Goal: Task Accomplishment & Management: Use online tool/utility

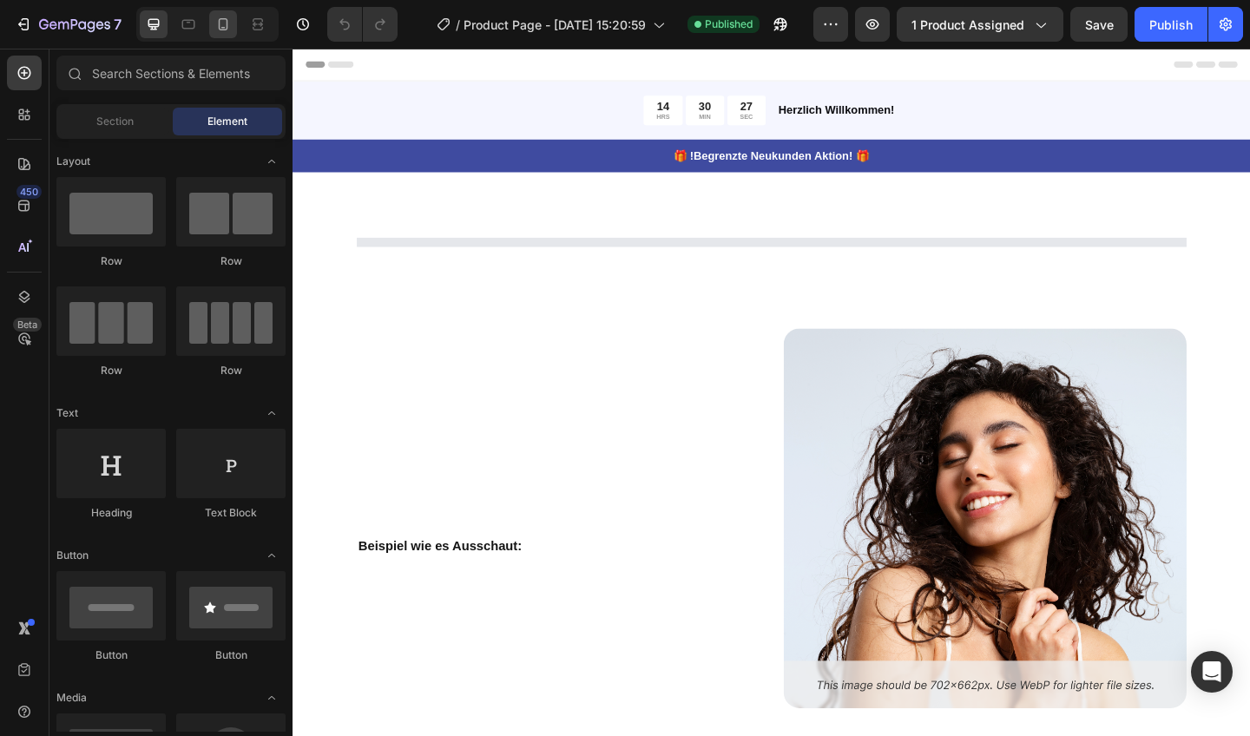
click at [225, 16] on icon at bounding box center [222, 24] width 17 height 17
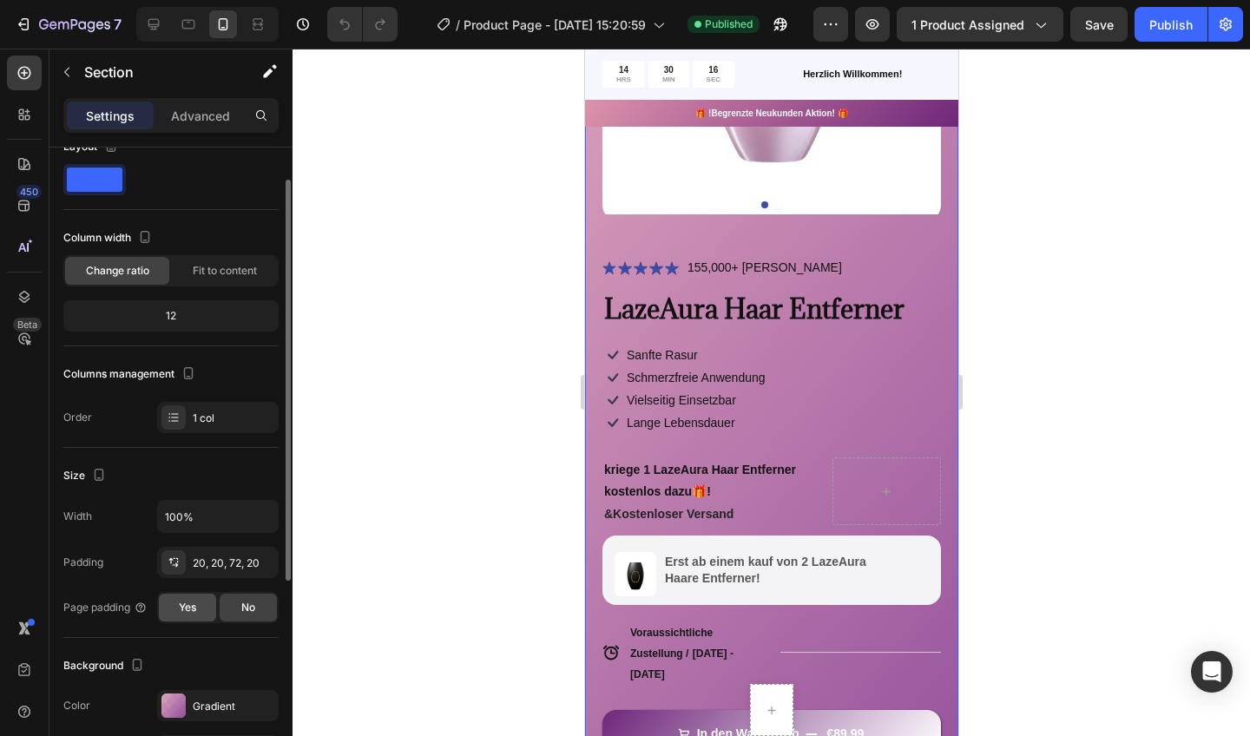
scroll to position [73, 0]
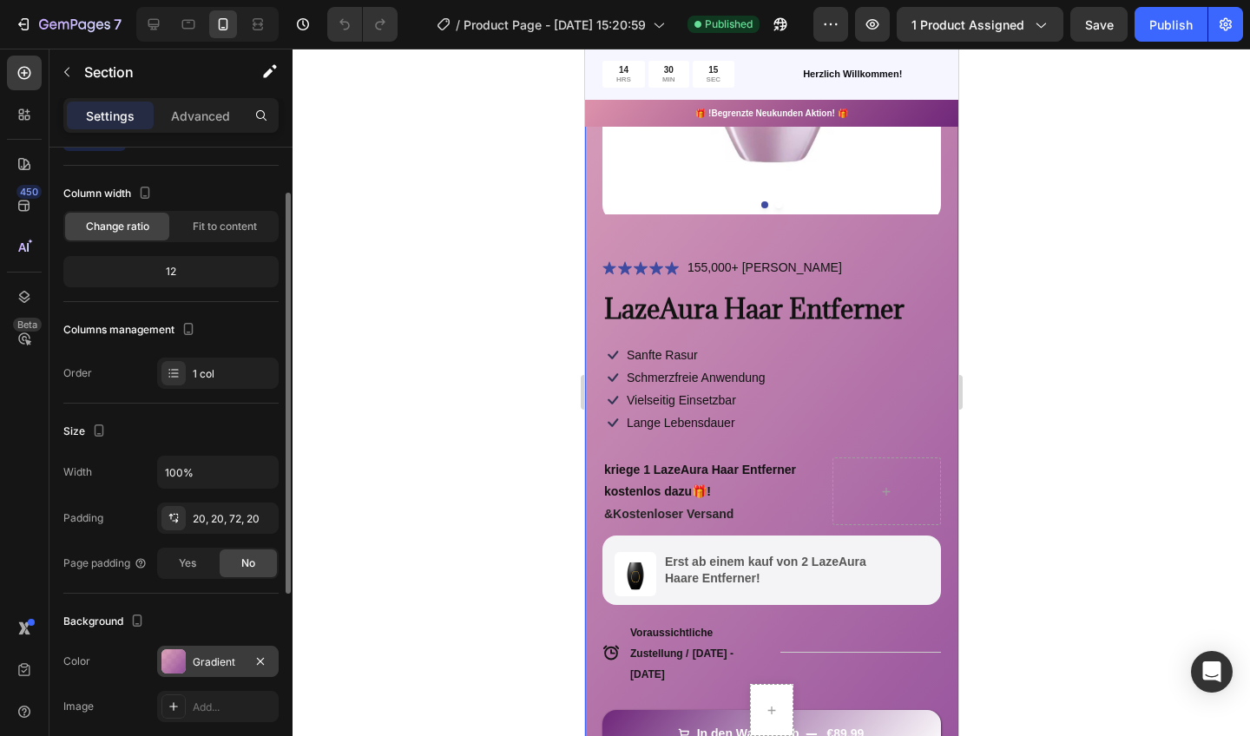
click at [169, 657] on div at bounding box center [173, 661] width 24 height 24
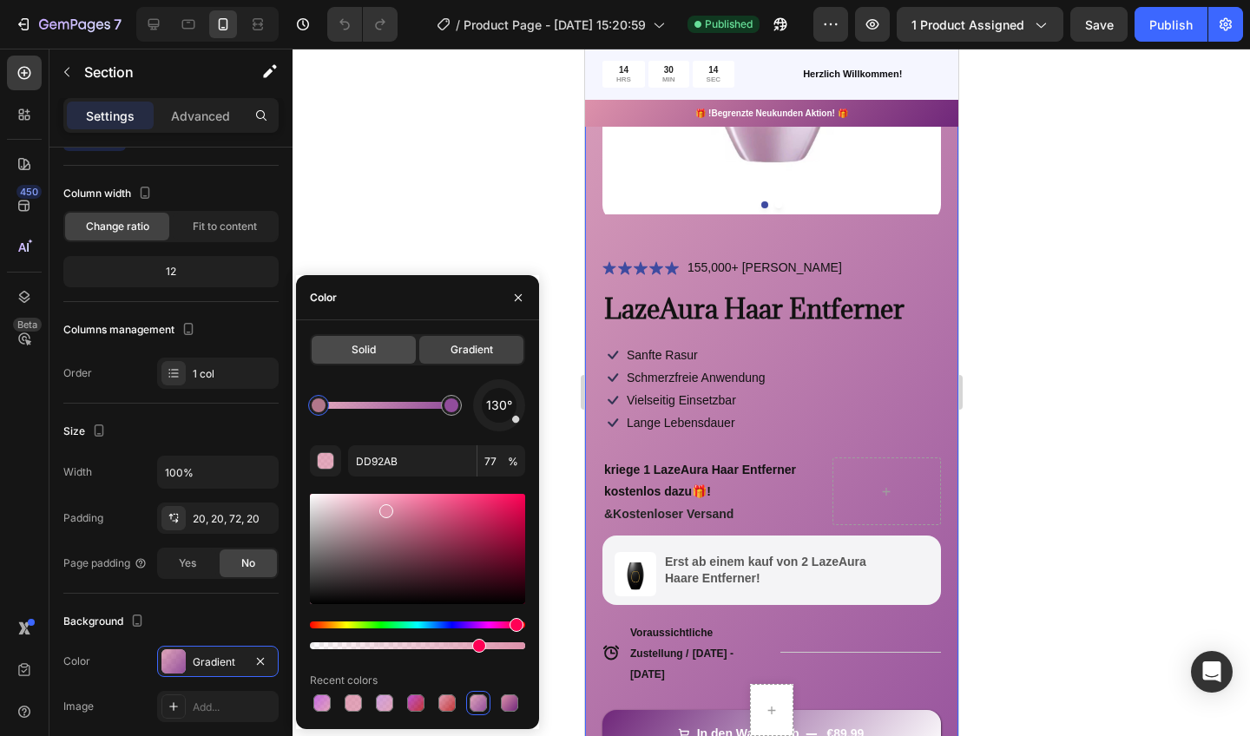
click at [360, 346] on span "Solid" at bounding box center [364, 350] width 24 height 16
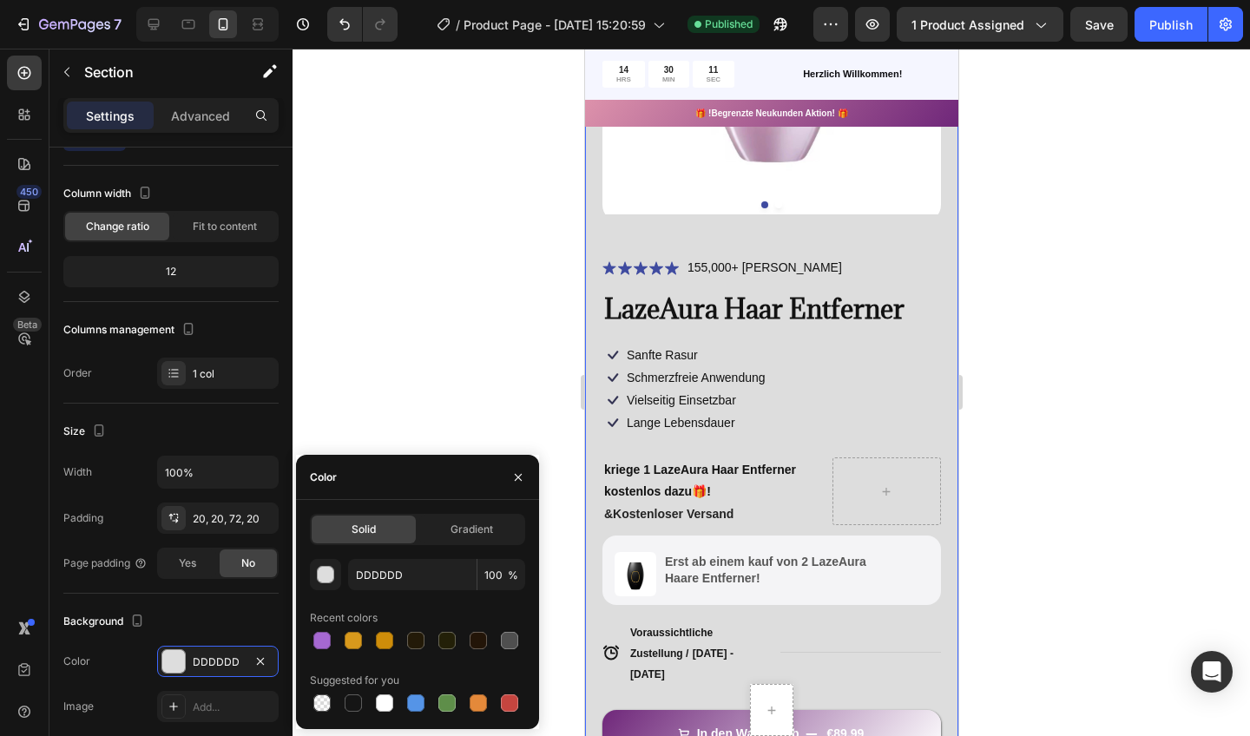
click at [432, 500] on div "Solid Gradient DDDDDD 100 % Recent colors Suggested for you" at bounding box center [417, 614] width 243 height 229
click at [322, 635] on div at bounding box center [321, 640] width 17 height 17
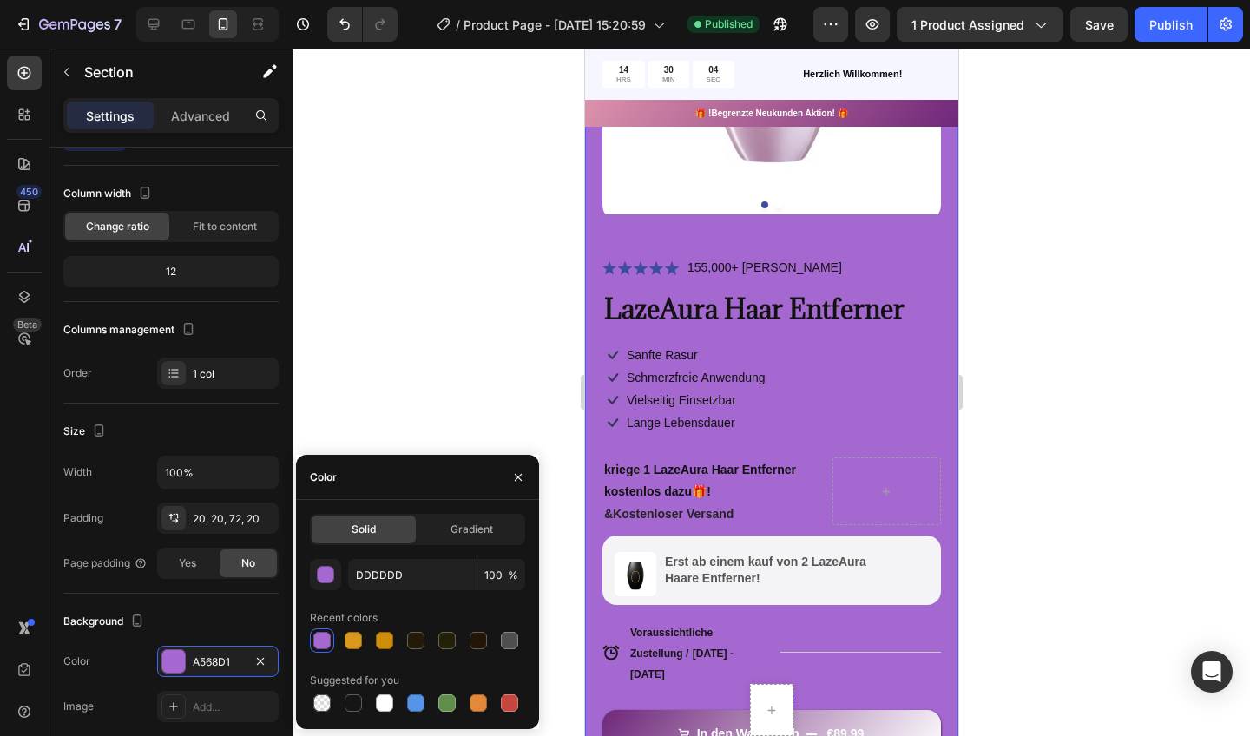
type input "A568D1"
click at [471, 526] on span "Gradient" at bounding box center [472, 530] width 43 height 16
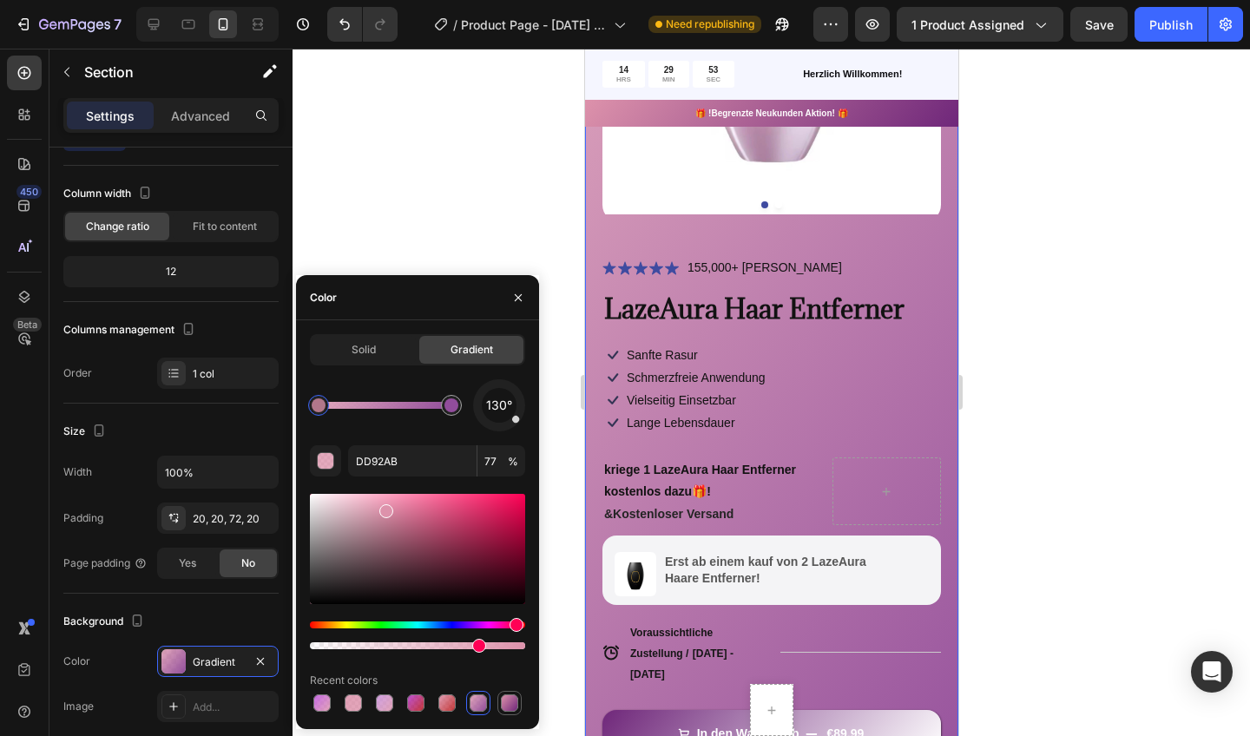
click at [506, 700] on div at bounding box center [509, 703] width 17 height 17
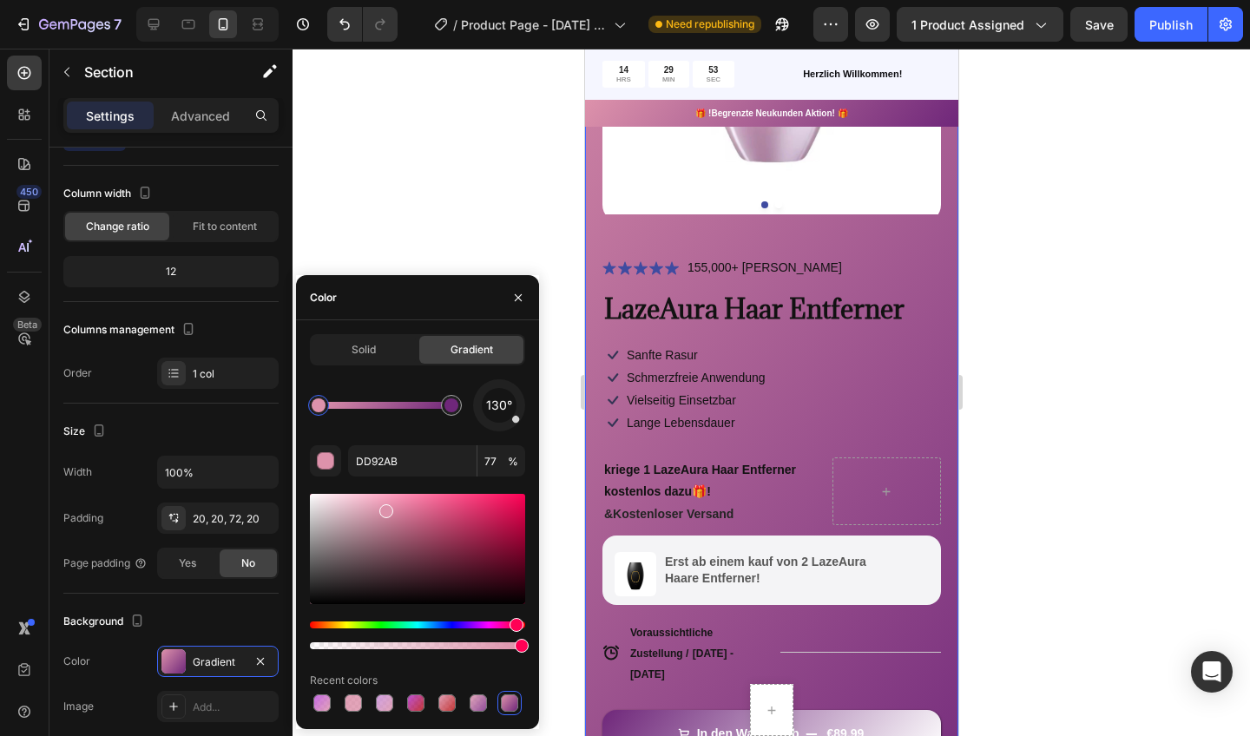
type input "100"
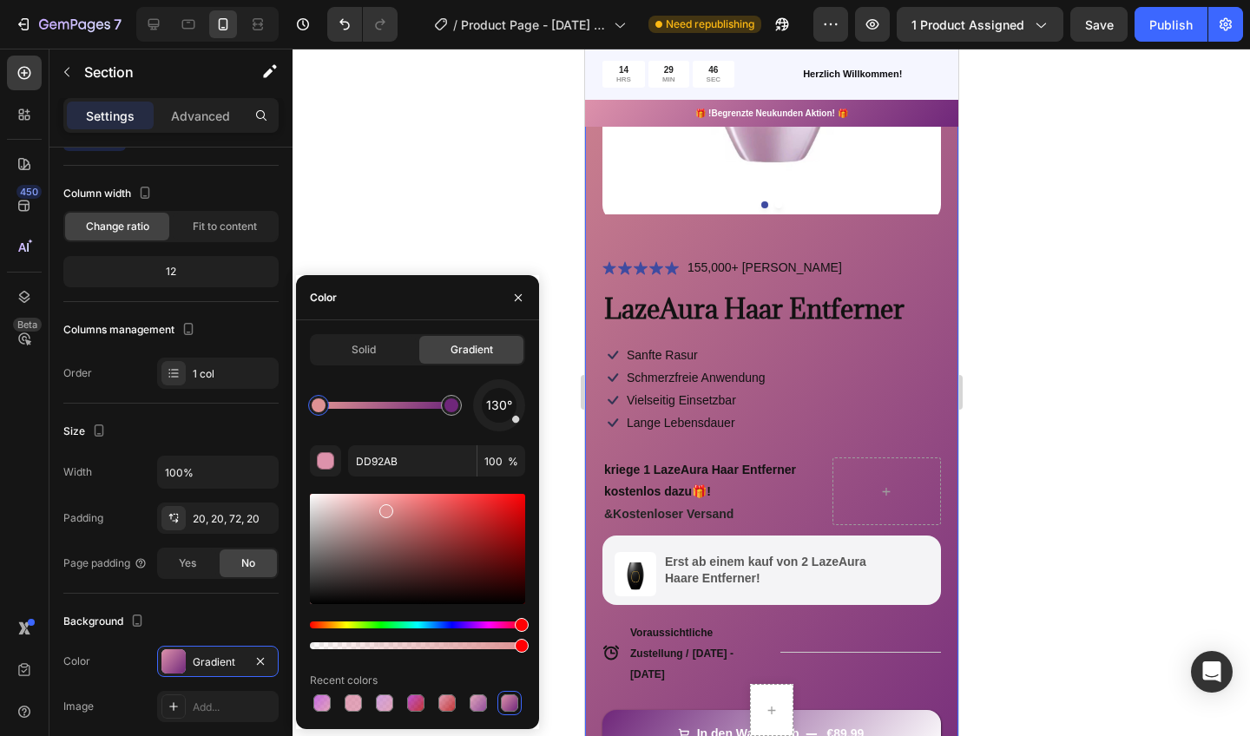
drag, startPoint x: 513, startPoint y: 625, endPoint x: 536, endPoint y: 616, distance: 24.2
click at [536, 616] on div "Solid Gradient 130° DD92AB 100 % Recent colors" at bounding box center [417, 524] width 243 height 381
drag, startPoint x: 314, startPoint y: 622, endPoint x: 287, endPoint y: 634, distance: 30.3
click at [287, 634] on div "450 Beta Sections(18) Elements(84) Section Element Hero Section Product Detail …" at bounding box center [146, 393] width 293 height 688
drag, startPoint x: 346, startPoint y: 630, endPoint x: 430, endPoint y: 611, distance: 85.5
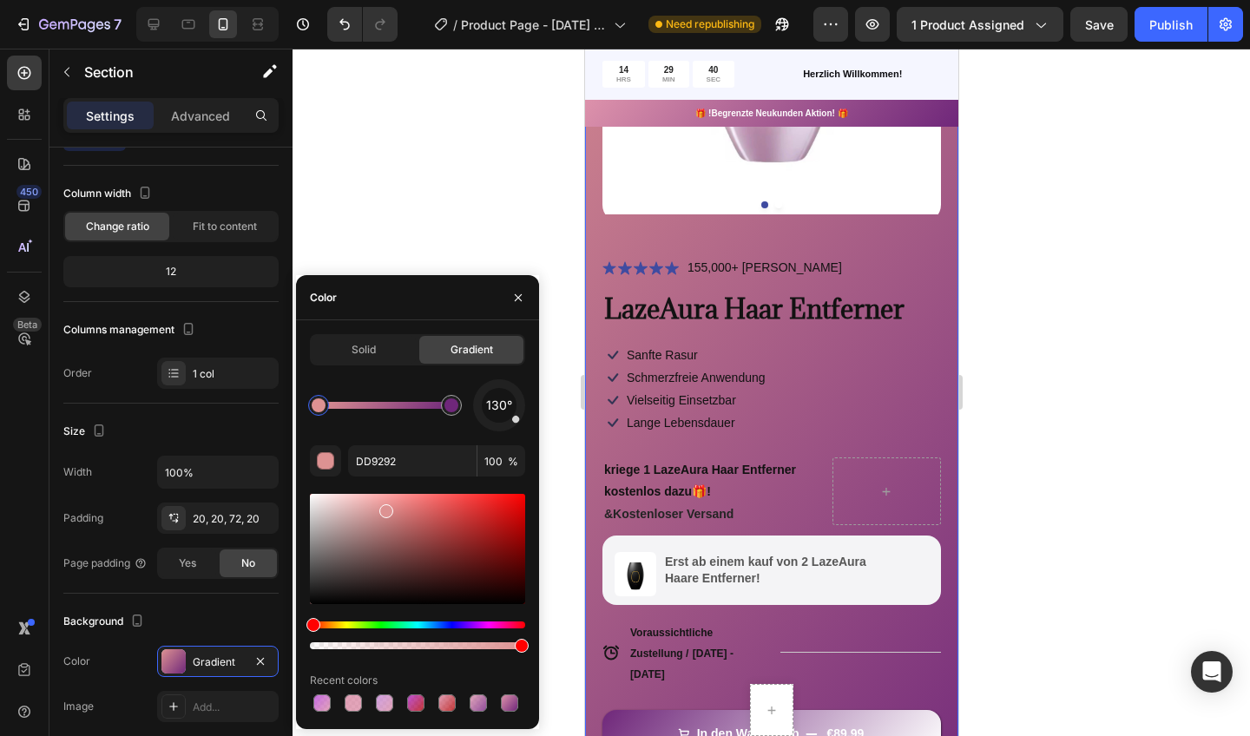
click at [482, 619] on div at bounding box center [417, 572] width 215 height 162
click at [479, 621] on div at bounding box center [417, 572] width 215 height 162
click at [487, 623] on div "Hue" at bounding box center [417, 625] width 215 height 7
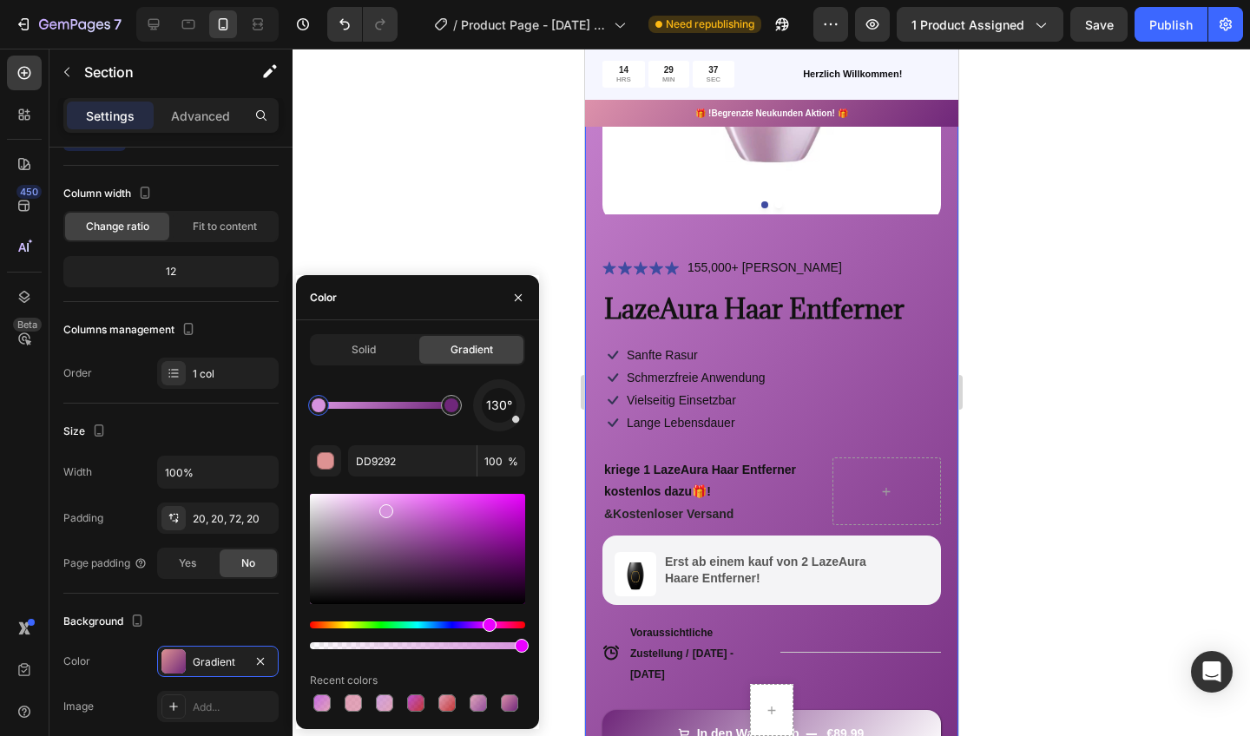
type input "D692DD"
click at [494, 647] on div at bounding box center [417, 645] width 215 height 7
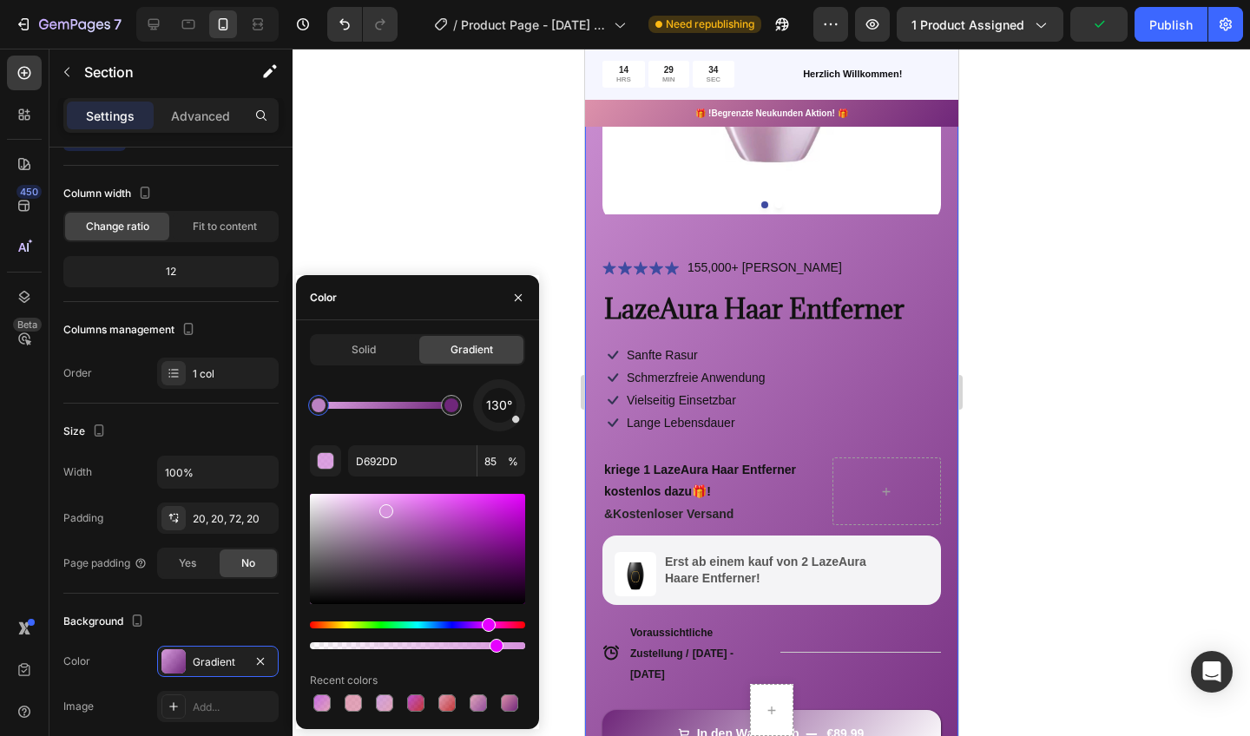
click at [489, 646] on div at bounding box center [417, 645] width 215 height 7
drag, startPoint x: 1077, startPoint y: 696, endPoint x: 613, endPoint y: 675, distance: 465.0
type input "75"
click at [342, 25] on icon "Undo/Redo" at bounding box center [344, 24] width 17 height 17
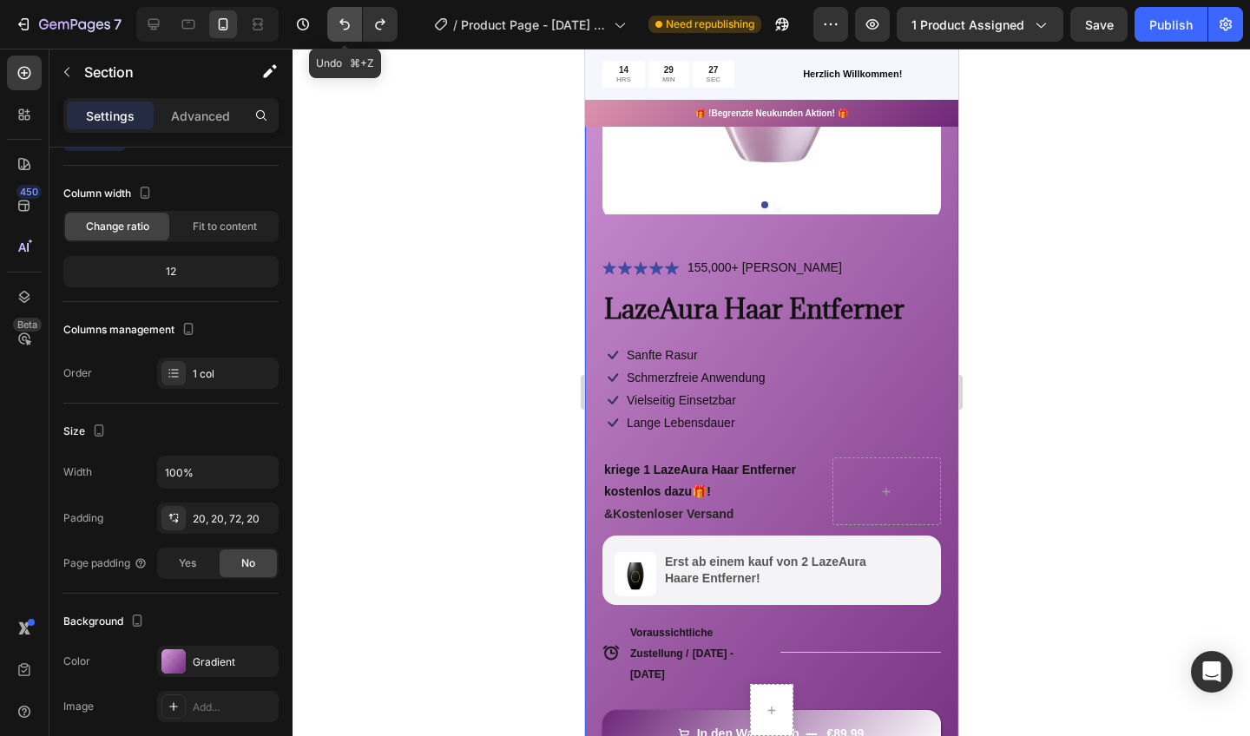
click at [343, 26] on icon "Undo/Redo" at bounding box center [344, 24] width 17 height 17
click at [342, 22] on icon "Undo/Redo" at bounding box center [344, 24] width 10 height 11
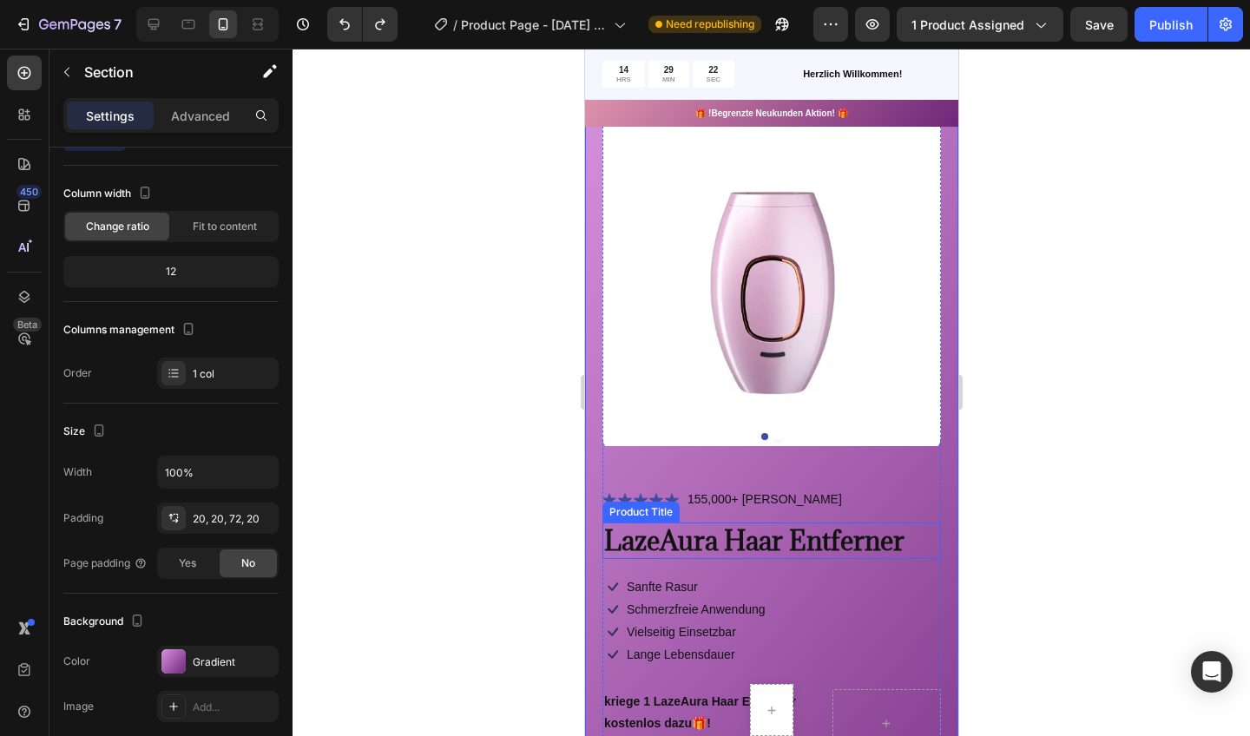
scroll to position [78, 0]
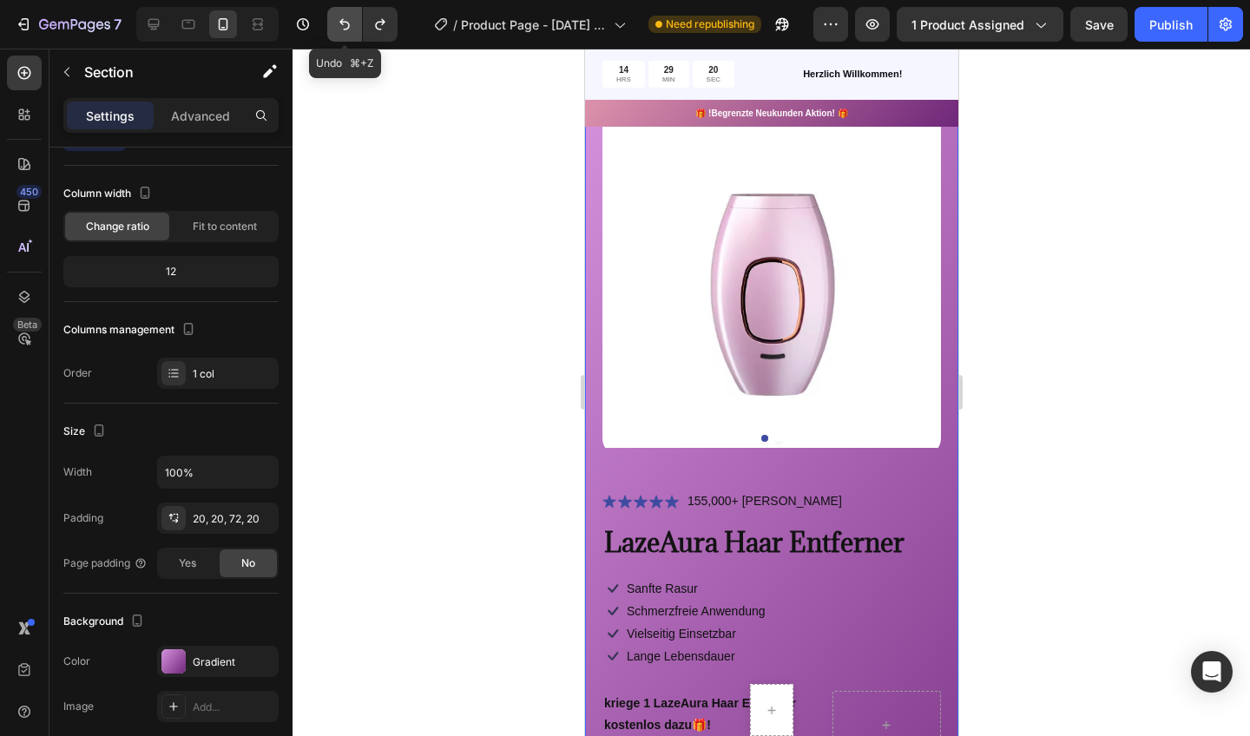
click at [339, 12] on button "Undo/Redo" at bounding box center [344, 24] width 35 height 35
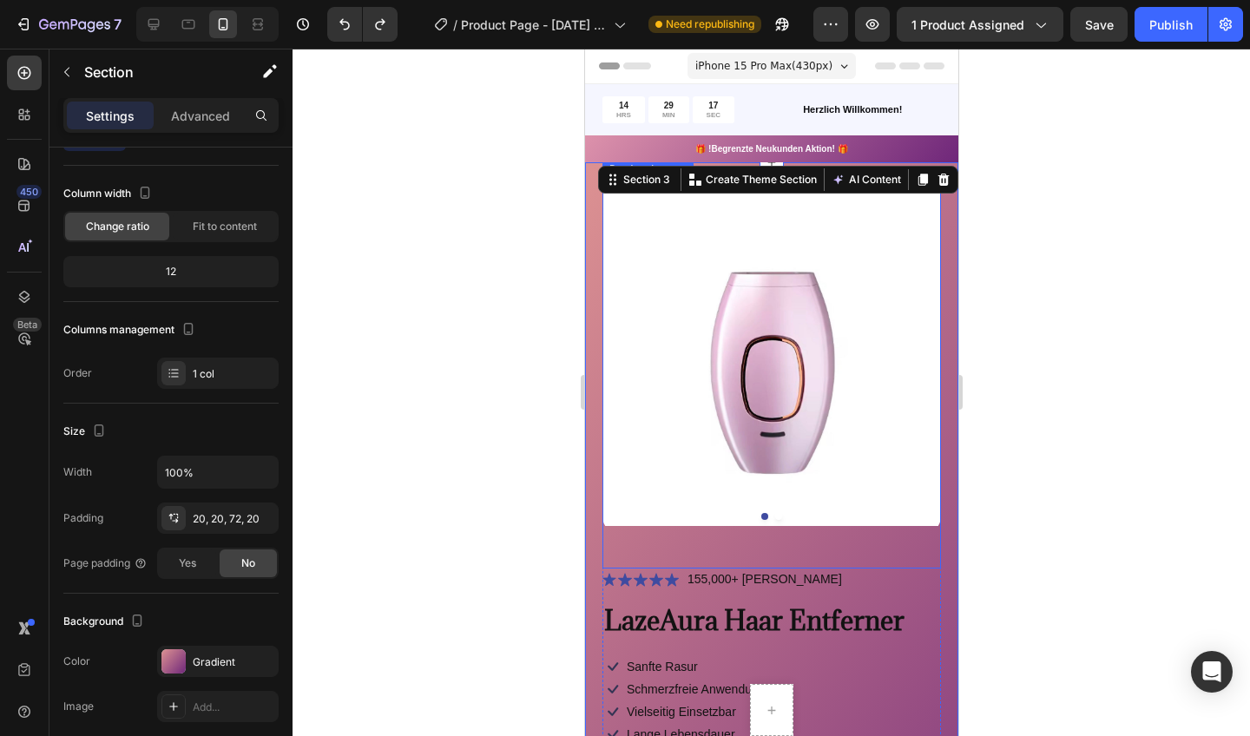
scroll to position [0, 0]
click at [477, 313] on div at bounding box center [772, 393] width 958 height 688
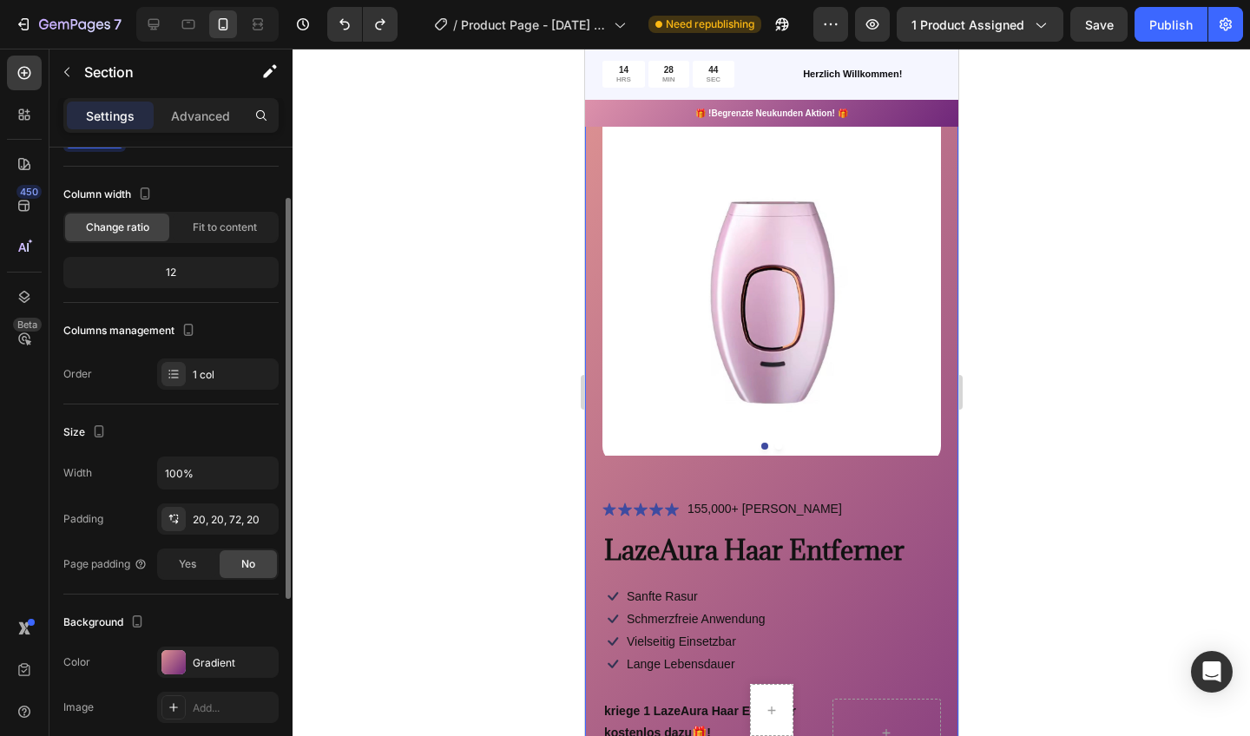
scroll to position [102, 0]
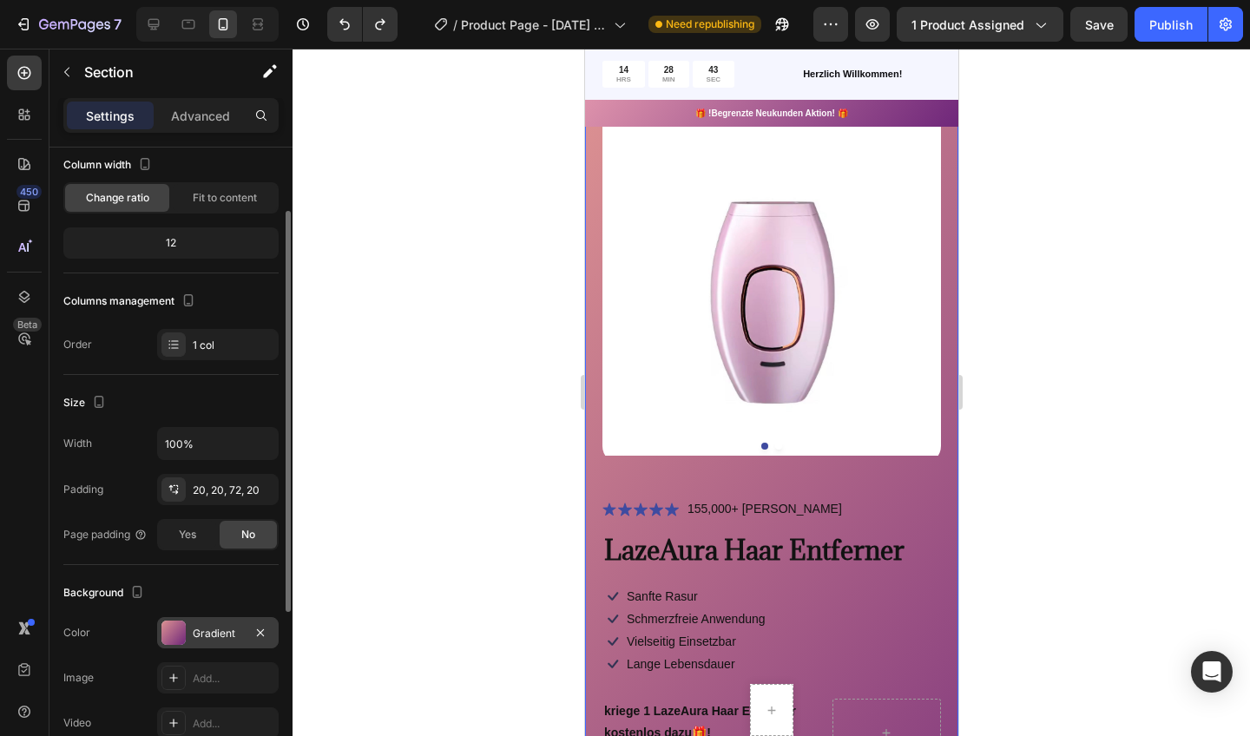
click at [204, 636] on div "Gradient" at bounding box center [218, 634] width 50 height 16
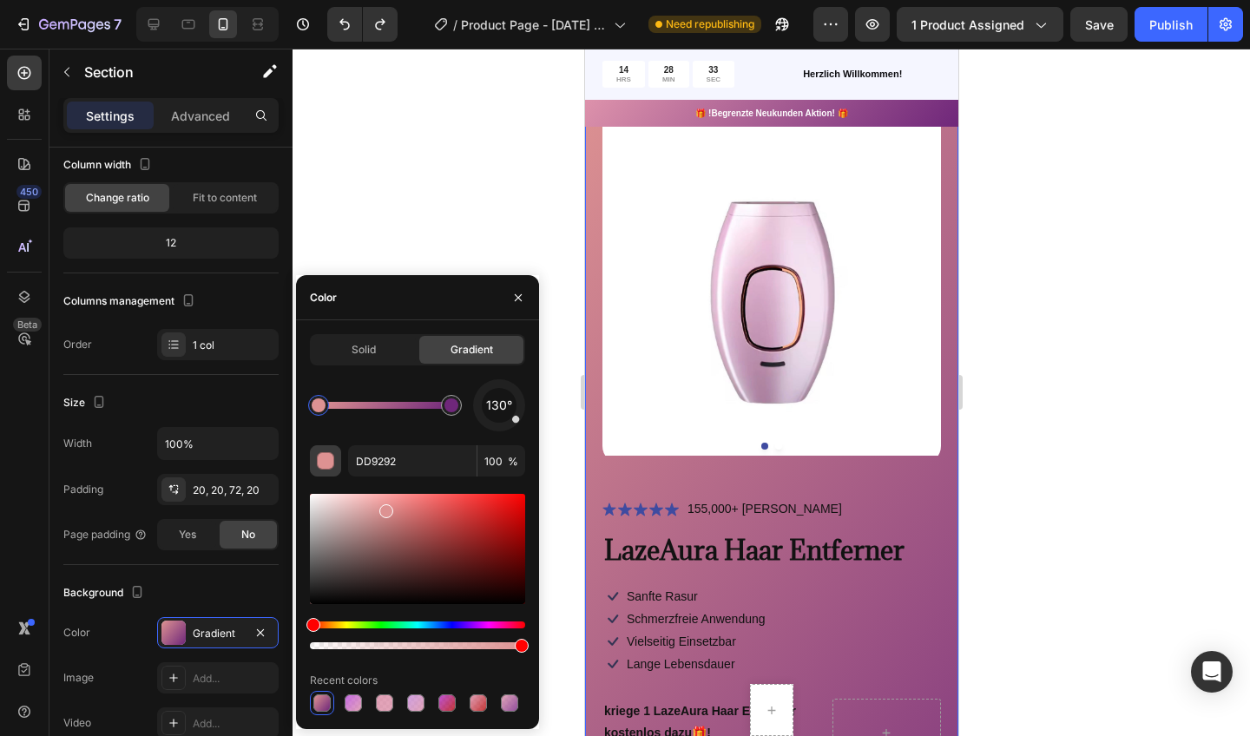
click at [328, 461] on div "button" at bounding box center [326, 461] width 17 height 17
click at [366, 345] on span "Solid" at bounding box center [364, 350] width 24 height 16
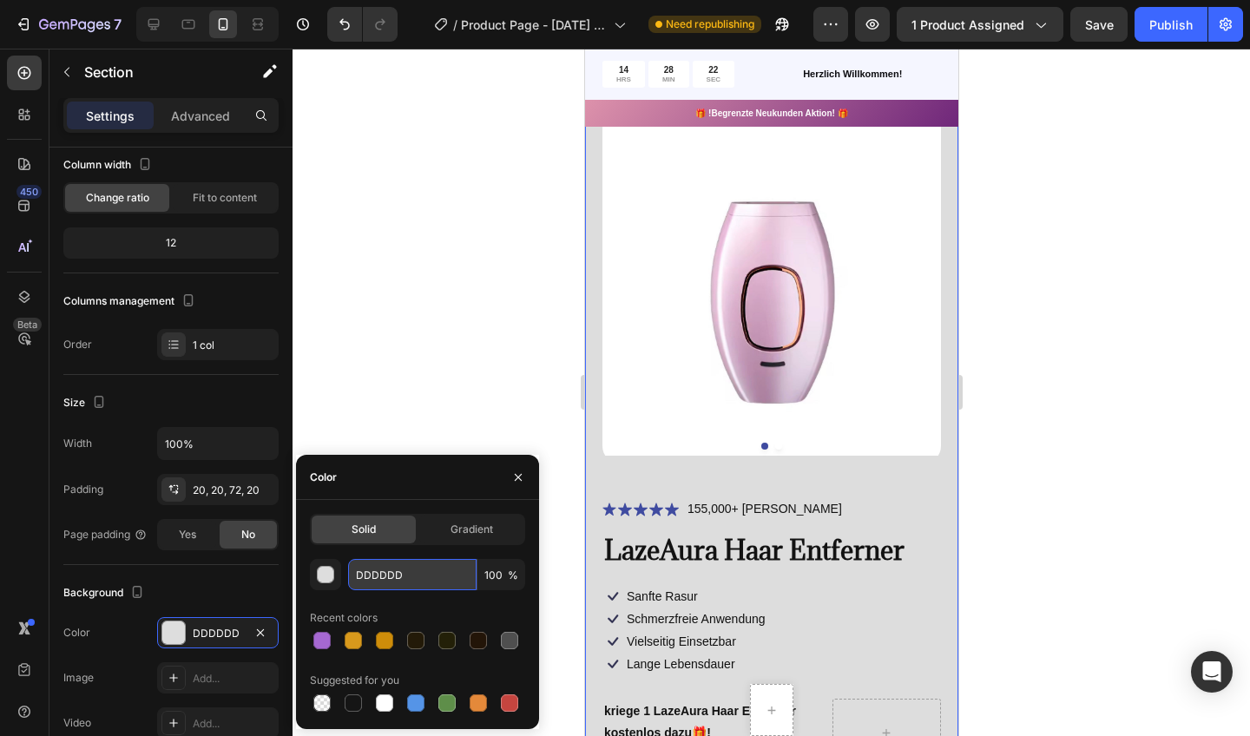
click at [423, 580] on input "DDDDDD" at bounding box center [412, 574] width 128 height 31
type input "E"
type input "'"
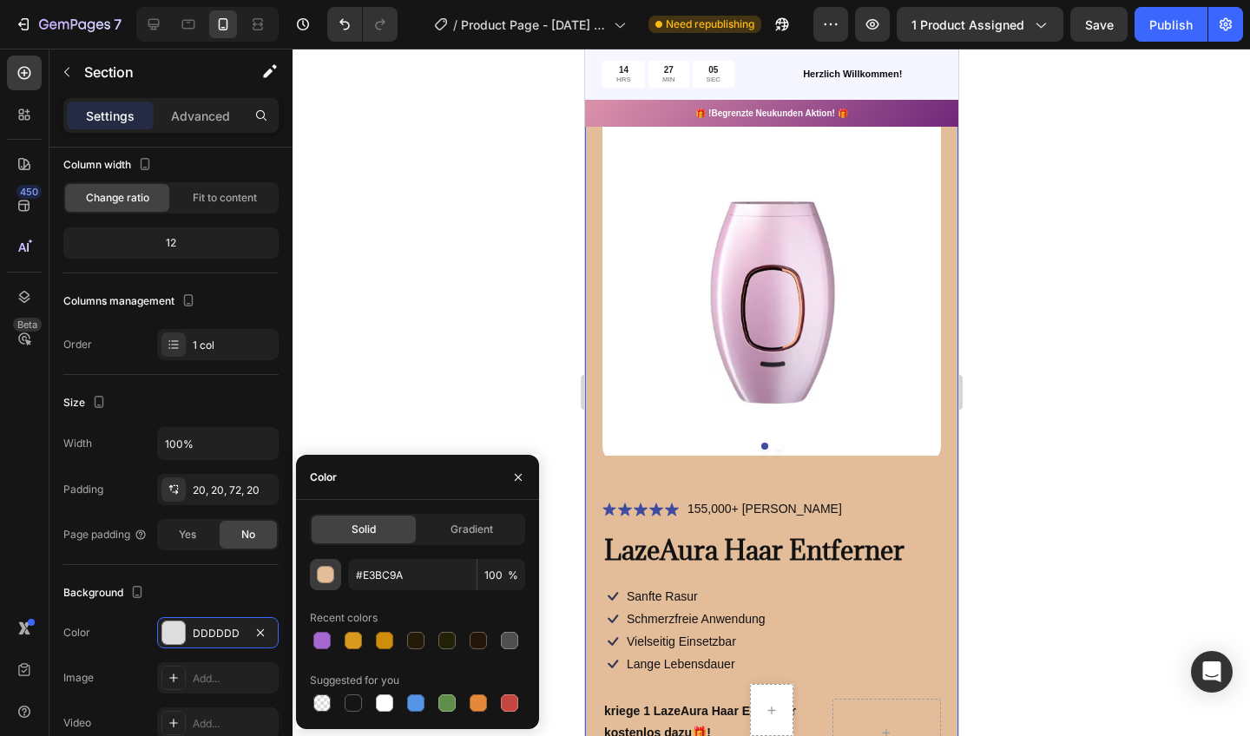
click at [322, 572] on div "button" at bounding box center [326, 575] width 17 height 17
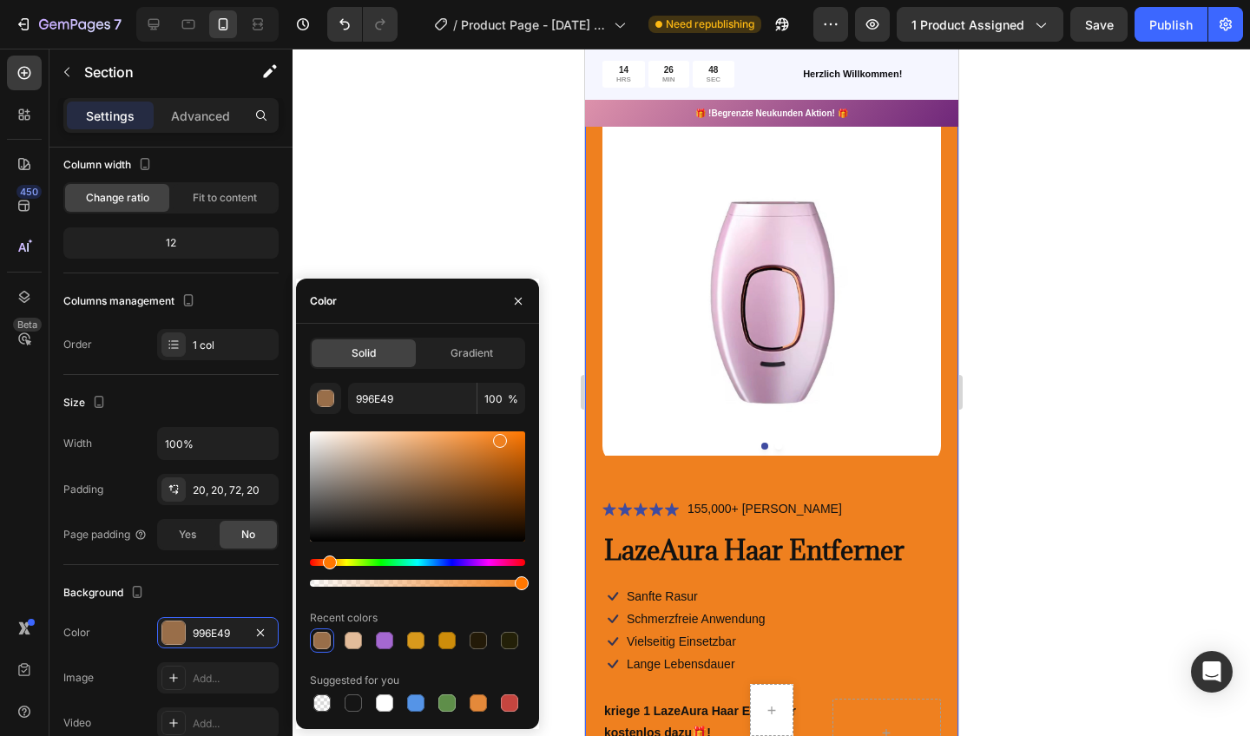
drag, startPoint x: 380, startPoint y: 445, endPoint x: 499, endPoint y: 438, distance: 119.2
click at [499, 438] on div at bounding box center [500, 441] width 14 height 14
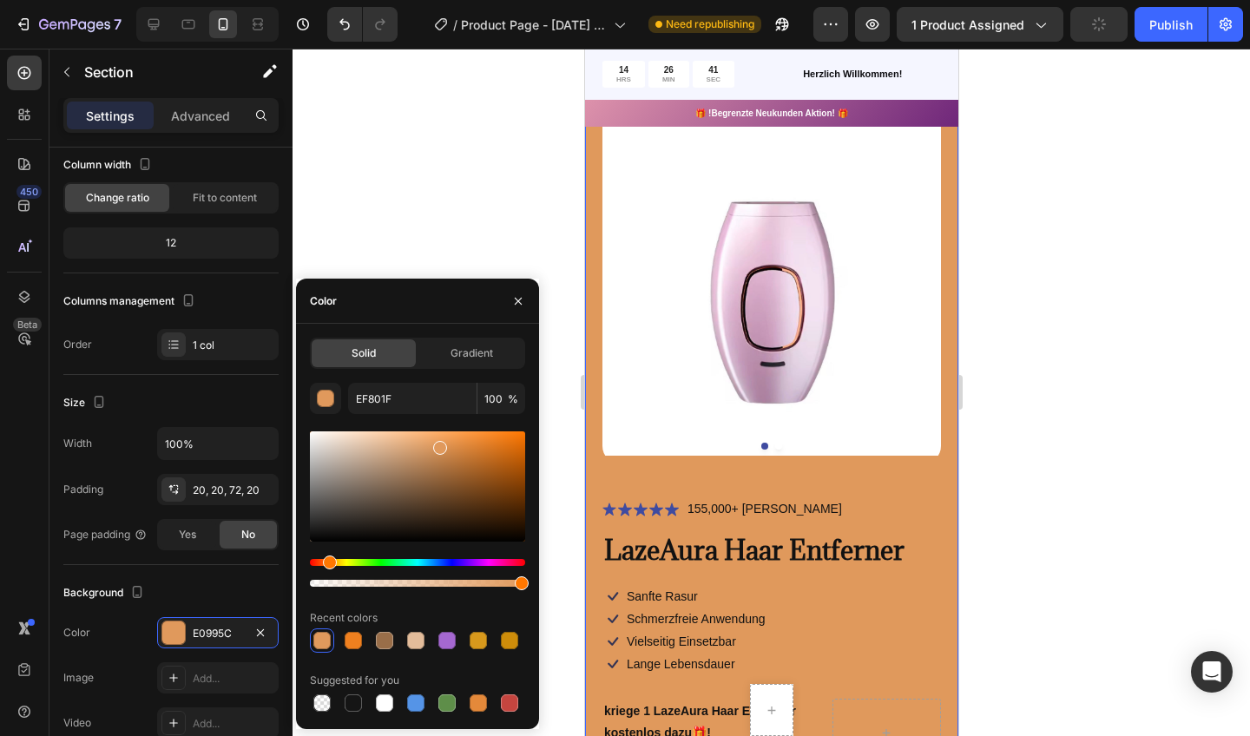
drag, startPoint x: 501, startPoint y: 444, endPoint x: 438, endPoint y: 444, distance: 63.4
click at [438, 444] on div at bounding box center [440, 448] width 14 height 14
type input "E0995C"
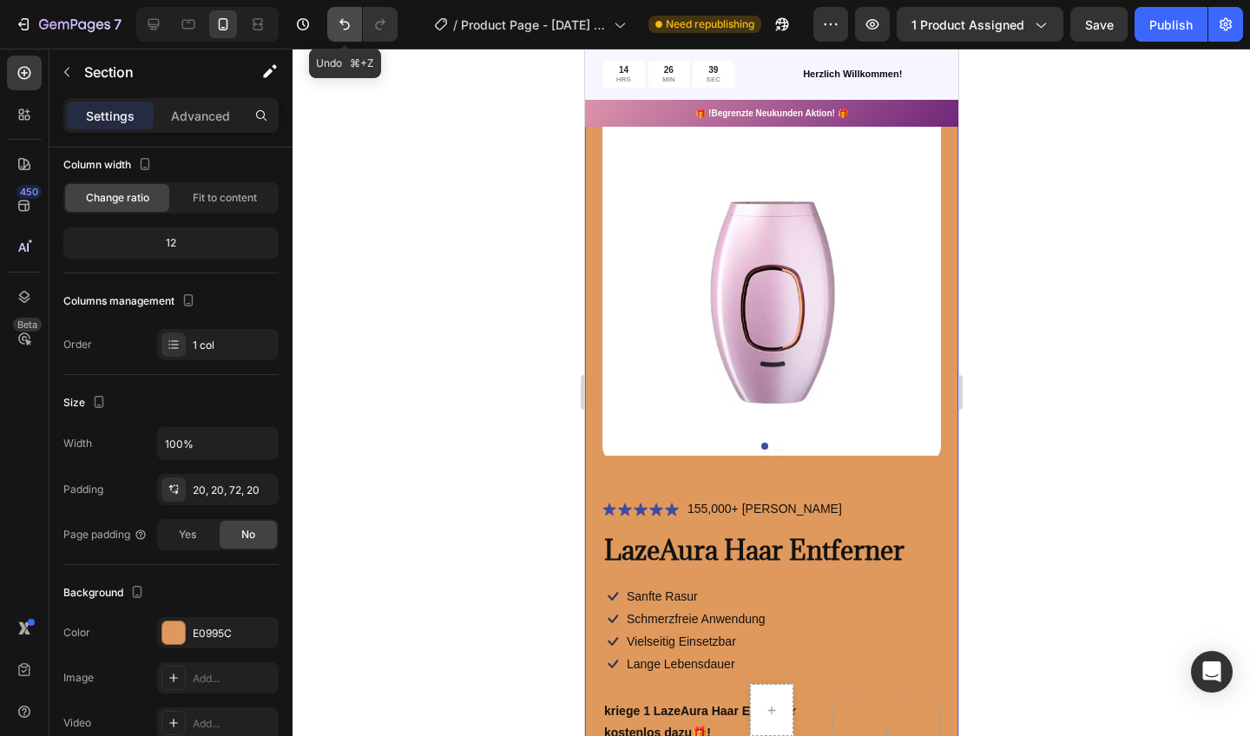
click at [346, 26] on icon "Undo/Redo" at bounding box center [344, 24] width 17 height 17
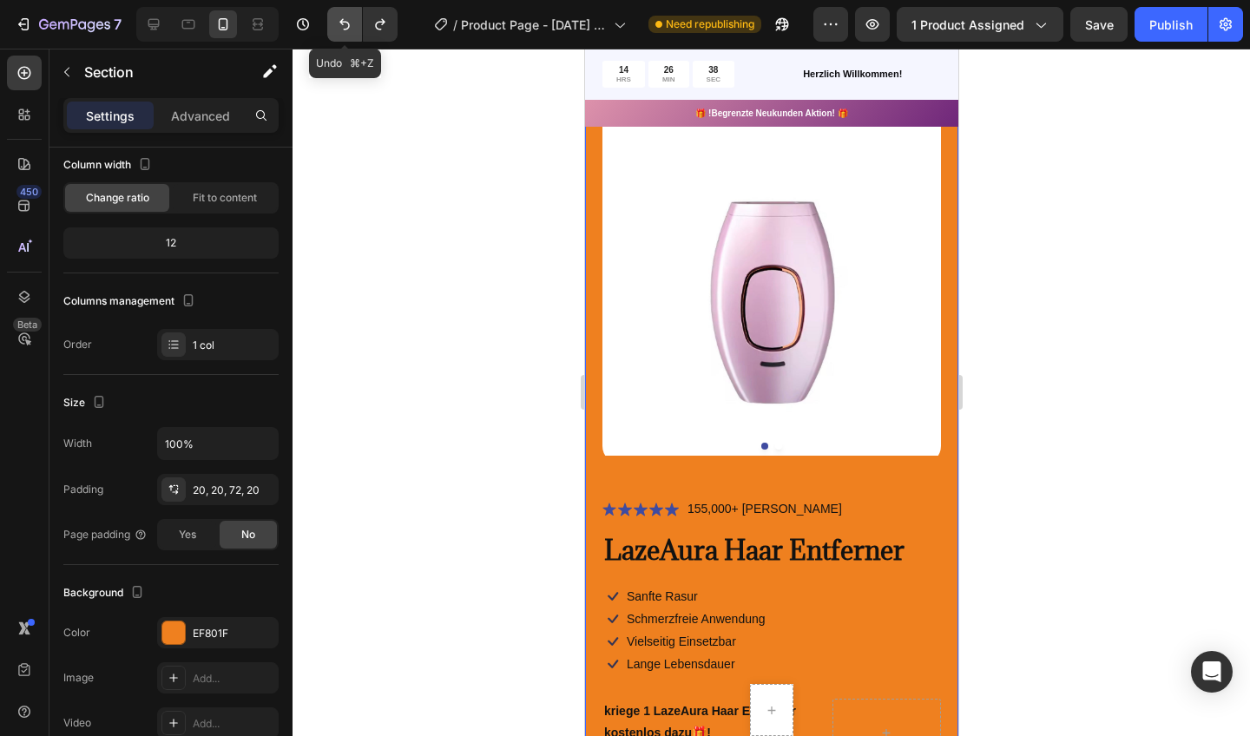
click at [346, 26] on icon "Undo/Redo" at bounding box center [344, 24] width 17 height 17
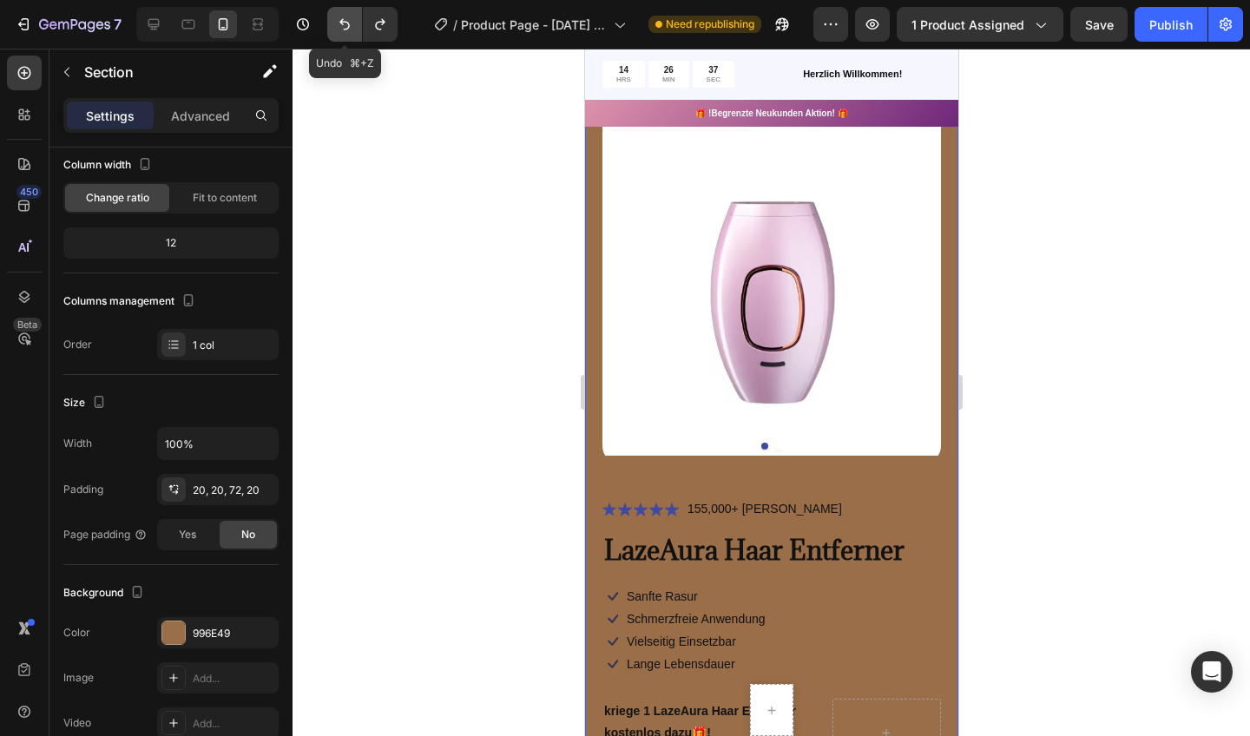
click at [346, 26] on icon "Undo/Redo" at bounding box center [344, 24] width 17 height 17
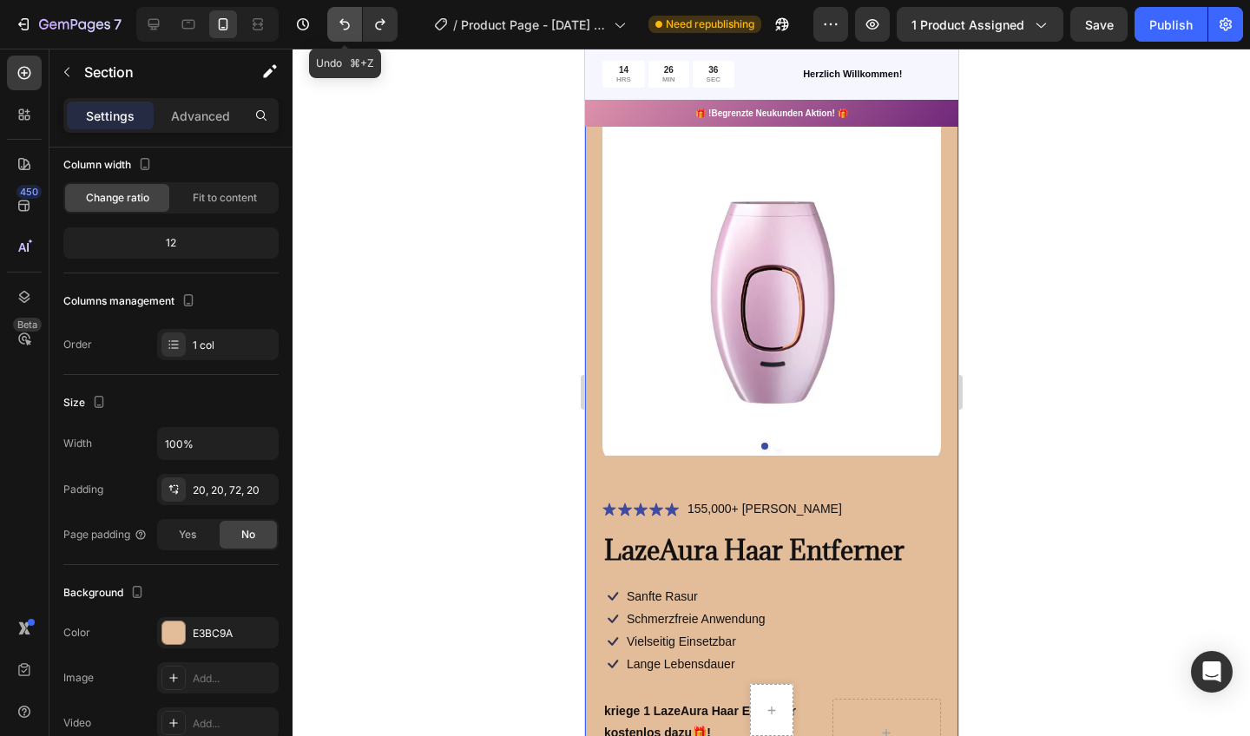
click at [346, 26] on icon "Undo/Redo" at bounding box center [344, 24] width 17 height 17
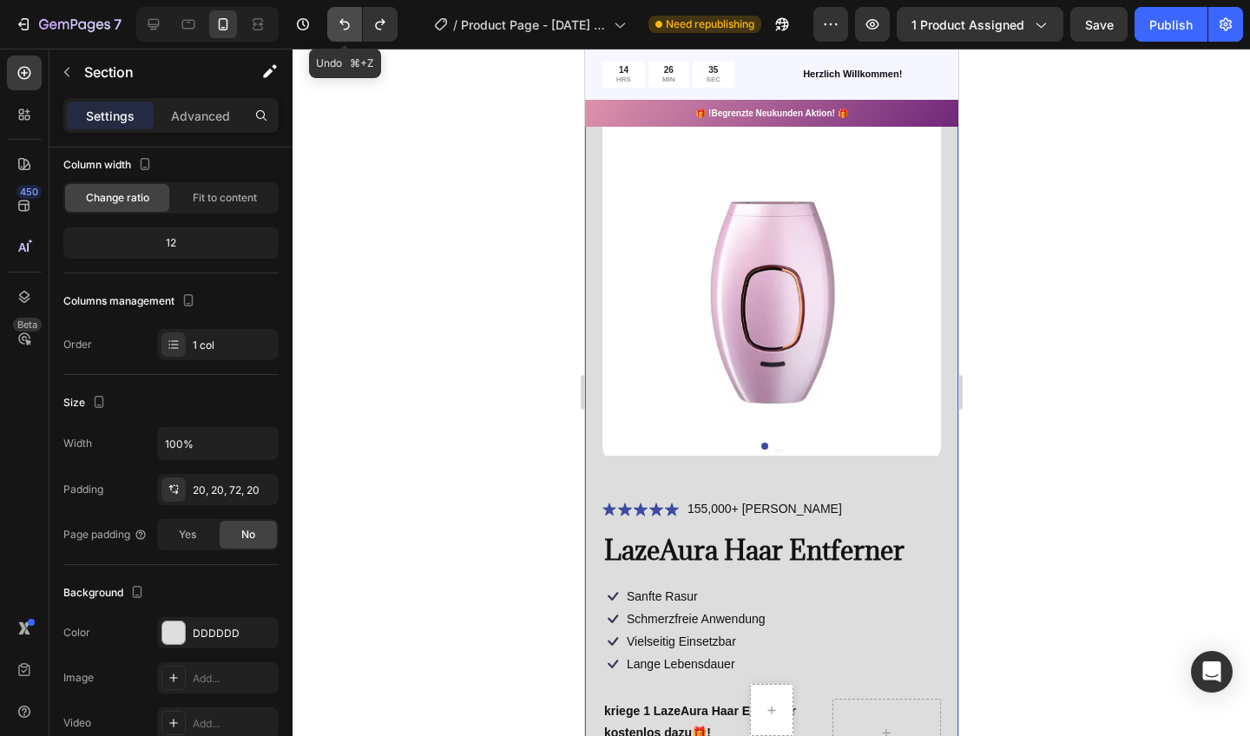
click at [346, 26] on icon "Undo/Redo" at bounding box center [344, 24] width 17 height 17
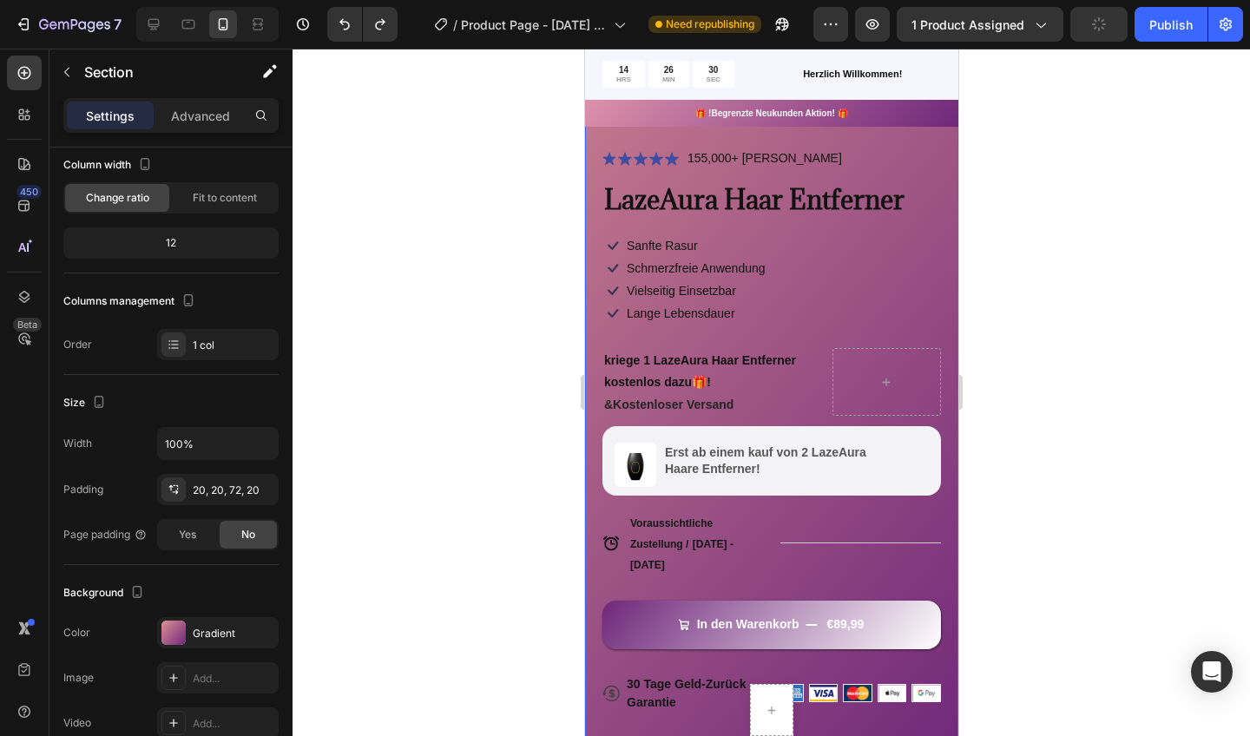
scroll to position [423, 0]
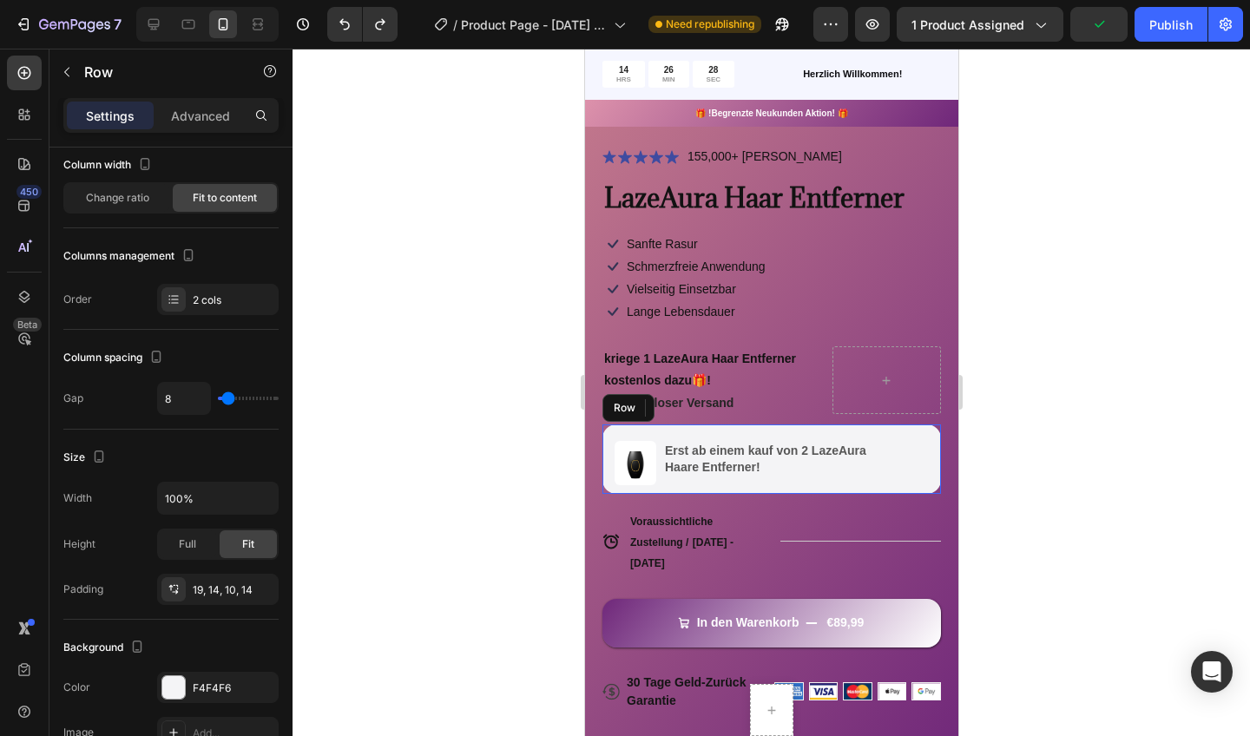
click at [651, 434] on div "Image Erst ab einem kauf von 2 LazeAura Haare Entferner! Text Block Row" at bounding box center [771, 459] width 339 height 69
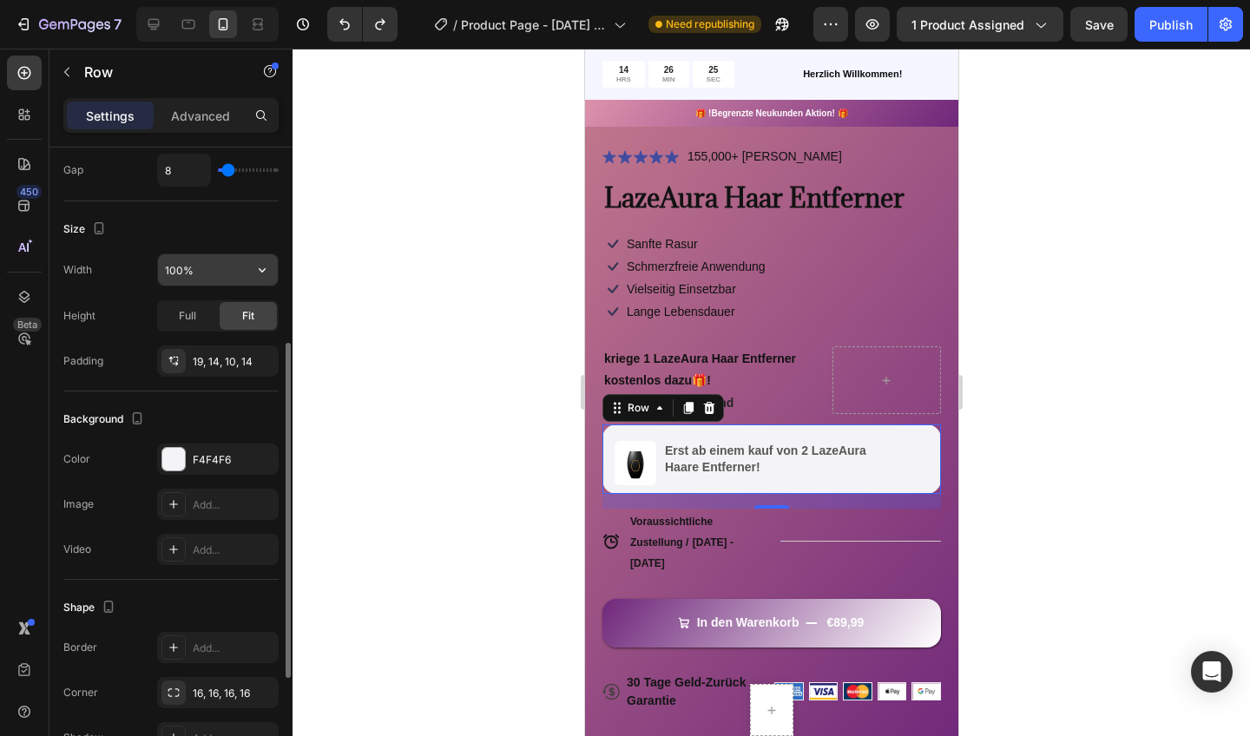
scroll to position [355, 0]
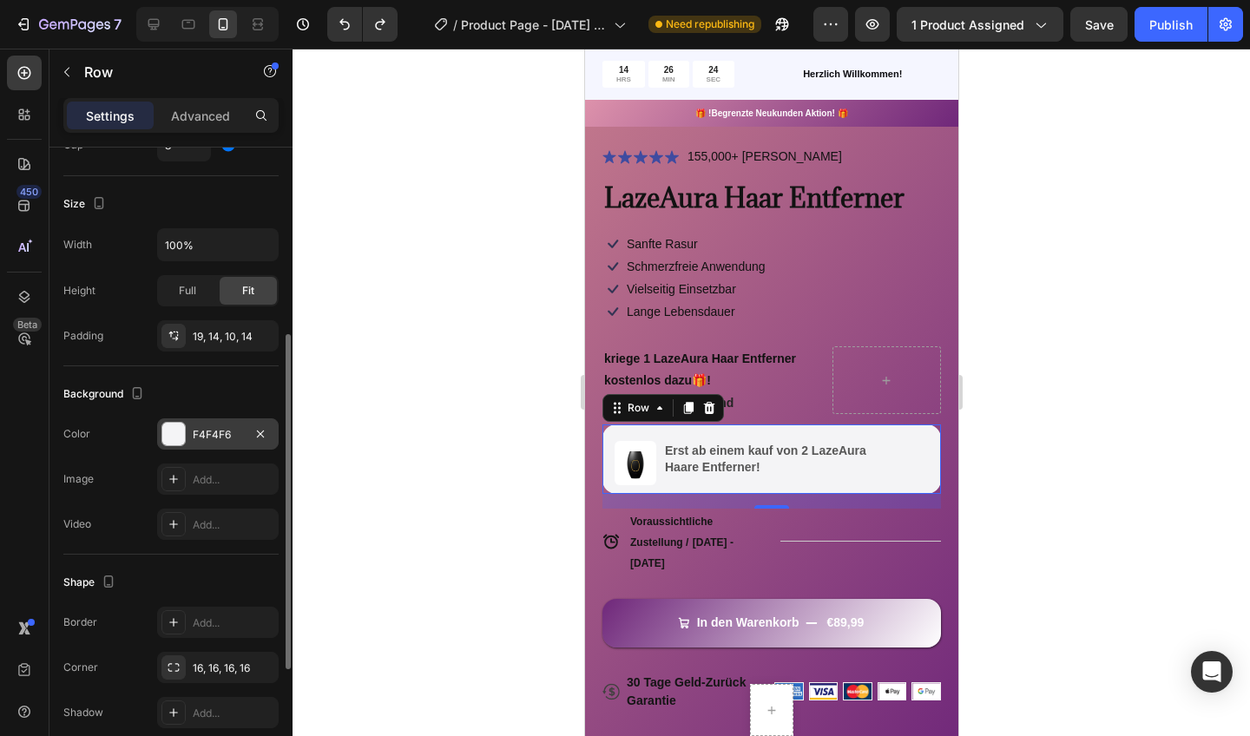
click at [174, 436] on div at bounding box center [173, 434] width 23 height 23
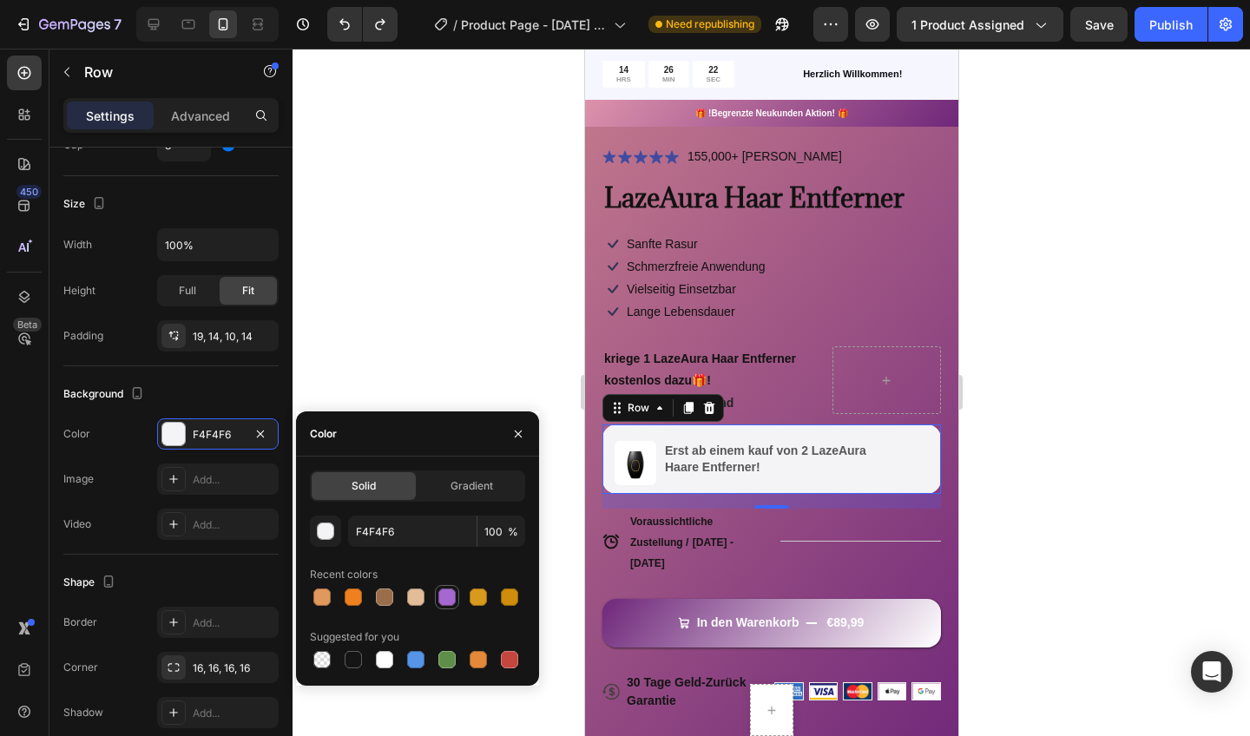
click at [445, 595] on div at bounding box center [446, 597] width 17 height 17
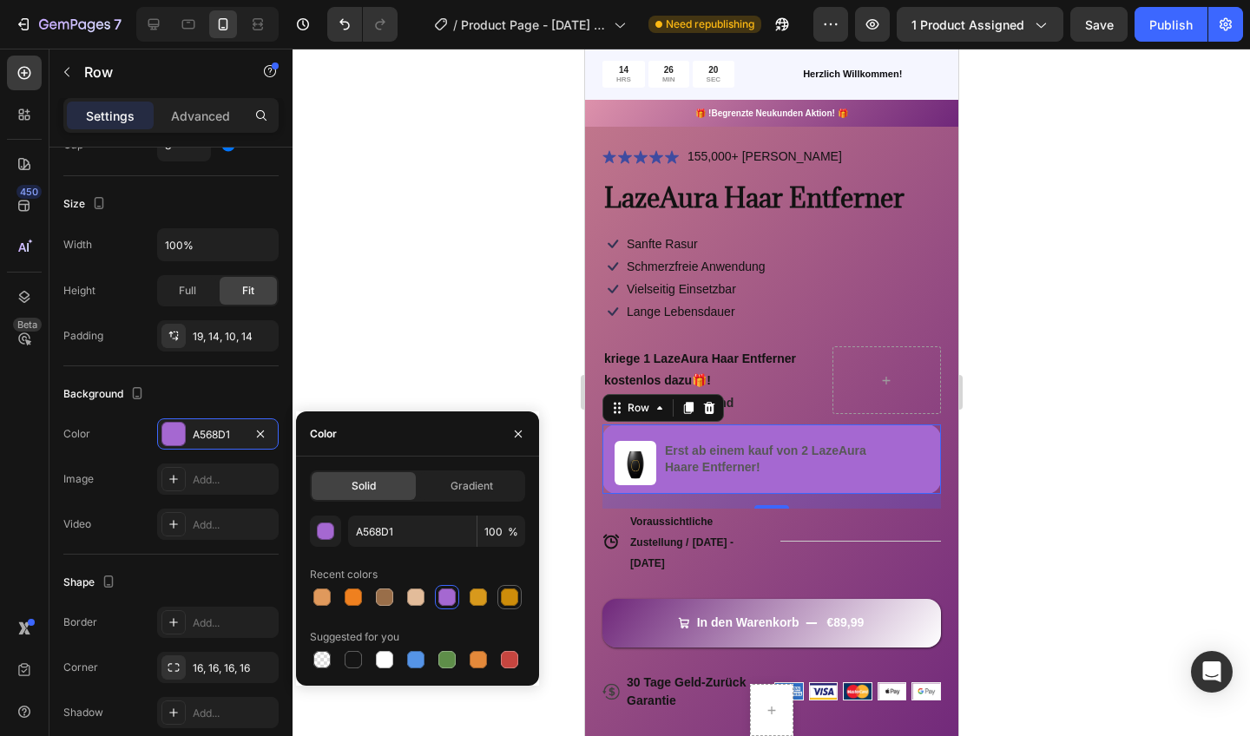
click at [503, 595] on div at bounding box center [509, 597] width 17 height 17
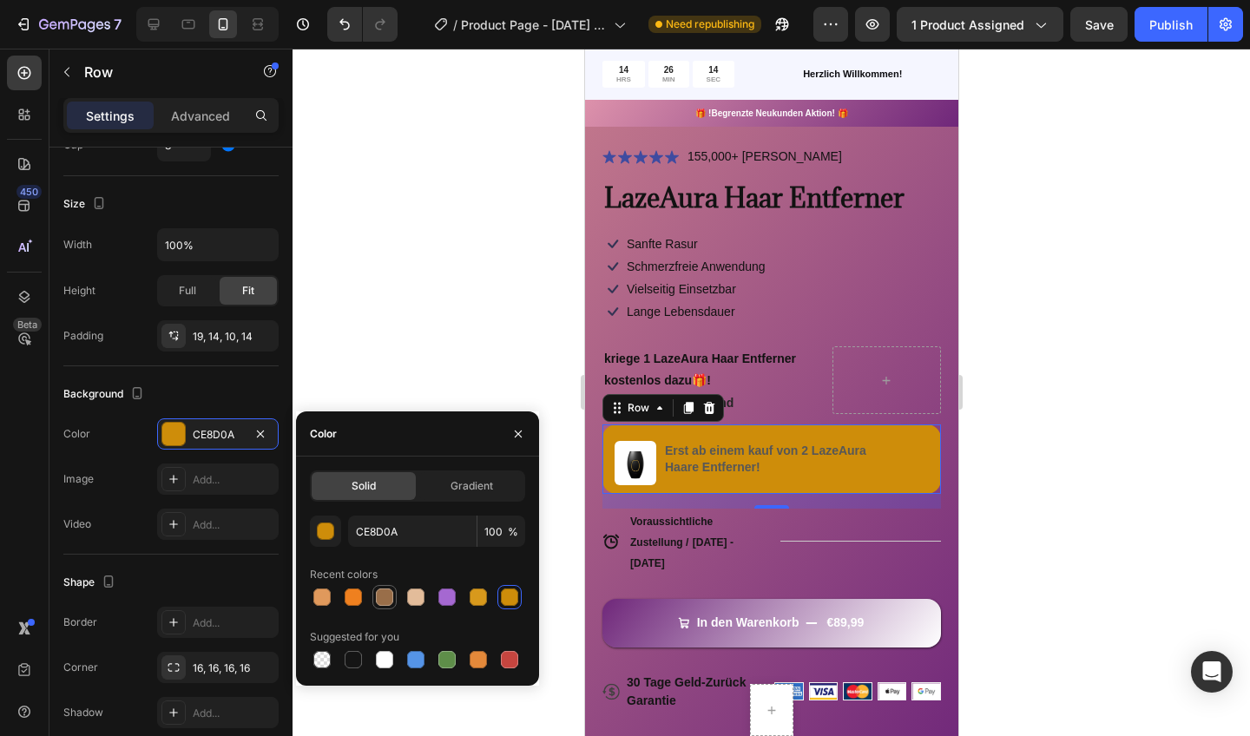
click at [384, 593] on div at bounding box center [384, 597] width 17 height 17
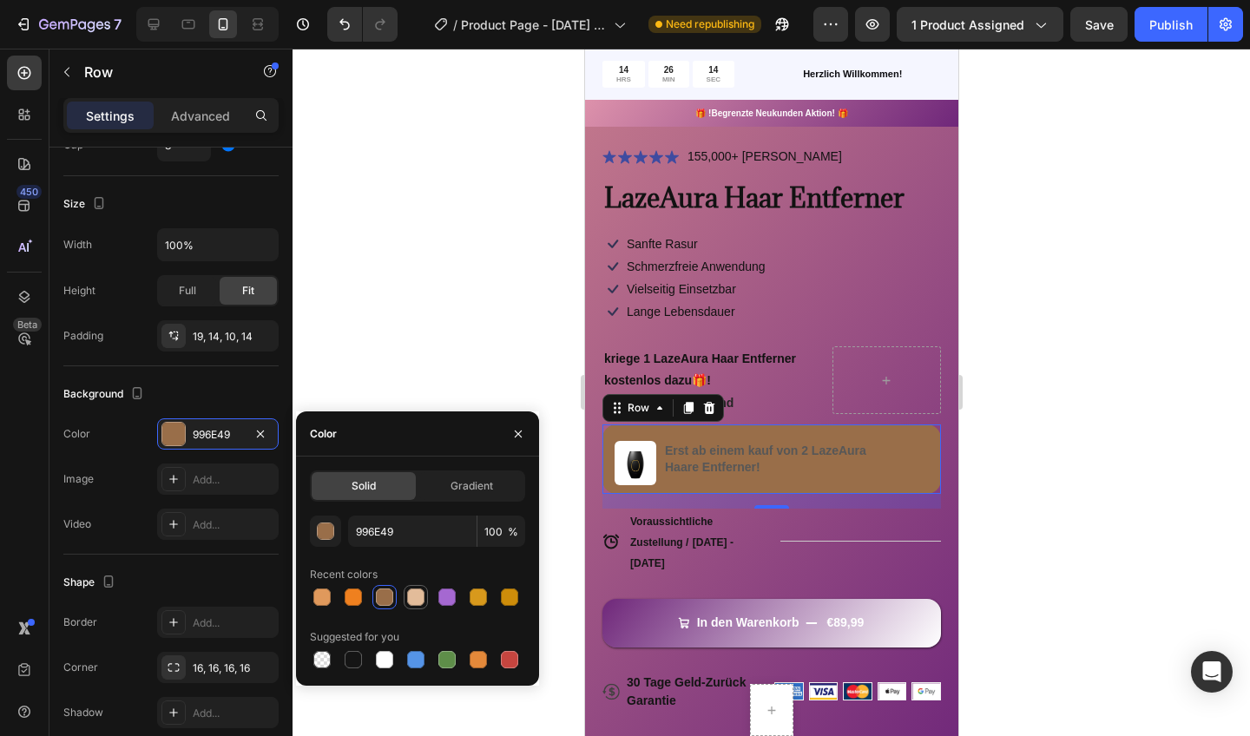
click at [407, 593] on div at bounding box center [415, 597] width 17 height 17
type input "E3BC9A"
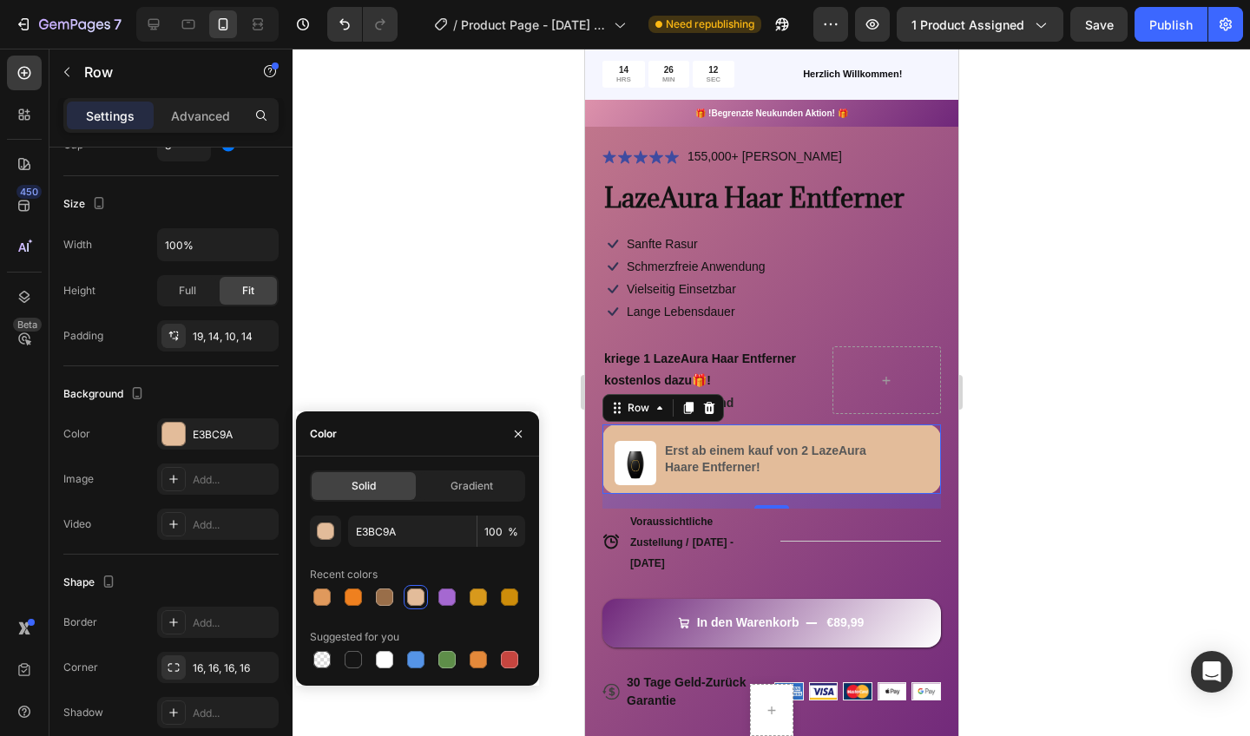
click at [466, 318] on div at bounding box center [772, 393] width 958 height 688
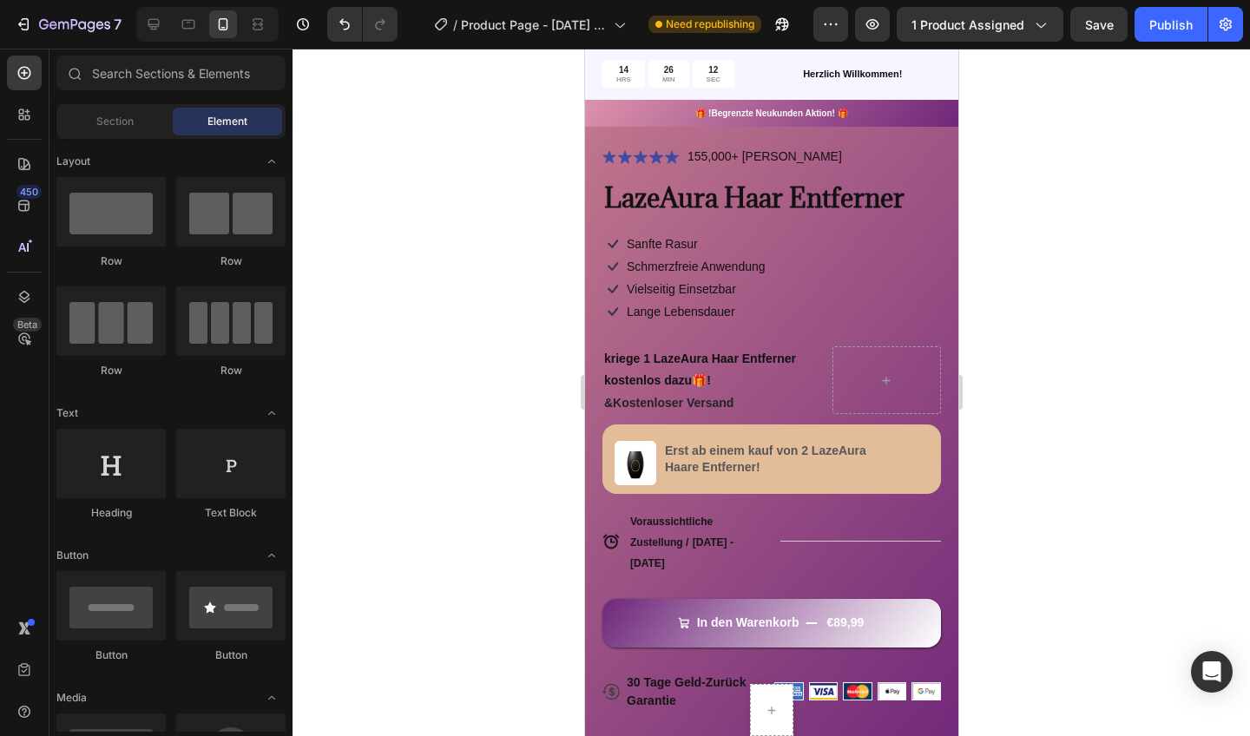
click at [466, 318] on div at bounding box center [772, 393] width 958 height 688
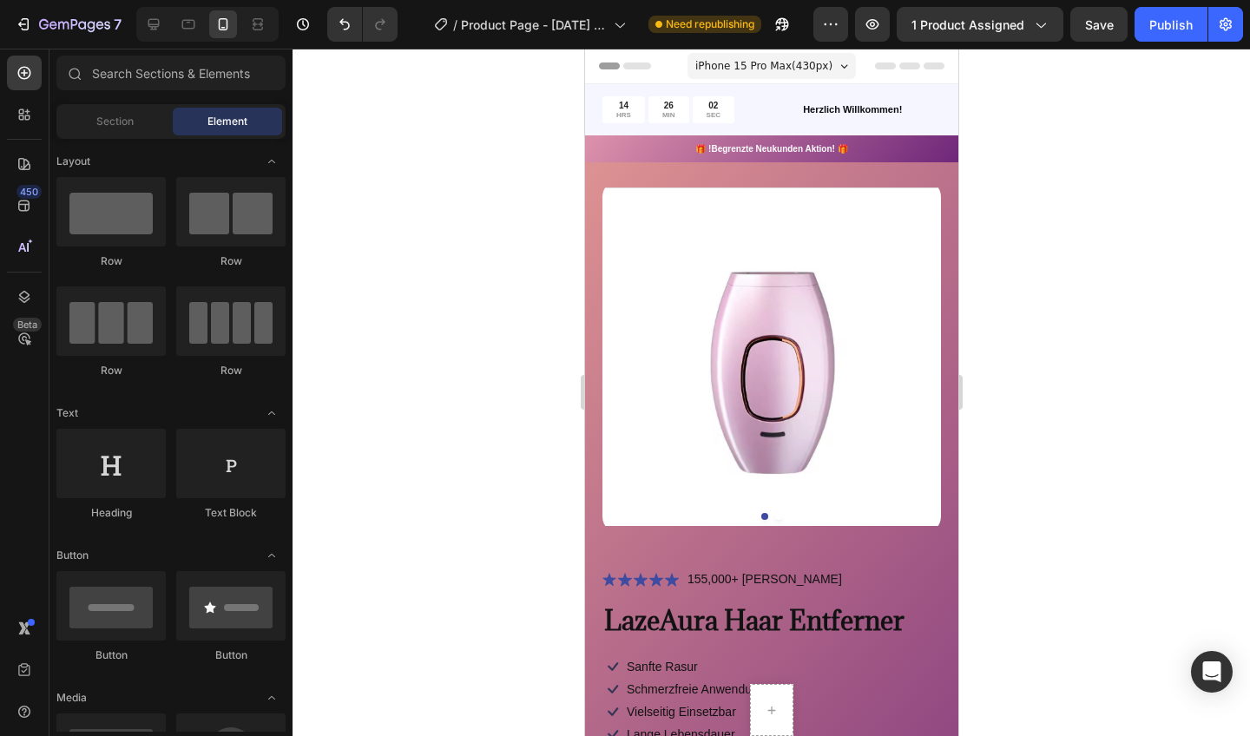
scroll to position [0, 0]
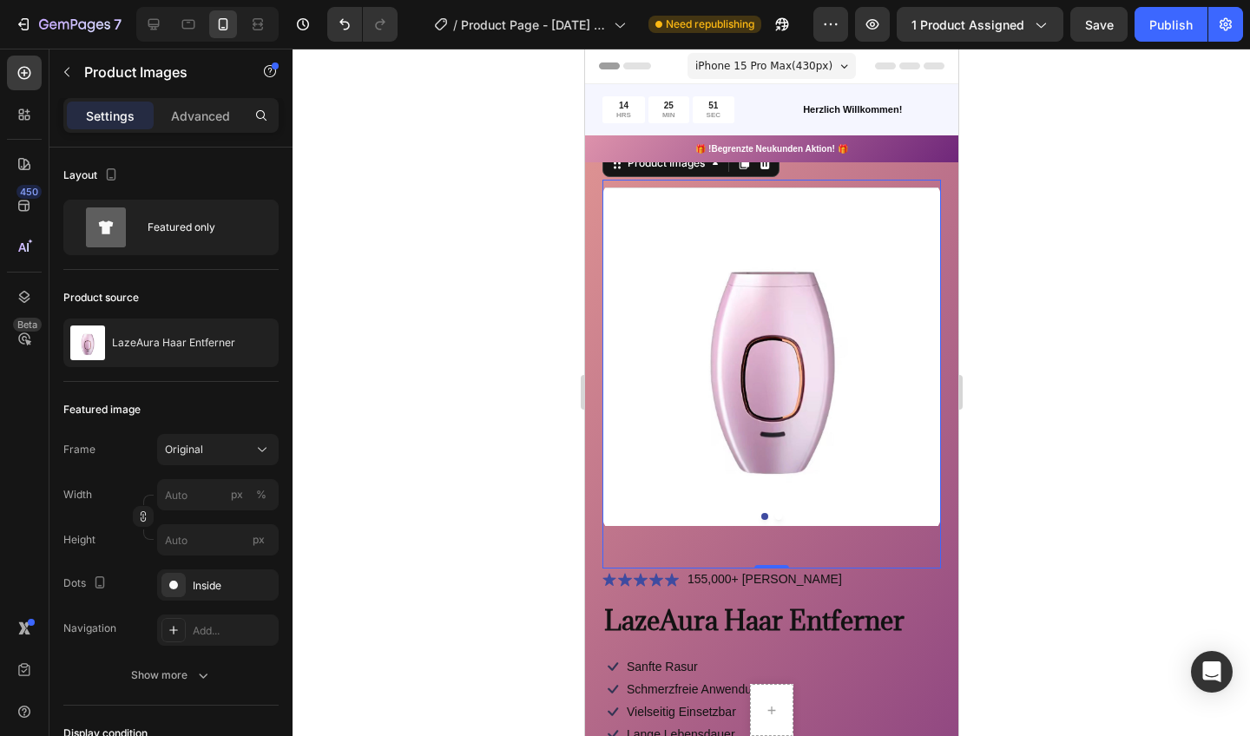
click at [1141, 204] on div at bounding box center [772, 393] width 958 height 688
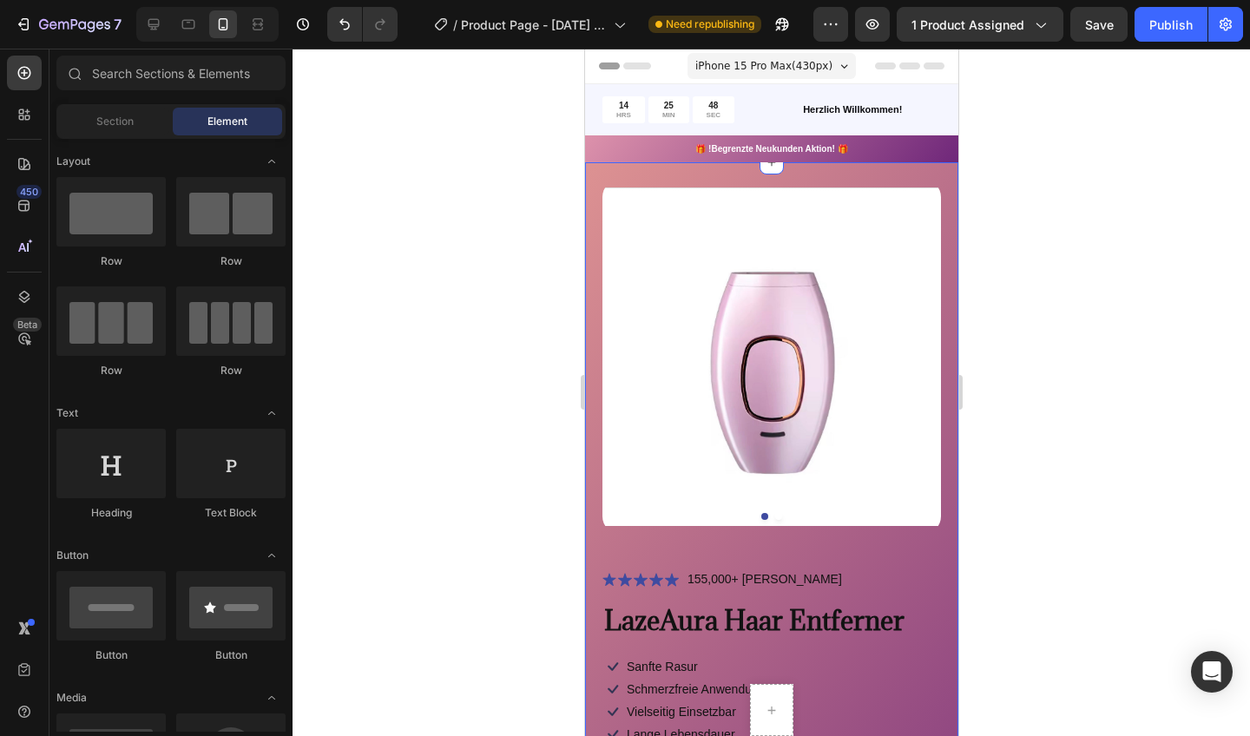
click at [589, 360] on div "Product Images Icon Icon Icon Icon Icon Icon List 155,000+ Zufriedene Kunden Te…" at bounding box center [770, 679] width 373 height 1034
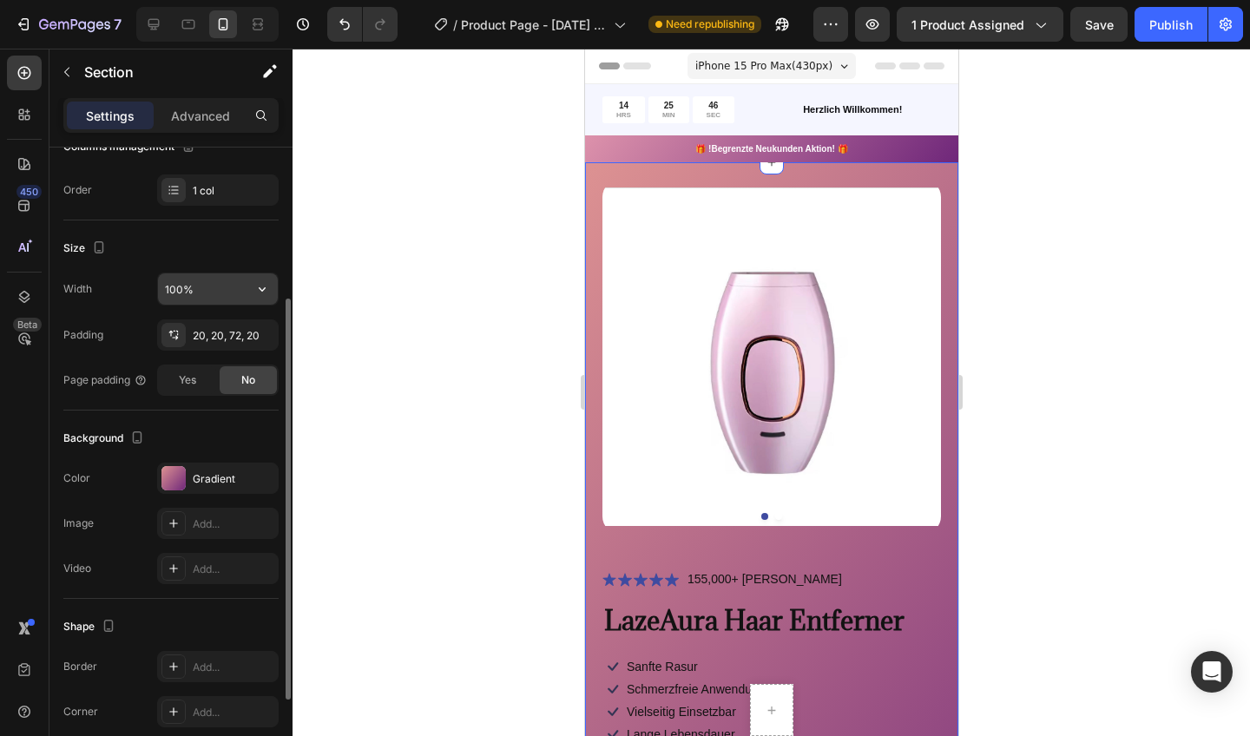
scroll to position [290, 0]
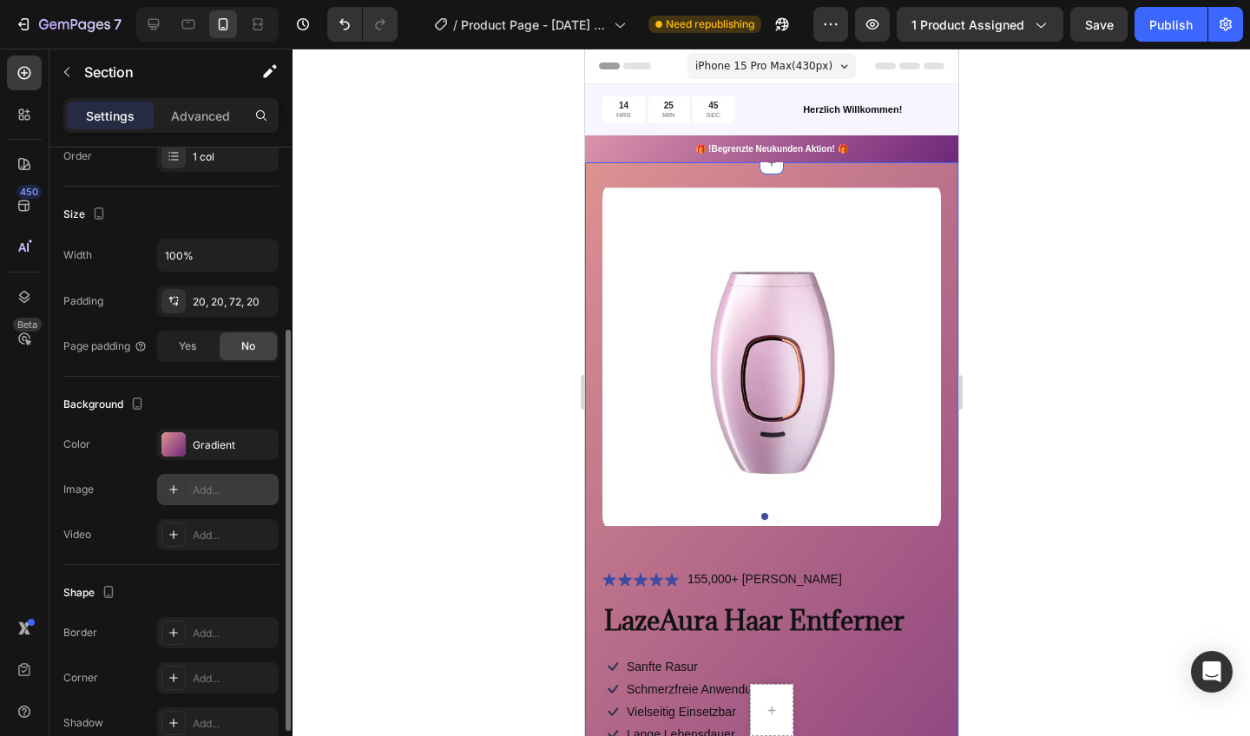
click at [169, 496] on icon at bounding box center [174, 490] width 14 height 14
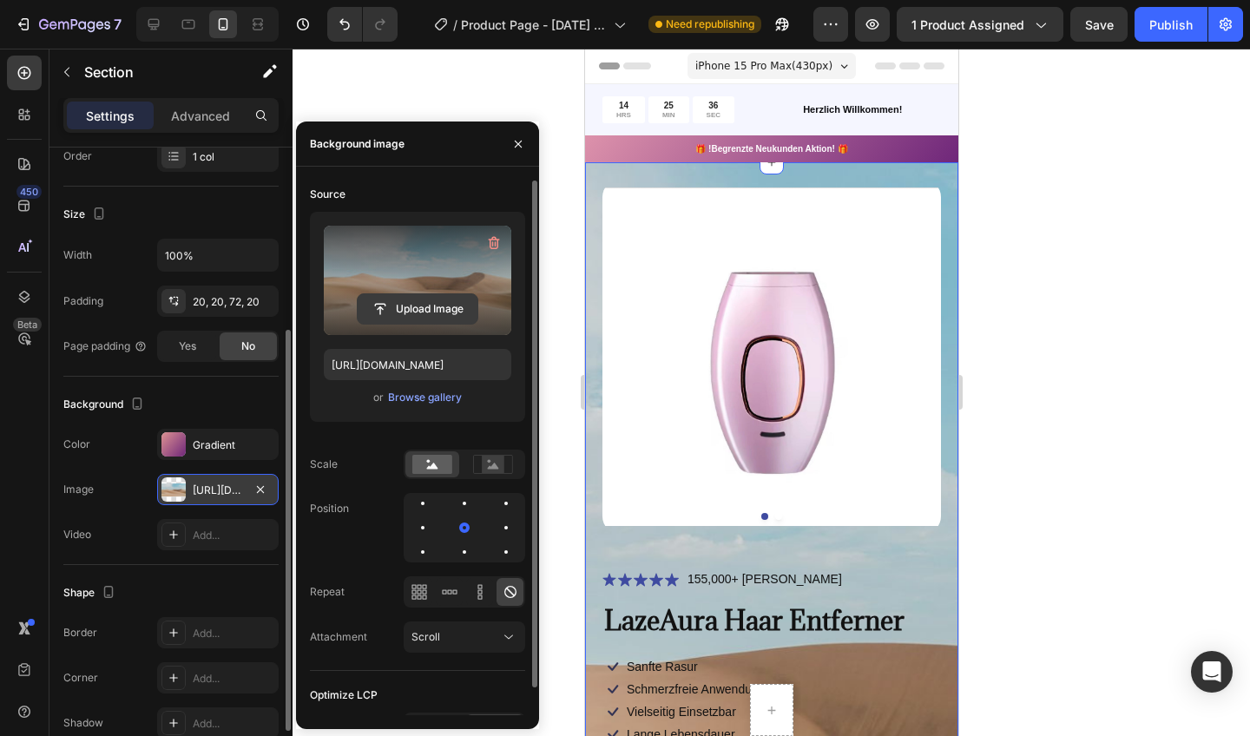
click at [420, 302] on input "file" at bounding box center [418, 309] width 120 height 30
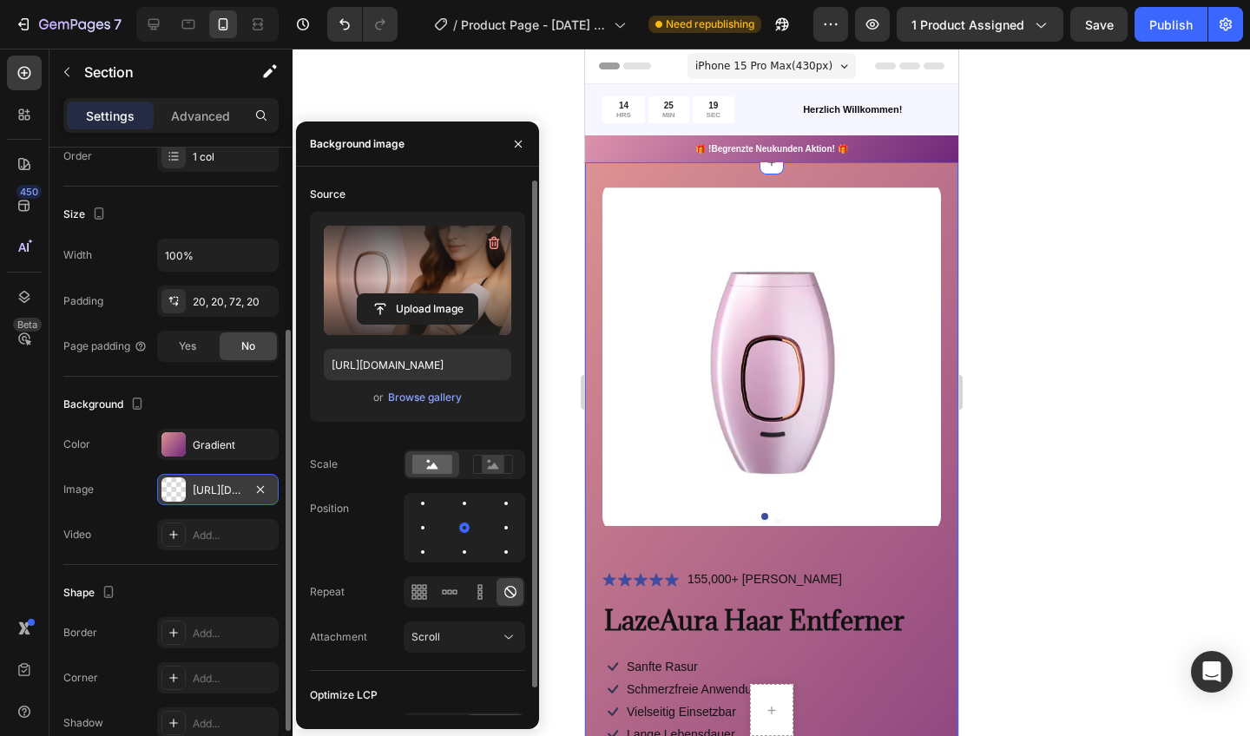
type input "[URL][DOMAIN_NAME]"
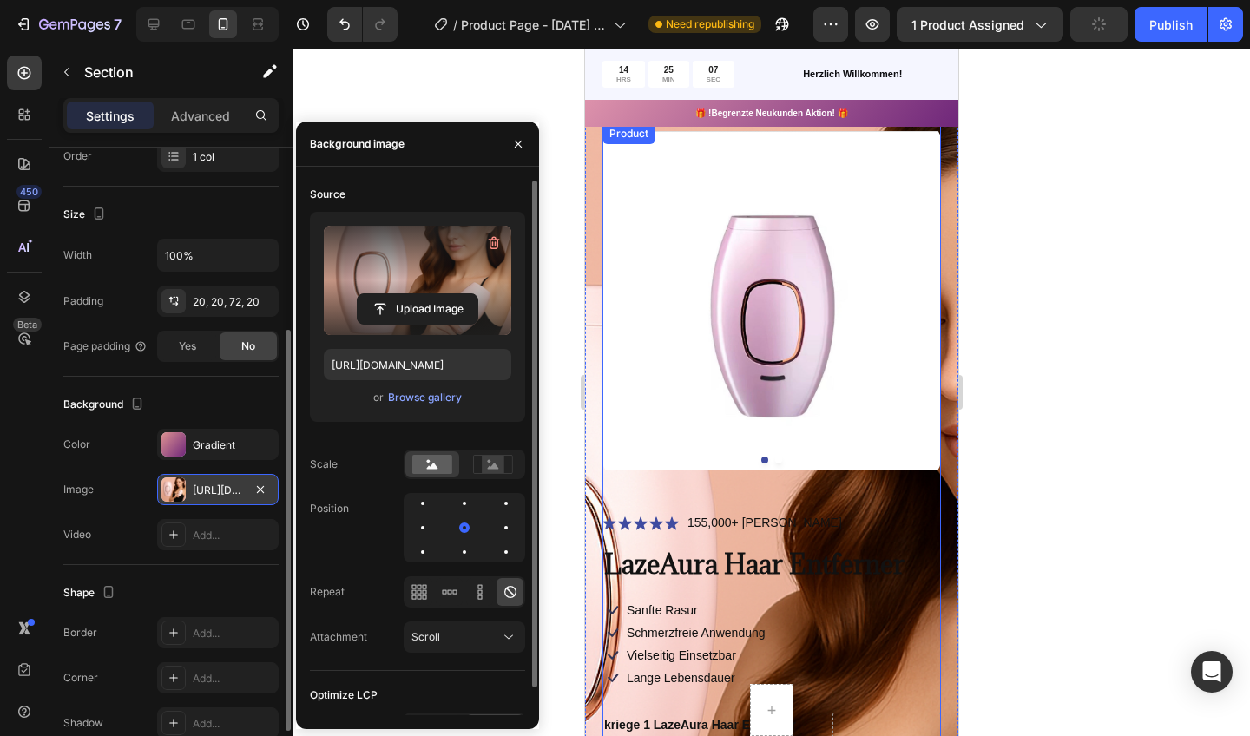
scroll to position [51, 0]
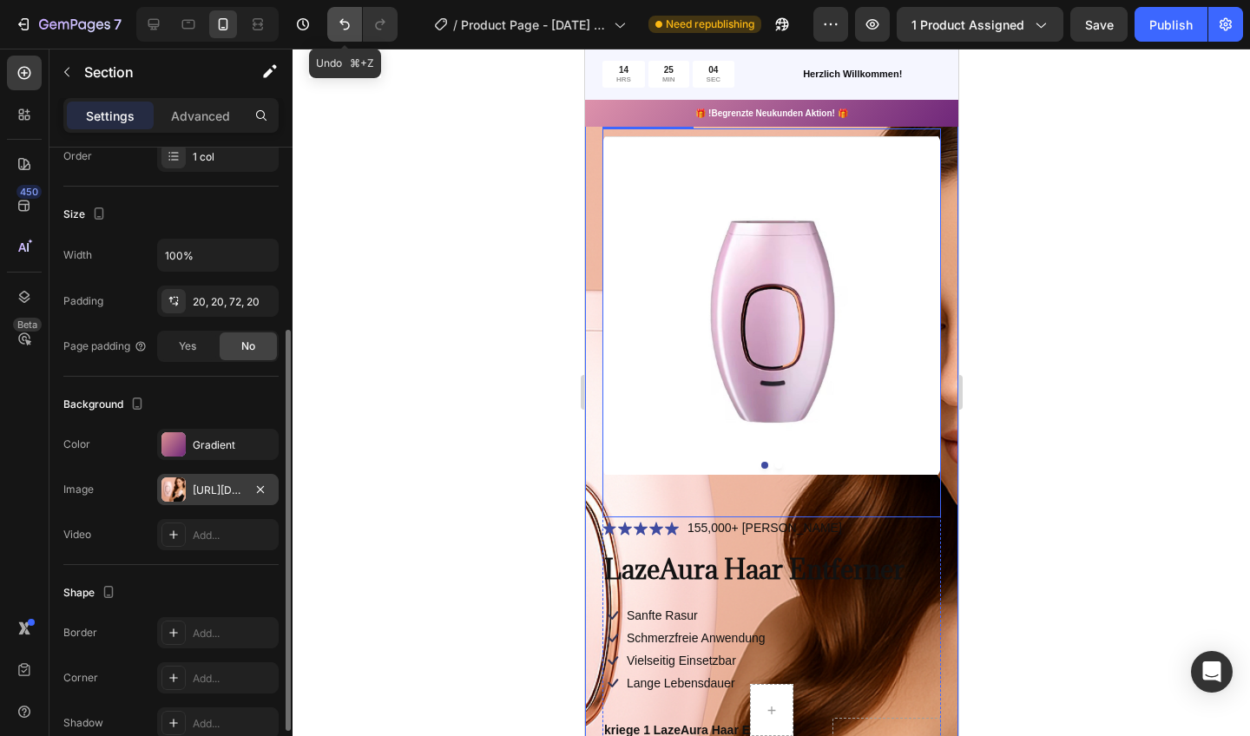
click at [341, 17] on icon "Undo/Redo" at bounding box center [344, 24] width 17 height 17
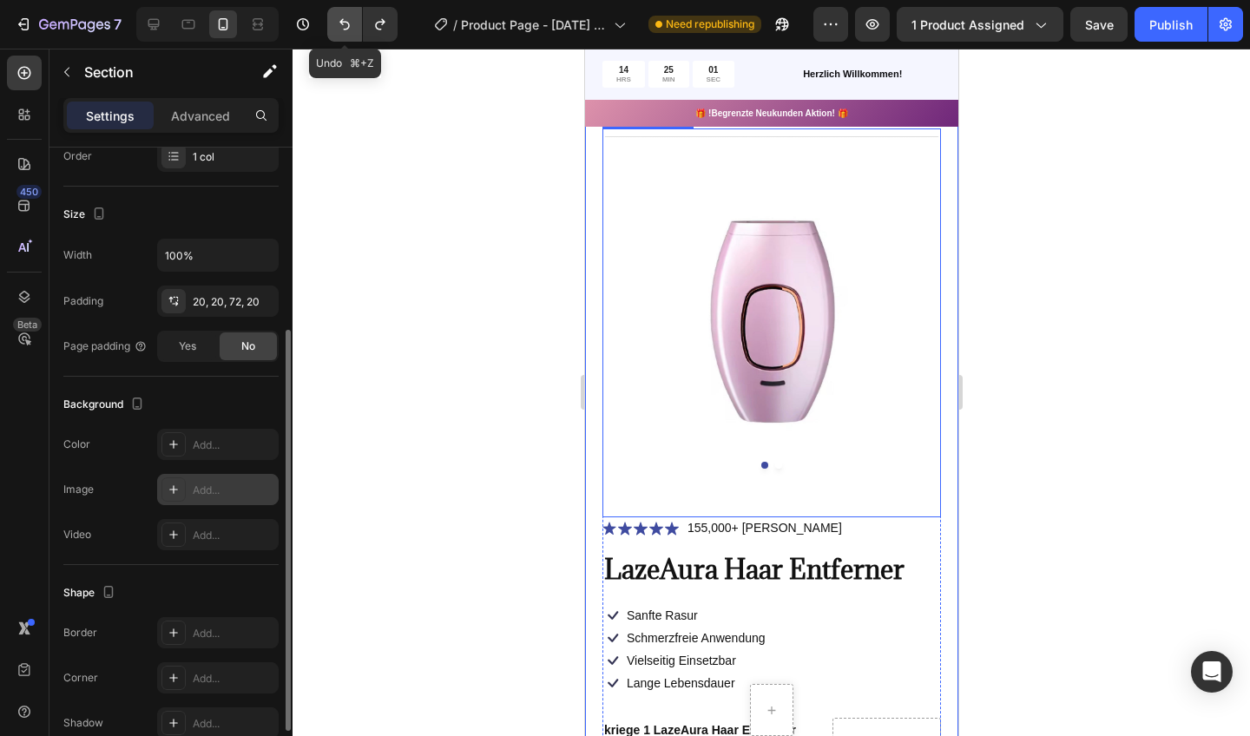
click at [345, 17] on icon "Undo/Redo" at bounding box center [344, 24] width 17 height 17
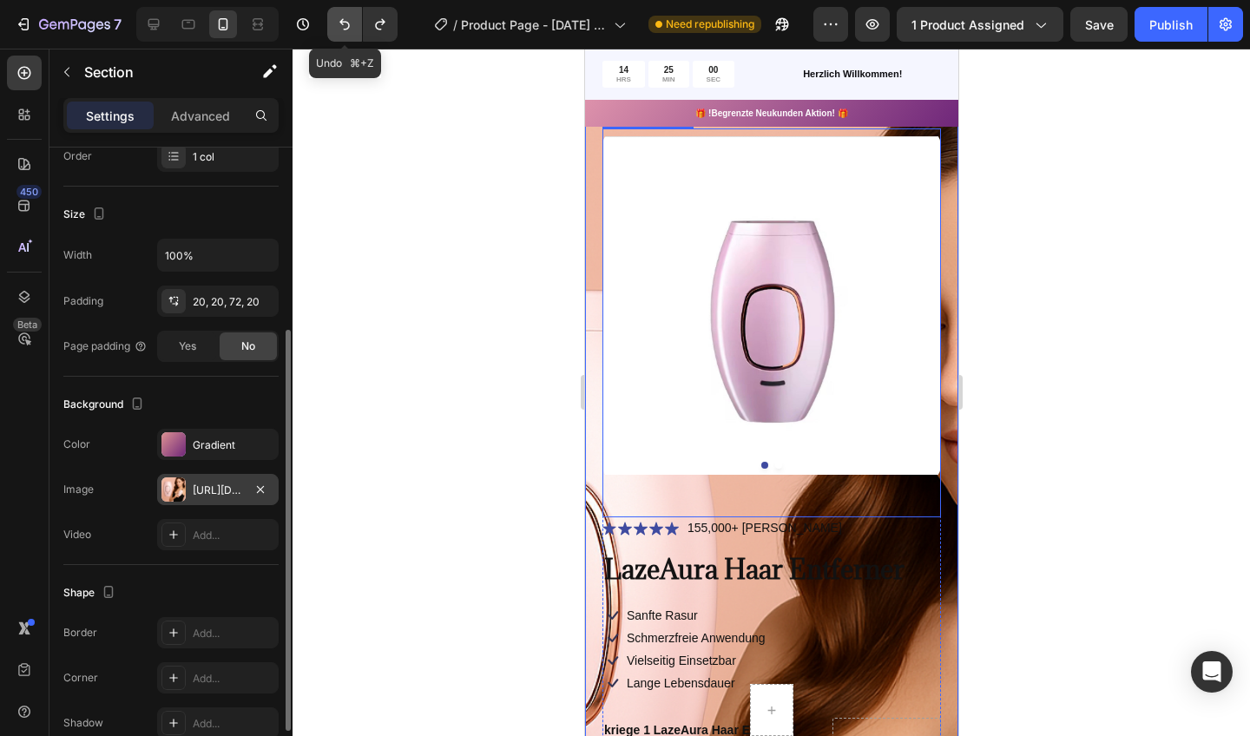
click at [345, 17] on icon "Undo/Redo" at bounding box center [344, 24] width 17 height 17
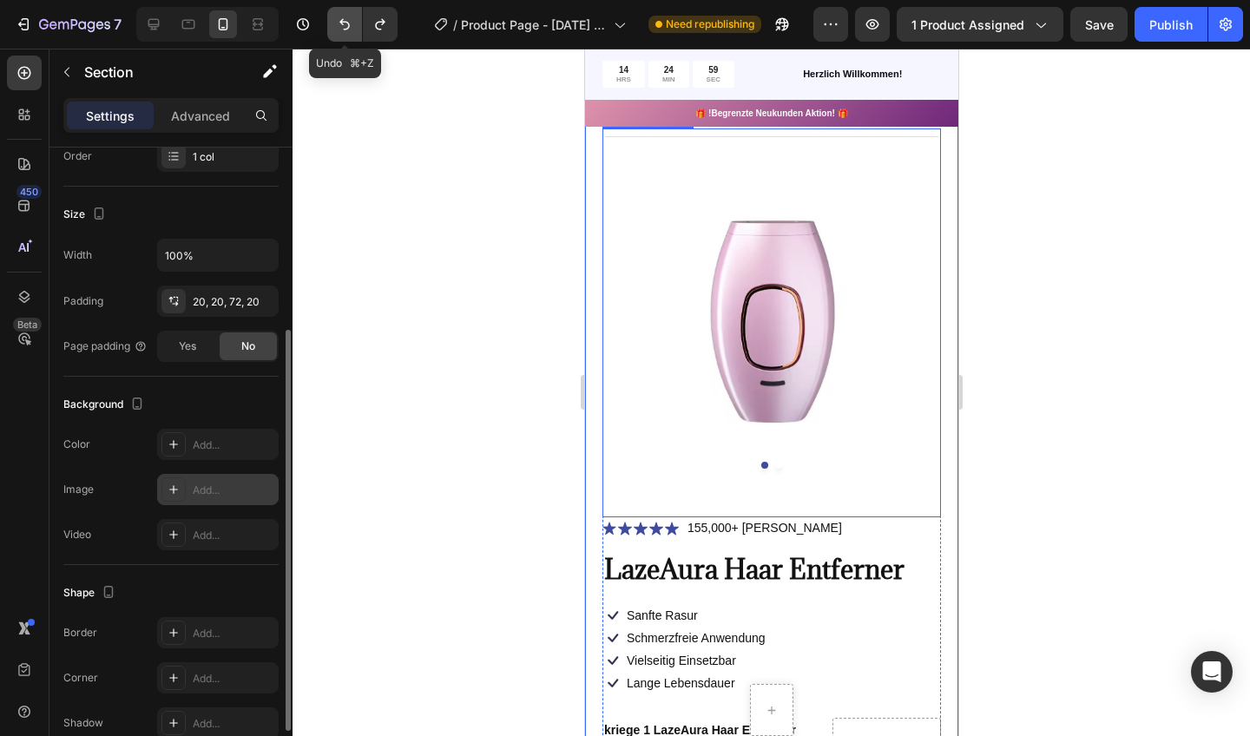
click at [345, 17] on icon "Undo/Redo" at bounding box center [344, 24] width 17 height 17
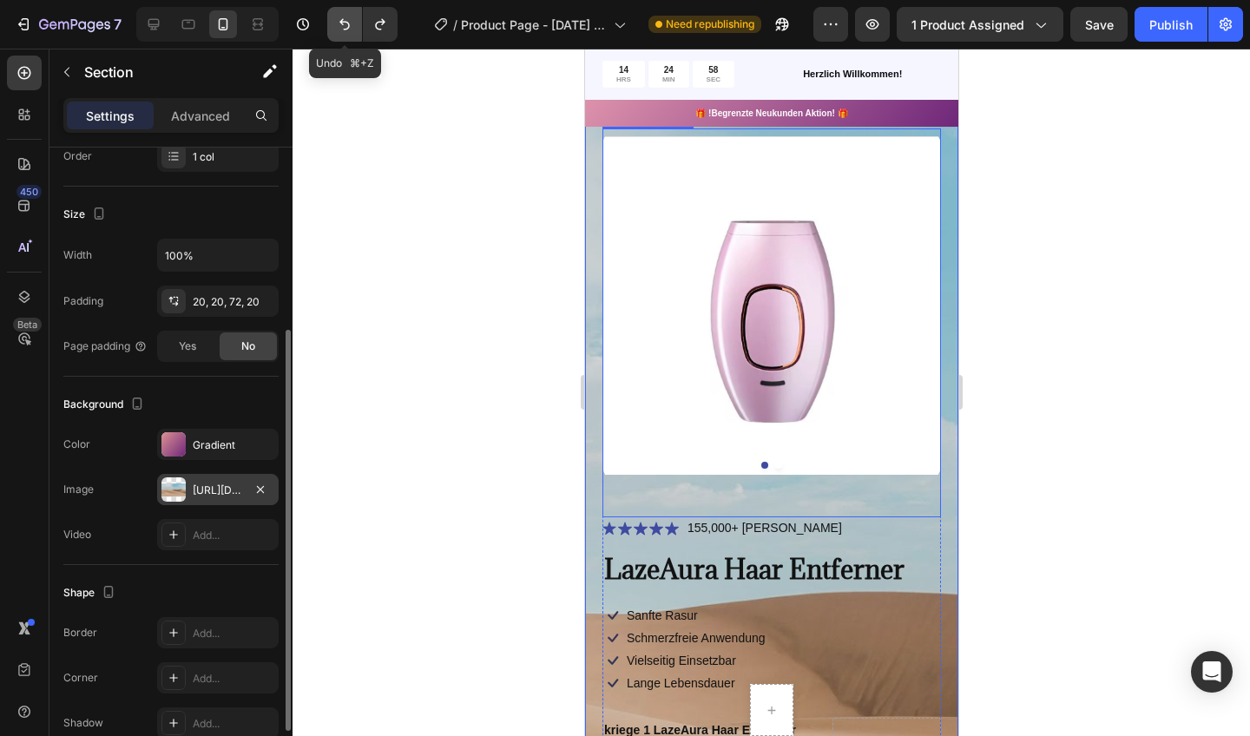
click at [345, 17] on icon "Undo/Redo" at bounding box center [344, 24] width 17 height 17
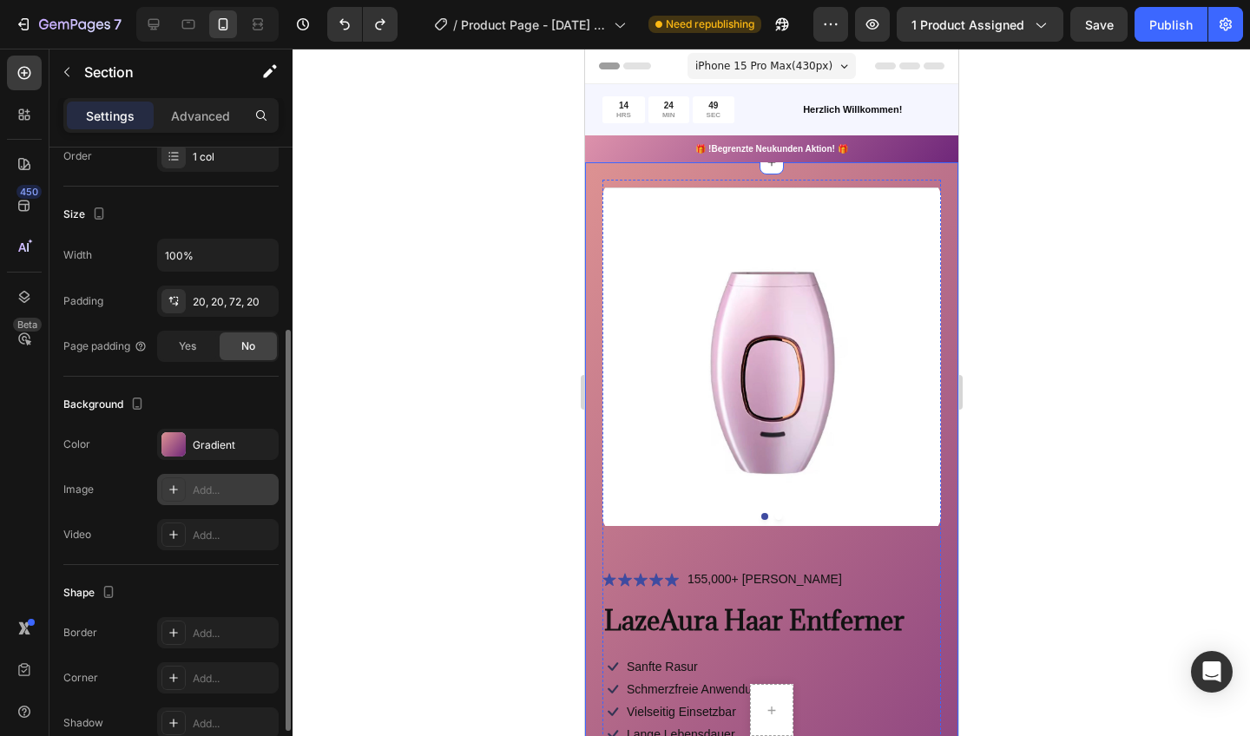
scroll to position [0, 0]
click at [680, 283] on img at bounding box center [771, 357] width 339 height 354
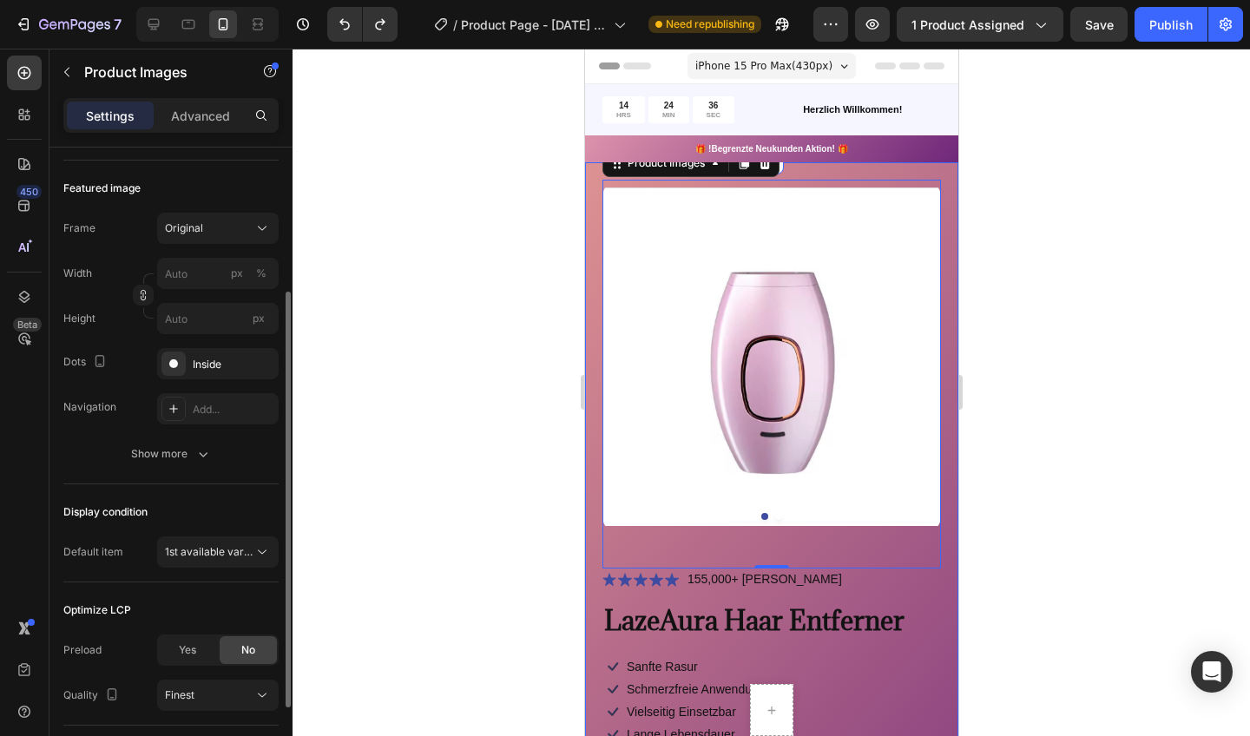
scroll to position [218, 0]
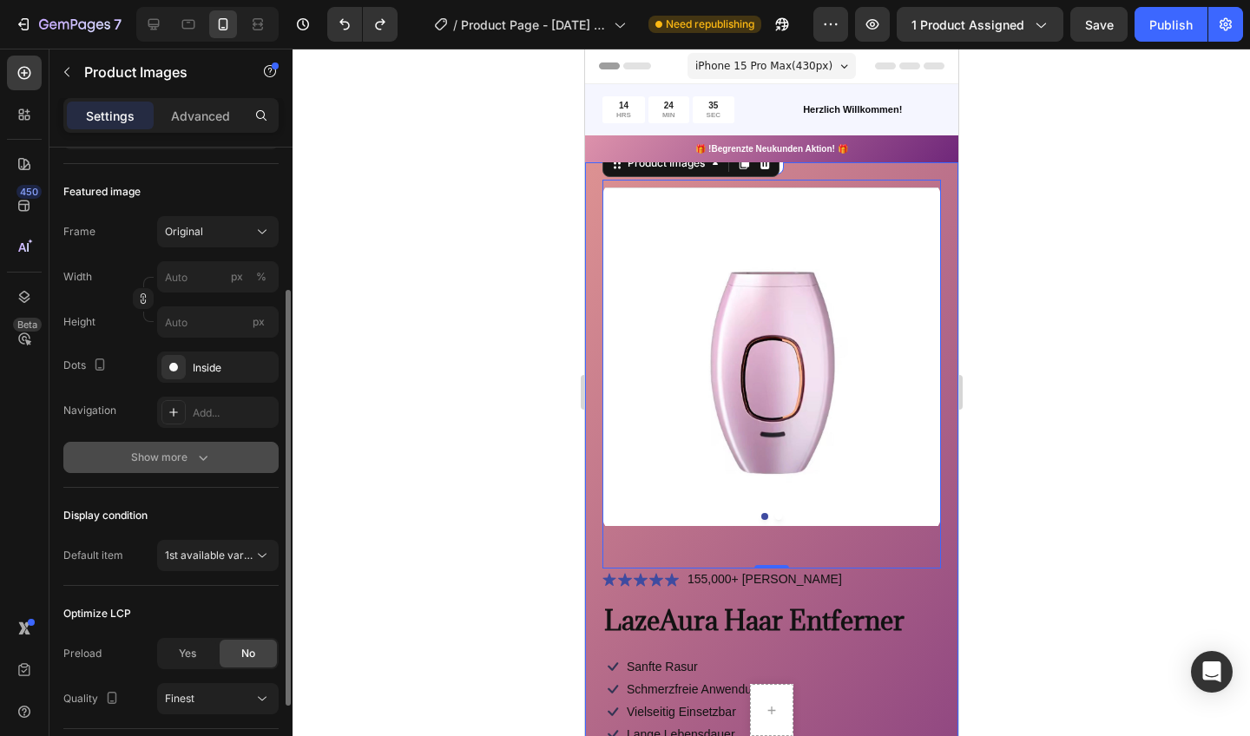
click at [190, 450] on div "Show more" at bounding box center [171, 457] width 81 height 17
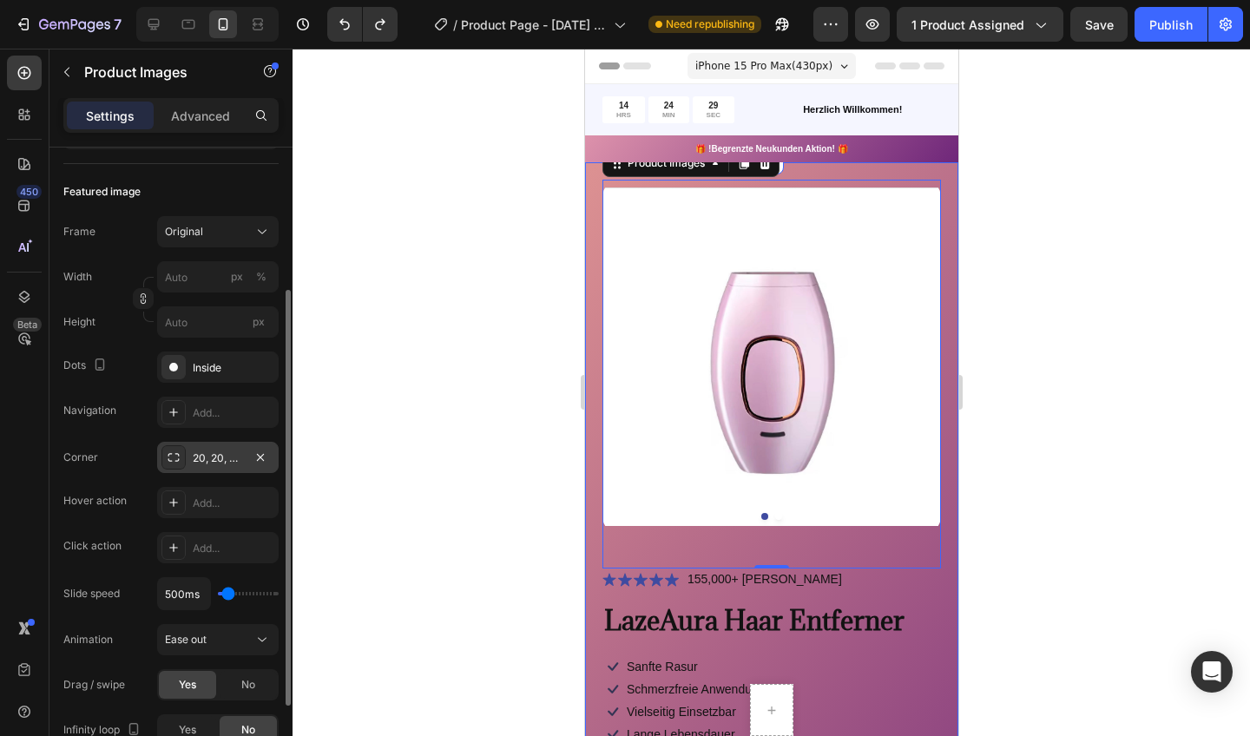
click at [174, 455] on icon at bounding box center [174, 458] width 14 height 14
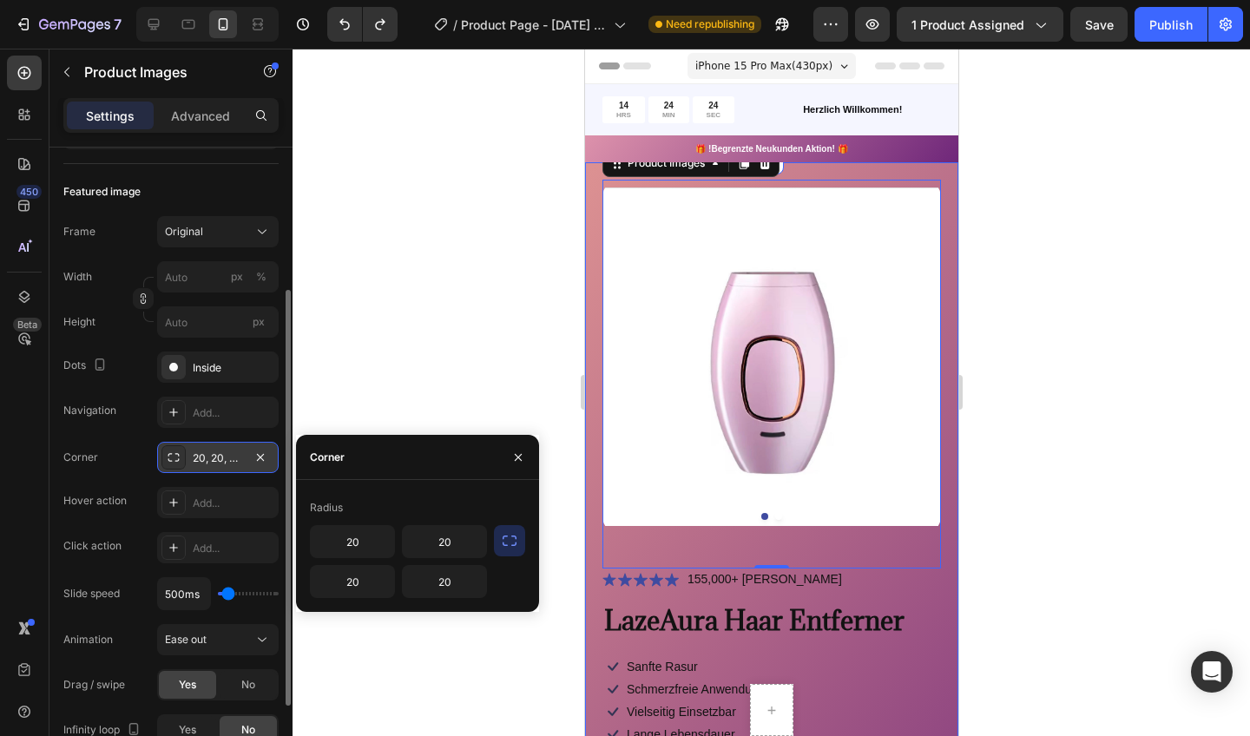
click at [173, 457] on icon at bounding box center [174, 458] width 14 height 14
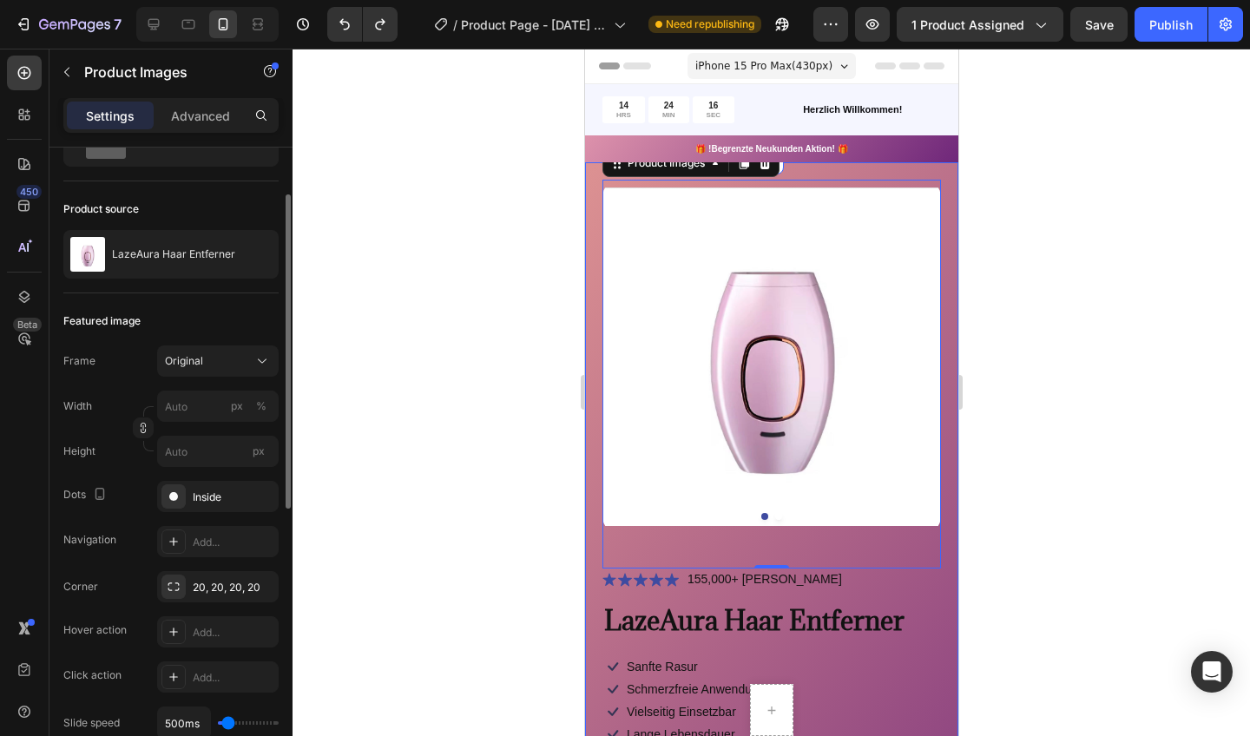
scroll to position [87, 0]
click at [198, 107] on p "Advanced" at bounding box center [200, 116] width 59 height 18
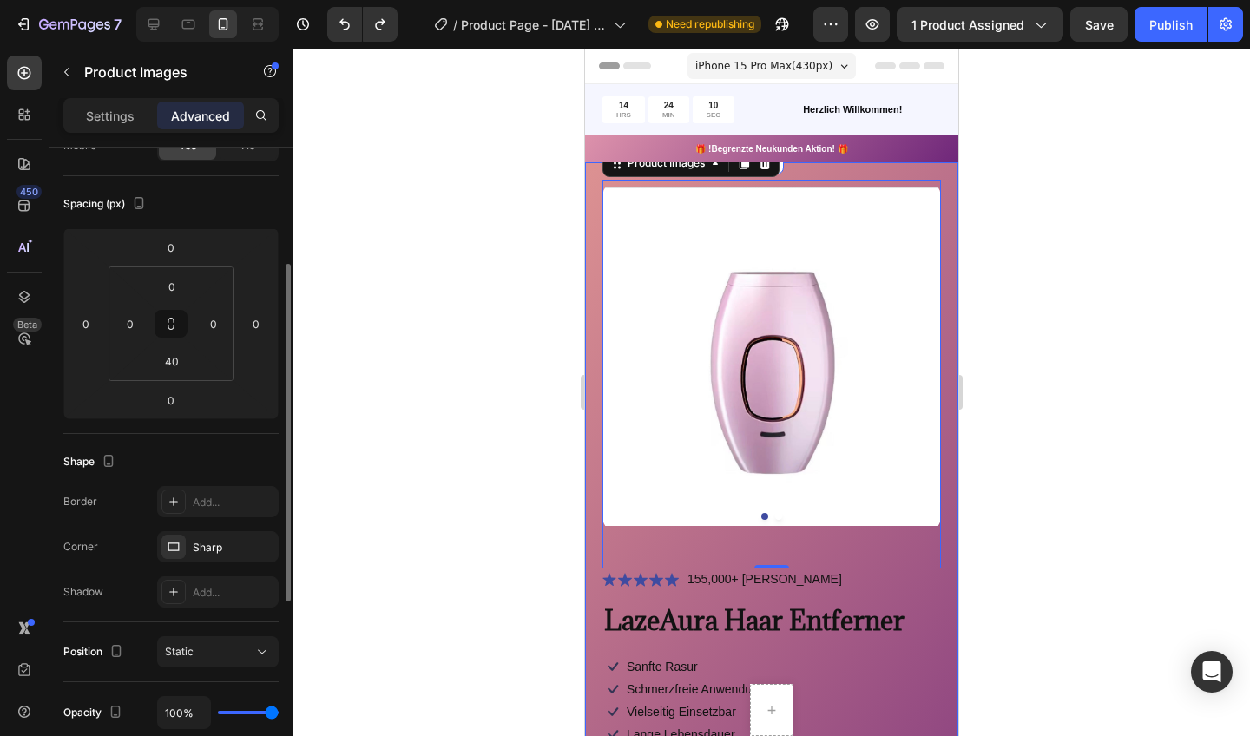
scroll to position [188, 0]
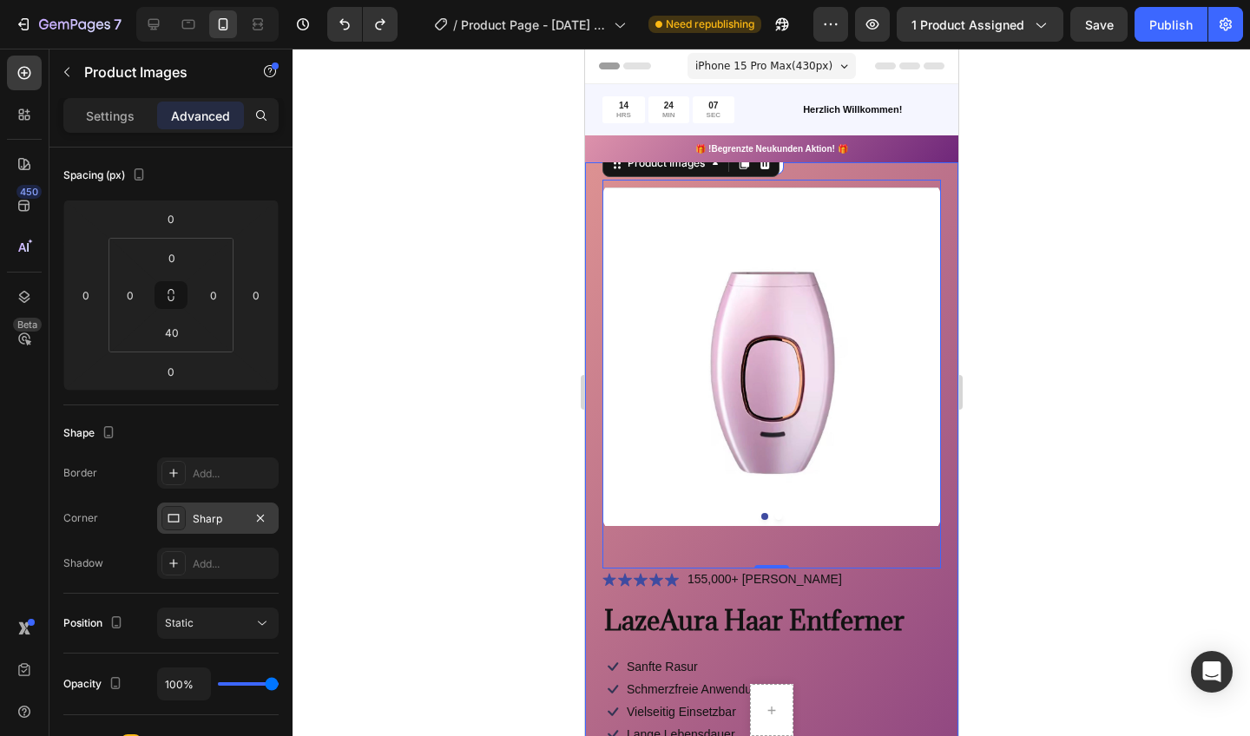
click at [181, 515] on div at bounding box center [173, 518] width 24 height 24
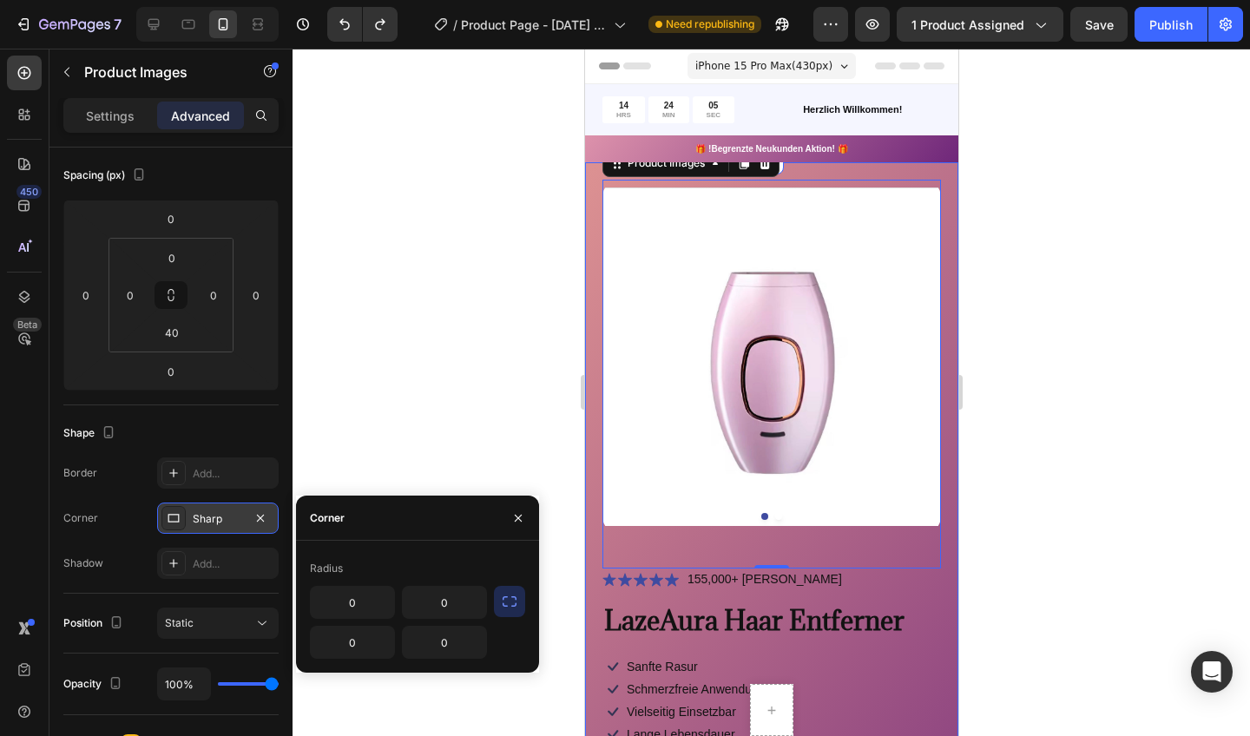
click at [218, 511] on div "Sharp" at bounding box center [218, 519] width 50 height 16
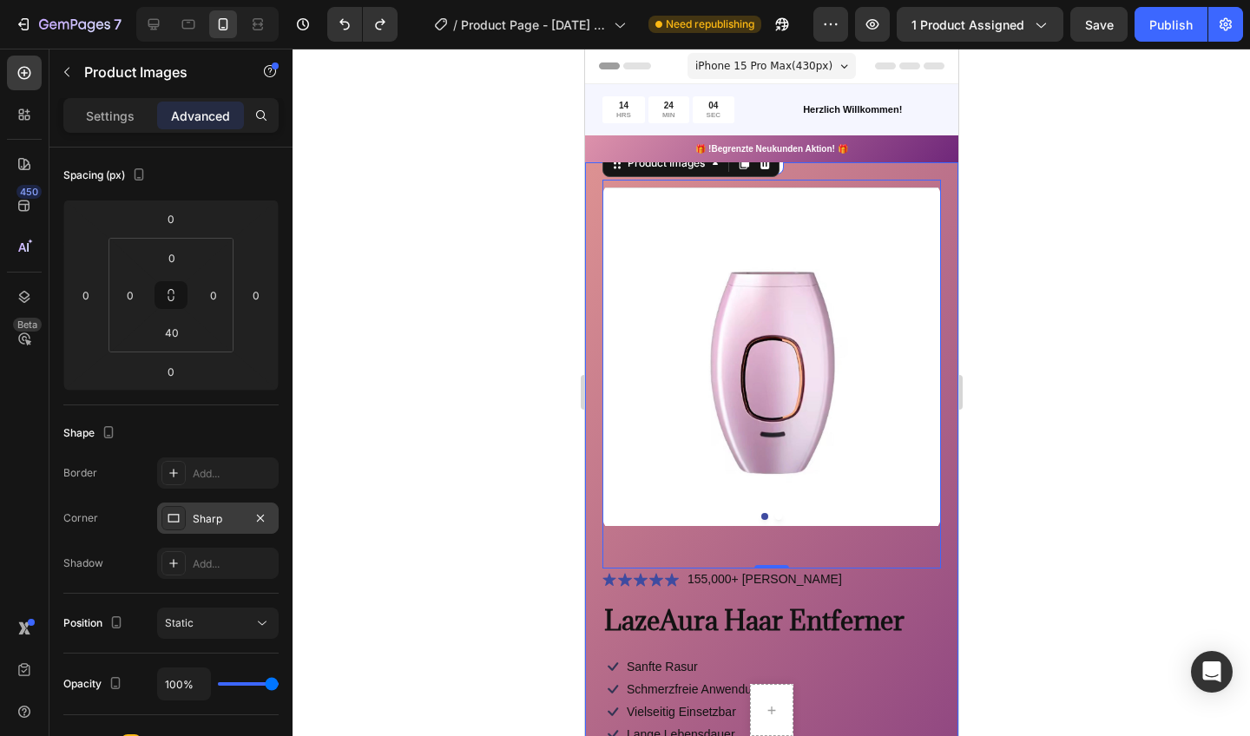
click at [218, 511] on div "Sharp" at bounding box center [218, 519] width 50 height 16
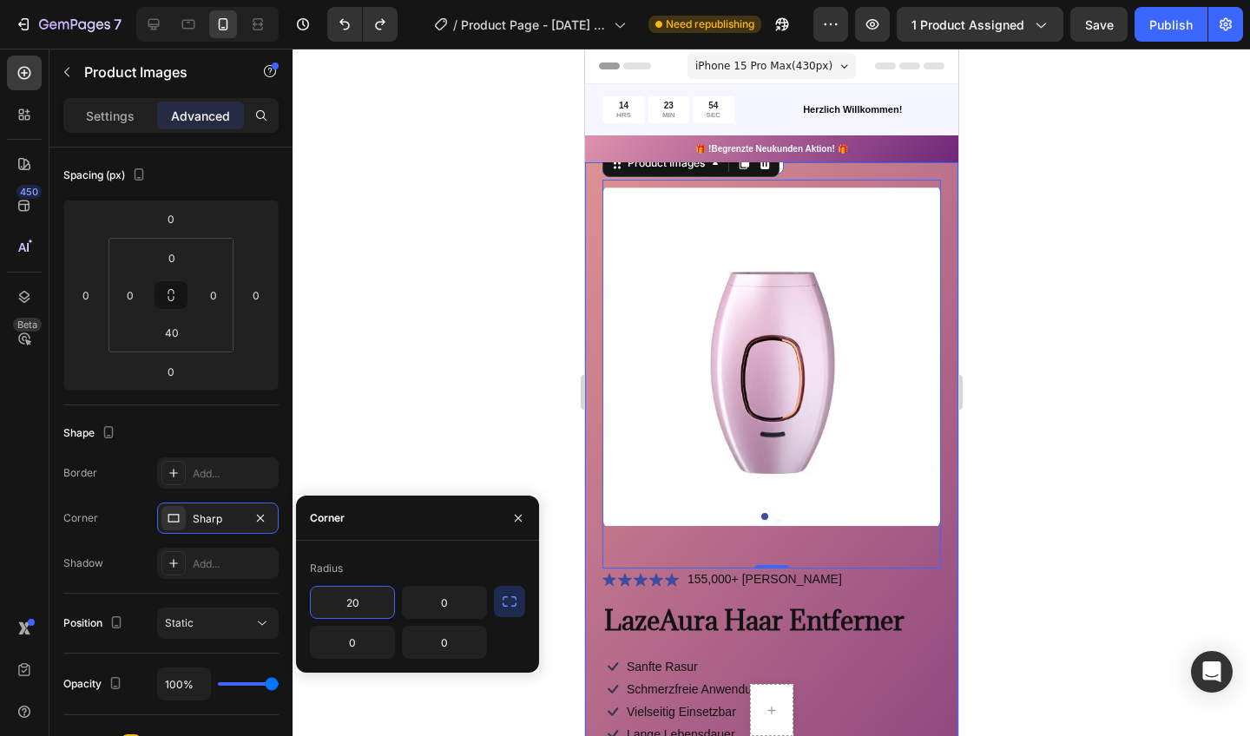
type input "2"
click at [505, 603] on icon "button" at bounding box center [509, 601] width 17 height 17
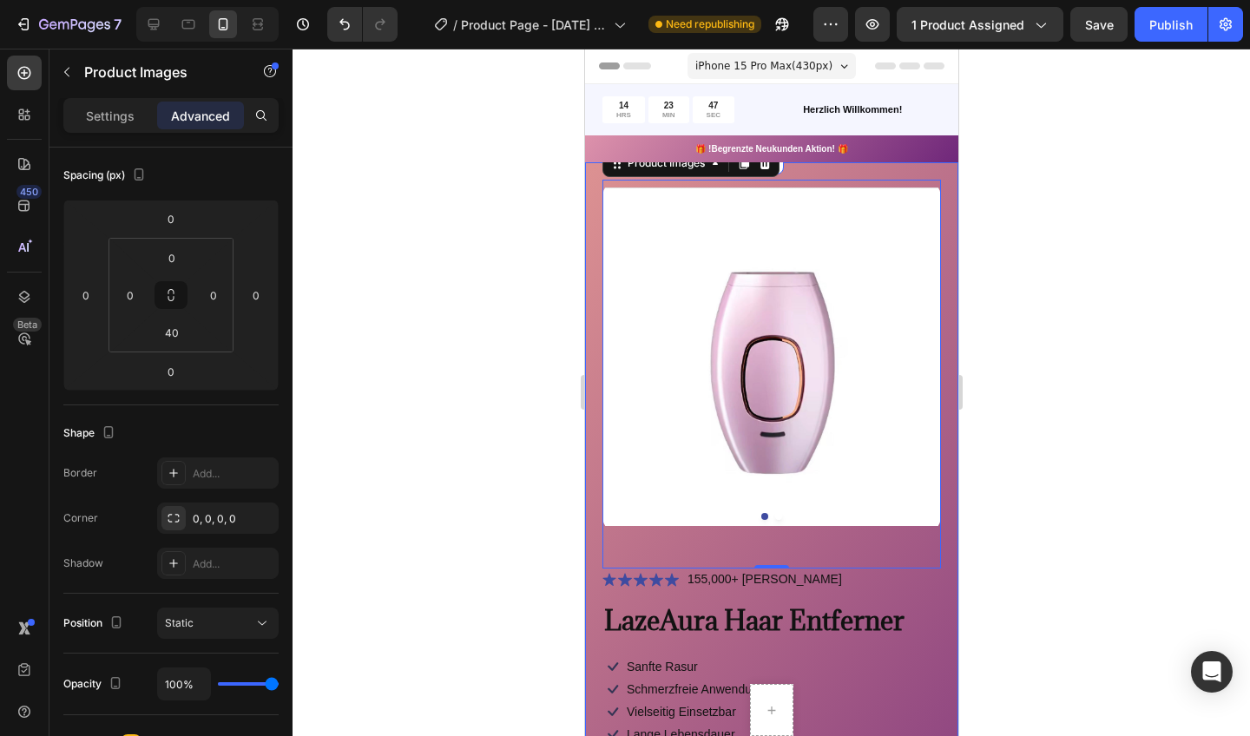
click at [366, 445] on div at bounding box center [772, 393] width 958 height 688
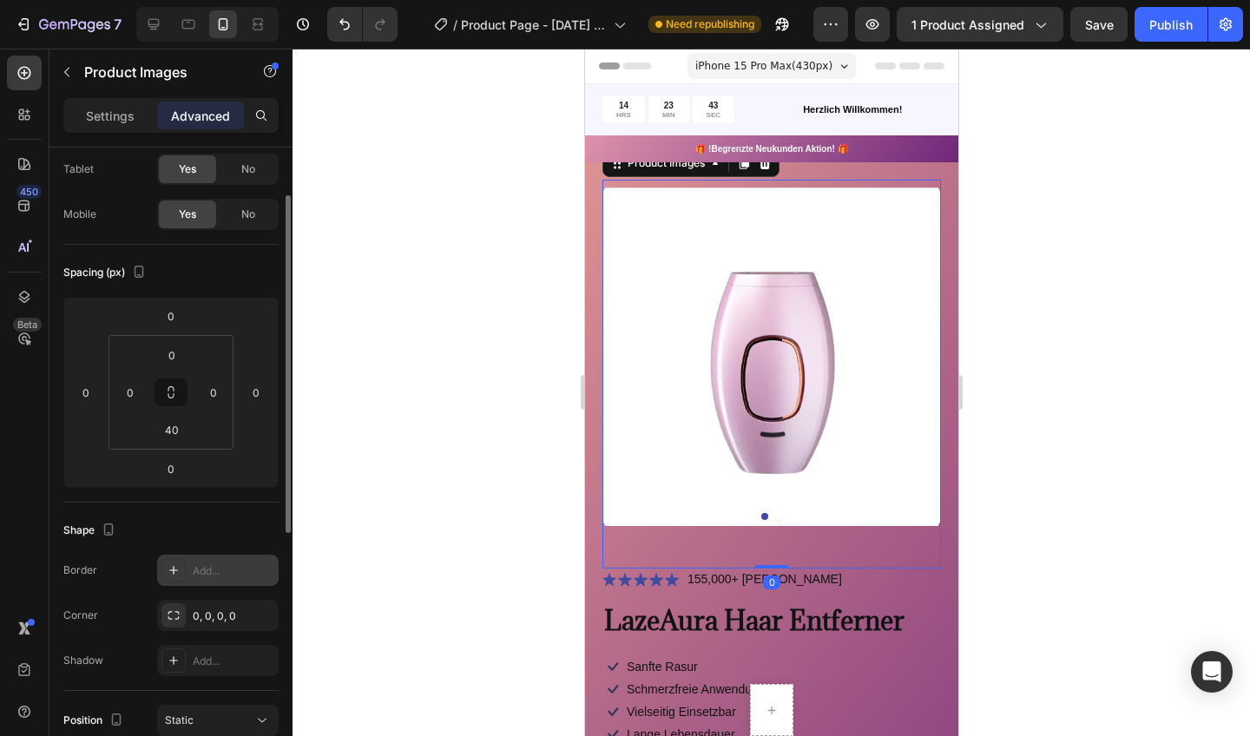
scroll to position [91, 0]
click at [210, 611] on div "0, 0, 0, 0" at bounding box center [218, 617] width 50 height 16
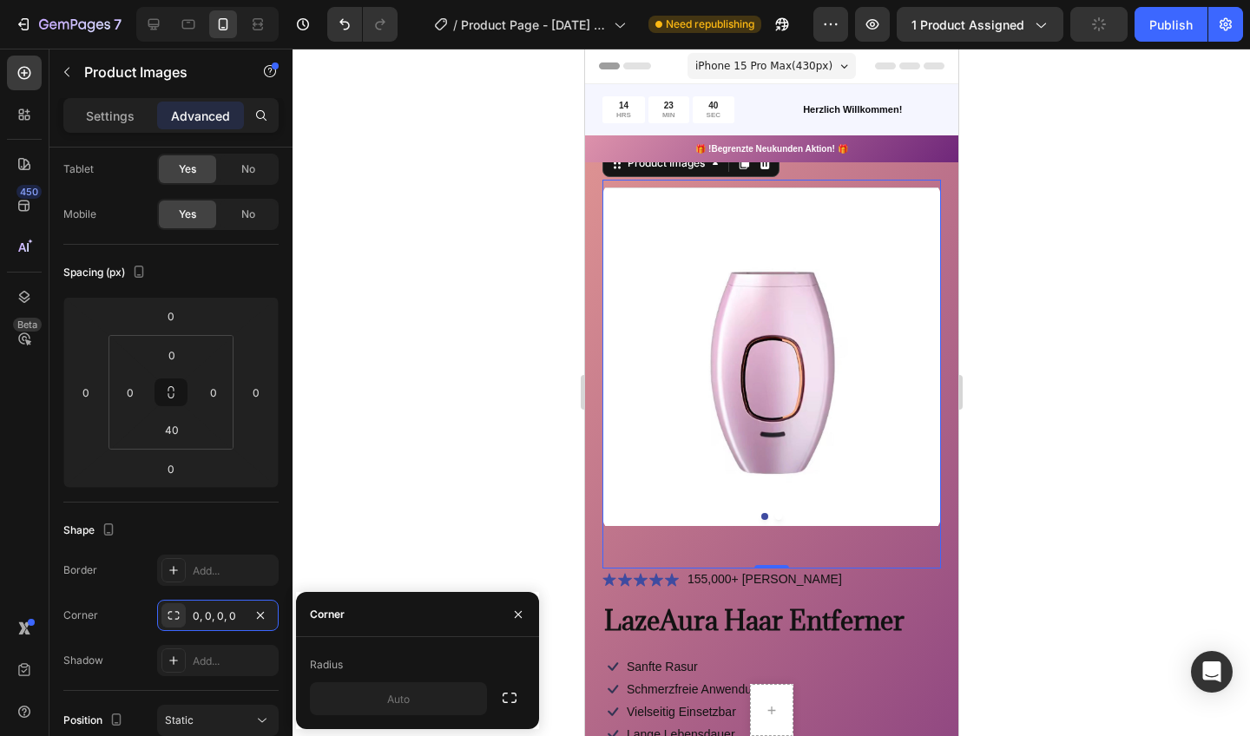
click at [328, 661] on div "Radius" at bounding box center [326, 665] width 33 height 16
click at [326, 664] on div "Radius" at bounding box center [326, 665] width 33 height 16
click at [165, 613] on div at bounding box center [173, 615] width 24 height 24
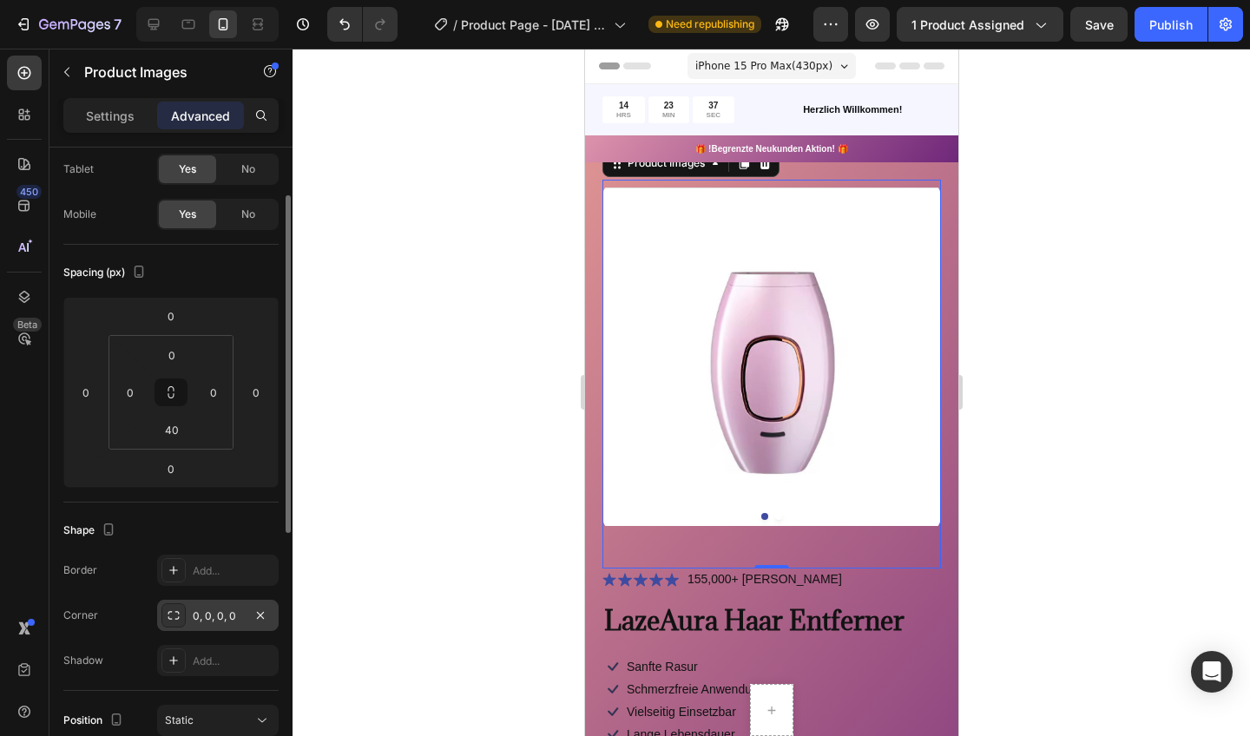
click at [166, 613] on div at bounding box center [173, 615] width 24 height 24
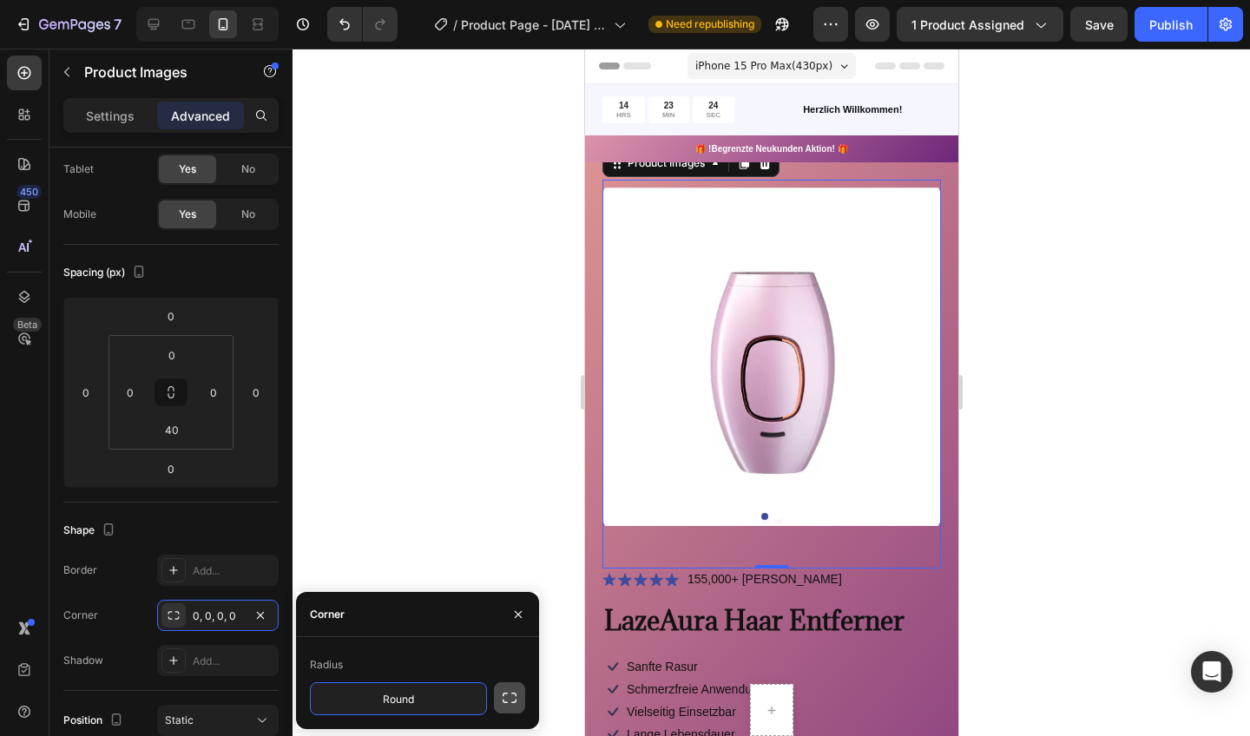
type input "Round"
click at [511, 698] on icon "button" at bounding box center [509, 697] width 17 height 17
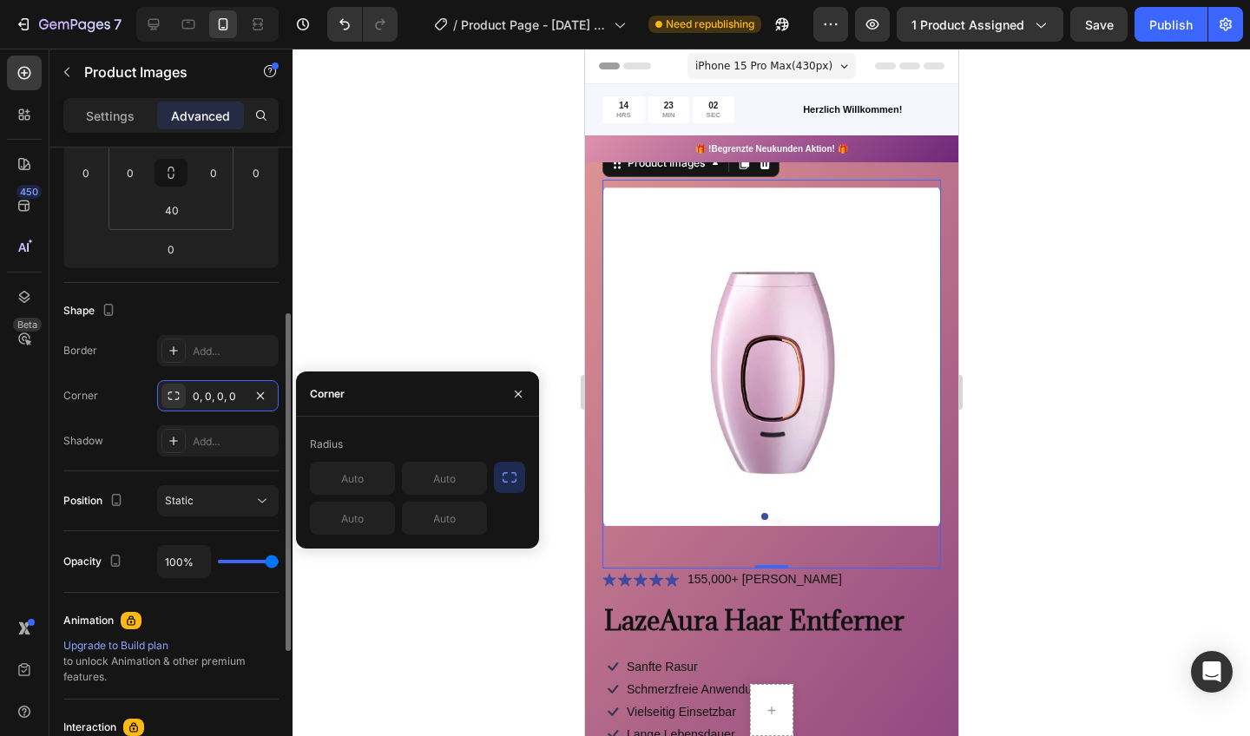
scroll to position [311, 0]
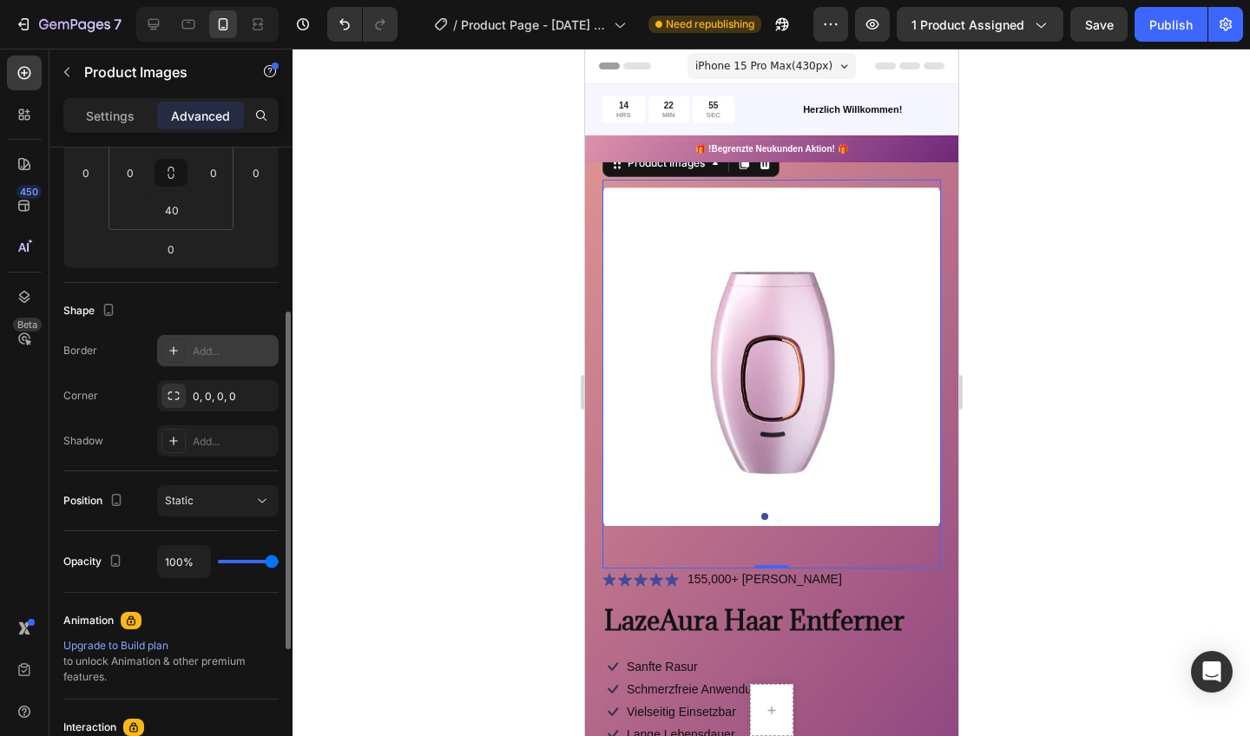
click at [173, 352] on icon at bounding box center [174, 351] width 14 height 14
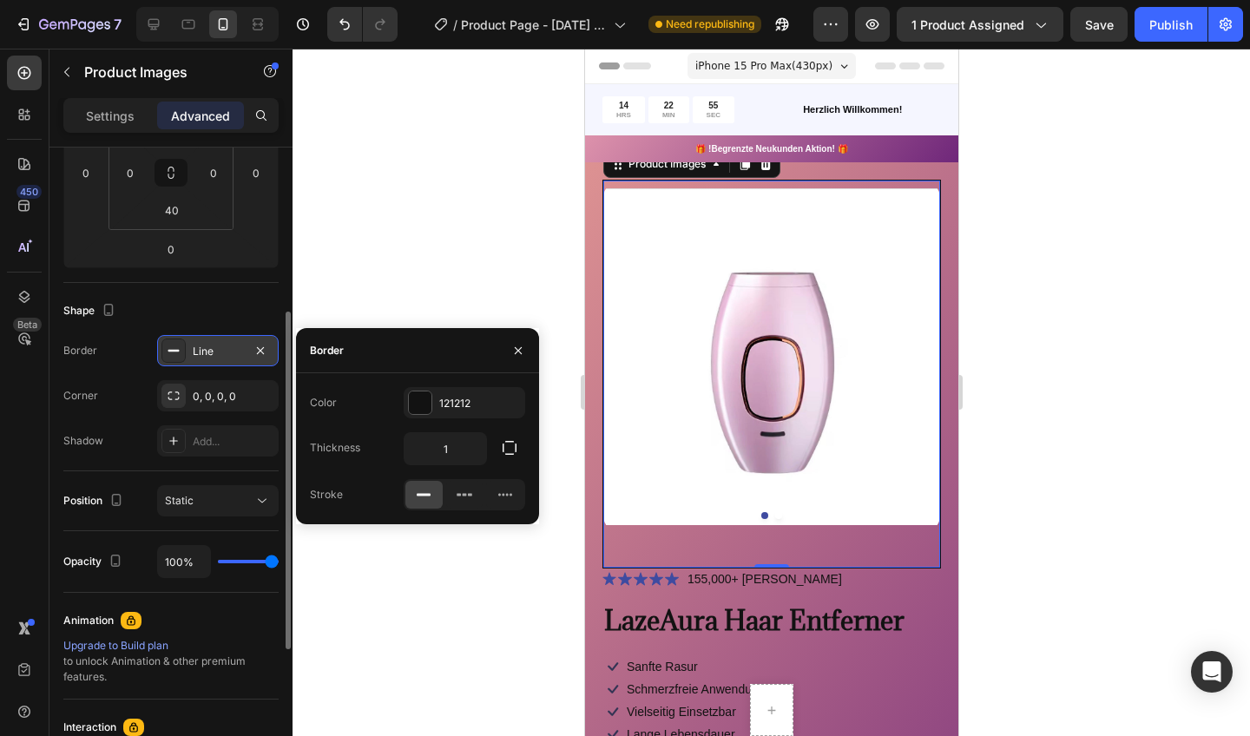
click at [173, 352] on rect at bounding box center [173, 351] width 11 height 2
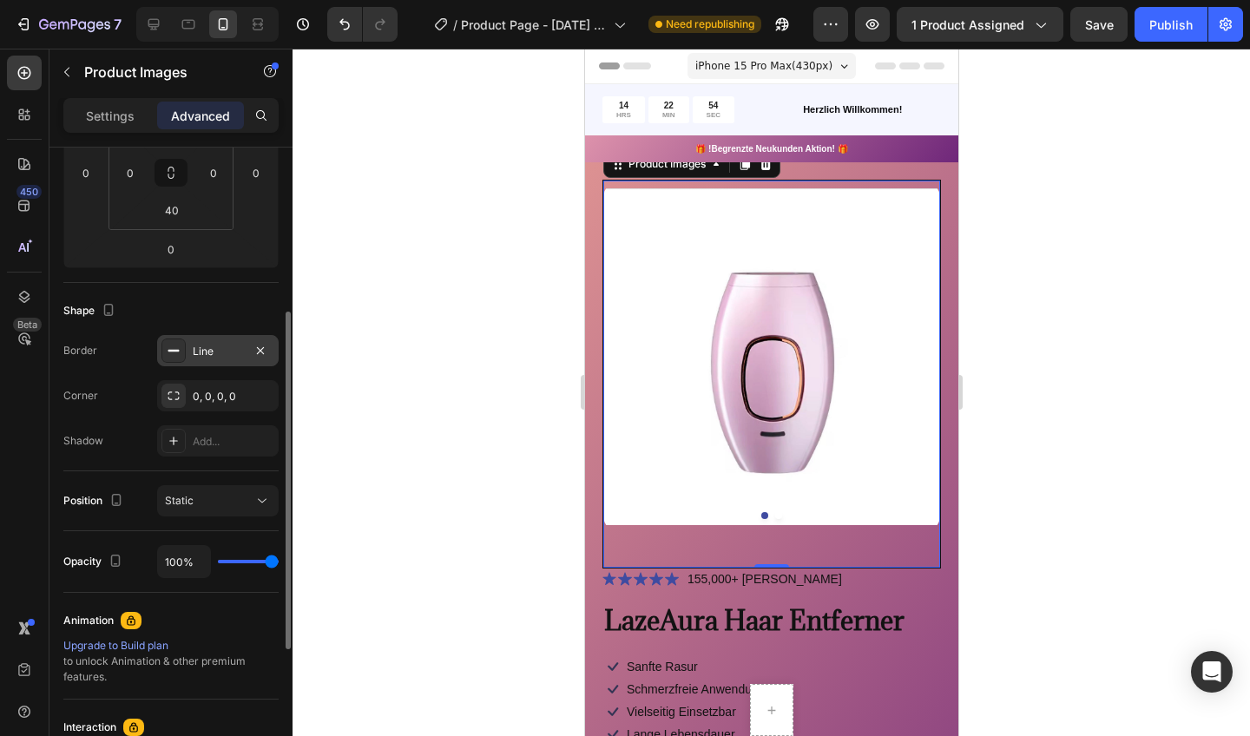
click at [173, 352] on rect at bounding box center [173, 351] width 11 height 2
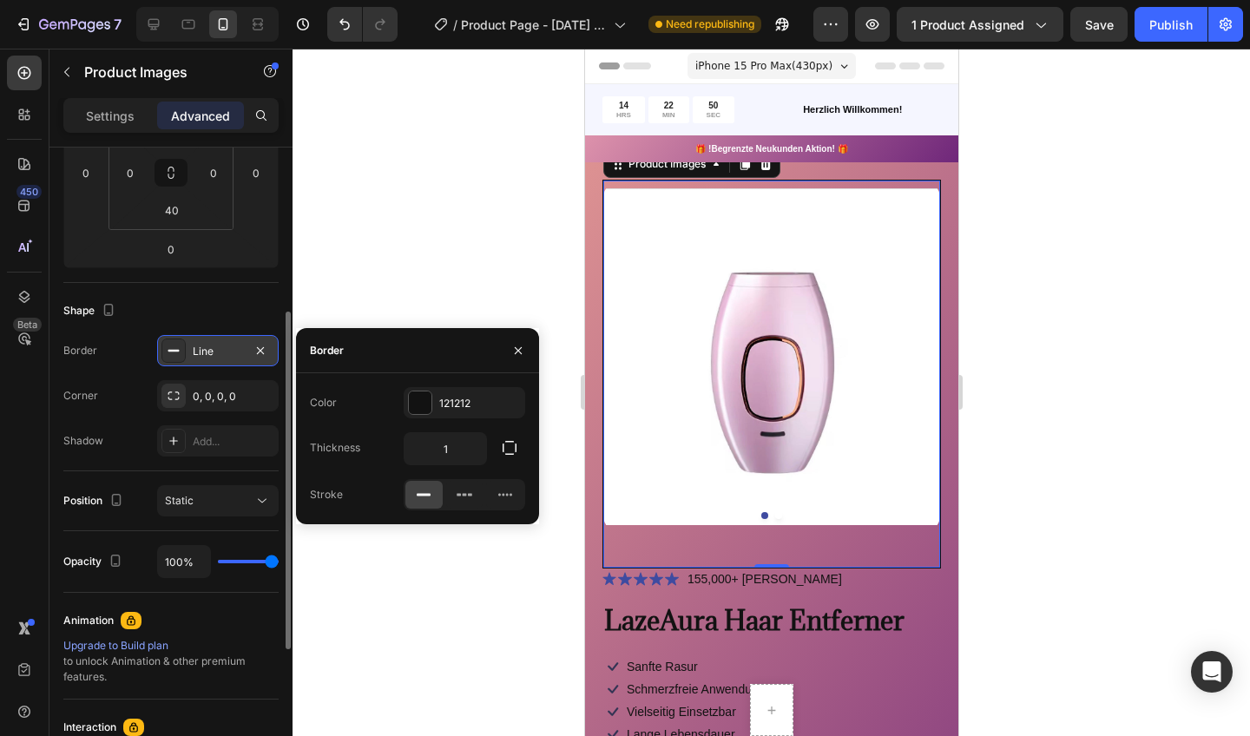
click at [174, 351] on rect at bounding box center [173, 351] width 11 height 2
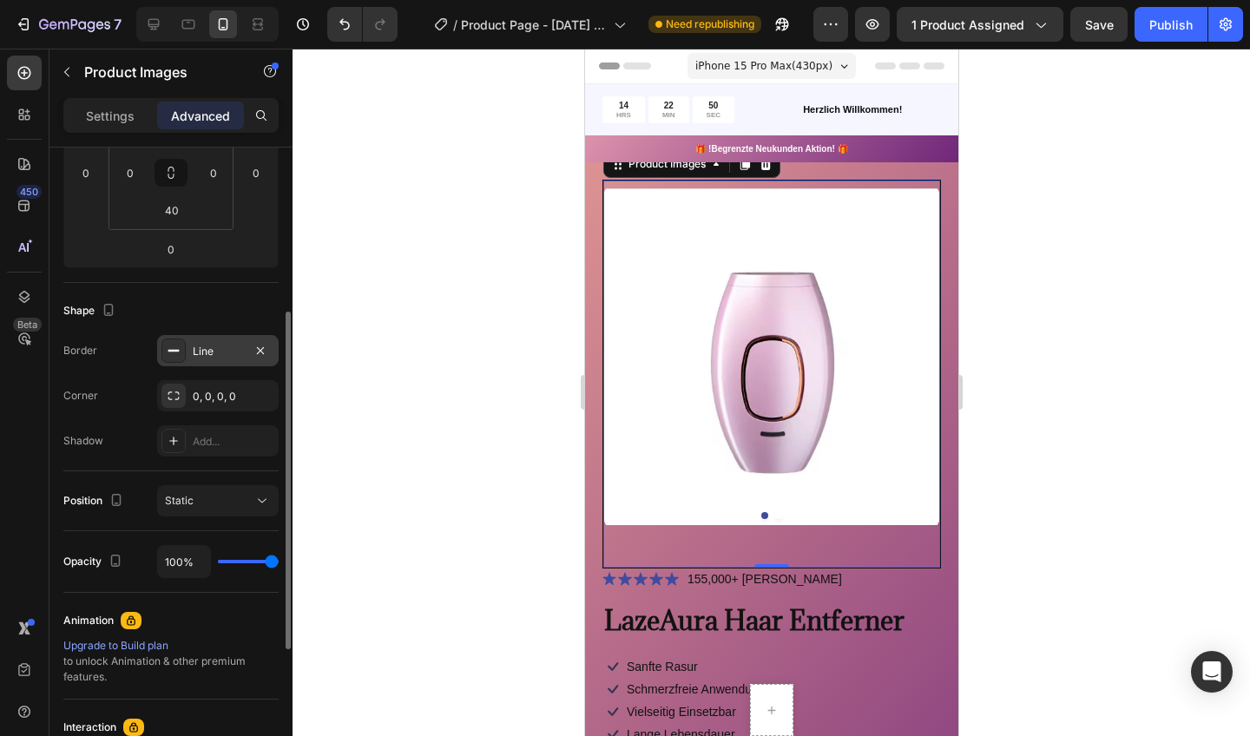
click at [175, 350] on rect at bounding box center [173, 351] width 11 height 2
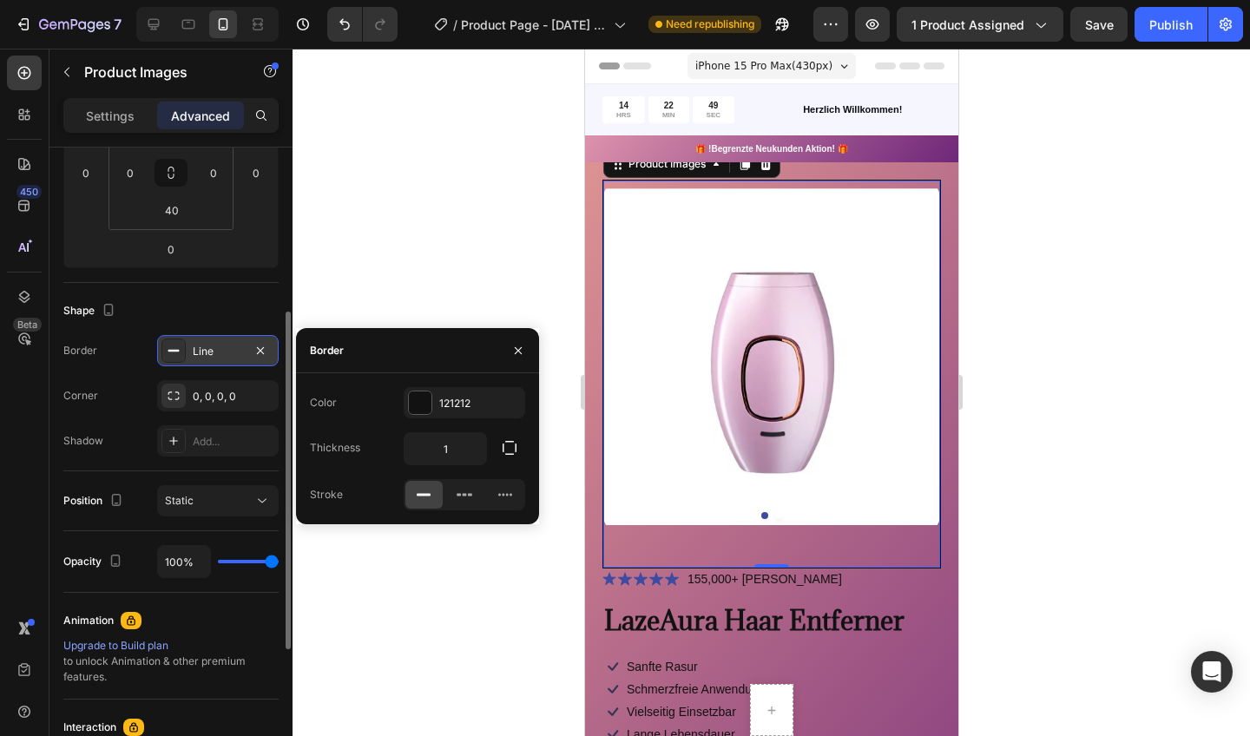
click at [175, 350] on rect at bounding box center [173, 351] width 11 height 2
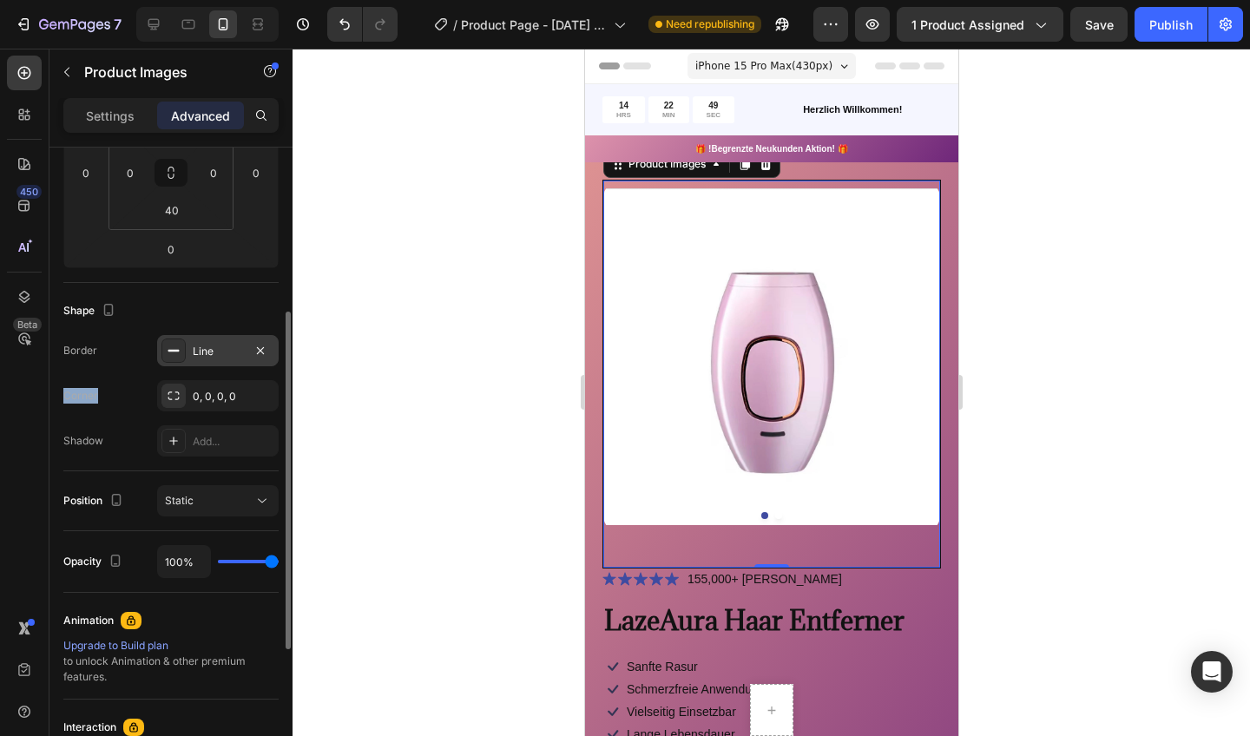
click at [175, 350] on rect at bounding box center [173, 351] width 11 height 2
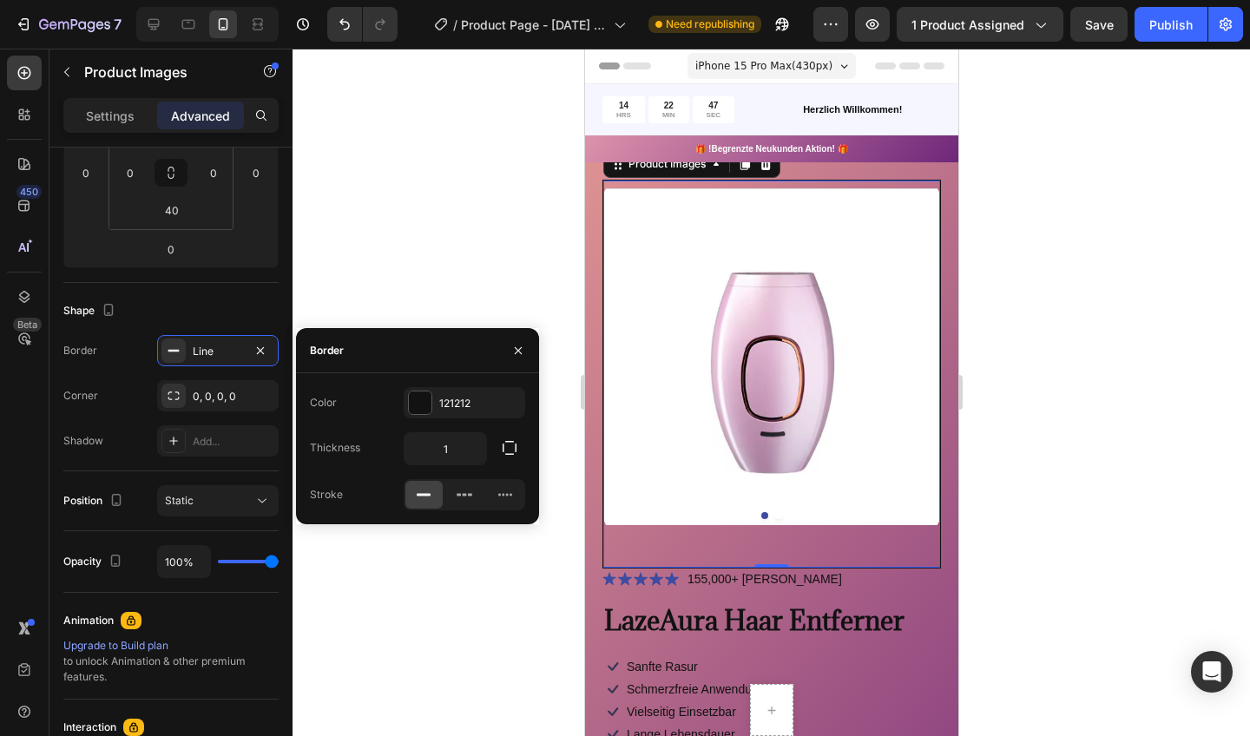
click at [384, 267] on div at bounding box center [772, 393] width 958 height 688
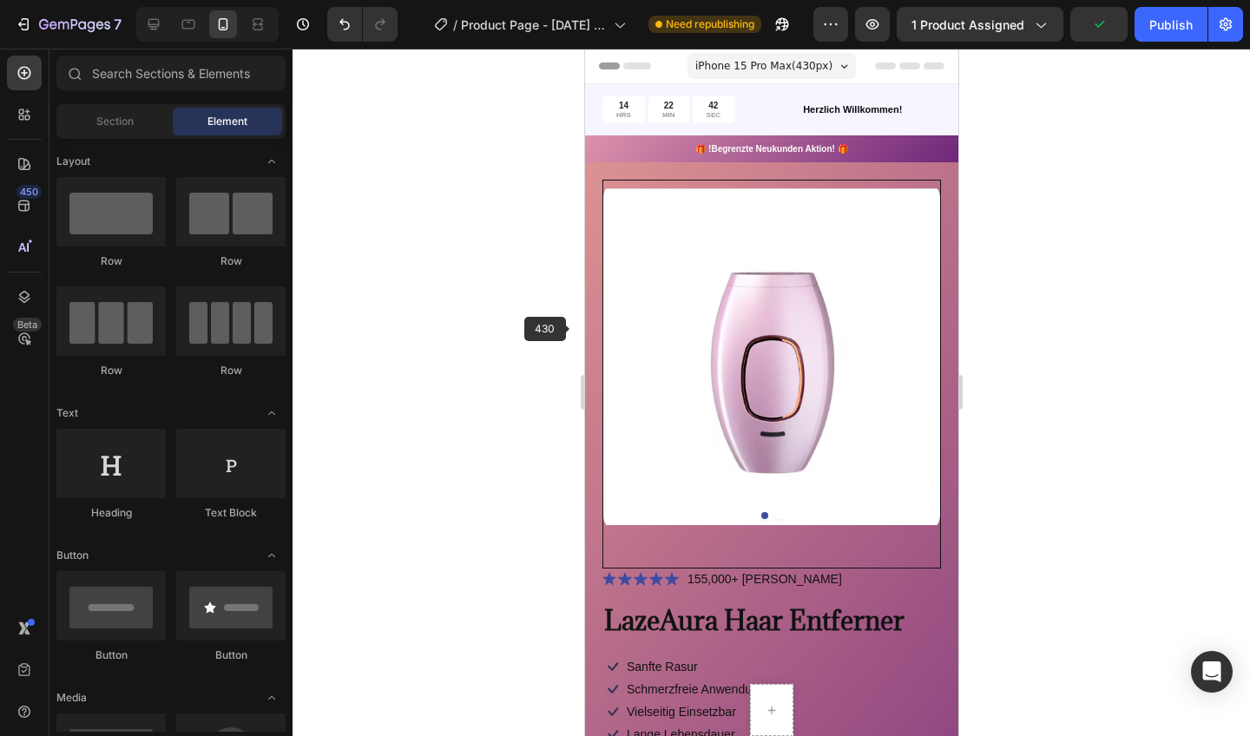
click at [636, 334] on img at bounding box center [771, 357] width 337 height 352
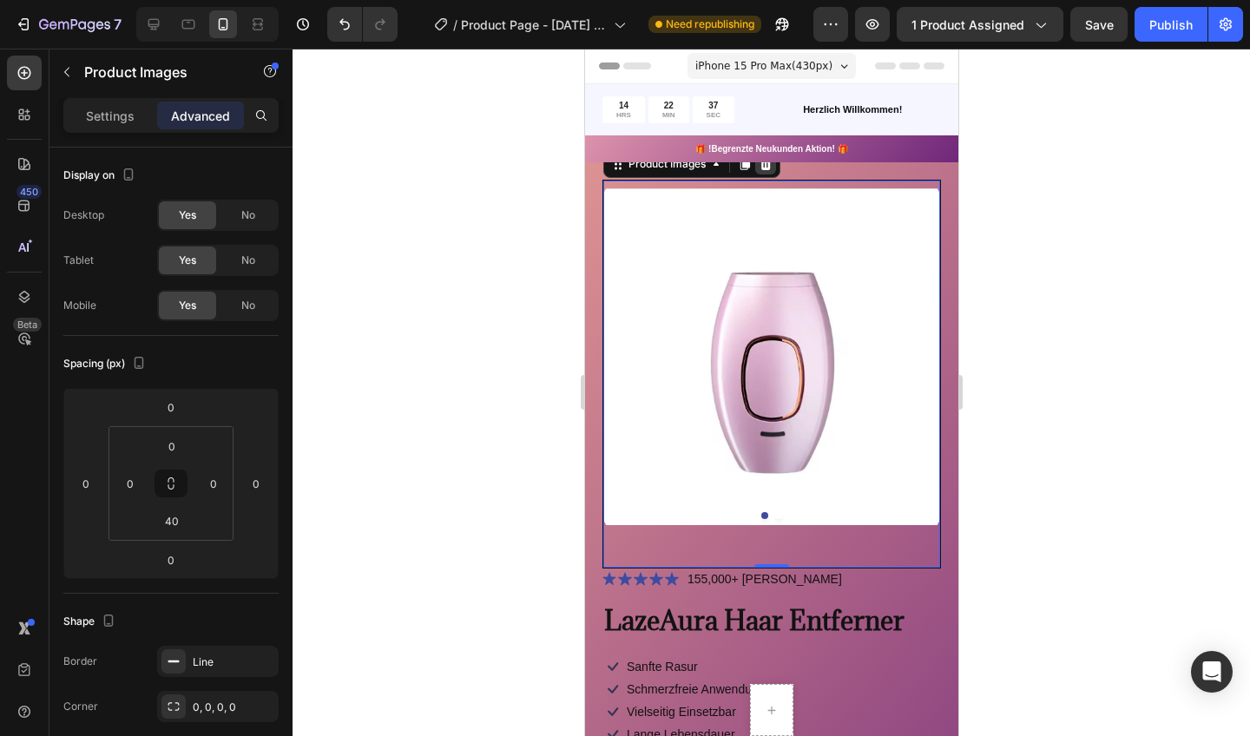
click at [766, 166] on icon at bounding box center [765, 164] width 11 height 12
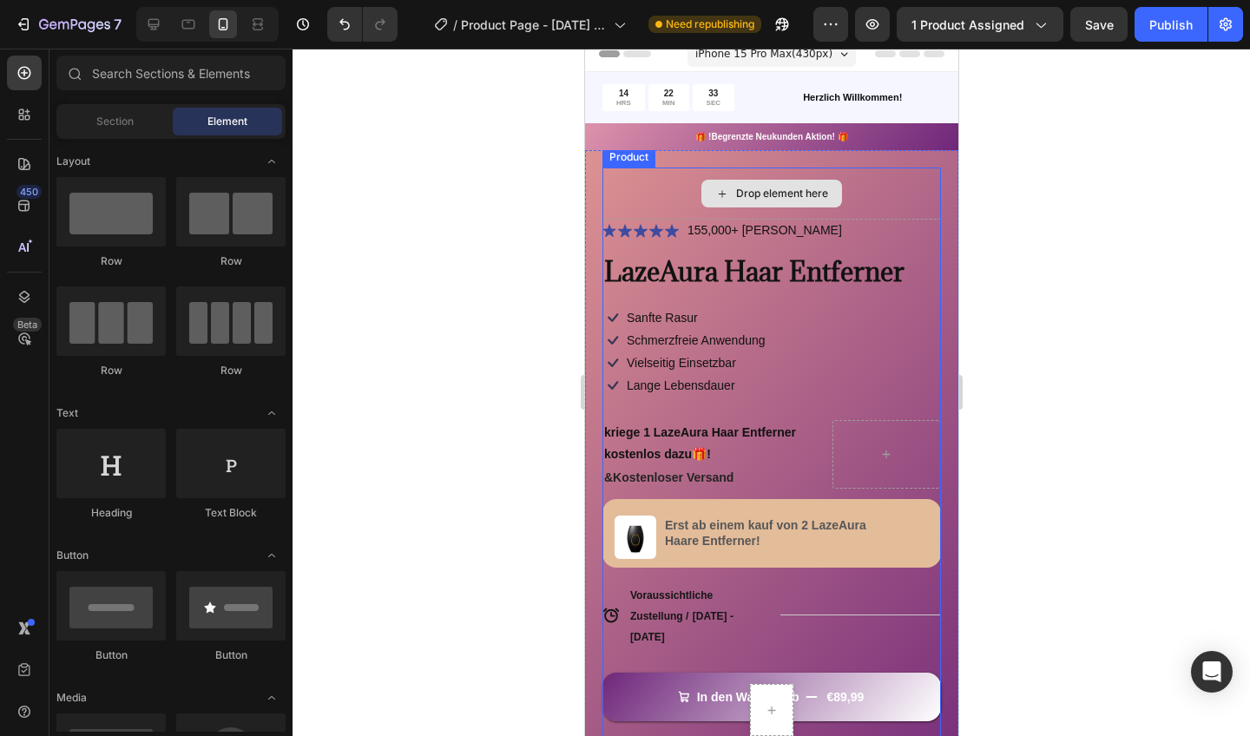
scroll to position [0, 0]
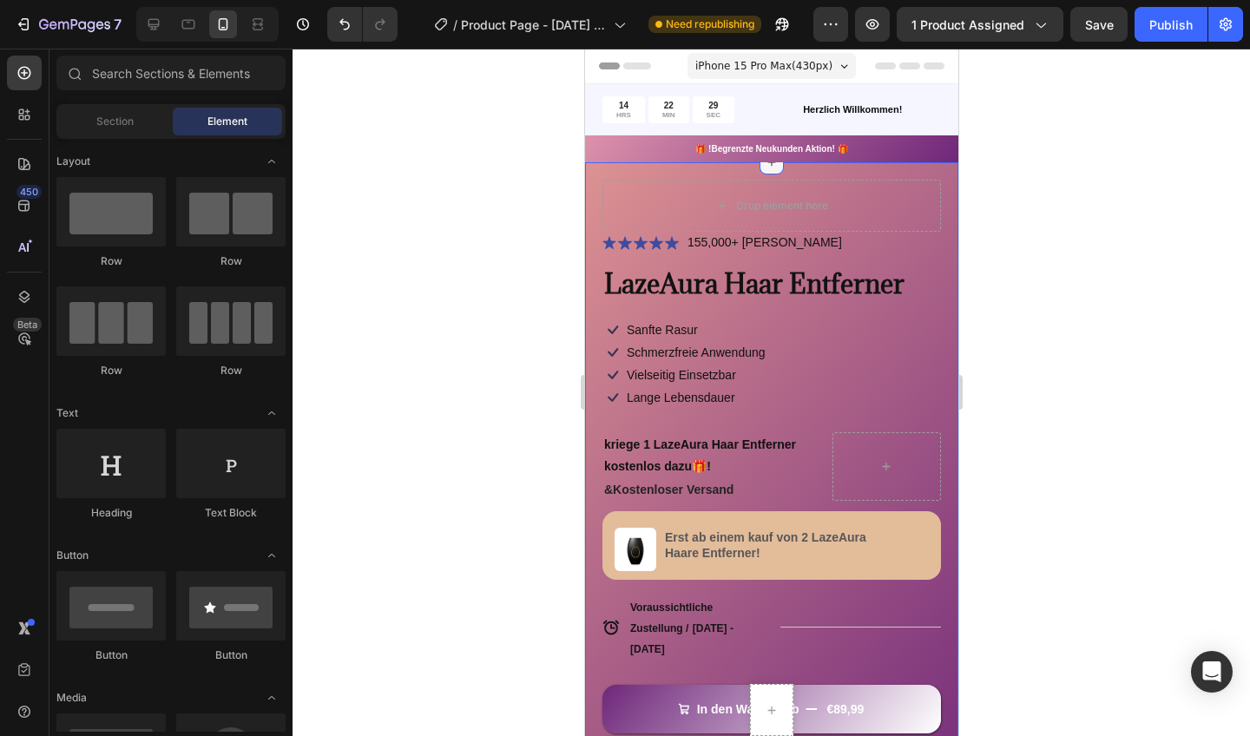
click at [768, 166] on icon at bounding box center [771, 162] width 14 height 14
click at [345, 28] on icon "Undo/Redo" at bounding box center [344, 24] width 17 height 17
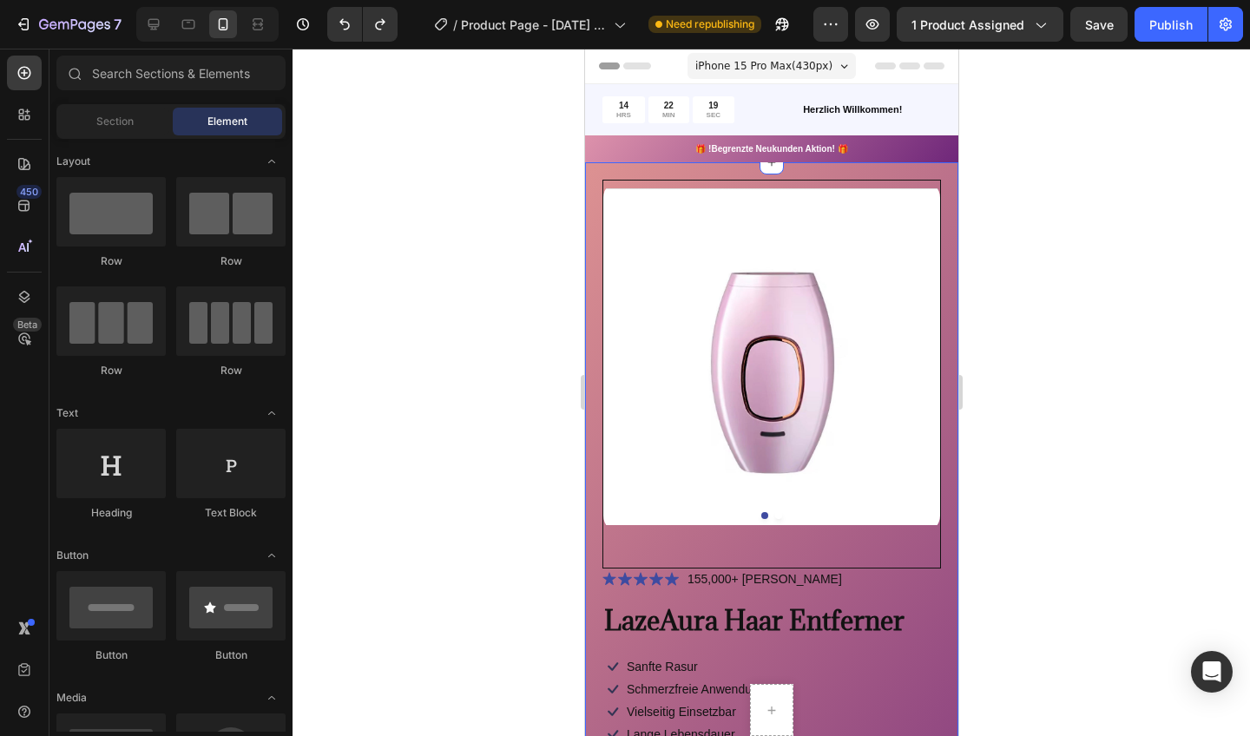
click at [515, 511] on div at bounding box center [772, 393] width 958 height 688
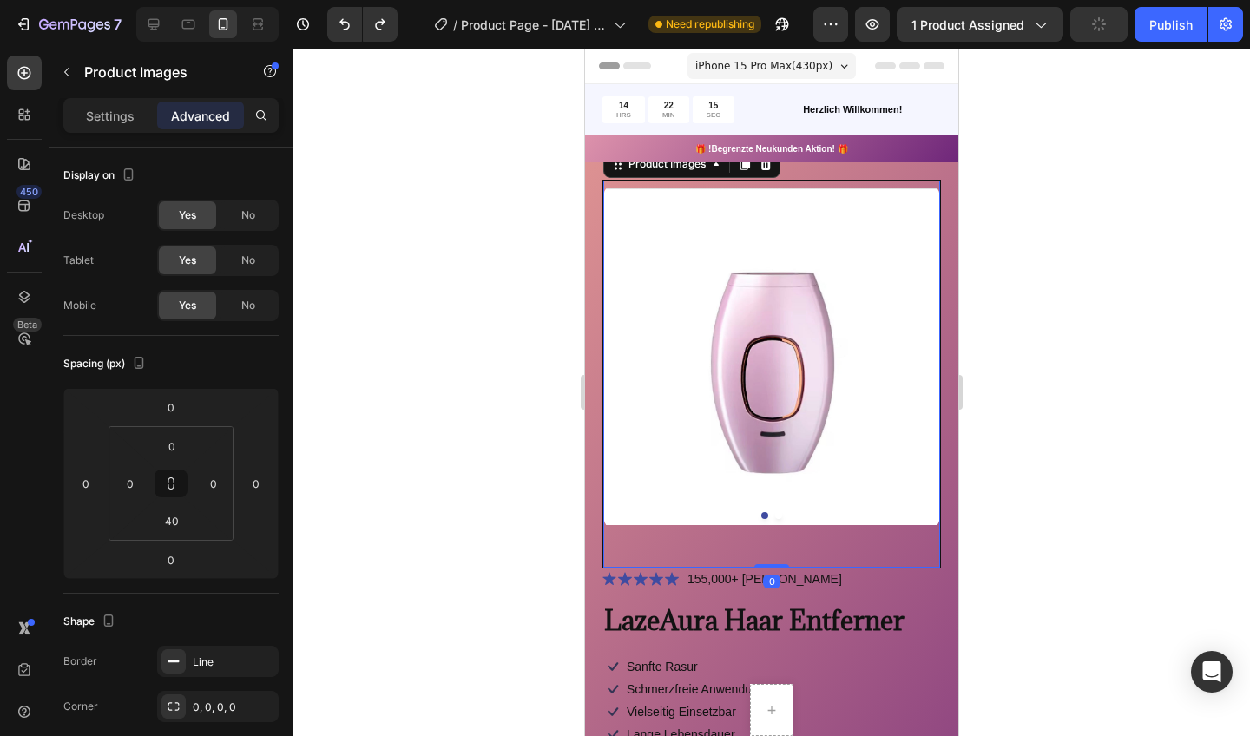
click at [625, 181] on img at bounding box center [771, 357] width 337 height 352
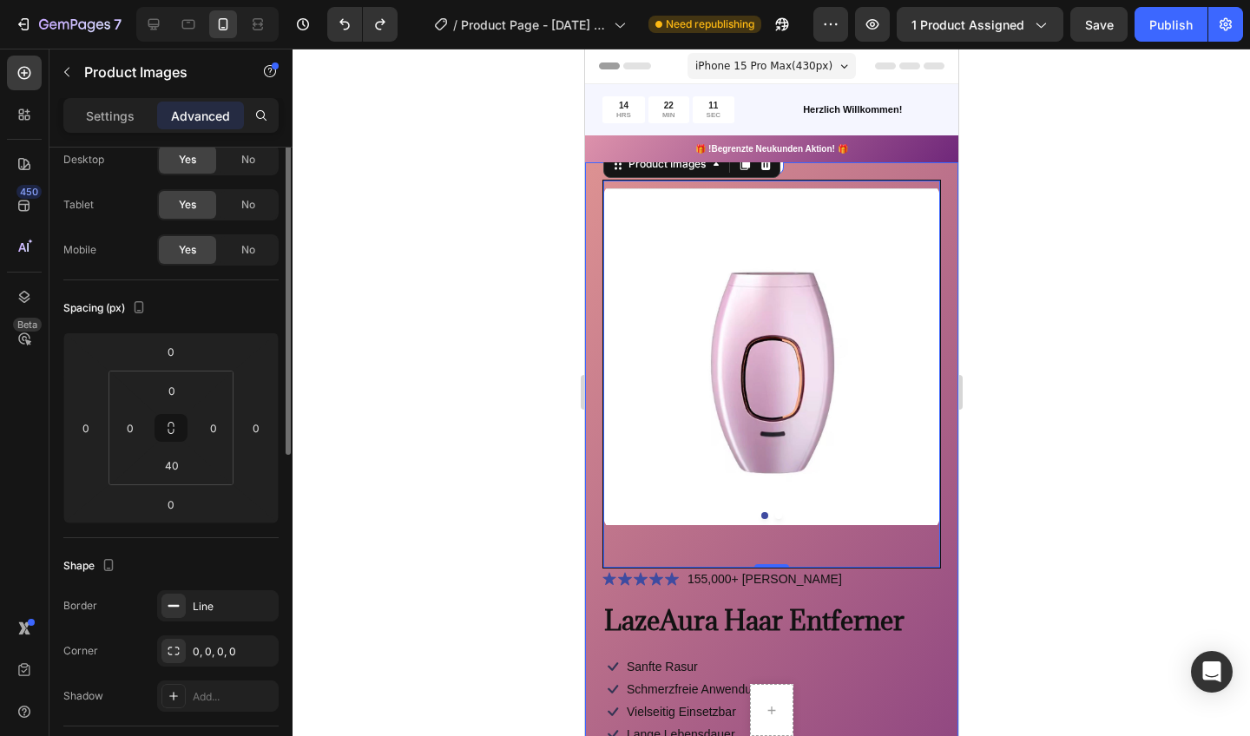
scroll to position [58, 0]
click at [177, 610] on div at bounding box center [173, 603] width 24 height 24
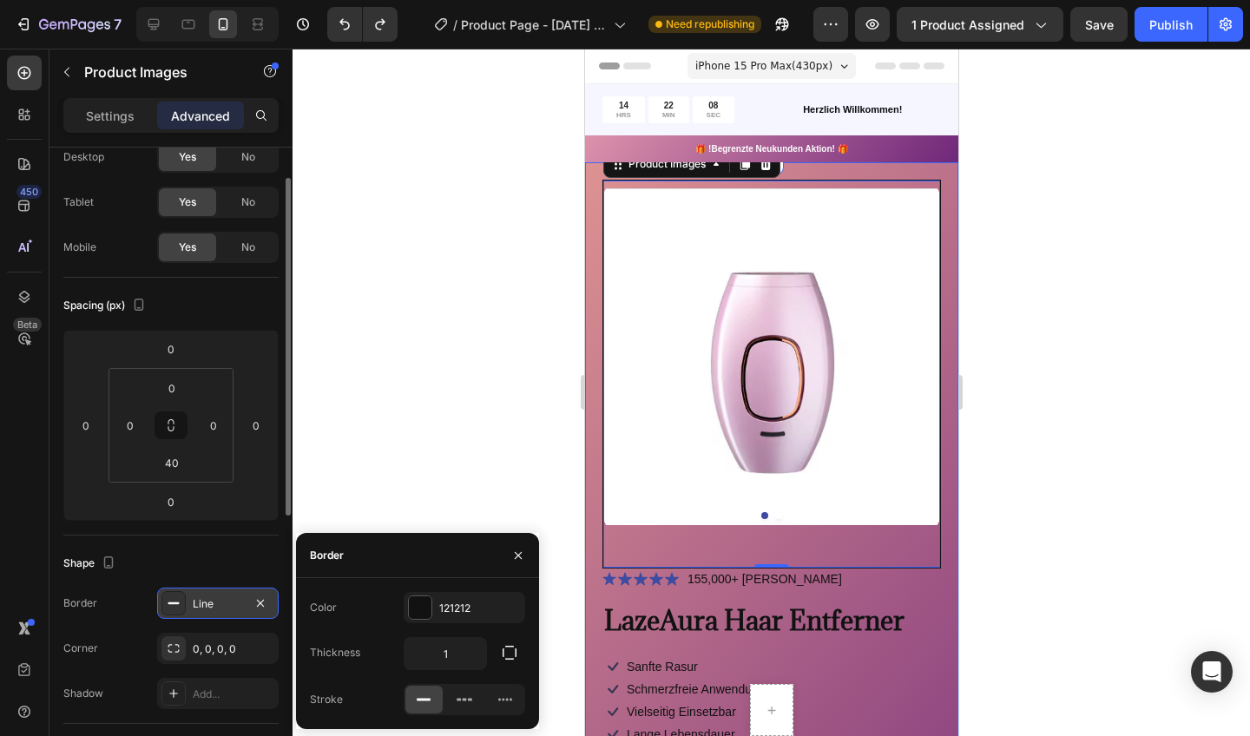
click at [175, 610] on div at bounding box center [173, 603] width 24 height 24
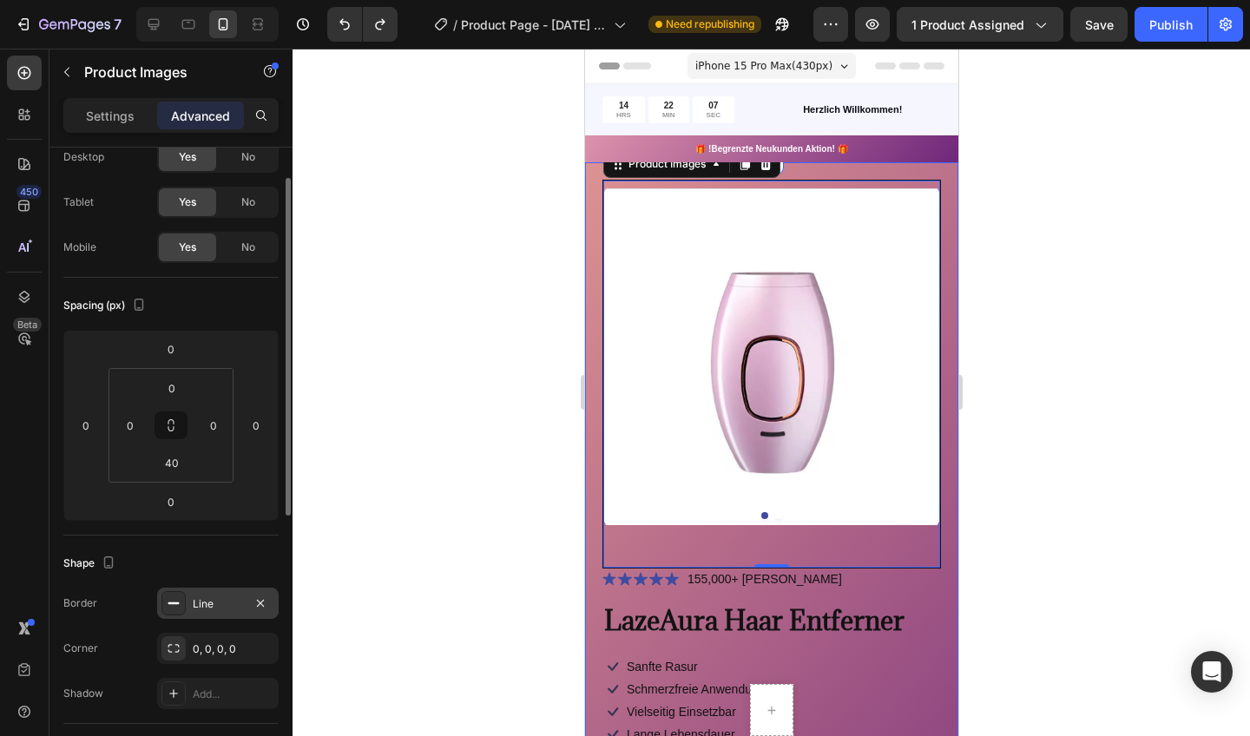
click at [175, 610] on div at bounding box center [173, 603] width 24 height 24
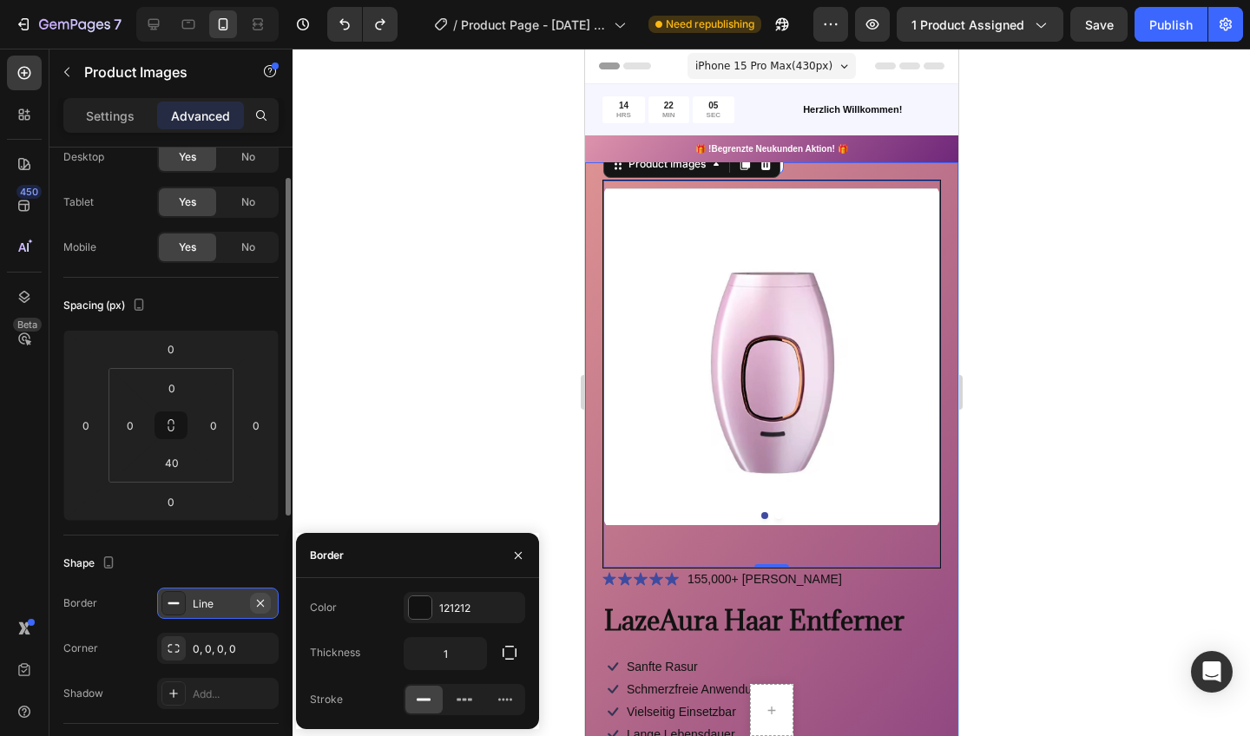
click at [260, 604] on icon "button" at bounding box center [261, 603] width 14 height 14
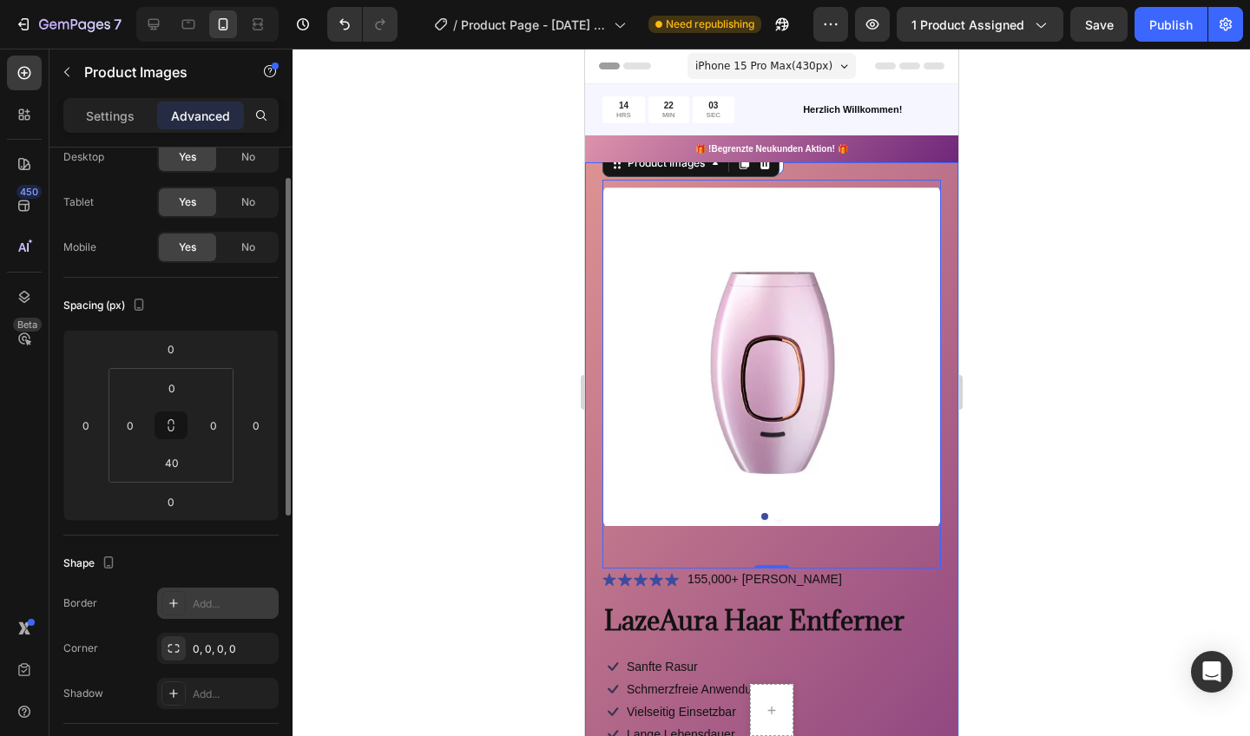
click at [384, 549] on div at bounding box center [772, 393] width 958 height 688
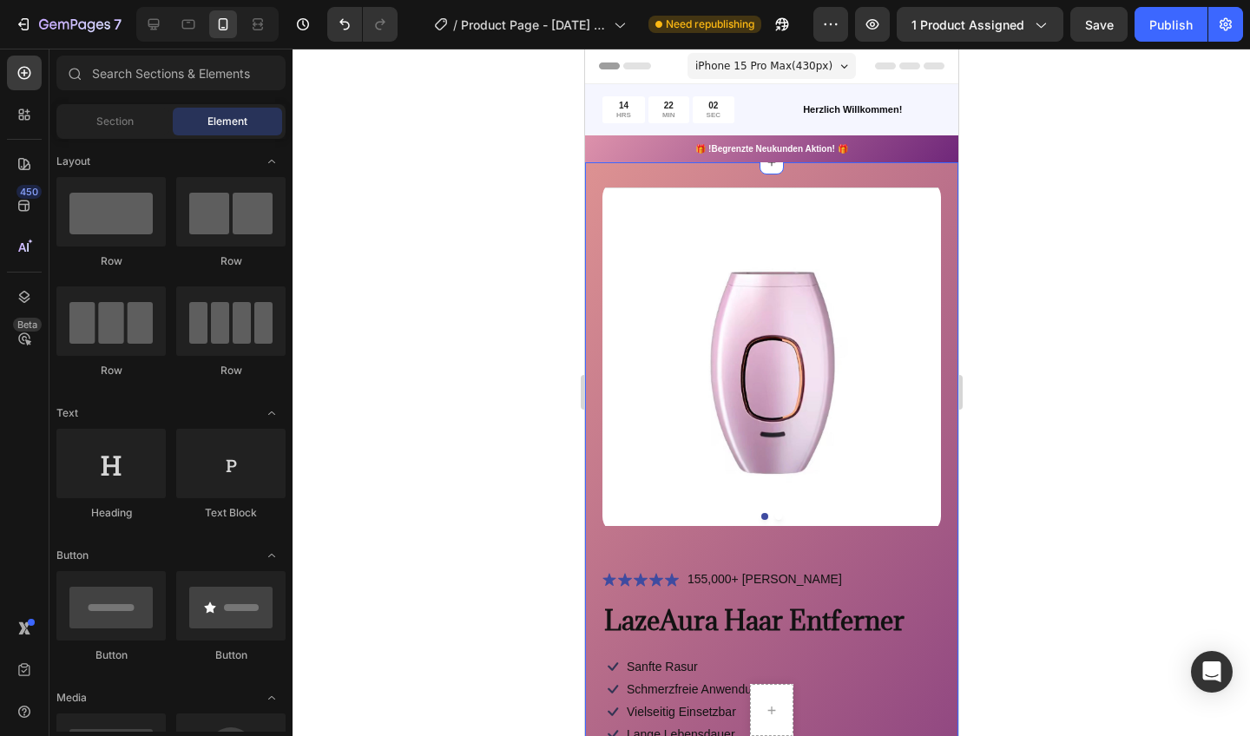
click at [451, 491] on div at bounding box center [772, 393] width 958 height 688
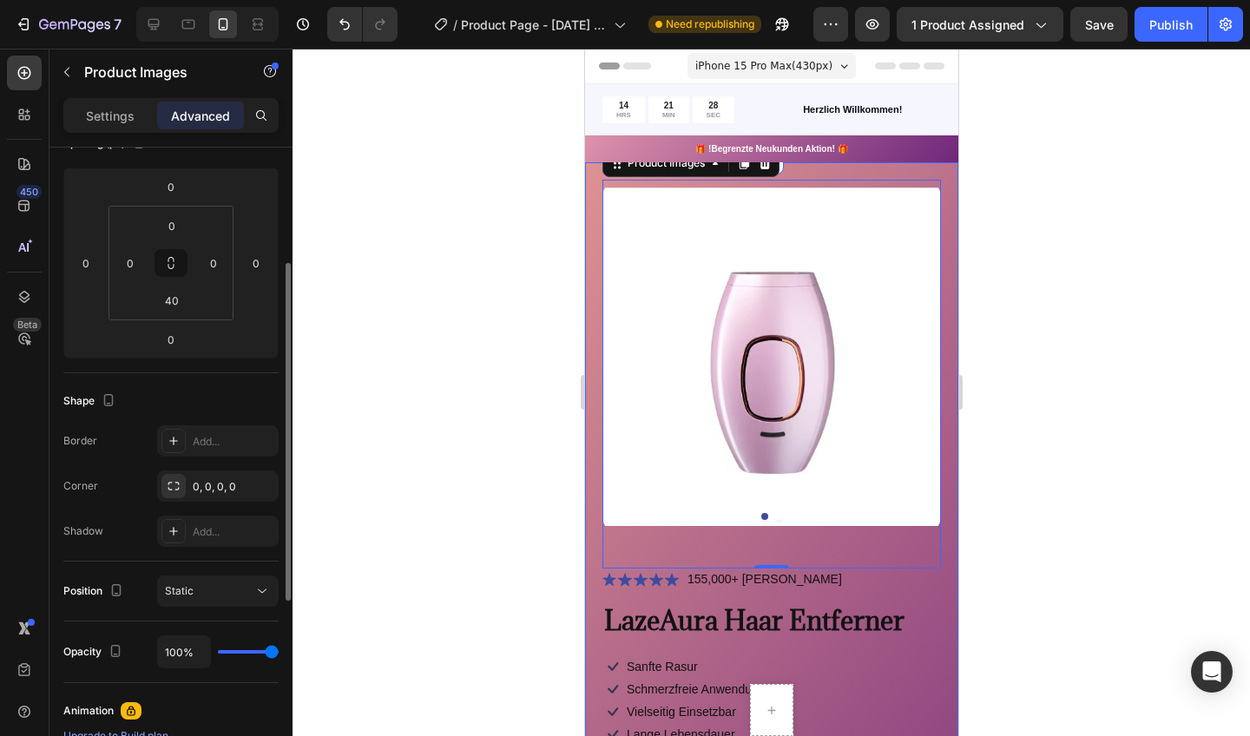
scroll to position [219, 0]
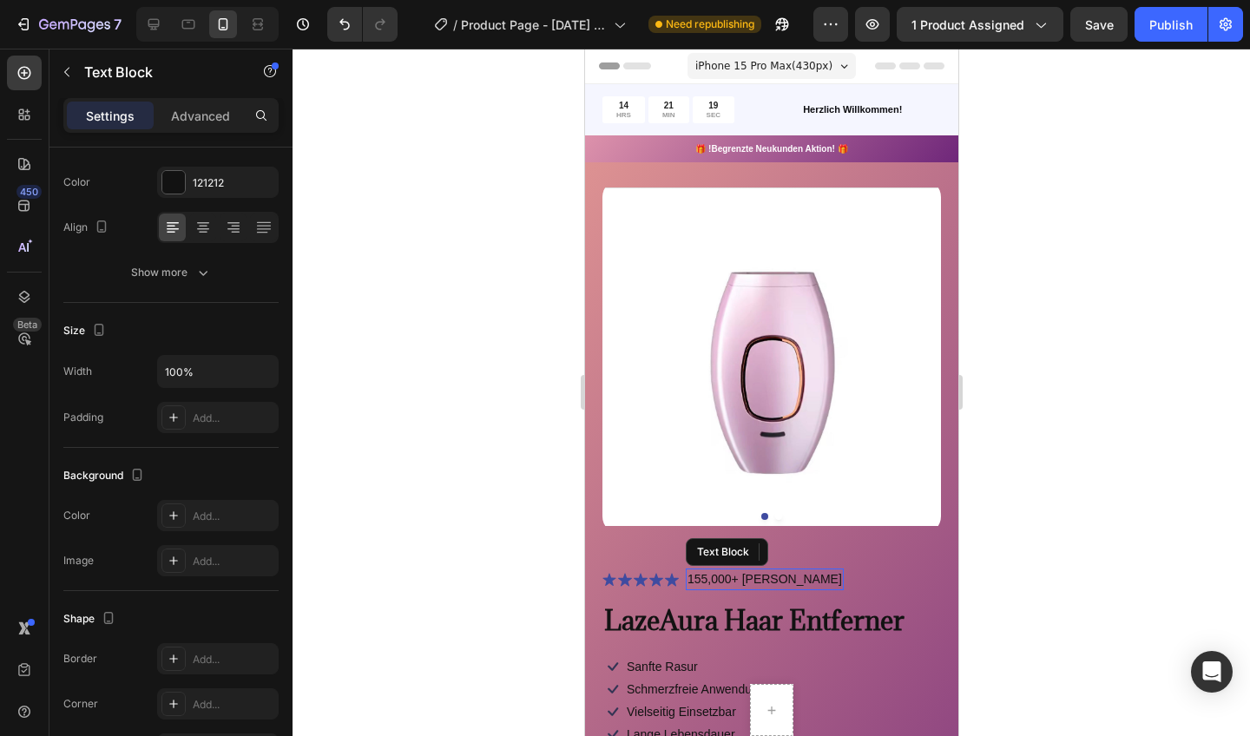
click at [708, 585] on p "155,000+ [PERSON_NAME]" at bounding box center [764, 579] width 155 height 18
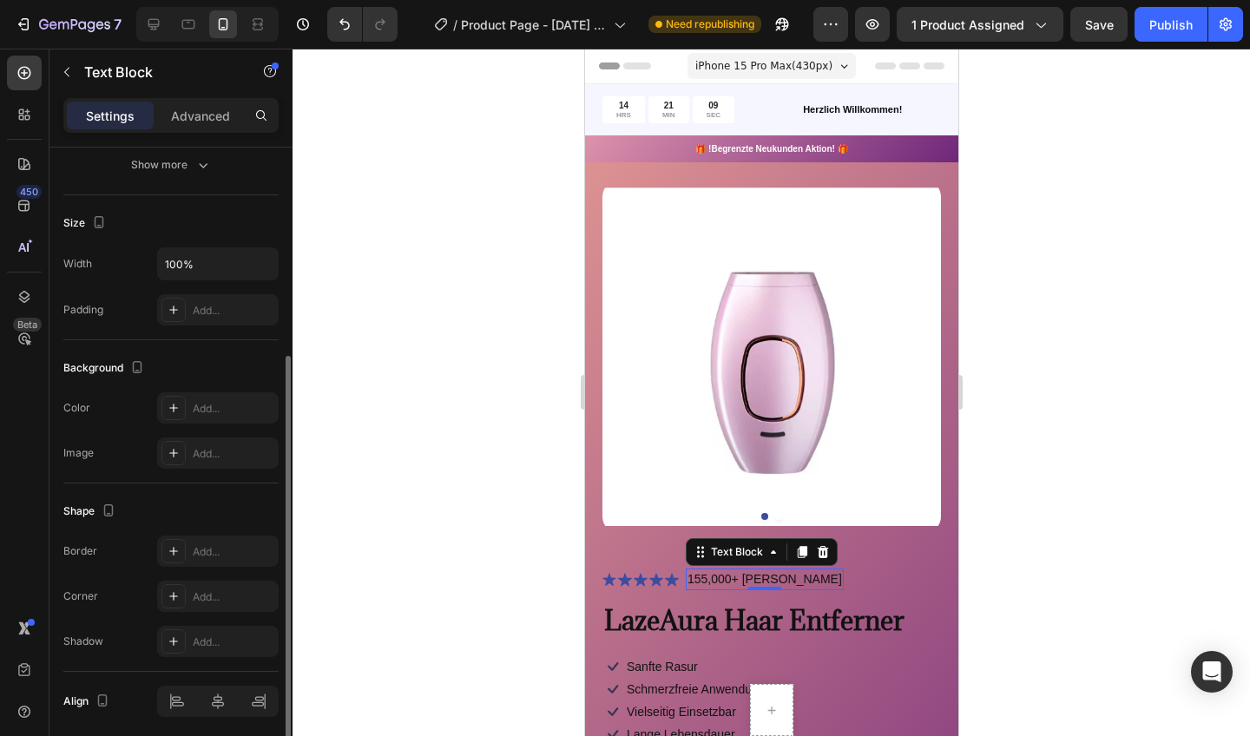
scroll to position [318, 0]
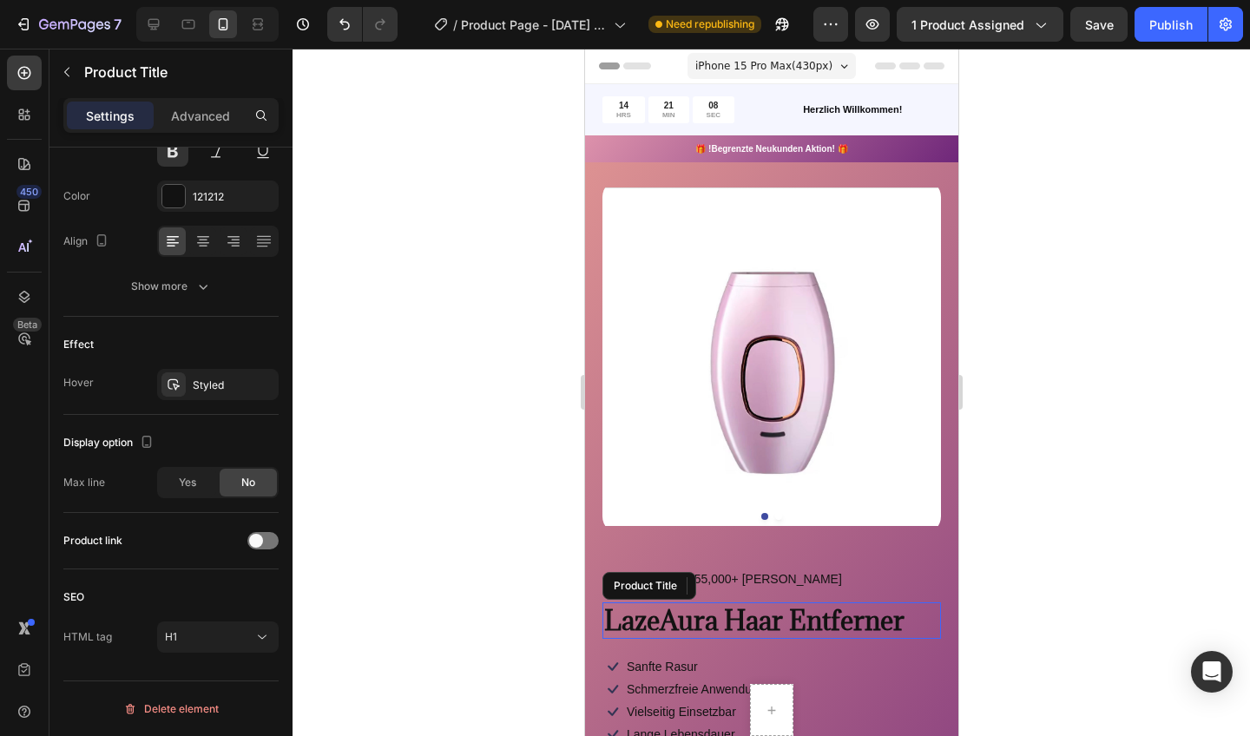
click at [646, 626] on h1 "LazeAura Haar Entferner" at bounding box center [771, 621] width 339 height 36
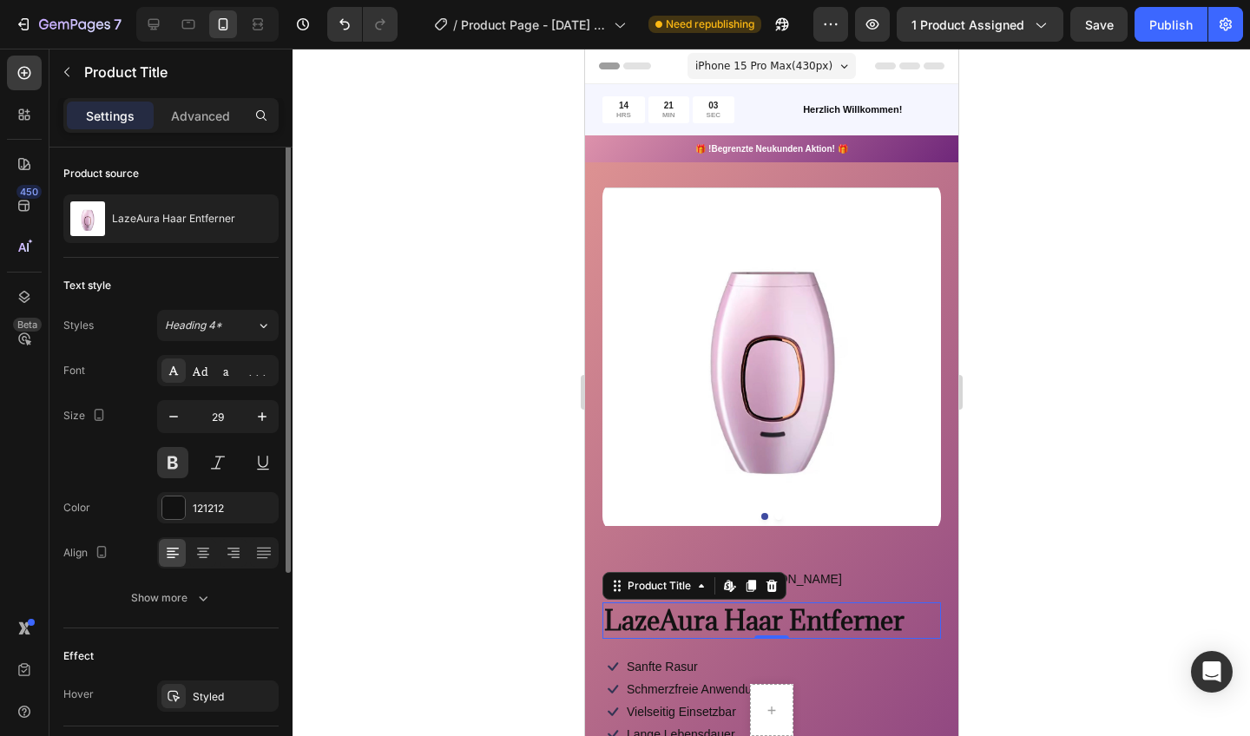
scroll to position [0, 0]
click at [170, 601] on div "Show more" at bounding box center [171, 599] width 81 height 17
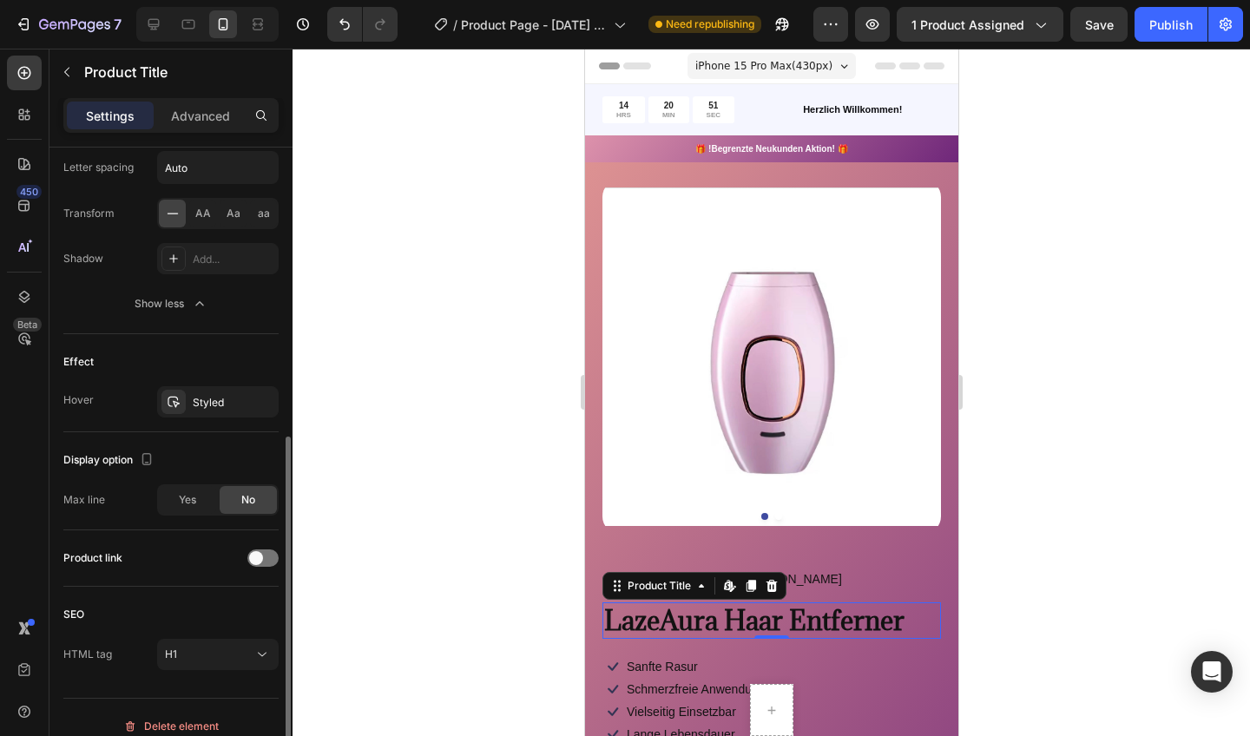
scroll to position [543, 0]
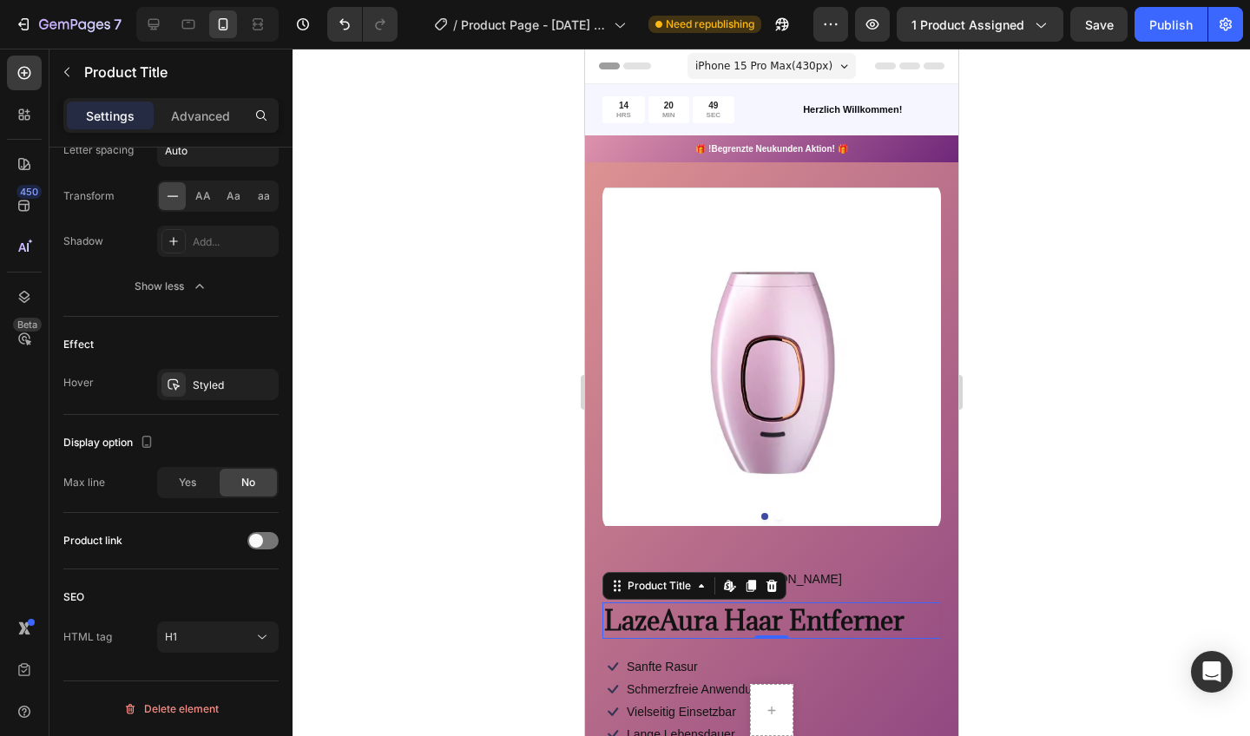
click at [546, 517] on div at bounding box center [772, 393] width 958 height 688
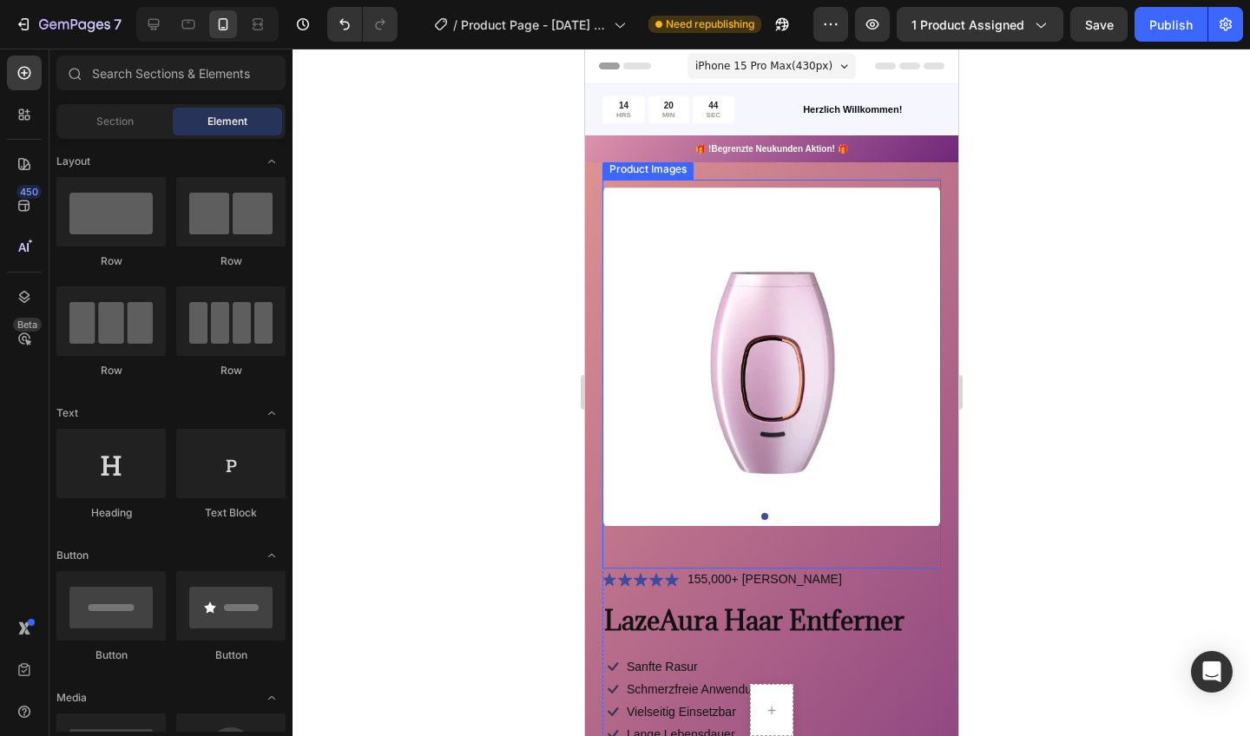
click at [691, 287] on img at bounding box center [771, 357] width 339 height 354
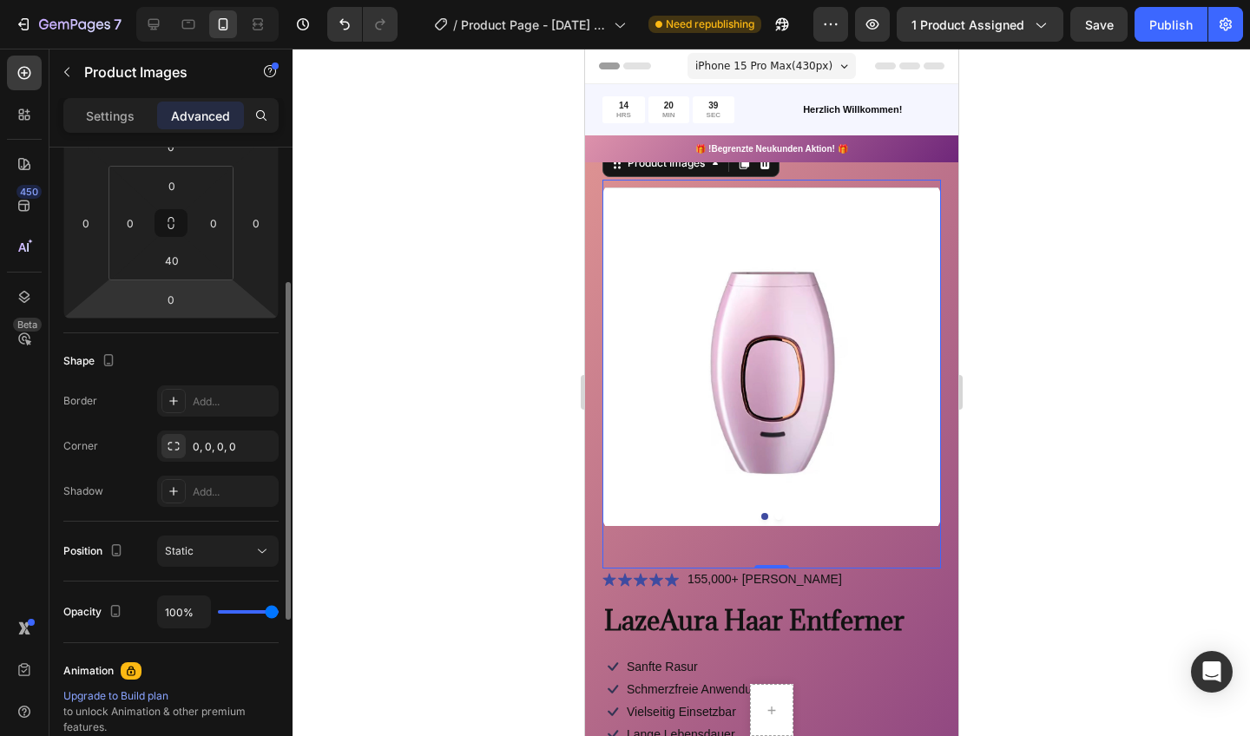
scroll to position [262, 0]
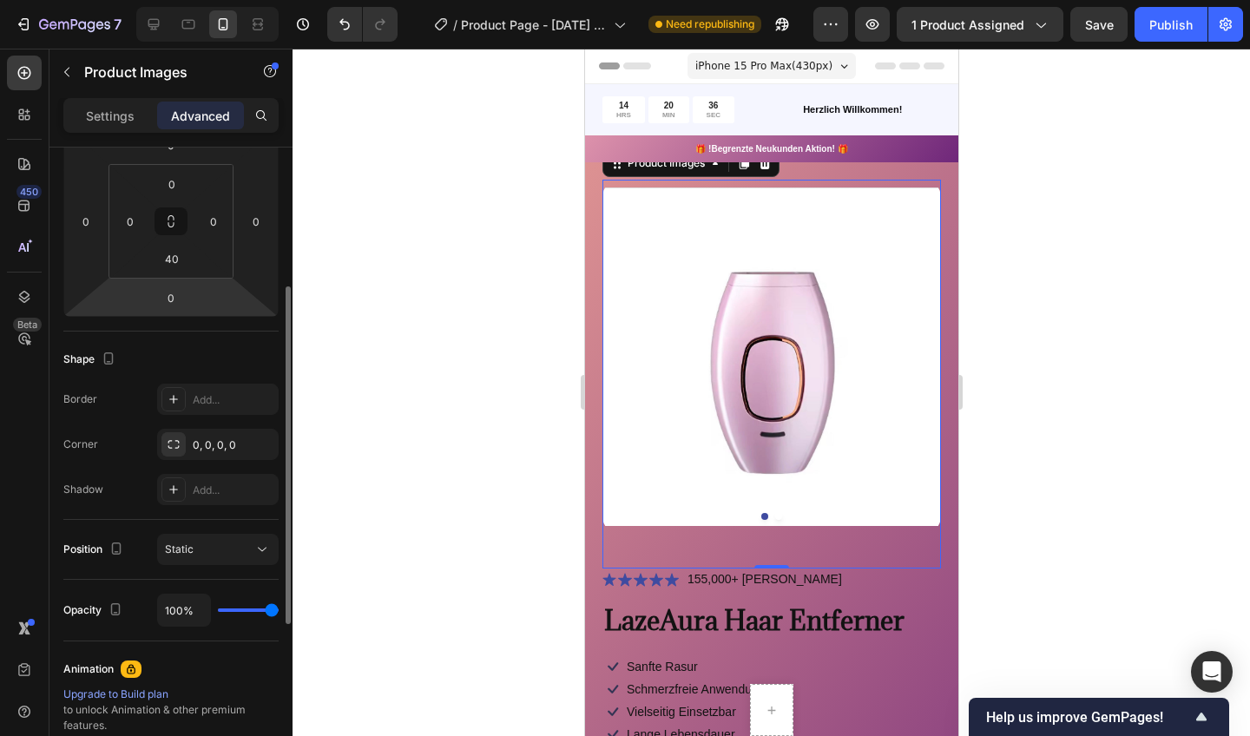
click at [82, 442] on div "Corner" at bounding box center [80, 445] width 35 height 16
click at [84, 445] on div "Corner" at bounding box center [80, 445] width 35 height 16
click at [195, 450] on div "0, 0, 0, 0" at bounding box center [218, 446] width 50 height 16
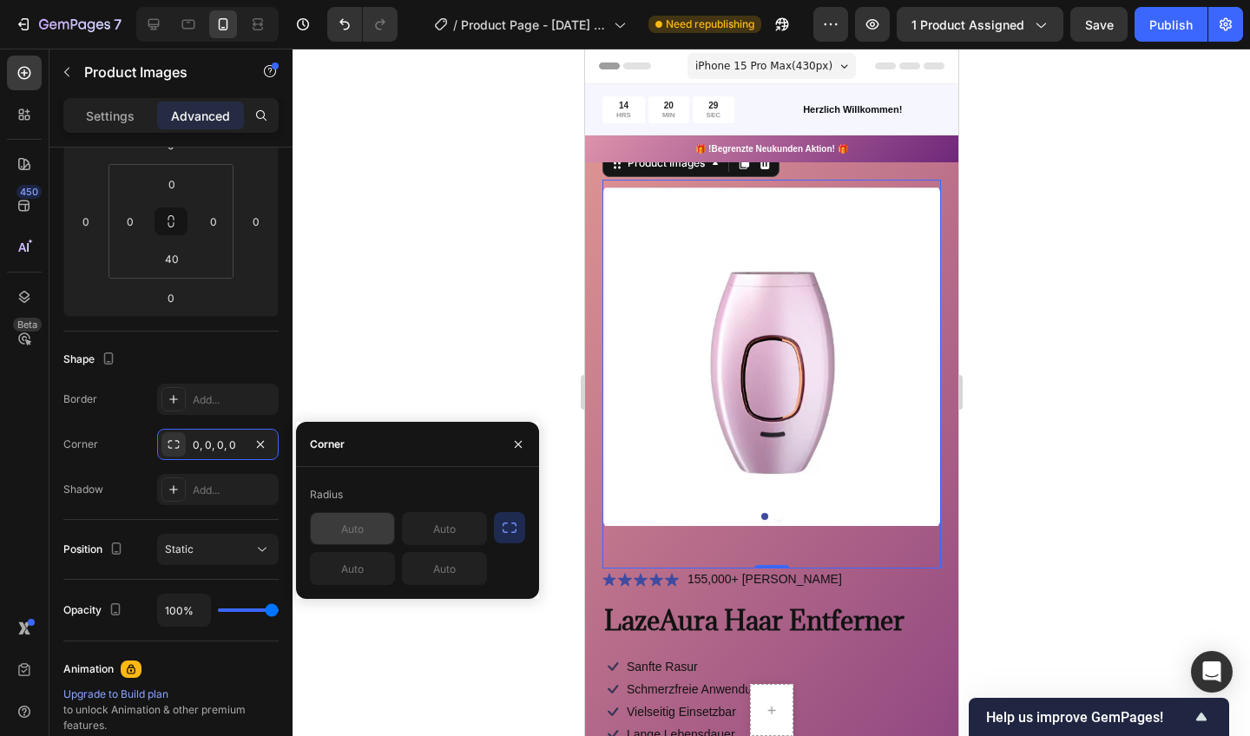
click at [364, 533] on input "text" at bounding box center [352, 528] width 83 height 31
click at [424, 385] on div at bounding box center [772, 393] width 958 height 688
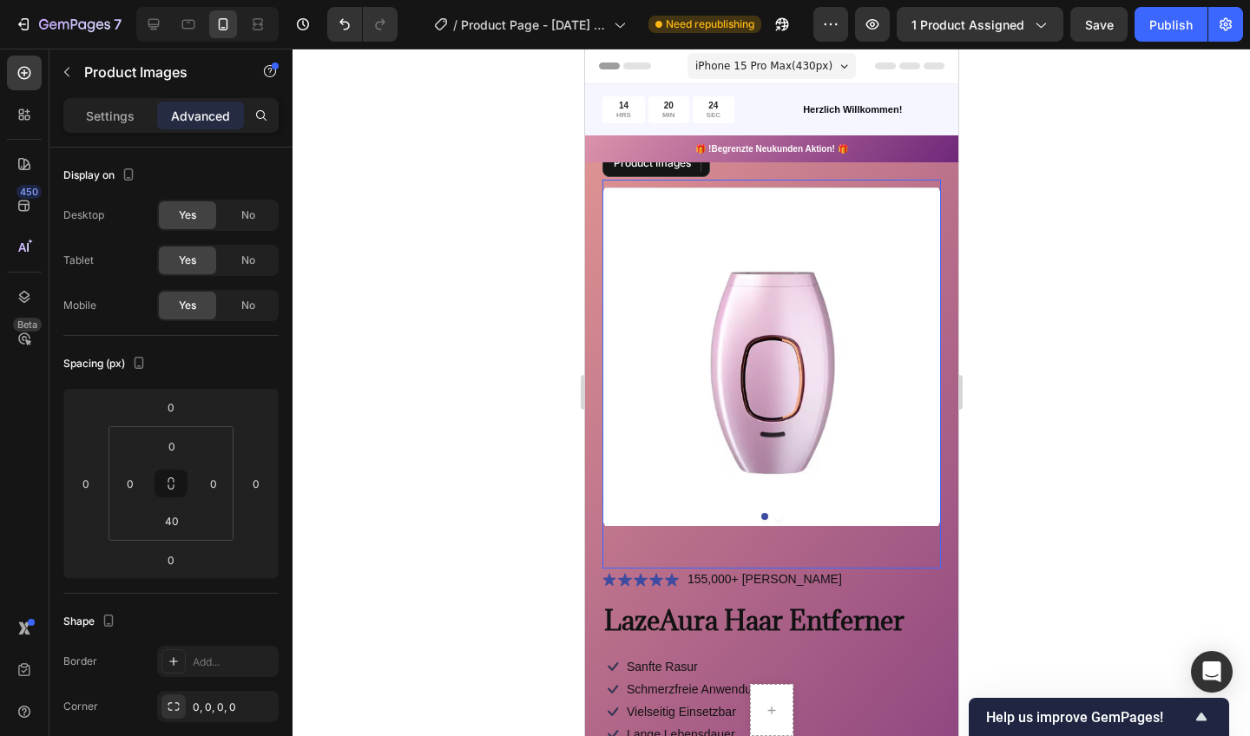
click at [636, 351] on img at bounding box center [771, 357] width 339 height 354
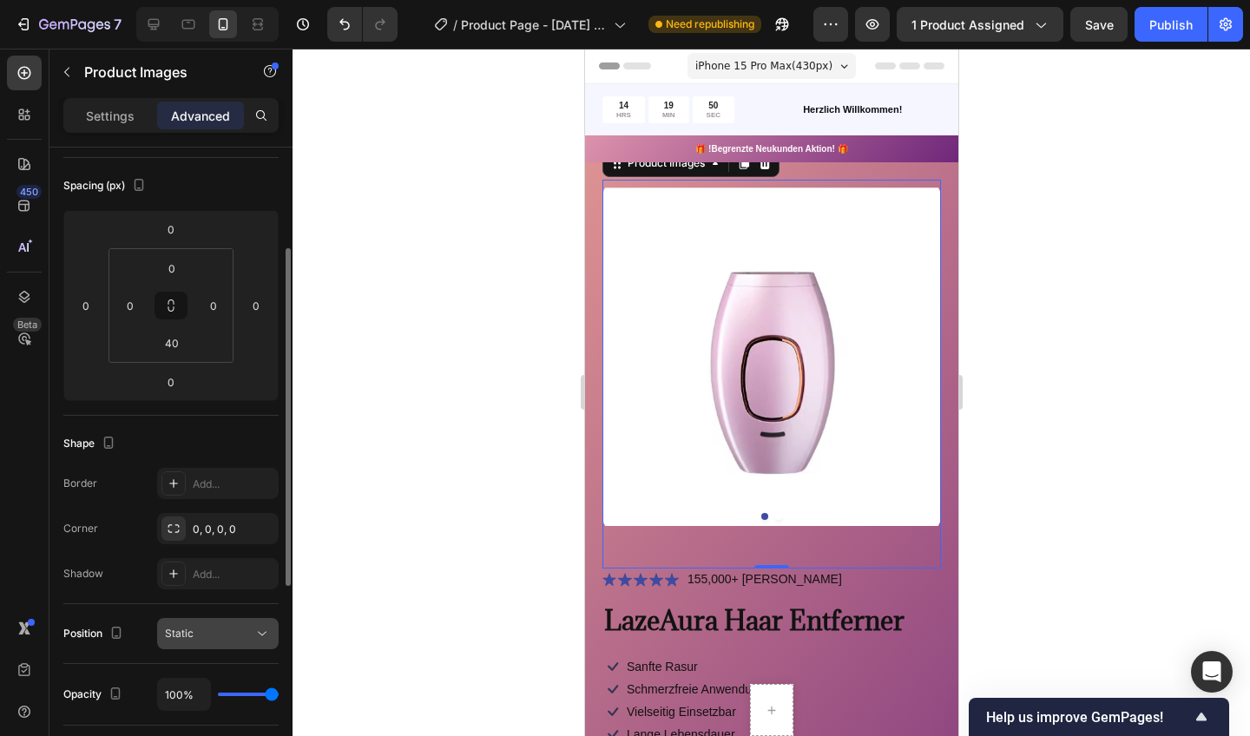
scroll to position [182, 0]
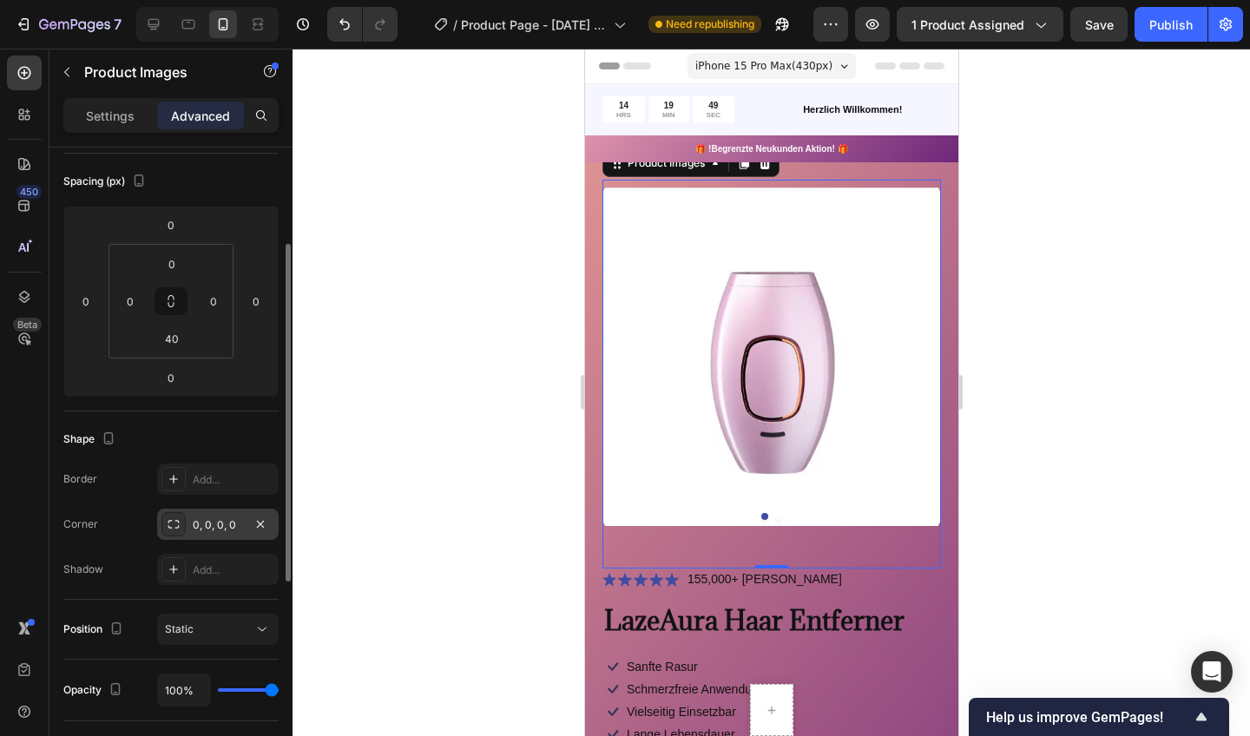
click at [234, 531] on div "0, 0, 0, 0" at bounding box center [218, 525] width 50 height 16
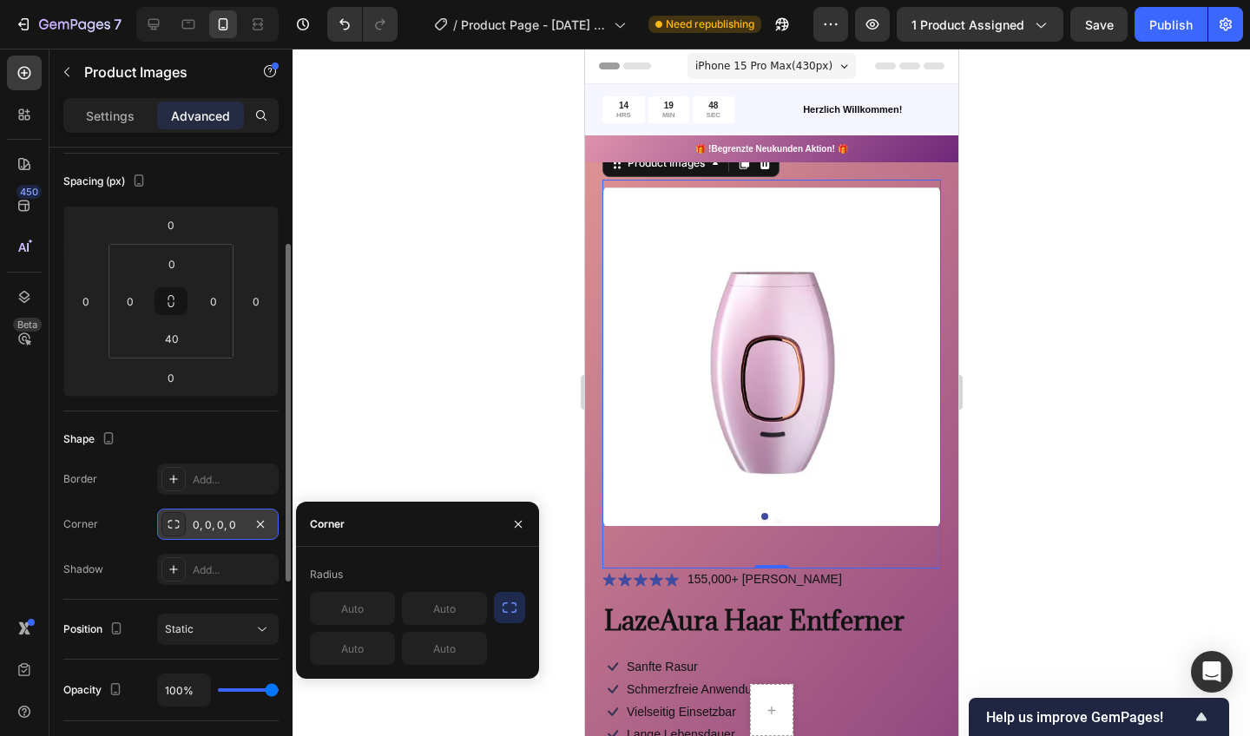
click at [220, 521] on div "0, 0, 0, 0" at bounding box center [218, 525] width 50 height 16
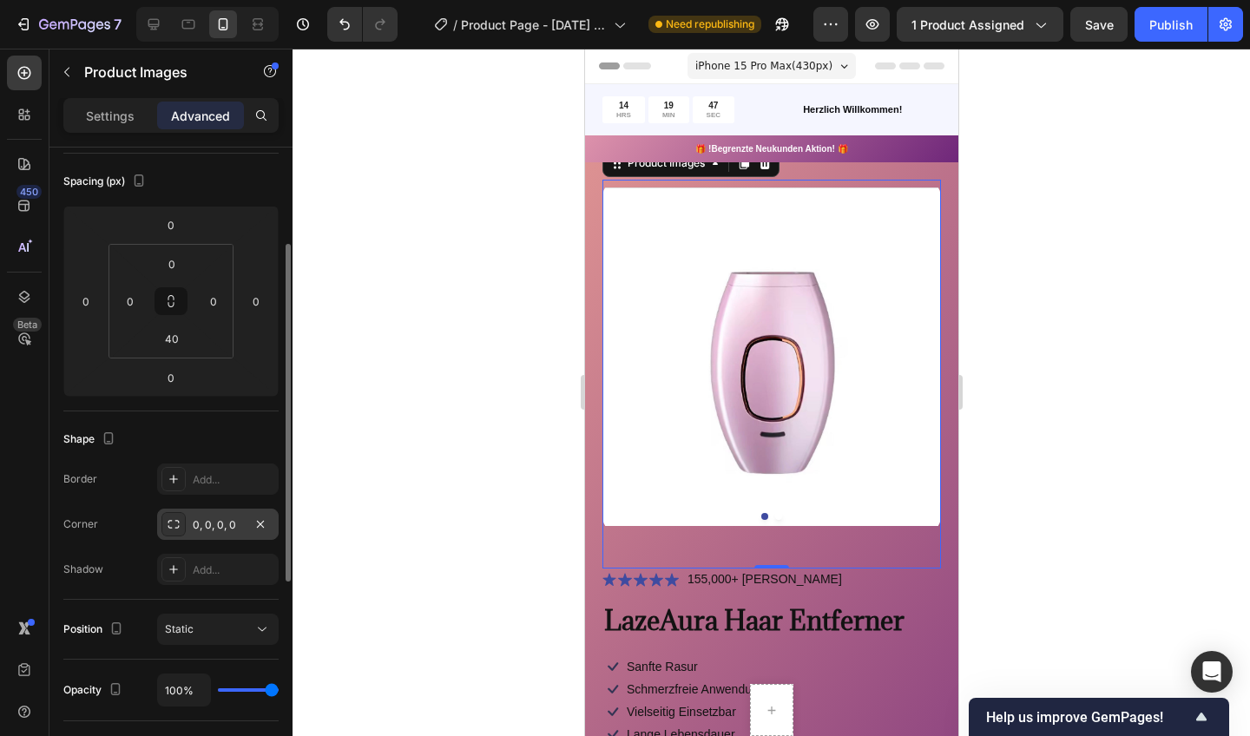
click at [222, 521] on div "0, 0, 0, 0" at bounding box center [218, 525] width 50 height 16
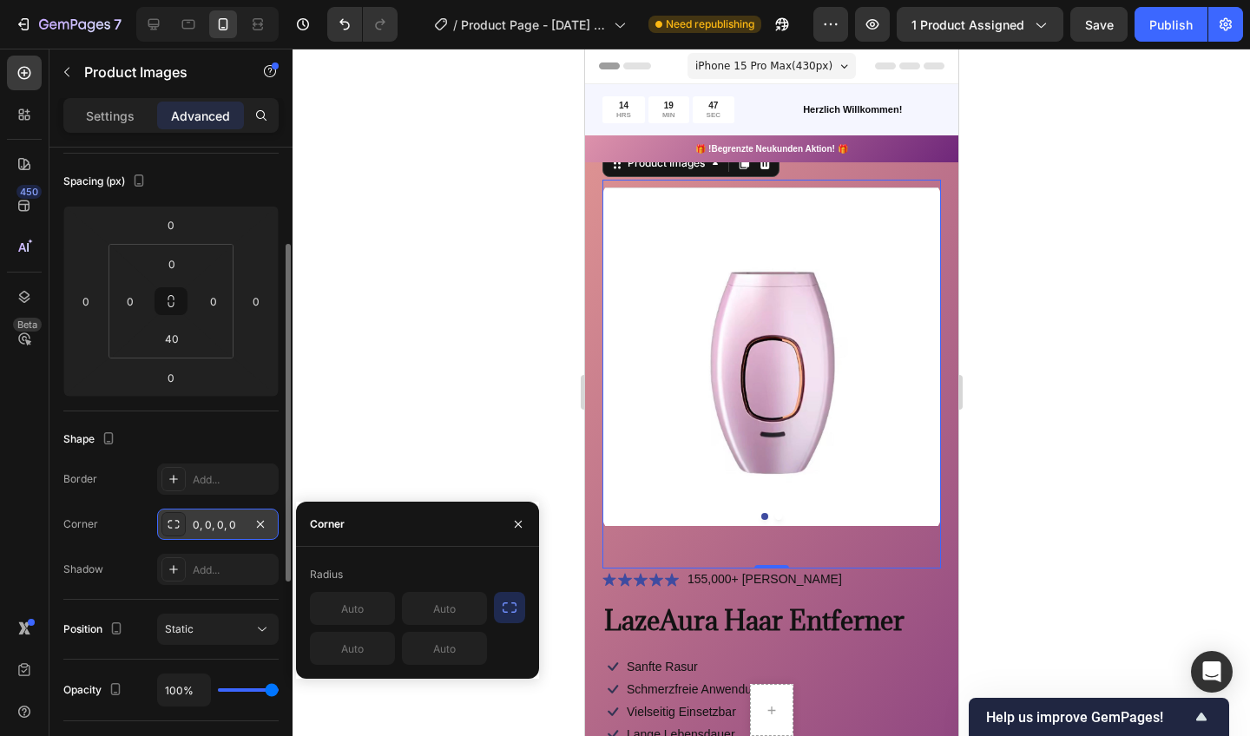
click at [222, 521] on div "0, 0, 0, 0" at bounding box center [218, 525] width 50 height 16
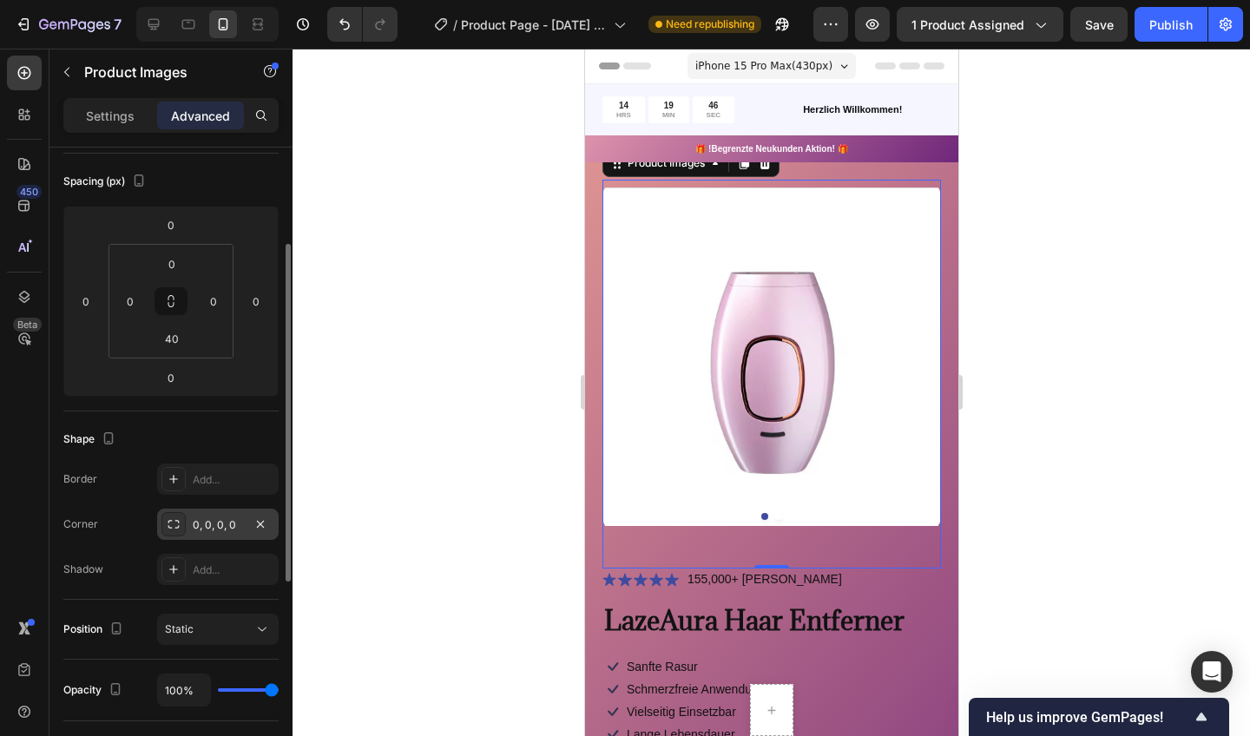
click at [198, 518] on div "0, 0, 0, 0" at bounding box center [218, 525] width 50 height 16
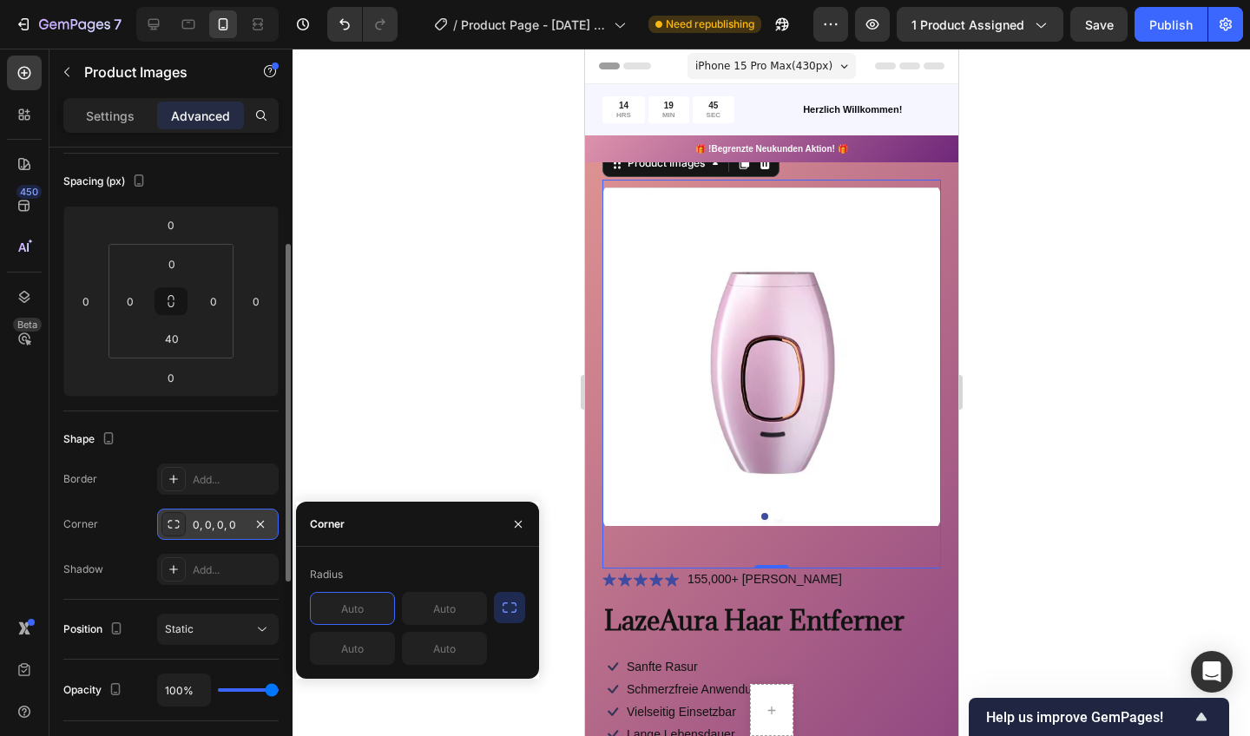
click at [194, 523] on div "0, 0, 0, 0" at bounding box center [218, 525] width 50 height 16
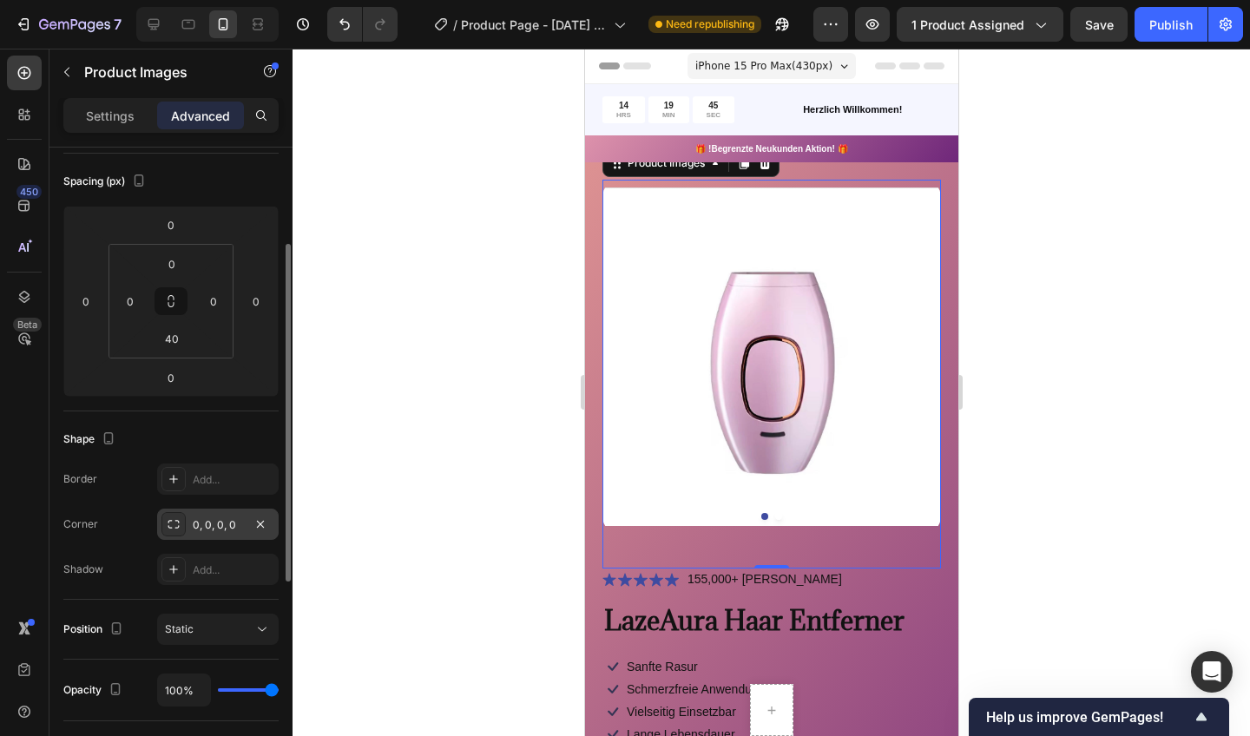
click at [194, 523] on div "0, 0, 0, 0" at bounding box center [218, 525] width 50 height 16
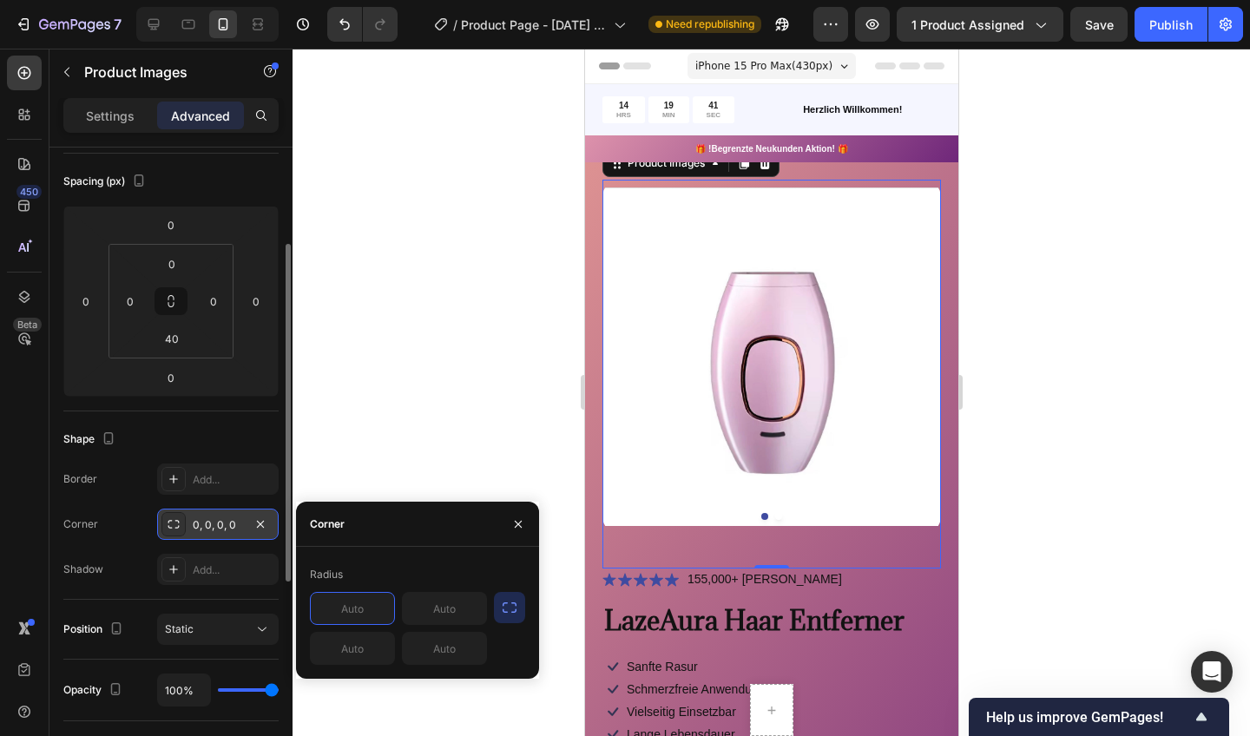
click at [161, 524] on div at bounding box center [173, 524] width 24 height 24
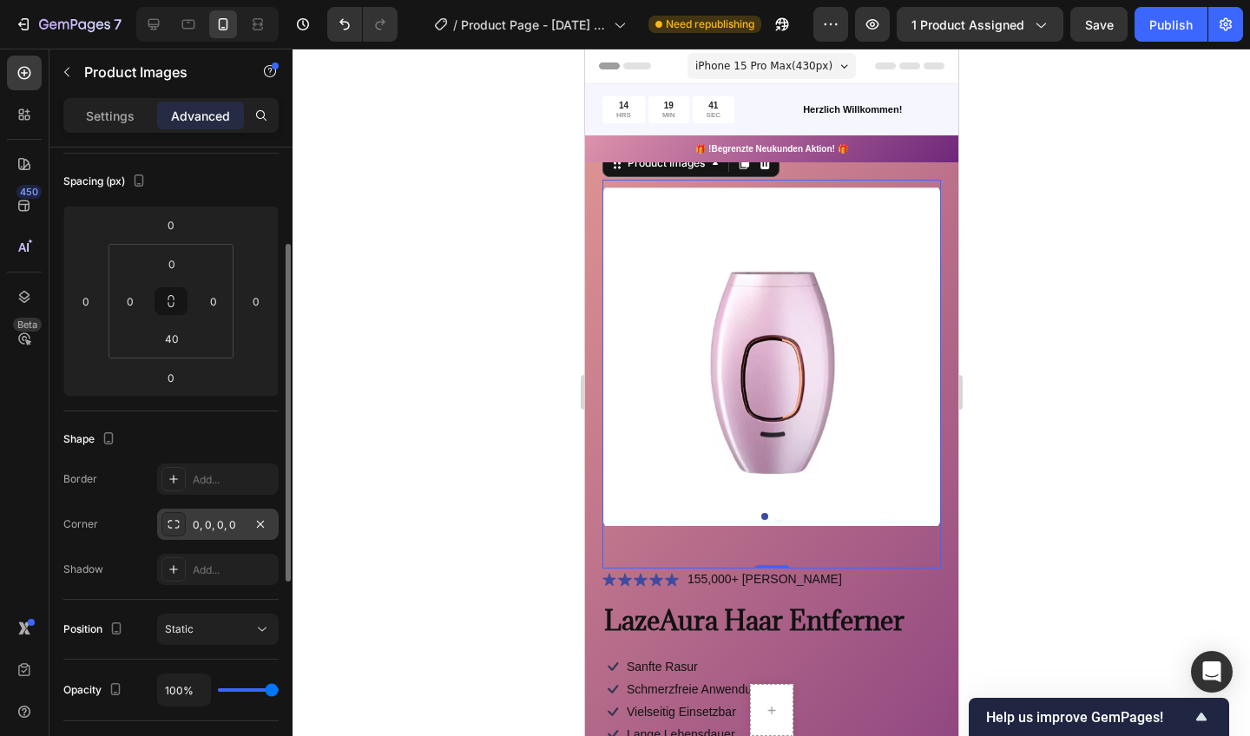
click at [214, 524] on div "0, 0, 0, 0" at bounding box center [218, 525] width 50 height 16
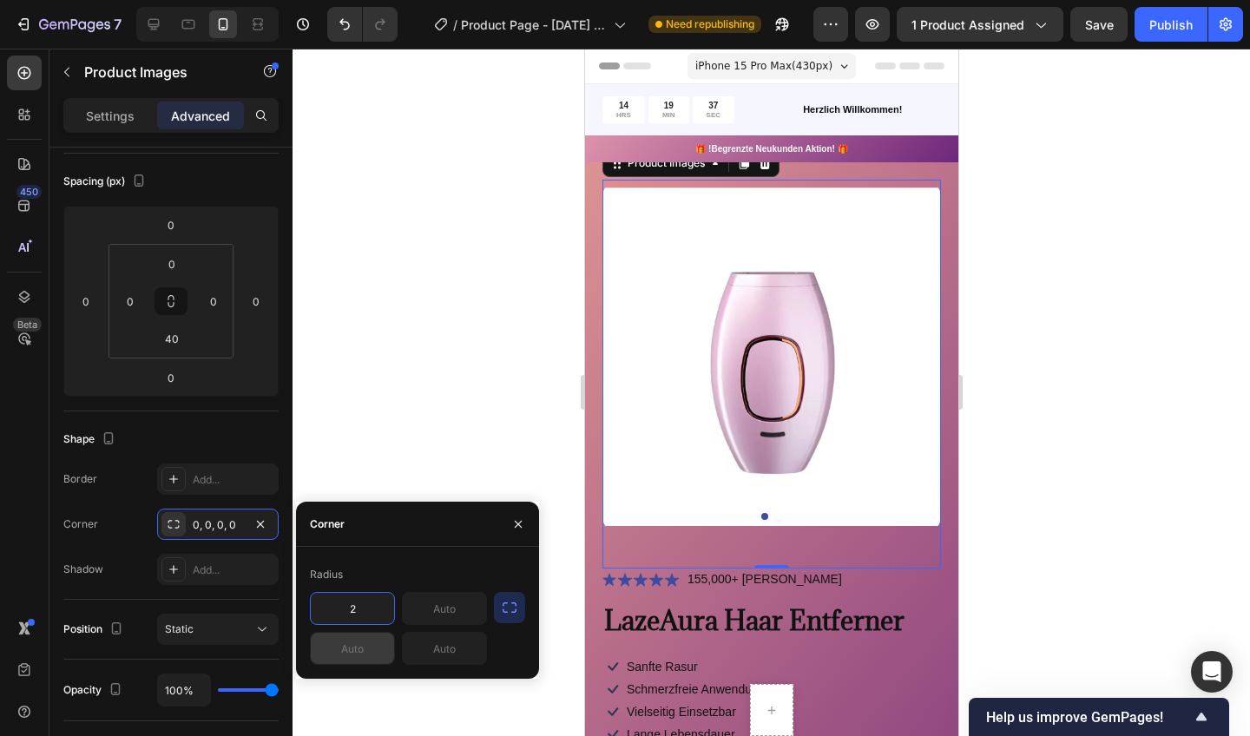
type input "20"
click at [517, 422] on div at bounding box center [772, 393] width 958 height 688
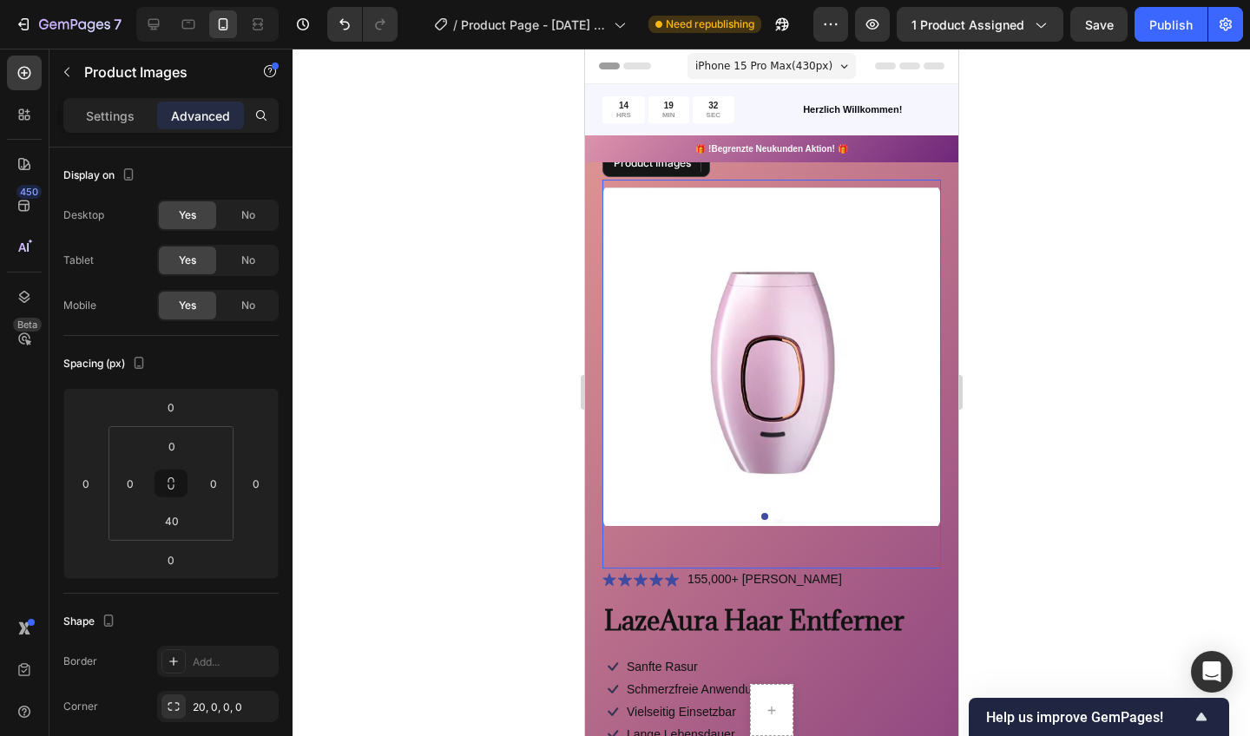
drag, startPoint x: 1205, startPoint y: 453, endPoint x: 621, endPoint y: 405, distance: 586.3
click at [621, 405] on img at bounding box center [771, 357] width 339 height 354
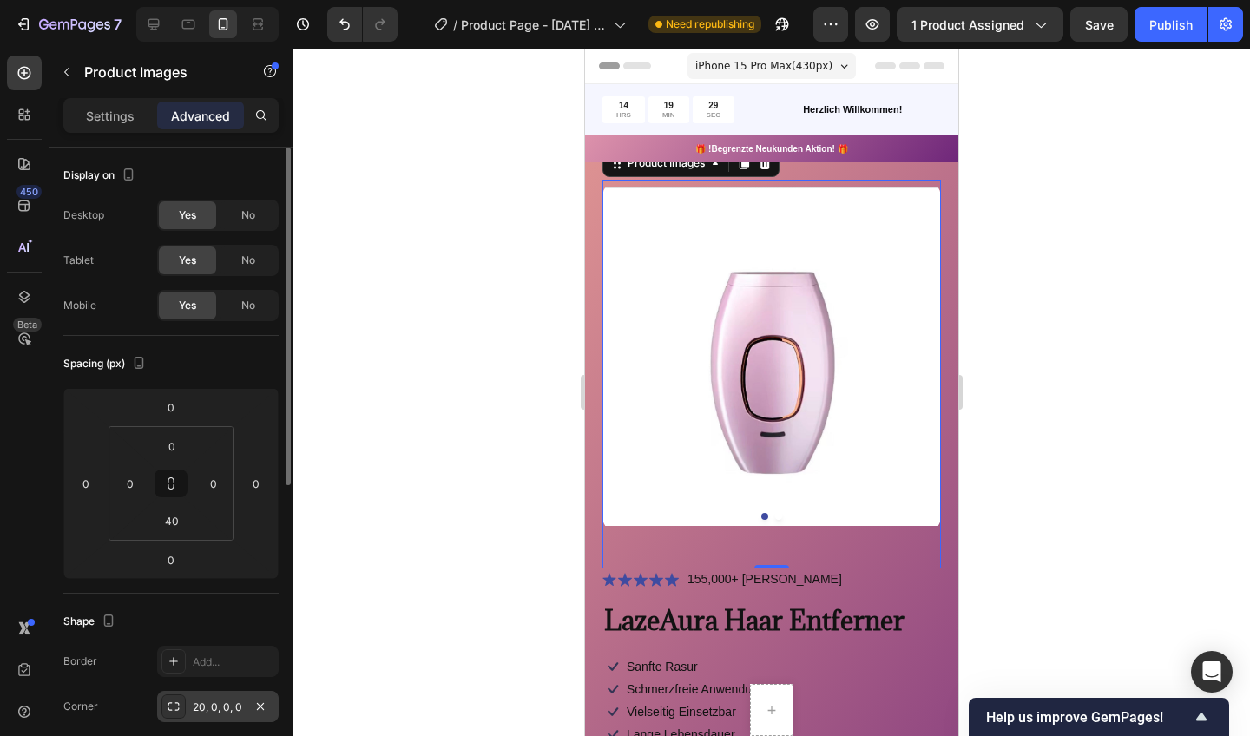
click at [219, 711] on div "20, 0, 0, 0" at bounding box center [218, 708] width 50 height 16
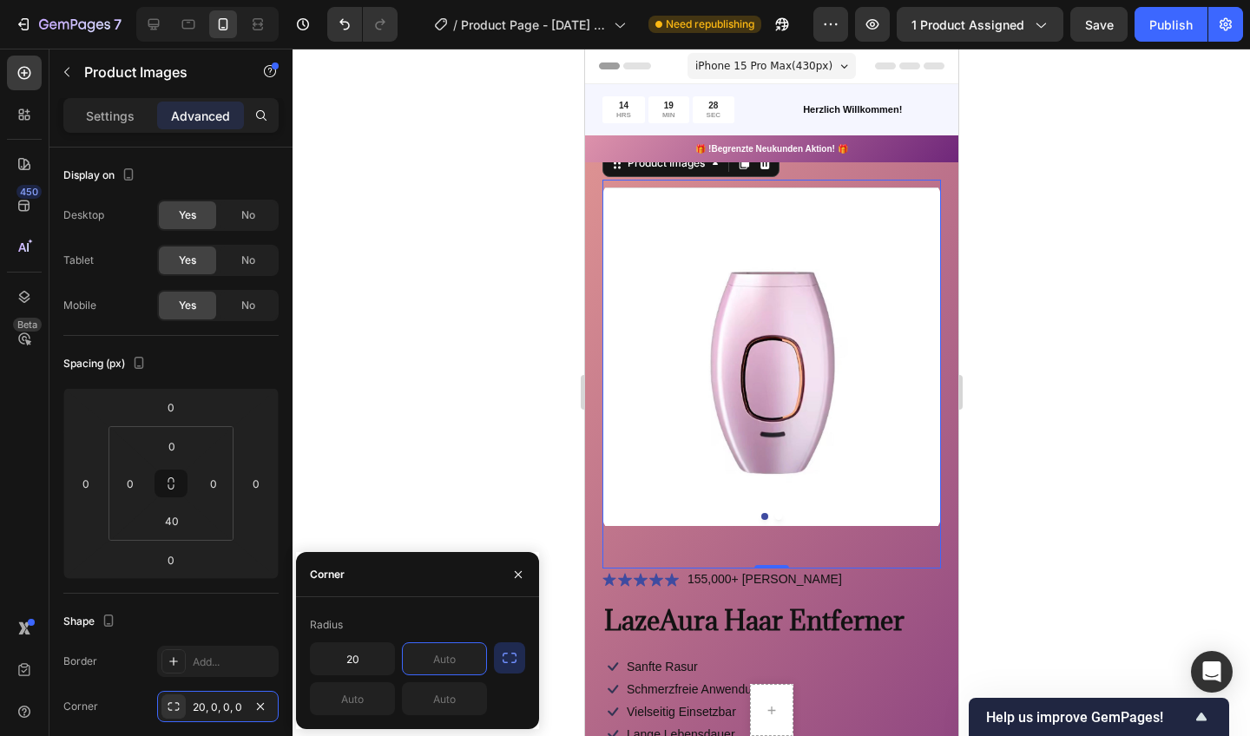
click at [443, 658] on input "text" at bounding box center [444, 658] width 83 height 31
click at [346, 702] on input "text" at bounding box center [352, 698] width 83 height 31
type input "2"
click at [451, 662] on input "2" at bounding box center [444, 658] width 83 height 31
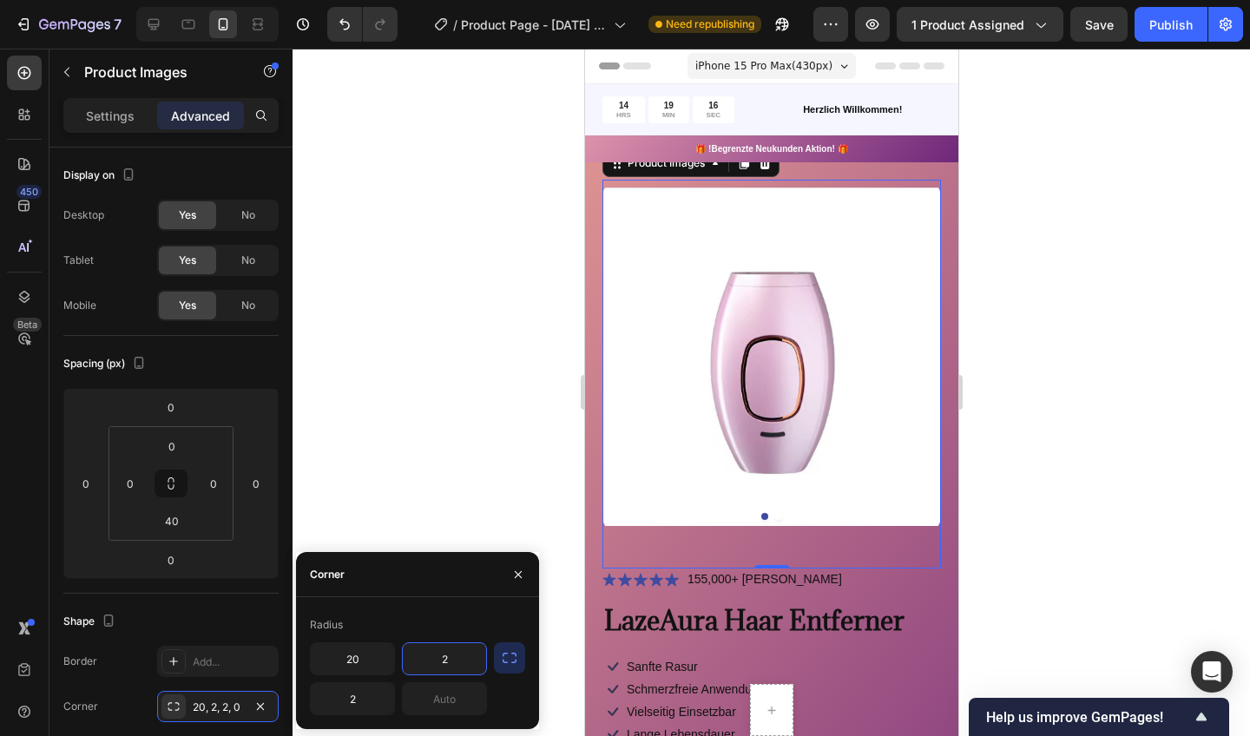
click at [451, 662] on input "2" at bounding box center [444, 658] width 83 height 31
type input "20"
click at [369, 703] on input "2" at bounding box center [352, 698] width 83 height 31
type input "20"
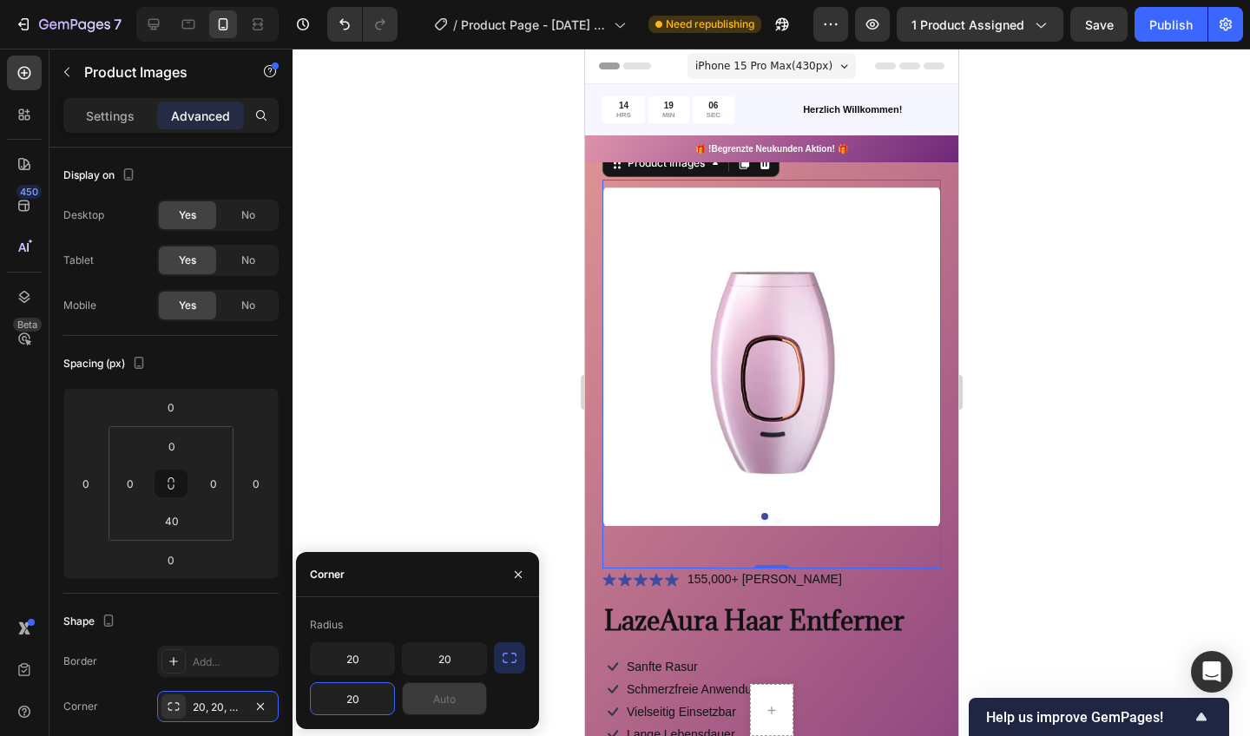
click at [439, 702] on input "text" at bounding box center [444, 698] width 83 height 31
type input "20"
click at [466, 494] on div at bounding box center [772, 393] width 958 height 688
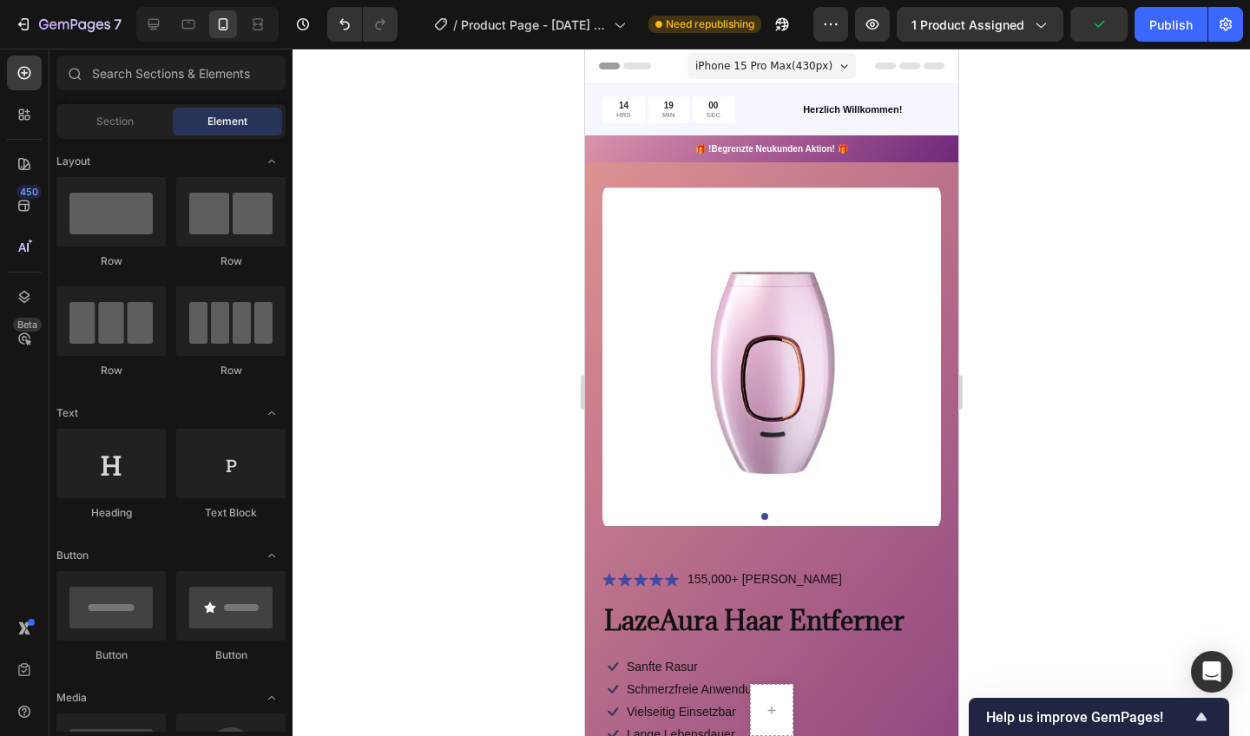
click at [653, 429] on img at bounding box center [771, 357] width 339 height 354
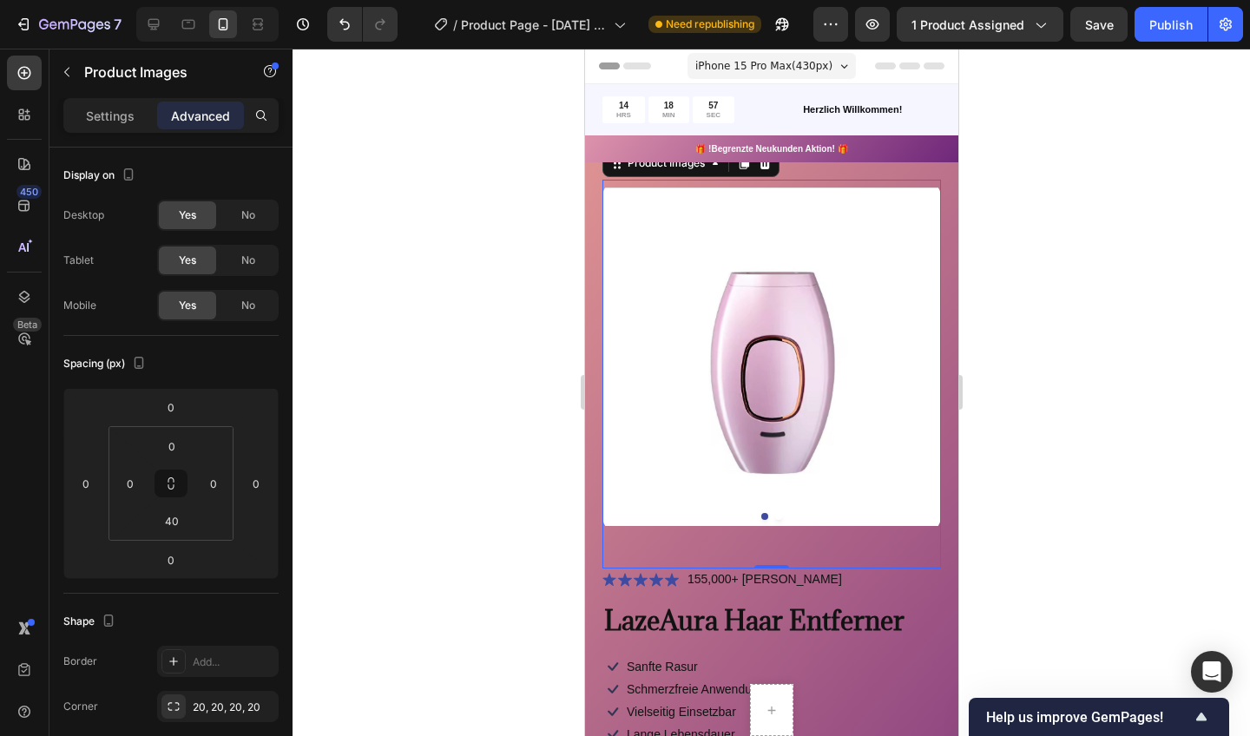
click at [426, 527] on div at bounding box center [772, 393] width 958 height 688
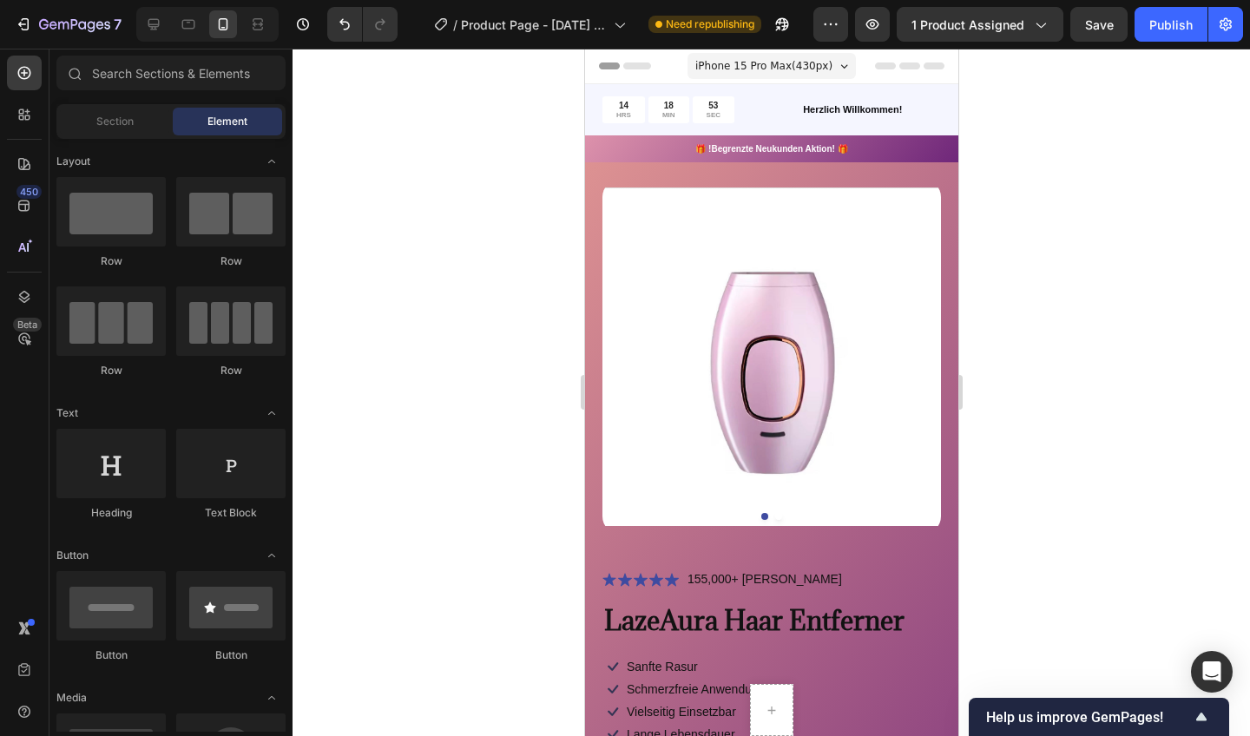
click at [631, 411] on img at bounding box center [771, 357] width 339 height 354
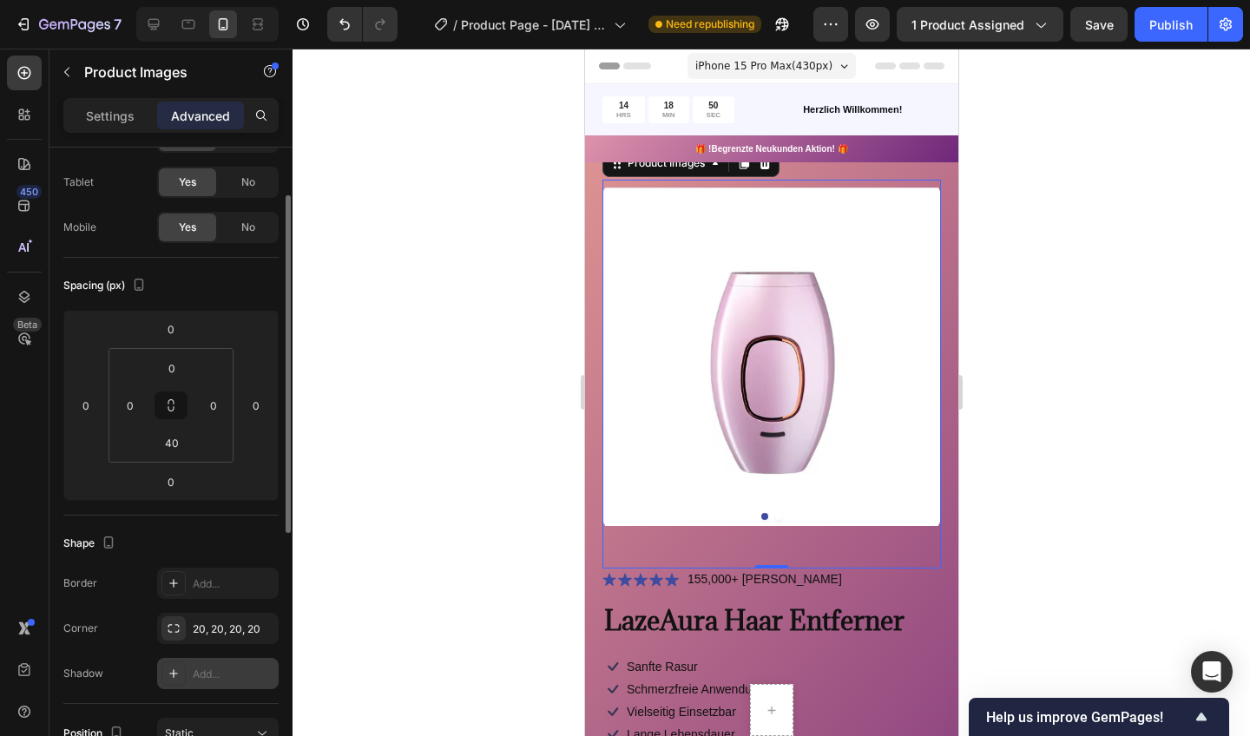
scroll to position [82, 0]
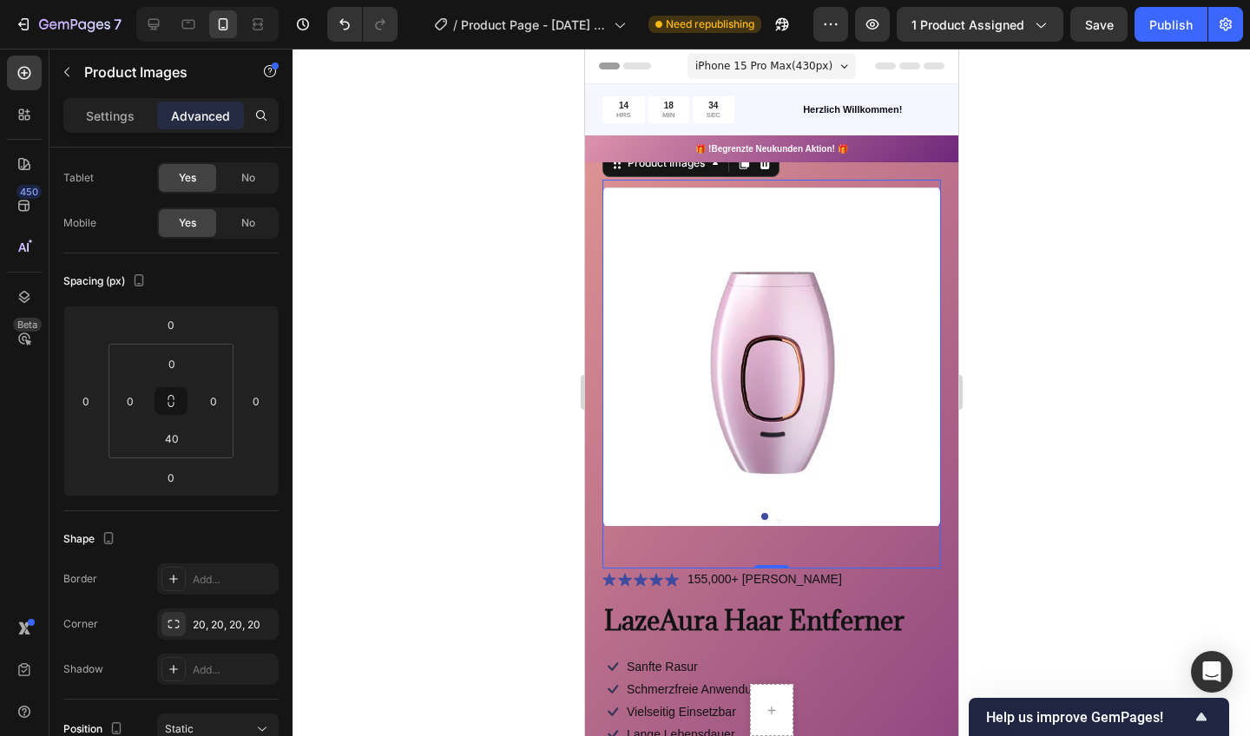
click at [493, 309] on div at bounding box center [772, 393] width 958 height 688
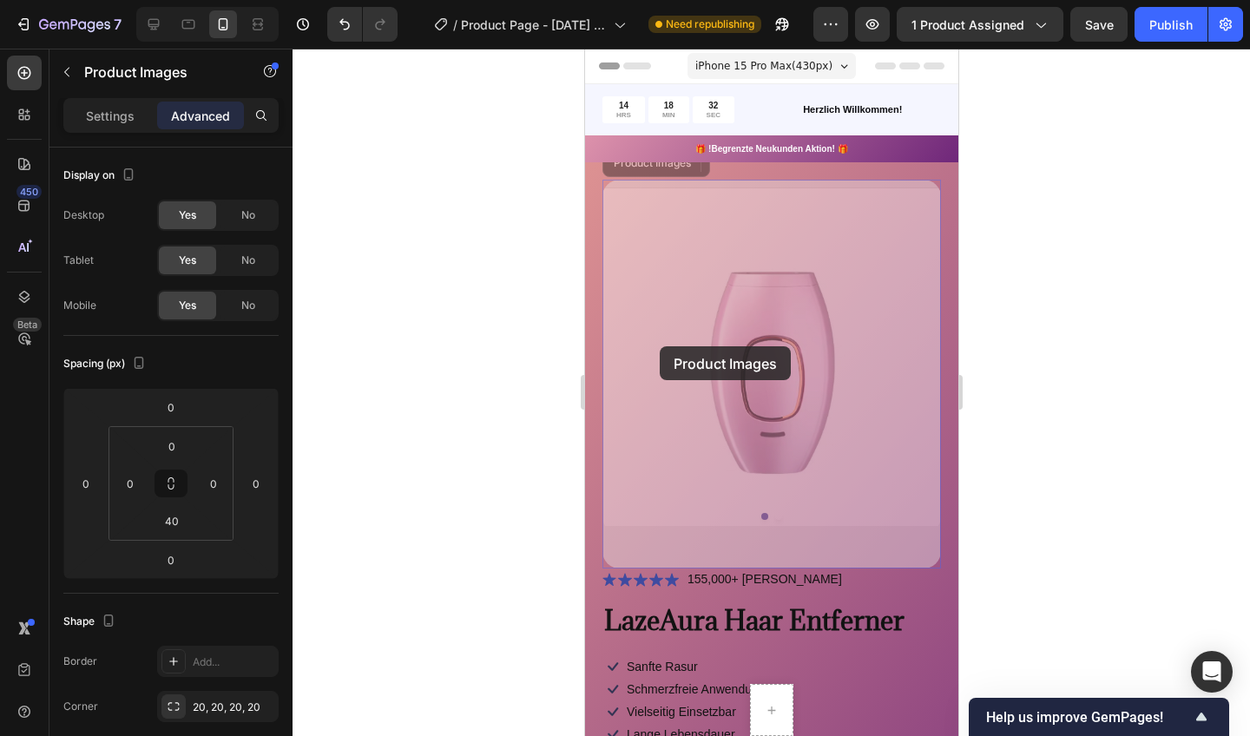
drag, startPoint x: 54, startPoint y: 296, endPoint x: 523, endPoint y: 301, distance: 468.9
click at [523, 301] on div at bounding box center [772, 393] width 958 height 688
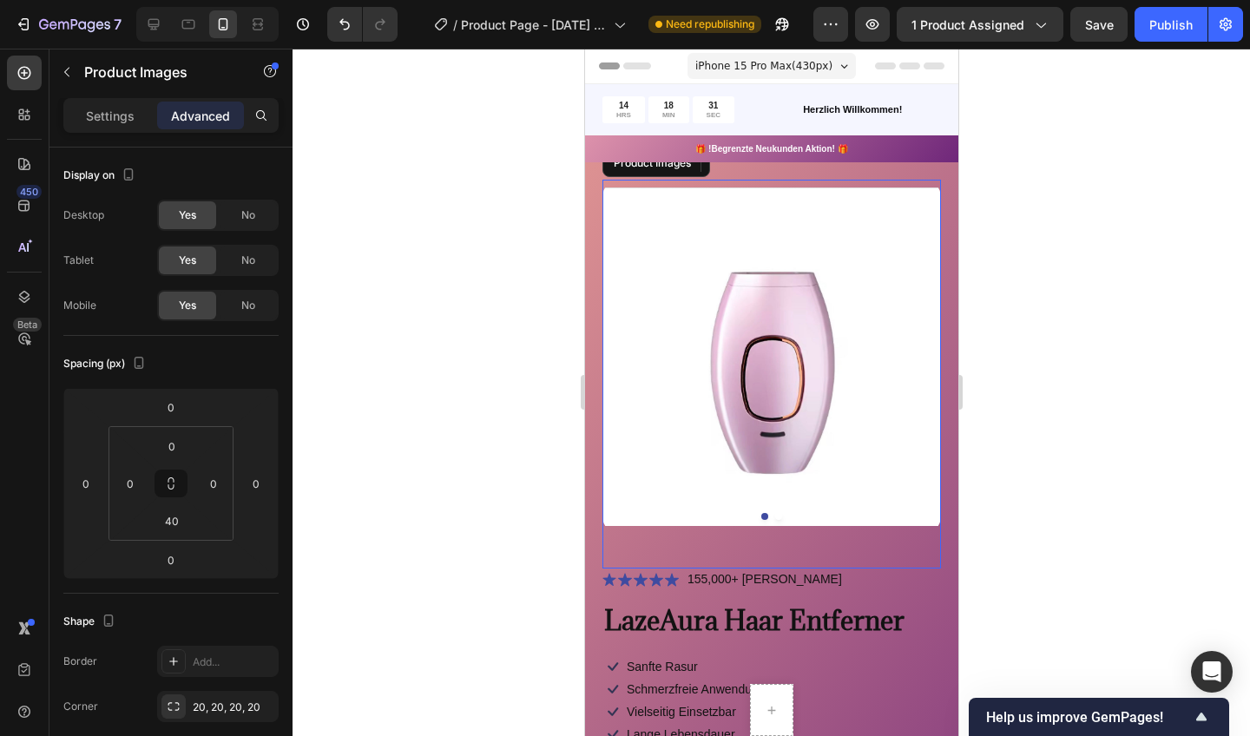
click at [822, 305] on img at bounding box center [771, 357] width 339 height 354
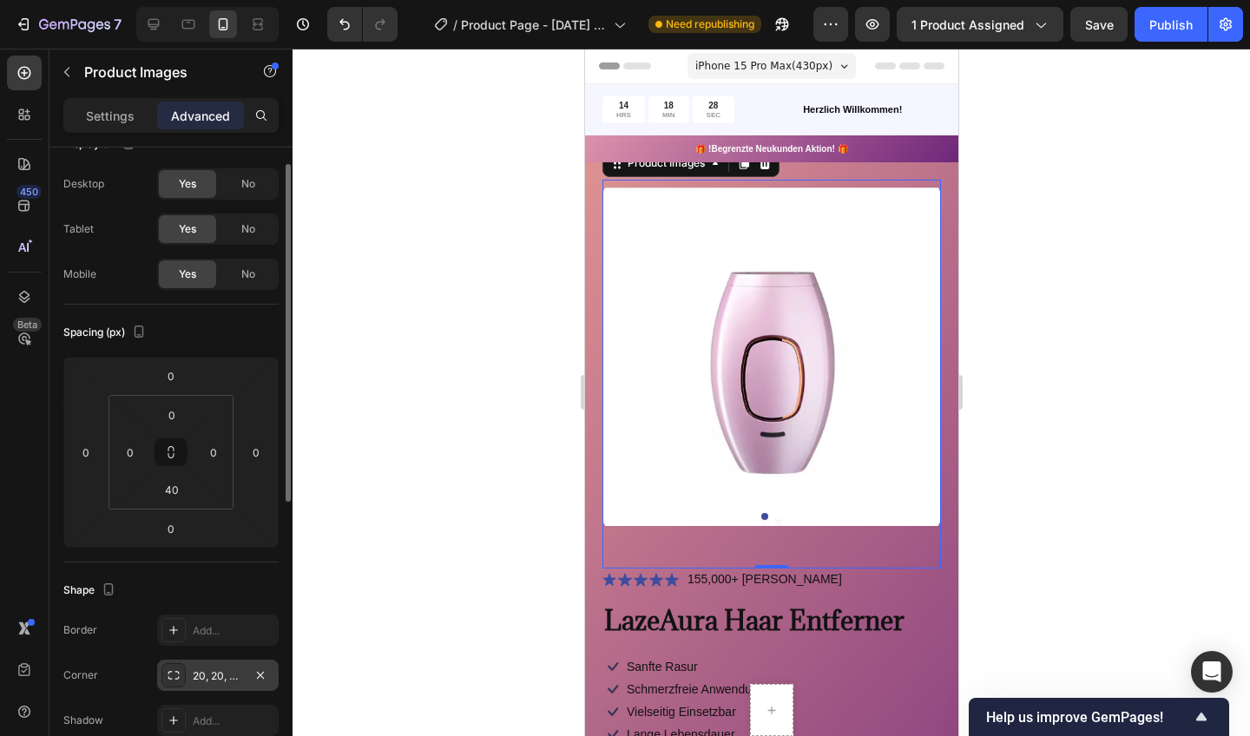
scroll to position [47, 0]
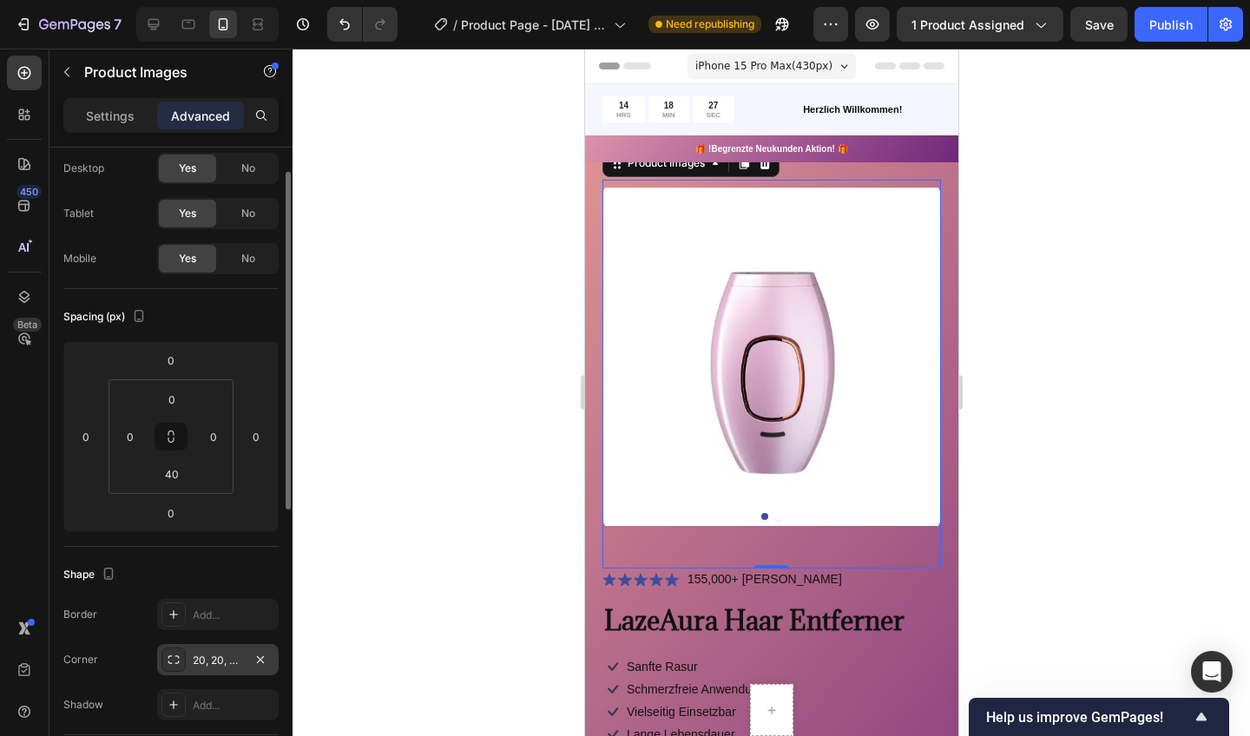
click at [186, 665] on div "20, 20, 20, 20" at bounding box center [218, 659] width 122 height 31
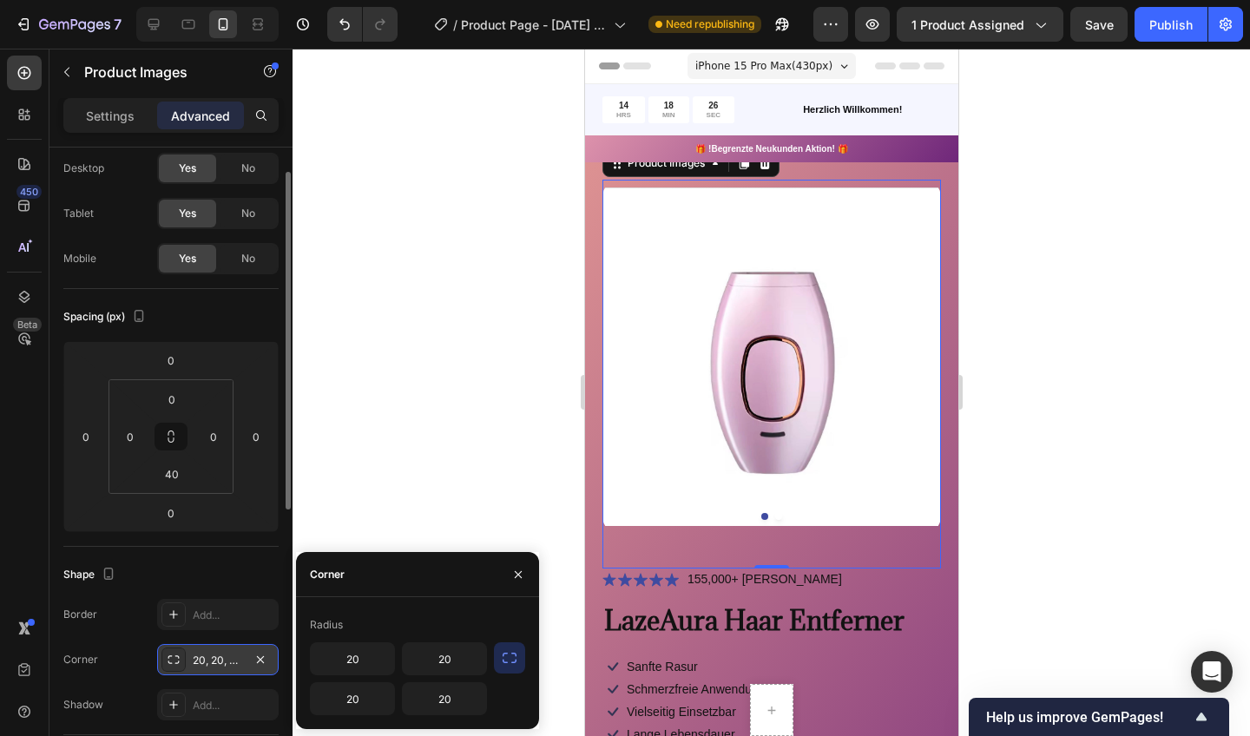
click at [177, 659] on icon at bounding box center [174, 660] width 14 height 14
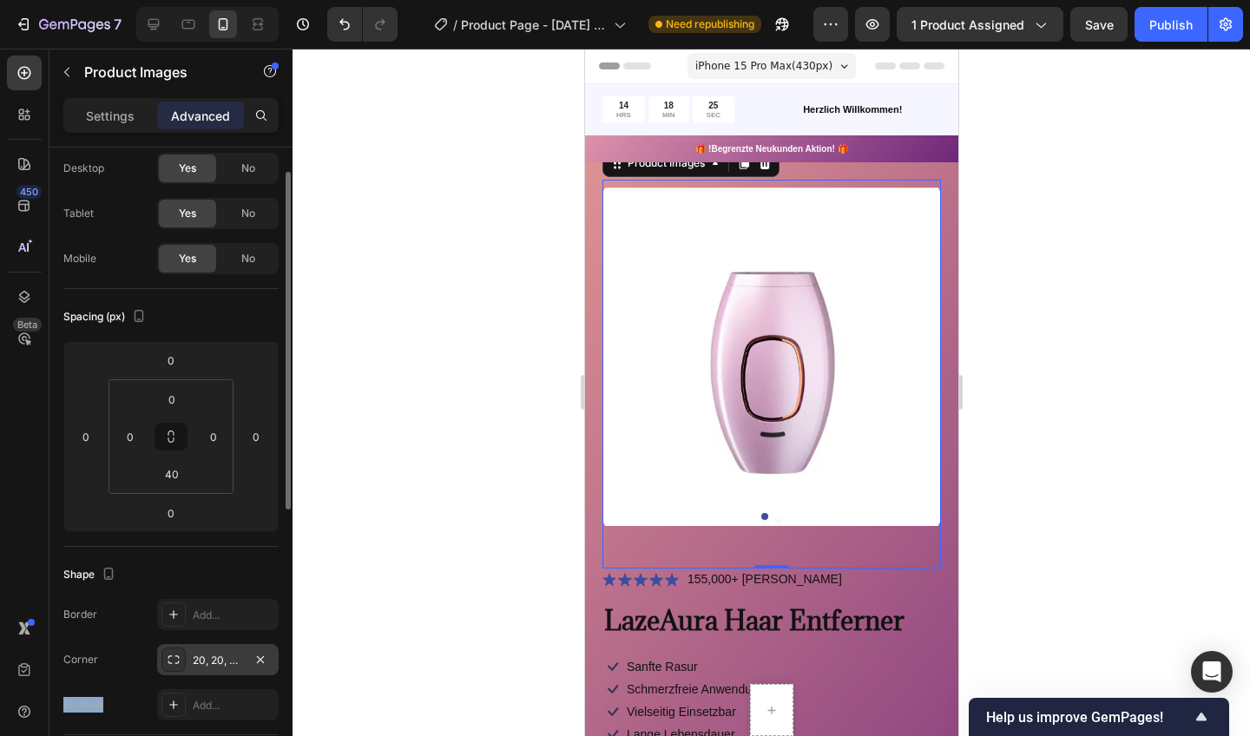
click at [177, 659] on icon at bounding box center [174, 660] width 14 height 14
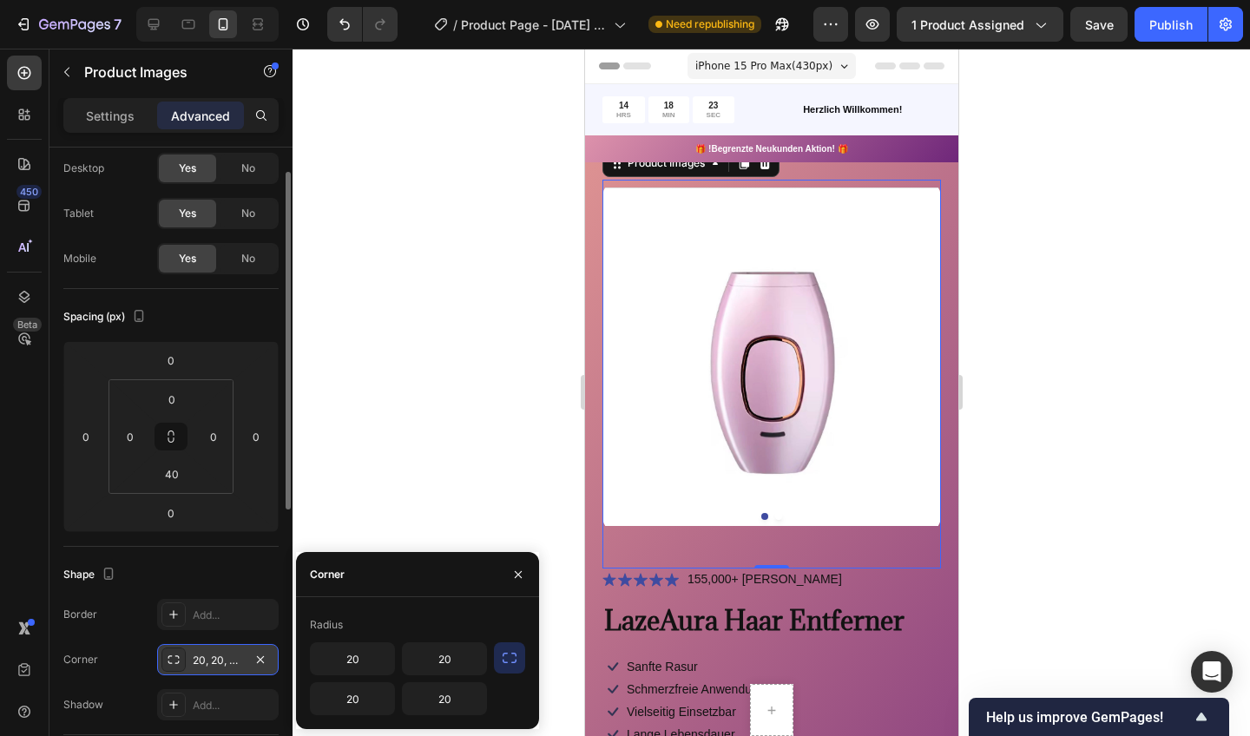
click at [323, 616] on div "Radius" at bounding box center [417, 625] width 215 height 28
click at [326, 621] on div "Radius" at bounding box center [326, 625] width 33 height 16
click at [506, 662] on icon "button" at bounding box center [509, 657] width 17 height 17
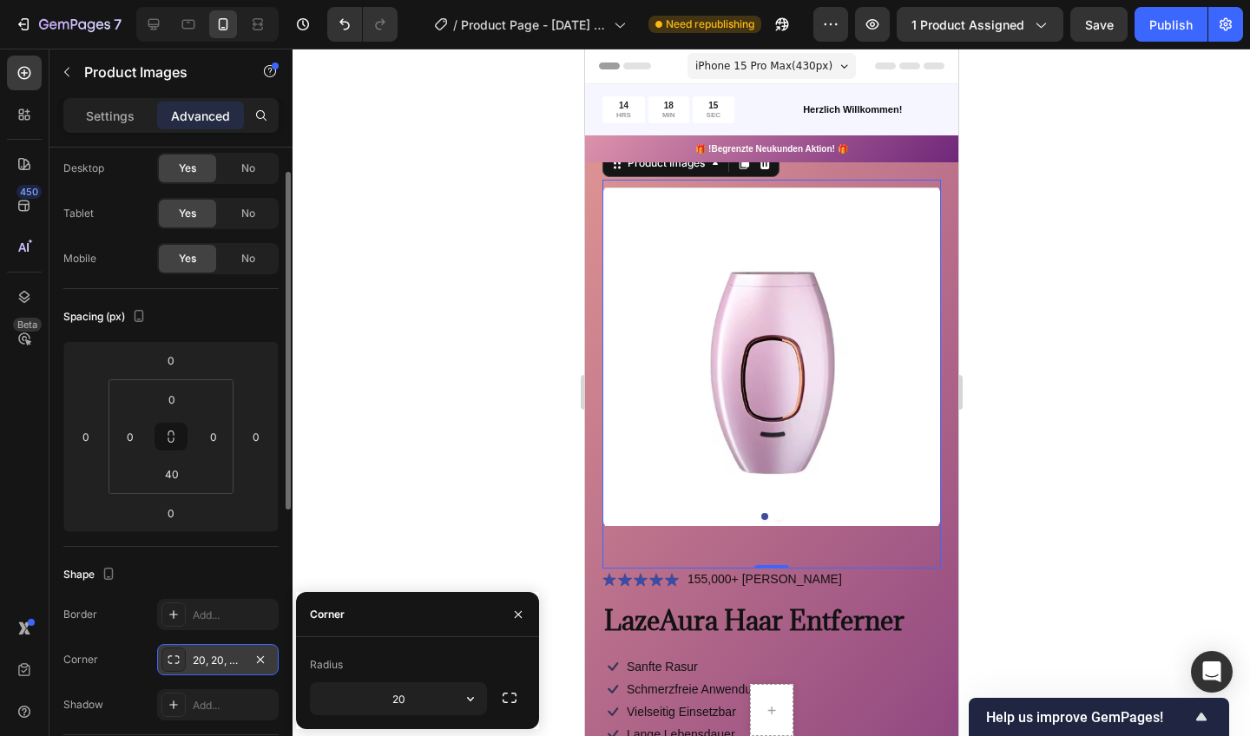
click at [420, 703] on input "20" at bounding box center [398, 698] width 175 height 31
type input "20"
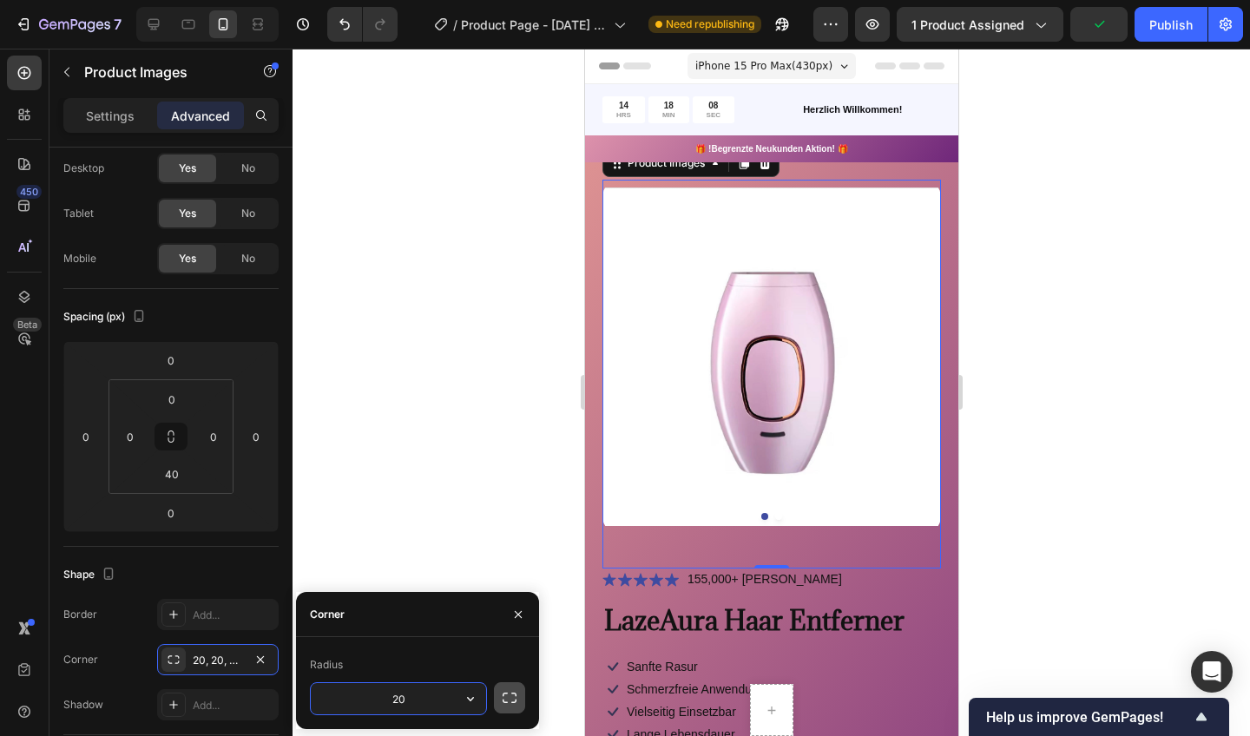
drag, startPoint x: 216, startPoint y: 668, endPoint x: 509, endPoint y: 702, distance: 294.6
click at [509, 702] on icon "button" at bounding box center [509, 697] width 17 height 17
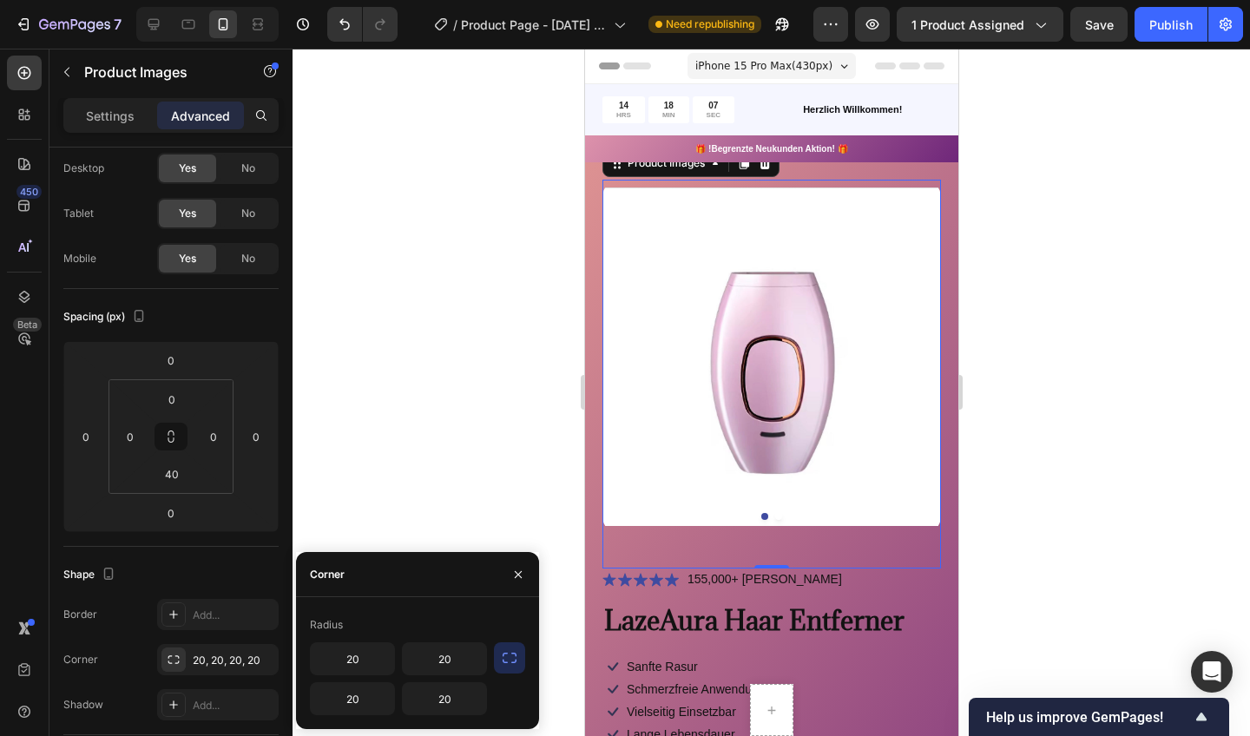
click at [531, 483] on div at bounding box center [772, 393] width 958 height 688
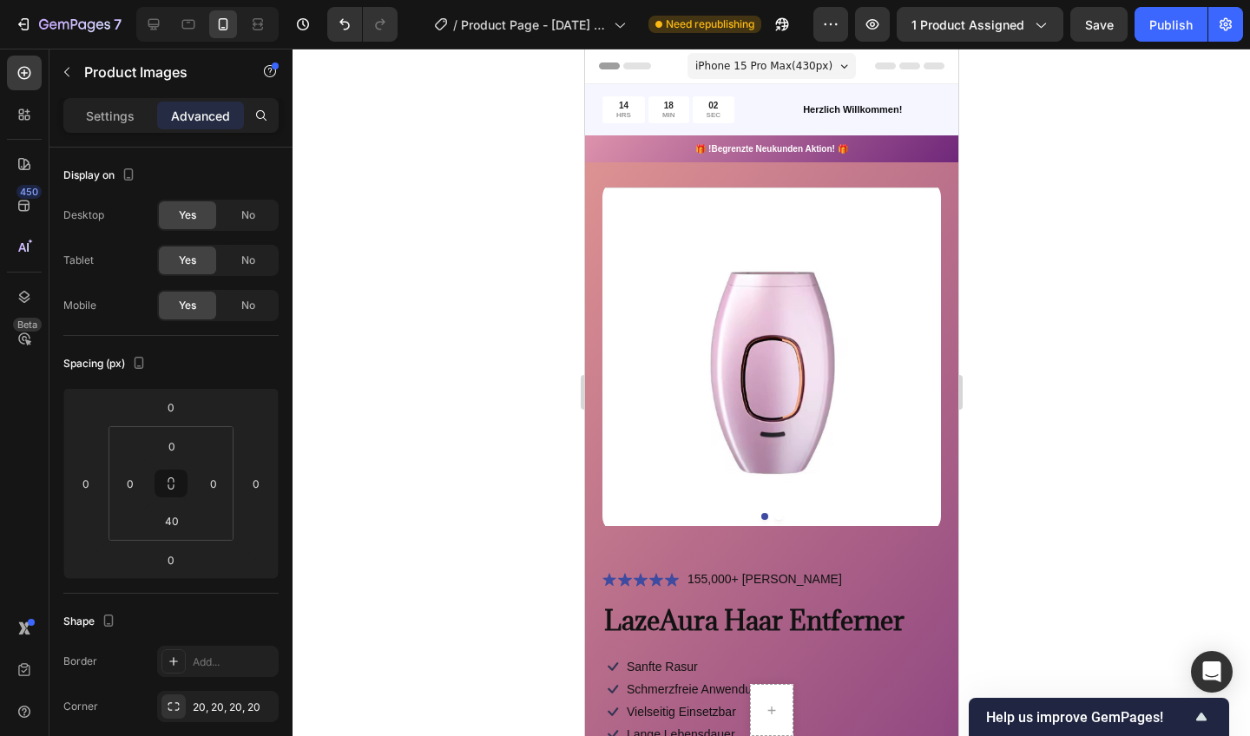
drag, startPoint x: 1093, startPoint y: 751, endPoint x: 638, endPoint y: 350, distance: 606.5
click at [638, 350] on img at bounding box center [771, 357] width 339 height 354
click at [208, 708] on div "20, 20, 20, 20" at bounding box center [234, 708] width 82 height 16
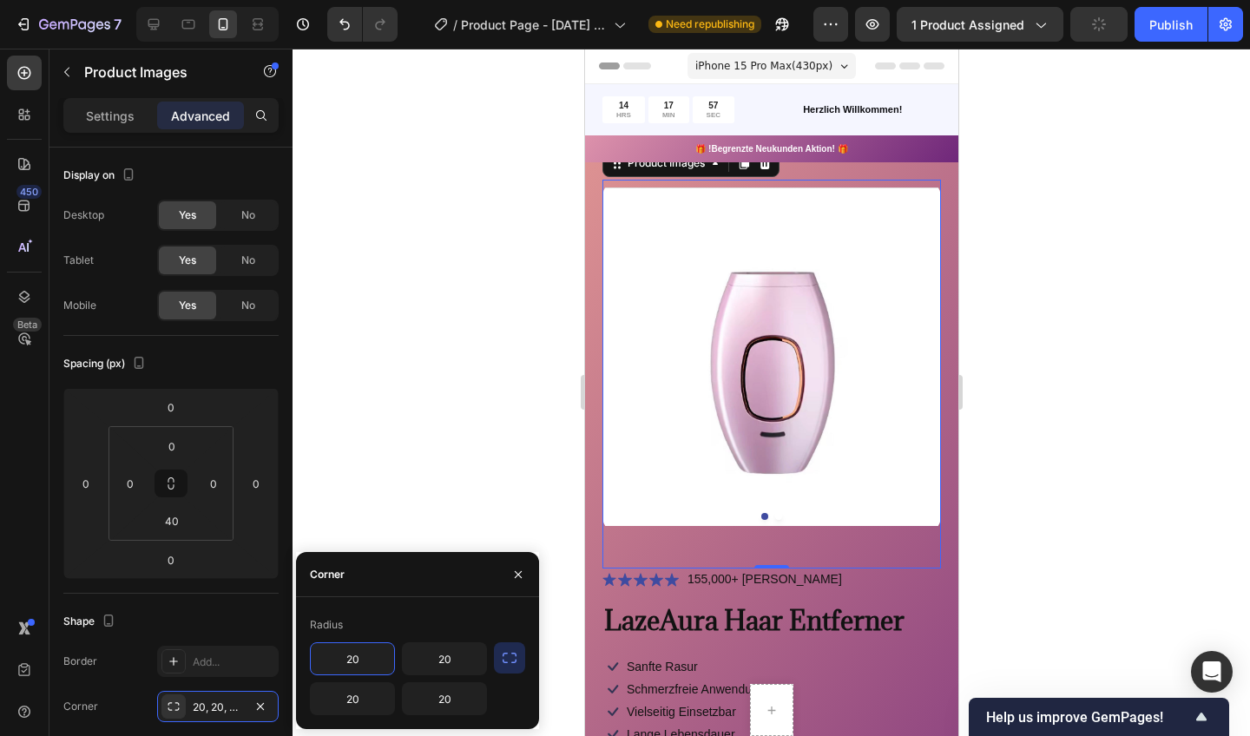
click at [374, 654] on input "20" at bounding box center [352, 658] width 83 height 31
type input "0"
click at [451, 676] on div "0 20 20 20" at bounding box center [398, 678] width 177 height 73
click at [457, 662] on input "20" at bounding box center [444, 658] width 83 height 31
type input "0"
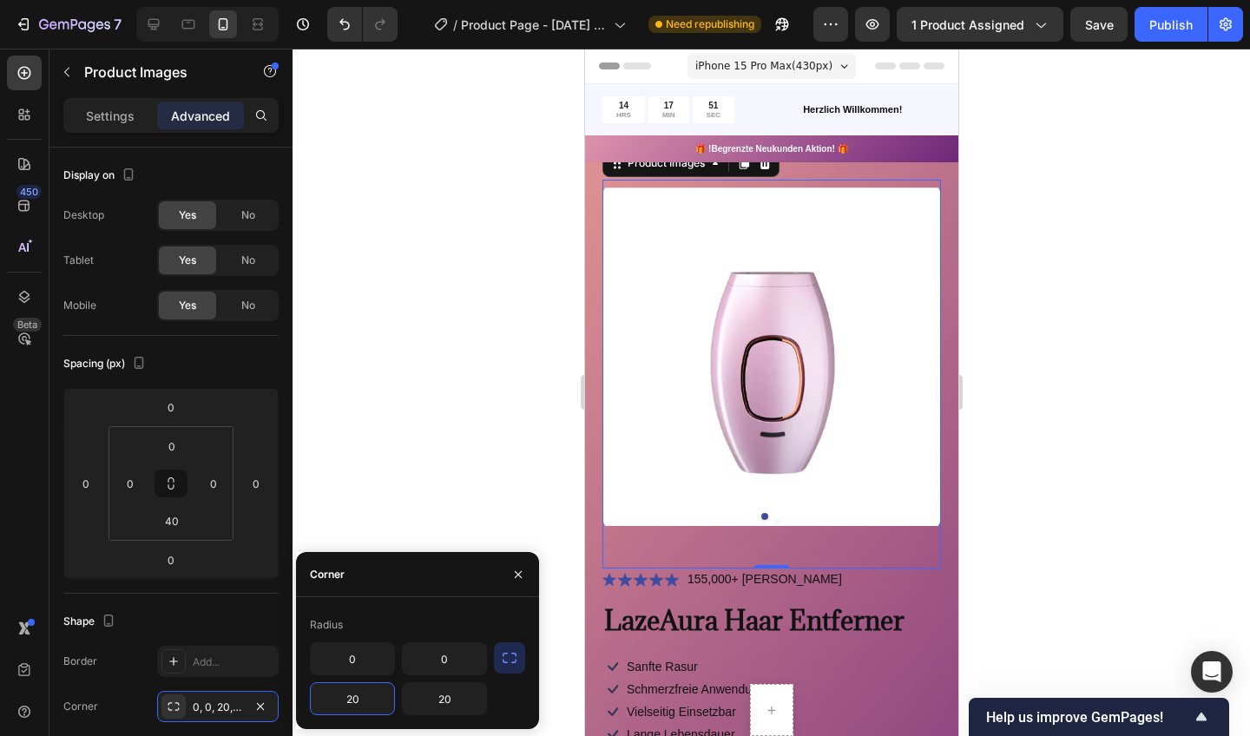
drag, startPoint x: 54, startPoint y: 301, endPoint x: 364, endPoint y: 699, distance: 504.2
click at [364, 699] on input "20" at bounding box center [352, 698] width 83 height 31
type input "2"
type input "0"
drag, startPoint x: 364, startPoint y: 699, endPoint x: 442, endPoint y: 707, distance: 78.5
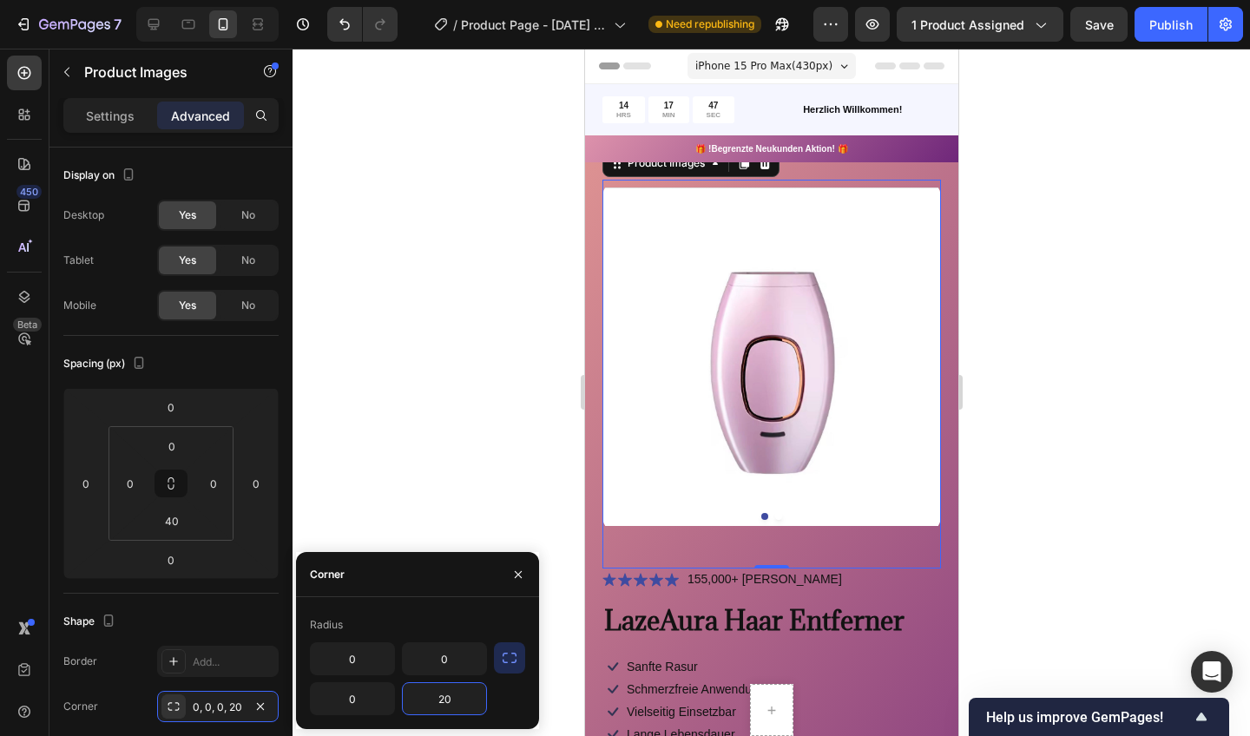
click at [442, 707] on input "20" at bounding box center [444, 698] width 83 height 31
type input "20o"
click at [490, 379] on div at bounding box center [772, 393] width 958 height 688
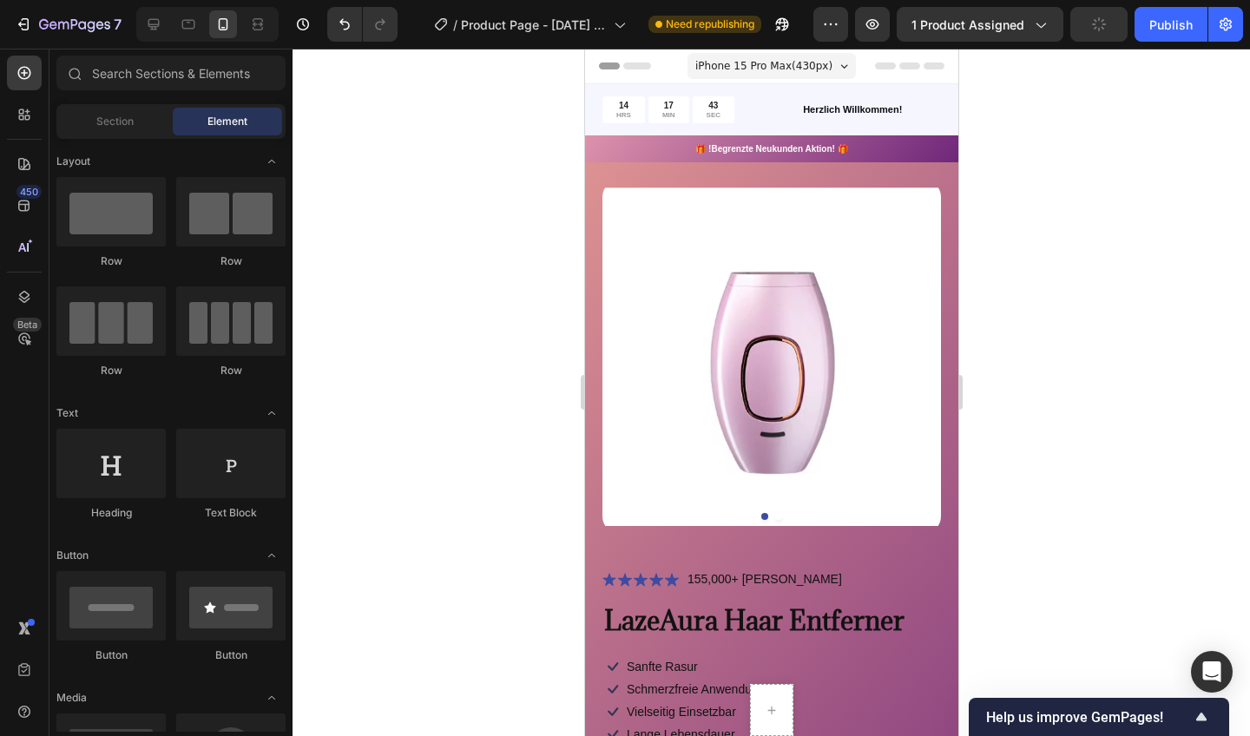
click at [691, 311] on img at bounding box center [771, 357] width 339 height 354
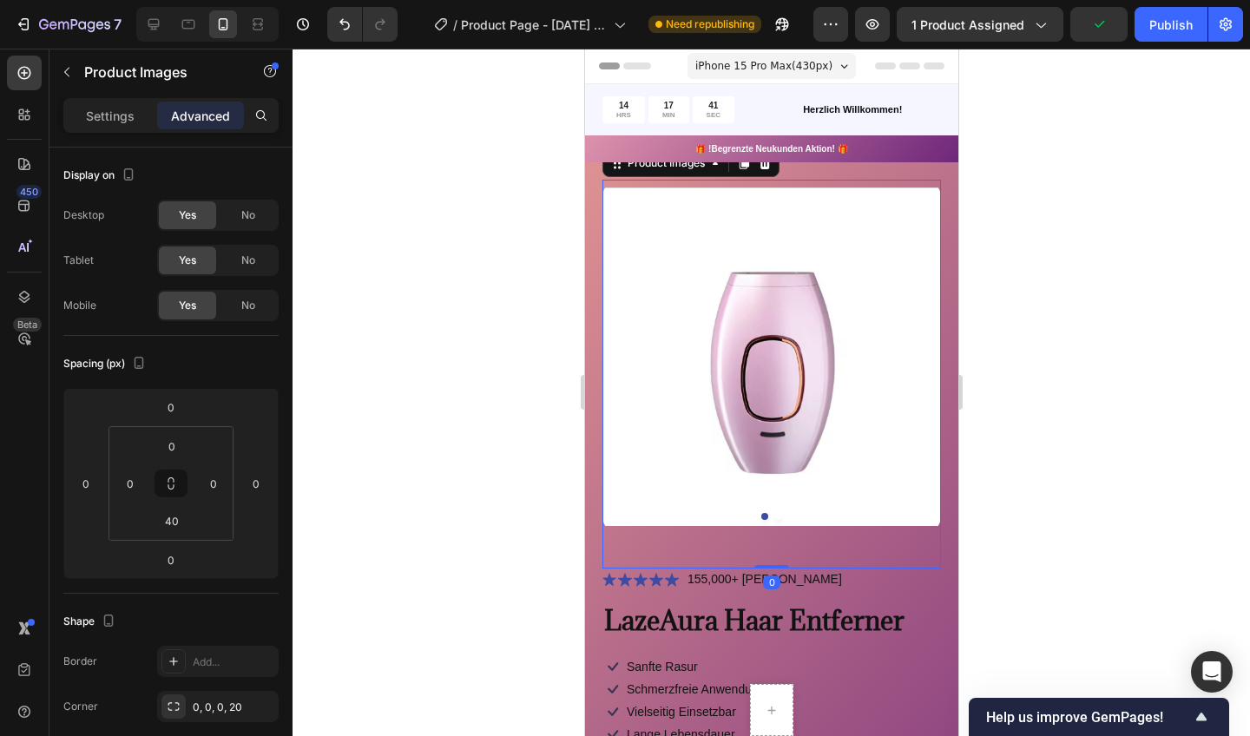
click at [464, 412] on div at bounding box center [772, 393] width 958 height 688
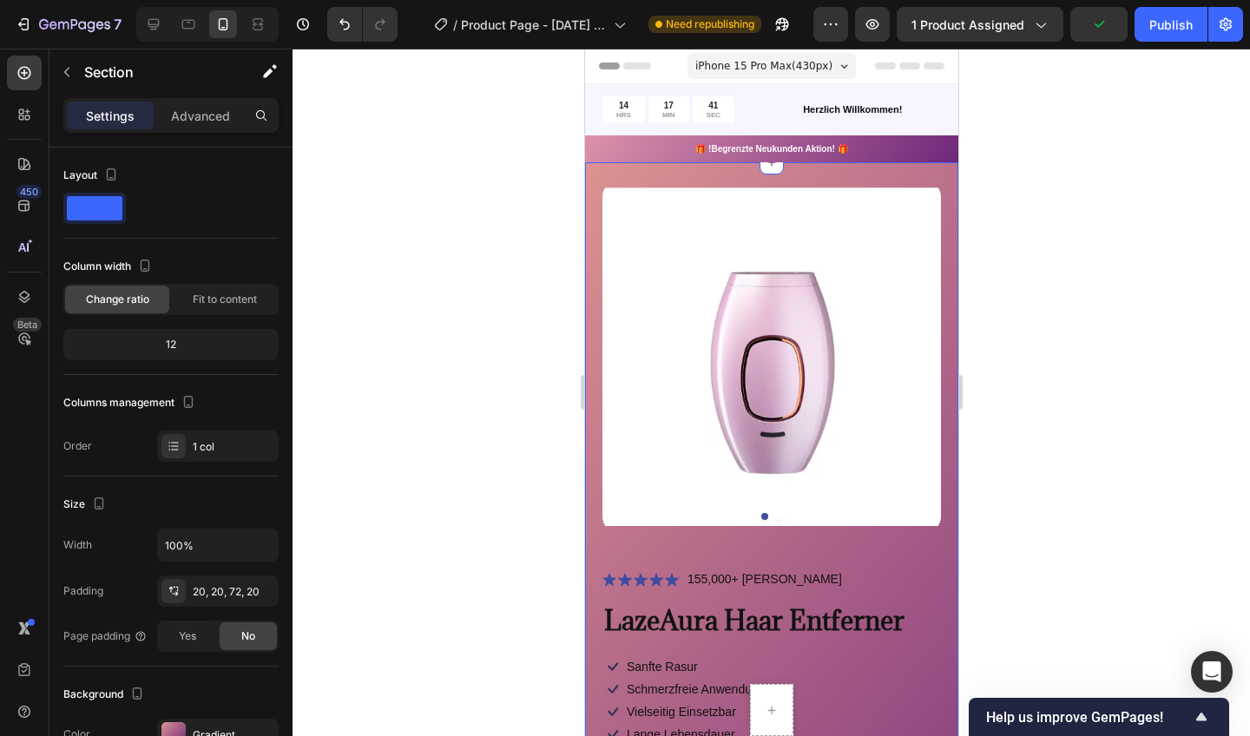
click at [601, 350] on div "Product Images Icon Icon Icon Icon Icon Icon List 155,000+ Zufriedene Kunden Te…" at bounding box center [770, 679] width 373 height 1034
click at [620, 347] on img at bounding box center [771, 357] width 339 height 354
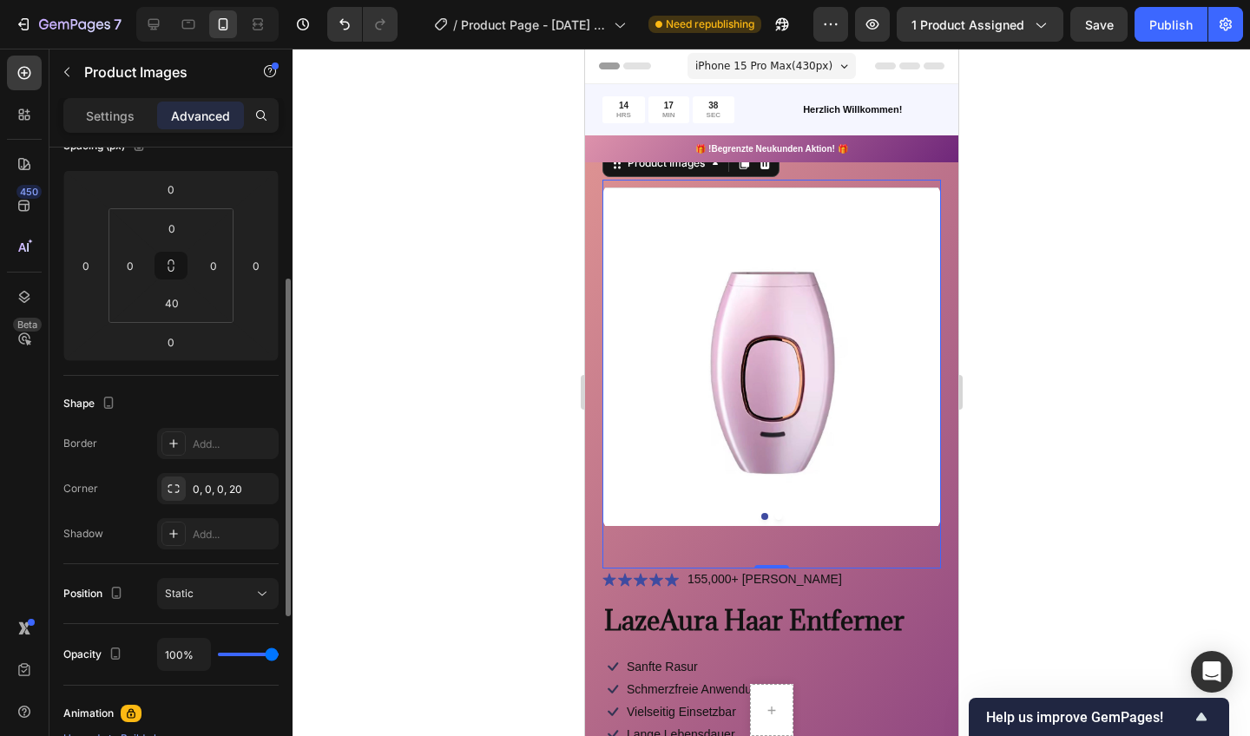
scroll to position [240, 0]
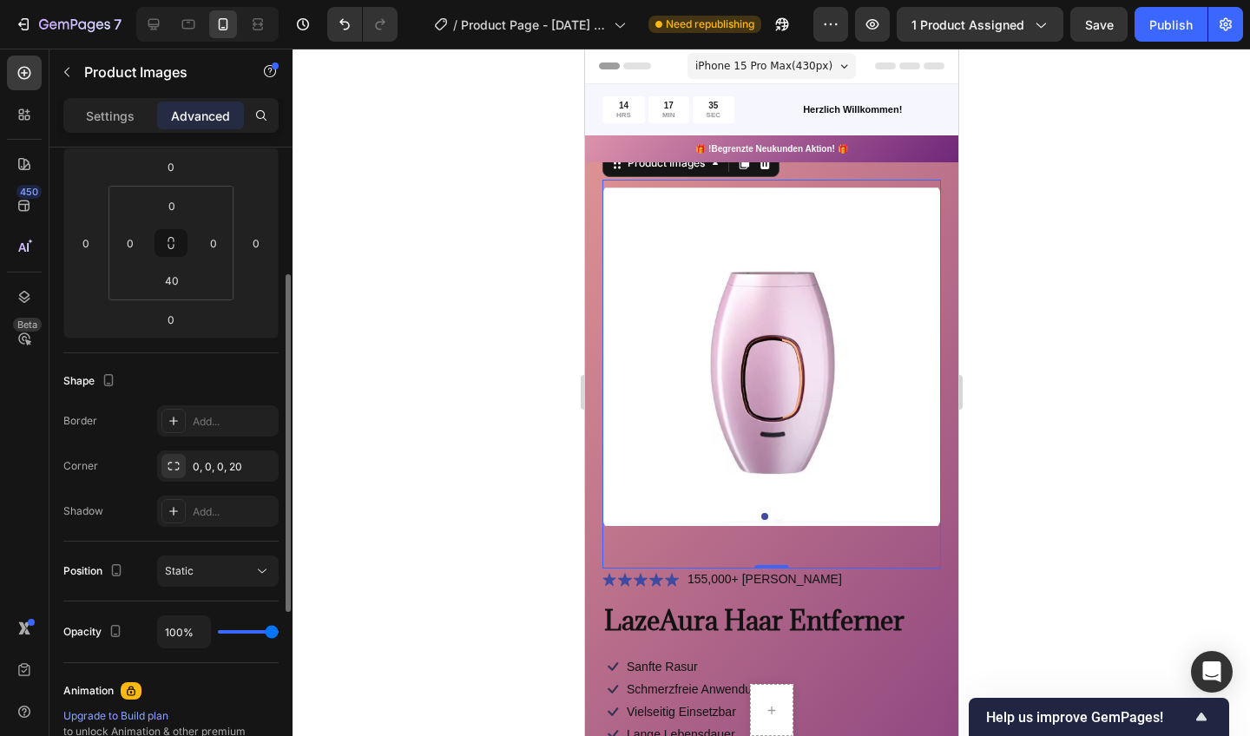
click at [213, 462] on div "0, 0, 0, 20" at bounding box center [234, 467] width 82 height 16
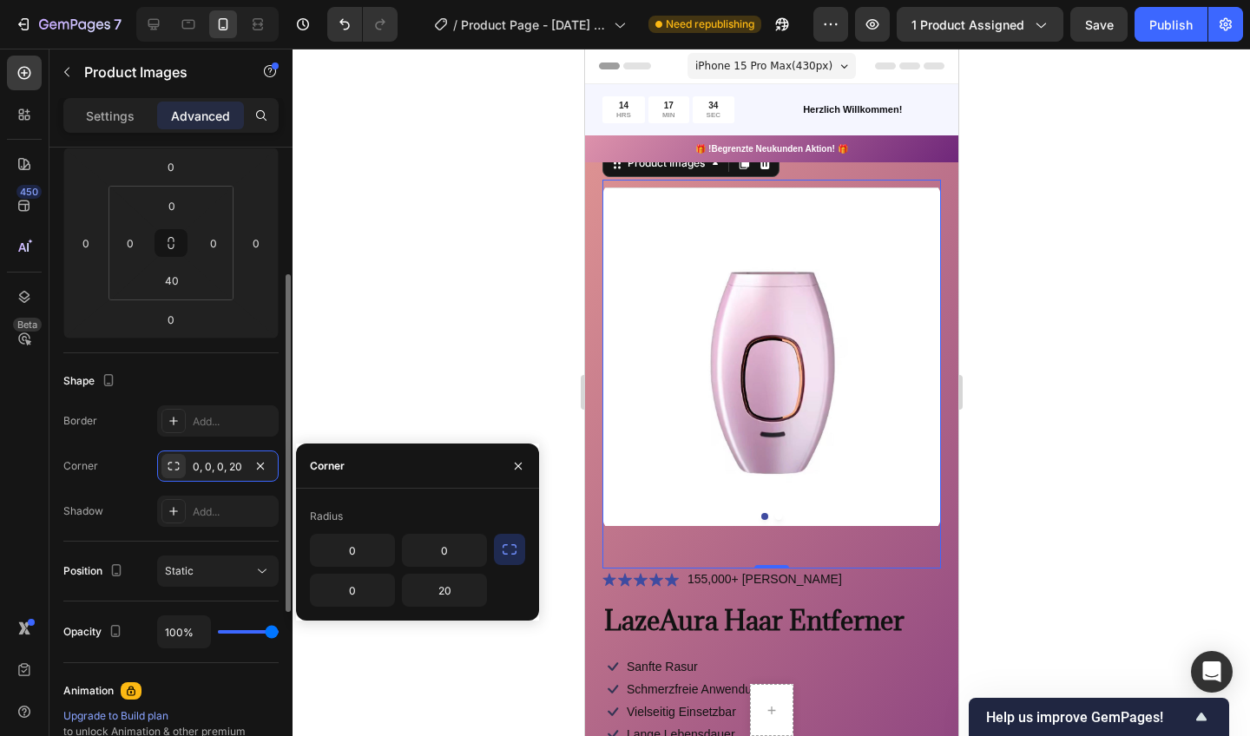
click at [240, 461] on div "0, 0, 0, 20" at bounding box center [218, 467] width 50 height 16
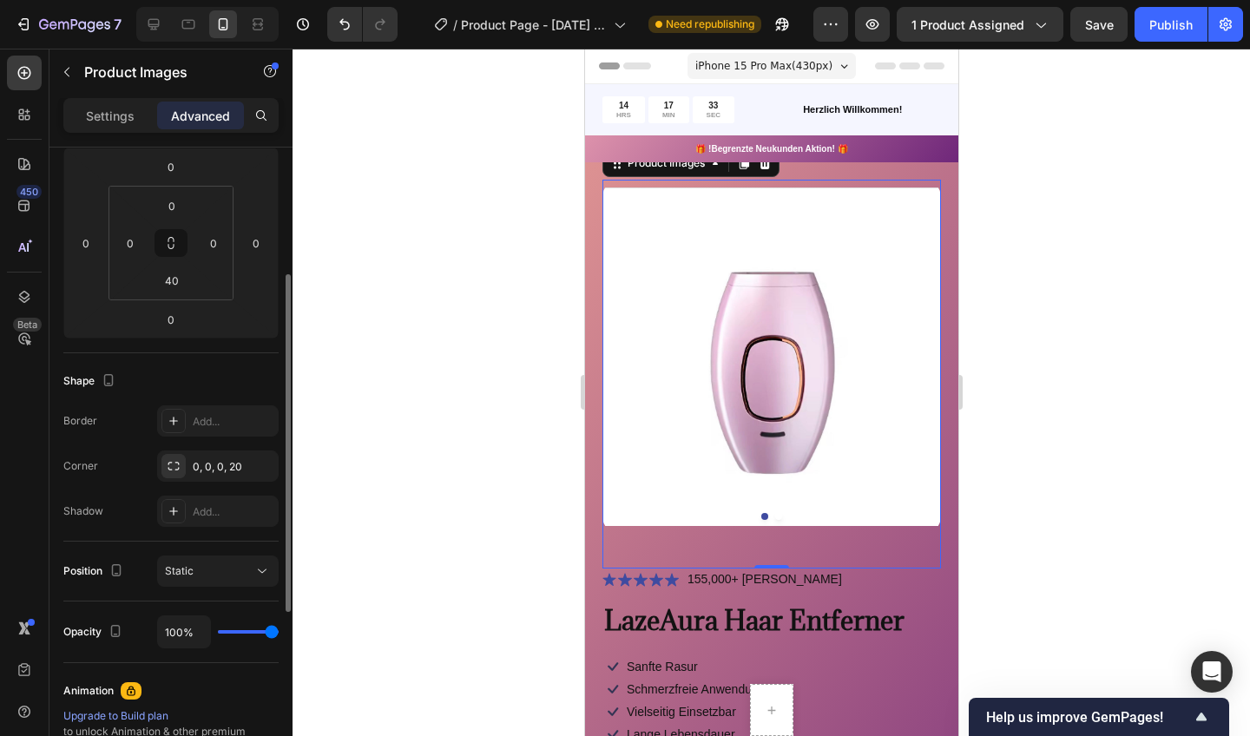
click at [240, 461] on div "0, 0, 0, 20" at bounding box center [234, 467] width 82 height 16
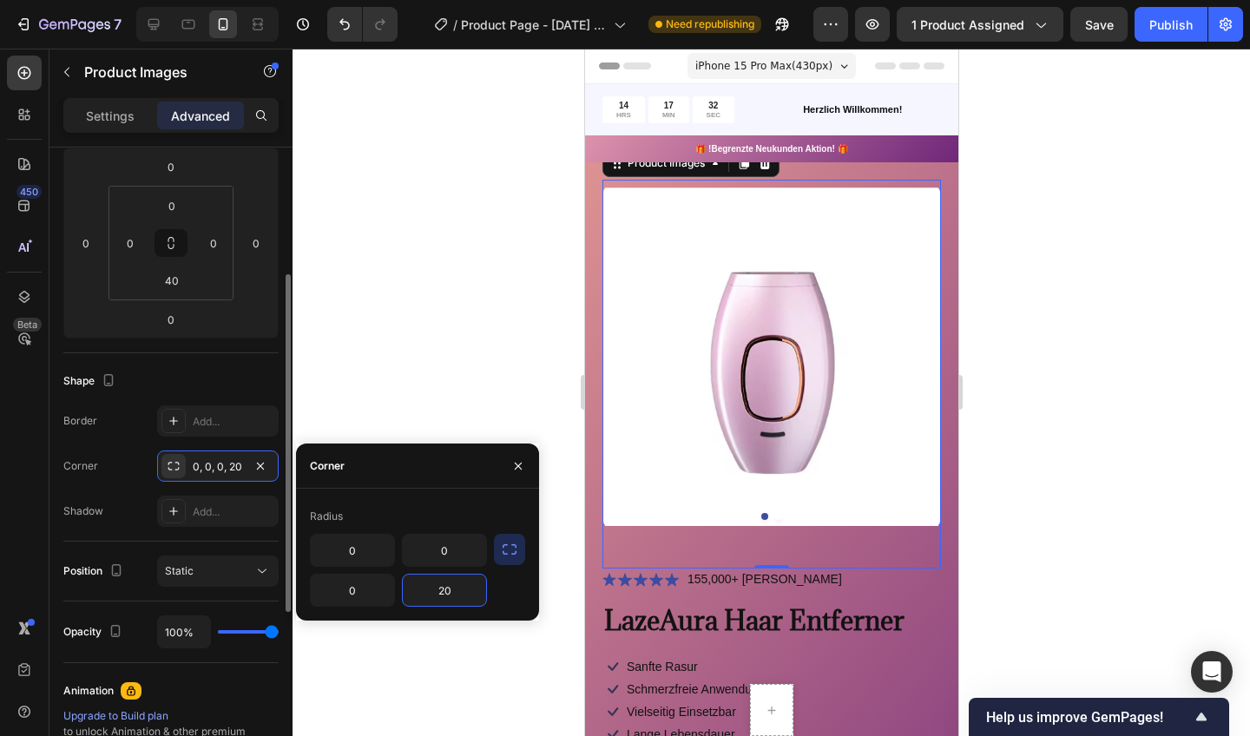
click at [438, 592] on input "20" at bounding box center [444, 590] width 83 height 31
type input "0"
click at [506, 376] on div at bounding box center [772, 393] width 958 height 688
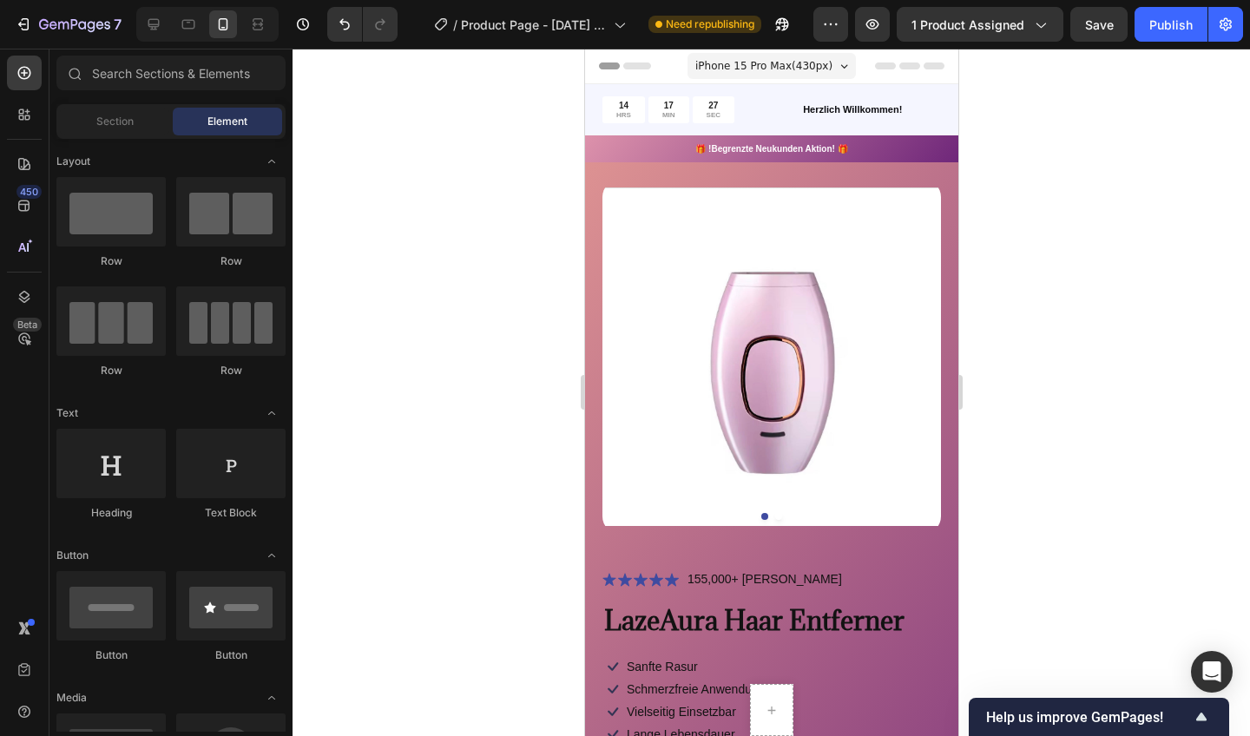
click at [616, 345] on img at bounding box center [771, 357] width 339 height 354
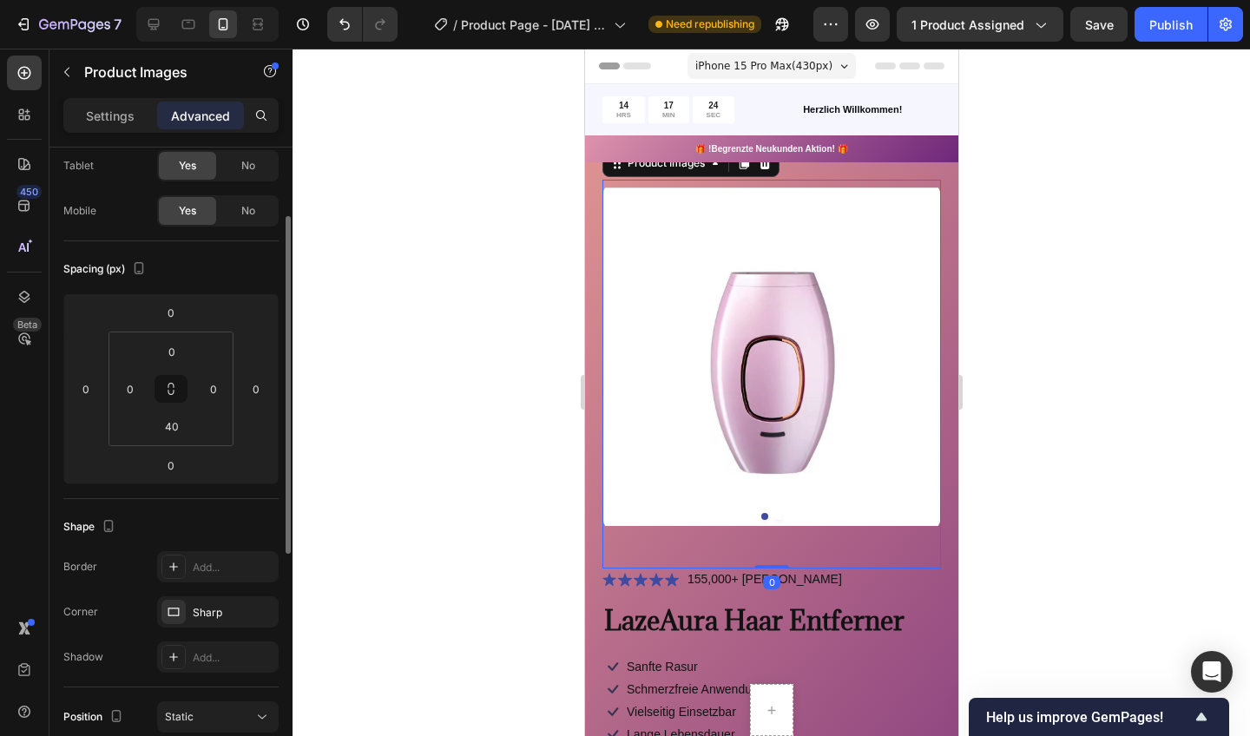
scroll to position [108, 0]
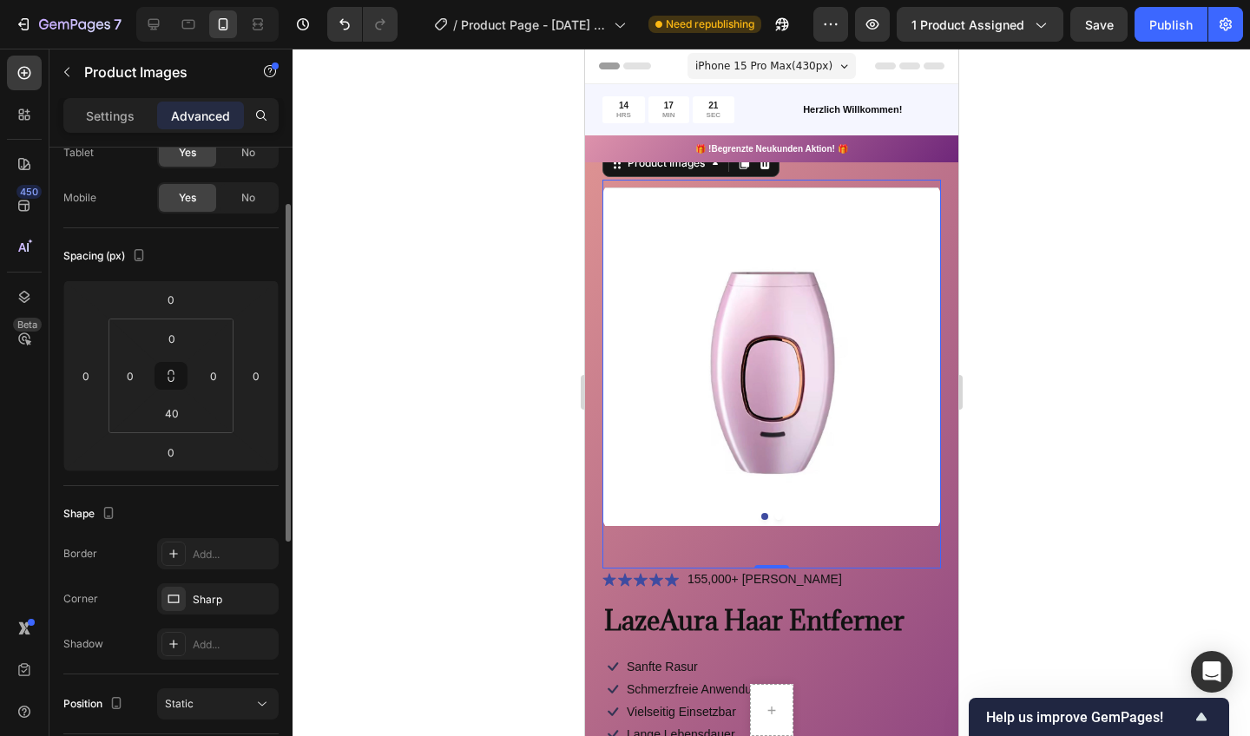
click at [224, 606] on div "Sharp" at bounding box center [234, 600] width 82 height 16
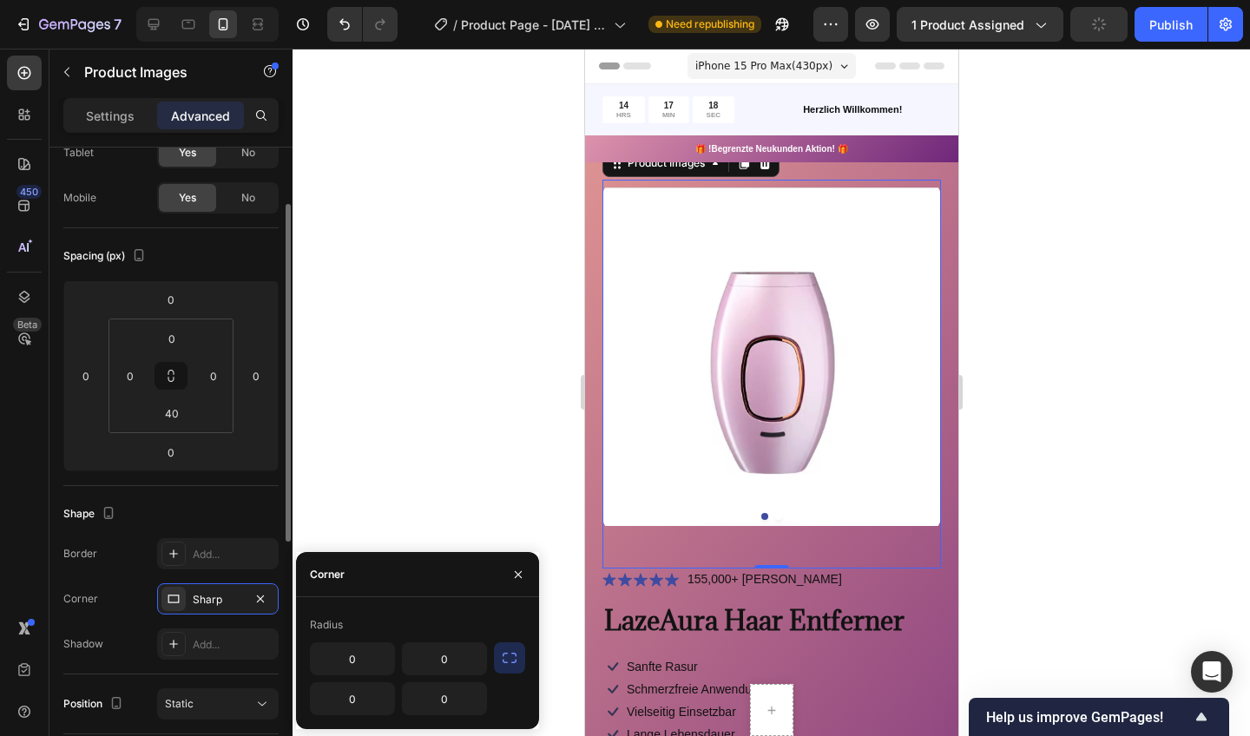
click at [333, 622] on div "Radius" at bounding box center [326, 625] width 33 height 16
drag, startPoint x: 149, startPoint y: 675, endPoint x: 347, endPoint y: 577, distance: 220.9
click at [347, 577] on div "Corner" at bounding box center [324, 574] width 56 height 44
drag, startPoint x: 347, startPoint y: 577, endPoint x: 333, endPoint y: 576, distance: 13.9
click at [333, 576] on div "Corner" at bounding box center [327, 575] width 35 height 16
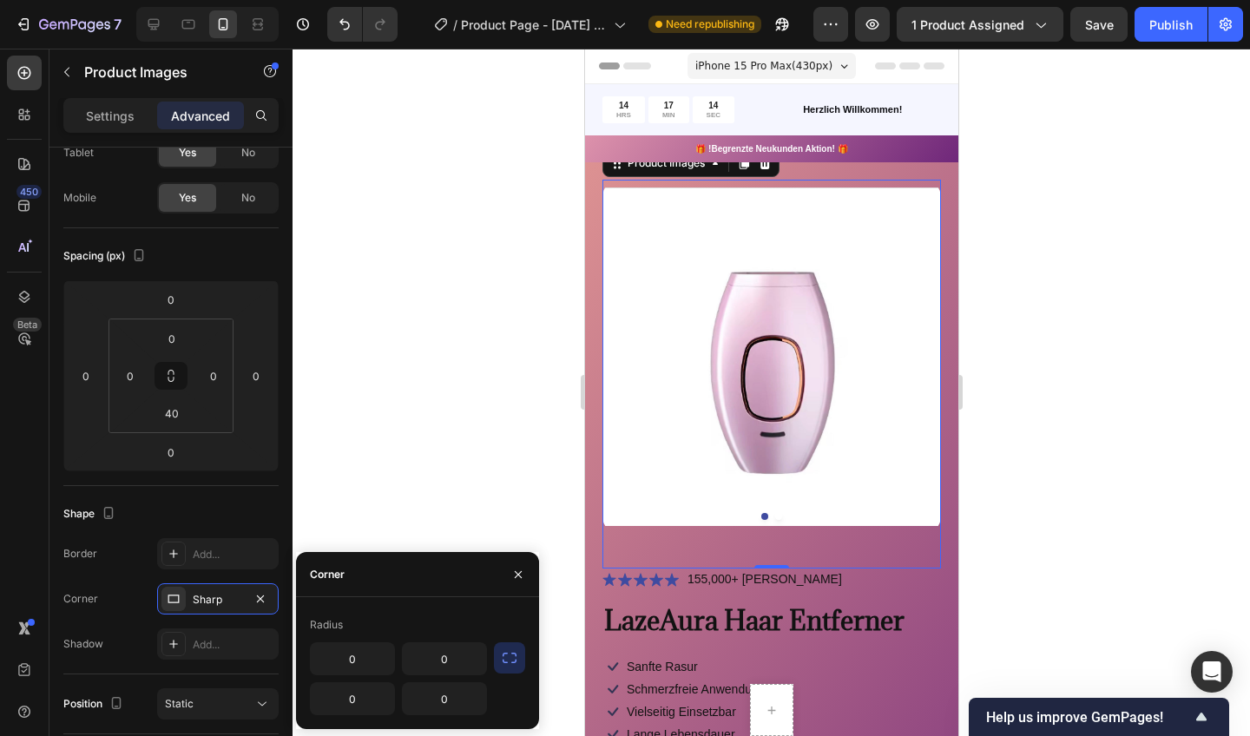
click at [170, 604] on icon at bounding box center [174, 599] width 14 height 14
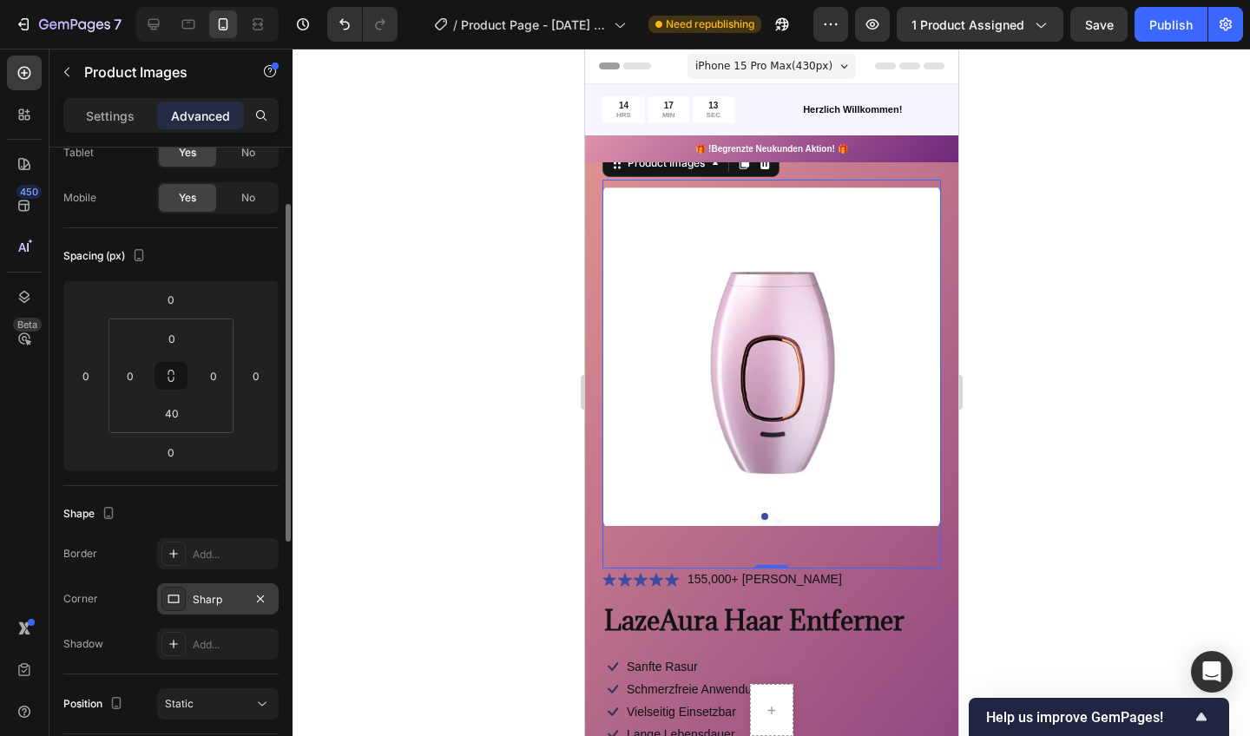
drag, startPoint x: 333, startPoint y: 576, endPoint x: 176, endPoint y: 604, distance: 159.6
click at [176, 604] on icon at bounding box center [174, 599] width 14 height 14
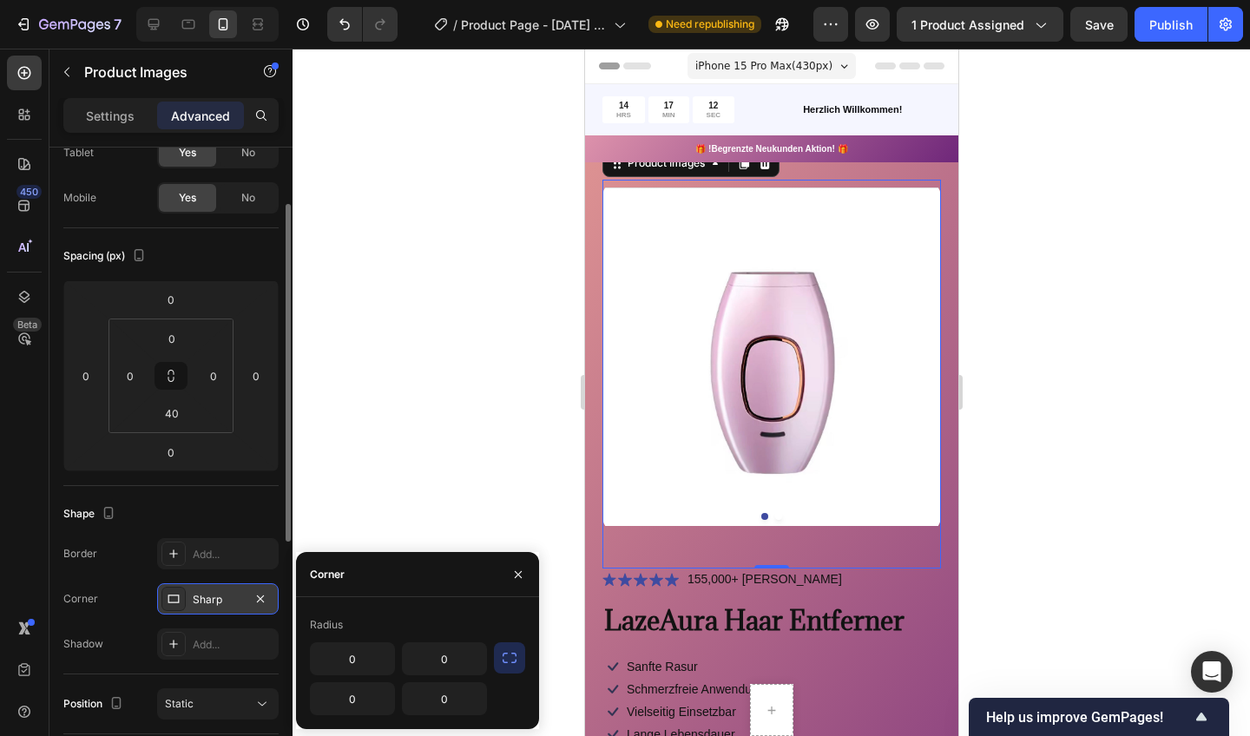
click at [173, 598] on icon at bounding box center [174, 599] width 14 height 14
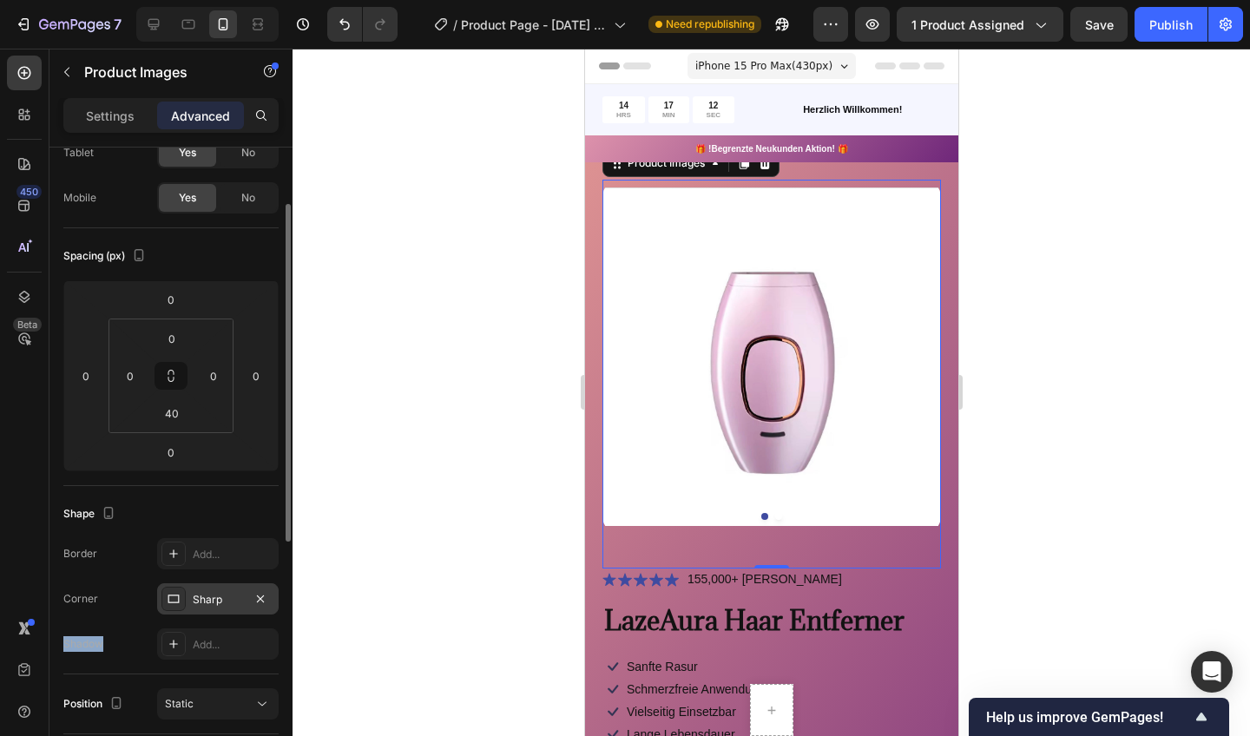
click at [173, 598] on icon at bounding box center [174, 599] width 14 height 14
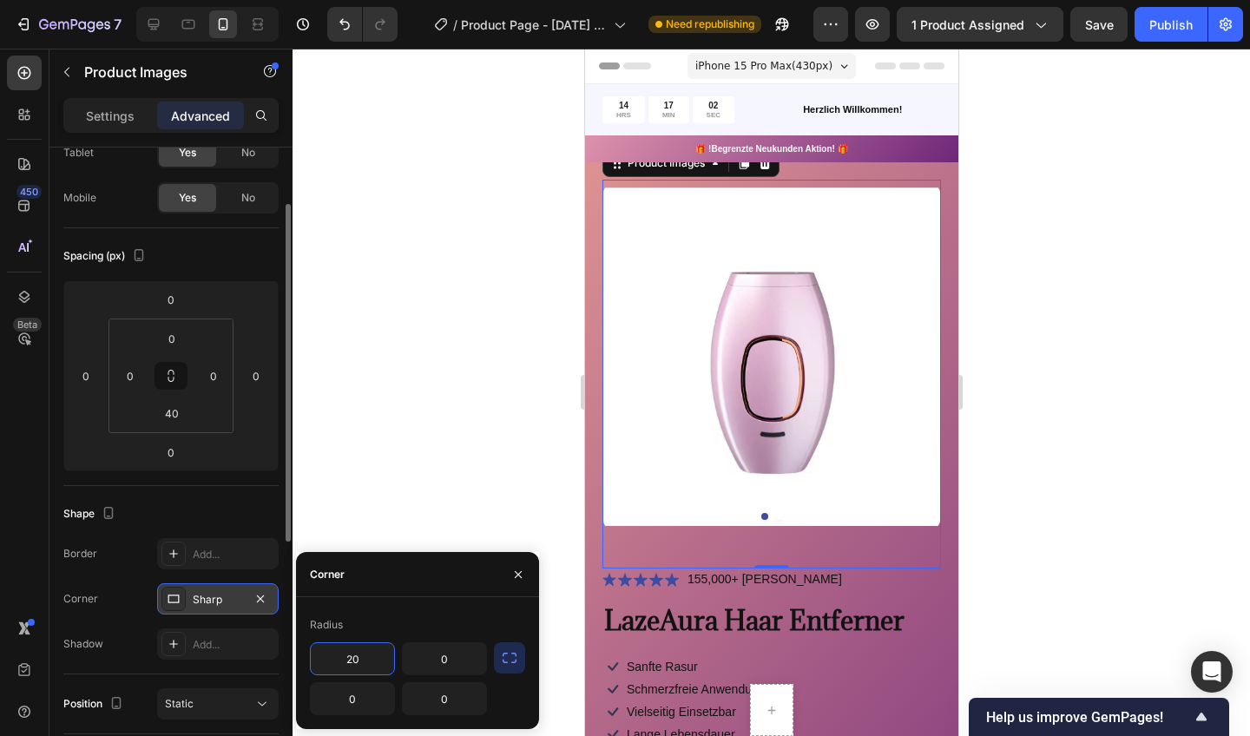
type input "20"
click at [360, 705] on input "0" at bounding box center [352, 698] width 83 height 31
type input "20"
drag, startPoint x: 176, startPoint y: 604, endPoint x: 418, endPoint y: 658, distance: 248.1
click at [418, 658] on input "0" at bounding box center [444, 658] width 83 height 31
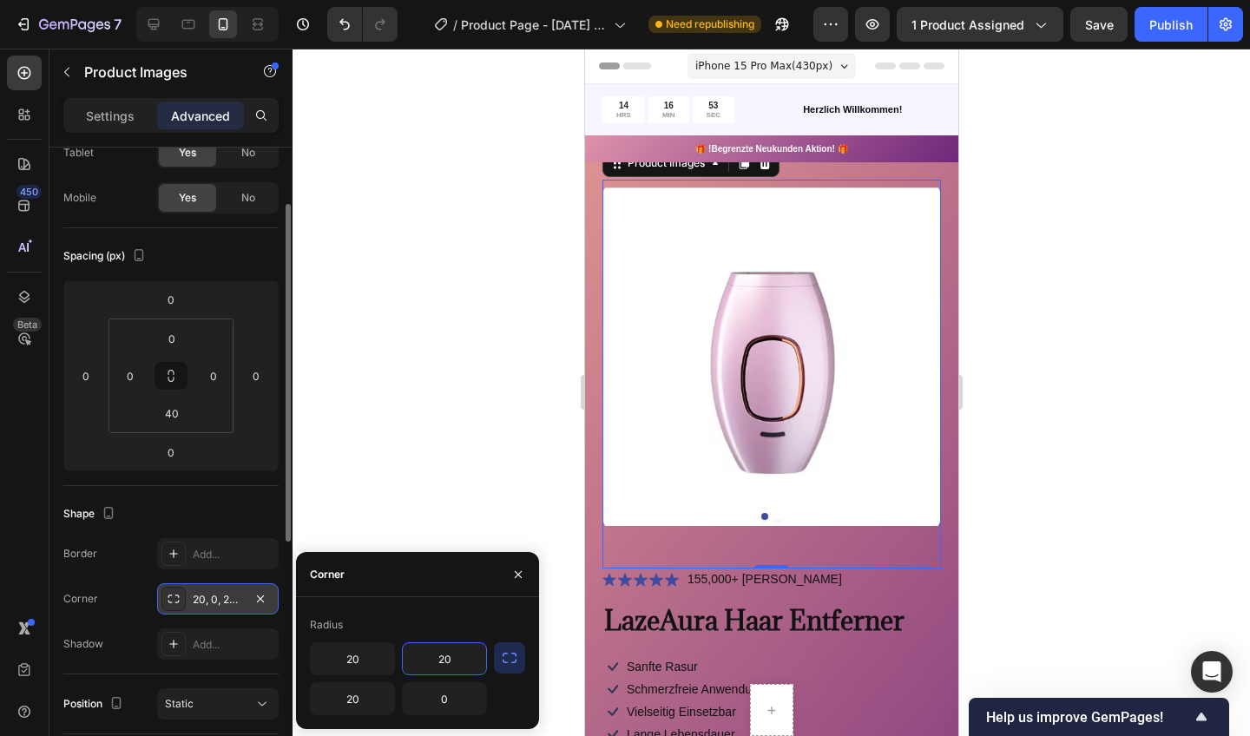
type input "20"
drag, startPoint x: 418, startPoint y: 658, endPoint x: 457, endPoint y: 719, distance: 71.8
click at [457, 719] on div "Radius 20 20 20 0" at bounding box center [417, 663] width 243 height 132
click at [457, 692] on input "0" at bounding box center [444, 698] width 83 height 31
type input "20"
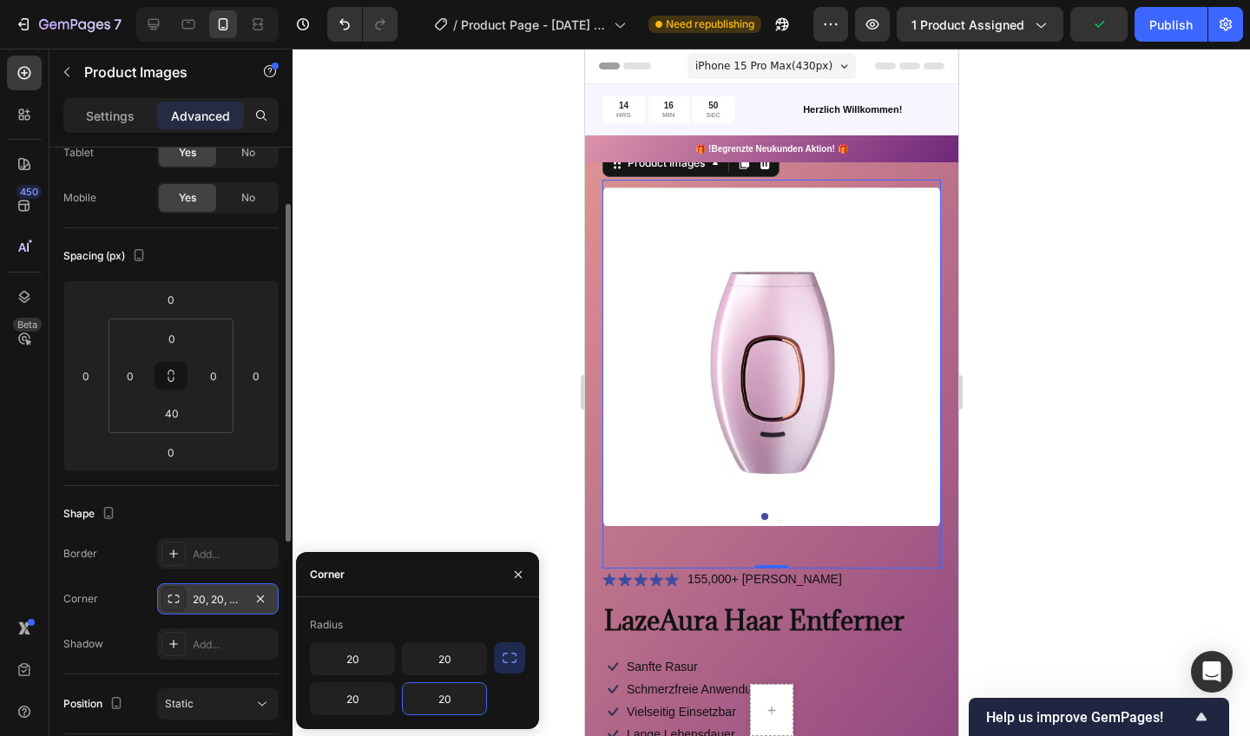
click at [549, 371] on div at bounding box center [772, 393] width 958 height 688
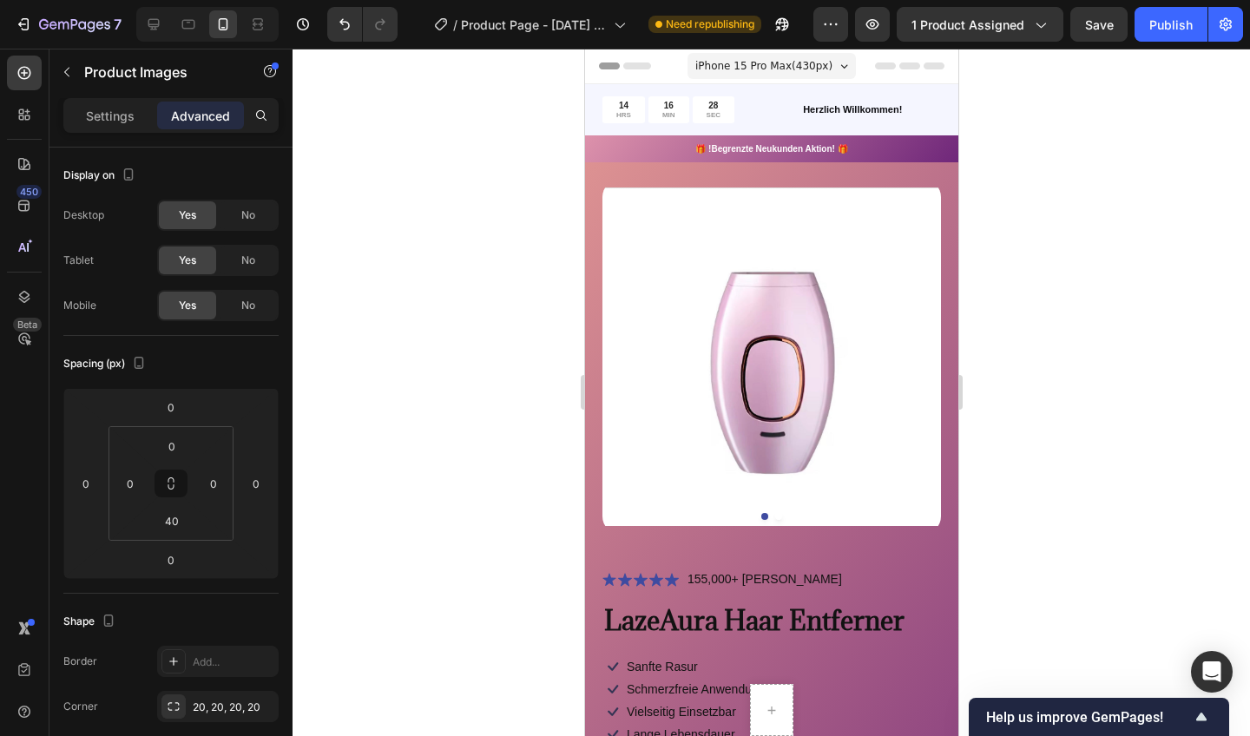
drag, startPoint x: 1041, startPoint y: 768, endPoint x: 612, endPoint y: 511, distance: 500.0
click at [612, 511] on img at bounding box center [771, 357] width 339 height 354
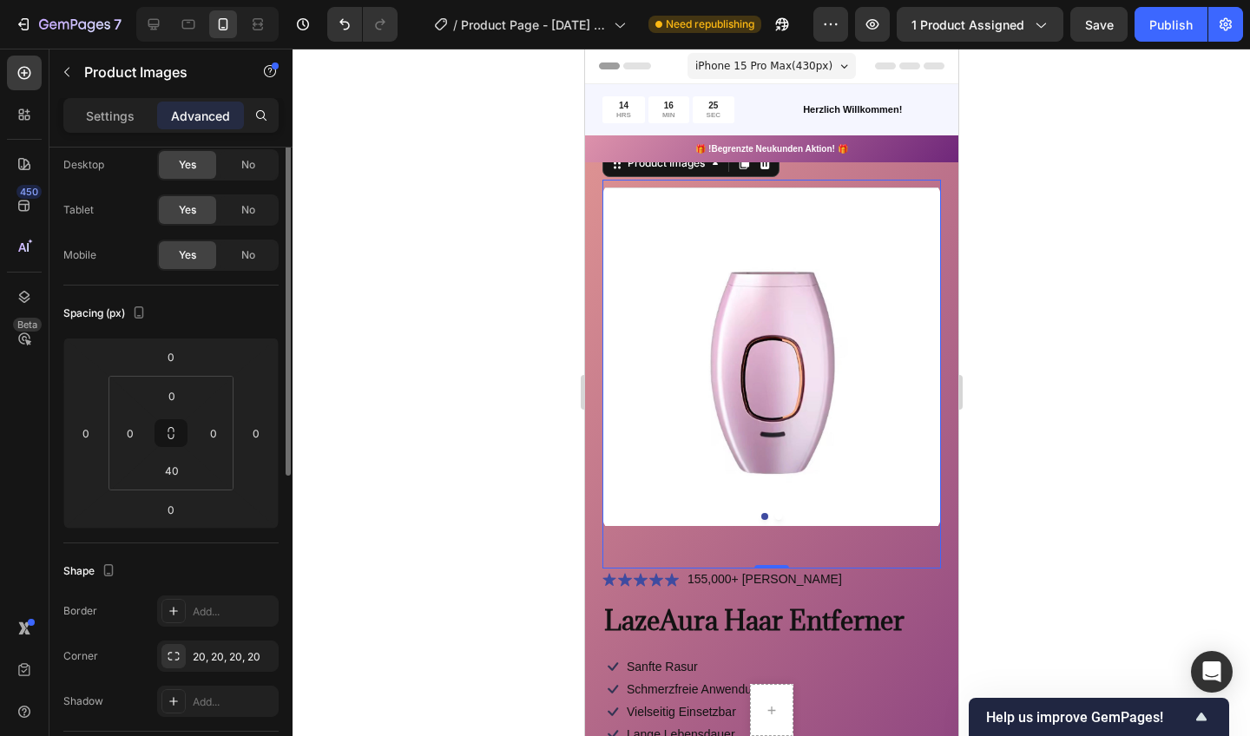
scroll to position [55, 0]
click at [165, 654] on div at bounding box center [173, 652] width 24 height 24
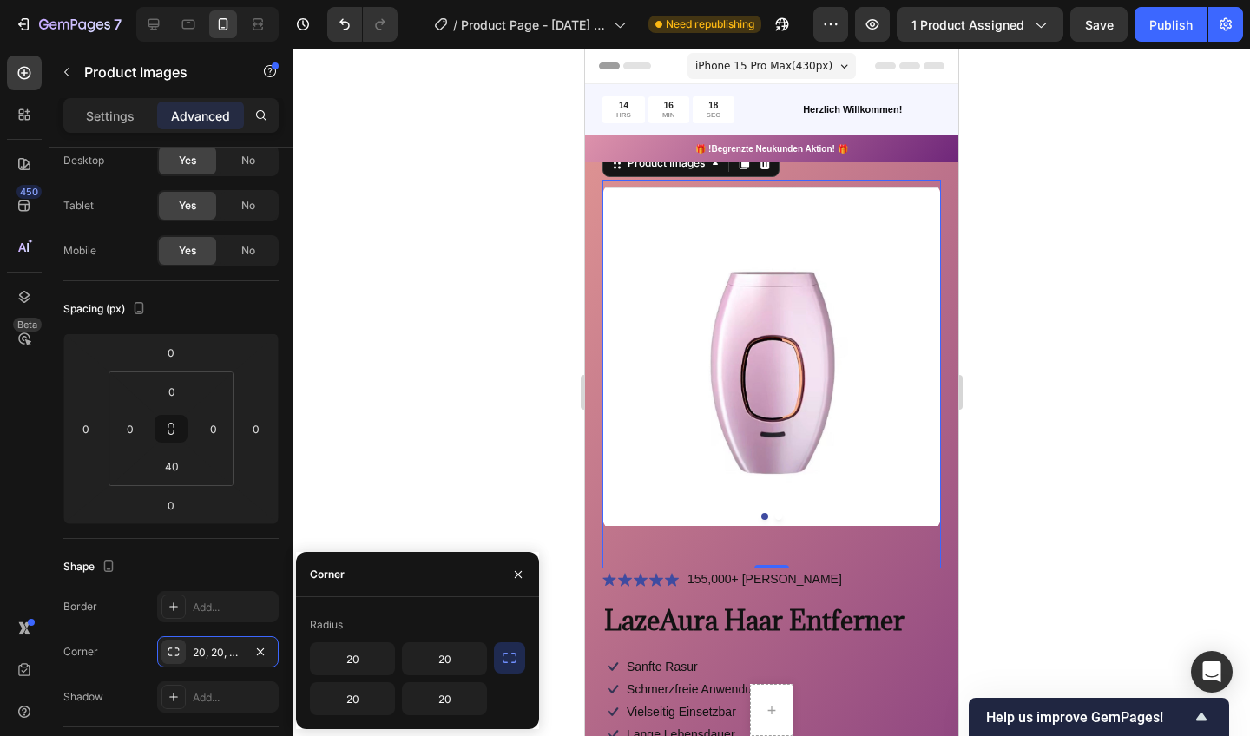
drag, startPoint x: 166, startPoint y: 712, endPoint x: 514, endPoint y: 658, distance: 352.3
click at [514, 658] on icon "button" at bounding box center [509, 657] width 17 height 17
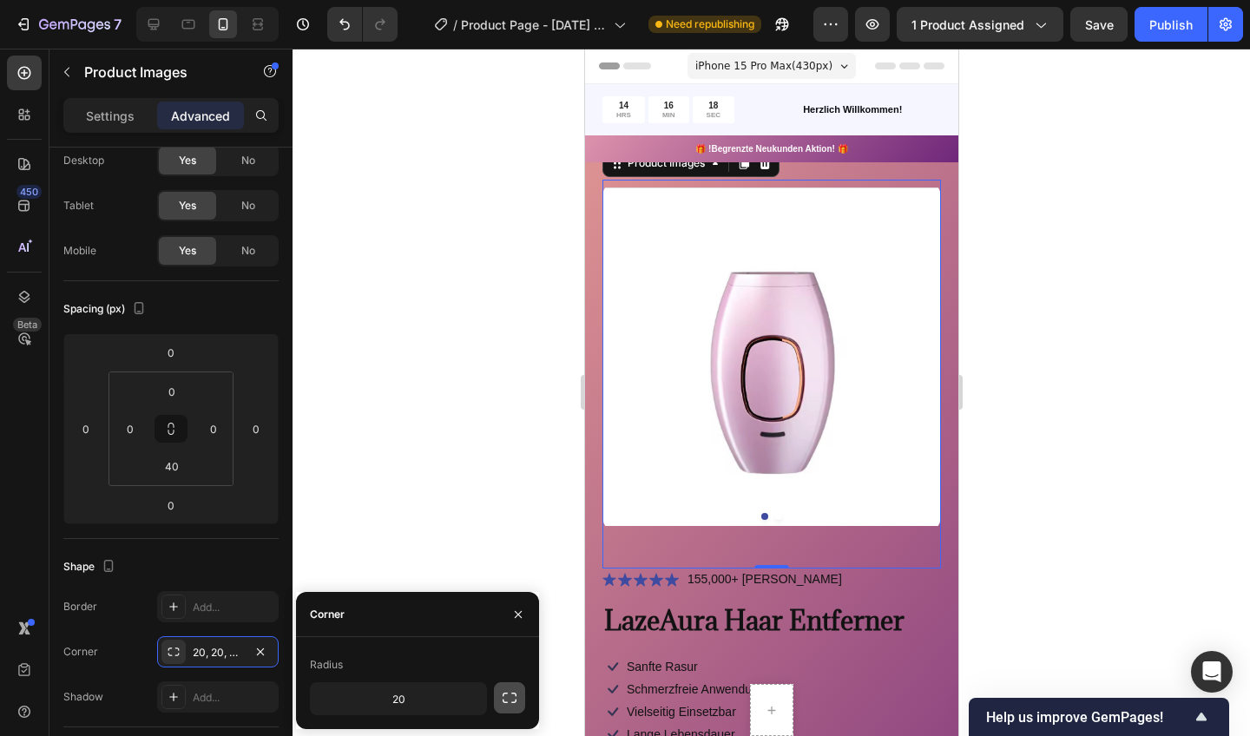
click at [514, 658] on div "Radius" at bounding box center [417, 665] width 215 height 28
click at [504, 698] on icon "button" at bounding box center [509, 697] width 17 height 17
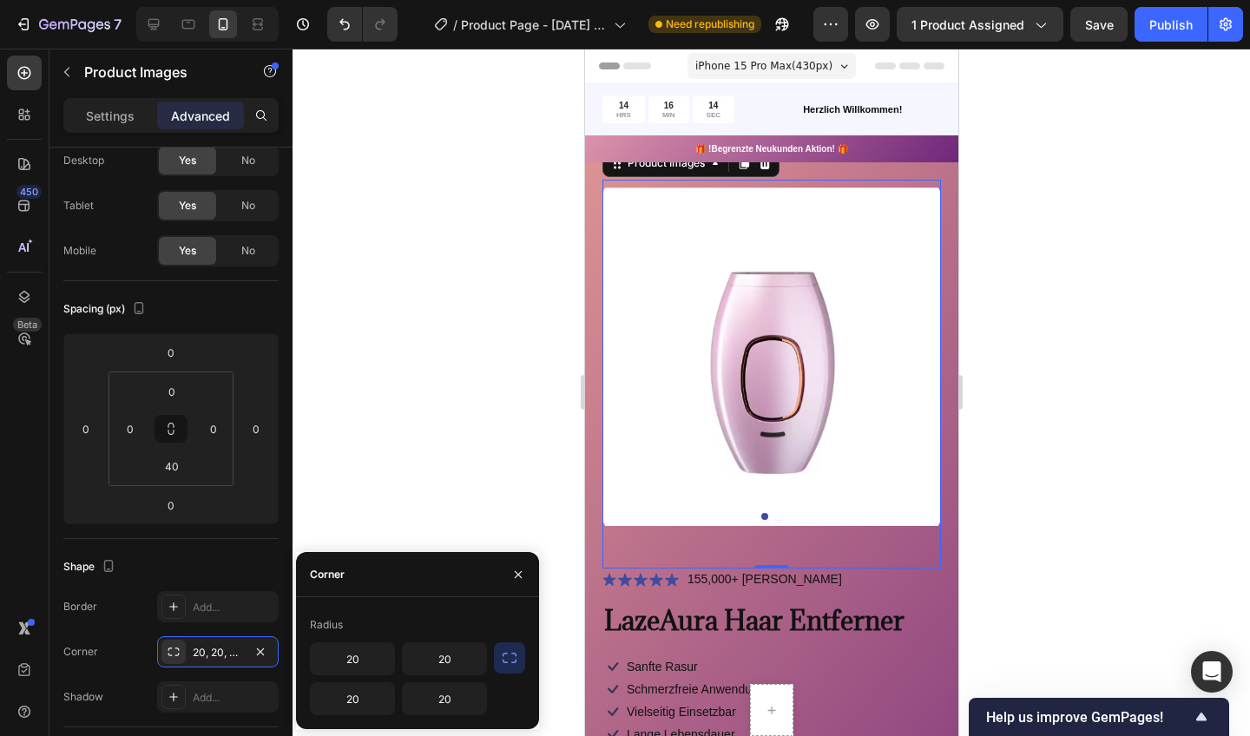
click at [512, 665] on icon "button" at bounding box center [509, 657] width 17 height 17
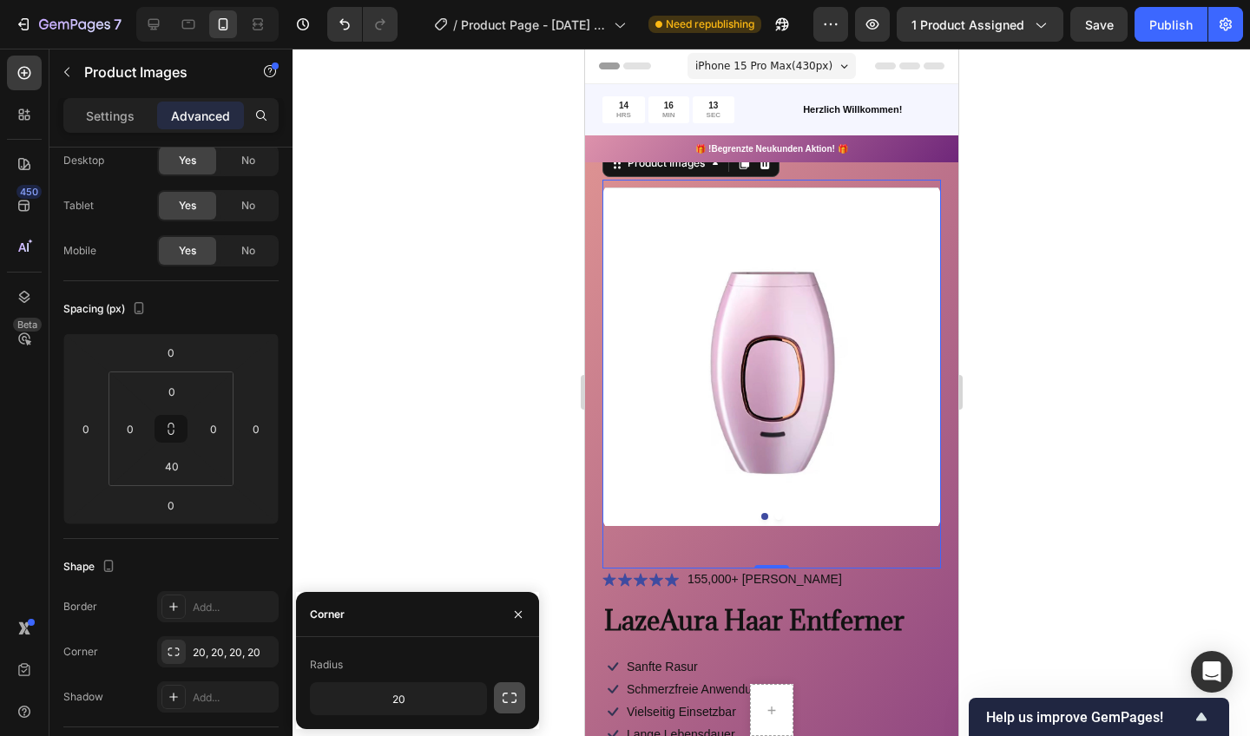
click at [524, 524] on div at bounding box center [772, 393] width 958 height 688
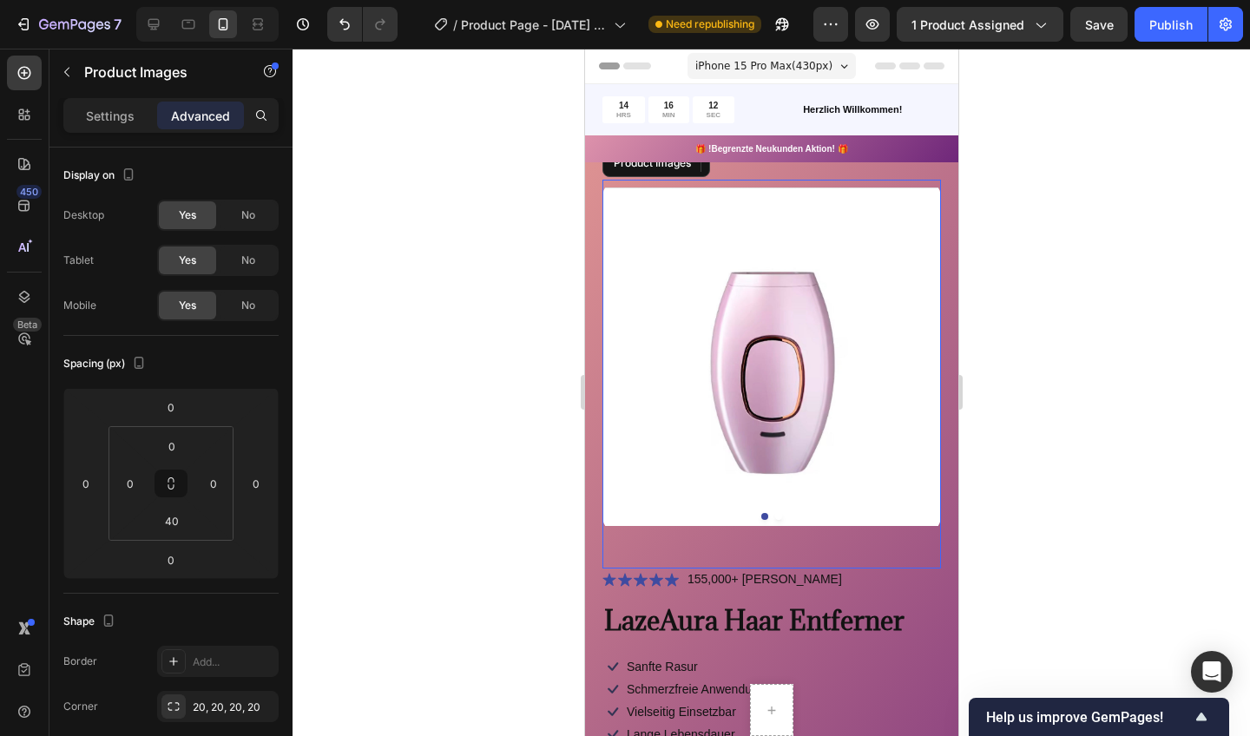
click at [652, 444] on img at bounding box center [771, 357] width 339 height 354
click at [247, 690] on div "Border Add... Corner 20, 20, 20, 20 Shadow Add..." at bounding box center [170, 707] width 215 height 122
drag, startPoint x: 514, startPoint y: 658, endPoint x: 198, endPoint y: 730, distance: 324.1
click at [198, 730] on div "Border Add... Corner 20, 20, 20, 20 Shadow Add..." at bounding box center [170, 707] width 215 height 122
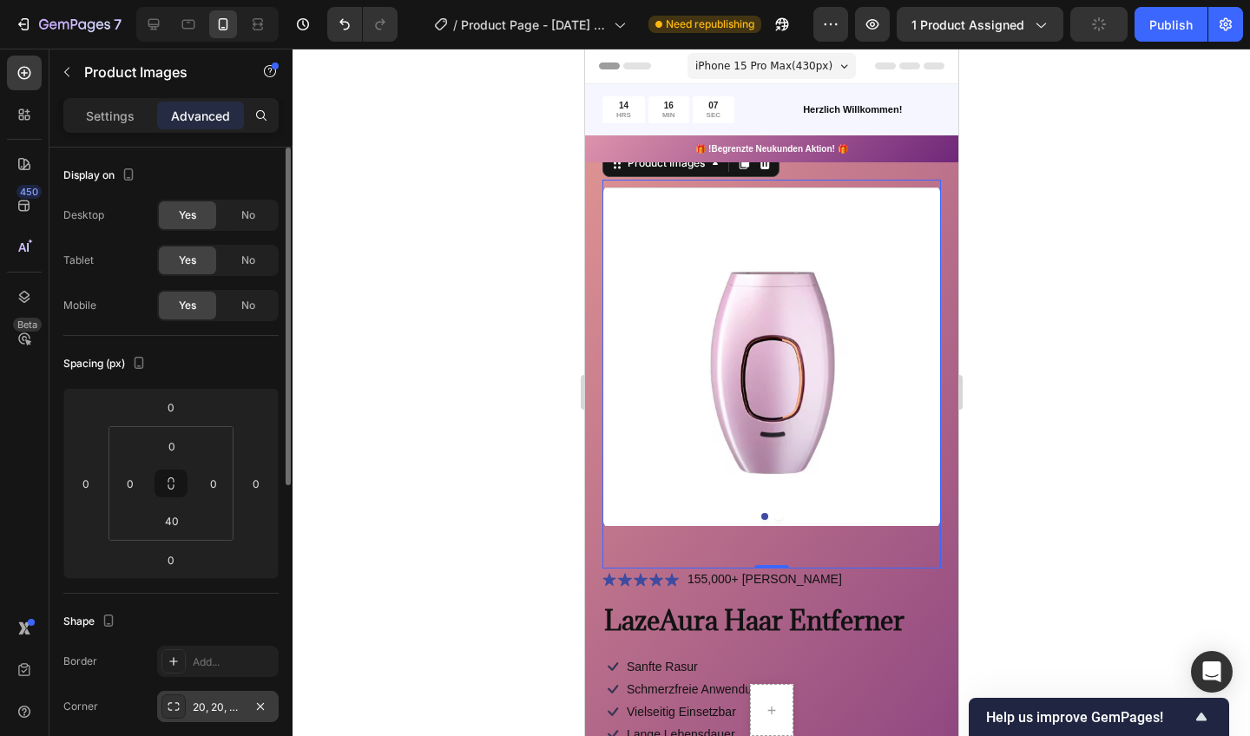
drag, startPoint x: 198, startPoint y: 730, endPoint x: 214, endPoint y: 716, distance: 20.9
click at [214, 716] on div "20, 20, 20, 20" at bounding box center [218, 706] width 122 height 31
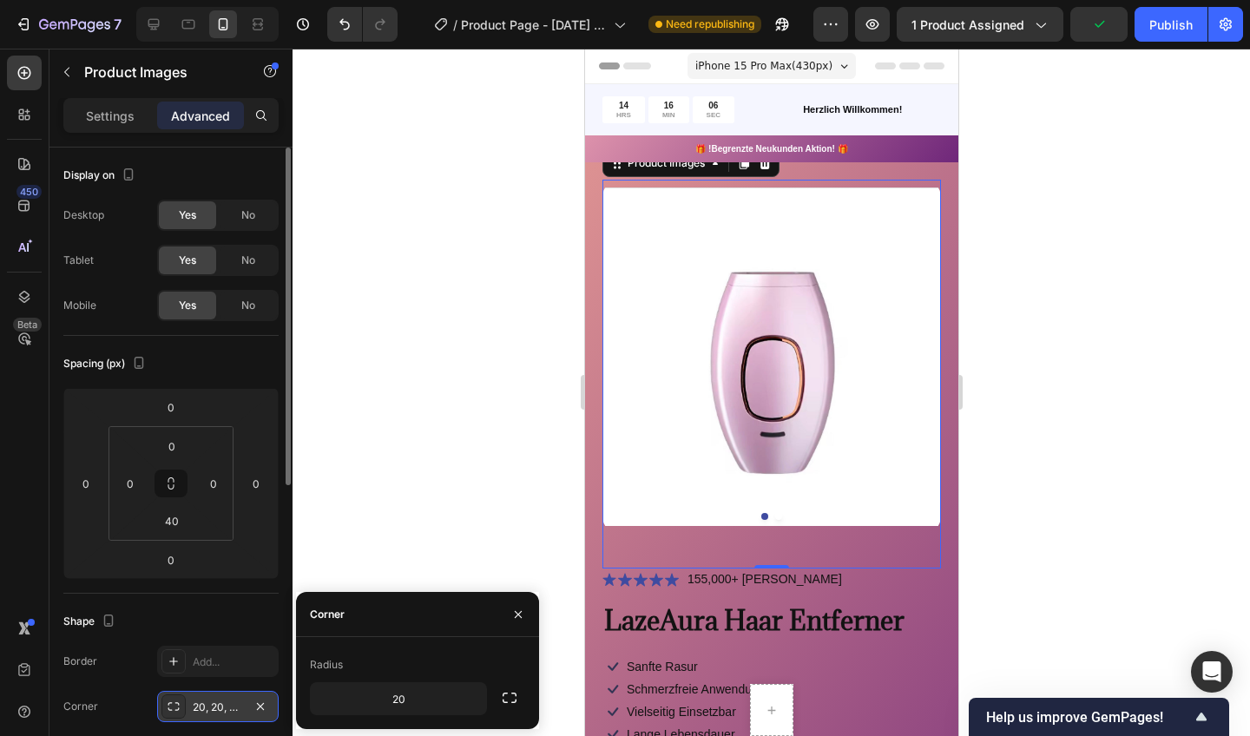
click at [320, 658] on div "Radius" at bounding box center [326, 665] width 33 height 16
click at [409, 693] on input "20" at bounding box center [398, 698] width 175 height 31
type input "40"
click at [336, 518] on div at bounding box center [772, 393] width 958 height 688
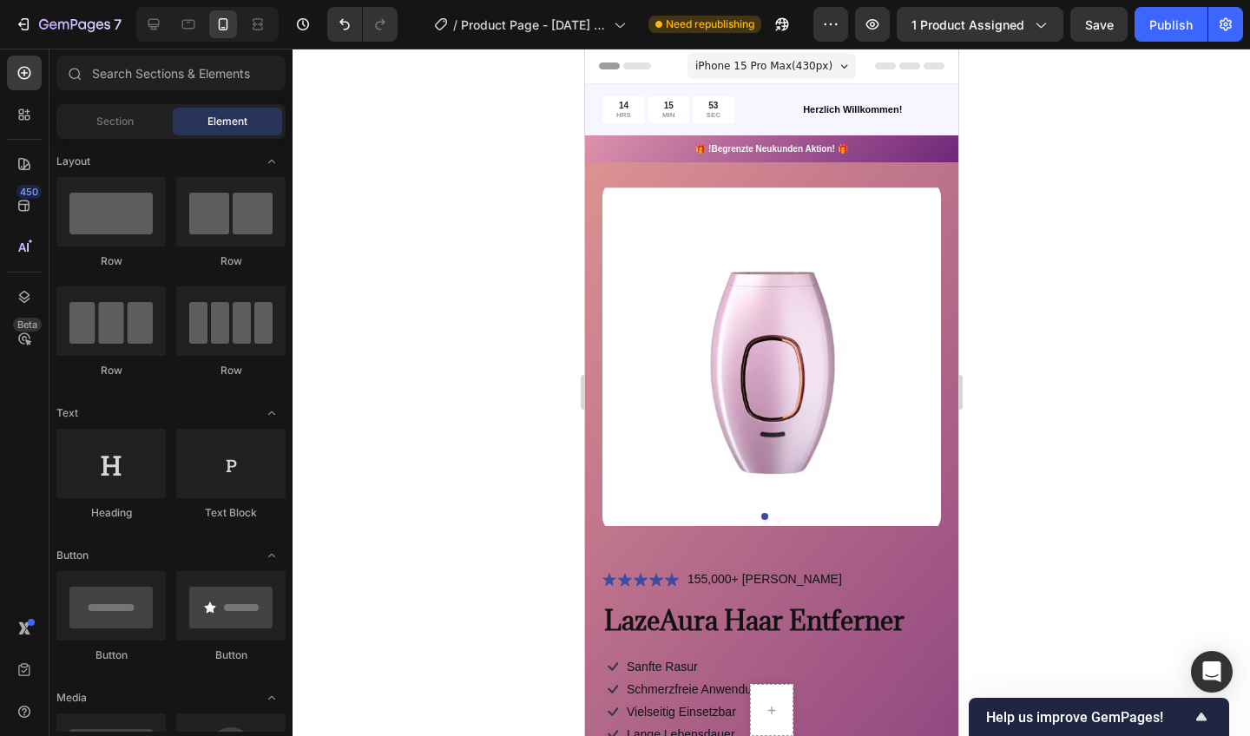
click at [635, 416] on img at bounding box center [771, 357] width 339 height 354
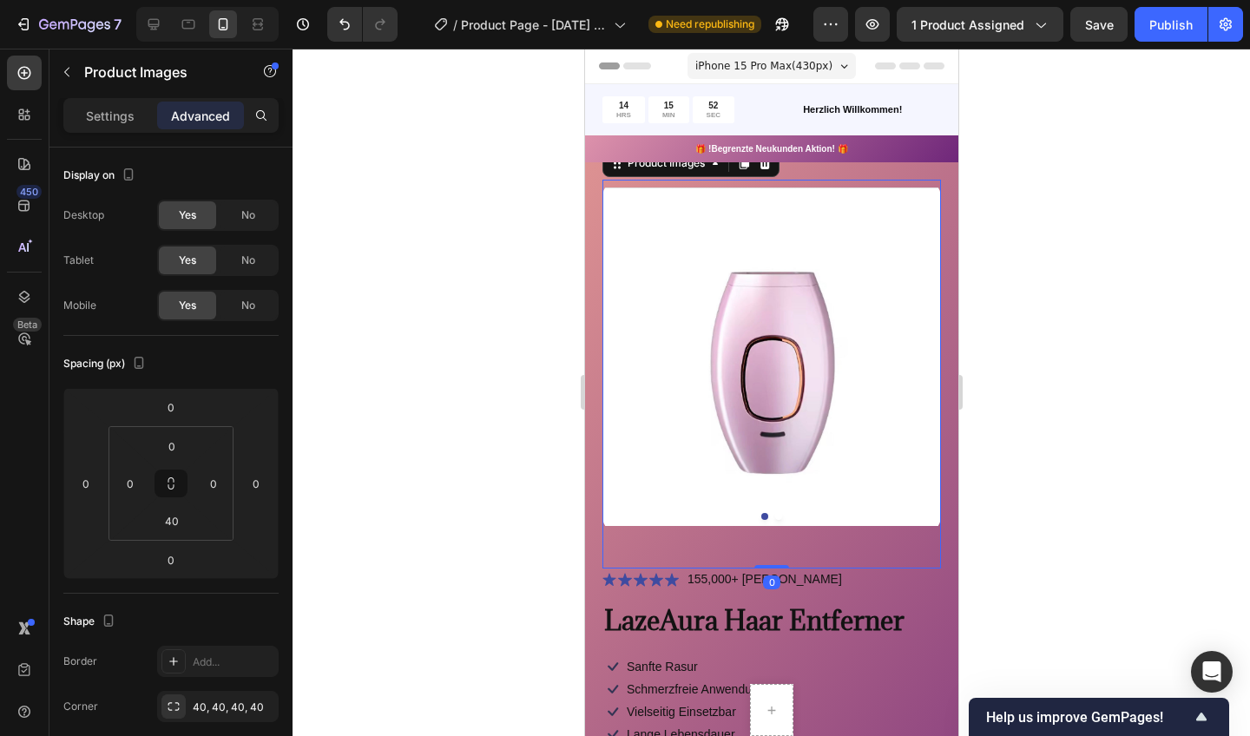
click at [0, 0] on button "button" at bounding box center [0, 0] width 0 height 0
click at [194, 705] on div "Add..." at bounding box center [234, 708] width 82 height 16
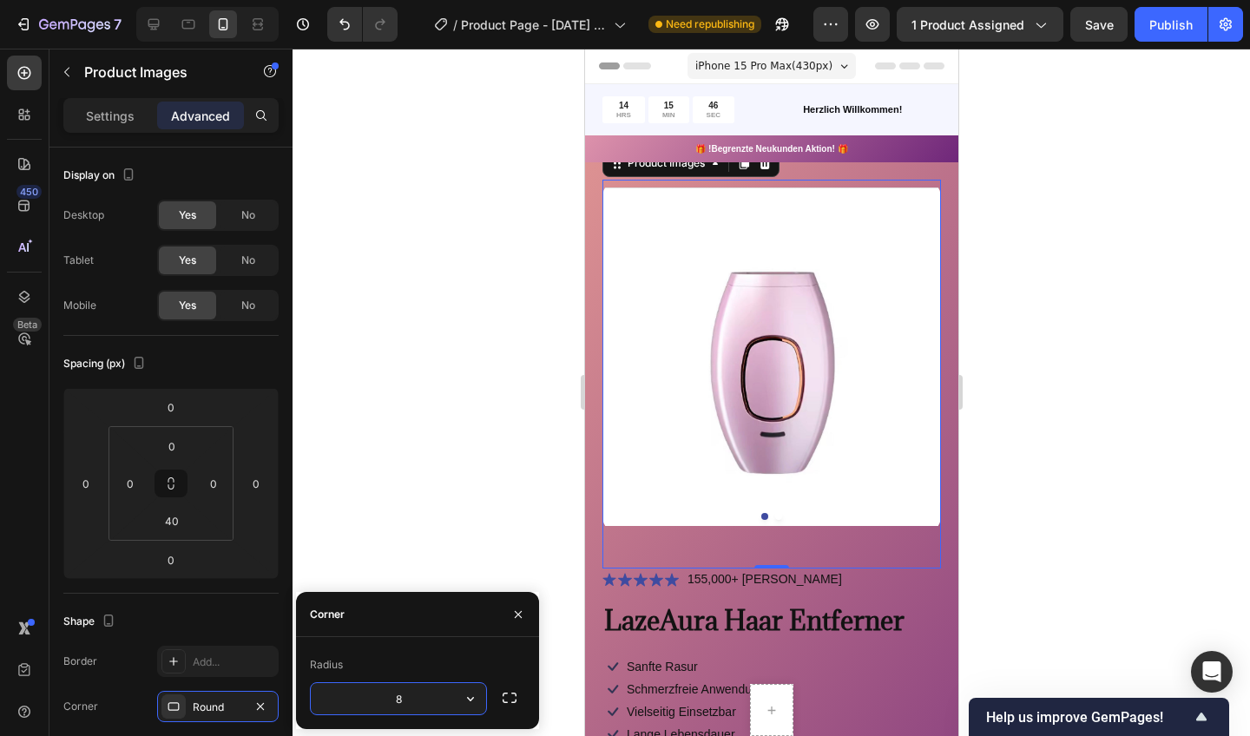
click at [458, 488] on div at bounding box center [772, 393] width 958 height 688
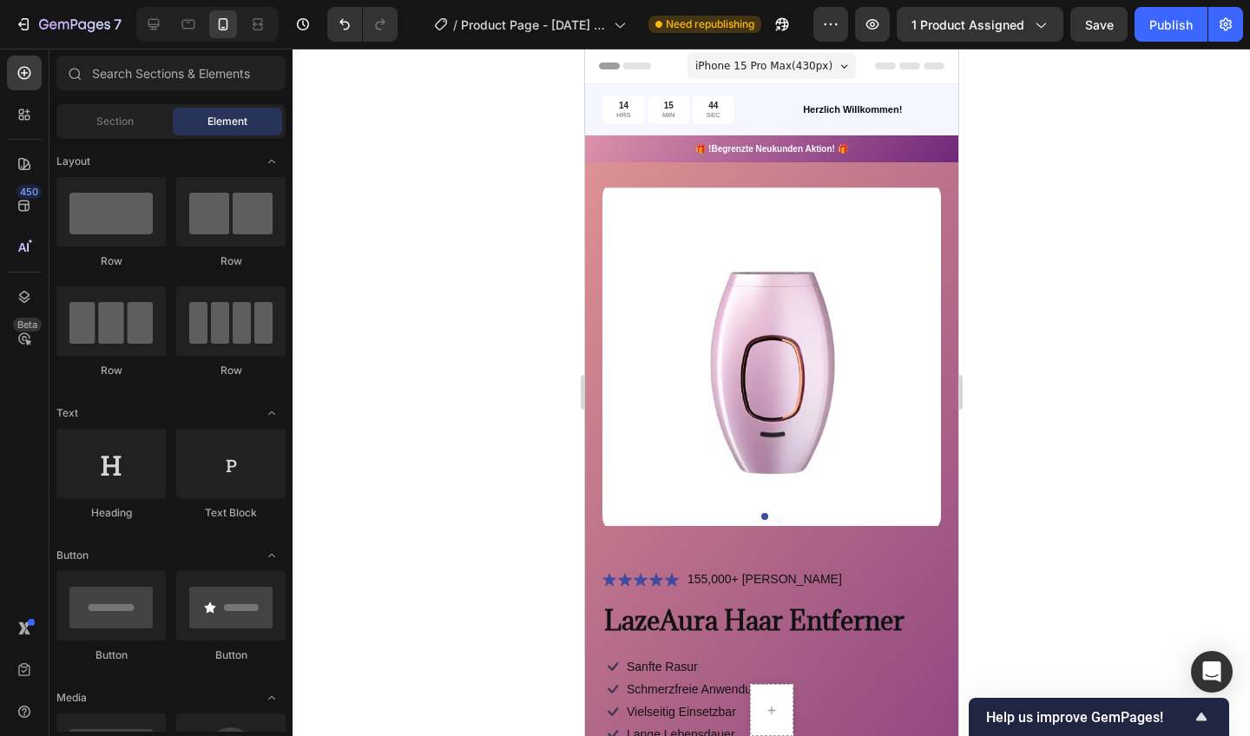
click at [639, 383] on img at bounding box center [771, 357] width 339 height 354
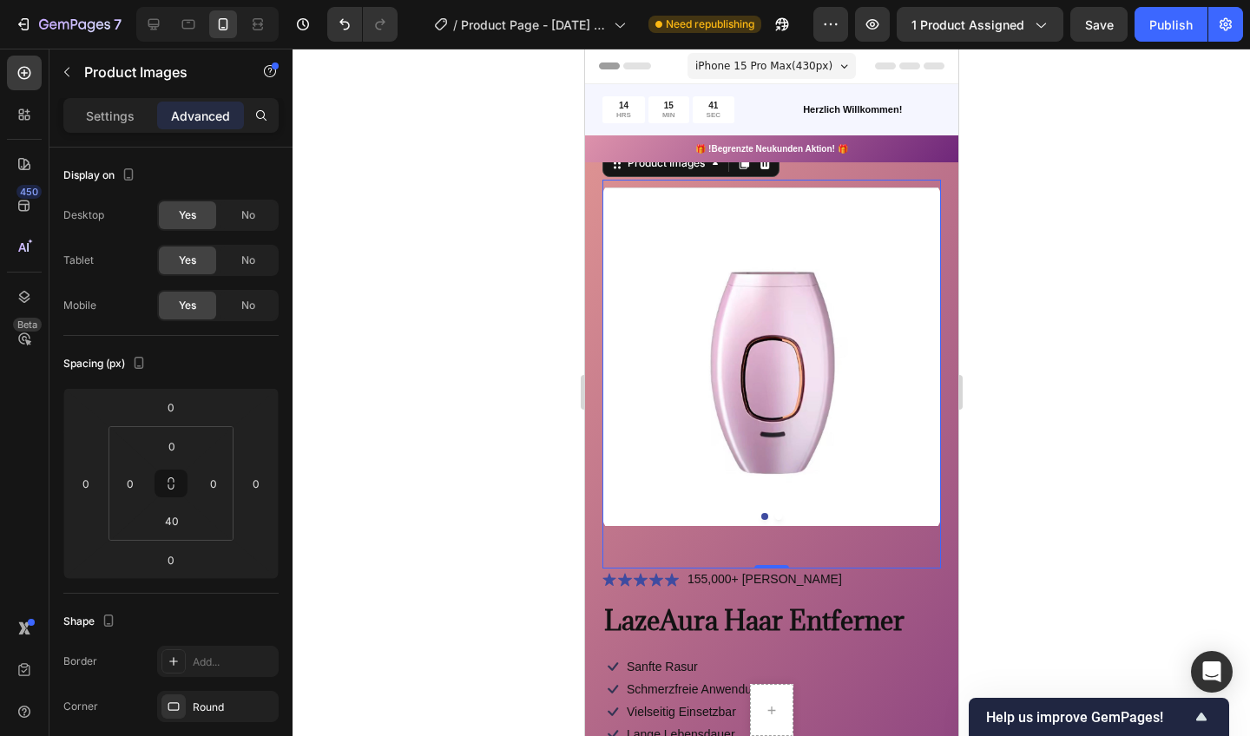
click at [174, 705] on icon at bounding box center [174, 707] width 14 height 14
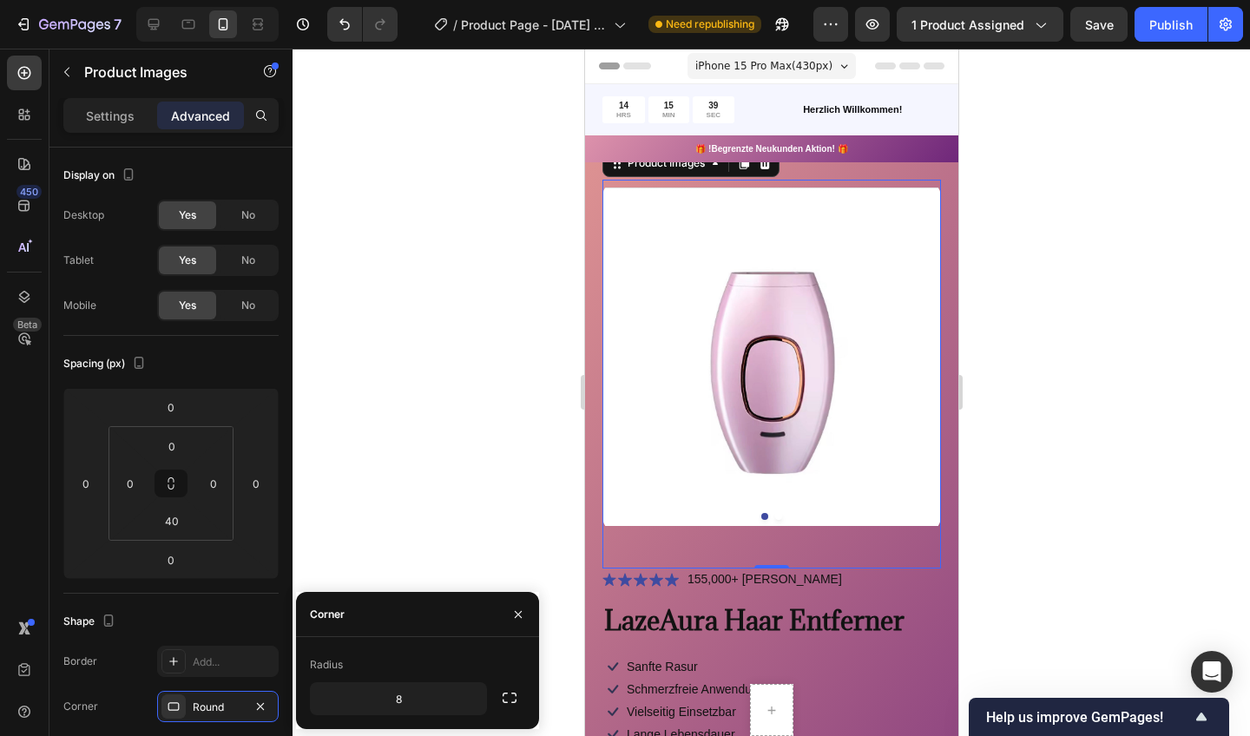
click at [524, 700] on button "button" at bounding box center [509, 697] width 31 height 31
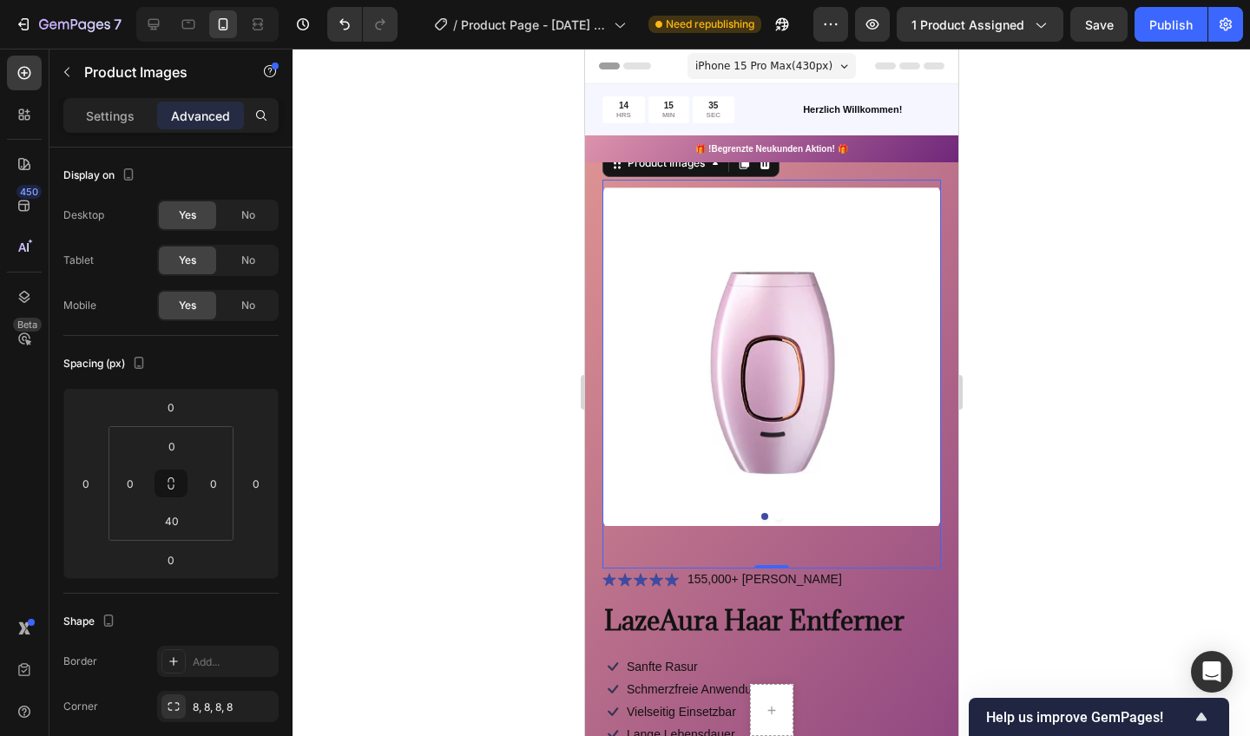
click at [494, 487] on div at bounding box center [772, 393] width 958 height 688
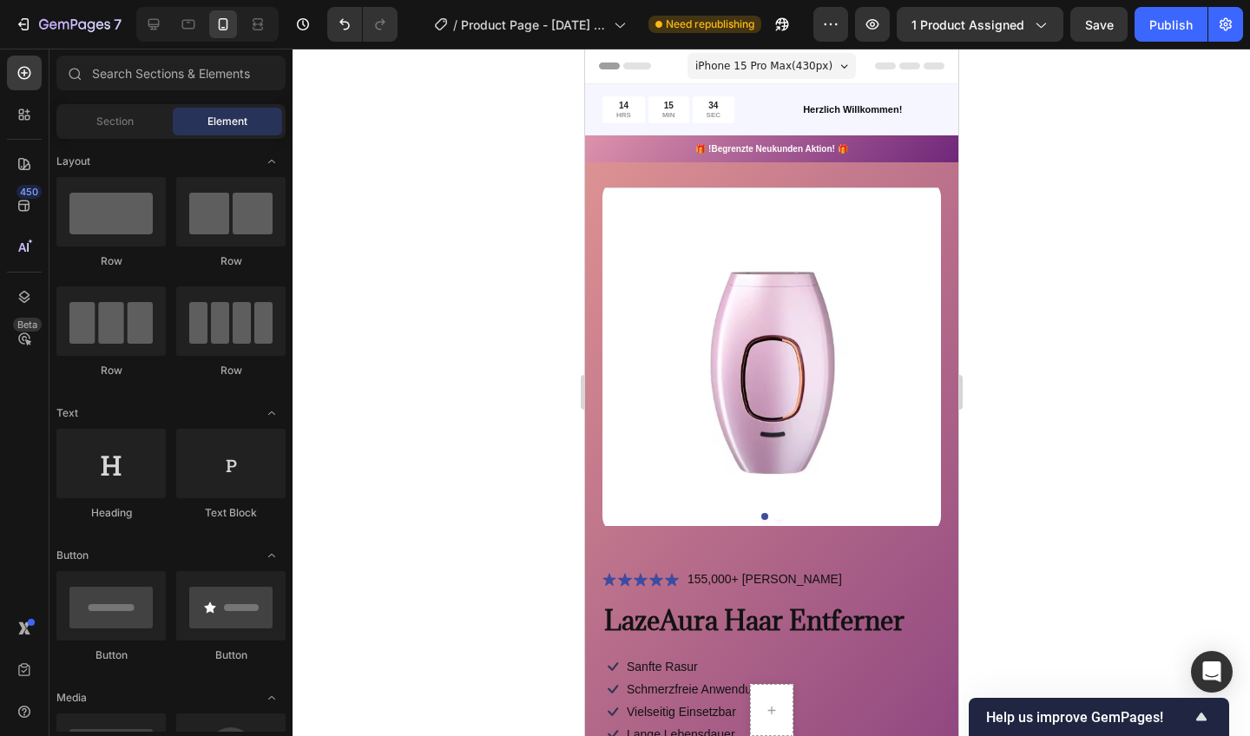
click at [612, 419] on img at bounding box center [771, 357] width 339 height 354
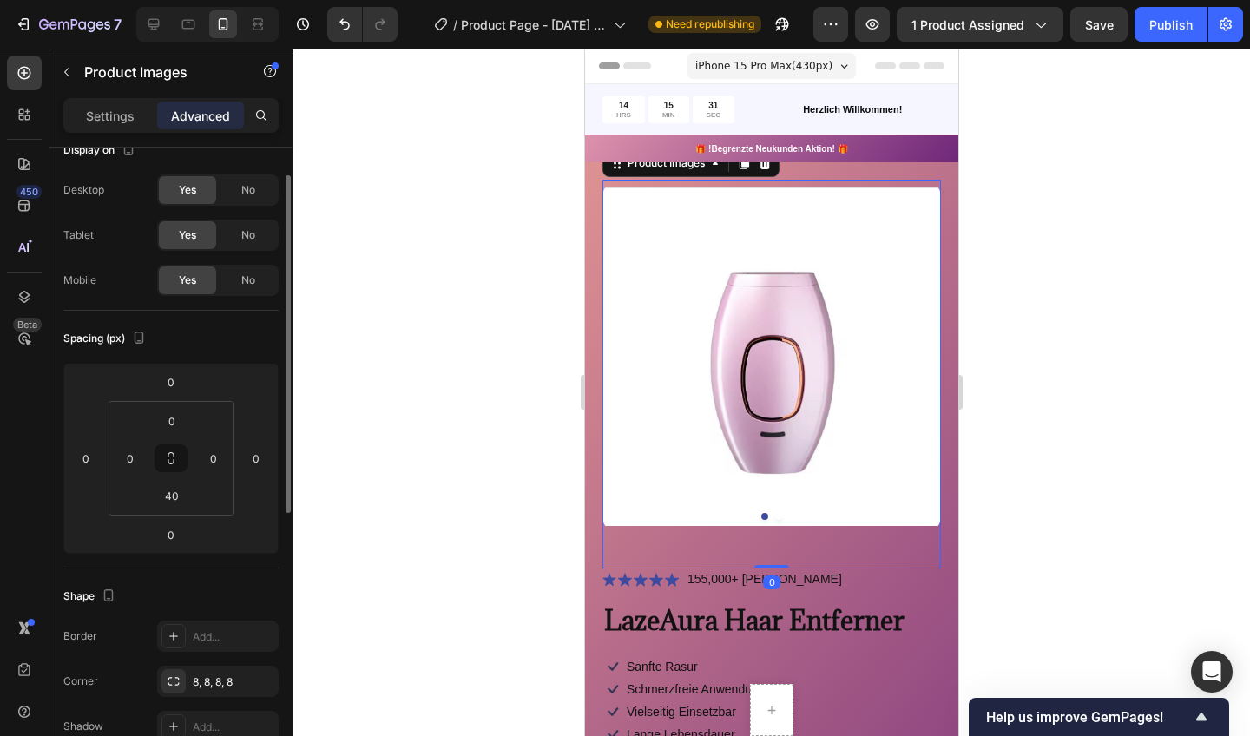
scroll to position [36, 0]
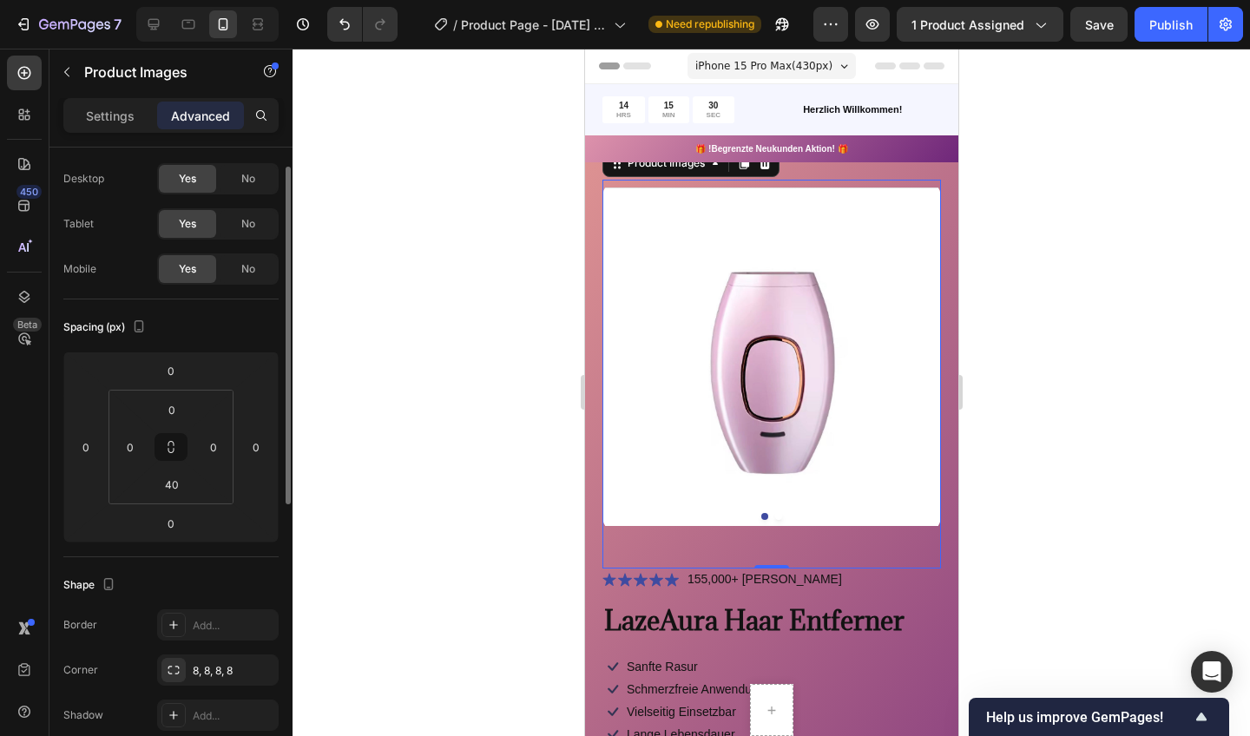
click at [198, 668] on div "8, 8, 8, 8" at bounding box center [234, 671] width 82 height 16
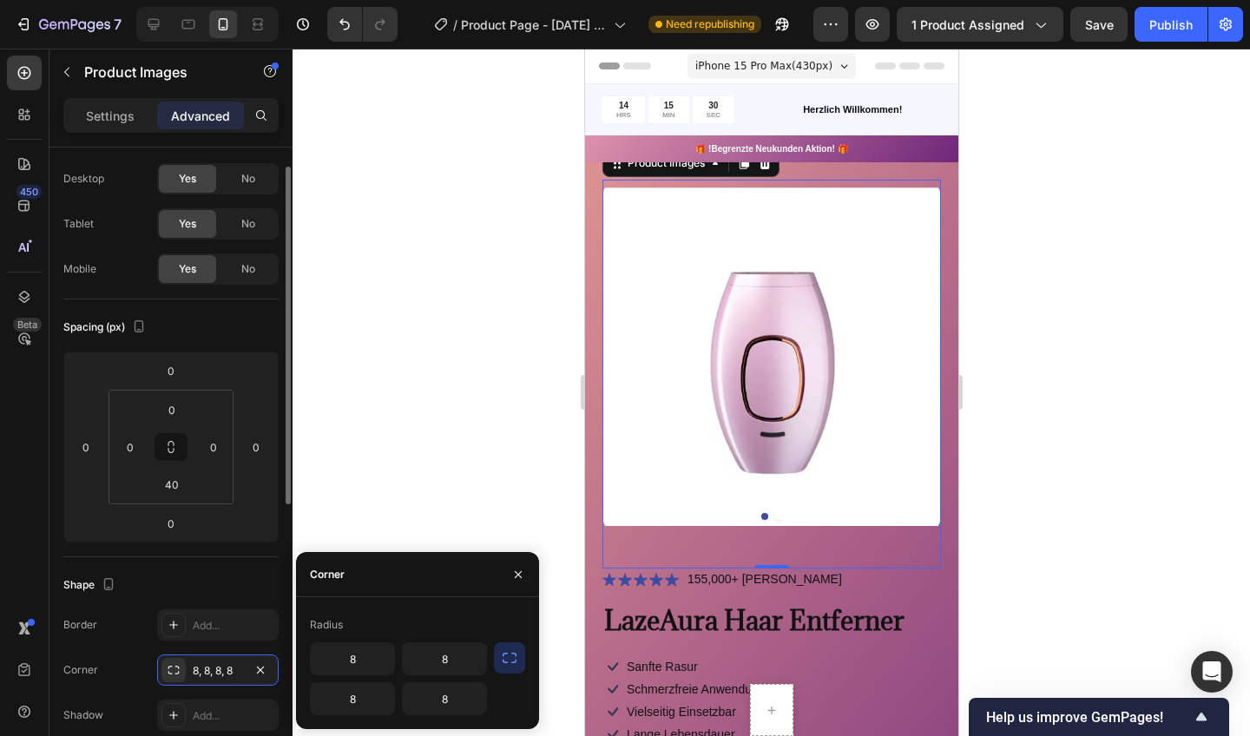
click at [198, 668] on div "8, 8, 8, 8" at bounding box center [218, 671] width 50 height 16
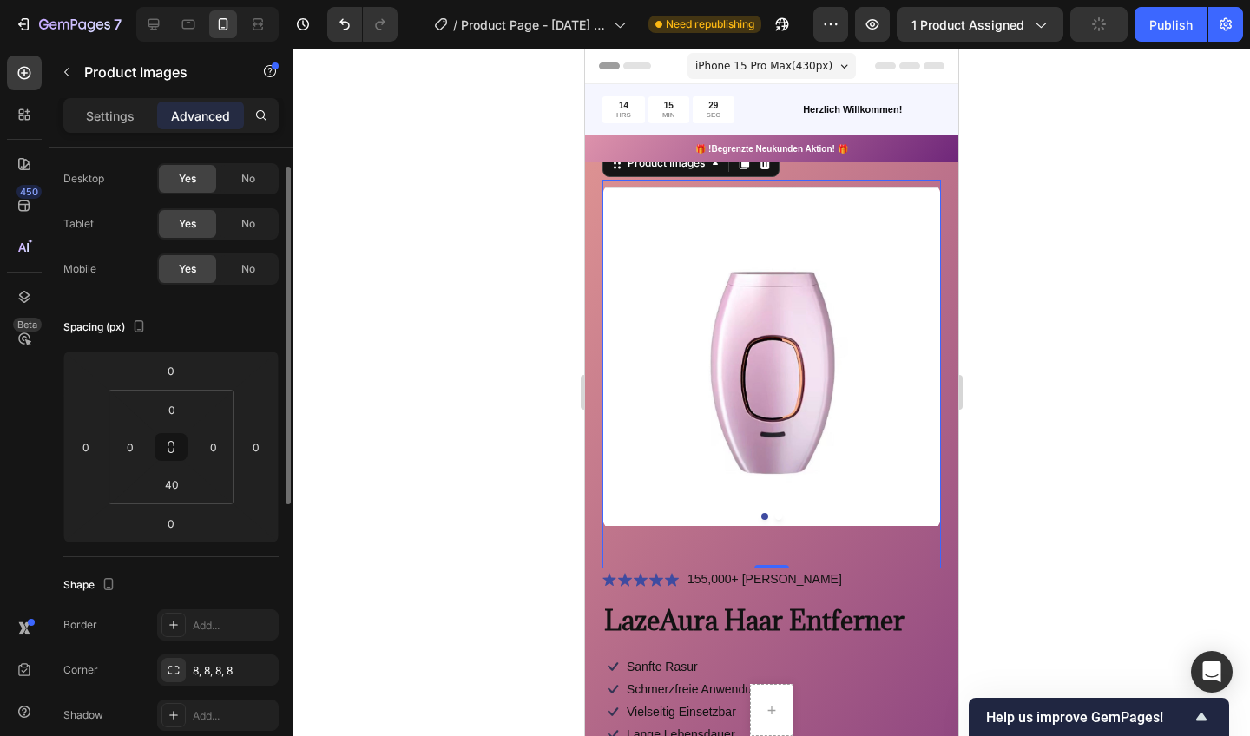
click at [170, 669] on icon at bounding box center [174, 670] width 14 height 14
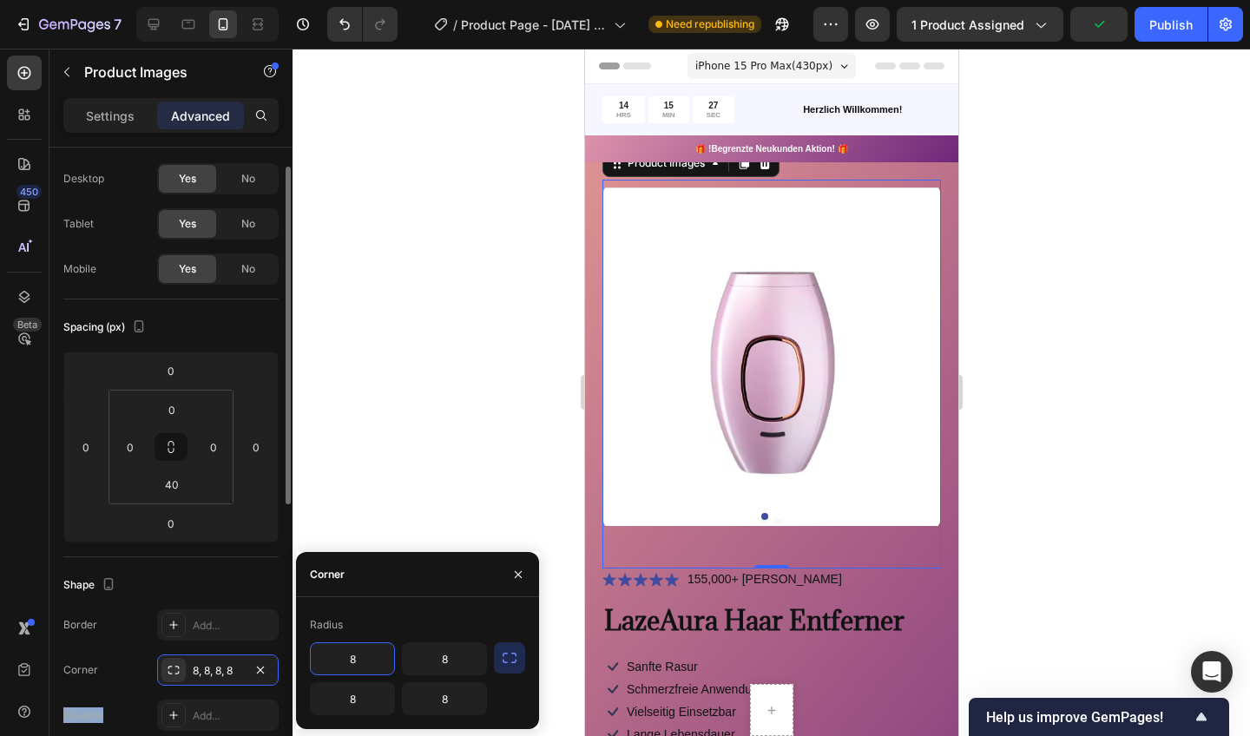
click at [170, 669] on icon at bounding box center [174, 670] width 14 height 14
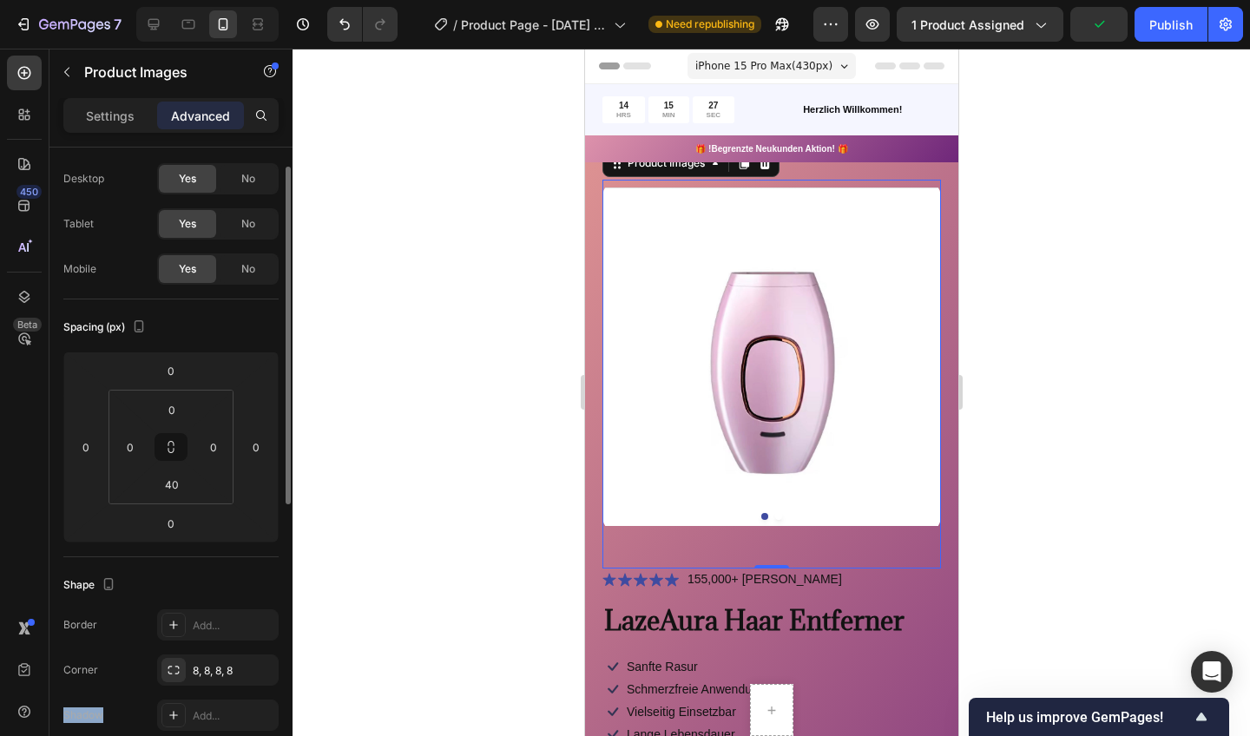
click at [170, 669] on icon at bounding box center [174, 670] width 14 height 14
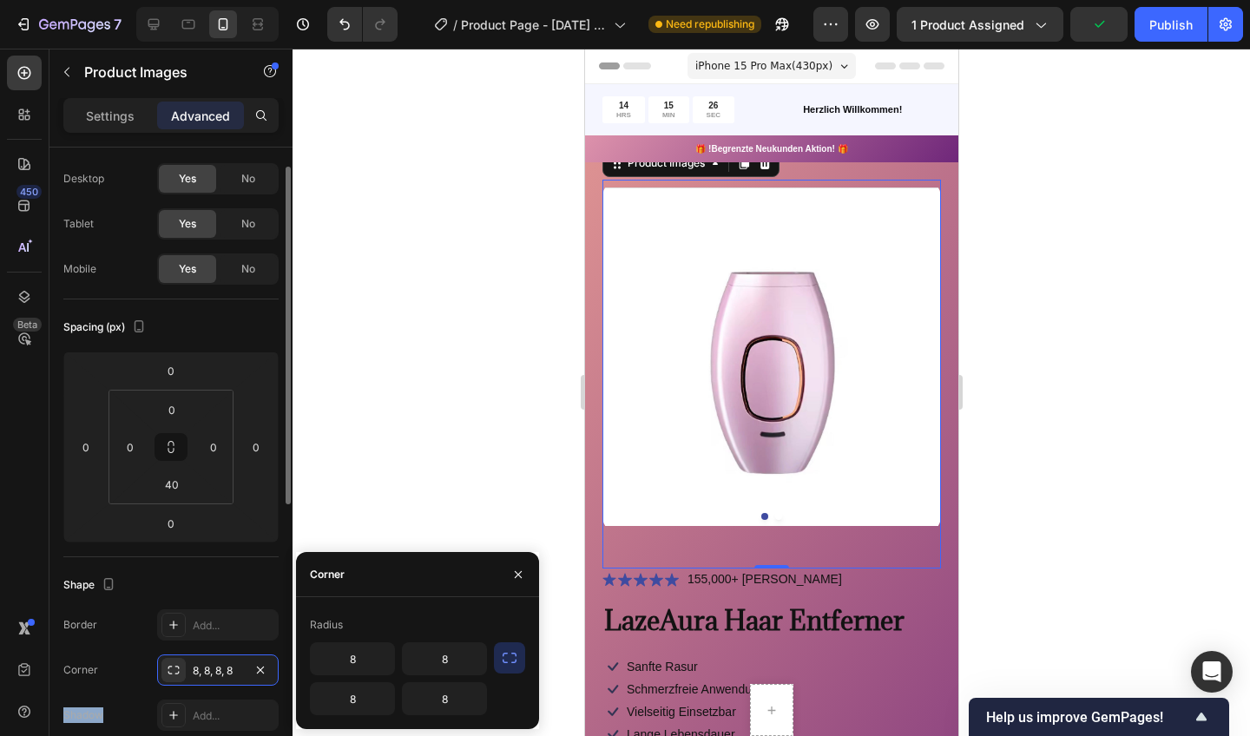
click at [170, 669] on icon at bounding box center [174, 670] width 14 height 14
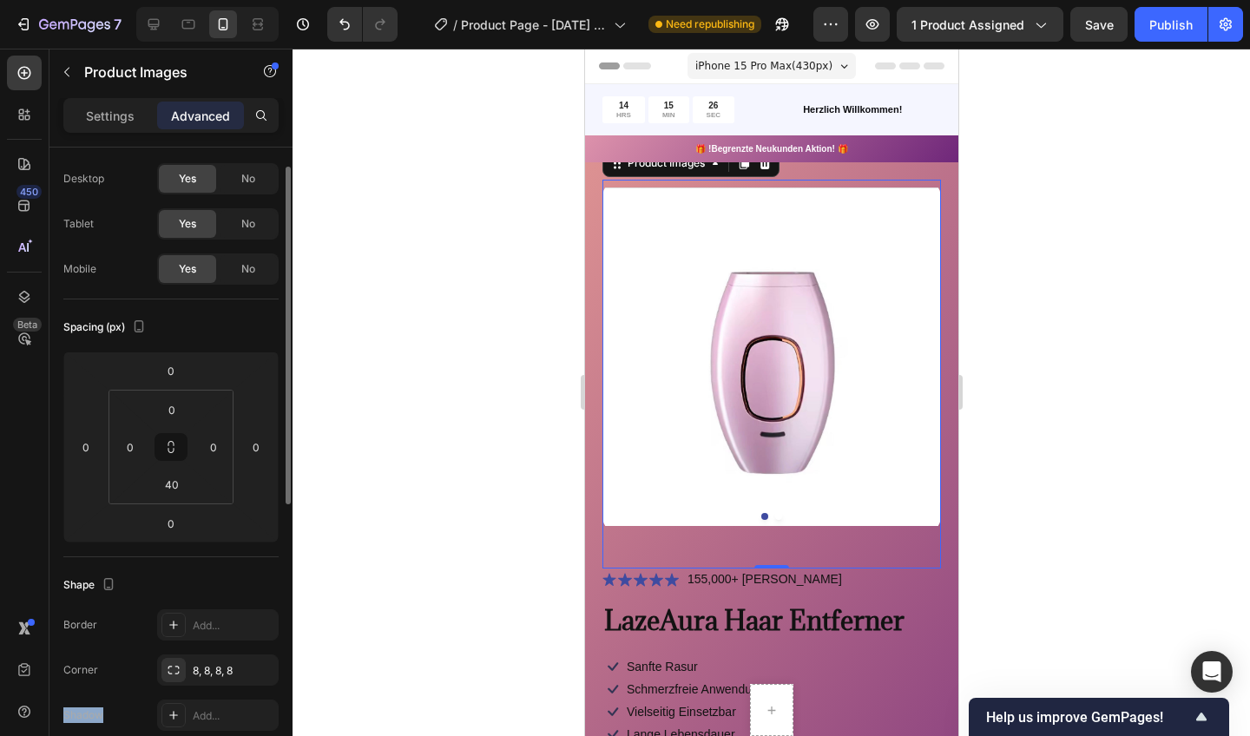
click at [194, 667] on div "8, 8, 8, 8" at bounding box center [234, 671] width 82 height 16
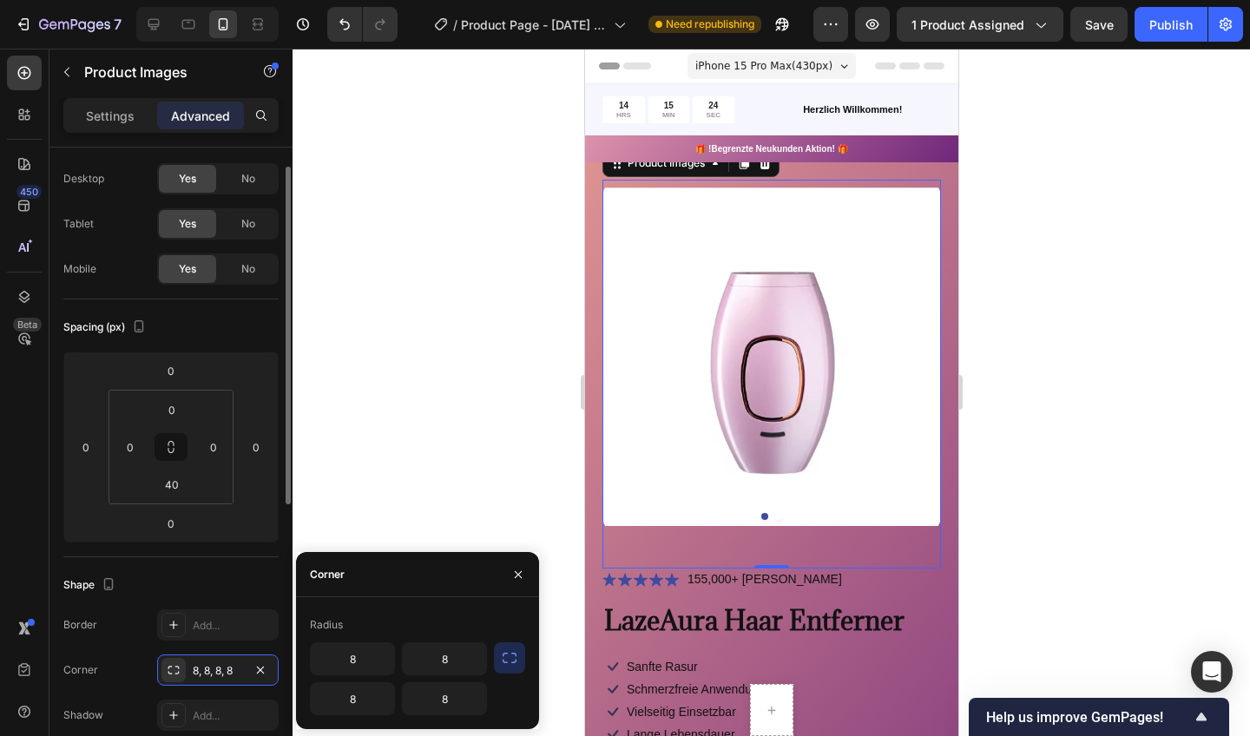
click at [194, 667] on div "8, 8, 8, 8" at bounding box center [218, 671] width 50 height 16
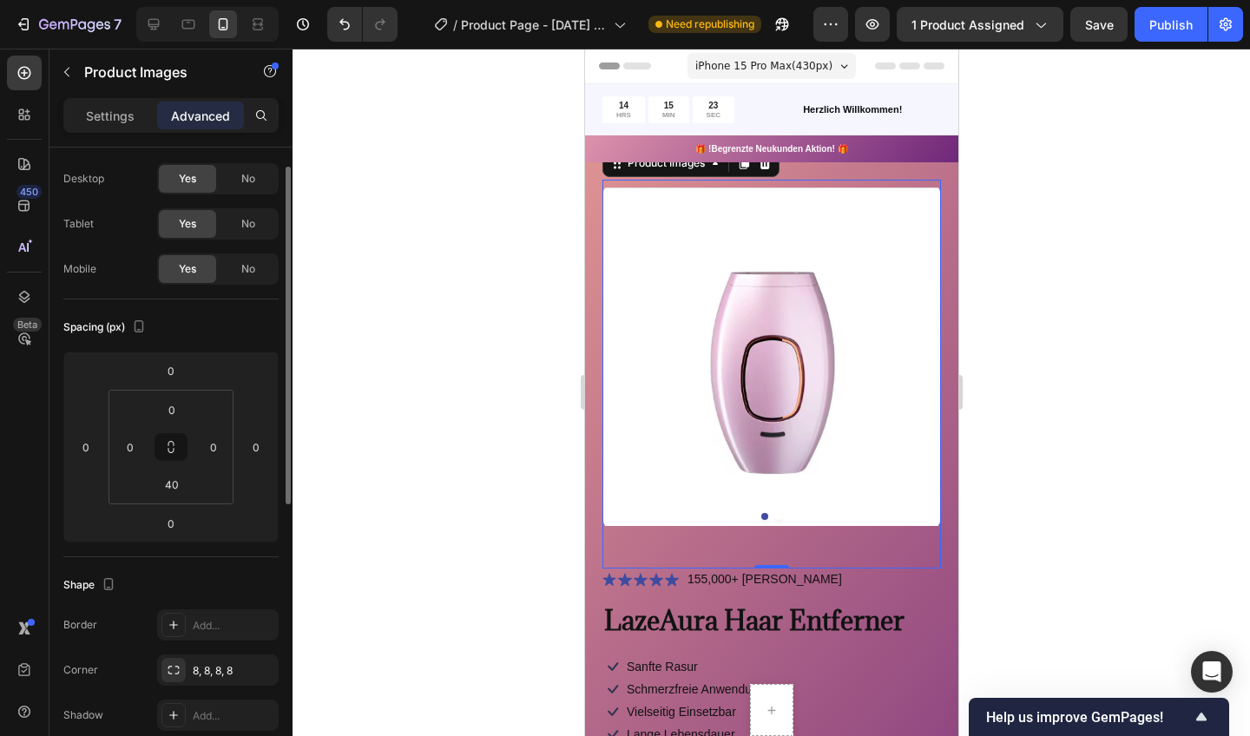
click at [194, 667] on div "8, 8, 8, 8" at bounding box center [234, 671] width 82 height 16
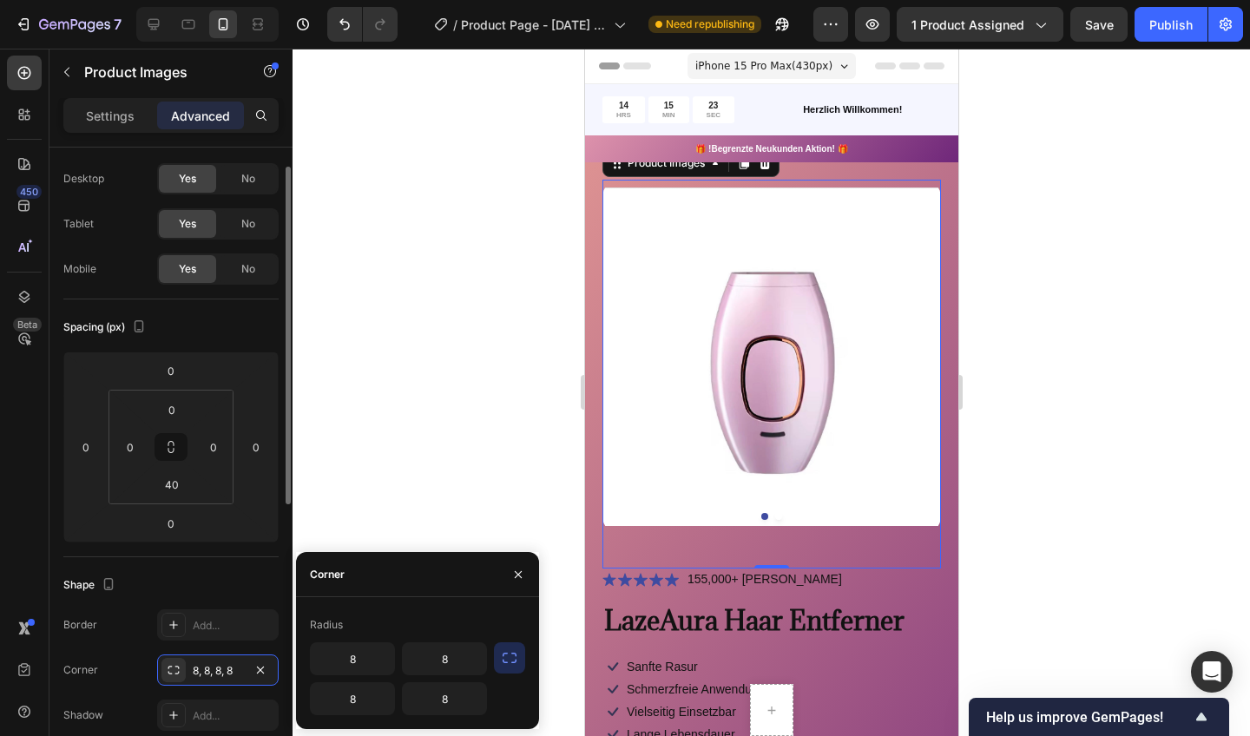
click at [194, 667] on div "8, 8, 8, 8" at bounding box center [218, 671] width 50 height 16
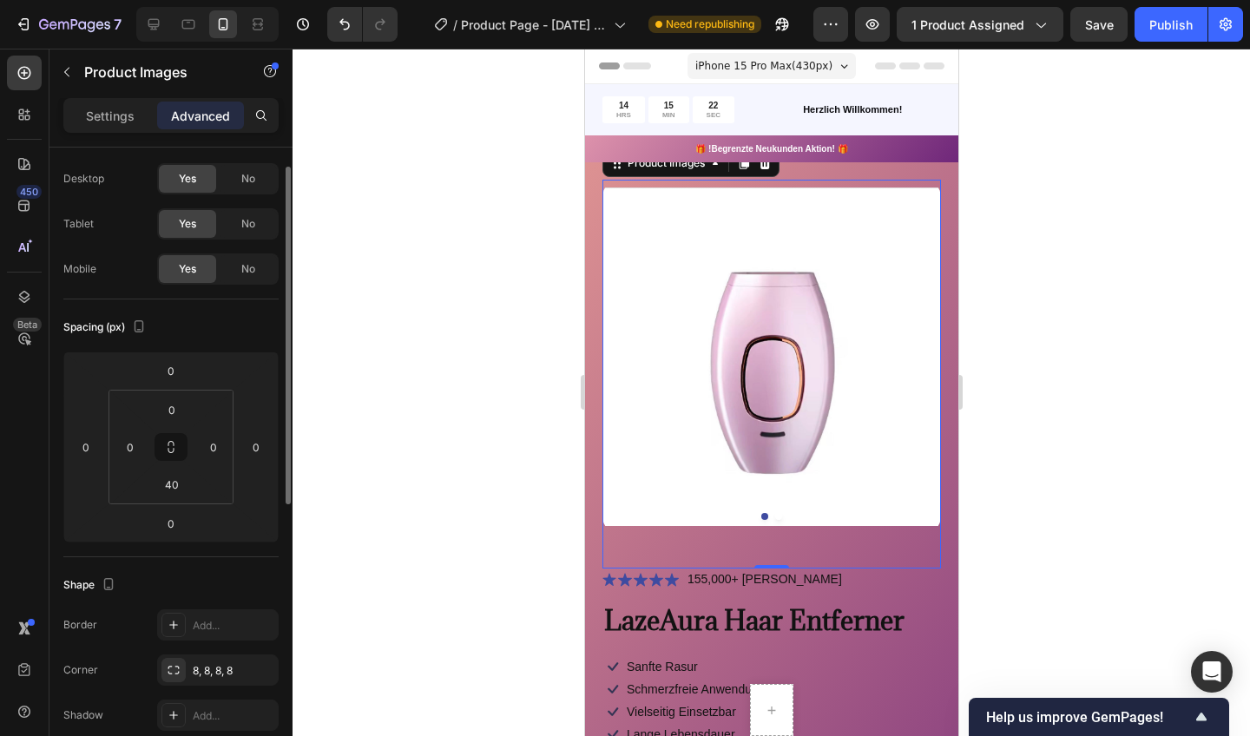
click at [194, 667] on div "8, 8, 8, 8" at bounding box center [234, 671] width 82 height 16
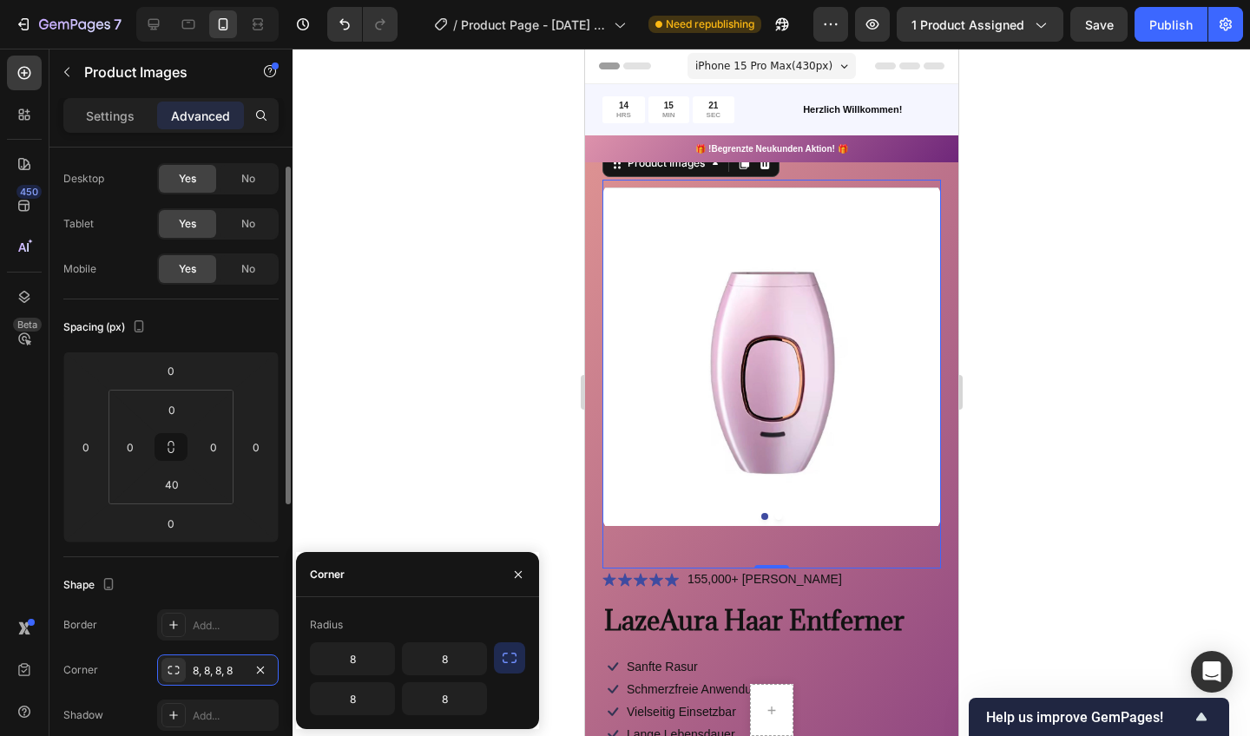
click at [194, 667] on div "8, 8, 8, 8" at bounding box center [218, 671] width 50 height 16
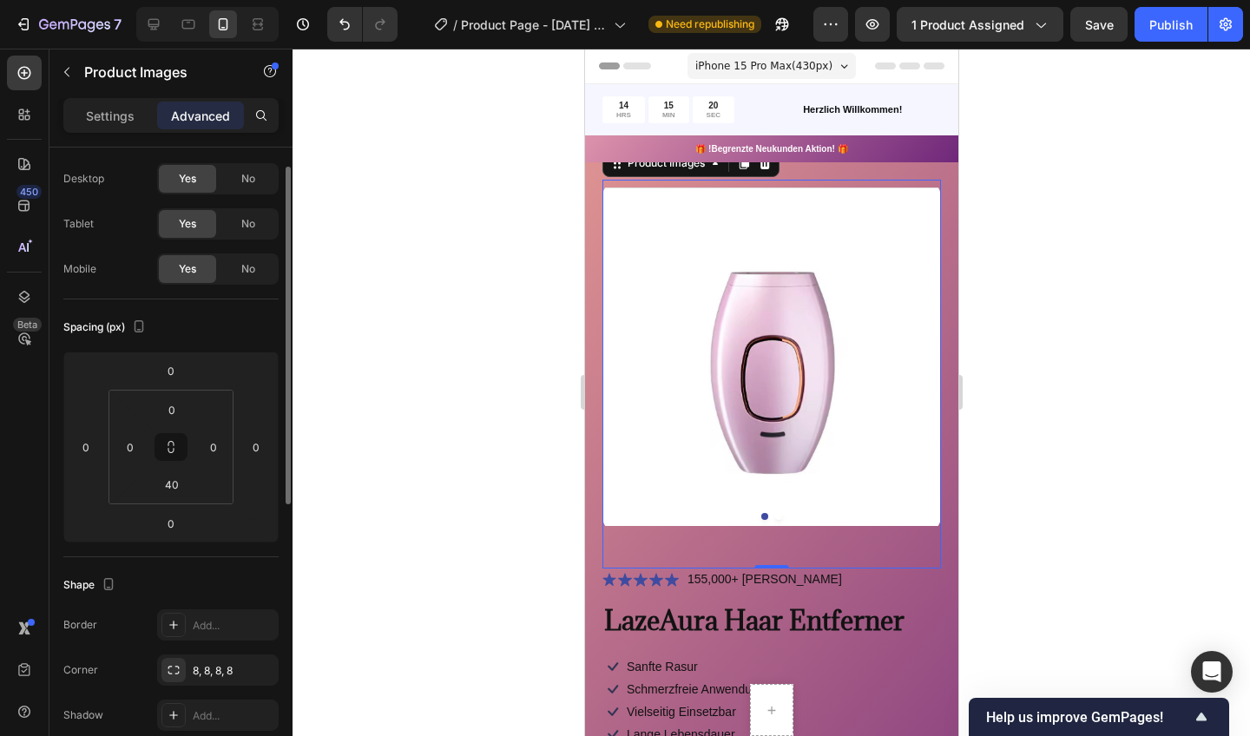
click at [194, 667] on div "8, 8, 8, 8" at bounding box center [234, 671] width 82 height 16
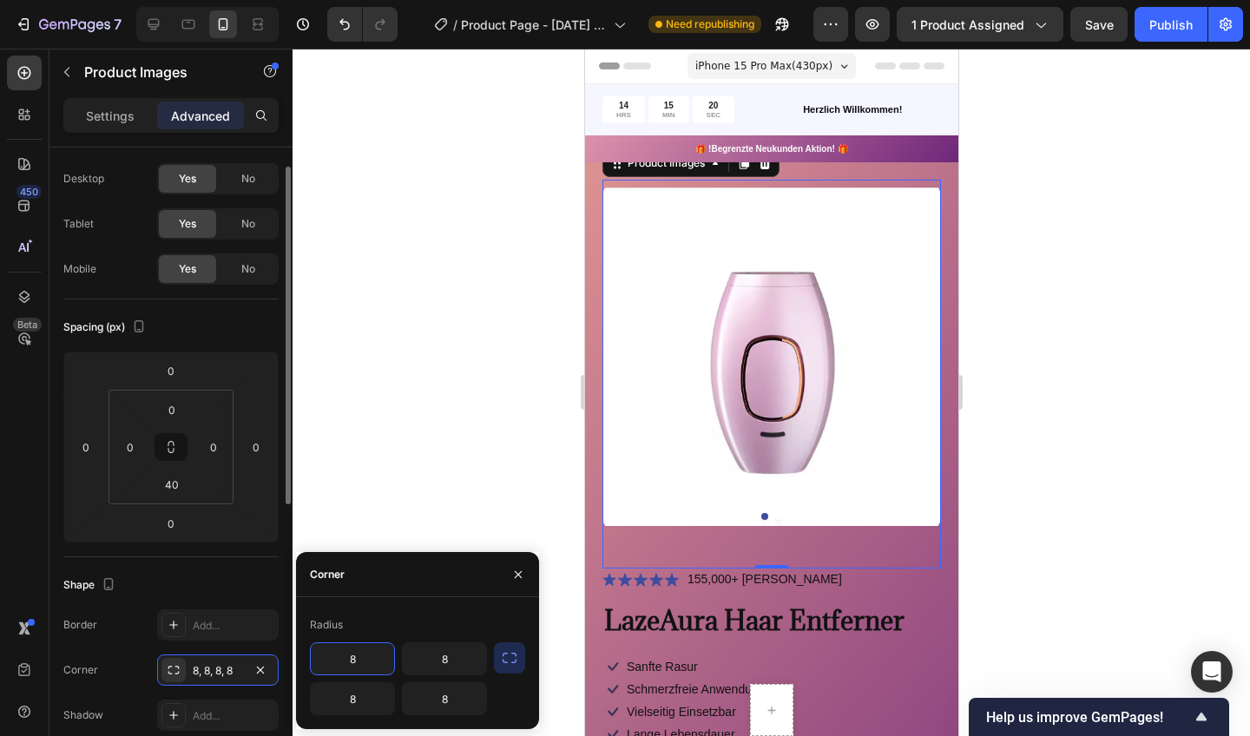
click at [194, 667] on div "8, 8, 8, 8" at bounding box center [218, 671] width 50 height 16
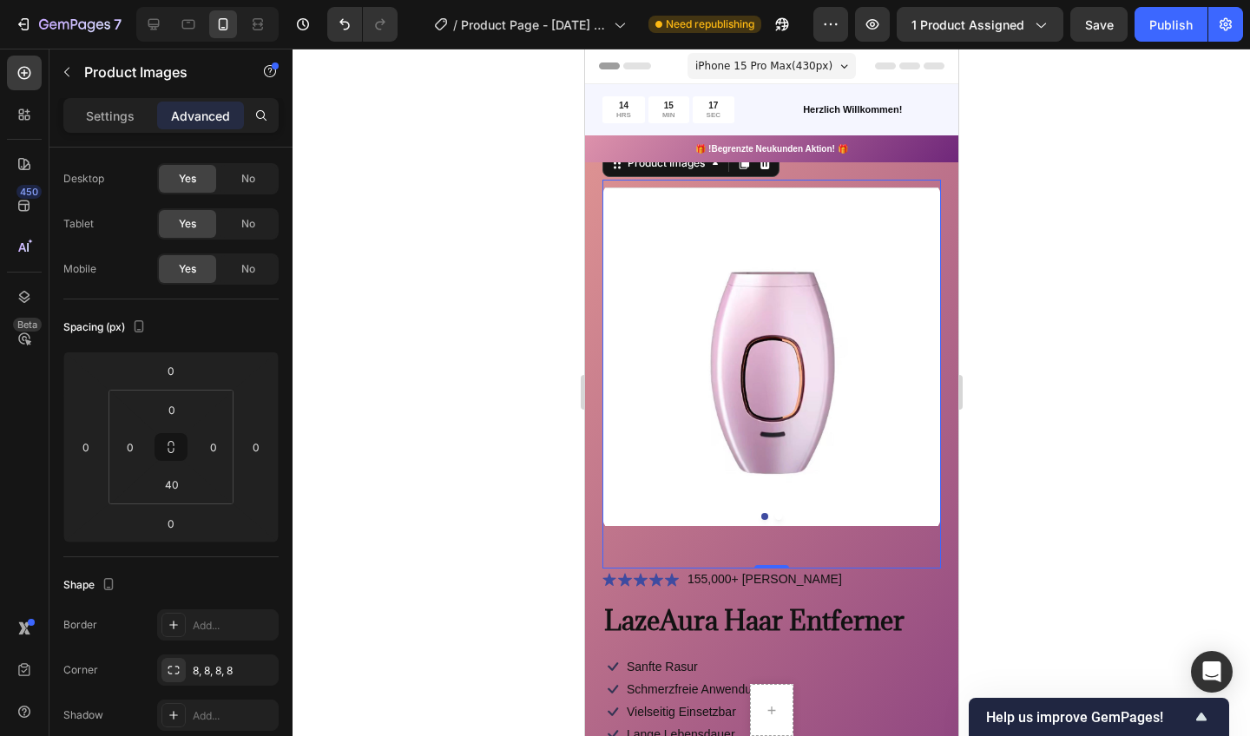
drag, startPoint x: 174, startPoint y: 694, endPoint x: 446, endPoint y: 531, distance: 317.3
click at [446, 531] on div at bounding box center [772, 393] width 958 height 688
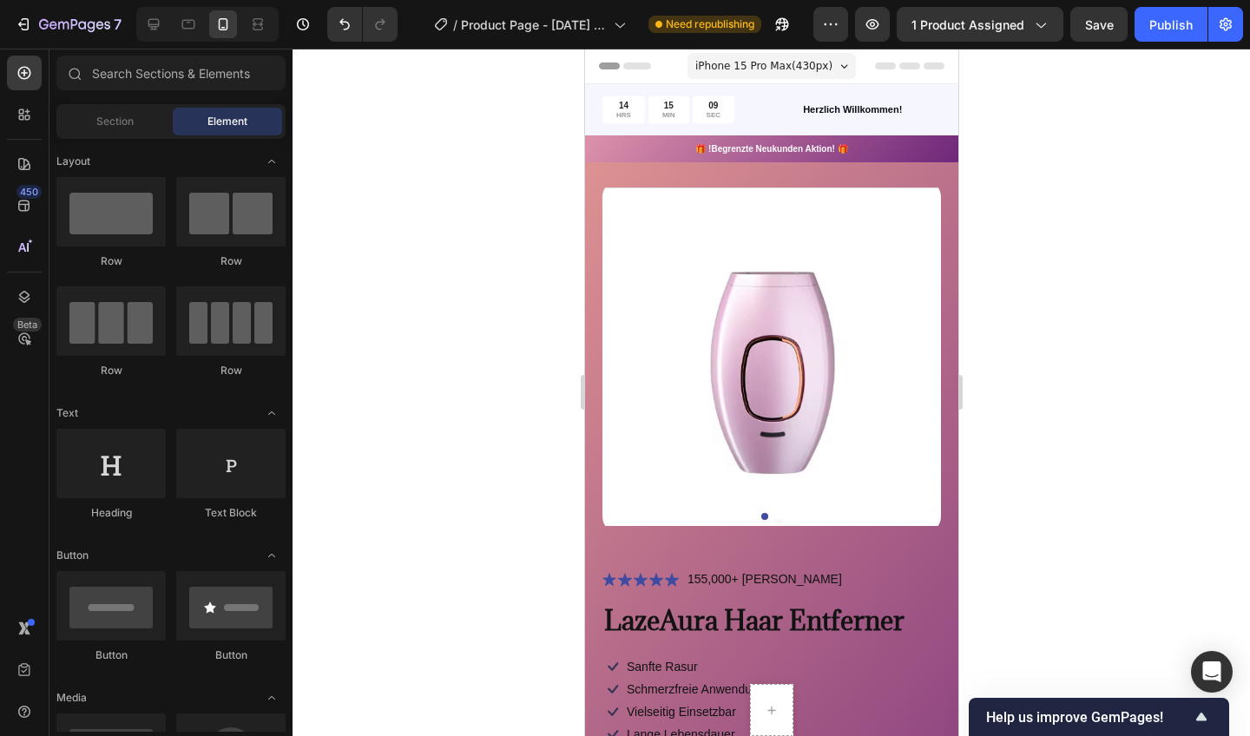
click at [659, 288] on img at bounding box center [771, 357] width 339 height 354
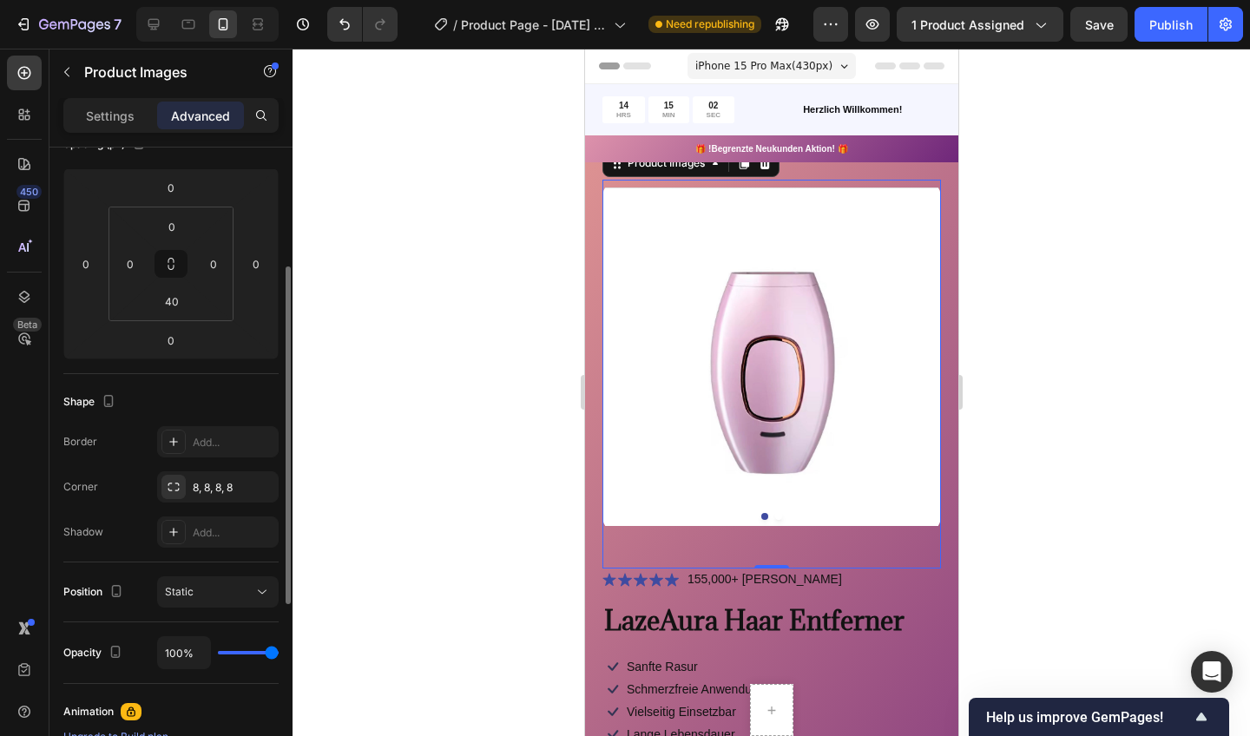
scroll to position [221, 0]
click at [200, 482] on div "8, 8, 8, 8" at bounding box center [234, 486] width 82 height 16
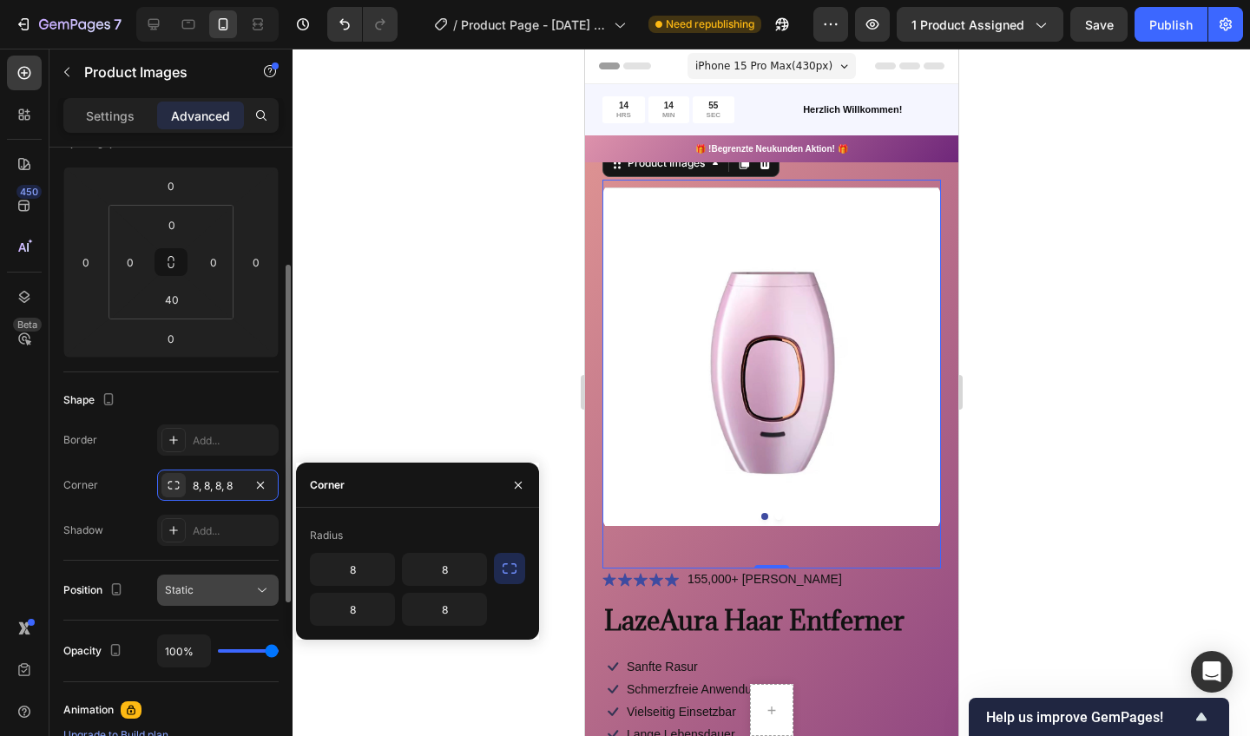
click at [260, 484] on icon "button" at bounding box center [260, 484] width 7 height 7
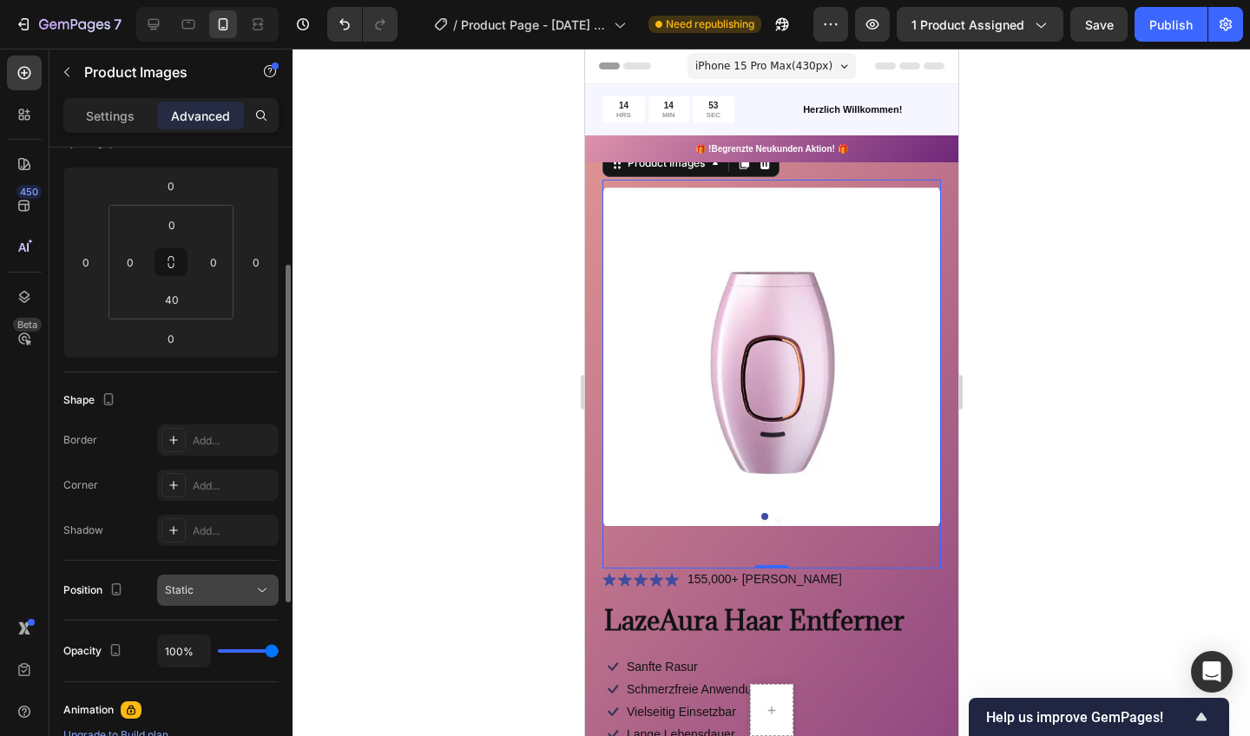
click at [216, 483] on div "Add..." at bounding box center [234, 486] width 82 height 16
type input "8"
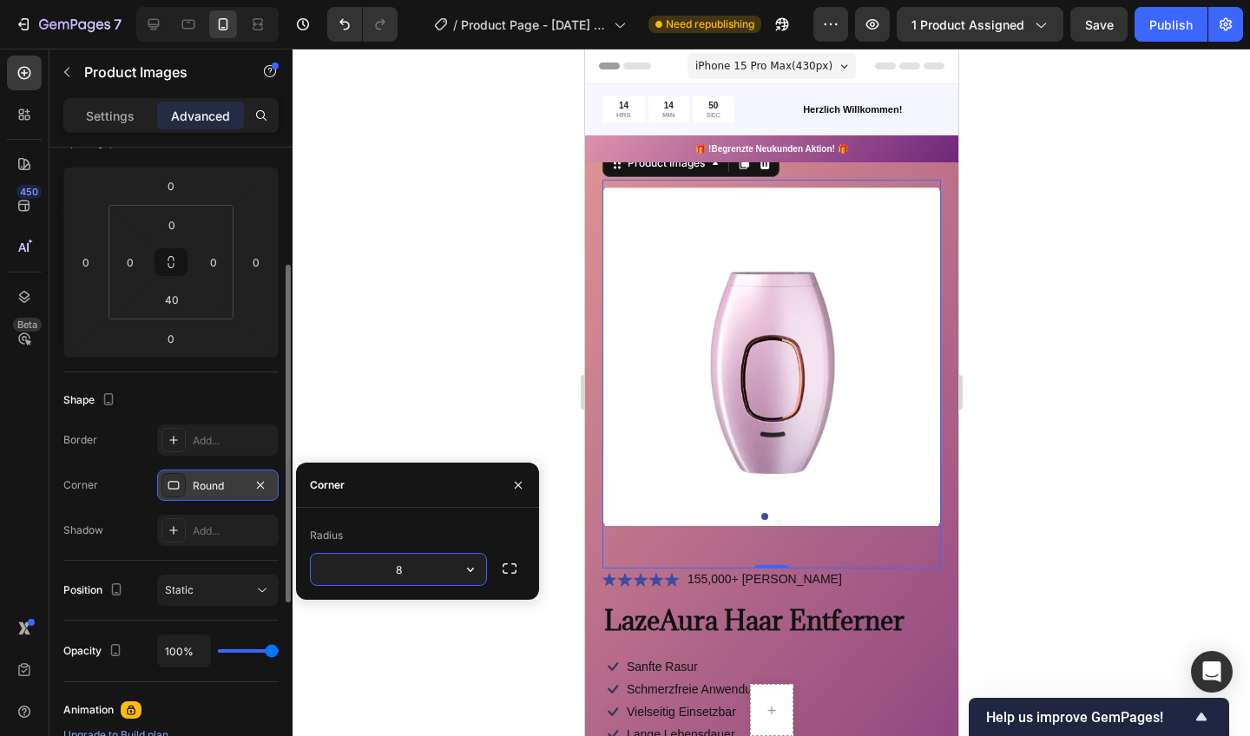
drag, startPoint x: 233, startPoint y: 599, endPoint x: 167, endPoint y: 484, distance: 132.2
click at [167, 484] on icon at bounding box center [174, 485] width 14 height 14
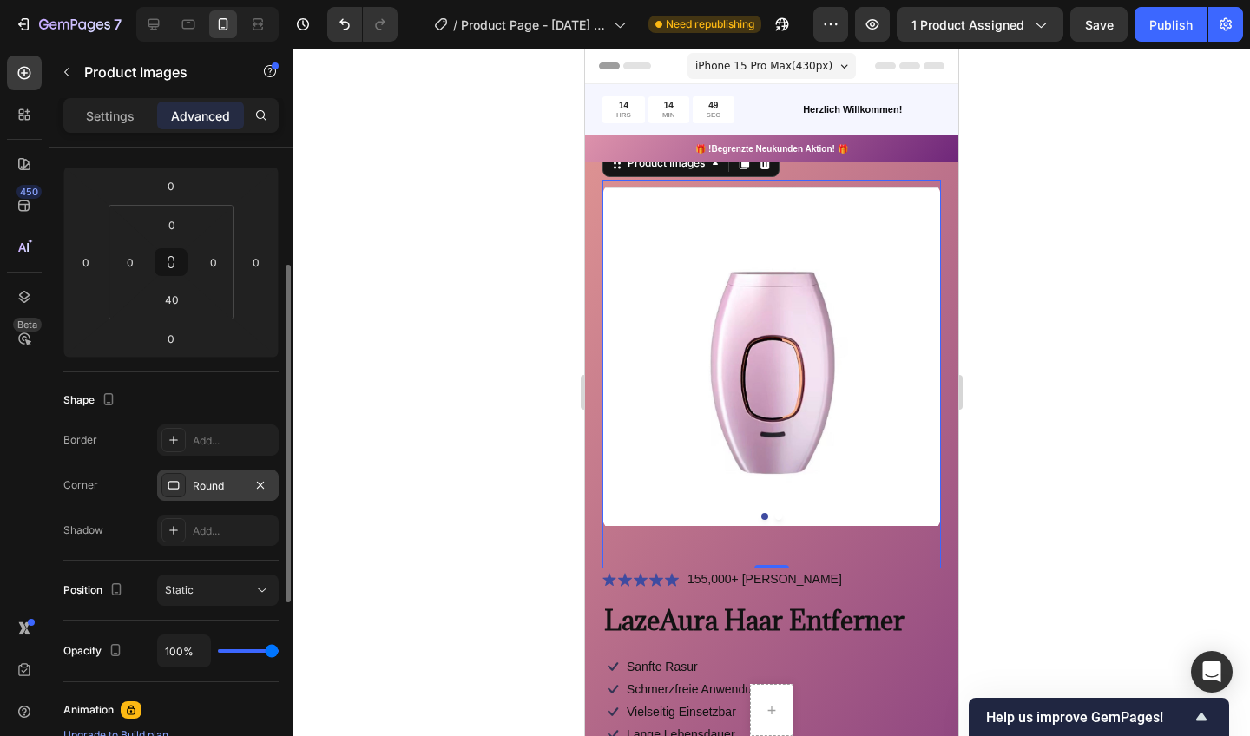
click at [168, 484] on icon at bounding box center [174, 485] width 14 height 14
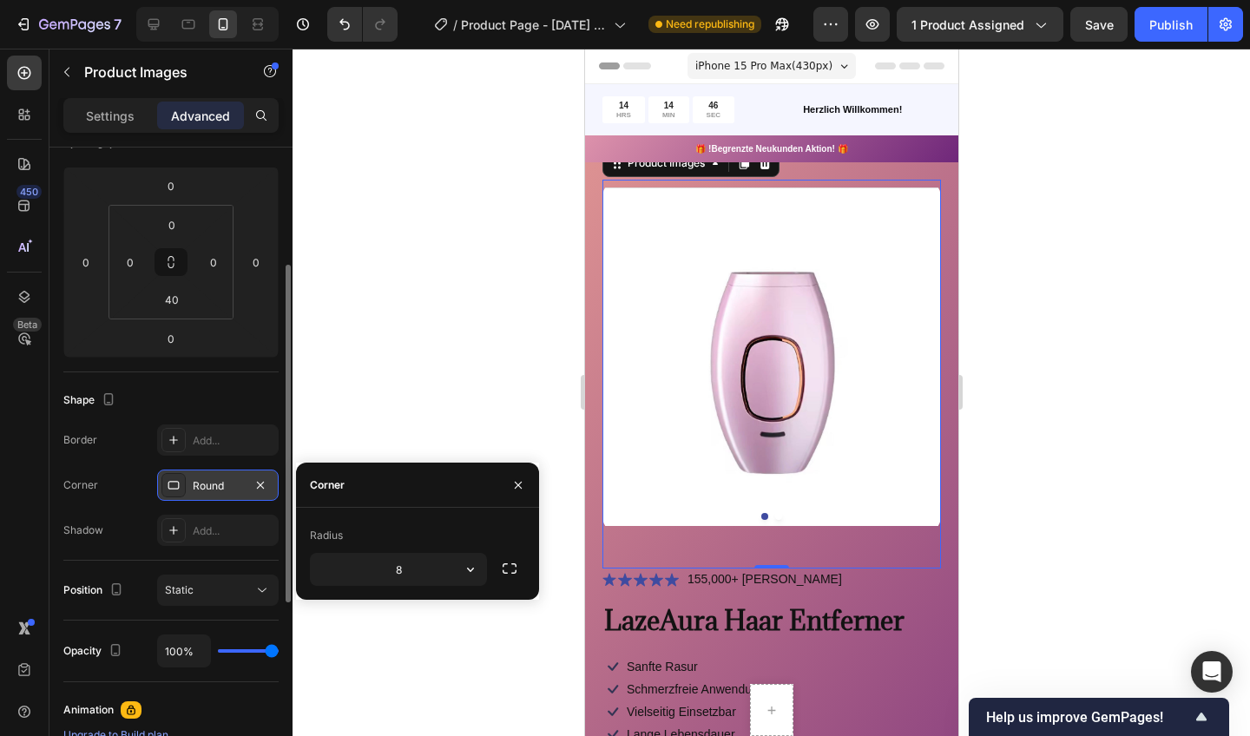
click at [506, 564] on icon "button" at bounding box center [510, 568] width 14 height 10
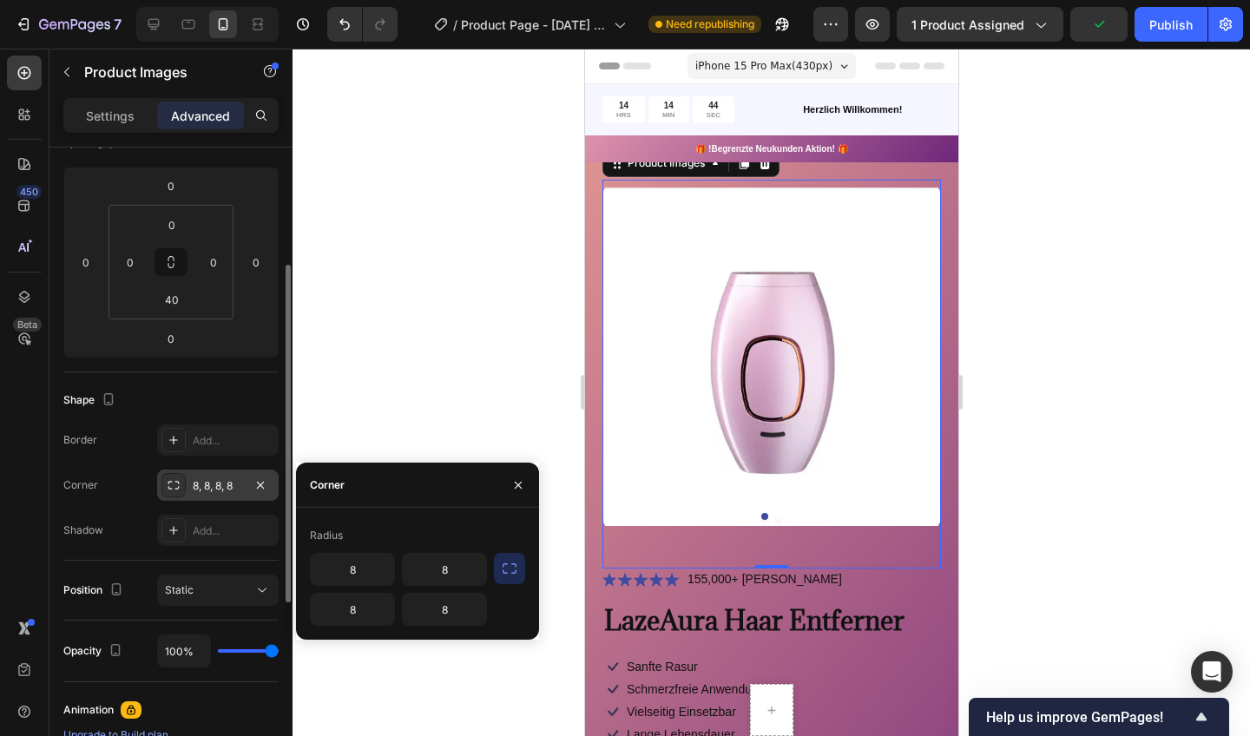
click at [512, 358] on div at bounding box center [772, 393] width 958 height 688
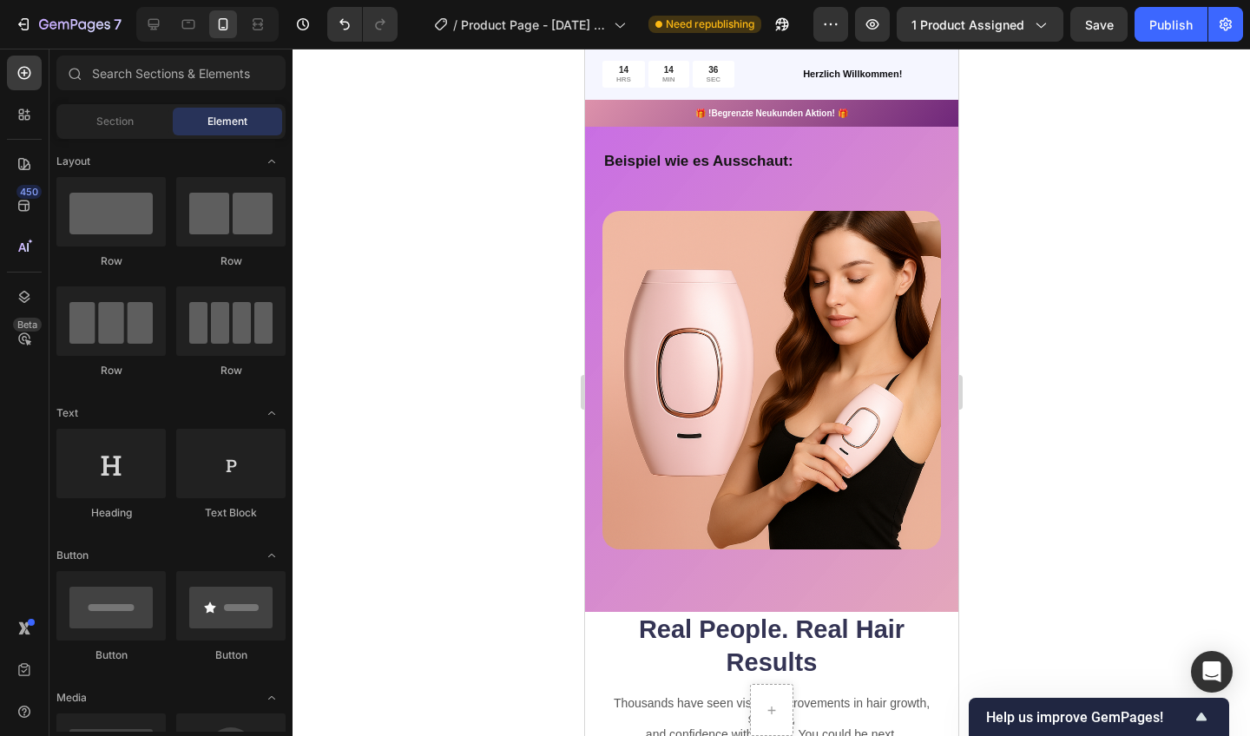
scroll to position [1091, 0]
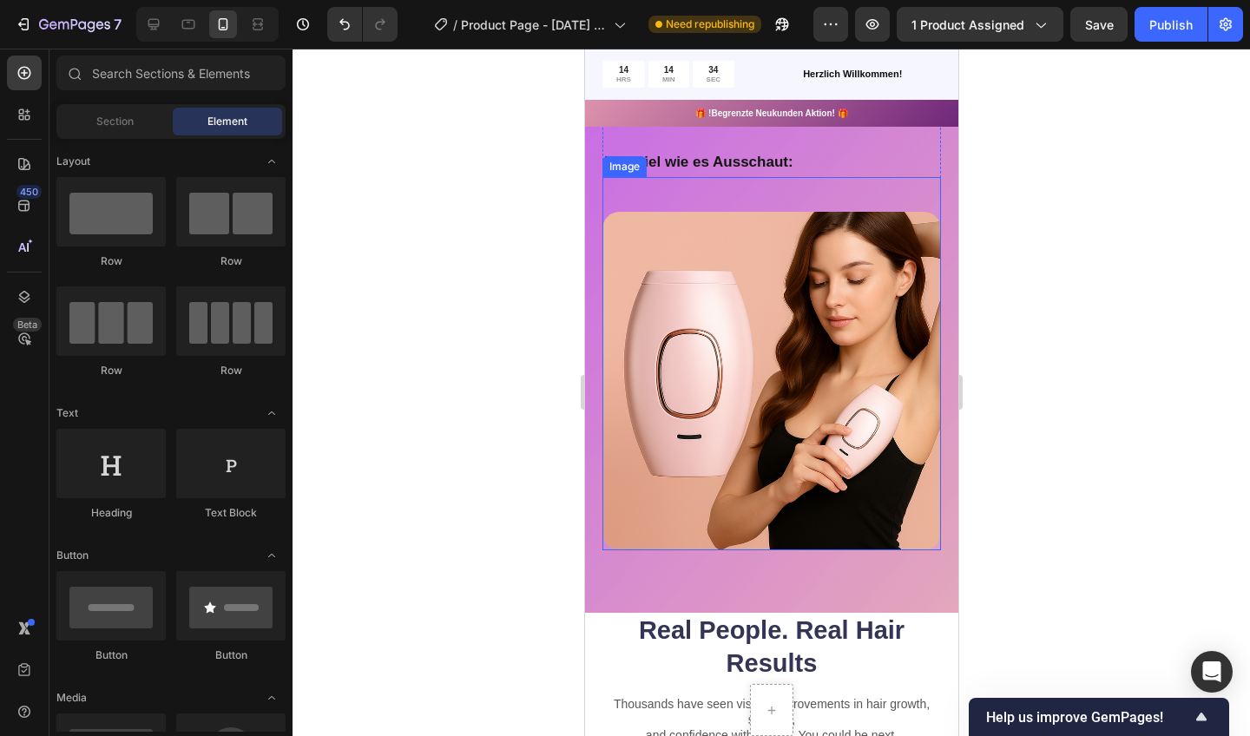
click at [465, 468] on div at bounding box center [772, 393] width 958 height 688
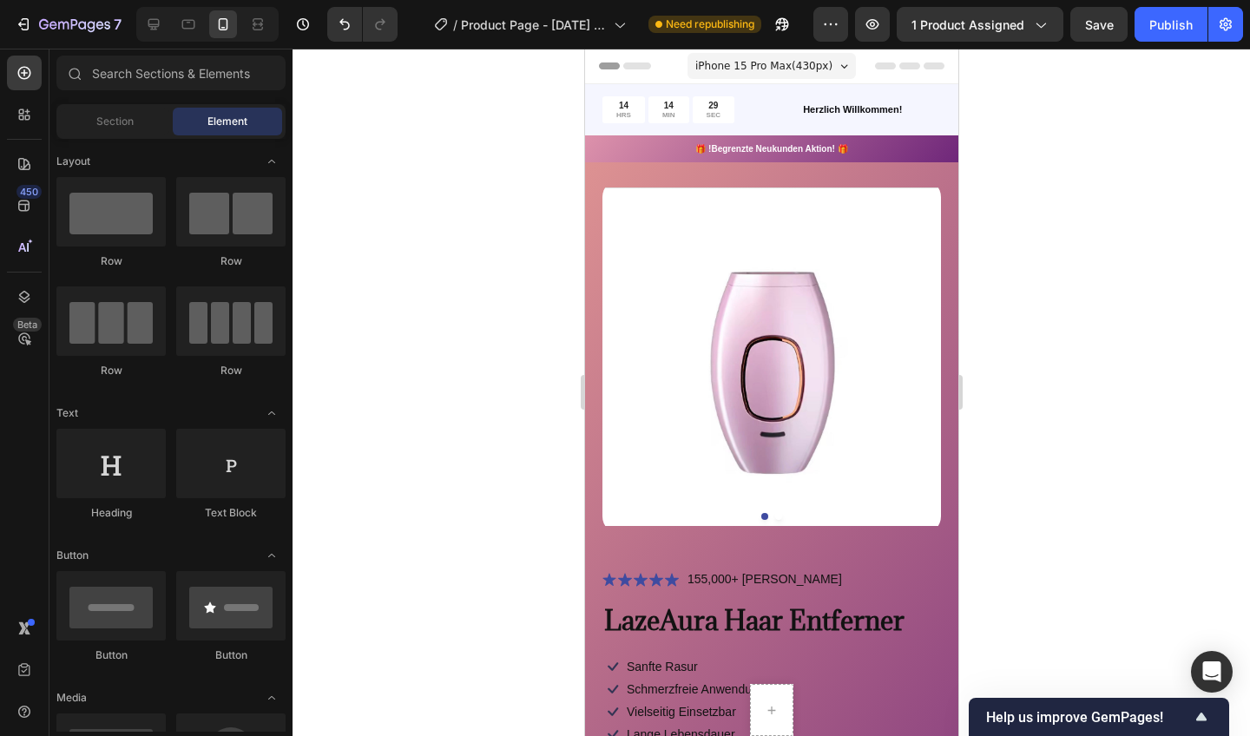
scroll to position [0, 0]
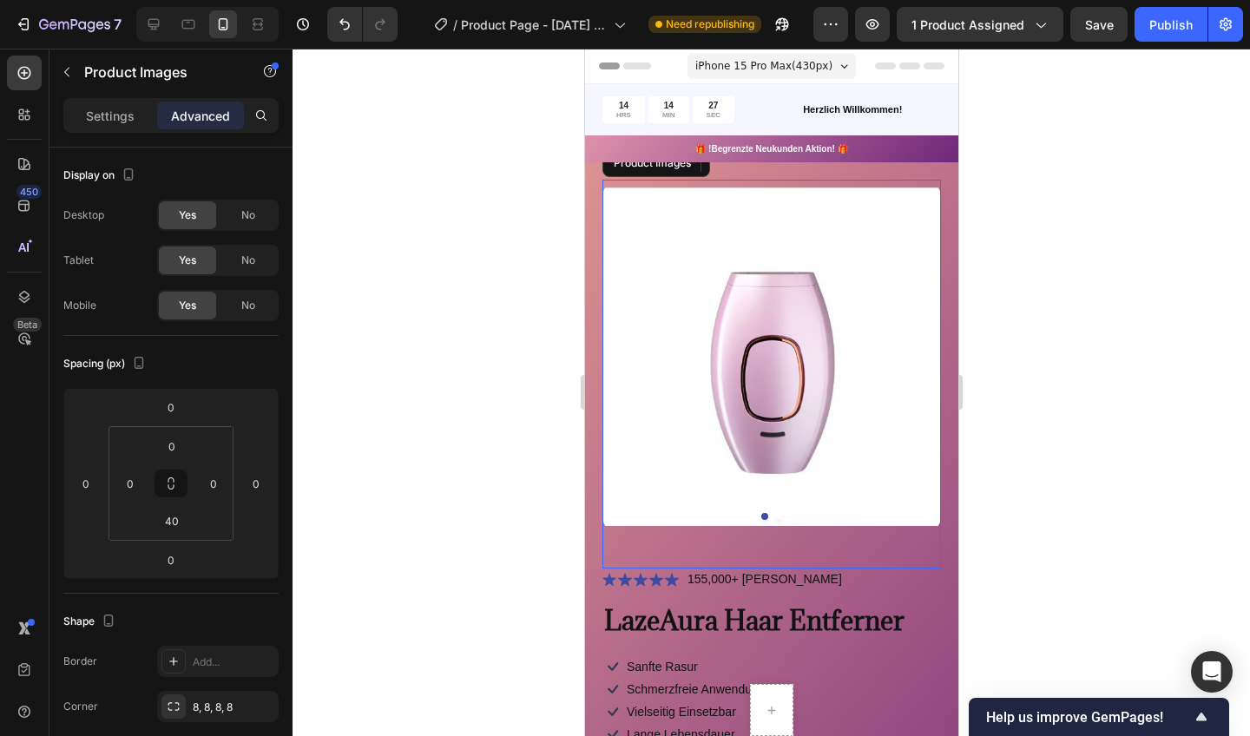
click at [800, 221] on img at bounding box center [771, 357] width 339 height 354
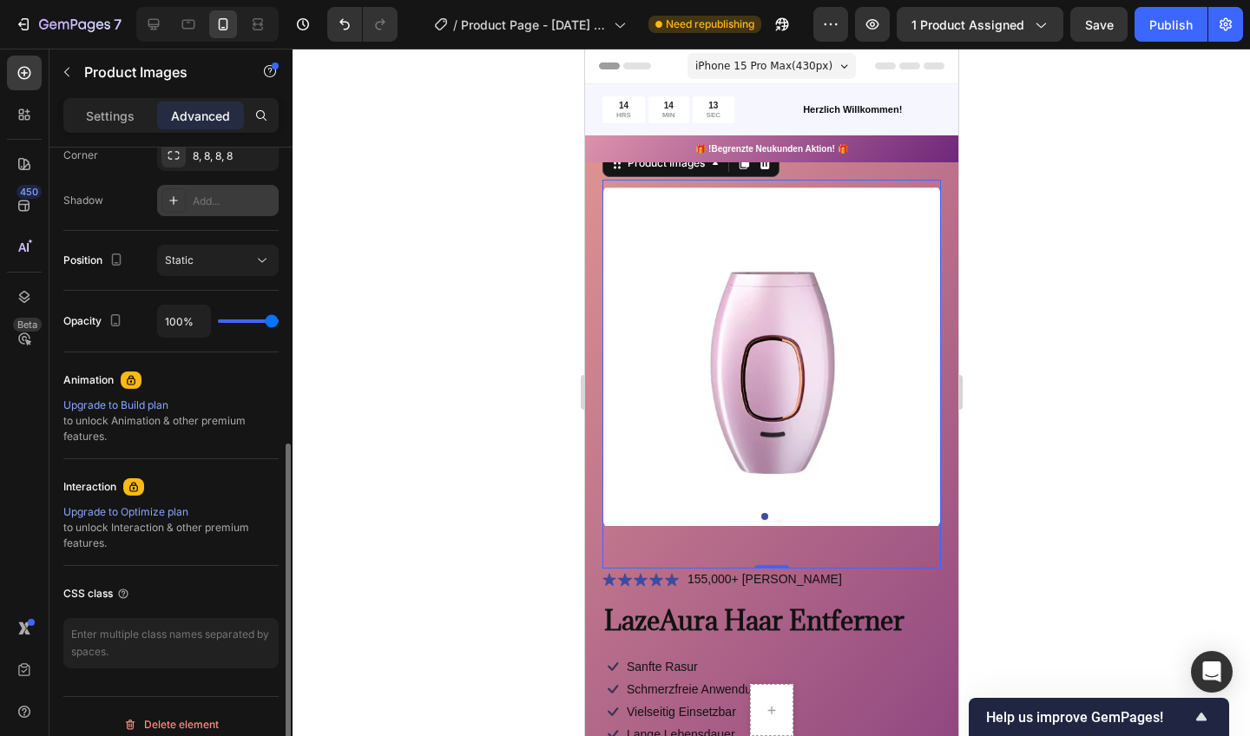
scroll to position [554, 0]
click at [378, 576] on div at bounding box center [772, 393] width 958 height 688
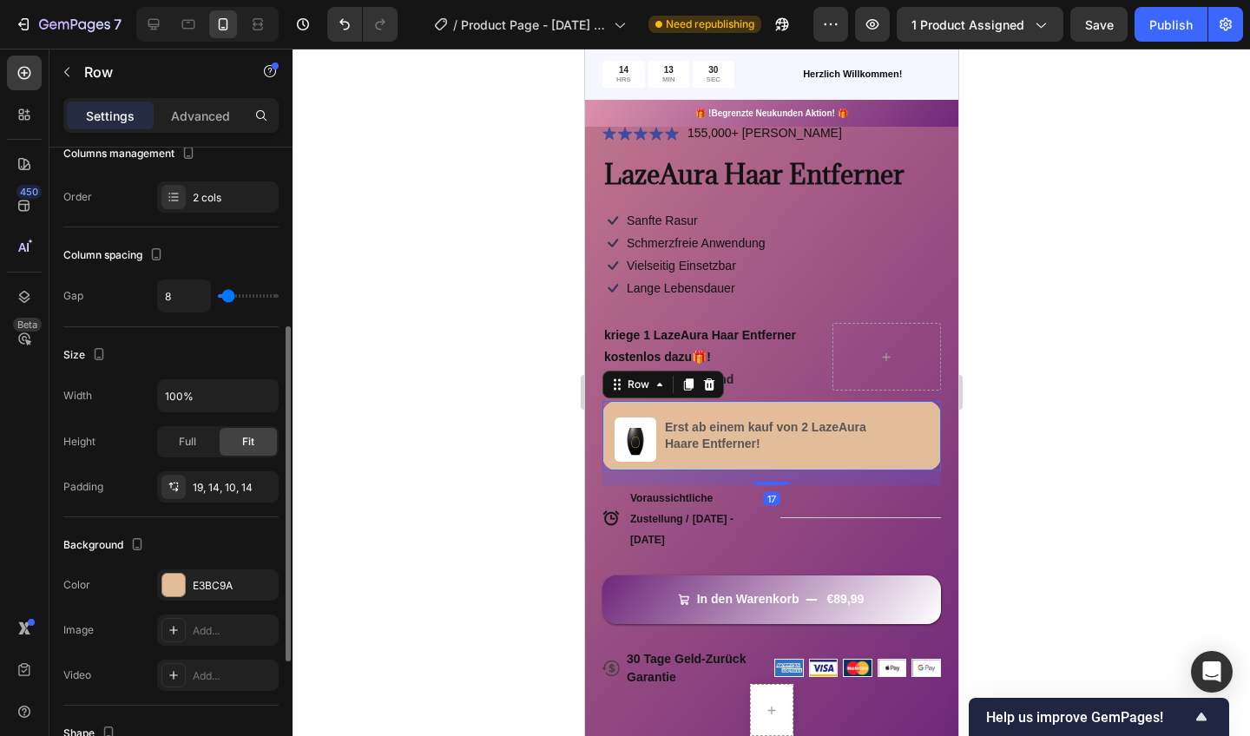
scroll to position [326, 0]
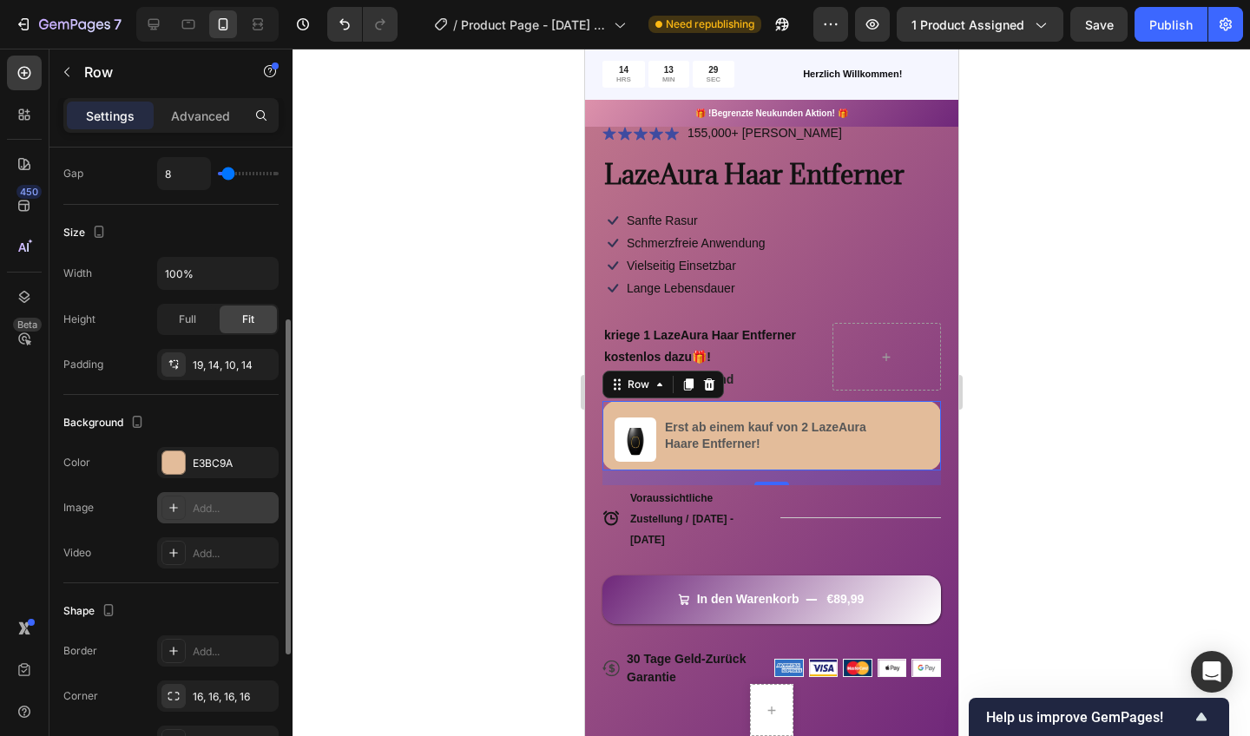
click at [172, 465] on div at bounding box center [173, 462] width 23 height 23
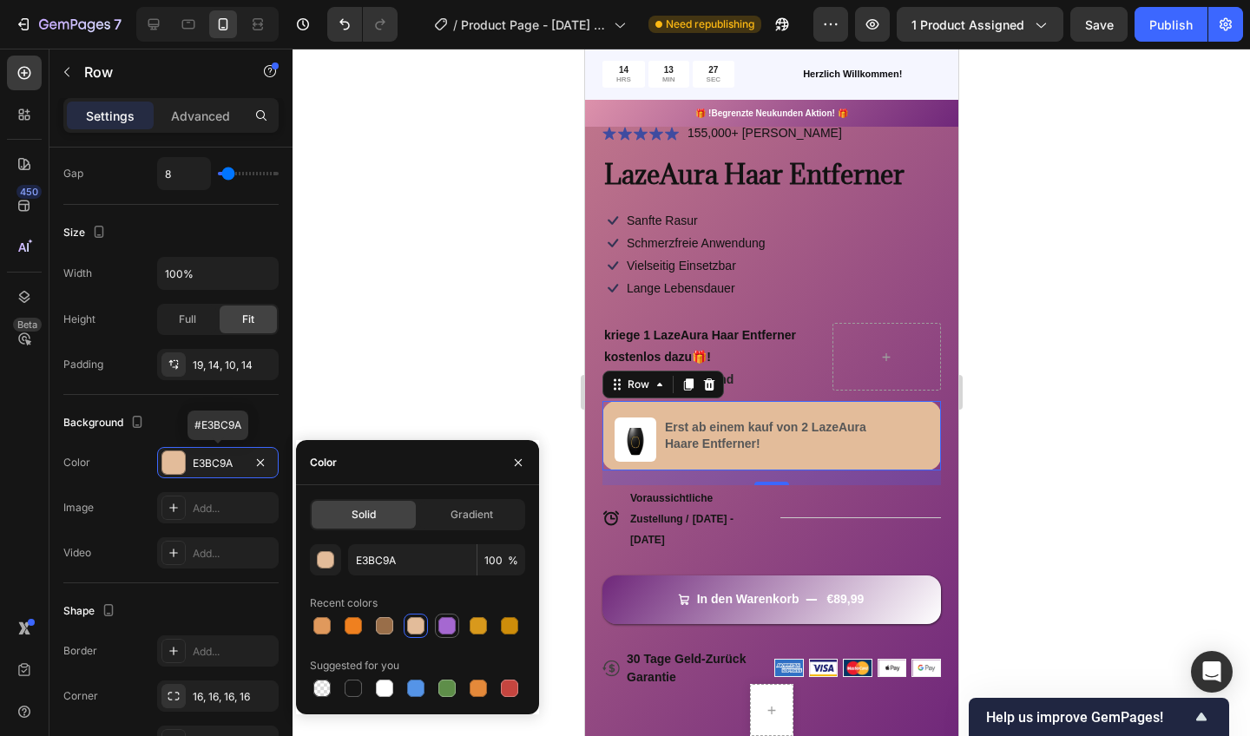
drag, startPoint x: 225, startPoint y: 492, endPoint x: 452, endPoint y: 626, distance: 263.9
click at [452, 626] on div at bounding box center [446, 625] width 17 height 17
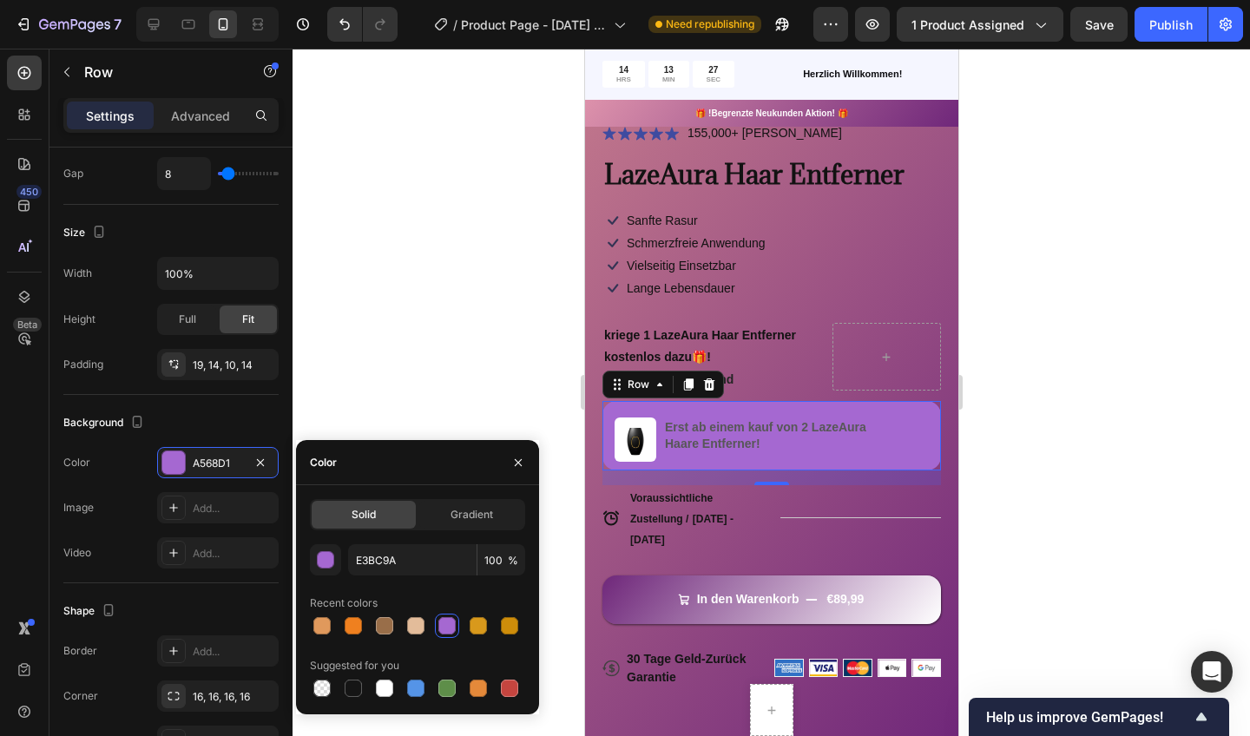
type input "A568D1"
drag, startPoint x: 452, startPoint y: 626, endPoint x: 491, endPoint y: 339, distance: 289.9
click at [491, 339] on div at bounding box center [772, 393] width 958 height 688
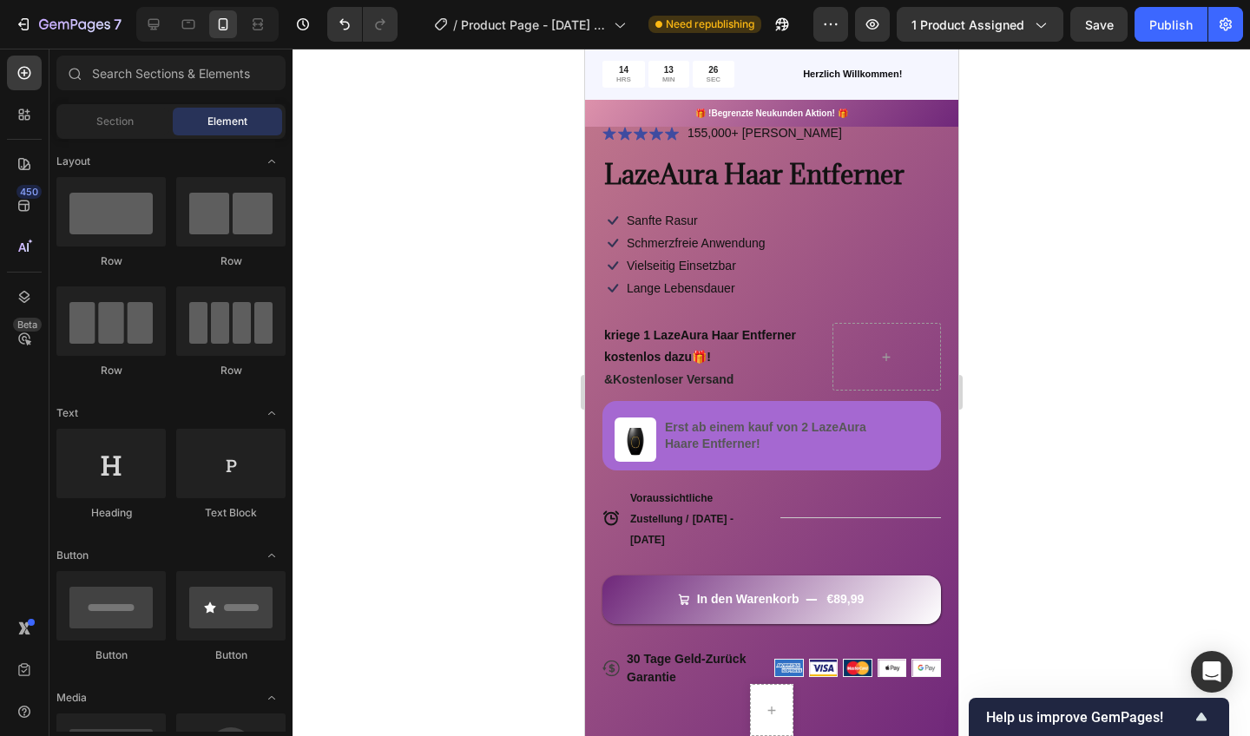
click at [491, 339] on div at bounding box center [772, 393] width 958 height 688
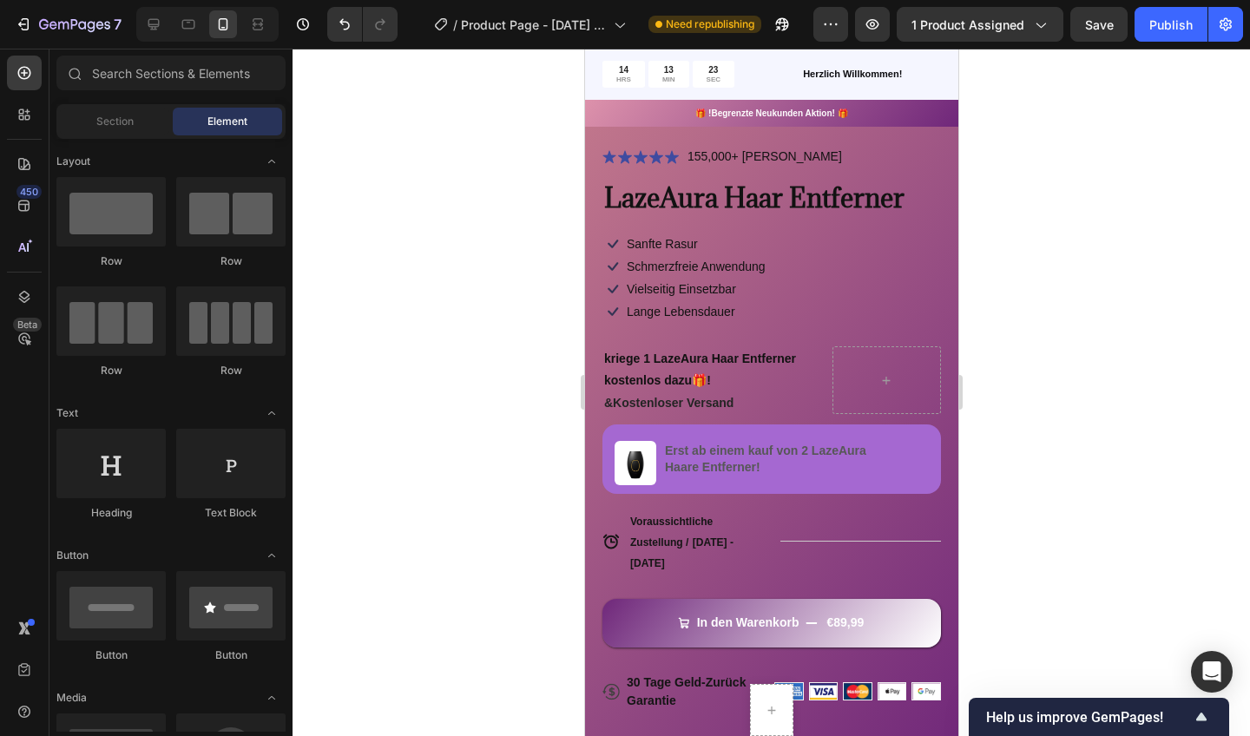
scroll to position [421, 0]
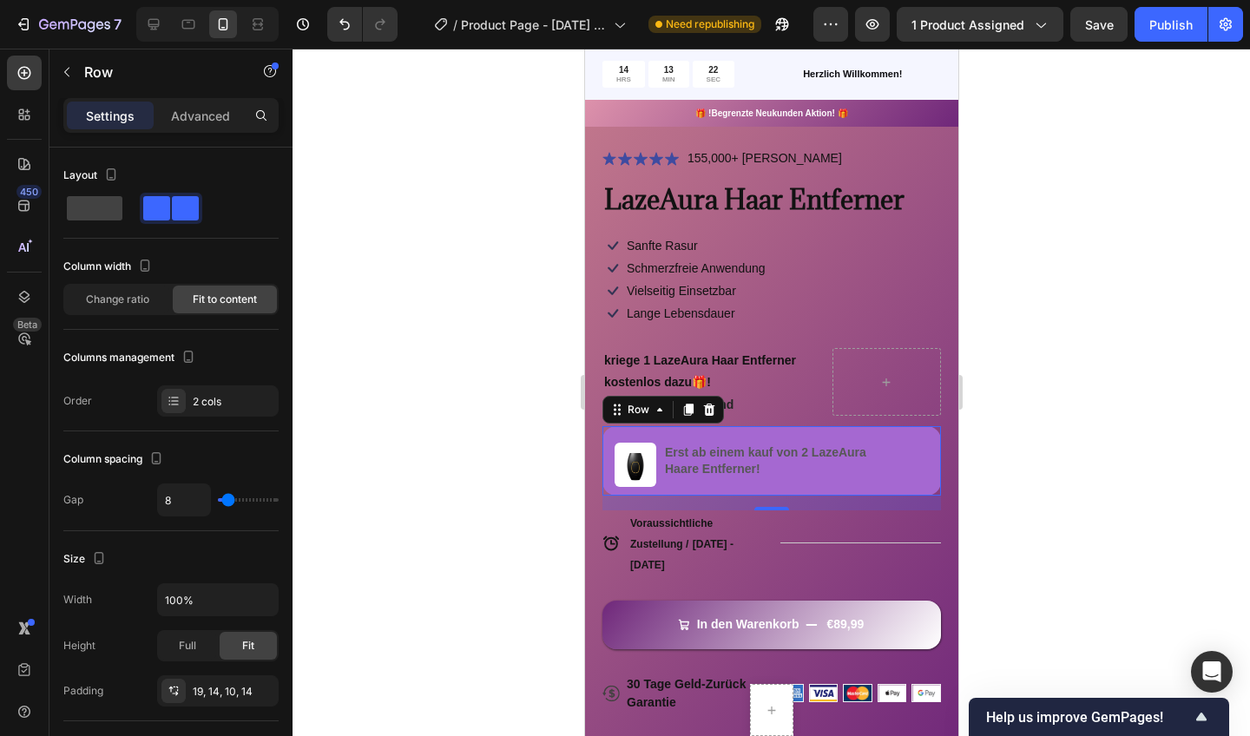
click at [757, 445] on p "Erst ab einem kauf von 2 LazeAura" at bounding box center [764, 453] width 201 height 16
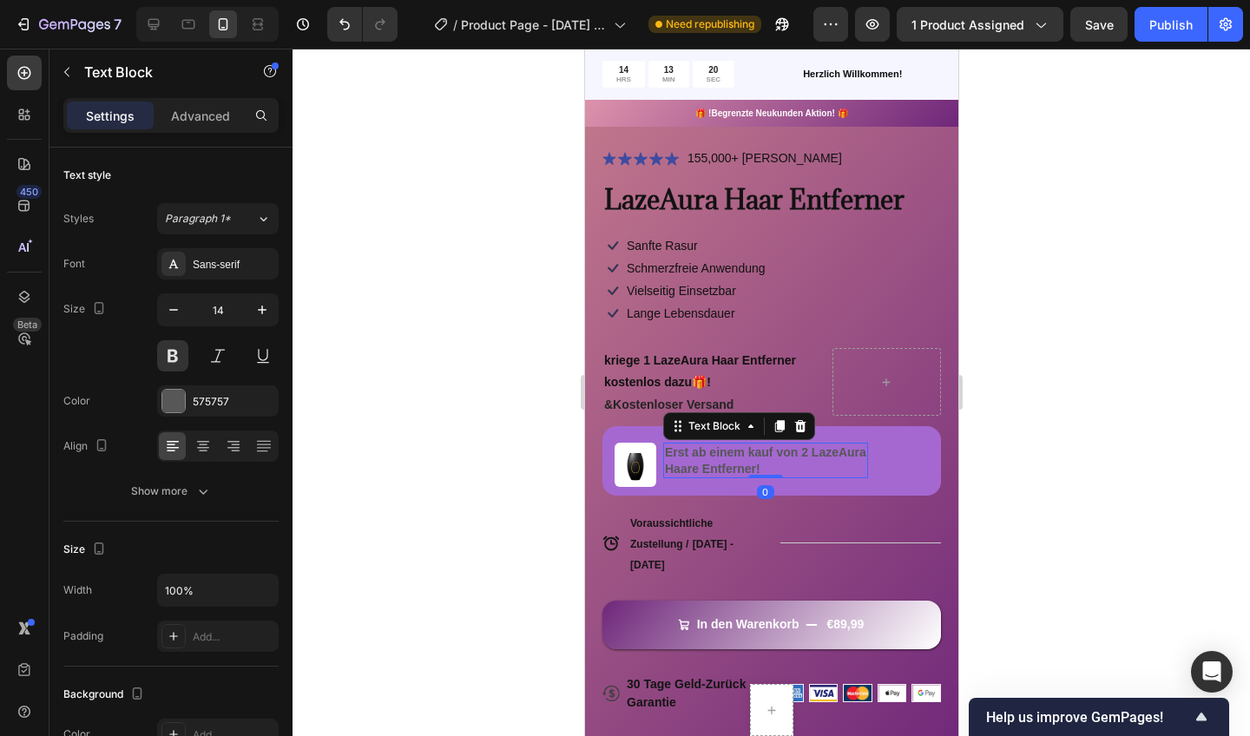
click at [169, 407] on div at bounding box center [173, 401] width 23 height 23
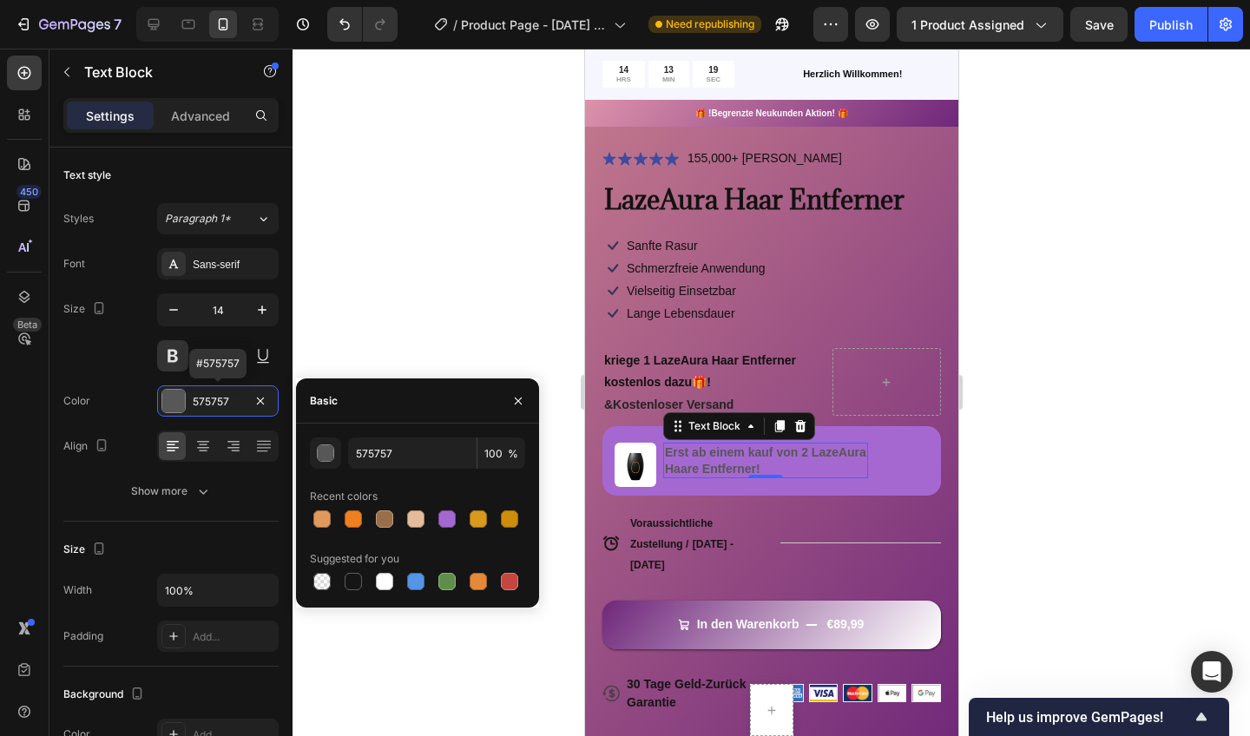
click at [346, 587] on div at bounding box center [353, 581] width 17 height 17
type input "151515"
click at [425, 314] on div at bounding box center [772, 393] width 958 height 688
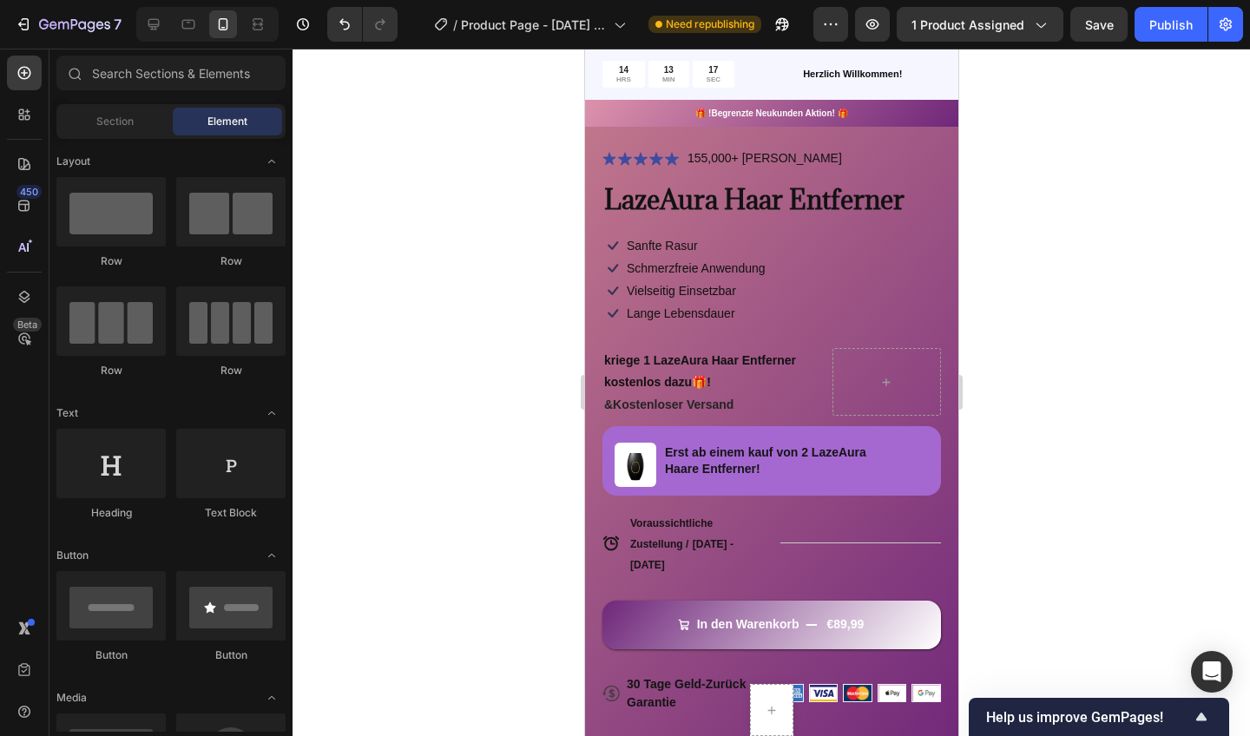
click at [425, 314] on div at bounding box center [772, 393] width 958 height 688
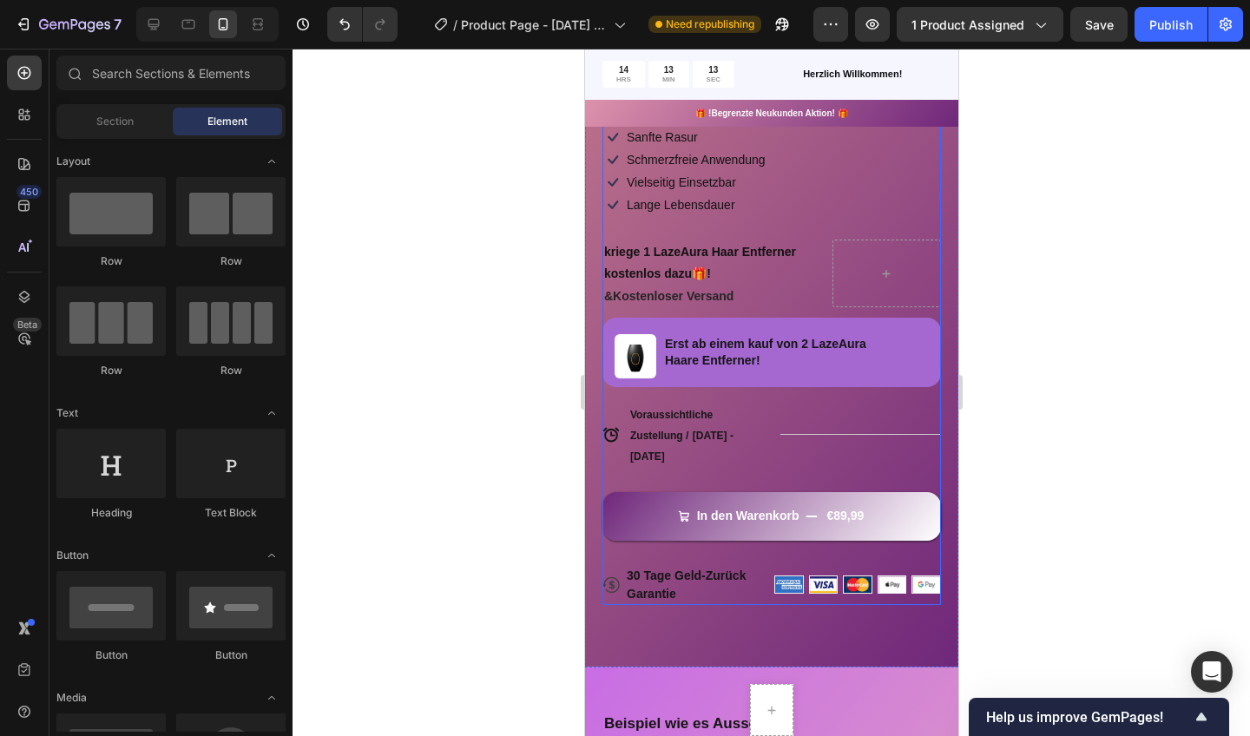
scroll to position [531, 0]
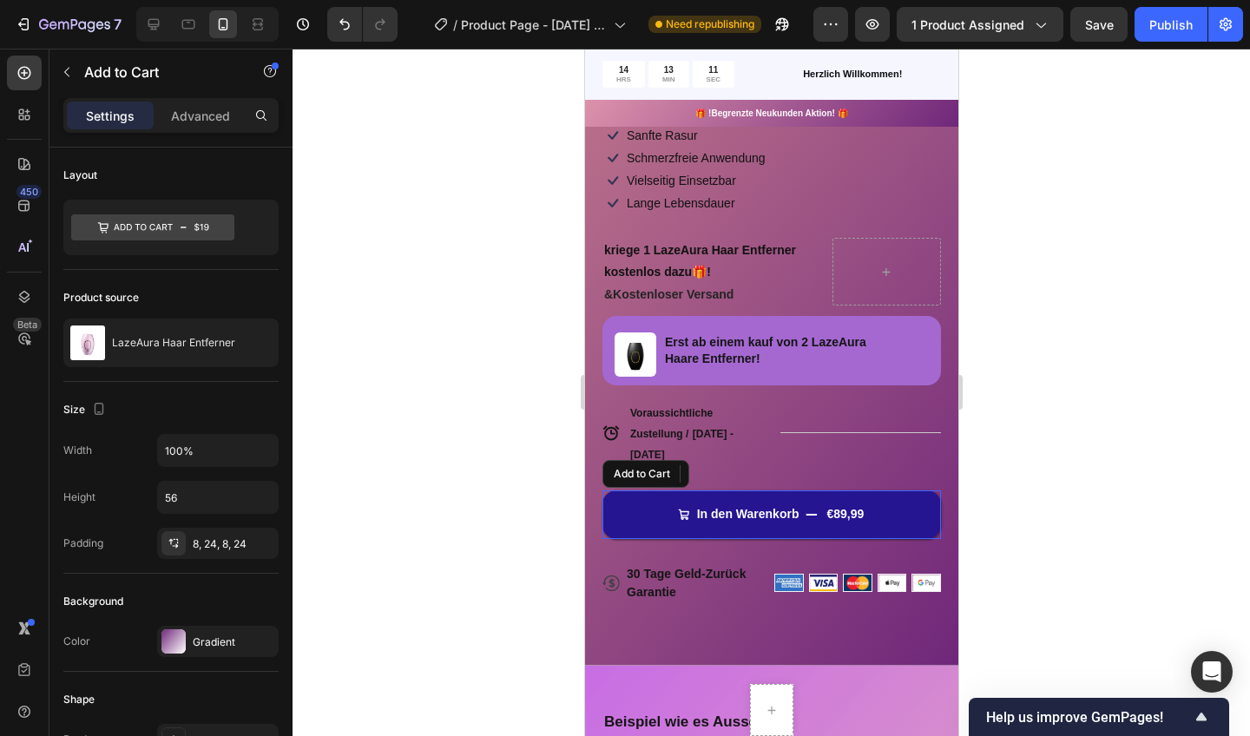
click at [735, 510] on div "In den Warenkorb" at bounding box center [747, 514] width 102 height 16
click at [355, 524] on div at bounding box center [772, 393] width 958 height 688
click at [680, 506] on span "In den Warenkorb&nbsp;" at bounding box center [683, 514] width 12 height 16
click at [685, 509] on icon "In den Warenkorb&nbsp;" at bounding box center [683, 515] width 12 height 12
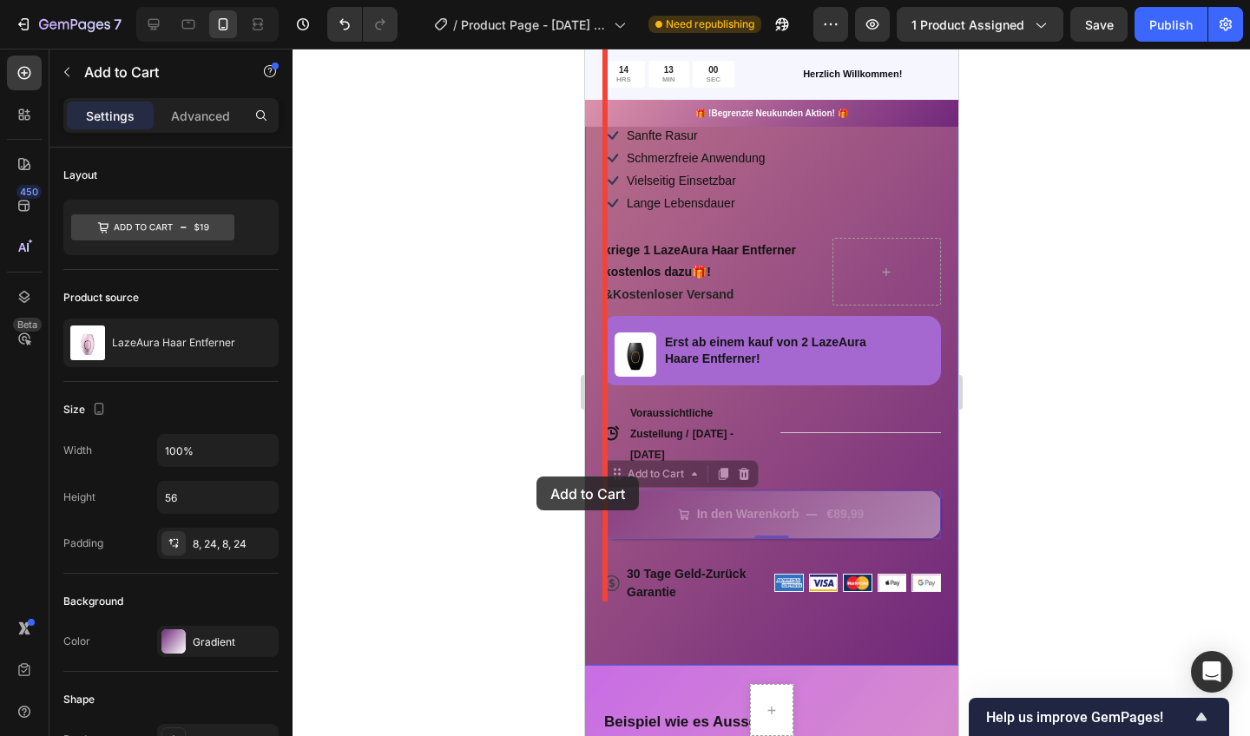
drag, startPoint x: 722, startPoint y: 492, endPoint x: 529, endPoint y: 477, distance: 194.2
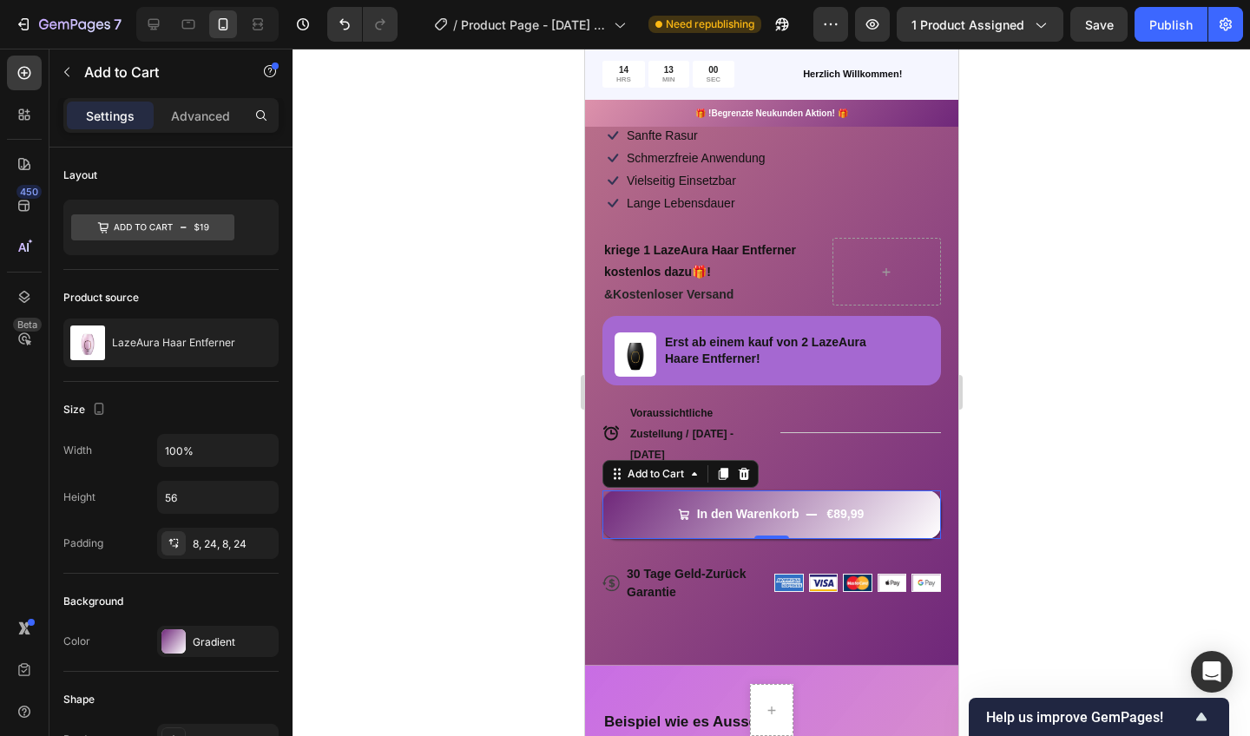
click at [530, 477] on div at bounding box center [772, 393] width 958 height 688
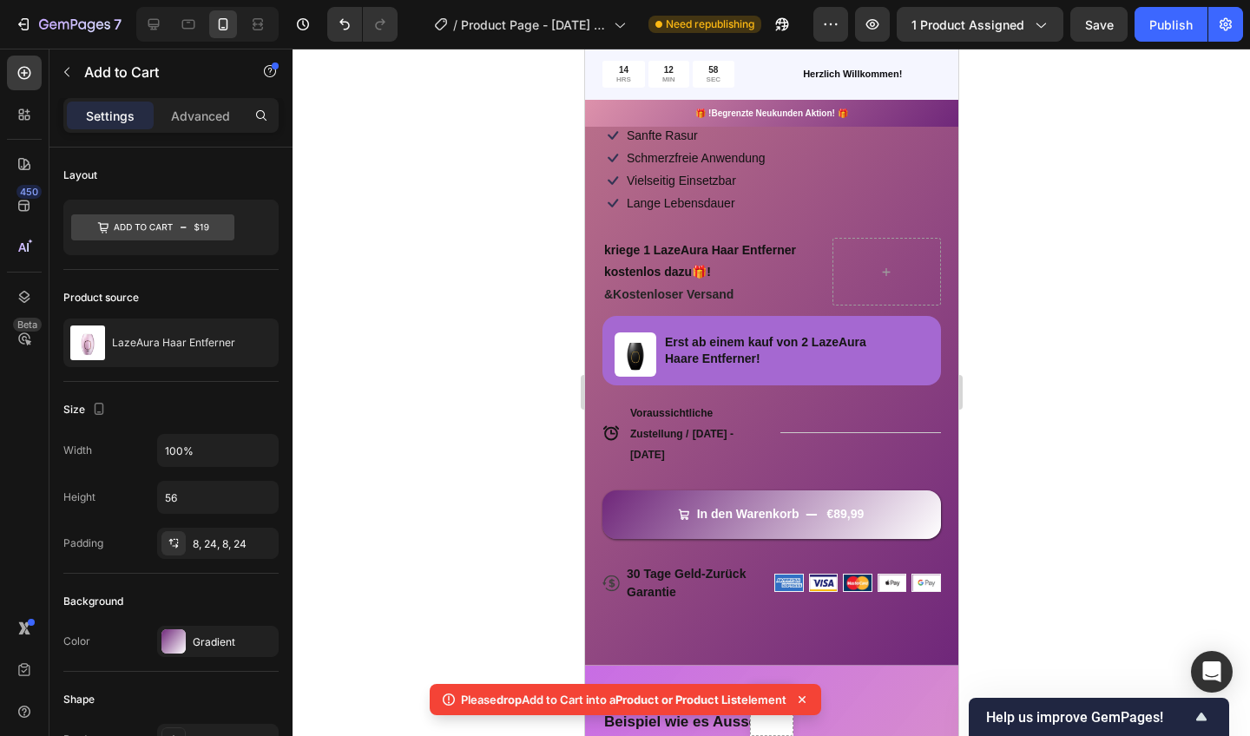
click at [702, 511] on div "In den Warenkorb" at bounding box center [747, 514] width 102 height 16
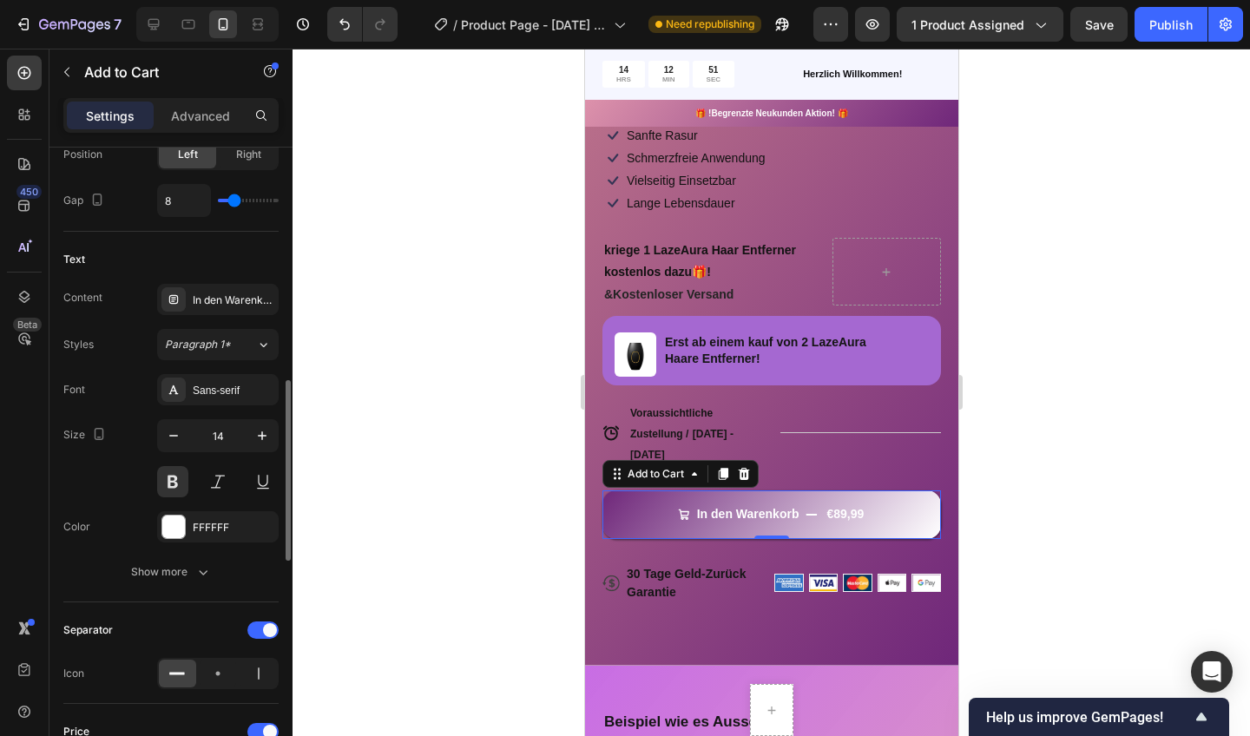
scroll to position [823, 0]
click at [185, 530] on div at bounding box center [173, 526] width 24 height 24
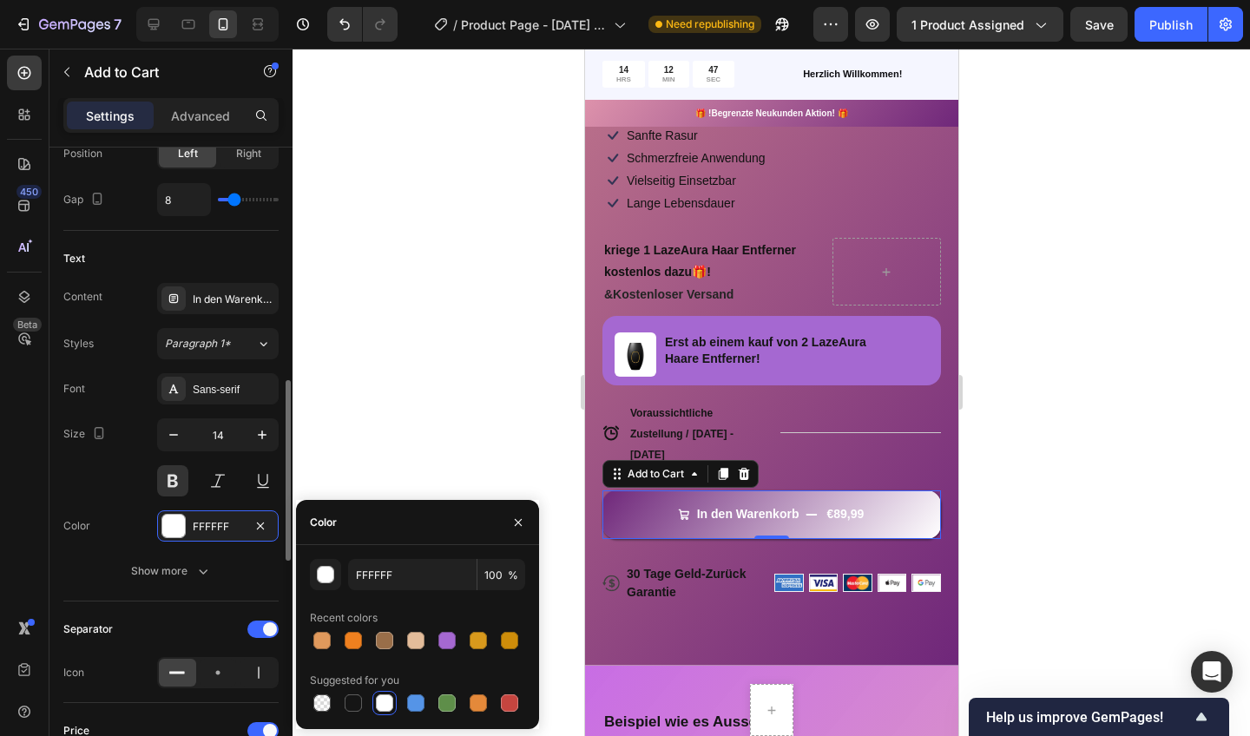
click at [350, 703] on div at bounding box center [353, 703] width 17 height 17
type input "151515"
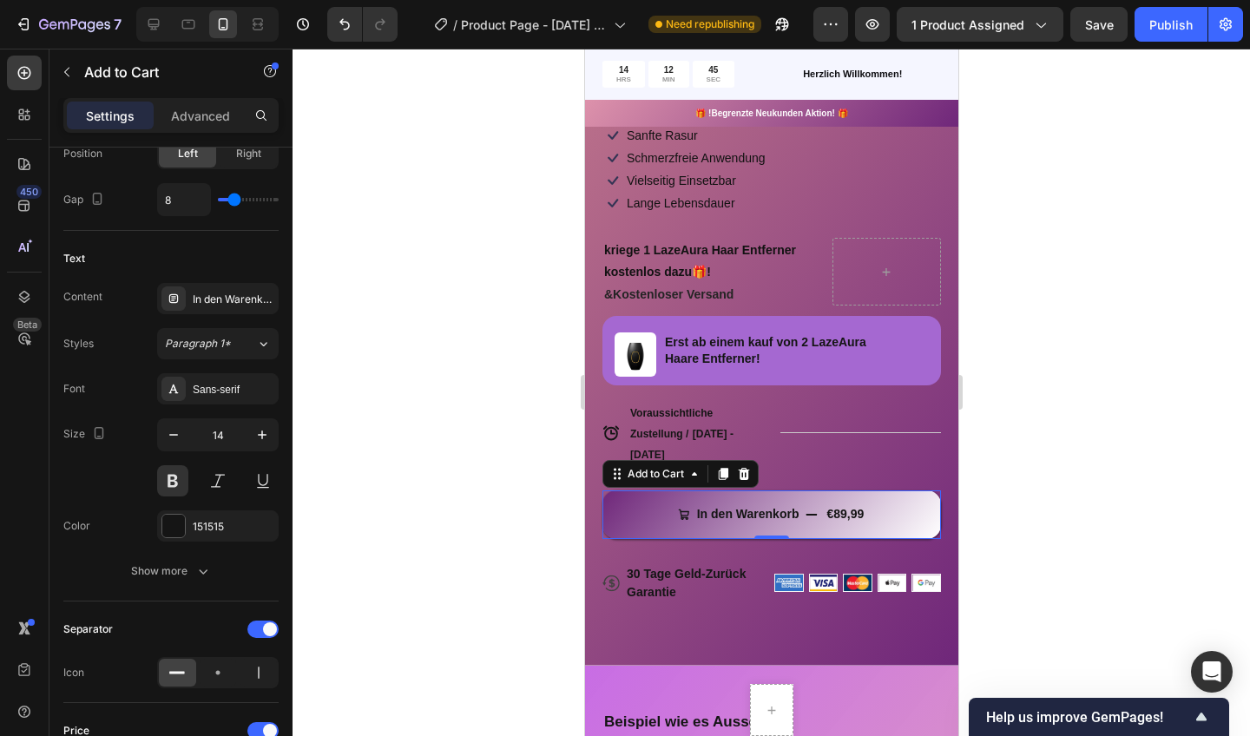
drag, startPoint x: 163, startPoint y: 644, endPoint x: 430, endPoint y: 450, distance: 330.0
click at [430, 450] on div at bounding box center [772, 393] width 958 height 688
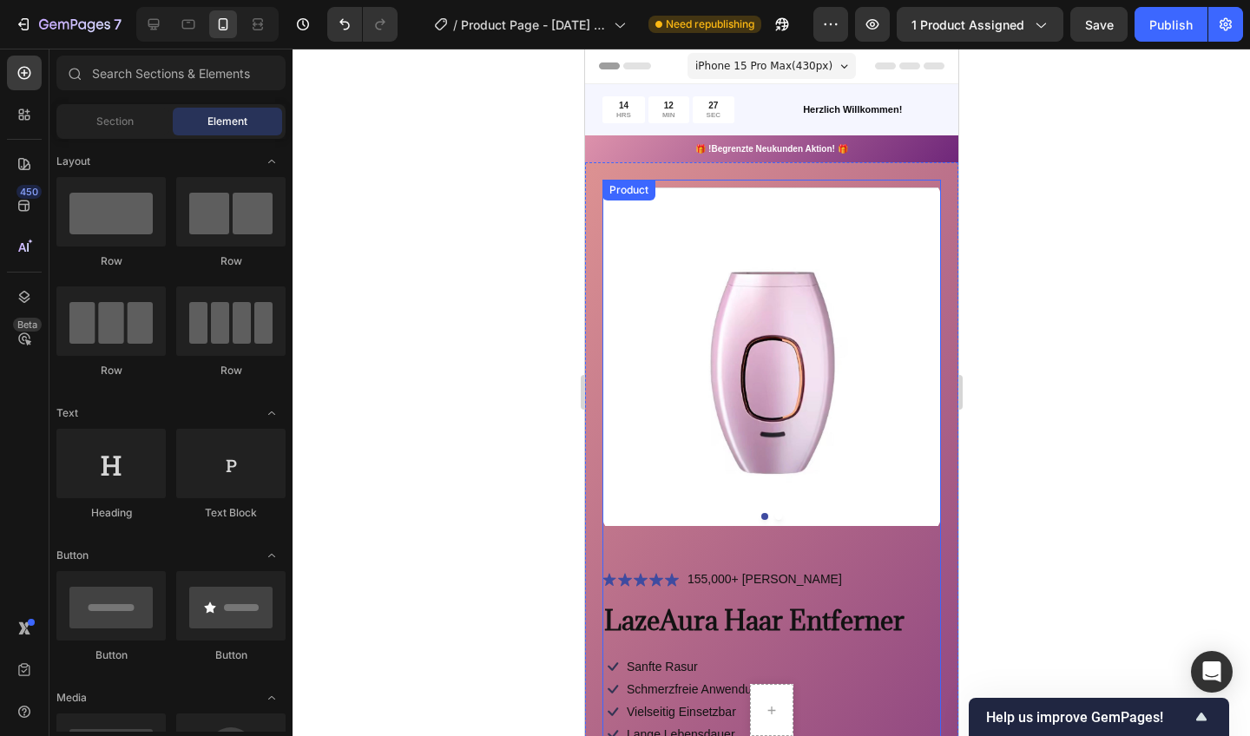
scroll to position [0, 0]
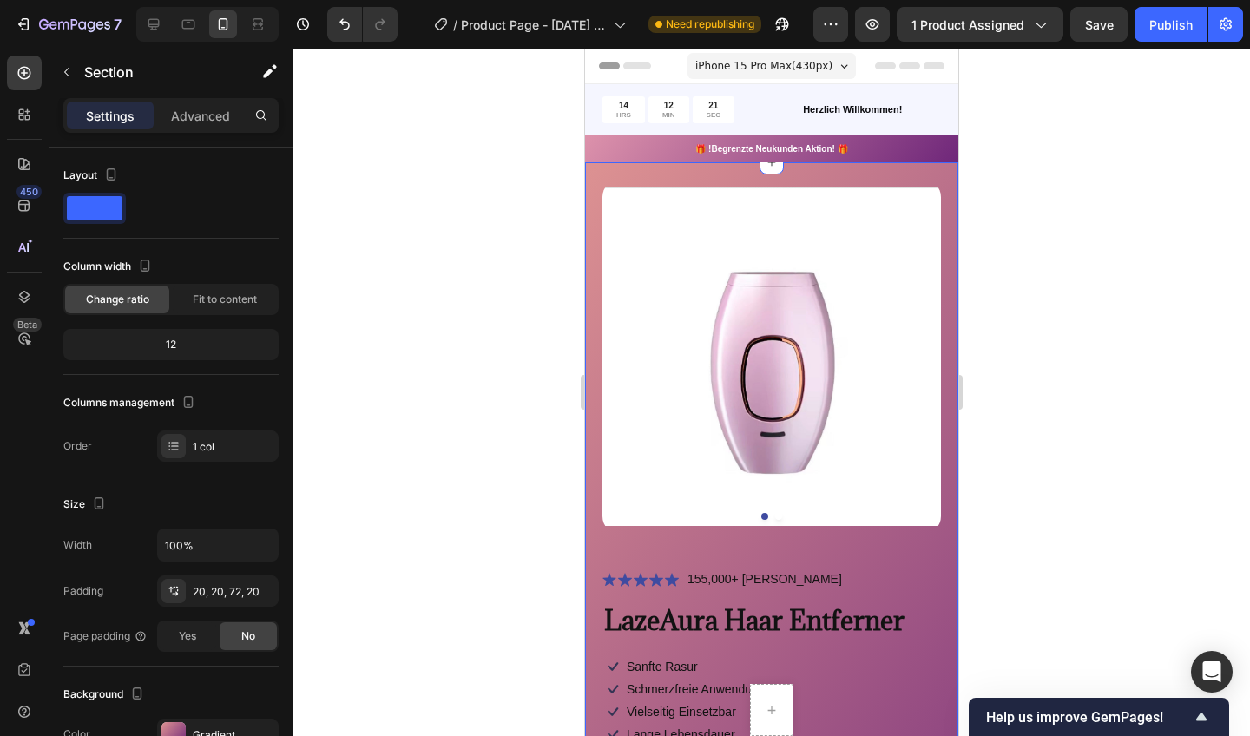
click at [937, 168] on div "Product Images Icon Icon Icon Icon Icon Icon List 155,000+ Zufriedene Kunden Te…" at bounding box center [770, 679] width 373 height 1034
drag, startPoint x: 755, startPoint y: 660, endPoint x: 956, endPoint y: 185, distance: 515.5
click at [956, 185] on div "Product Images Icon Icon Icon Icon Icon Icon List 155,000+ Zufriedene Kunden Te…" at bounding box center [770, 679] width 373 height 1034
drag, startPoint x: 956, startPoint y: 185, endPoint x: 943, endPoint y: 164, distance: 24.6
click at [943, 164] on div "Product Images Icon Icon Icon Icon Icon Icon List 155,000+ Zufriedene Kunden Te…" at bounding box center [770, 679] width 373 height 1034
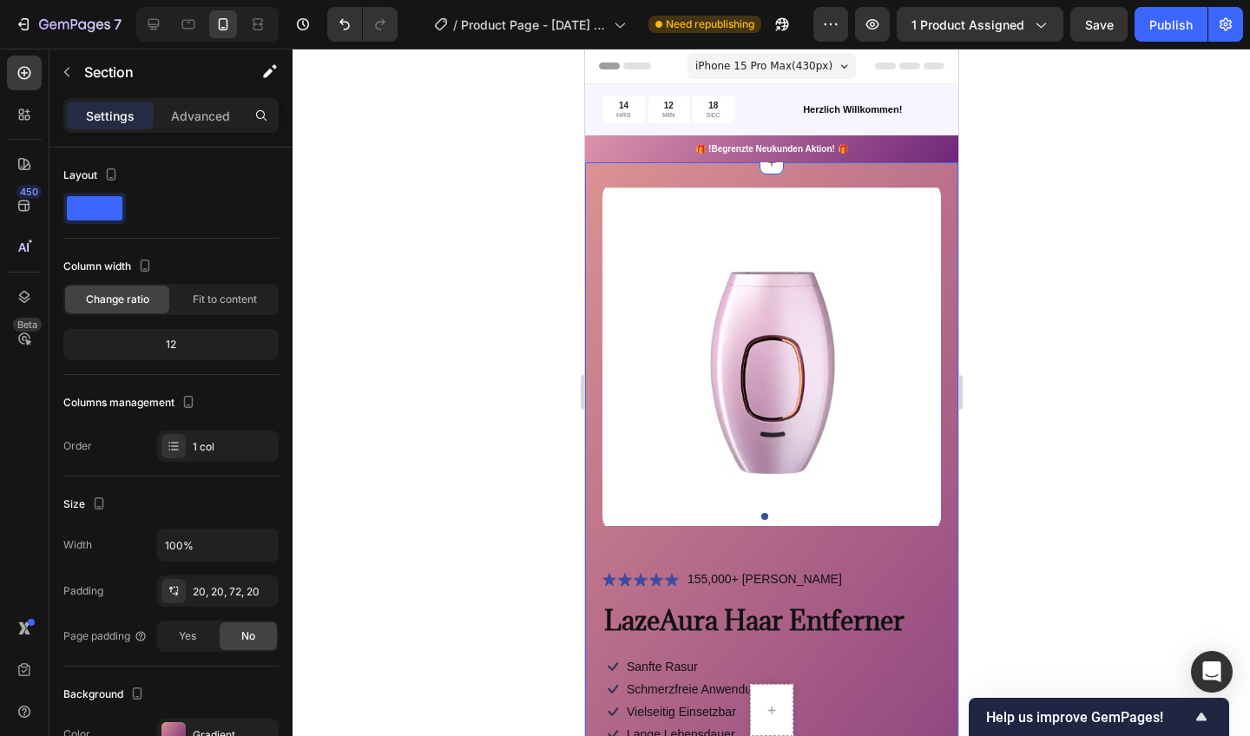
click at [943, 168] on div "Product Images Icon Icon Icon Icon Icon Icon List 155,000+ Zufriedene Kunden Te…" at bounding box center [770, 679] width 373 height 1034
click at [1003, 168] on div at bounding box center [772, 393] width 958 height 688
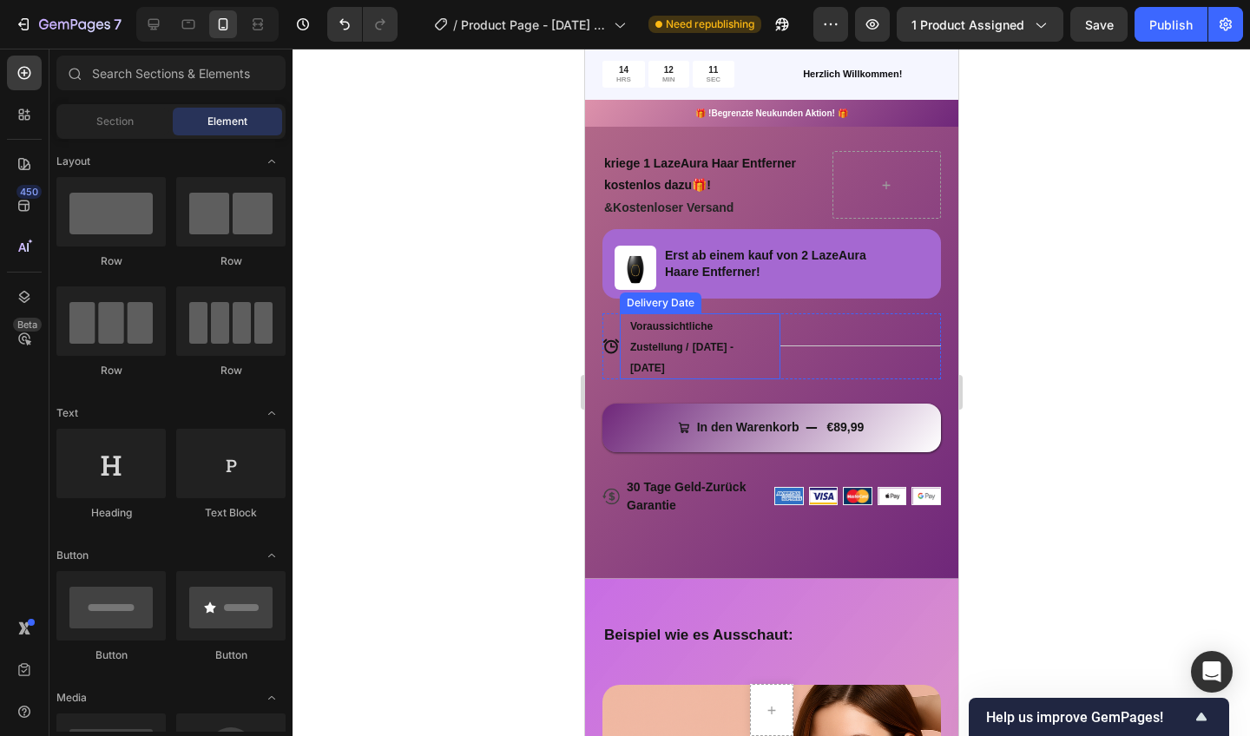
scroll to position [628, 0]
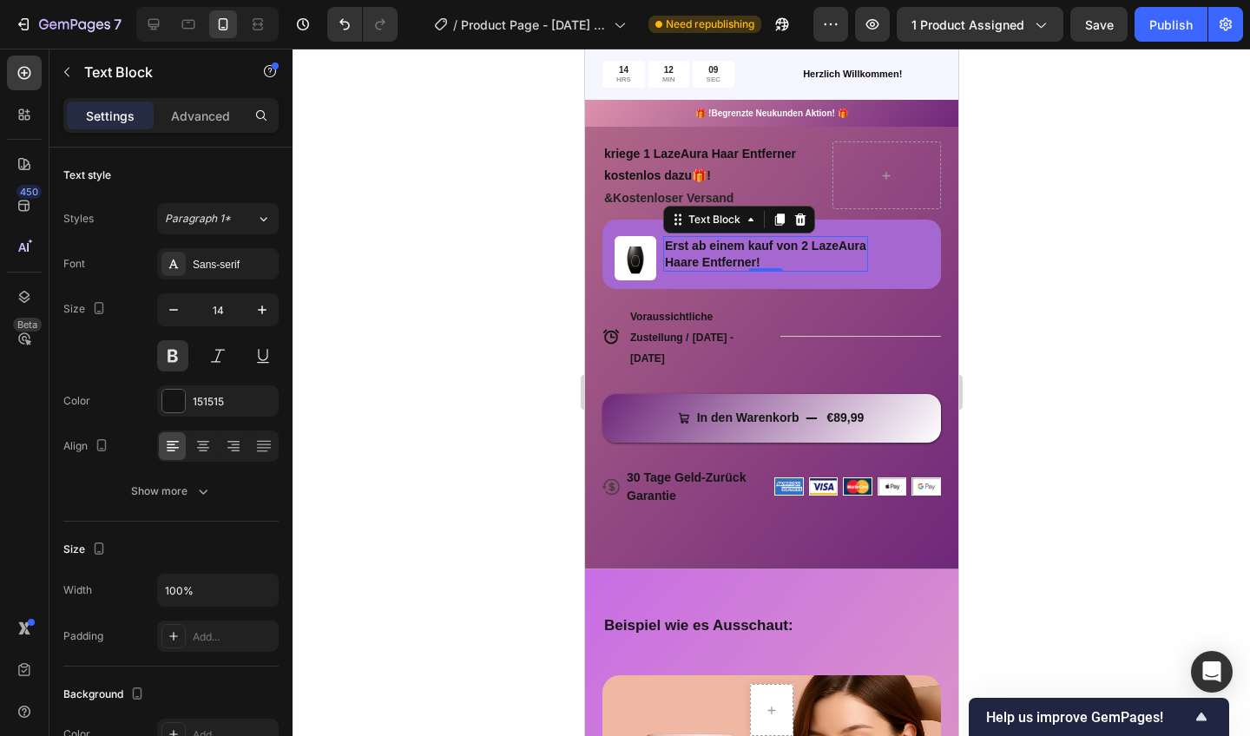
click at [697, 261] on p "Haare Entferner!" at bounding box center [764, 262] width 201 height 16
click at [1018, 224] on div at bounding box center [772, 393] width 958 height 688
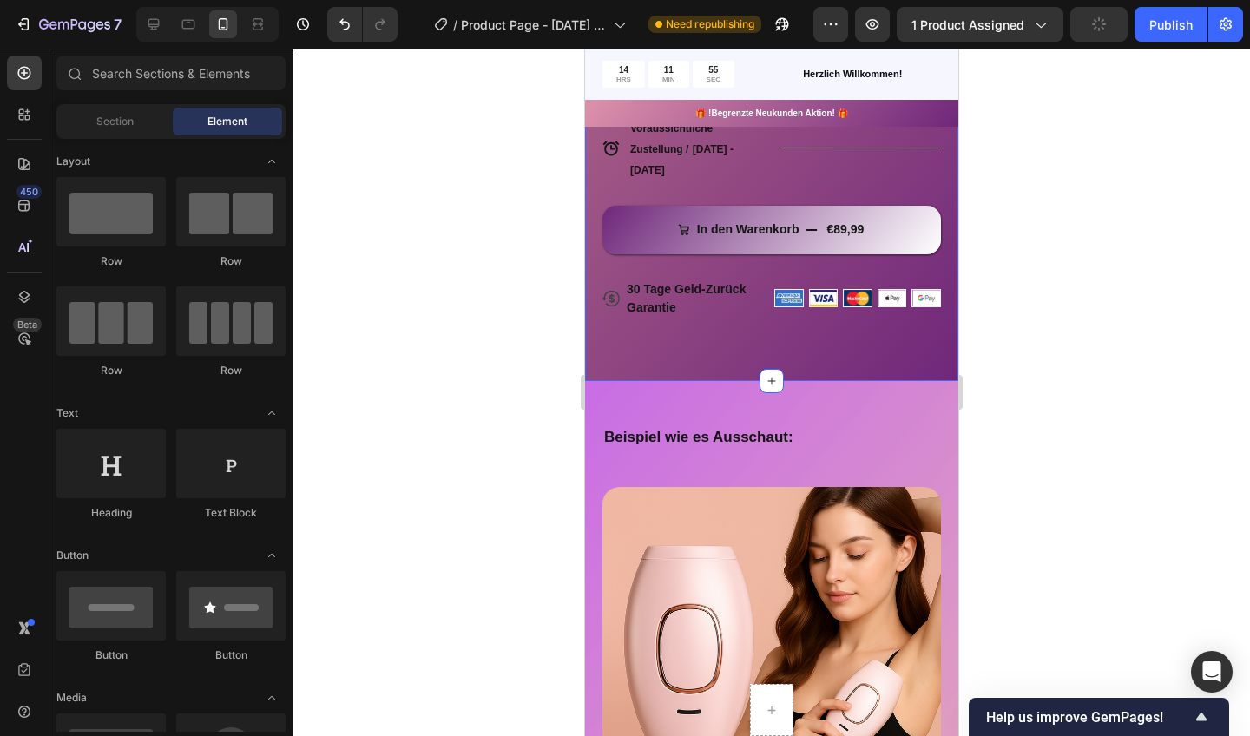
scroll to position [814, 0]
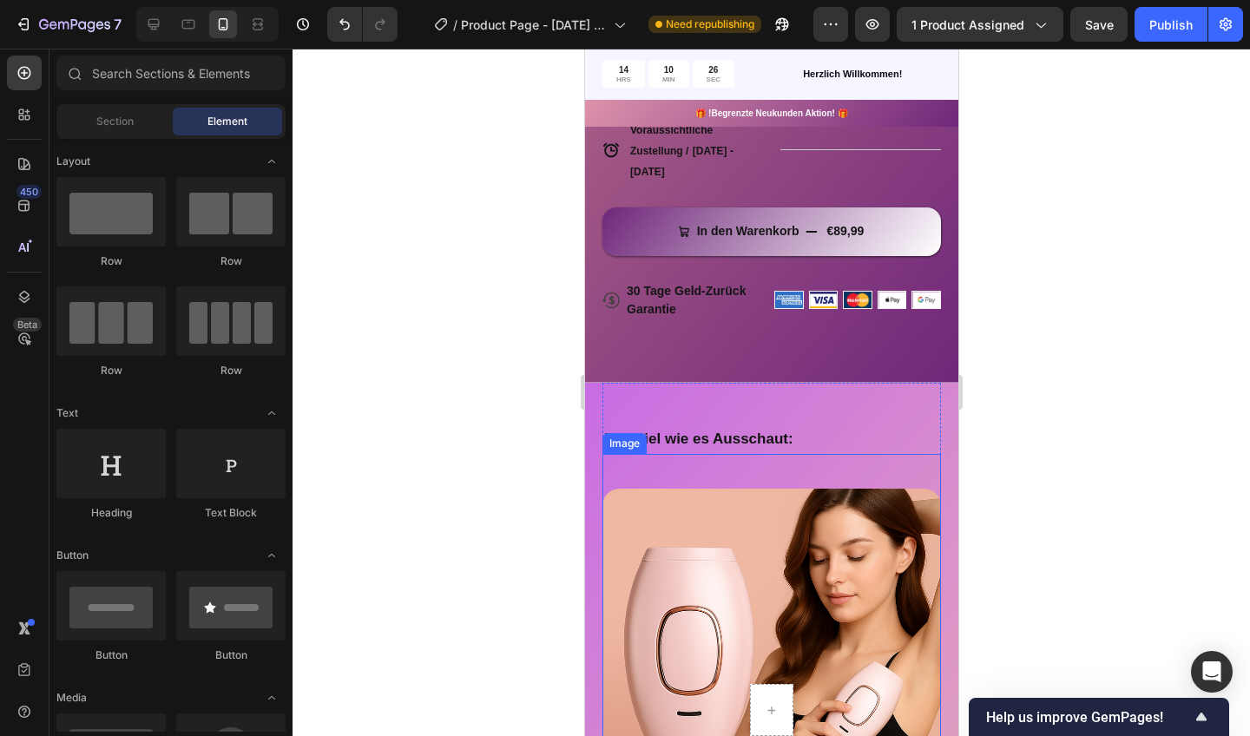
drag, startPoint x: 156, startPoint y: 478, endPoint x: 313, endPoint y: 397, distance: 176.7
click at [313, 397] on div at bounding box center [772, 393] width 958 height 688
click at [478, 440] on div at bounding box center [772, 393] width 958 height 688
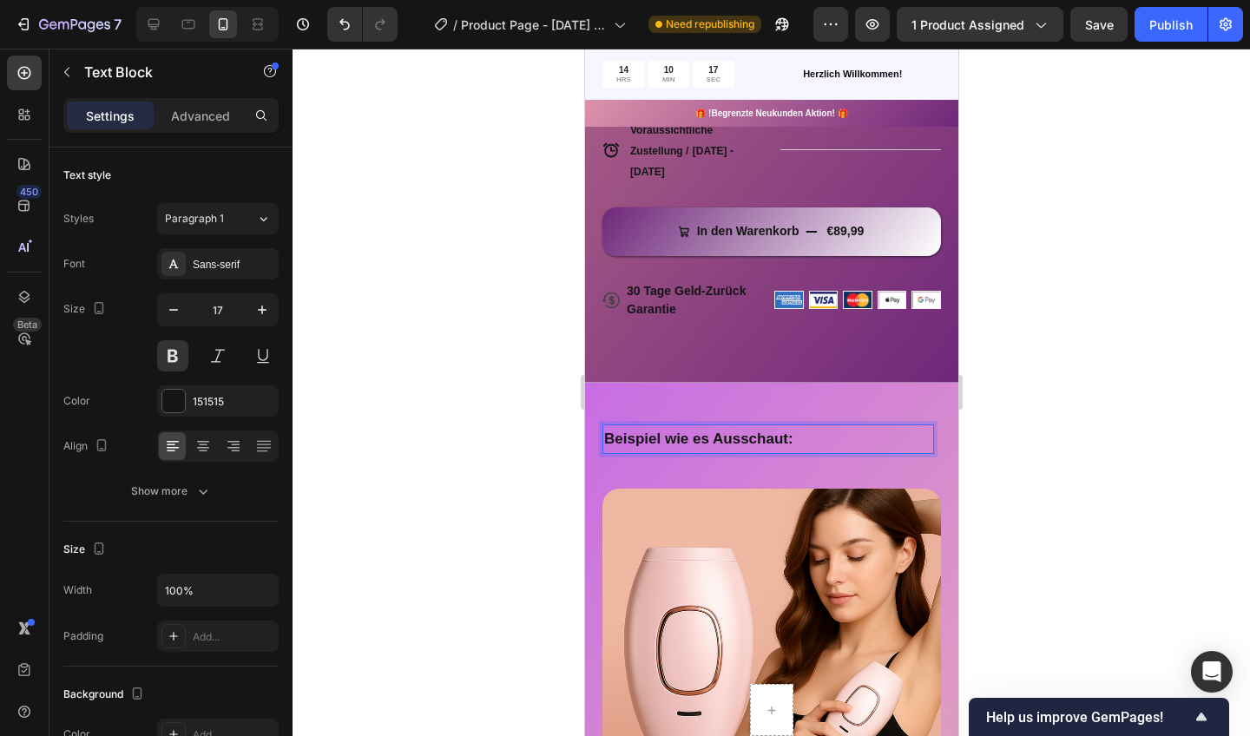
click at [839, 440] on p "Beispiel wie es Ausschaut:" at bounding box center [767, 439] width 328 height 27
click at [855, 438] on p "Beispiel wie es Ausschaut:" at bounding box center [767, 439] width 328 height 27
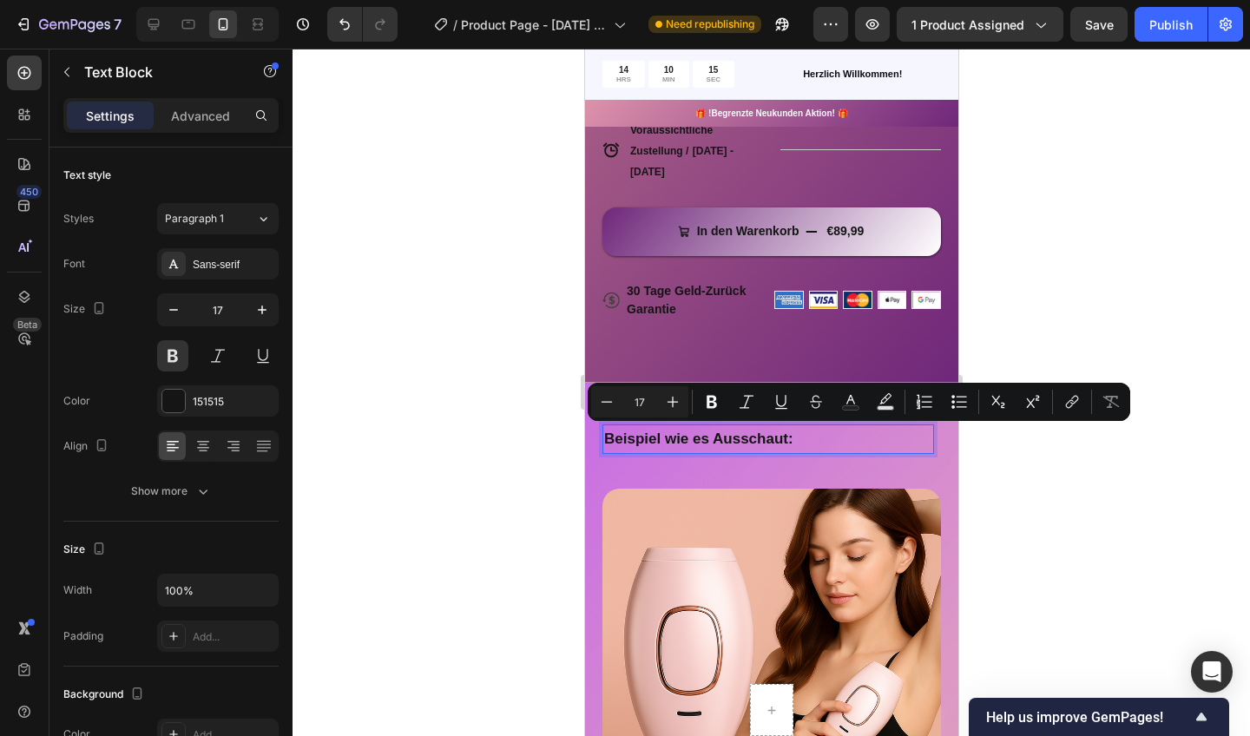
click at [855, 438] on p "Beispiel wie es Ausschaut:" at bounding box center [767, 439] width 328 height 27
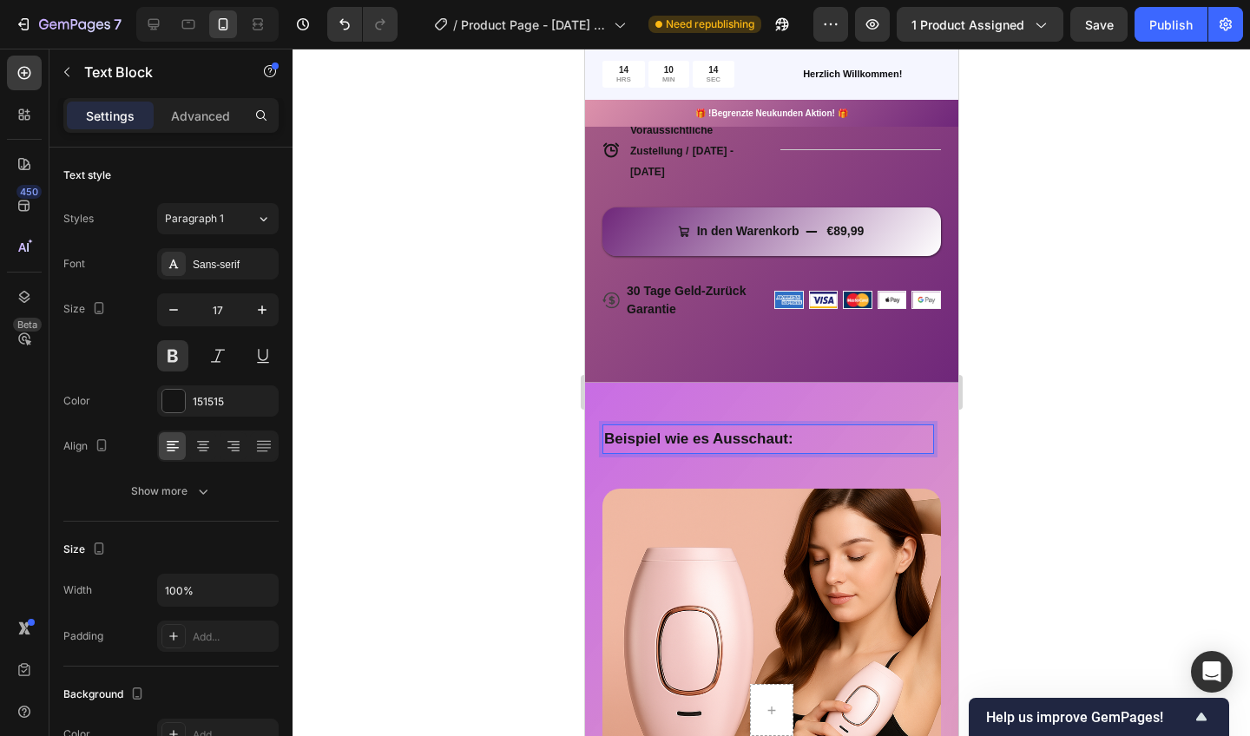
click at [855, 438] on p "Beispiel wie es Ausschaut:" at bounding box center [767, 439] width 328 height 27
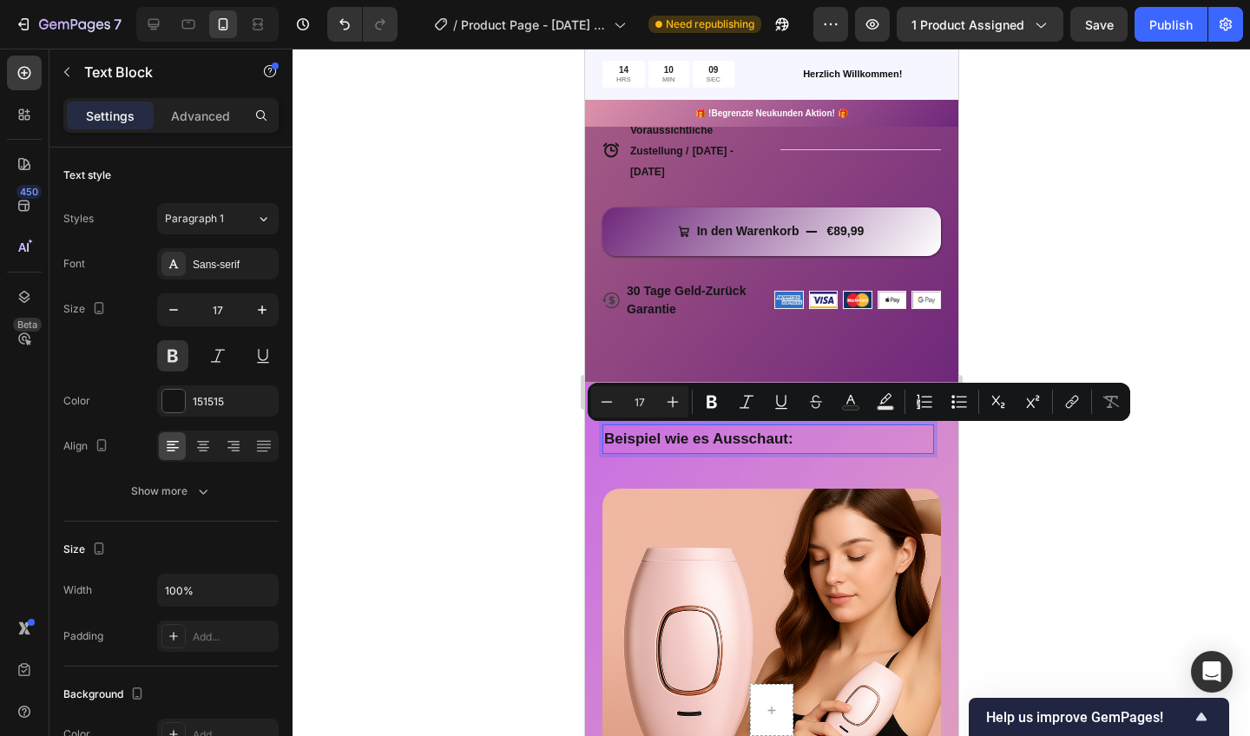
drag, startPoint x: 836, startPoint y: 440, endPoint x: 866, endPoint y: 438, distance: 29.6
click at [866, 438] on p "Beispiel wie es Ausschaut:" at bounding box center [767, 439] width 328 height 27
click at [629, 440] on p "Beispiel wie es Ausschaut:" at bounding box center [767, 439] width 328 height 27
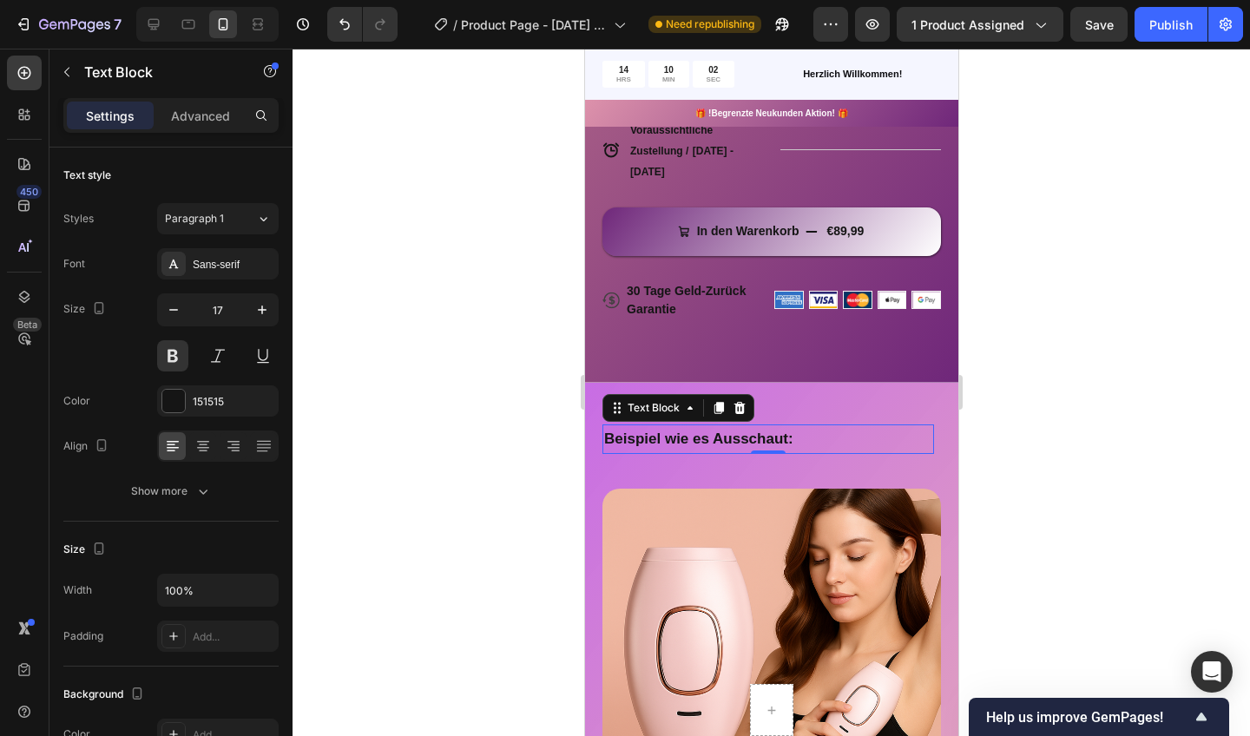
click at [500, 443] on div at bounding box center [772, 393] width 958 height 688
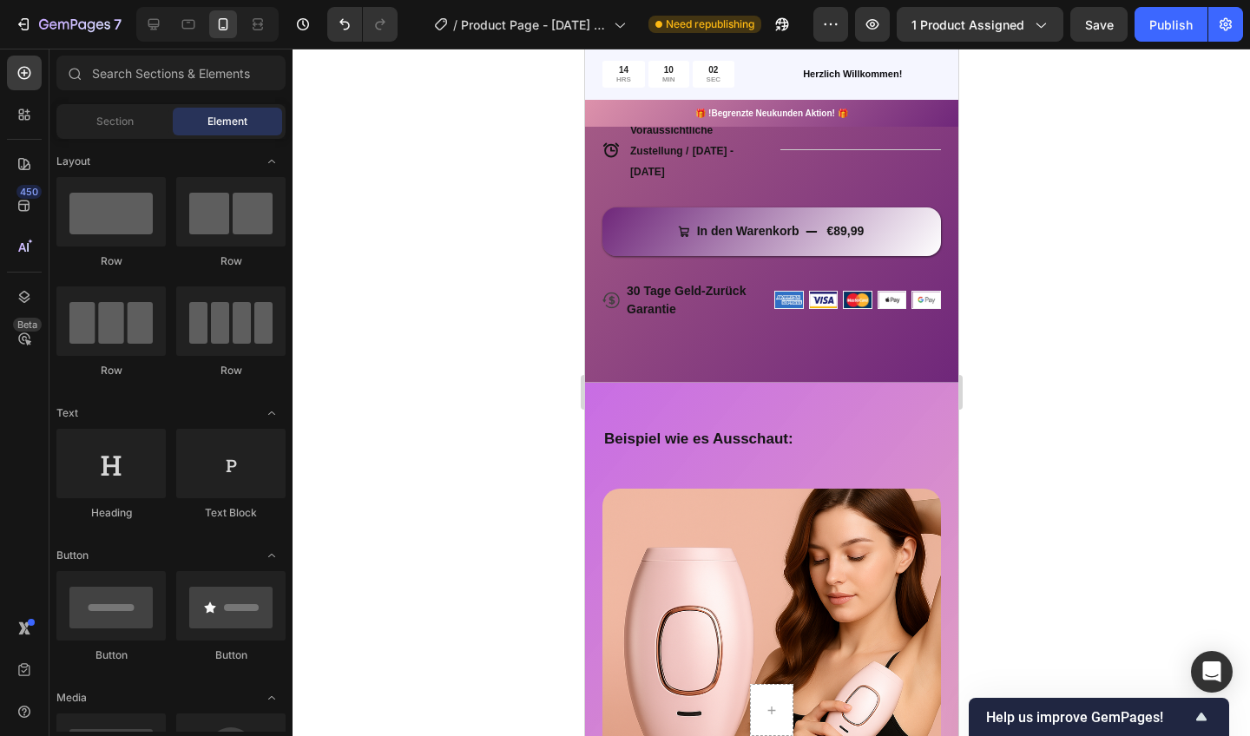
drag, startPoint x: 866, startPoint y: 438, endPoint x: 708, endPoint y: 431, distance: 157.3
click at [708, 431] on p "Beispiel wie es Ausschaut:" at bounding box center [767, 439] width 328 height 27
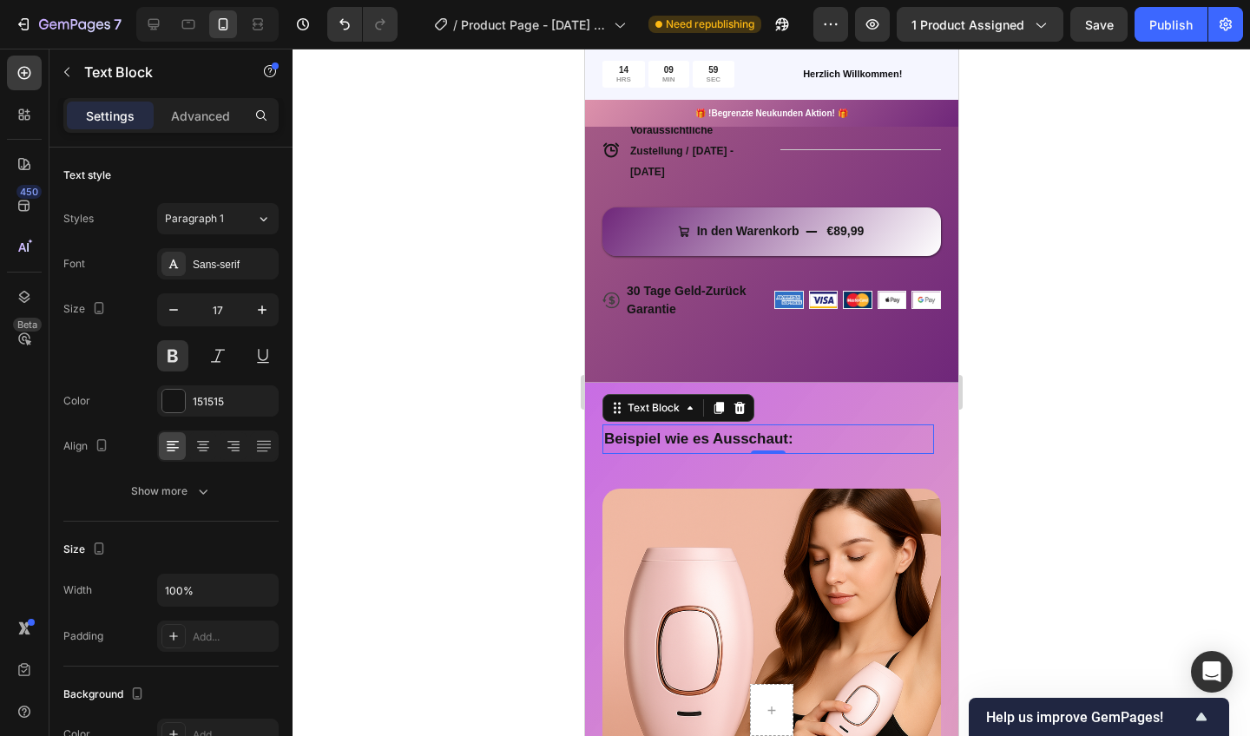
click at [202, 270] on div "Sans-serif" at bounding box center [234, 265] width 82 height 16
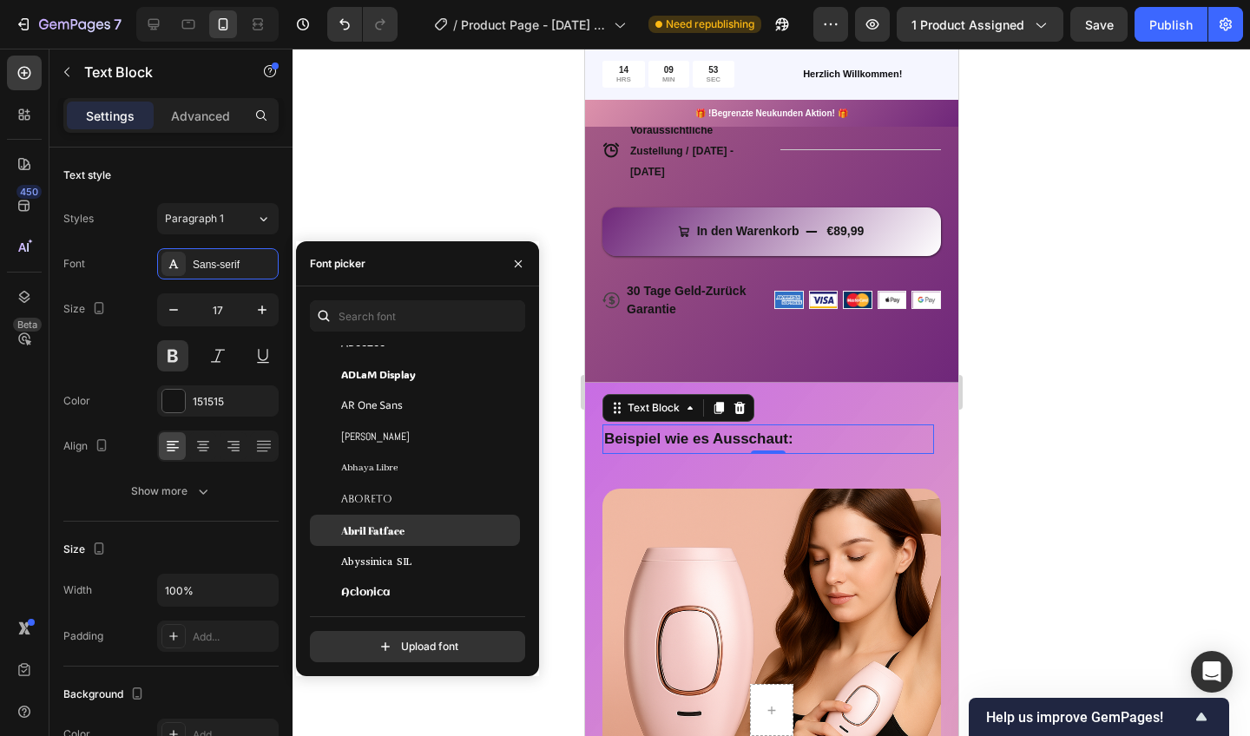
scroll to position [218, 0]
click at [376, 530] on span "Abril Fatface" at bounding box center [372, 532] width 63 height 16
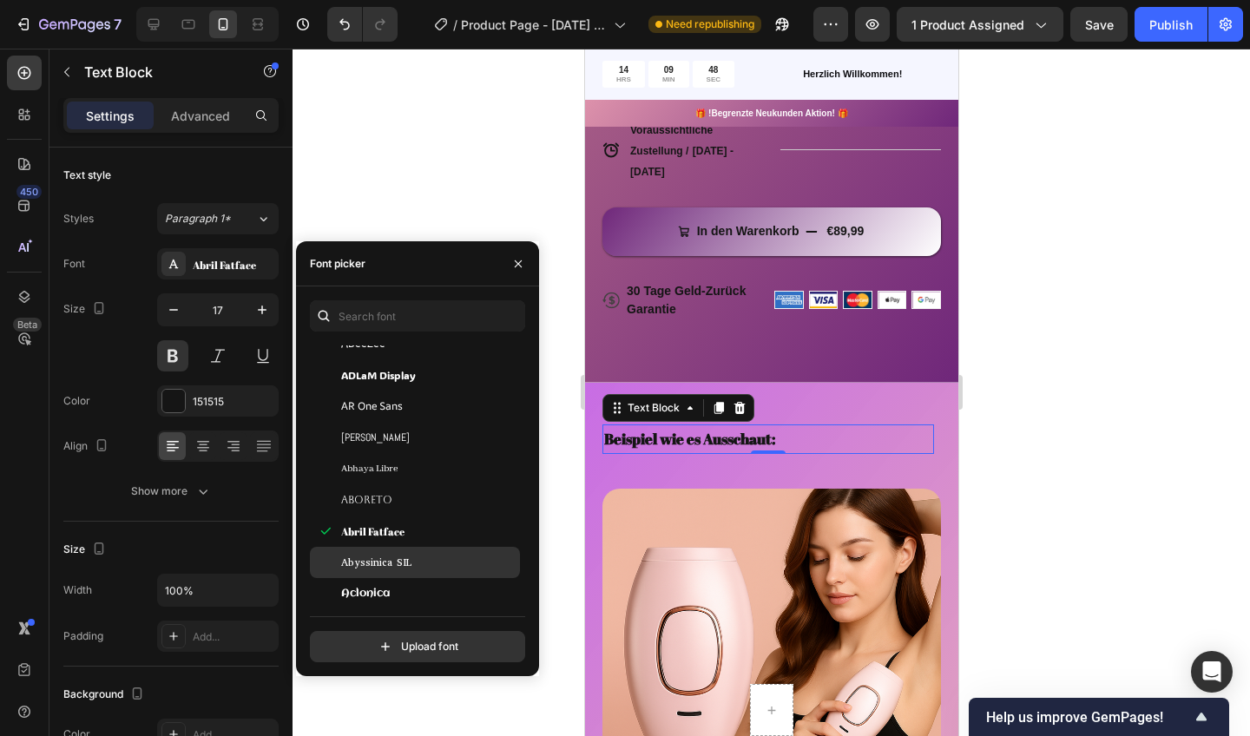
click at [422, 212] on div at bounding box center [772, 393] width 958 height 688
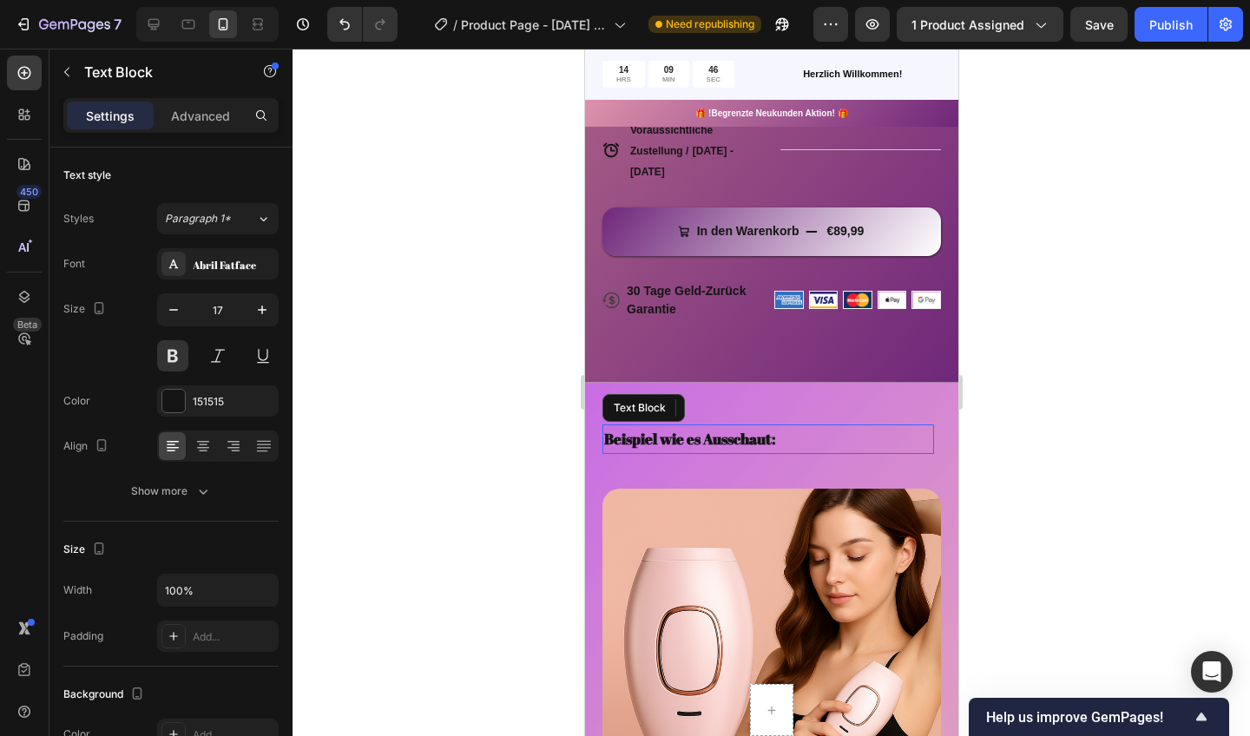
click at [685, 438] on p "Beispiel wie es Ausschaut:" at bounding box center [767, 439] width 328 height 27
drag, startPoint x: 358, startPoint y: 569, endPoint x: 542, endPoint y: 331, distance: 300.8
click at [542, 331] on div at bounding box center [772, 393] width 958 height 688
click at [828, 442] on p "Beispiel wie es Ausschaut:" at bounding box center [767, 439] width 328 height 27
click at [847, 440] on p "Beispiel wie es Ausschaut:" at bounding box center [767, 439] width 328 height 27
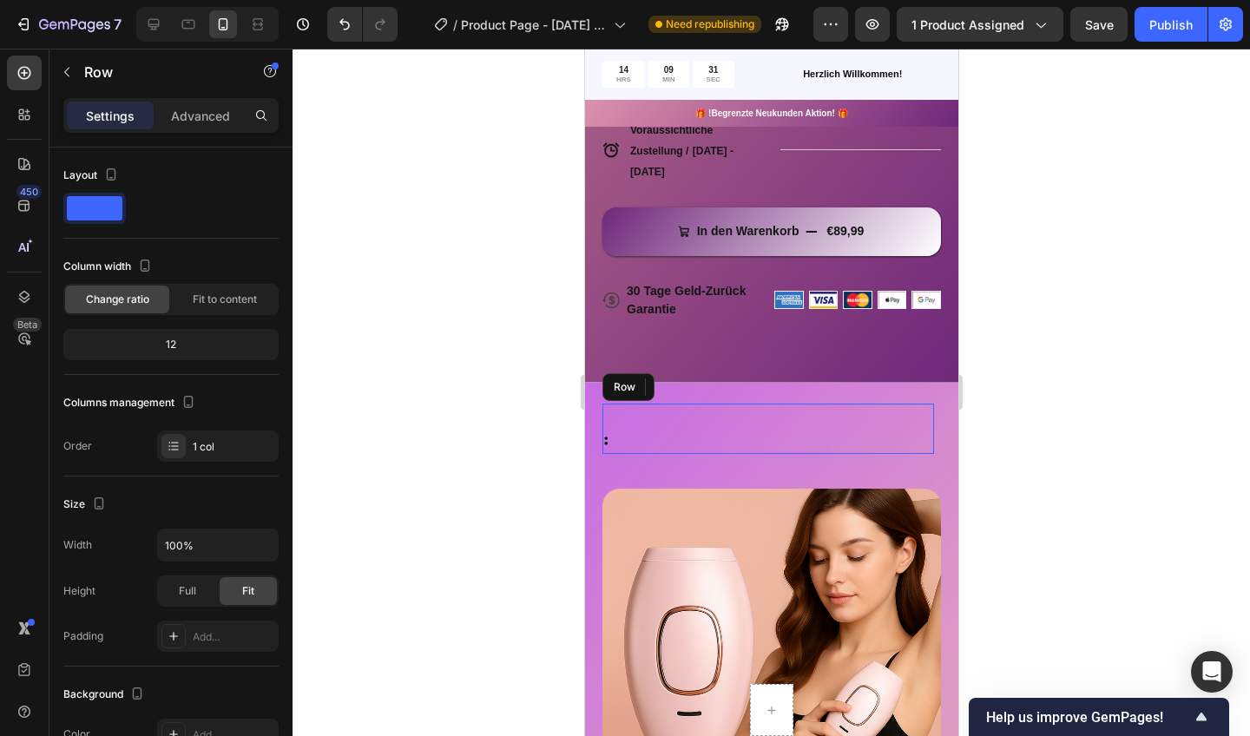
drag, startPoint x: 1126, startPoint y: 379, endPoint x: 748, endPoint y: 415, distance: 379.3
click at [748, 415] on div ": Text Block 0 Row" at bounding box center [768, 429] width 332 height 51
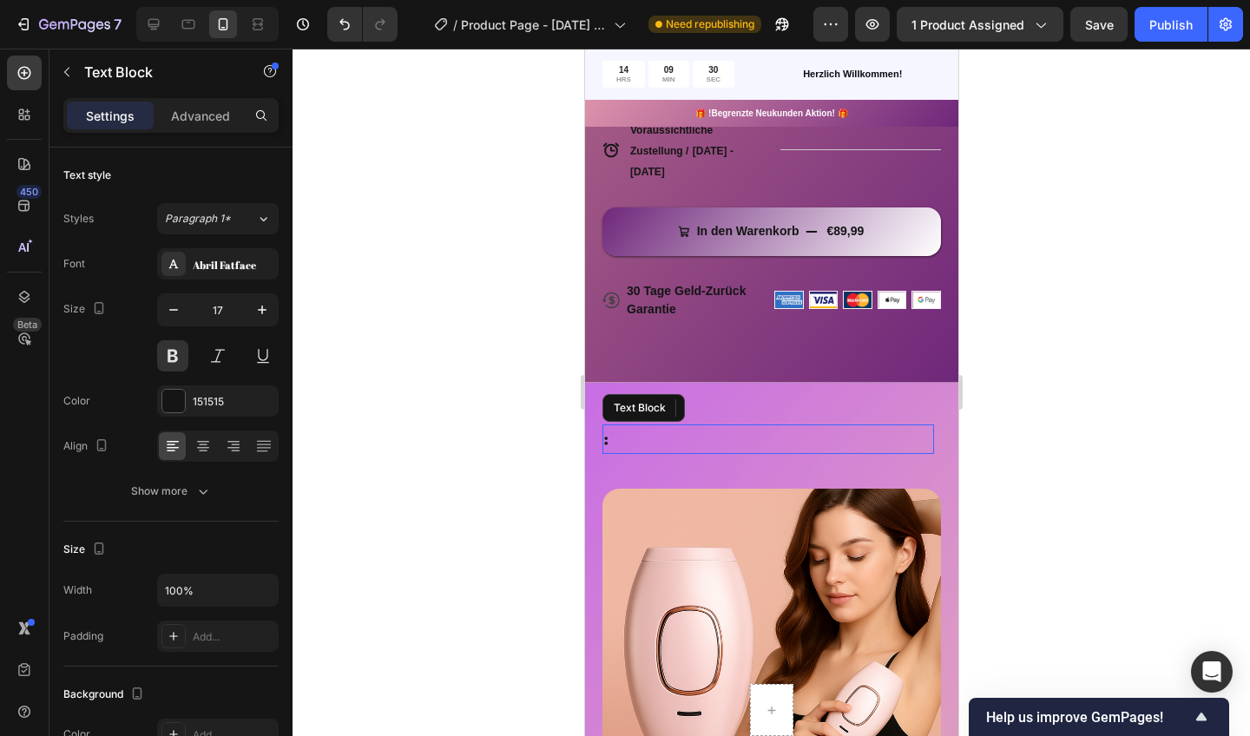
drag, startPoint x: 748, startPoint y: 415, endPoint x: 701, endPoint y: 446, distance: 57.1
click at [701, 446] on p ":" at bounding box center [767, 439] width 328 height 27
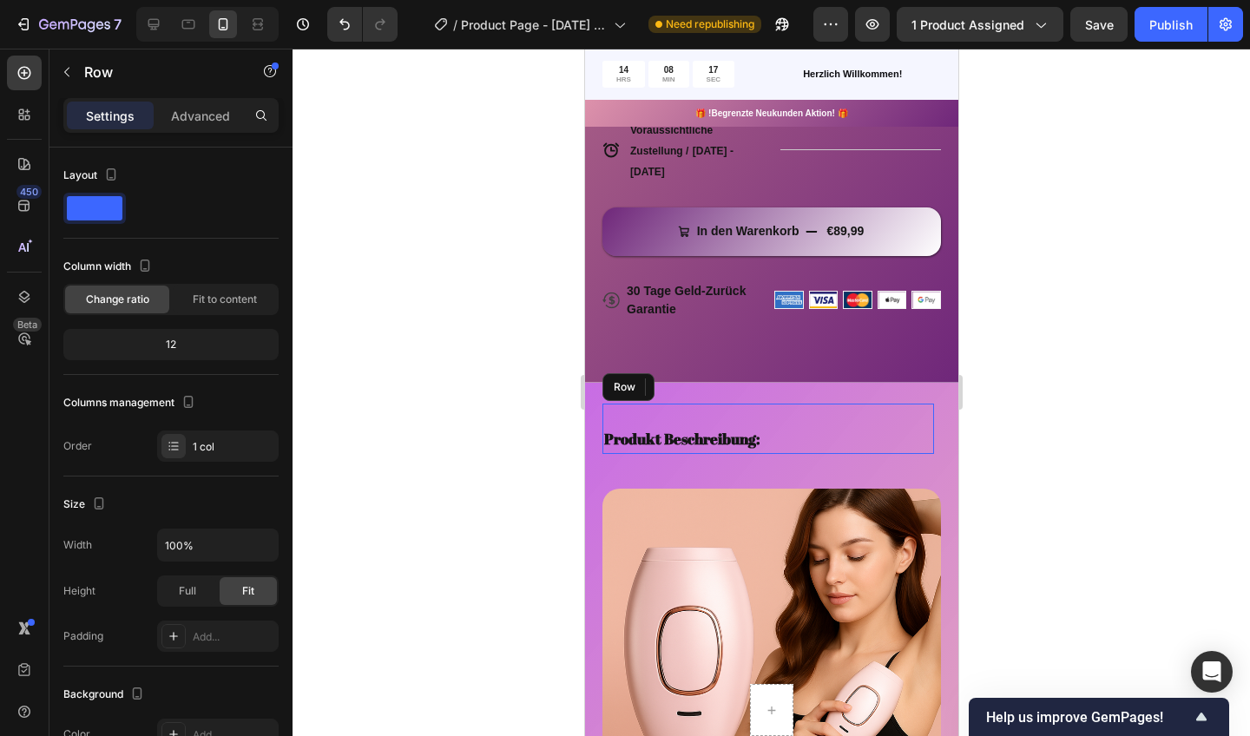
click at [670, 418] on div "Produkt Beschreibung: Text Block 0 Row" at bounding box center [768, 429] width 332 height 51
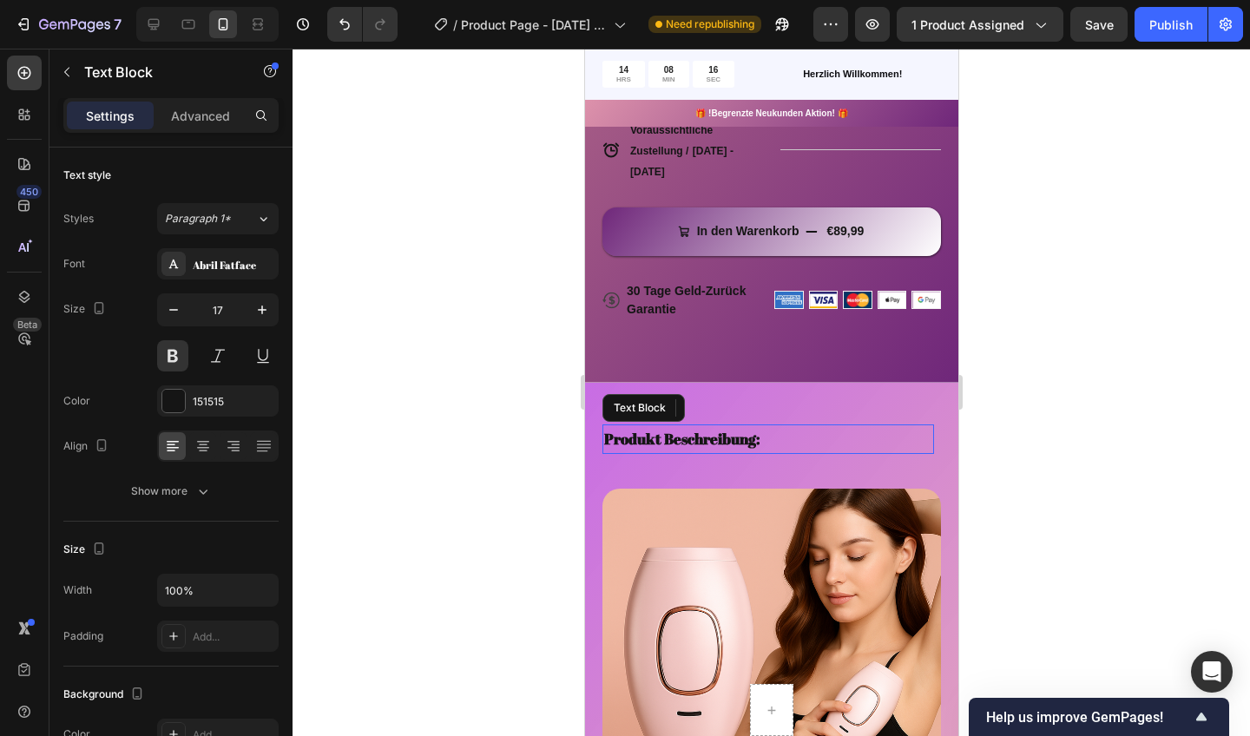
click at [668, 428] on p "Produkt Beschreibung:" at bounding box center [767, 439] width 328 height 27
drag, startPoint x: 701, startPoint y: 446, endPoint x: 662, endPoint y: 428, distance: 43.1
click at [662, 428] on p "Produkt Beschreibung:" at bounding box center [767, 439] width 328 height 27
drag, startPoint x: 77, startPoint y: 379, endPoint x: 503, endPoint y: 420, distance: 427.4
click at [503, 420] on div at bounding box center [772, 393] width 958 height 688
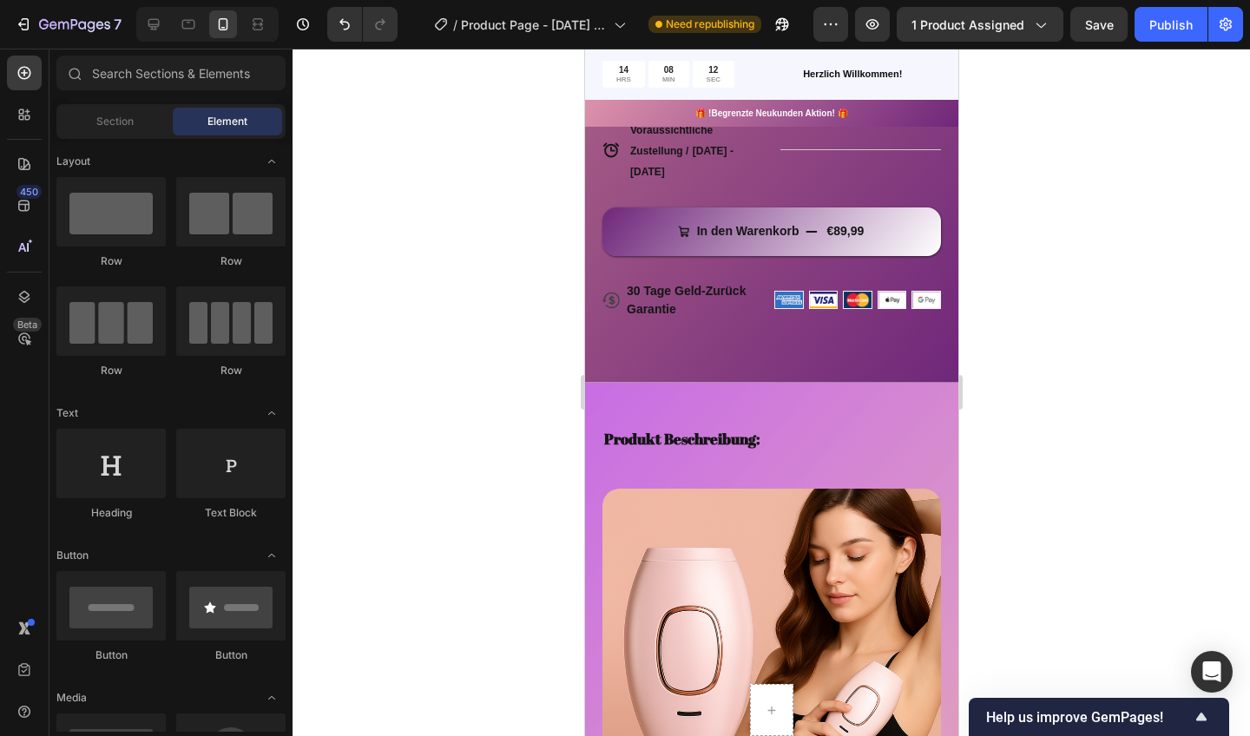
click at [517, 420] on div at bounding box center [772, 393] width 958 height 688
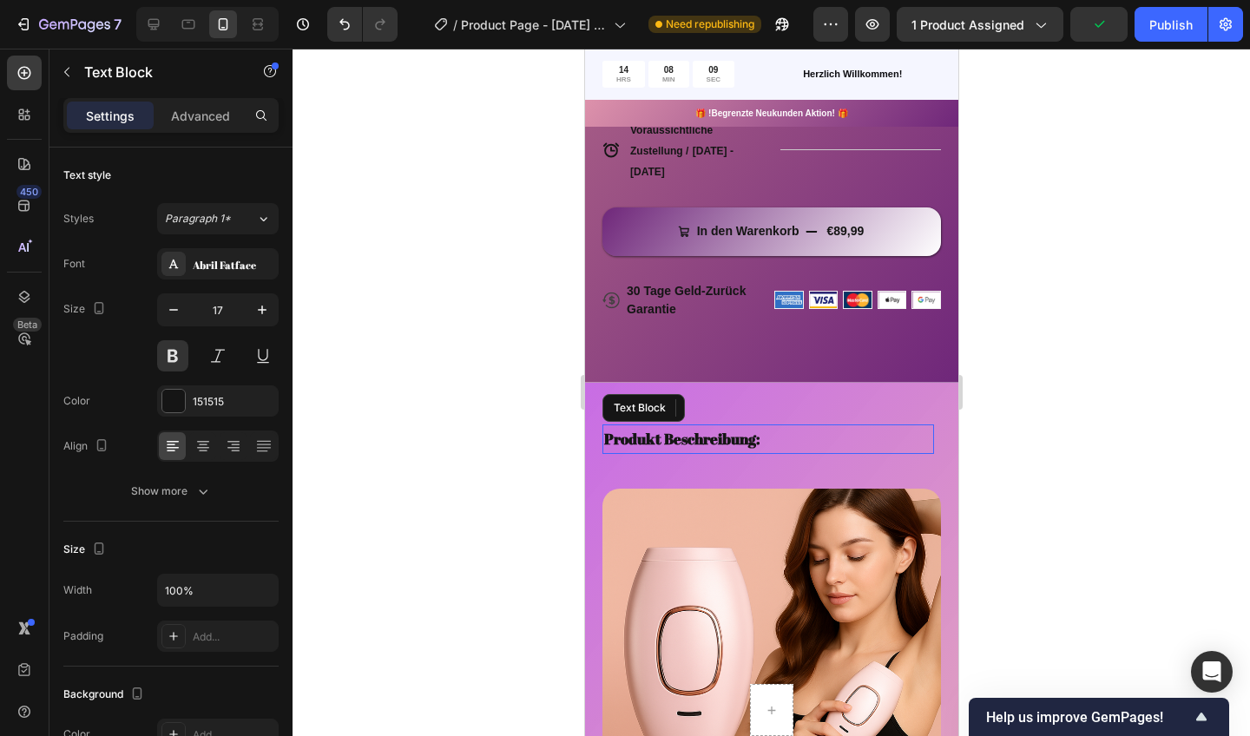
click at [672, 438] on p "Produkt Beschreibung:" at bounding box center [767, 439] width 328 height 27
click at [566, 437] on div at bounding box center [772, 393] width 958 height 688
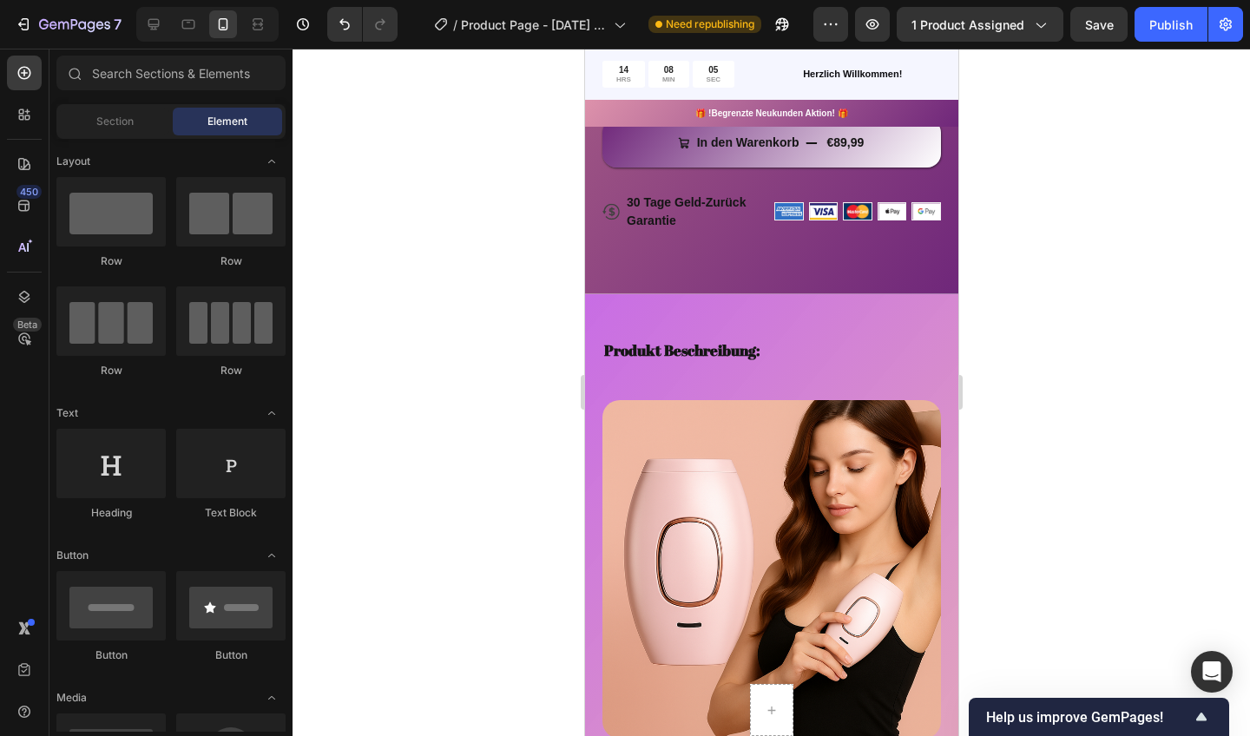
scroll to position [913, 0]
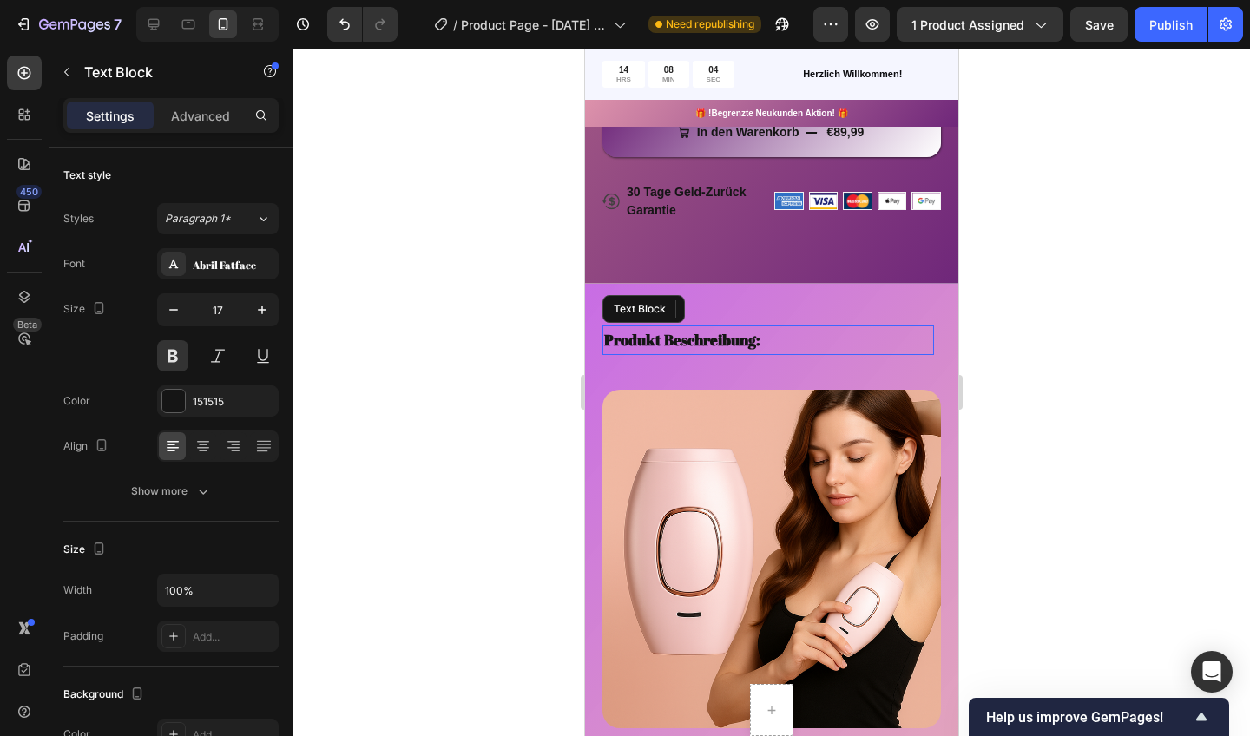
click at [788, 336] on p "Produkt Beschreibung:" at bounding box center [767, 340] width 328 height 27
click at [263, 312] on icon "button" at bounding box center [262, 309] width 17 height 17
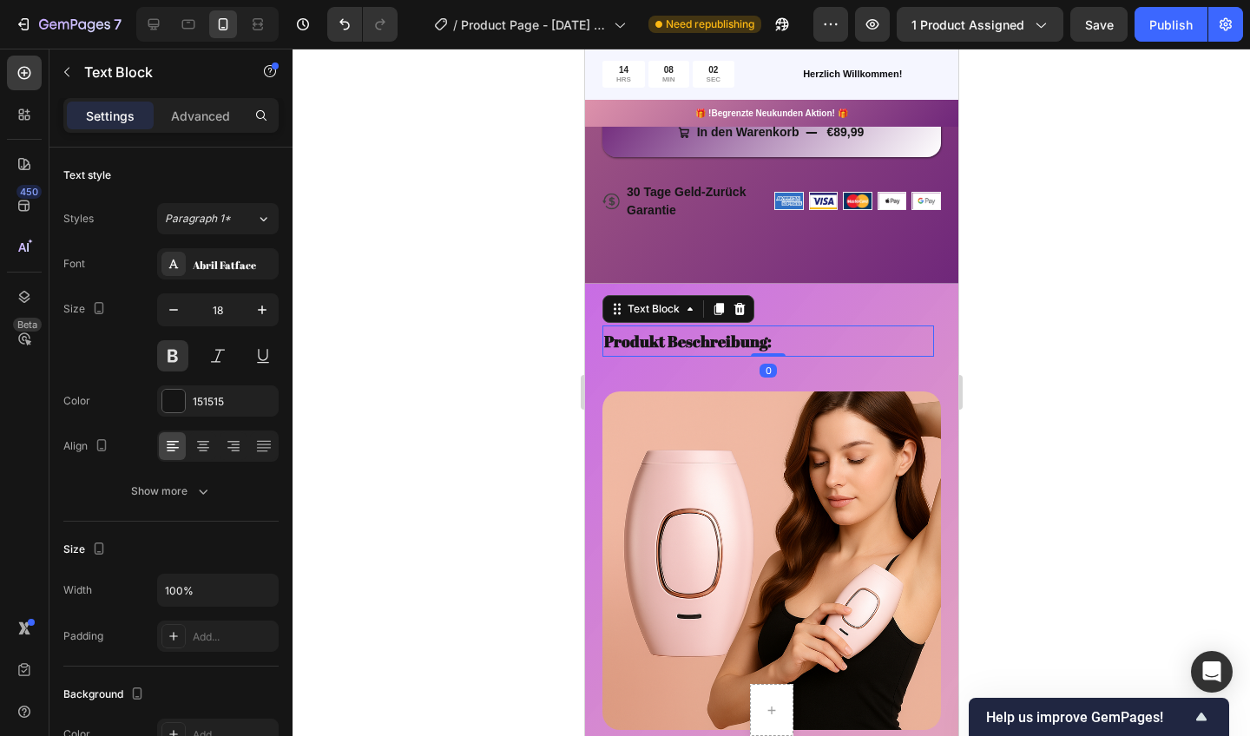
click at [263, 312] on icon "button" at bounding box center [262, 309] width 17 height 17
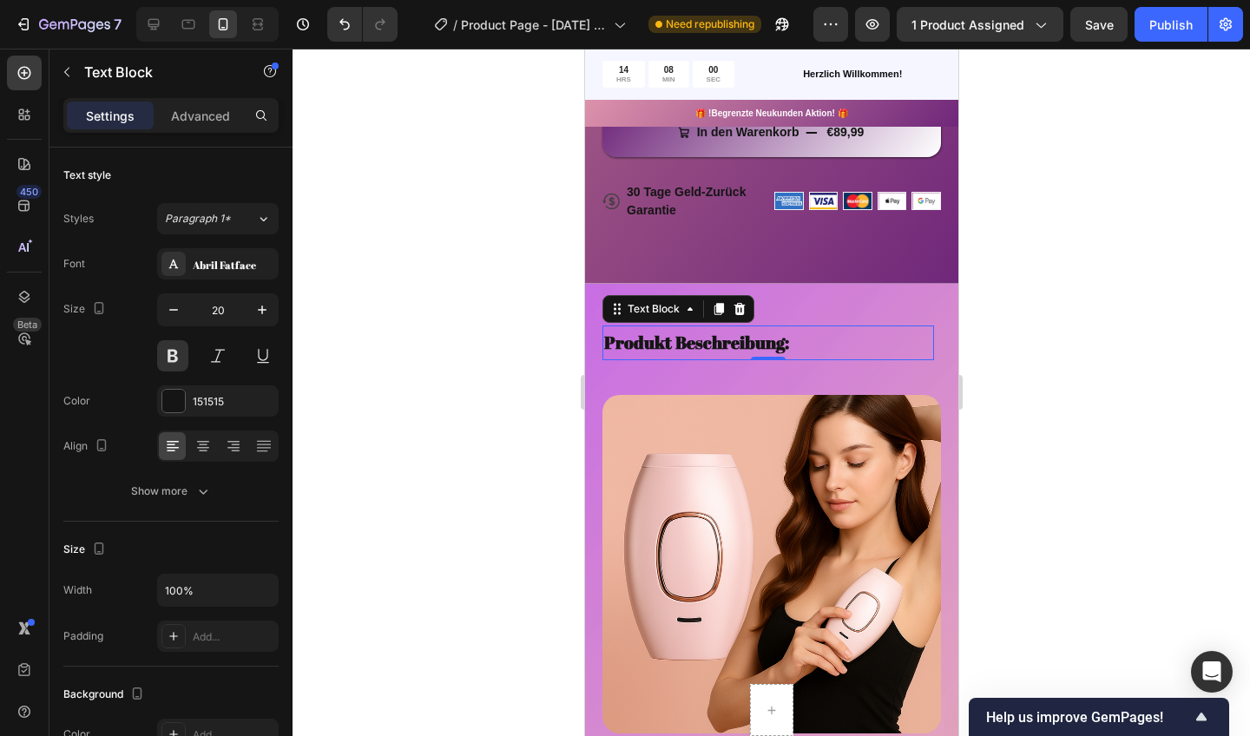
click at [263, 312] on icon "button" at bounding box center [262, 309] width 17 height 17
type input "21"
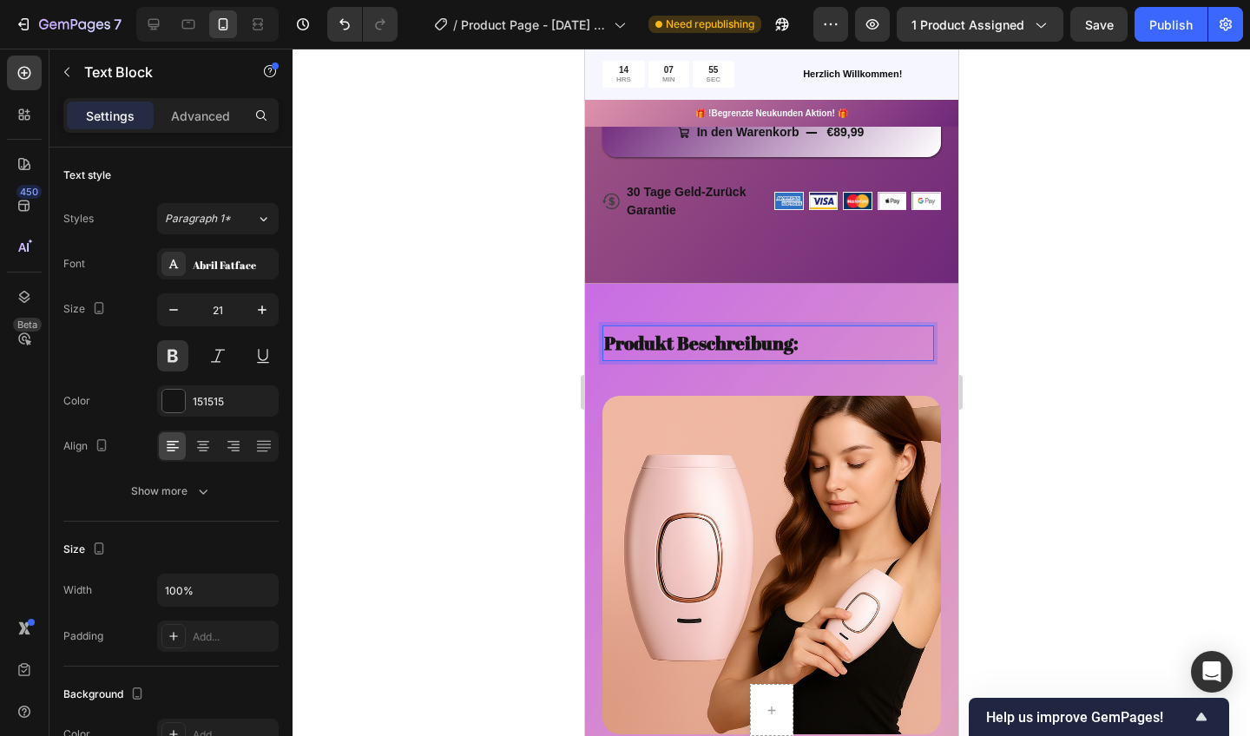
click at [691, 330] on p "Produkt Beschreibung:" at bounding box center [767, 343] width 328 height 33
drag, startPoint x: 949, startPoint y: 489, endPoint x: 614, endPoint y: 343, distance: 365.5
click at [614, 343] on p "Produkt Beschreibung:" at bounding box center [767, 343] width 328 height 33
click at [544, 380] on div at bounding box center [772, 393] width 958 height 688
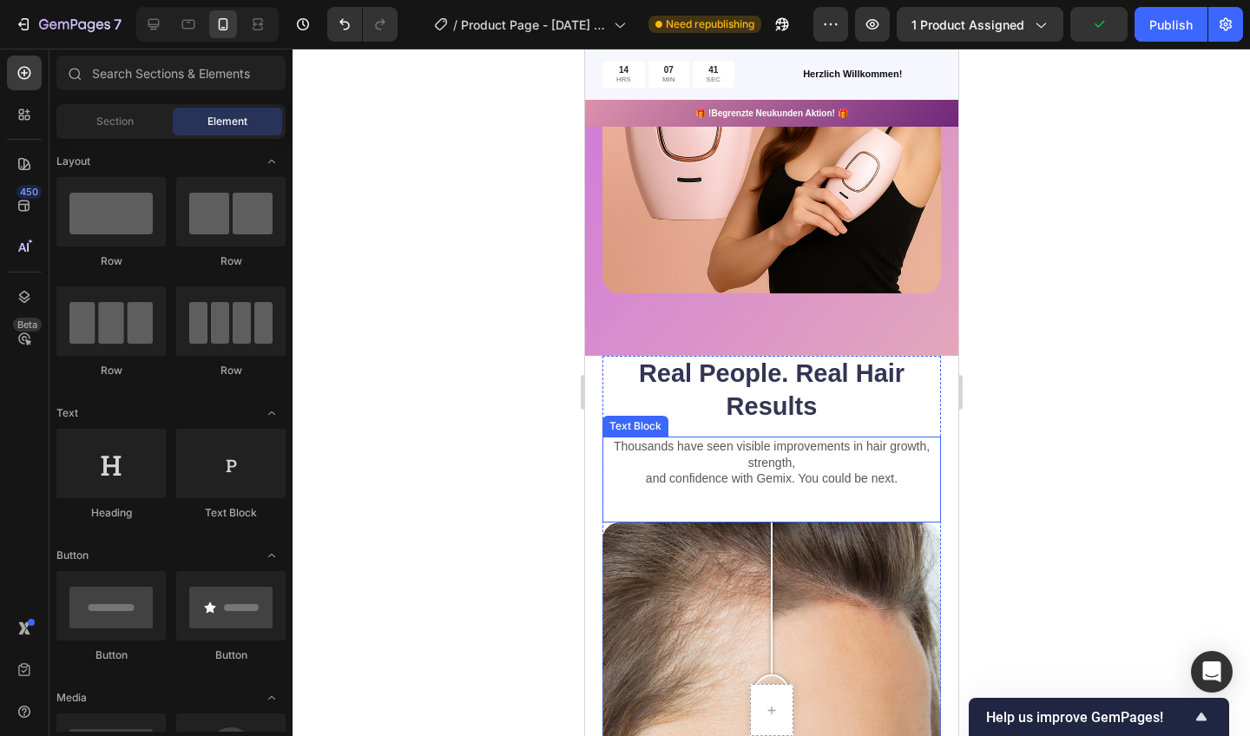
scroll to position [1357, 0]
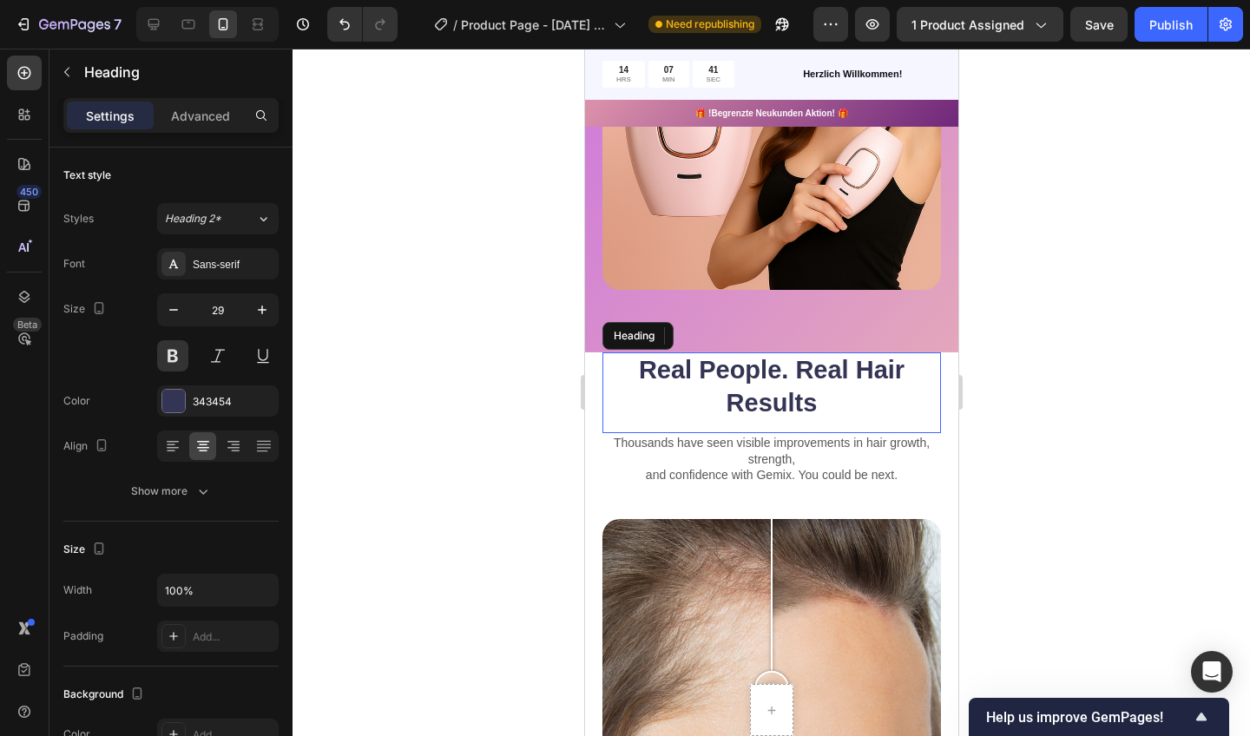
drag, startPoint x: 807, startPoint y: 503, endPoint x: 833, endPoint y: 392, distance: 113.3
click at [833, 392] on h2 "Real People. Real Hair Results" at bounding box center [771, 386] width 339 height 69
click at [731, 332] on icon at bounding box center [727, 336] width 11 height 12
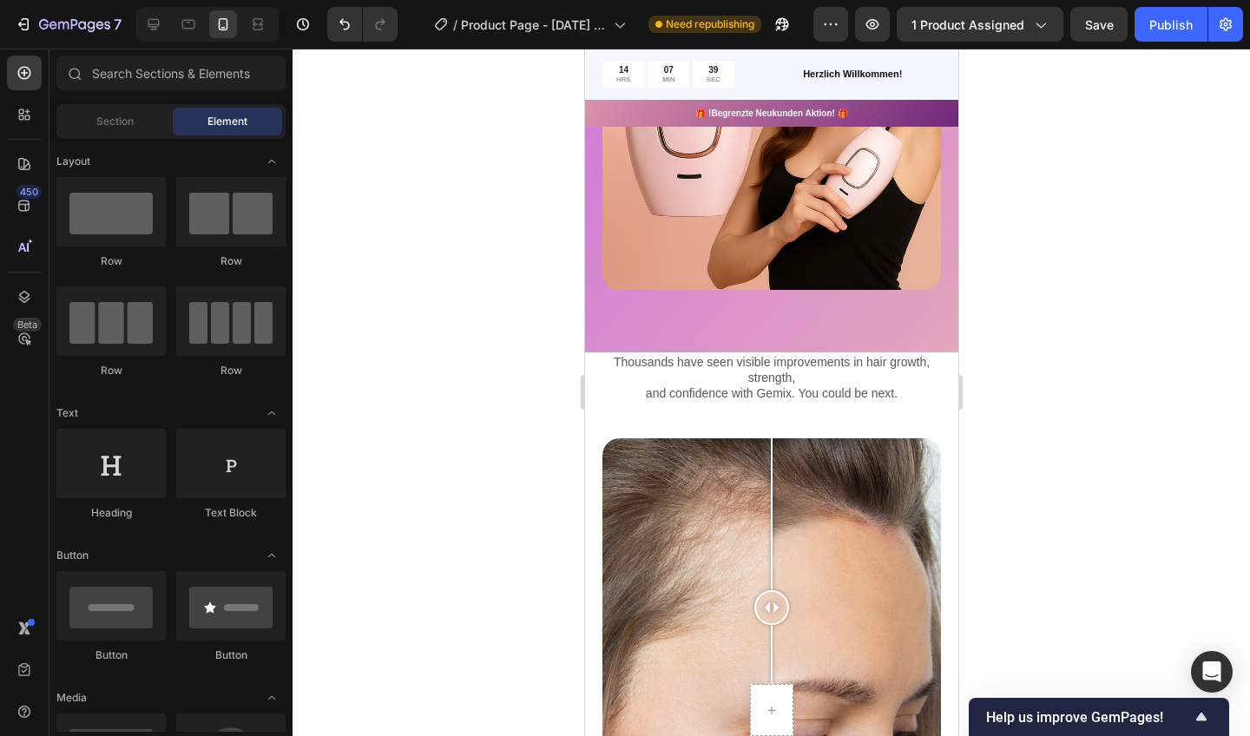
click at [780, 389] on p "and confidence with Gemix. You could be next." at bounding box center [770, 393] width 335 height 16
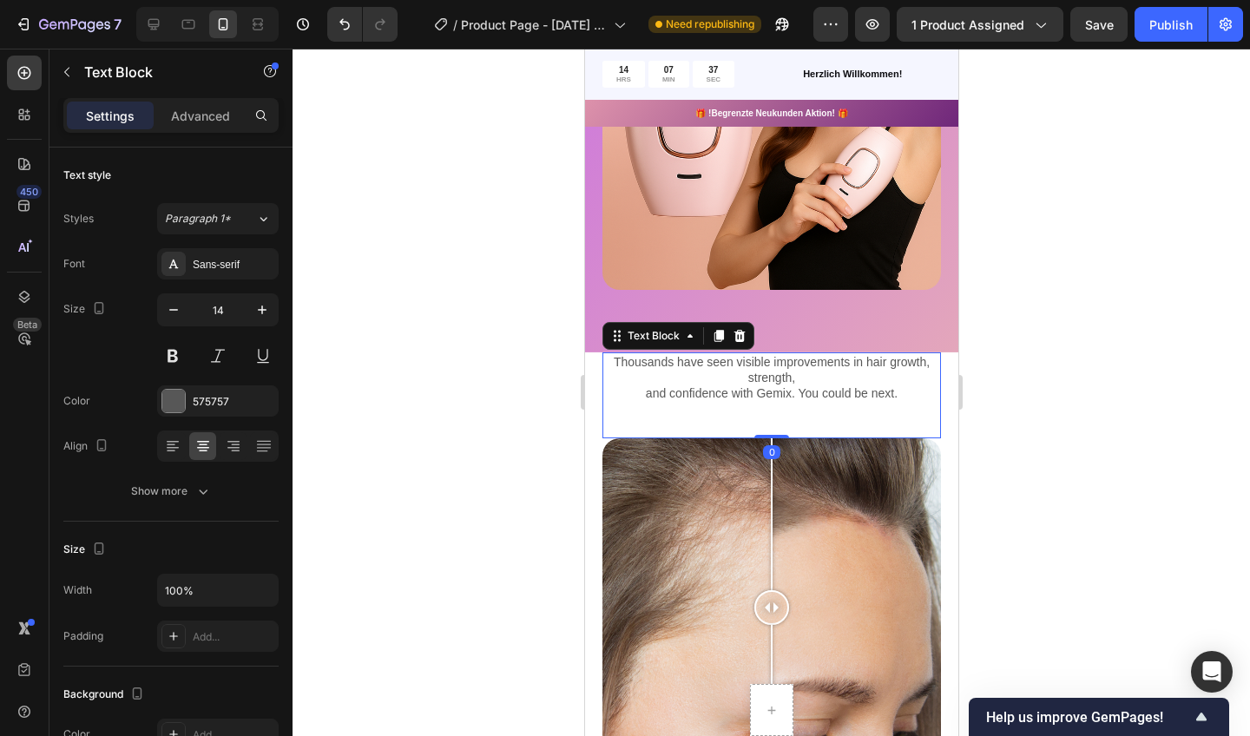
click at [734, 329] on icon at bounding box center [739, 336] width 14 height 14
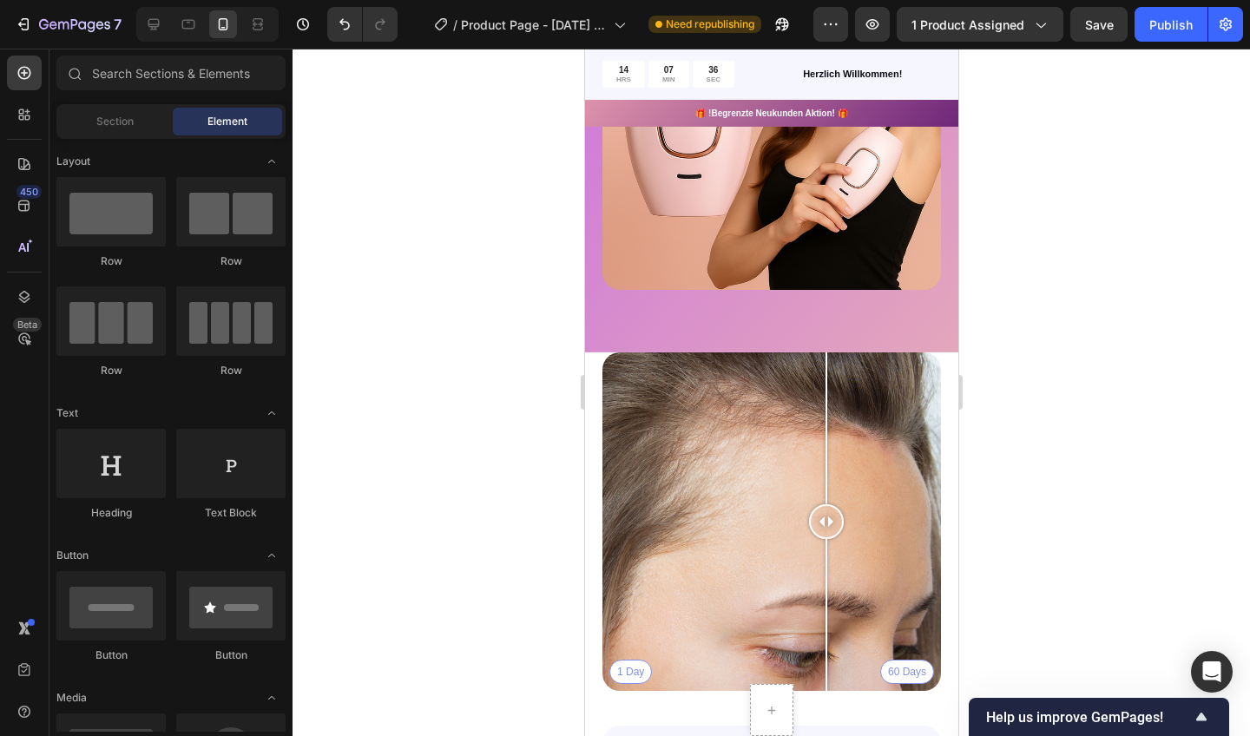
click at [826, 472] on div "1 Day 60 Days" at bounding box center [771, 521] width 339 height 339
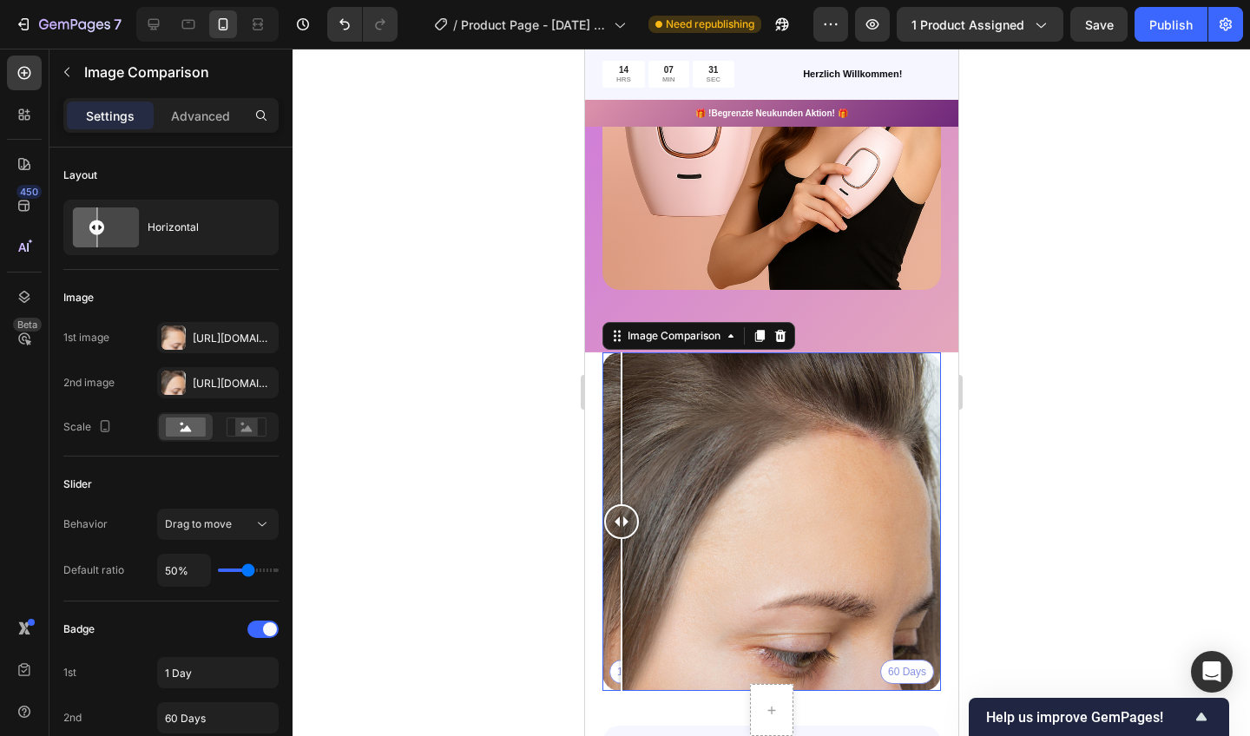
drag, startPoint x: 833, startPoint y: 392, endPoint x: 51, endPoint y: 668, distance: 828.5
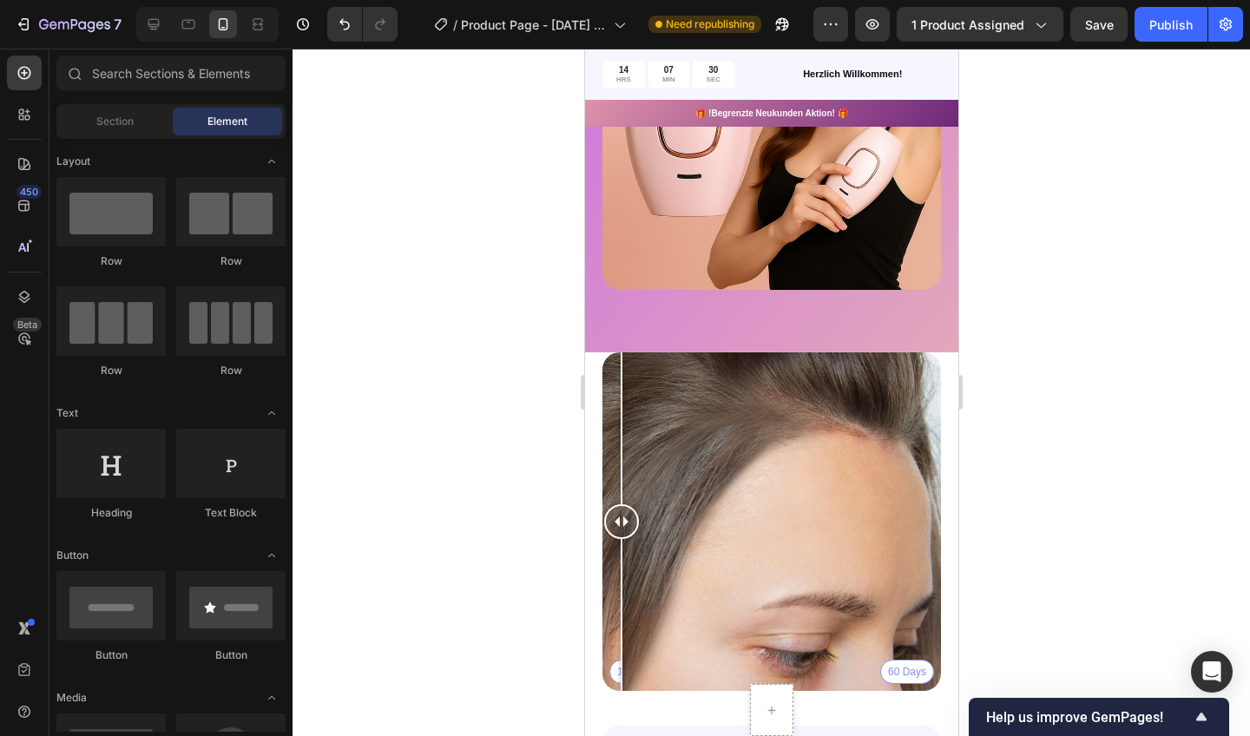
click at [893, 417] on div "1 Day 60 Days" at bounding box center [771, 521] width 339 height 339
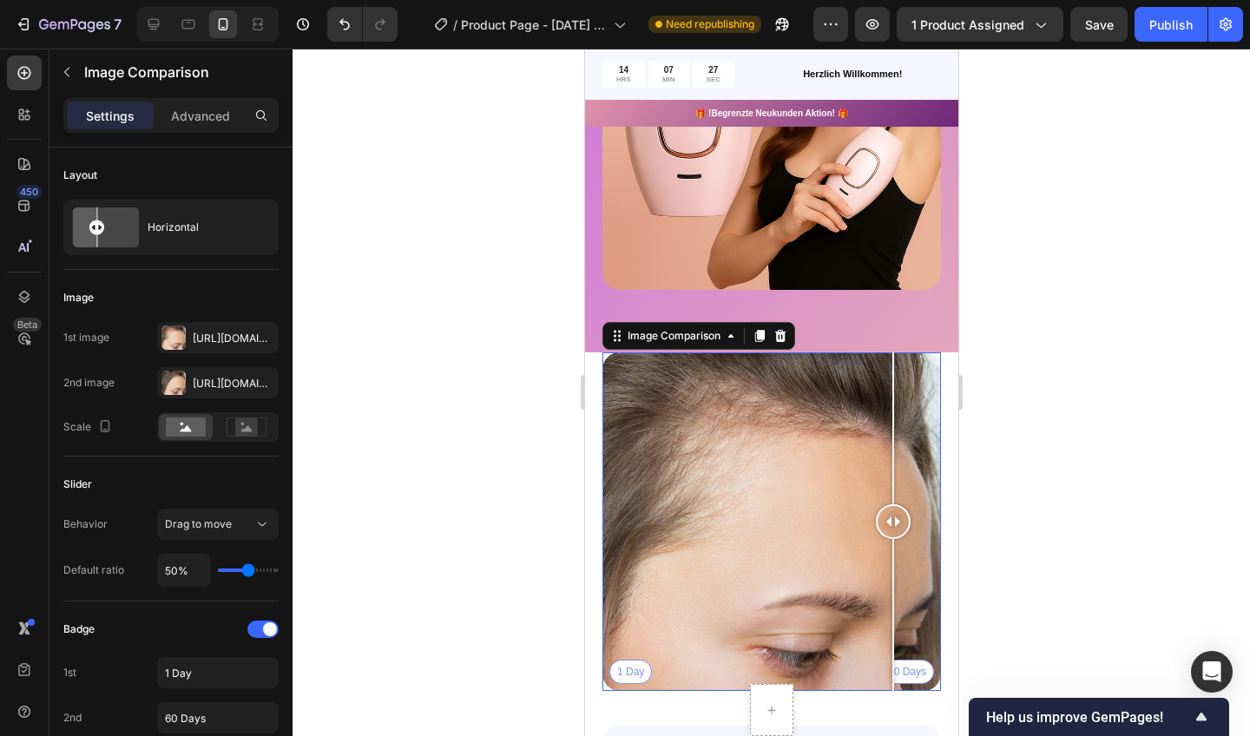
click at [780, 339] on icon at bounding box center [779, 336] width 11 height 12
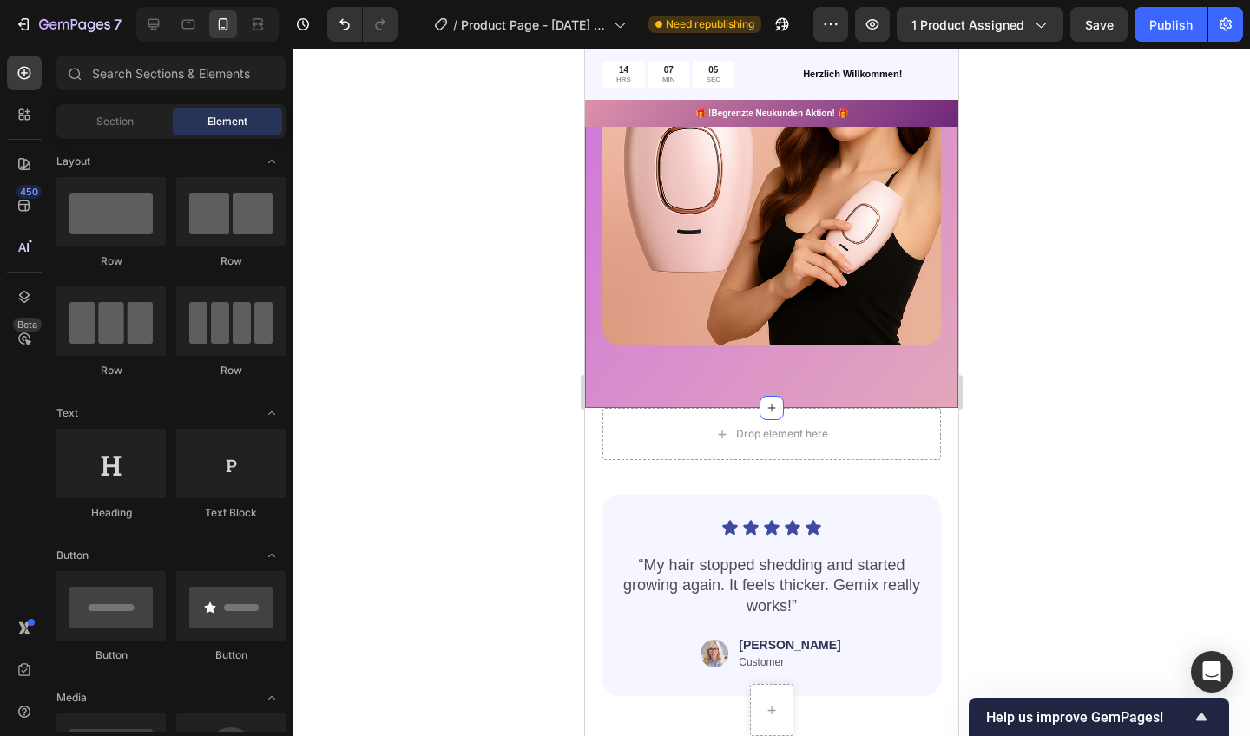
scroll to position [1407, 0]
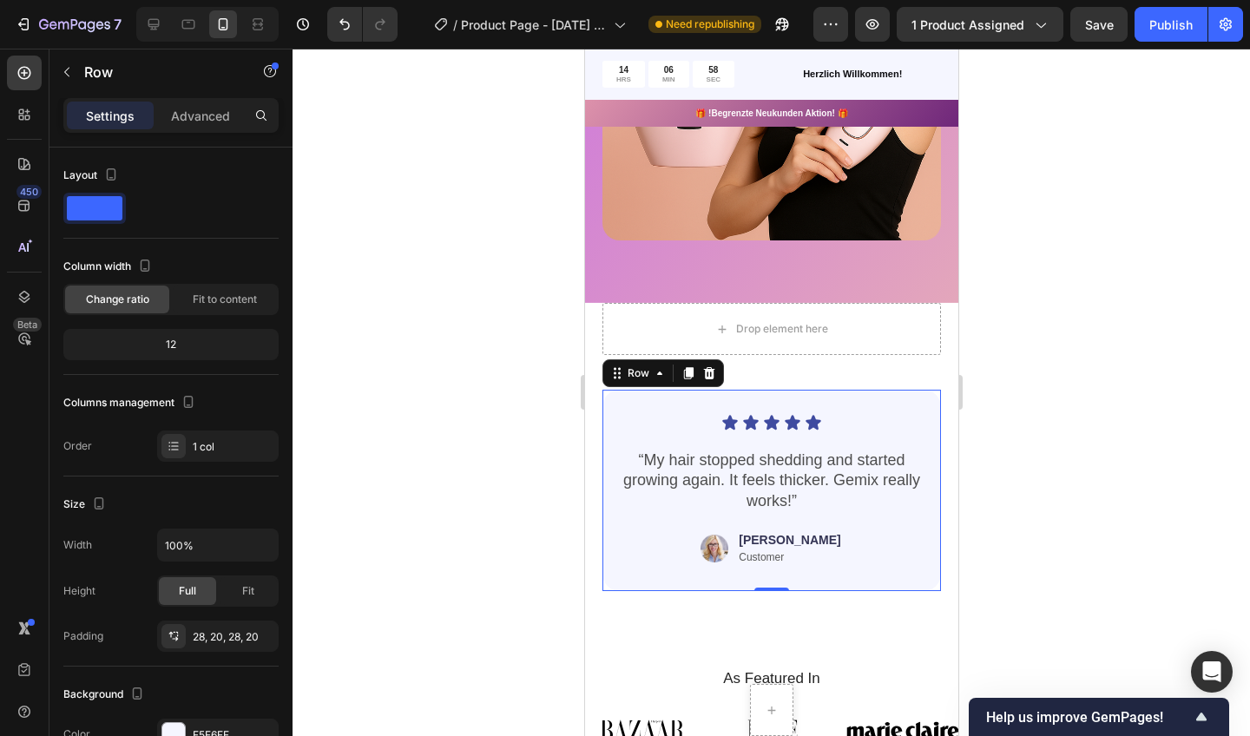
drag, startPoint x: 817, startPoint y: 594, endPoint x: 891, endPoint y: 434, distance: 176.0
click at [891, 434] on div "Icon Icon Icon Icon Icon Icon List “My hair stopped shedding and started growin…" at bounding box center [771, 490] width 304 height 153
click at [711, 370] on icon at bounding box center [708, 373] width 11 height 12
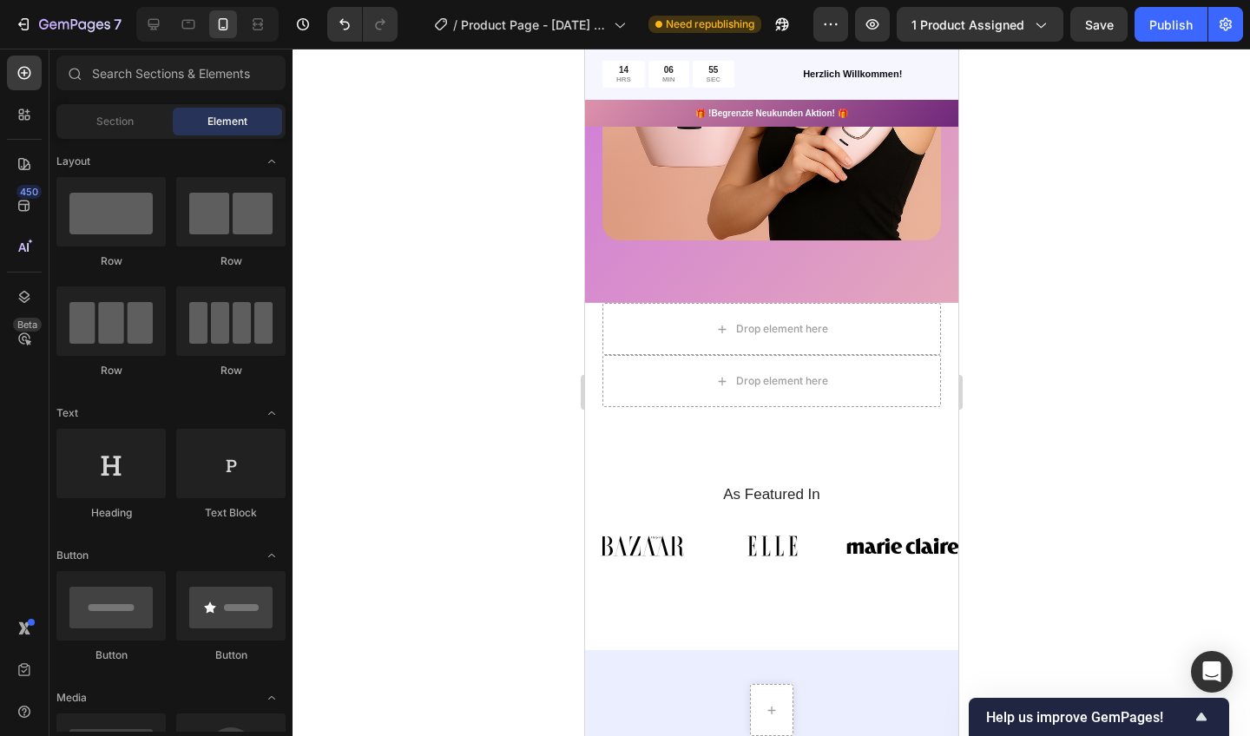
click at [763, 395] on div "Drop element here" at bounding box center [771, 381] width 339 height 52
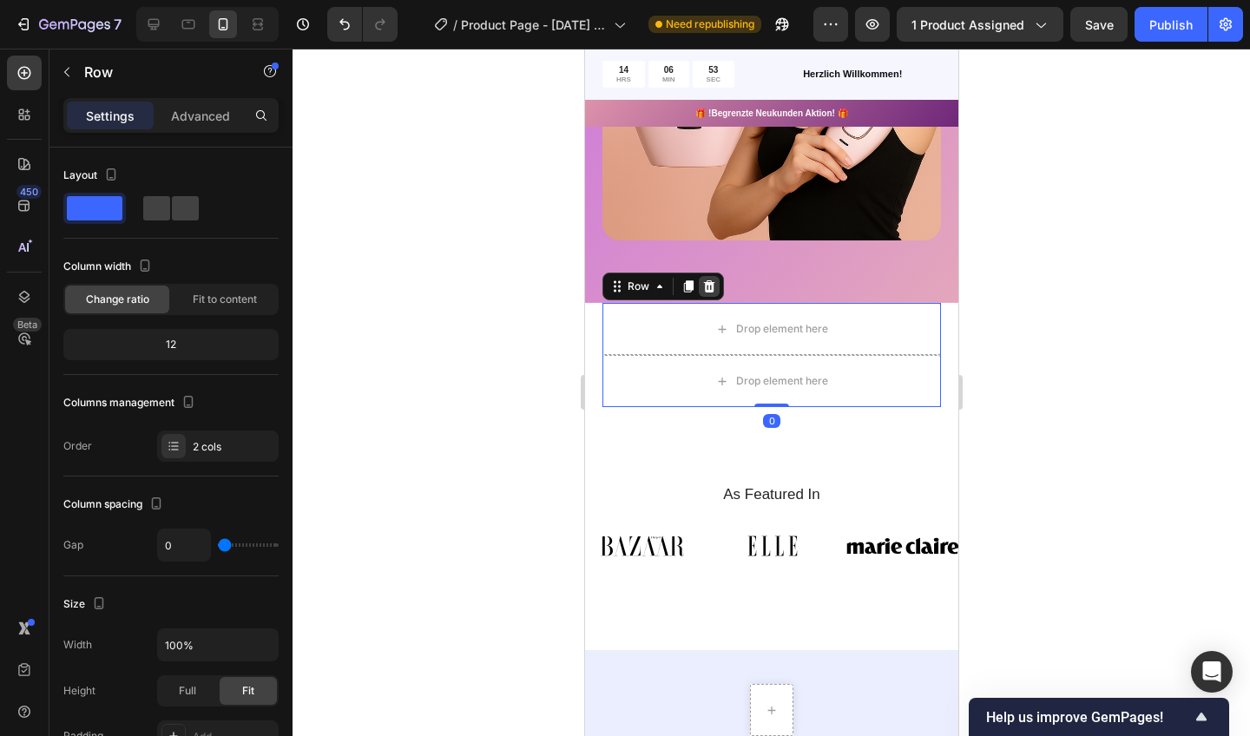
drag, startPoint x: 891, startPoint y: 434, endPoint x: 713, endPoint y: 280, distance: 235.1
click at [713, 280] on icon at bounding box center [709, 287] width 14 height 14
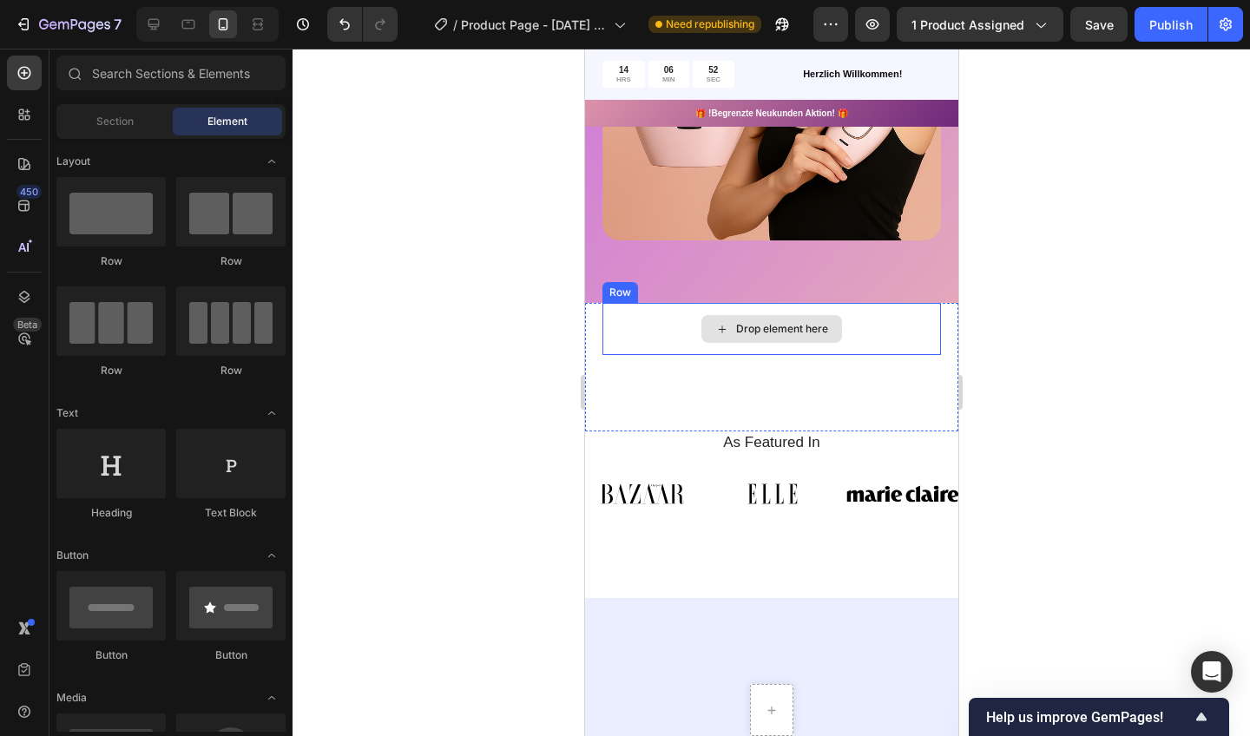
drag, startPoint x: 713, startPoint y: 280, endPoint x: 737, endPoint y: 330, distance: 55.1
click at [737, 330] on div "Drop element here" at bounding box center [781, 329] width 92 height 14
drag, startPoint x: 737, startPoint y: 330, endPoint x: 852, endPoint y: 337, distance: 114.8
click at [852, 337] on div "Drop element here" at bounding box center [771, 329] width 339 height 52
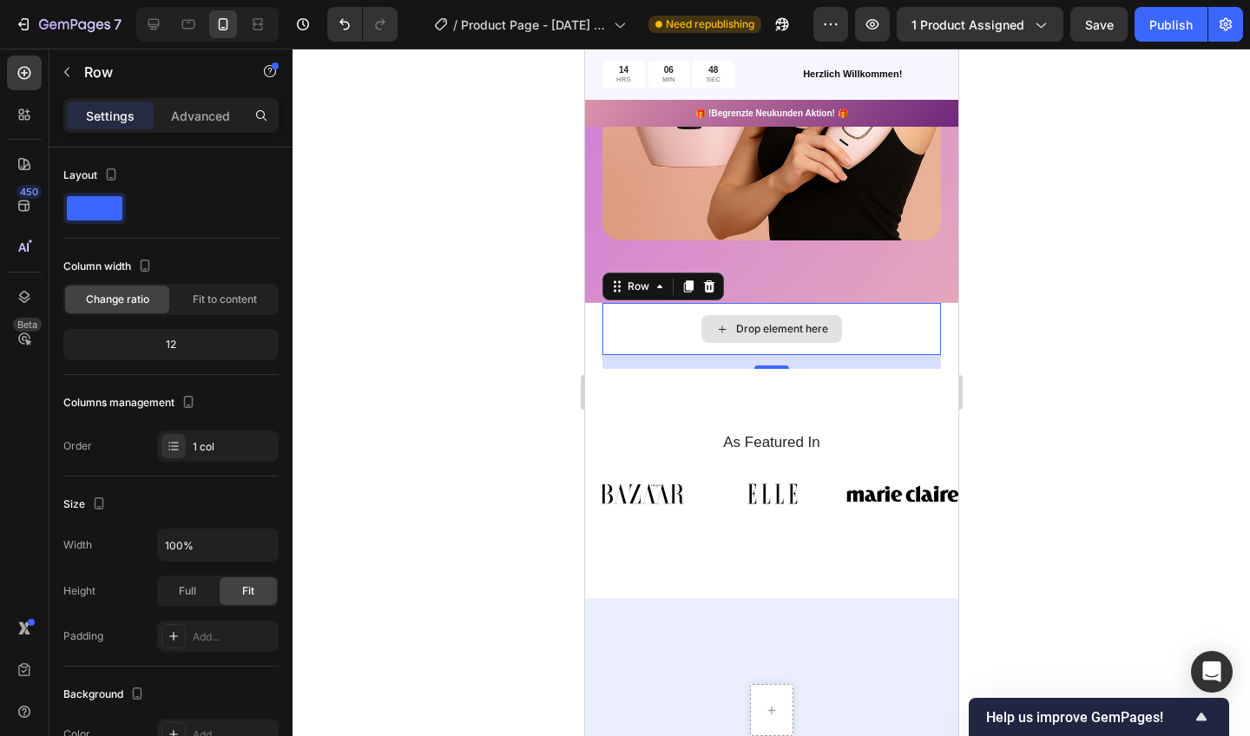
click at [490, 380] on div at bounding box center [772, 393] width 958 height 688
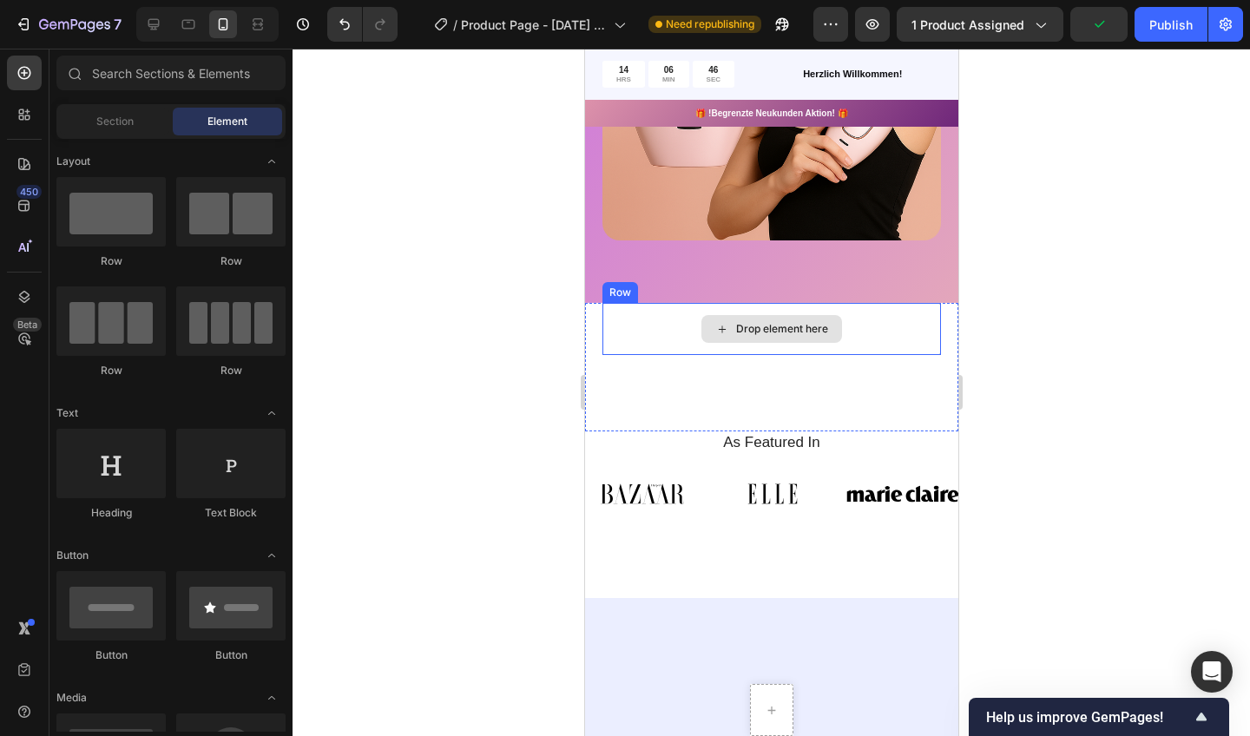
drag, startPoint x: 852, startPoint y: 337, endPoint x: 775, endPoint y: 322, distance: 77.8
click at [775, 322] on div "Drop element here" at bounding box center [781, 329] width 92 height 14
click at [717, 322] on icon at bounding box center [722, 329] width 14 height 15
click at [726, 330] on icon at bounding box center [722, 329] width 14 height 15
drag, startPoint x: 191, startPoint y: 273, endPoint x: 23, endPoint y: 193, distance: 186.0
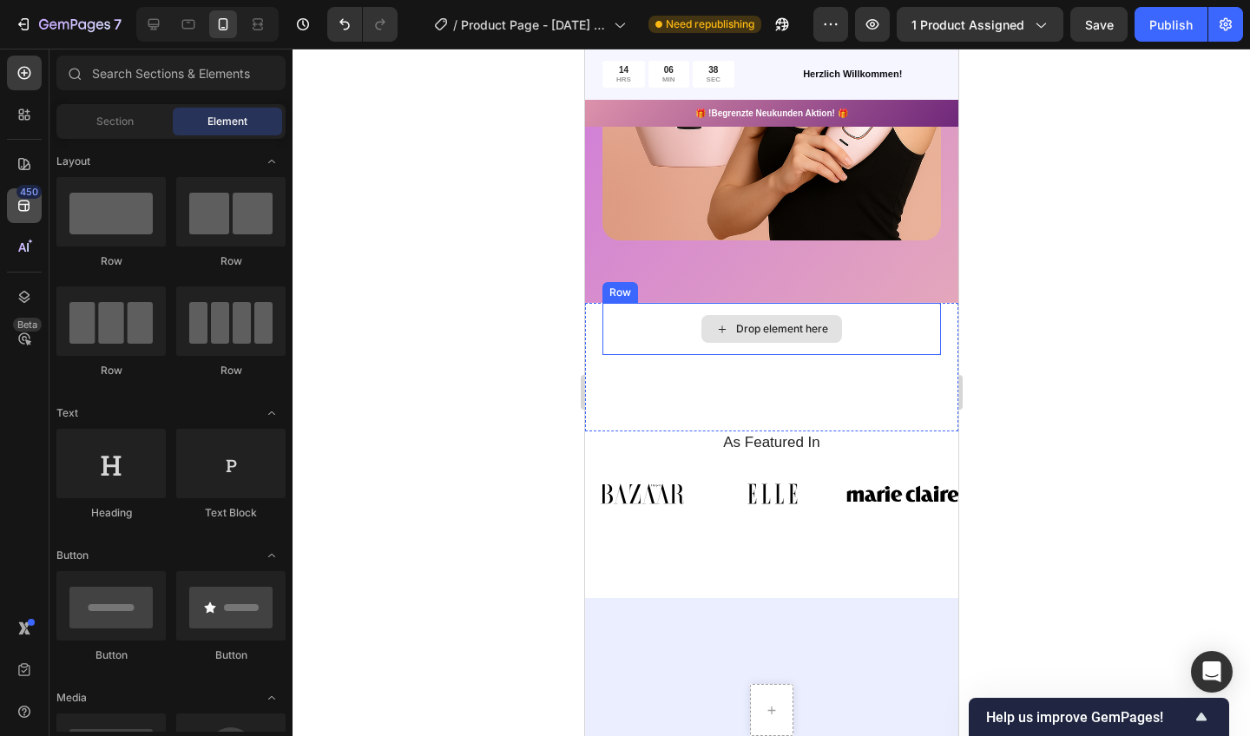
click at [23, 193] on div "450" at bounding box center [28, 192] width 25 height 14
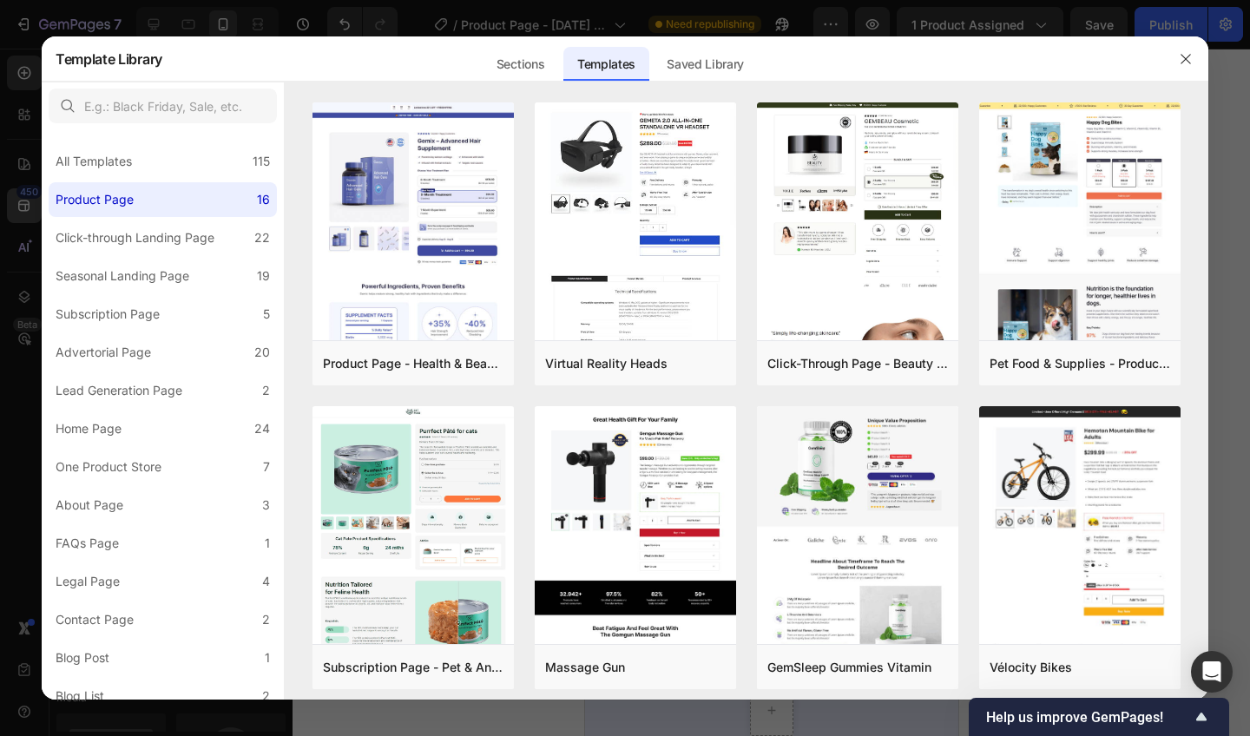
click at [504, 56] on div "Sections" at bounding box center [521, 64] width 76 height 35
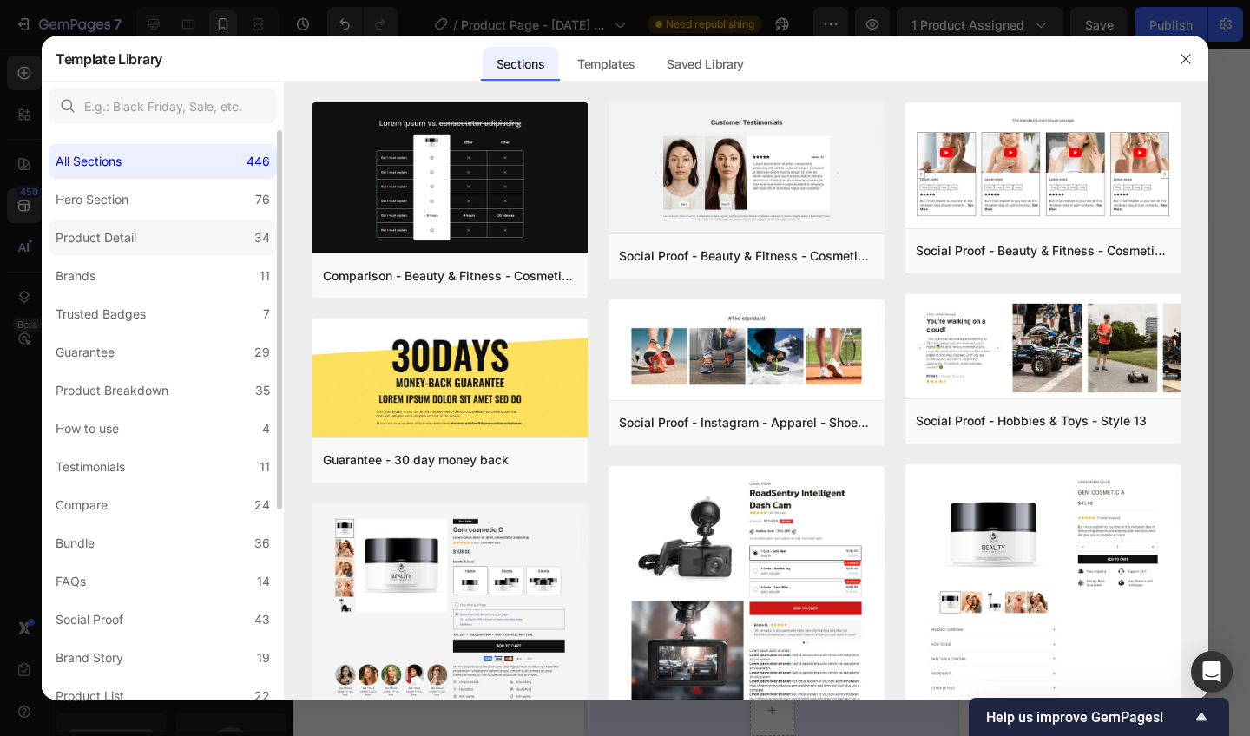
drag, startPoint x: 23, startPoint y: 193, endPoint x: 214, endPoint y: 227, distance: 193.3
click at [214, 227] on label "Product Detail 34" at bounding box center [163, 238] width 228 height 35
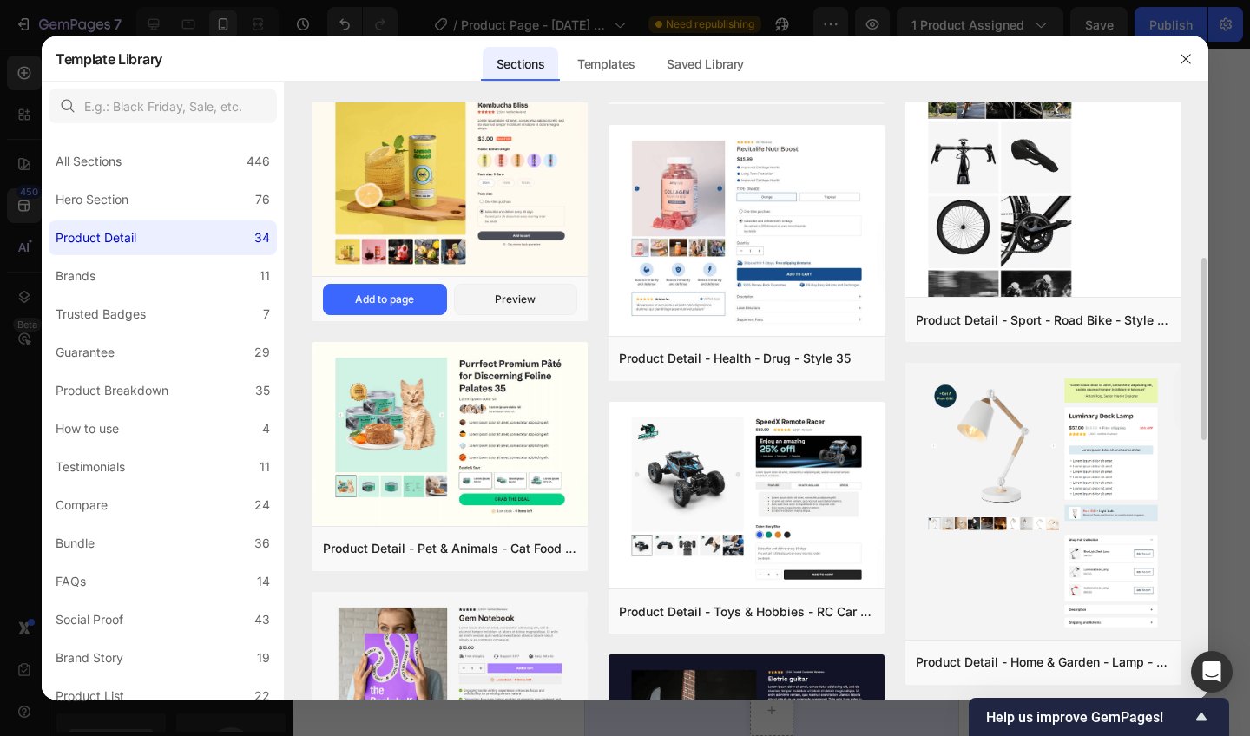
scroll to position [501, 0]
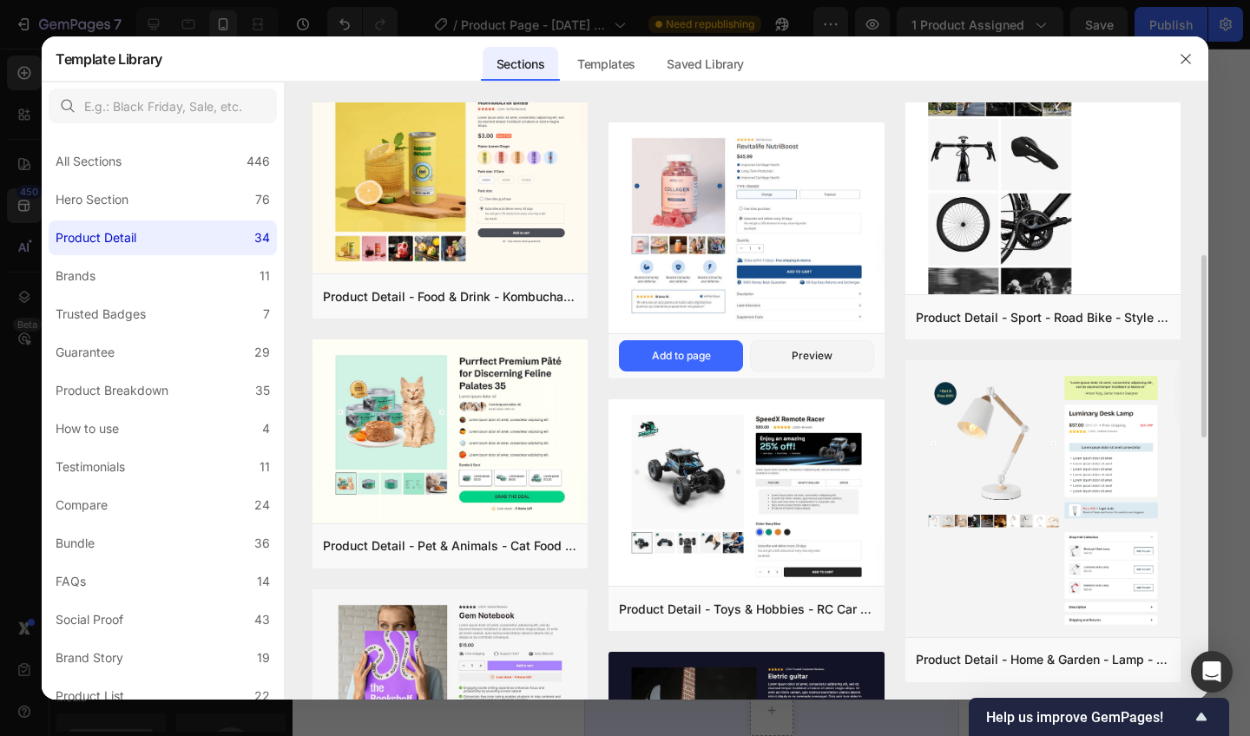
click at [181, 278] on label "Brands 11" at bounding box center [163, 276] width 228 height 35
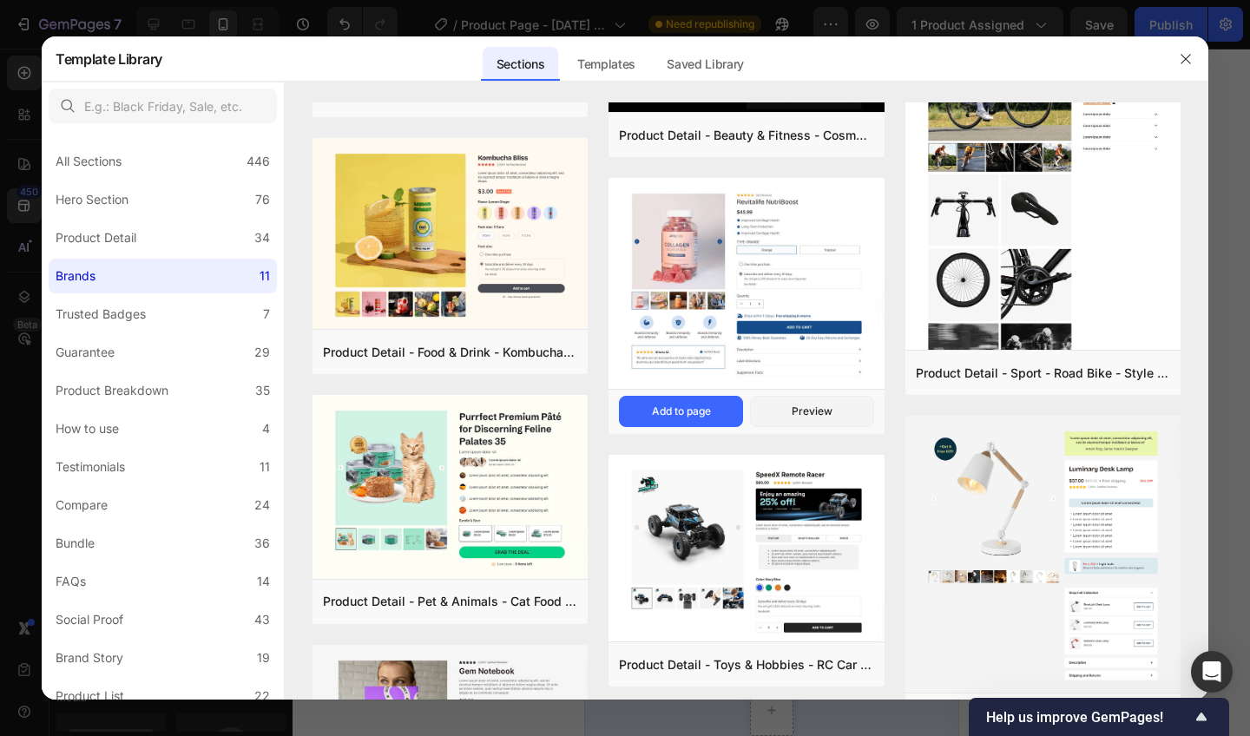
scroll to position [0, 0]
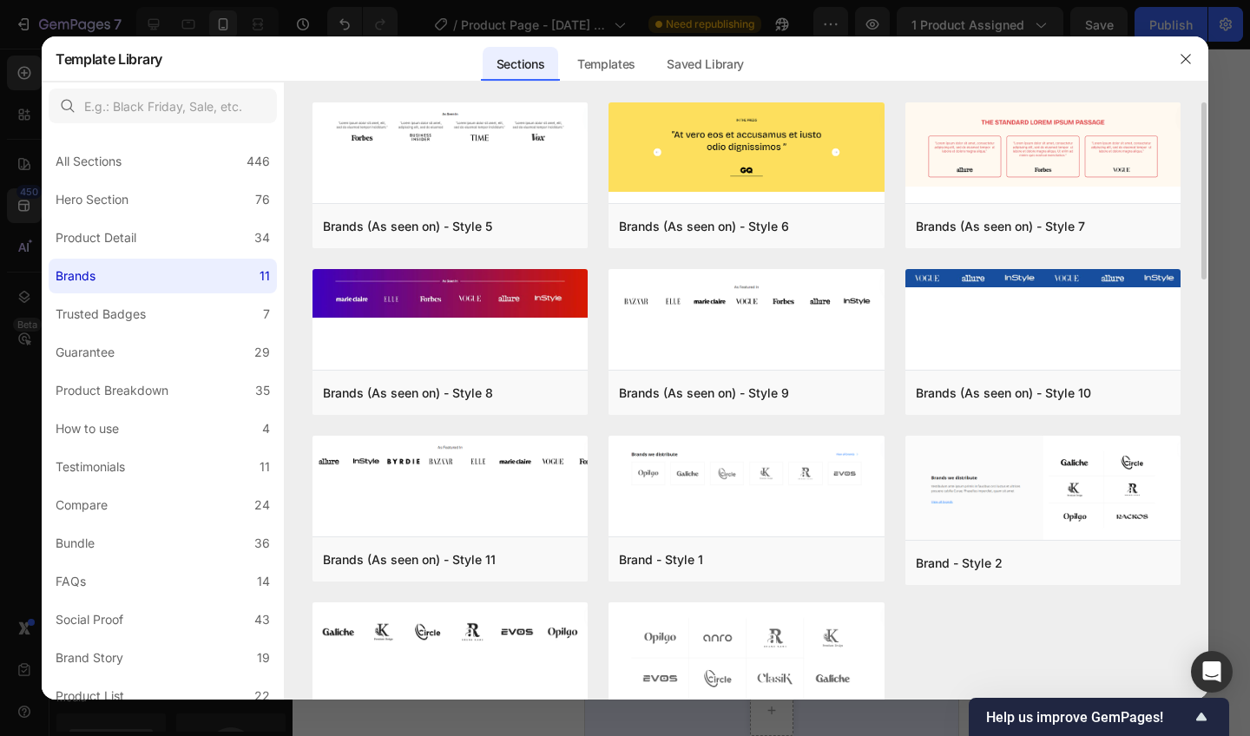
click at [155, 309] on label "Trusted Badges 7" at bounding box center [163, 314] width 228 height 35
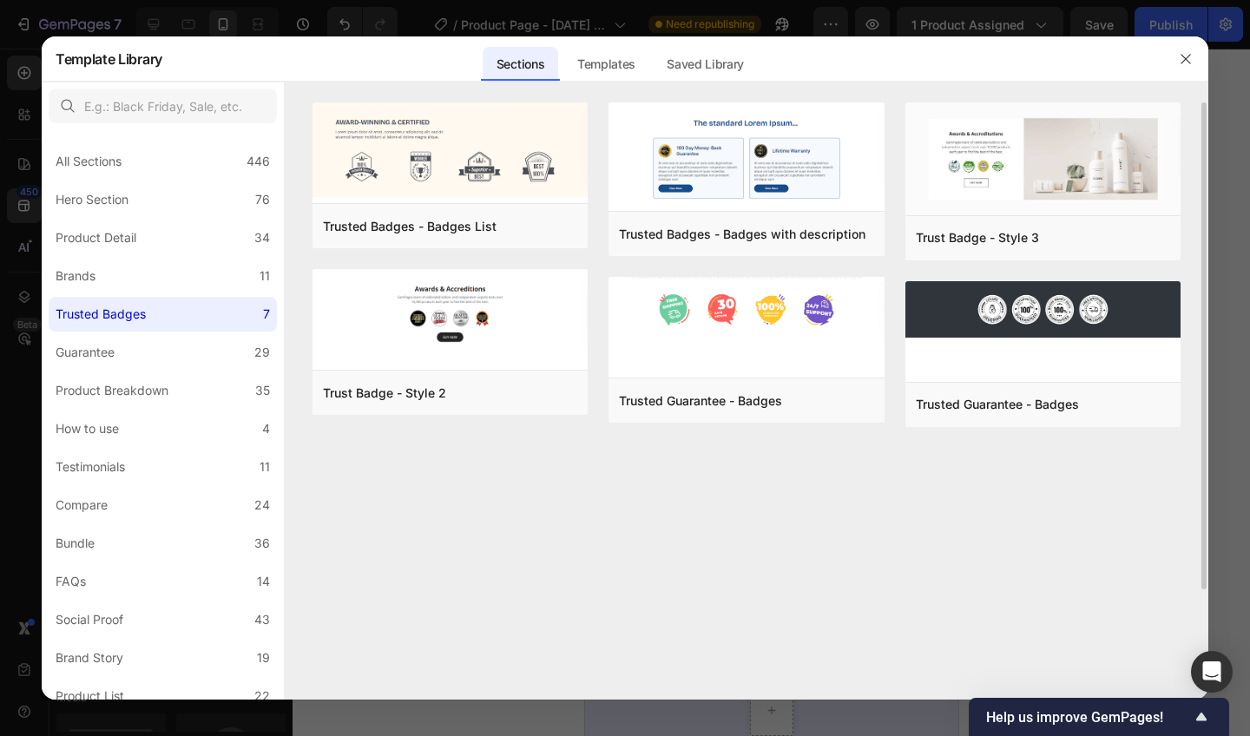
click at [151, 348] on label "Guarantee 29" at bounding box center [163, 352] width 228 height 35
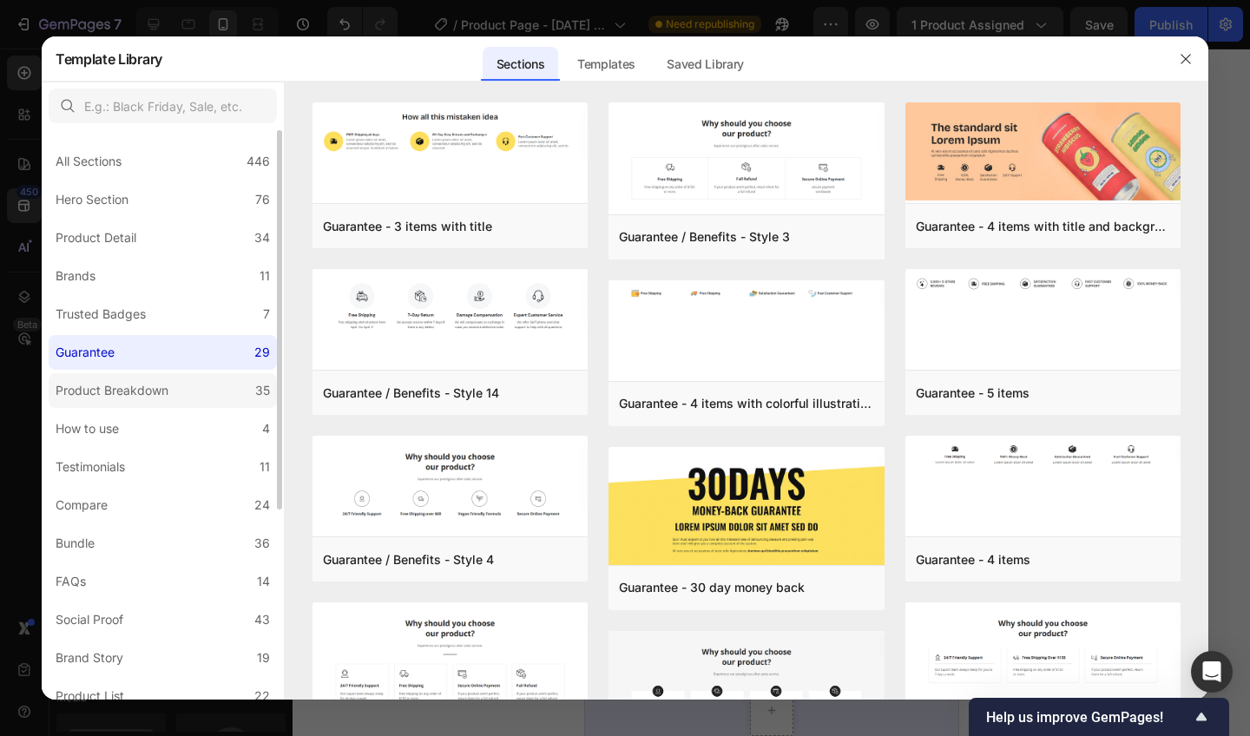
drag, startPoint x: 682, startPoint y: 372, endPoint x: 144, endPoint y: 382, distance: 538.4
click at [144, 382] on div "Product Breakdown" at bounding box center [112, 390] width 113 height 21
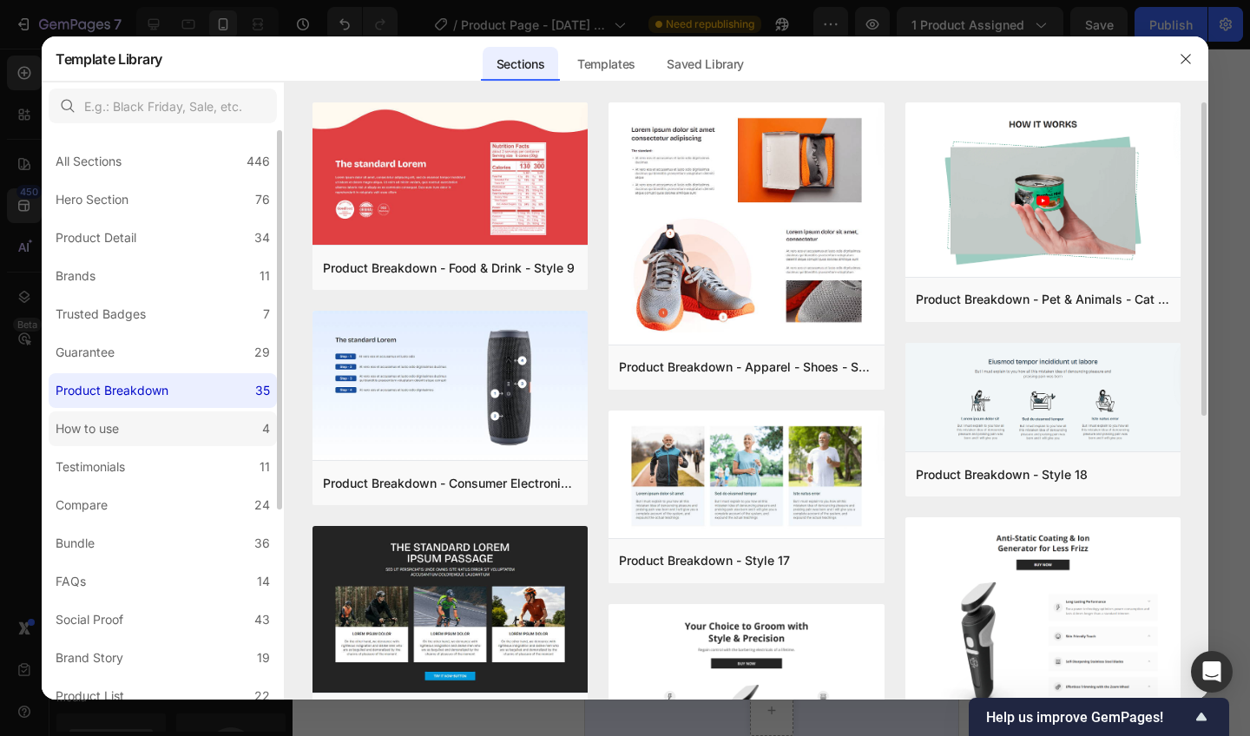
drag, startPoint x: 144, startPoint y: 382, endPoint x: 141, endPoint y: 428, distance: 46.1
click at [141, 428] on label "How to use 4" at bounding box center [163, 429] width 228 height 35
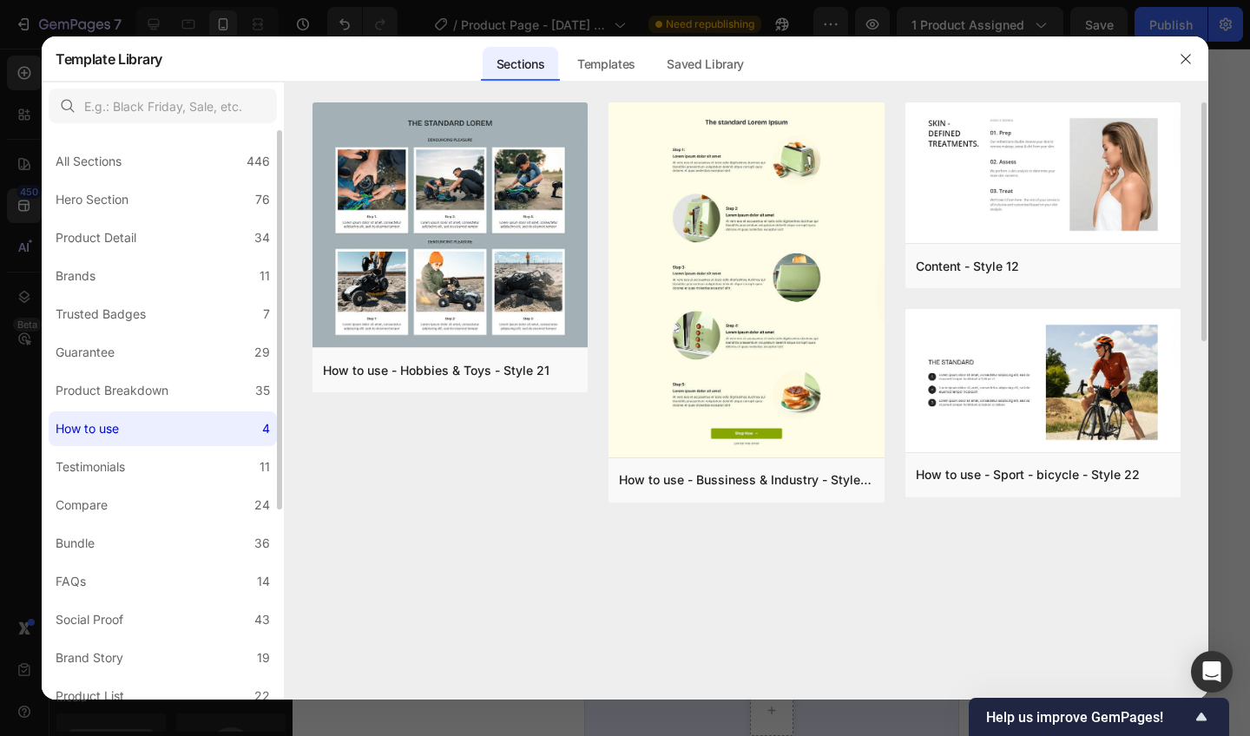
click at [132, 464] on div "Testimonials" at bounding box center [94, 467] width 76 height 21
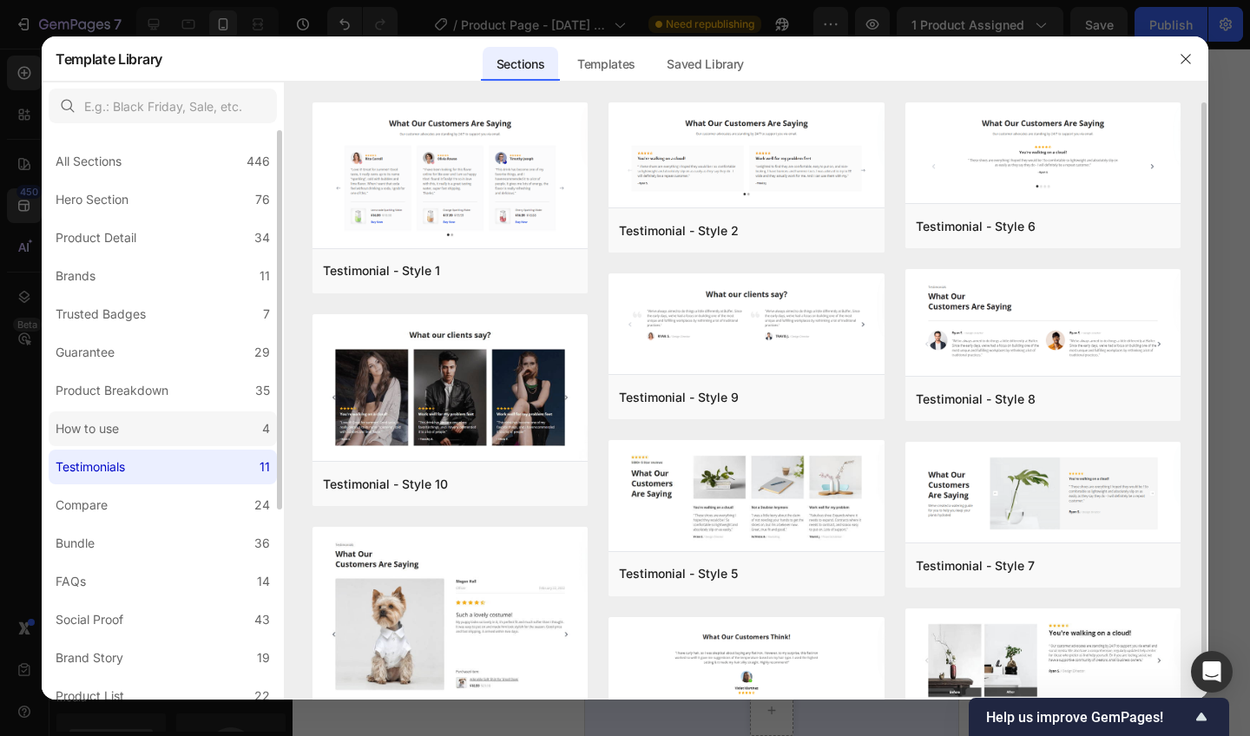
click at [173, 430] on label "How to use 4" at bounding box center [163, 429] width 228 height 35
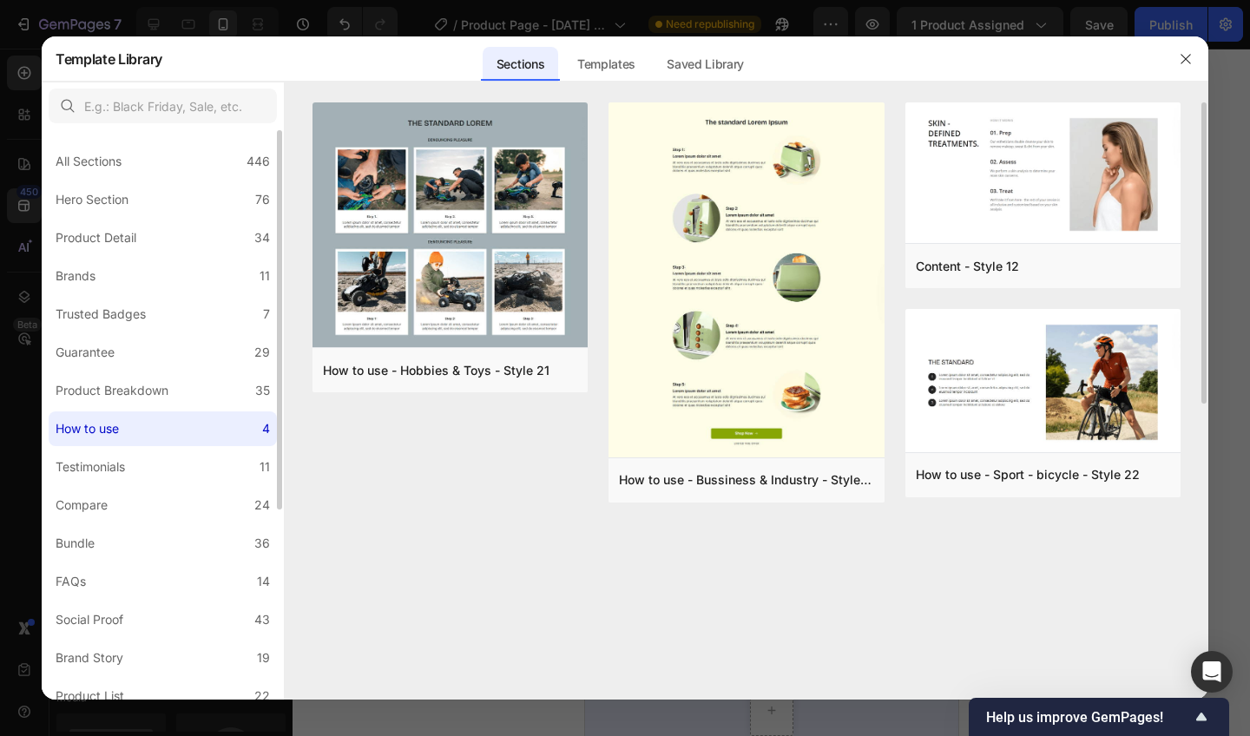
click at [202, 385] on label "Product Breakdown 35" at bounding box center [163, 390] width 228 height 35
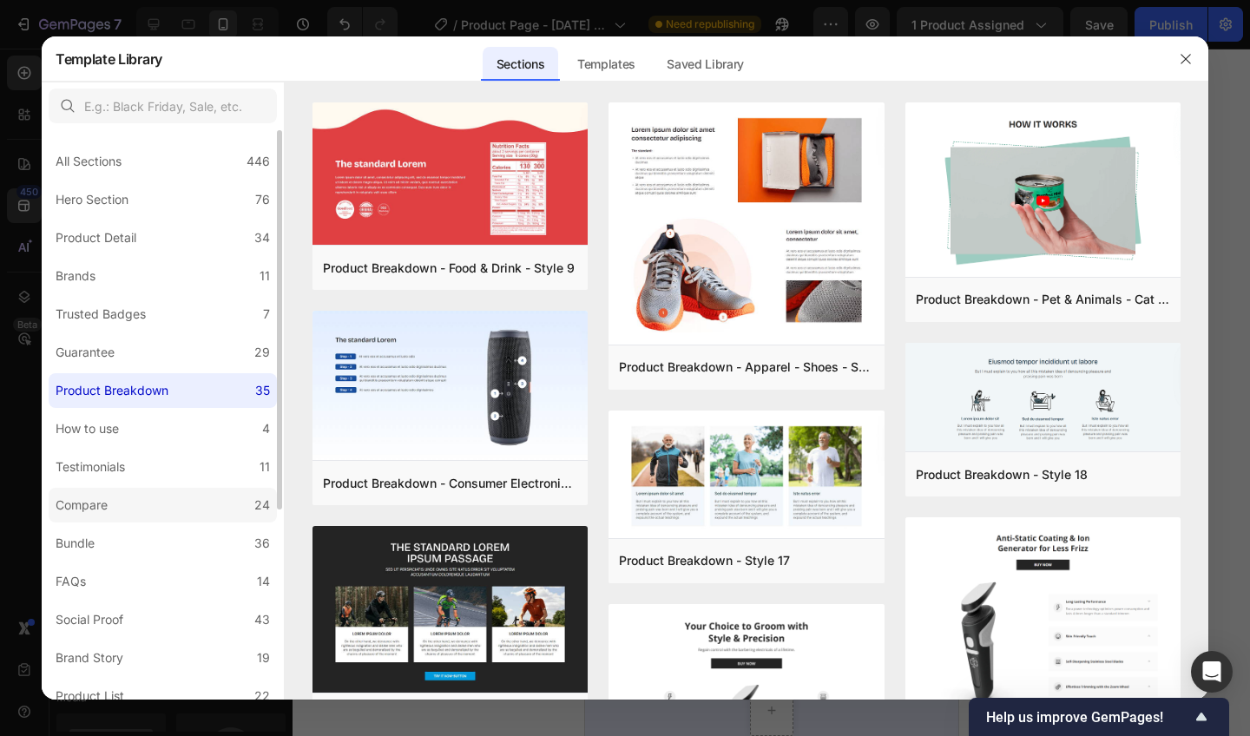
drag, startPoint x: 141, startPoint y: 428, endPoint x: 159, endPoint y: 504, distance: 77.7
click at [159, 504] on label "Compare 24" at bounding box center [163, 505] width 228 height 35
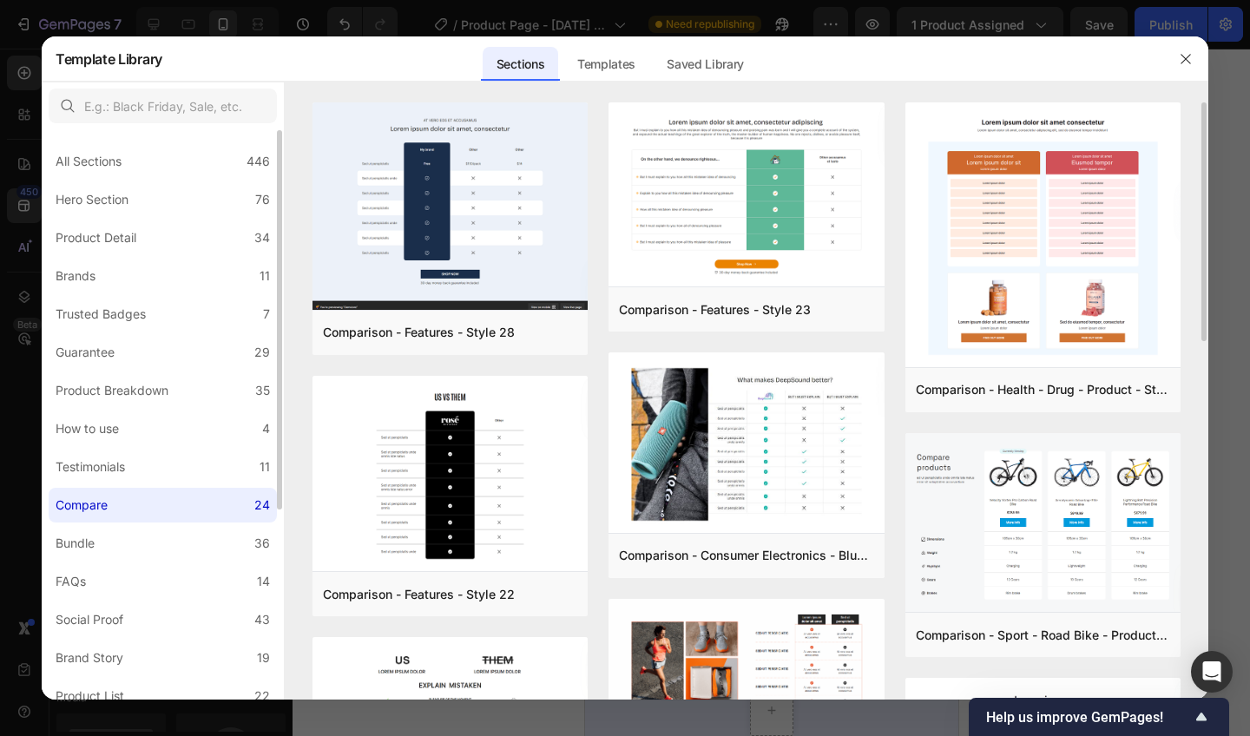
click at [161, 531] on label "Bundle 36" at bounding box center [163, 543] width 228 height 35
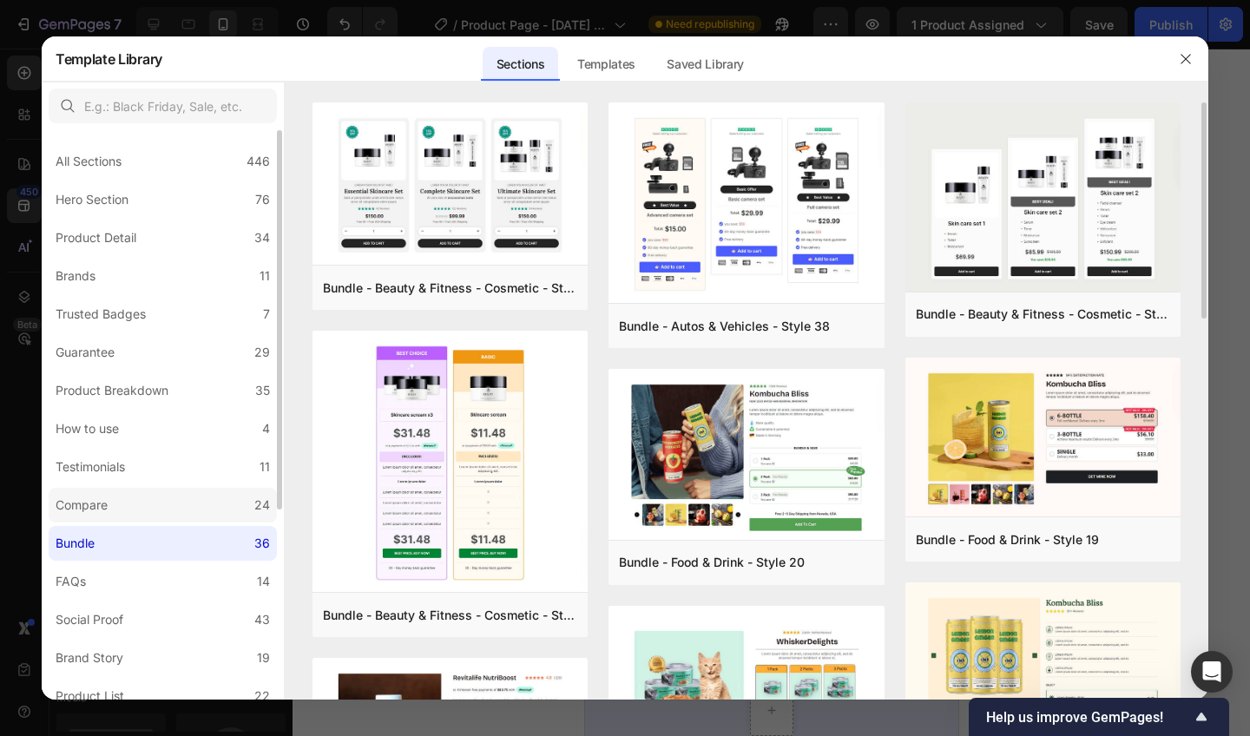
click at [177, 568] on label "FAQs 14" at bounding box center [163, 581] width 228 height 35
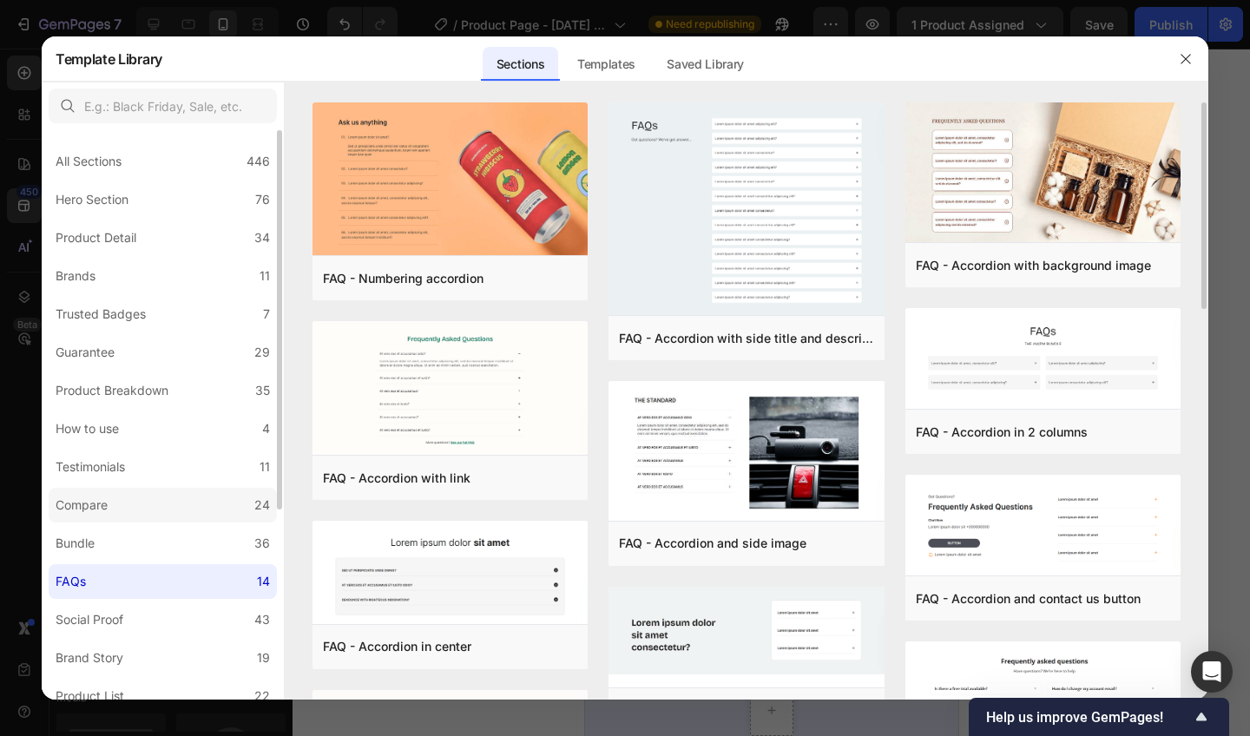
click at [194, 546] on label "Bundle 36" at bounding box center [163, 543] width 228 height 35
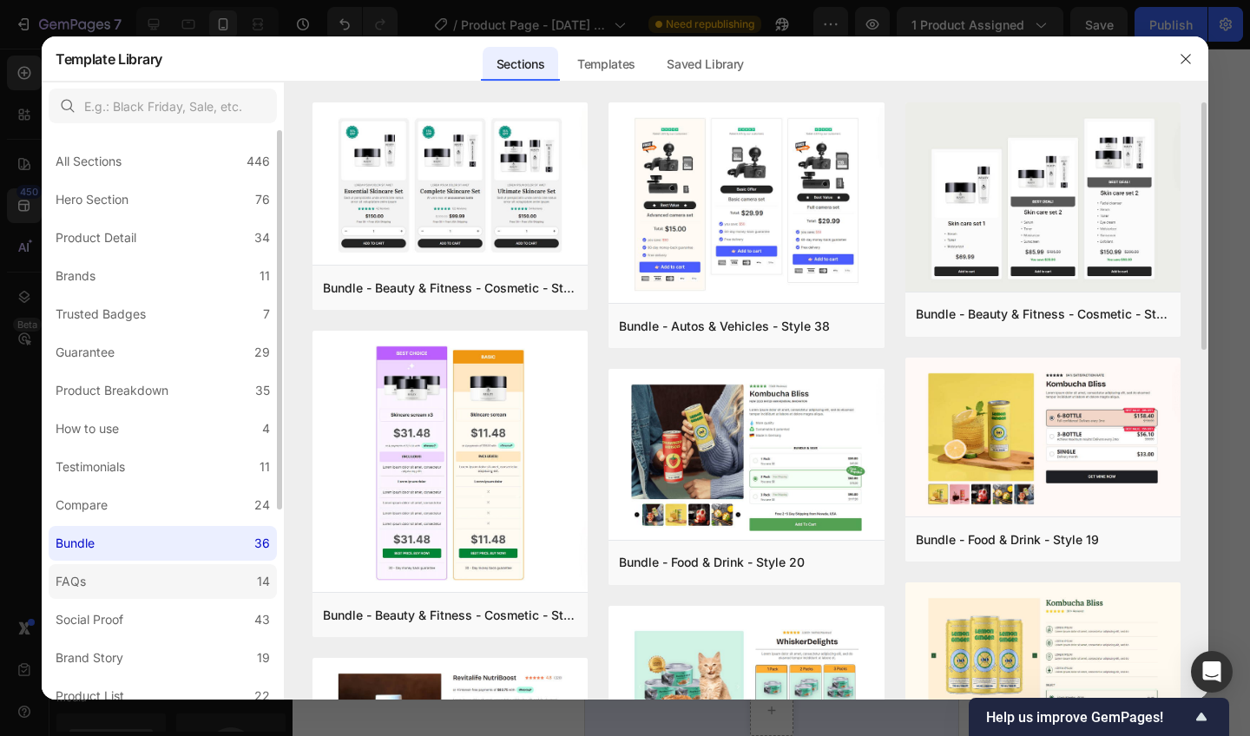
drag, startPoint x: 159, startPoint y: 504, endPoint x: 194, endPoint y: 579, distance: 83.5
click at [194, 579] on label "FAQs 14" at bounding box center [163, 581] width 228 height 35
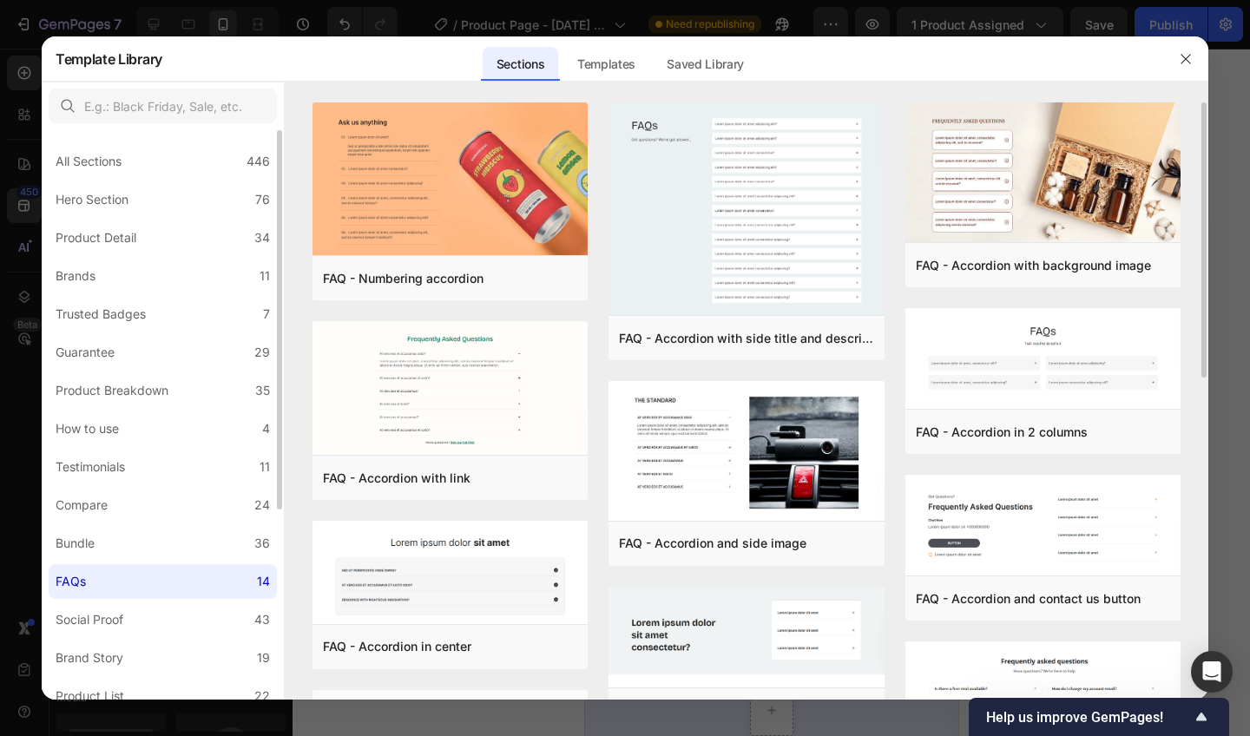
click at [992, 356] on img at bounding box center [1043, 356] width 275 height 96
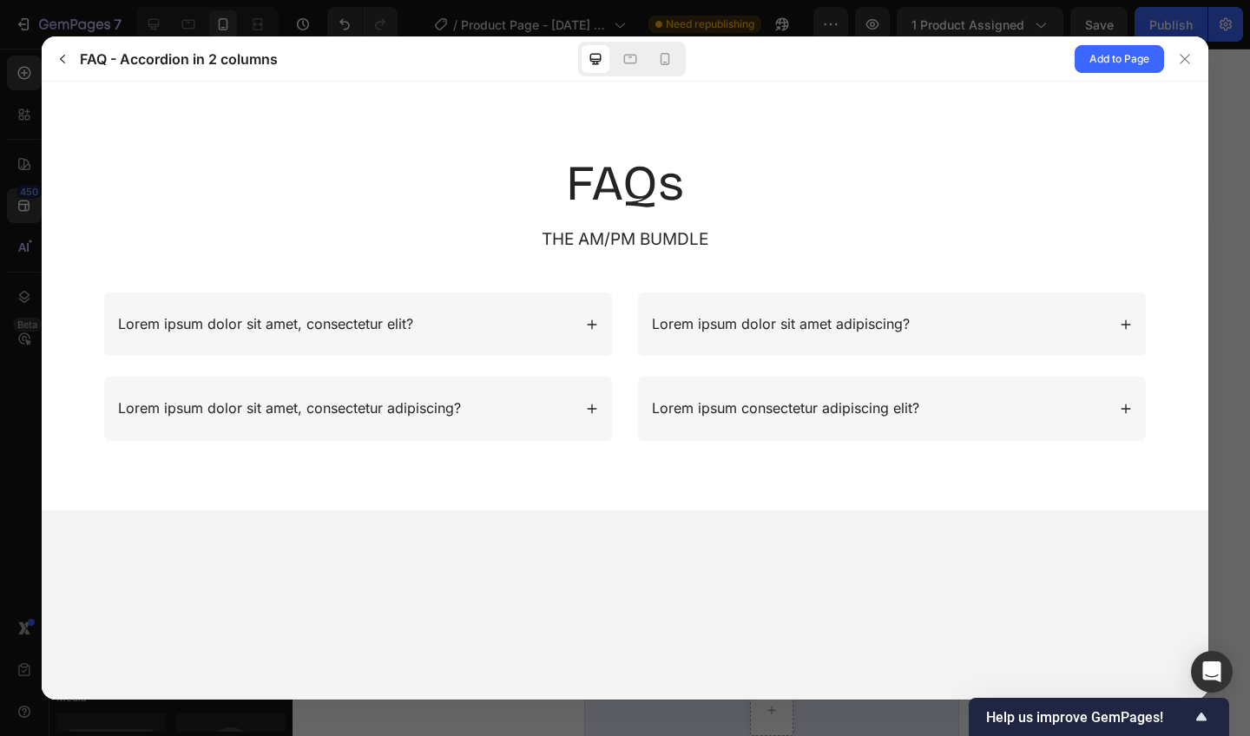
click at [1117, 58] on span "Add to Page" at bounding box center [1120, 59] width 60 height 21
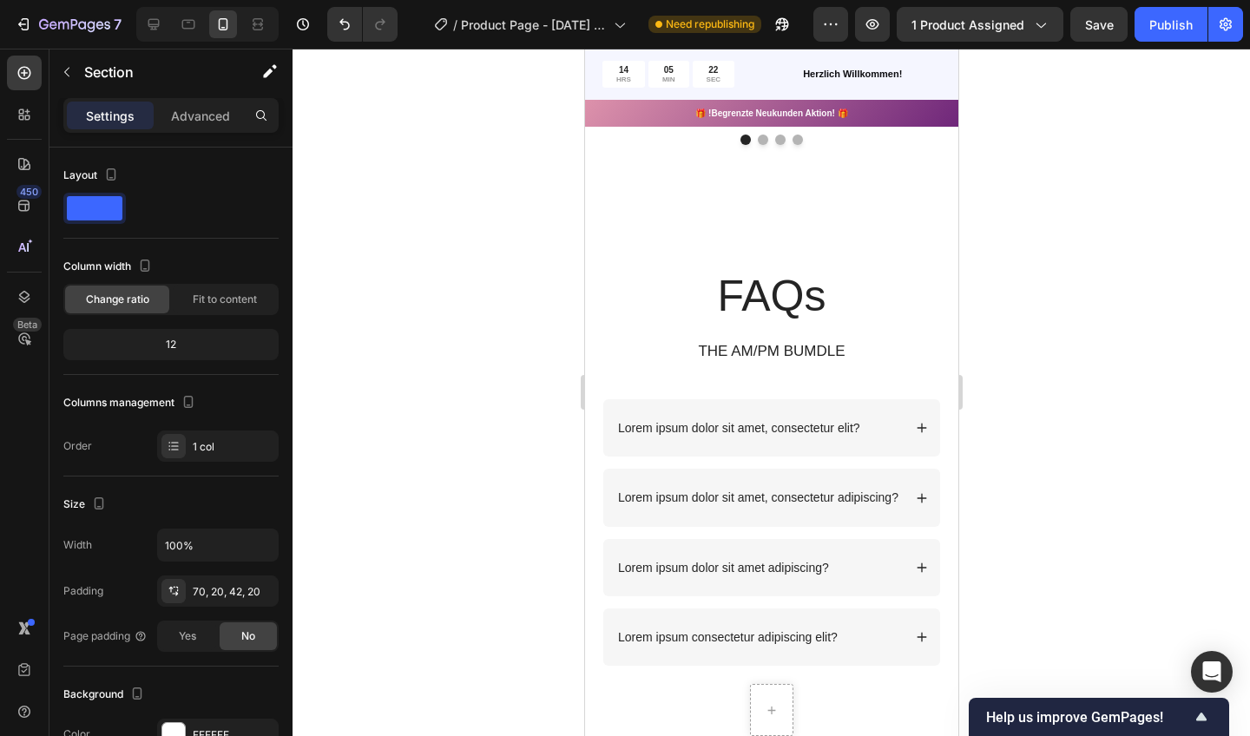
scroll to position [4361, 0]
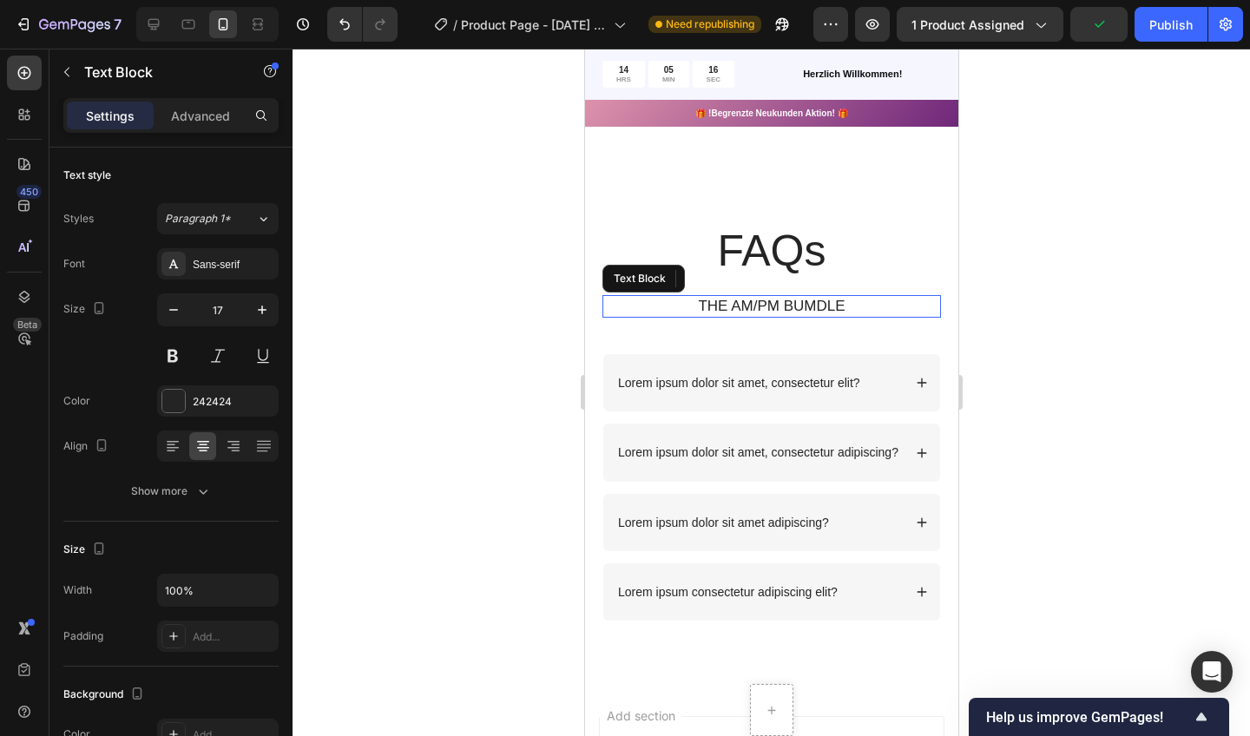
drag, startPoint x: 873, startPoint y: 392, endPoint x: 768, endPoint y: 306, distance: 135.1
click at [768, 306] on p "THE AM/PM BUMDLE" at bounding box center [770, 306] width 335 height 19
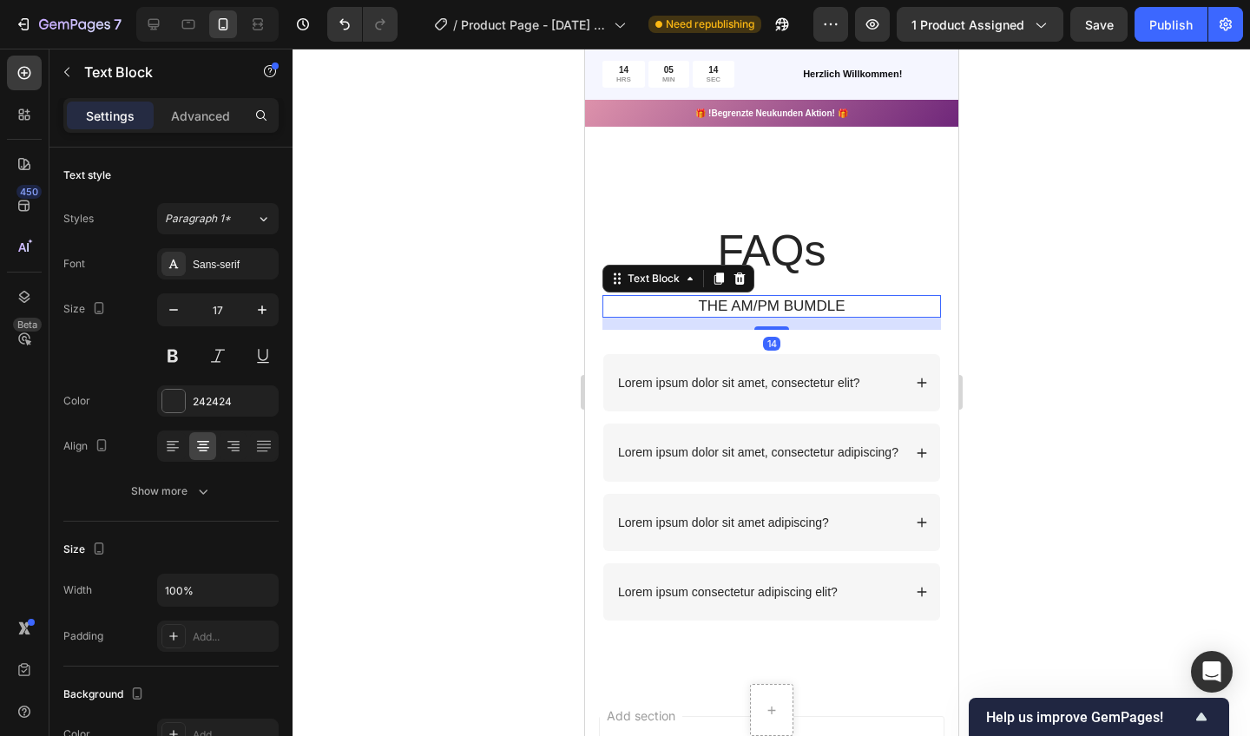
click at [835, 306] on p "THE AM/PM BUMDLE" at bounding box center [770, 306] width 335 height 19
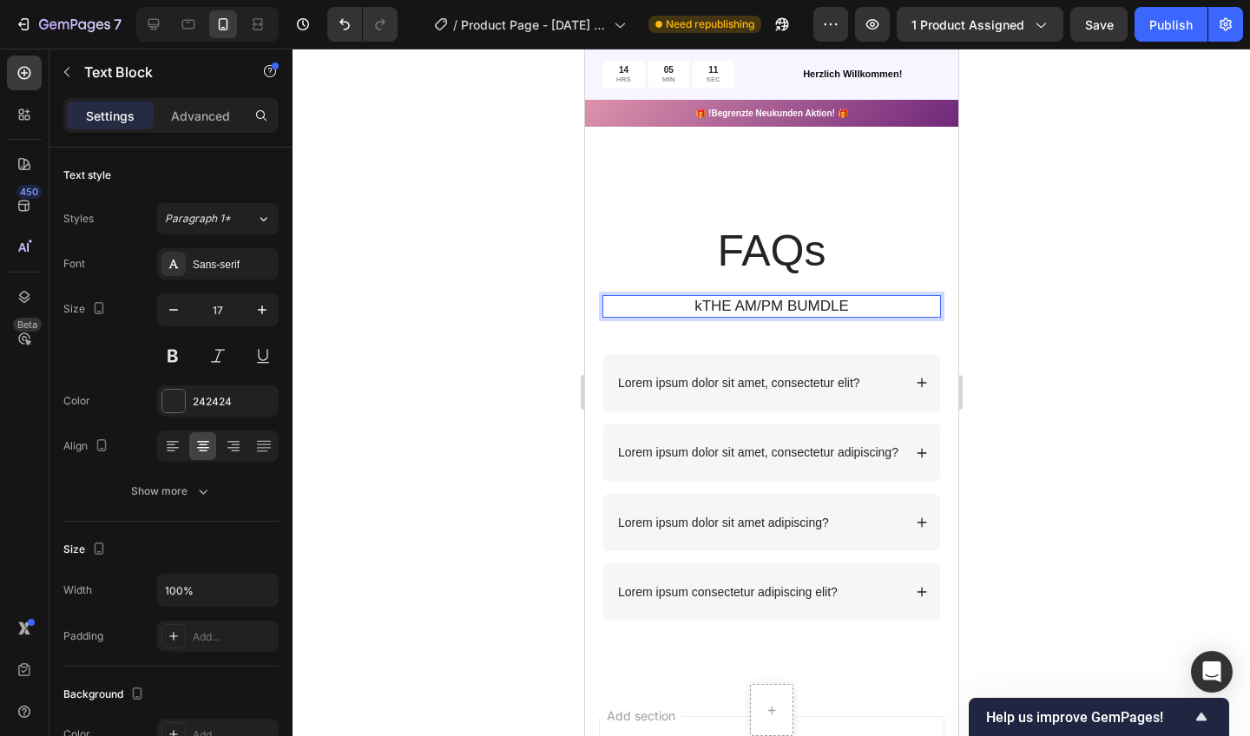
click at [869, 305] on div "kTHE AM/PM BUMDLE" at bounding box center [771, 306] width 339 height 23
click at [864, 312] on p "kTHE AM/PM BUMDLE" at bounding box center [770, 306] width 335 height 19
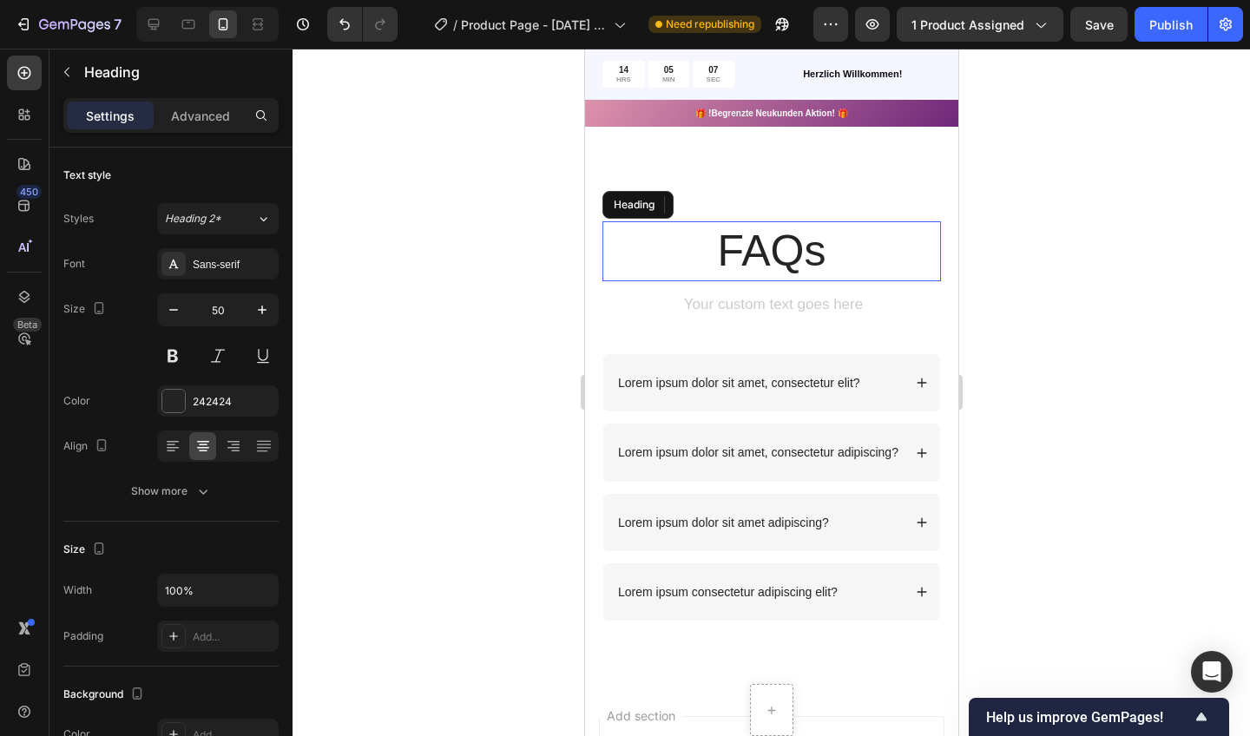
drag, startPoint x: 768, startPoint y: 306, endPoint x: 785, endPoint y: 252, distance: 57.1
click at [785, 252] on h2 "FAQs" at bounding box center [771, 251] width 339 height 60
click at [835, 256] on p "FAQs" at bounding box center [770, 251] width 335 height 56
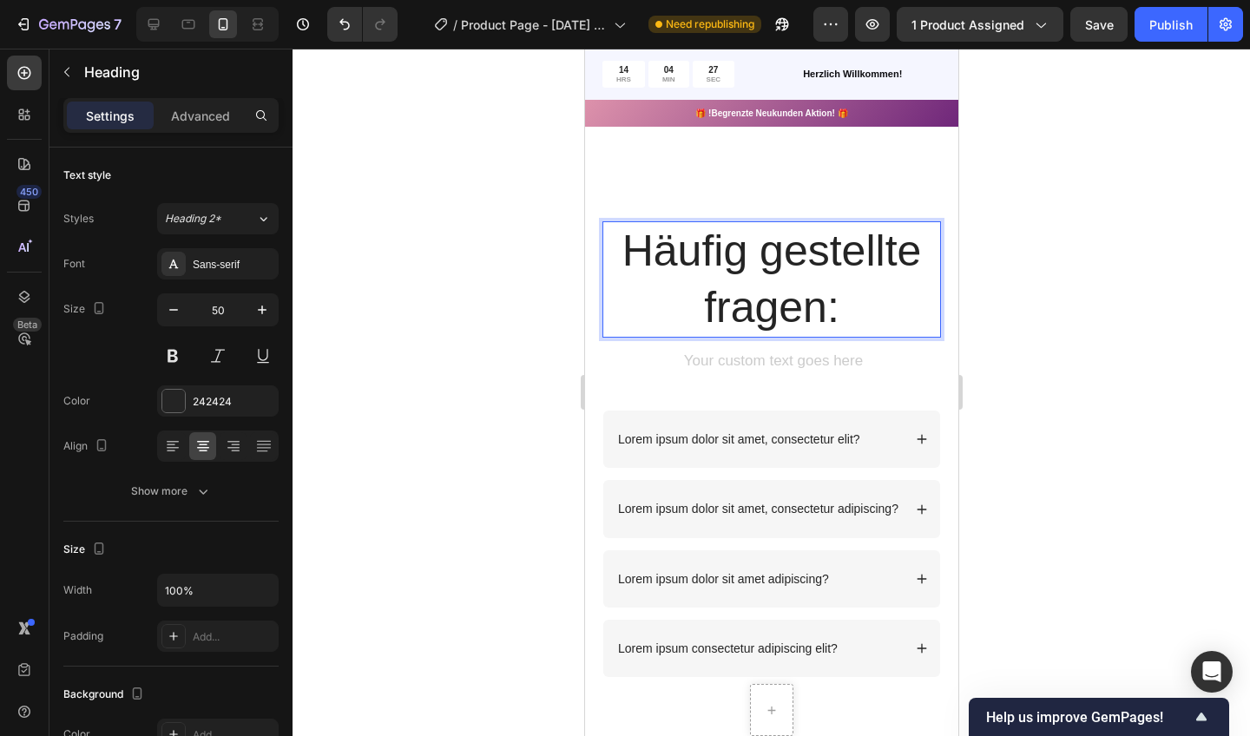
click at [175, 307] on icon "button" at bounding box center [173, 309] width 17 height 17
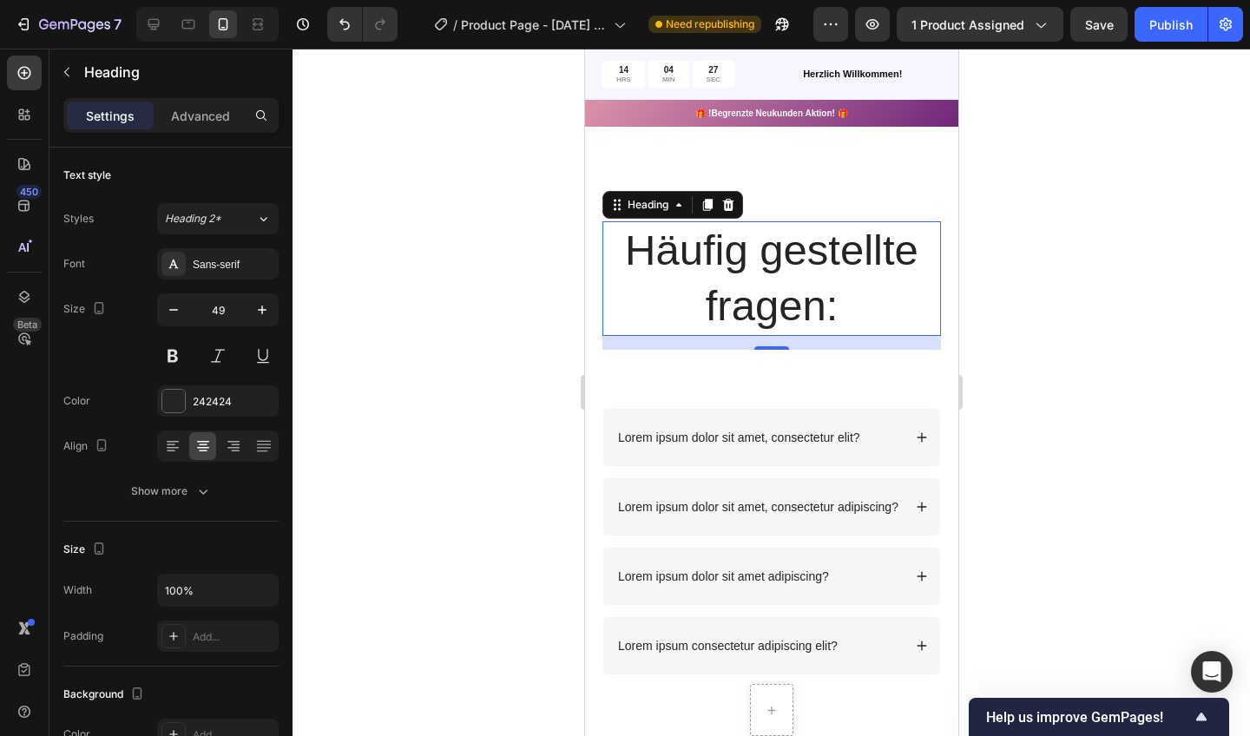
click at [175, 307] on icon "button" at bounding box center [173, 309] width 17 height 17
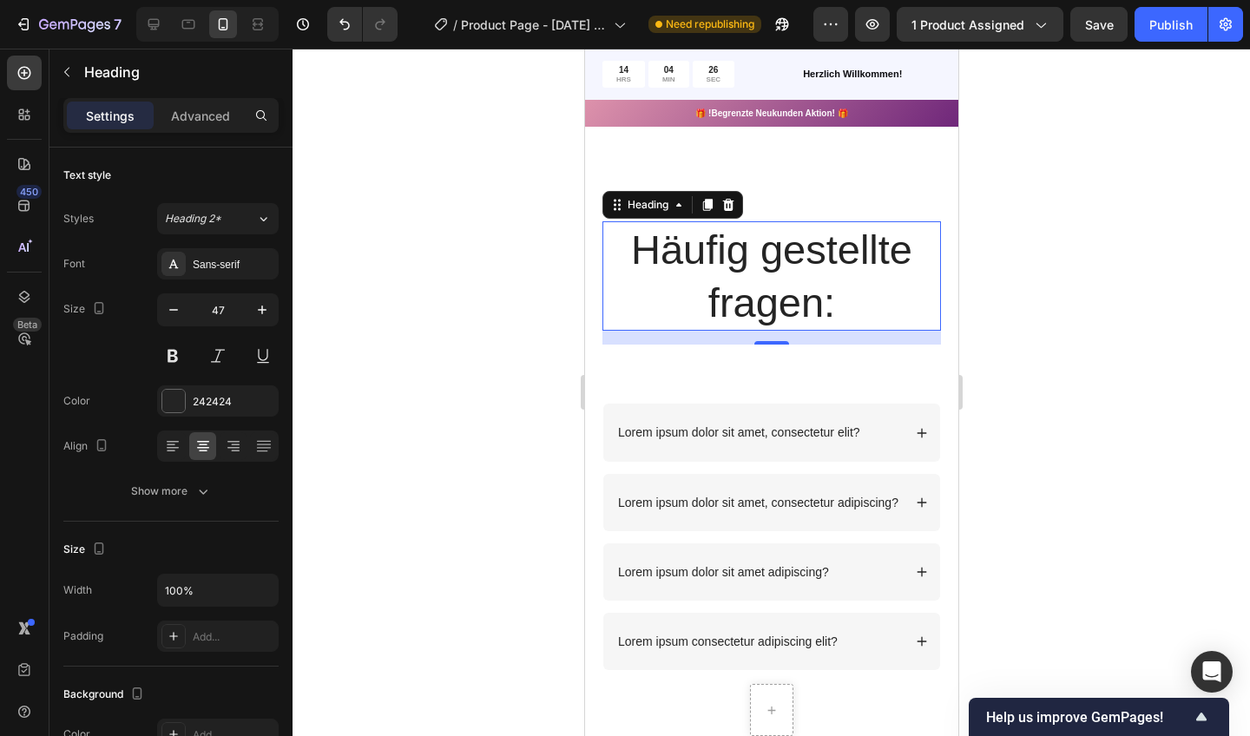
click at [175, 307] on icon "button" at bounding box center [173, 309] width 17 height 17
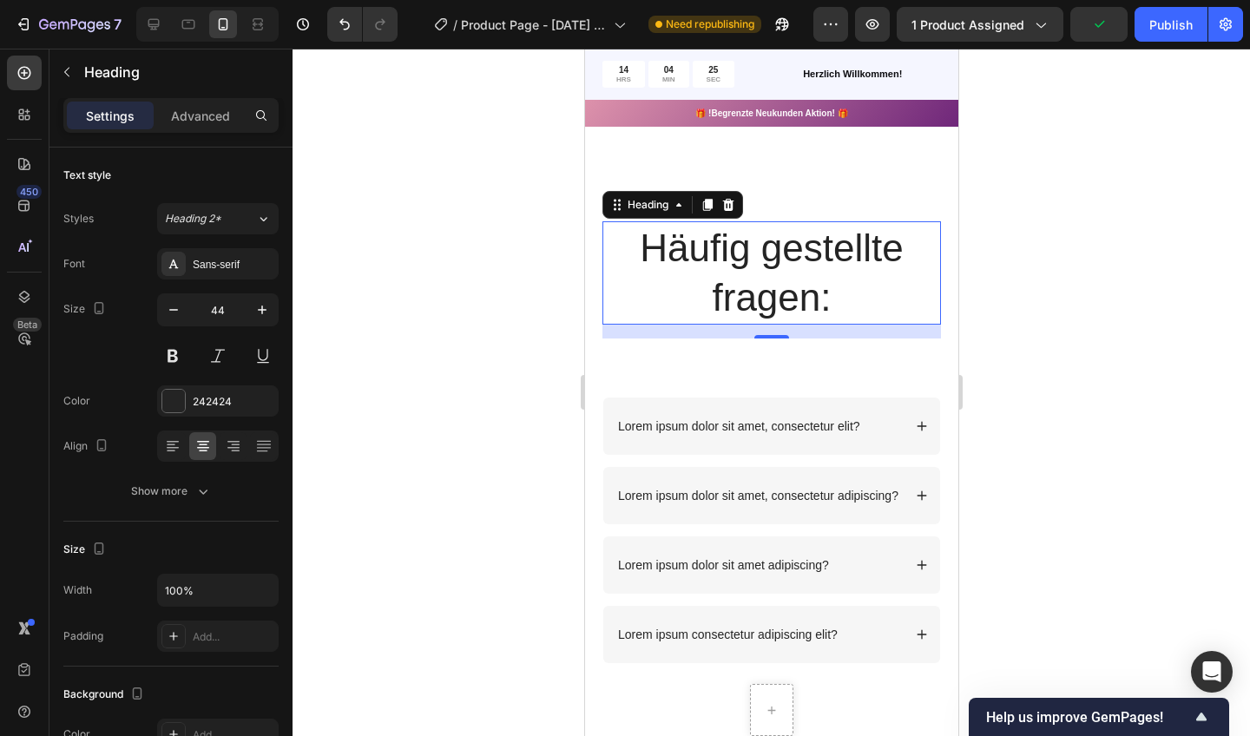
click at [175, 307] on icon "button" at bounding box center [173, 309] width 17 height 17
click at [179, 311] on icon "button" at bounding box center [173, 309] width 17 height 17
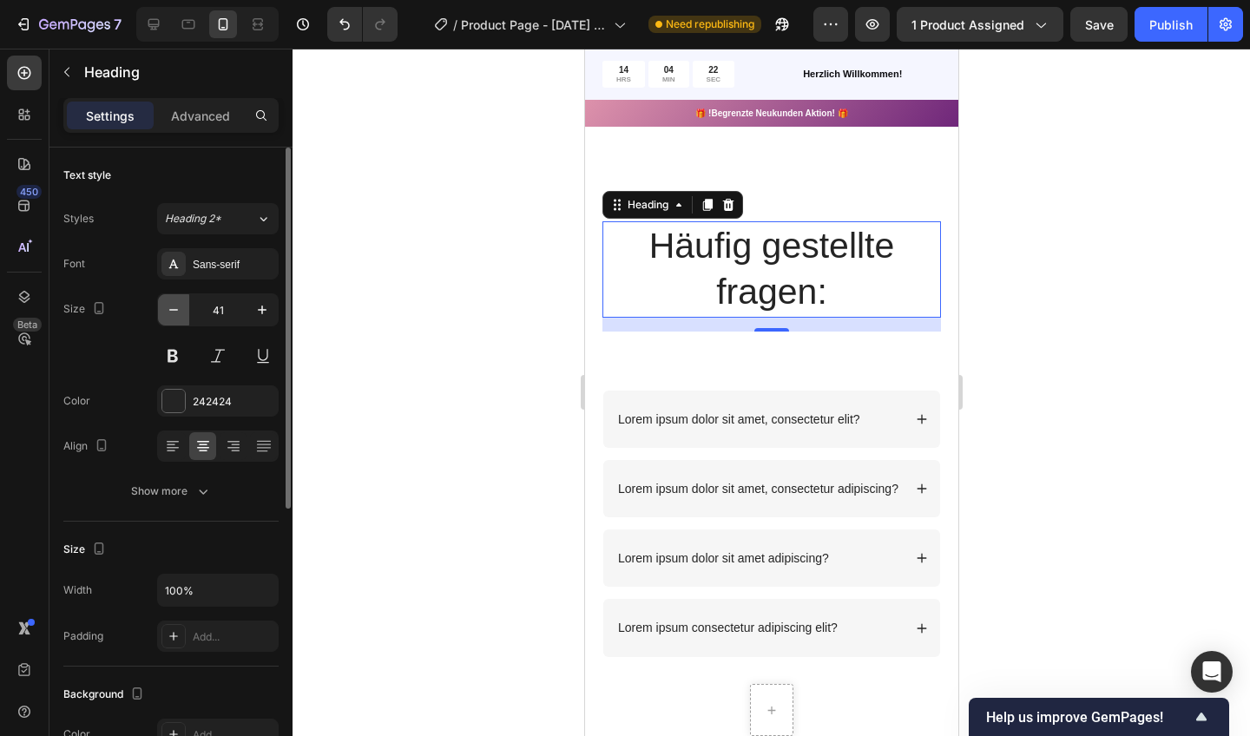
drag, startPoint x: 201, startPoint y: 203, endPoint x: 178, endPoint y: 311, distance: 110.0
click at [178, 311] on icon "button" at bounding box center [173, 309] width 17 height 17
type input "40"
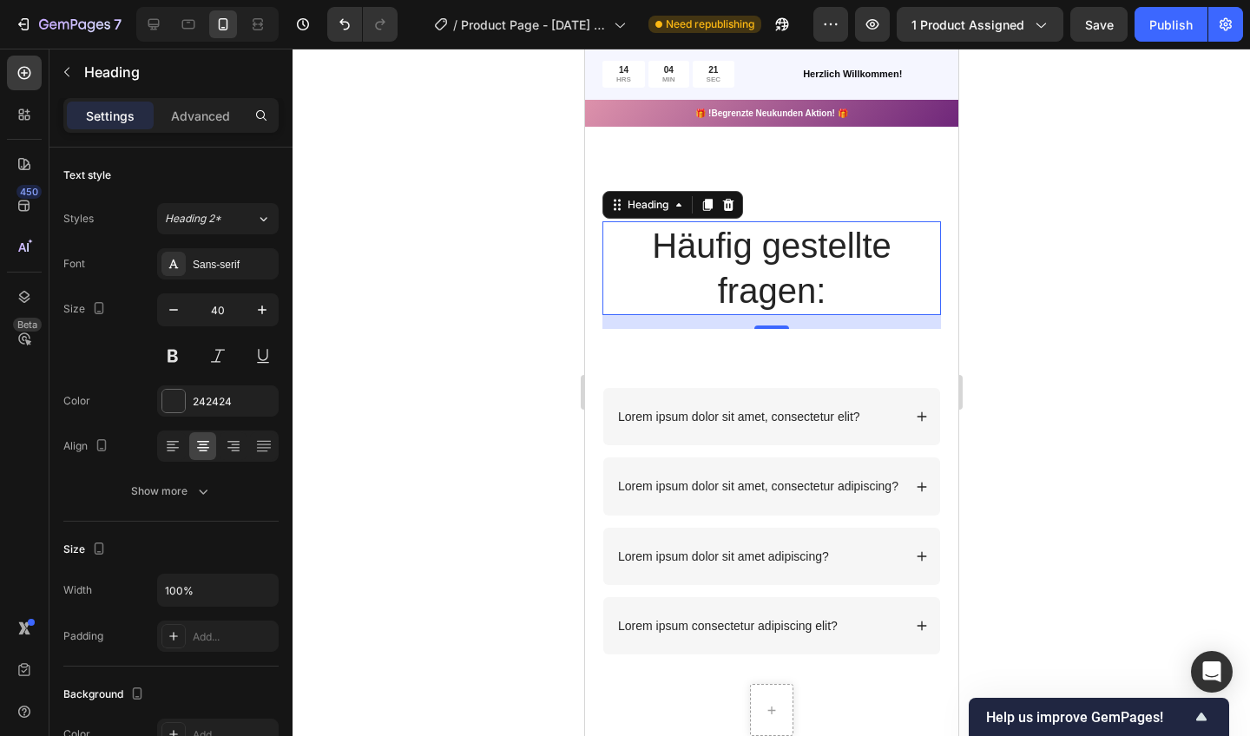
drag, startPoint x: 178, startPoint y: 311, endPoint x: 376, endPoint y: 273, distance: 201.4
click at [376, 273] on div at bounding box center [772, 393] width 958 height 688
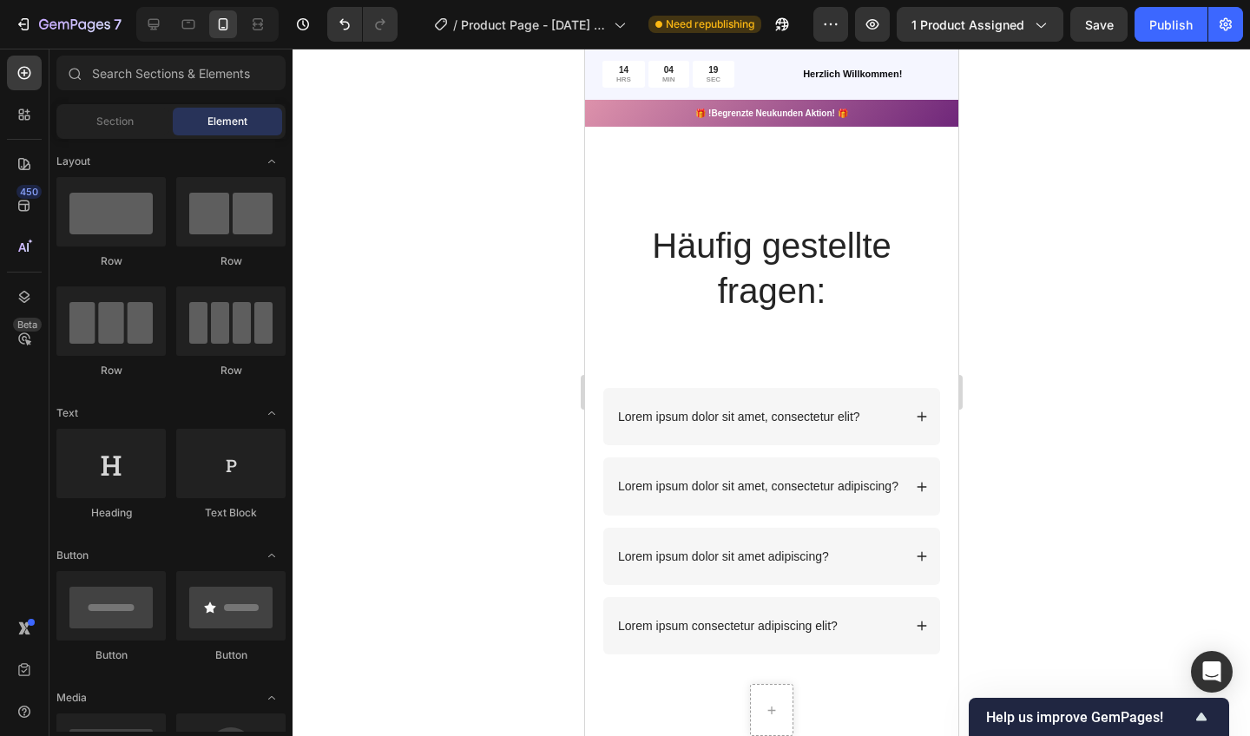
click at [669, 246] on p "Häufig gestellte fragen:" at bounding box center [770, 268] width 335 height 90
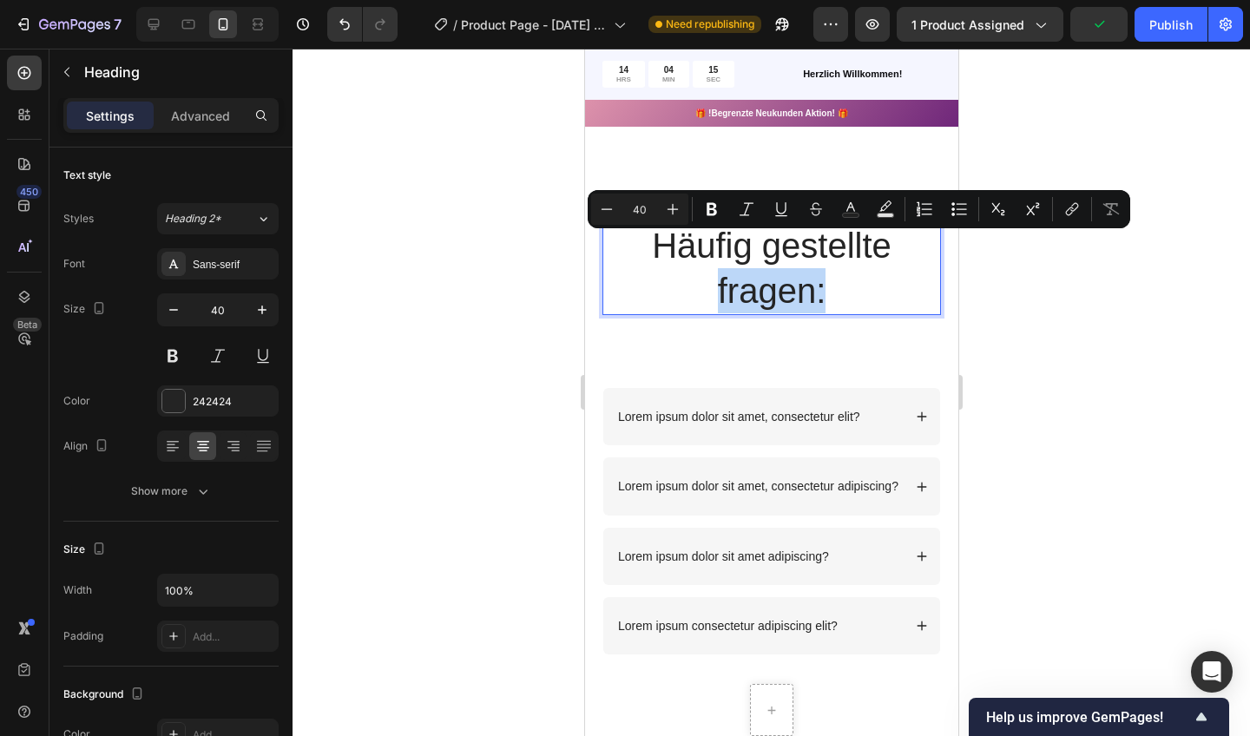
drag, startPoint x: 960, startPoint y: 322, endPoint x: 716, endPoint y: 293, distance: 245.7
click at [520, 314] on div at bounding box center [772, 393] width 958 height 688
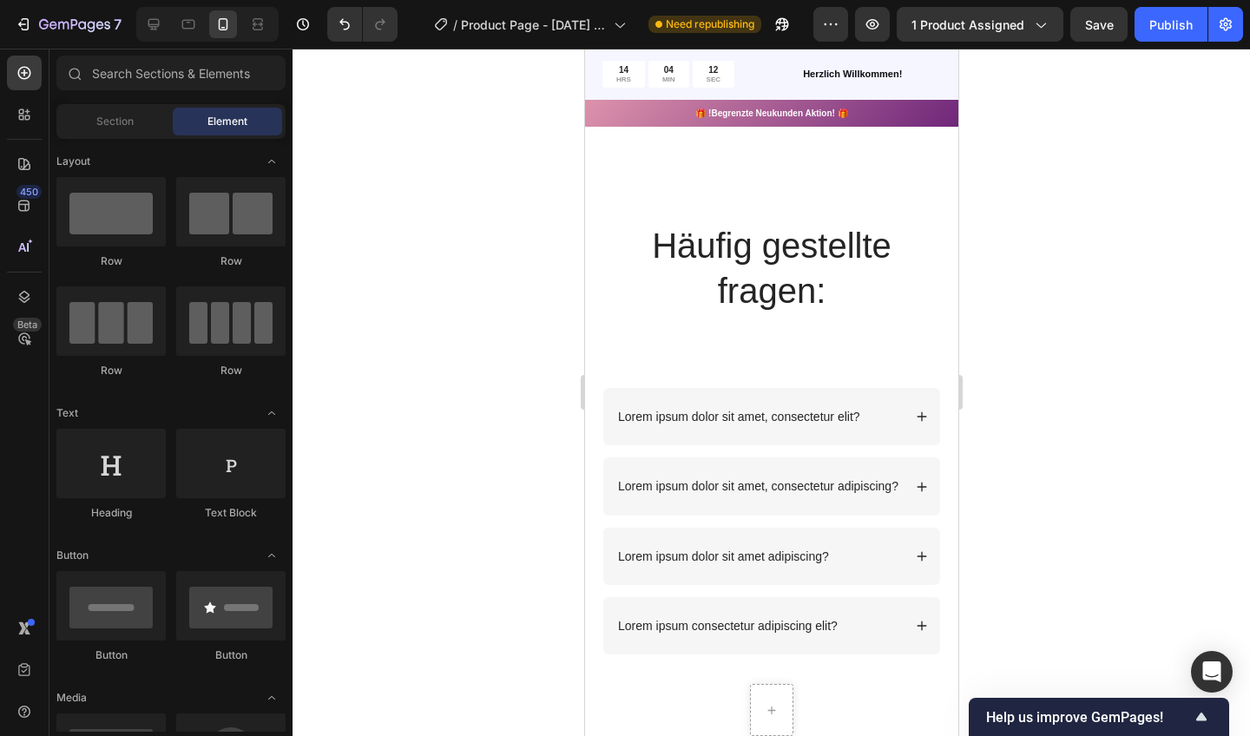
click at [718, 260] on p "Häufig gestellte fragen:" at bounding box center [770, 268] width 335 height 90
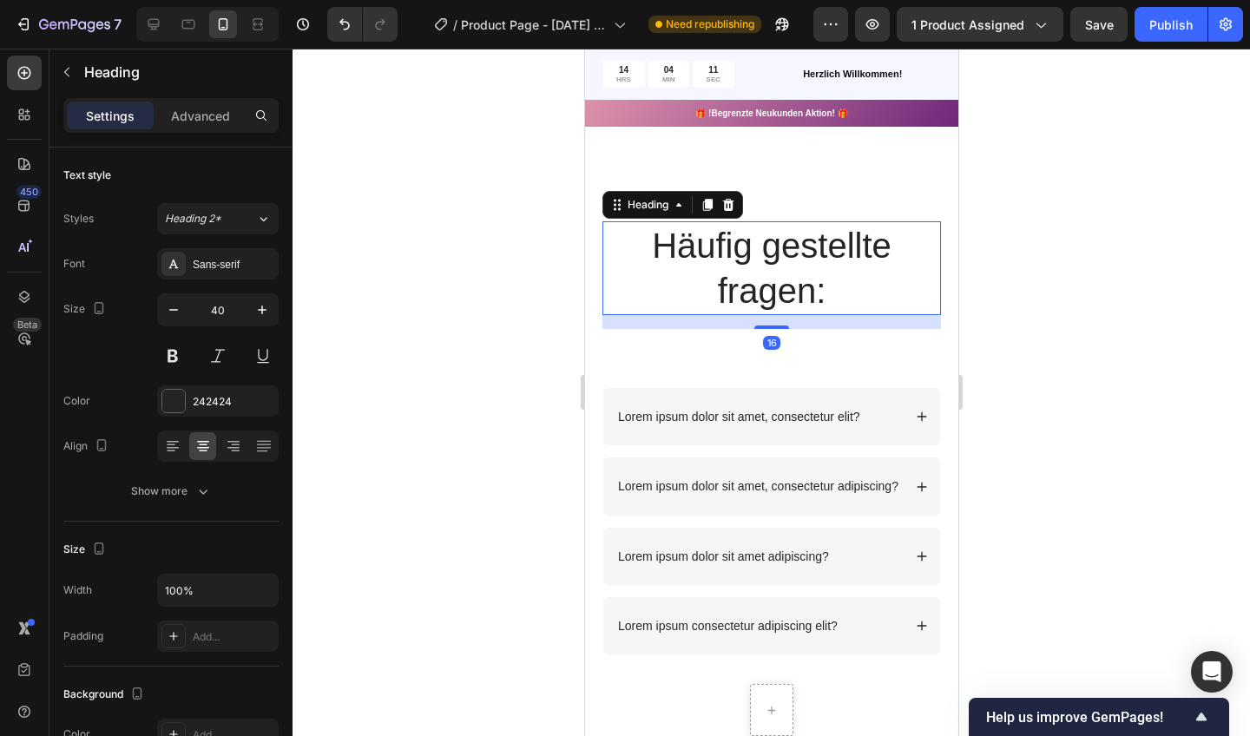
click at [487, 366] on div at bounding box center [772, 393] width 958 height 688
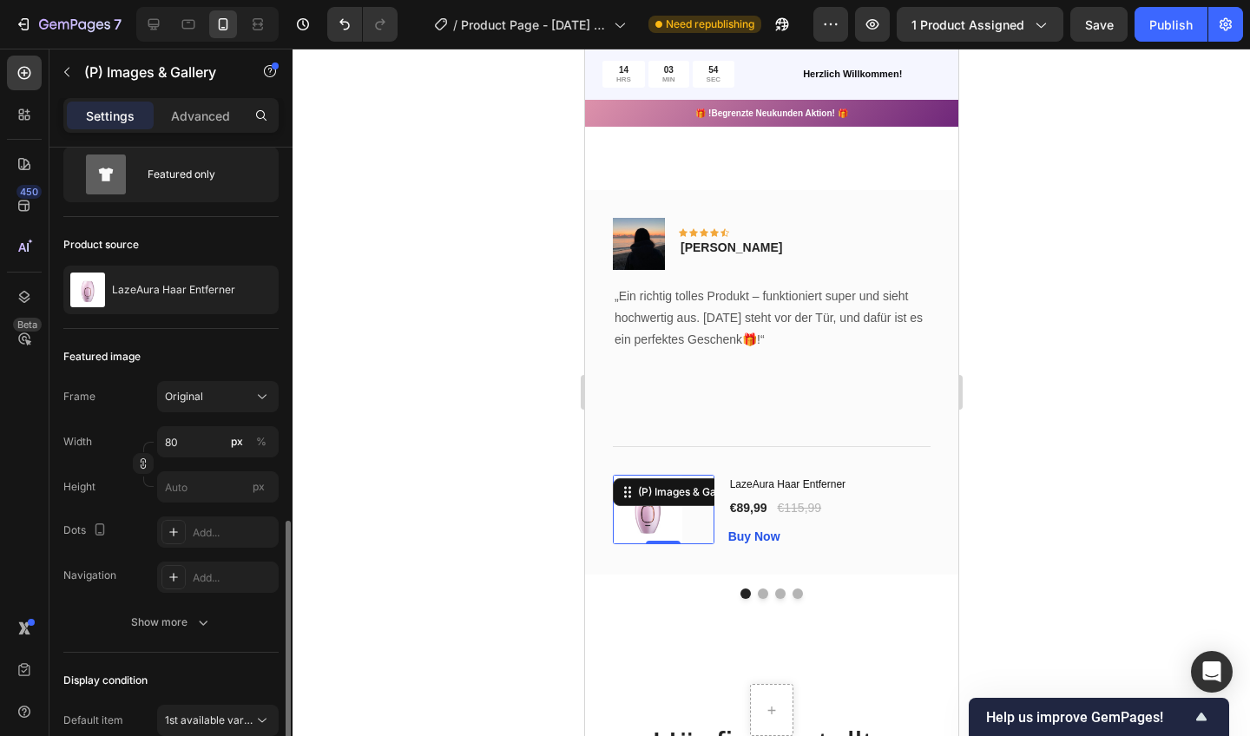
scroll to position [0, 0]
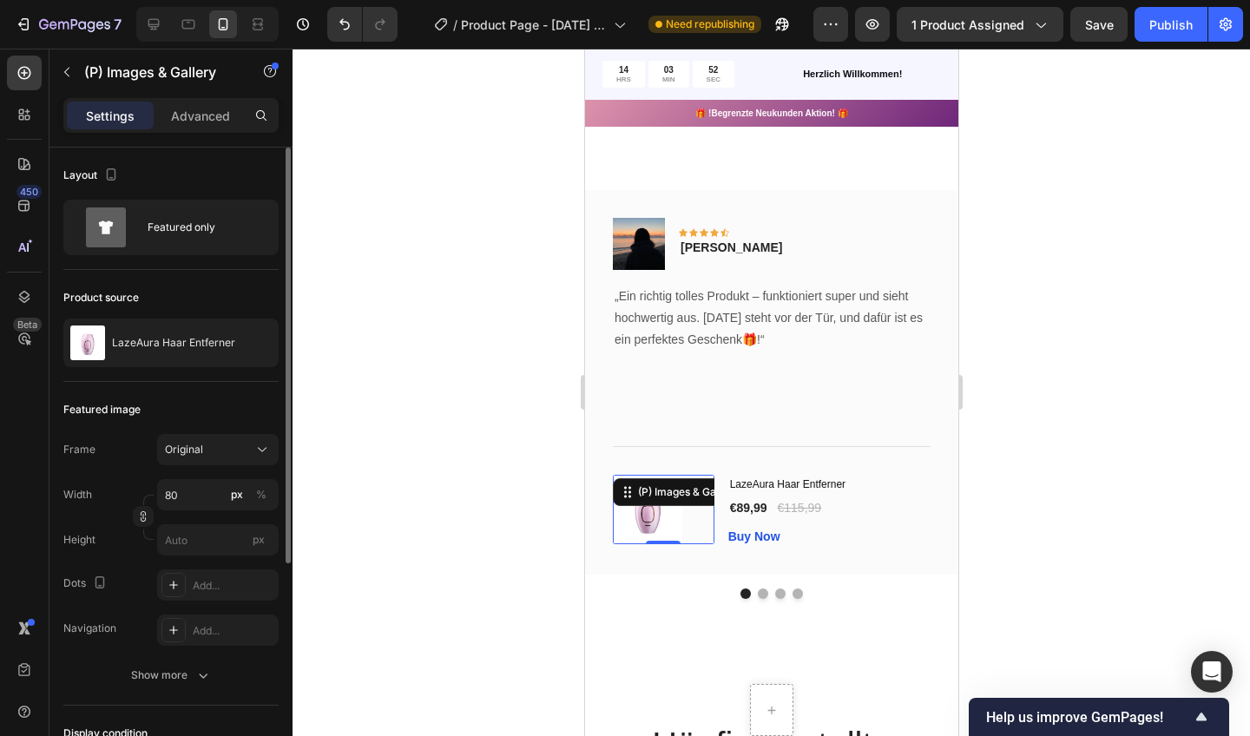
click at [642, 505] on img at bounding box center [646, 509] width 69 height 69
click at [498, 537] on div at bounding box center [772, 393] width 958 height 688
click at [656, 479] on div "(P) Images & Gallery" at bounding box center [663, 509] width 102 height 69
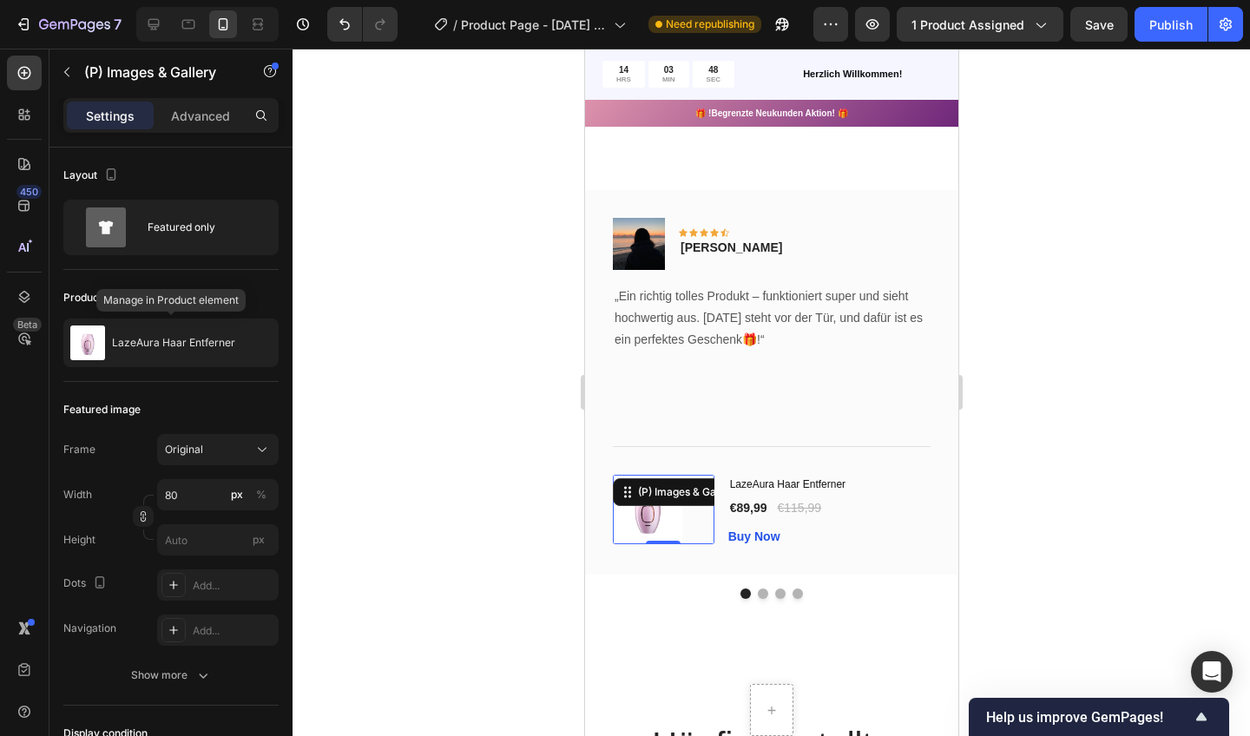
click at [131, 334] on div "LazeAura Haar Entferner" at bounding box center [170, 343] width 215 height 49
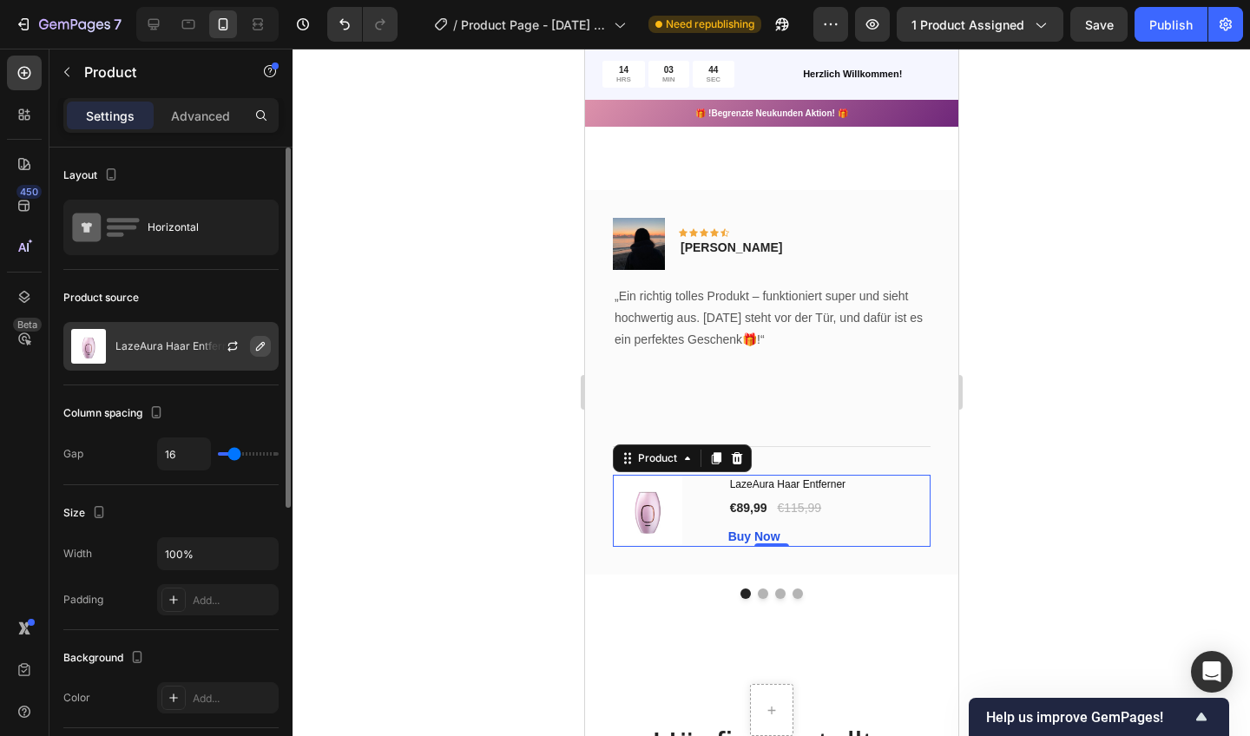
drag, startPoint x: 130, startPoint y: 556, endPoint x: 259, endPoint y: 346, distance: 246.3
click at [259, 346] on icon "button" at bounding box center [260, 346] width 9 height 9
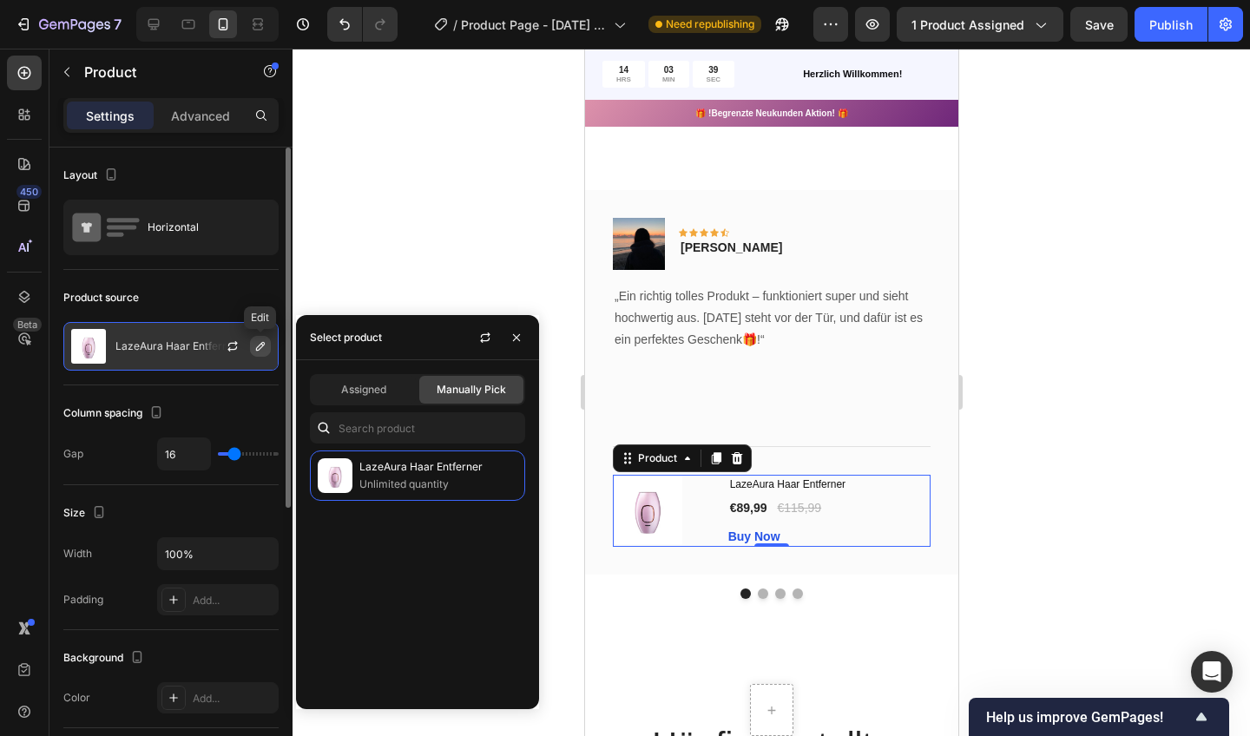
click at [467, 271] on div at bounding box center [772, 393] width 958 height 688
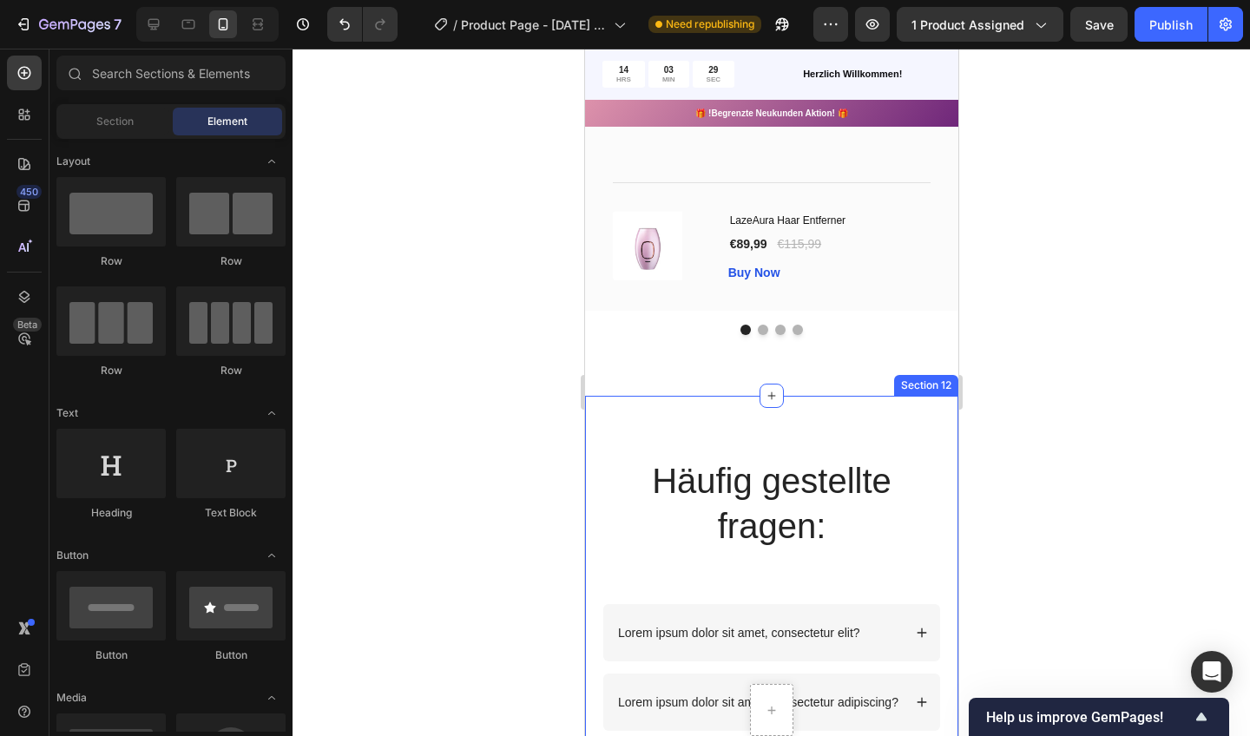
scroll to position [4138, 0]
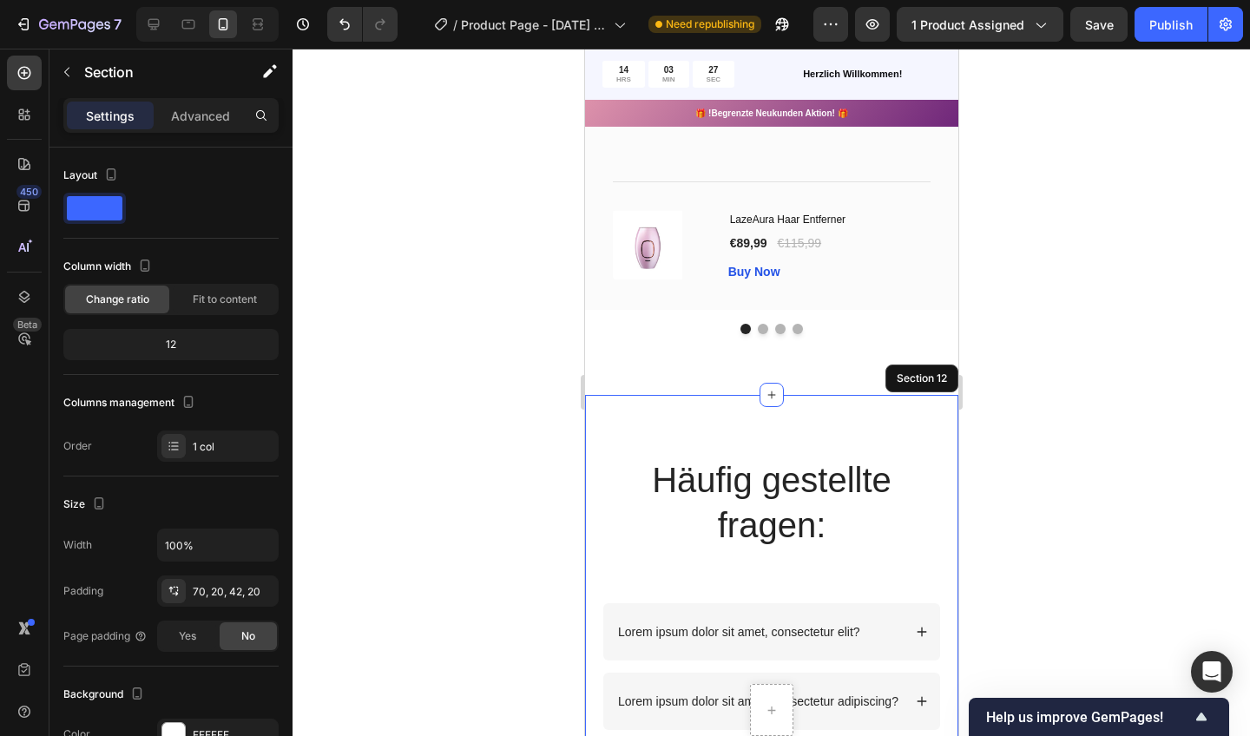
click at [782, 395] on div "Häufig gestellte fragen: Heading Text Block Row Lorem ipsum dolor sit amet, con…" at bounding box center [770, 663] width 373 height 536
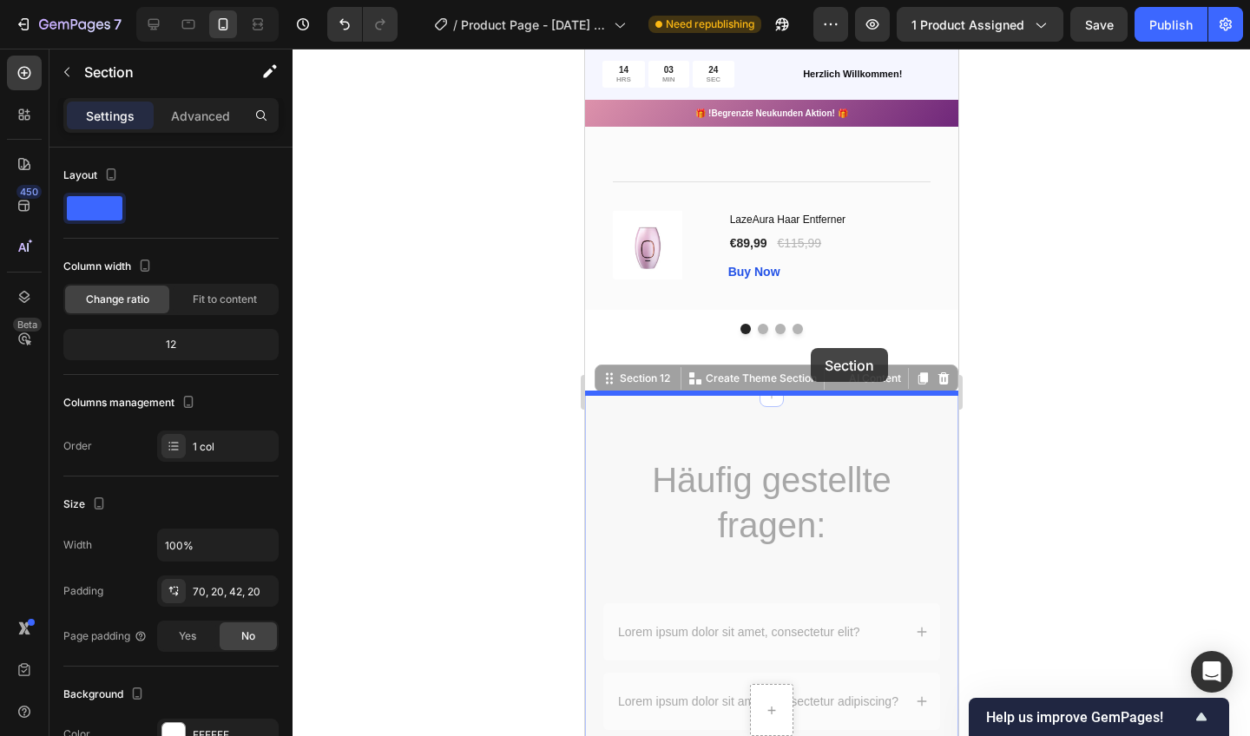
drag, startPoint x: 769, startPoint y: 478, endPoint x: 810, endPoint y: 348, distance: 136.5
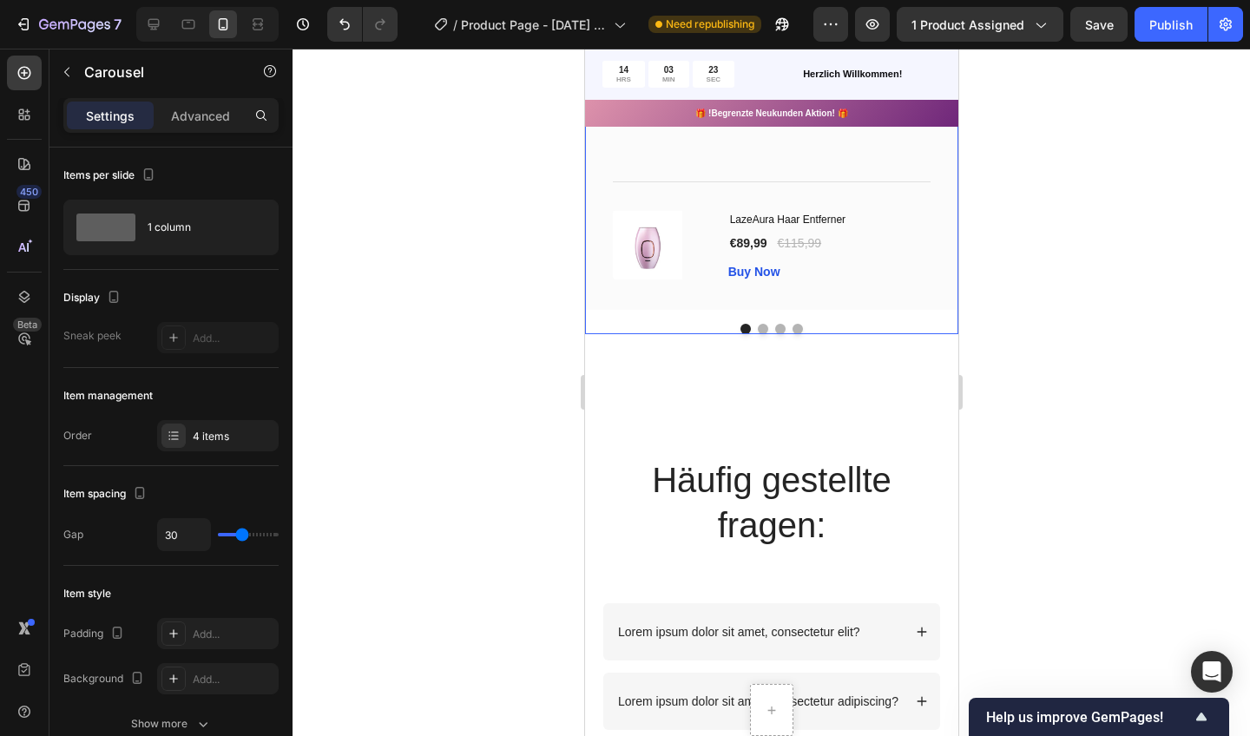
drag, startPoint x: 810, startPoint y: 348, endPoint x: 878, endPoint y: 321, distance: 72.9
click at [878, 321] on div "Image Icon Icon Icon Icon Icon Row [PERSON_NAME] Text block Row „Ein richtig to…" at bounding box center [770, 129] width 373 height 409
click at [817, 421] on div "Häufig gestellte fragen: Heading Text Block Row Lorem ipsum dolor sit amet, con…" at bounding box center [770, 663] width 373 height 536
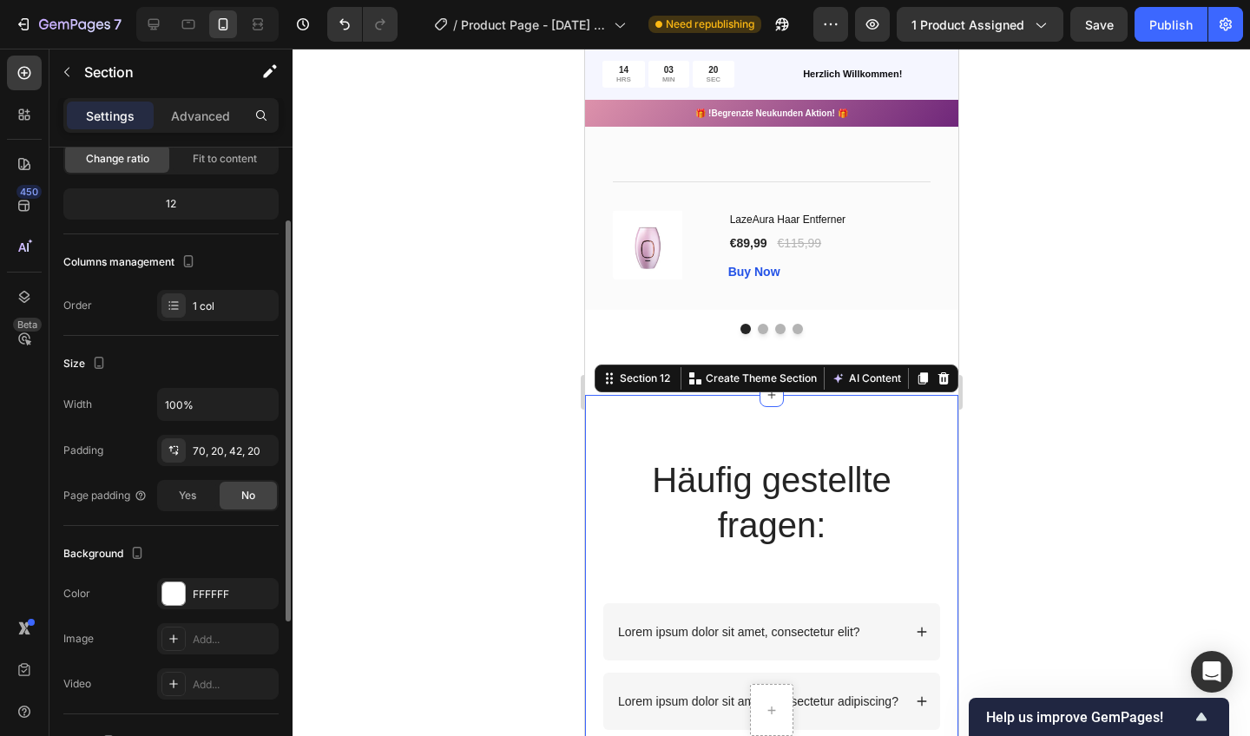
scroll to position [152, 0]
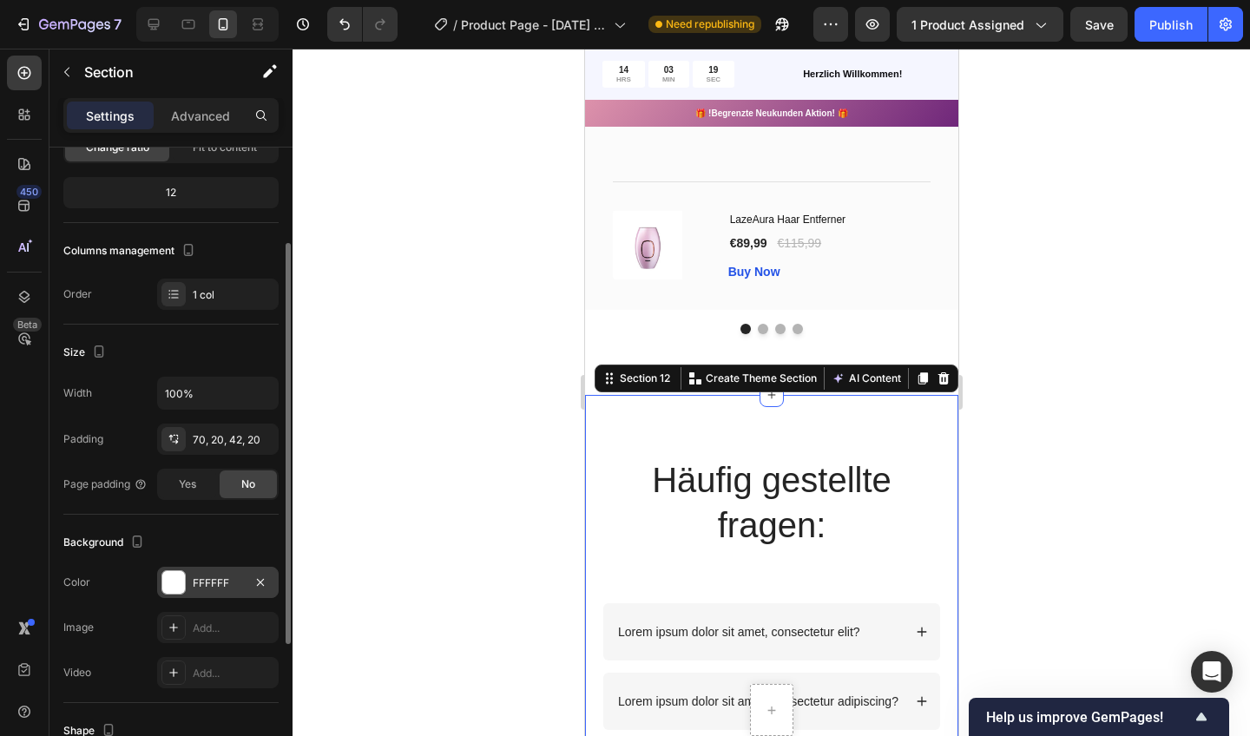
click at [194, 115] on p "Advanced" at bounding box center [200, 116] width 59 height 18
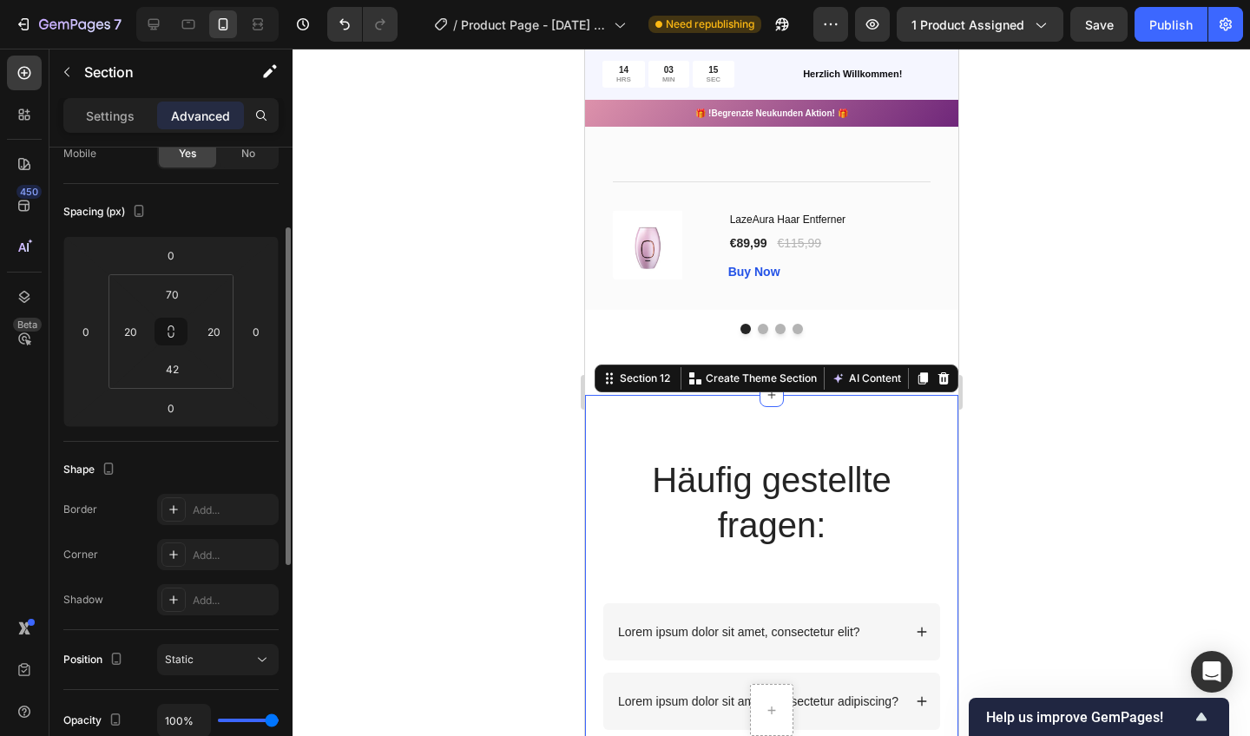
click at [184, 257] on input "0" at bounding box center [171, 255] width 35 height 26
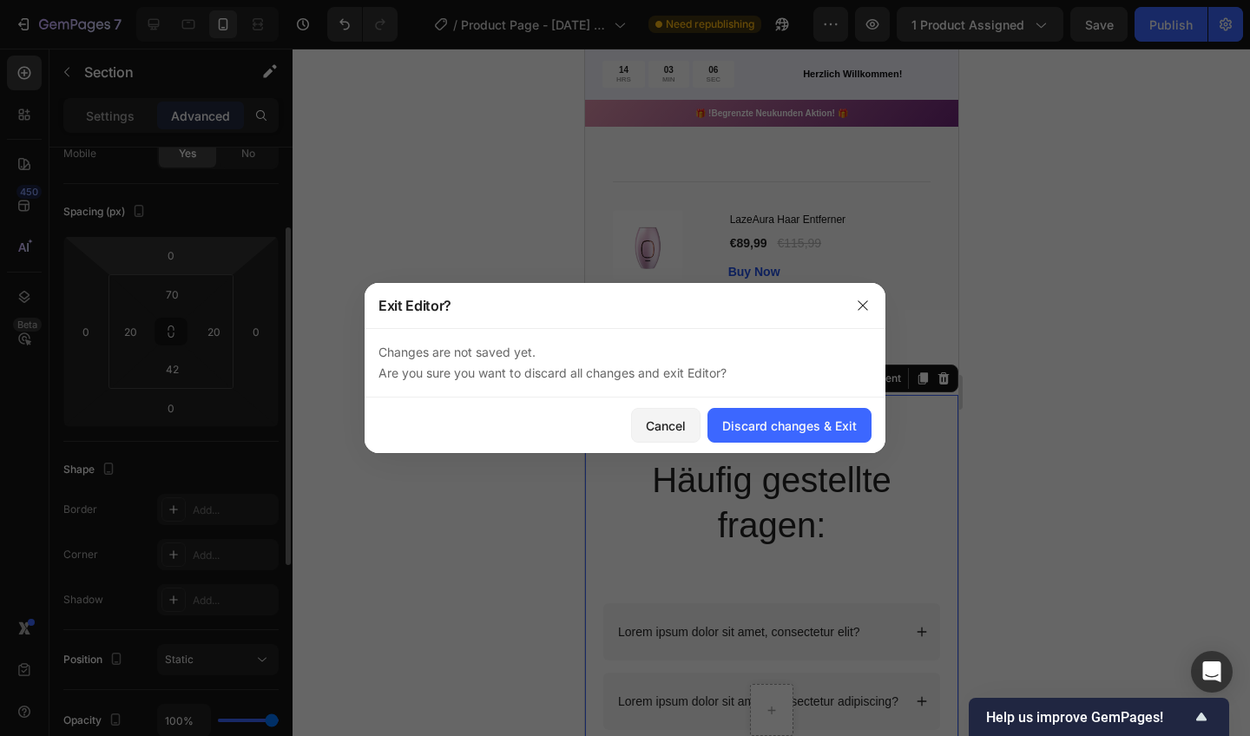
click at [853, 307] on button "button" at bounding box center [863, 306] width 28 height 28
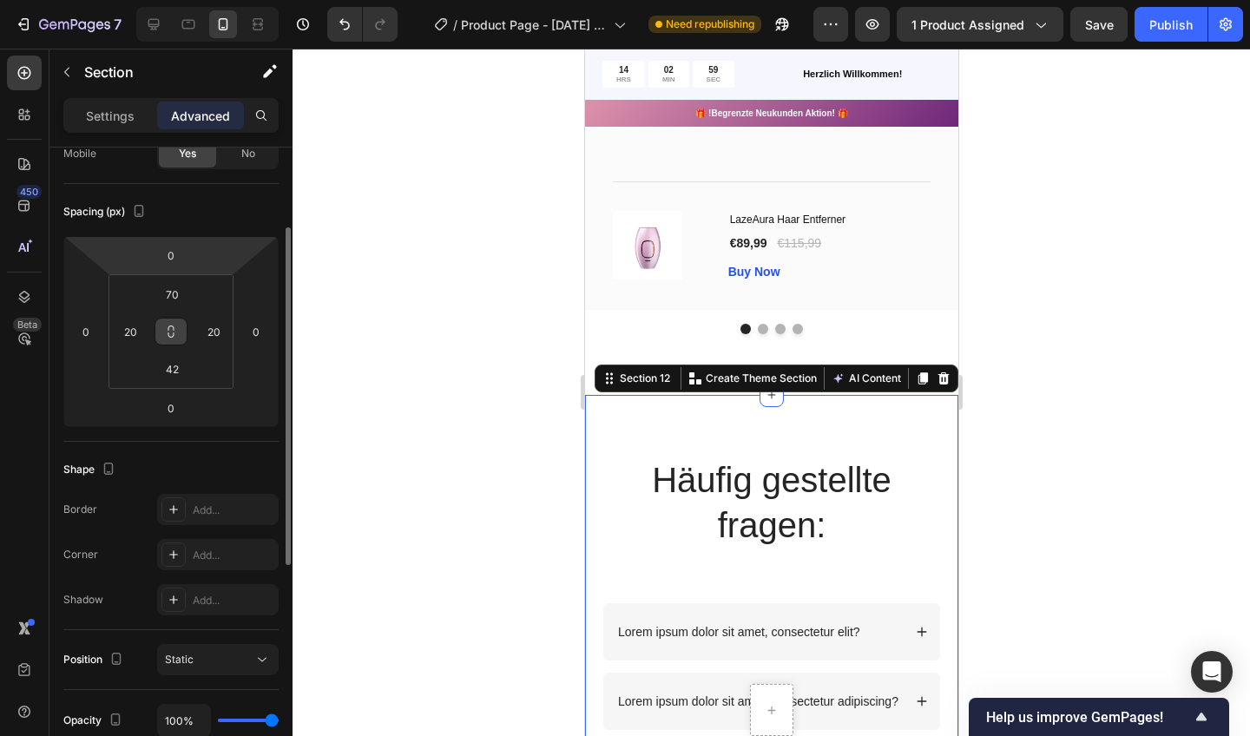
drag, startPoint x: 258, startPoint y: 567, endPoint x: 168, endPoint y: 328, distance: 255.0
drag, startPoint x: 168, startPoint y: 328, endPoint x: 315, endPoint y: 250, distance: 166.2
click at [315, 250] on div at bounding box center [772, 393] width 958 height 688
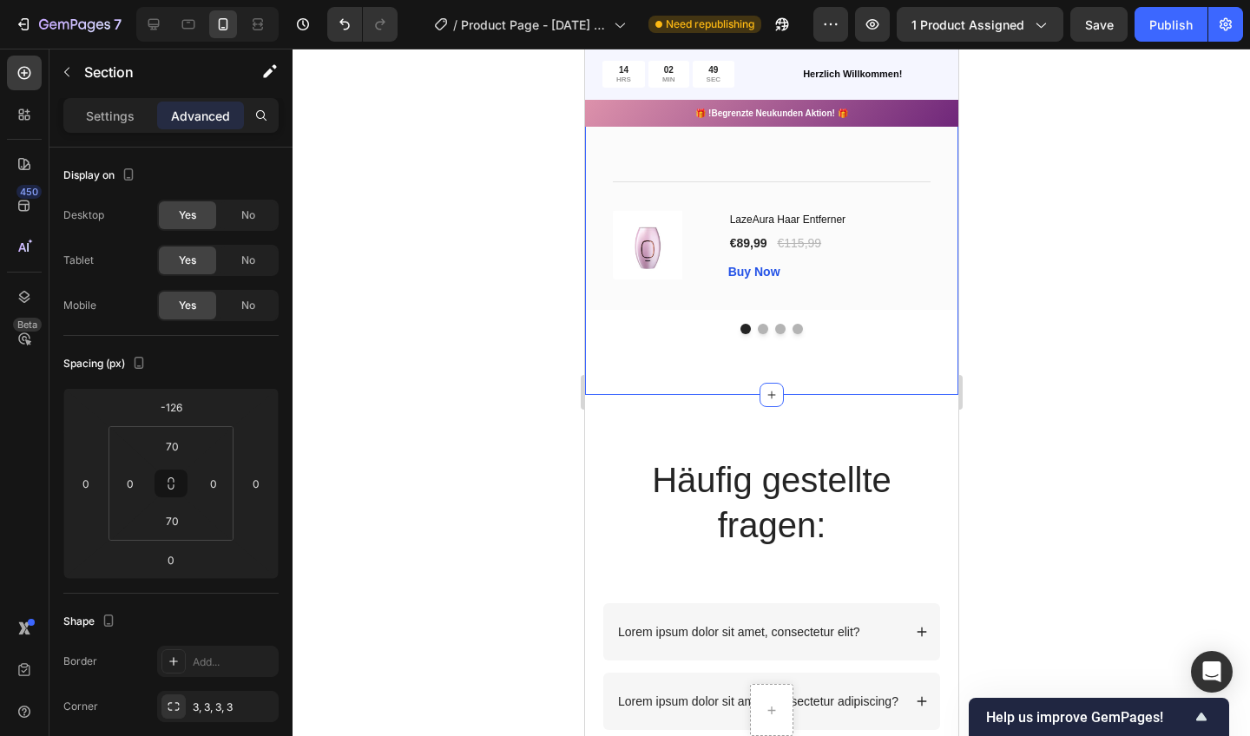
drag, startPoint x: 899, startPoint y: 299, endPoint x: 696, endPoint y: 372, distance: 216.2
click at [696, 372] on div "Image Icon Icon Icon Icon Icon Row [PERSON_NAME] Text block Row „Ein richtig to…" at bounding box center [770, 130] width 373 height 530
drag, startPoint x: 696, startPoint y: 372, endPoint x: 698, endPoint y: 415, distance: 42.6
click at [698, 415] on div "Häufig gestellte fragen: Heading Text Block Row Lorem ipsum dolor sit amet, con…" at bounding box center [770, 663] width 373 height 536
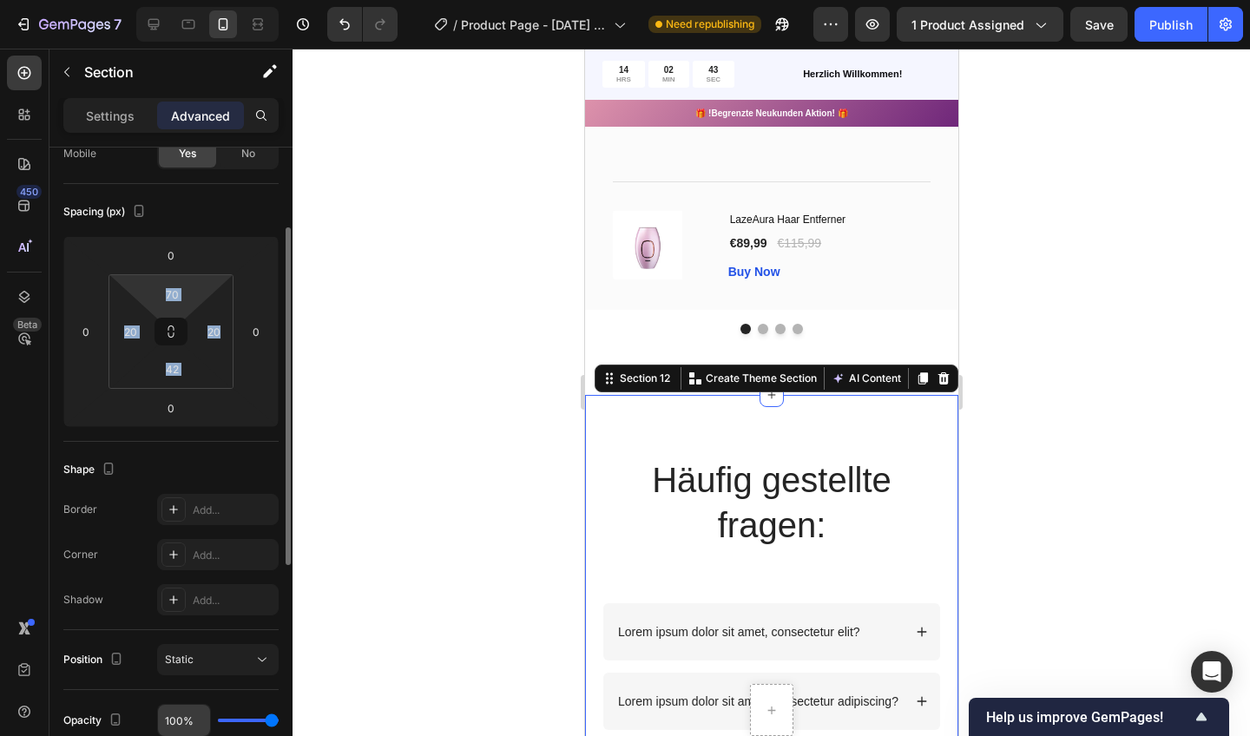
scroll to position [567, 0]
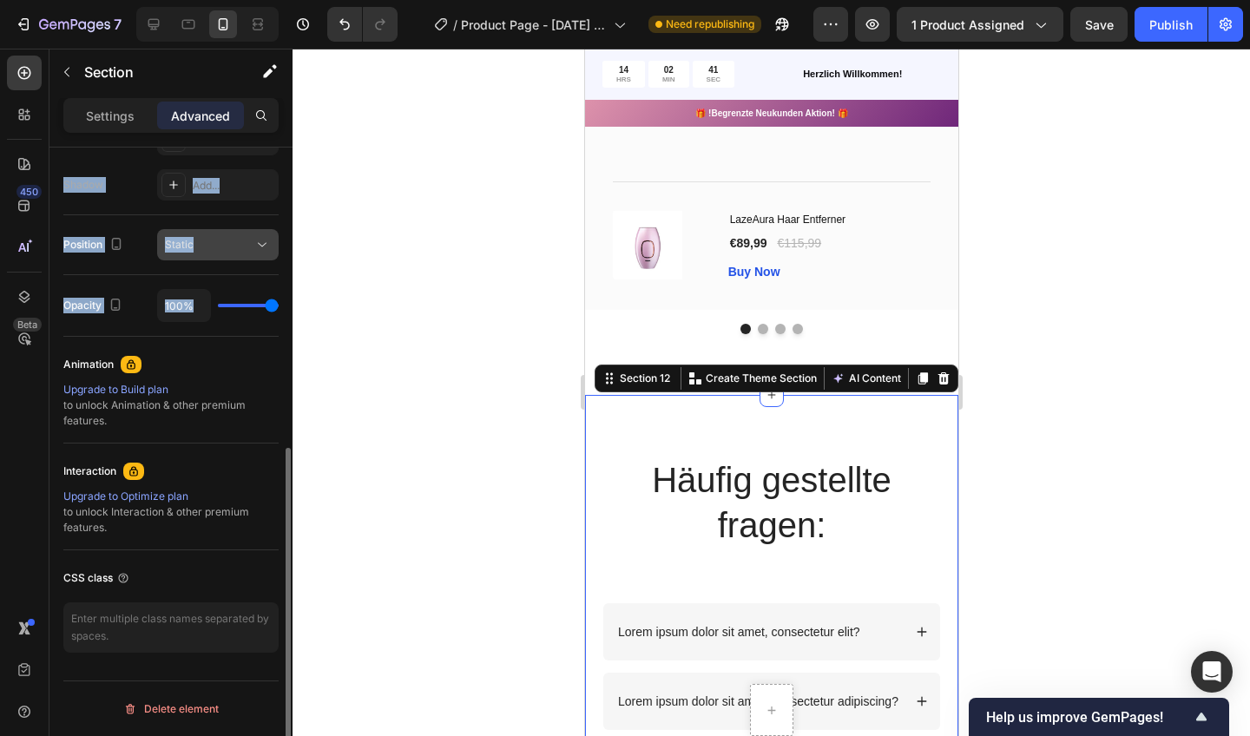
drag, startPoint x: 114, startPoint y: 366, endPoint x: 245, endPoint y: 260, distance: 169.1
click at [245, 260] on div "Display on Desktop Yes No Tablet Yes No Mobile Yes No Spacing (px) 0 0 0 0 70 2…" at bounding box center [170, 124] width 215 height 1086
click at [405, 273] on div at bounding box center [772, 393] width 958 height 688
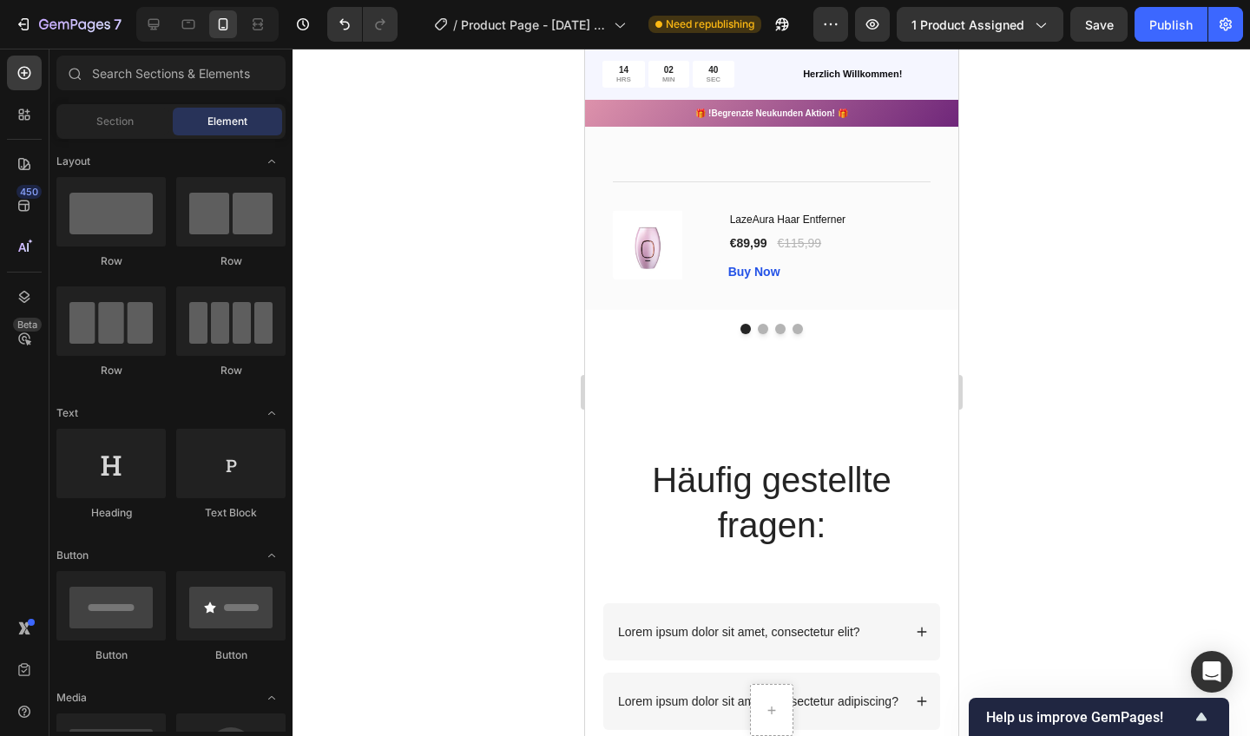
click at [622, 383] on div "Image Icon Icon Icon Icon Icon Row [PERSON_NAME] Text block Row „Ein richtig to…" at bounding box center [770, 130] width 373 height 530
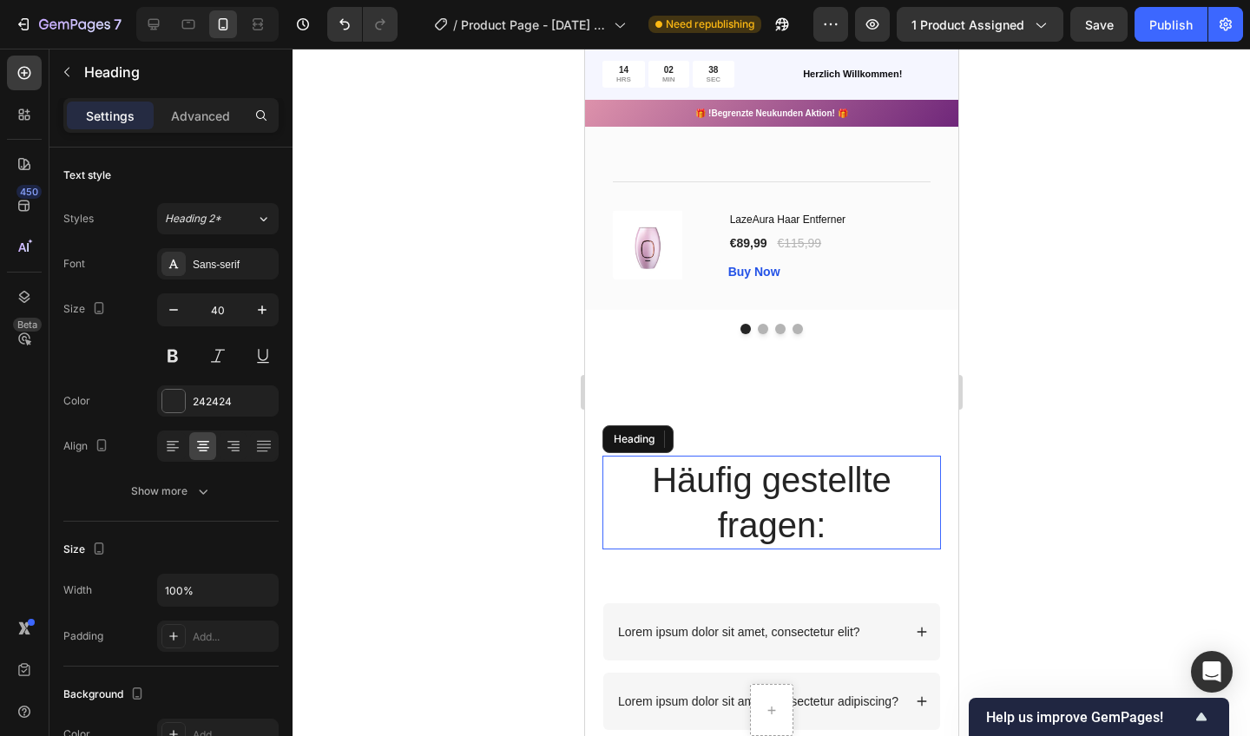
click at [629, 469] on h2 "Häufig gestellte fragen:" at bounding box center [771, 503] width 339 height 94
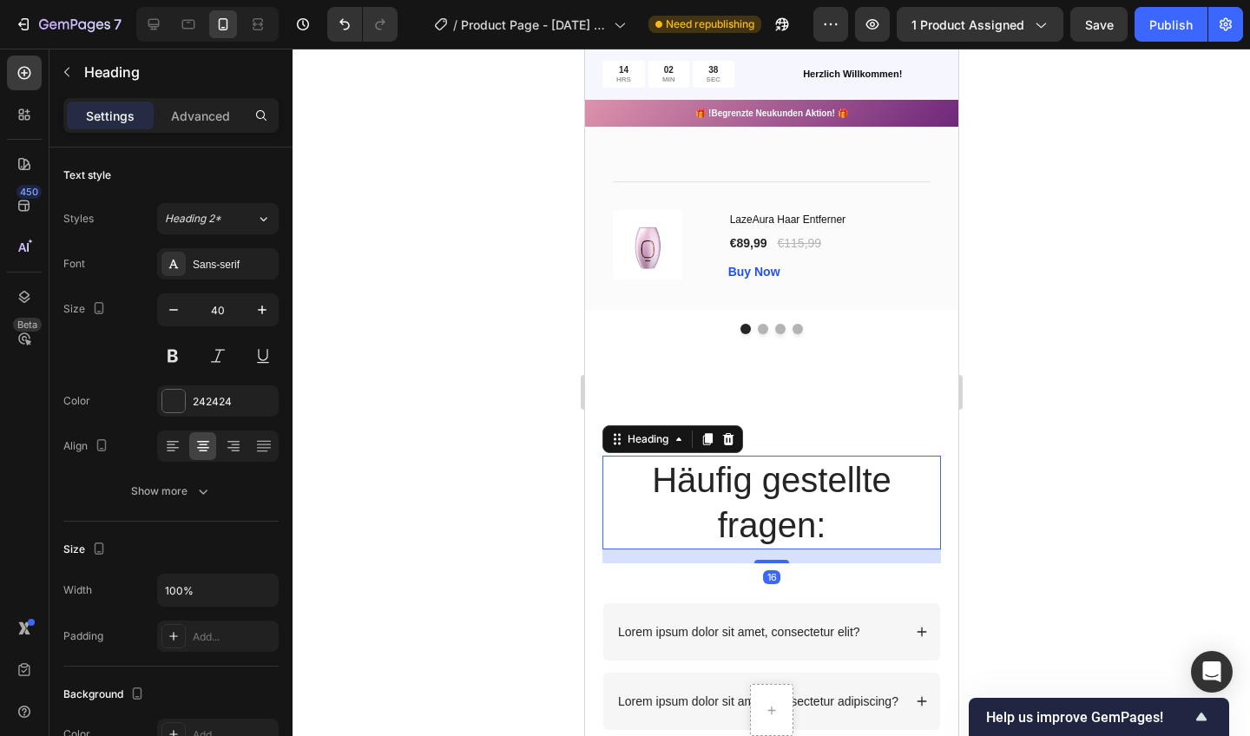
click at [629, 366] on div "Image Icon Icon Icon Icon Icon Row [PERSON_NAME] Text block Row „Ein richtig to…" at bounding box center [770, 130] width 373 height 530
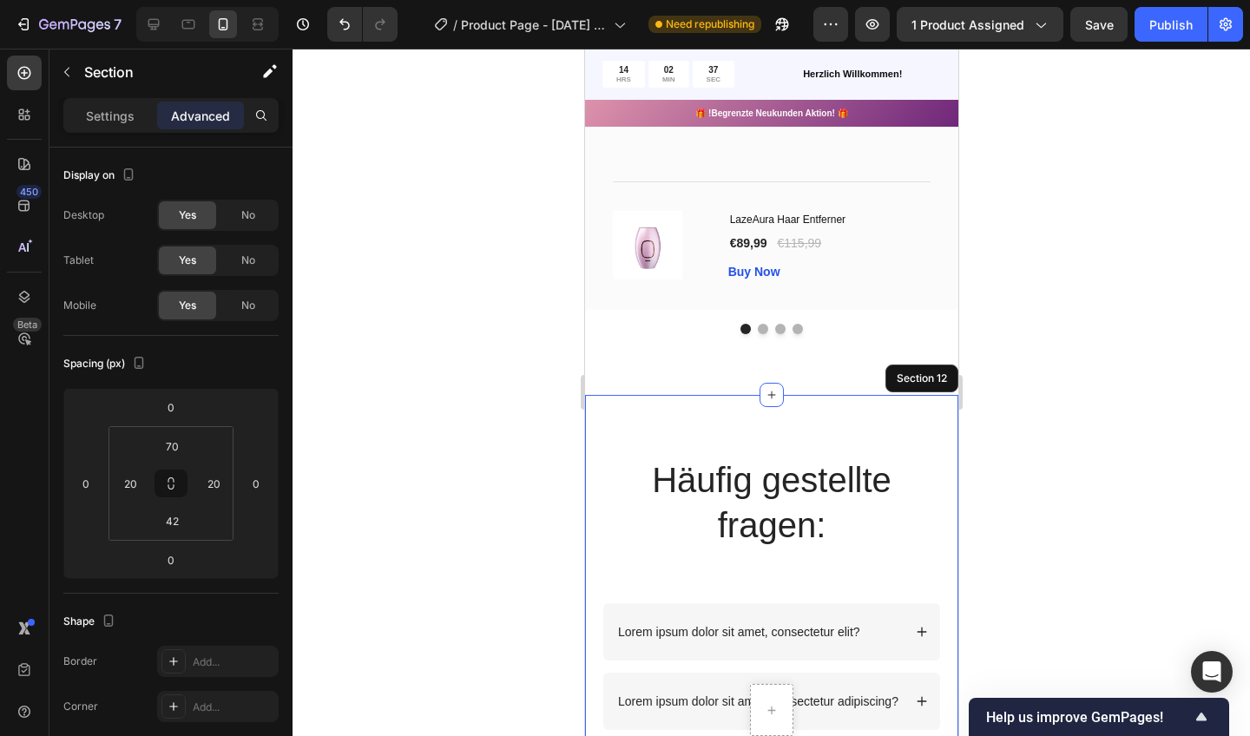
click at [619, 432] on div "Häufig gestellte fragen: Heading Text Block Row Lorem ipsum dolor sit amet, con…" at bounding box center [770, 663] width 373 height 536
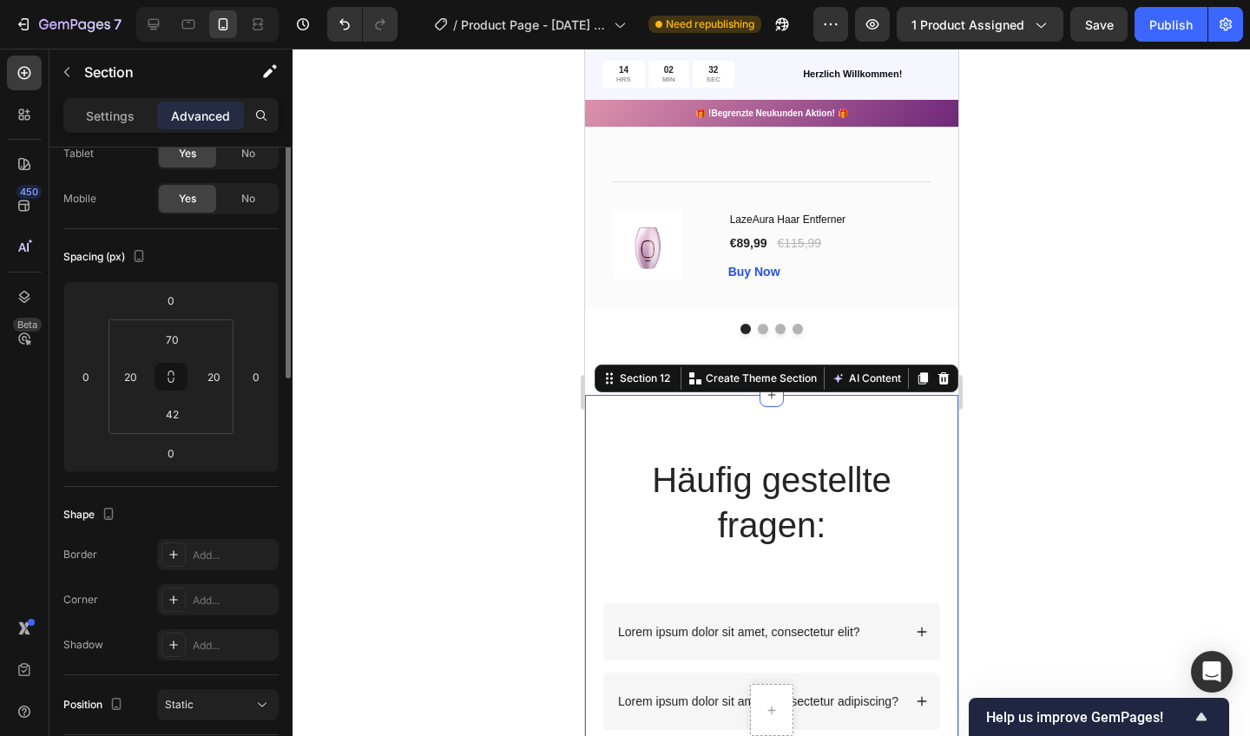
scroll to position [0, 0]
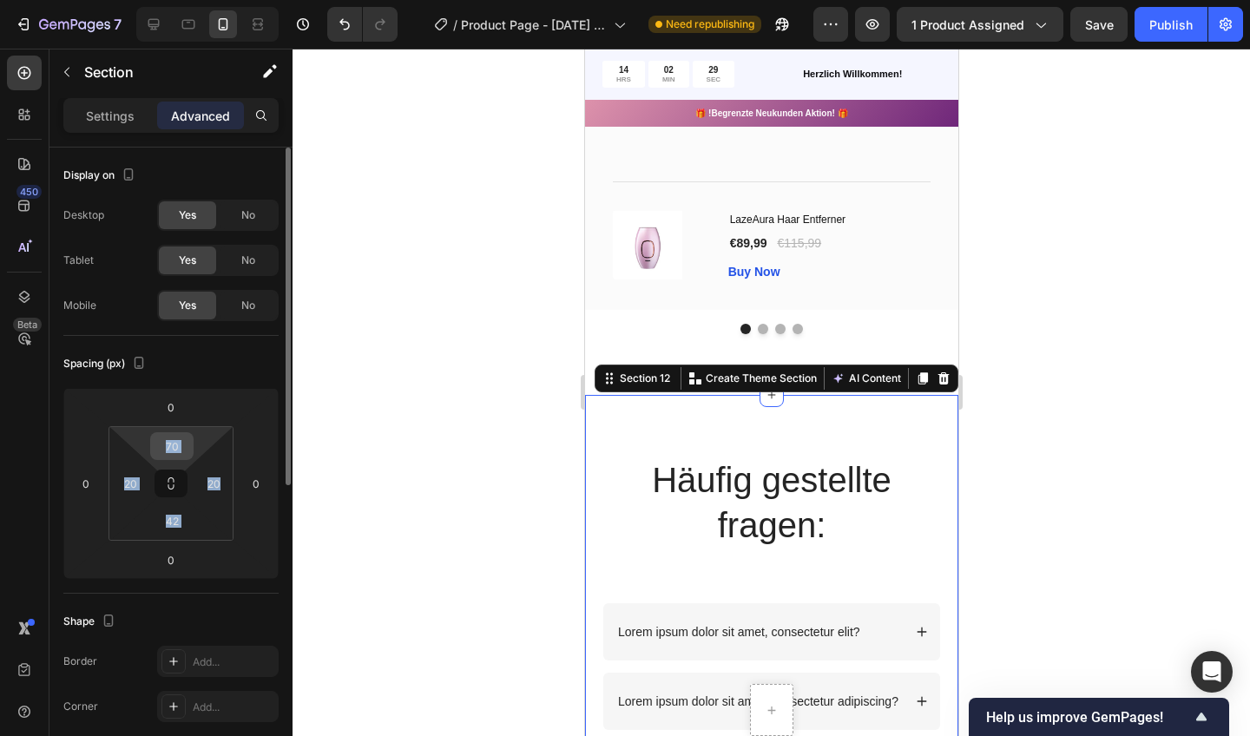
drag, startPoint x: 199, startPoint y: 382, endPoint x: 188, endPoint y: 441, distance: 60.1
click at [188, 441] on div "70" at bounding box center [171, 446] width 43 height 28
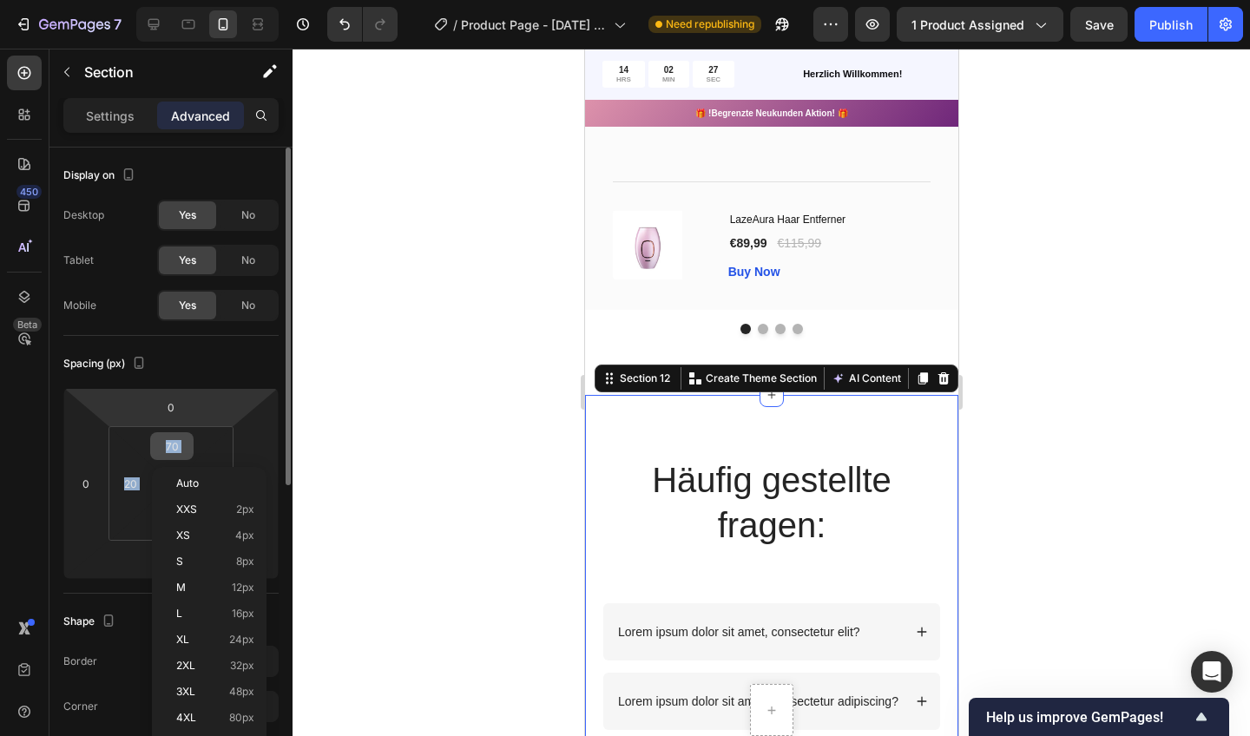
click at [193, 0] on html "7 / Product Page - [DATE] 15:20:59 Need republishing Preview 1 product assigned…" at bounding box center [625, 0] width 1250 height 0
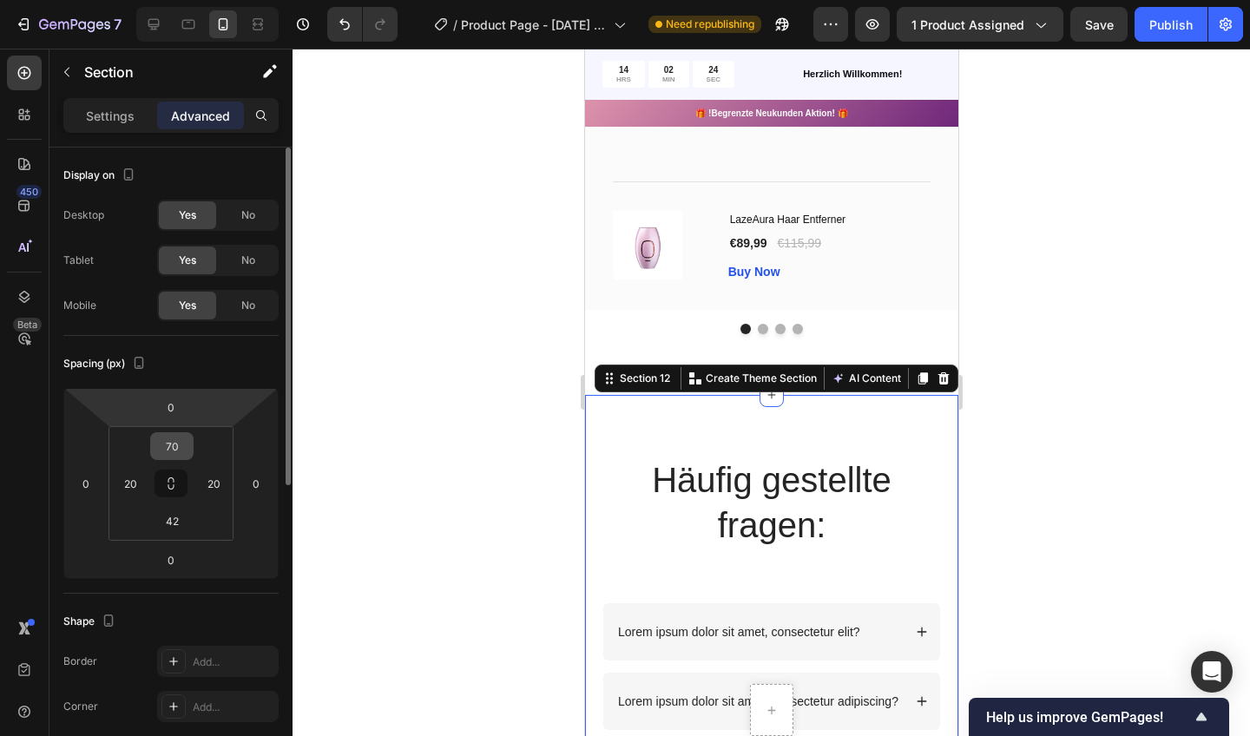
click at [179, 0] on html "7 / Product Page - [DATE] 15:20:59 Need republishing Preview 1 product assigned…" at bounding box center [625, 0] width 1250 height 0
drag, startPoint x: 188, startPoint y: 441, endPoint x: 202, endPoint y: 455, distance: 20.3
click at [202, 455] on div "0 0 0 0 70 20 42 20" at bounding box center [170, 483] width 215 height 191
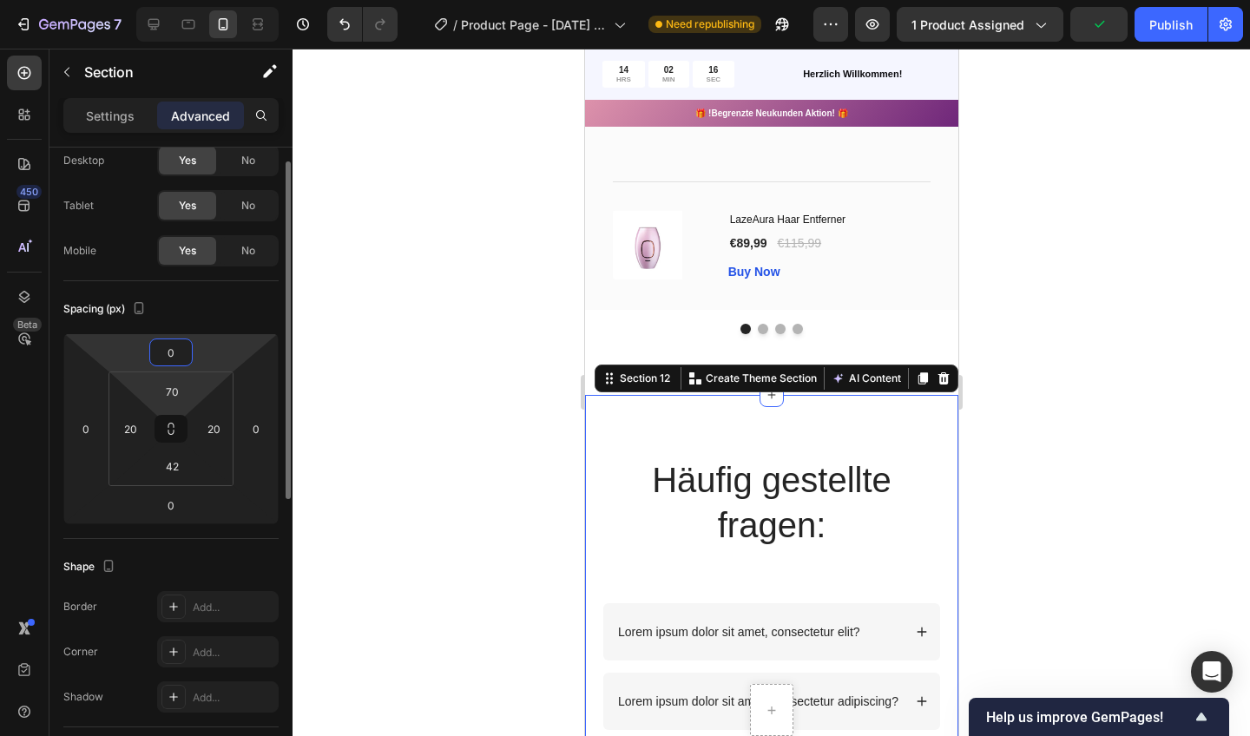
scroll to position [58, 0]
click at [154, 489] on input "0" at bounding box center [171, 502] width 35 height 26
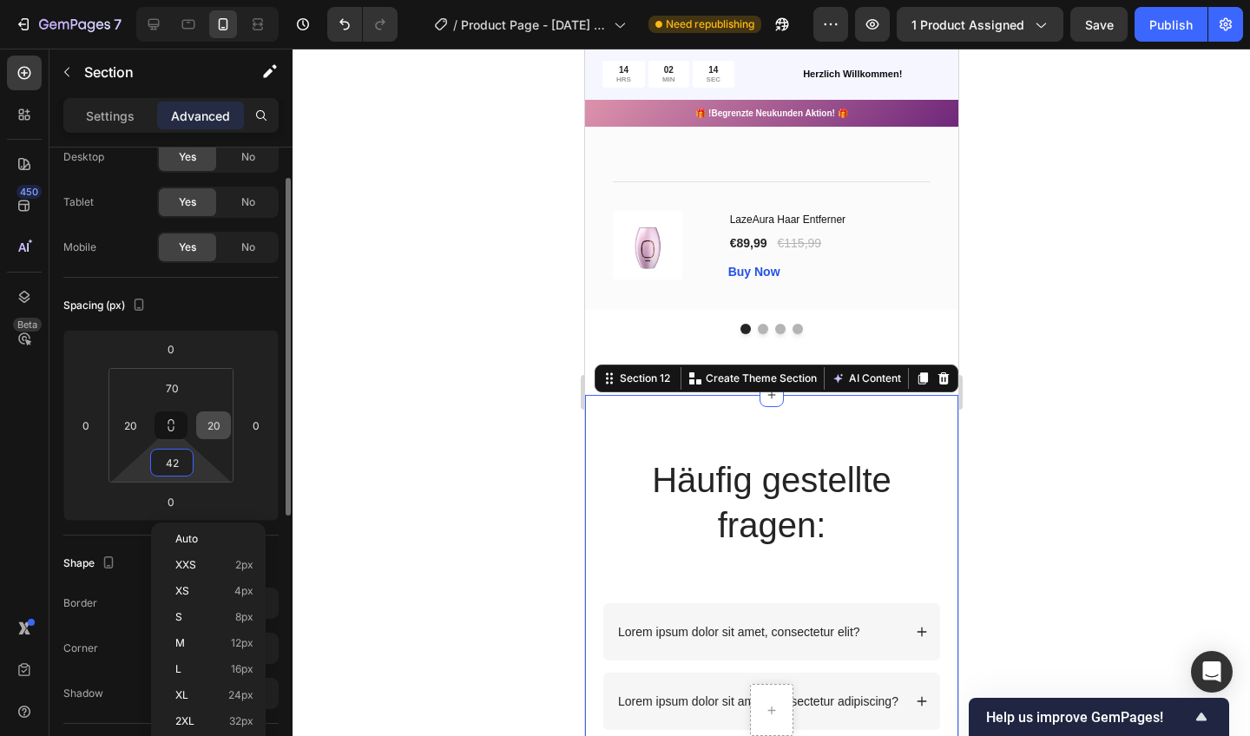
click at [161, 473] on input "42" at bounding box center [172, 463] width 35 height 26
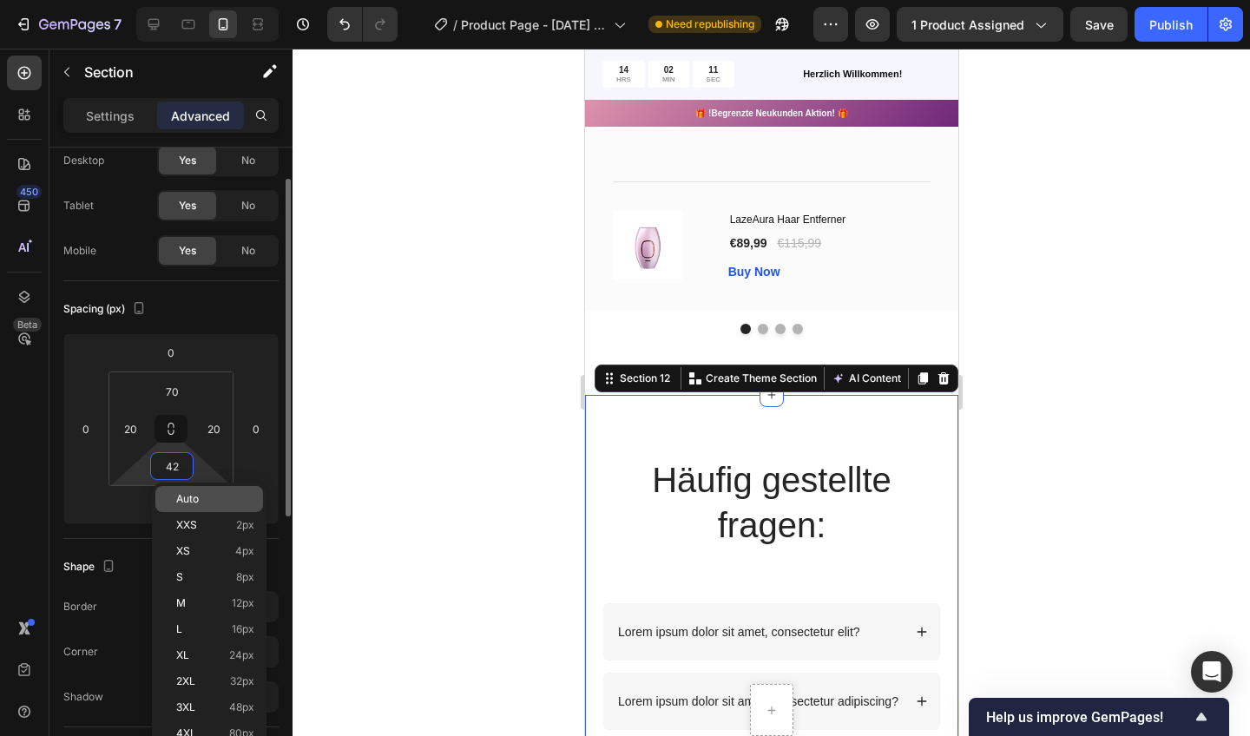
scroll to position [52, 0]
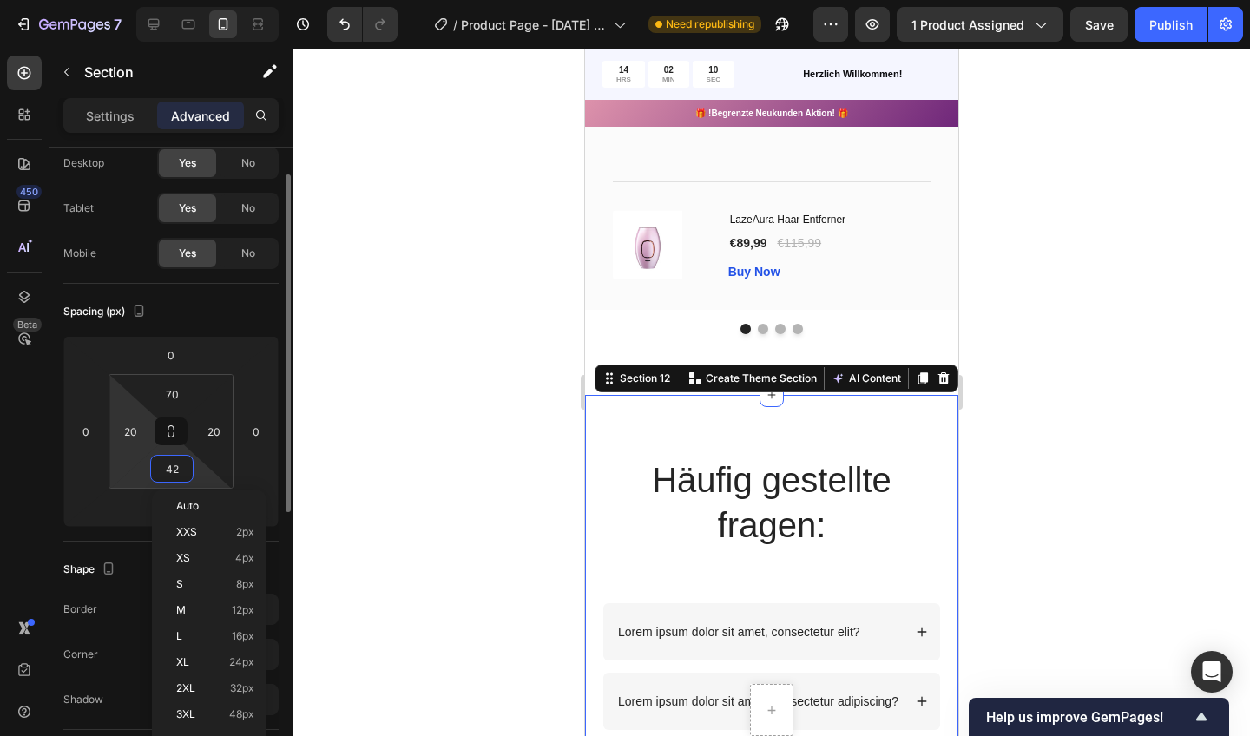
click at [125, 0] on html "7 / Product Page - [DATE] 15:20:59 Need republishing Preview 1 product assigned…" at bounding box center [625, 0] width 1250 height 0
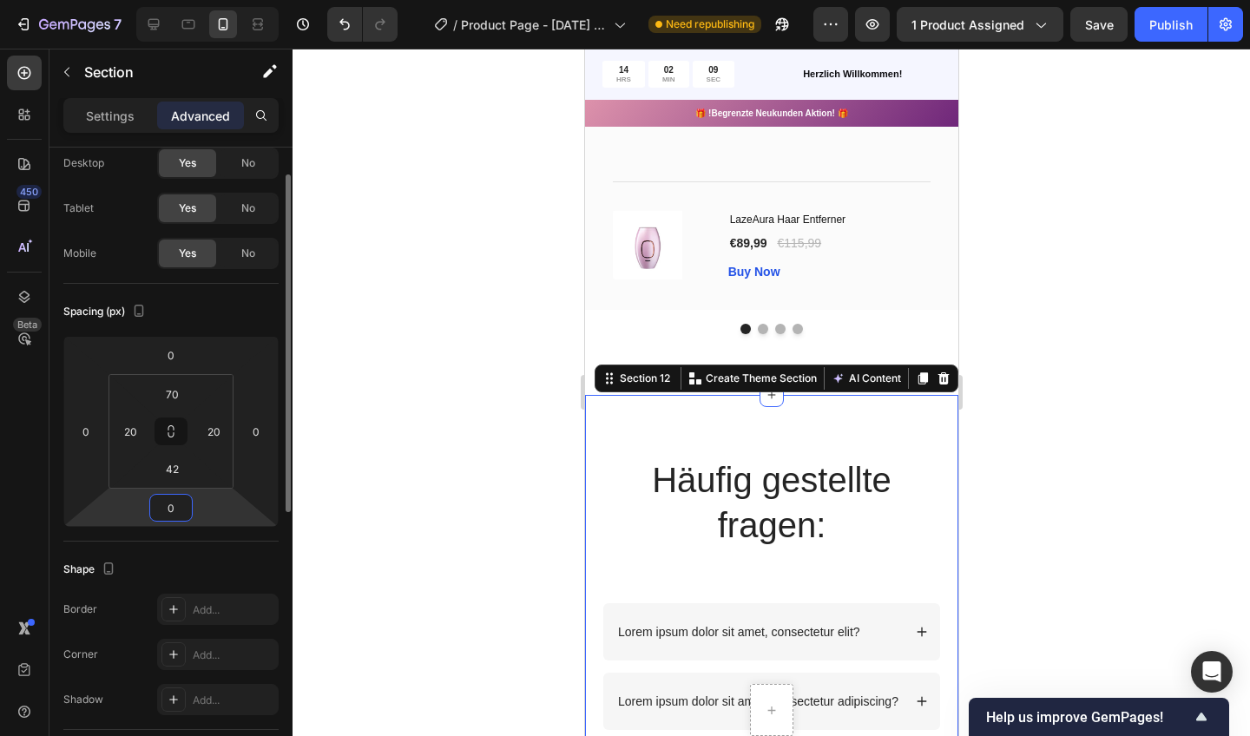
click at [353, 388] on div at bounding box center [772, 393] width 958 height 688
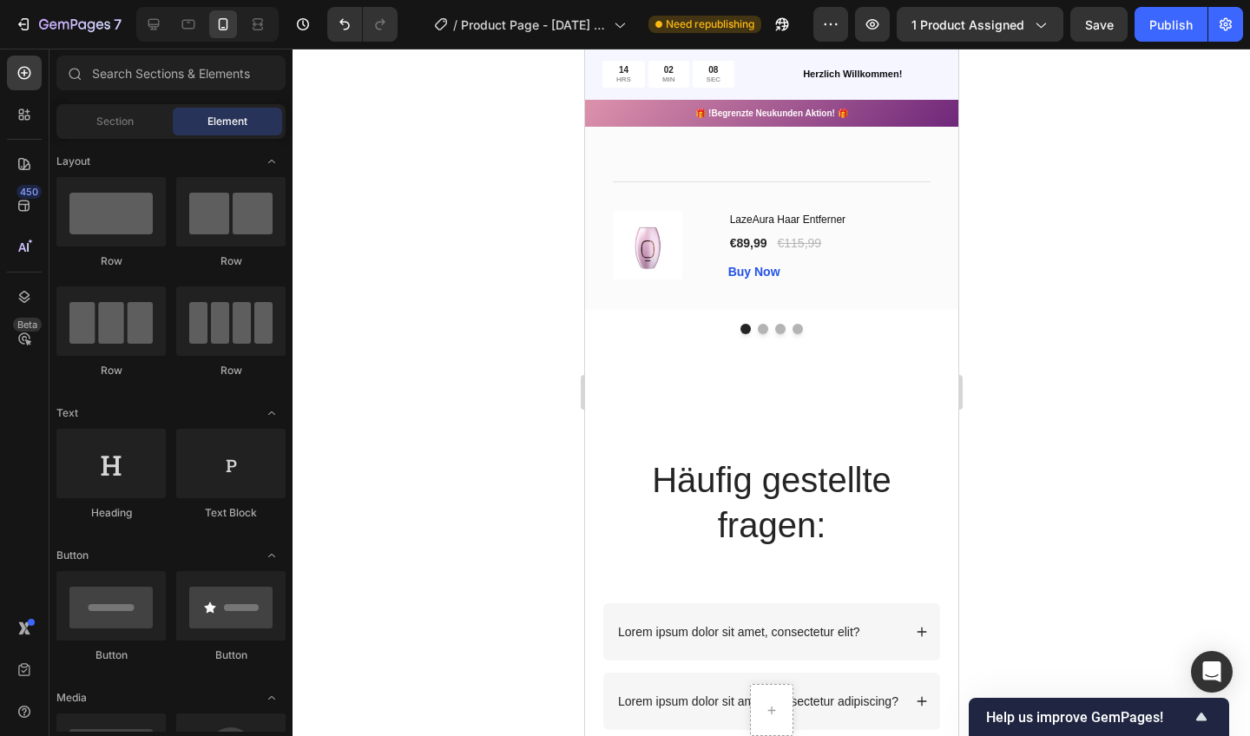
drag, startPoint x: 730, startPoint y: 492, endPoint x: 658, endPoint y: 395, distance: 121.0
click at [658, 395] on div "Häufig gestellte fragen: Heading Text Block Row Lorem ipsum dolor sit amet, con…" at bounding box center [770, 663] width 373 height 536
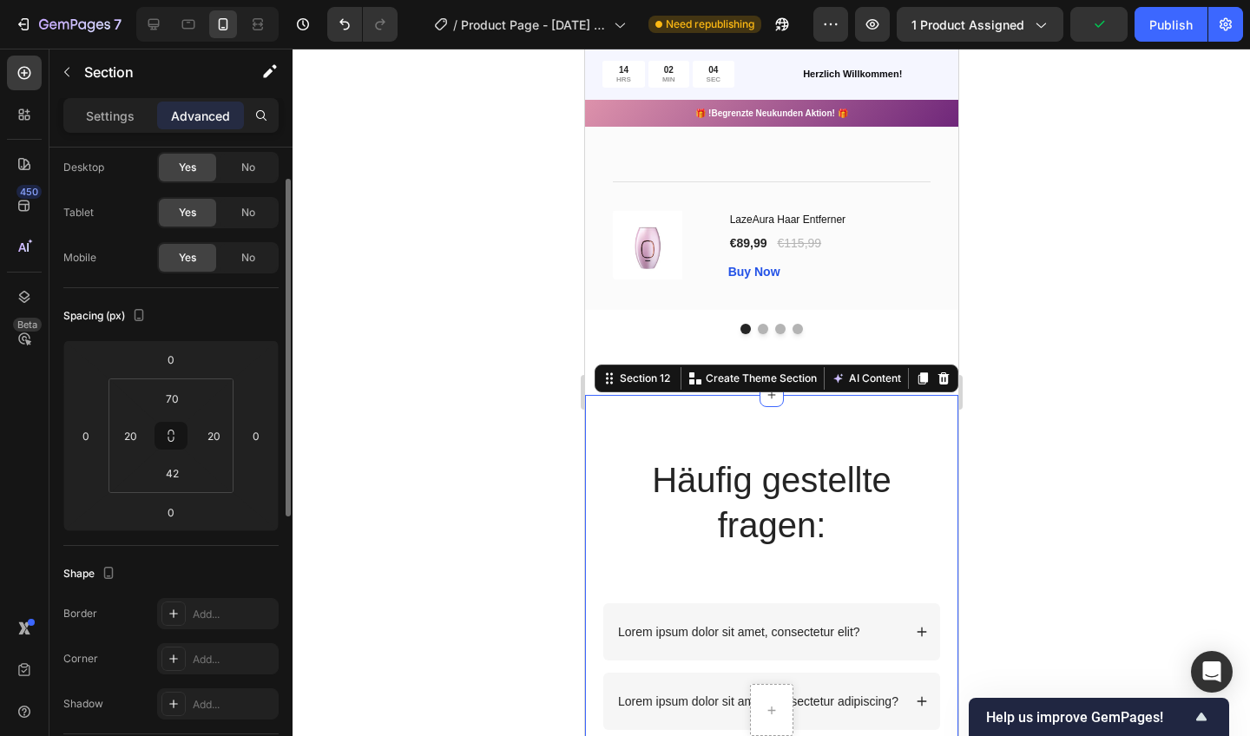
scroll to position [63, 0]
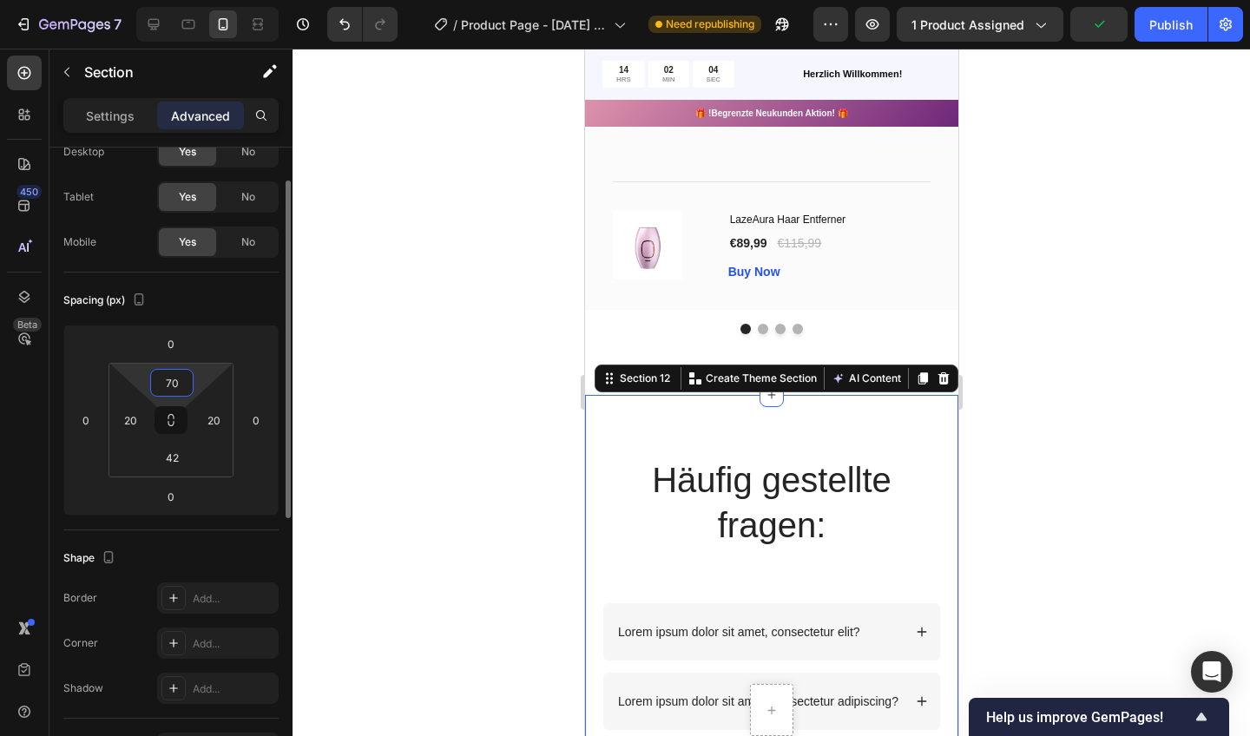
drag, startPoint x: 171, startPoint y: 430, endPoint x: 183, endPoint y: 395, distance: 36.8
click at [183, 395] on input "70" at bounding box center [172, 383] width 35 height 26
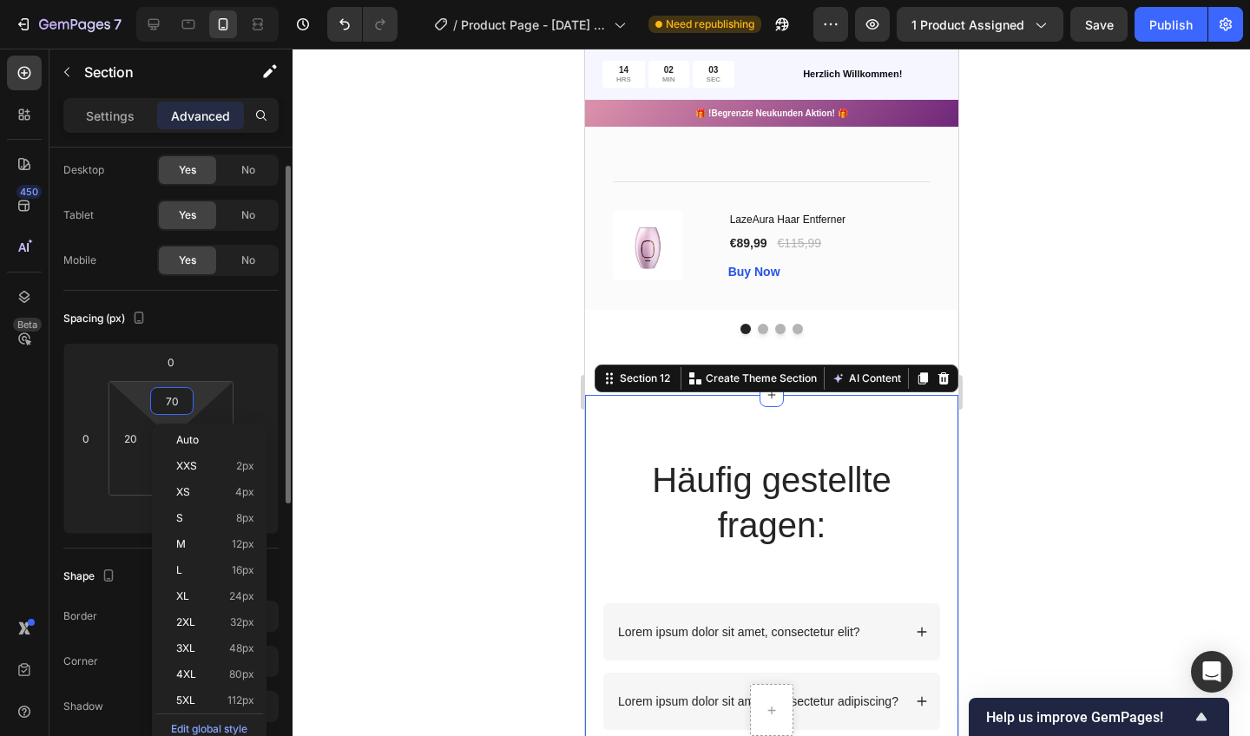
scroll to position [35, 0]
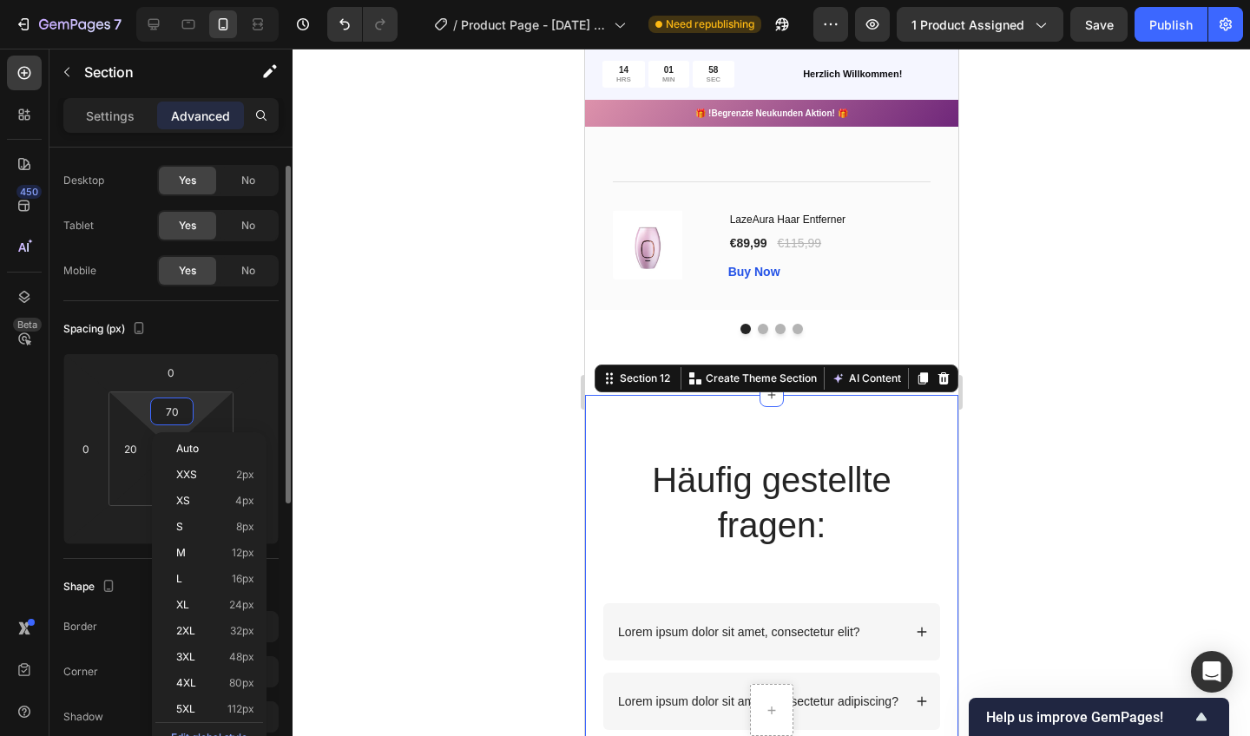
click at [194, 0] on html "7 / Product Page - [DATE] 15:20:59 Need republishing Preview 1 product assigned…" at bounding box center [625, 0] width 1250 height 0
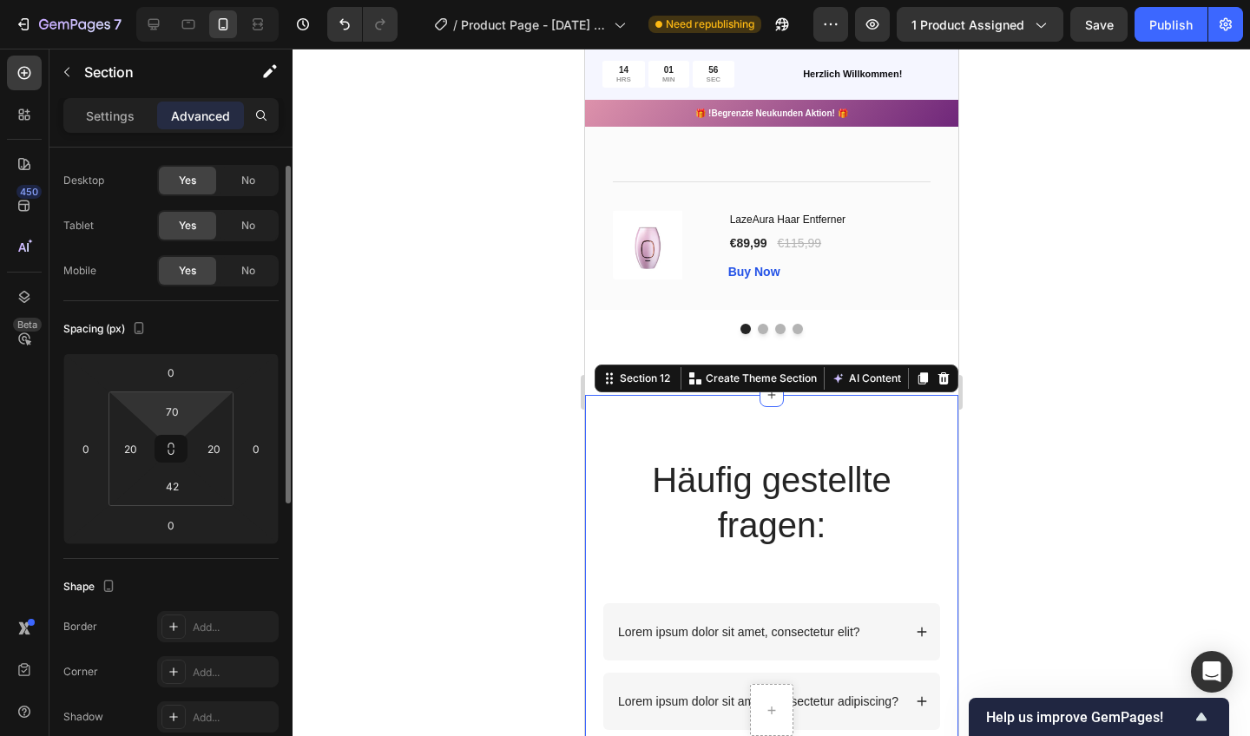
click at [190, 406] on div "70" at bounding box center [171, 412] width 43 height 28
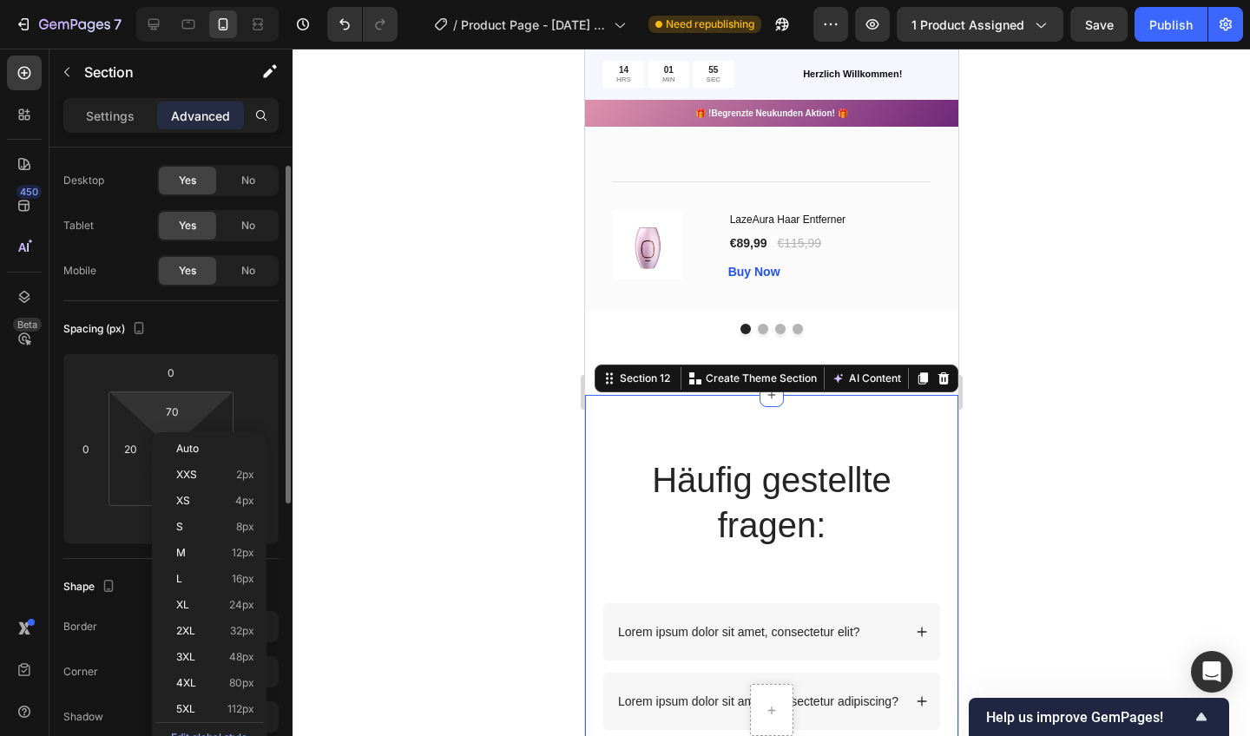
click at [202, 0] on html "7 / Product Page - [DATE] 15:20:59 Need republishing Preview 1 product assigned…" at bounding box center [625, 0] width 1250 height 0
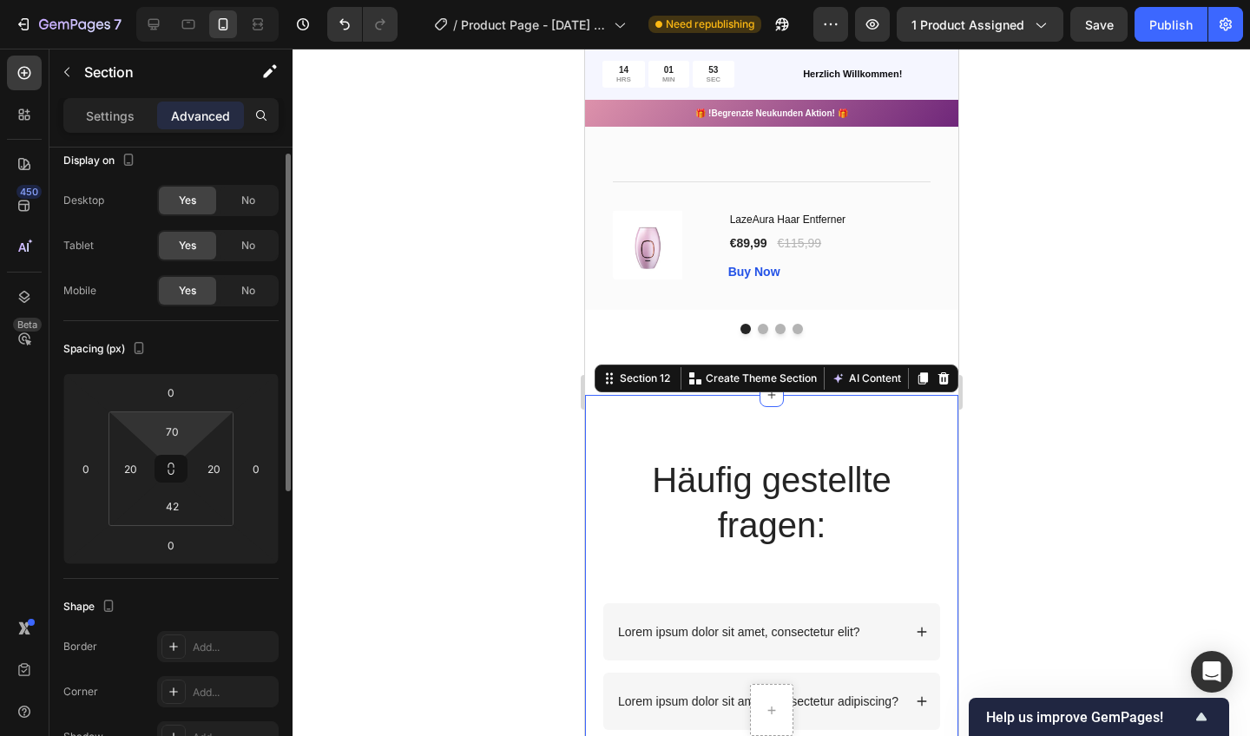
scroll to position [11, 0]
click at [168, 472] on icon at bounding box center [171, 472] width 14 height 14
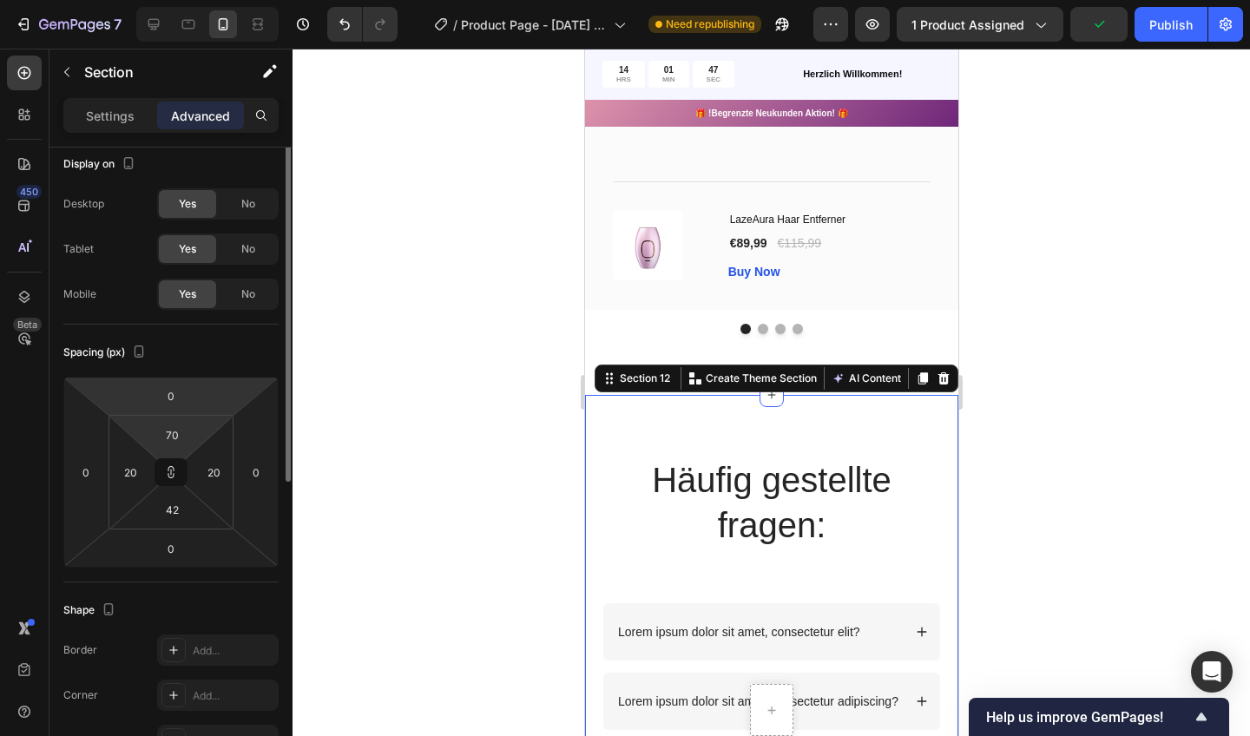
scroll to position [4, 0]
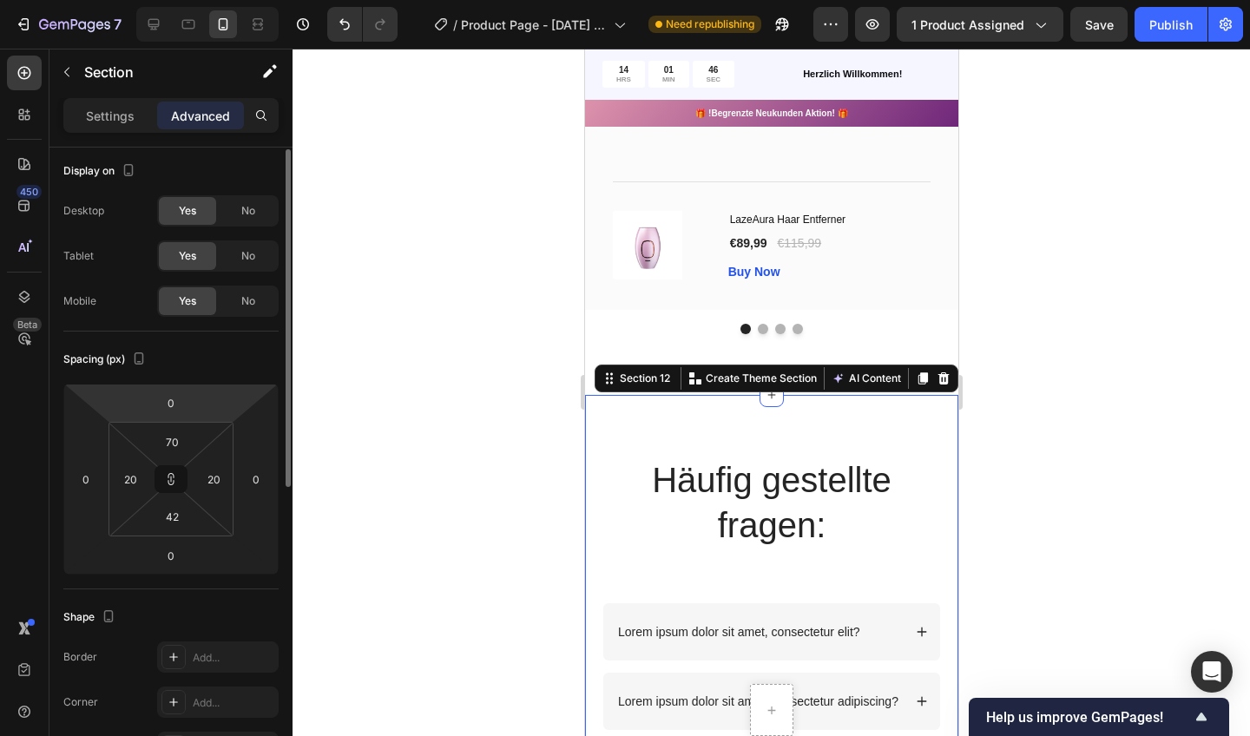
click at [198, 0] on html "7 / Product Page - [DATE] 15:20:59 Need republishing Preview 1 product assigned…" at bounding box center [625, 0] width 1250 height 0
click at [165, 476] on icon at bounding box center [171, 479] width 14 height 14
drag, startPoint x: 191, startPoint y: 420, endPoint x: 161, endPoint y: 484, distance: 70.7
click at [161, 484] on button at bounding box center [171, 479] width 33 height 28
drag, startPoint x: 161, startPoint y: 484, endPoint x: 200, endPoint y: 419, distance: 75.5
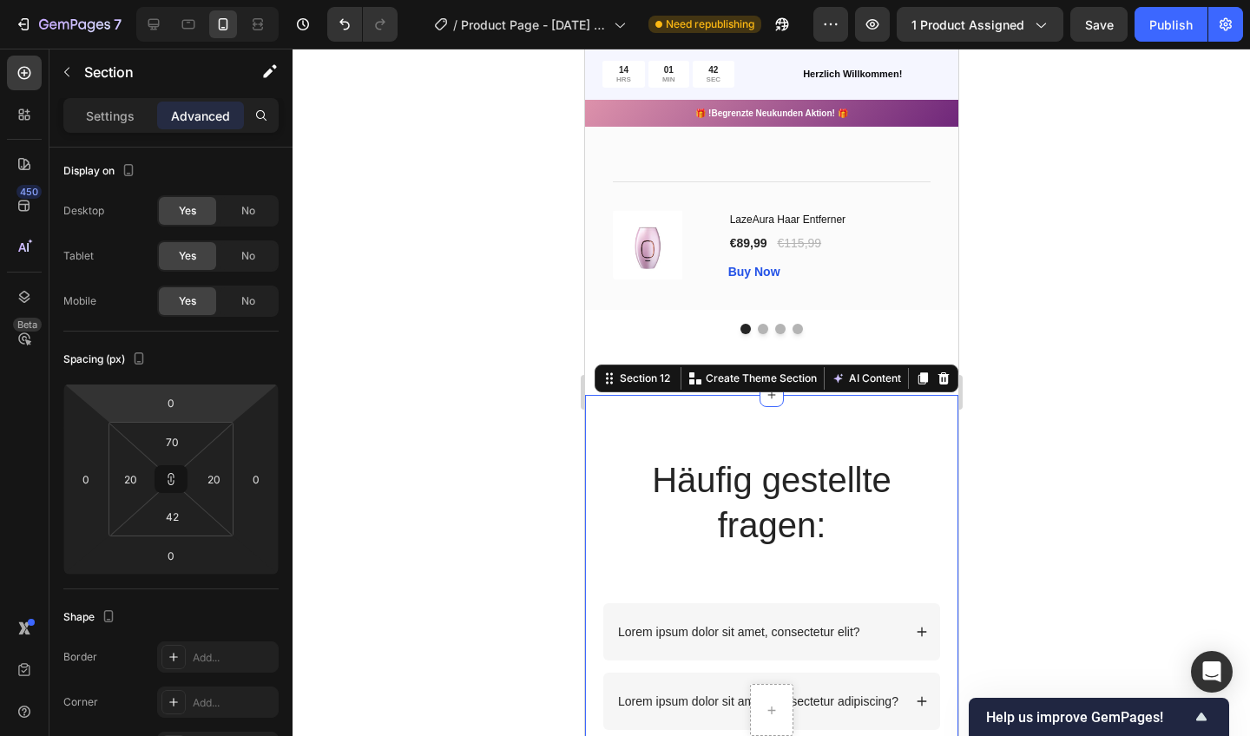
click at [200, 0] on html "7 / Product Page - [DATE] 15:20:59 Need republishing Preview 1 product assigned…" at bounding box center [625, 0] width 1250 height 0
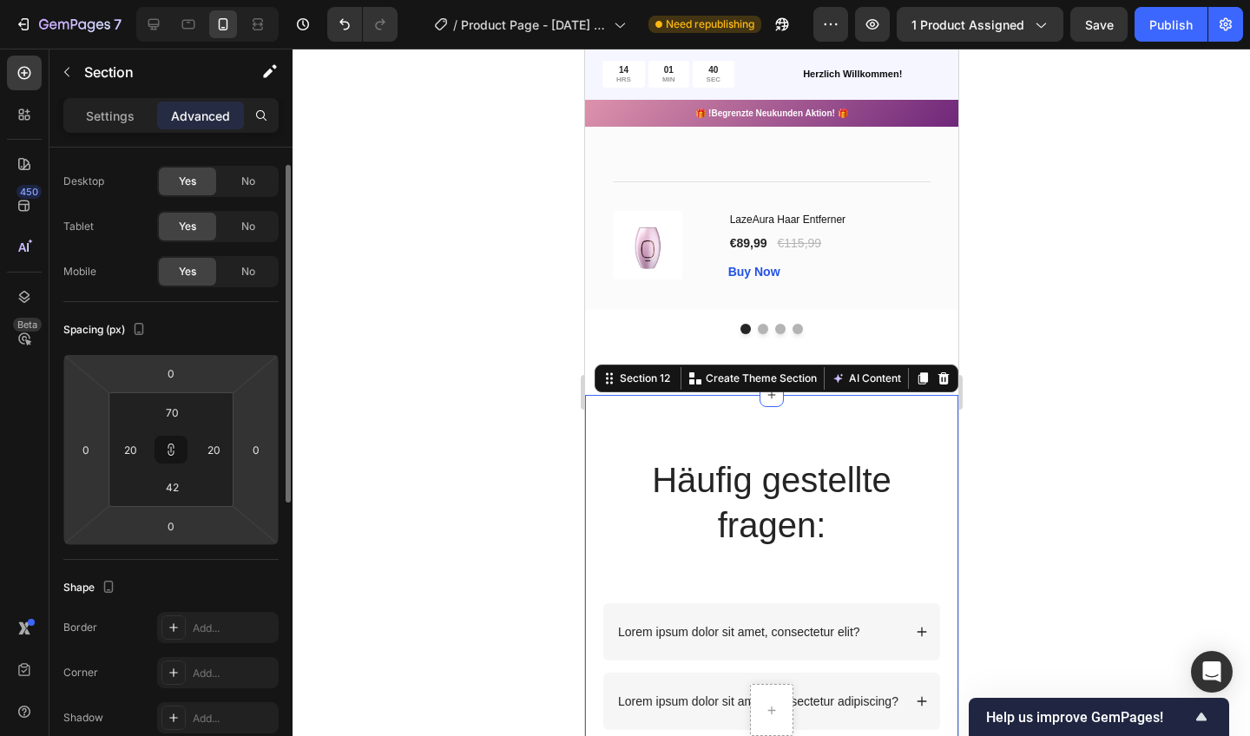
scroll to position [16, 0]
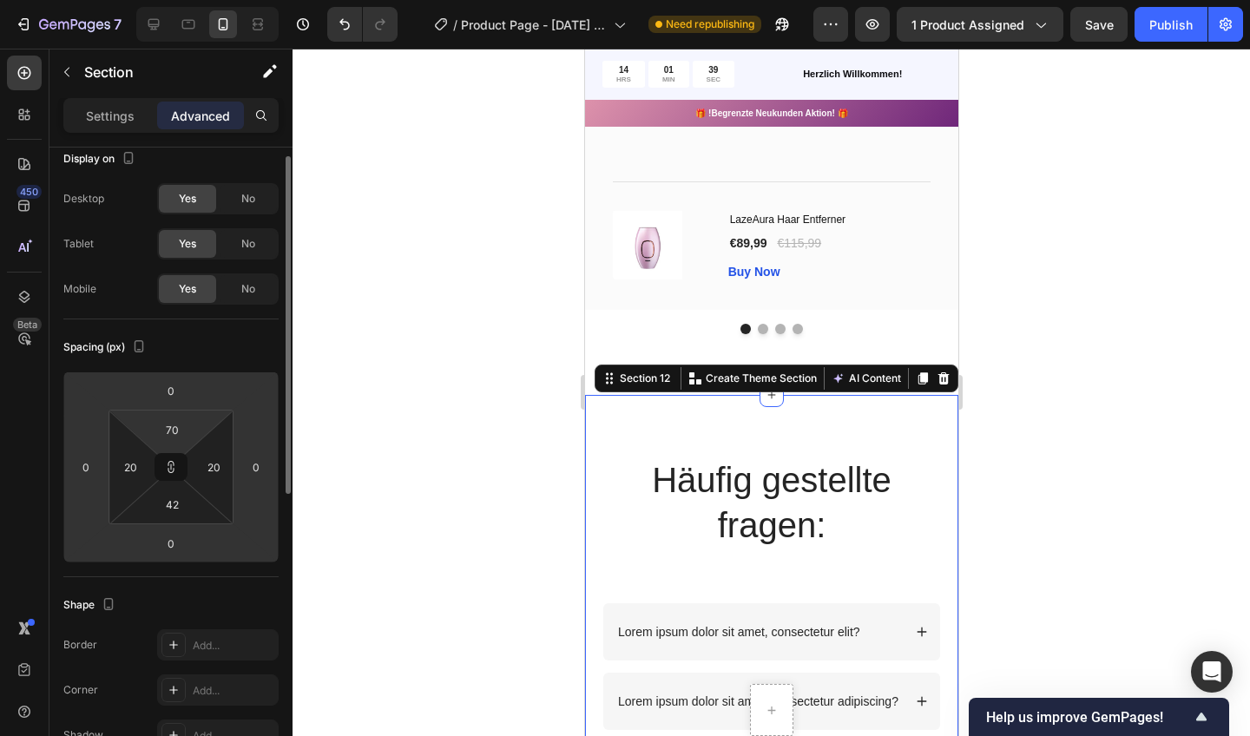
click at [194, 0] on html "7 / Product Page - [DATE] 15:20:59 Need republishing Preview 1 product assigned…" at bounding box center [625, 0] width 1250 height 0
type input "70"
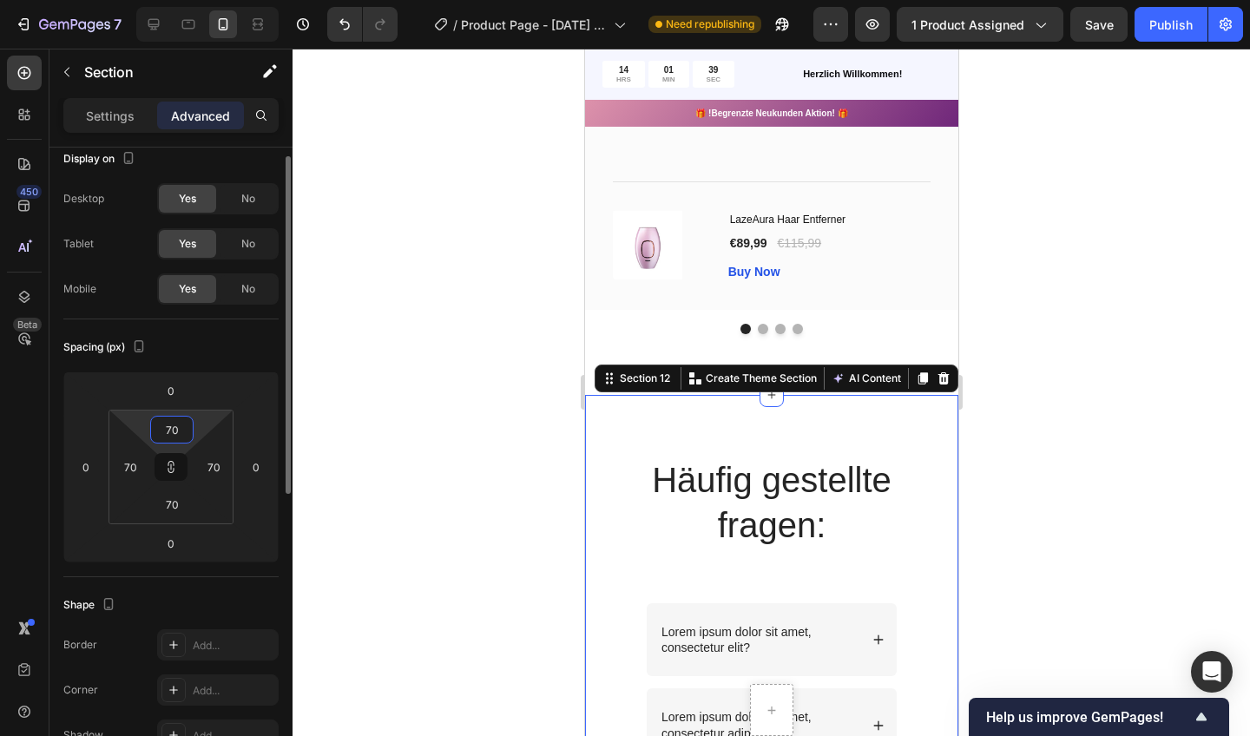
scroll to position [0, 0]
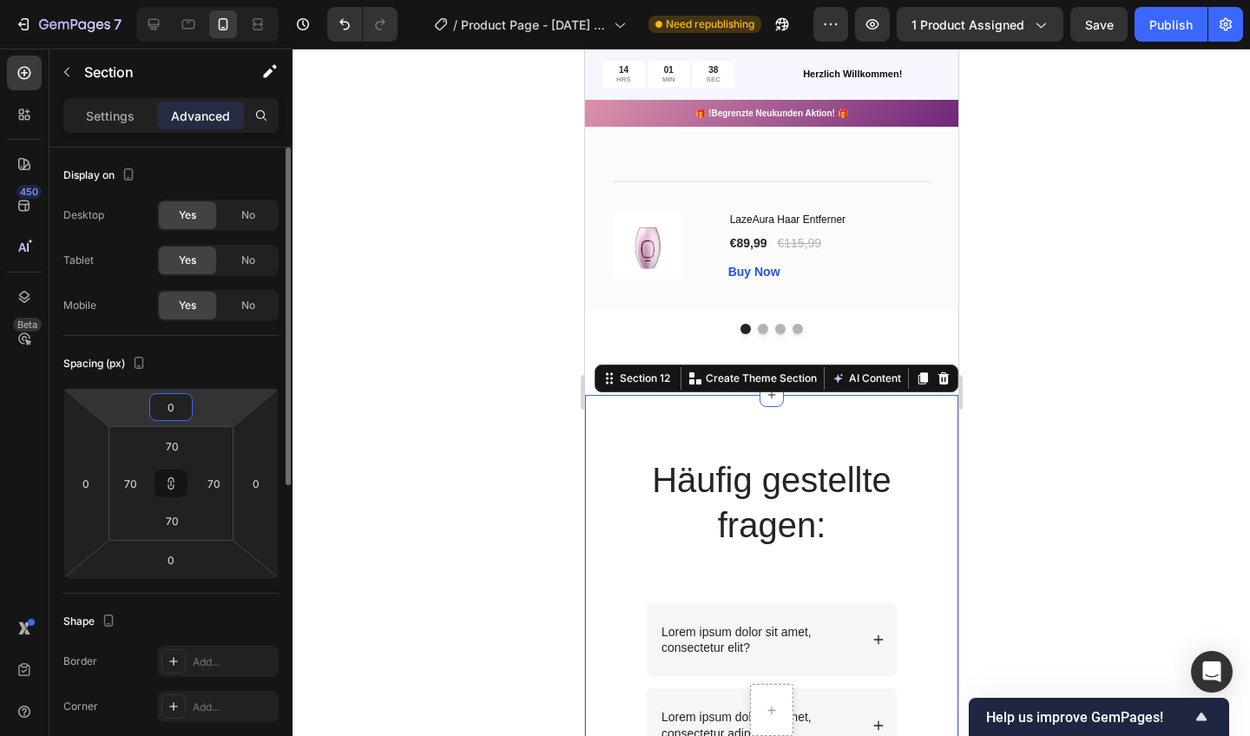
click at [208, 0] on html "7 / Product Page - [DATE] 15:20:59 Need republishing Preview 1 product assigned…" at bounding box center [625, 0] width 1250 height 0
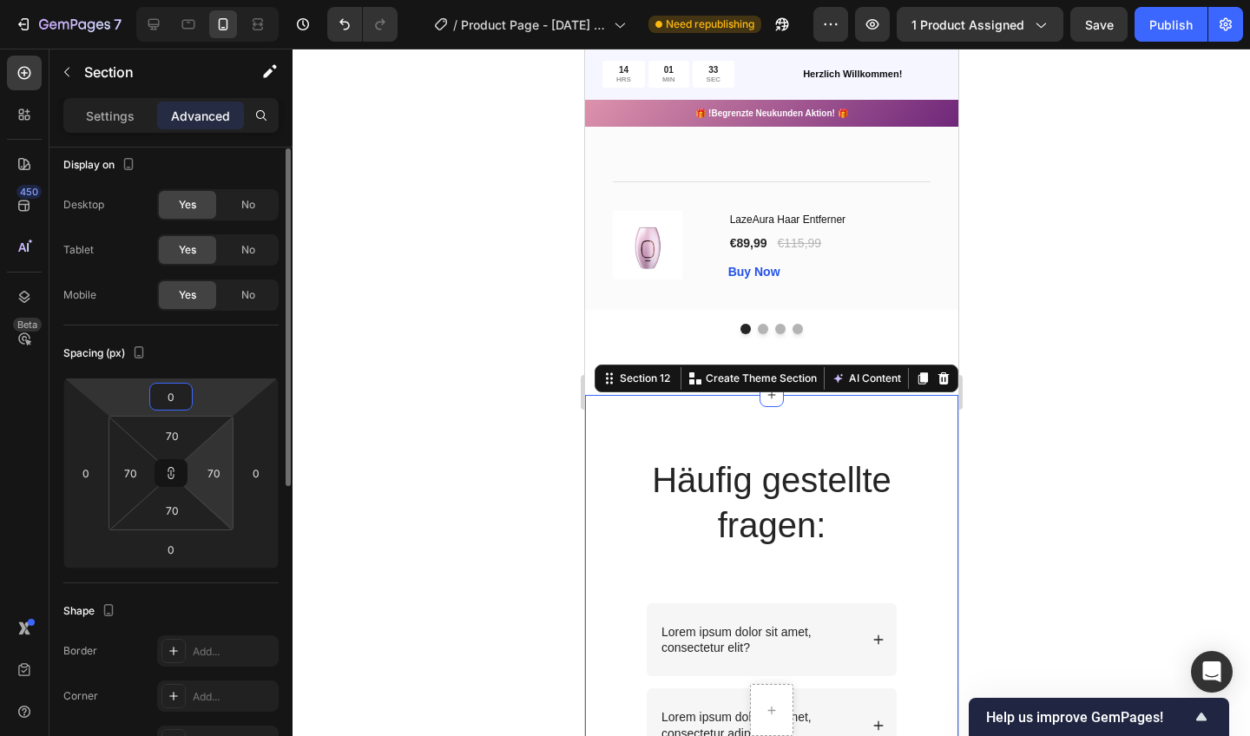
scroll to position [8, 0]
click at [208, 0] on html "7 / Product Page - [DATE] 15:20:59 Need republishing Preview 1 product assigned…" at bounding box center [625, 0] width 1250 height 0
click at [355, 406] on div at bounding box center [772, 393] width 958 height 688
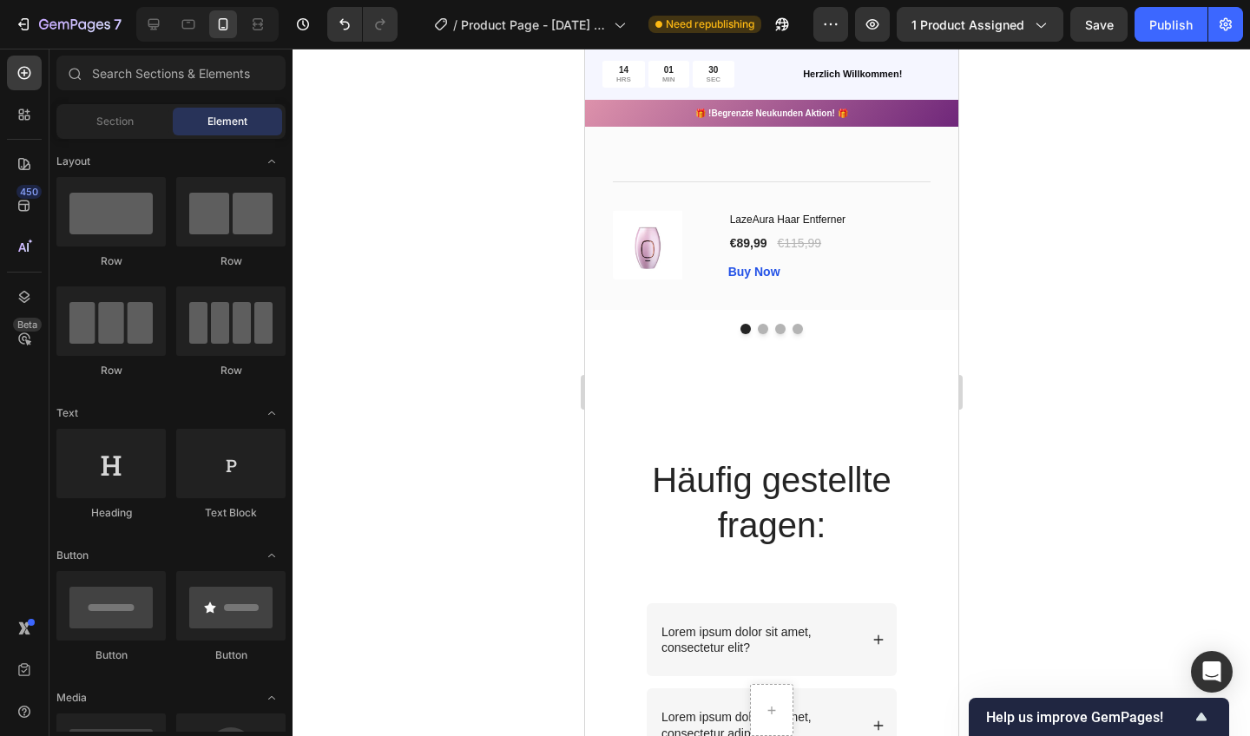
drag, startPoint x: 792, startPoint y: 455, endPoint x: 699, endPoint y: 447, distance: 93.2
click at [699, 447] on div "Häufig gestellte fragen: Heading Text Block Row Lorem ipsum dolor sit amet, con…" at bounding box center [770, 706] width 373 height 623
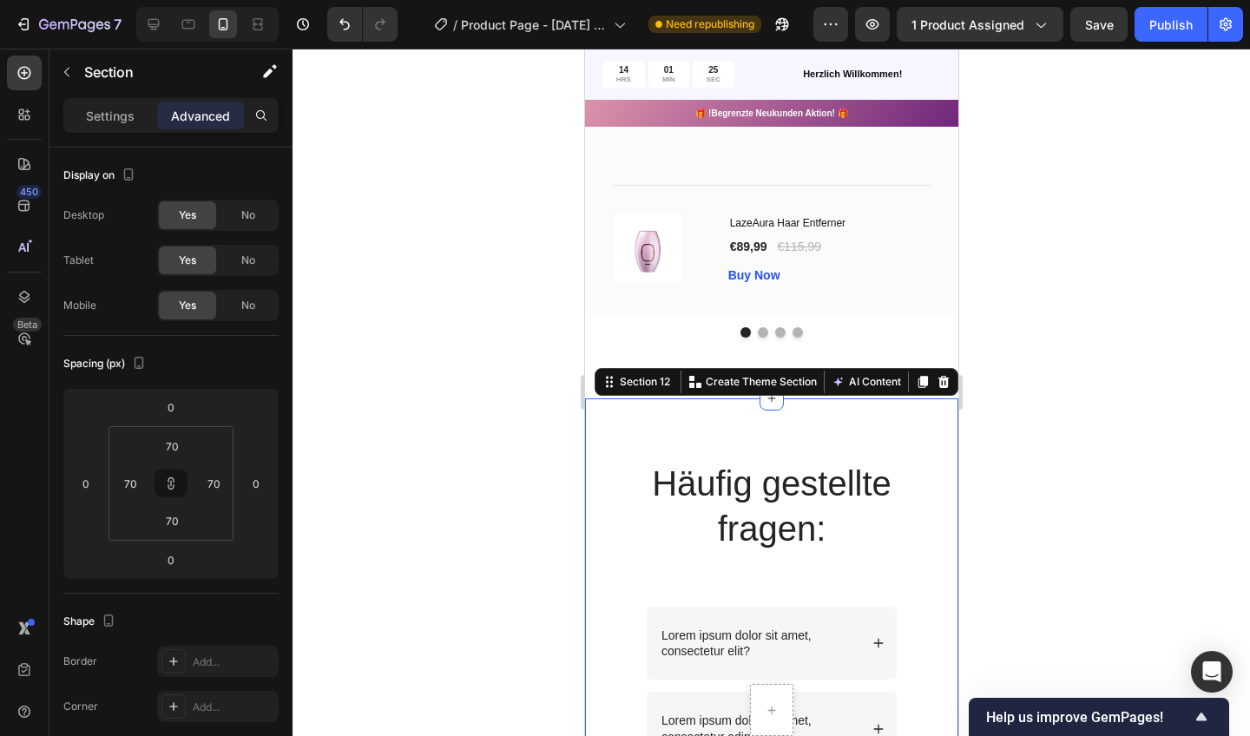
scroll to position [4128, 0]
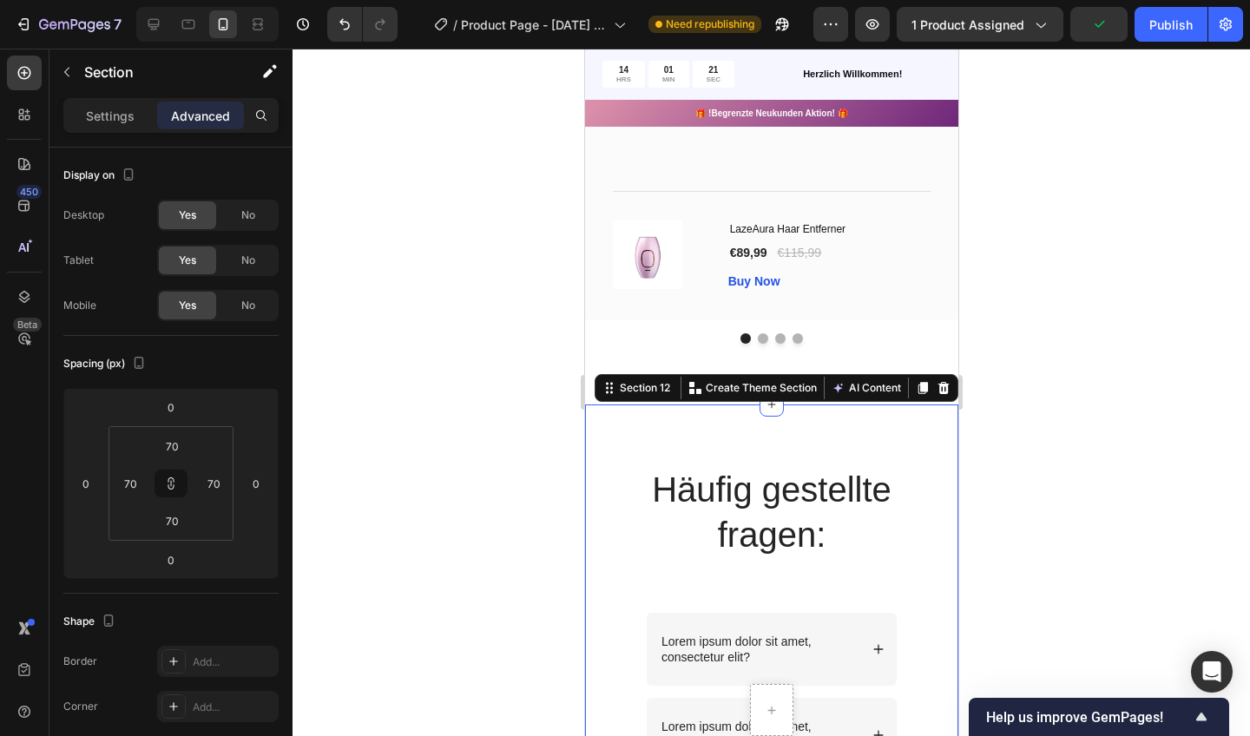
drag, startPoint x: 226, startPoint y: 326, endPoint x: 426, endPoint y: 537, distance: 291.7
click at [426, 537] on div at bounding box center [772, 393] width 958 height 688
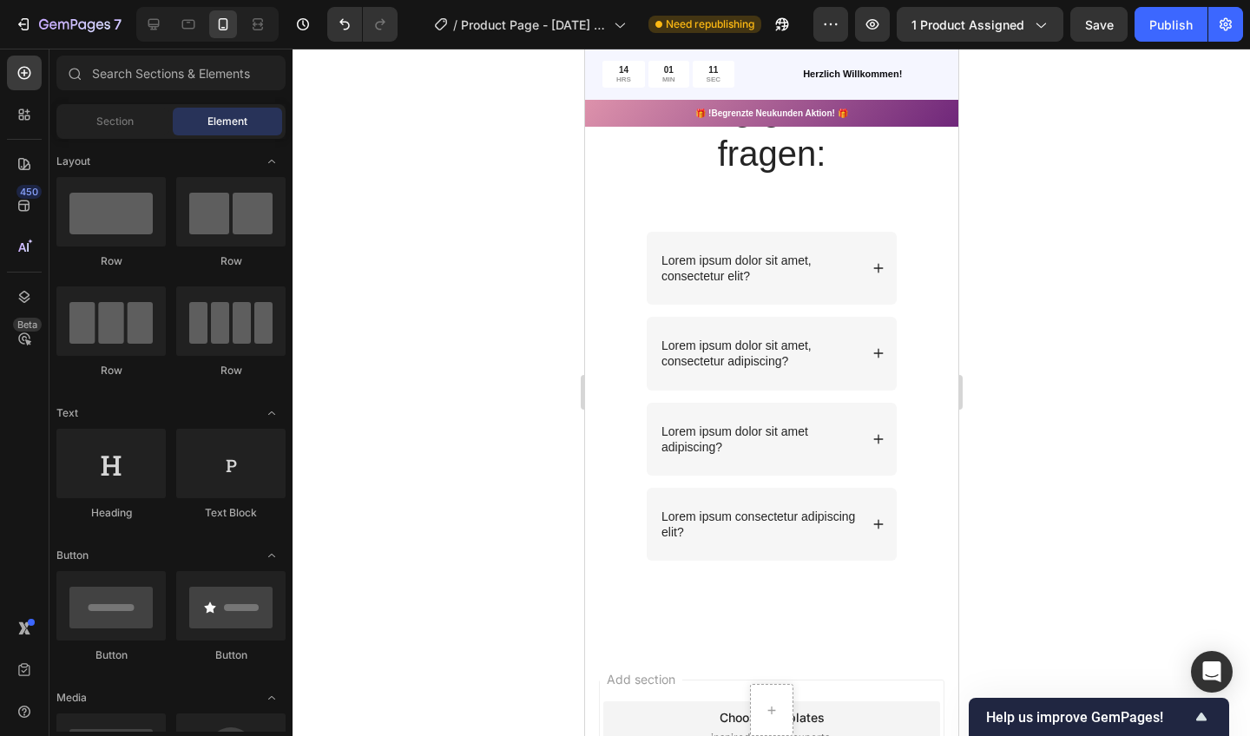
scroll to position [4176, 0]
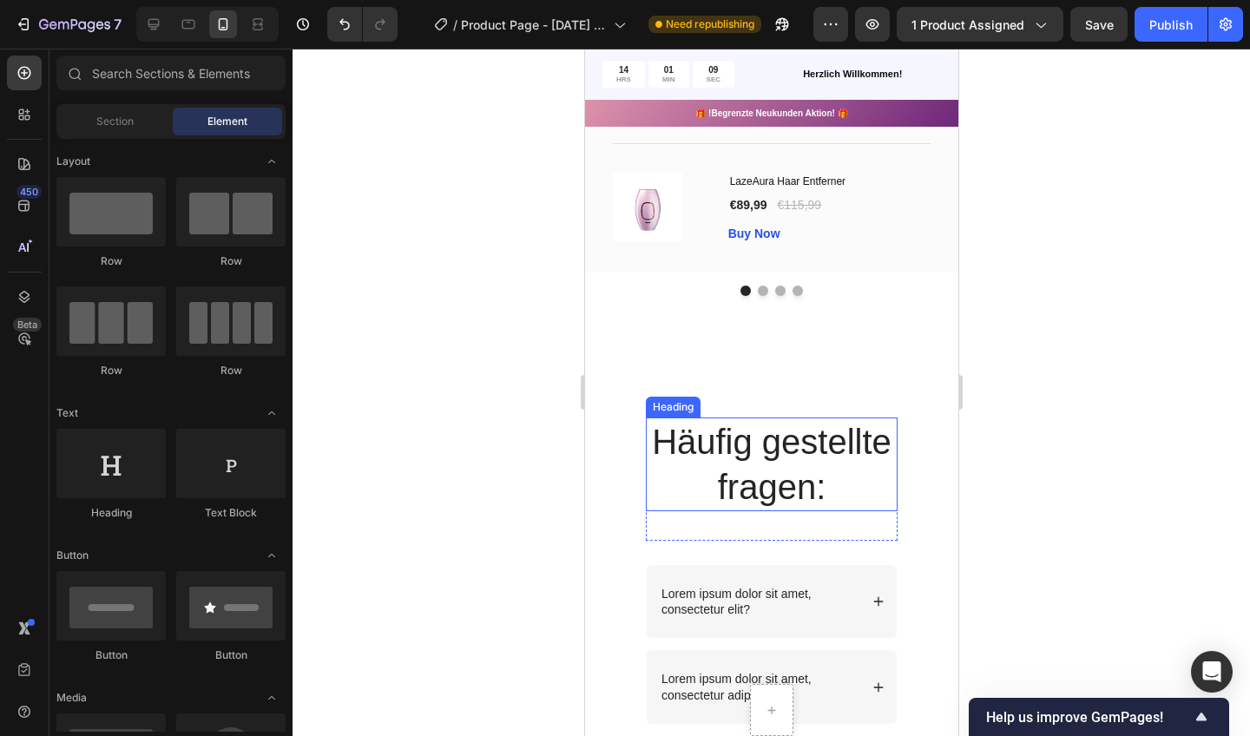
drag, startPoint x: 692, startPoint y: 461, endPoint x: 704, endPoint y: 360, distance: 101.4
click at [704, 360] on div "Häufig gestellte fragen: Heading Text Block Row Lorem ipsum dolor sit amet, con…" at bounding box center [770, 668] width 373 height 623
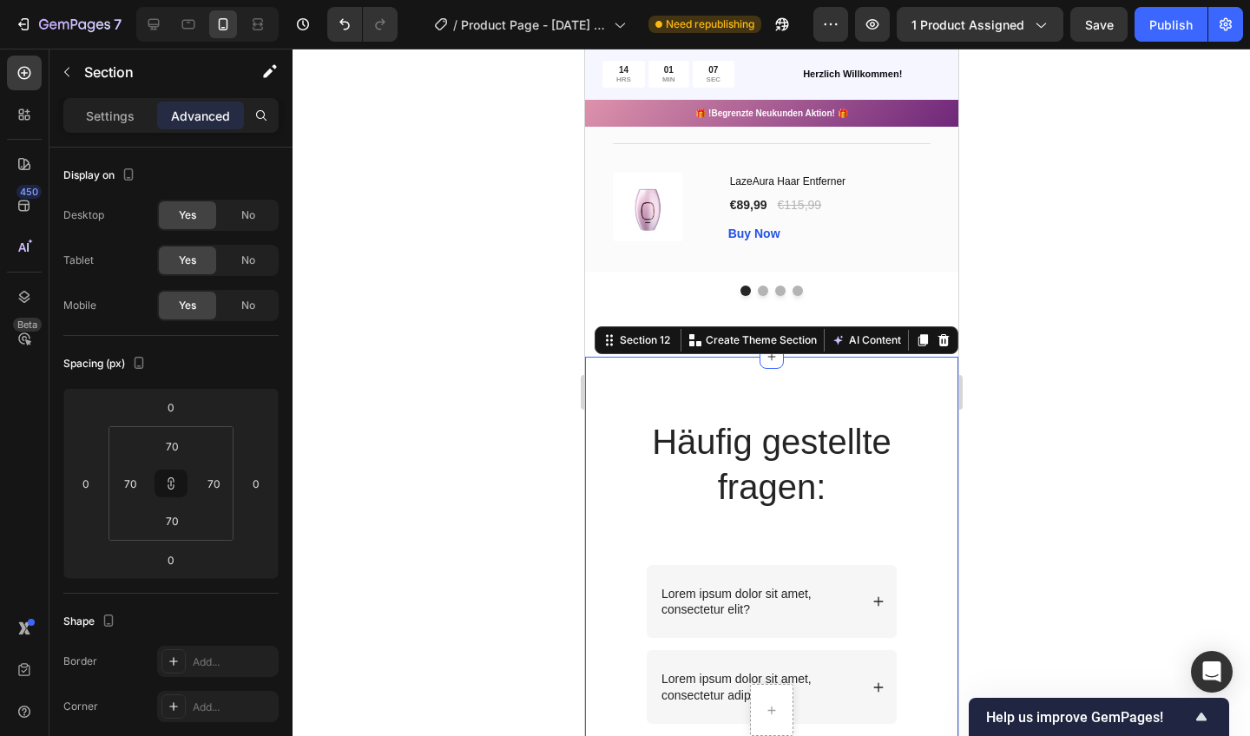
click at [942, 339] on icon at bounding box center [943, 340] width 11 height 12
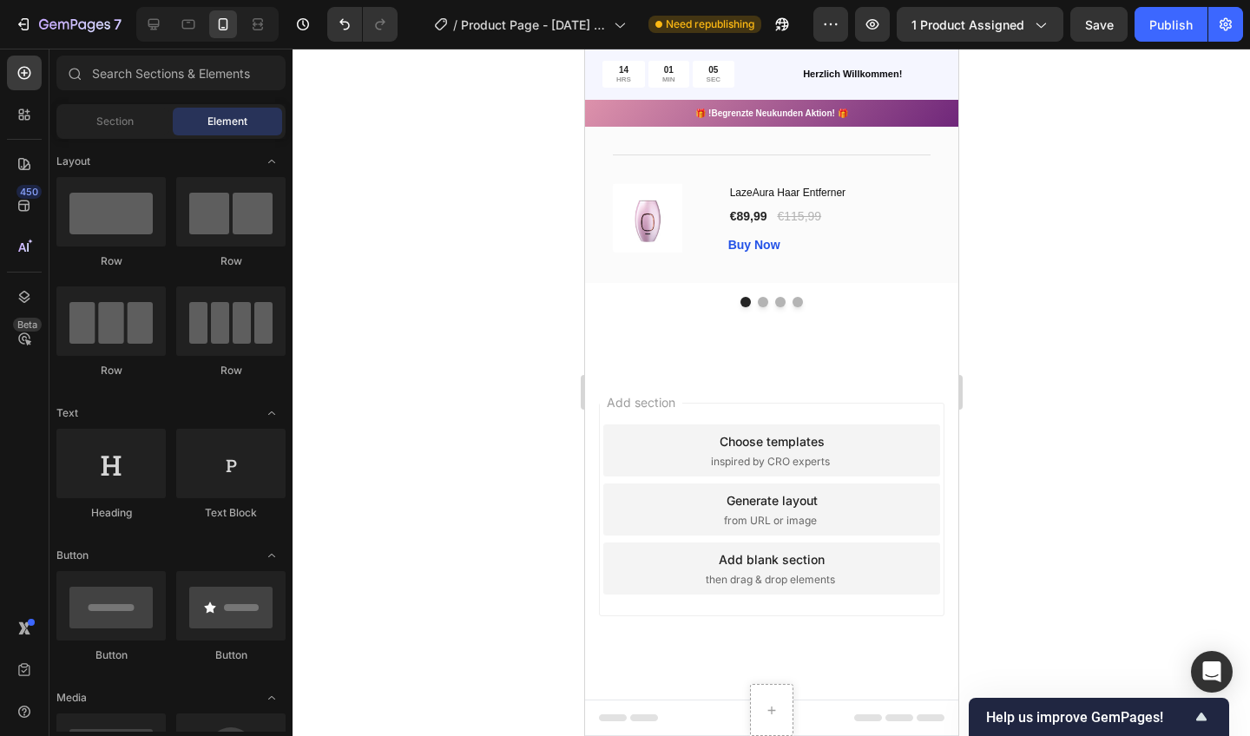
scroll to position [4163, 0]
click at [674, 403] on span "Add section" at bounding box center [640, 404] width 82 height 18
click at [721, 405] on div "Add section Choose templates inspired by CRO experts Generate layout from URL o…" at bounding box center [771, 512] width 346 height 214
drag, startPoint x: 730, startPoint y: 469, endPoint x: 667, endPoint y: 362, distance: 124.2
click at [667, 362] on div "Image Icon Icon Icon Icon Icon Row [PERSON_NAME] Text block Row „Ein richtig to…" at bounding box center [770, 104] width 373 height 530
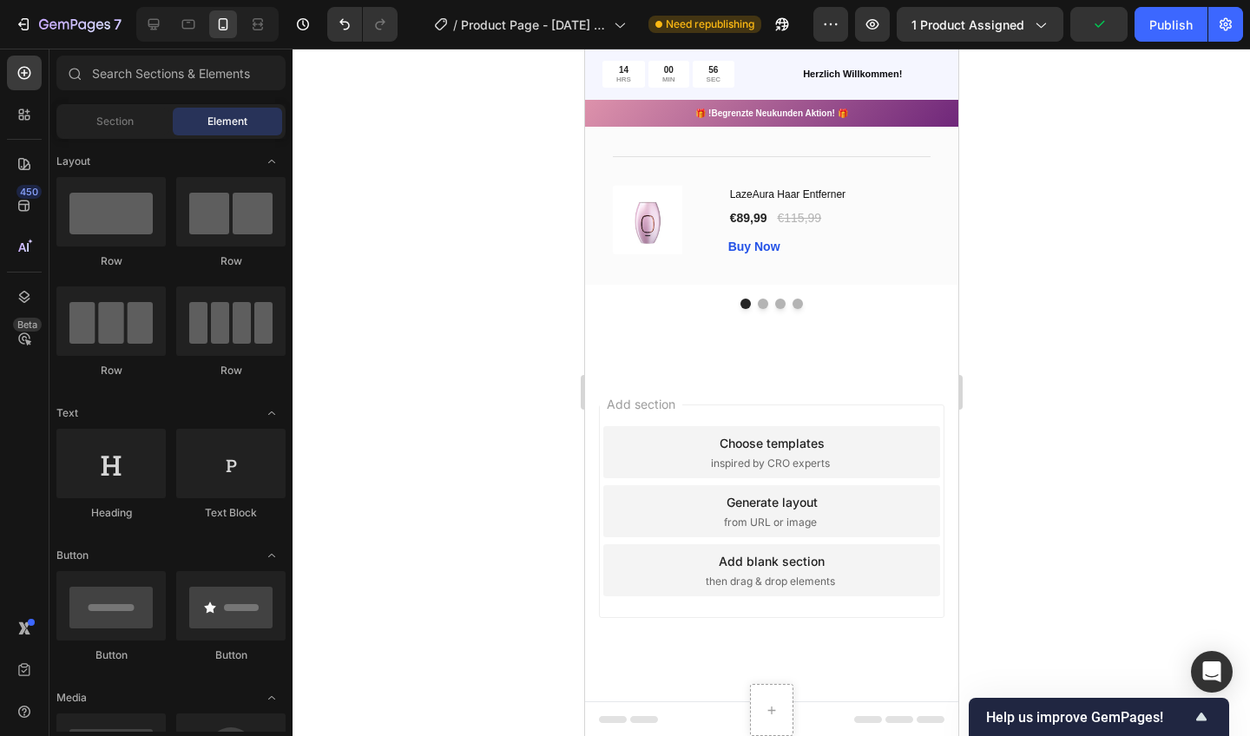
drag, startPoint x: 641, startPoint y: 664, endPoint x: 704, endPoint y: 663, distance: 63.4
click at [704, 663] on div "Add section Choose templates inspired by CRO experts Generate layout from URL o…" at bounding box center [770, 536] width 373 height 332
click at [695, 653] on div "Add section Choose templates inspired by CRO experts Generate layout from URL o…" at bounding box center [770, 536] width 373 height 332
drag, startPoint x: 666, startPoint y: 648, endPoint x: 590, endPoint y: 352, distance: 305.8
click at [590, 352] on div "Image Icon Icon Icon Icon Icon Row [PERSON_NAME] Text block Row „Ein richtig to…" at bounding box center [770, 104] width 373 height 530
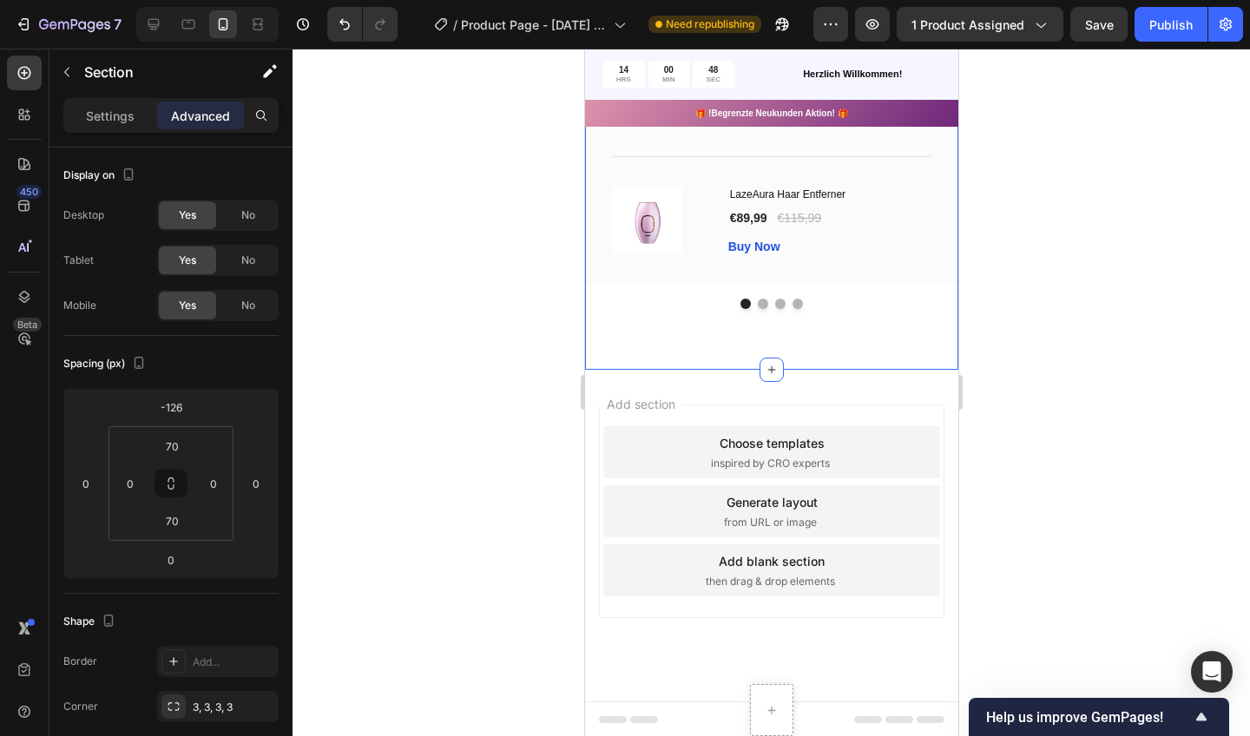
click at [590, 385] on div "Add section Choose templates inspired by CRO experts Generate layout from URL o…" at bounding box center [770, 536] width 373 height 332
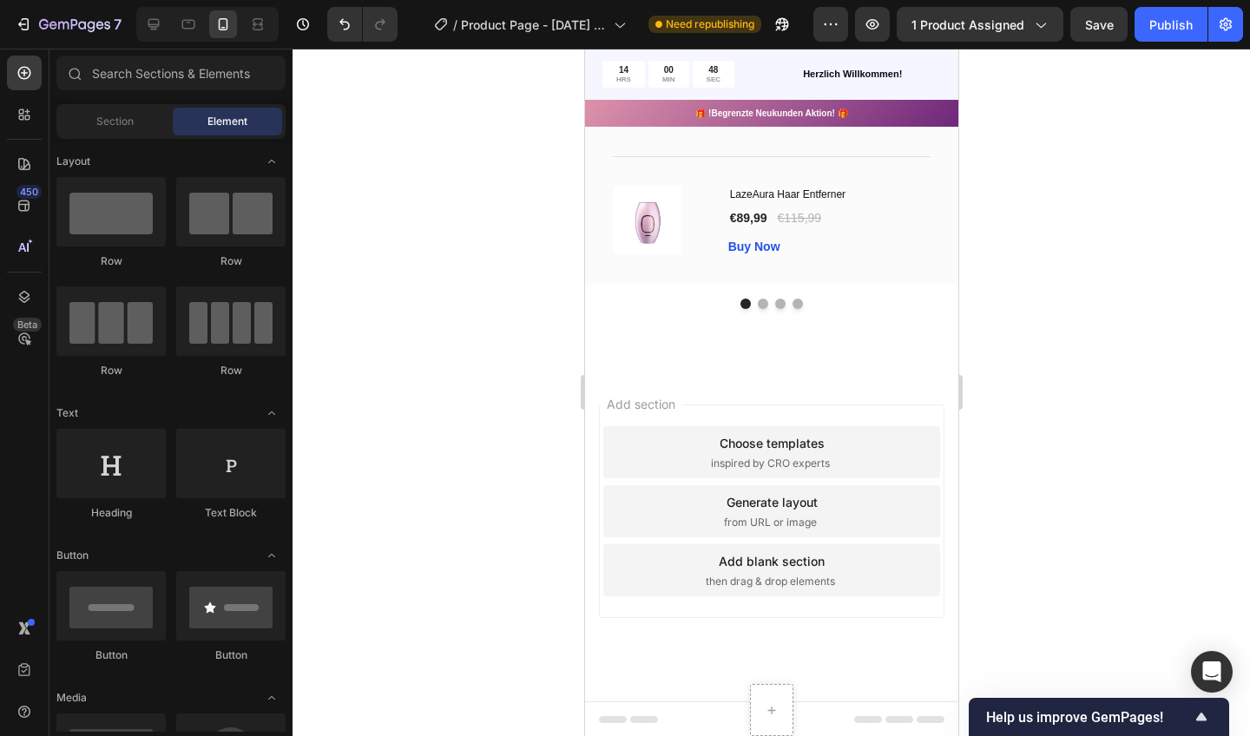
drag, startPoint x: 590, startPoint y: 352, endPoint x: 590, endPoint y: 412, distance: 59.9
click at [590, 412] on div "Add section Choose templates inspired by CRO experts Generate layout from URL o…" at bounding box center [770, 536] width 373 height 332
click at [623, 406] on span "Add section" at bounding box center [640, 404] width 82 height 18
drag, startPoint x: 590, startPoint y: 412, endPoint x: 945, endPoint y: 427, distance: 355.4
click at [945, 427] on div "Add section Choose templates inspired by CRO experts Generate layout from URL o…" at bounding box center [770, 536] width 373 height 332
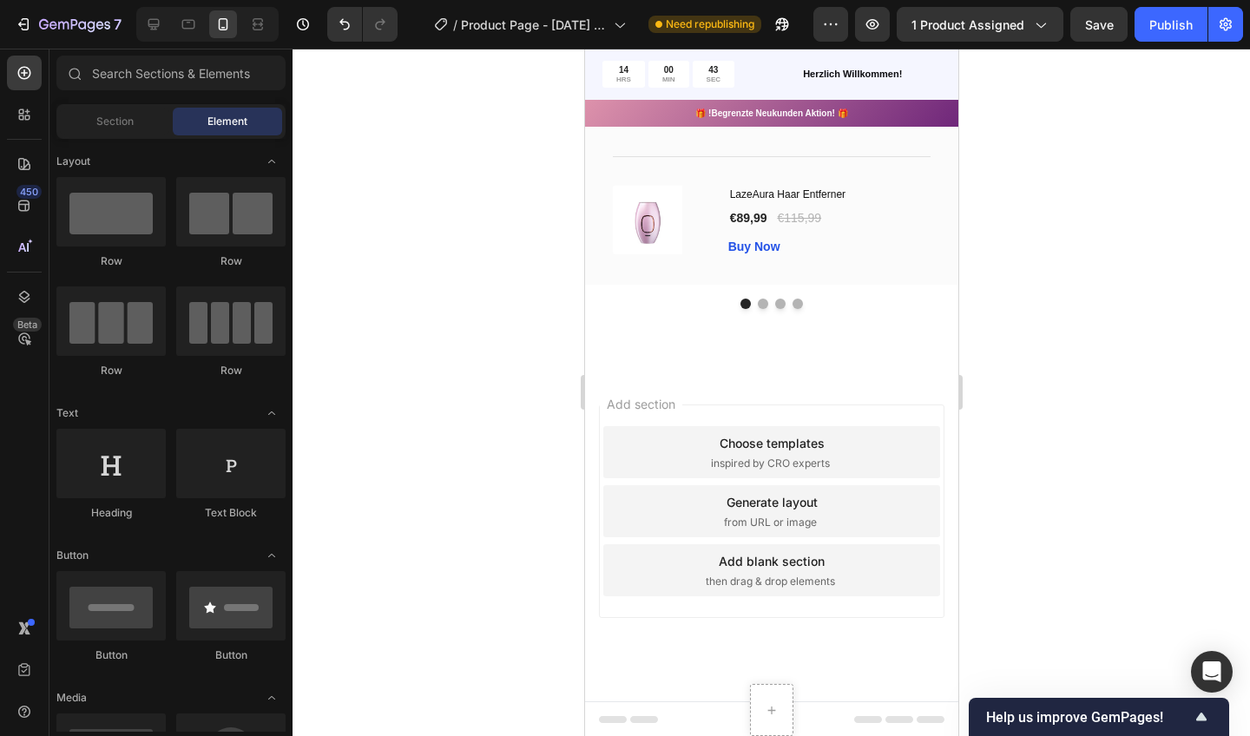
click at [905, 653] on div "Add section Choose templates inspired by CRO experts Generate layout from URL o…" at bounding box center [770, 536] width 373 height 332
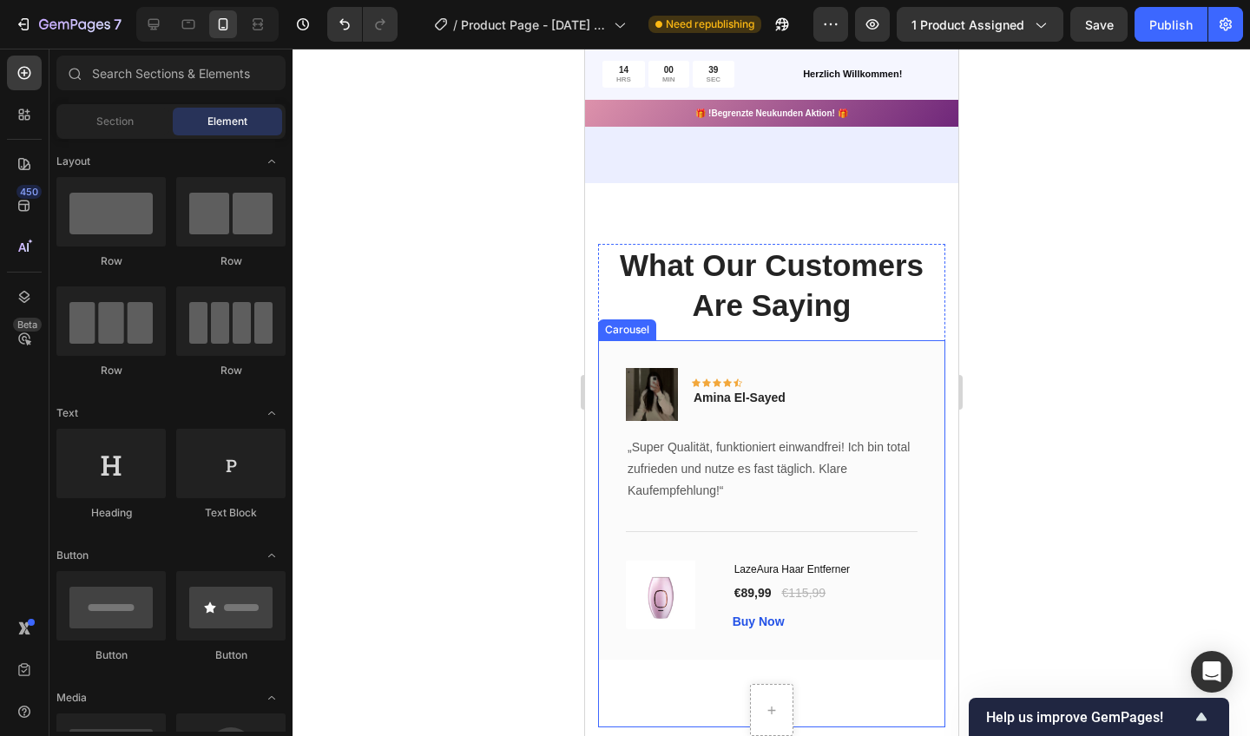
scroll to position [3321, 0]
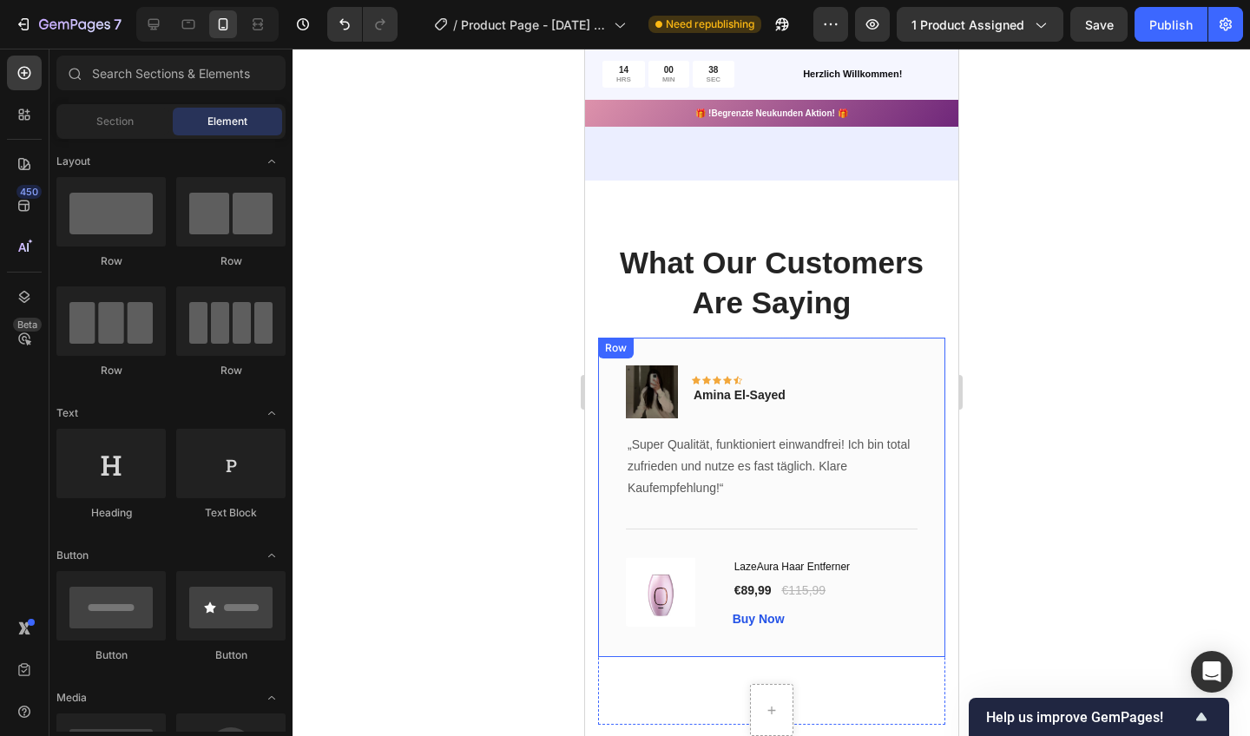
drag, startPoint x: 822, startPoint y: 360, endPoint x: 748, endPoint y: 288, distance: 103.8
click at [748, 288] on p "What Our Customers Are Saying" at bounding box center [771, 282] width 344 height 79
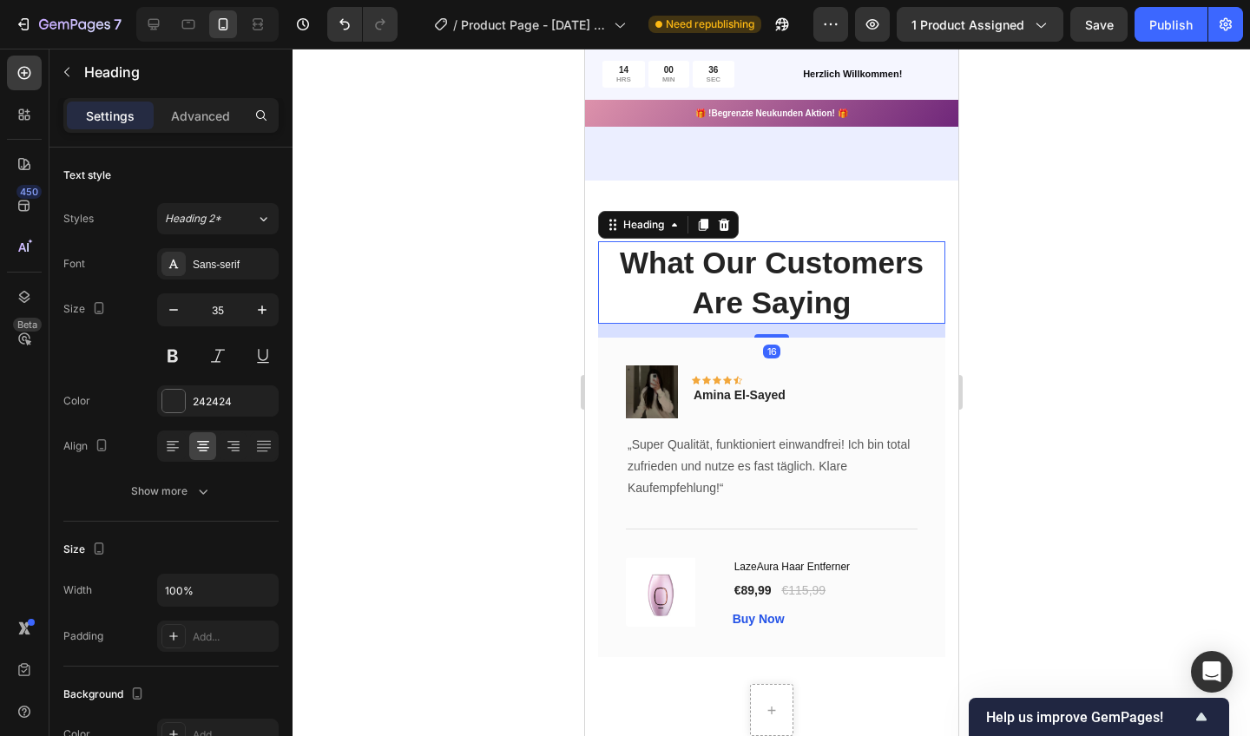
click at [844, 322] on p "What Our Customers Are Saying" at bounding box center [771, 282] width 344 height 79
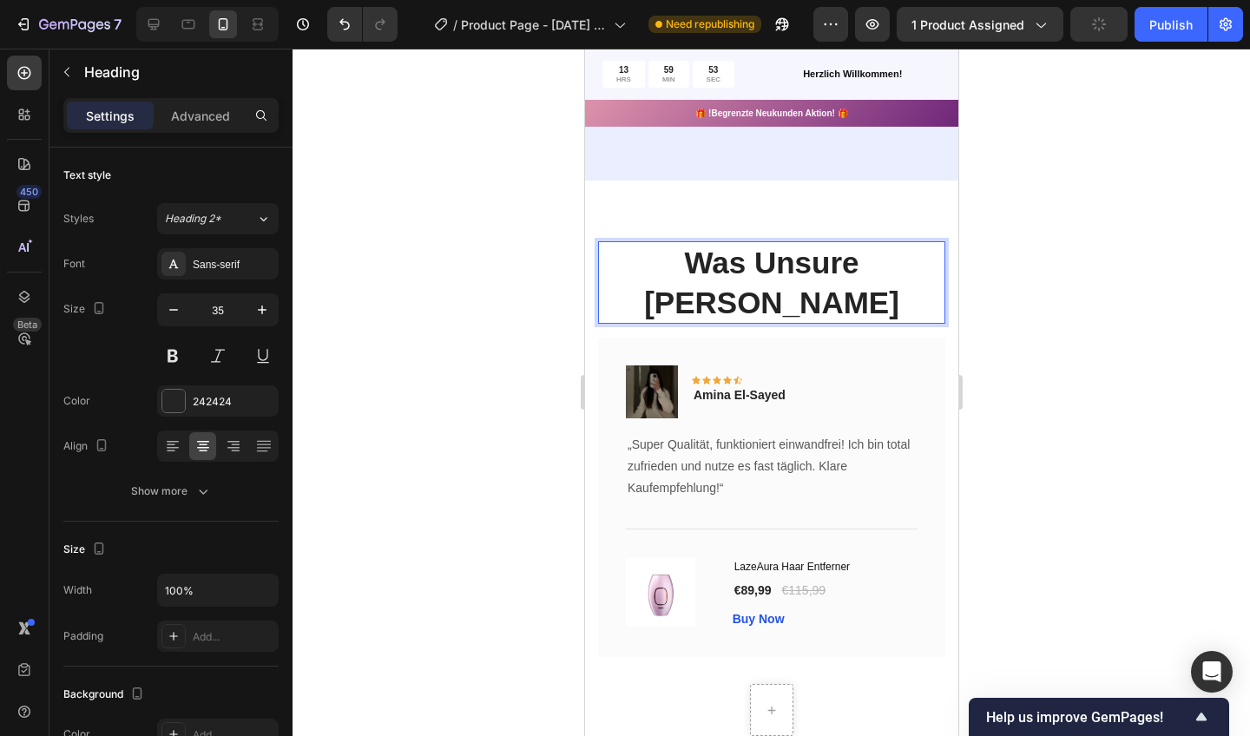
click at [761, 275] on p "Was Unsure Kunden Sagen" at bounding box center [771, 282] width 344 height 79
click at [852, 322] on p "Was Unsere Kunden Sagen" at bounding box center [771, 282] width 344 height 79
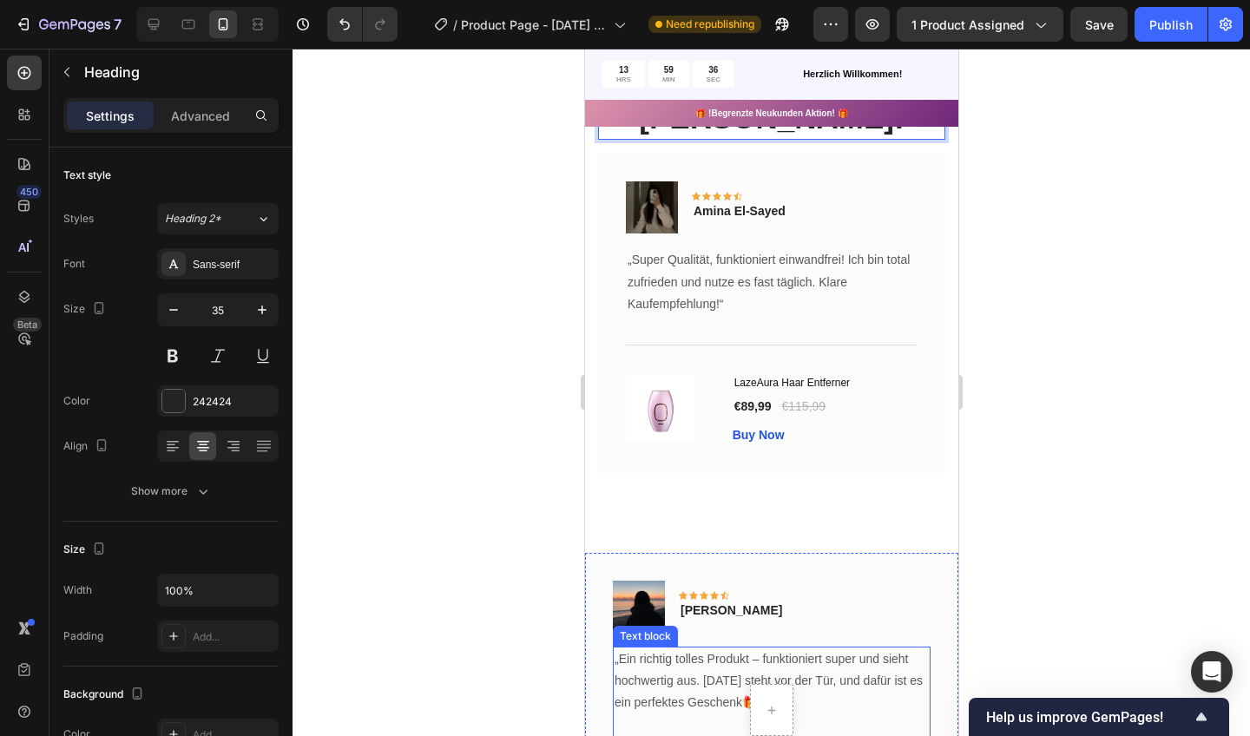
scroll to position [3368, 0]
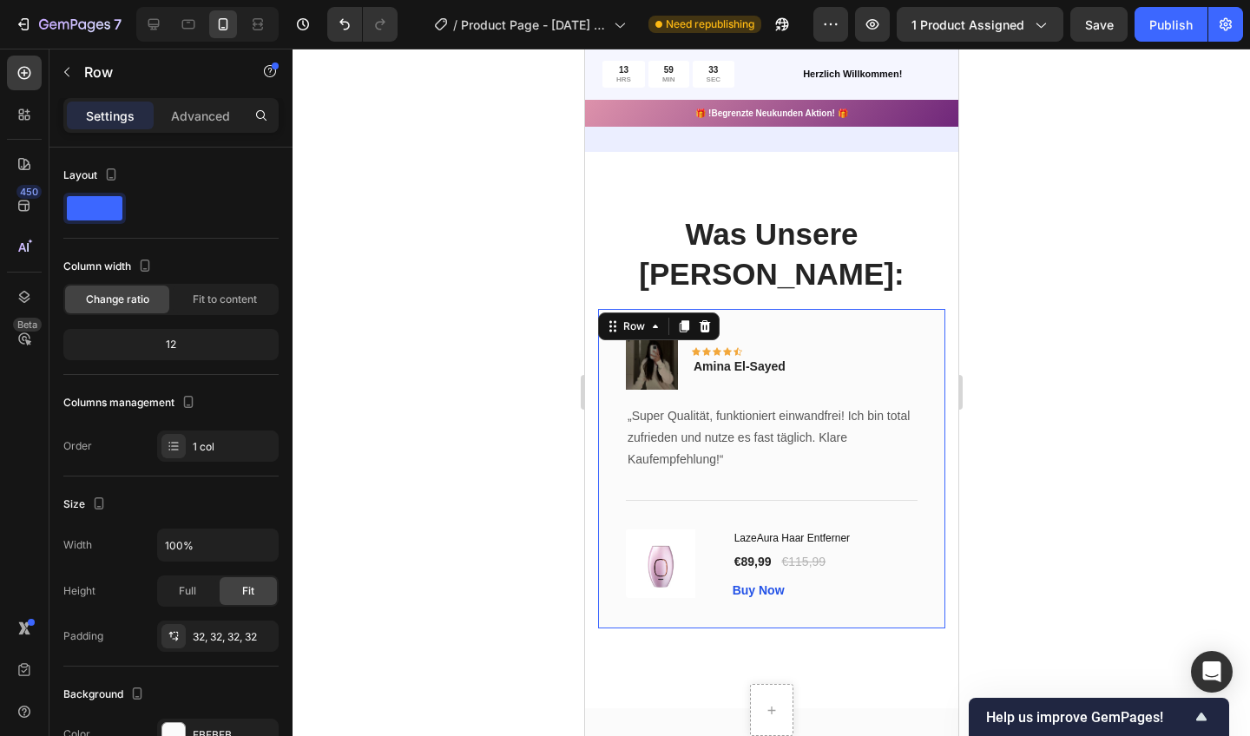
click at [935, 355] on div "Image Icon Icon Icon Icon Icon Row Amina El-Sayed Text block Row „Super Qualitä…" at bounding box center [770, 469] width 347 height 320
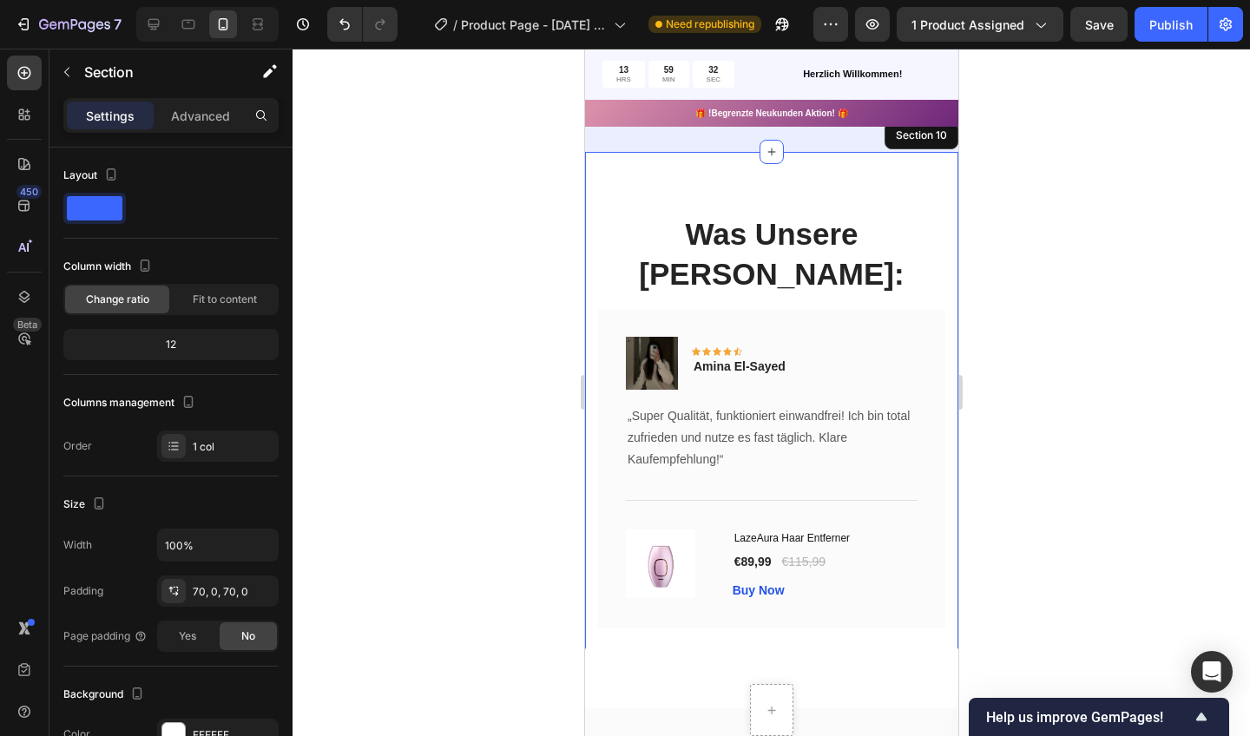
click at [950, 325] on div "Was Unsere Kunden Sagen: Heading Image Icon Icon Icon Icon Icon Row Amina El-Sa…" at bounding box center [770, 454] width 373 height 605
click at [940, 334] on div "Image Icon Icon Icon Icon Icon Row Amina El-Sayed Text block Row „Super Qualitä…" at bounding box center [770, 469] width 347 height 320
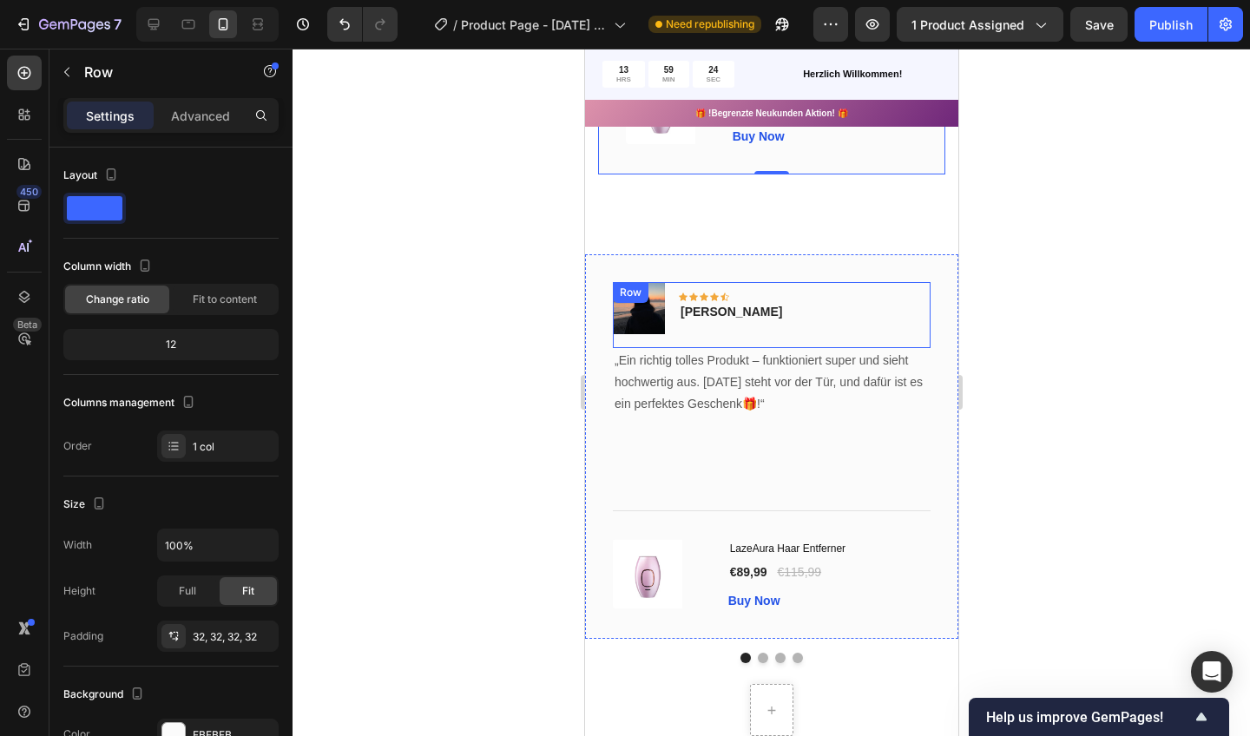
scroll to position [3821, 0]
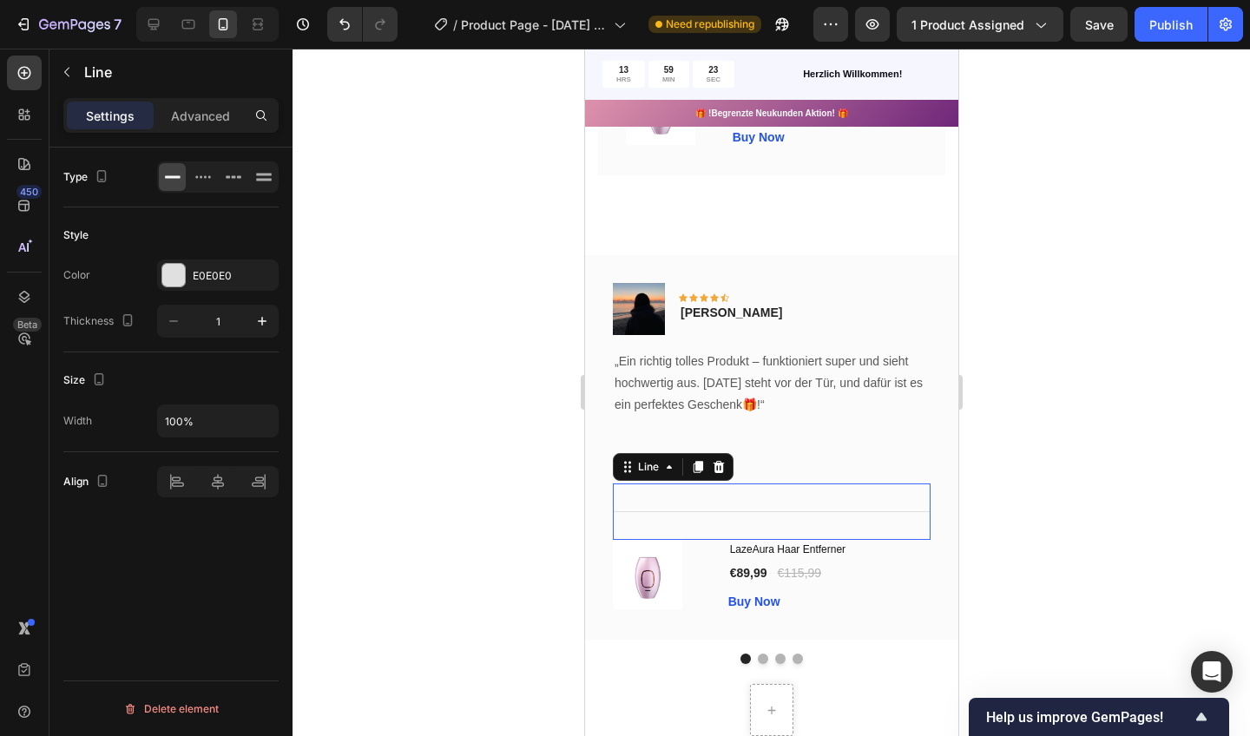
drag, startPoint x: 908, startPoint y: 369, endPoint x: 733, endPoint y: 513, distance: 227.0
click at [733, 513] on div "Title Line 0" at bounding box center [771, 512] width 318 height 56
click at [710, 549] on div "(P) Images & Gallery" at bounding box center [663, 574] width 102 height 69
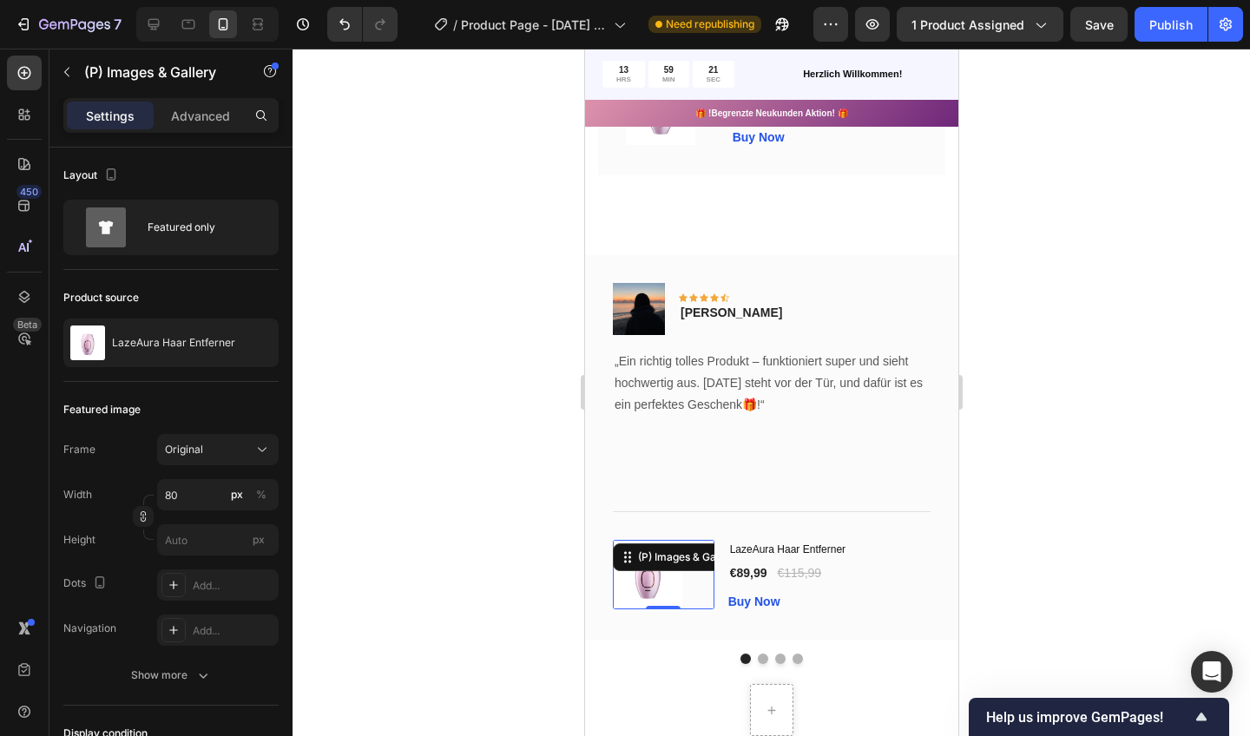
drag, startPoint x: 733, startPoint y: 513, endPoint x: 869, endPoint y: 539, distance: 138.8
click at [869, 540] on h1 "LazeAura Haar Entferner" at bounding box center [829, 549] width 202 height 19
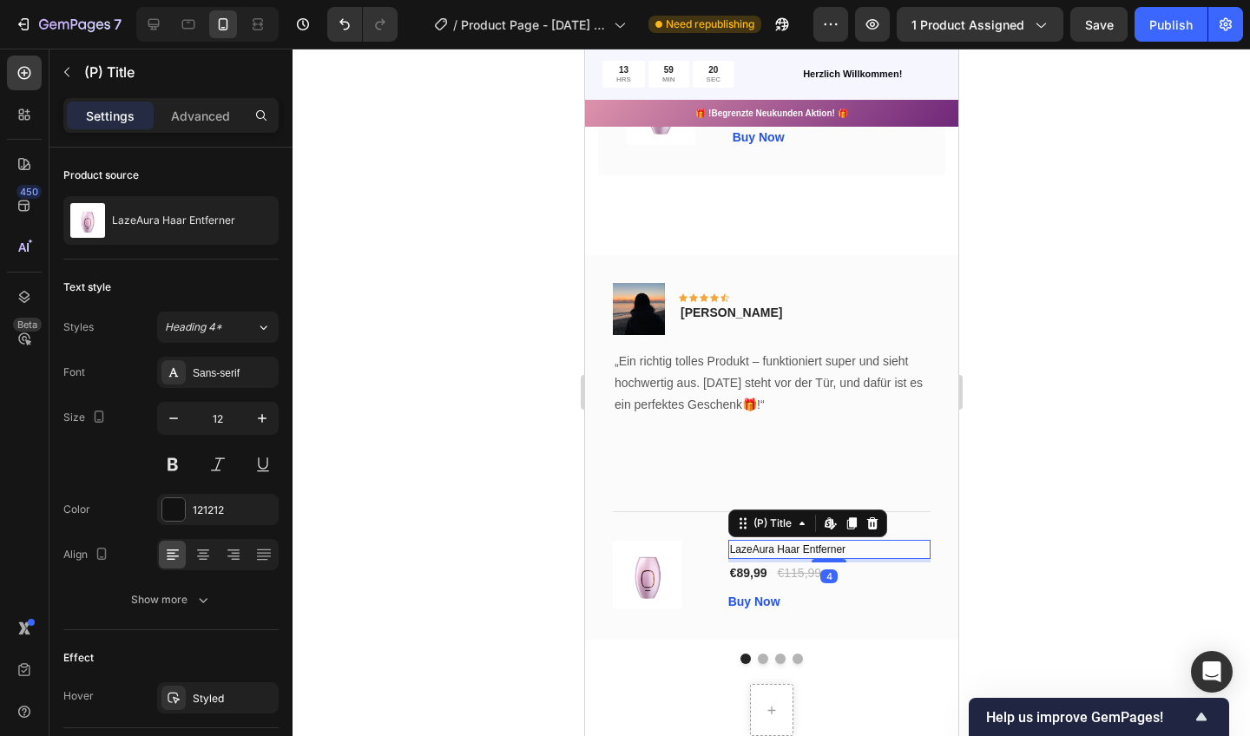
drag, startPoint x: 869, startPoint y: 539, endPoint x: 880, endPoint y: 579, distance: 41.5
click at [880, 591] on div "Buy Now (P) Cart Button" at bounding box center [829, 601] width 202 height 21
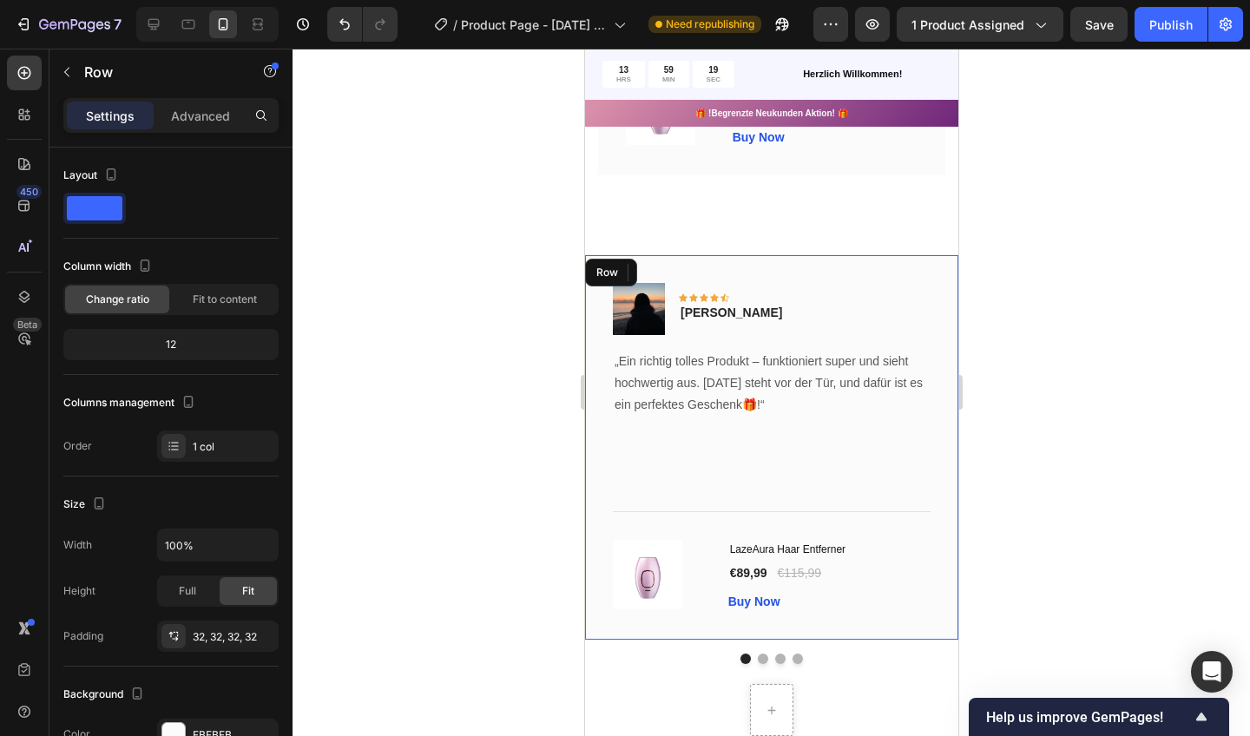
click at [949, 479] on div "Image Icon Icon Icon Icon Icon Row Naomi Carter Text block Row „Ein richtig tol…" at bounding box center [770, 447] width 373 height 385
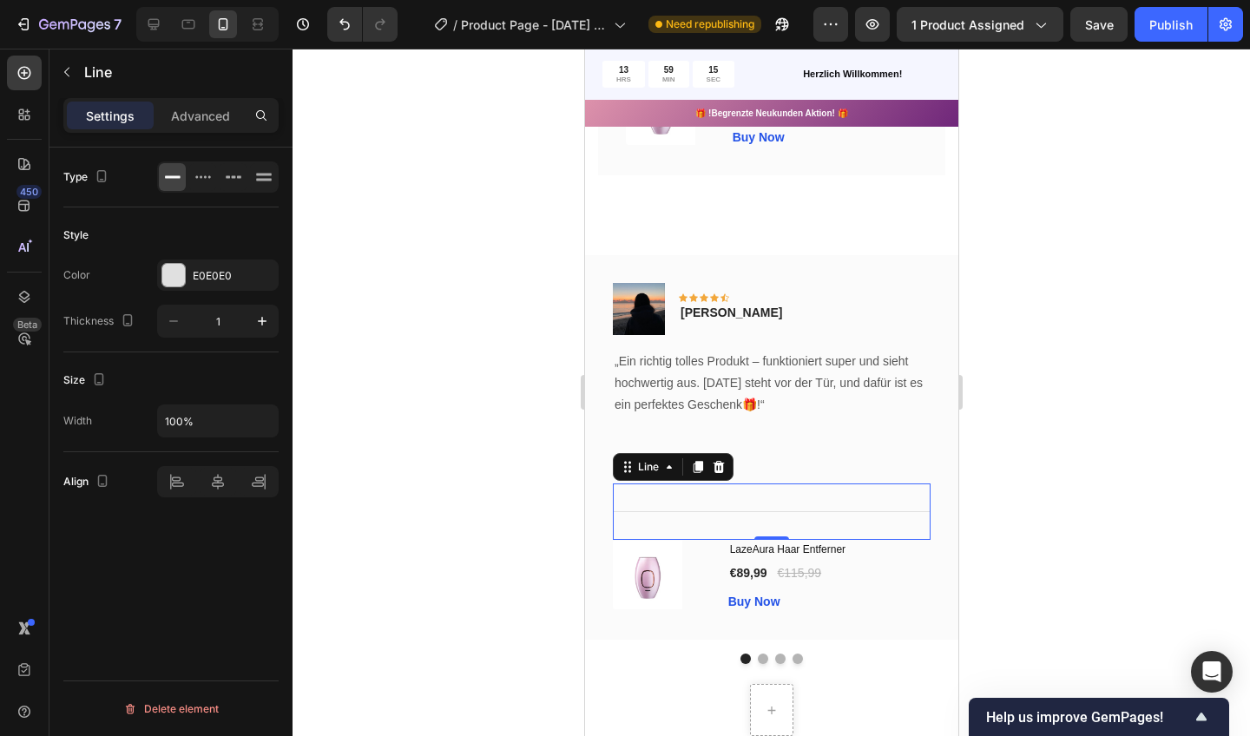
drag, startPoint x: 880, startPoint y: 579, endPoint x: 587, endPoint y: 546, distance: 295.3
click at [587, 546] on div "Image Icon Icon Icon Icon Icon Row Naomi Carter Text block Row „Ein richtig tol…" at bounding box center [770, 447] width 373 height 385
click at [687, 516] on div "Title Line" at bounding box center [771, 512] width 318 height 56
click at [188, 115] on p "Advanced" at bounding box center [200, 116] width 59 height 18
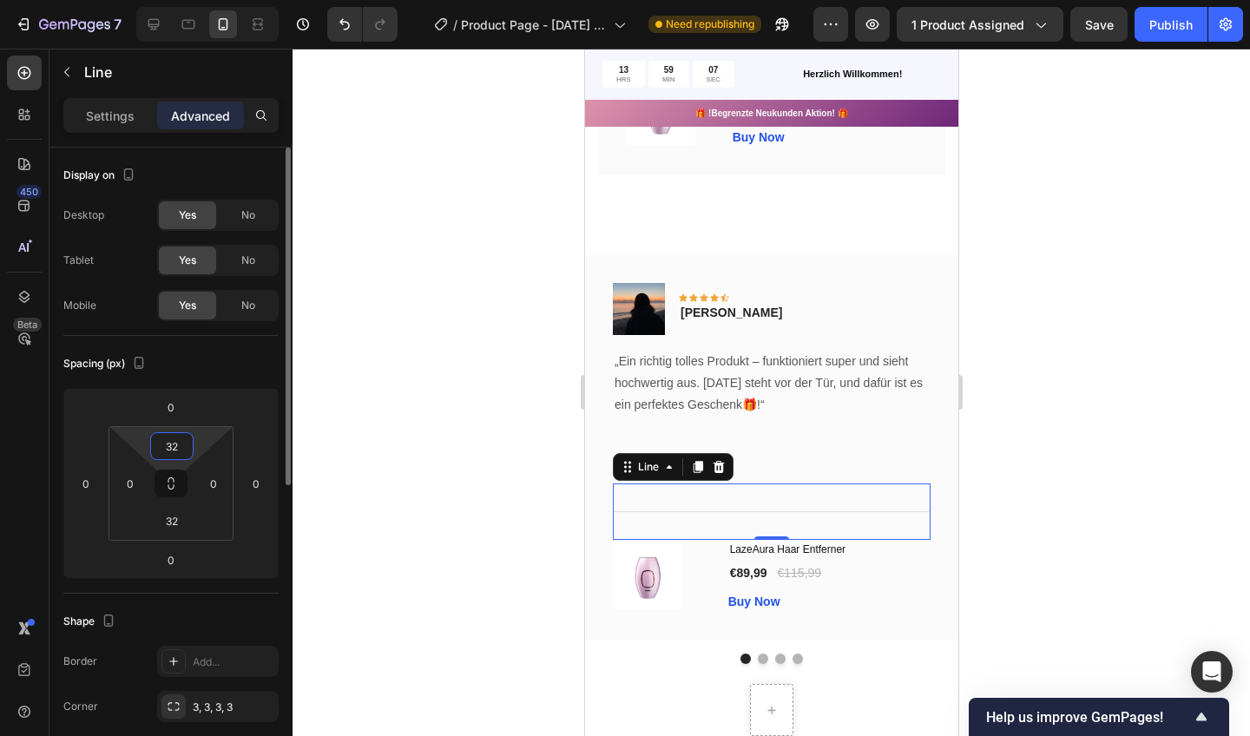
drag, startPoint x: 3, startPoint y: 497, endPoint x: 181, endPoint y: 434, distance: 189.8
click at [181, 434] on input "32" at bounding box center [172, 446] width 35 height 26
drag, startPoint x: 181, startPoint y: 434, endPoint x: 387, endPoint y: 264, distance: 267.0
click at [387, 264] on div at bounding box center [772, 393] width 958 height 688
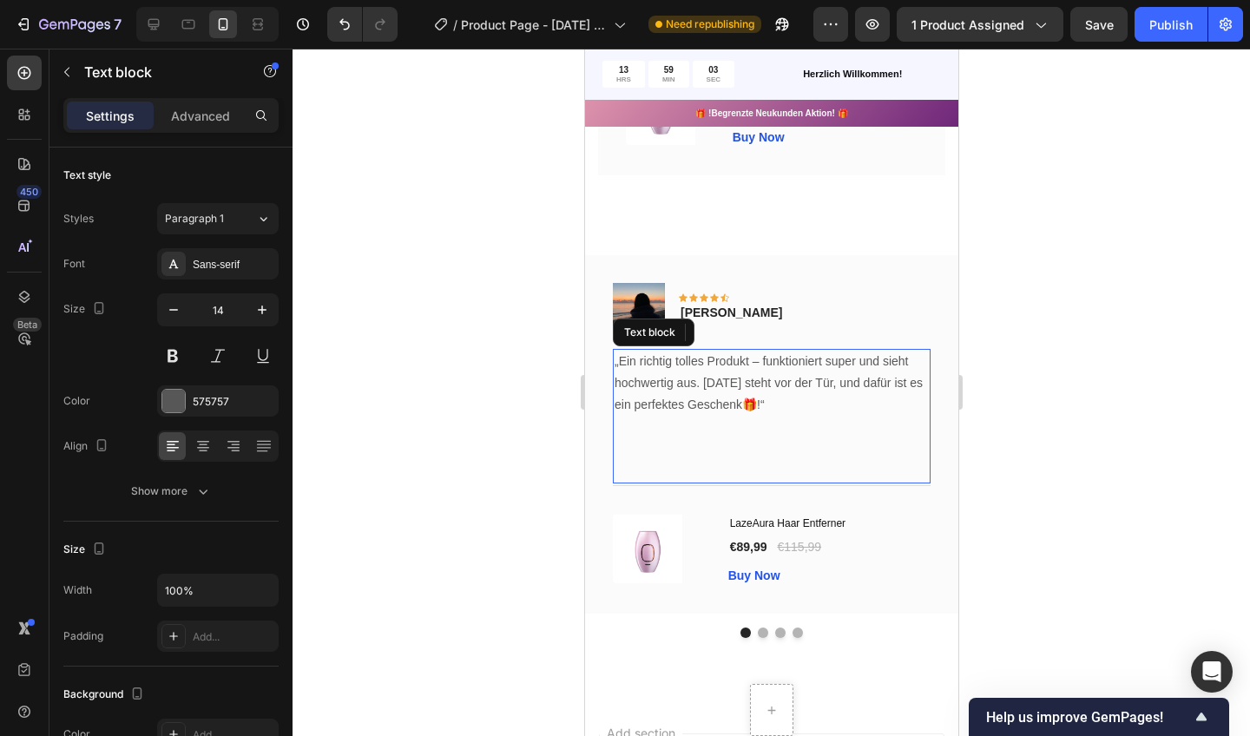
click at [708, 464] on p at bounding box center [771, 449] width 314 height 66
click at [700, 484] on div "Title Line" at bounding box center [771, 499] width 318 height 30
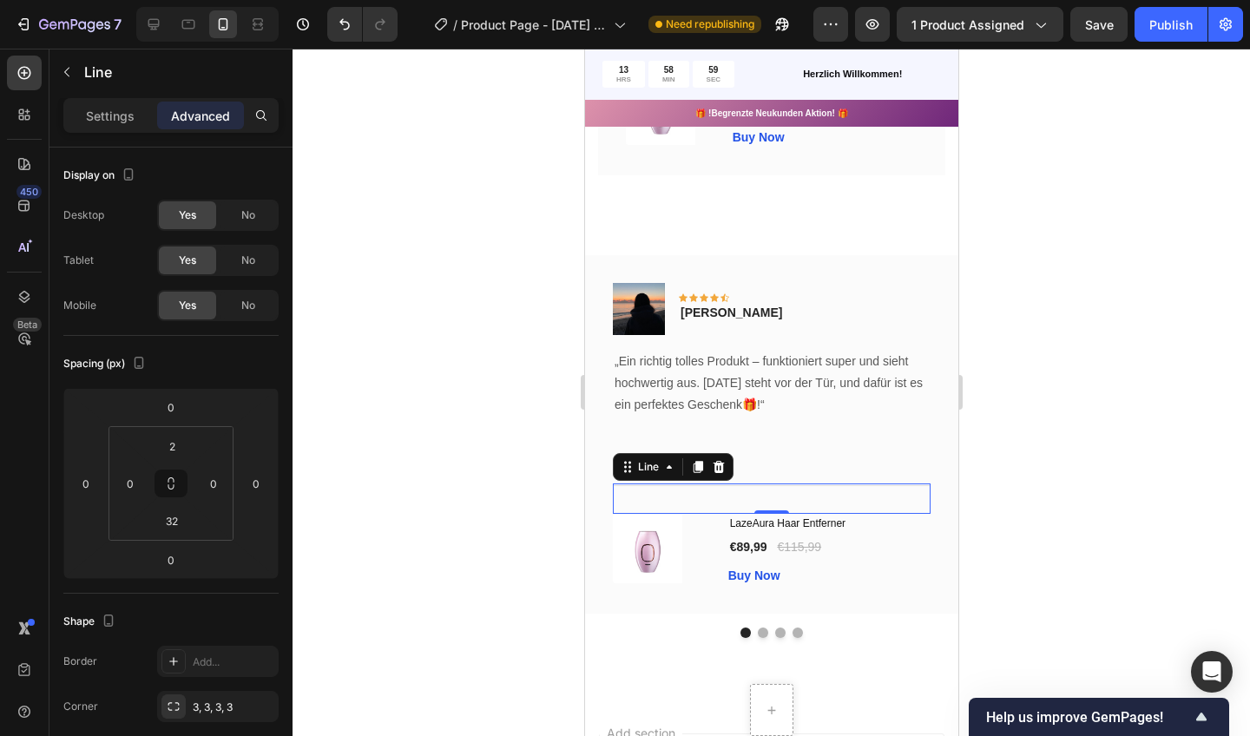
click at [170, 477] on icon at bounding box center [171, 484] width 14 height 14
click at [188, 444] on input "2" at bounding box center [172, 446] width 35 height 26
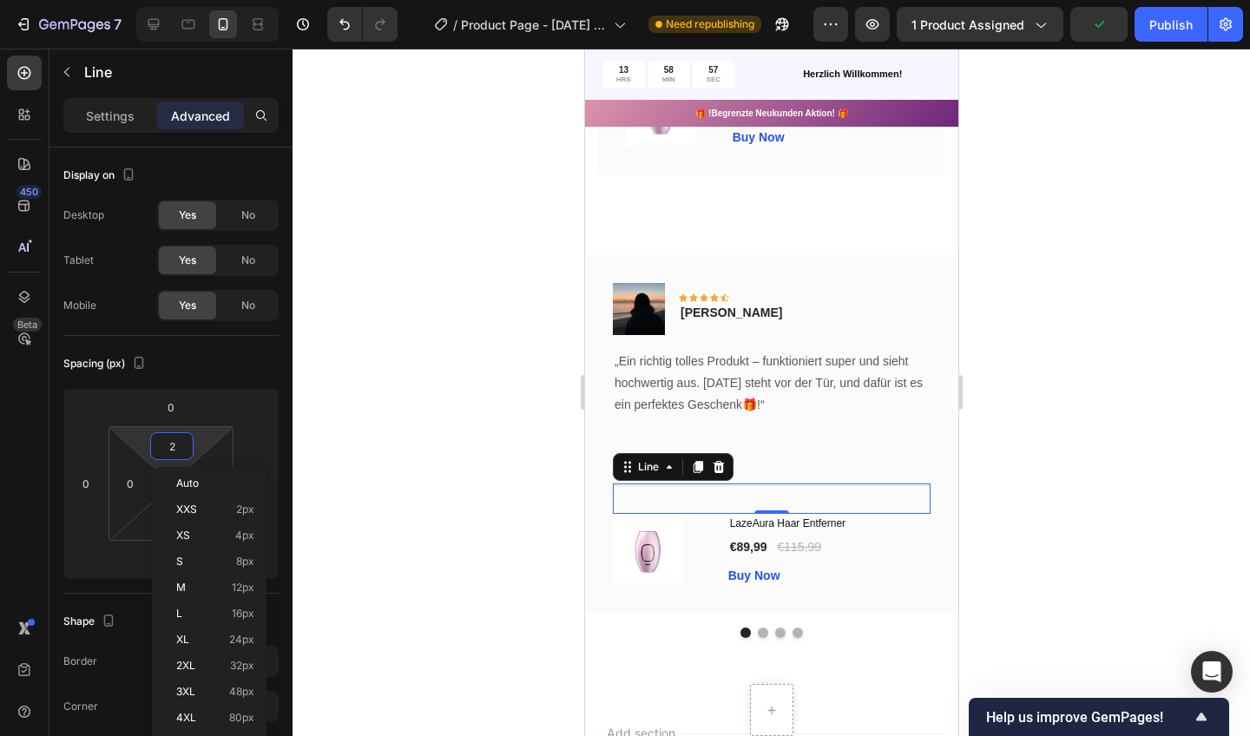
click at [188, 444] on input "2" at bounding box center [172, 446] width 35 height 26
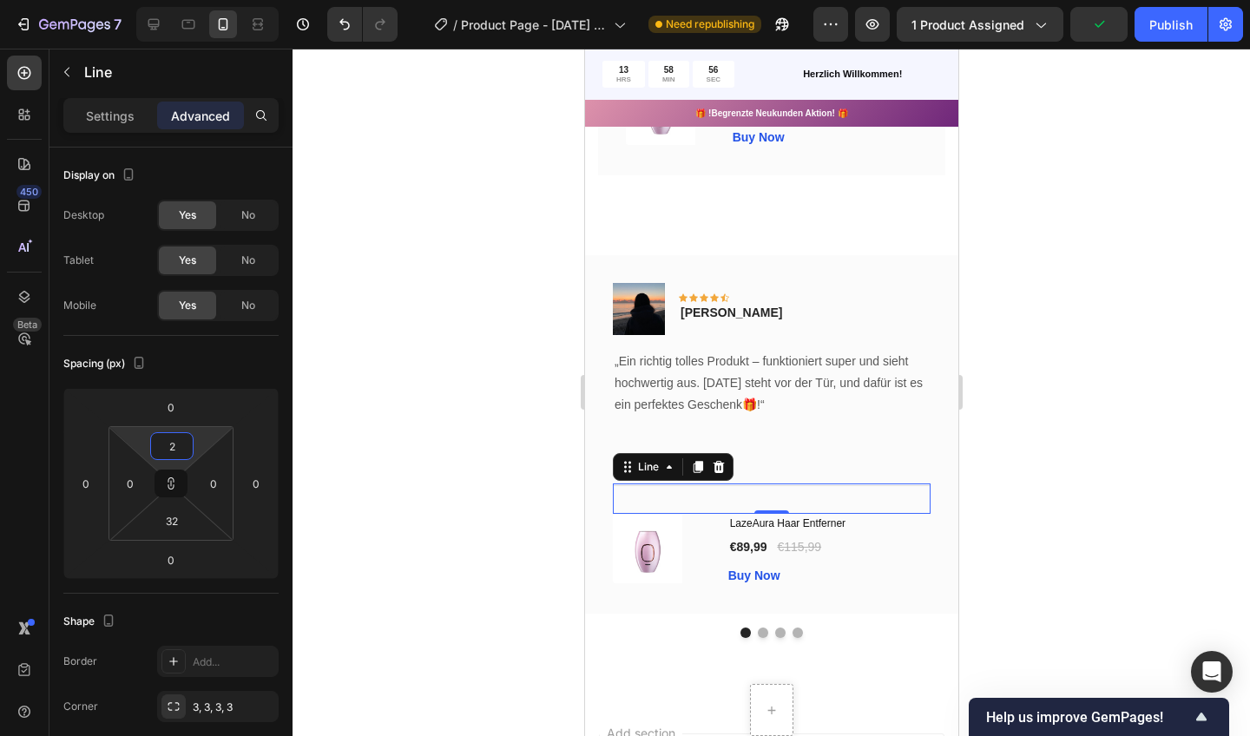
click at [188, 444] on input "2" at bounding box center [172, 446] width 35 height 26
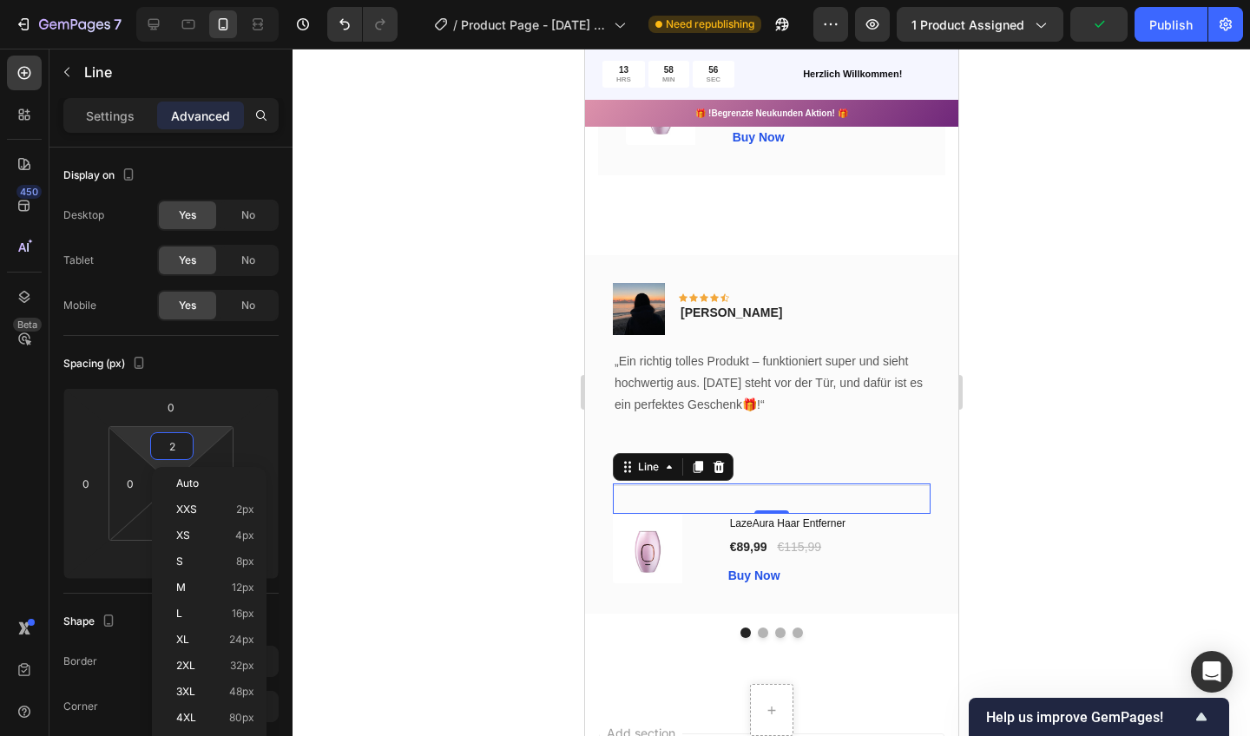
click at [190, 444] on div "2" at bounding box center [171, 446] width 43 height 28
type input "2"
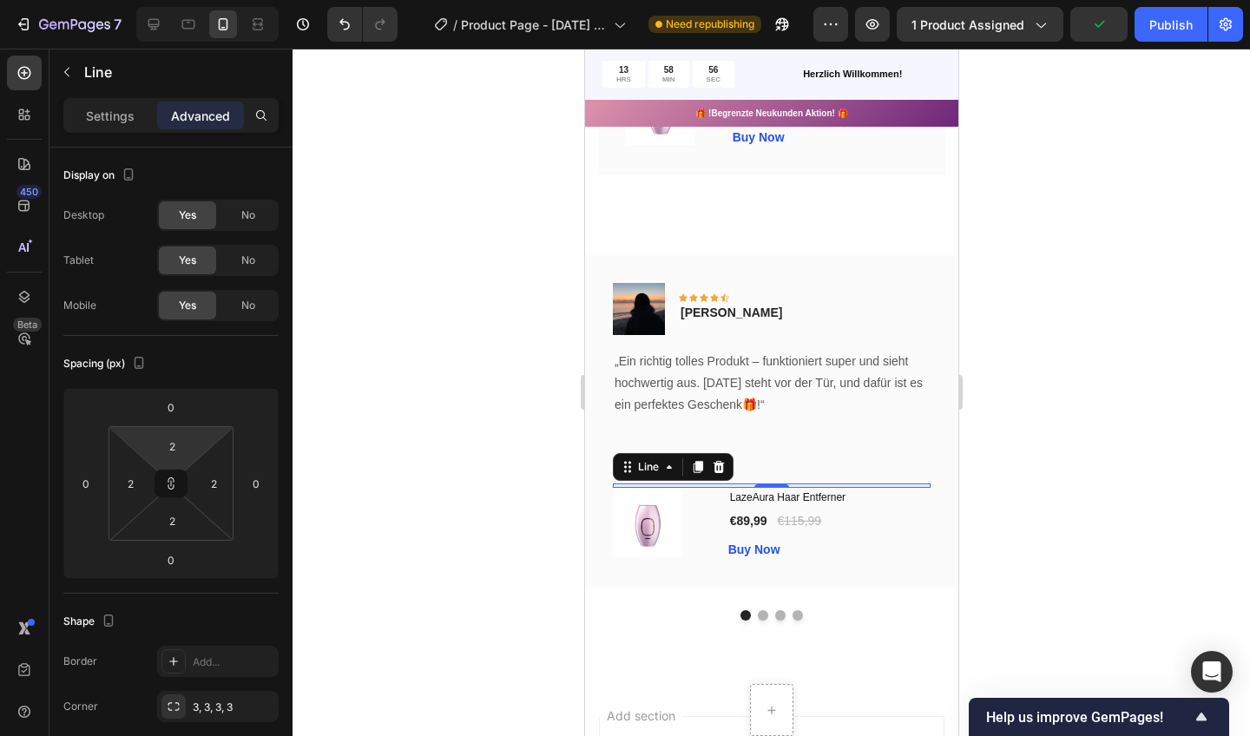
click at [194, 0] on html "7 / Product Page - [DATE] 15:20:59 Need republishing Preview 1 product assigned…" at bounding box center [625, 0] width 1250 height 0
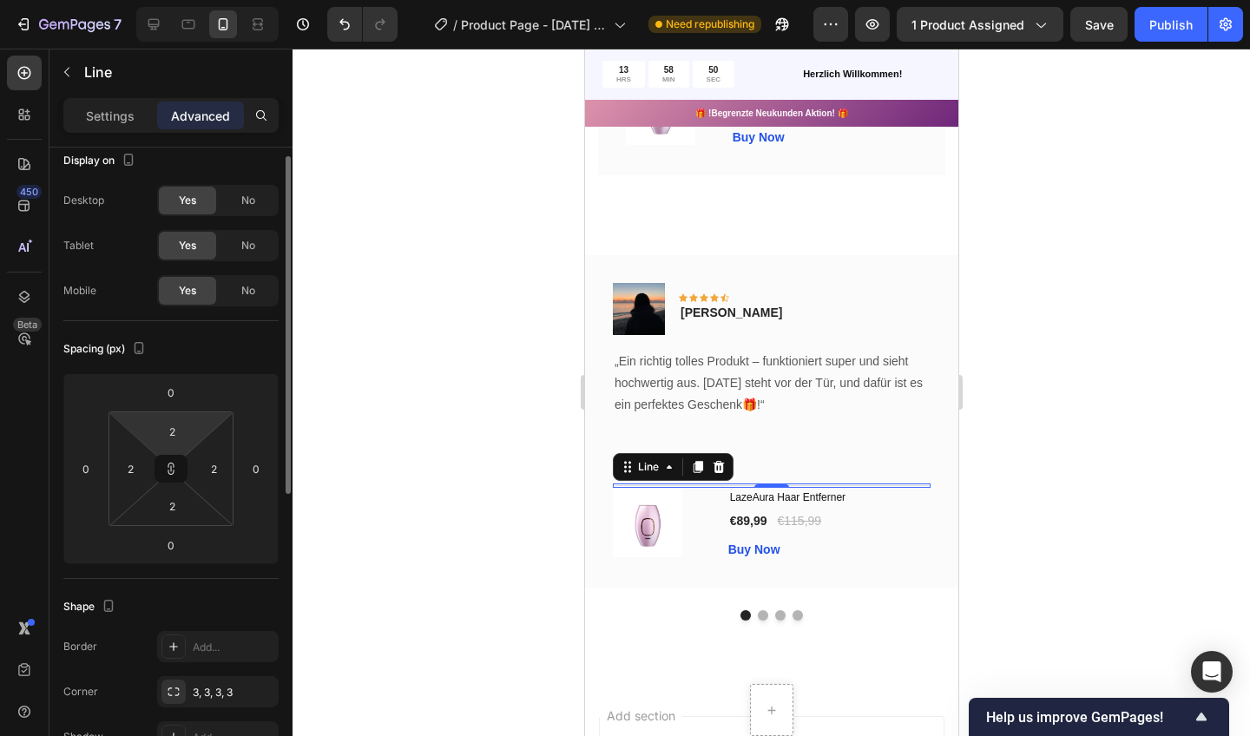
scroll to position [10, 0]
click at [335, 463] on div at bounding box center [772, 393] width 958 height 688
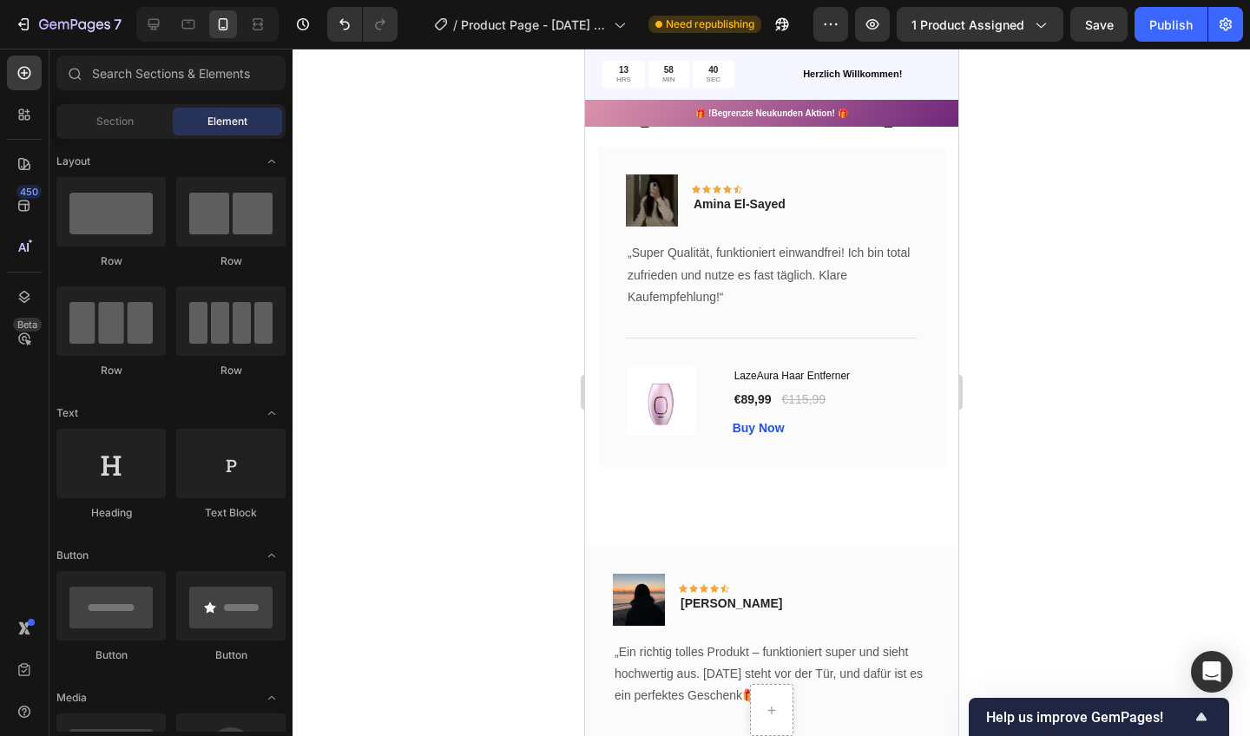
scroll to position [3533, 0]
click at [418, 410] on div at bounding box center [772, 393] width 958 height 688
drag, startPoint x: 153, startPoint y: 347, endPoint x: 521, endPoint y: 391, distance: 370.7
click at [521, 391] on div at bounding box center [772, 393] width 958 height 688
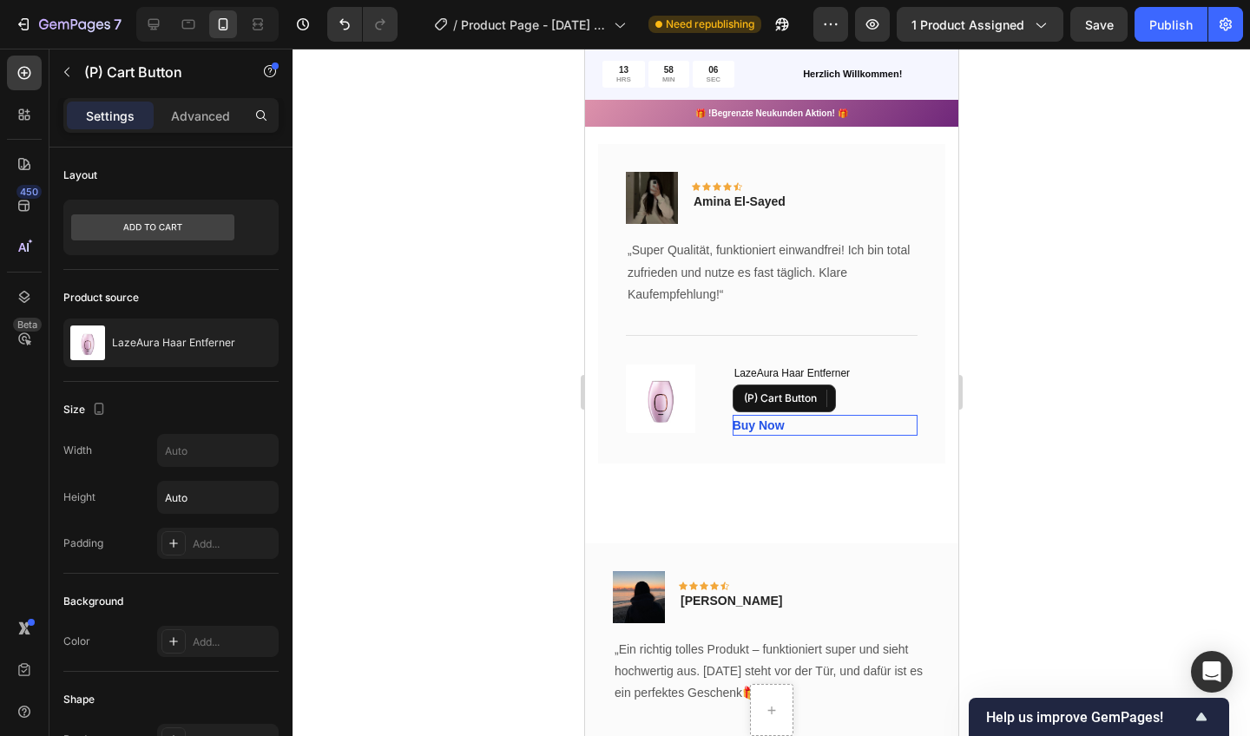
drag, startPoint x: 1105, startPoint y: 439, endPoint x: 853, endPoint y: 421, distance: 252.4
click at [853, 421] on div "Buy Now (P) Cart Button" at bounding box center [824, 425] width 185 height 21
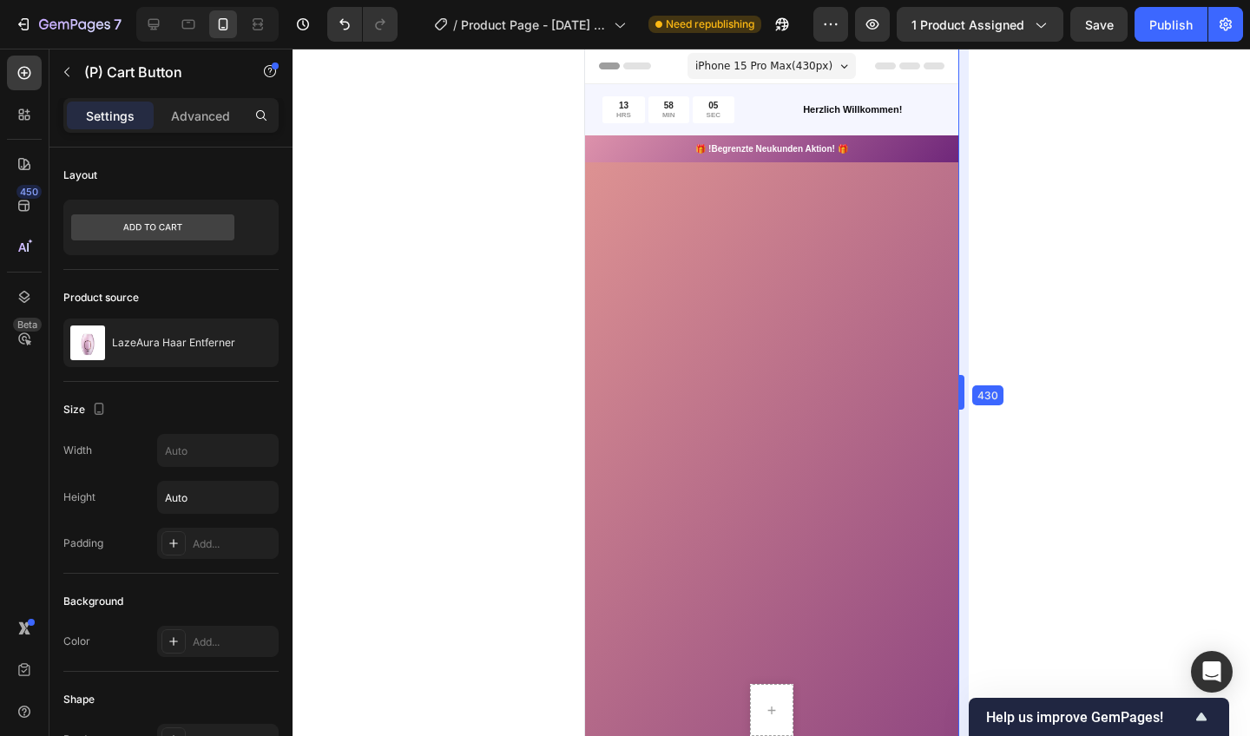
scroll to position [3533, 0]
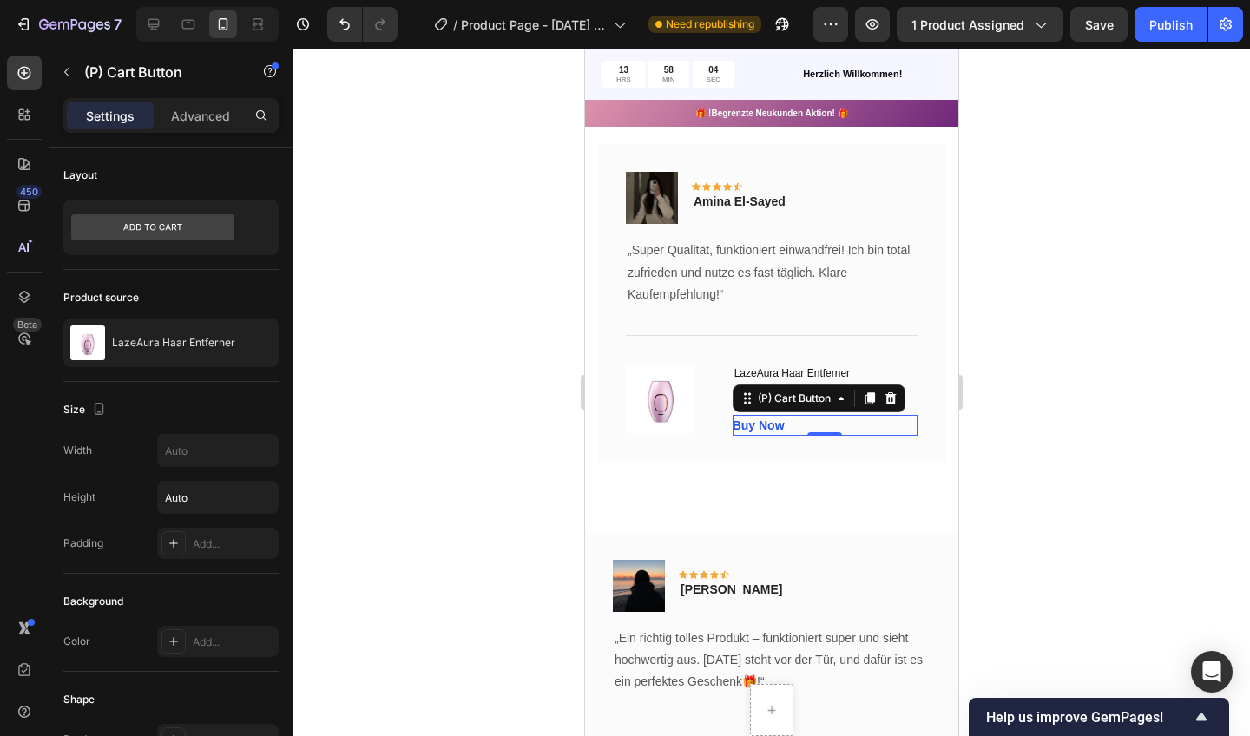
drag, startPoint x: 0, startPoint y: 0, endPoint x: 1015, endPoint y: 390, distance: 1087.2
click at [1015, 390] on div at bounding box center [772, 393] width 958 height 688
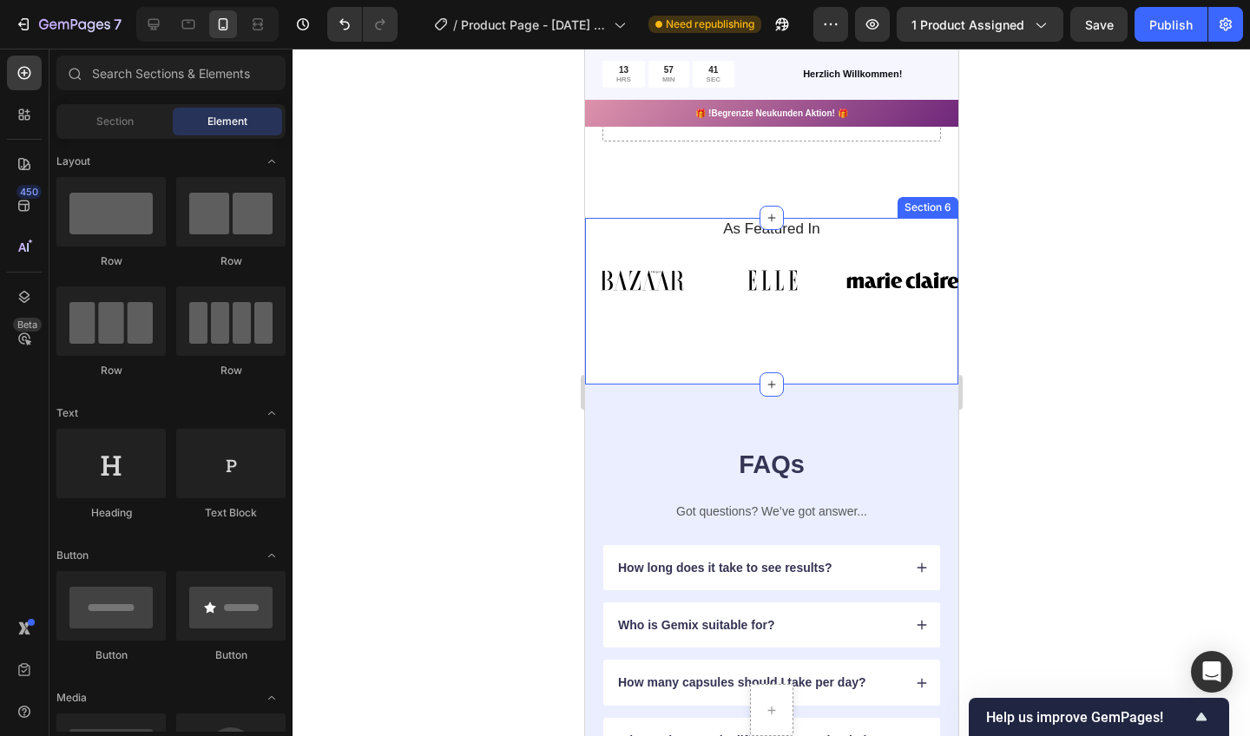
scroll to position [1609, 0]
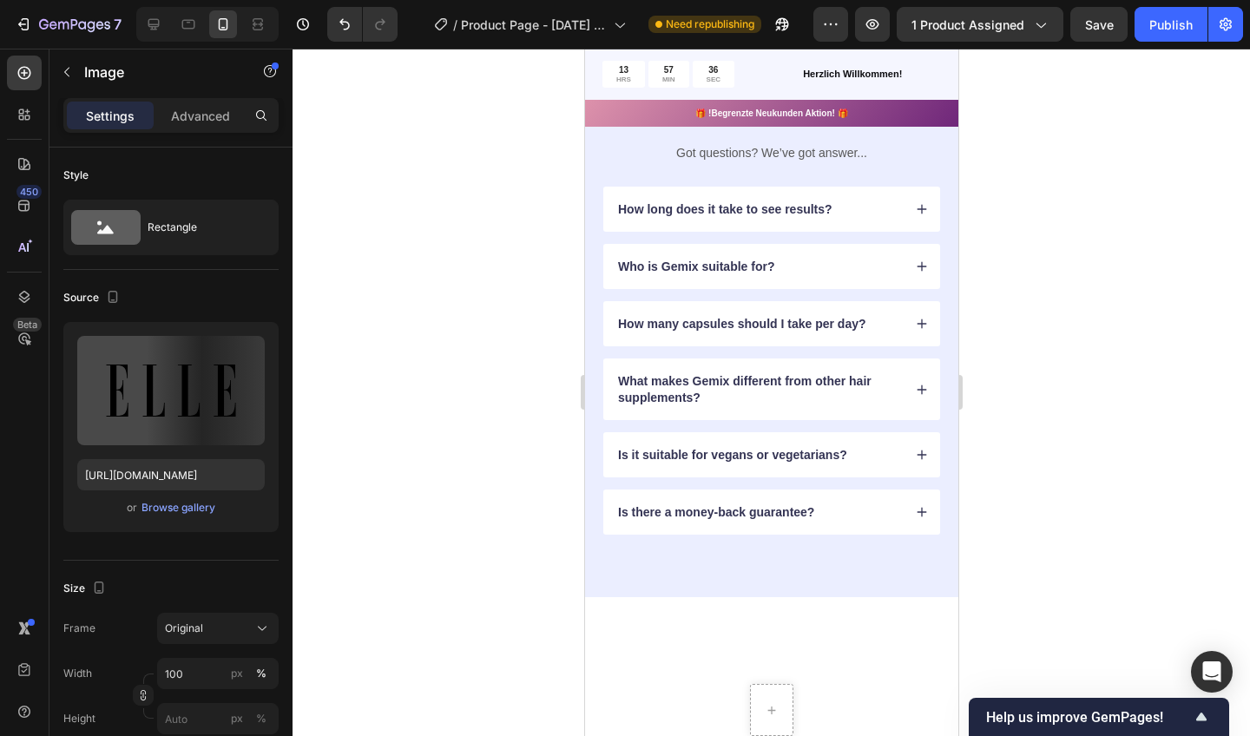
drag, startPoint x: 762, startPoint y: 272, endPoint x: 823, endPoint y: 242, distance: 67.6
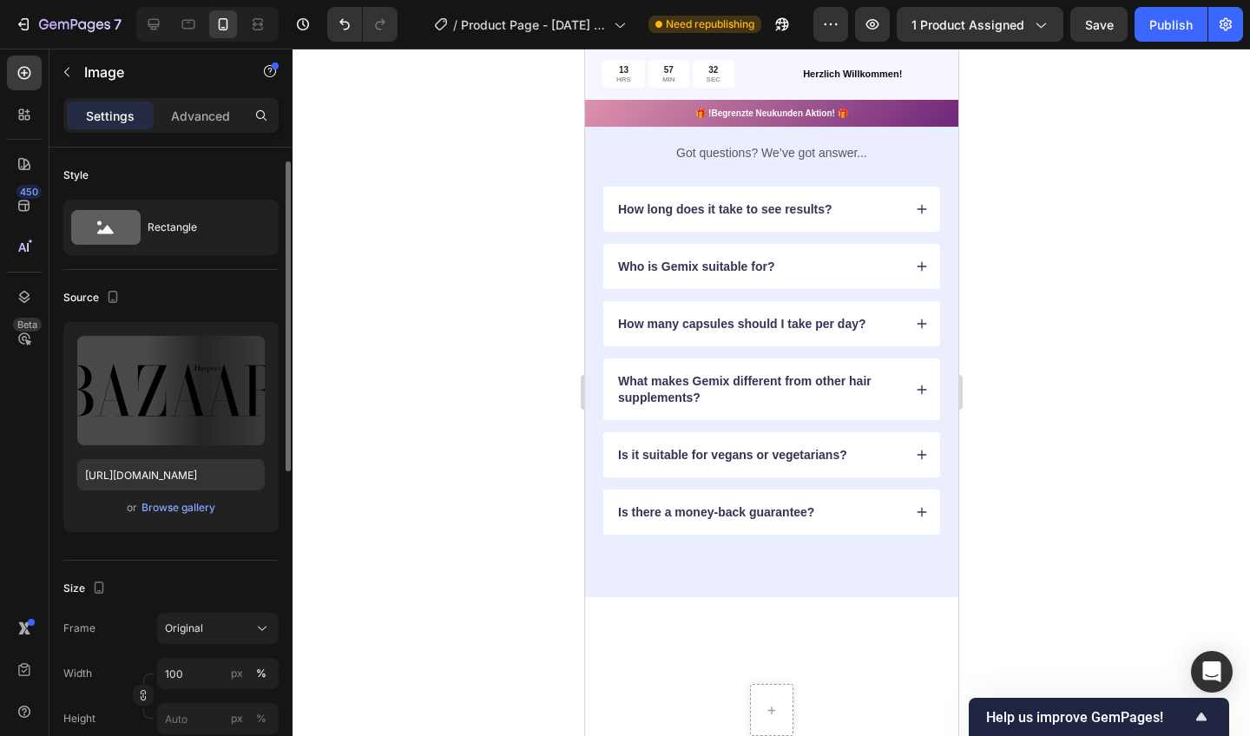
scroll to position [10, 0]
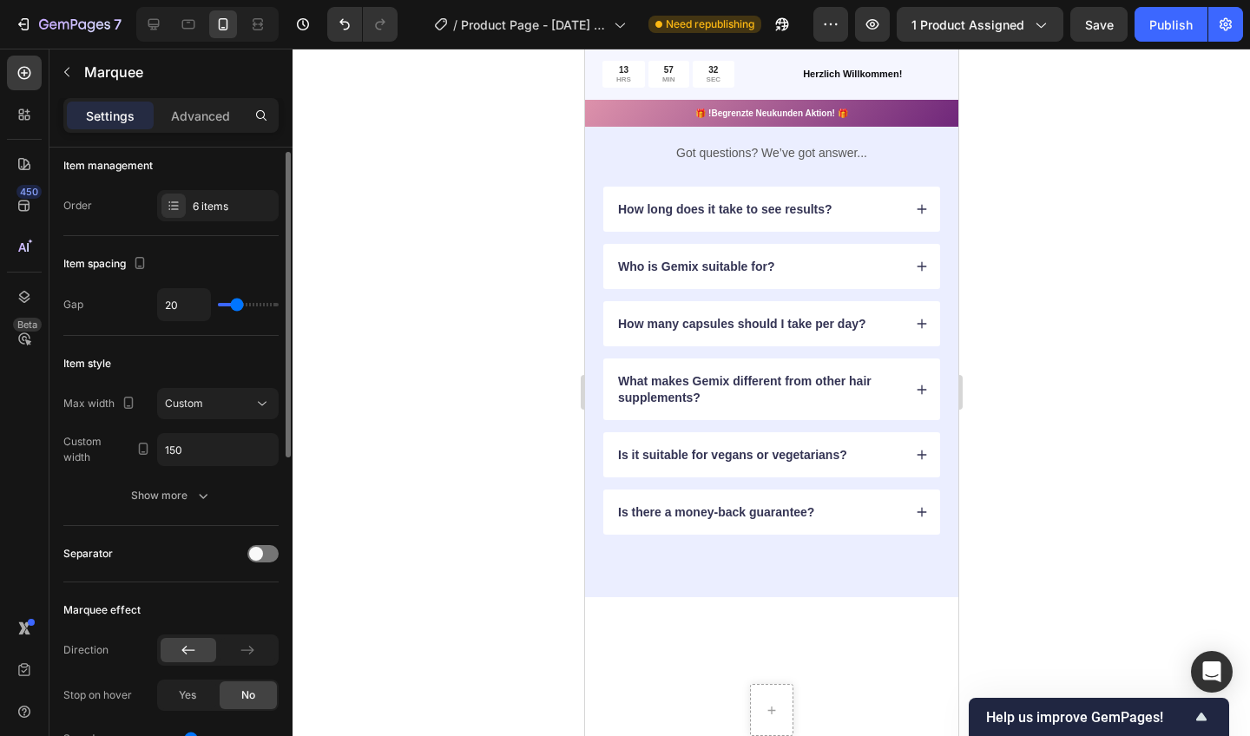
drag, startPoint x: 823, startPoint y: 242, endPoint x: 703, endPoint y: 238, distance: 119.9
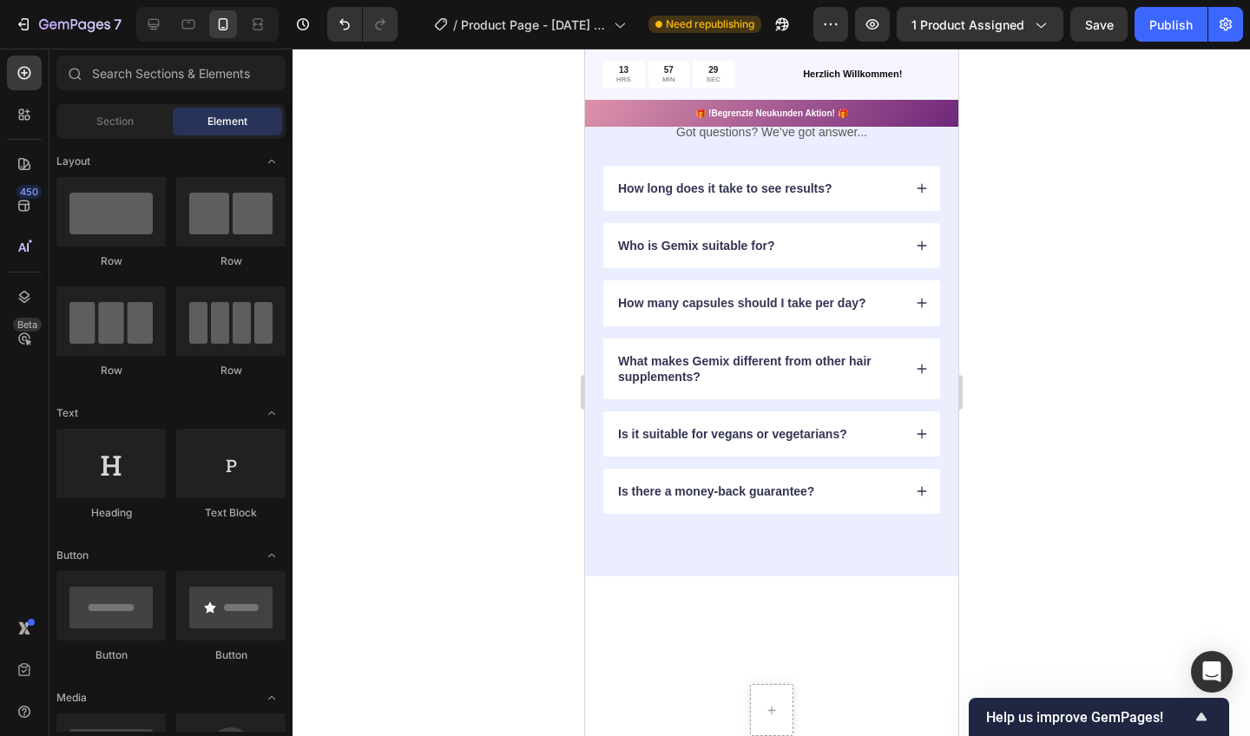
drag, startPoint x: 703, startPoint y: 238, endPoint x: 769, endPoint y: 237, distance: 66.0
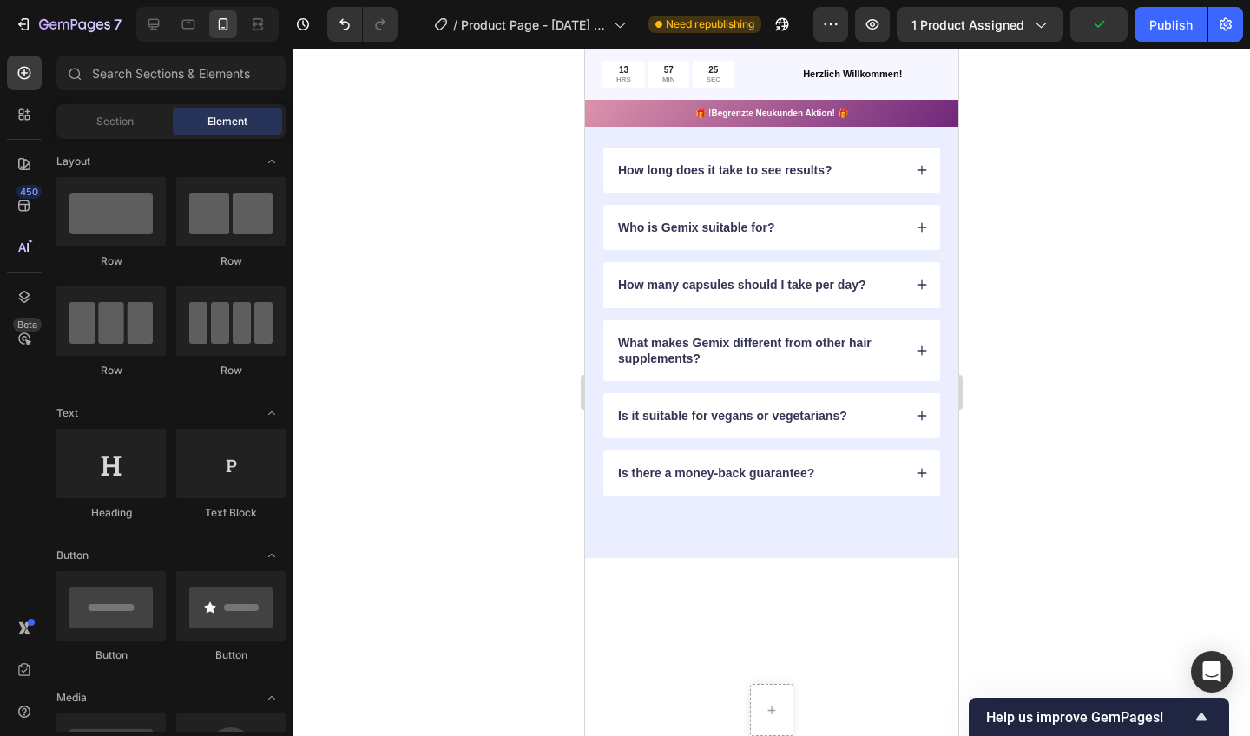
scroll to position [1509, 0]
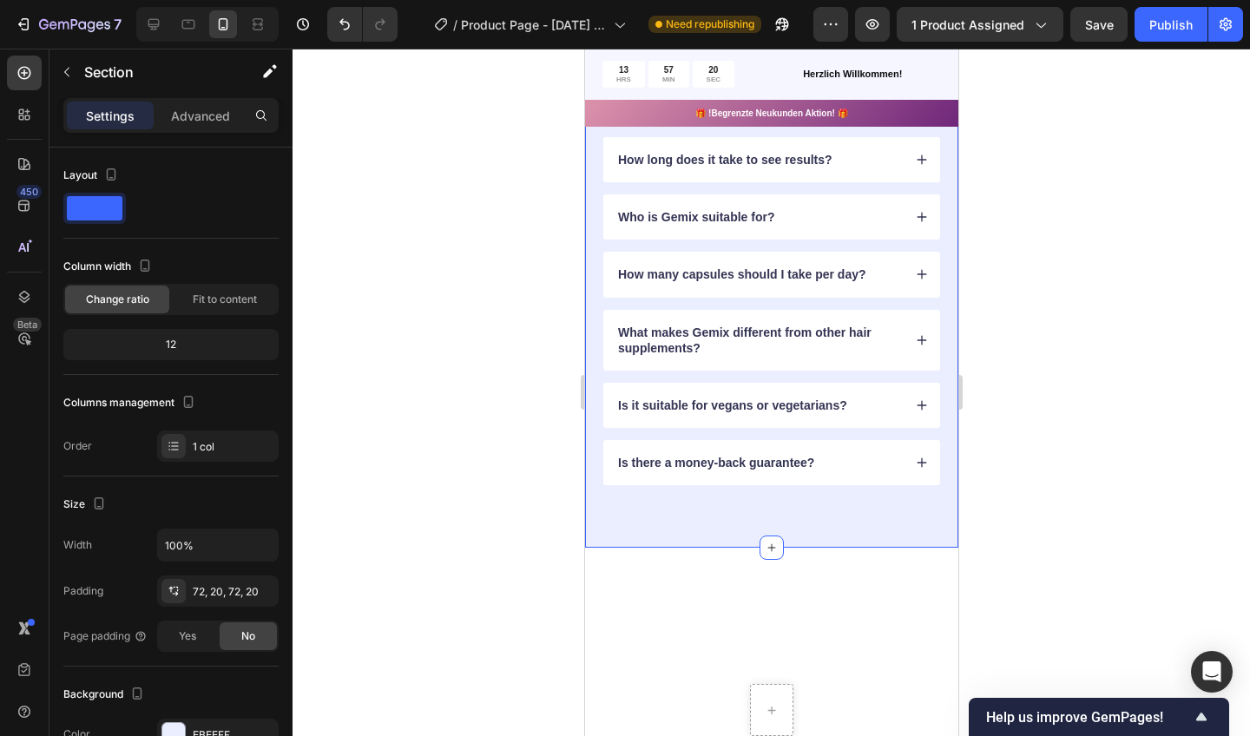
click at [741, 315] on div "FAQs Heading Got questions? We’ve got answer... Text Block How long does it tak…" at bounding box center [770, 262] width 373 height 571
drag, startPoint x: 837, startPoint y: 221, endPoint x: 771, endPoint y: 231, distance: 66.7
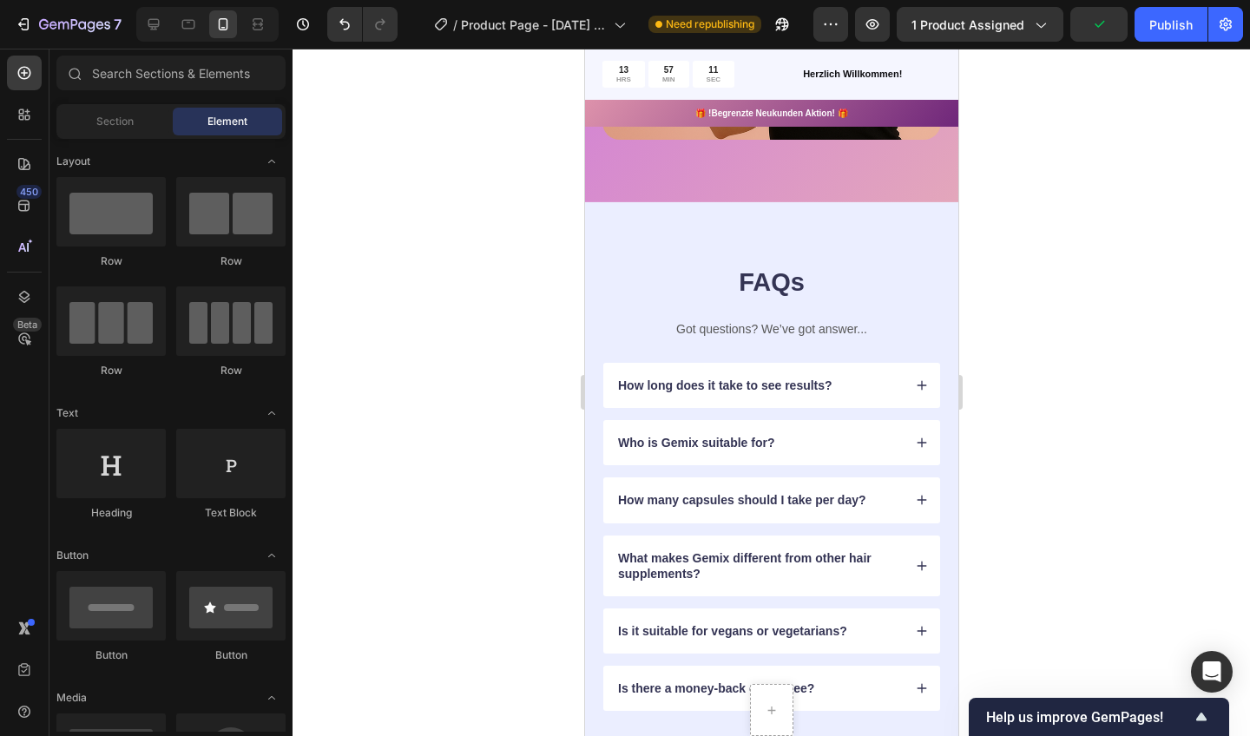
scroll to position [1542, 0]
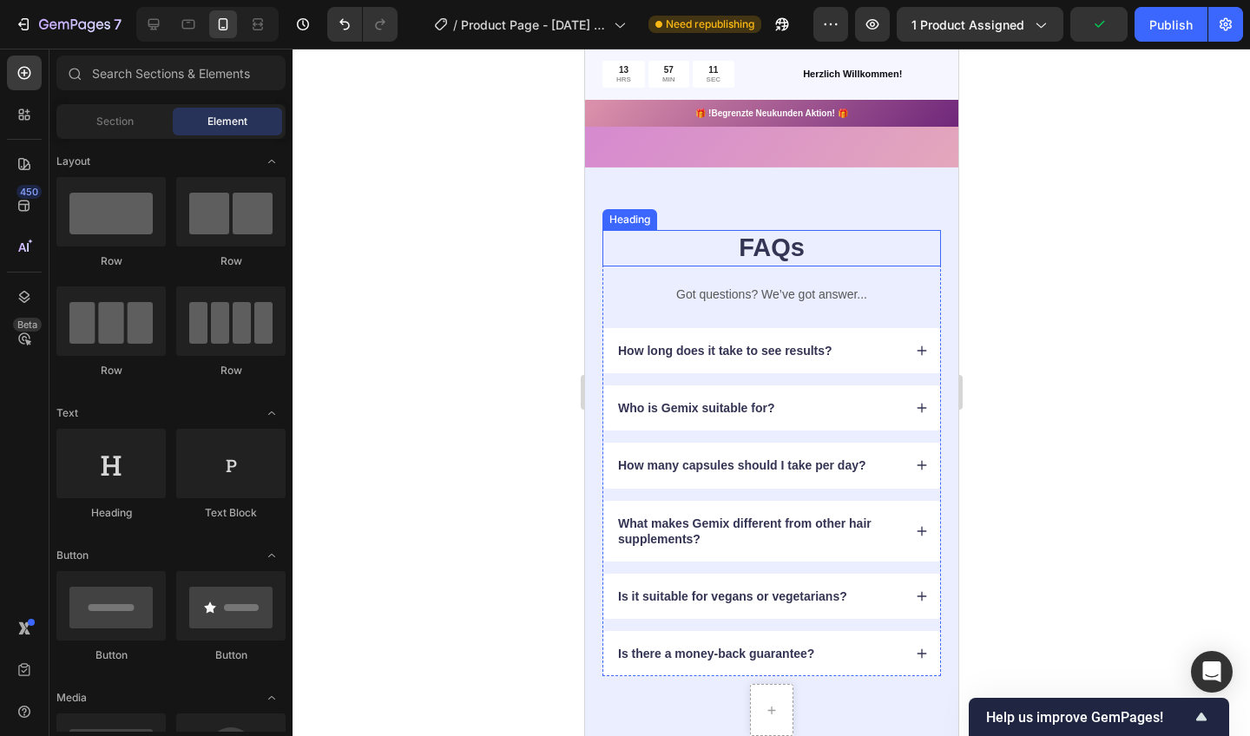
click at [933, 230] on h2 "FAQs" at bounding box center [771, 248] width 339 height 36
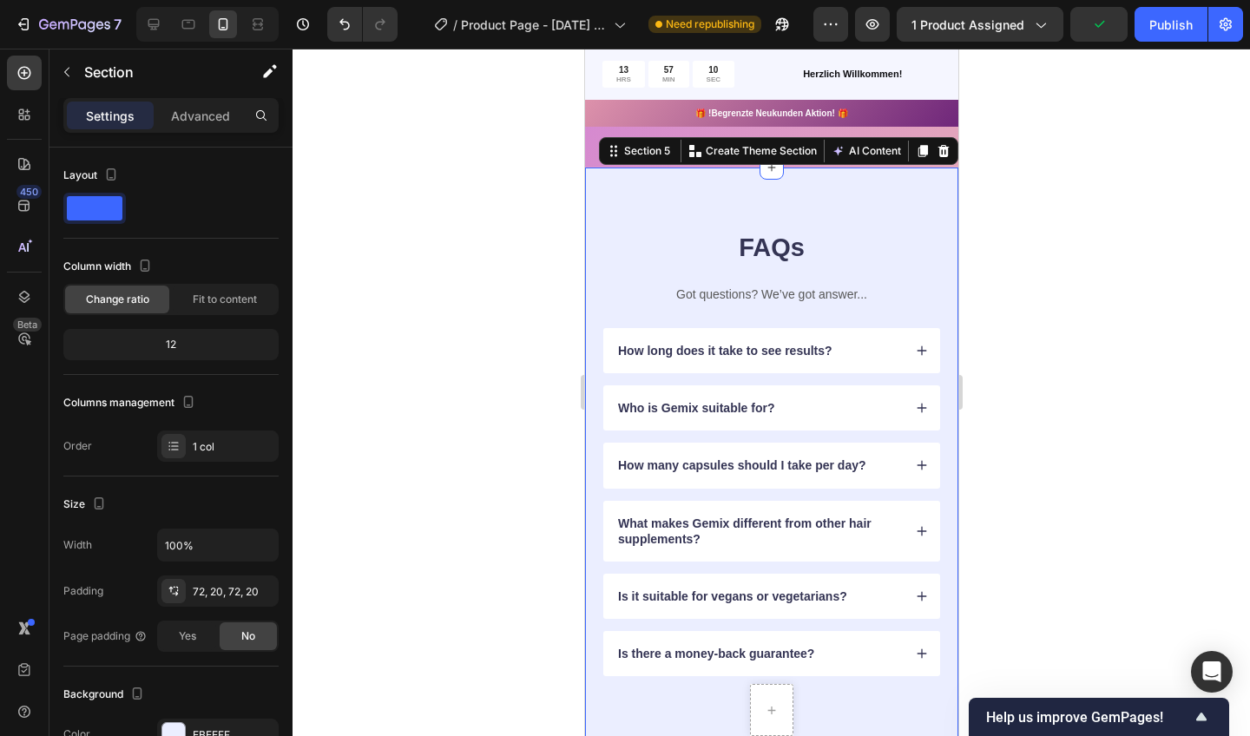
drag, startPoint x: 933, startPoint y: 229, endPoint x: 950, endPoint y: 181, distance: 51.3
click at [950, 181] on div "FAQs Heading Got questions? We’ve got answer... Text Block How long does it tak…" at bounding box center [770, 453] width 373 height 571
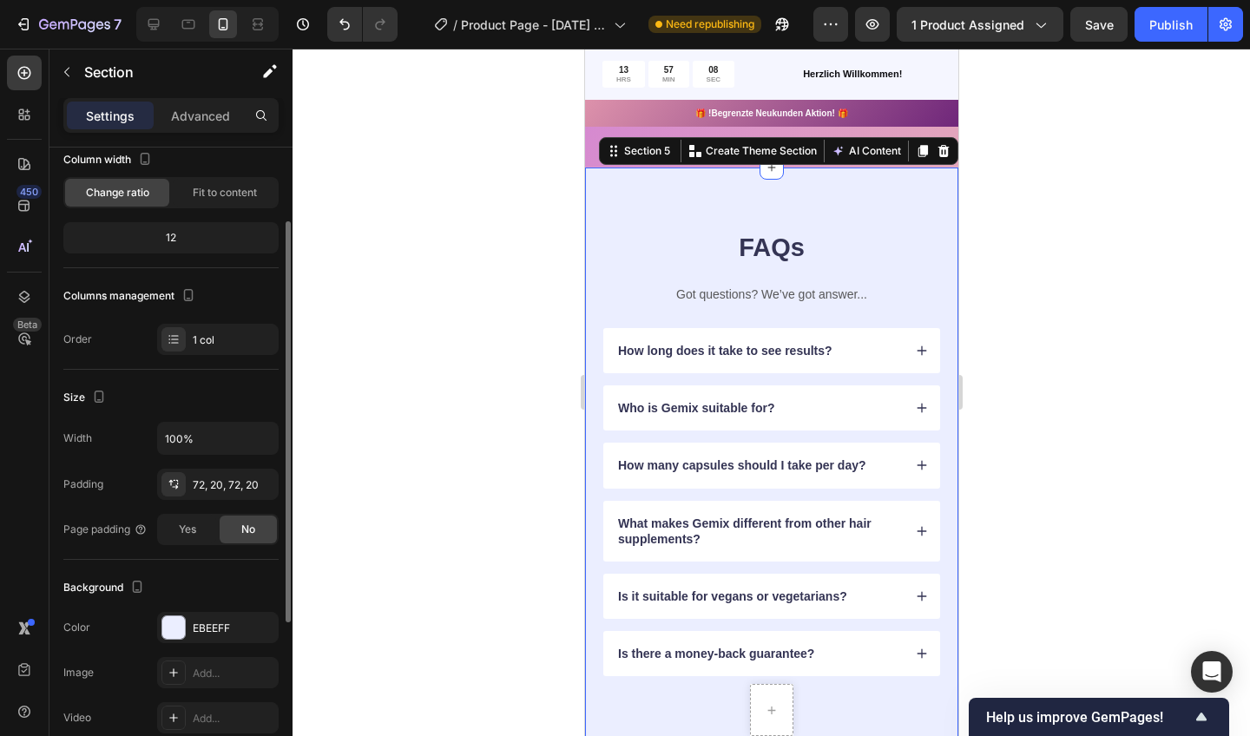
scroll to position [111, 0]
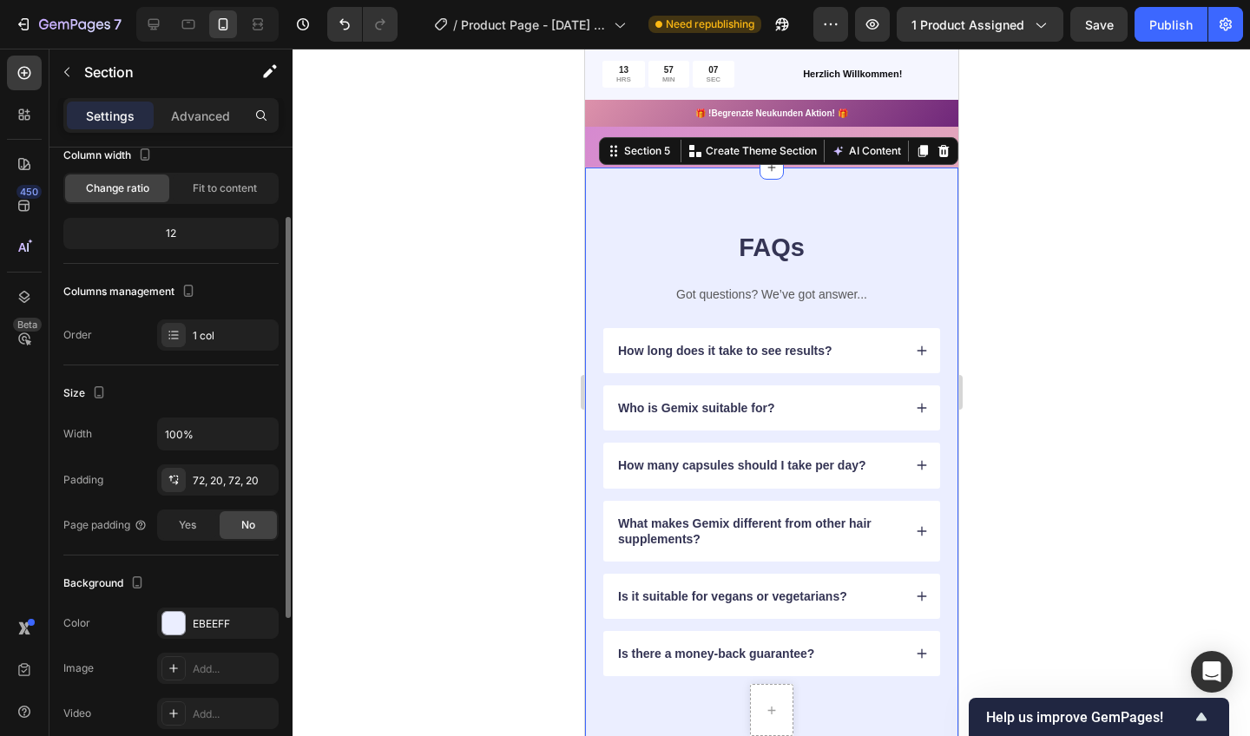
click at [178, 608] on div "EBEEFF" at bounding box center [218, 623] width 122 height 31
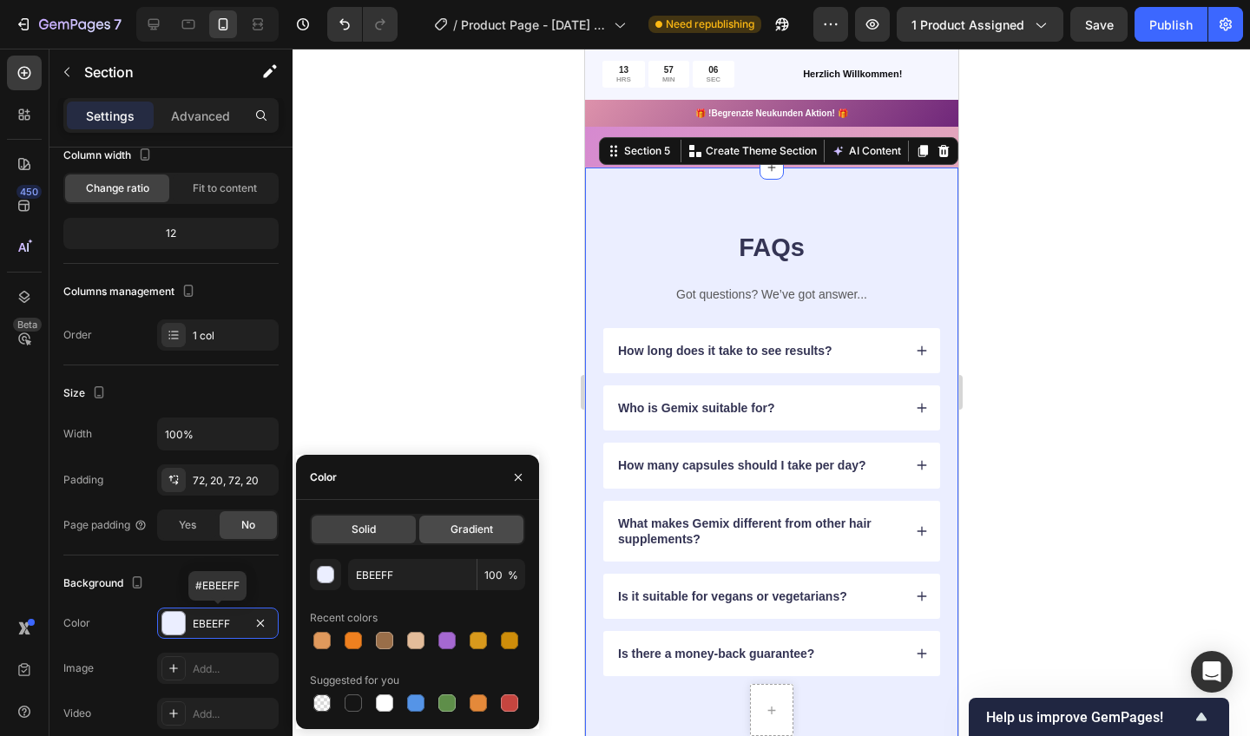
drag, startPoint x: 172, startPoint y: 592, endPoint x: 464, endPoint y: 533, distance: 297.6
click at [464, 533] on span "Gradient" at bounding box center [472, 530] width 43 height 16
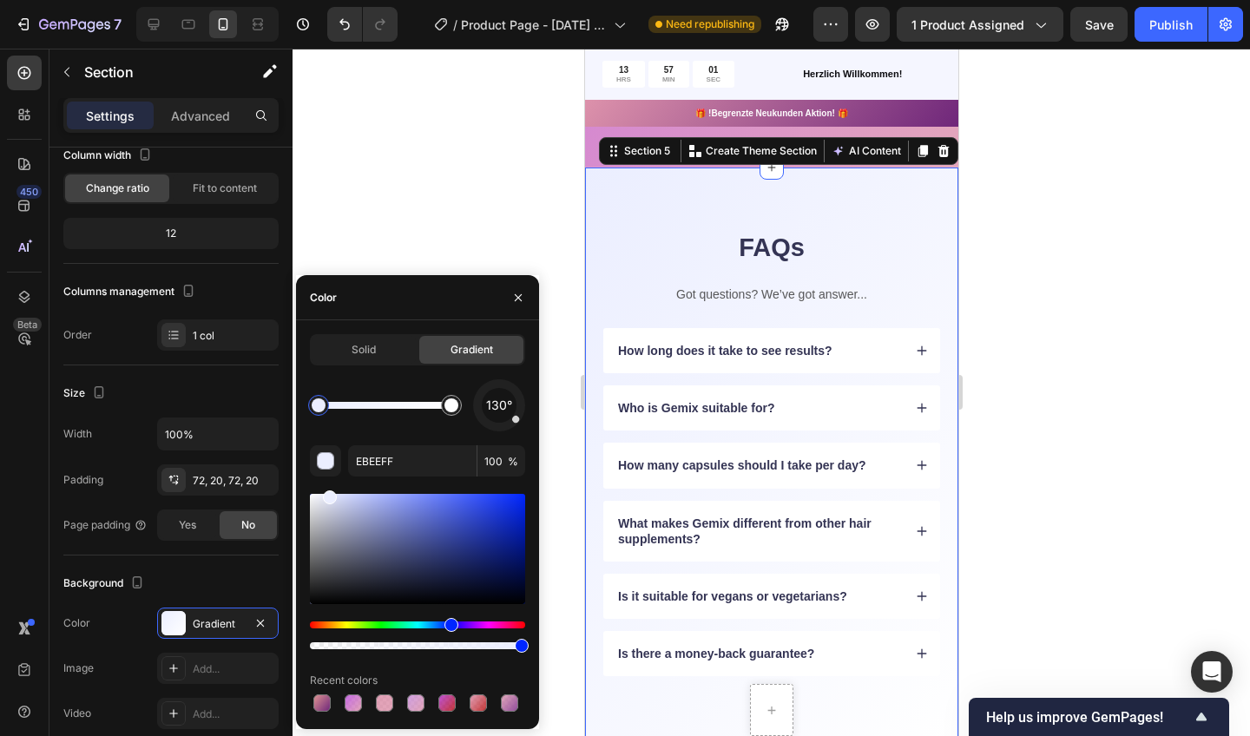
click at [443, 704] on div at bounding box center [446, 703] width 17 height 17
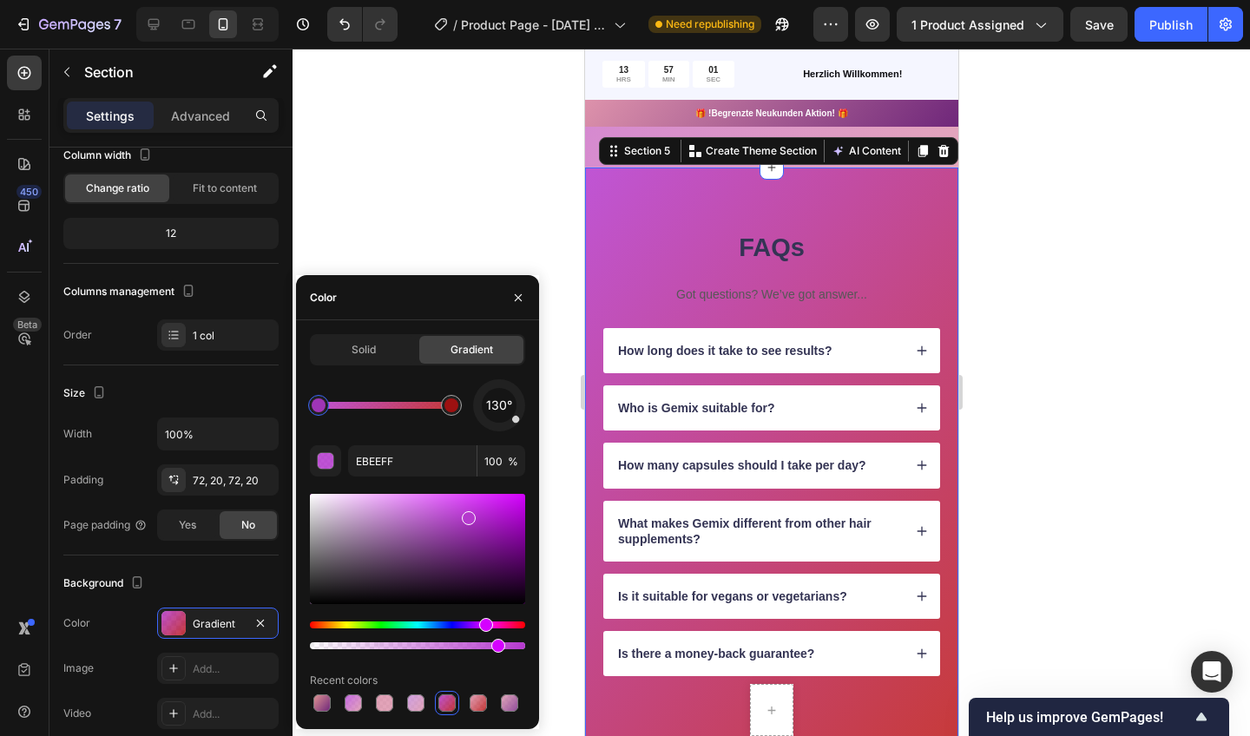
type input "B539CE"
type input "86"
drag, startPoint x: 464, startPoint y: 533, endPoint x: 535, endPoint y: 211, distance: 329.9
click at [535, 211] on div at bounding box center [772, 393] width 958 height 688
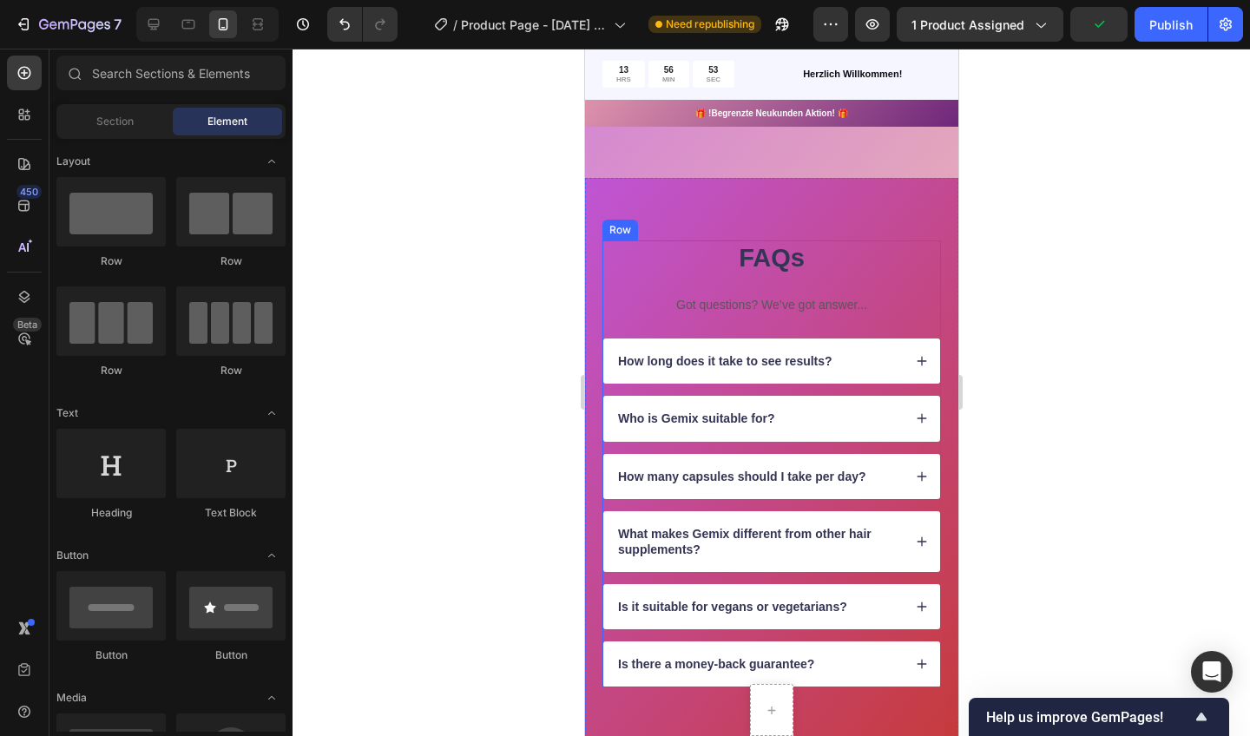
scroll to position [1565, 0]
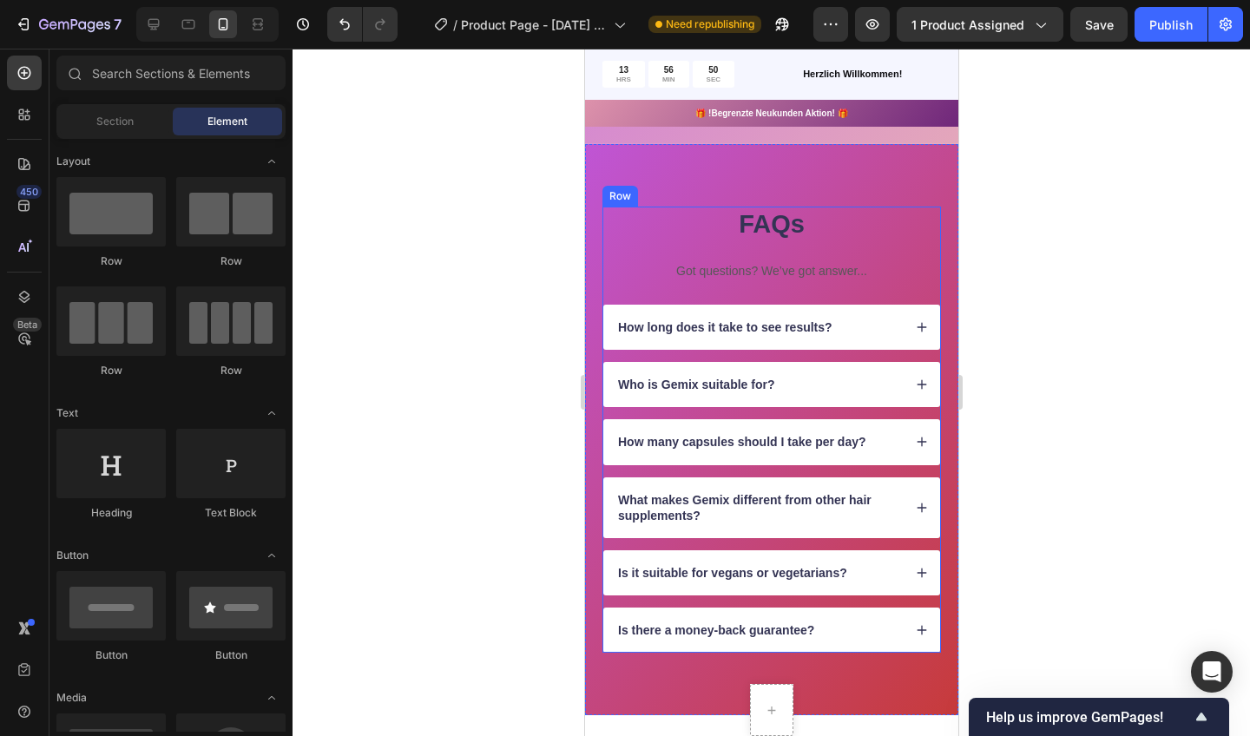
click at [833, 321] on div "How long does it take to see results?" at bounding box center [725, 327] width 220 height 21
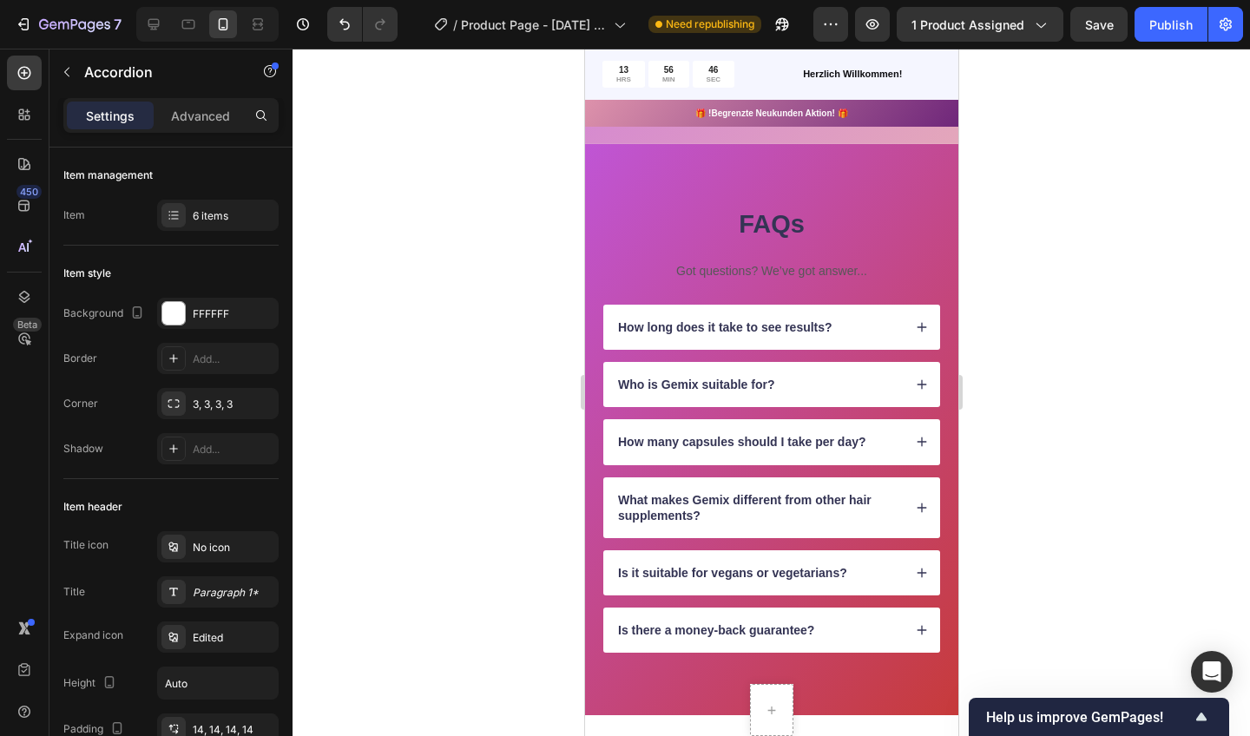
drag, startPoint x: 828, startPoint y: 322, endPoint x: 919, endPoint y: 319, distance: 91.2
click at [919, 321] on icon at bounding box center [921, 327] width 12 height 12
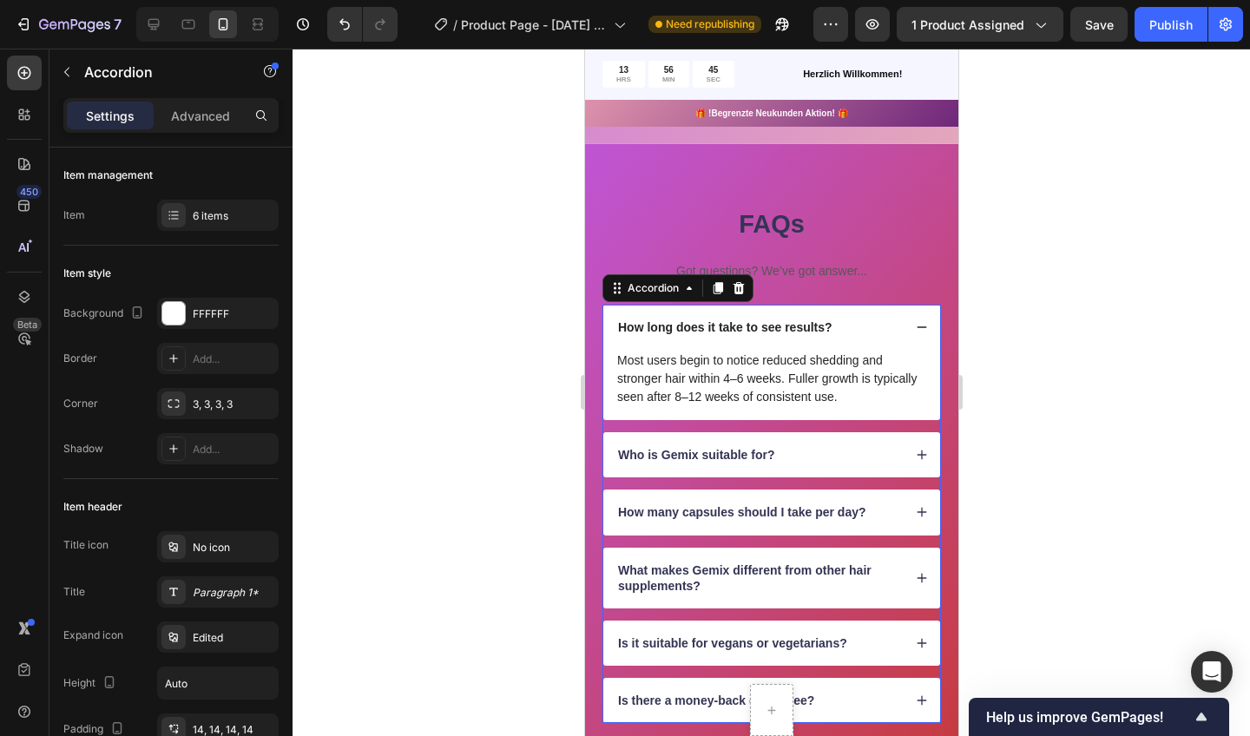
click at [919, 321] on icon at bounding box center [921, 327] width 12 height 12
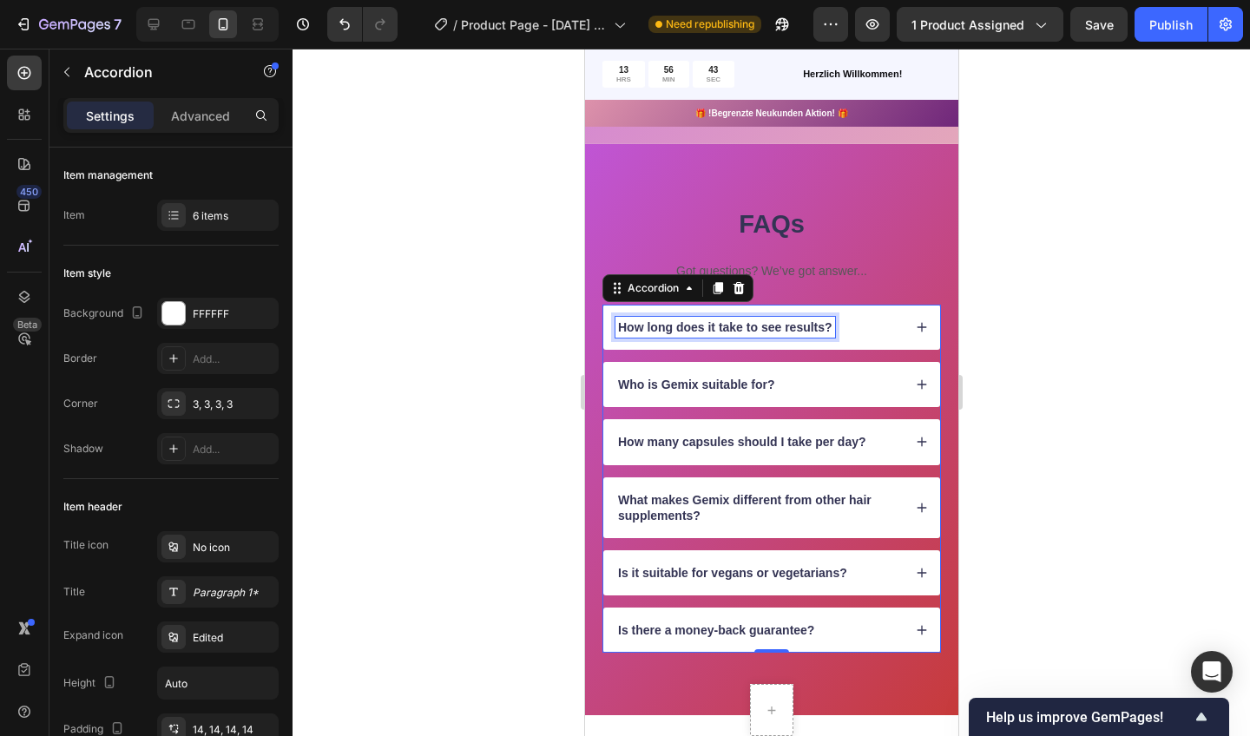
click at [829, 326] on p "How long does it take to see results?" at bounding box center [724, 328] width 214 height 16
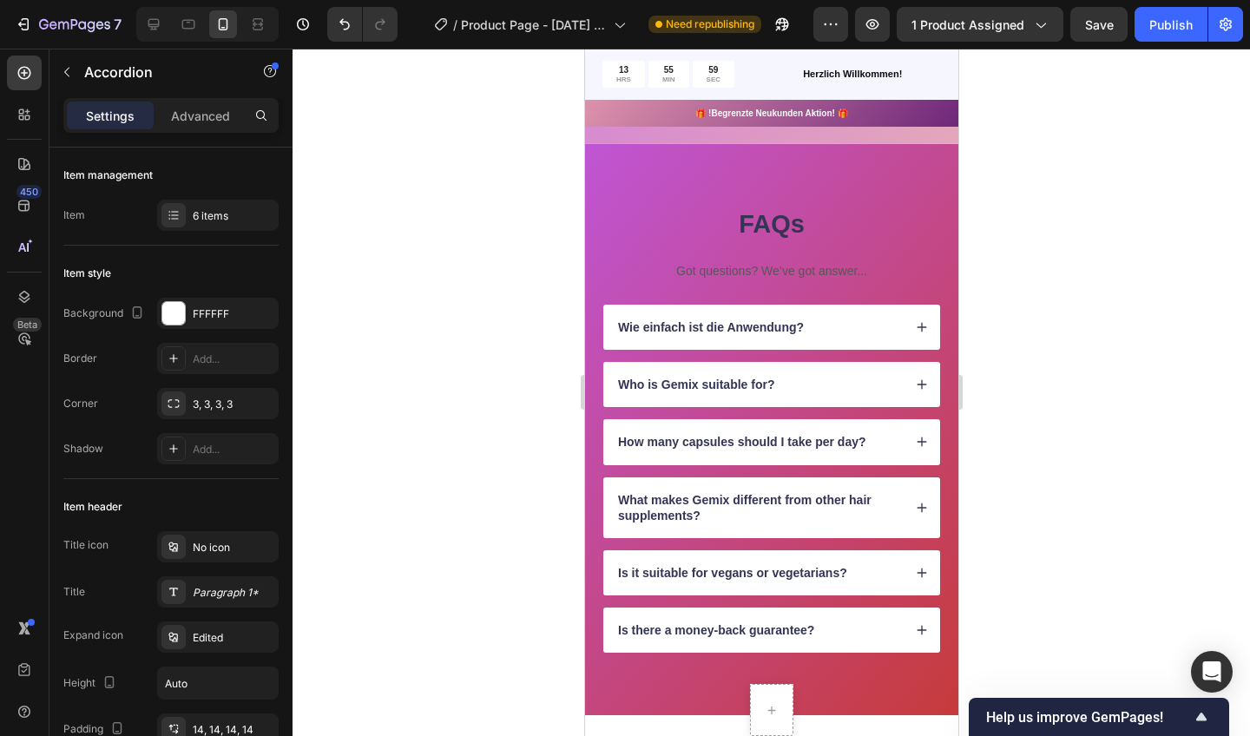
click at [919, 321] on icon at bounding box center [921, 327] width 12 height 12
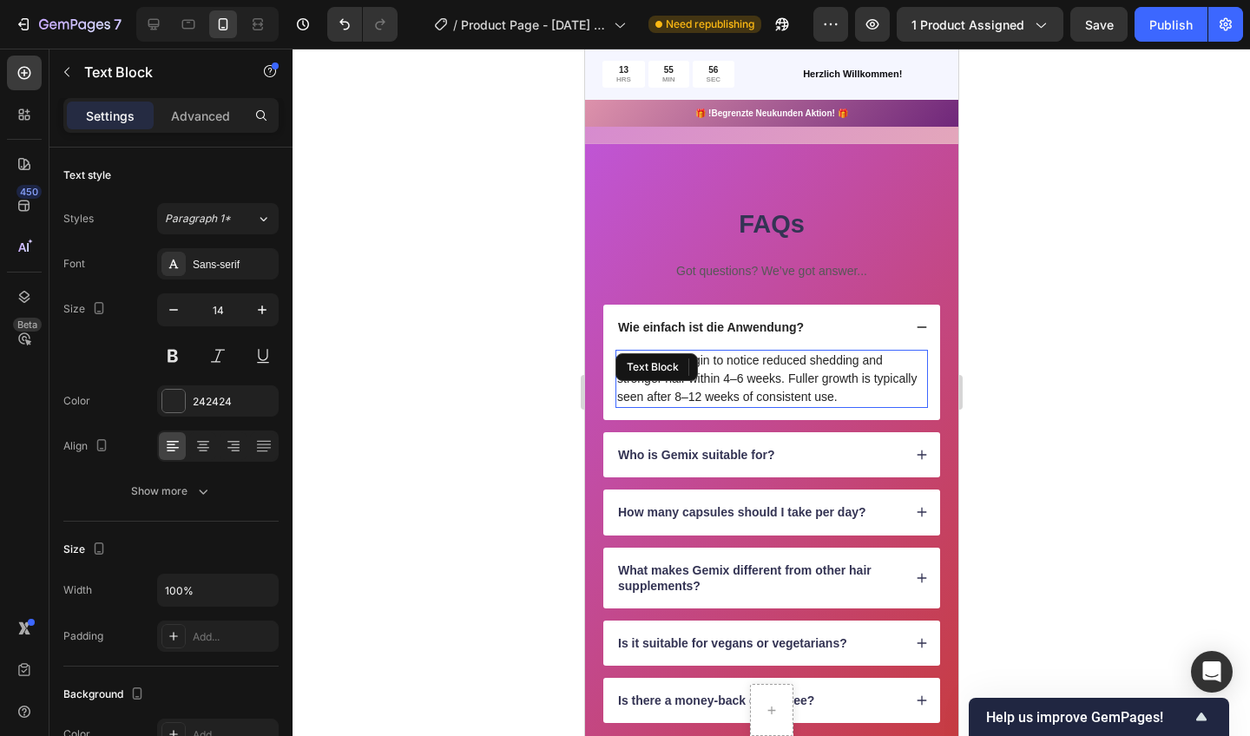
click at [840, 388] on p "Most users begin to notice reduced shedding and stronger hair within 4–6 weeks.…" at bounding box center [770, 379] width 309 height 55
click at [830, 394] on p "Most users begin to notice reduced shedding and stronger hair within 4–6 weeks.…" at bounding box center [770, 379] width 309 height 55
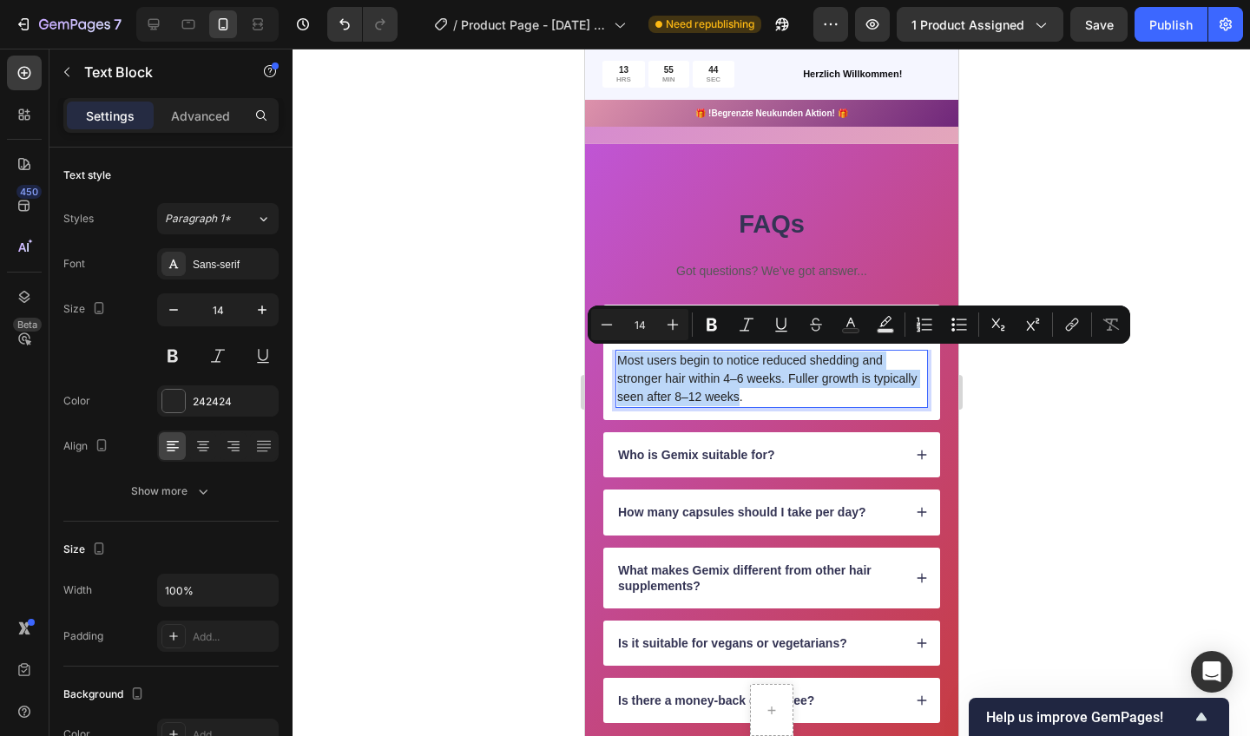
drag, startPoint x: 919, startPoint y: 319, endPoint x: 616, endPoint y: 364, distance: 307.2
click at [616, 364] on div "Most users begin to notice reduced shedding and stronger hair within 4–6 weeks.…" at bounding box center [771, 379] width 313 height 58
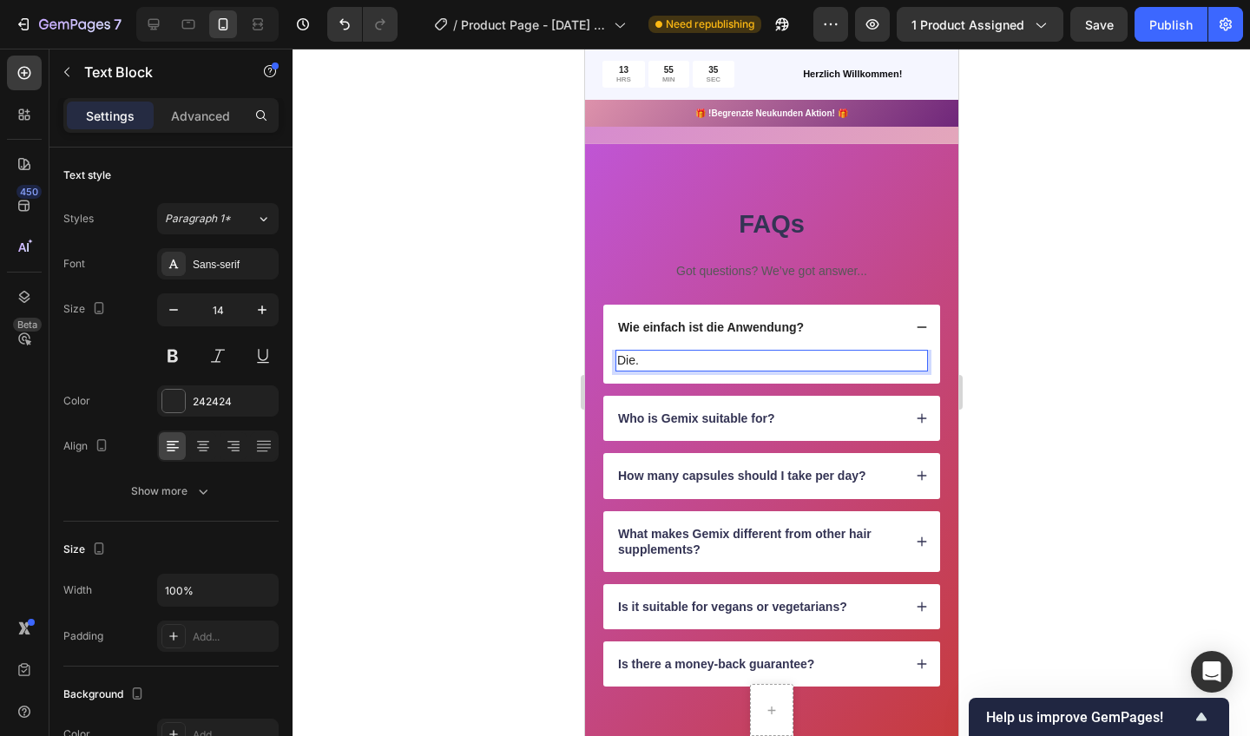
drag, startPoint x: 616, startPoint y: 364, endPoint x: 649, endPoint y: 353, distance: 34.6
click at [649, 353] on p "Die." at bounding box center [770, 361] width 309 height 18
click at [687, 323] on p "Wie einfach ist die Anwendung?" at bounding box center [710, 328] width 186 height 16
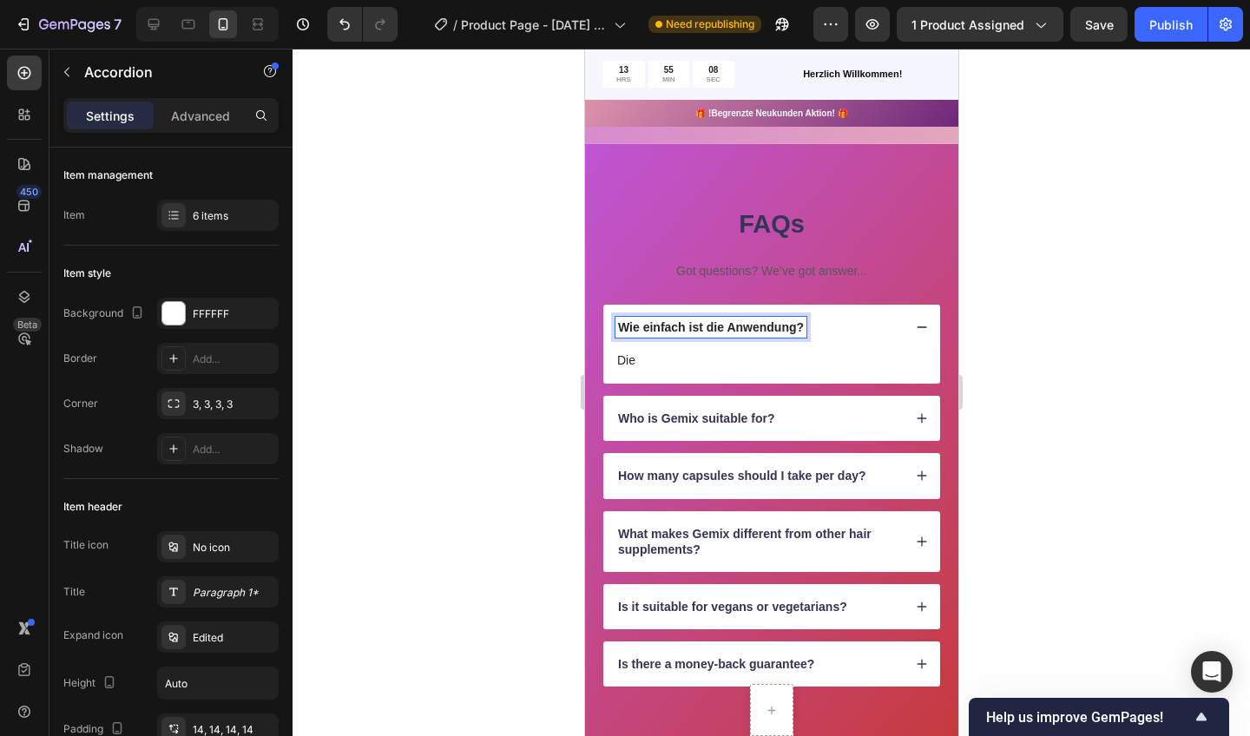
click at [687, 323] on p "Wie einfach ist die Anwendung?" at bounding box center [710, 328] width 186 height 16
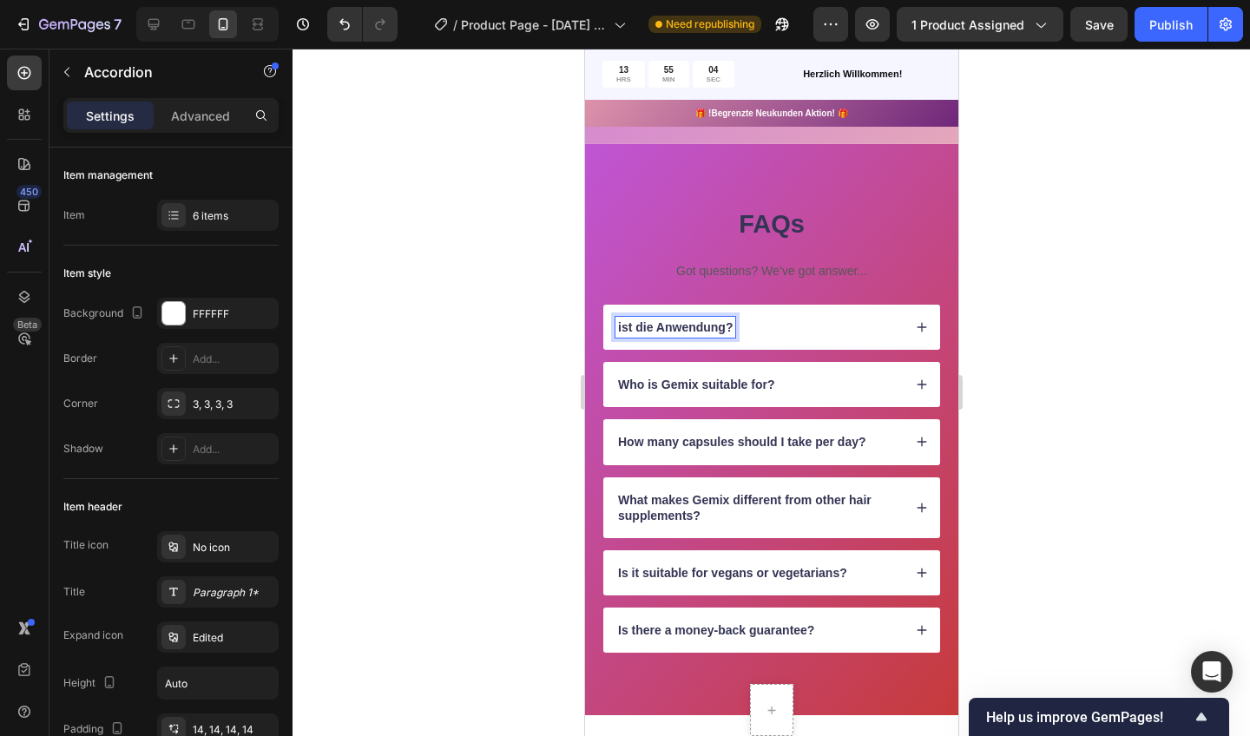
click at [623, 322] on p "ist die Anwendung?" at bounding box center [674, 328] width 115 height 16
click at [725, 326] on p "Ist die Anwendung?" at bounding box center [674, 328] width 115 height 16
click at [918, 322] on icon at bounding box center [921, 327] width 12 height 12
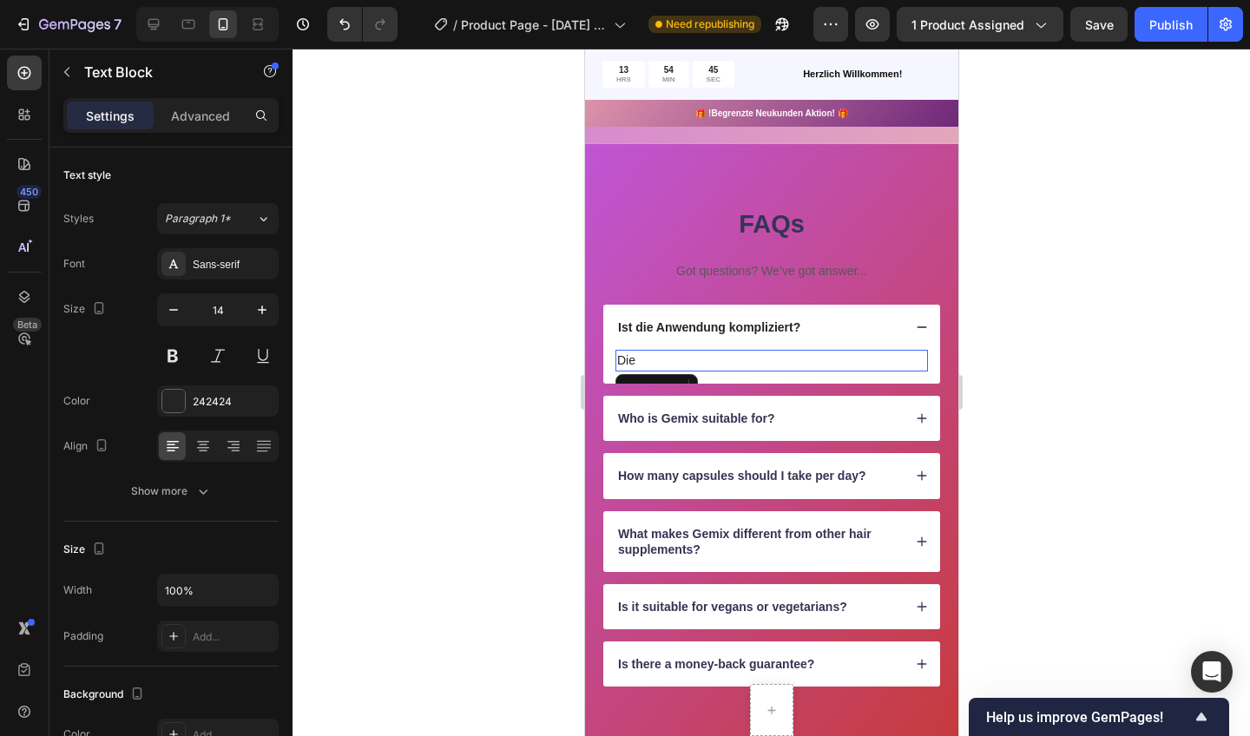
click at [682, 359] on p "Die" at bounding box center [770, 361] width 309 height 18
click at [683, 359] on p "Die" at bounding box center [770, 361] width 309 height 18
click at [789, 356] on p "Nein die Anwendung ist relativ simpel/" at bounding box center [770, 361] width 309 height 18
click at [836, 357] on p "Nein die Anwendung ist relativ Simpel/" at bounding box center [770, 361] width 309 height 18
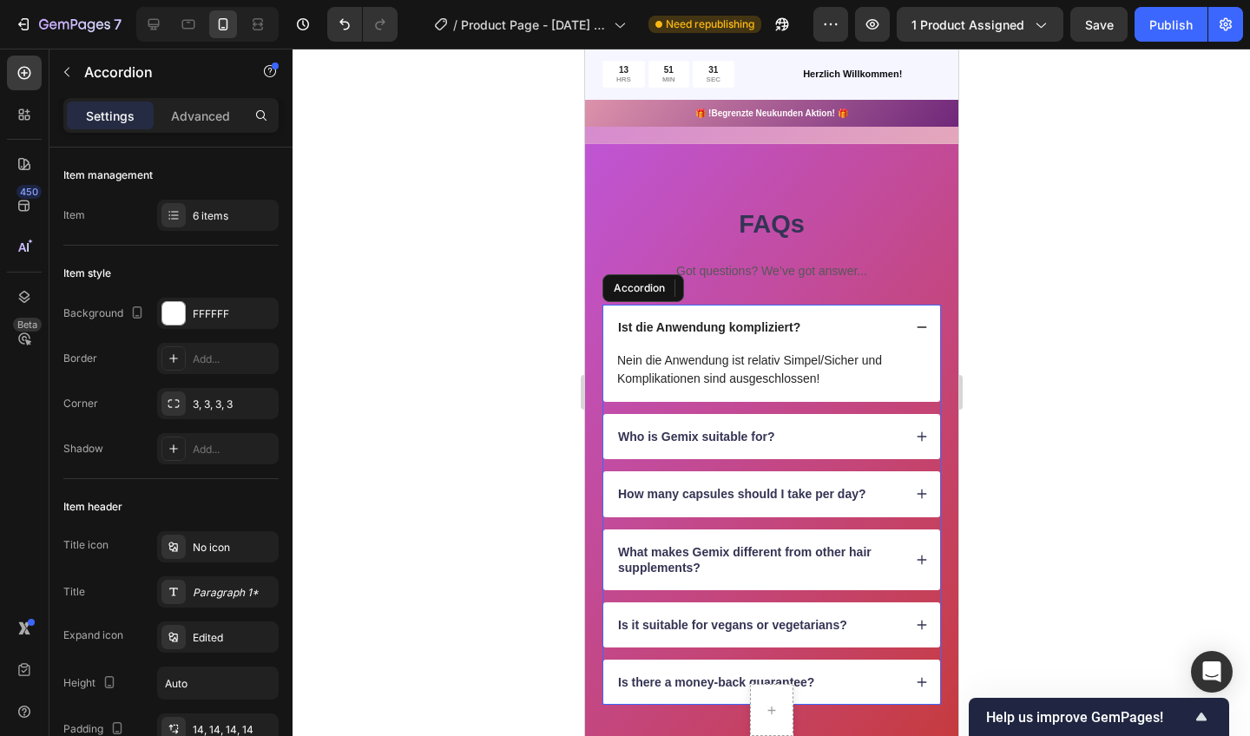
drag, startPoint x: 649, startPoint y: 353, endPoint x: 772, endPoint y: 434, distance: 147.4
click at [772, 434] on p "Who is Gemix suitable for?" at bounding box center [695, 437] width 156 height 16
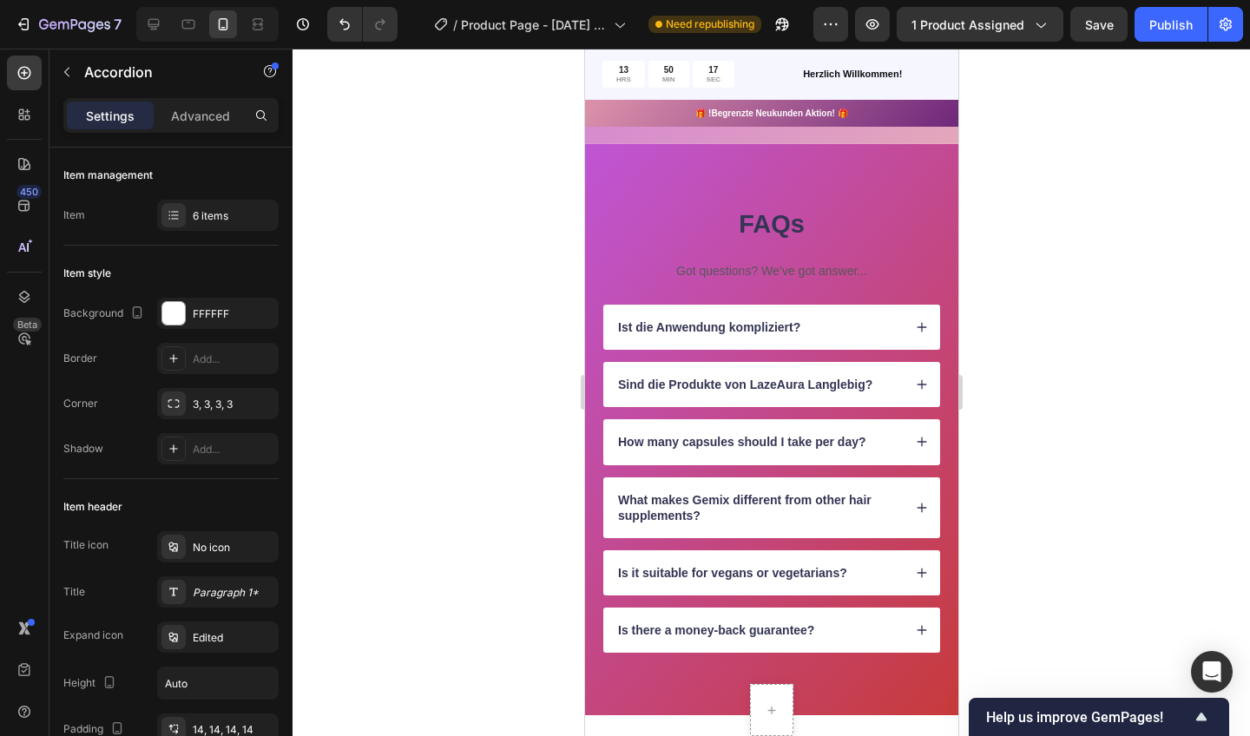
click at [919, 380] on icon at bounding box center [921, 385] width 12 height 12
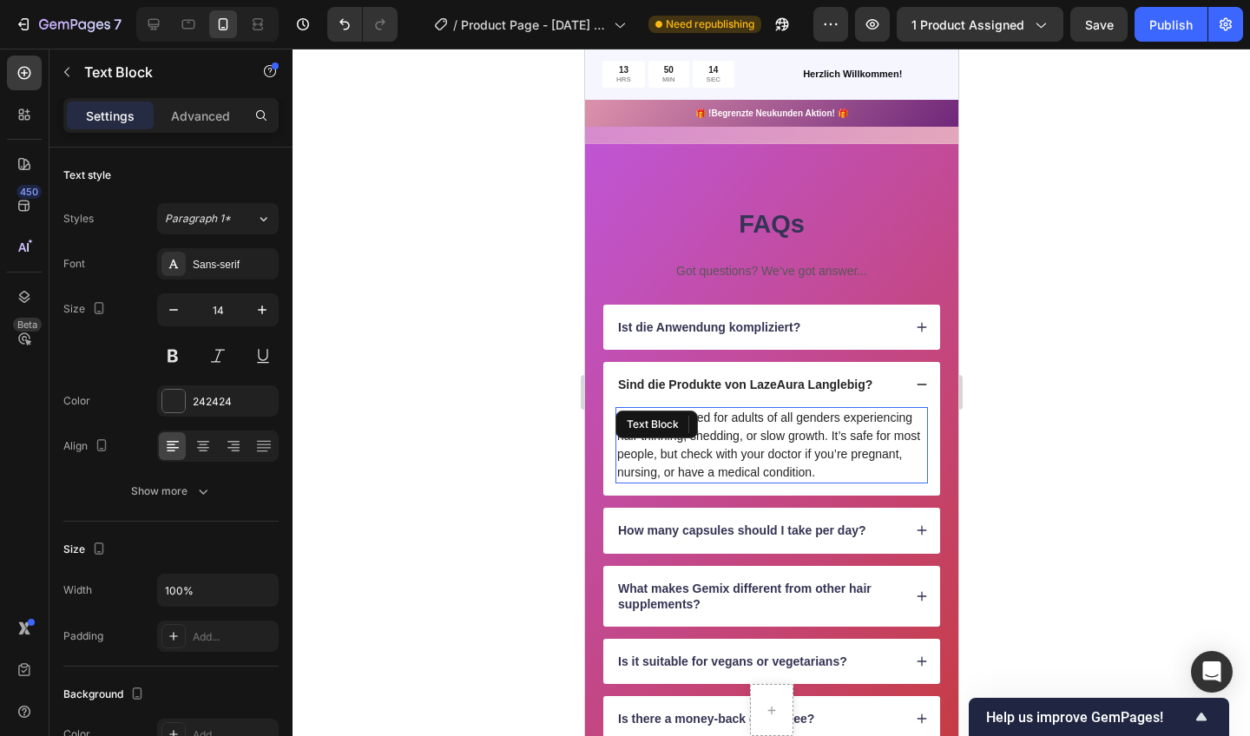
click at [814, 471] on p "Follix is designed for adults of all genders experiencing hair thinning, sheddi…" at bounding box center [770, 445] width 309 height 73
drag, startPoint x: 771, startPoint y: 434, endPoint x: 812, endPoint y: 466, distance: 51.9
click at [812, 466] on p "Follix is designed for adults of all genders experiencing hair thinning, sheddi…" at bounding box center [770, 445] width 309 height 73
click at [815, 469] on p "Follix is designed for adults of all genders experiencing hair thinning, sheddi…" at bounding box center [770, 445] width 309 height 73
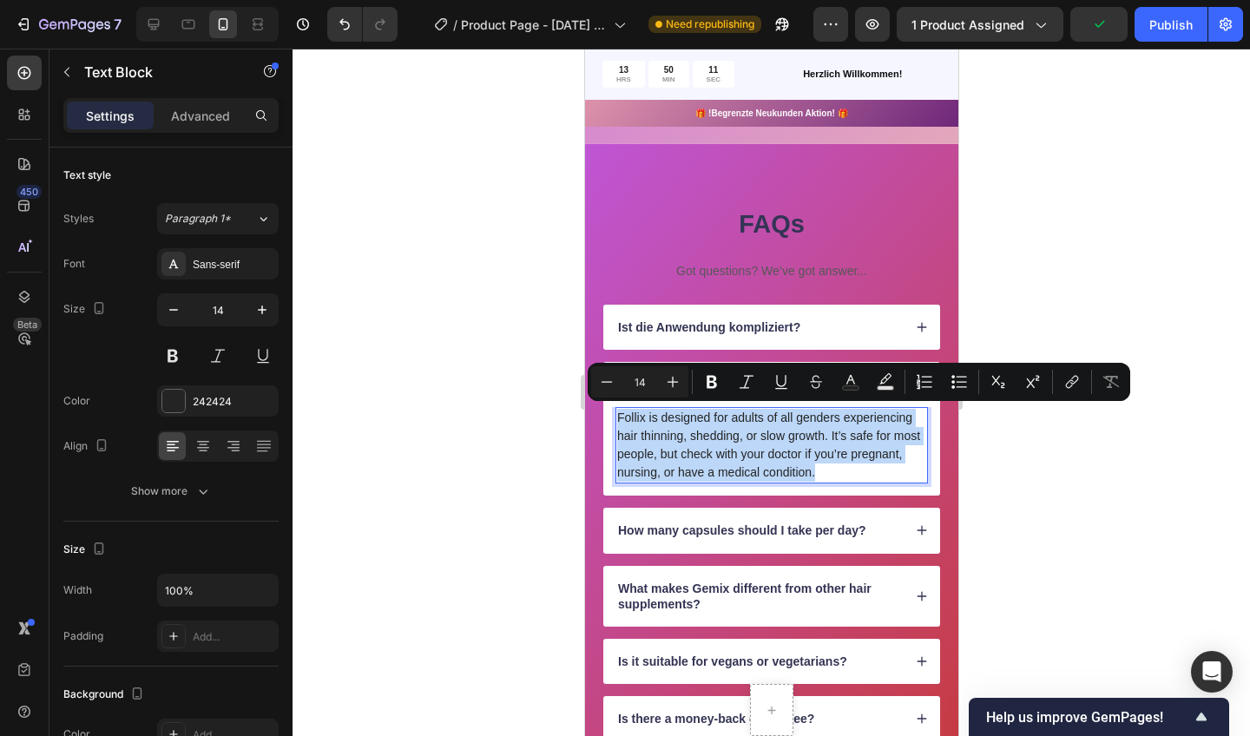
drag, startPoint x: 812, startPoint y: 466, endPoint x: 616, endPoint y: 408, distance: 204.7
click at [616, 408] on div "Follix is designed for adults of all genders experiencing hair thinning, sheddi…" at bounding box center [771, 445] width 313 height 76
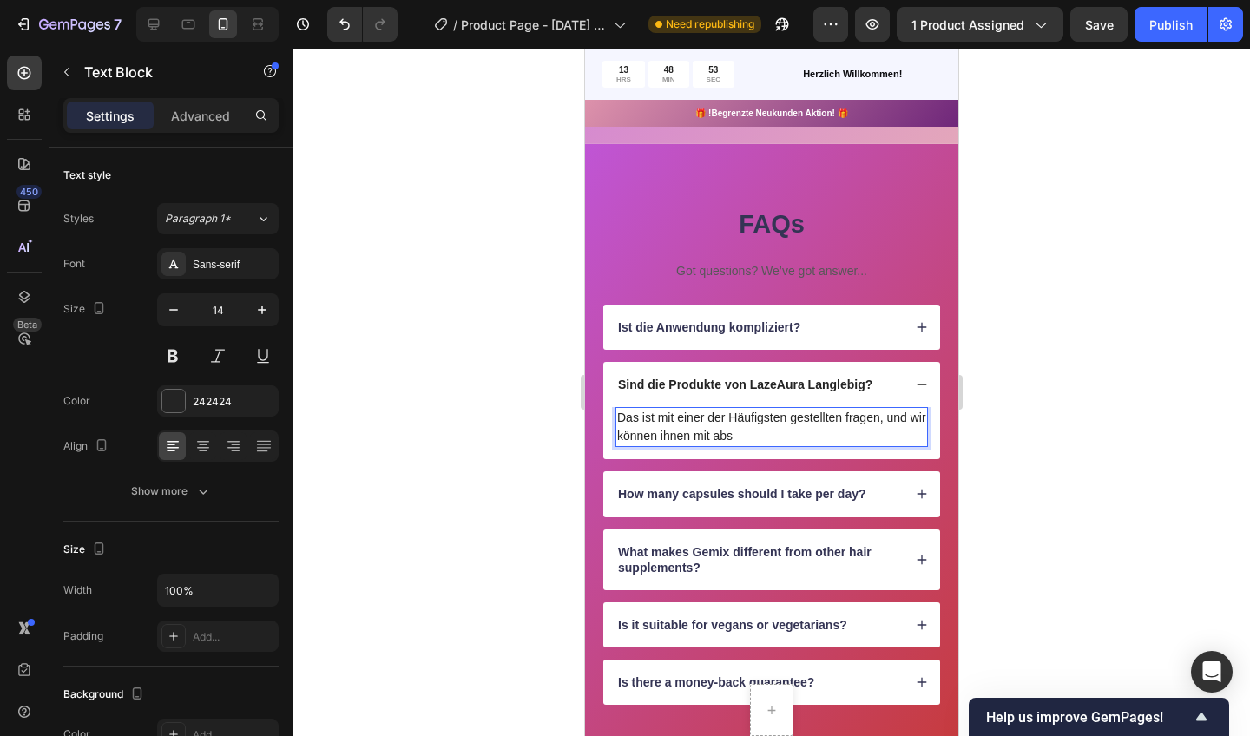
click at [688, 432] on p "Das ist mit einer der Häufigsten gestellten fragen, und wir können ihnen mit abs" at bounding box center [770, 427] width 309 height 36
click at [750, 432] on p "Das ist mit einer der Häufigsten gestellten fragen, und wir können euch mit abs" at bounding box center [770, 427] width 309 height 36
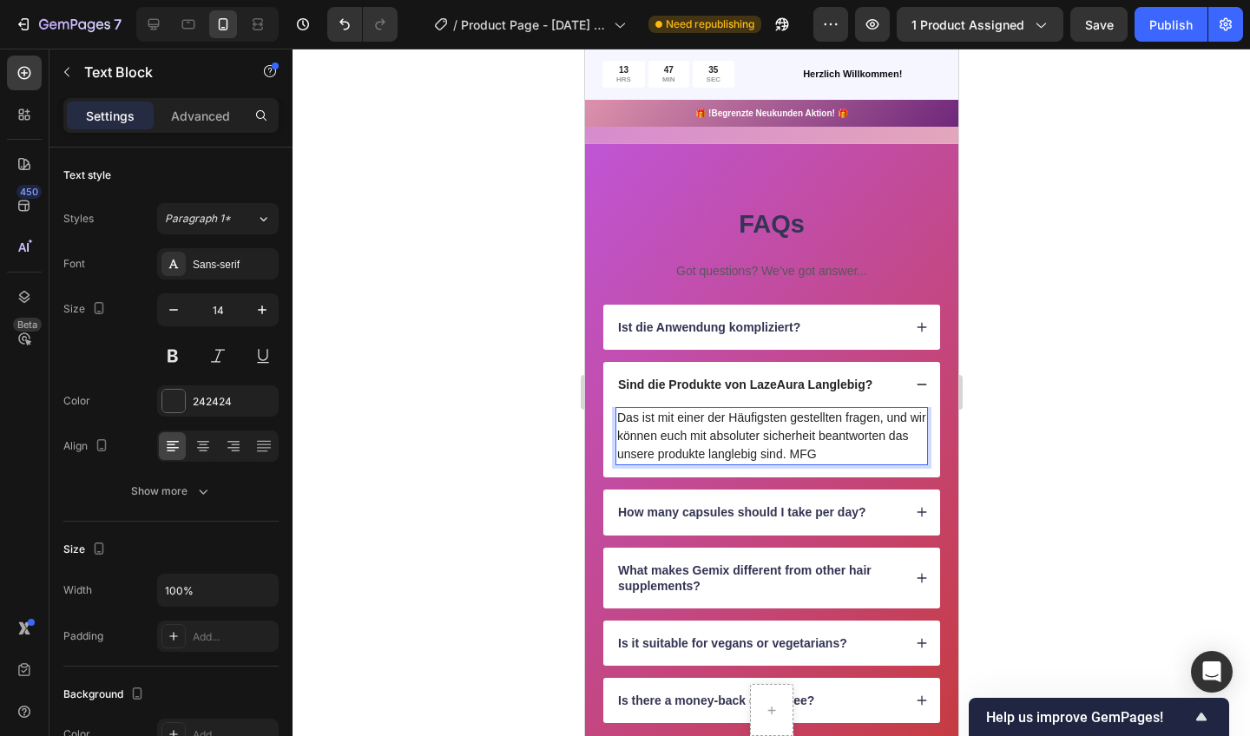
click at [919, 327] on icon at bounding box center [921, 327] width 12 height 12
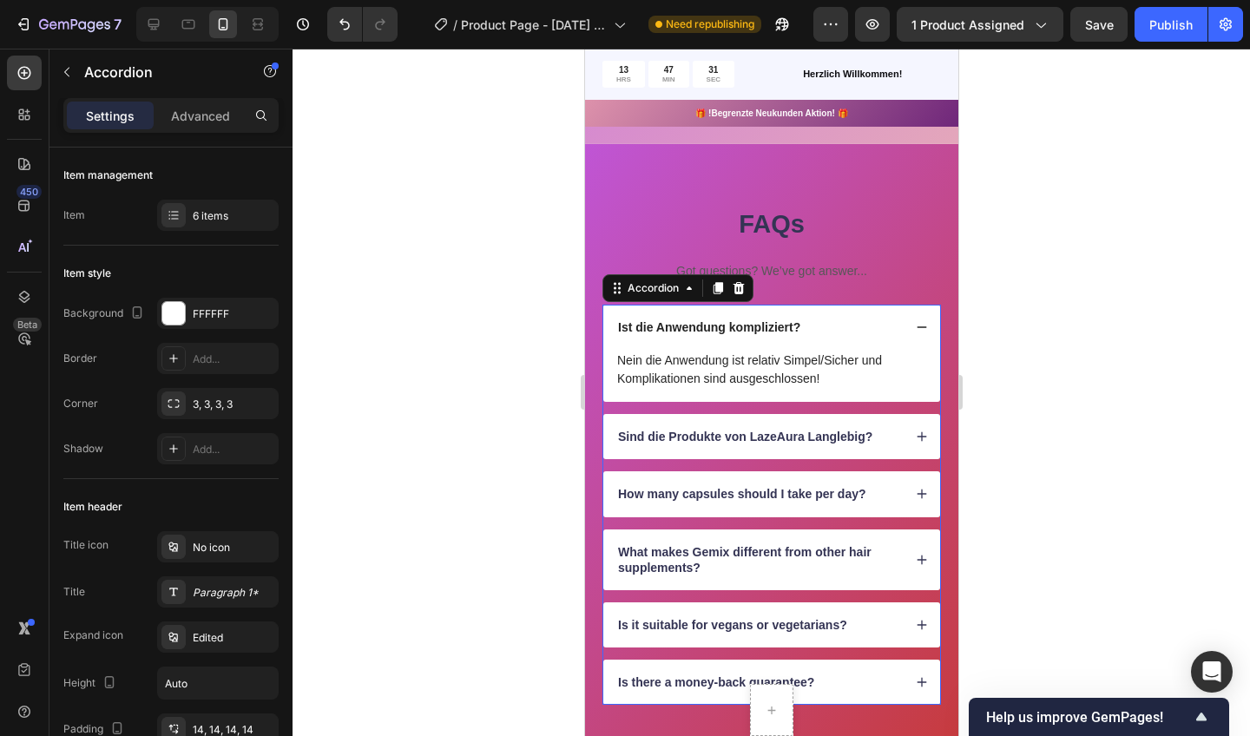
click at [917, 326] on icon at bounding box center [921, 327] width 12 height 12
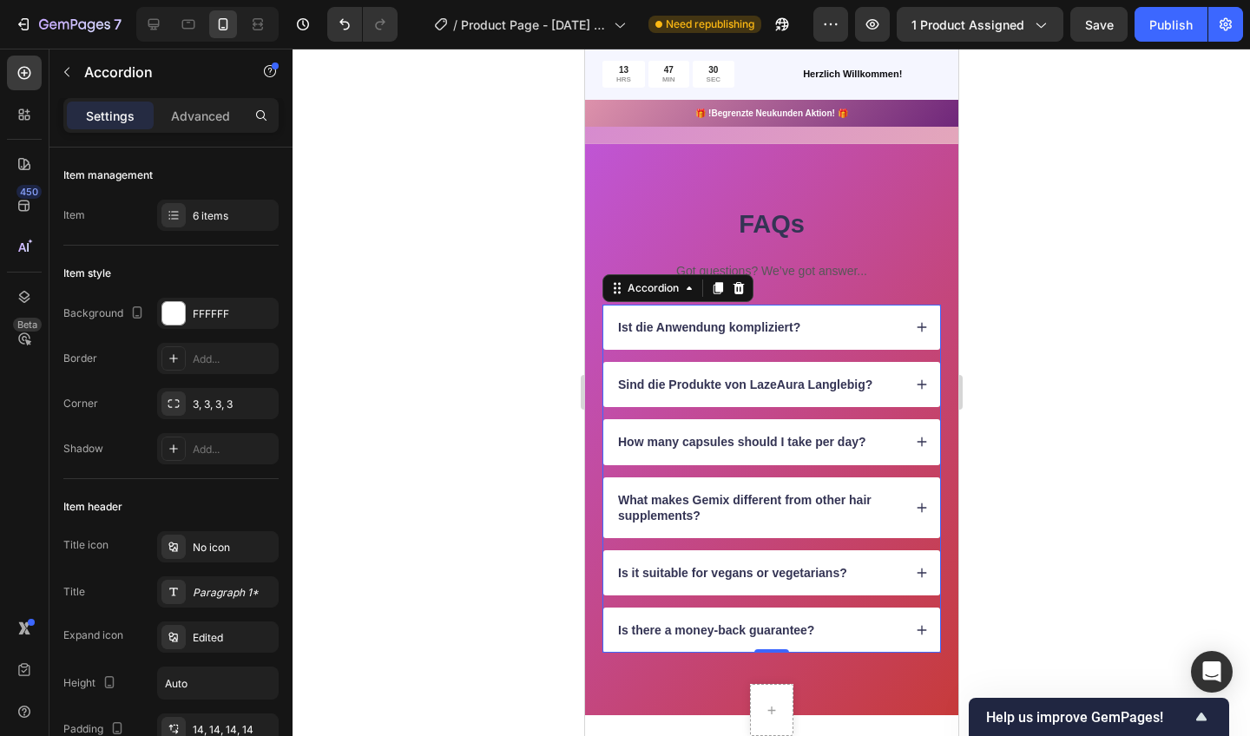
click at [922, 379] on icon at bounding box center [921, 385] width 12 height 12
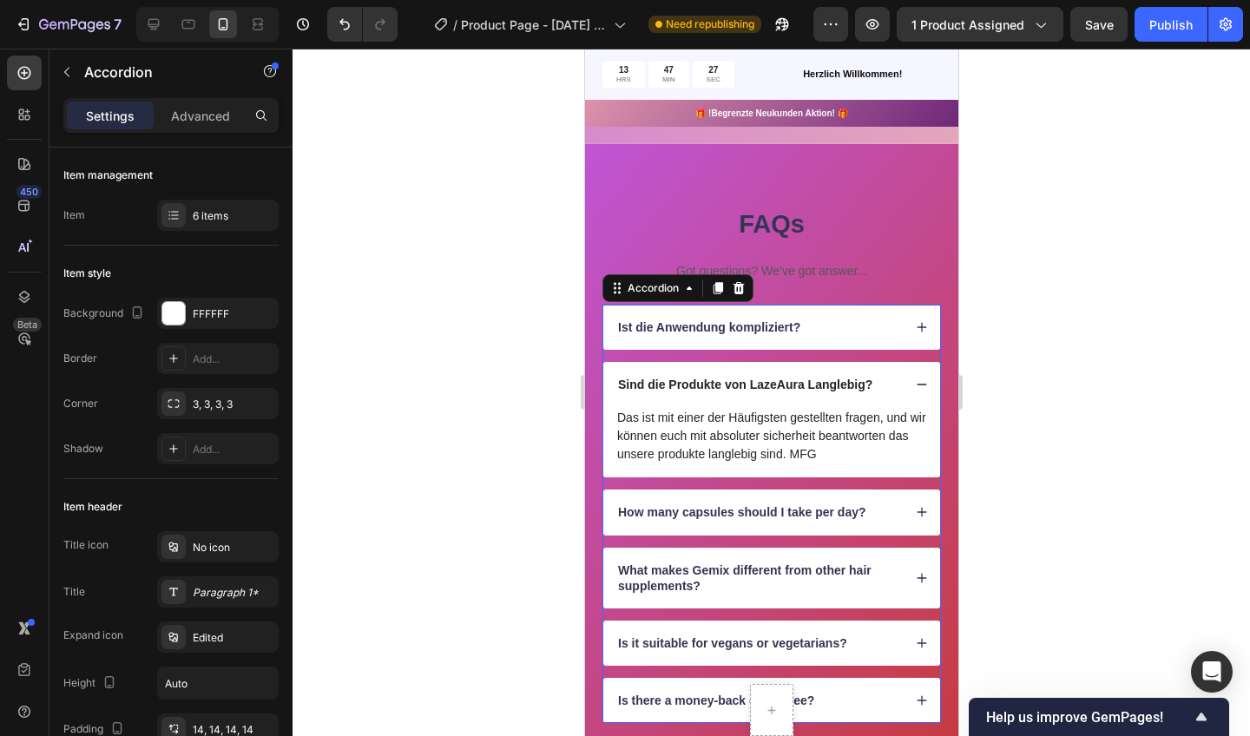
click at [919, 382] on icon at bounding box center [921, 385] width 12 height 12
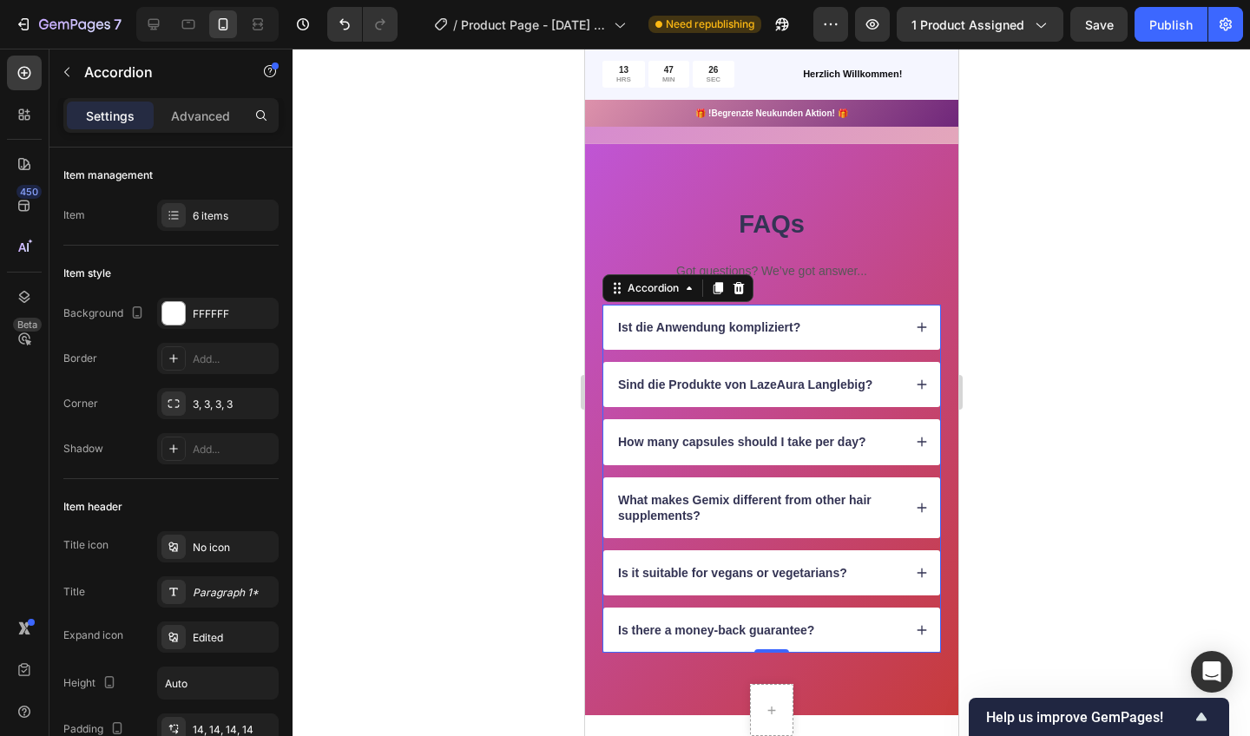
scroll to position [1563, 0]
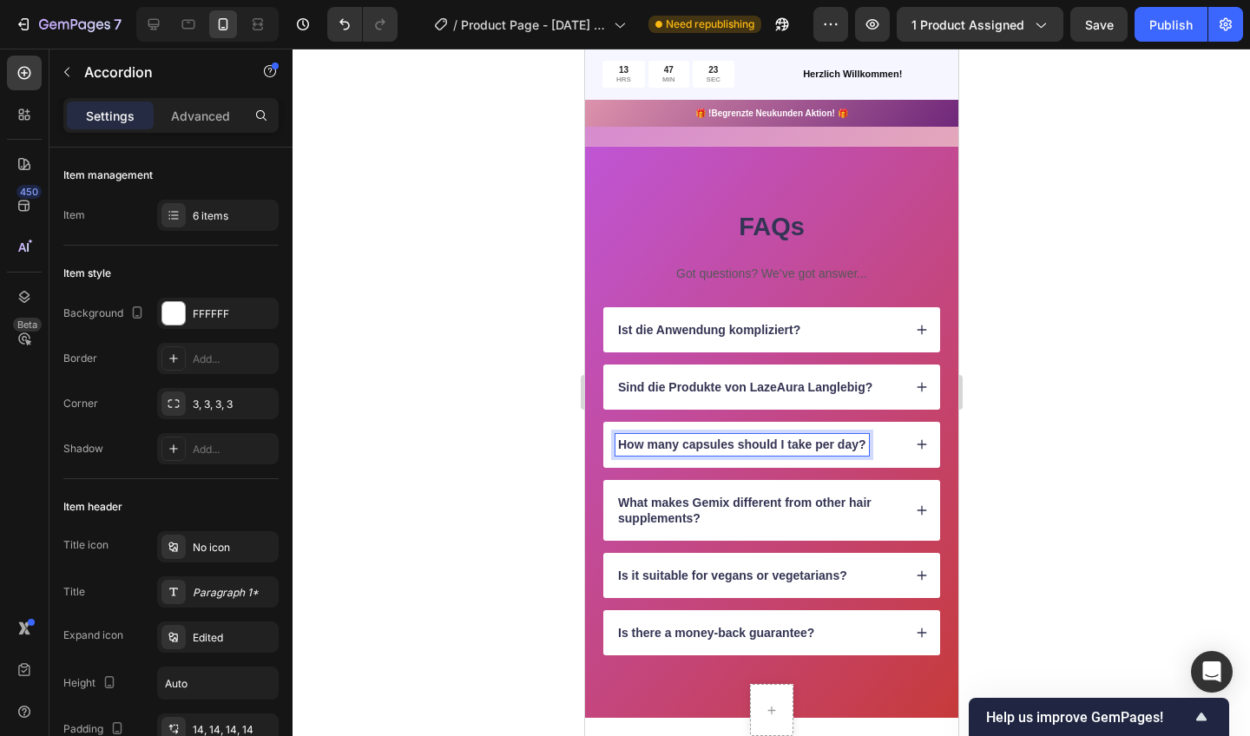
click at [863, 442] on p "How many capsules should I take per day?" at bounding box center [741, 445] width 248 height 16
click at [824, 266] on p "Got questions? We’ve got answer..." at bounding box center [770, 274] width 335 height 16
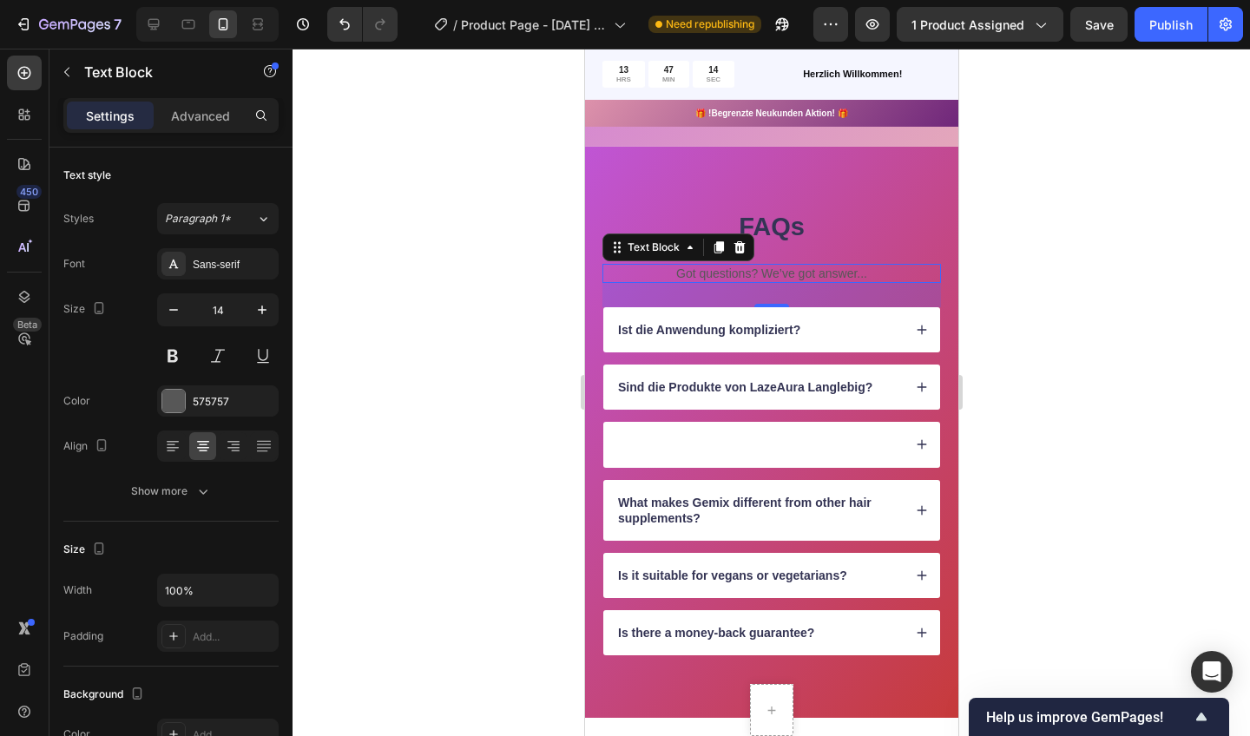
click at [168, 403] on div at bounding box center [173, 401] width 23 height 23
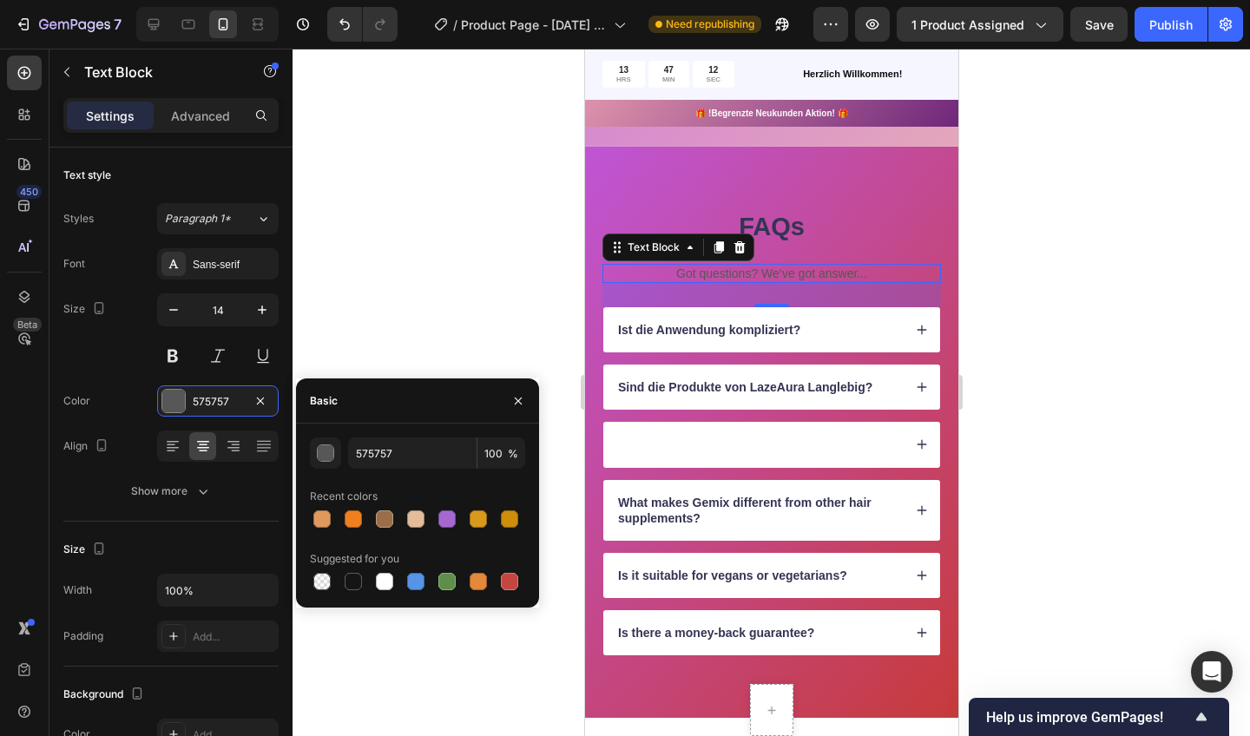
click at [355, 583] on div at bounding box center [353, 581] width 17 height 17
type input "151515"
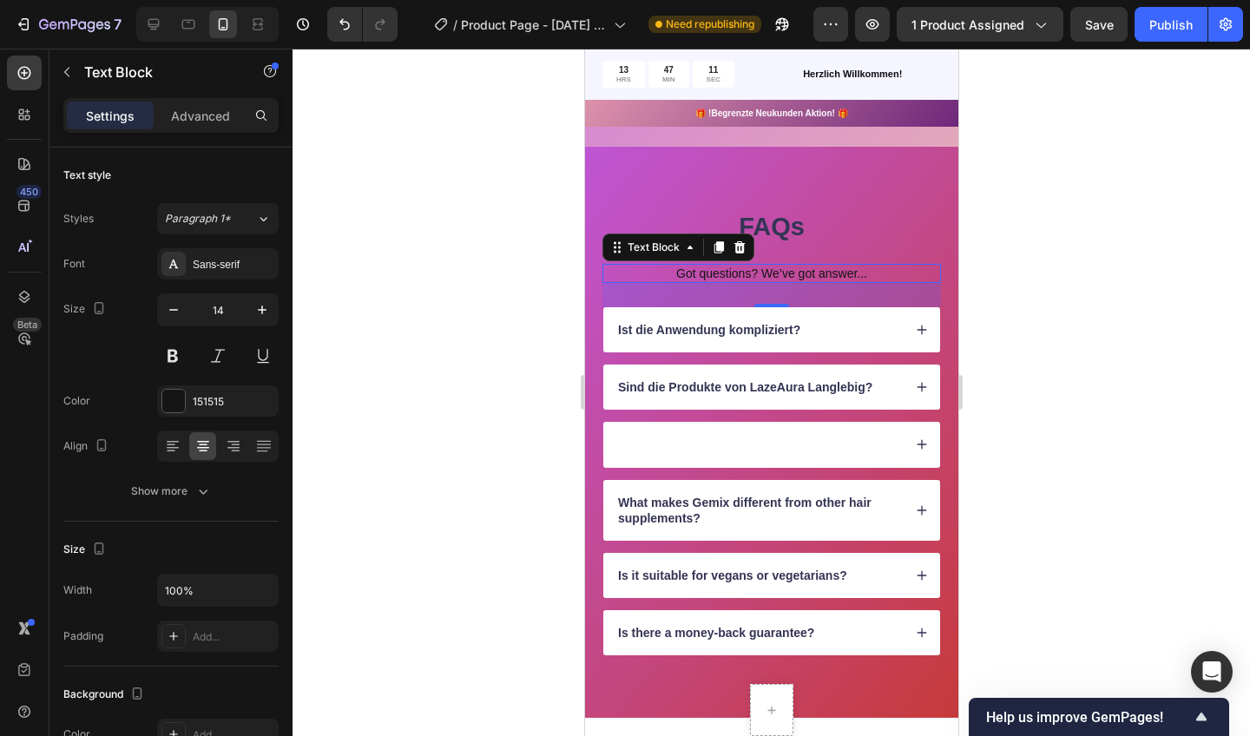
drag, startPoint x: 287, startPoint y: 381, endPoint x: 407, endPoint y: 316, distance: 136.4
click at [407, 316] on div at bounding box center [772, 393] width 958 height 688
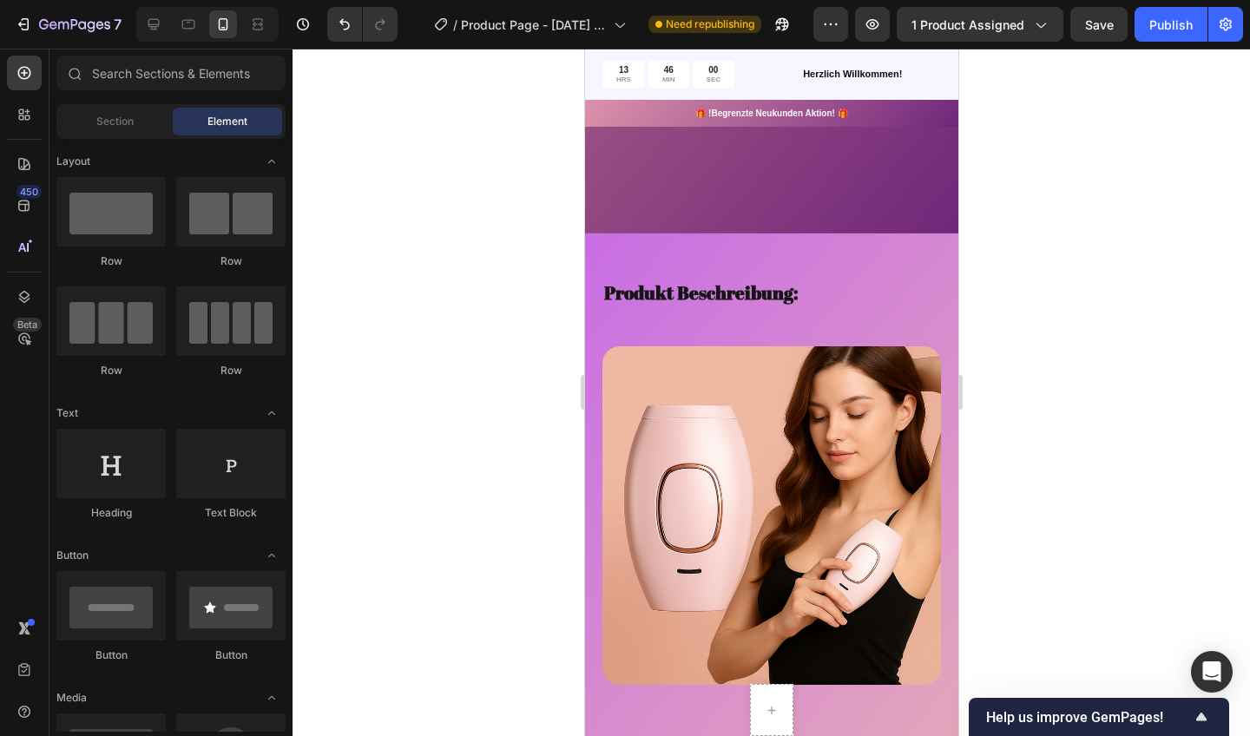
scroll to position [1565, 0]
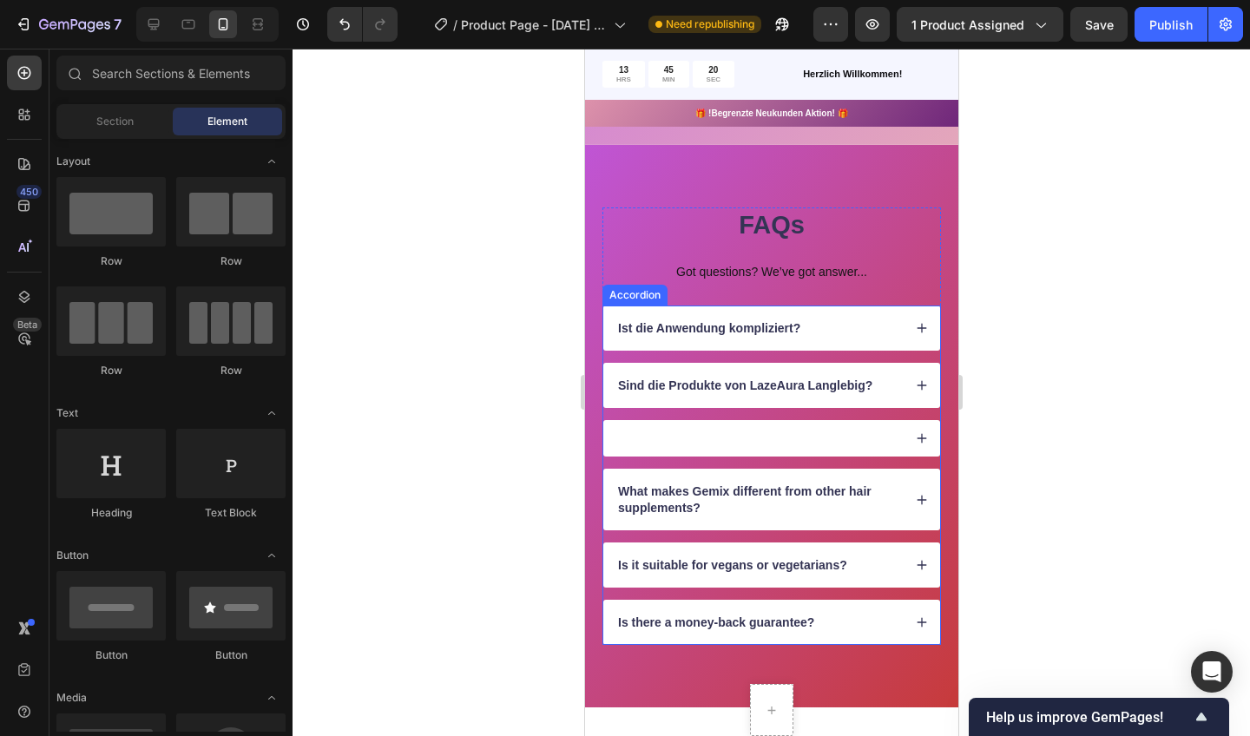
drag, startPoint x: 831, startPoint y: 354, endPoint x: 636, endPoint y: 296, distance: 203.8
click at [636, 296] on div "Accordion" at bounding box center [634, 295] width 58 height 16
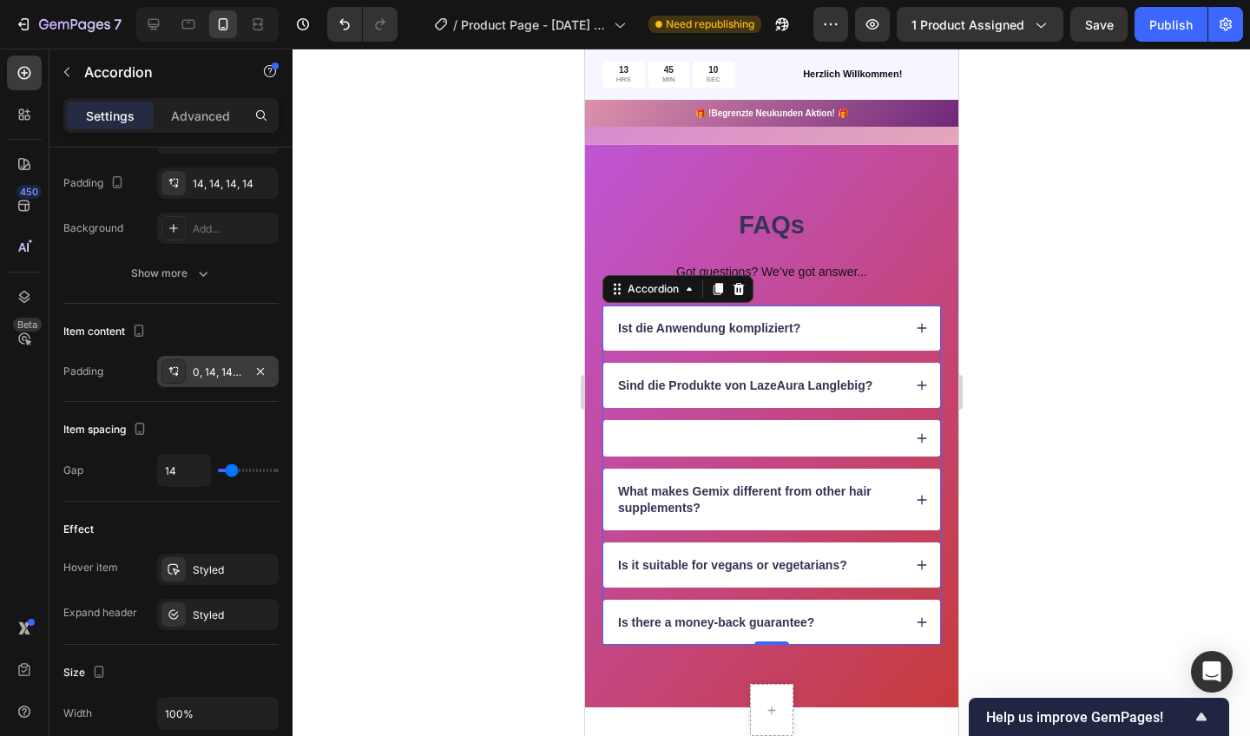
scroll to position [0, 0]
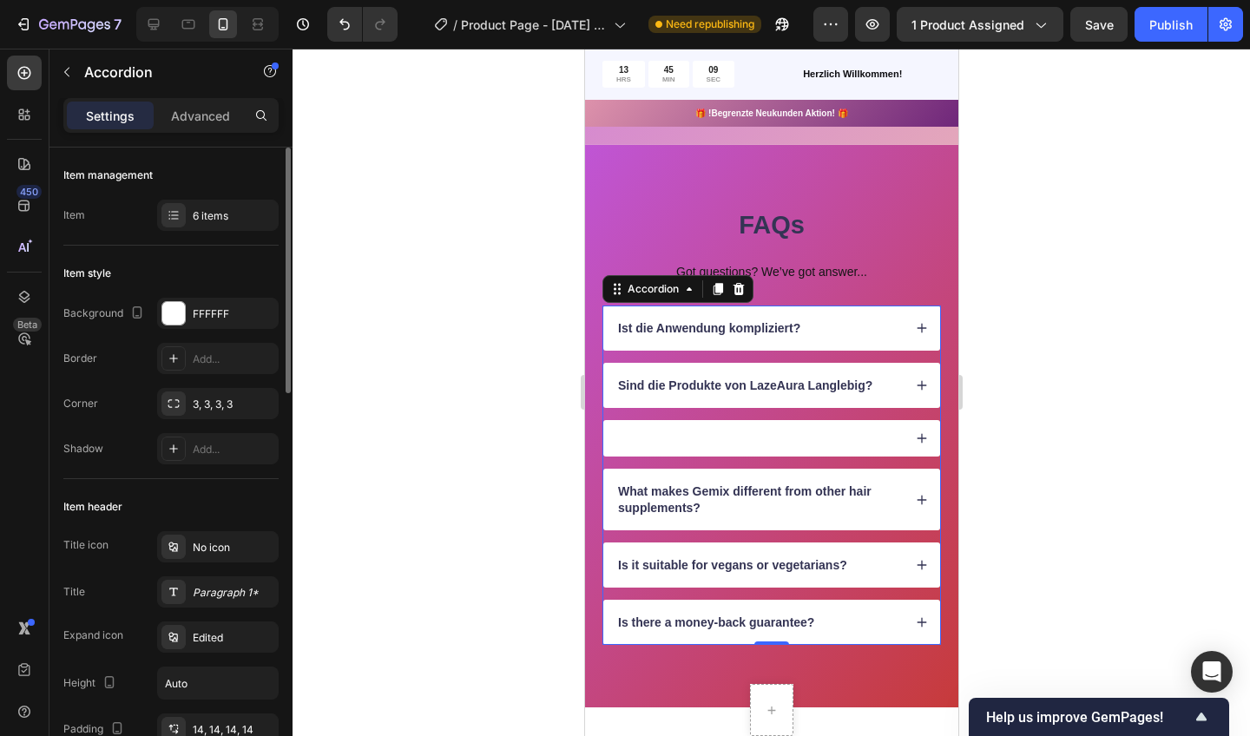
click at [379, 464] on div at bounding box center [772, 393] width 958 height 688
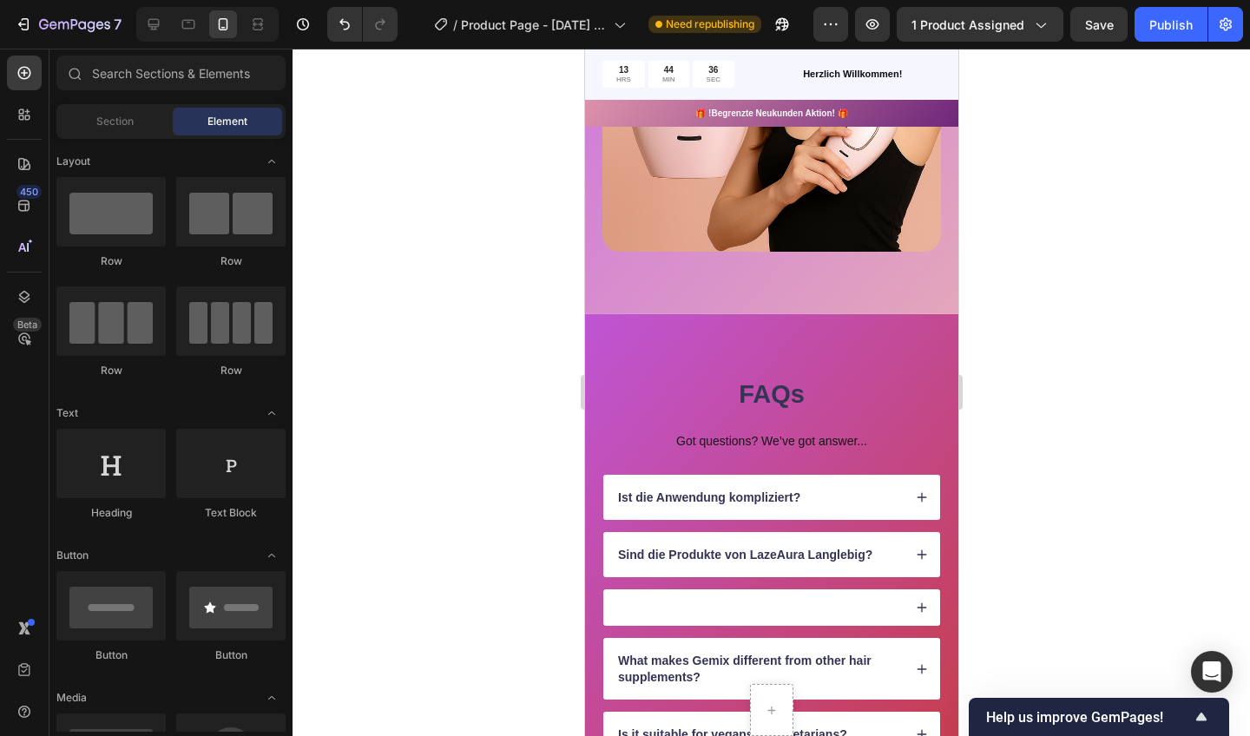
scroll to position [1396, 0]
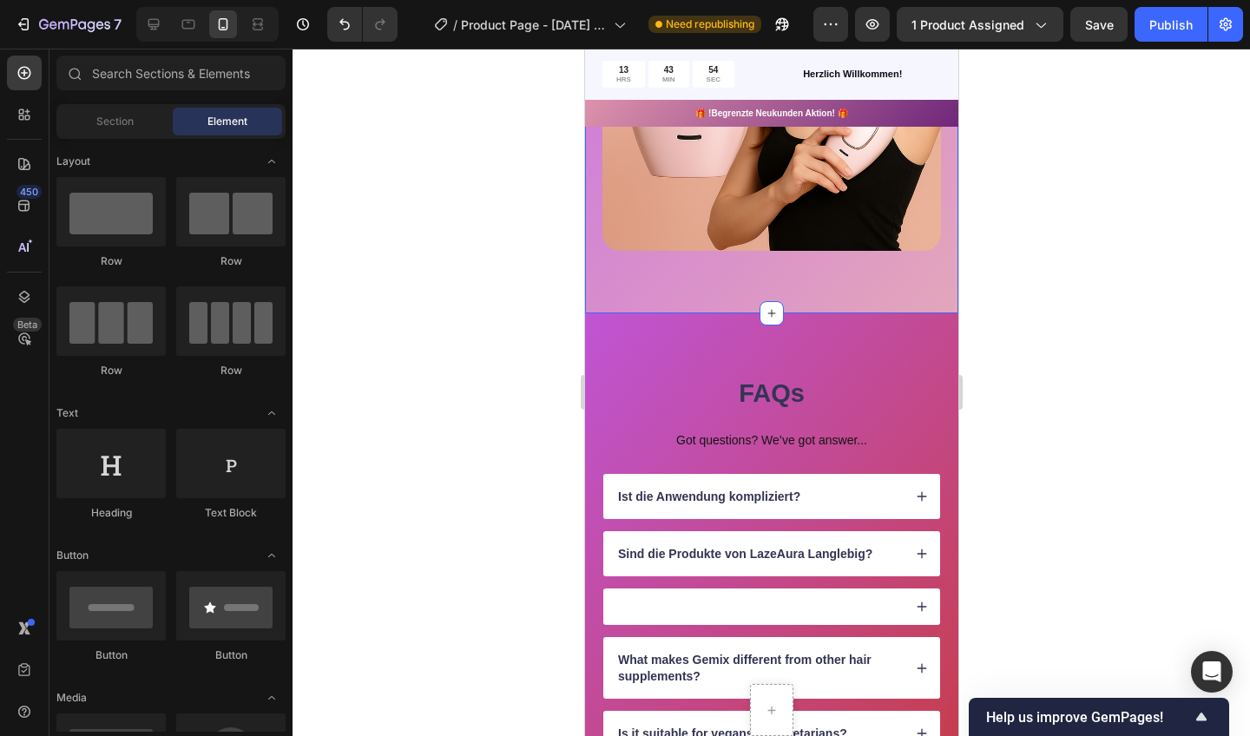
drag, startPoint x: 783, startPoint y: 309, endPoint x: 714, endPoint y: 605, distance: 304.1
click at [714, 605] on div at bounding box center [758, 606] width 287 height 5
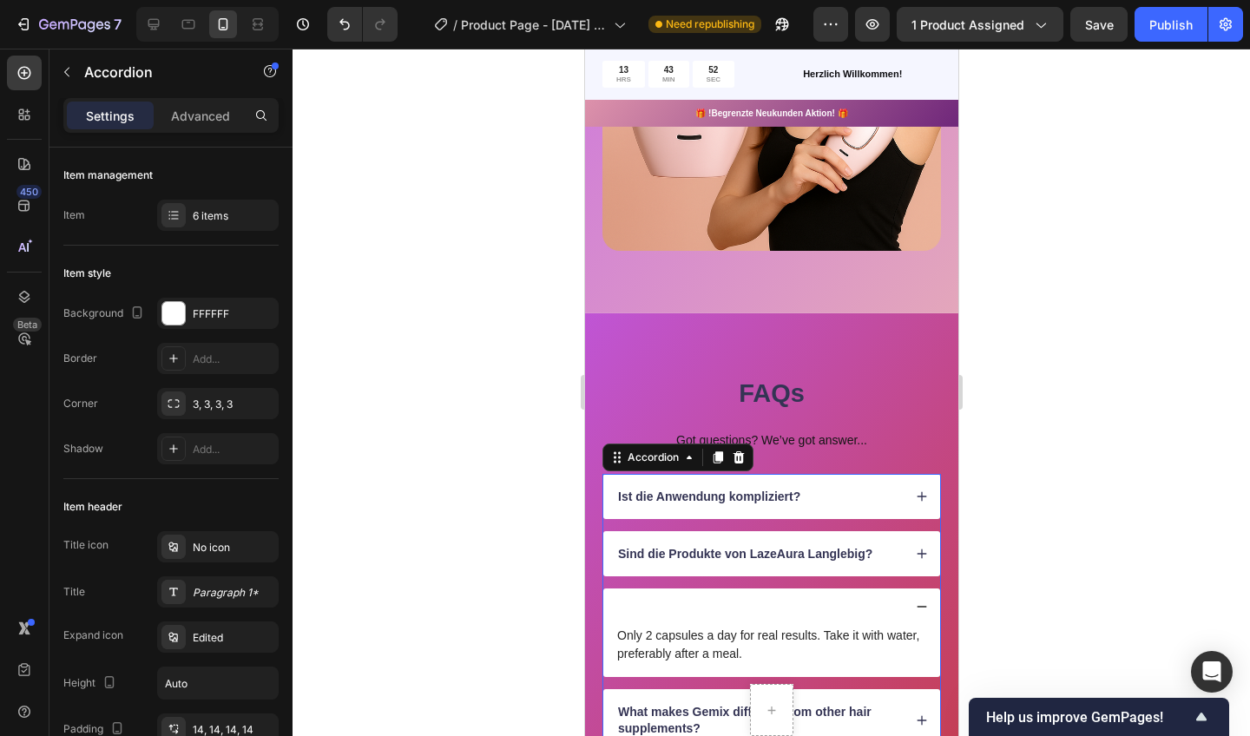
drag, startPoint x: 714, startPoint y: 605, endPoint x: 665, endPoint y: 612, distance: 49.1
click at [665, 612] on div at bounding box center [771, 607] width 337 height 36
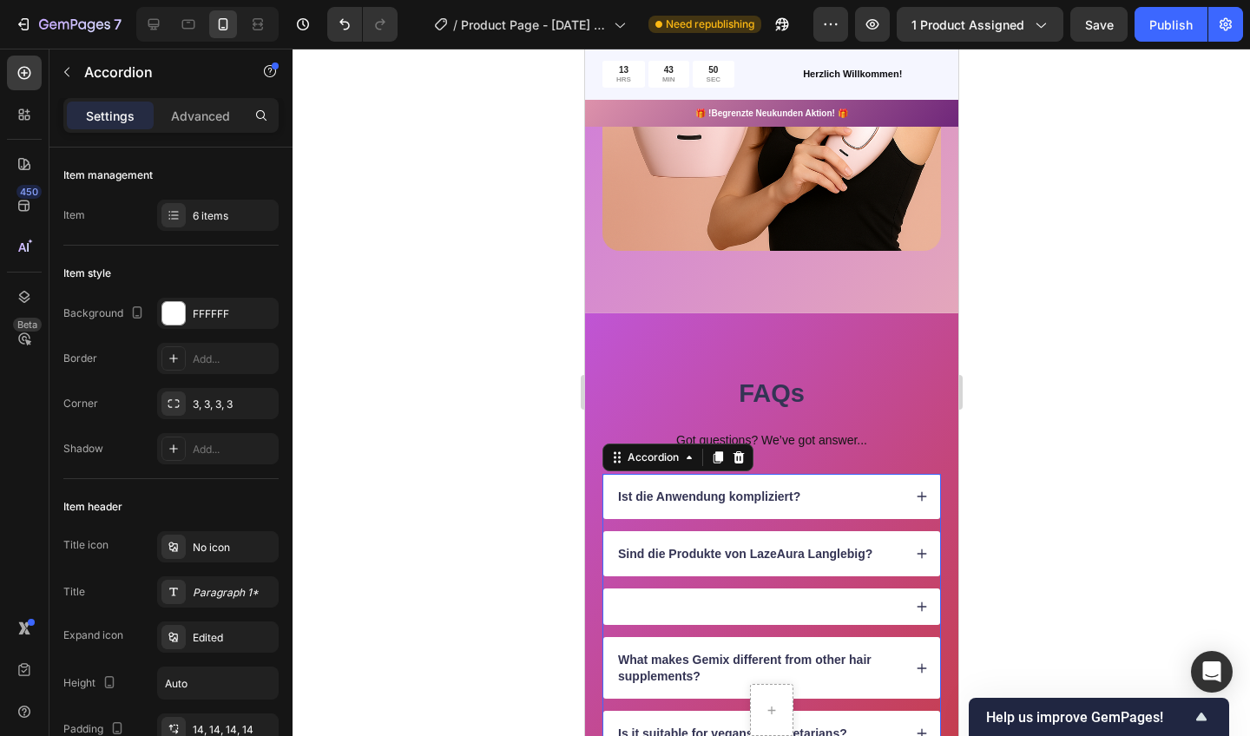
drag, startPoint x: 665, startPoint y: 612, endPoint x: 719, endPoint y: 600, distance: 55.2
click at [719, 600] on div at bounding box center [771, 607] width 337 height 36
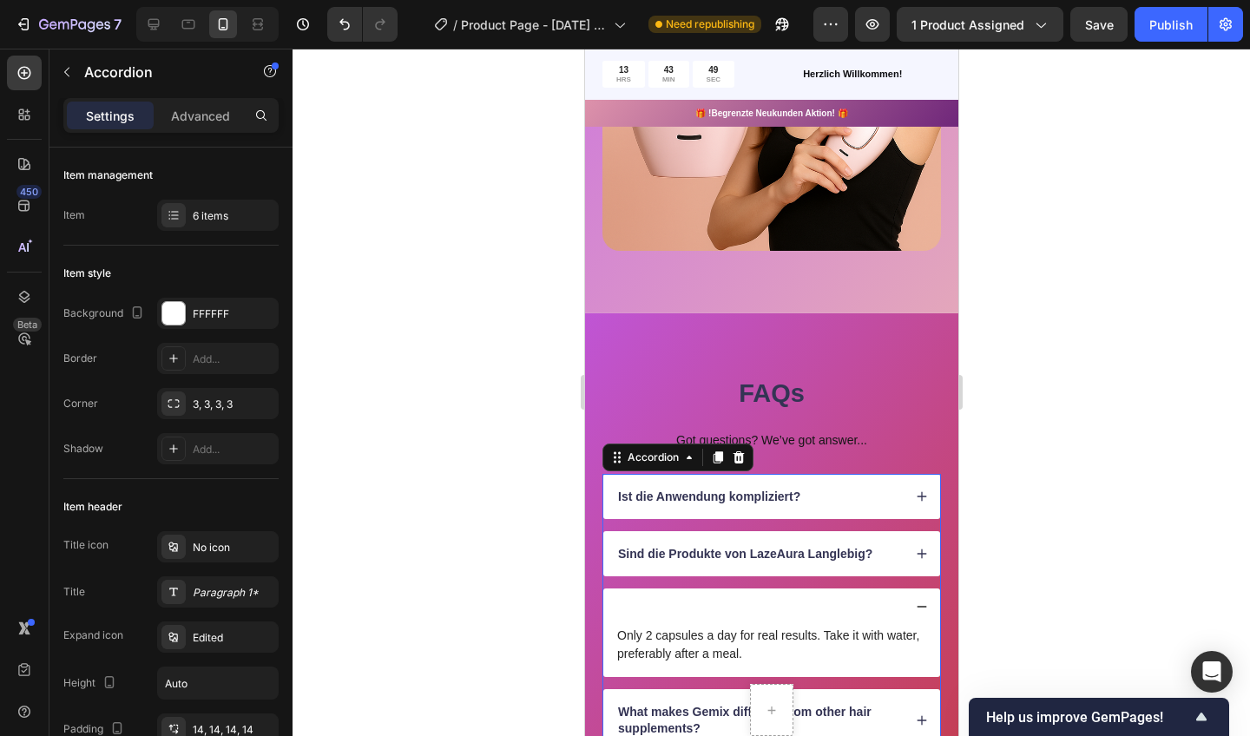
drag, startPoint x: 719, startPoint y: 600, endPoint x: 622, endPoint y: 599, distance: 97.2
click at [622, 599] on div at bounding box center [771, 607] width 337 height 36
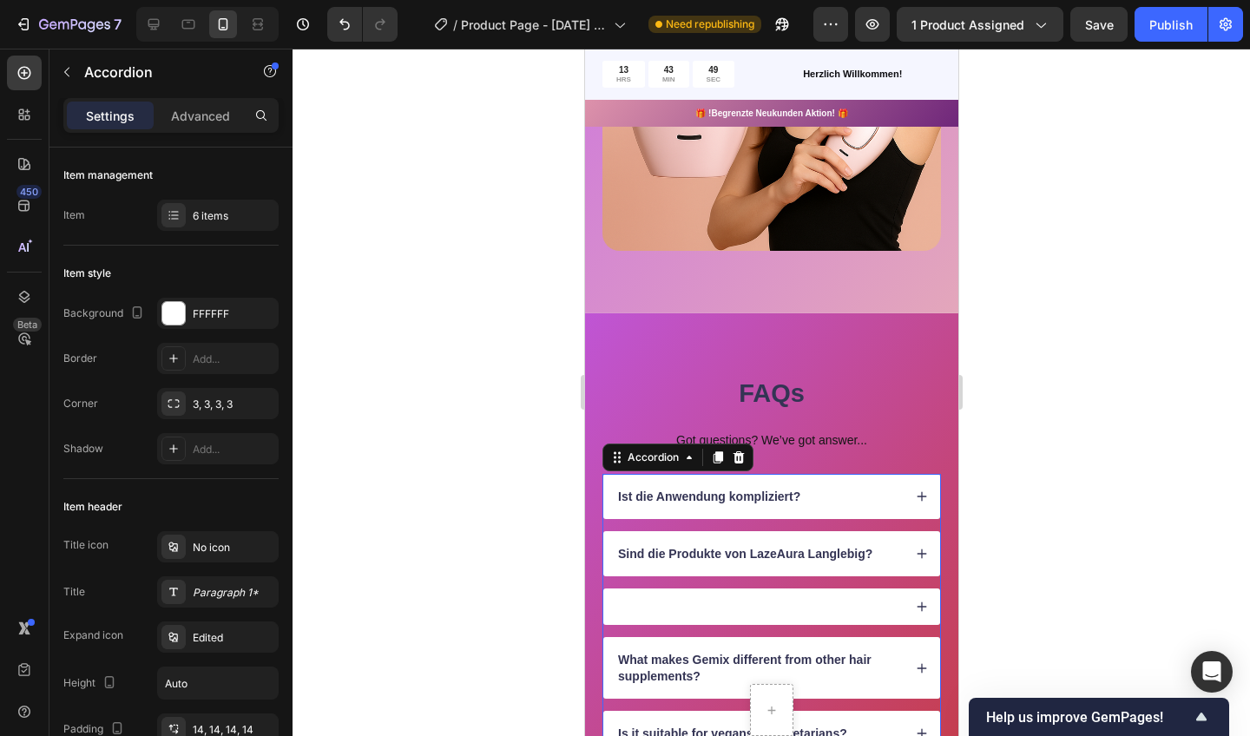
click at [622, 599] on div at bounding box center [771, 607] width 337 height 36
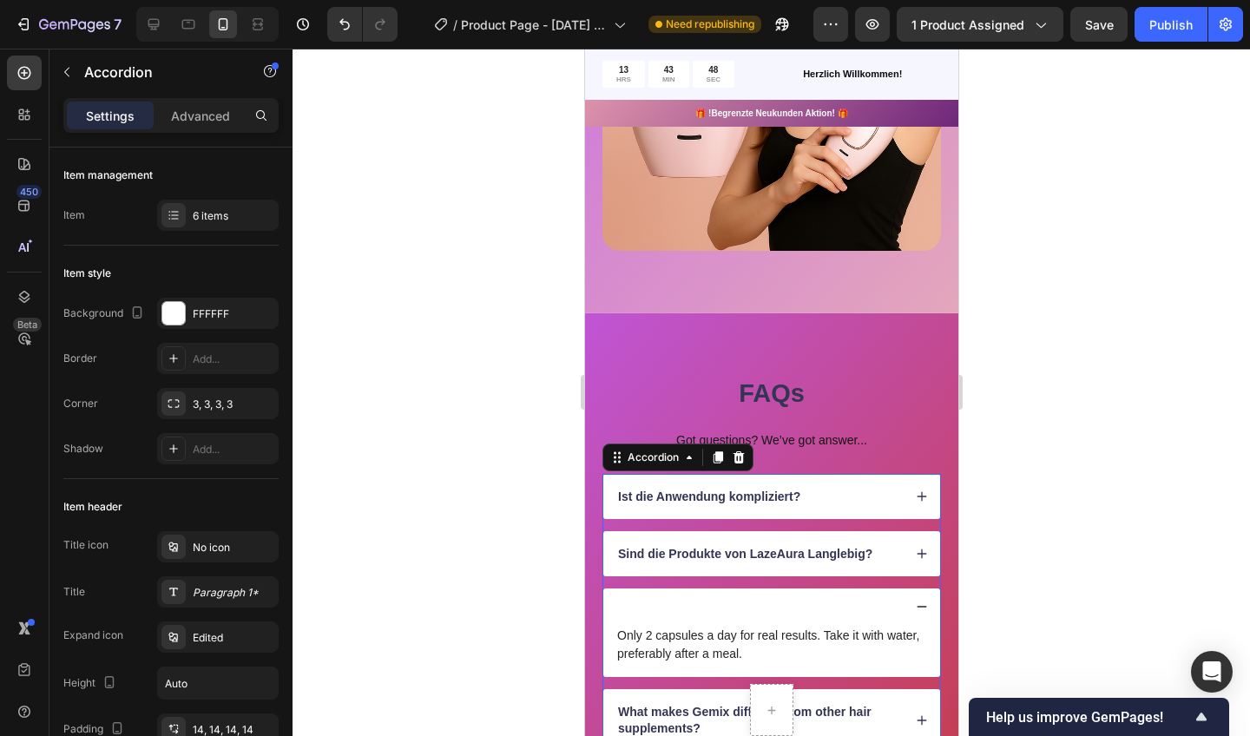
click at [622, 599] on div at bounding box center [771, 607] width 337 height 36
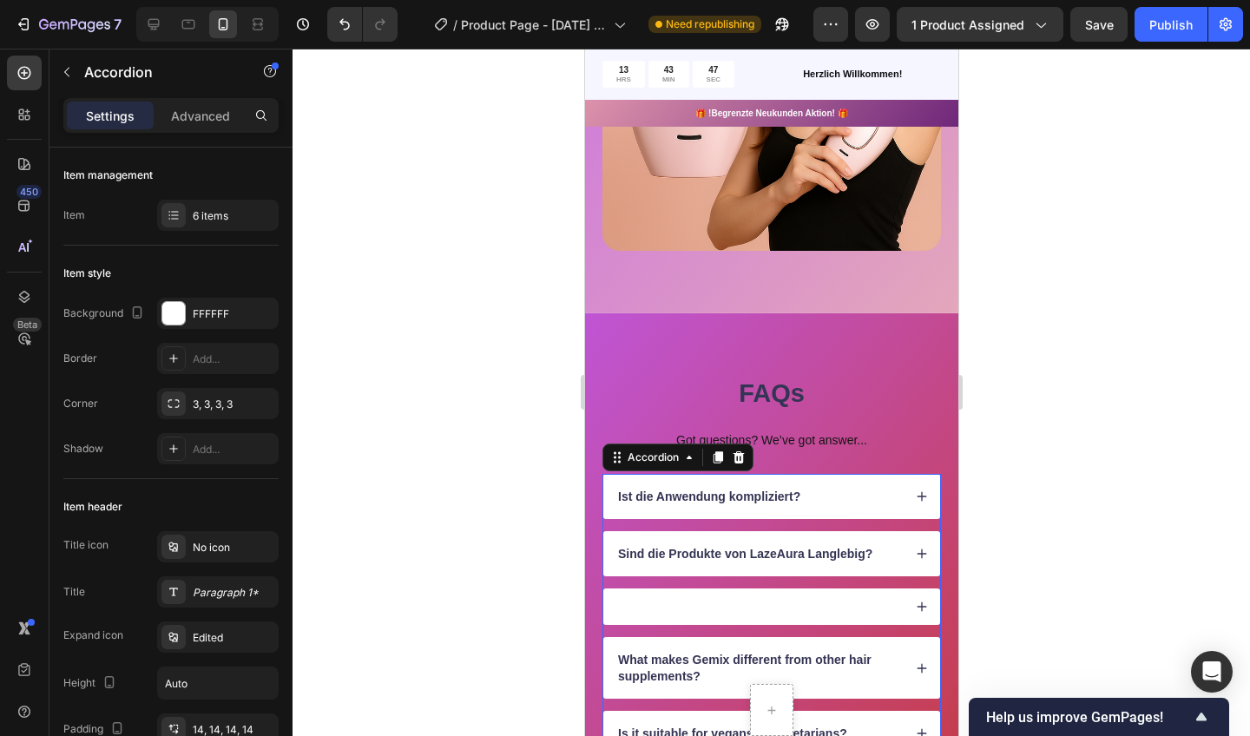
click at [623, 599] on div at bounding box center [771, 607] width 337 height 36
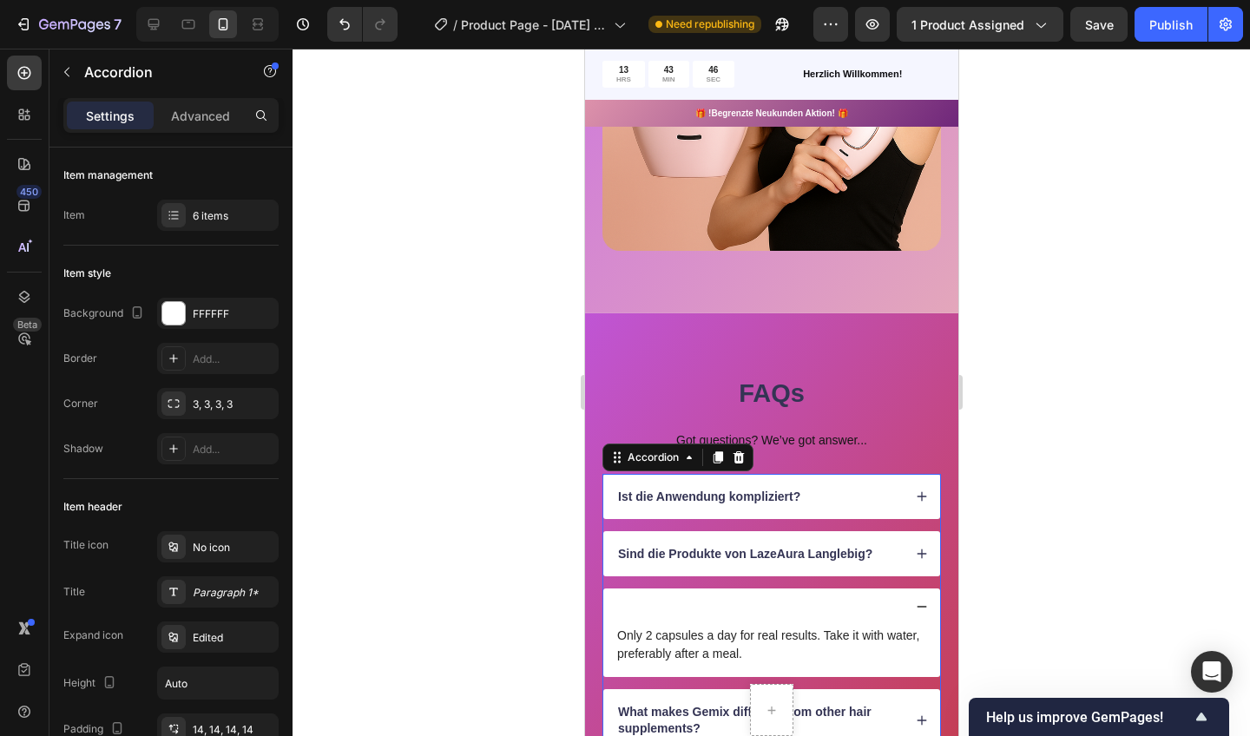
click at [753, 591] on div at bounding box center [771, 607] width 337 height 36
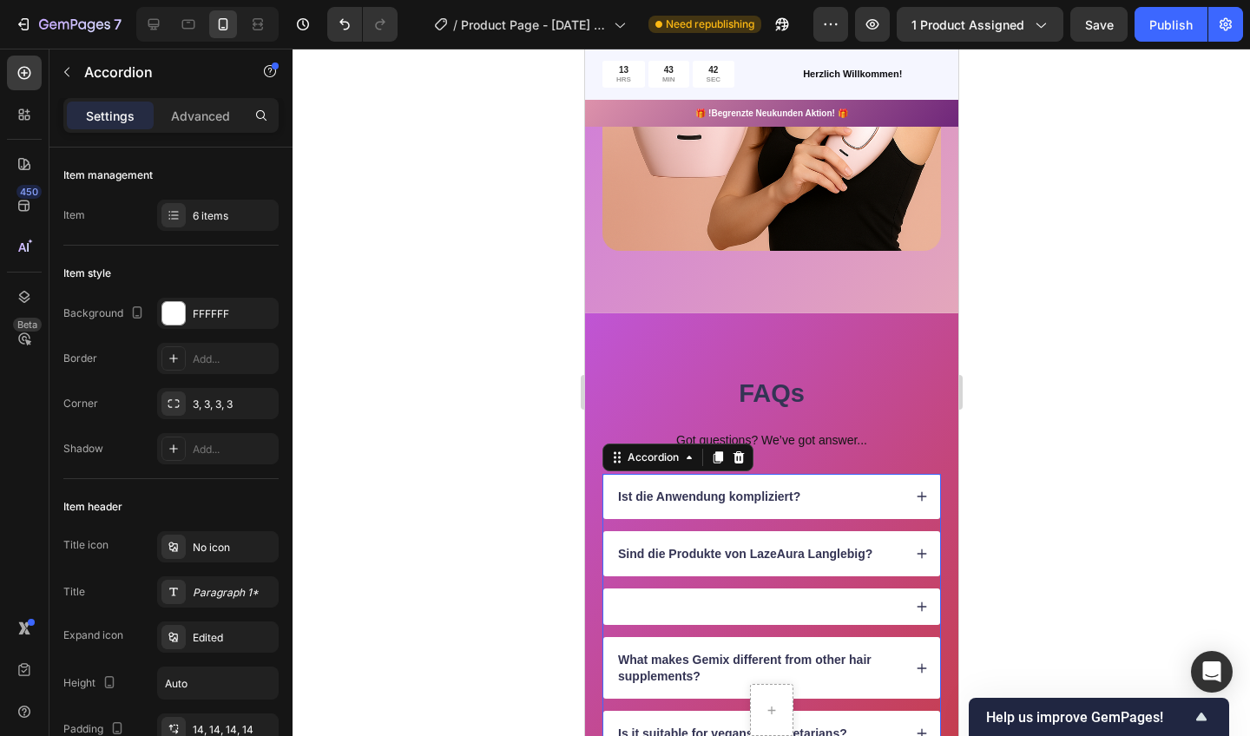
drag, startPoint x: 622, startPoint y: 599, endPoint x: 855, endPoint y: 598, distance: 233.6
click at [855, 598] on div at bounding box center [771, 607] width 337 height 36
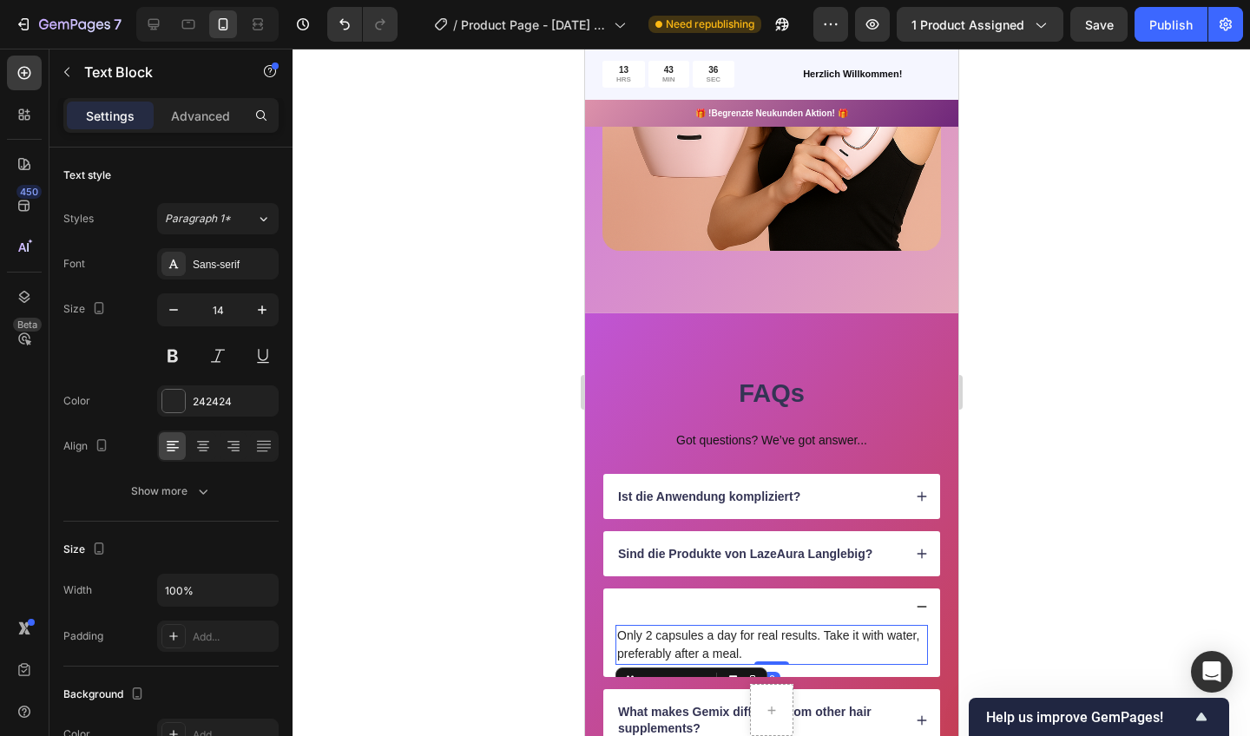
click at [618, 629] on p "Only 2 capsules a day for real results. Take it with water, preferably after a …" at bounding box center [770, 645] width 309 height 36
click at [616, 608] on div at bounding box center [771, 607] width 337 height 36
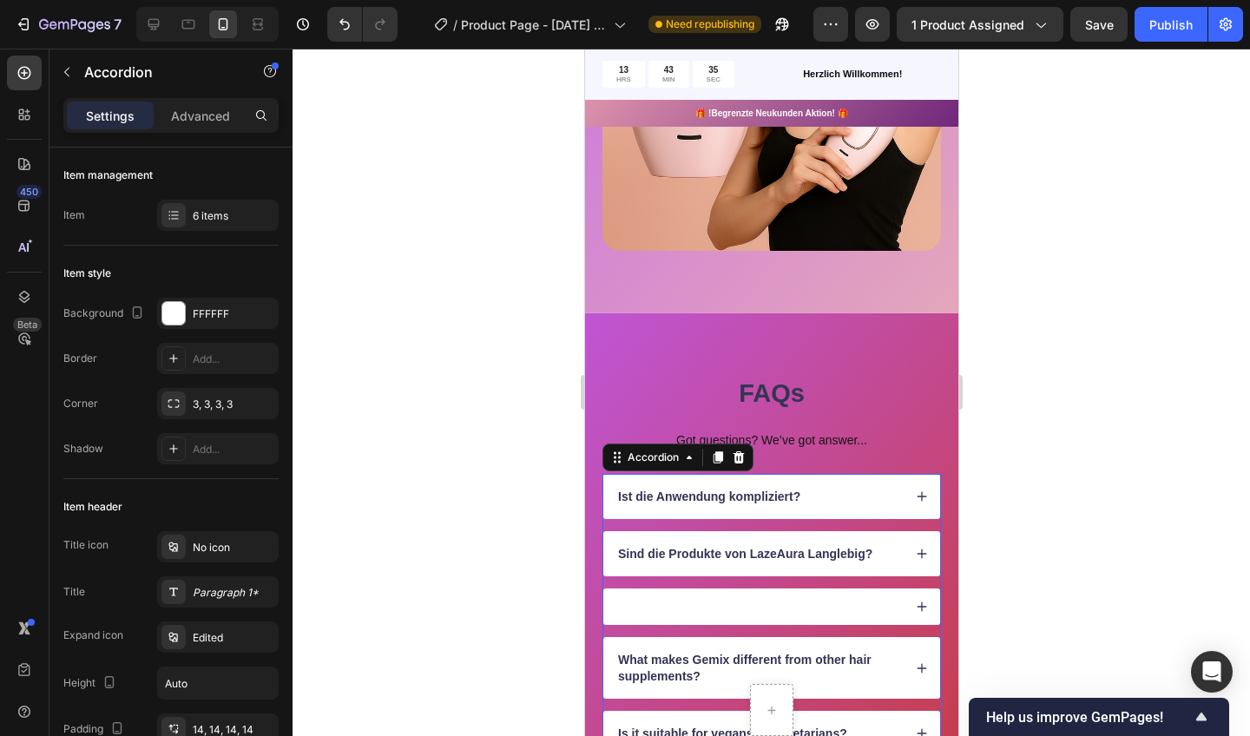
click at [616, 608] on div at bounding box center [771, 607] width 337 height 36
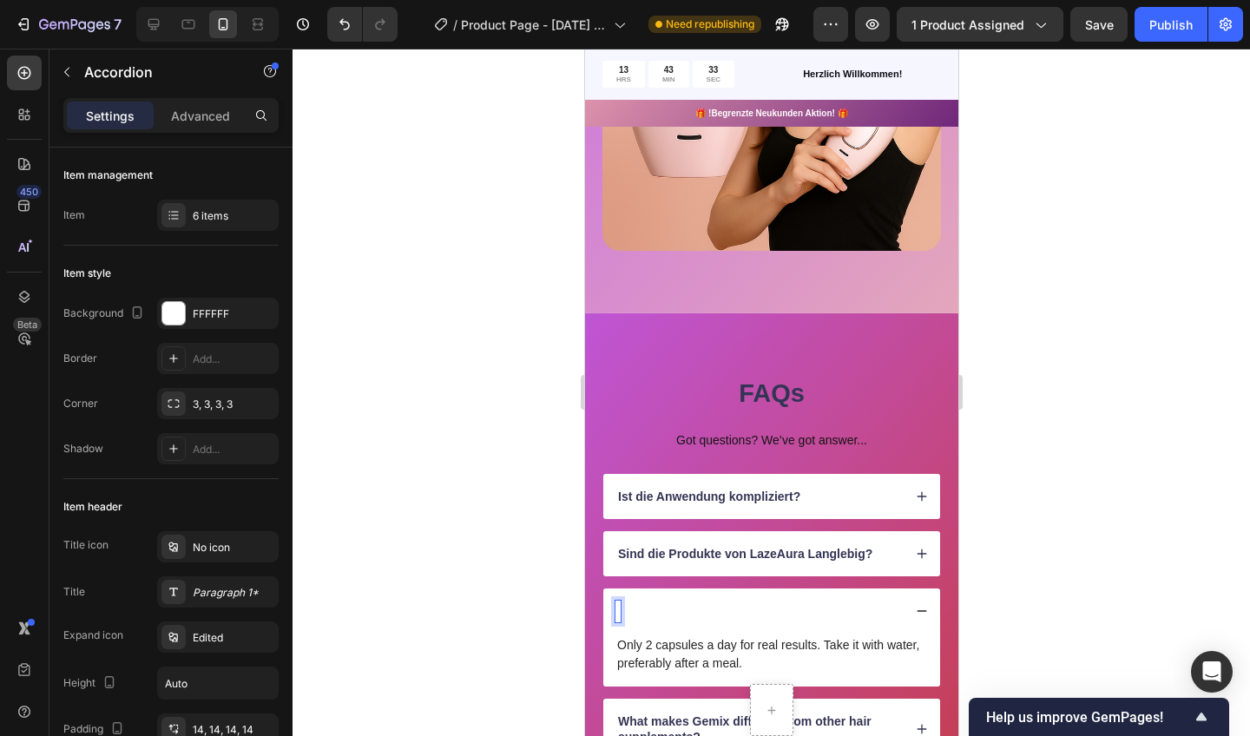
drag, startPoint x: 616, startPoint y: 606, endPoint x: 690, endPoint y: 446, distance: 176.3
click at [690, 446] on div "Got questions? We’ve got answer..." at bounding box center [771, 440] width 339 height 19
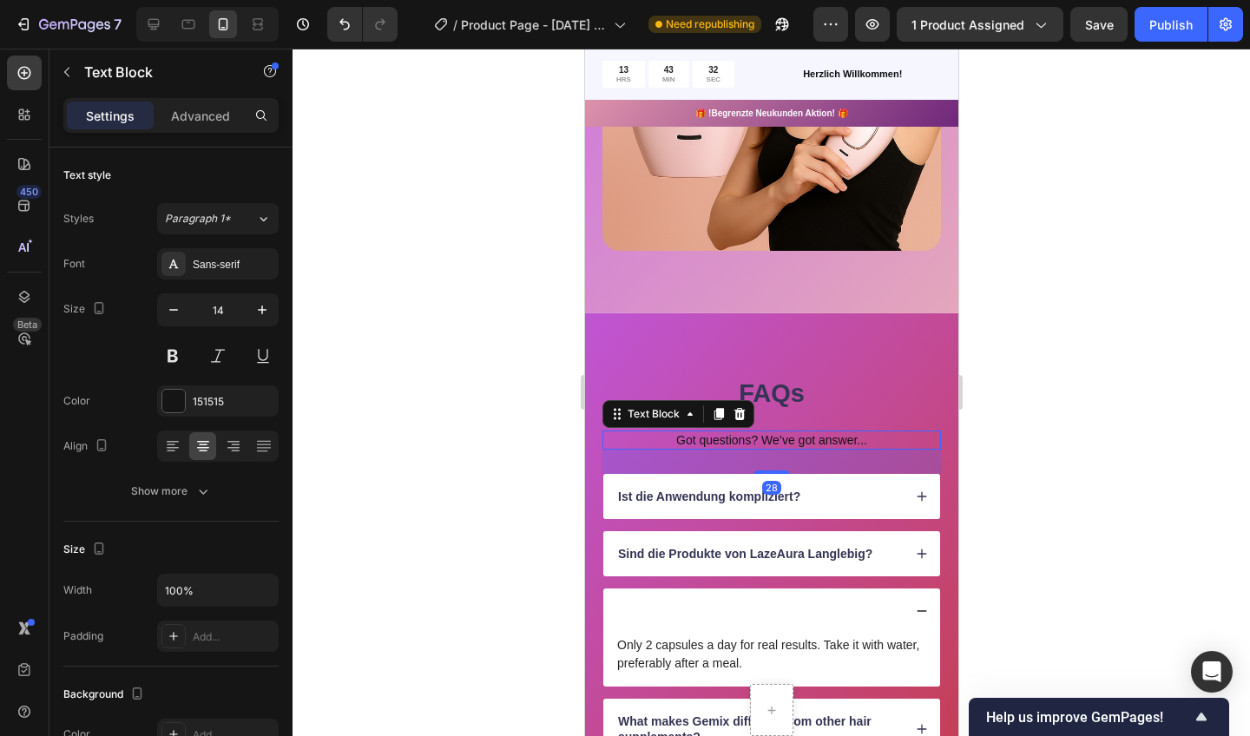
drag, startPoint x: 106, startPoint y: 398, endPoint x: 499, endPoint y: 505, distance: 407.8
click at [499, 505] on div at bounding box center [772, 393] width 958 height 688
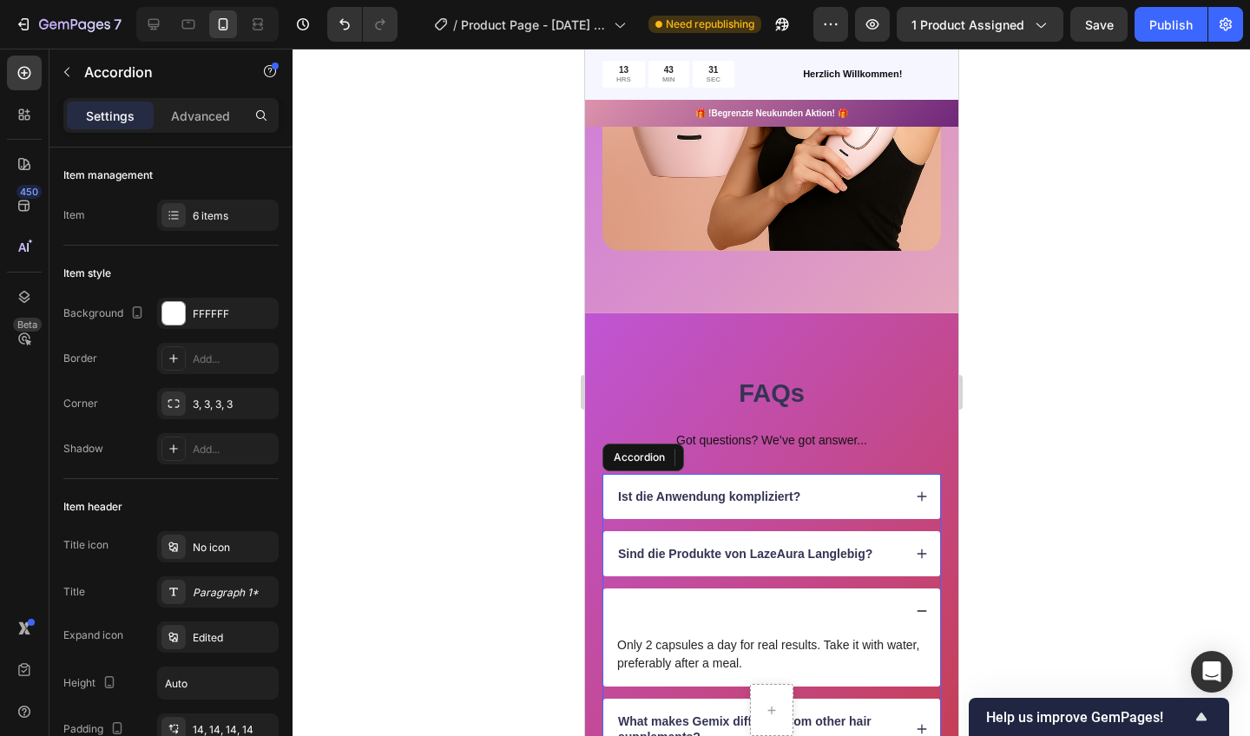
click at [692, 596] on div at bounding box center [771, 611] width 337 height 45
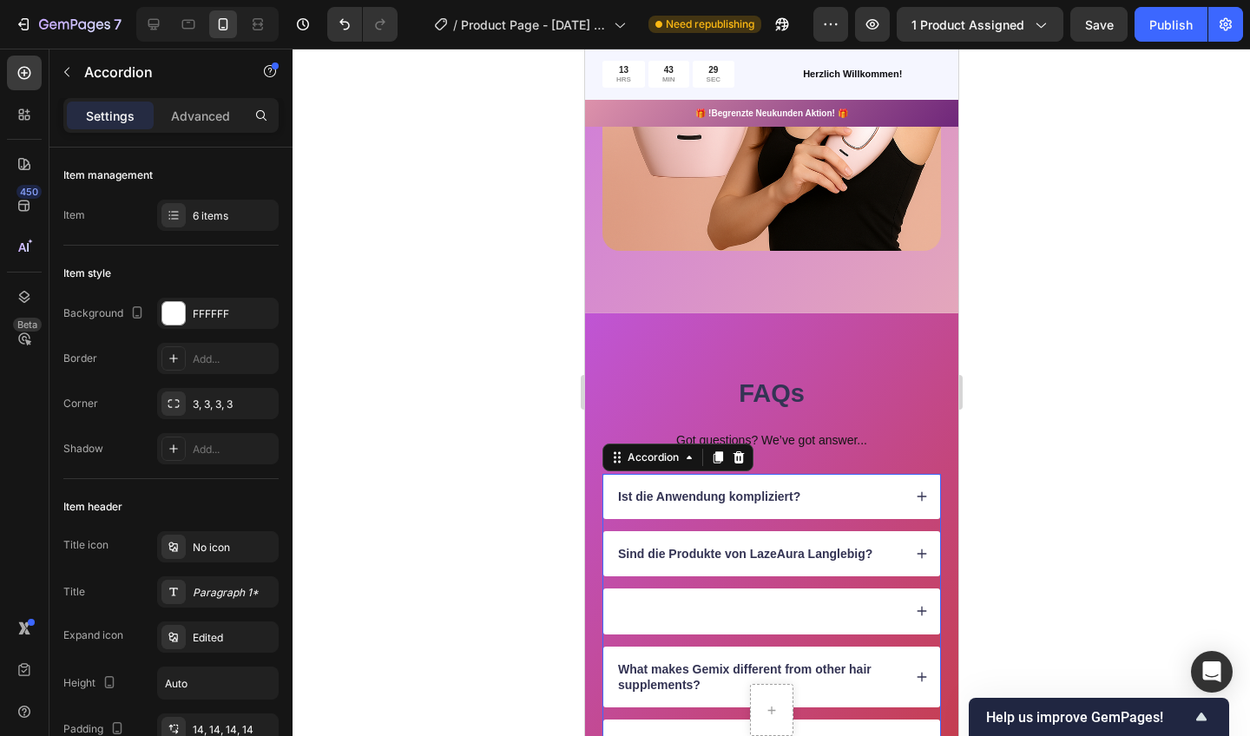
click at [692, 596] on div at bounding box center [771, 611] width 337 height 45
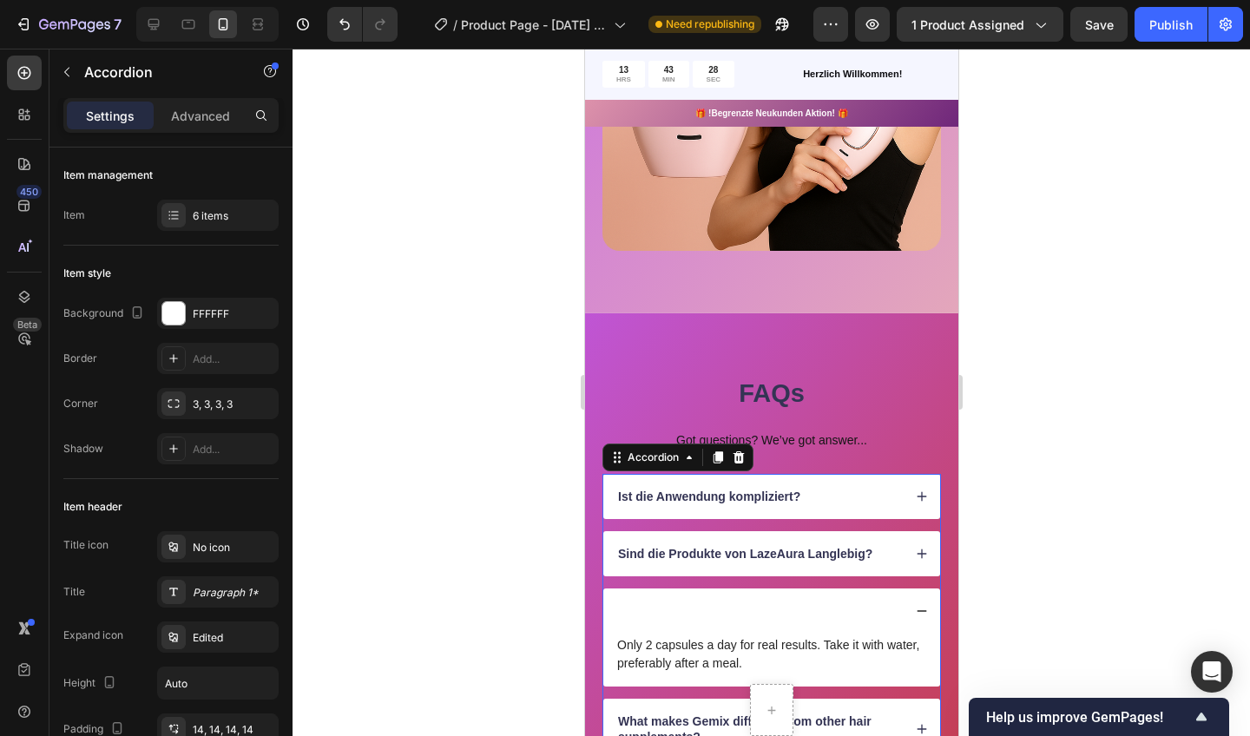
drag, startPoint x: 1084, startPoint y: 554, endPoint x: 682, endPoint y: 606, distance: 404.5
click at [682, 606] on div at bounding box center [758, 611] width 287 height 21
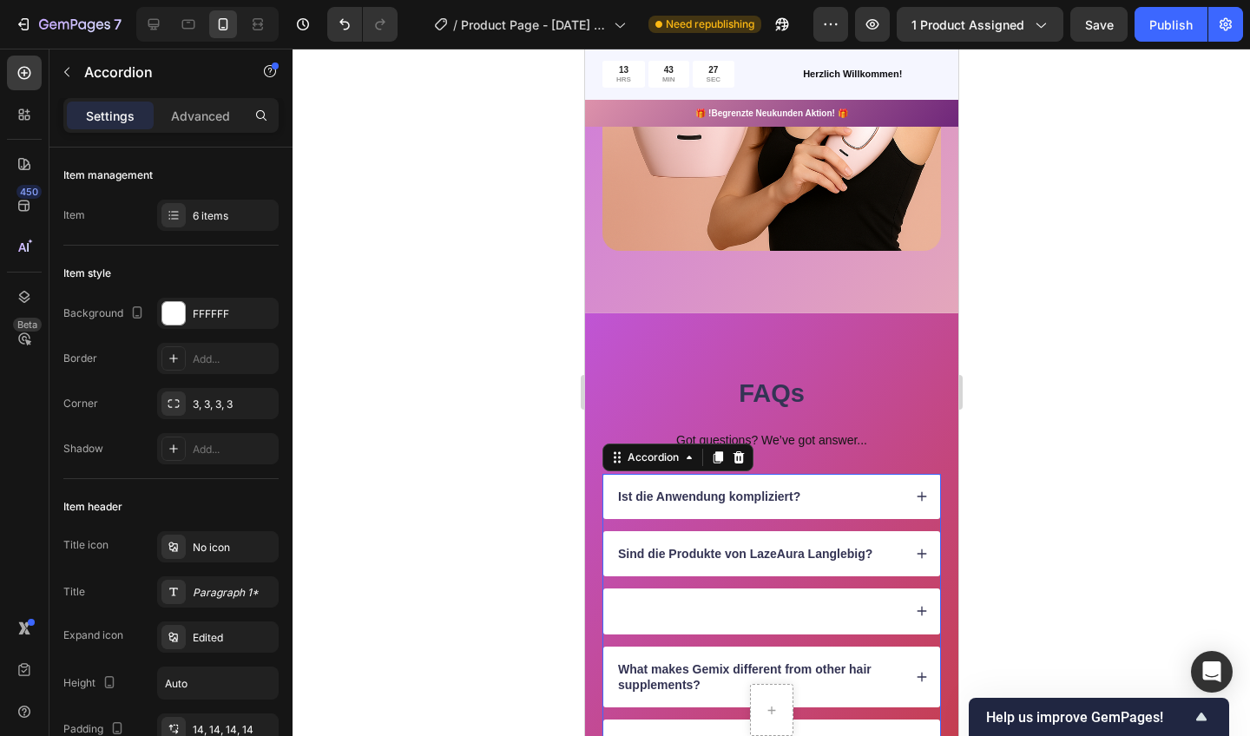
click at [682, 606] on div at bounding box center [758, 611] width 287 height 21
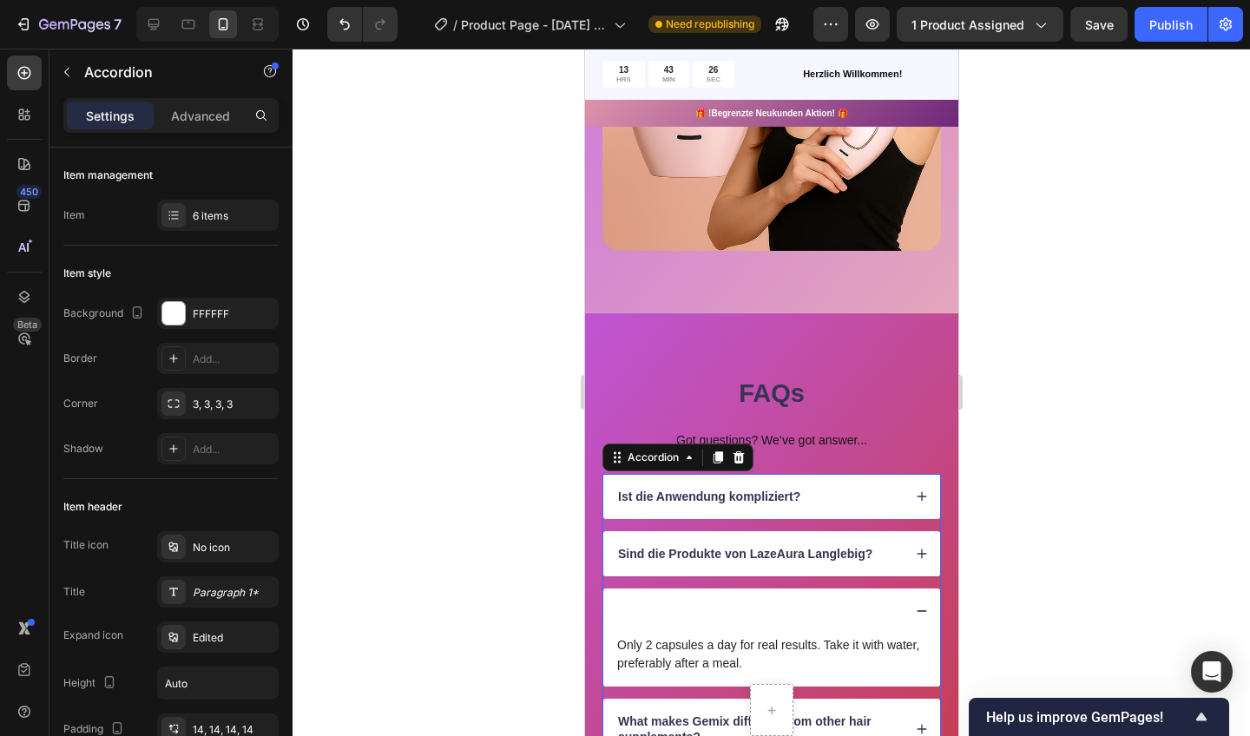
click at [614, 642] on div "Only 2 capsules a day for real results. Take it with water, preferably after a …" at bounding box center [771, 661] width 337 height 52
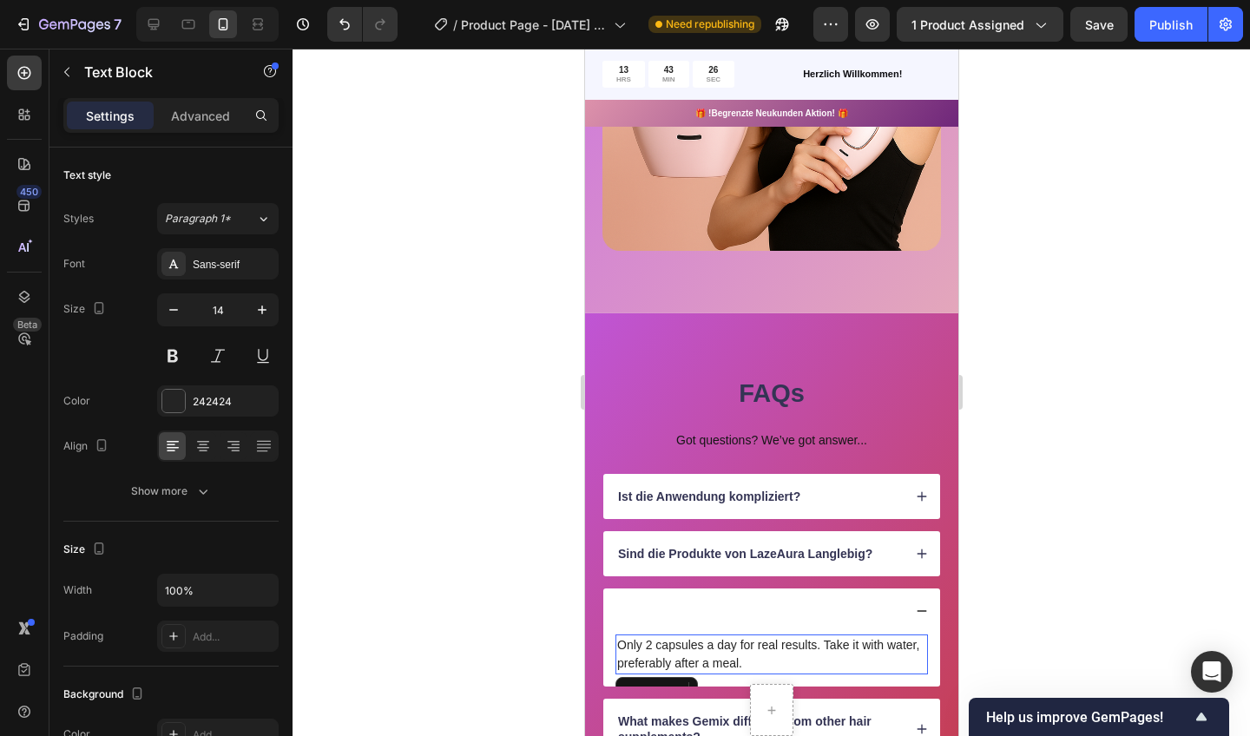
drag, startPoint x: 682, startPoint y: 606, endPoint x: 616, endPoint y: 641, distance: 74.6
click at [616, 641] on p "Only 2 capsules a day for real results. Take it with water, preferably after a …" at bounding box center [770, 654] width 309 height 36
click at [625, 607] on div at bounding box center [758, 611] width 287 height 21
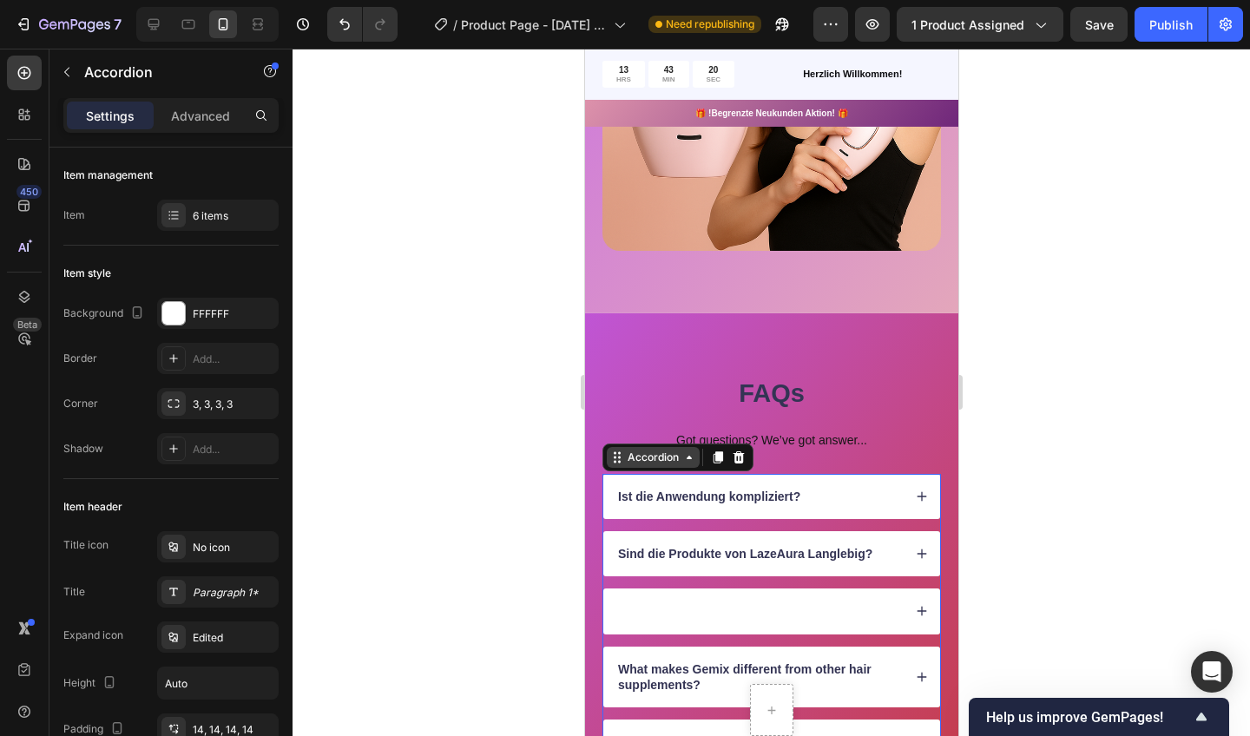
drag, startPoint x: 616, startPoint y: 641, endPoint x: 688, endPoint y: 456, distance: 198.5
click at [688, 456] on icon at bounding box center [688, 457] width 5 height 3
click at [474, 545] on div at bounding box center [772, 393] width 958 height 688
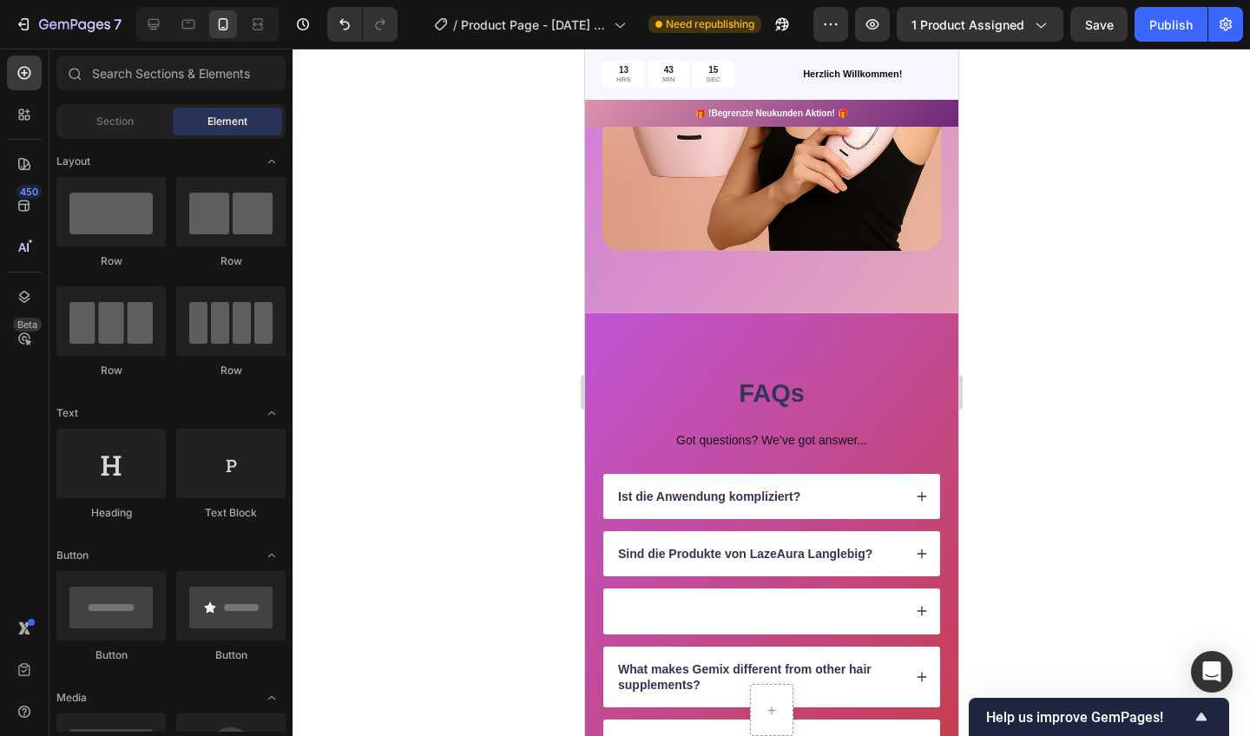
click at [644, 601] on div at bounding box center [758, 611] width 287 height 21
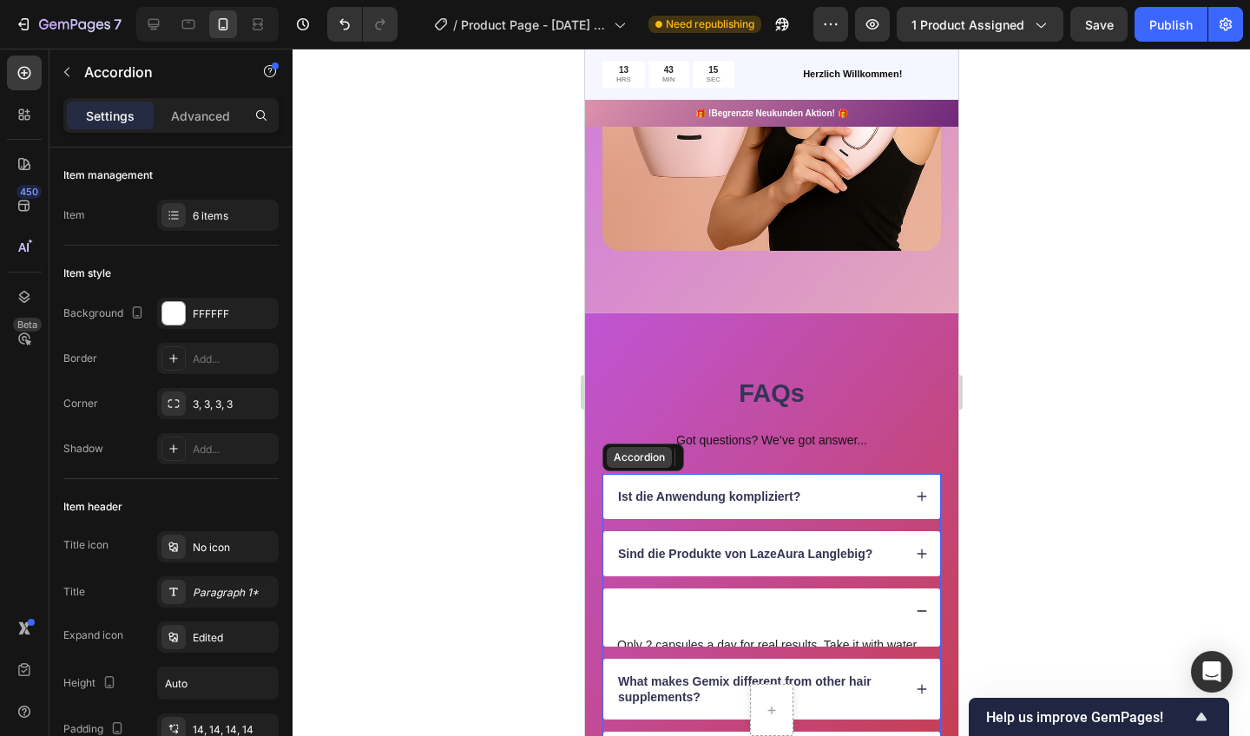
click at [644, 601] on div at bounding box center [758, 611] width 287 height 21
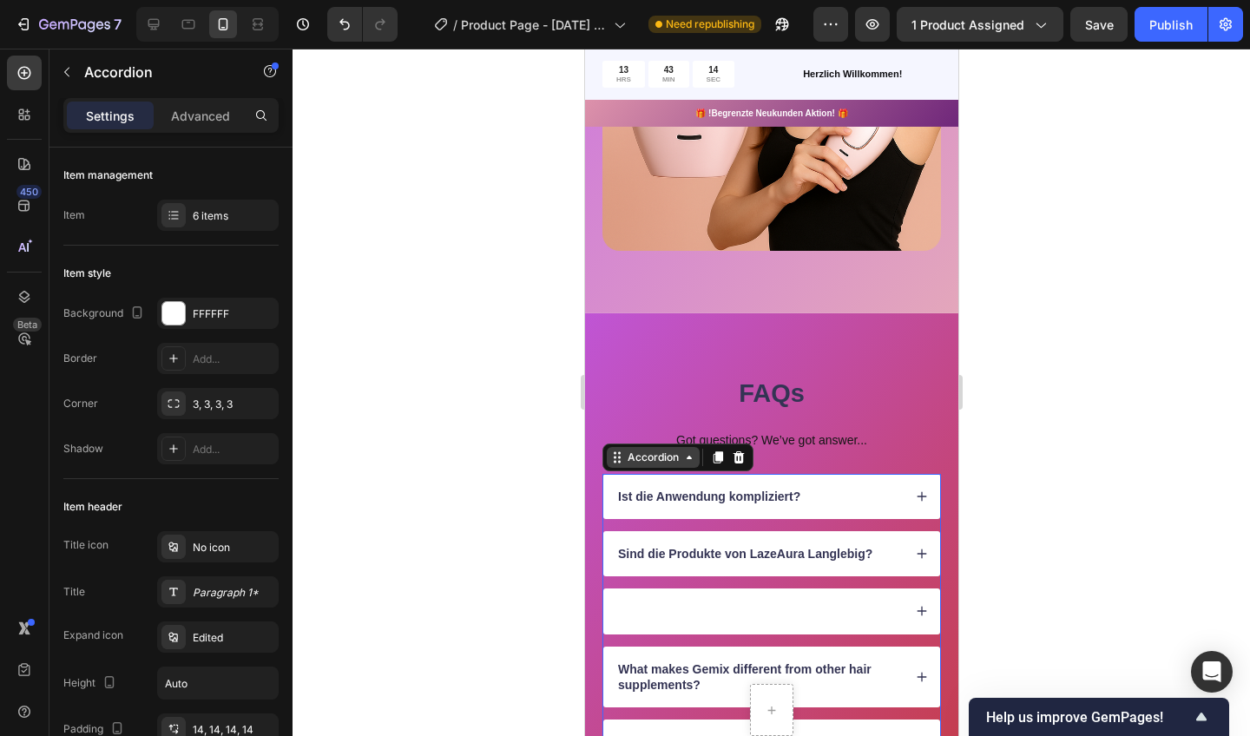
click at [644, 601] on div at bounding box center [758, 611] width 287 height 21
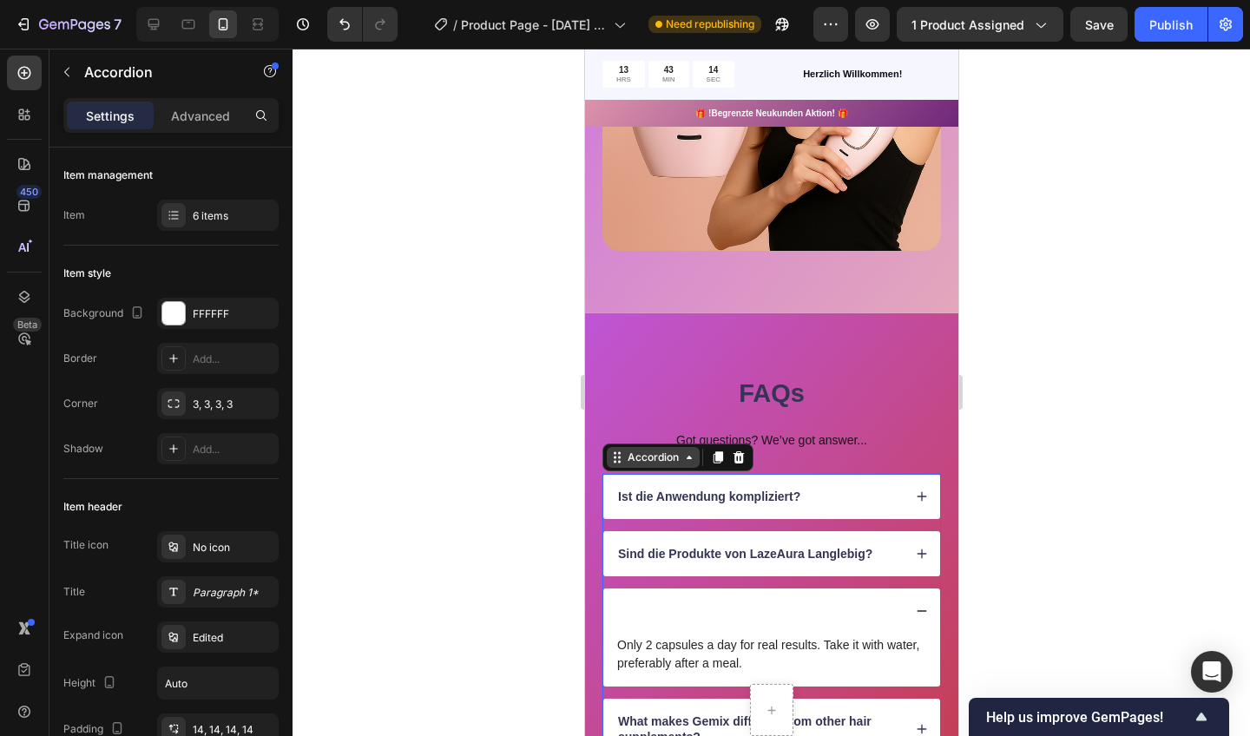
click at [644, 601] on div at bounding box center [758, 611] width 287 height 21
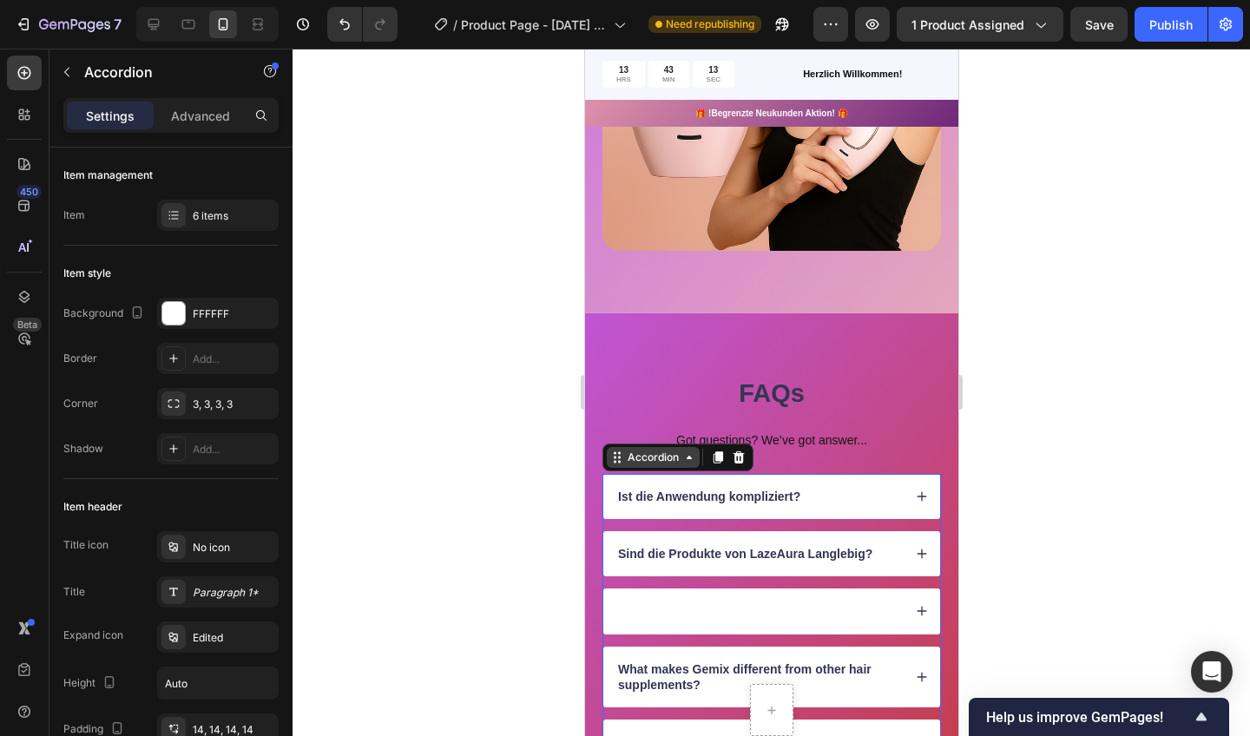
click at [644, 601] on div at bounding box center [758, 611] width 287 height 21
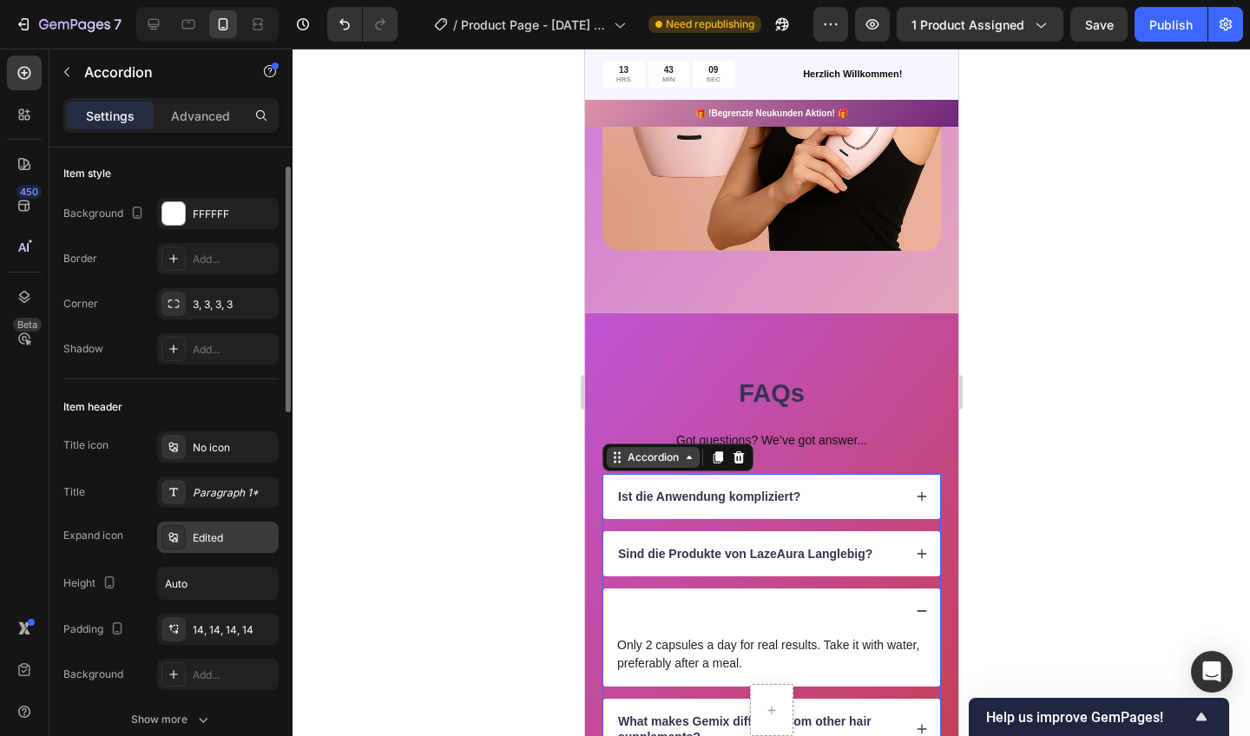
scroll to position [80, 0]
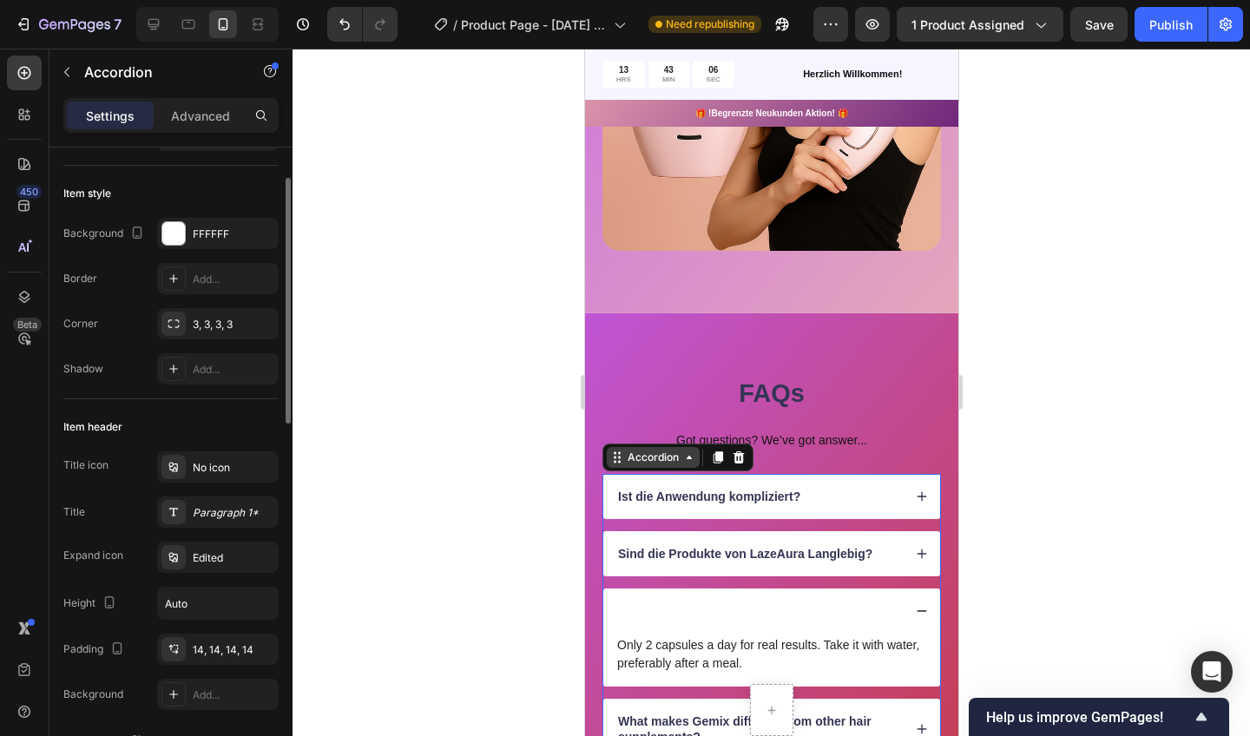
click at [644, 609] on div at bounding box center [758, 611] width 287 height 21
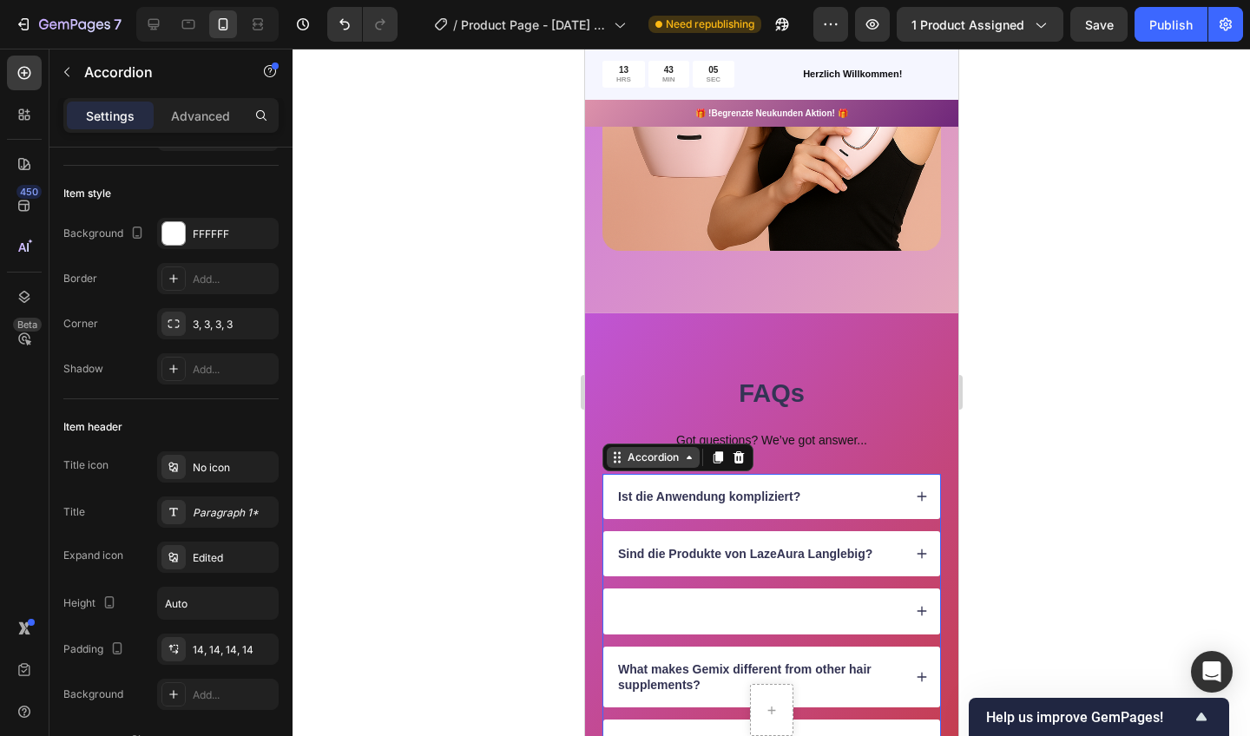
drag, startPoint x: 748, startPoint y: 635, endPoint x: 644, endPoint y: 609, distance: 106.3
click at [644, 609] on div at bounding box center [758, 611] width 287 height 21
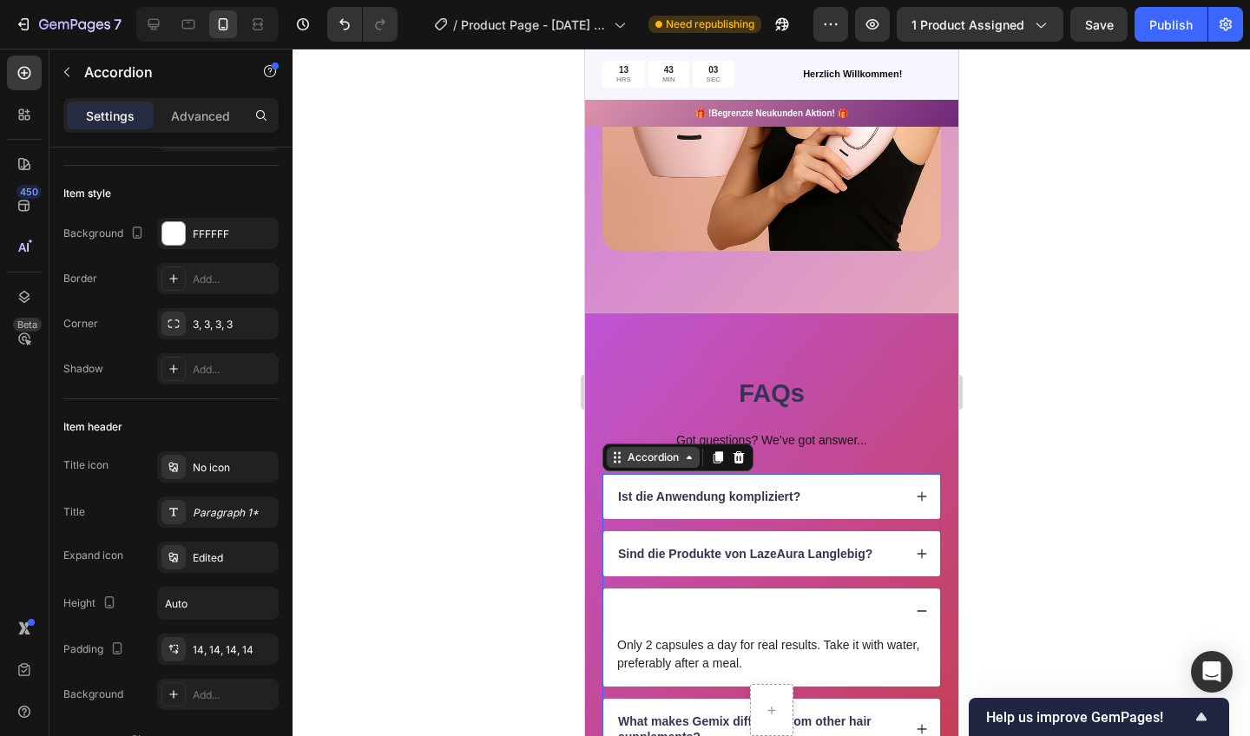
click at [692, 609] on div at bounding box center [758, 611] width 287 height 21
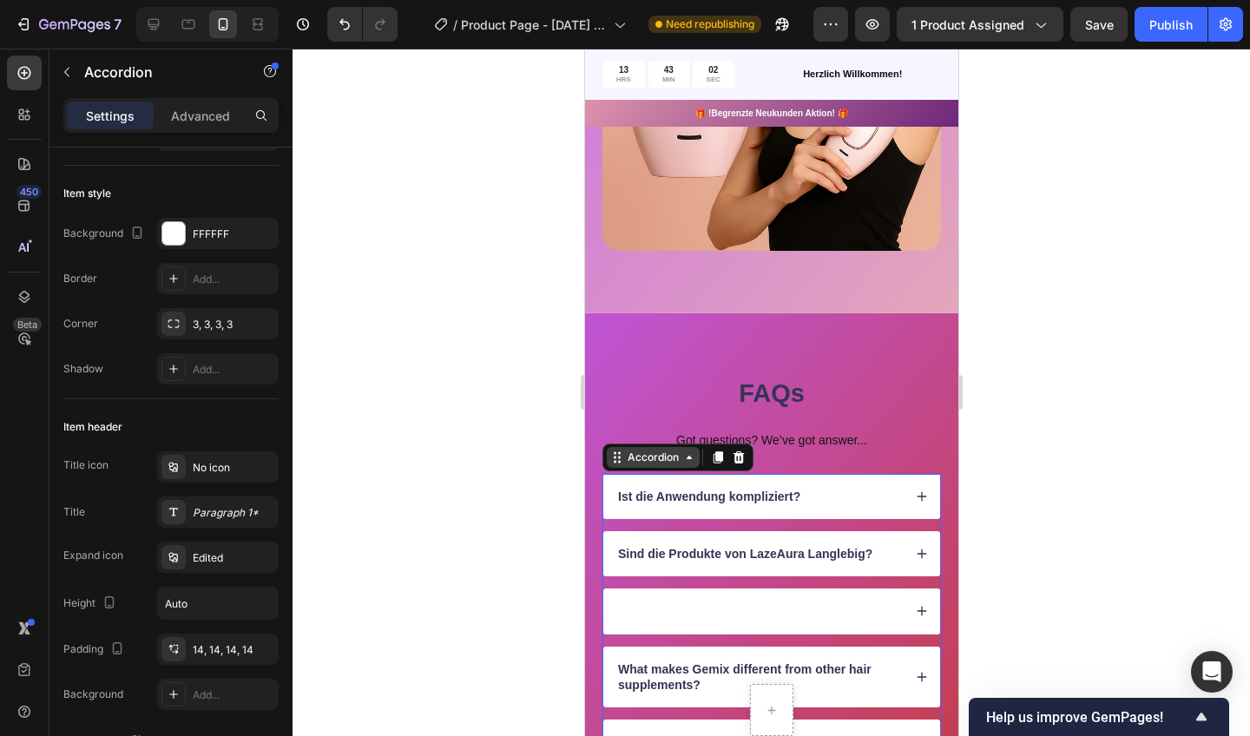
click at [496, 575] on div at bounding box center [772, 393] width 958 height 688
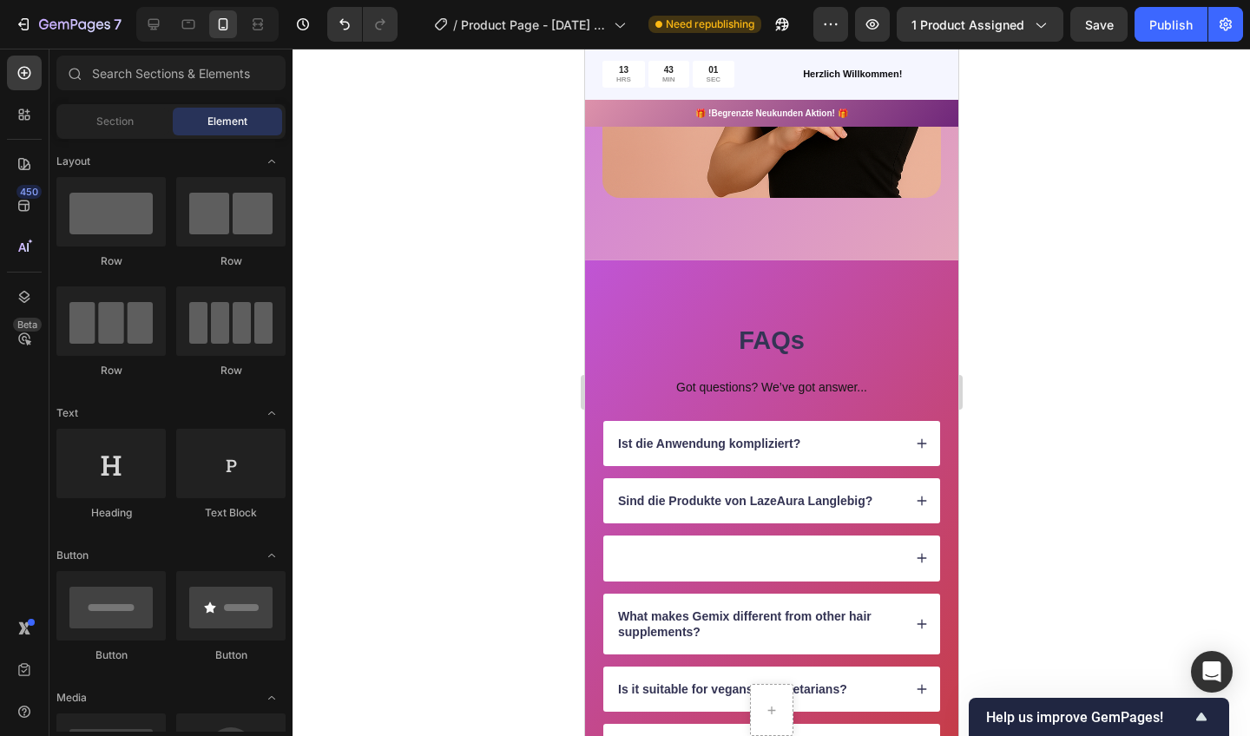
scroll to position [1448, 0]
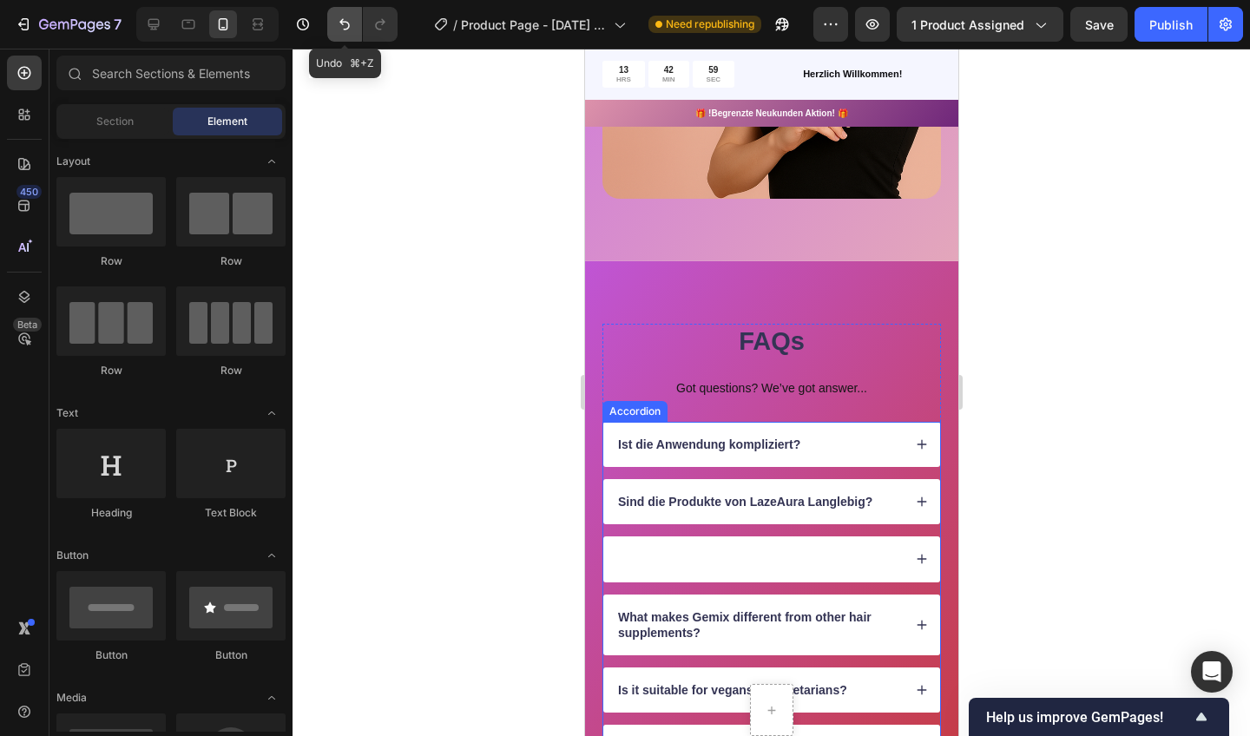
drag, startPoint x: 111, startPoint y: 504, endPoint x: 347, endPoint y: 26, distance: 533.5
click at [347, 26] on icon "Undo/Redo" at bounding box center [344, 24] width 17 height 17
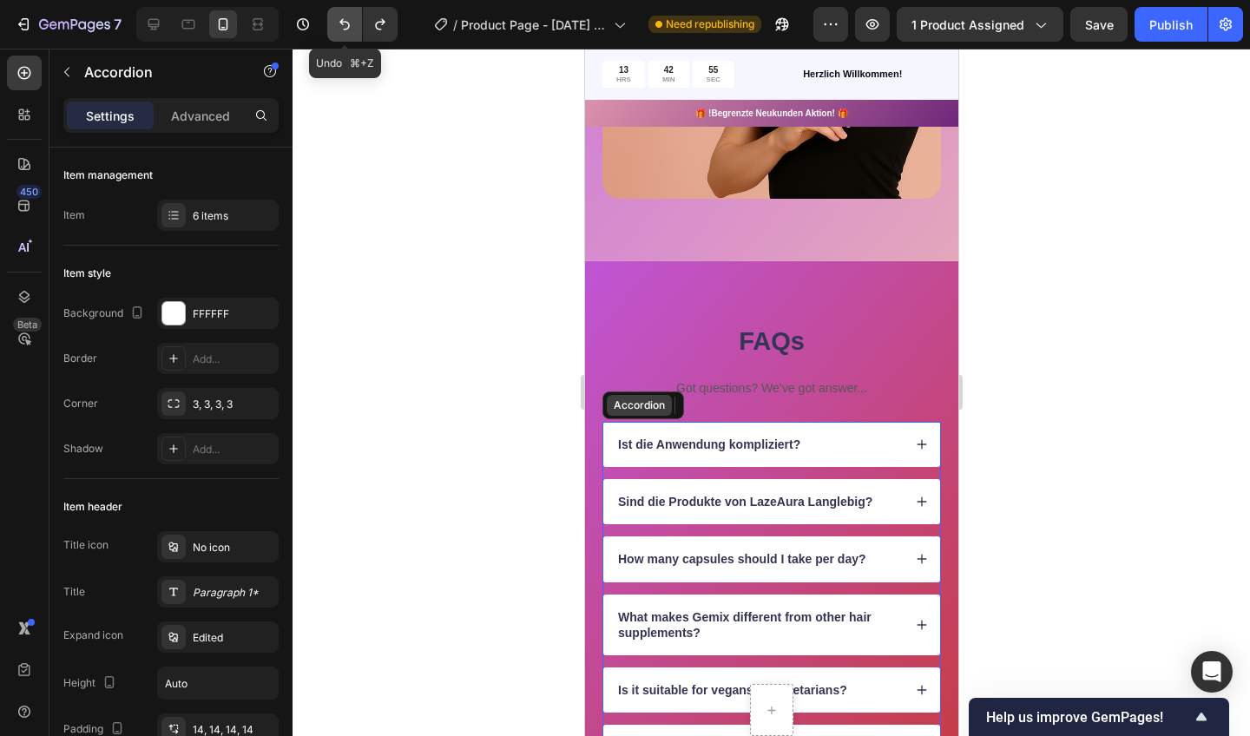
click at [886, 501] on div "Sind die Produkte von LazeAura Langlebig?" at bounding box center [758, 501] width 287 height 21
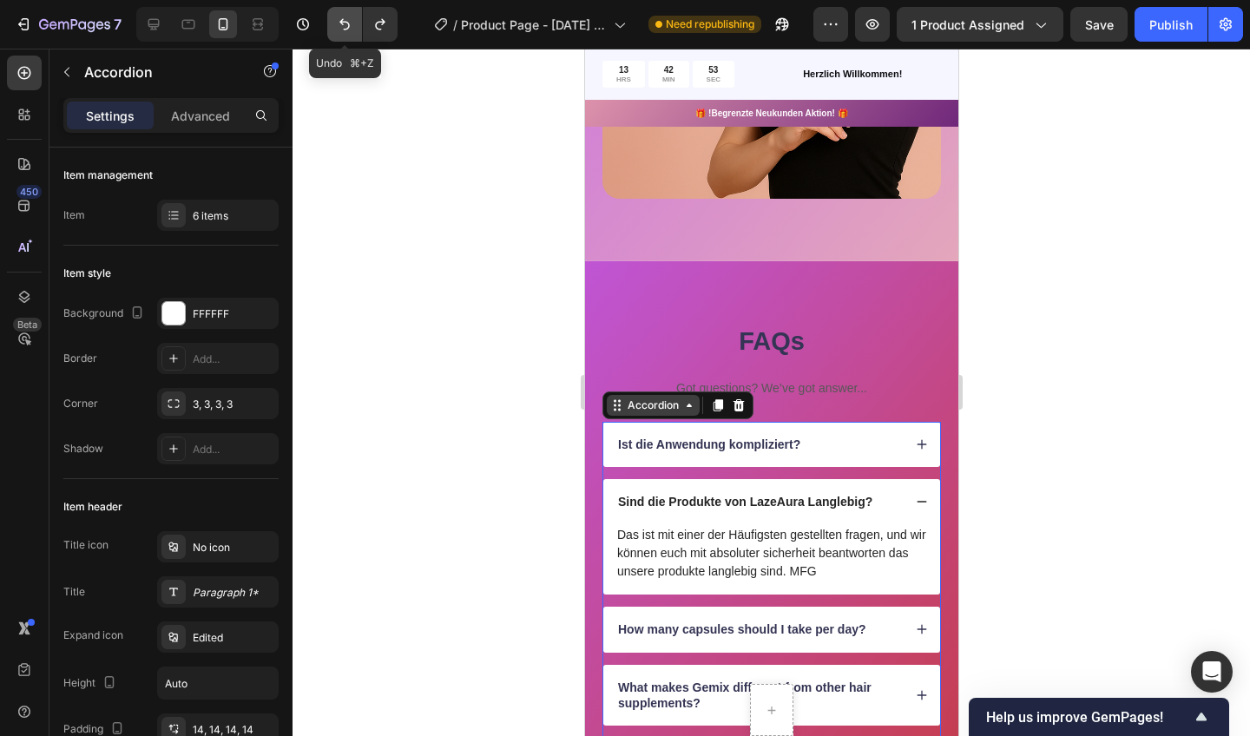
click at [886, 501] on div "Sind die Produkte von LazeAura Langlebig?" at bounding box center [758, 501] width 287 height 21
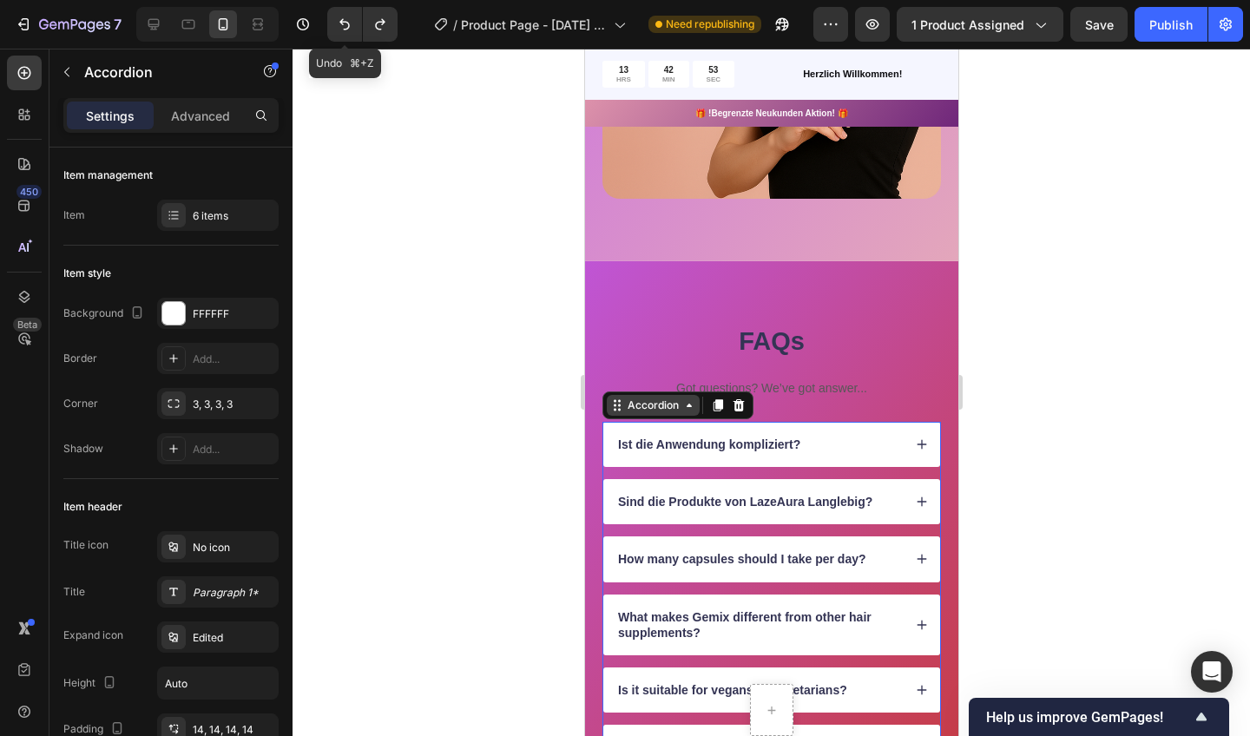
drag, startPoint x: 932, startPoint y: 75, endPoint x: 886, endPoint y: 459, distance: 387.3
click at [886, 459] on div "Ist die Anwendung kompliziert?" at bounding box center [771, 444] width 337 height 45
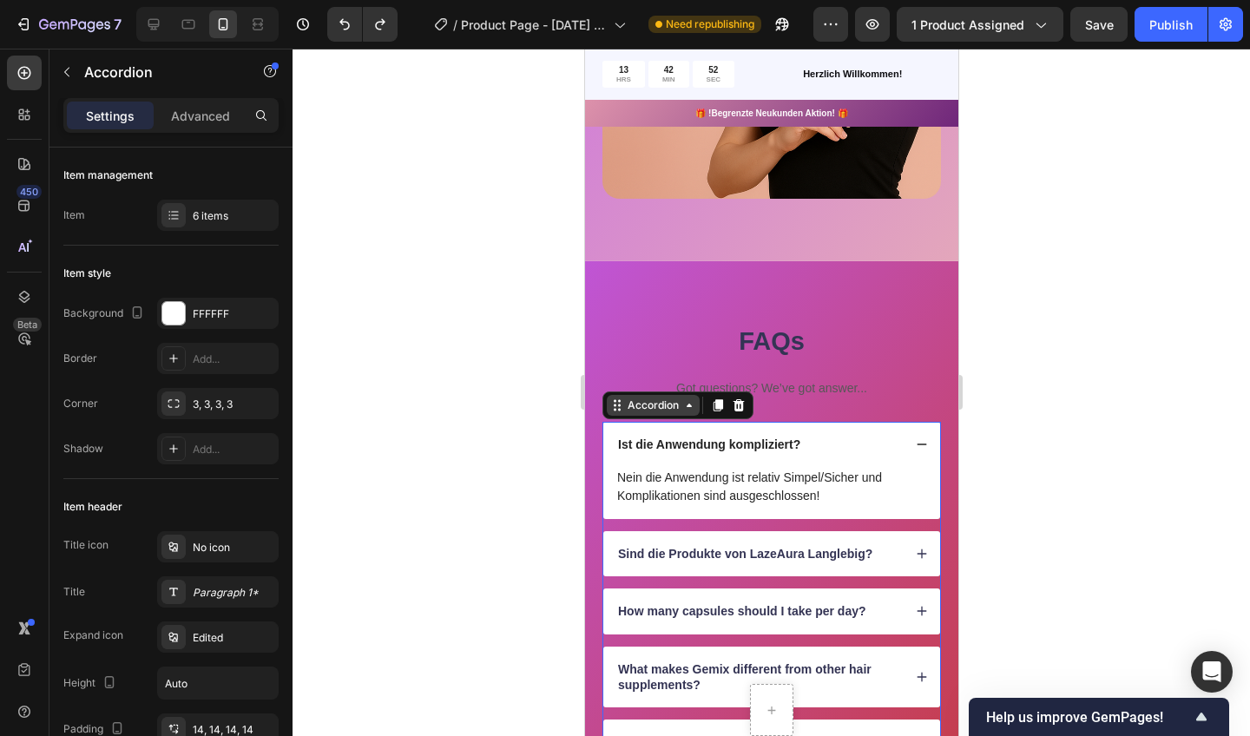
click at [890, 448] on div "Ist die Anwendung kompliziert?" at bounding box center [758, 444] width 287 height 21
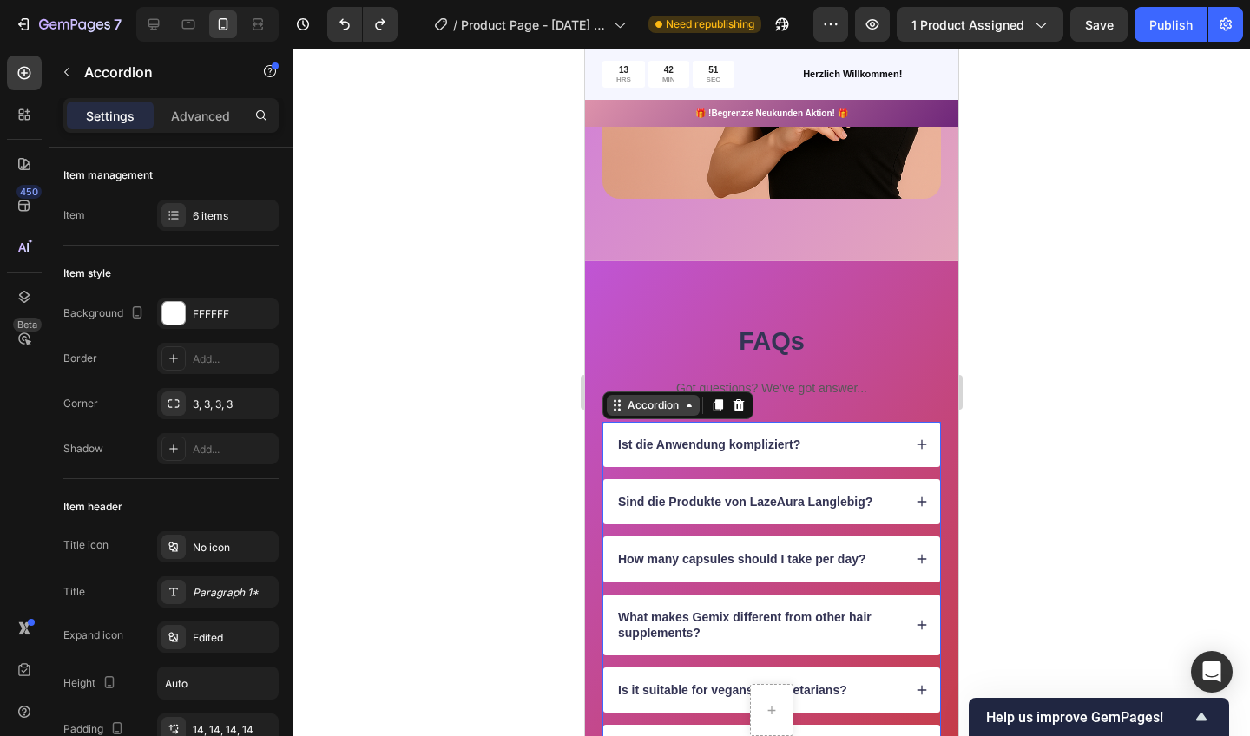
click at [728, 568] on div "How many capsules should I take per day?" at bounding box center [771, 559] width 337 height 45
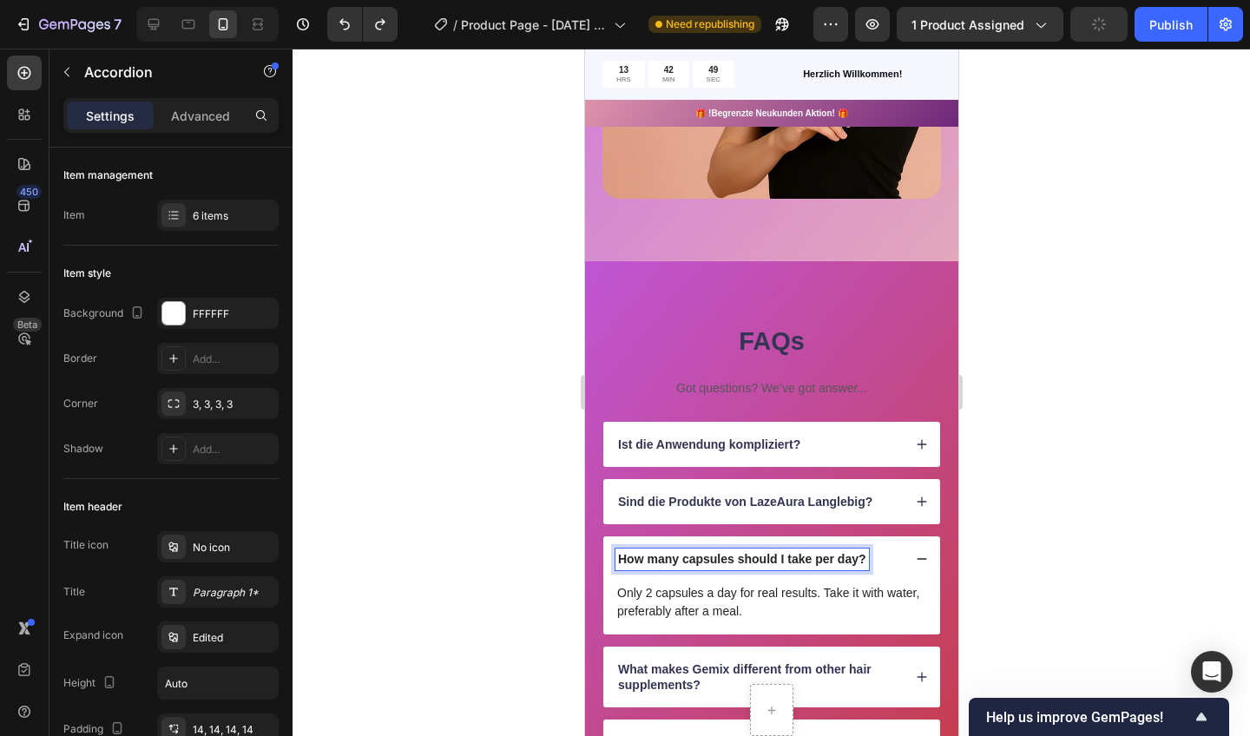
click at [861, 556] on p "How many capsules should I take per day?" at bounding box center [741, 559] width 248 height 16
click at [863, 557] on p "How many capsules should I take per day?" at bounding box center [741, 559] width 248 height 16
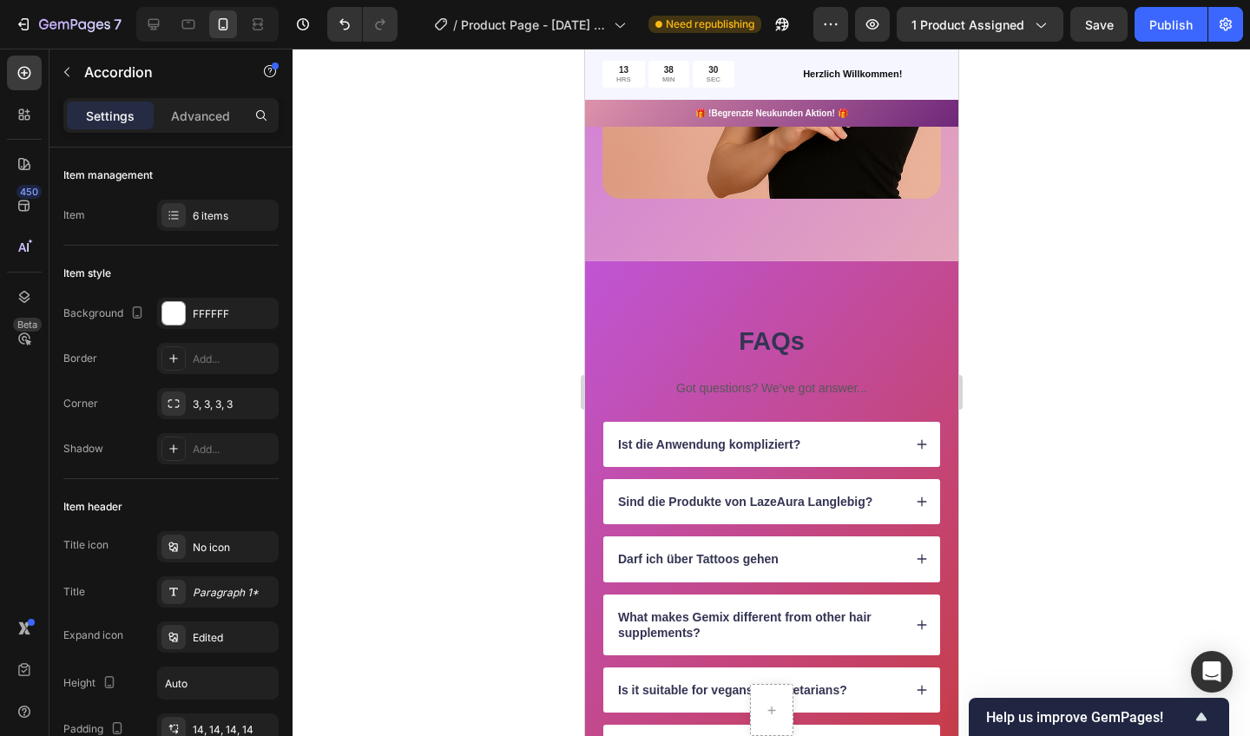
click at [915, 557] on icon at bounding box center [921, 559] width 12 height 12
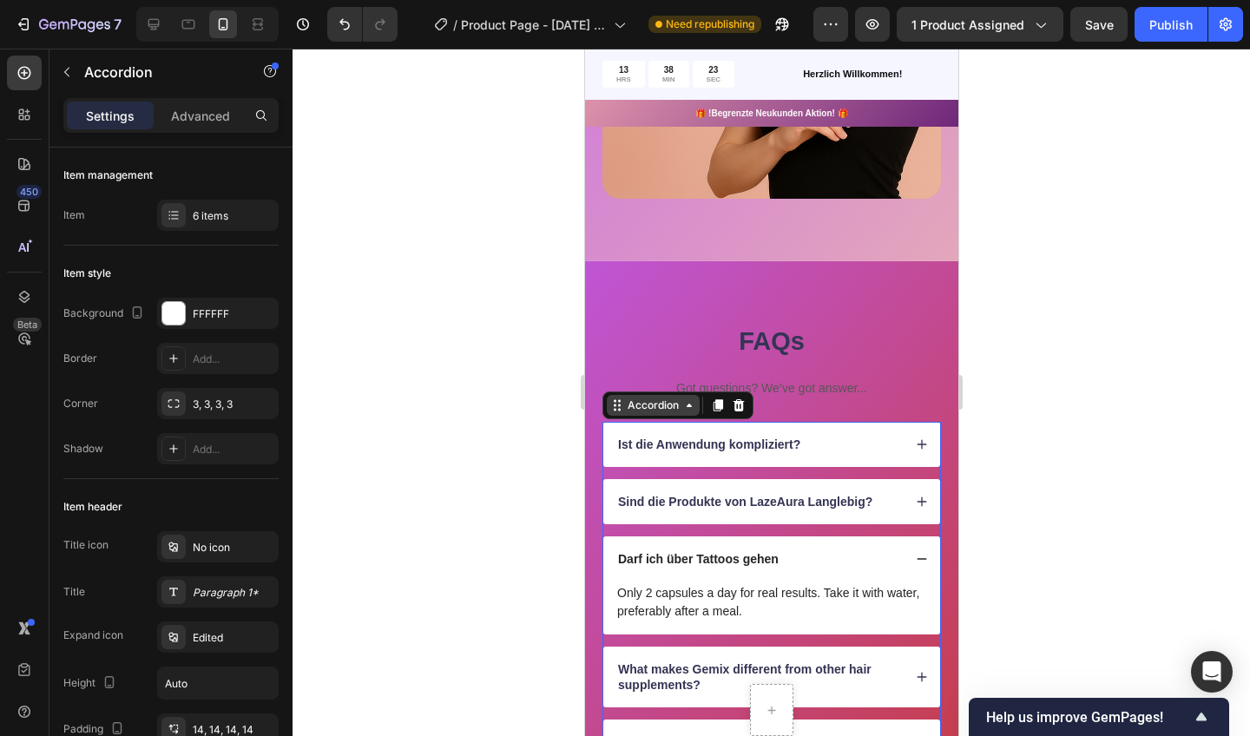
click at [790, 554] on div "Darf ich über Tattoos gehen" at bounding box center [758, 559] width 287 height 21
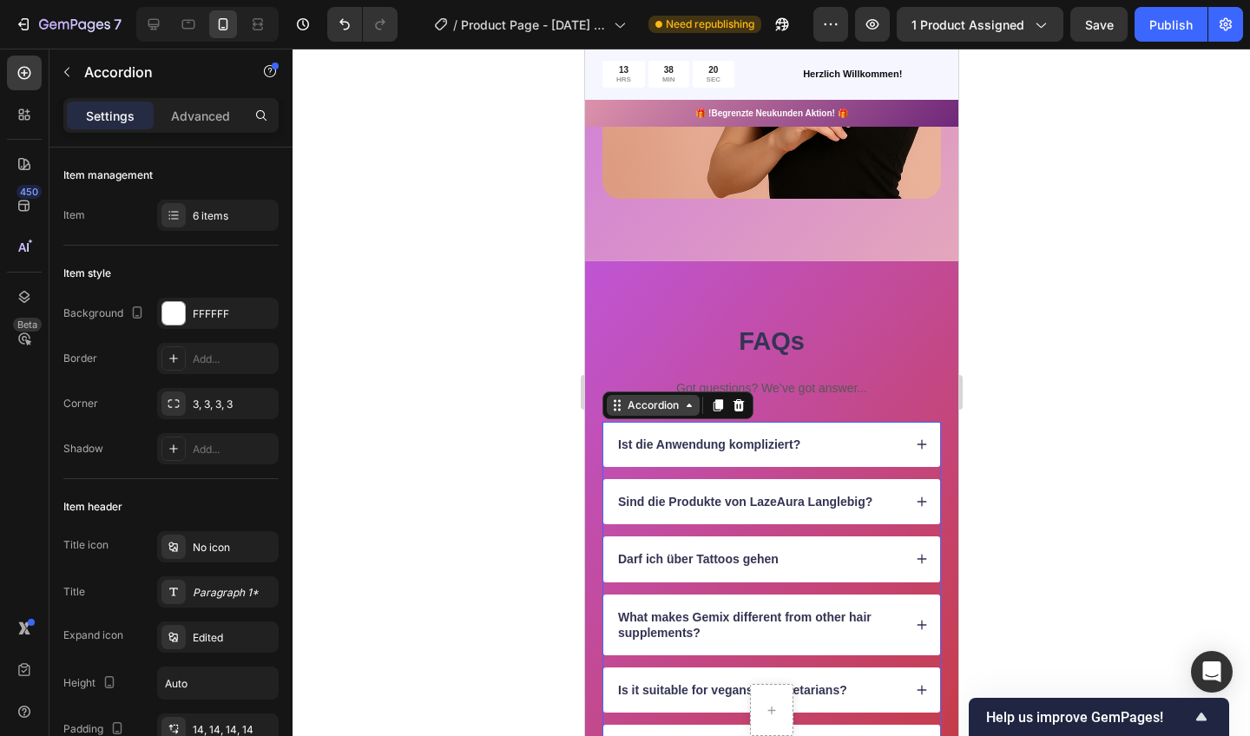
click at [921, 555] on icon at bounding box center [922, 560] width 10 height 10
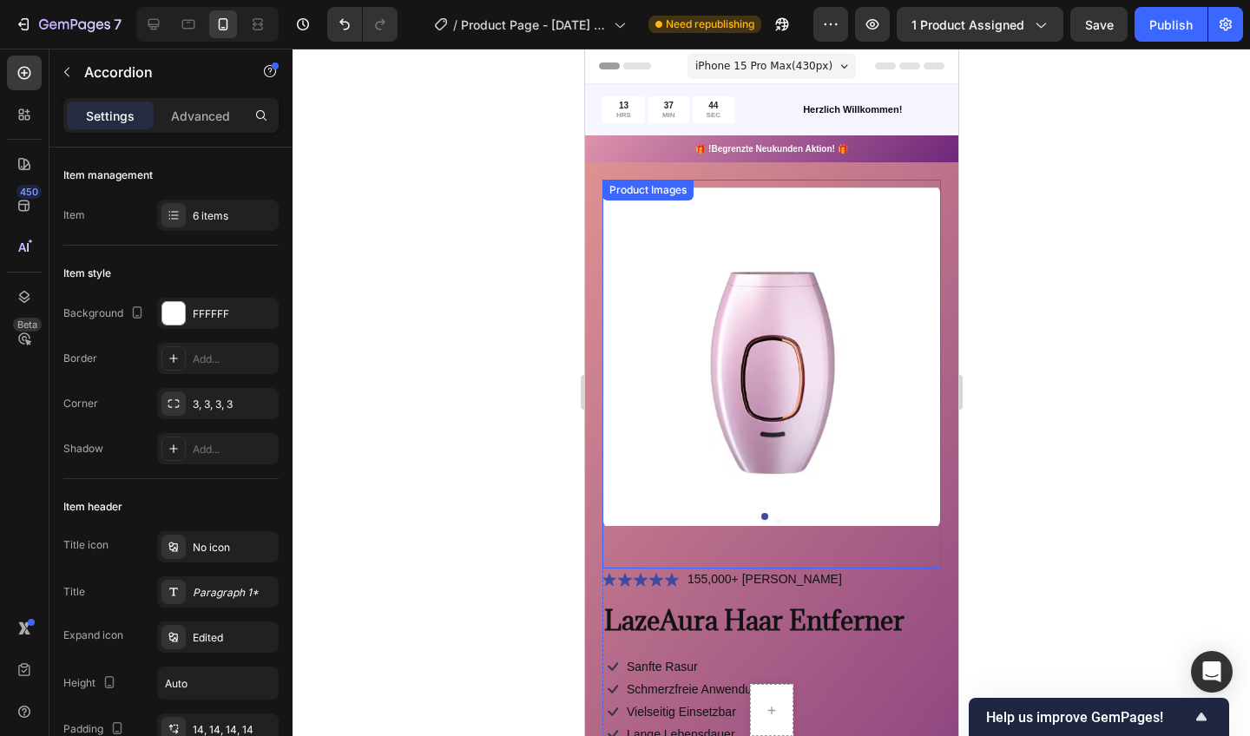
scroll to position [0, 0]
click at [451, 464] on div at bounding box center [772, 393] width 958 height 688
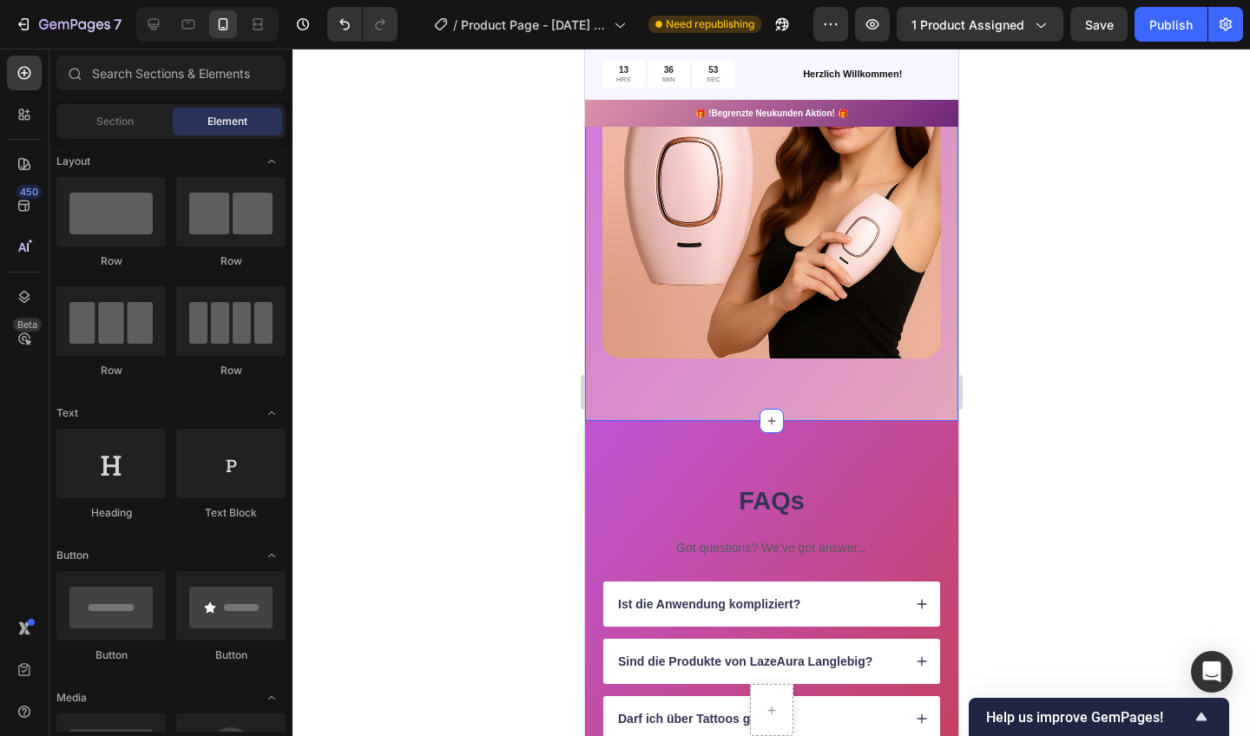
scroll to position [1338, 0]
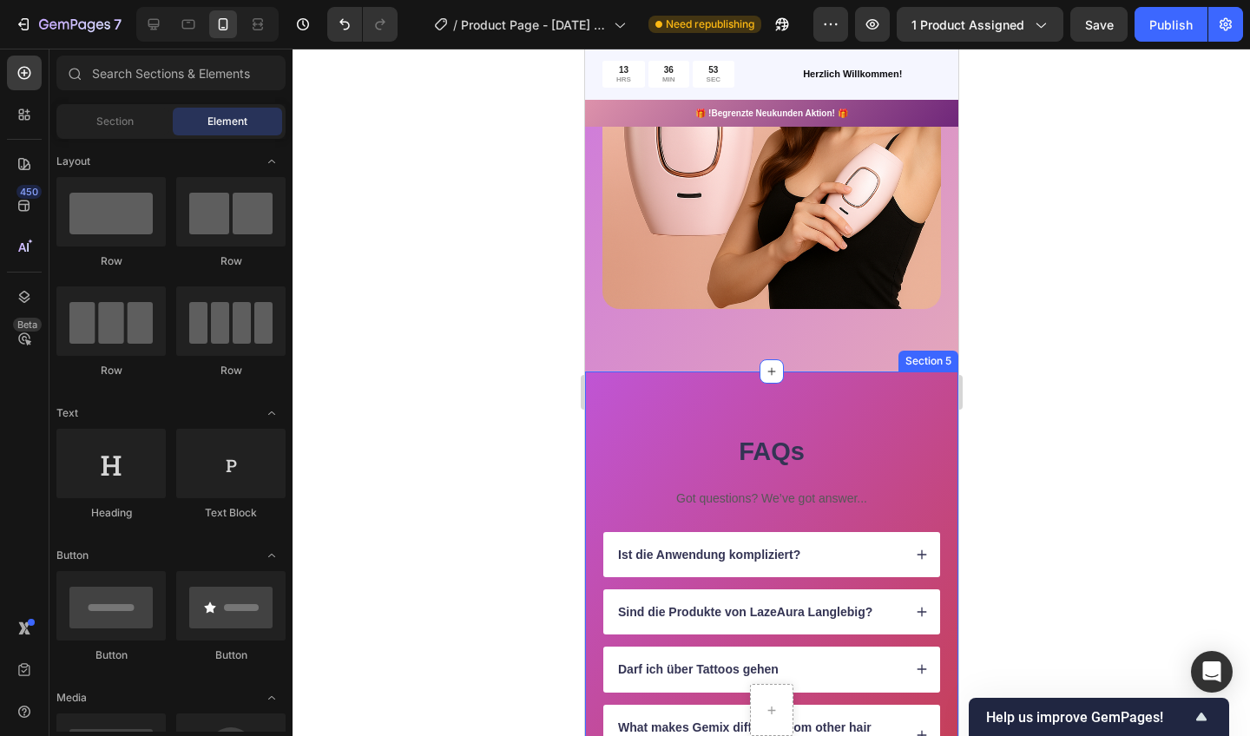
drag, startPoint x: 192, startPoint y: 343, endPoint x: 1099, endPoint y: 432, distance: 911.6
click at [1099, 432] on div at bounding box center [772, 393] width 958 height 688
drag, startPoint x: 1099, startPoint y: 432, endPoint x: 1082, endPoint y: 399, distance: 37.3
click at [1082, 399] on div at bounding box center [772, 393] width 958 height 688
click at [501, 504] on div at bounding box center [772, 393] width 958 height 688
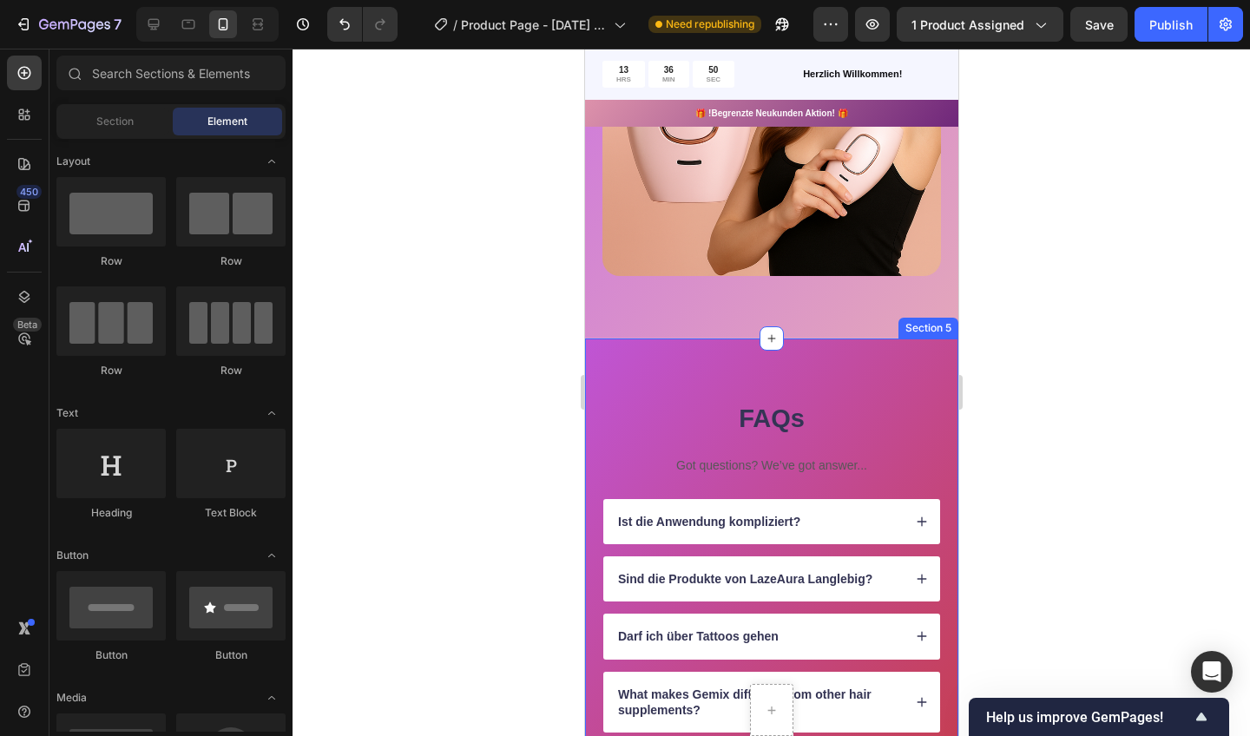
scroll to position [1418, 0]
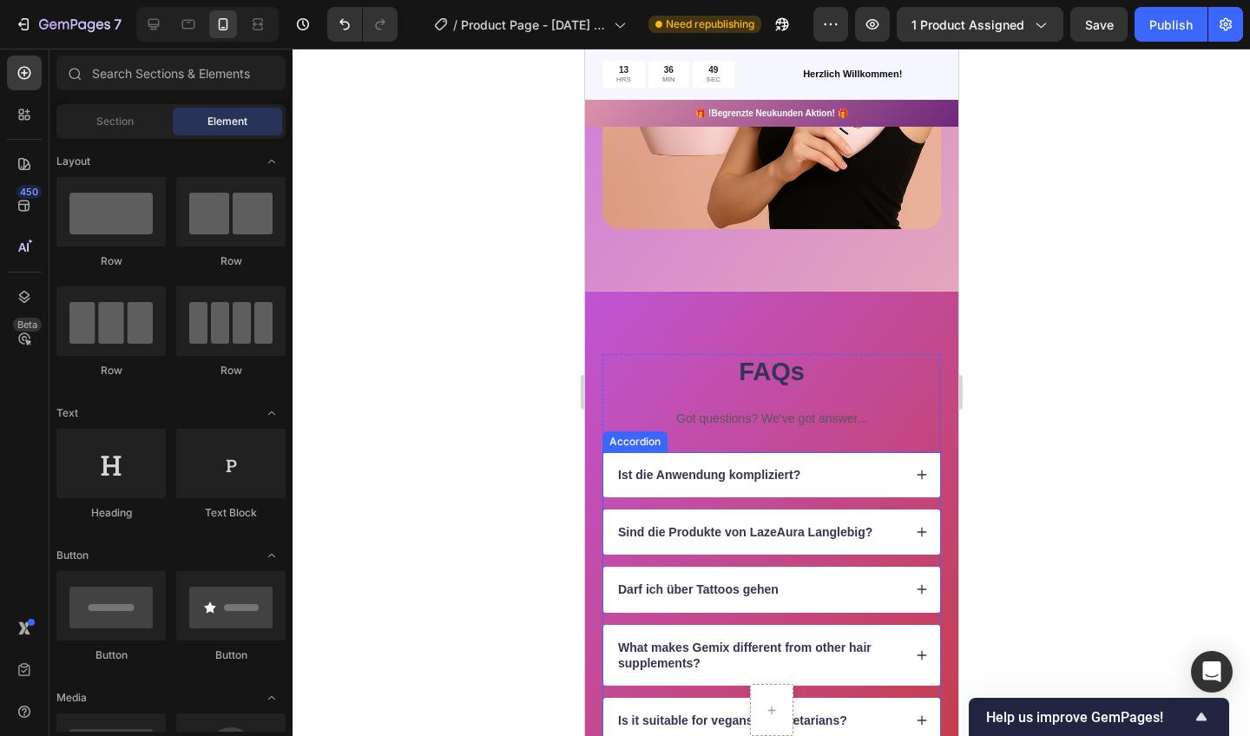
click at [1084, 428] on div at bounding box center [772, 393] width 958 height 688
drag, startPoint x: 262, startPoint y: 478, endPoint x: 1083, endPoint y: 486, distance: 820.5
click at [1083, 486] on div at bounding box center [772, 393] width 958 height 688
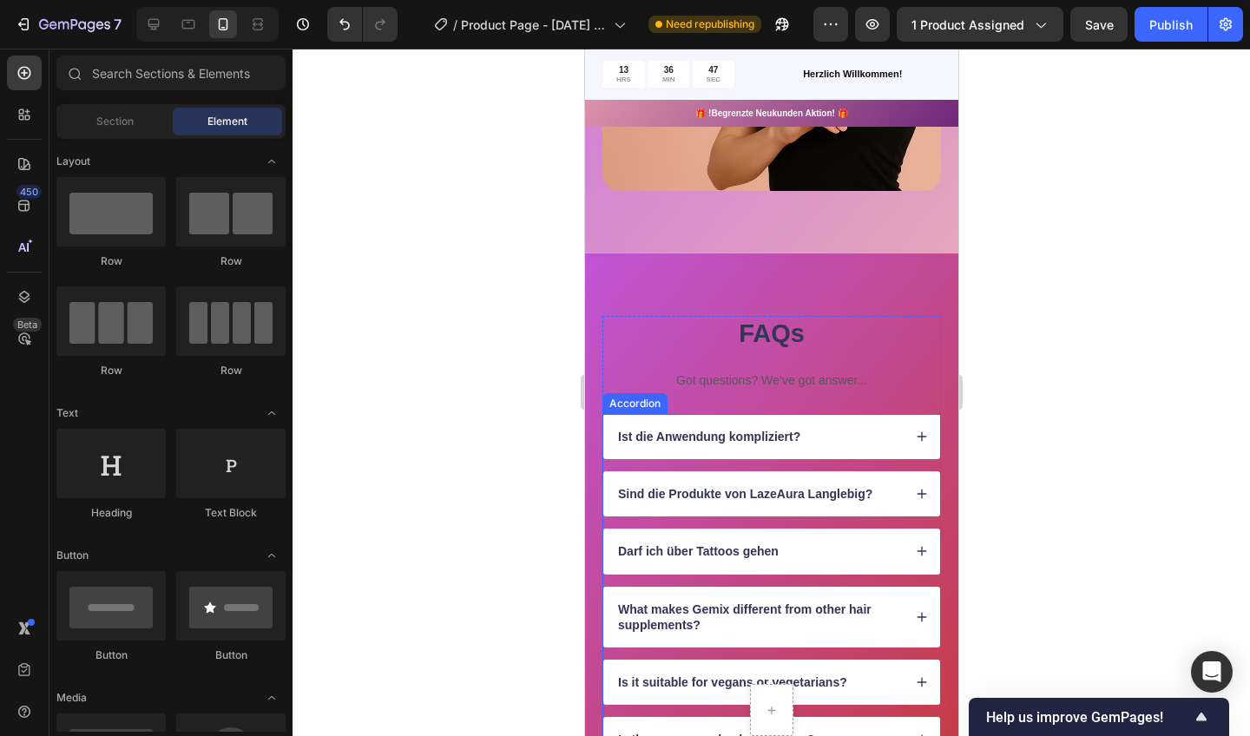
scroll to position [1513, 0]
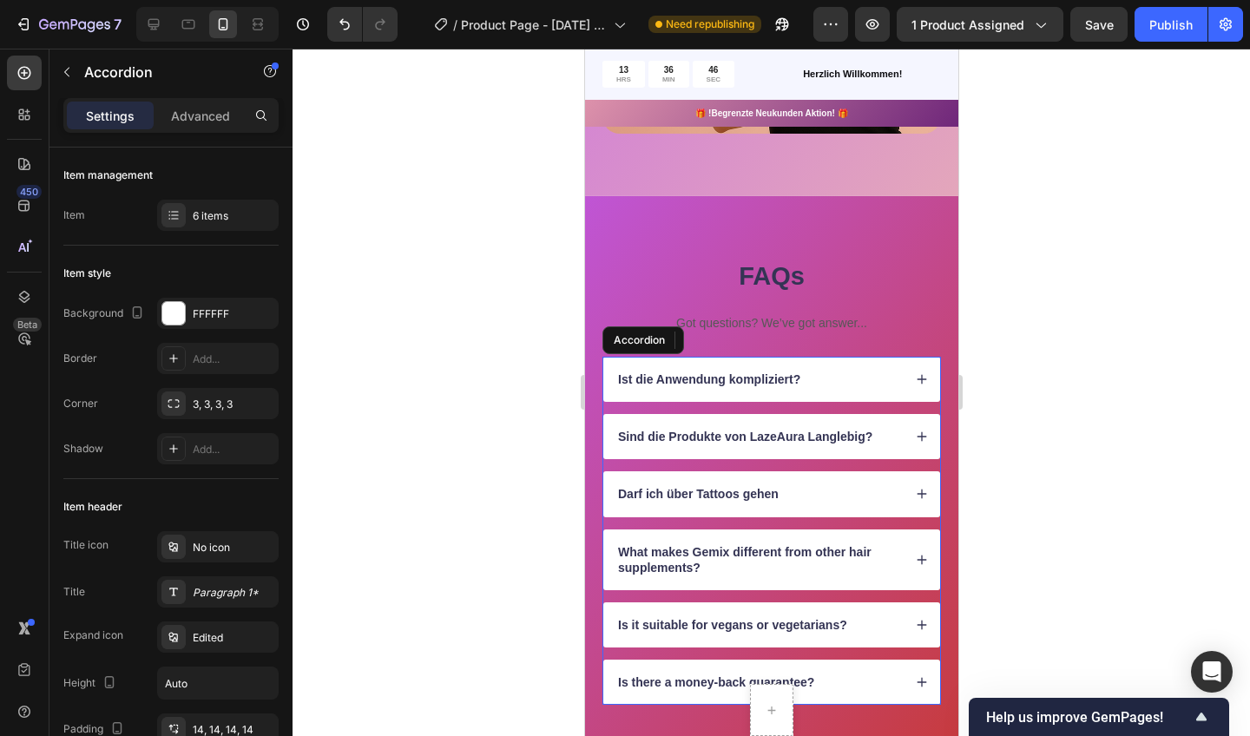
click at [756, 478] on div "Darf ich über Tattoos gehen" at bounding box center [771, 493] width 337 height 45
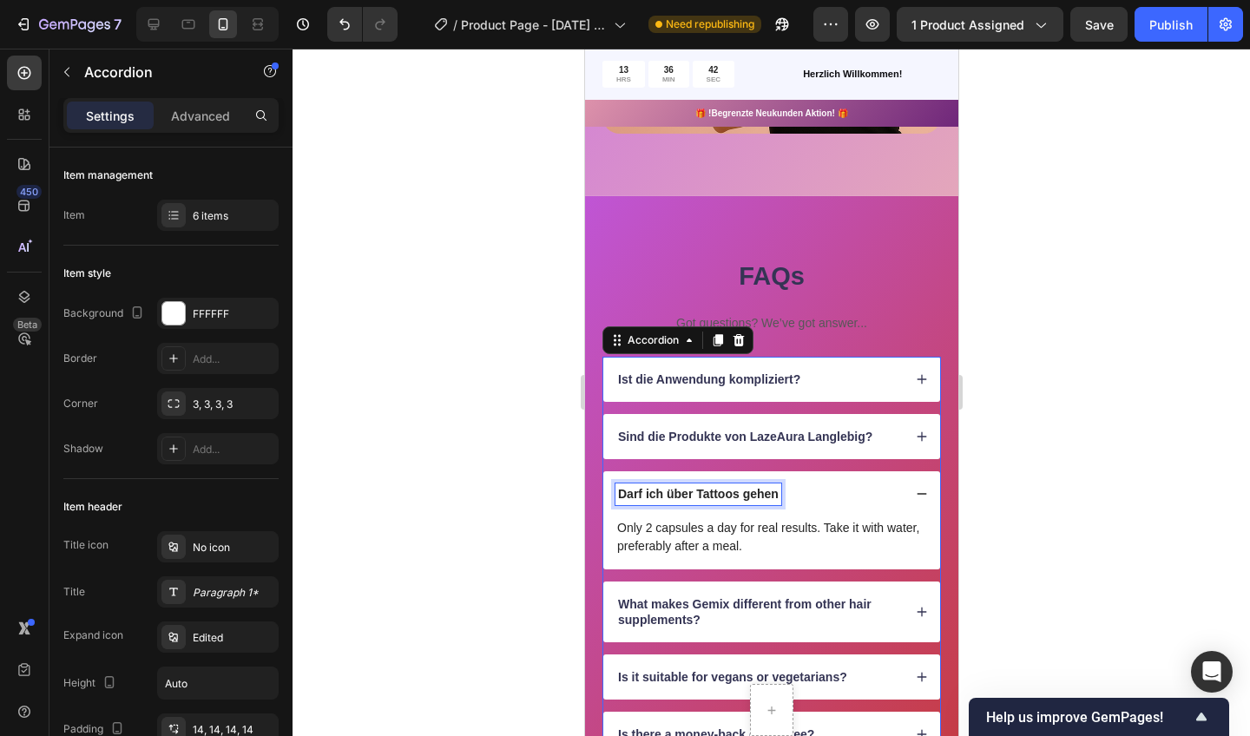
click at [778, 490] on p "Darf ich über Tattoos gehen" at bounding box center [697, 494] width 161 height 16
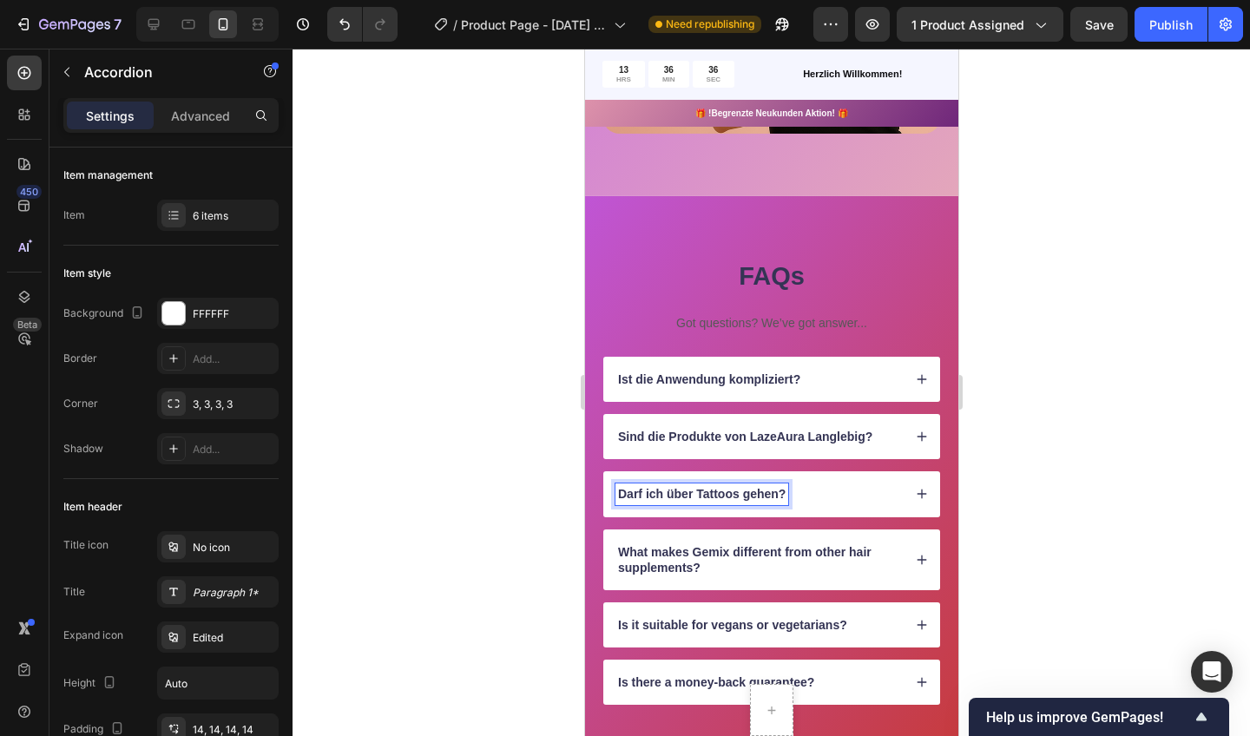
drag, startPoint x: 837, startPoint y: 570, endPoint x: 871, endPoint y: 480, distance: 95.6
click at [871, 480] on div "Darf ich über Tattoos gehen?" at bounding box center [771, 493] width 337 height 45
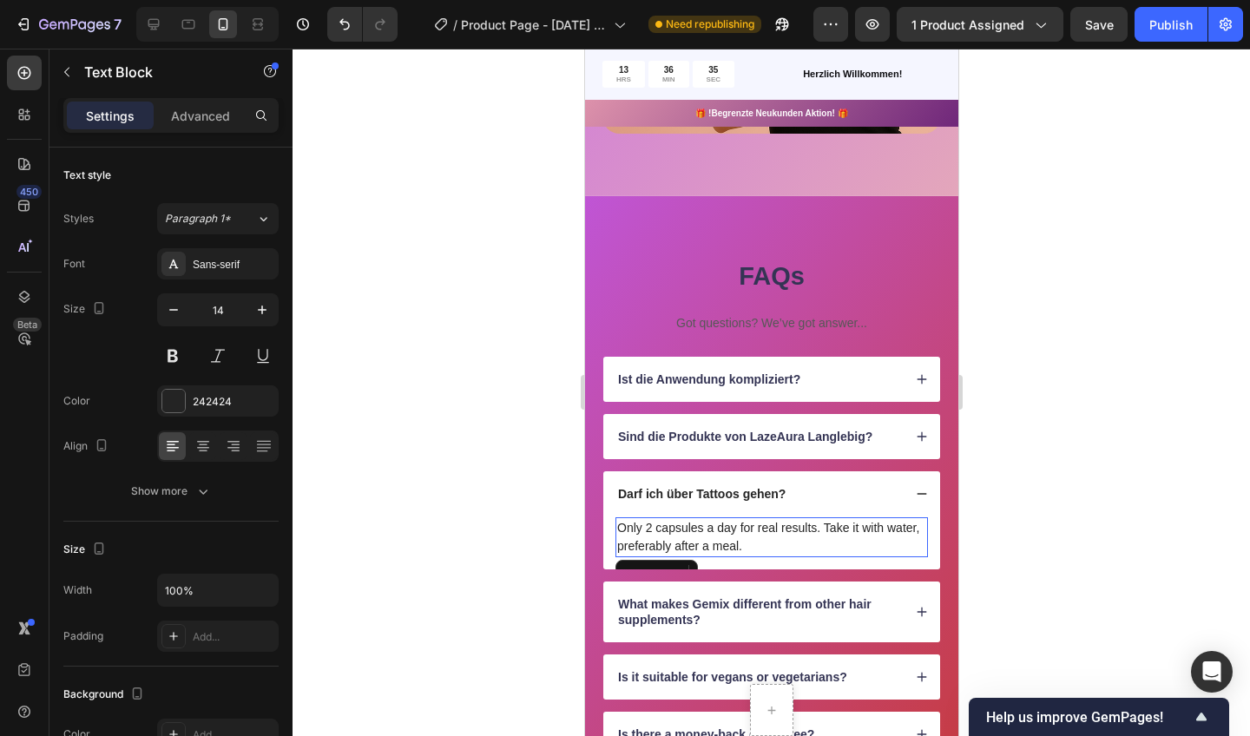
drag, startPoint x: 871, startPoint y: 480, endPoint x: 773, endPoint y: 541, distance: 115.4
click at [773, 541] on p "Only 2 capsules a day for real results. Take it with water, preferably after a …" at bounding box center [770, 537] width 309 height 36
click at [734, 540] on p "Only 2 capsules a day for real results. Take it with water, preferably after a …" at bounding box center [770, 537] width 309 height 36
click at [741, 540] on p "Only 2 capsules a day for real results. Take it with water, preferably after a …" at bounding box center [770, 537] width 309 height 36
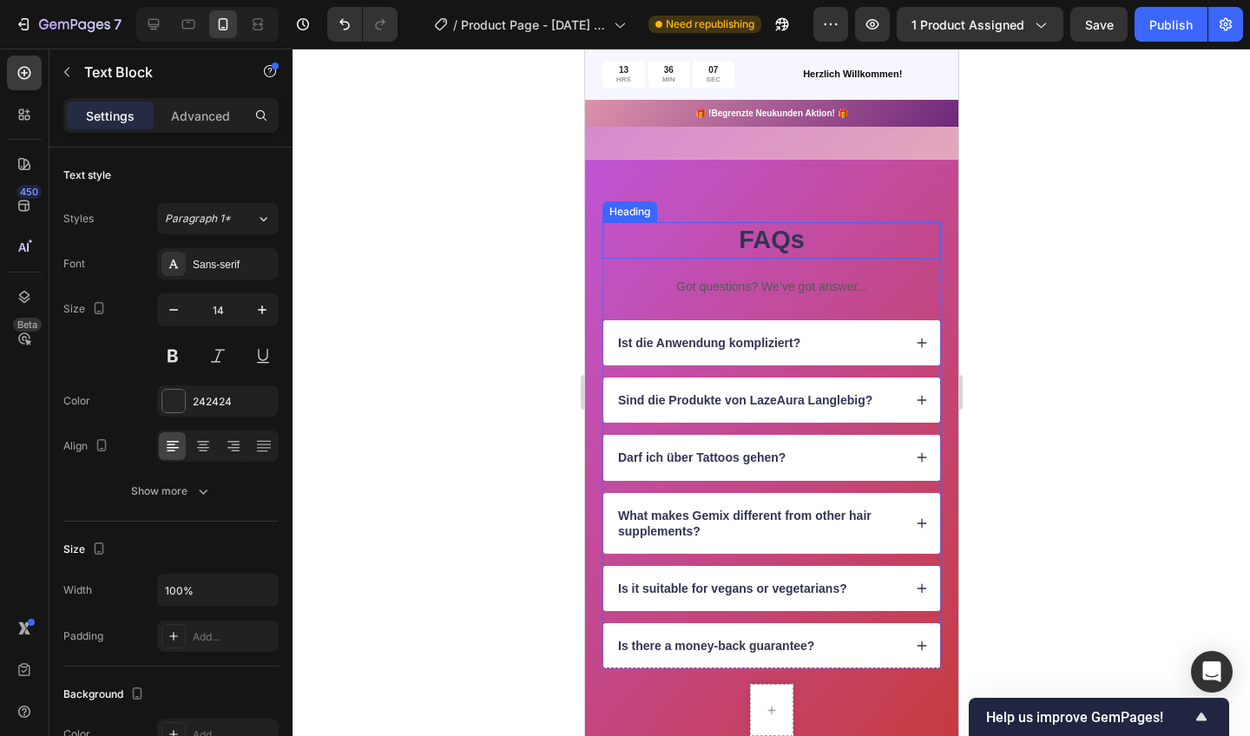
scroll to position [1591, 0]
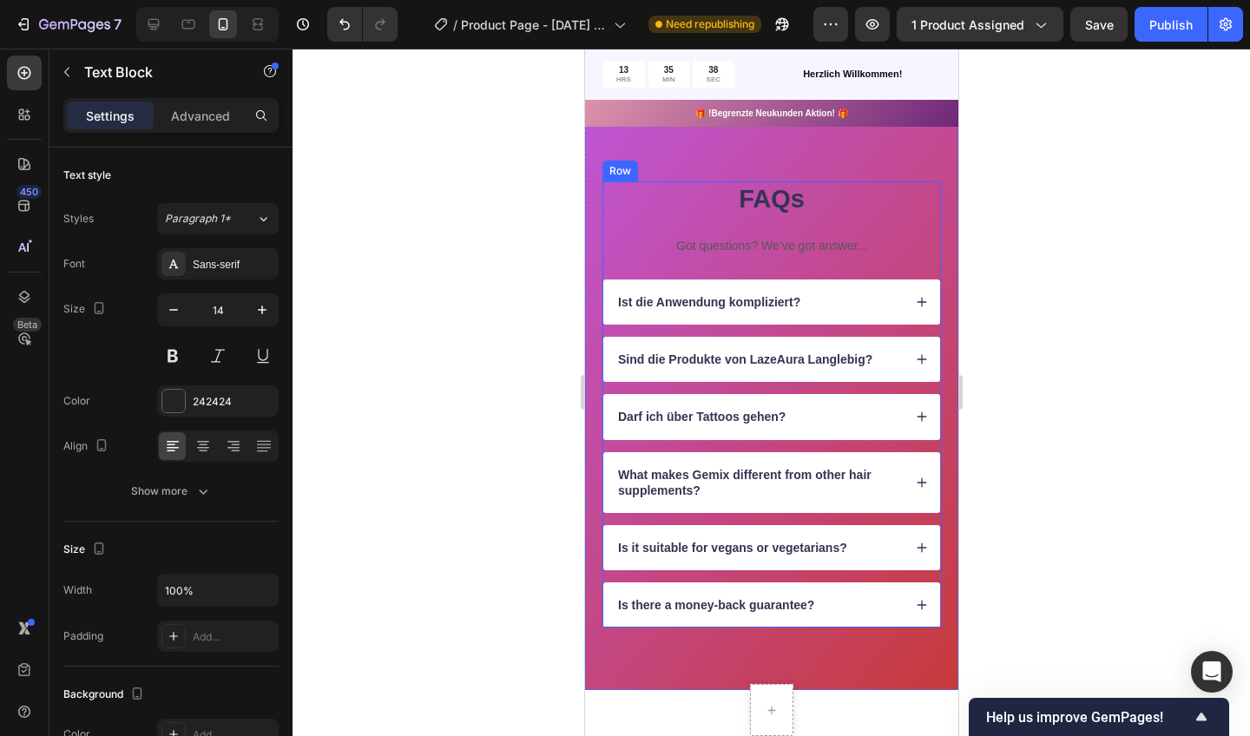
drag, startPoint x: 750, startPoint y: 221, endPoint x: 888, endPoint y: 418, distance: 241.3
click at [888, 418] on div "Darf ich über Tattoos gehen?" at bounding box center [758, 416] width 287 height 21
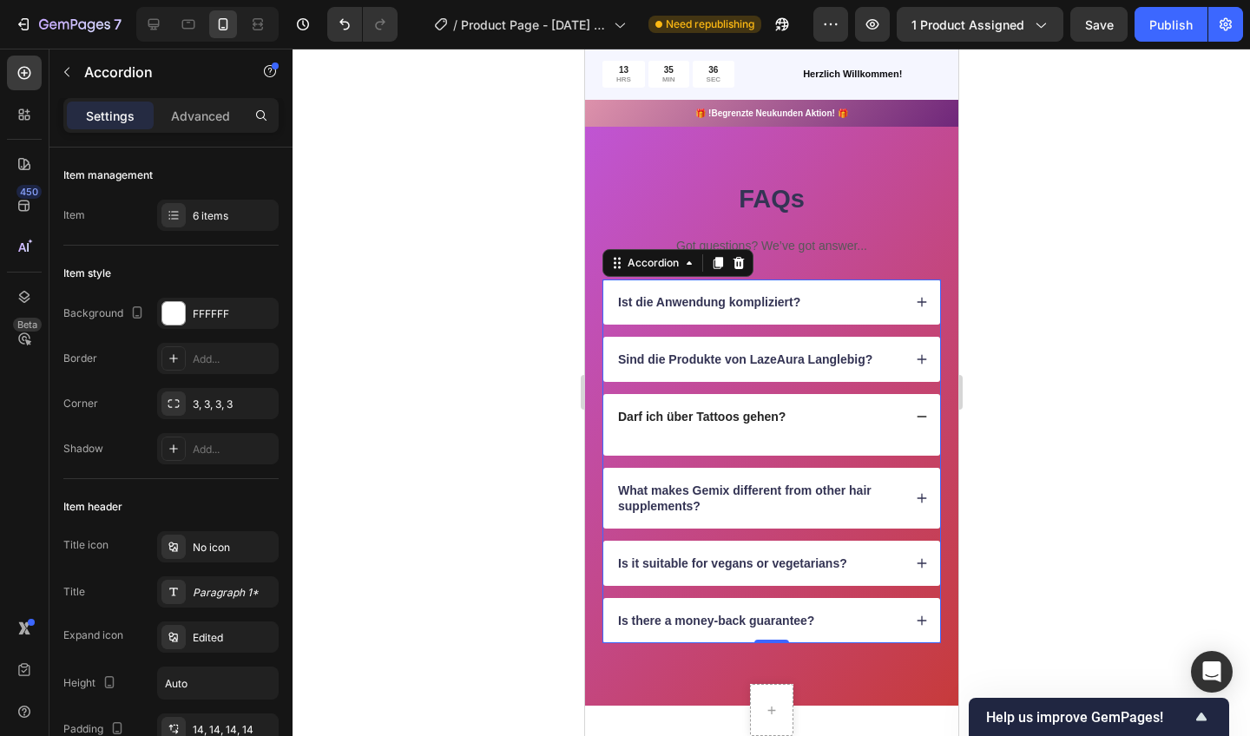
click at [784, 440] on div "Text Block" at bounding box center [771, 441] width 313 height 3
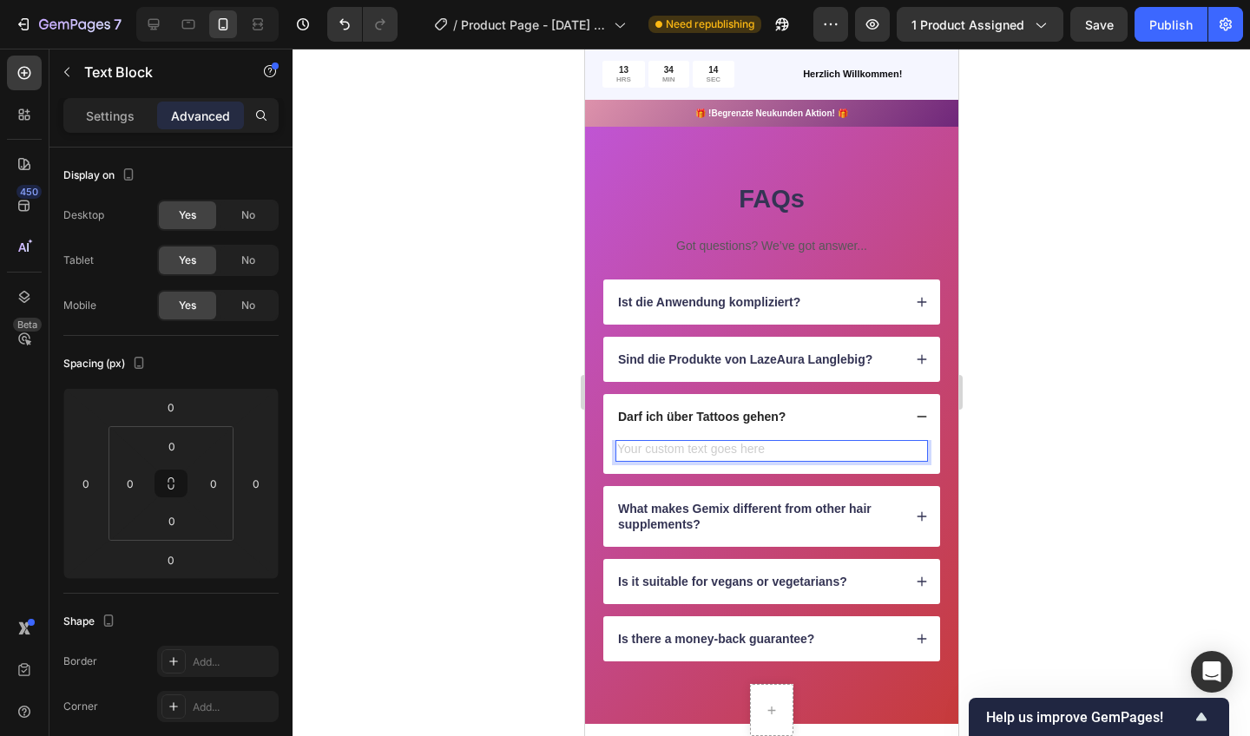
click at [735, 412] on p "Darf ich über Tattoos gehen?" at bounding box center [701, 417] width 168 height 16
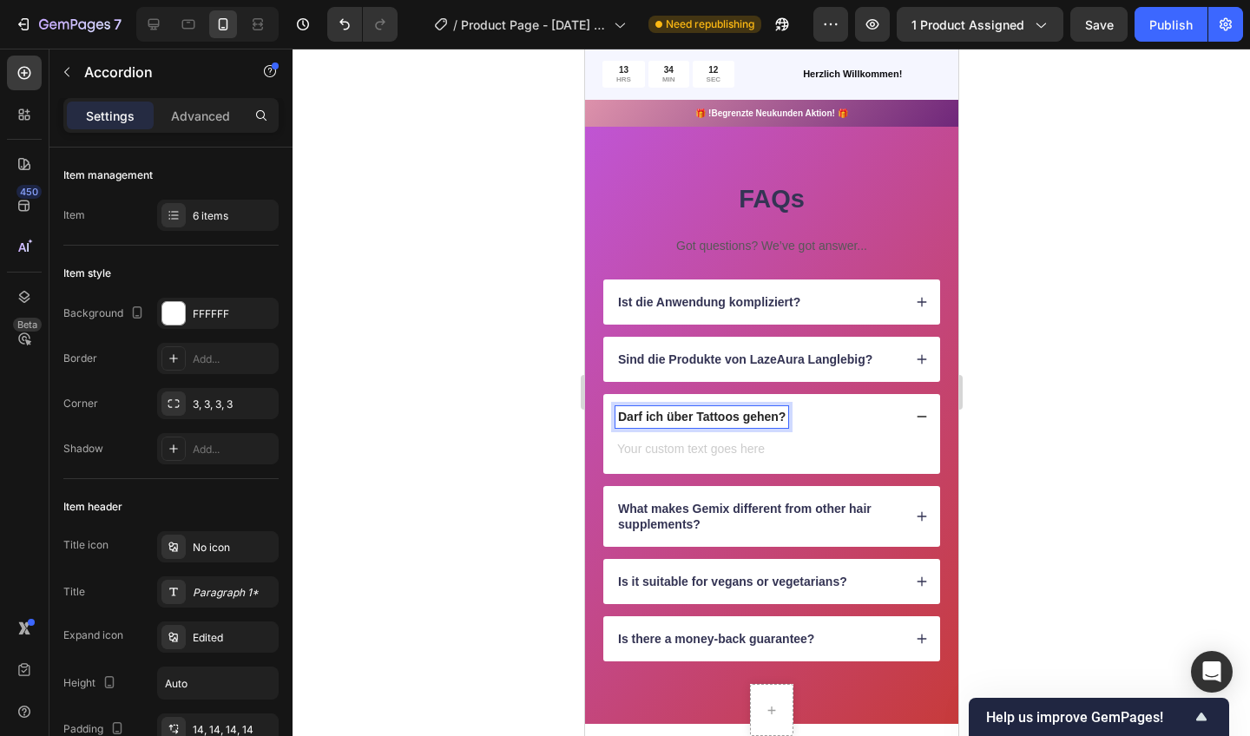
click at [738, 416] on p "Darf ich über Tattoos gehen?" at bounding box center [701, 417] width 168 height 16
click at [781, 411] on p "Darf ich über Tattoos gehen?" at bounding box center [701, 417] width 168 height 16
click at [787, 418] on div "Darf ich über Tattoos gehen?" at bounding box center [701, 416] width 173 height 21
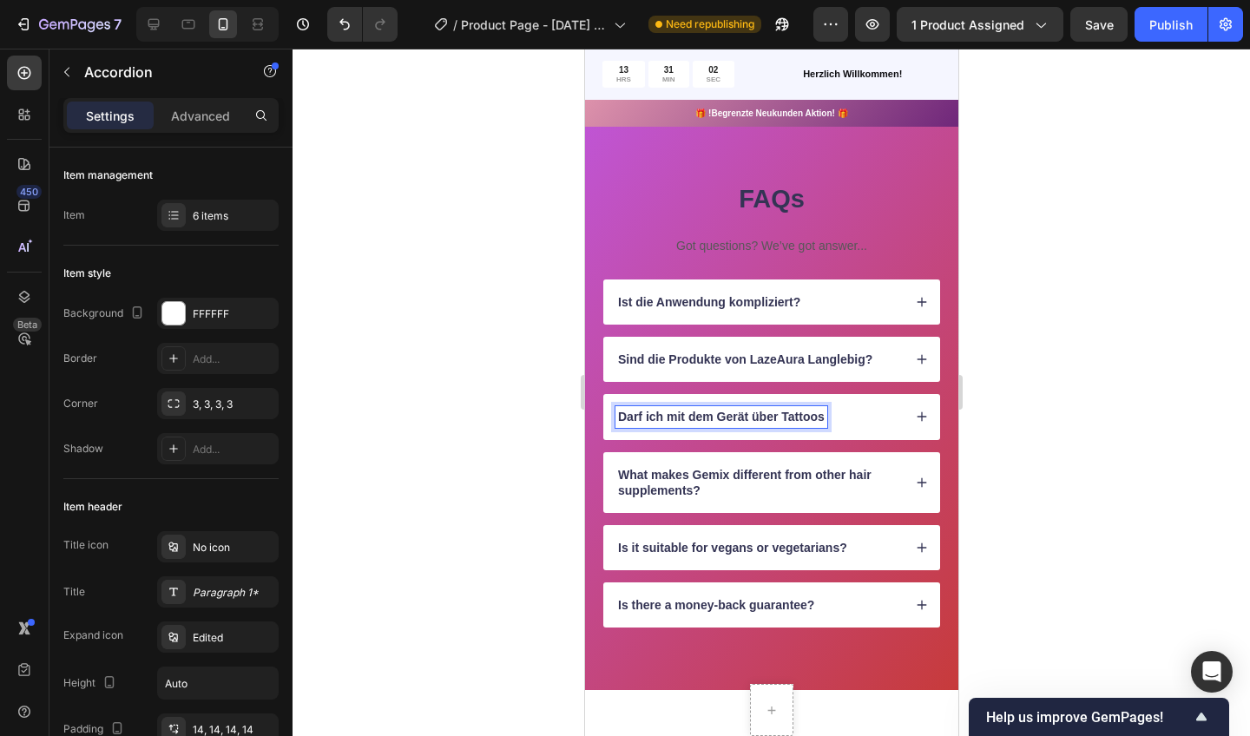
drag, startPoint x: 738, startPoint y: 416, endPoint x: 774, endPoint y: 409, distance: 36.3
click at [774, 409] on p "Darf ich mit dem Gerät über Tattoos" at bounding box center [720, 417] width 207 height 16
click at [774, 411] on p "Darf ich mit dem Gerät über Tattoos" at bounding box center [720, 417] width 207 height 16
click at [775, 411] on p "Darf ich mit dem Gerät über Tattoos" at bounding box center [720, 417] width 207 height 16
drag, startPoint x: 774, startPoint y: 409, endPoint x: 842, endPoint y: 415, distance: 68.9
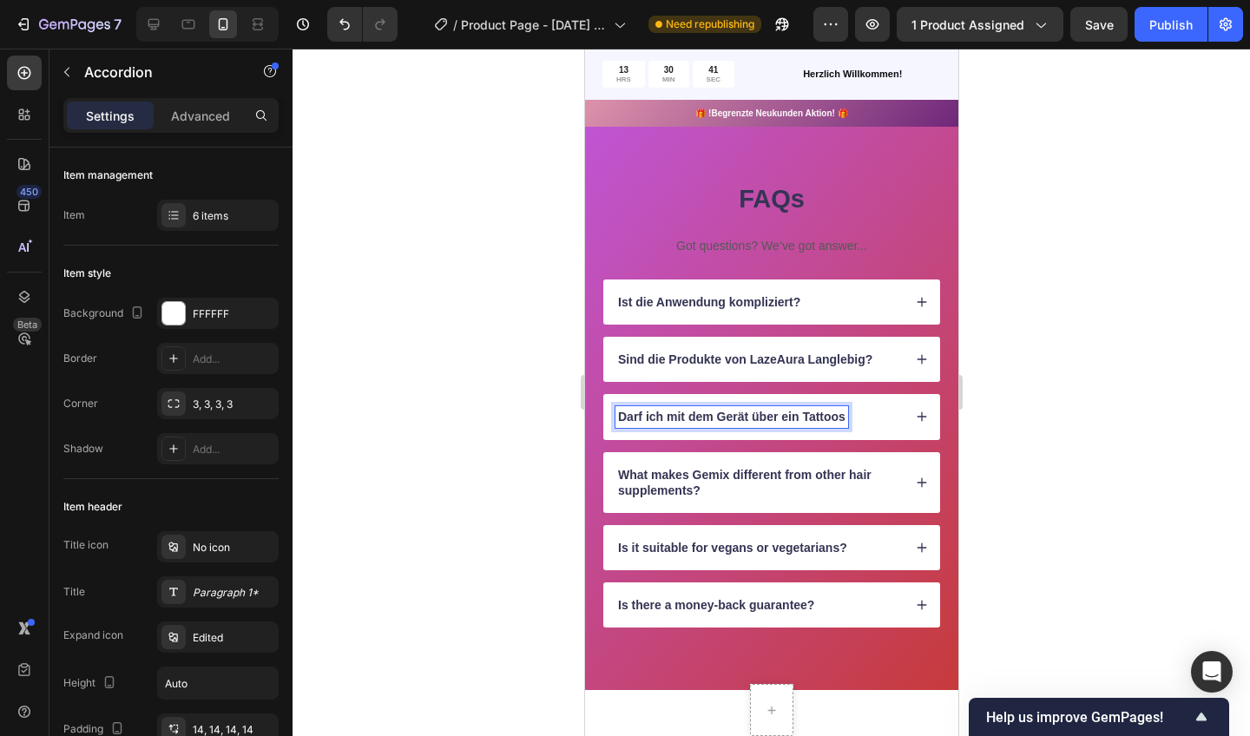
click at [842, 415] on p "Darf ich mit dem Gerät über ein Tattoos" at bounding box center [730, 417] width 227 height 16
click at [920, 411] on icon at bounding box center [921, 417] width 12 height 12
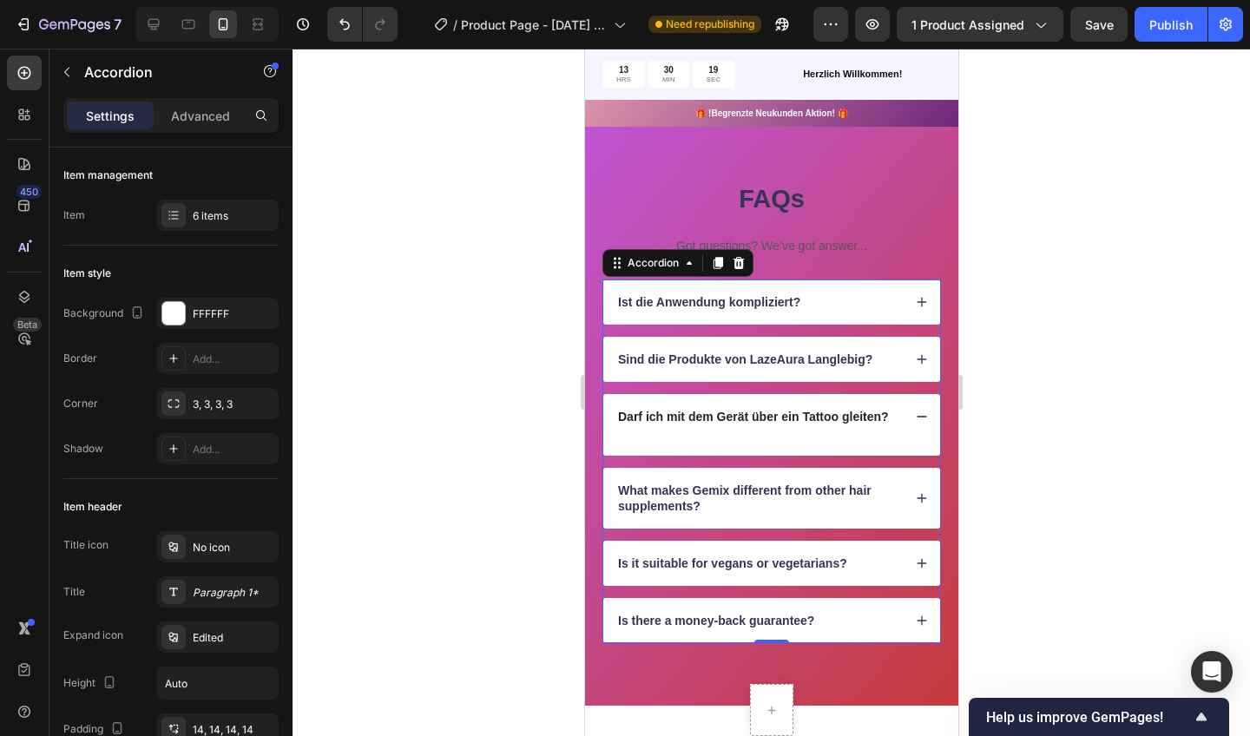
click at [810, 436] on div "Darf ich mit dem Gerät über ein Tattoo gleiten?" at bounding box center [771, 416] width 337 height 45
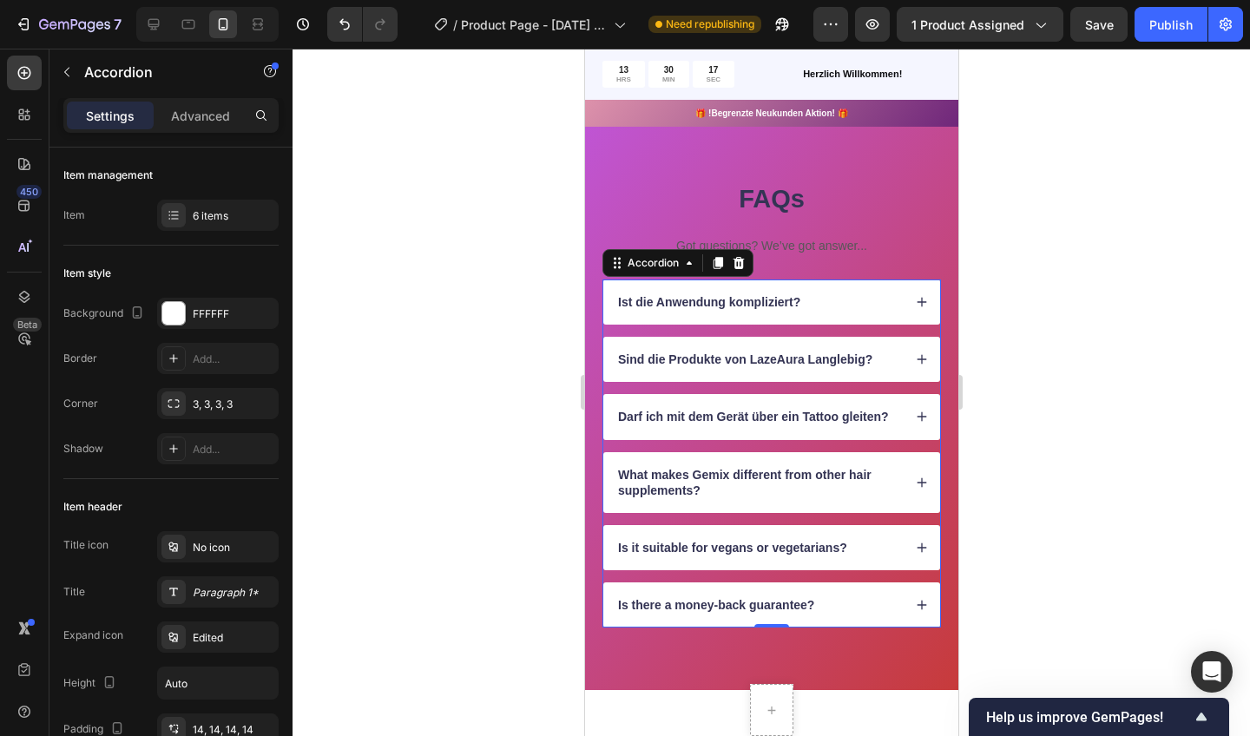
click at [916, 412] on icon at bounding box center [921, 417] width 12 height 12
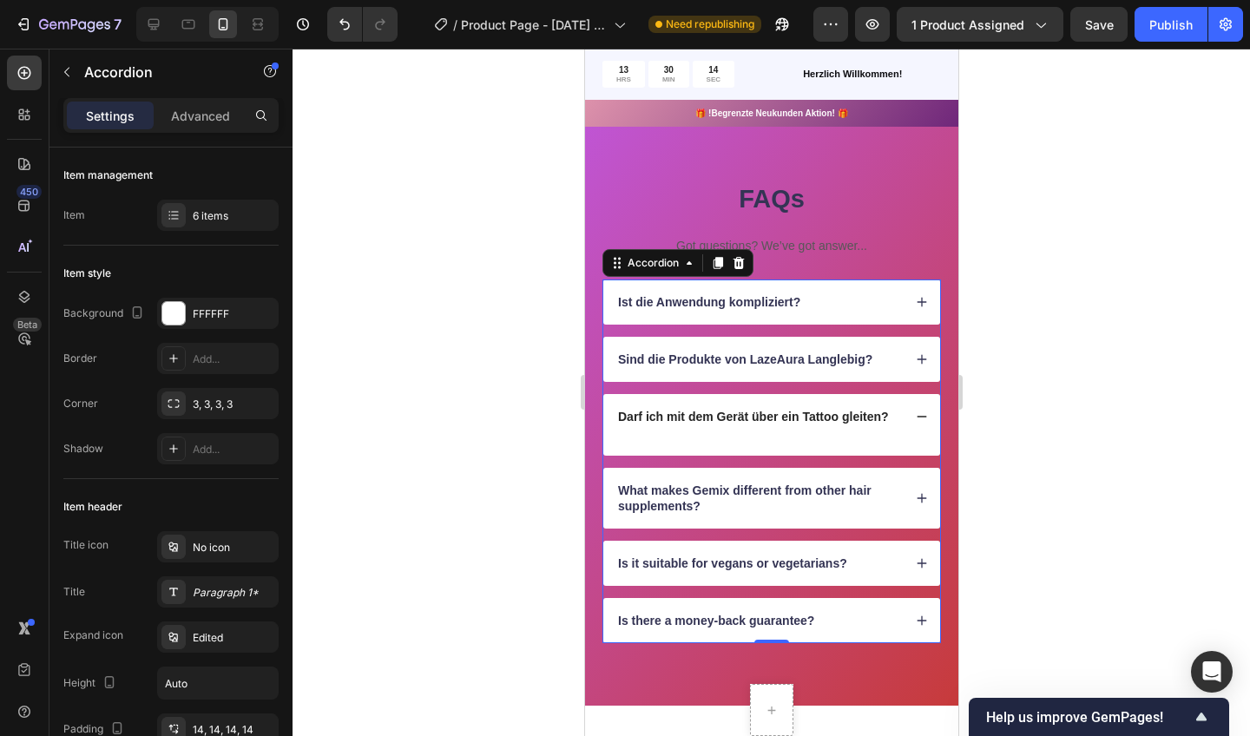
drag, startPoint x: 842, startPoint y: 415, endPoint x: 709, endPoint y: 431, distance: 133.8
click at [709, 431] on div "Darf ich mit dem Gerät über ein Tattoo gleiten?" at bounding box center [771, 416] width 337 height 45
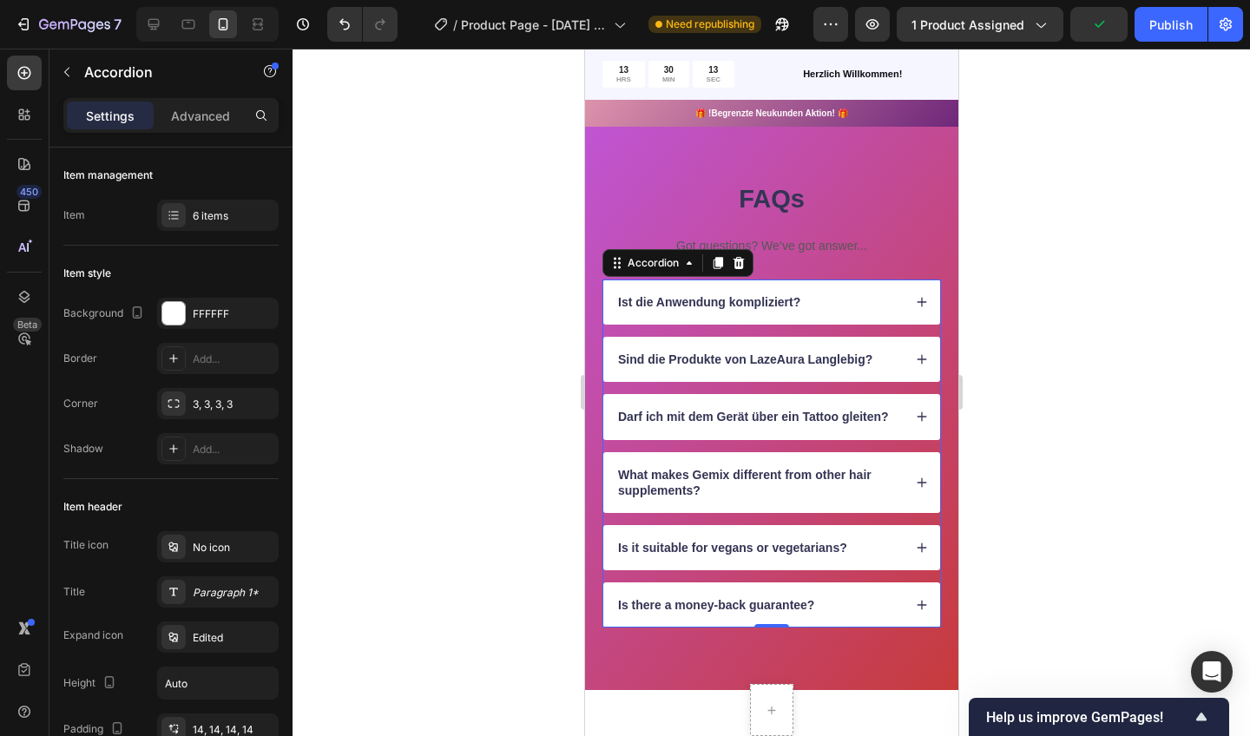
drag, startPoint x: 709, startPoint y: 431, endPoint x: 646, endPoint y: 430, distance: 63.4
click at [646, 430] on div "Darf ich mit dem Gerät über ein Tattoo gleiten?" at bounding box center [771, 416] width 337 height 45
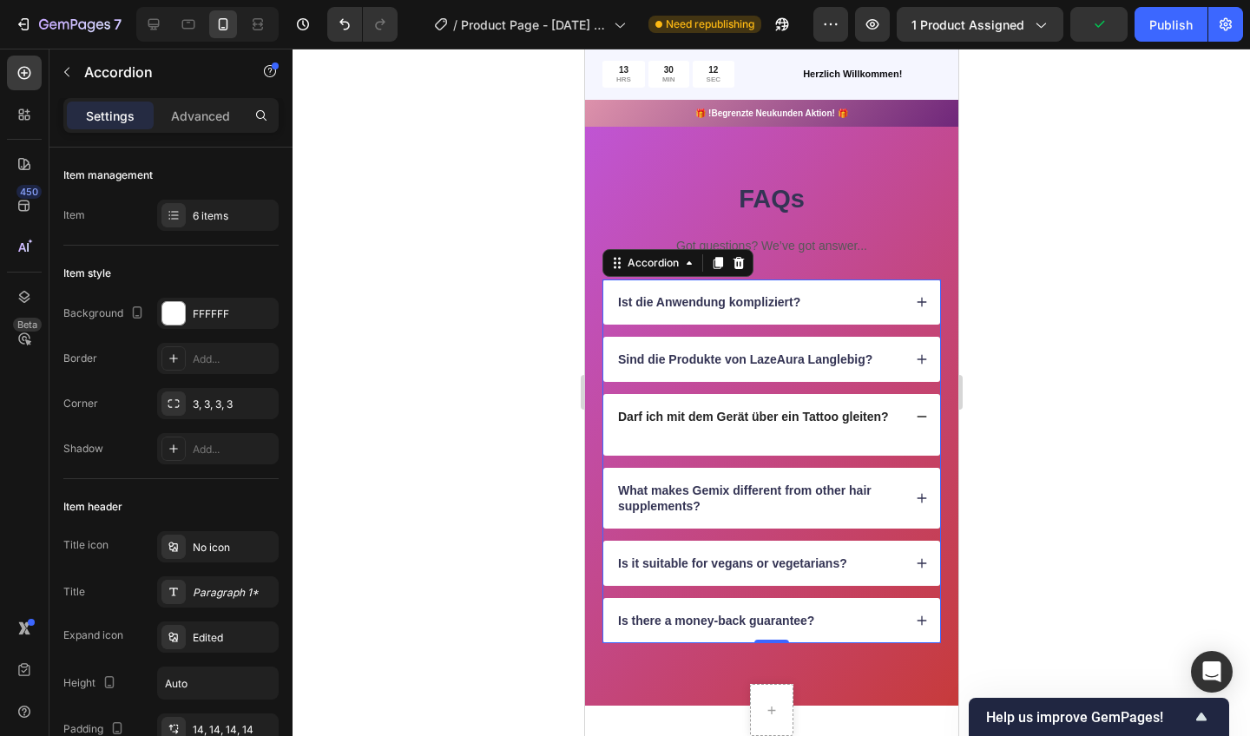
click at [646, 430] on div "Darf ich mit dem Gerät über ein Tattoo gleiten?" at bounding box center [771, 416] width 337 height 45
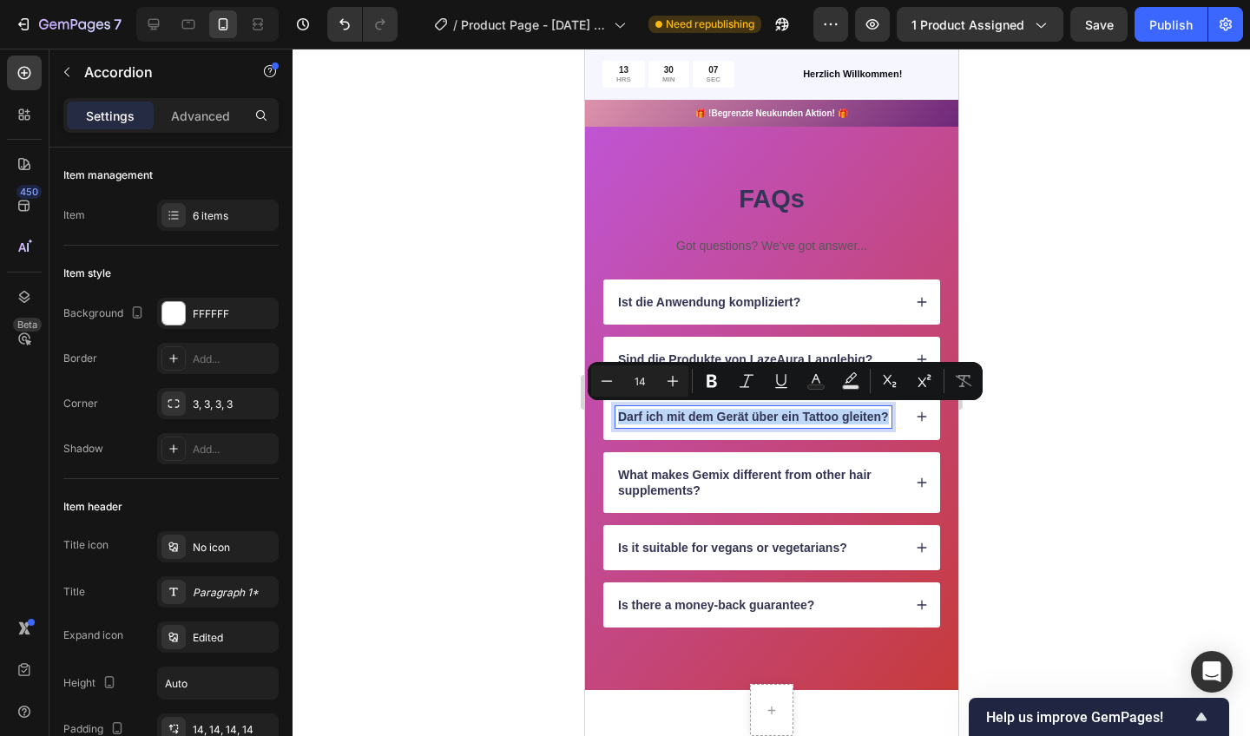
drag, startPoint x: 646, startPoint y: 430, endPoint x: 886, endPoint y: 416, distance: 240.0
click at [886, 416] on p "Darf ich mit dem Gerät über ein Tattoo gleiten?" at bounding box center [752, 417] width 271 height 16
copy p "Darf ich mit dem Gerät über ein Tattoo gleiten?"
drag, startPoint x: 301, startPoint y: 367, endPoint x: 365, endPoint y: 127, distance: 248.7
click at [365, 127] on div at bounding box center [772, 393] width 958 height 688
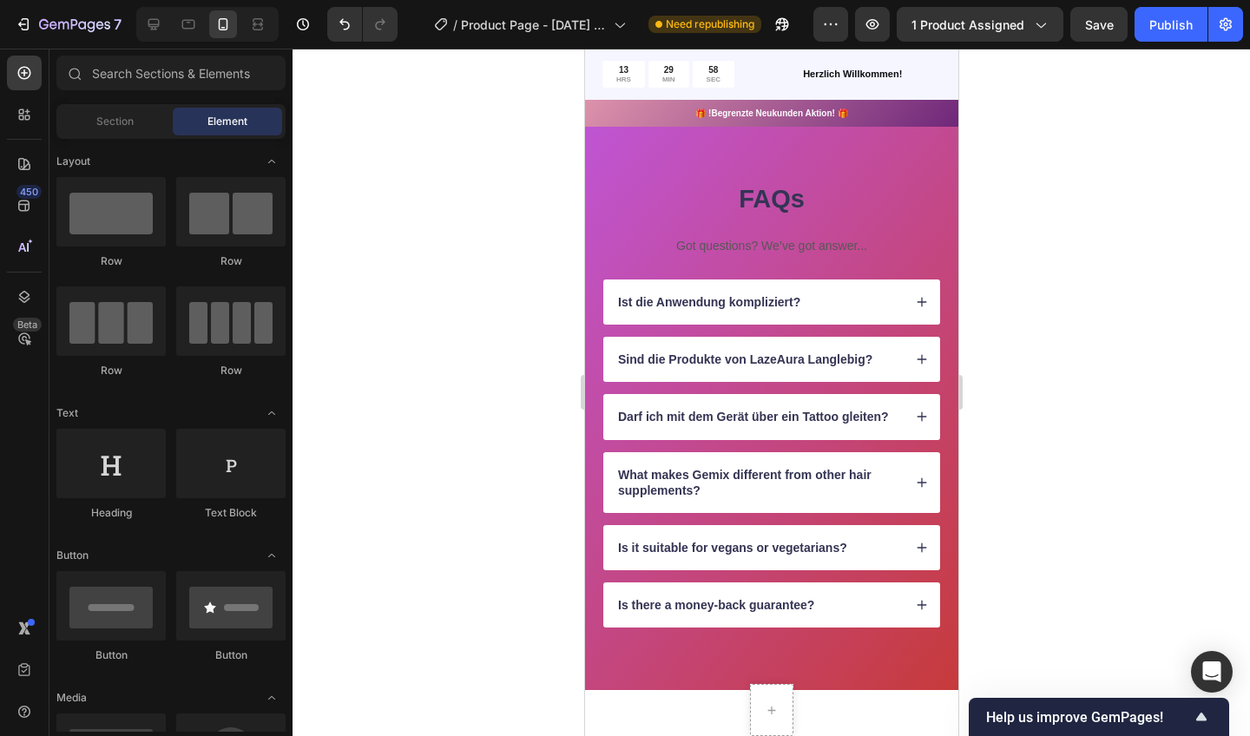
click at [341, 24] on icon "Undo/Redo" at bounding box center [344, 24] width 17 height 17
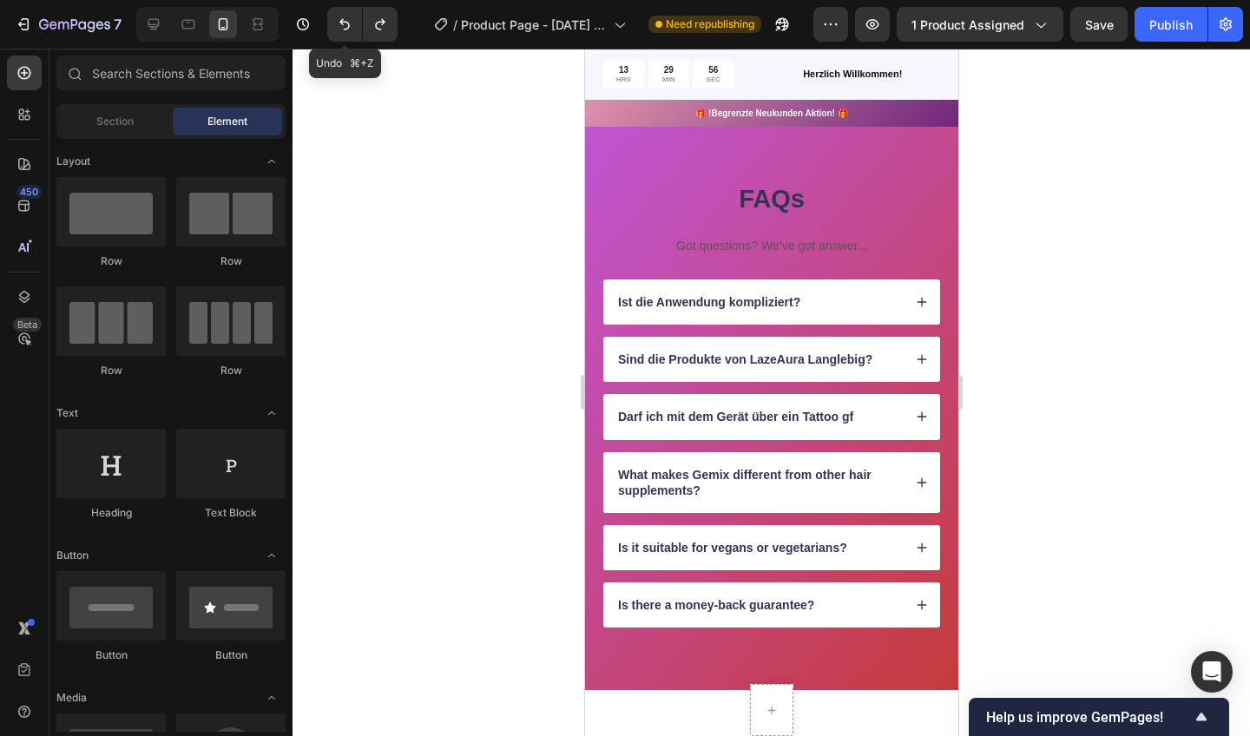
click at [341, 24] on icon "Undo/Redo" at bounding box center [344, 24] width 17 height 17
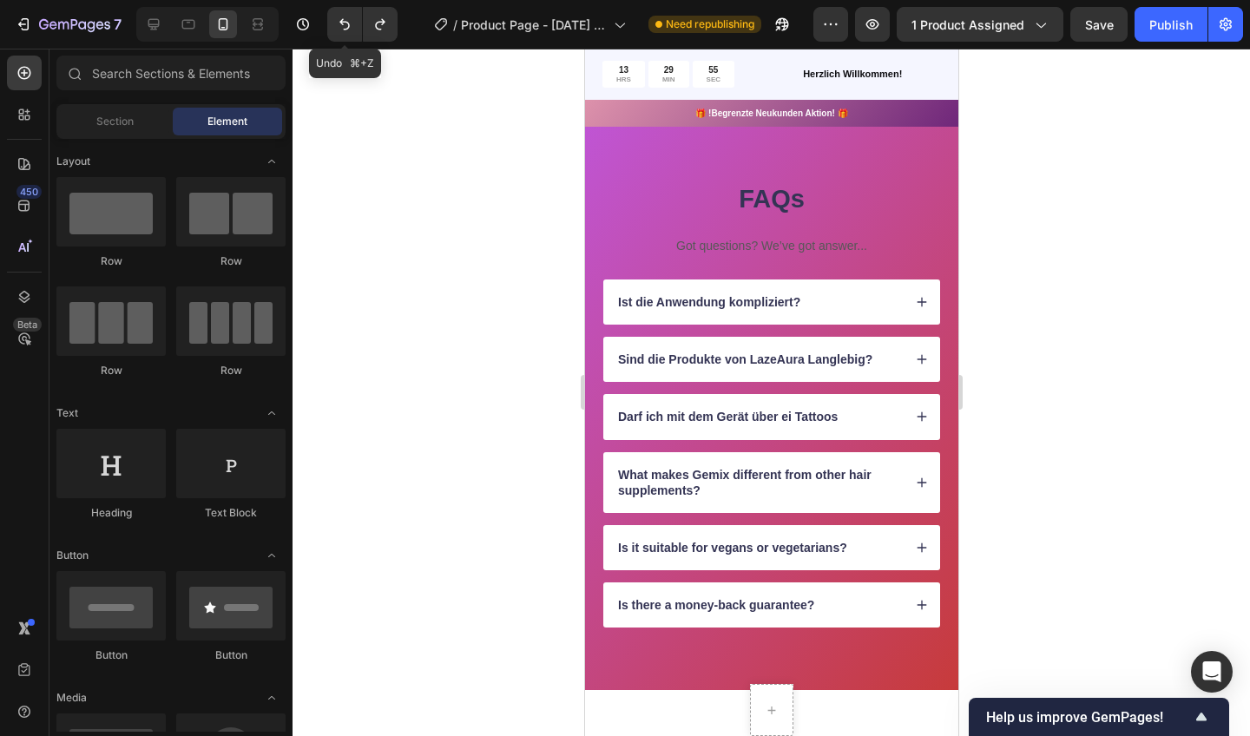
click at [341, 24] on icon "Undo/Redo" at bounding box center [344, 24] width 17 height 17
drag, startPoint x: 365, startPoint y: 127, endPoint x: 341, endPoint y: 24, distance: 105.1
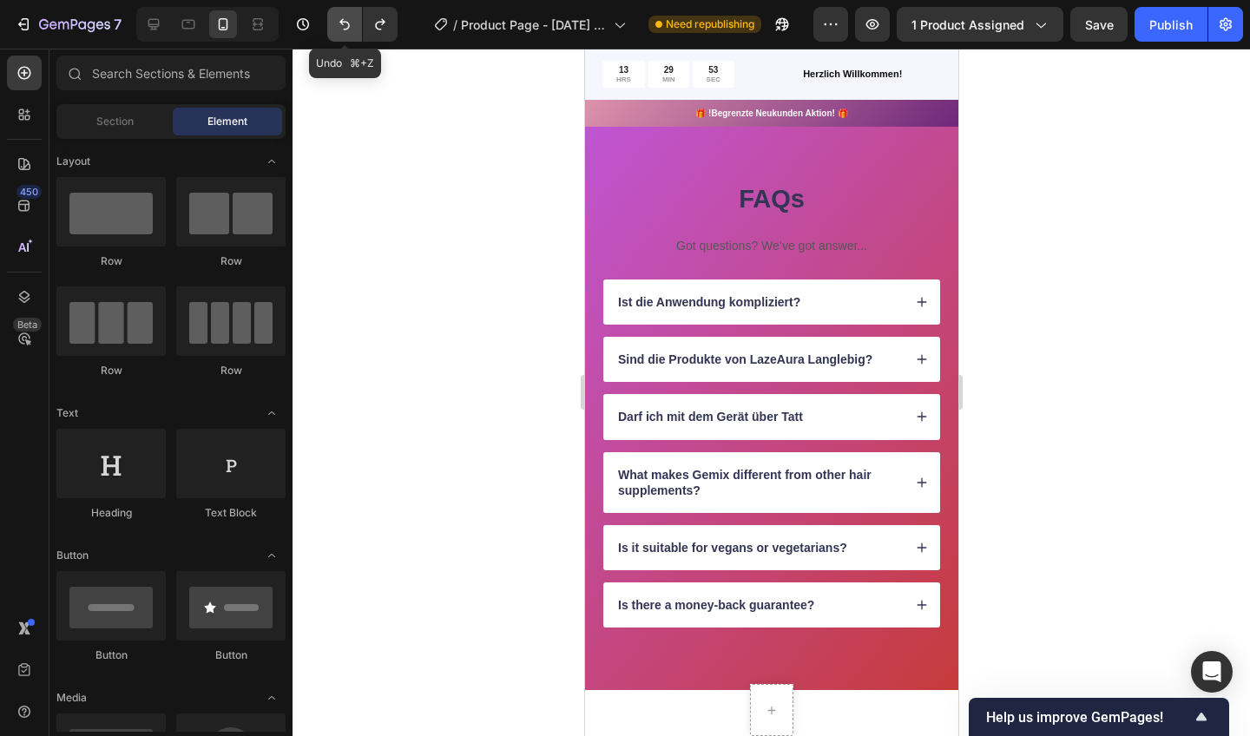
click at [341, 24] on icon "Undo/Redo" at bounding box center [344, 24] width 17 height 17
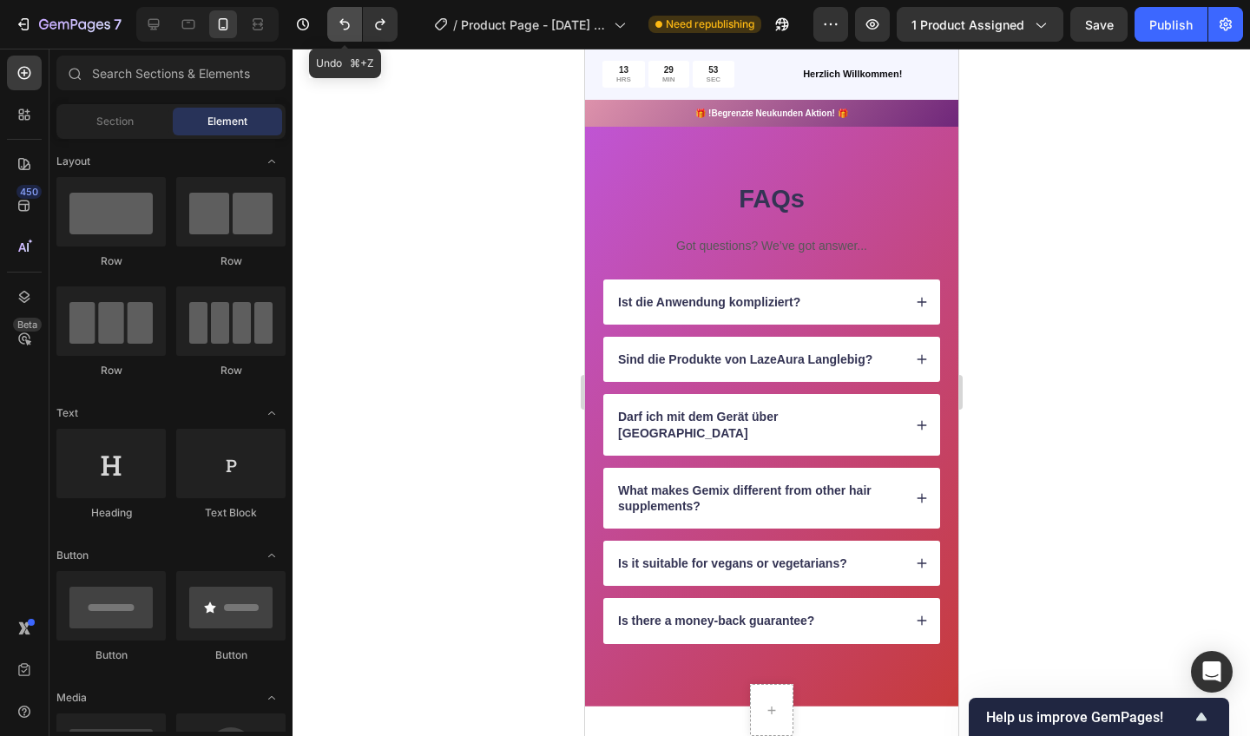
click at [341, 24] on icon "Undo/Redo" at bounding box center [344, 24] width 17 height 17
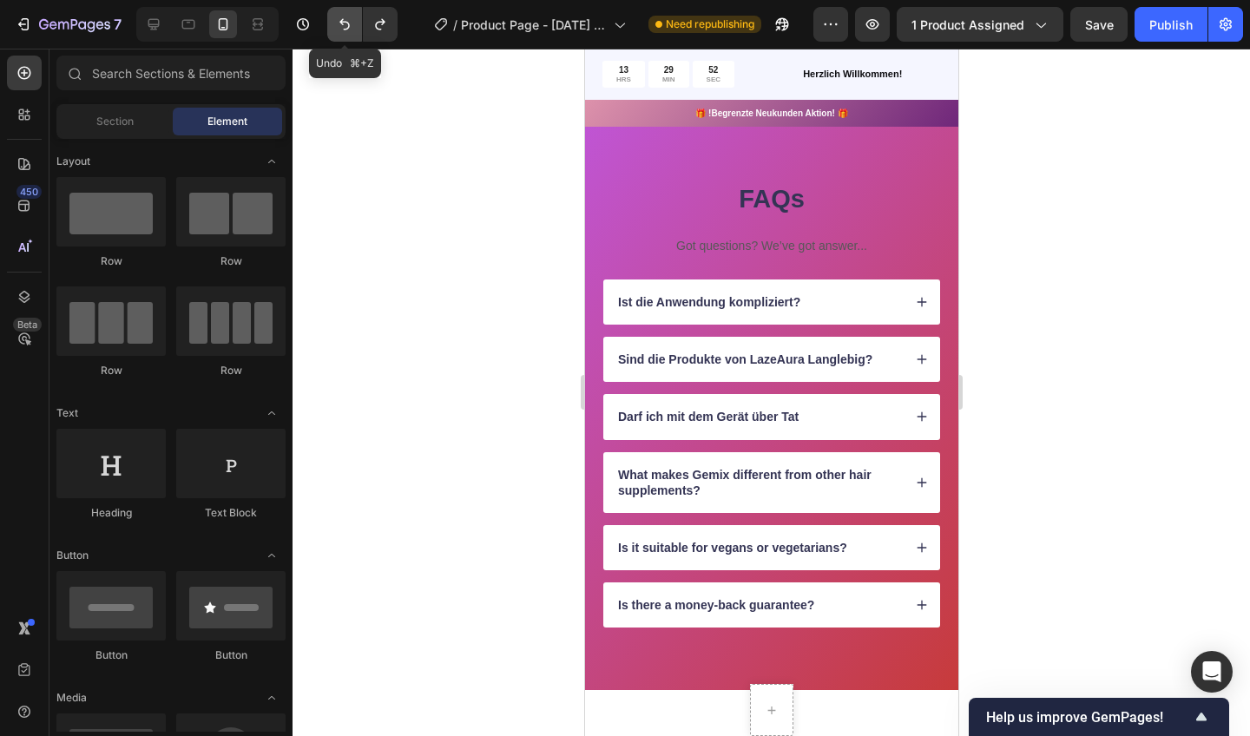
click at [341, 24] on icon "Undo/Redo" at bounding box center [344, 24] width 17 height 17
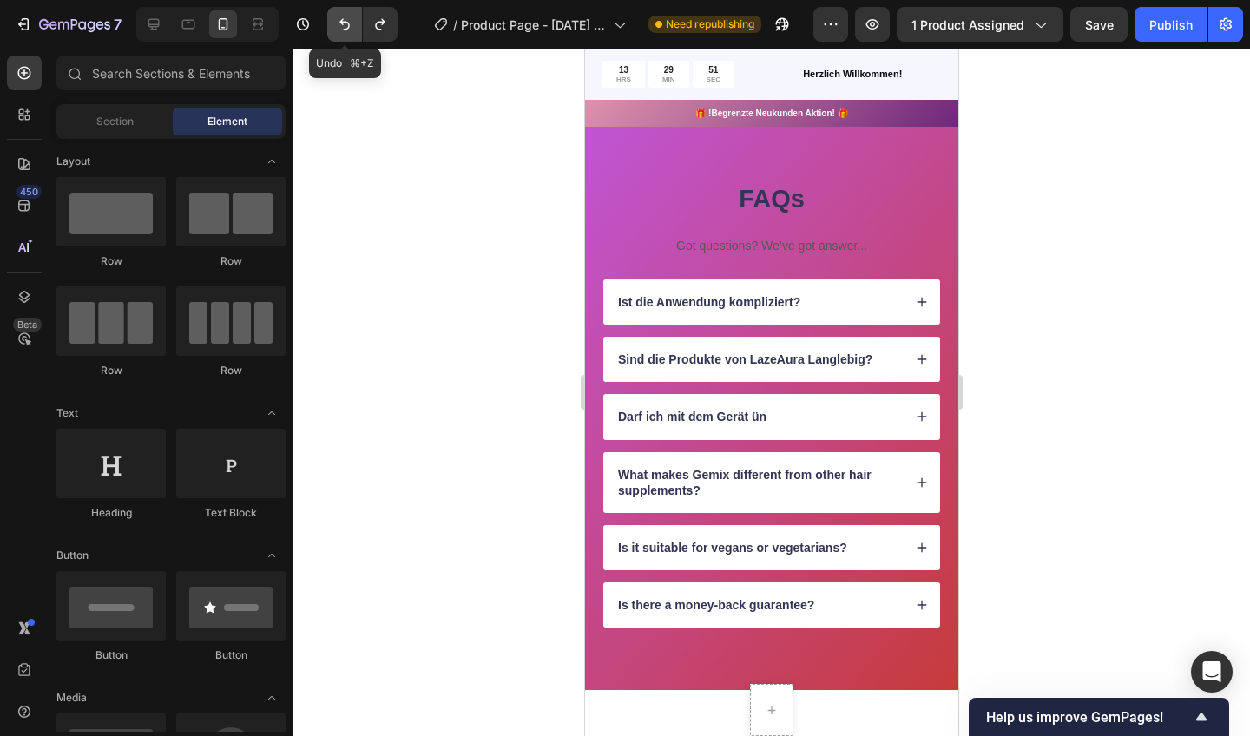
click at [341, 24] on icon "Undo/Redo" at bounding box center [344, 24] width 17 height 17
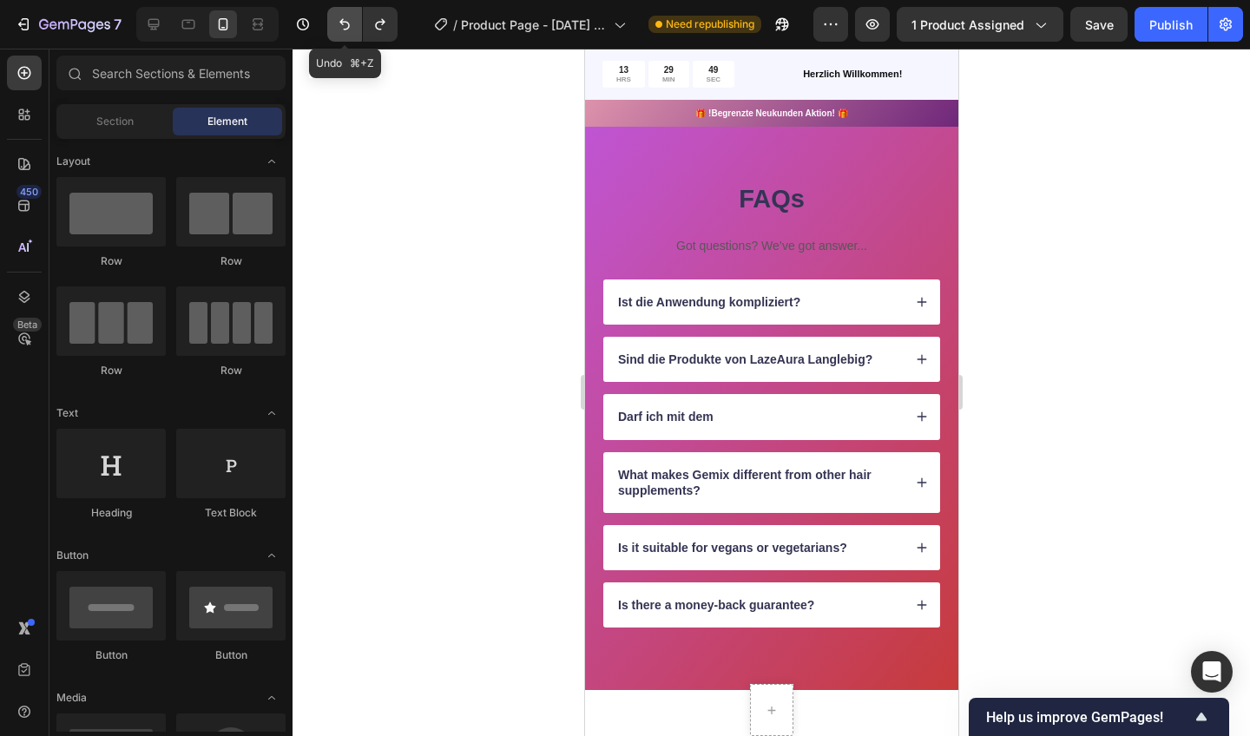
click at [341, 24] on icon "Undo/Redo" at bounding box center [344, 24] width 17 height 17
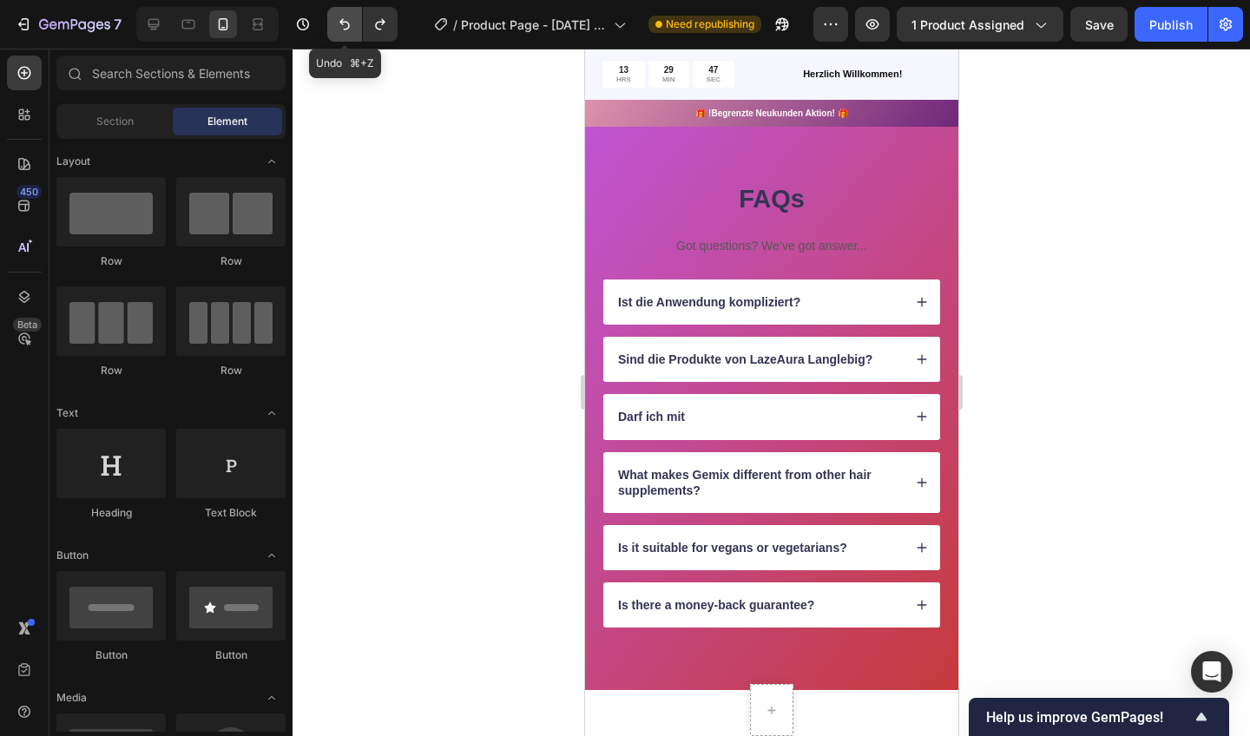
click at [341, 24] on icon "Undo/Redo" at bounding box center [344, 24] width 17 height 17
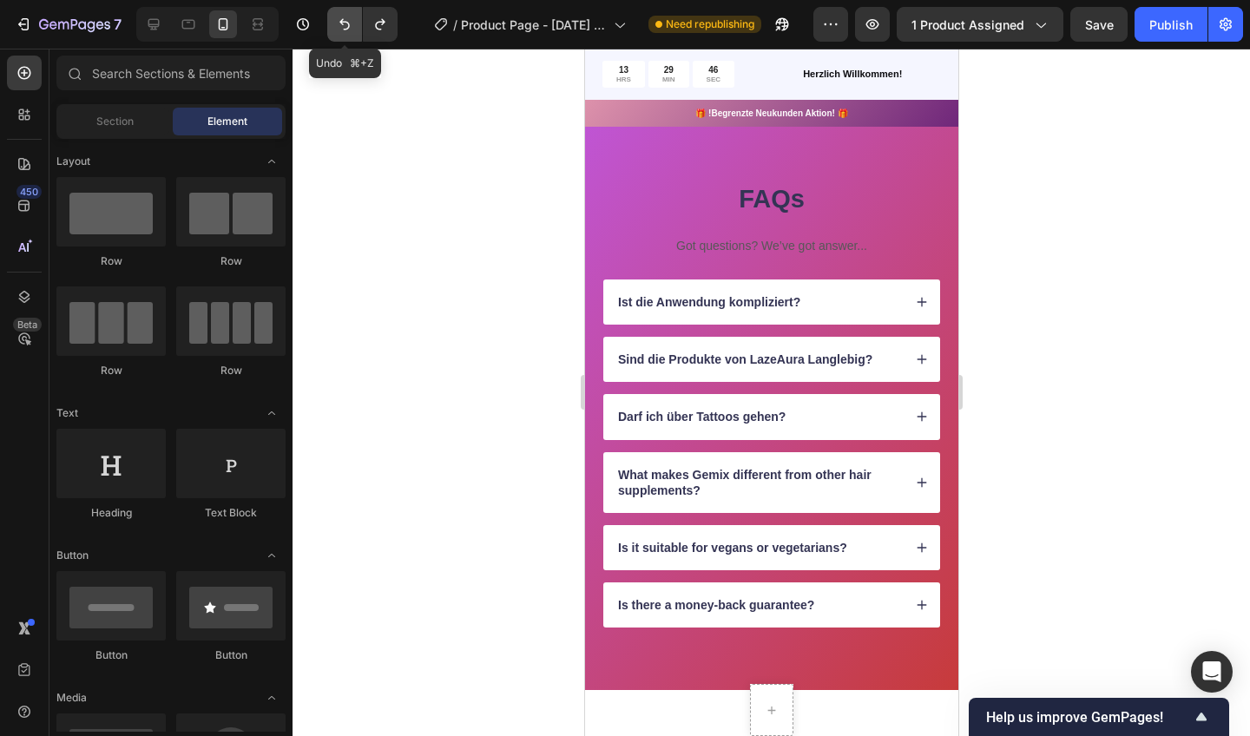
click at [341, 24] on icon "Undo/Redo" at bounding box center [344, 24] width 17 height 17
click at [340, 24] on icon "Undo/Redo" at bounding box center [344, 24] width 17 height 17
click at [853, 407] on div "Darf ich über Tattoos gehen?" at bounding box center [758, 416] width 287 height 21
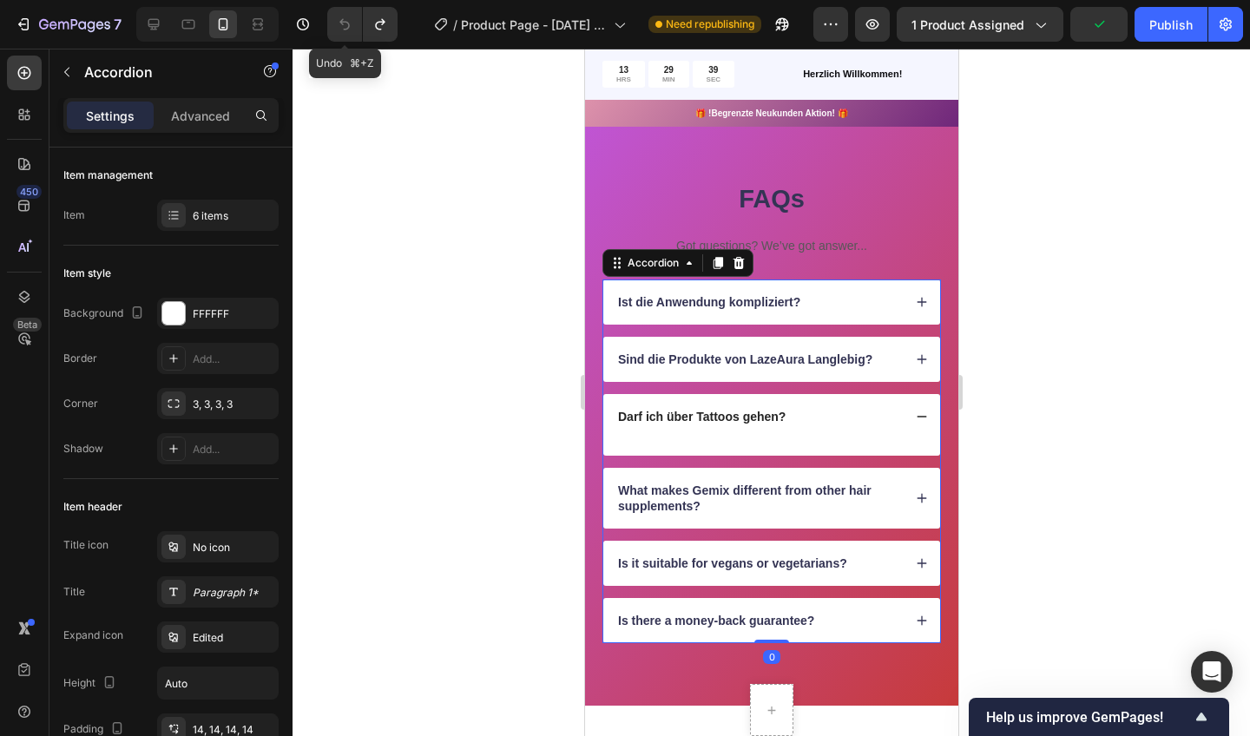
click at [919, 414] on icon at bounding box center [921, 417] width 12 height 12
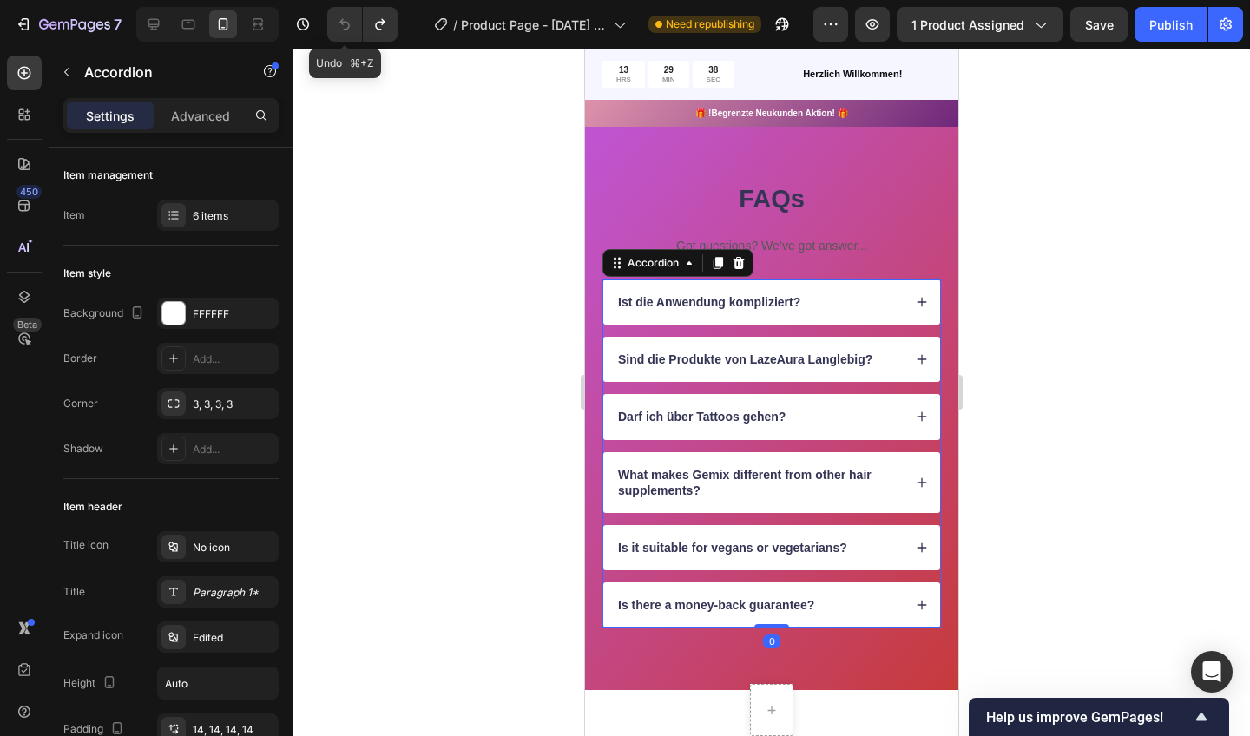
click at [919, 414] on icon at bounding box center [921, 417] width 12 height 12
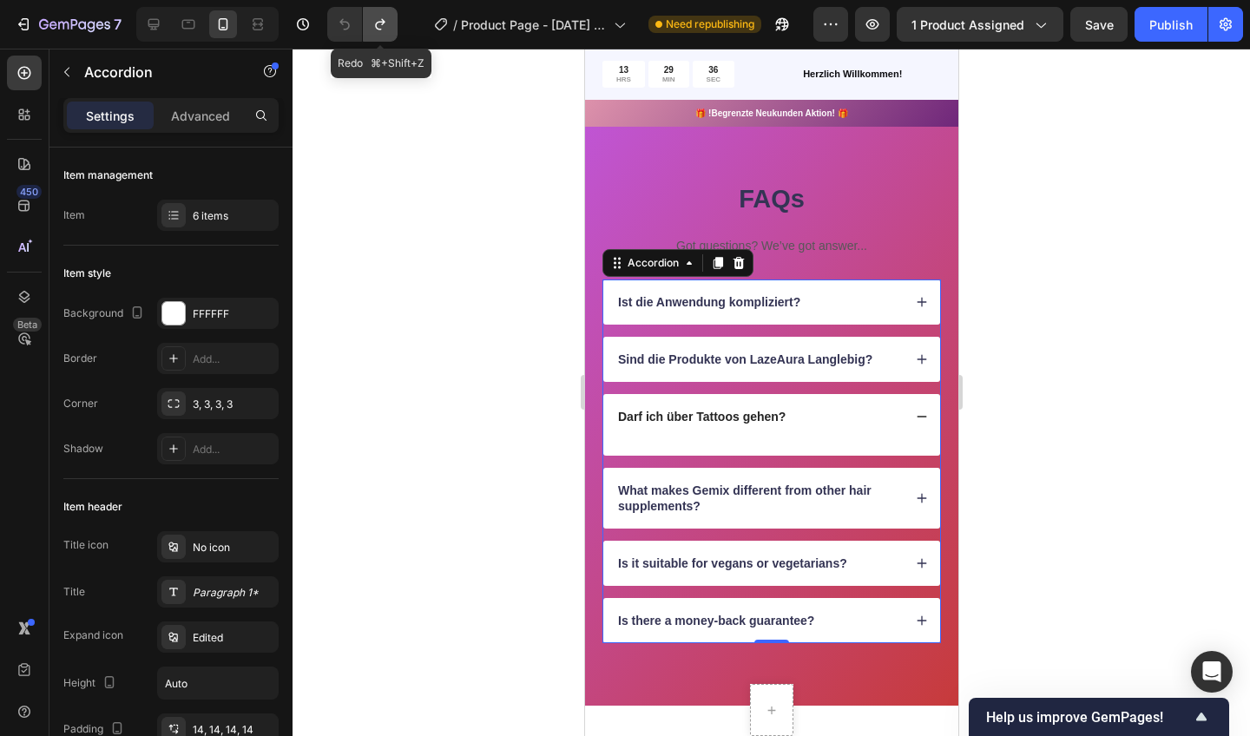
drag, startPoint x: 341, startPoint y: 24, endPoint x: 385, endPoint y: 12, distance: 45.1
click at [385, 12] on button "Undo/Redo" at bounding box center [380, 24] width 35 height 35
click at [381, 21] on icon "Undo/Redo" at bounding box center [380, 24] width 17 height 17
drag, startPoint x: 385, startPoint y: 12, endPoint x: 381, endPoint y: 21, distance: 9.4
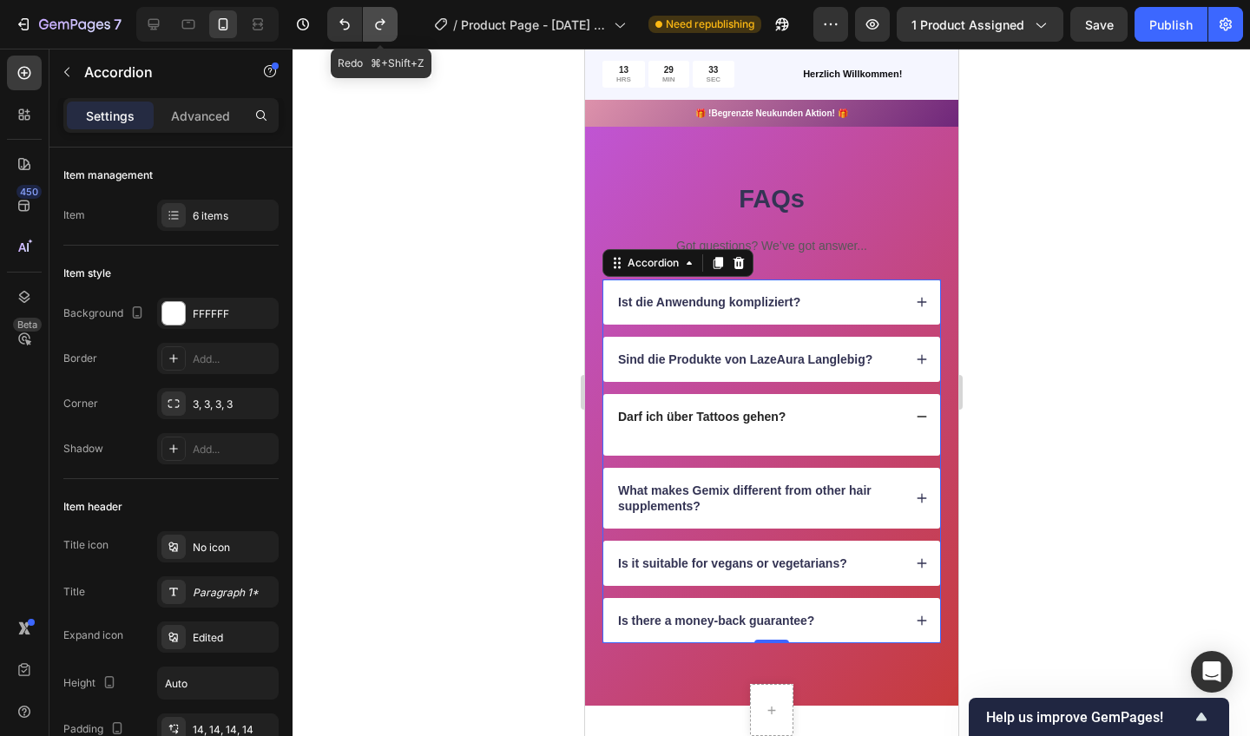
click at [381, 21] on icon "Undo/Redo" at bounding box center [380, 24] width 17 height 17
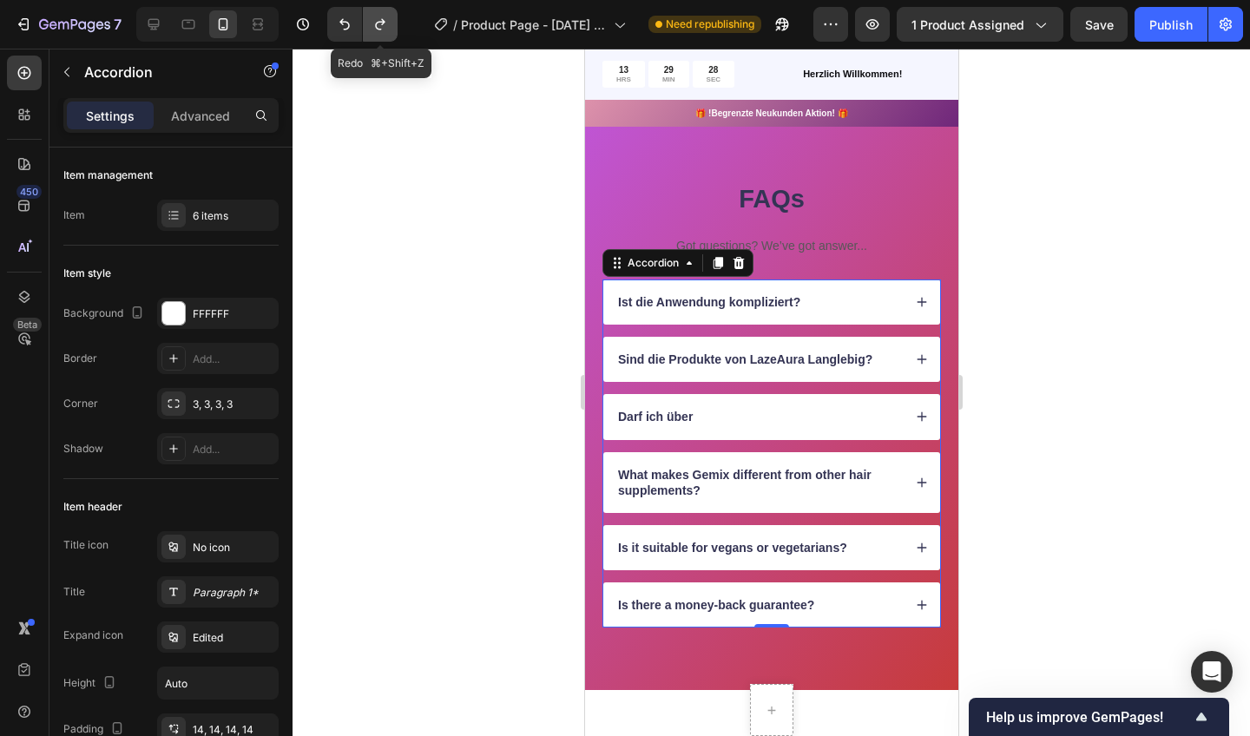
click at [715, 388] on div "Ist die Anwendung kompliziert? Sind die Produkte von LazeAura Langlebig? Darf i…" at bounding box center [771, 454] width 339 height 348
click at [713, 406] on div "Darf ich über" at bounding box center [758, 416] width 287 height 21
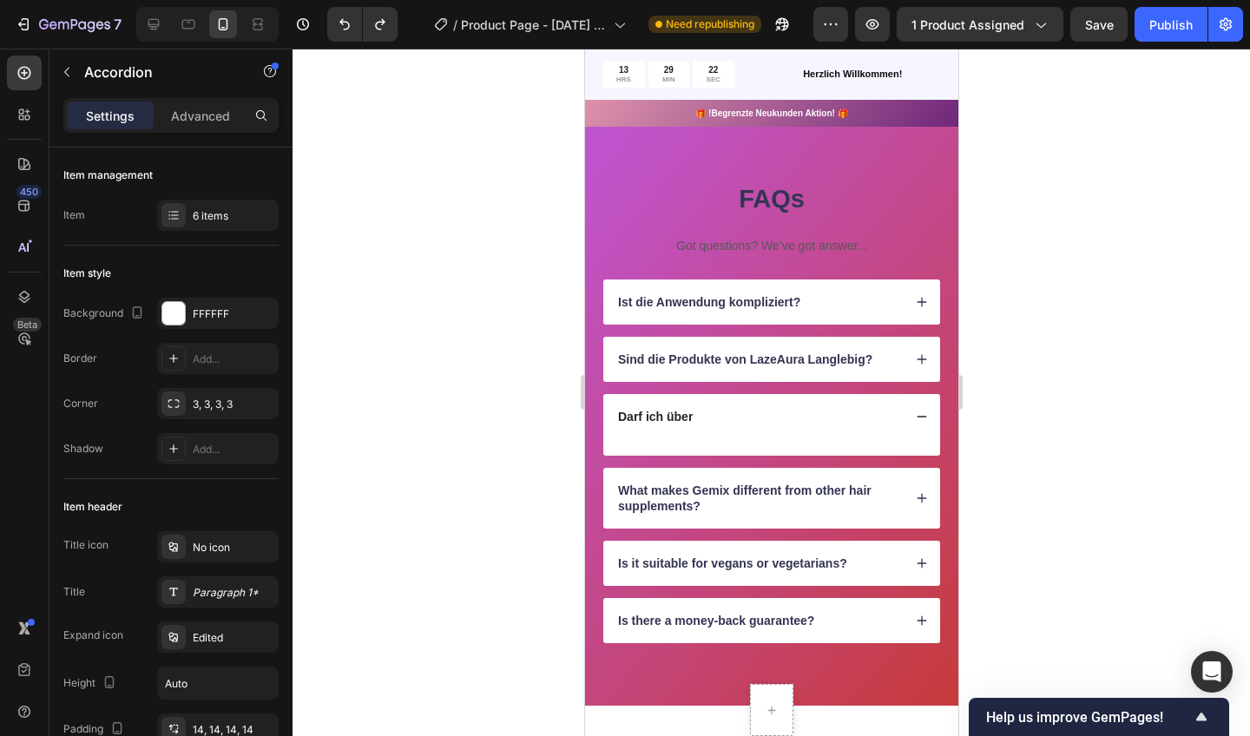
drag, startPoint x: 965, startPoint y: 69, endPoint x: 822, endPoint y: 306, distance: 277.0
click at [822, 306] on div "Ist die Anwendung kompliziert?" at bounding box center [758, 302] width 287 height 21
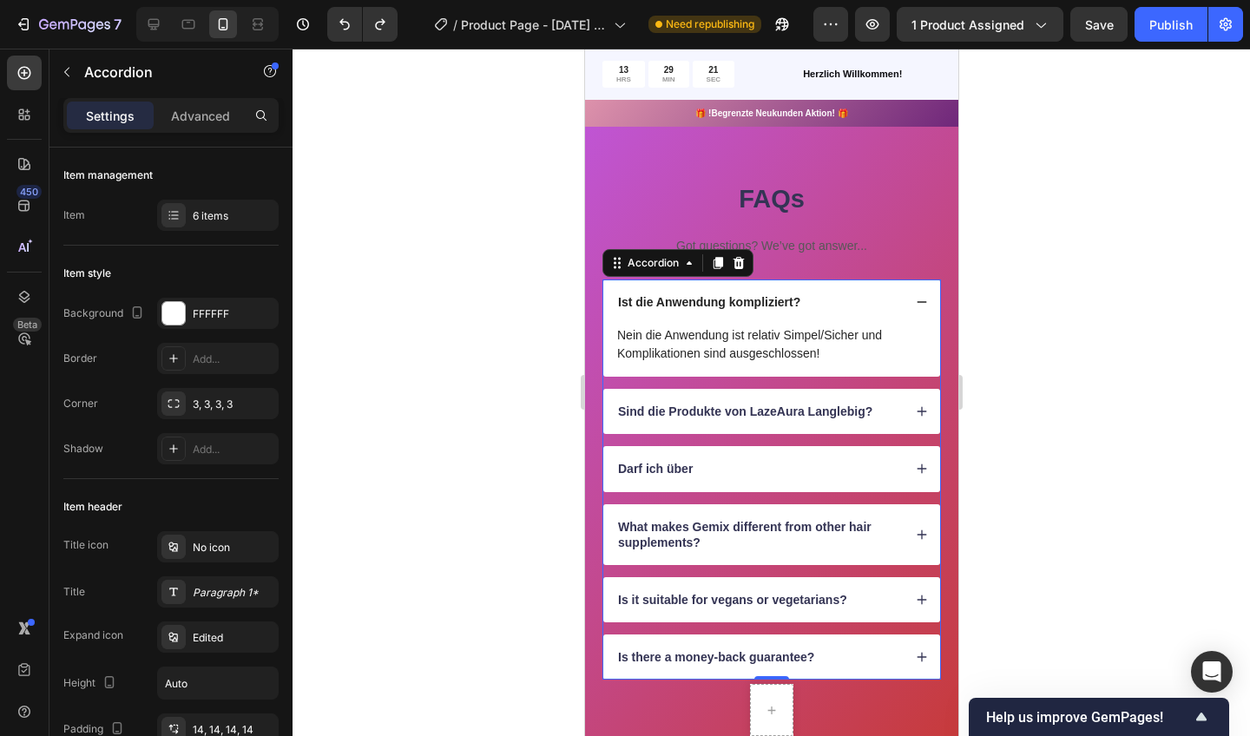
click at [902, 408] on div "Sind die Produkte von LazeAura Langlebig?" at bounding box center [771, 411] width 337 height 45
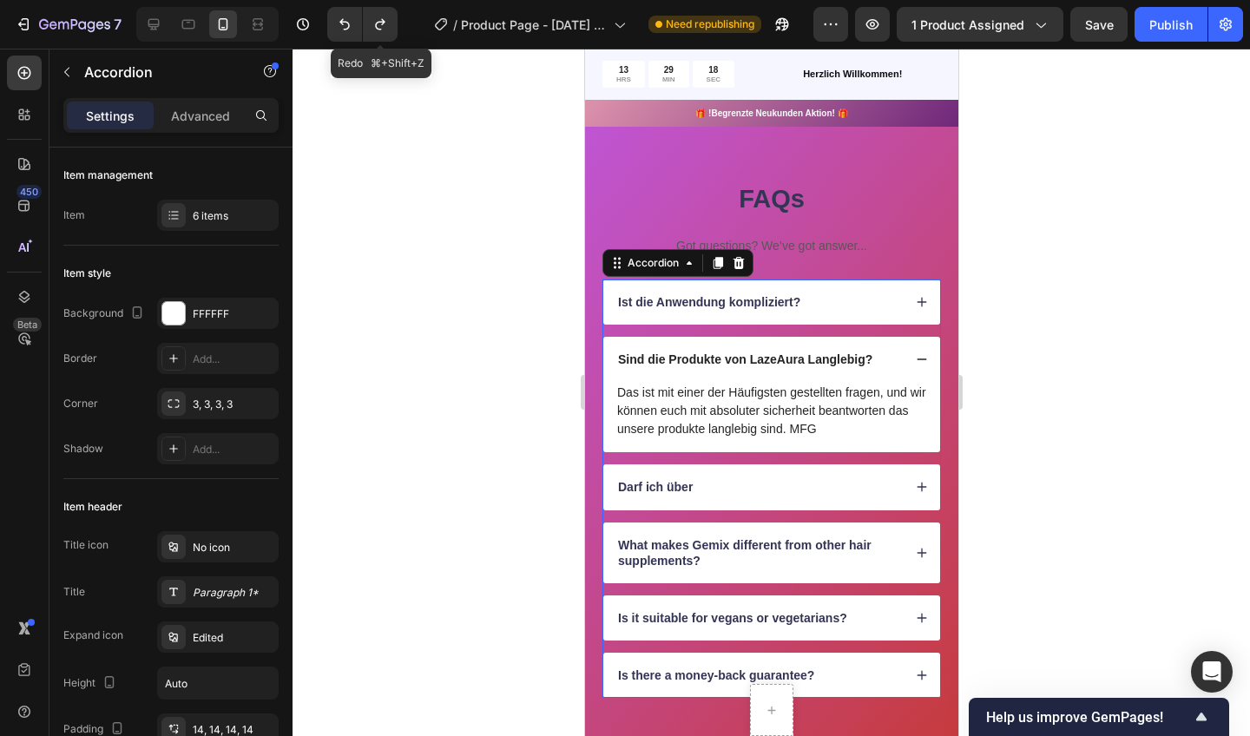
click at [369, 22] on button "Undo/Redo" at bounding box center [380, 24] width 35 height 35
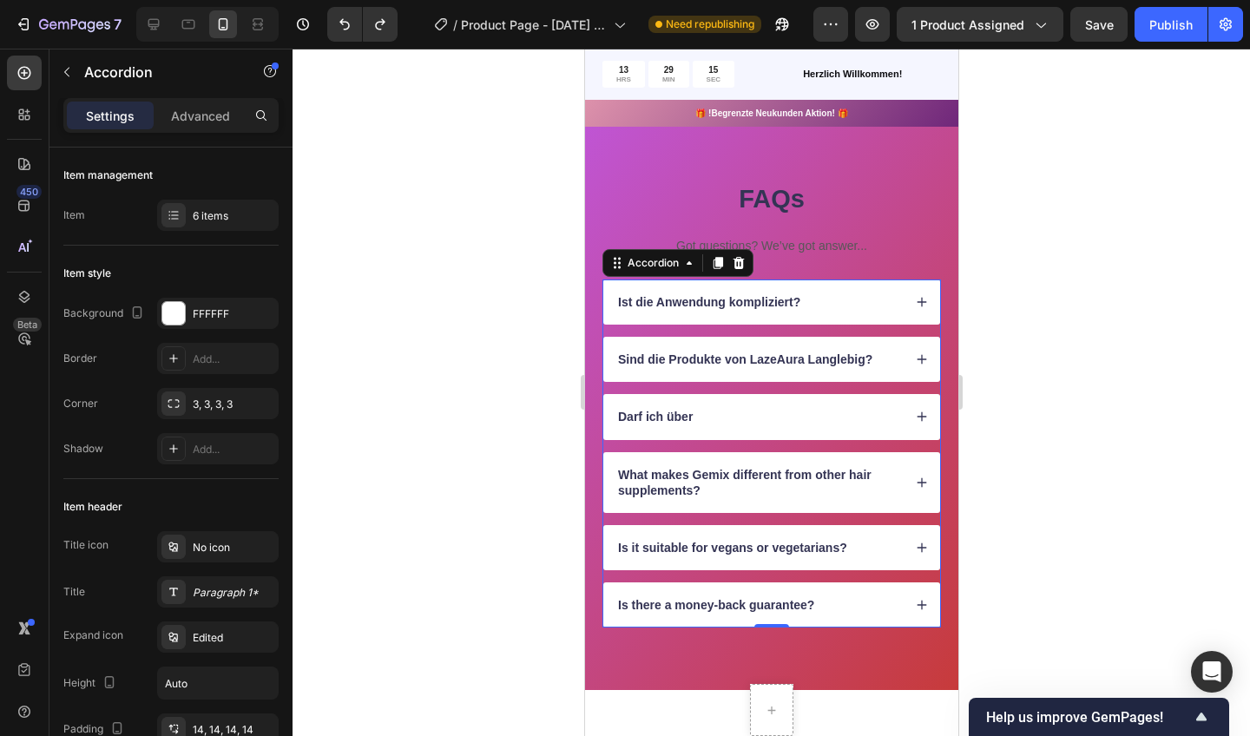
drag, startPoint x: 822, startPoint y: 306, endPoint x: 766, endPoint y: 400, distance: 109.4
click at [766, 400] on div "Darf ich über" at bounding box center [771, 416] width 337 height 45
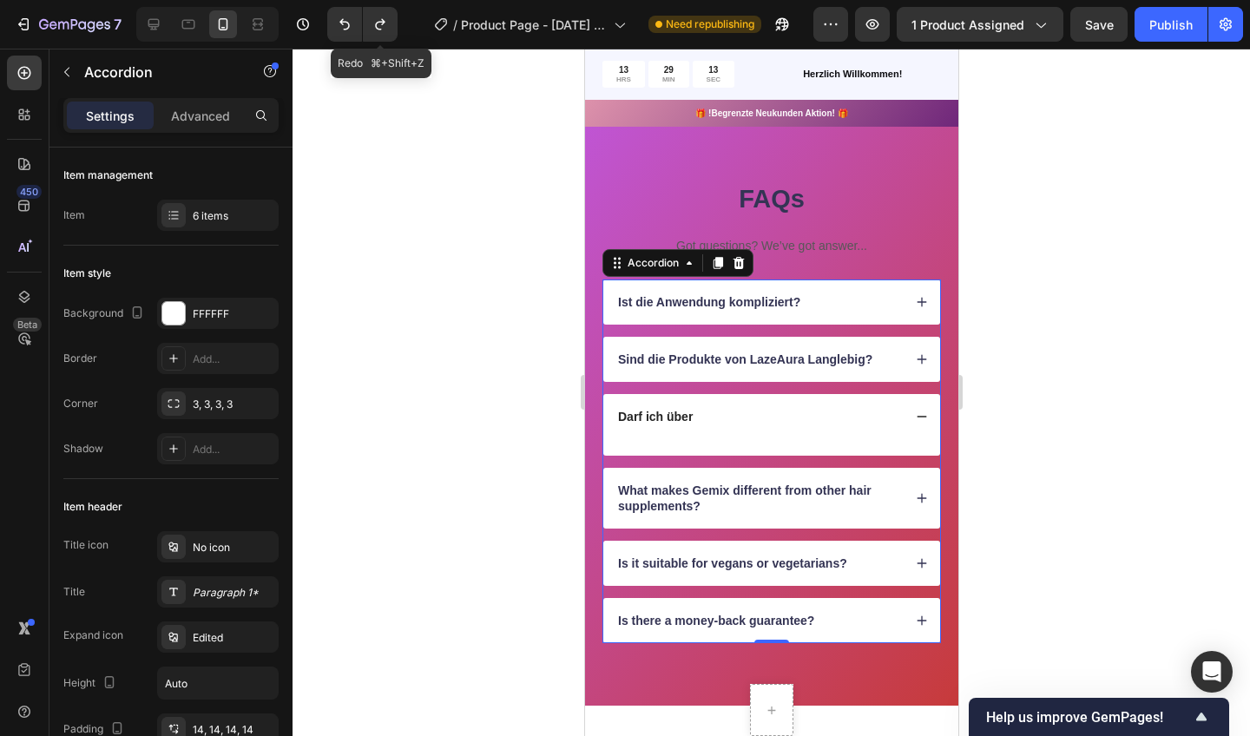
click at [376, 23] on icon "Undo/Redo" at bounding box center [380, 24] width 17 height 17
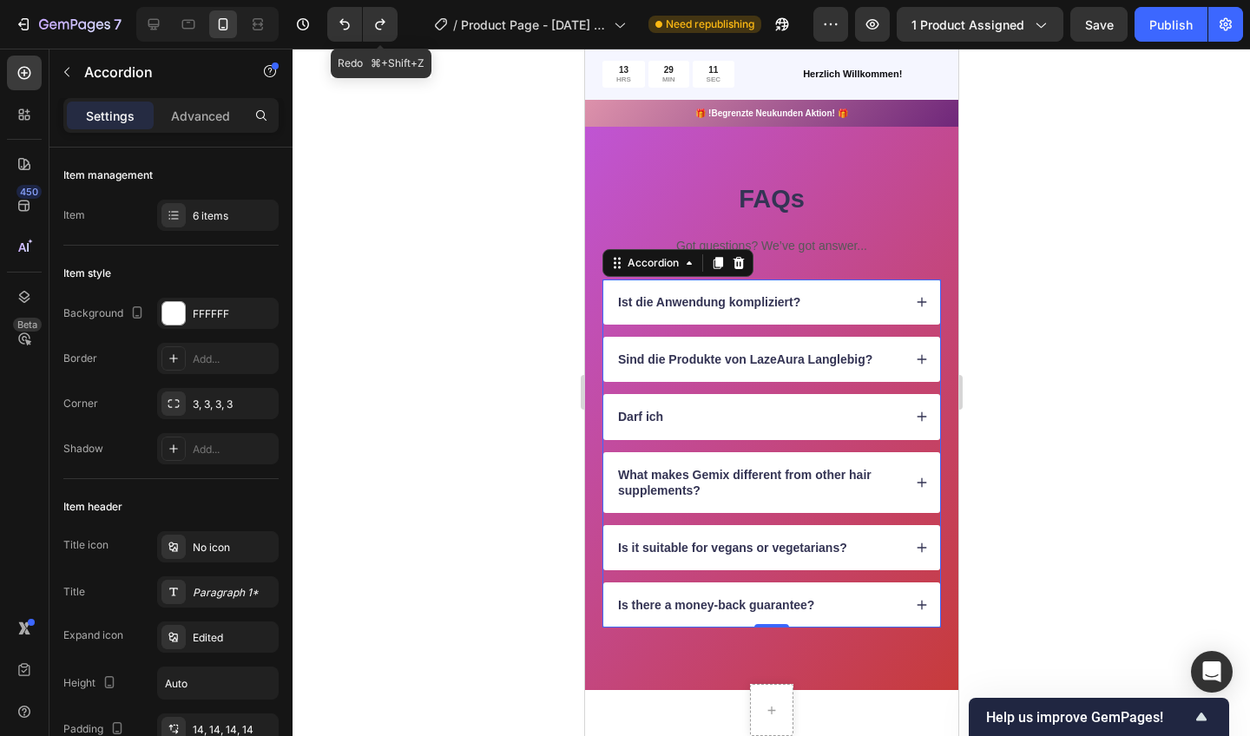
click at [376, 23] on icon "Undo/Redo" at bounding box center [380, 24] width 17 height 17
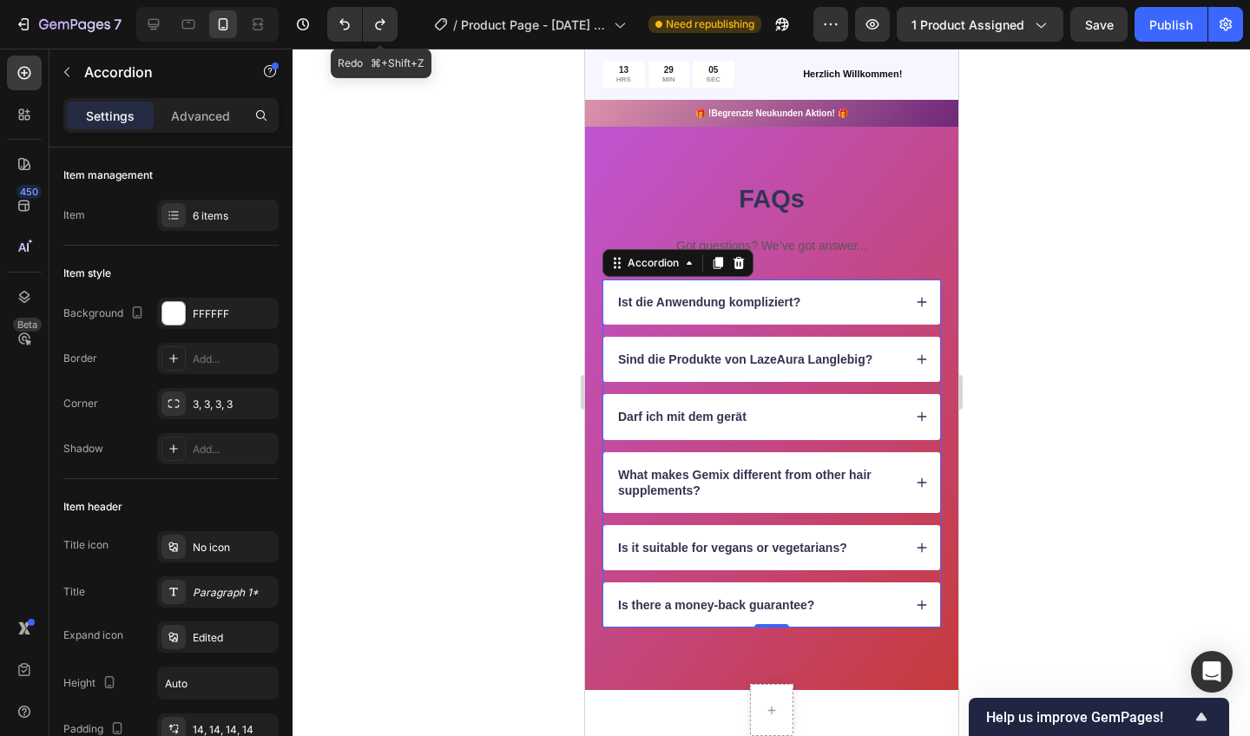
click at [822, 446] on div "Ist die Anwendung kompliziert? Sind die Produkte von LazeAura Langlebig? Darf i…" at bounding box center [771, 454] width 339 height 348
click at [822, 429] on div "Darf ich mit dem gerät" at bounding box center [771, 416] width 337 height 45
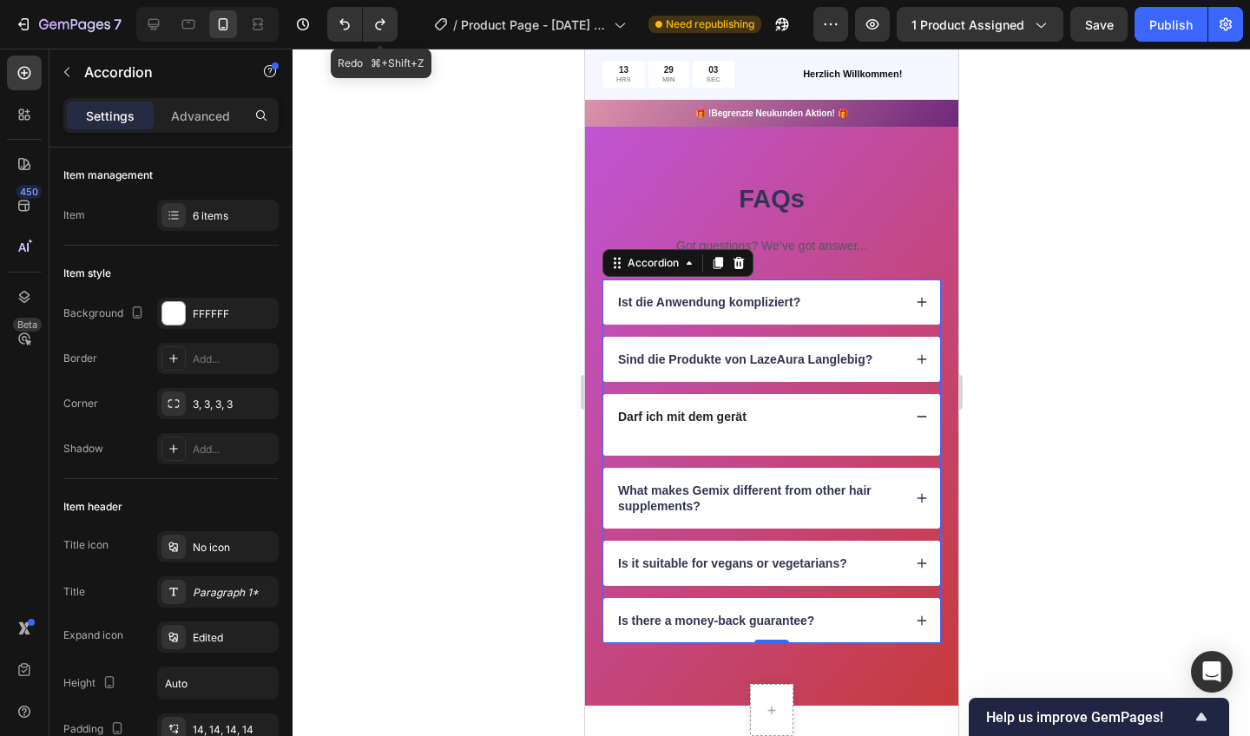
click at [875, 415] on div "Darf ich mit dem gerät" at bounding box center [758, 416] width 287 height 21
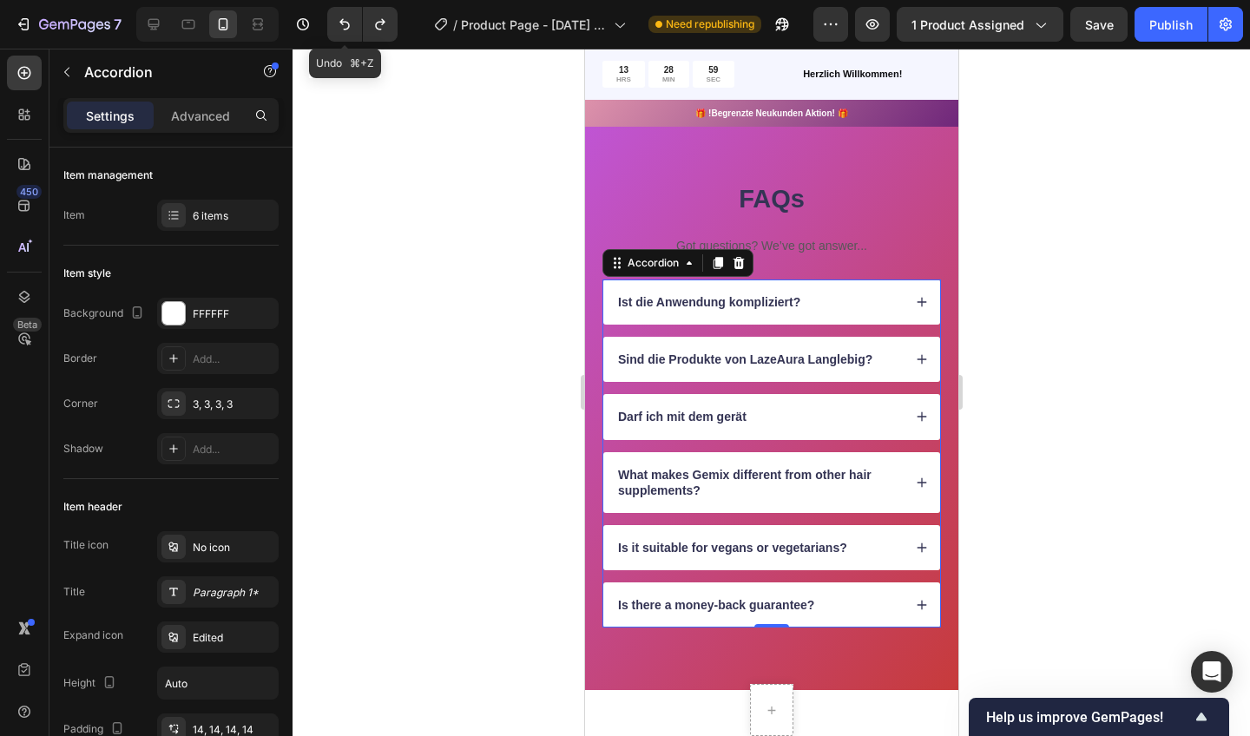
click at [344, 10] on button "Undo/Redo" at bounding box center [344, 24] width 35 height 35
click at [344, 13] on button "Undo/Redo" at bounding box center [344, 24] width 35 height 35
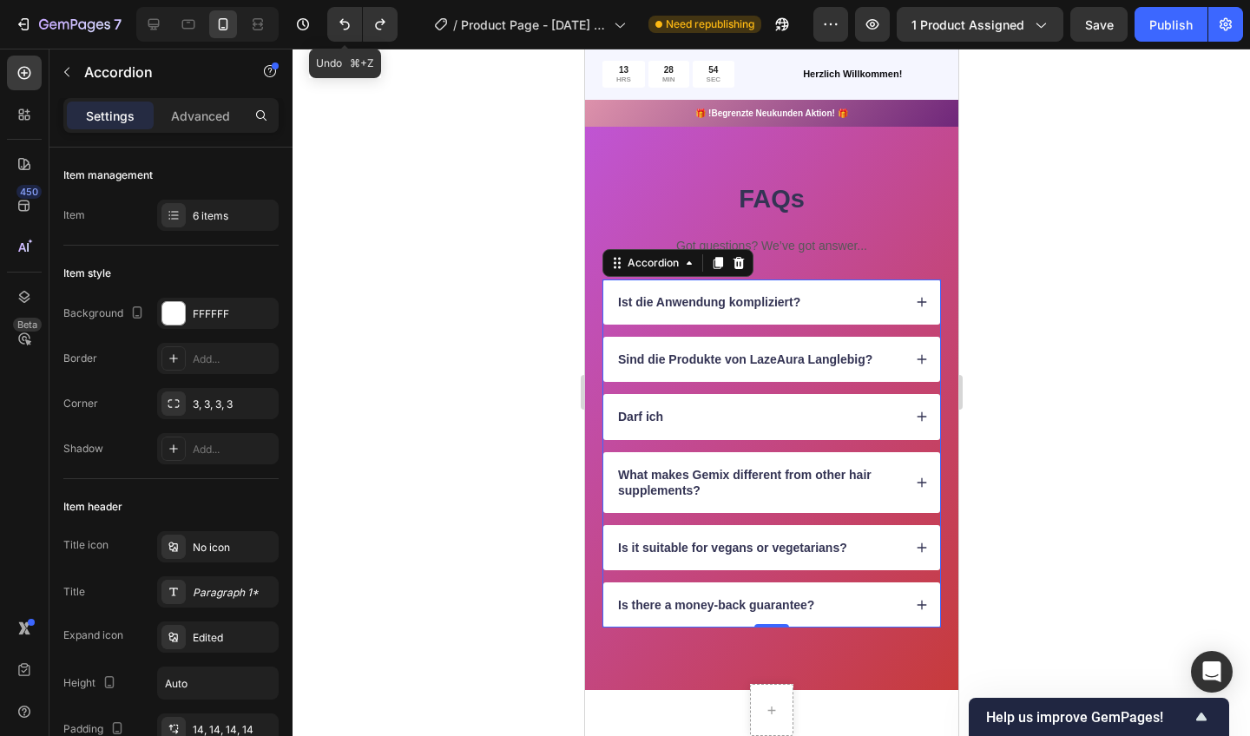
click at [744, 406] on div "Darf ich" at bounding box center [758, 416] width 287 height 21
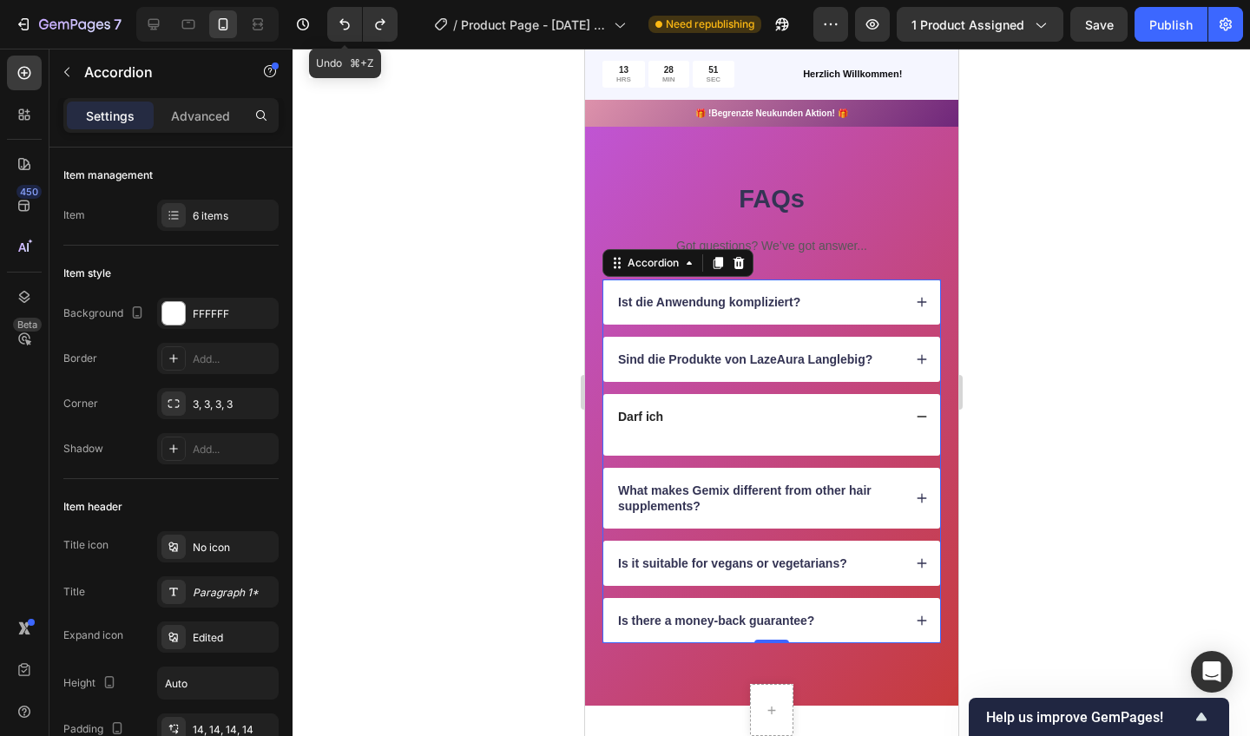
click at [341, 10] on button "Undo/Redo" at bounding box center [344, 24] width 35 height 35
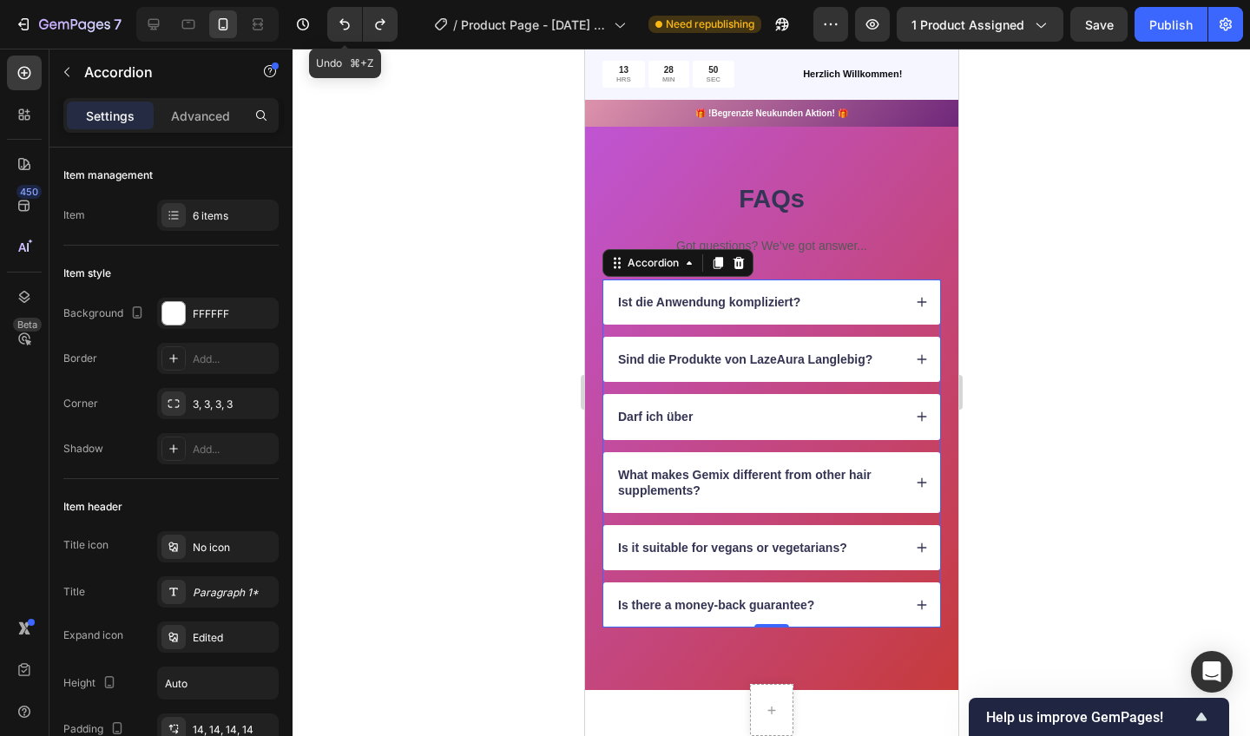
click at [342, 10] on button "Undo/Redo" at bounding box center [344, 24] width 35 height 35
click at [698, 400] on div "Darf ich über Tattoos gehen?" at bounding box center [771, 416] width 337 height 45
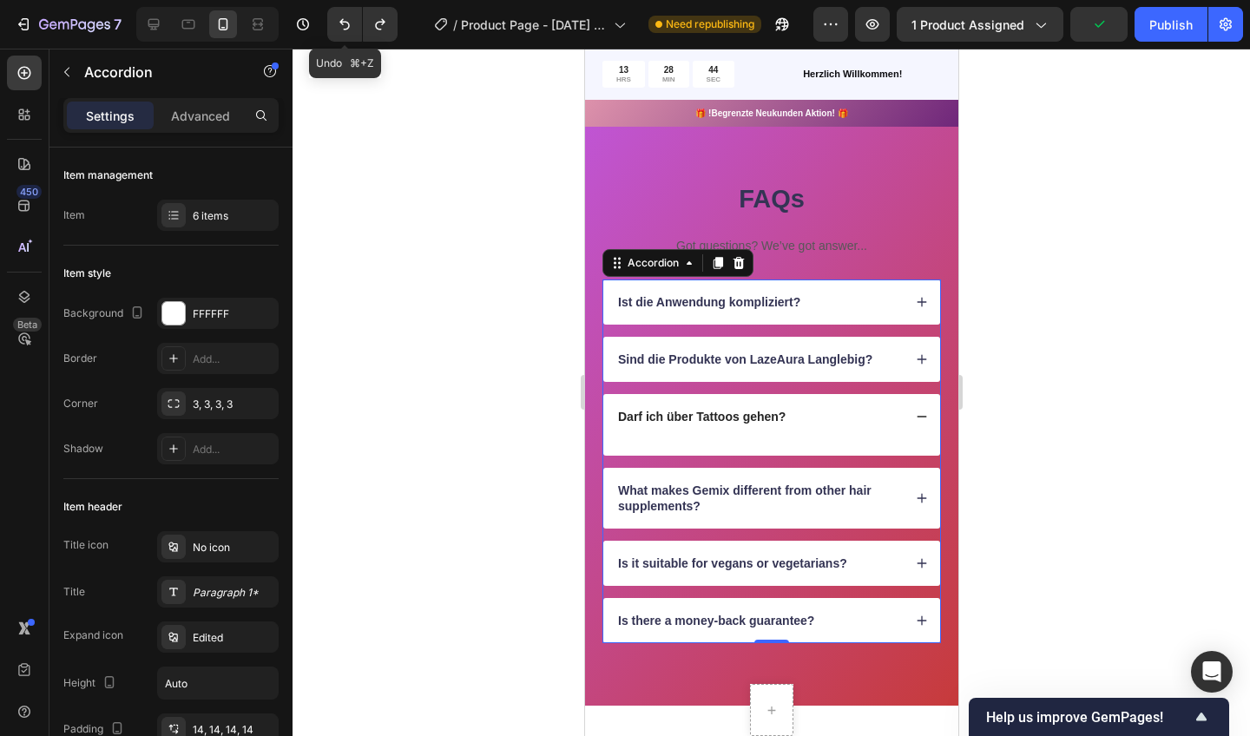
click at [345, 32] on icon "Undo/Redo" at bounding box center [344, 24] width 17 height 17
click at [345, 30] on icon "Undo/Redo" at bounding box center [344, 24] width 10 height 11
click at [410, 144] on div at bounding box center [772, 393] width 958 height 688
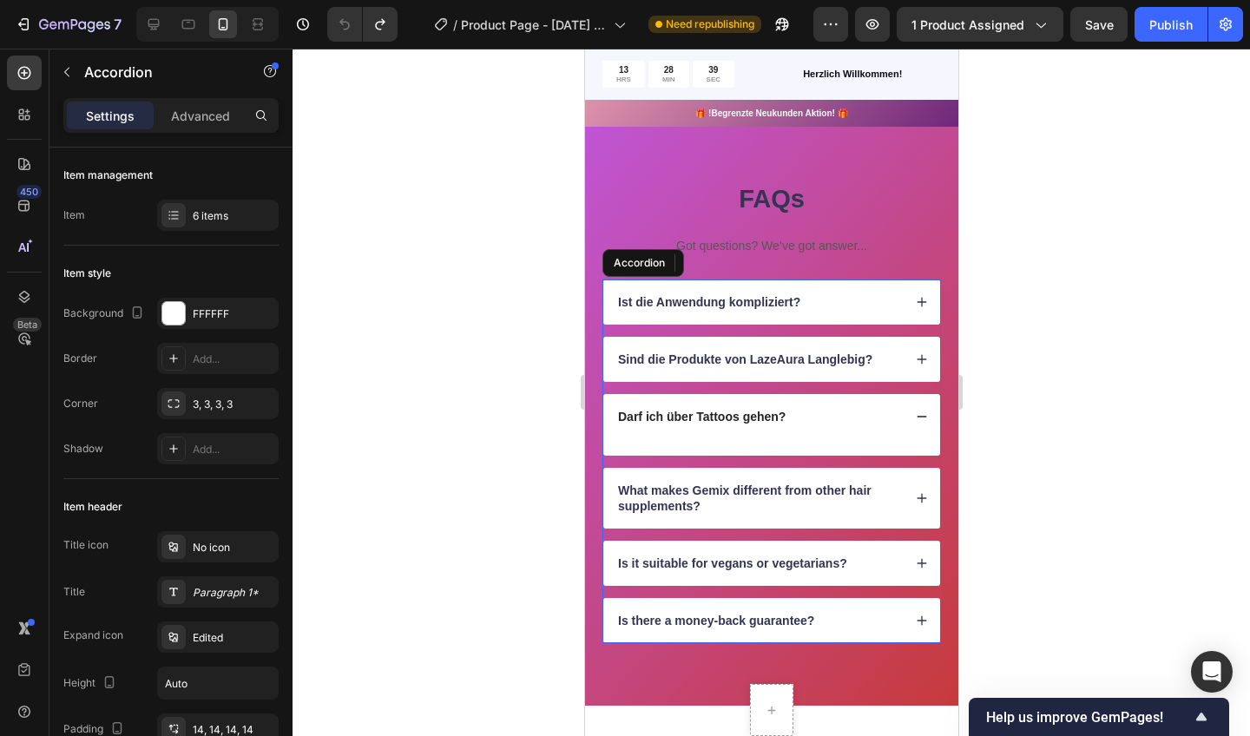
click at [638, 298] on p "Ist die Anwendung kompliziert?" at bounding box center [708, 302] width 182 height 16
drag, startPoint x: 766, startPoint y: 400, endPoint x: 821, endPoint y: 296, distance: 118.1
click at [821, 296] on div "Ist die Anwendung kompliziert?" at bounding box center [758, 302] width 287 height 21
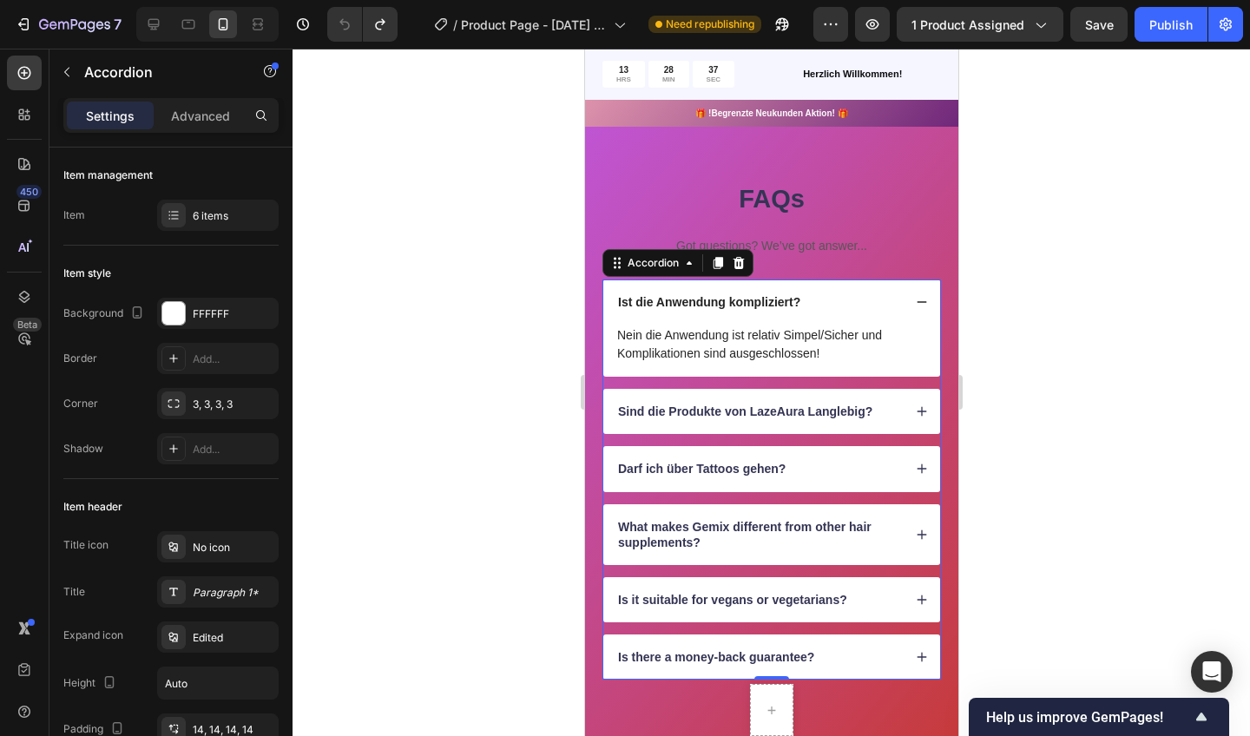
click at [906, 399] on div "Sind die Produkte von LazeAura Langlebig?" at bounding box center [771, 411] width 337 height 45
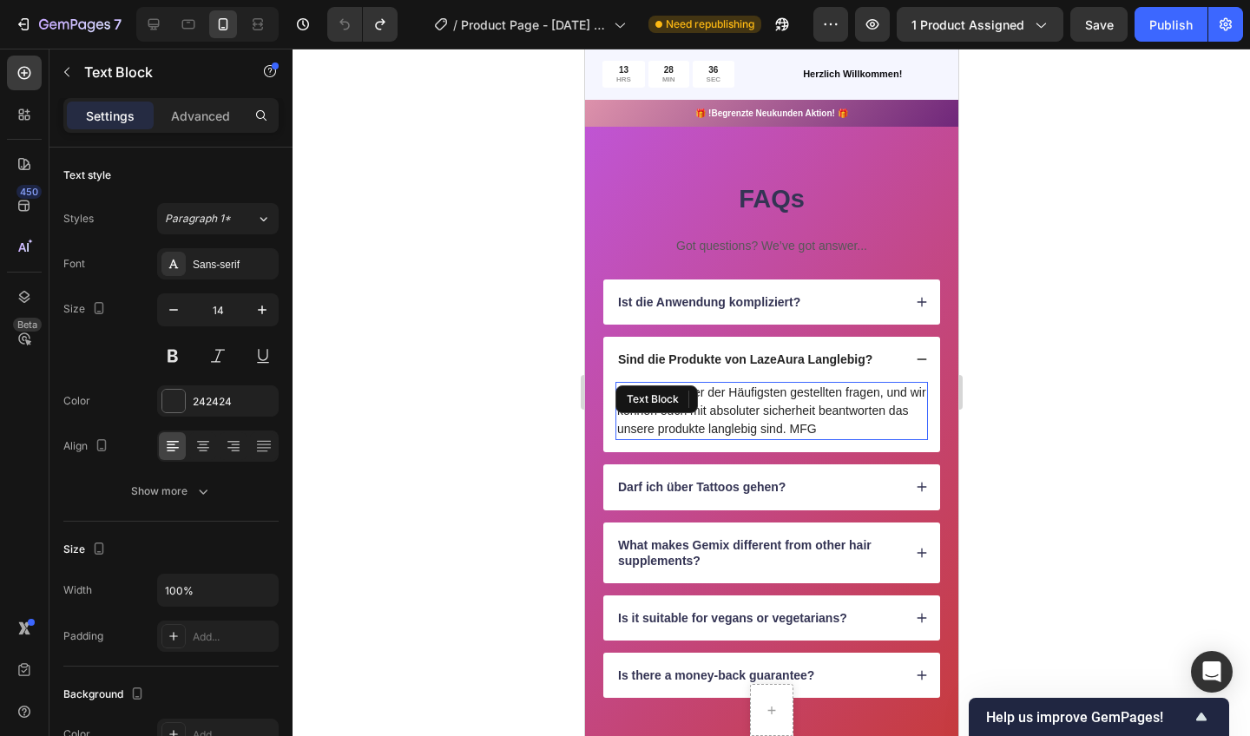
click at [906, 399] on p "Das ist mit einer der Häufigsten gestellten fragen, und wir können euch mit abs…" at bounding box center [770, 411] width 309 height 55
drag, startPoint x: 821, startPoint y: 296, endPoint x: 881, endPoint y: 352, distance: 82.3
click at [881, 352] on div "Sind die Produkte von LazeAura Langlebig?" at bounding box center [758, 359] width 287 height 21
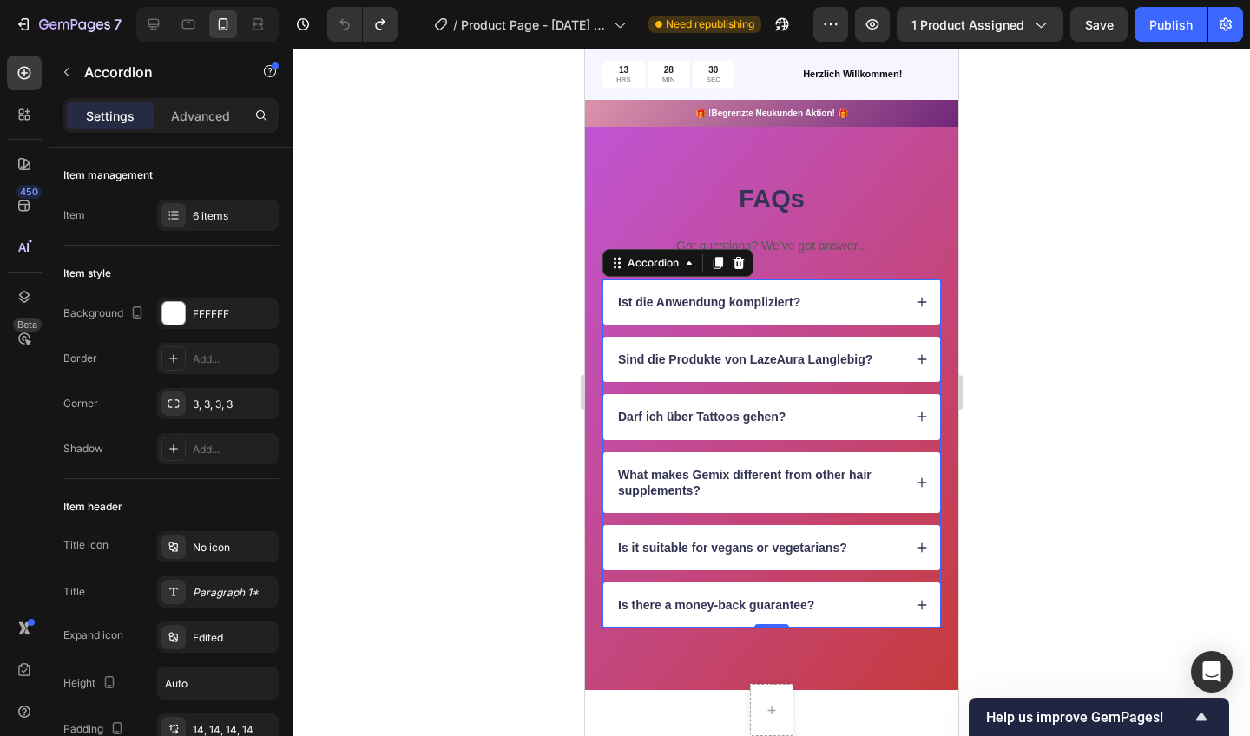
drag, startPoint x: 881, startPoint y: 352, endPoint x: 857, endPoint y: 302, distance: 55.9
click at [857, 302] on div "Ist die Anwendung kompliziert?" at bounding box center [758, 302] width 287 height 21
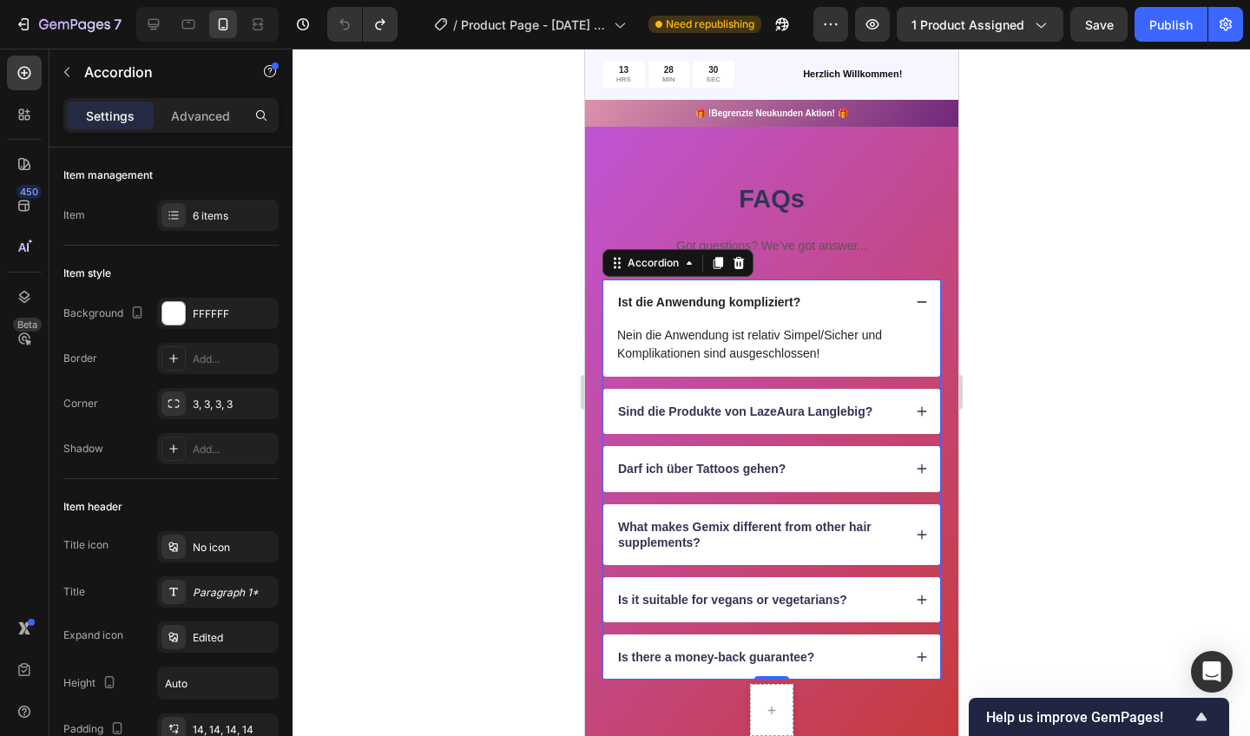
click at [857, 302] on div "Ist die Anwendung kompliziert?" at bounding box center [758, 302] width 287 height 21
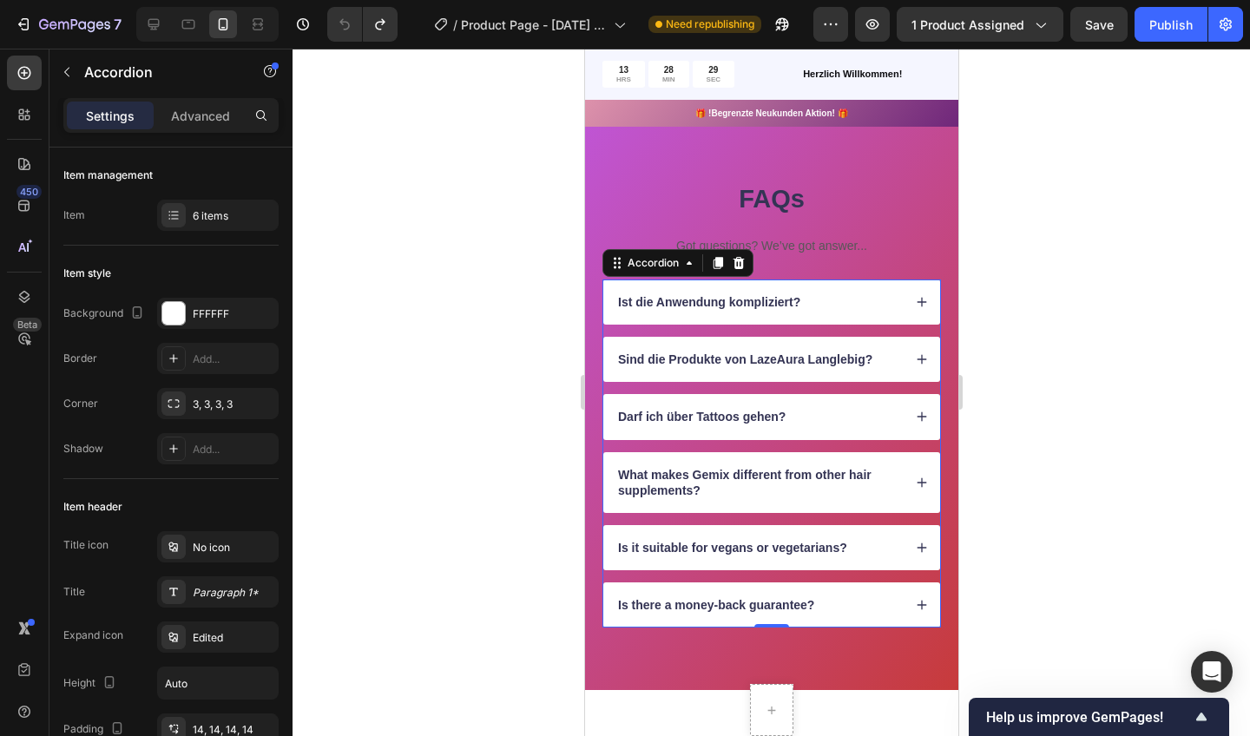
click at [889, 352] on div "Sind die Produkte von LazeAura Langlebig?" at bounding box center [758, 359] width 287 height 21
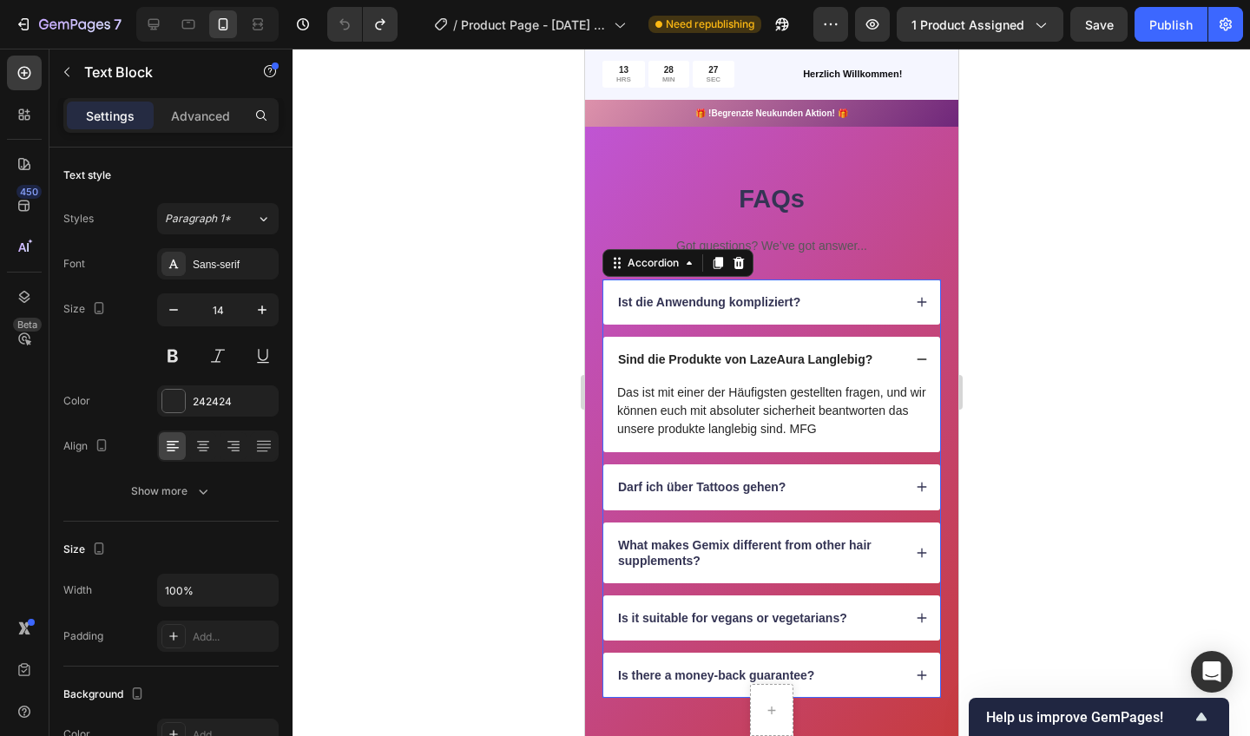
drag, startPoint x: 857, startPoint y: 302, endPoint x: 821, endPoint y: 414, distance: 117.5
click at [821, 414] on p "Das ist mit einer der Häufigsten gestellten fragen, und wir können euch mit abs…" at bounding box center [770, 411] width 309 height 55
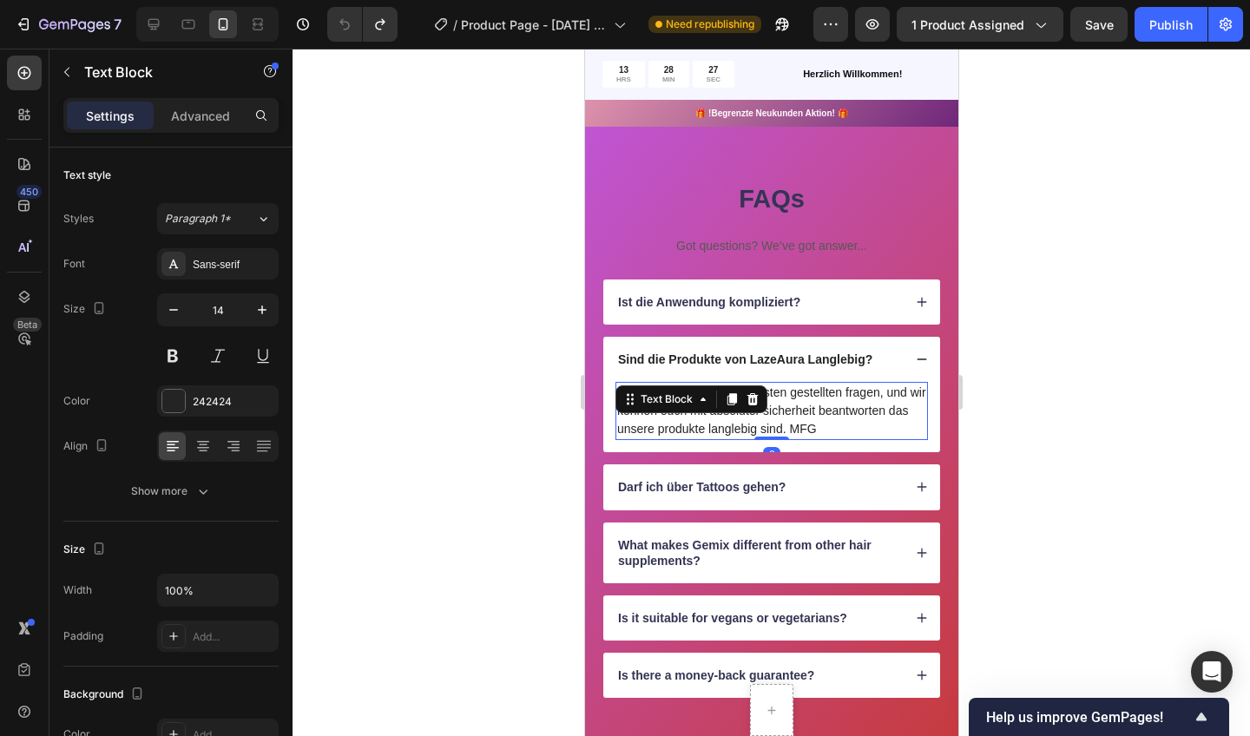
click at [820, 421] on p "Das ist mit einer der Häufigsten gestellten fragen, und wir können euch mit abs…" at bounding box center [770, 411] width 309 height 55
click at [868, 486] on div "Darf ich über Tattoos gehen?" at bounding box center [758, 487] width 287 height 21
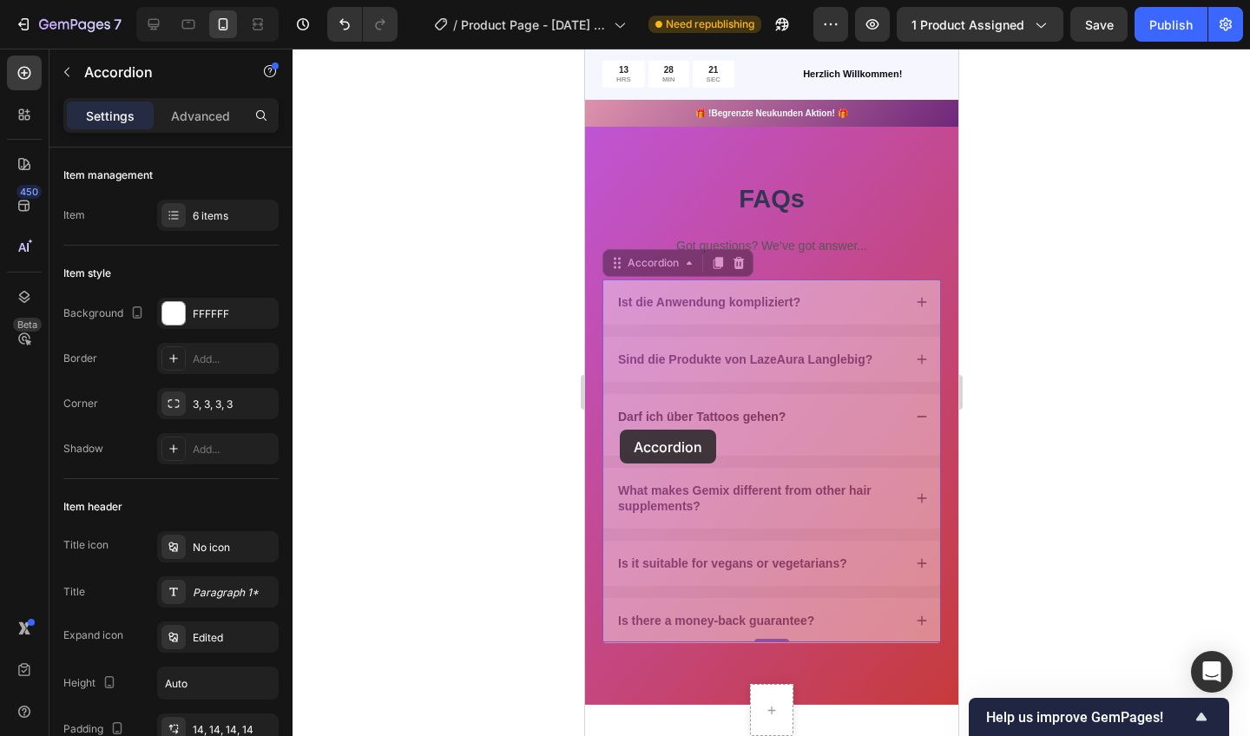
drag, startPoint x: 820, startPoint y: 421, endPoint x: 619, endPoint y: 430, distance: 200.7
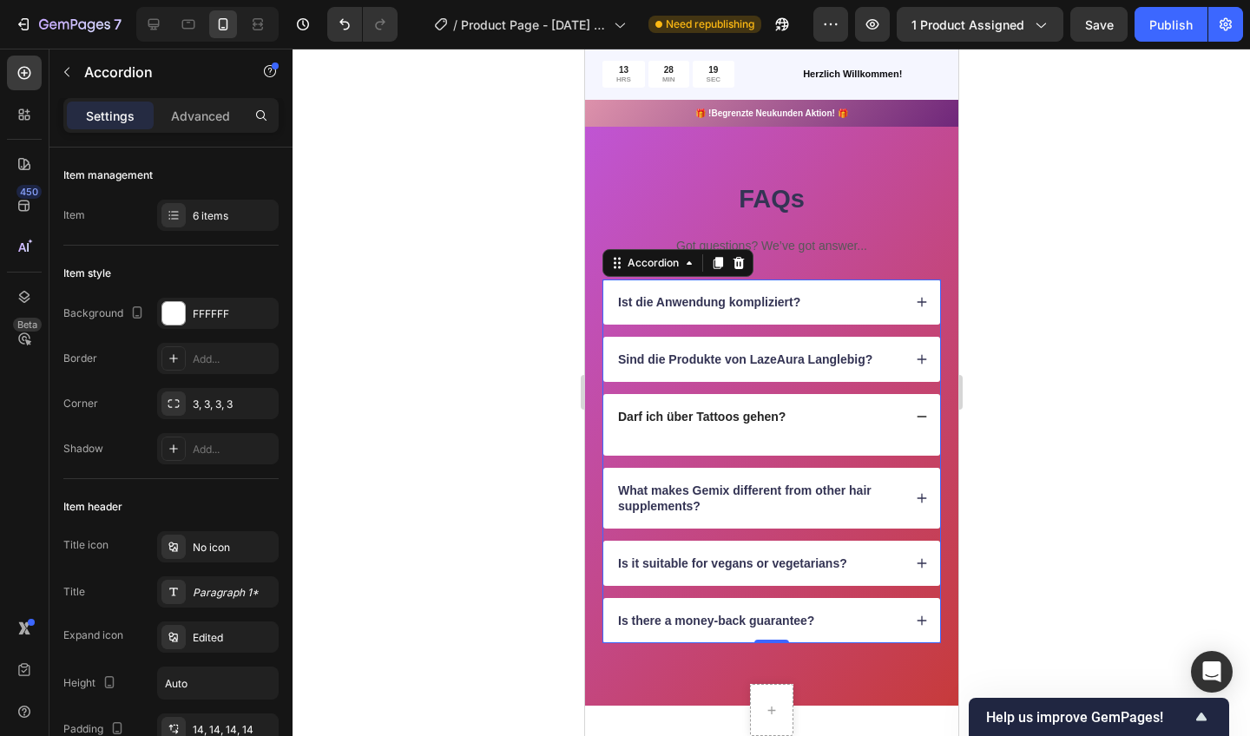
click at [622, 431] on div "Darf ich über Tattoos gehen?" at bounding box center [771, 416] width 337 height 45
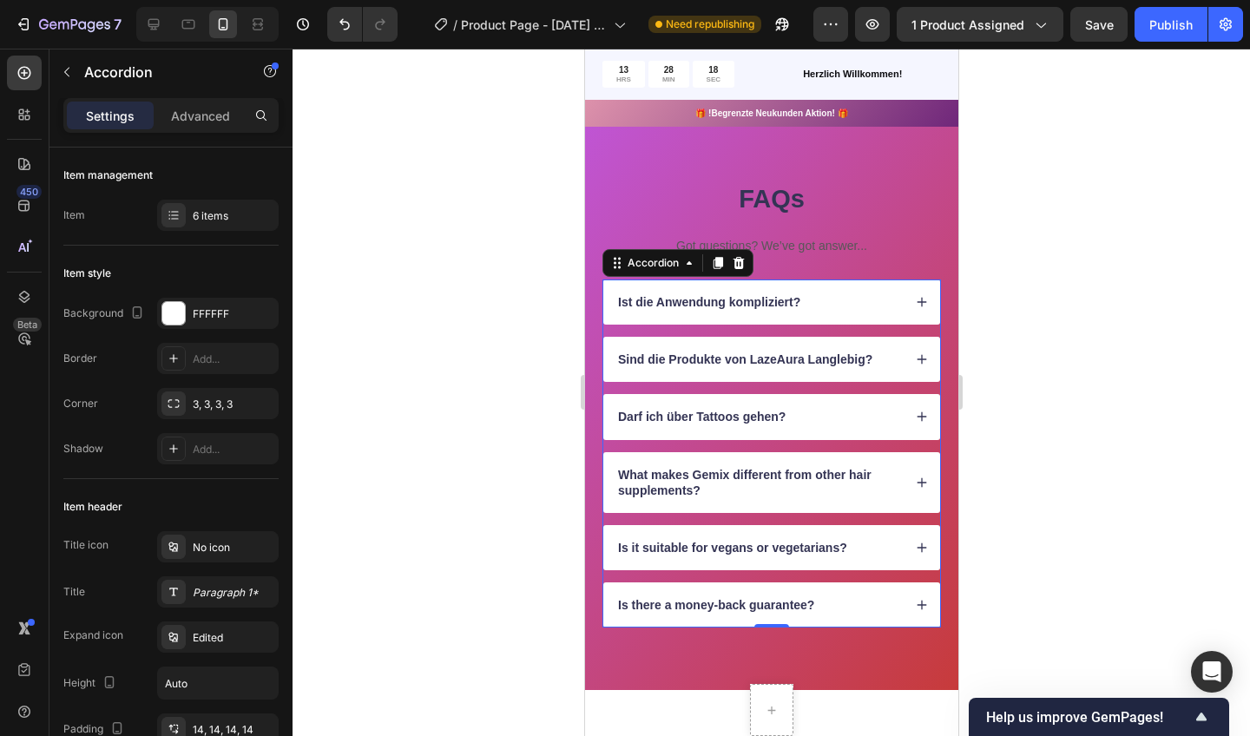
click at [628, 426] on div "Darf ich über Tattoos gehen?" at bounding box center [771, 416] width 337 height 45
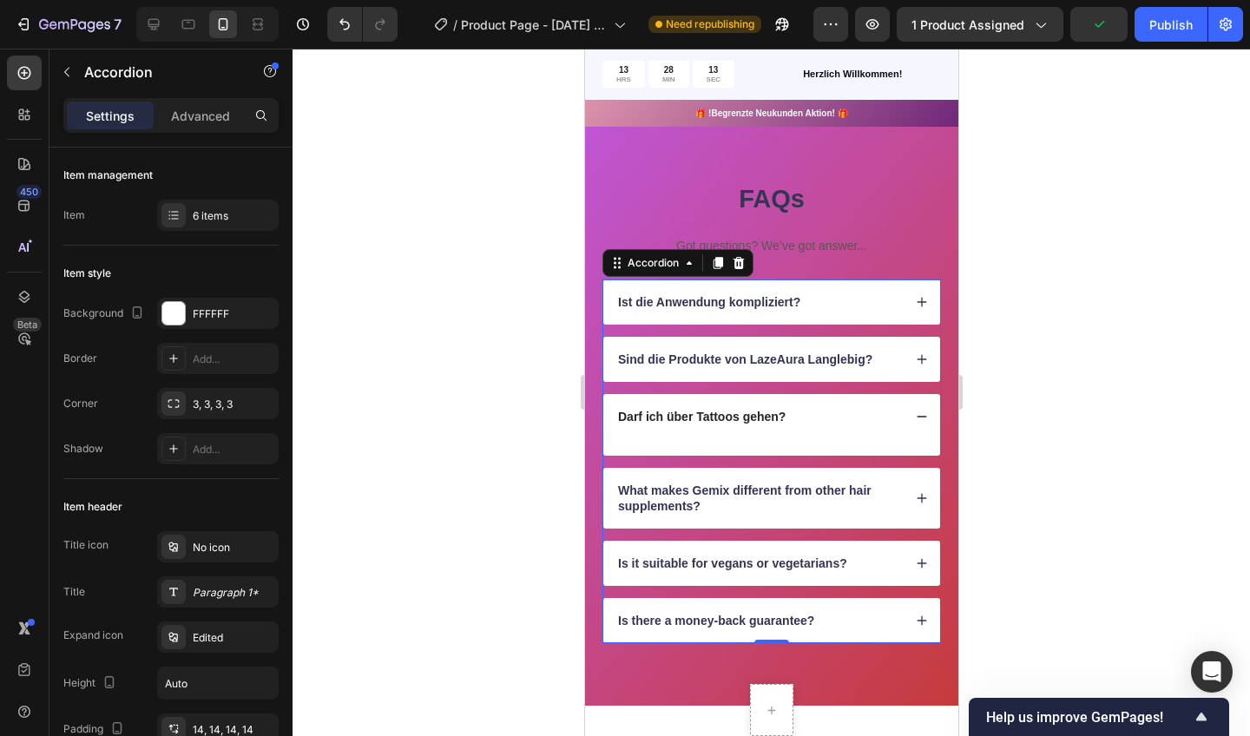
click at [814, 409] on div "Darf ich über Tattoos gehen?" at bounding box center [758, 416] width 287 height 21
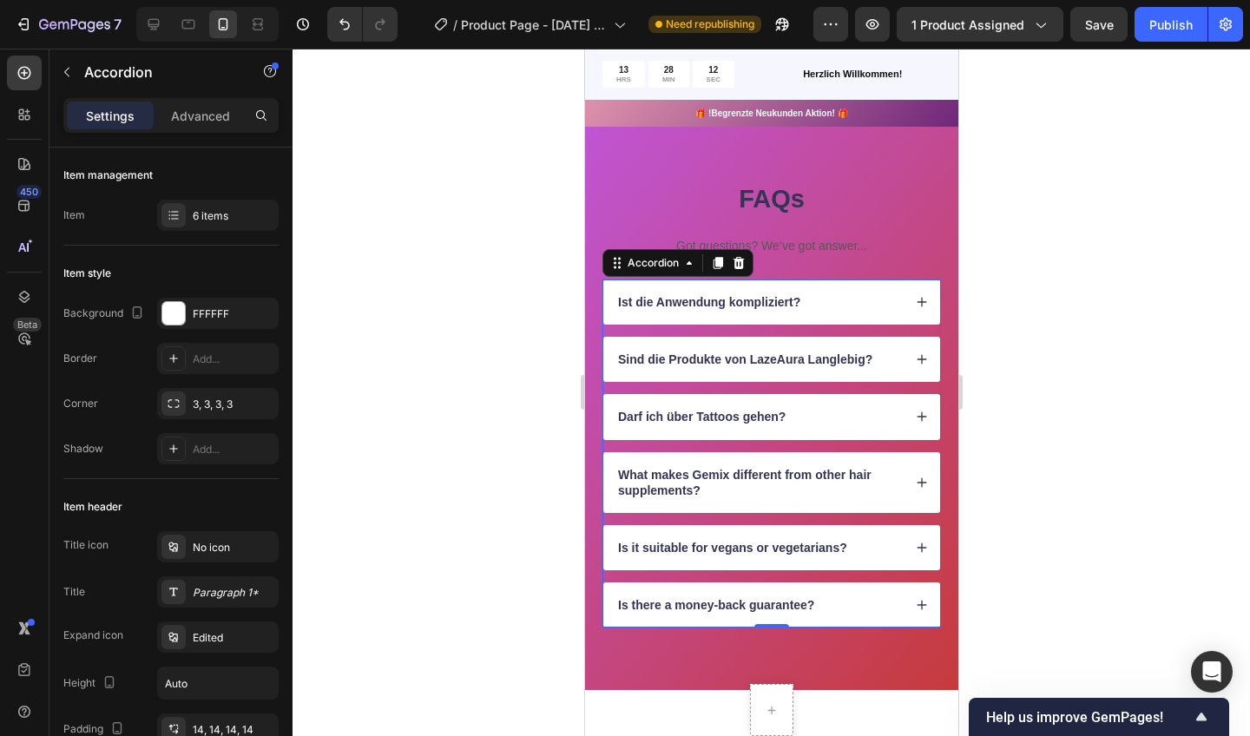
click at [814, 409] on div "Darf ich über Tattoos gehen?" at bounding box center [758, 416] width 287 height 21
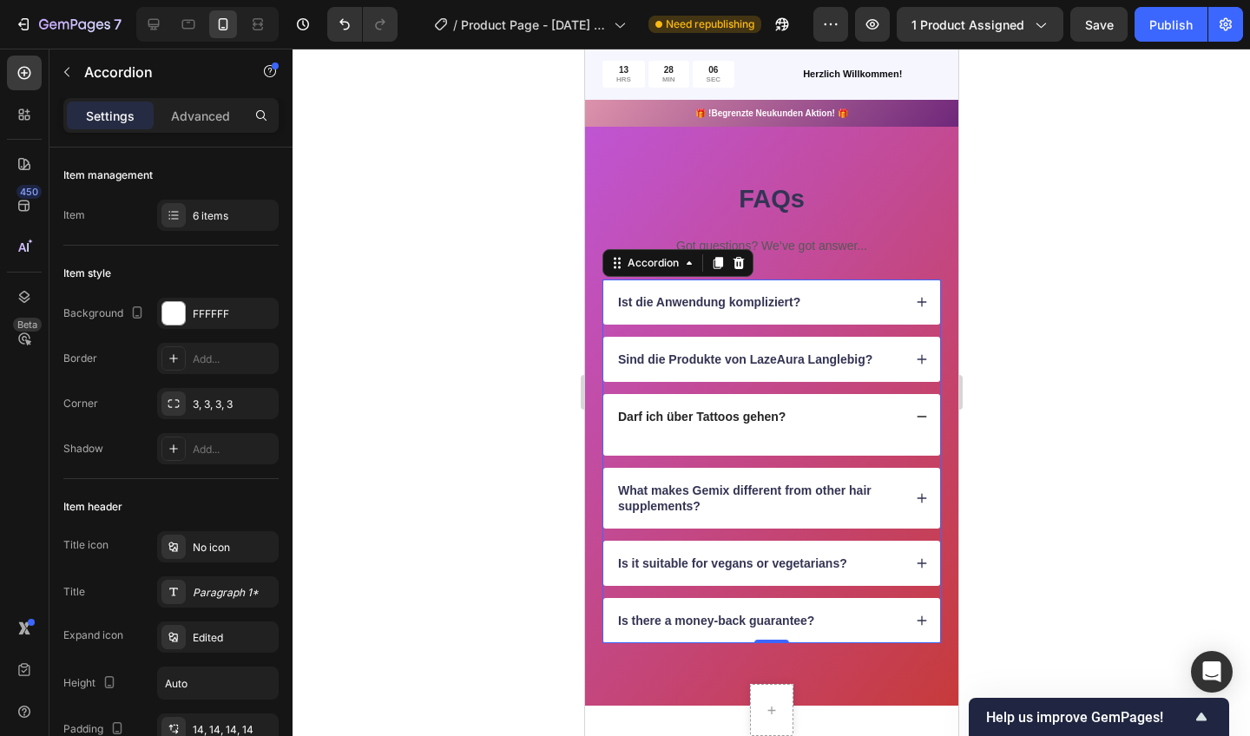
click at [124, 111] on p "Settings" at bounding box center [110, 116] width 49 height 18
drag, startPoint x: 230, startPoint y: 360, endPoint x: 231, endPoint y: 103, distance: 257.0
click at [231, 103] on div "Advanced" at bounding box center [200, 116] width 87 height 28
type input "100%"
type input "100"
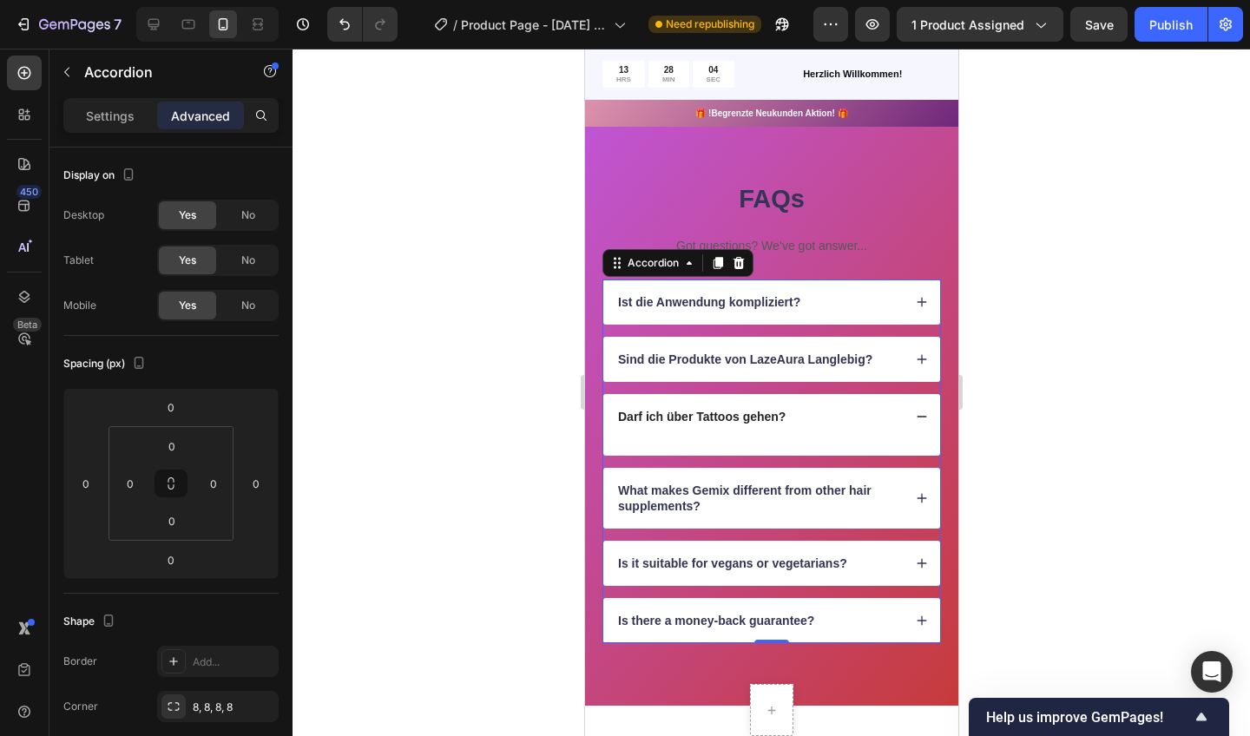
click at [119, 114] on p "Settings" at bounding box center [110, 116] width 49 height 18
type input "14"
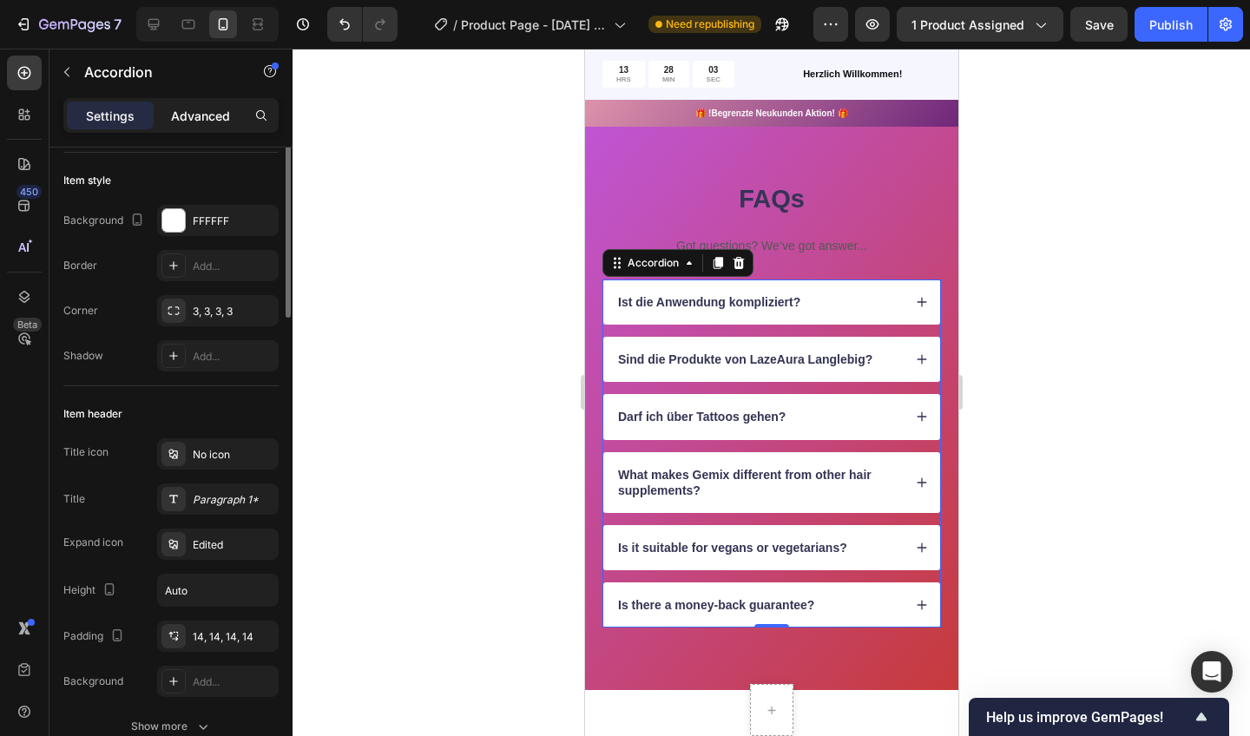
scroll to position [99, 0]
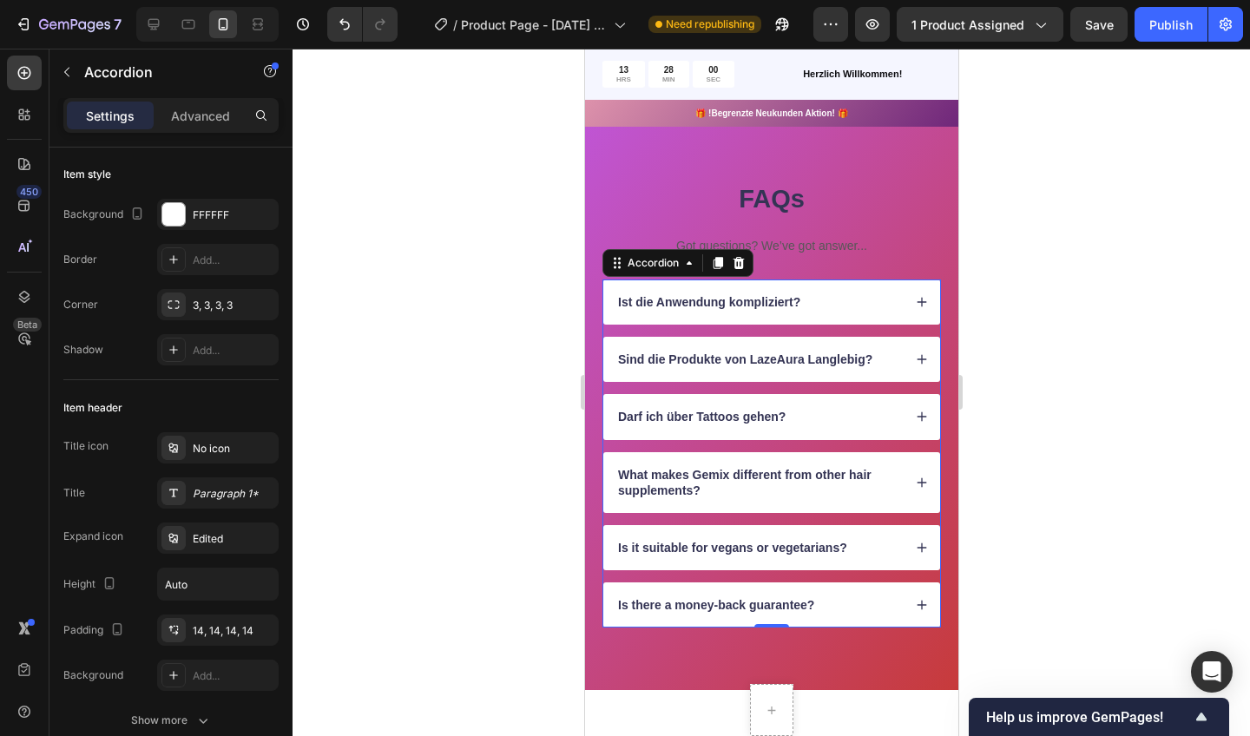
click at [918, 405] on div "Darf ich über Tattoos gehen?" at bounding box center [771, 416] width 337 height 45
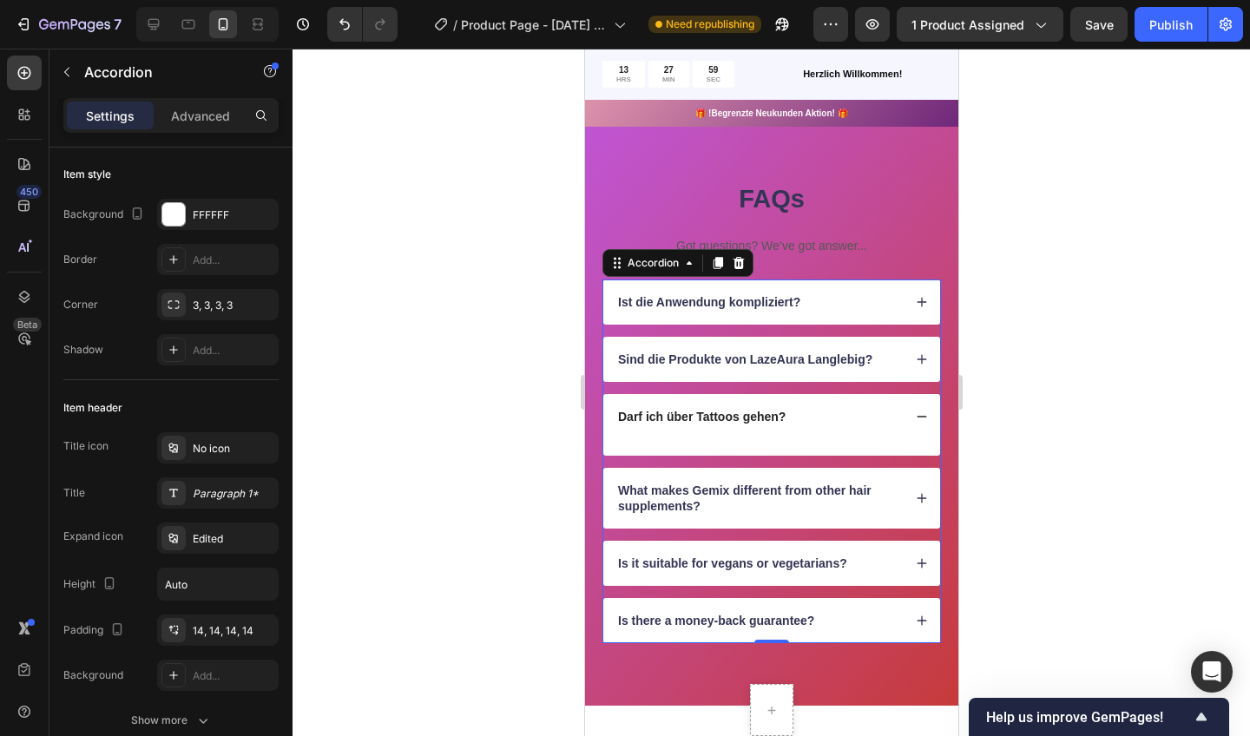
click at [916, 353] on icon at bounding box center [921, 359] width 12 height 12
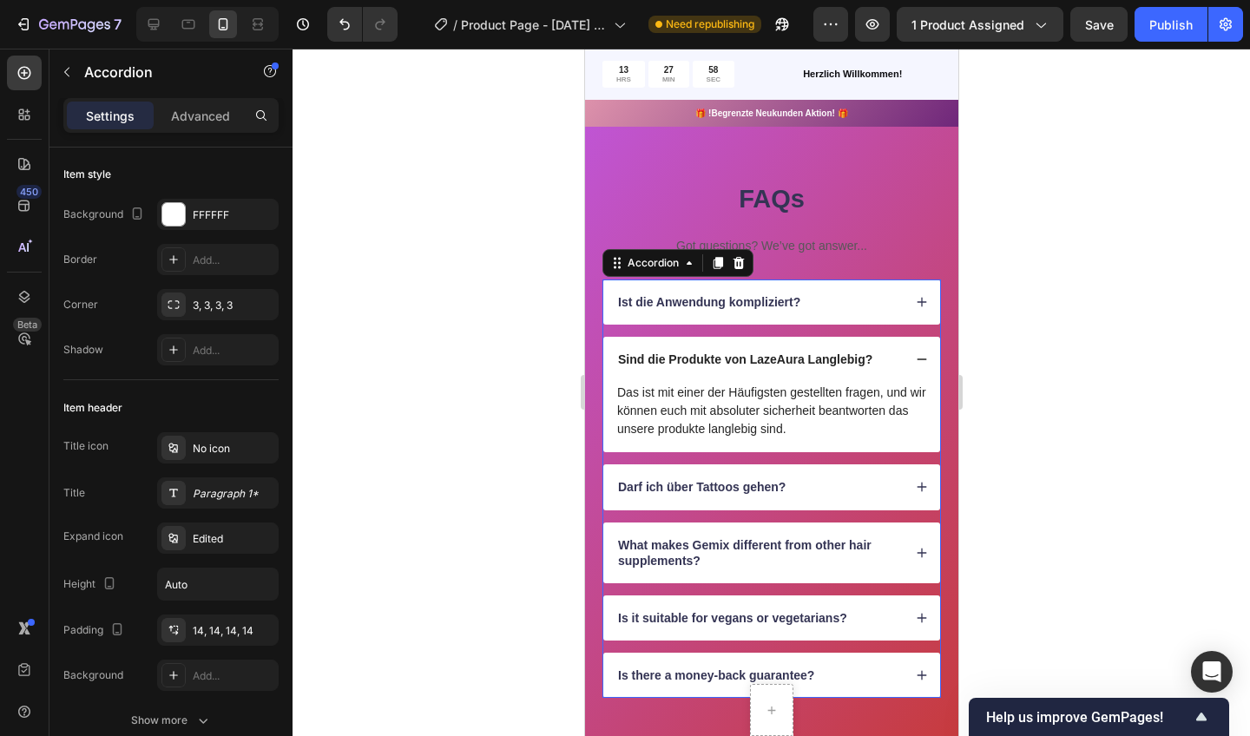
drag, startPoint x: 790, startPoint y: 404, endPoint x: 915, endPoint y: 314, distance: 153.7
click at [915, 314] on div "Ist die Anwendung kompliziert?" at bounding box center [771, 302] width 337 height 45
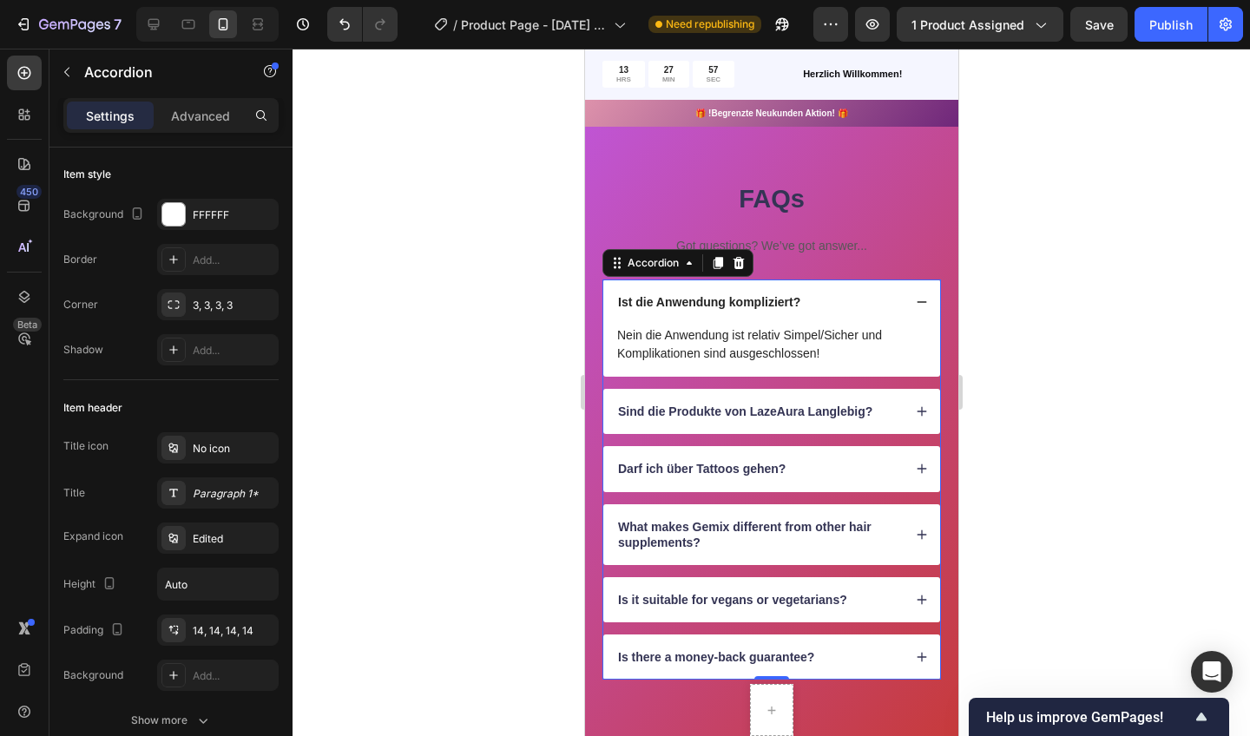
click at [918, 305] on icon at bounding box center [921, 302] width 12 height 12
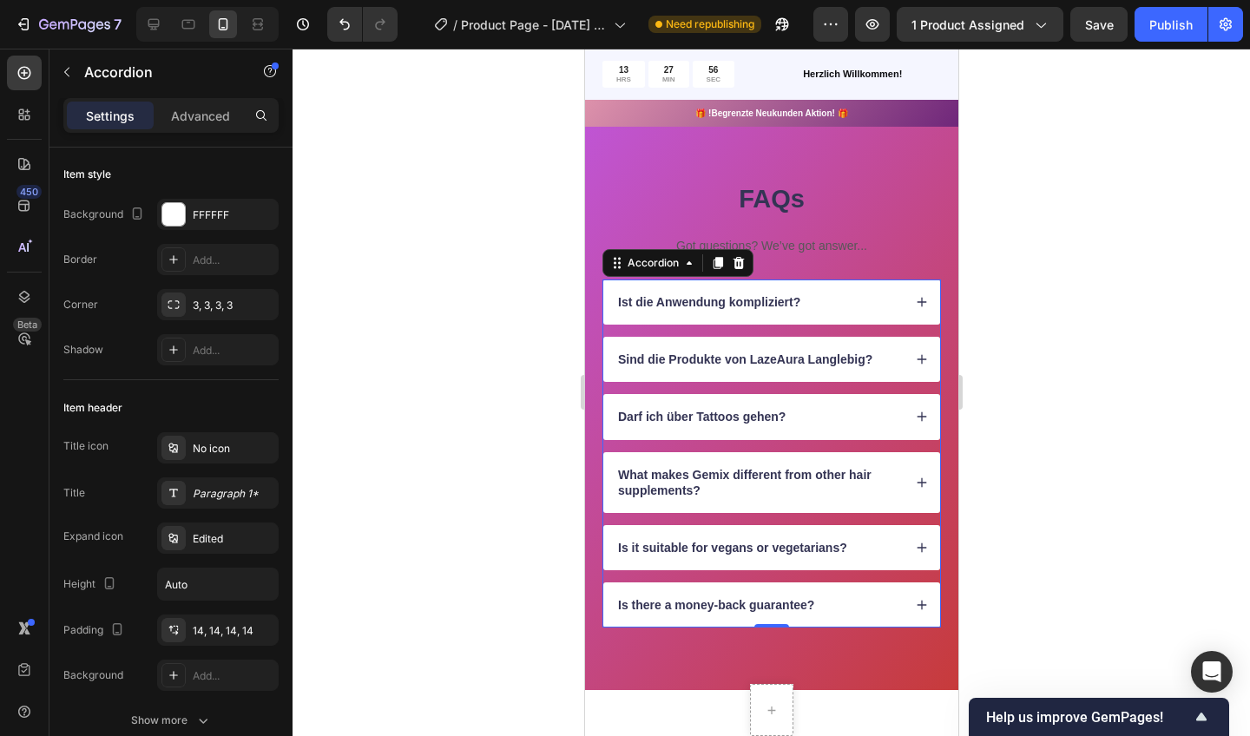
click at [916, 348] on div "Sind die Produkte von LazeAura Langlebig?" at bounding box center [771, 359] width 337 height 45
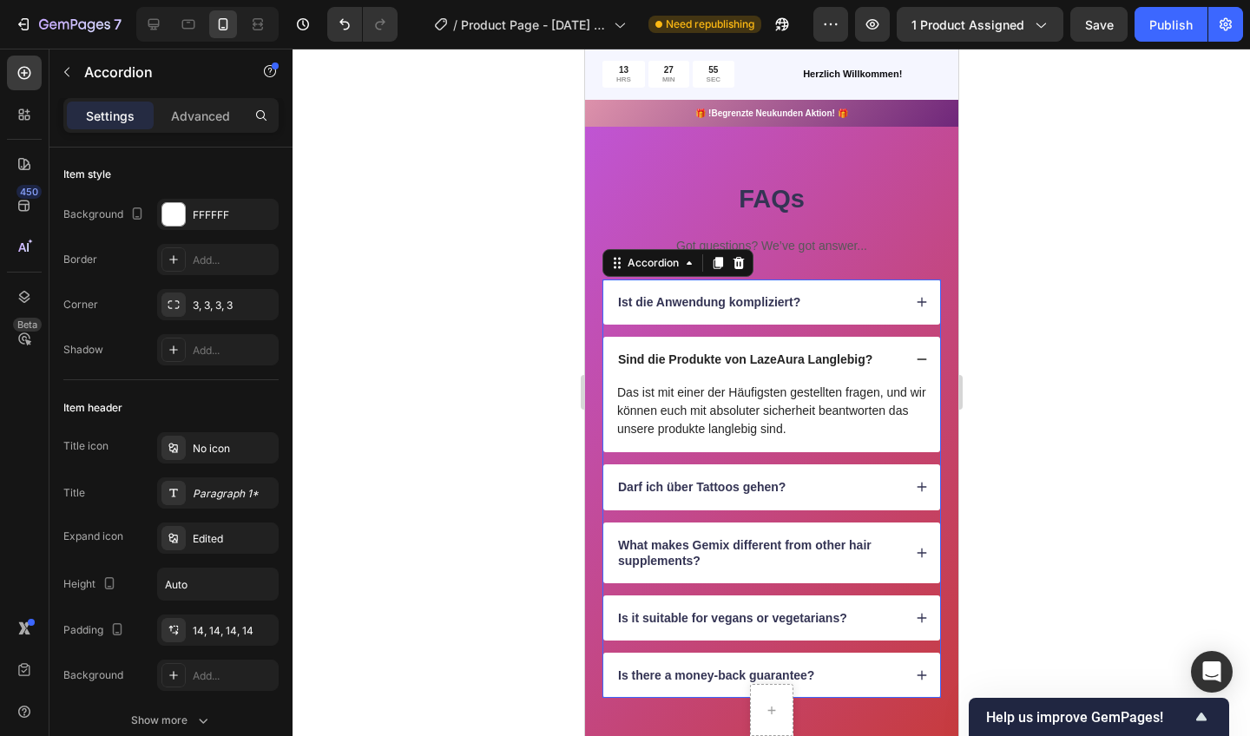
click at [917, 348] on div "Sind die Produkte von LazeAura Langlebig?" at bounding box center [771, 359] width 337 height 45
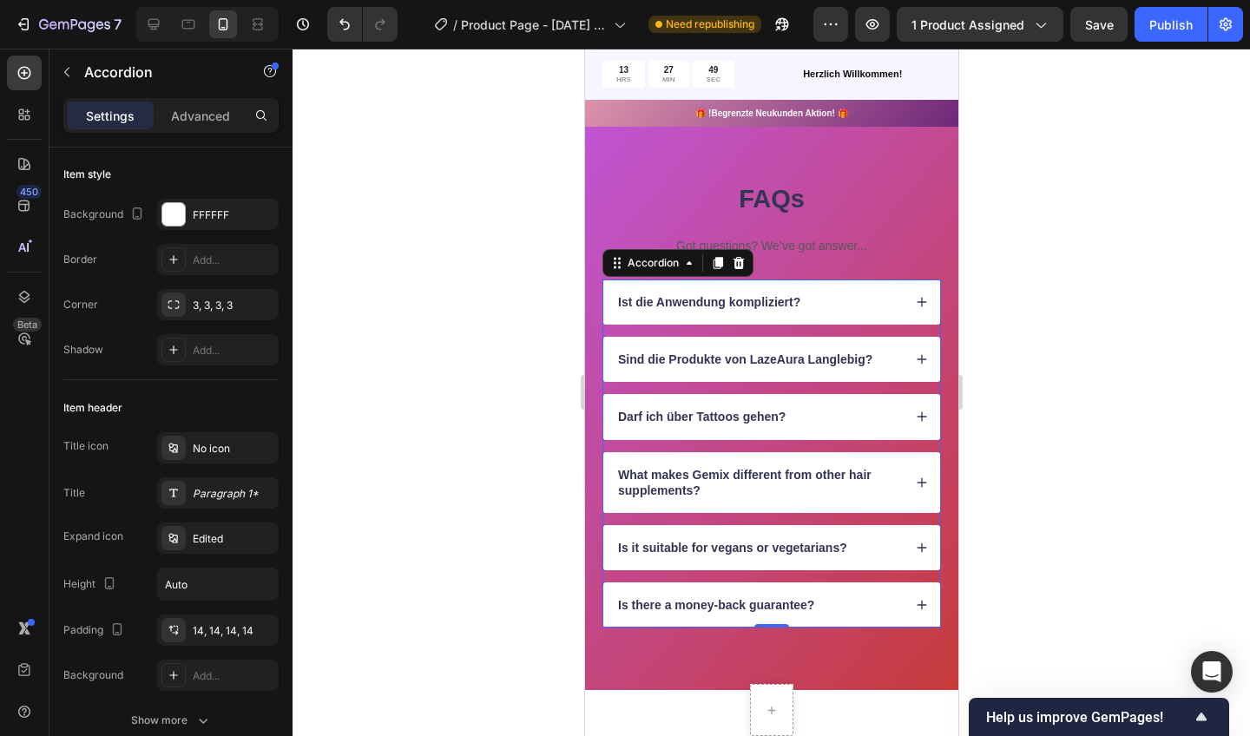
click at [796, 415] on div "Darf ich über Tattoos gehen?" at bounding box center [758, 416] width 287 height 21
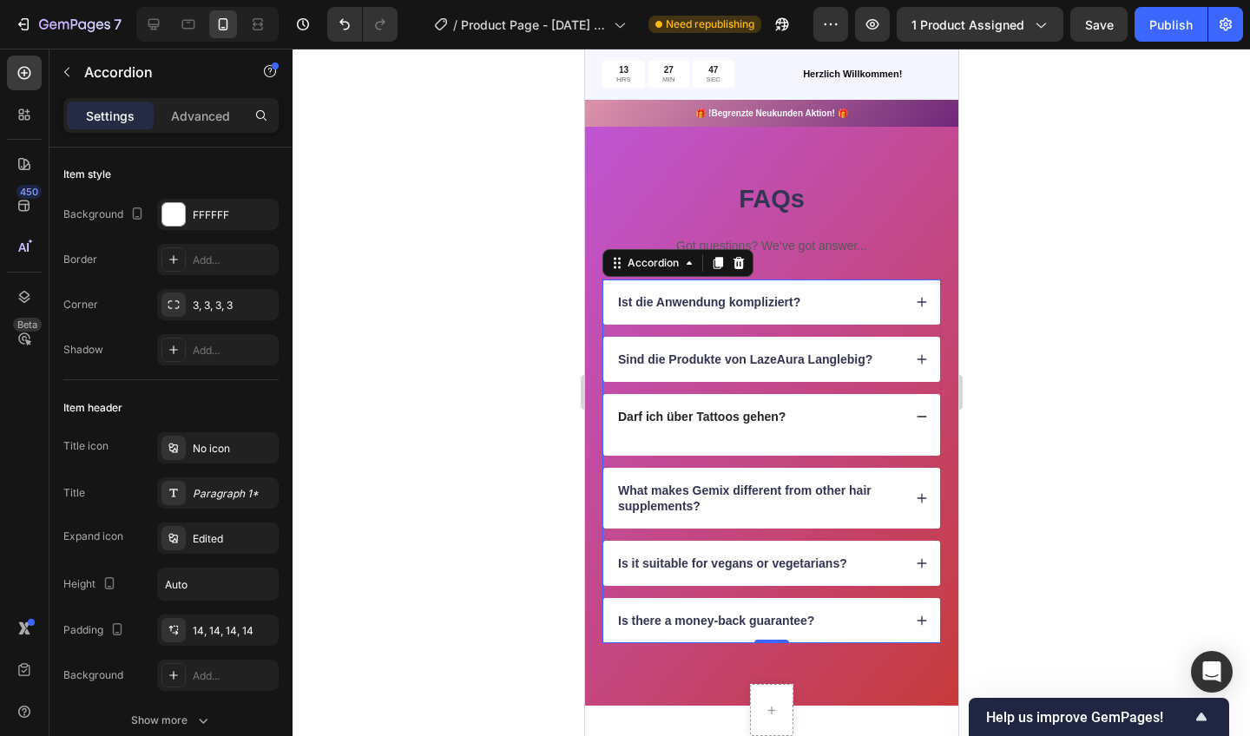
click at [785, 414] on p "Darf ich über Tattoos gehen?" at bounding box center [701, 417] width 168 height 16
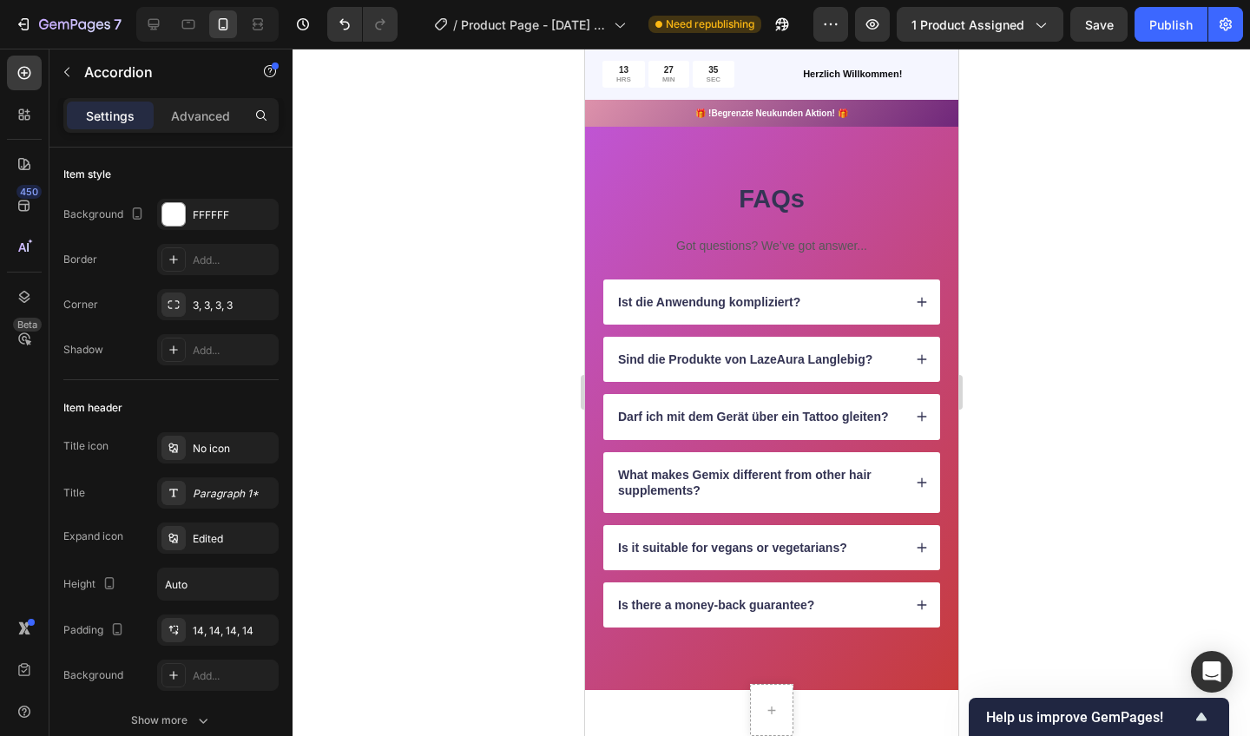
drag, startPoint x: 331, startPoint y: 266, endPoint x: 1033, endPoint y: 370, distance: 710.1
click at [1033, 370] on div at bounding box center [772, 393] width 958 height 688
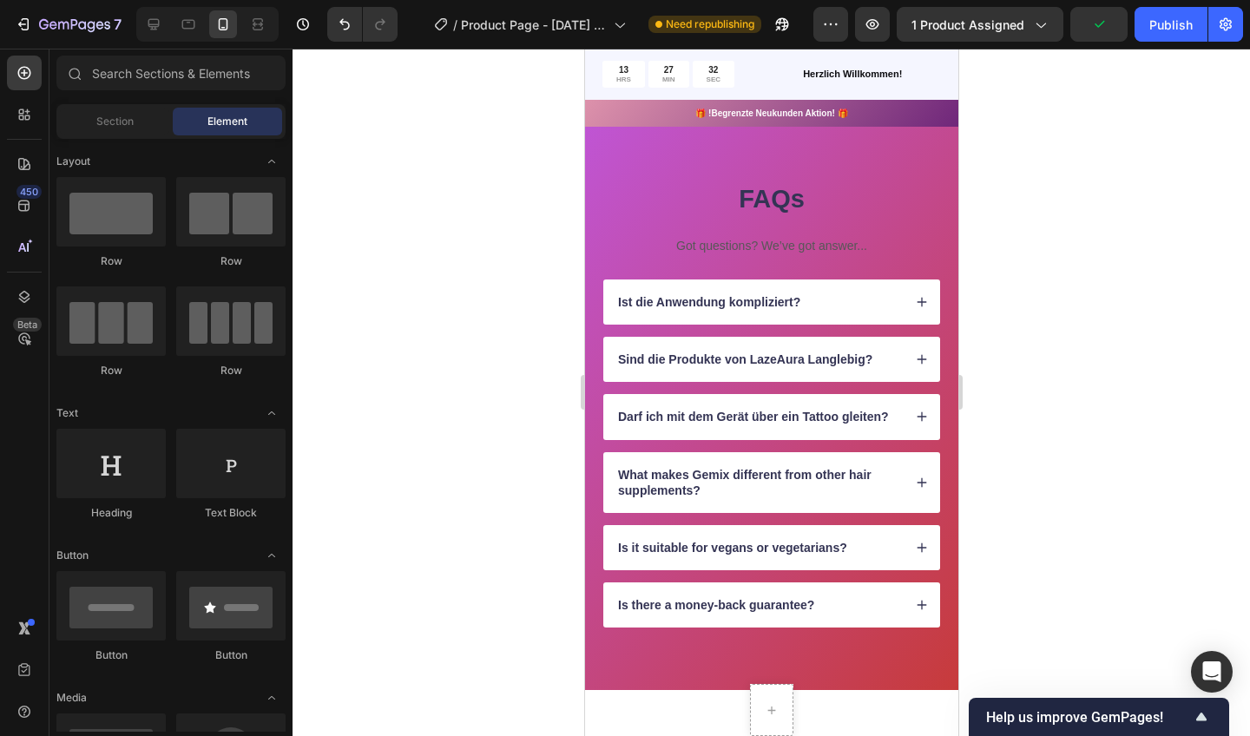
drag, startPoint x: 1617, startPoint y: 418, endPoint x: 900, endPoint y: 412, distance: 717.2
click at [900, 412] on div "Darf ich mit dem Gerät über ein Tattoo gleiten?" at bounding box center [758, 416] width 287 height 21
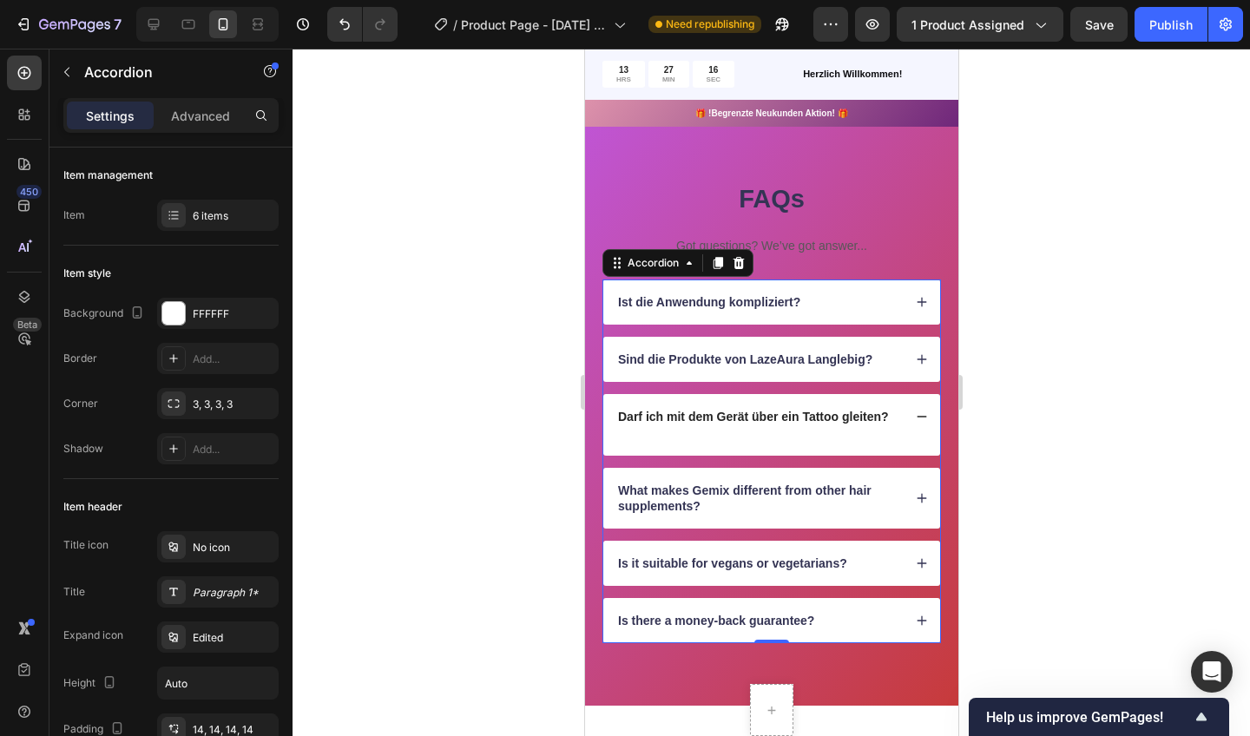
click at [218, 583] on div "Paragraph 1*" at bounding box center [218, 591] width 122 height 31
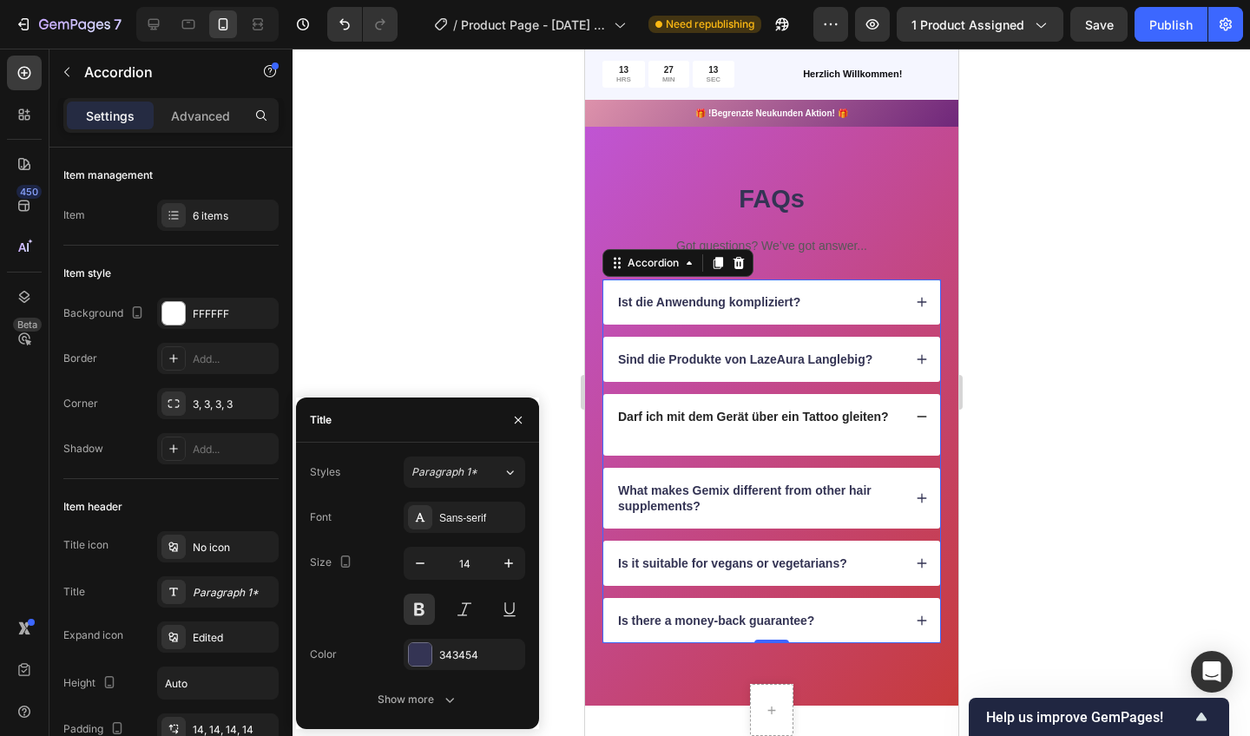
click at [468, 357] on div at bounding box center [772, 393] width 958 height 688
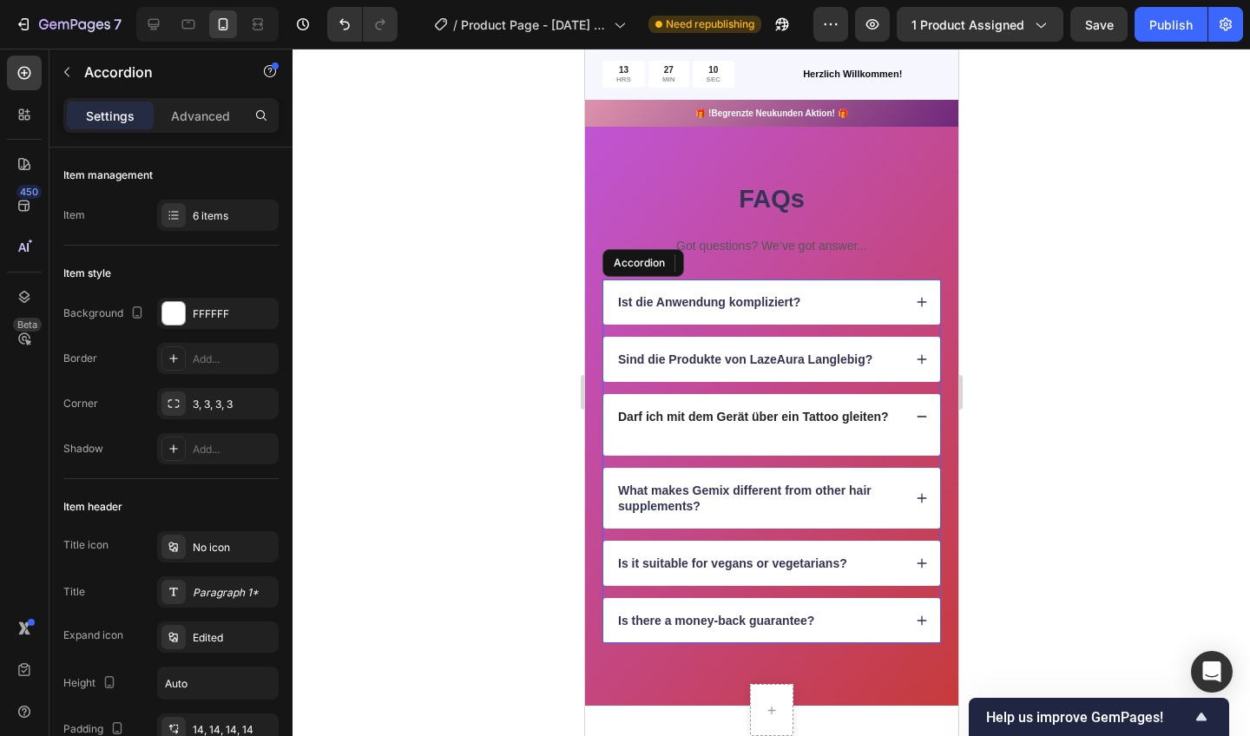
click at [904, 413] on div "Darf ich mit dem Gerät über ein Tattoo gleiten?" at bounding box center [771, 416] width 337 height 45
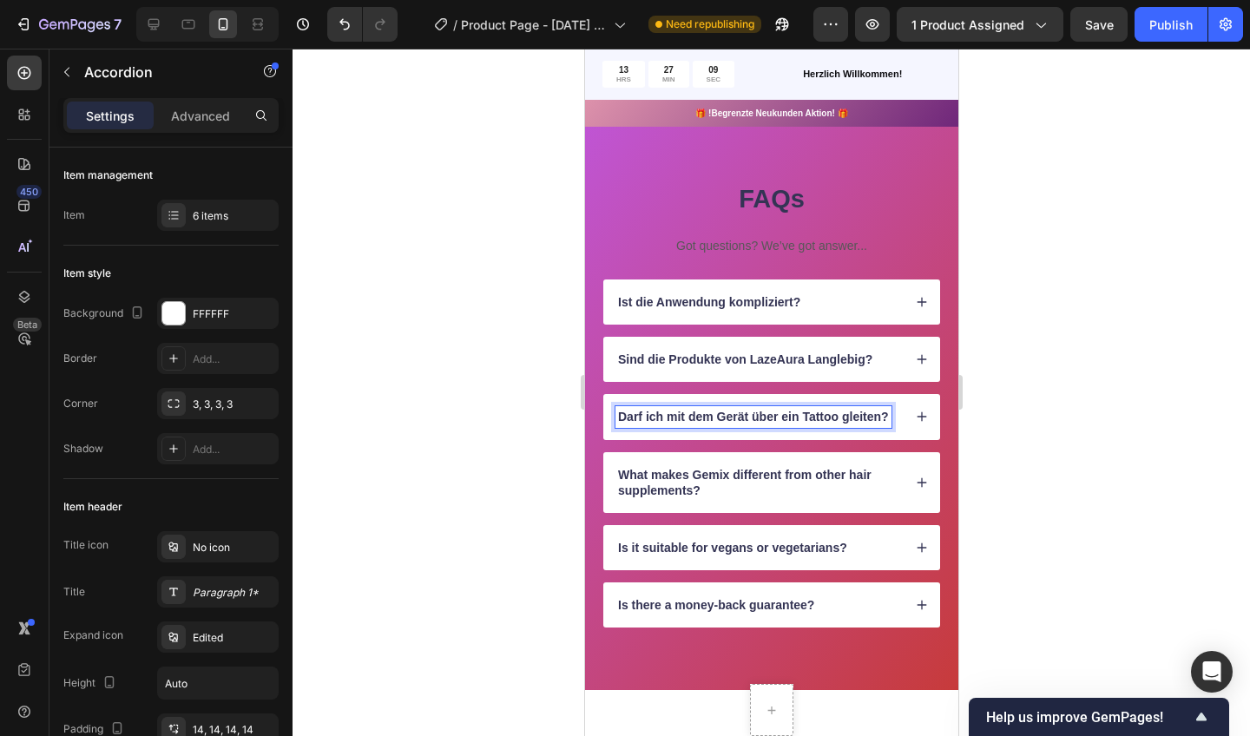
click at [921, 412] on icon at bounding box center [922, 417] width 10 height 10
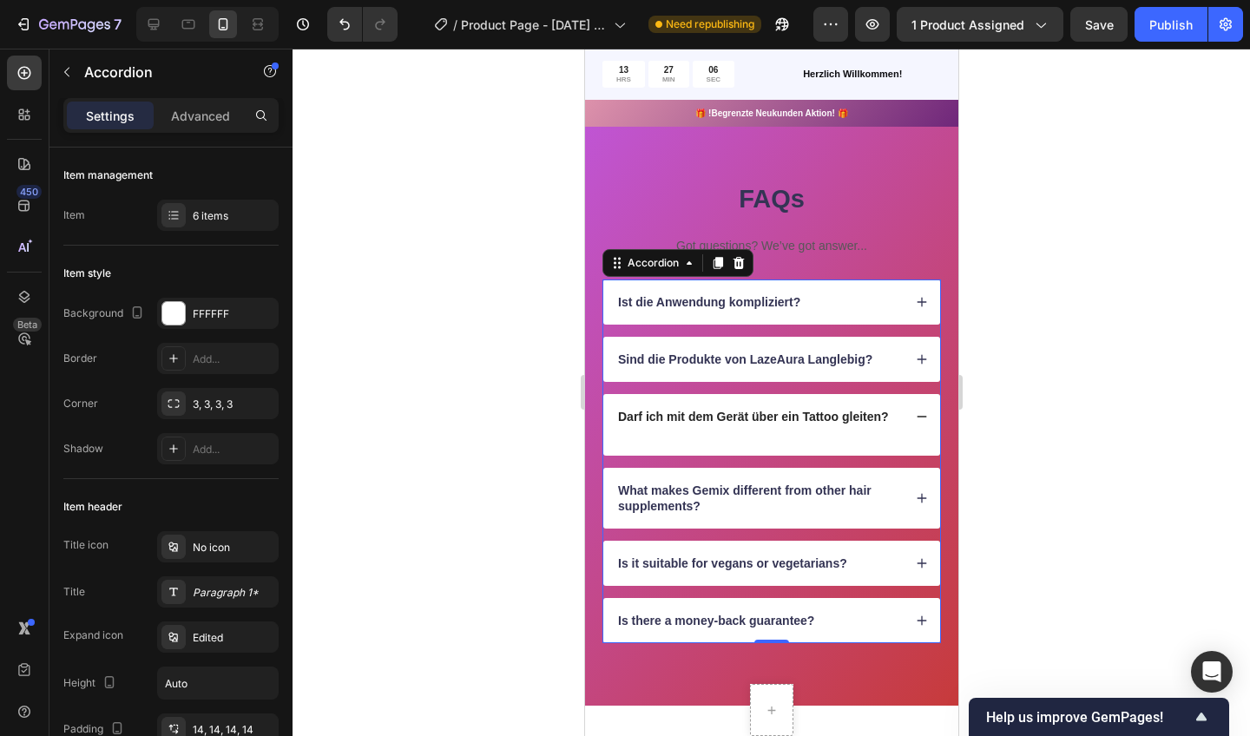
click at [916, 411] on icon at bounding box center [921, 417] width 12 height 12
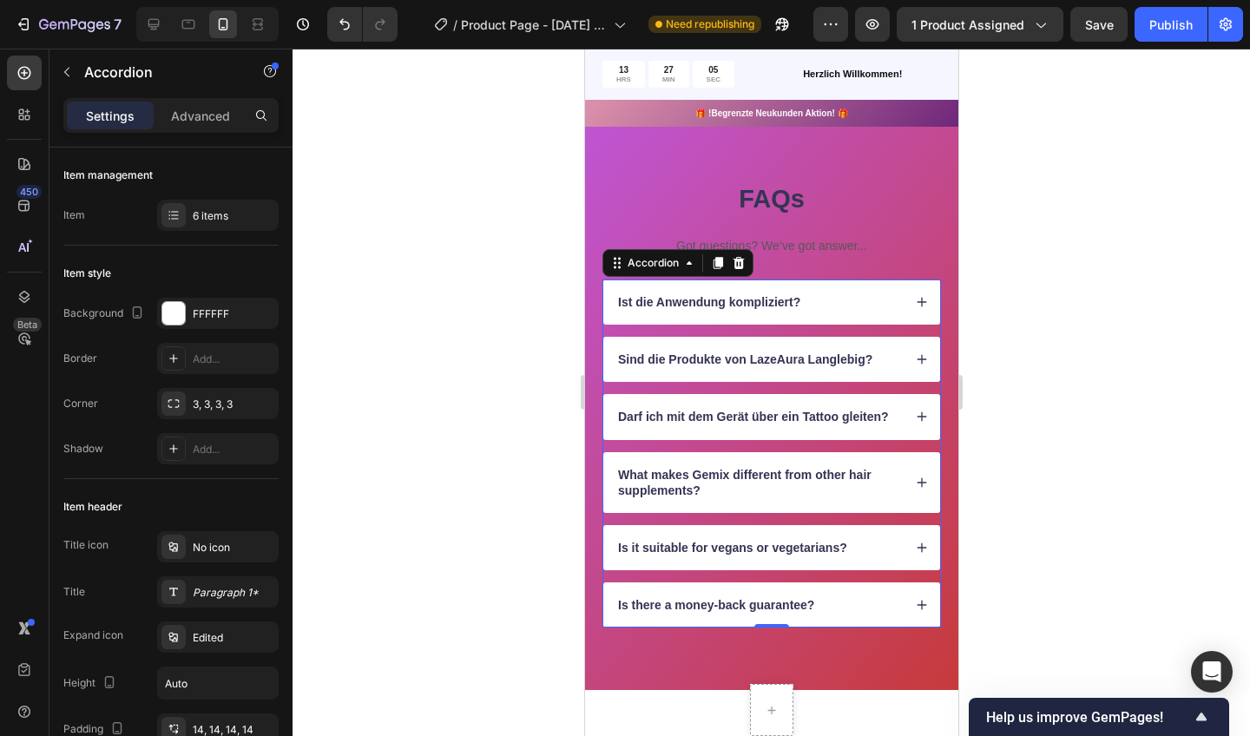
click at [915, 346] on div "Sind die Produkte von LazeAura Langlebig?" at bounding box center [771, 359] width 337 height 45
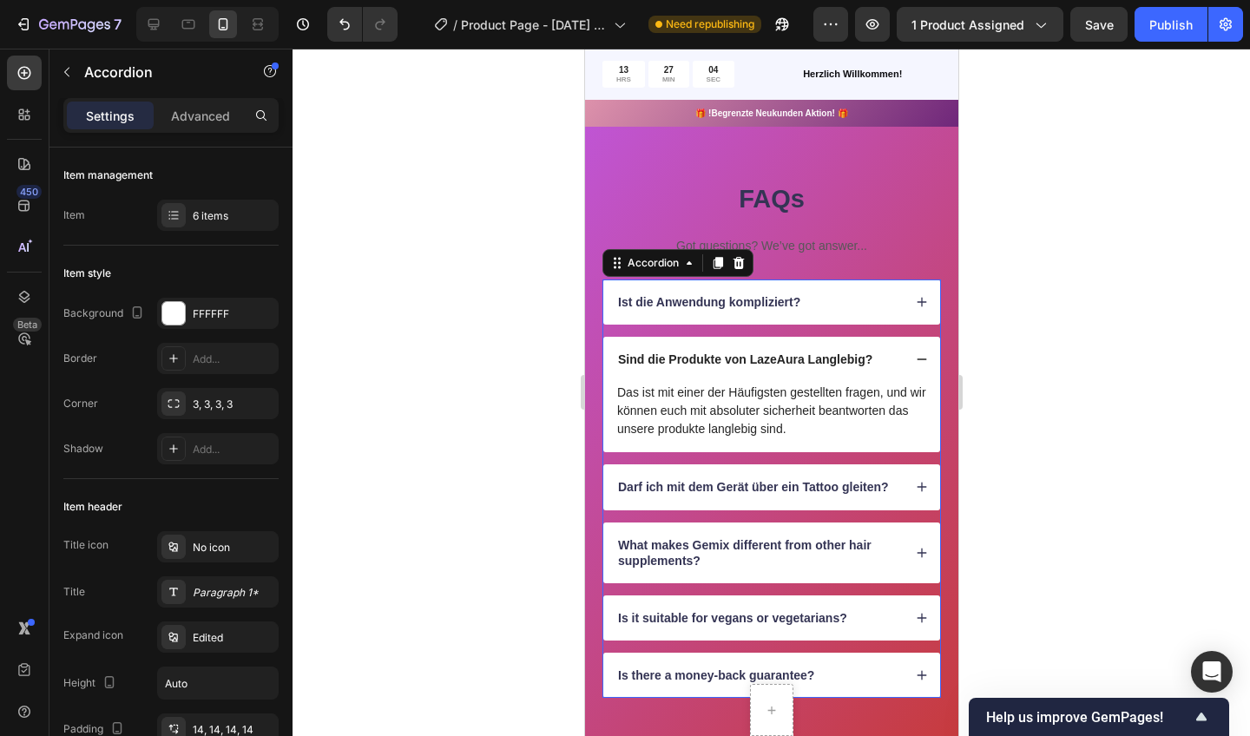
click at [916, 353] on icon at bounding box center [921, 359] width 12 height 12
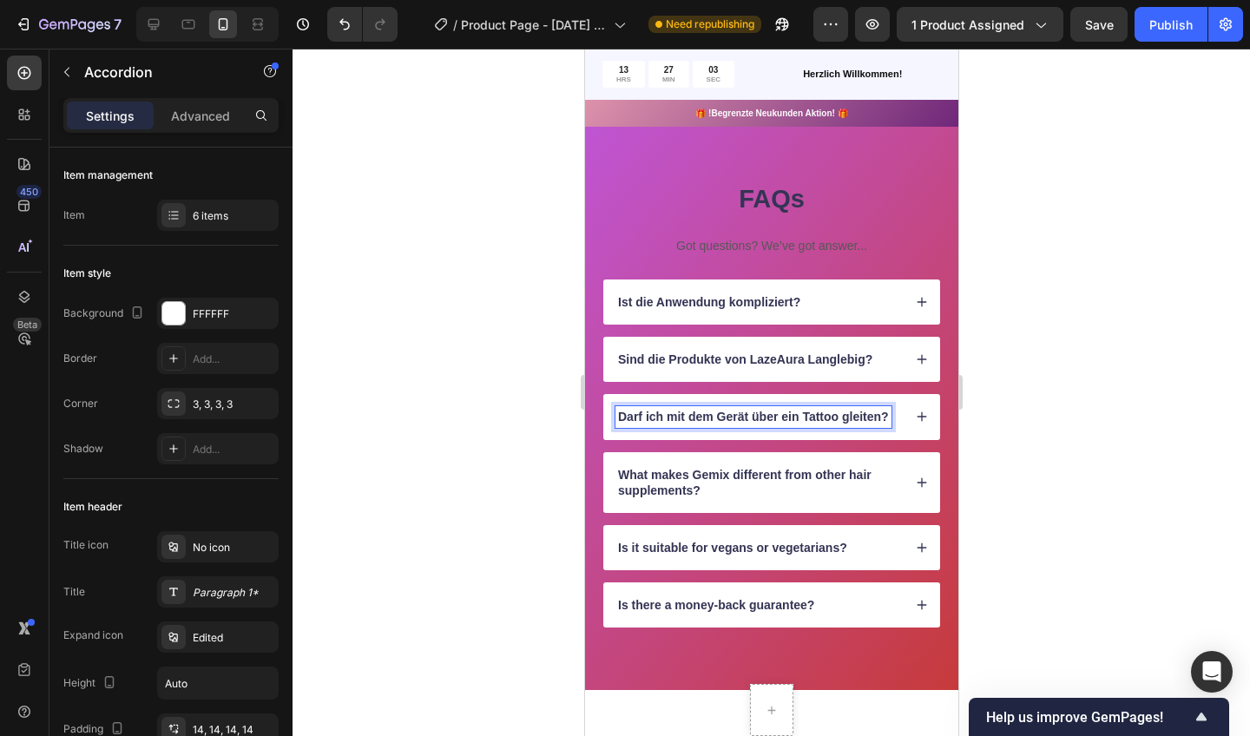
click at [877, 412] on p "Darf ich mit dem Gerät über ein Tattoo gleiten?" at bounding box center [752, 417] width 271 height 16
click at [906, 413] on div "Darf ich mit dem Gerät über ein Tattoo gleiten?" at bounding box center [771, 416] width 337 height 45
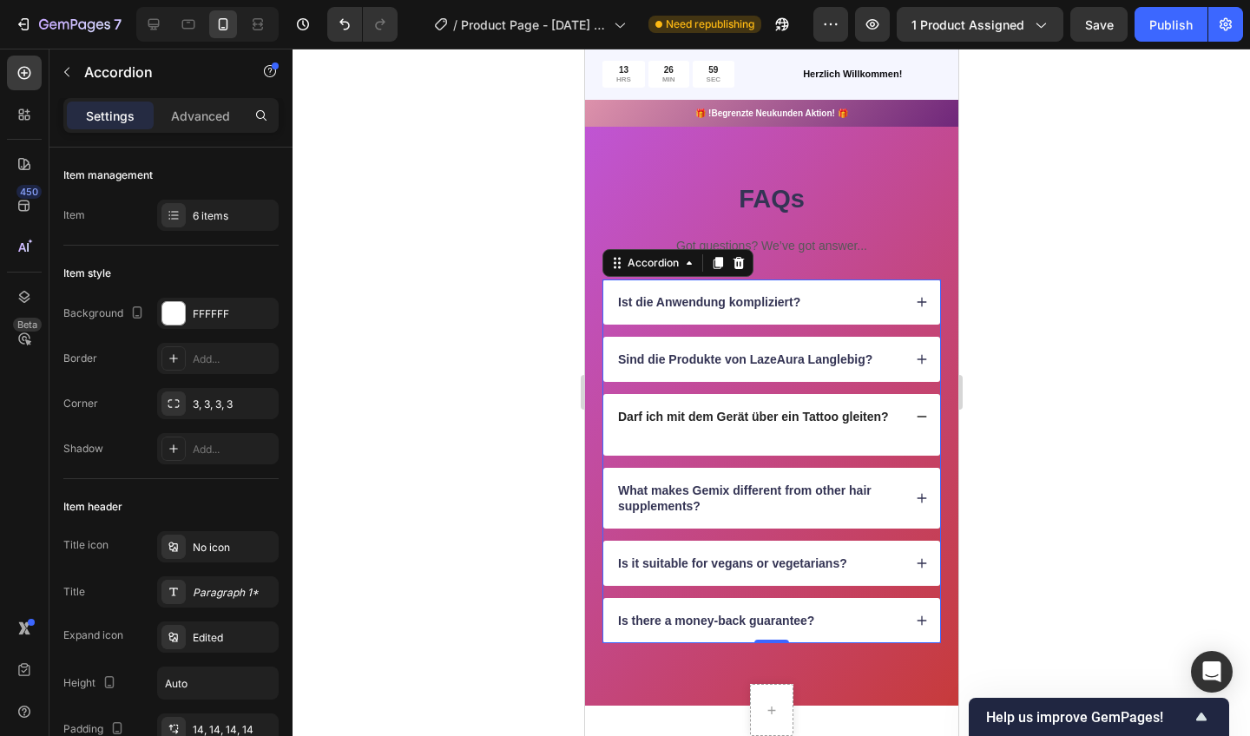
drag, startPoint x: 322, startPoint y: 365, endPoint x: 528, endPoint y: 354, distance: 206.0
click at [528, 354] on div at bounding box center [772, 393] width 958 height 688
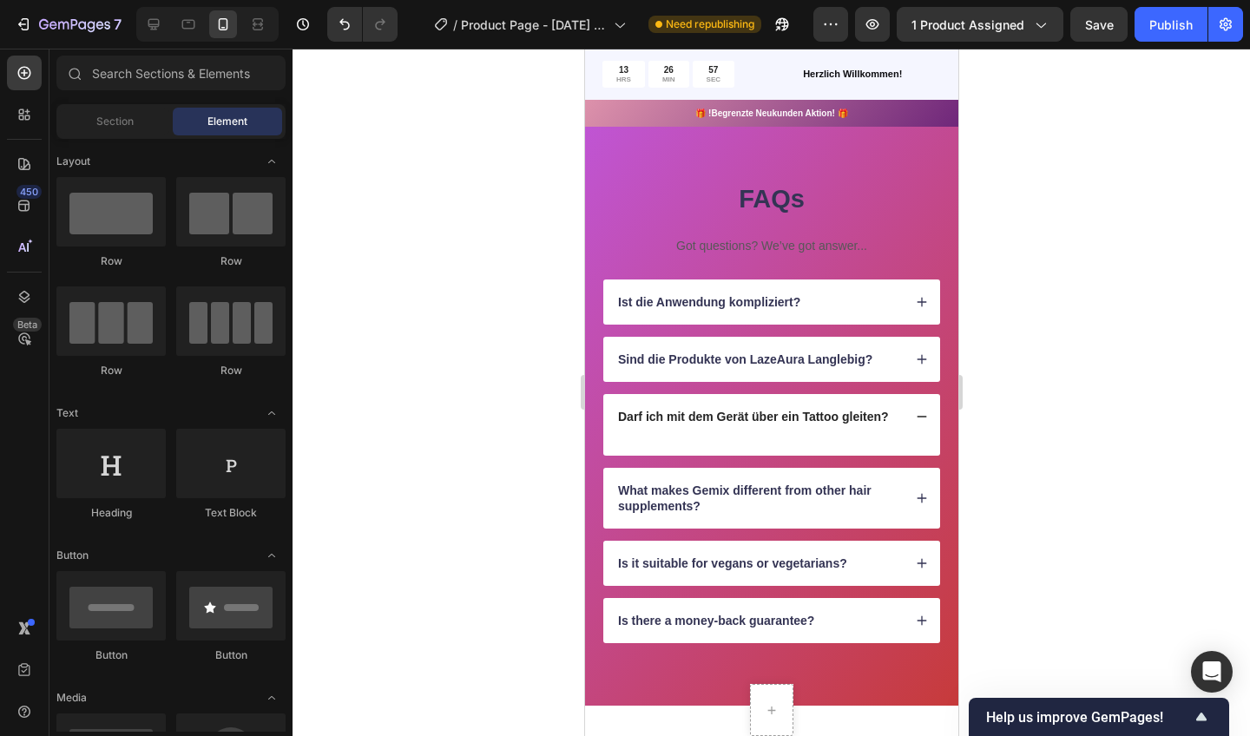
click at [917, 413] on icon at bounding box center [921, 417] width 12 height 12
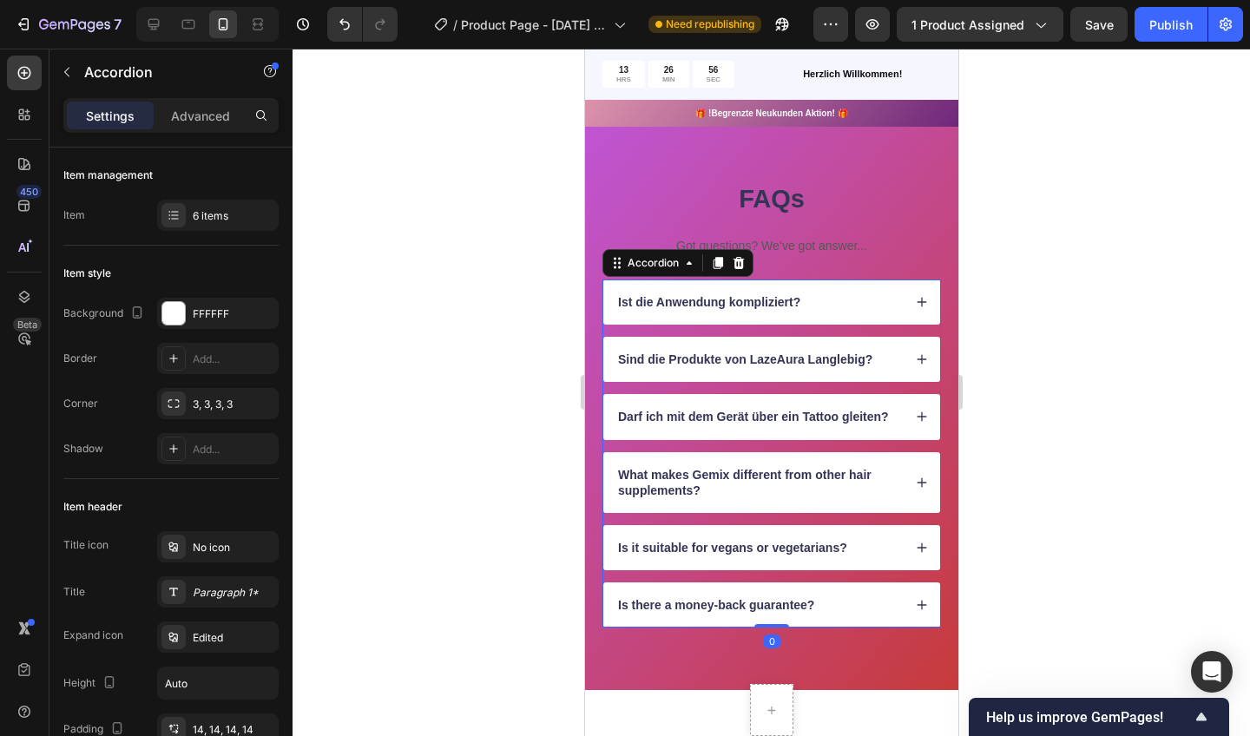
drag, startPoint x: 1112, startPoint y: 403, endPoint x: 936, endPoint y: 405, distance: 176.3
click at [936, 405] on div "Darf ich mit dem Gerät über ein Tattoo gleiten?" at bounding box center [771, 416] width 337 height 45
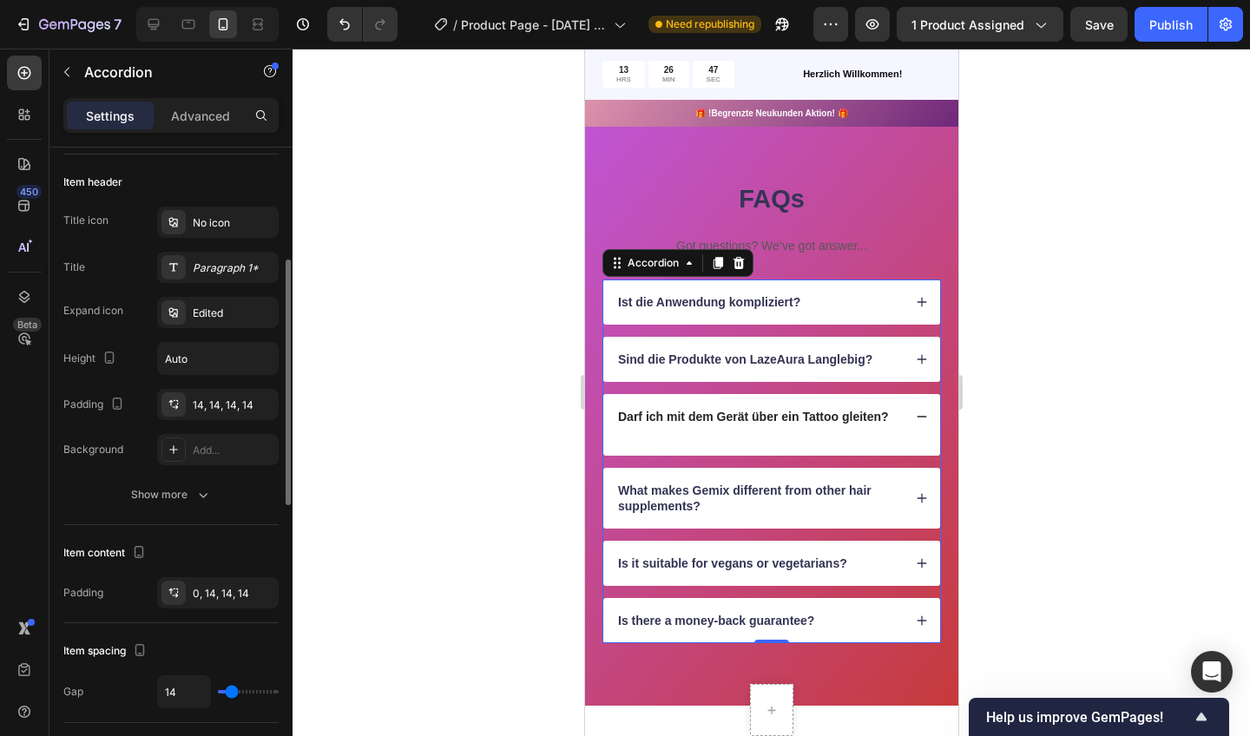
scroll to position [324, 0]
drag, startPoint x: 142, startPoint y: 453, endPoint x: 170, endPoint y: 446, distance: 28.6
click at [170, 446] on icon at bounding box center [174, 451] width 14 height 14
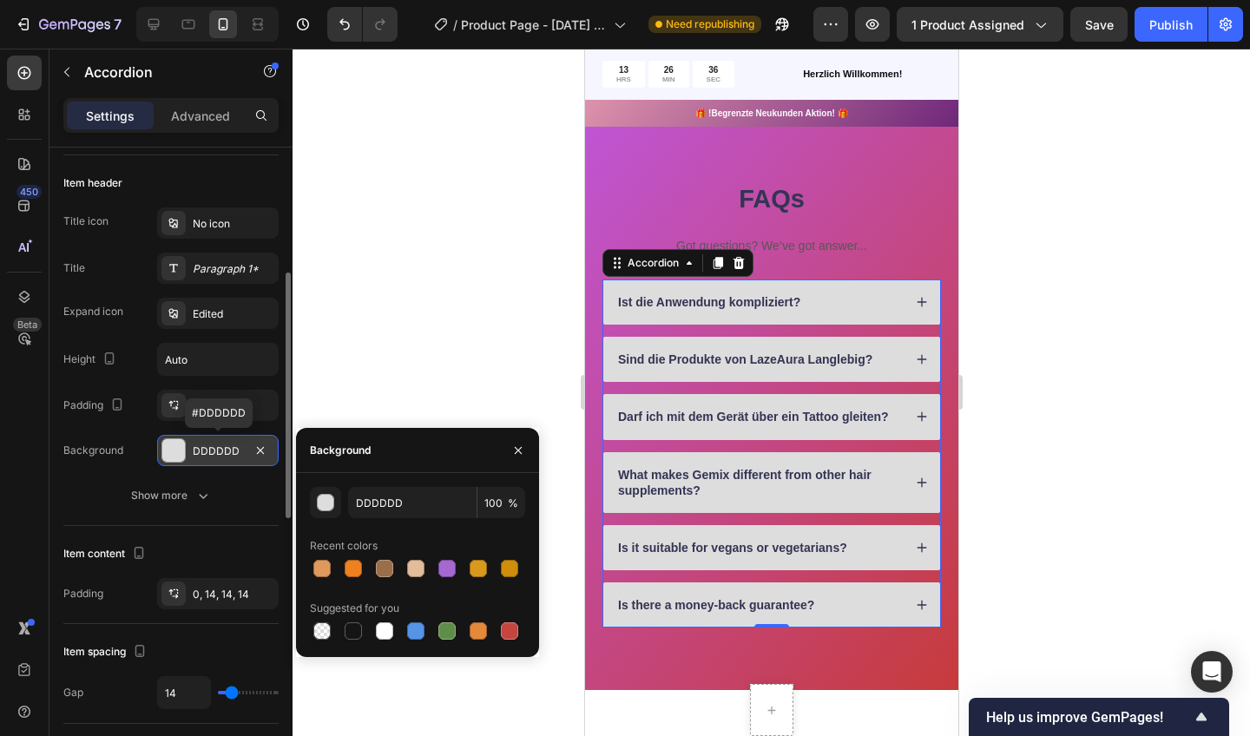
click at [383, 564] on div at bounding box center [384, 568] width 17 height 17
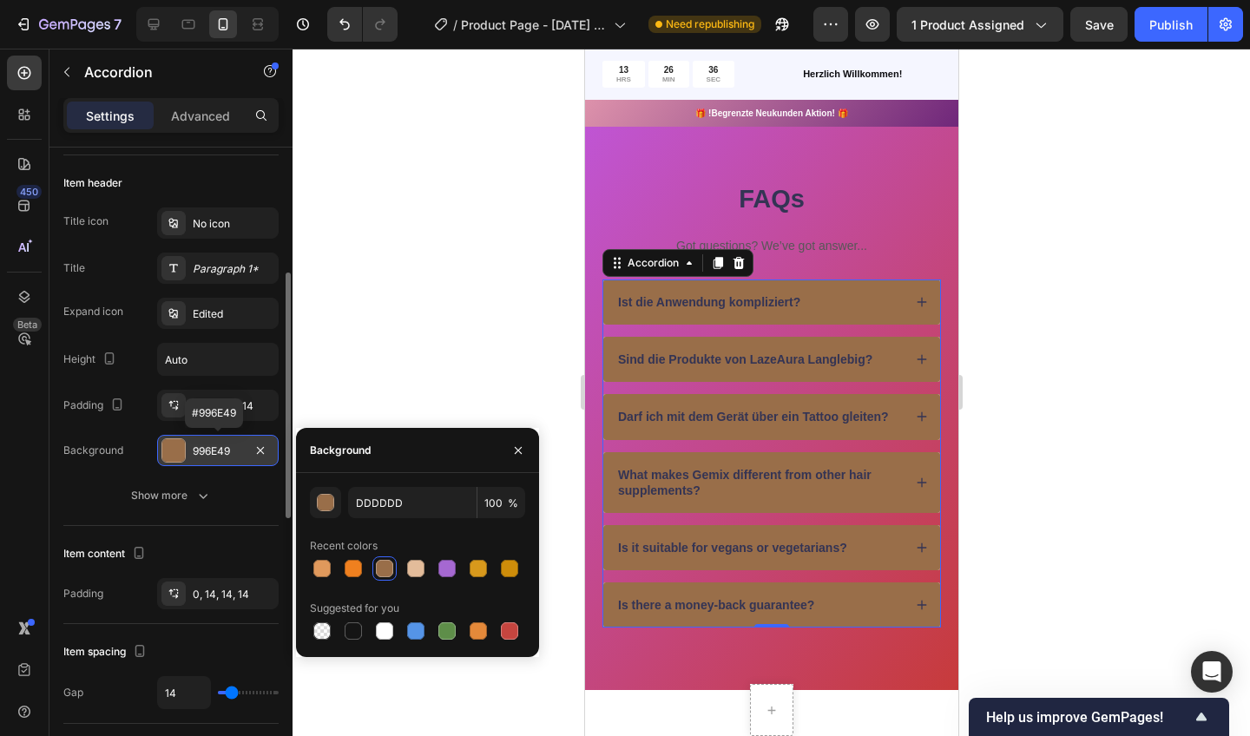
type input "996E49"
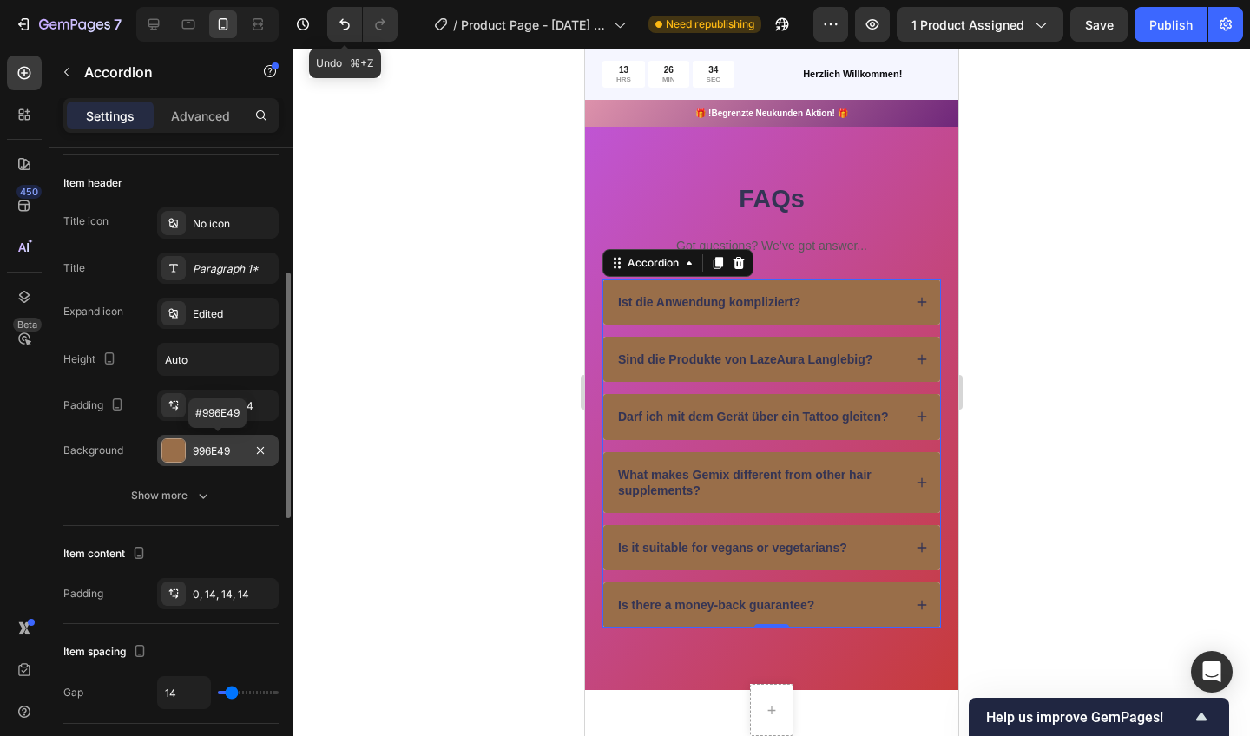
click at [348, 29] on icon "Undo/Redo" at bounding box center [344, 24] width 10 height 11
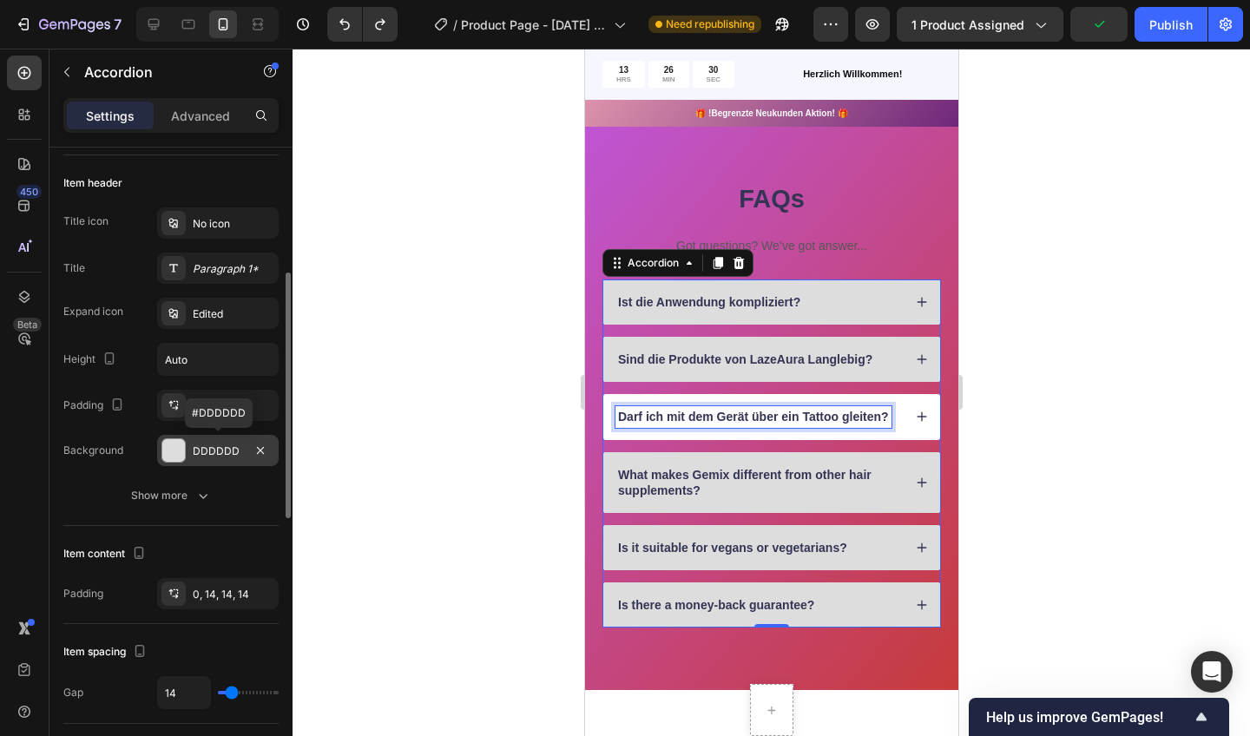
click at [924, 415] on icon at bounding box center [922, 417] width 10 height 10
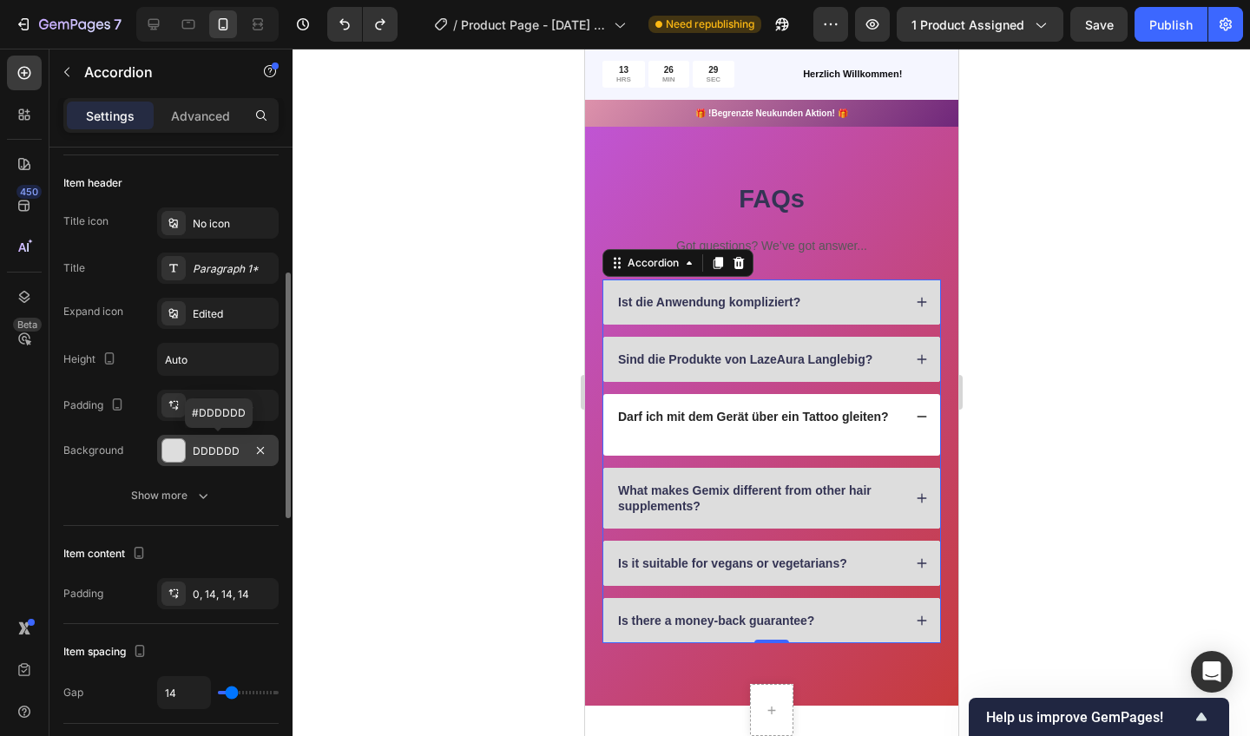
click at [921, 412] on icon at bounding box center [921, 417] width 12 height 12
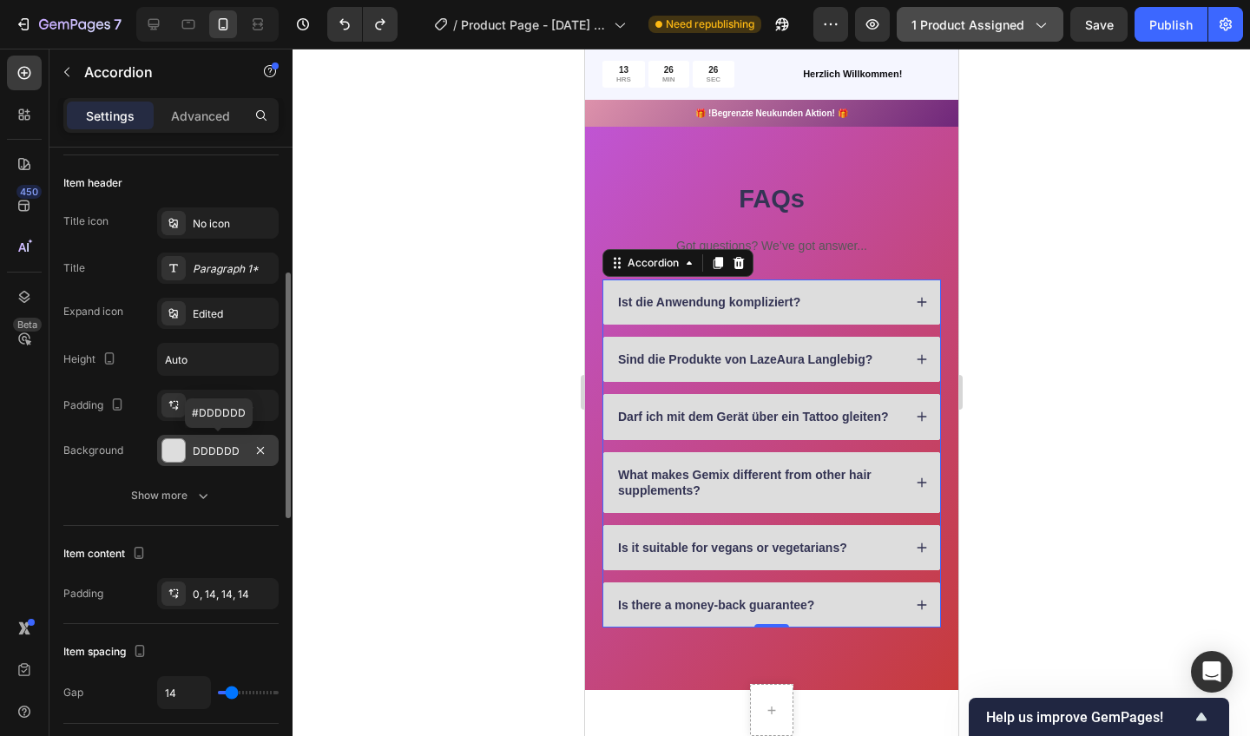
drag, startPoint x: 309, startPoint y: 367, endPoint x: 1040, endPoint y: 23, distance: 807.9
click at [1040, 23] on icon "button" at bounding box center [1039, 24] width 17 height 17
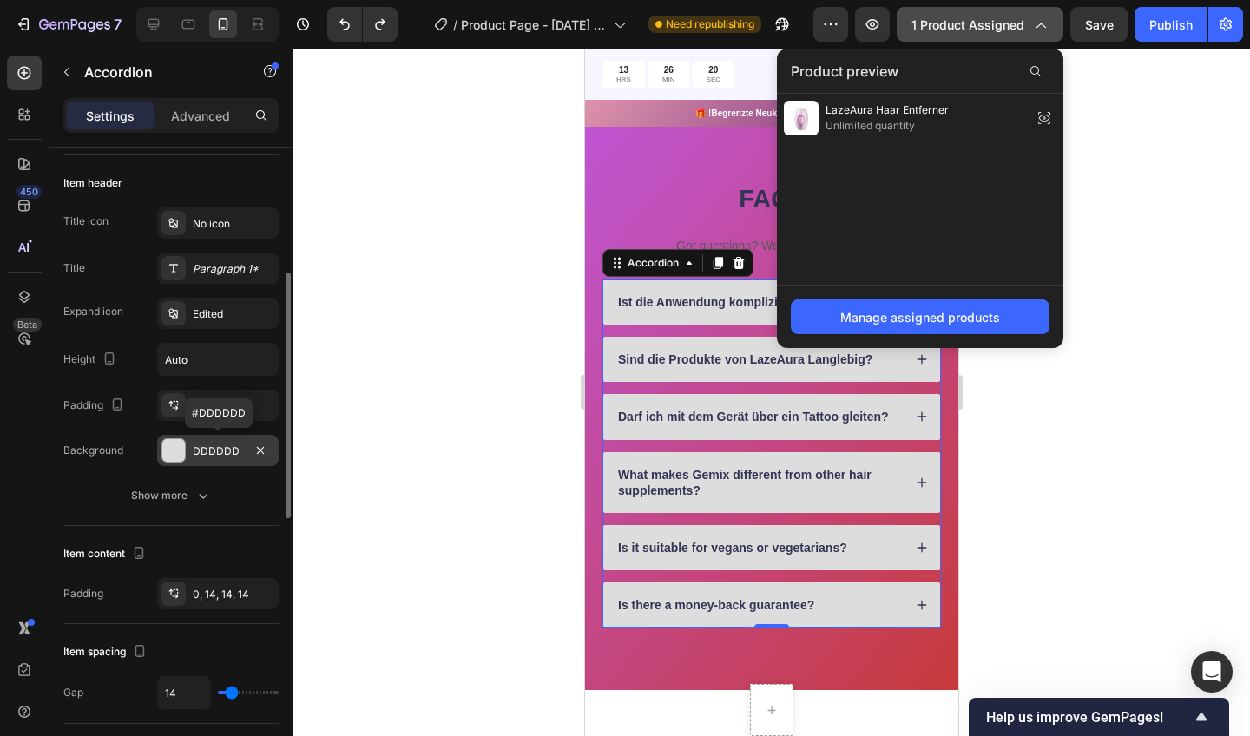
click at [1117, 144] on div at bounding box center [772, 393] width 958 height 688
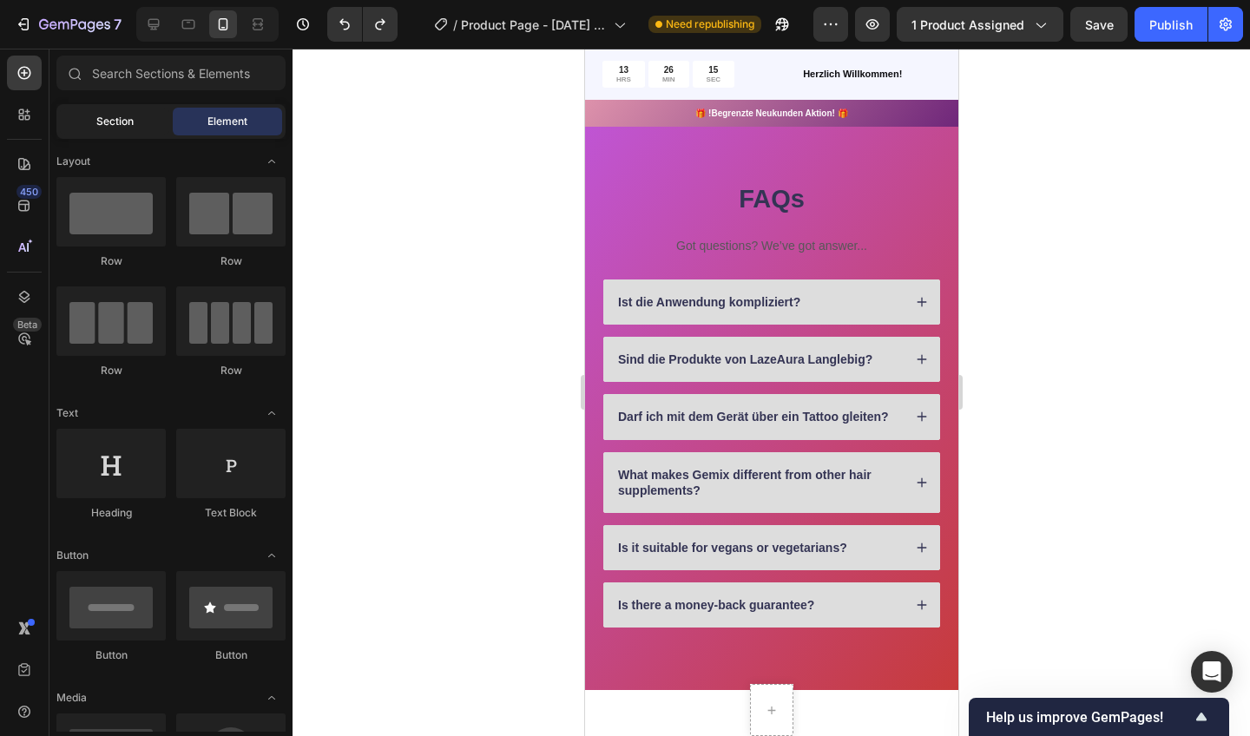
drag, startPoint x: 1040, startPoint y: 23, endPoint x: 121, endPoint y: 111, distance: 923.6
click at [121, 111] on div "Section" at bounding box center [114, 122] width 109 height 28
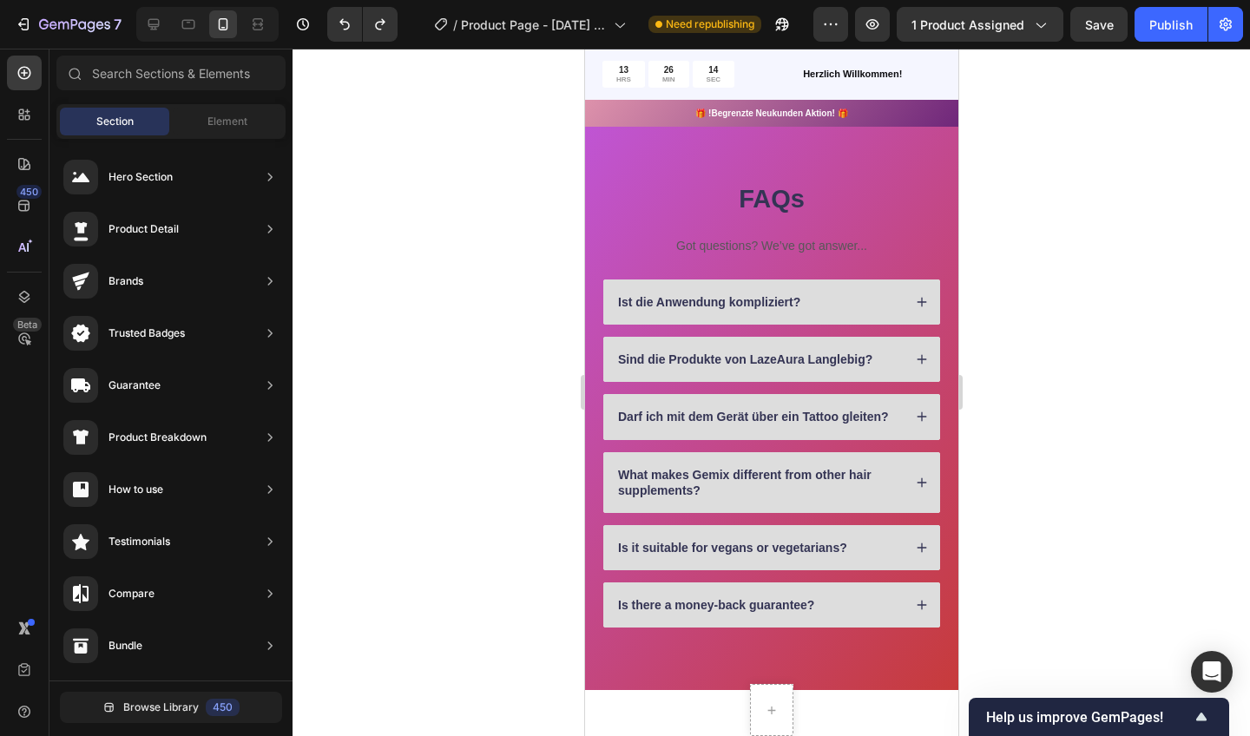
click at [149, 110] on div "Section" at bounding box center [114, 122] width 109 height 28
click at [702, 401] on div "Darf ich mit dem Gerät über ein Tattoo gleiten?" at bounding box center [771, 416] width 337 height 45
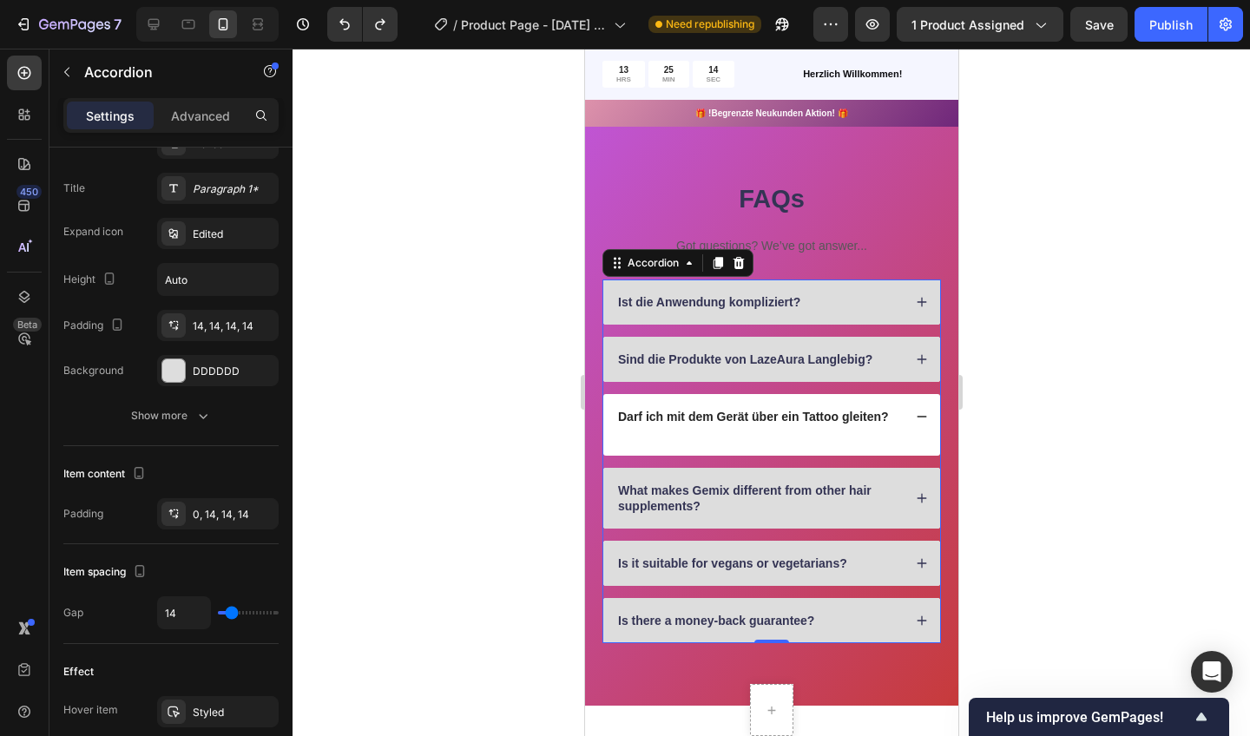
scroll to position [0, 0]
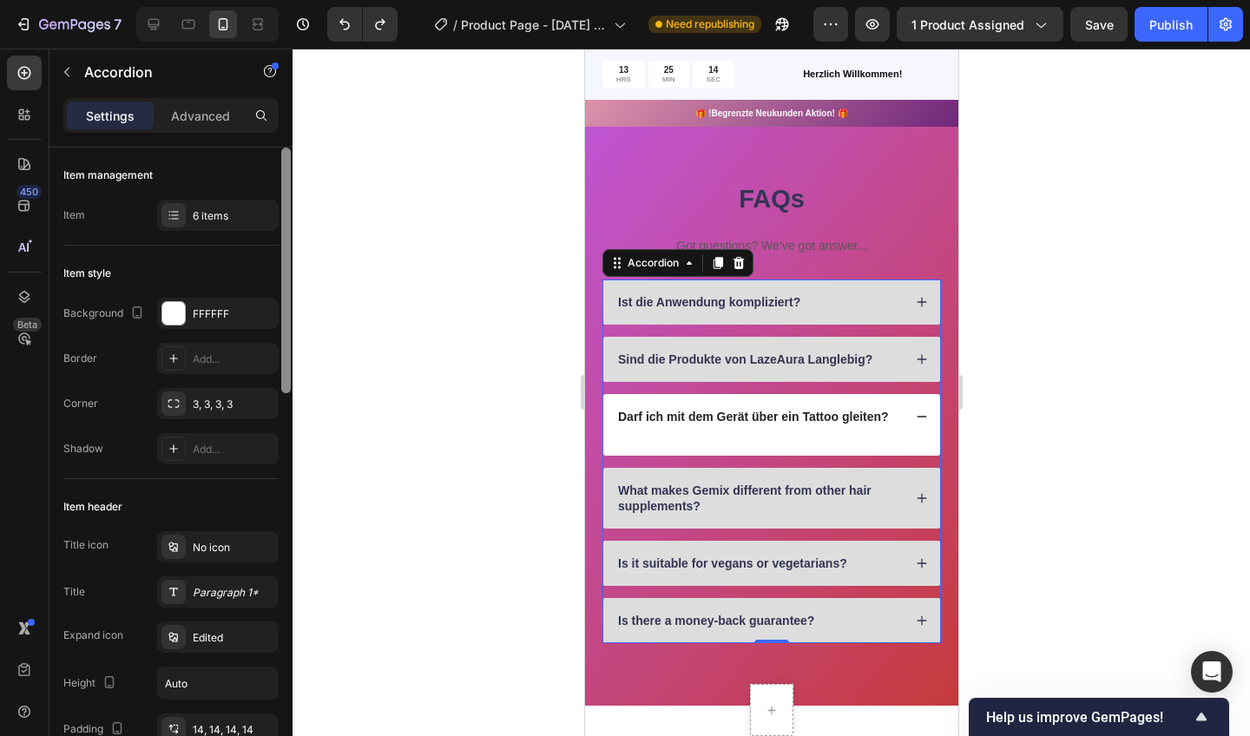
drag, startPoint x: 95, startPoint y: 515, endPoint x: 407, endPoint y: 166, distance: 468.5
click at [407, 0] on div "7 / Product Page - [DATE] 15:20:59 Need republishing Preview 1 product assigned…" at bounding box center [625, 0] width 1250 height 0
click at [916, 411] on icon at bounding box center [921, 417] width 12 height 12
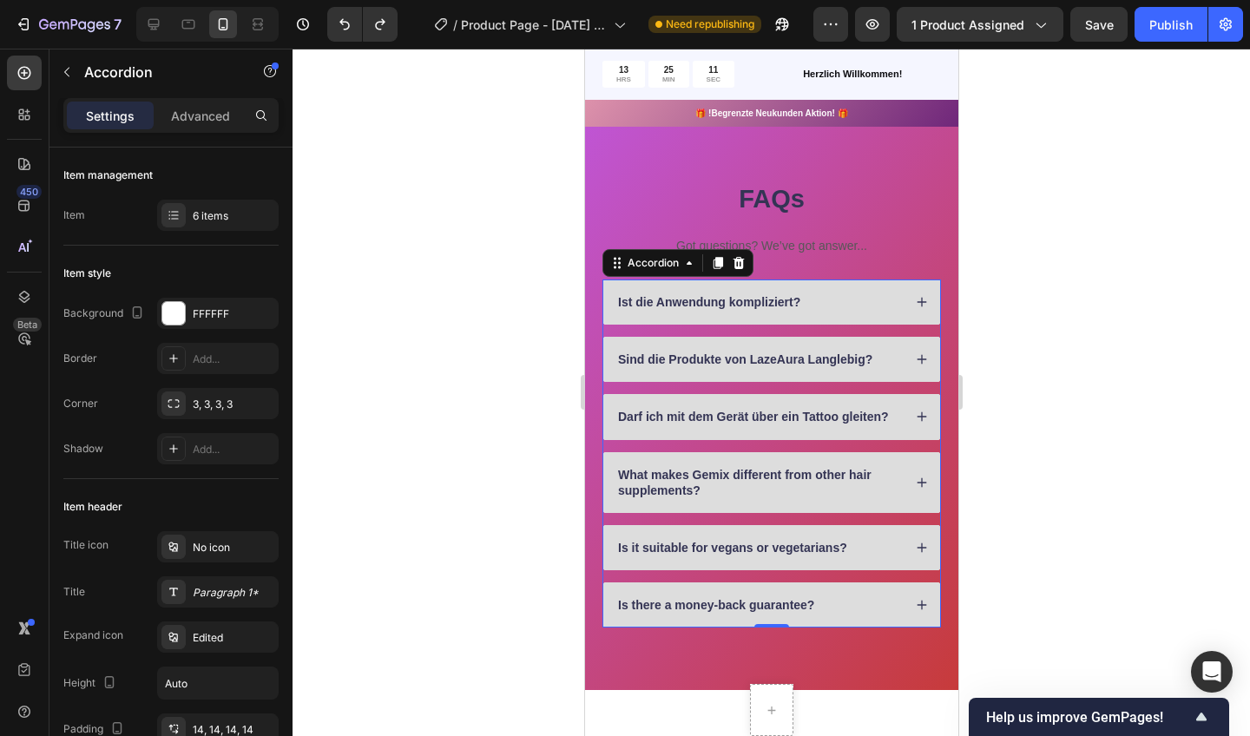
click at [915, 411] on icon at bounding box center [921, 417] width 12 height 12
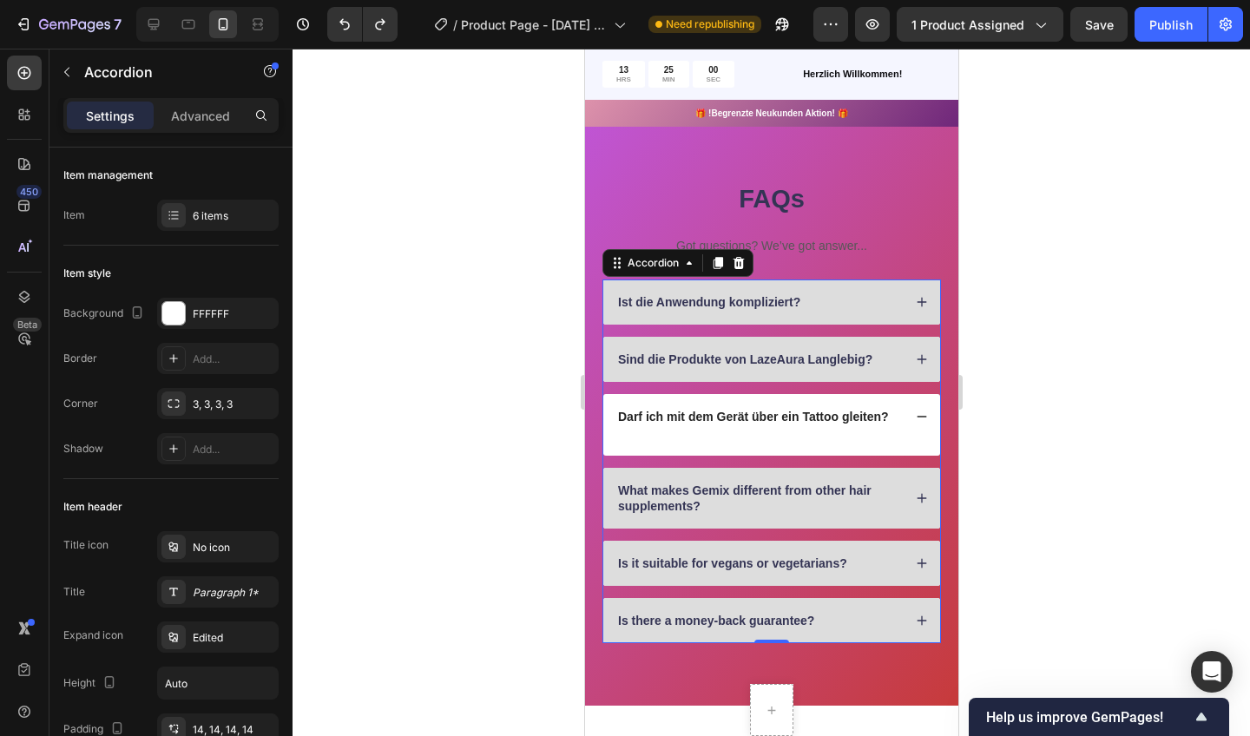
drag, startPoint x: 992, startPoint y: 214, endPoint x: 919, endPoint y: 413, distance: 211.5
click at [919, 413] on icon at bounding box center [921, 417] width 12 height 12
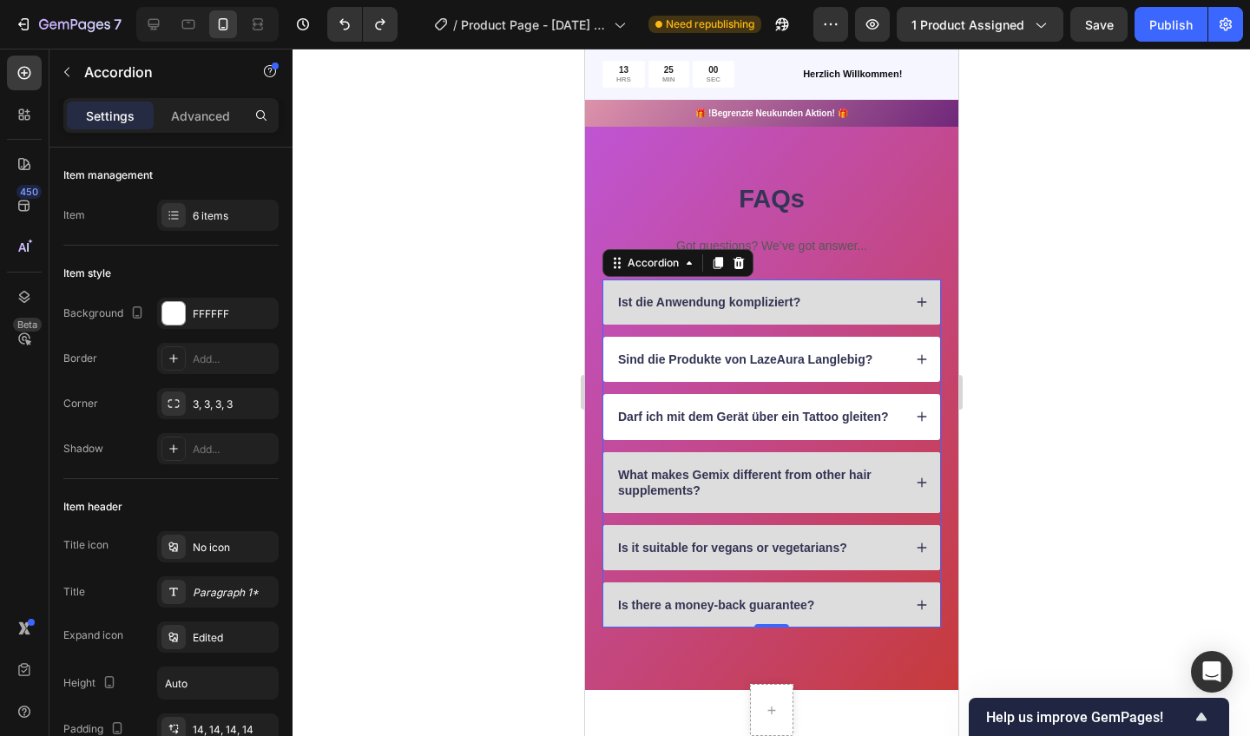
drag, startPoint x: 919, startPoint y: 413, endPoint x: 916, endPoint y: 357, distance: 56.5
click at [916, 357] on icon at bounding box center [921, 359] width 12 height 12
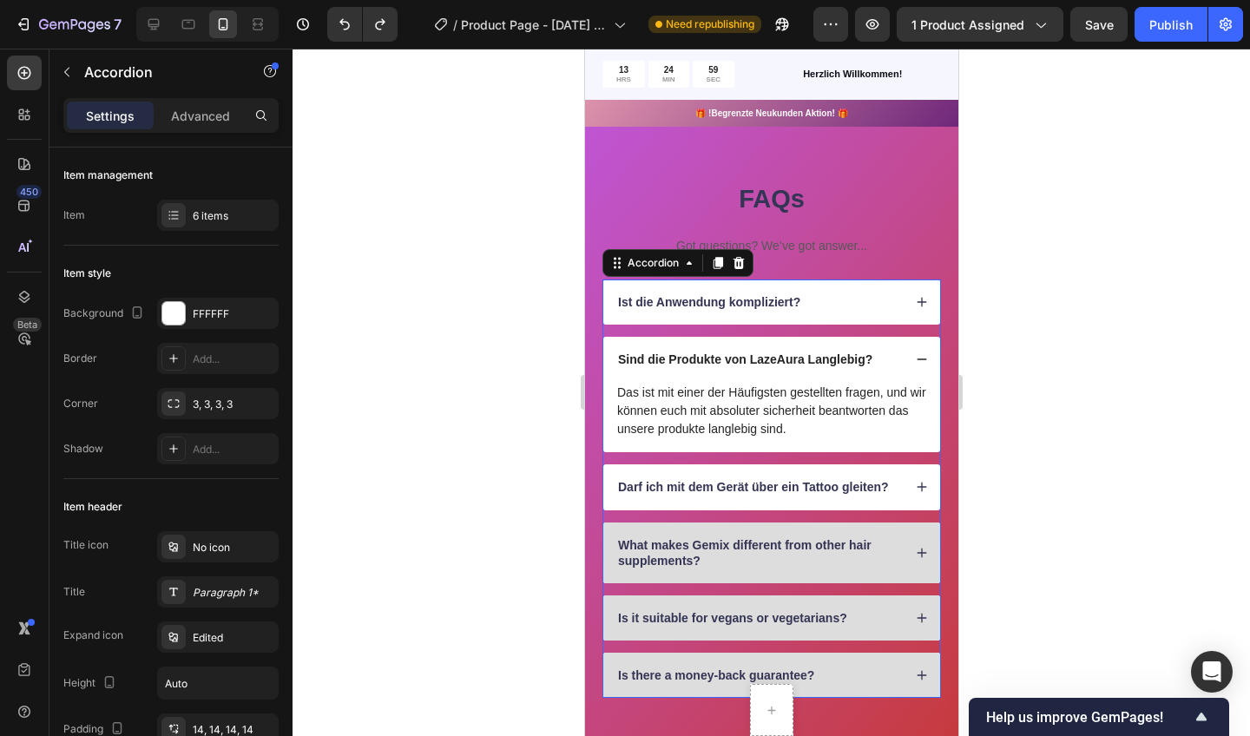
drag, startPoint x: 916, startPoint y: 357, endPoint x: 920, endPoint y: 305, distance: 52.3
click at [920, 305] on icon at bounding box center [921, 302] width 12 height 12
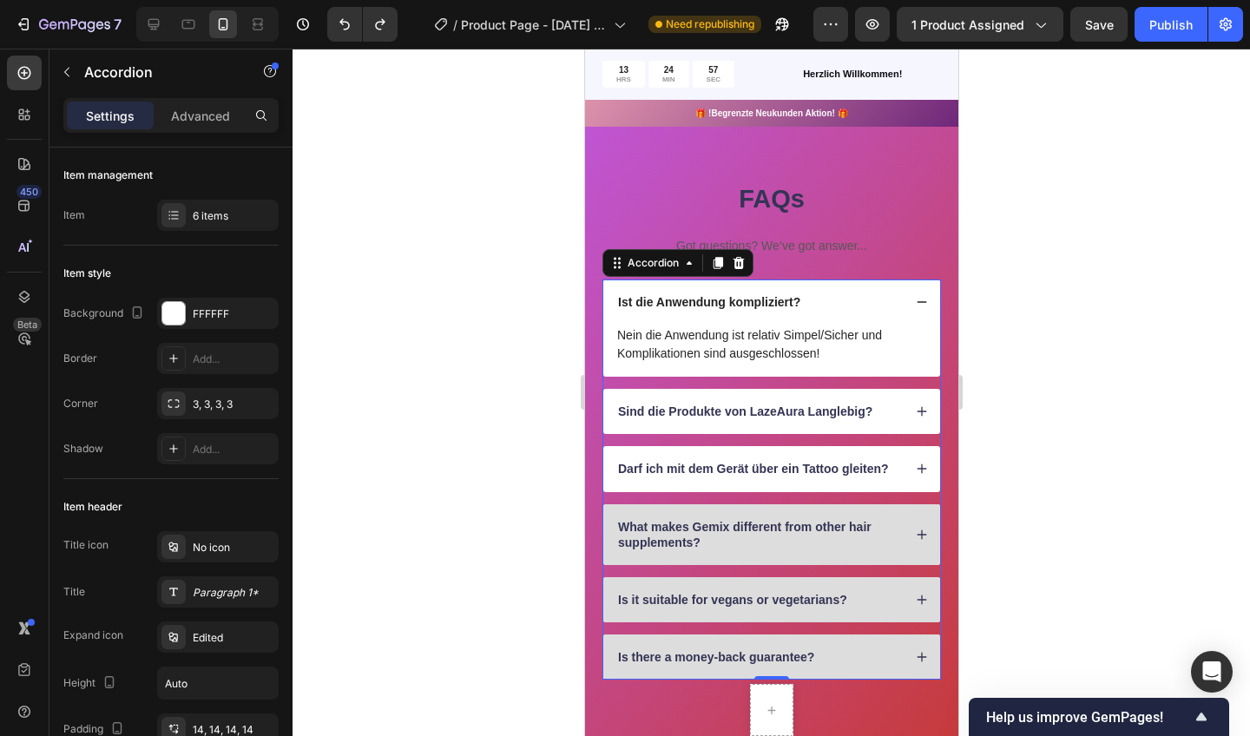
click at [919, 303] on icon at bounding box center [921, 302] width 12 height 12
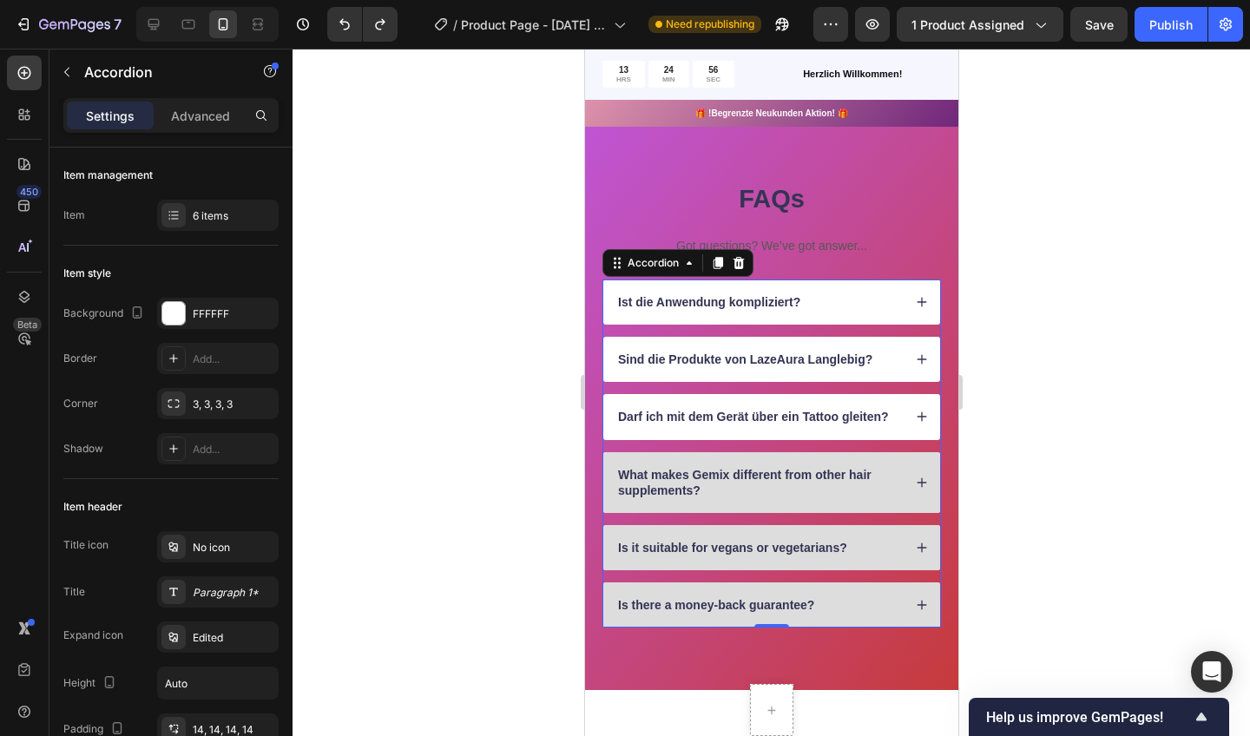
click at [918, 347] on div "Sind die Produkte von LazeAura Langlebig?" at bounding box center [771, 359] width 337 height 45
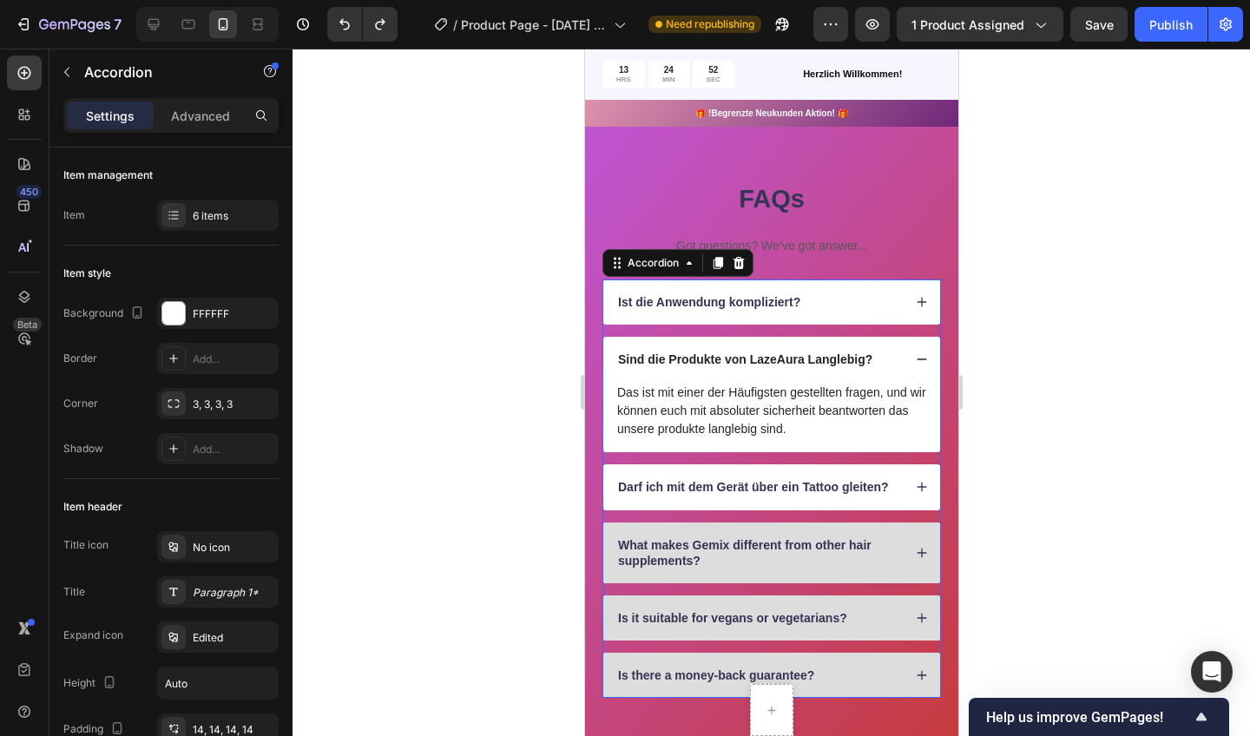
drag, startPoint x: 920, startPoint y: 305, endPoint x: 926, endPoint y: 353, distance: 48.9
click at [926, 353] on icon at bounding box center [921, 359] width 12 height 12
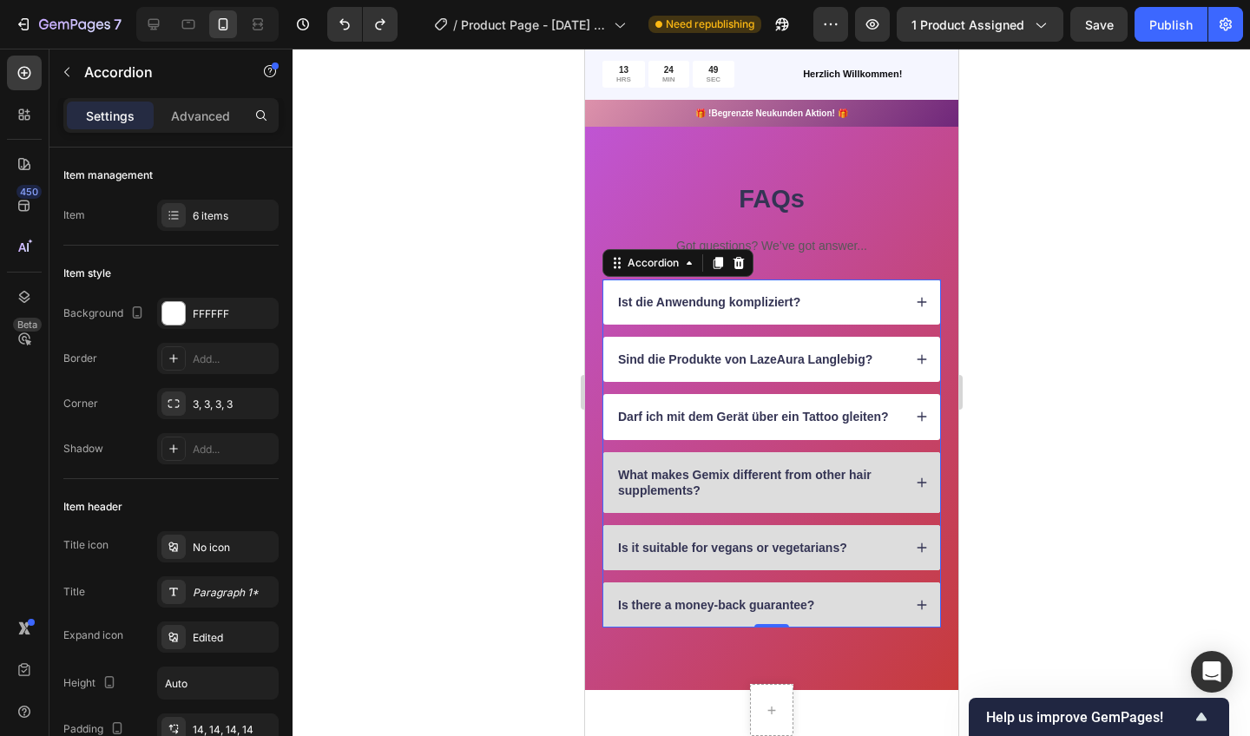
drag, startPoint x: 926, startPoint y: 353, endPoint x: 918, endPoint y: 409, distance: 56.1
click at [918, 411] on icon at bounding box center [921, 417] width 12 height 12
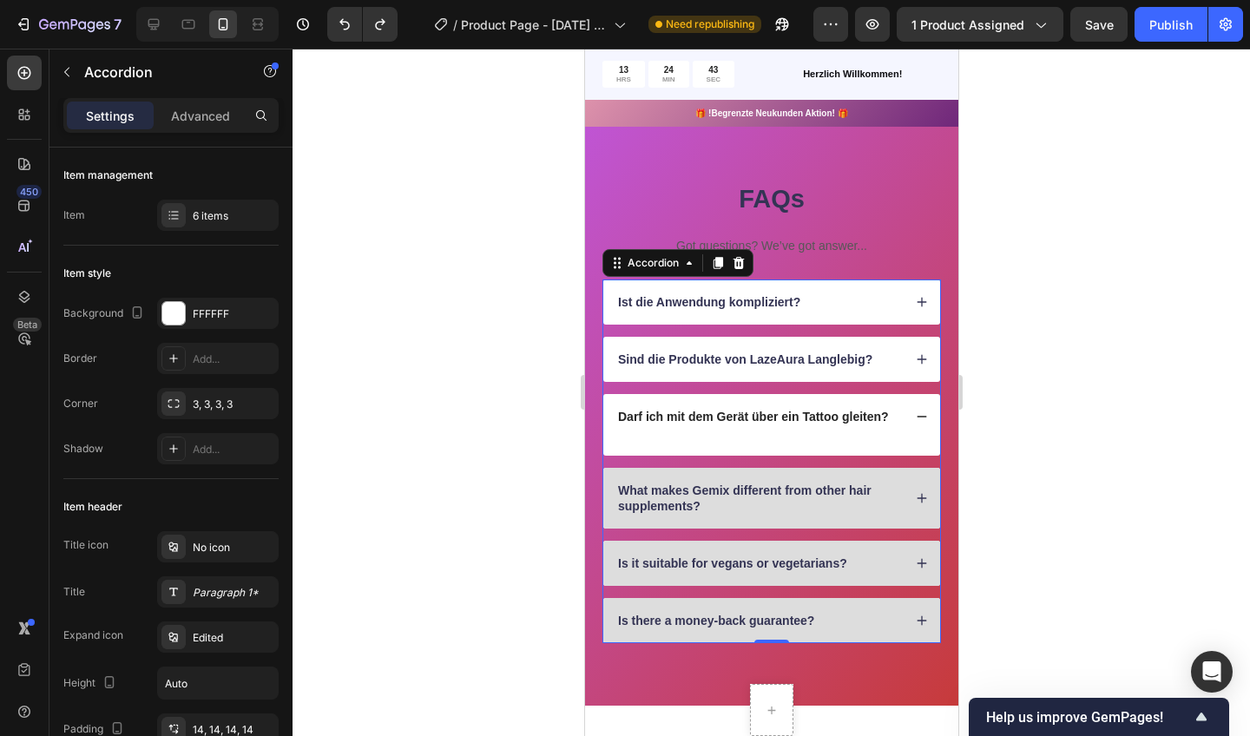
click at [612, 433] on div "Darf ich mit dem Gerät über ein Tattoo gleiten?" at bounding box center [771, 416] width 337 height 45
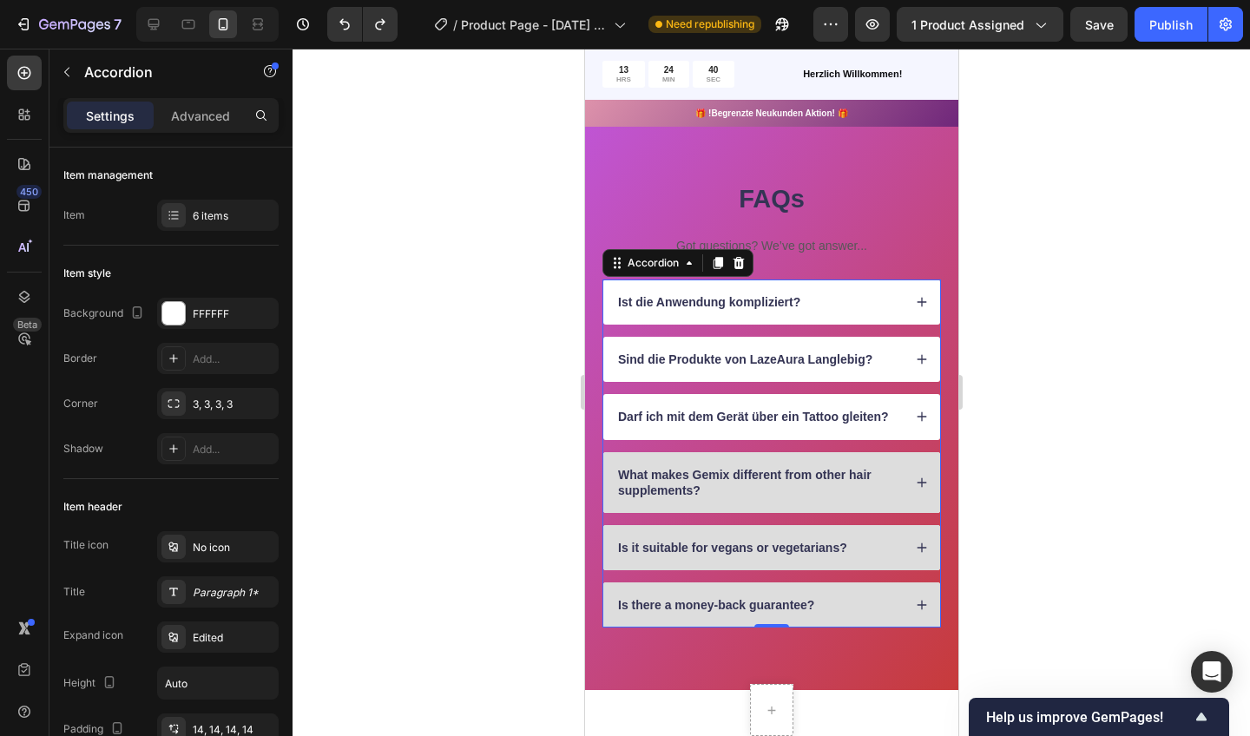
click at [675, 264] on div "Accordion" at bounding box center [652, 263] width 58 height 16
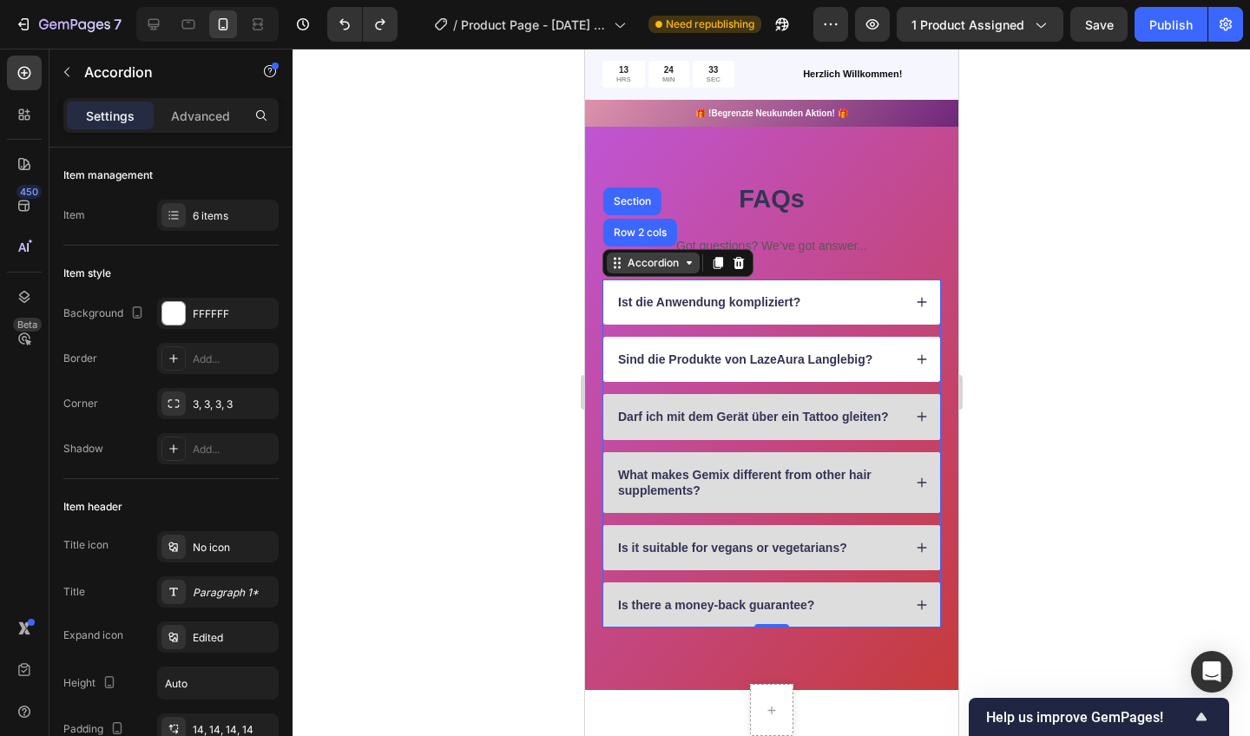
drag, startPoint x: 610, startPoint y: 435, endPoint x: 690, endPoint y: 264, distance: 188.8
click at [690, 264] on icon at bounding box center [689, 263] width 14 height 14
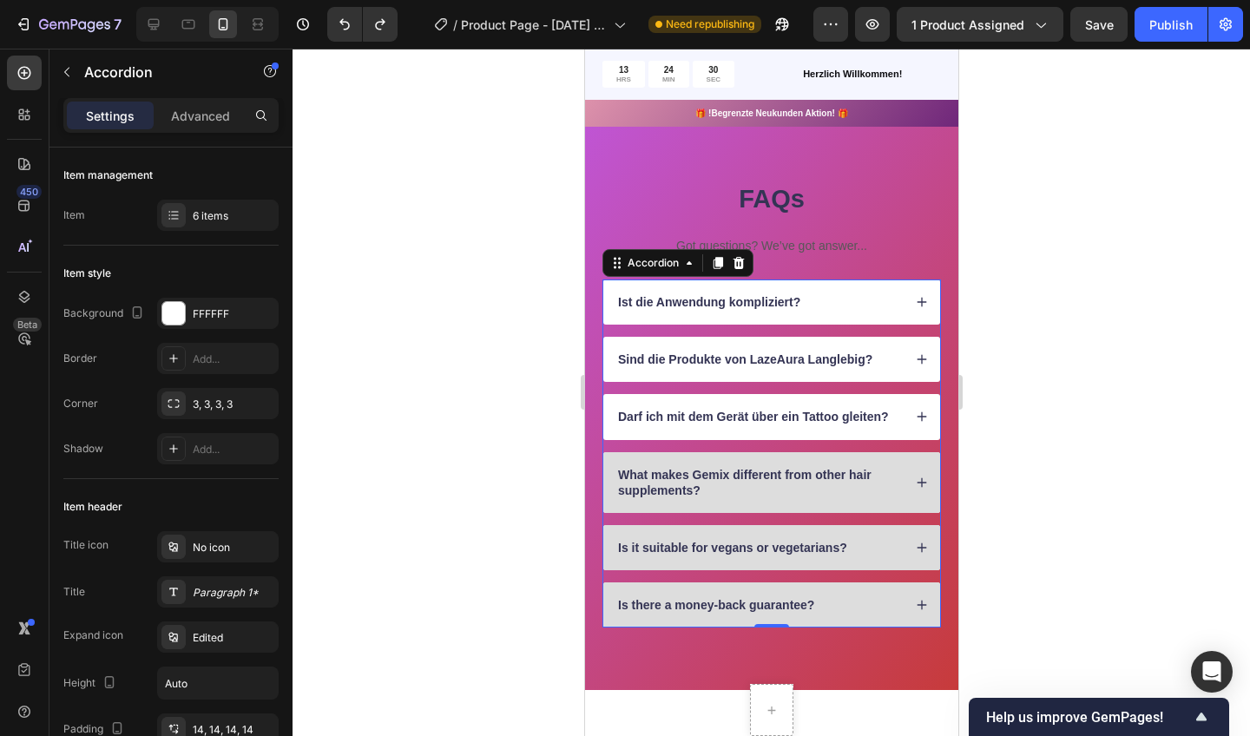
drag, startPoint x: 690, startPoint y: 264, endPoint x: 807, endPoint y: 403, distance: 181.2
click at [807, 403] on div "Darf ich mit dem Gerät über ein Tattoo gleiten?" at bounding box center [771, 416] width 337 height 45
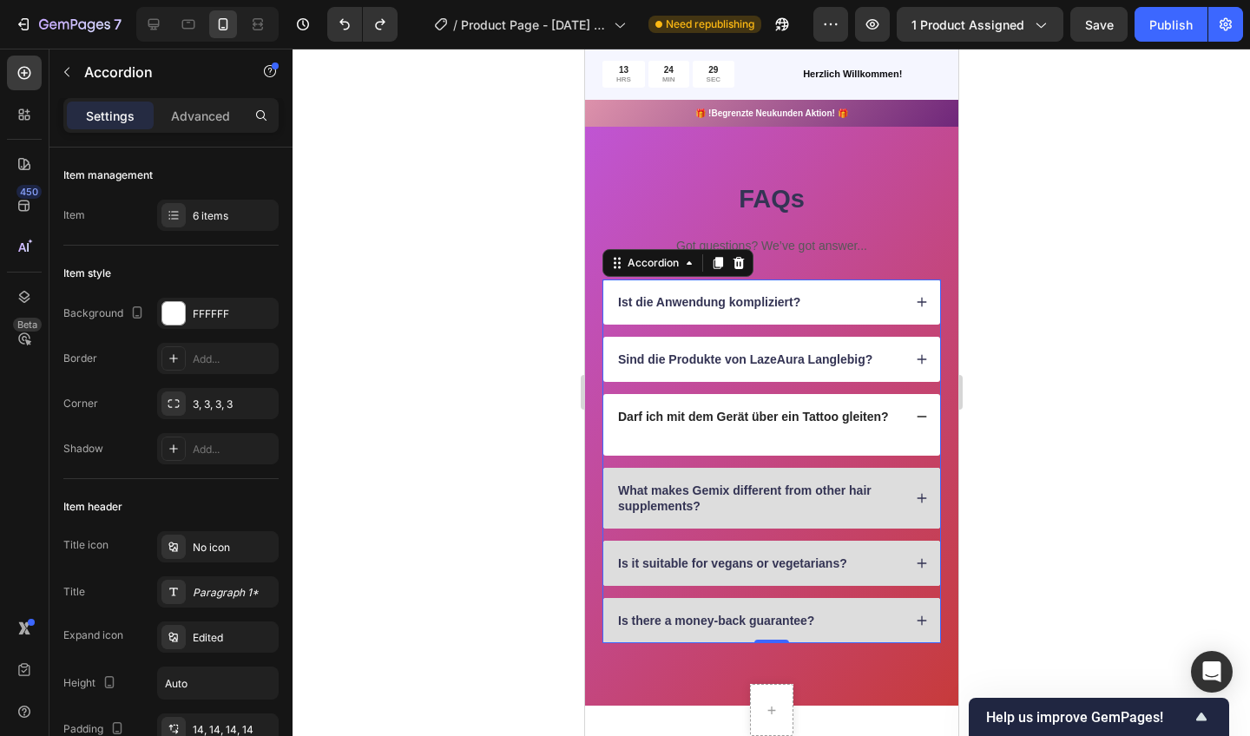
drag, startPoint x: 807, startPoint y: 403, endPoint x: 861, endPoint y: 402, distance: 54.7
click at [861, 402] on div "Darf ich mit dem Gerät über ein Tattoo gleiten?" at bounding box center [771, 416] width 337 height 45
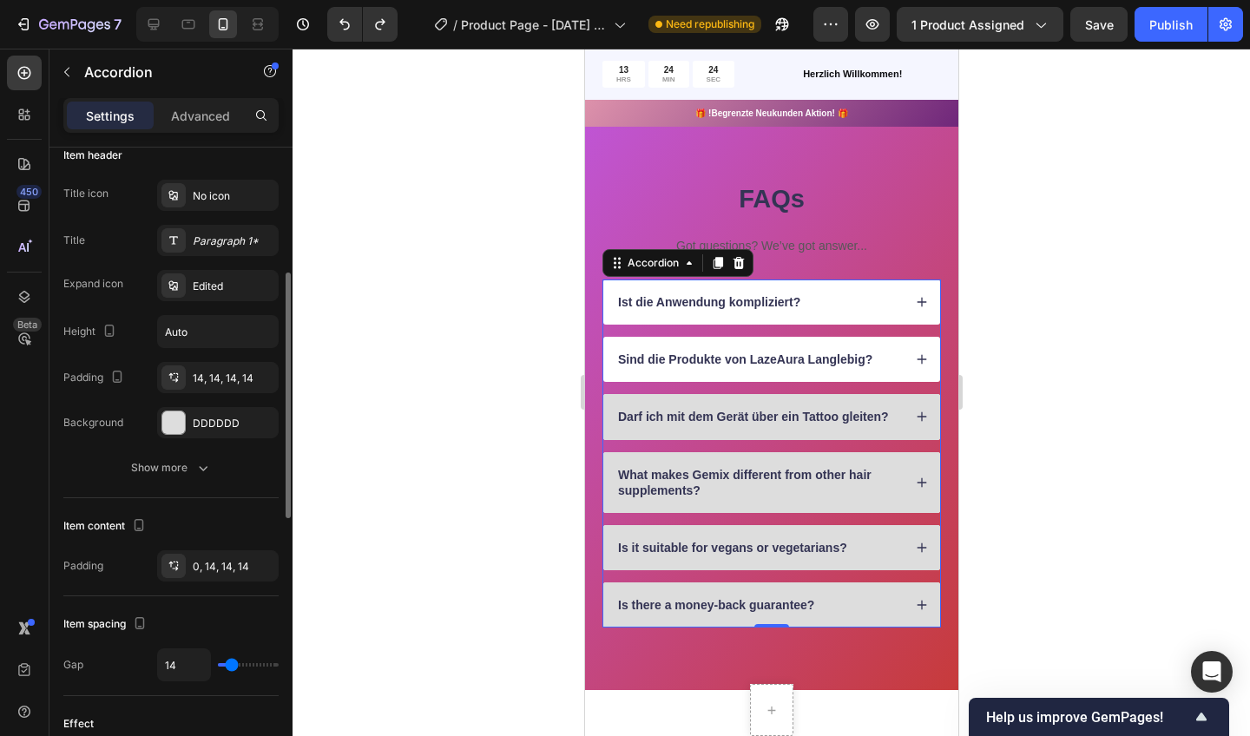
scroll to position [354, 0]
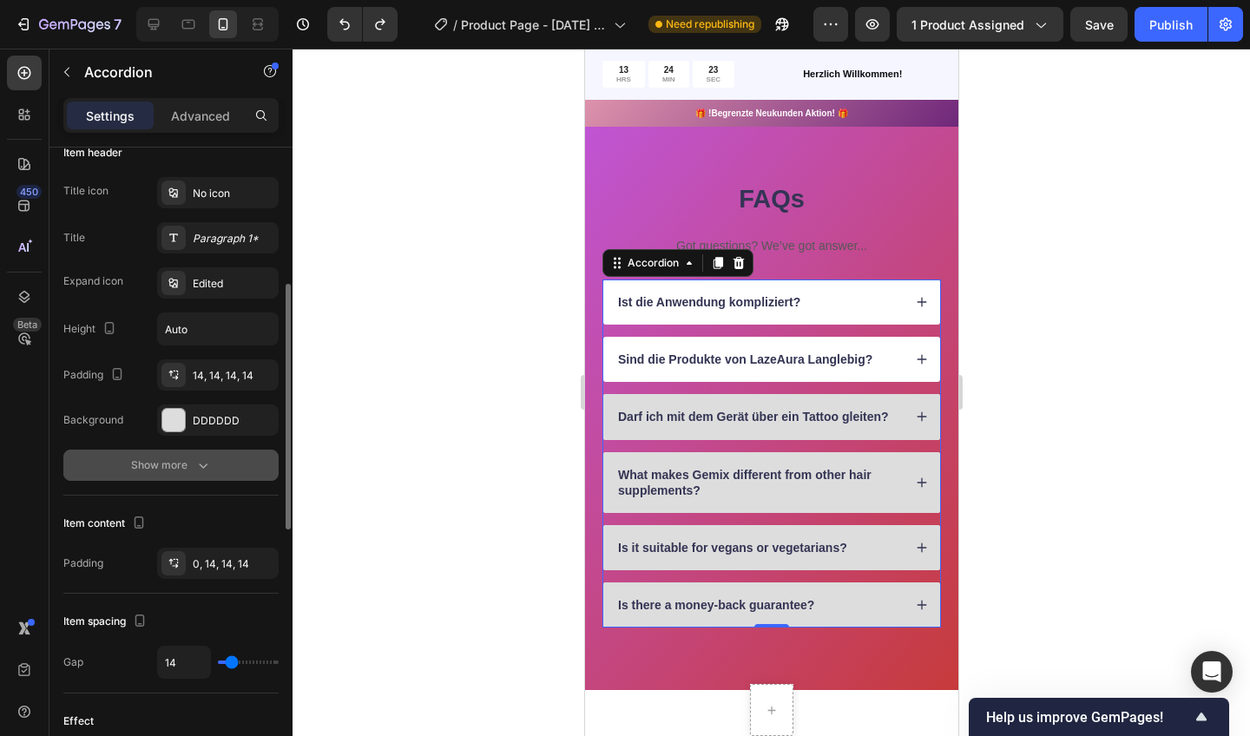
drag, startPoint x: 118, startPoint y: 552, endPoint x: 182, endPoint y: 471, distance: 103.2
click at [182, 471] on div "Show more" at bounding box center [171, 465] width 81 height 17
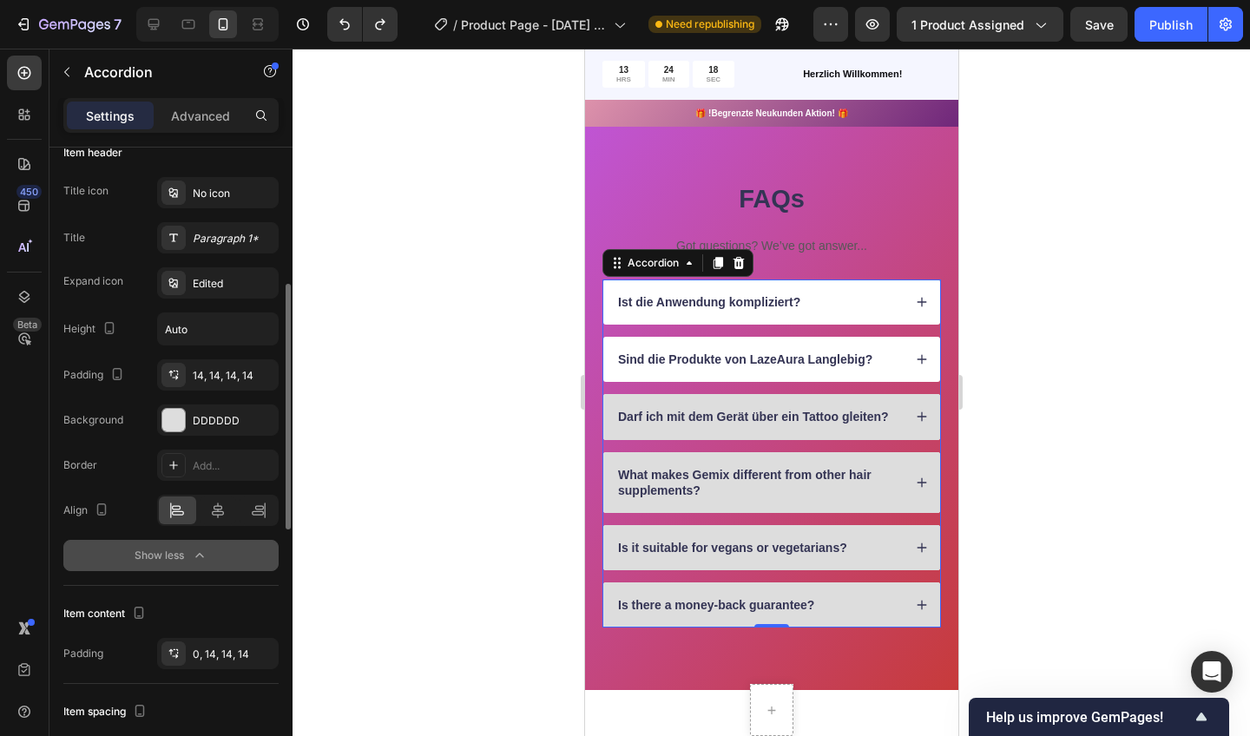
click at [502, 361] on div at bounding box center [772, 393] width 958 height 688
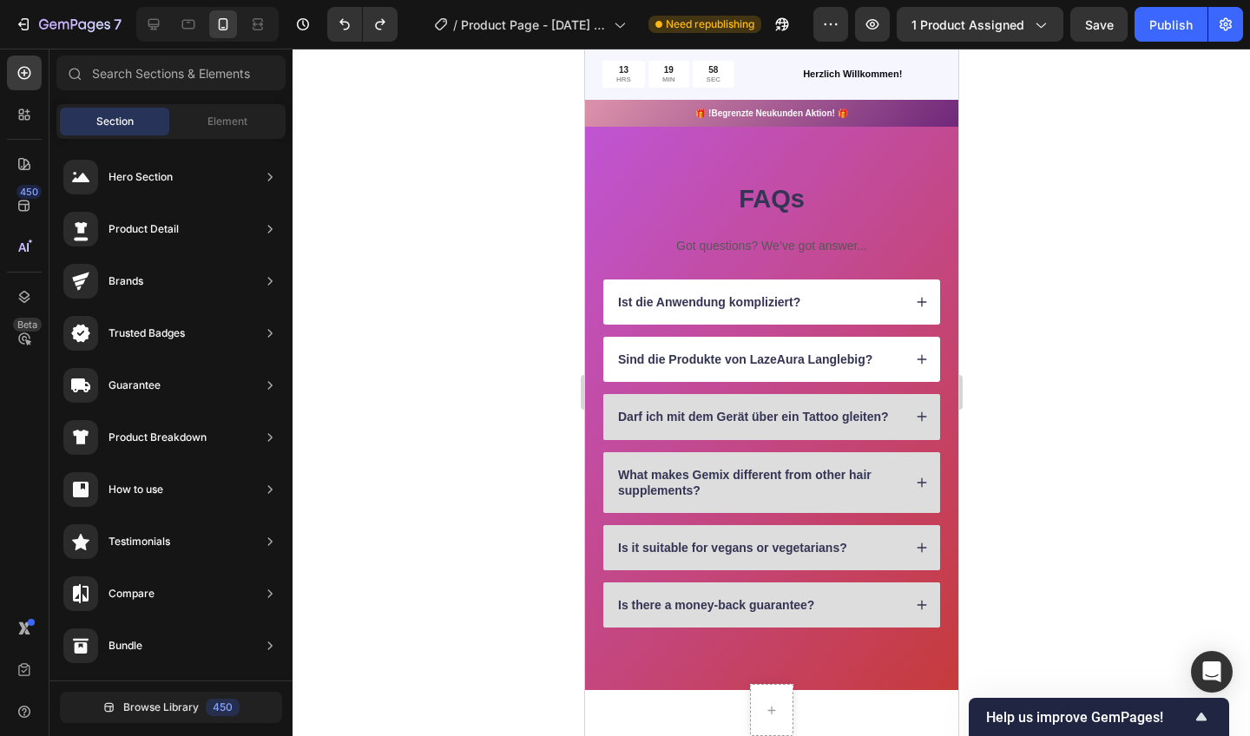
click at [193, 0] on html "7 / Product Page - [DATE] 15:20:59 Need republishing Preview 1 product assigned…" at bounding box center [625, 0] width 1250 height 0
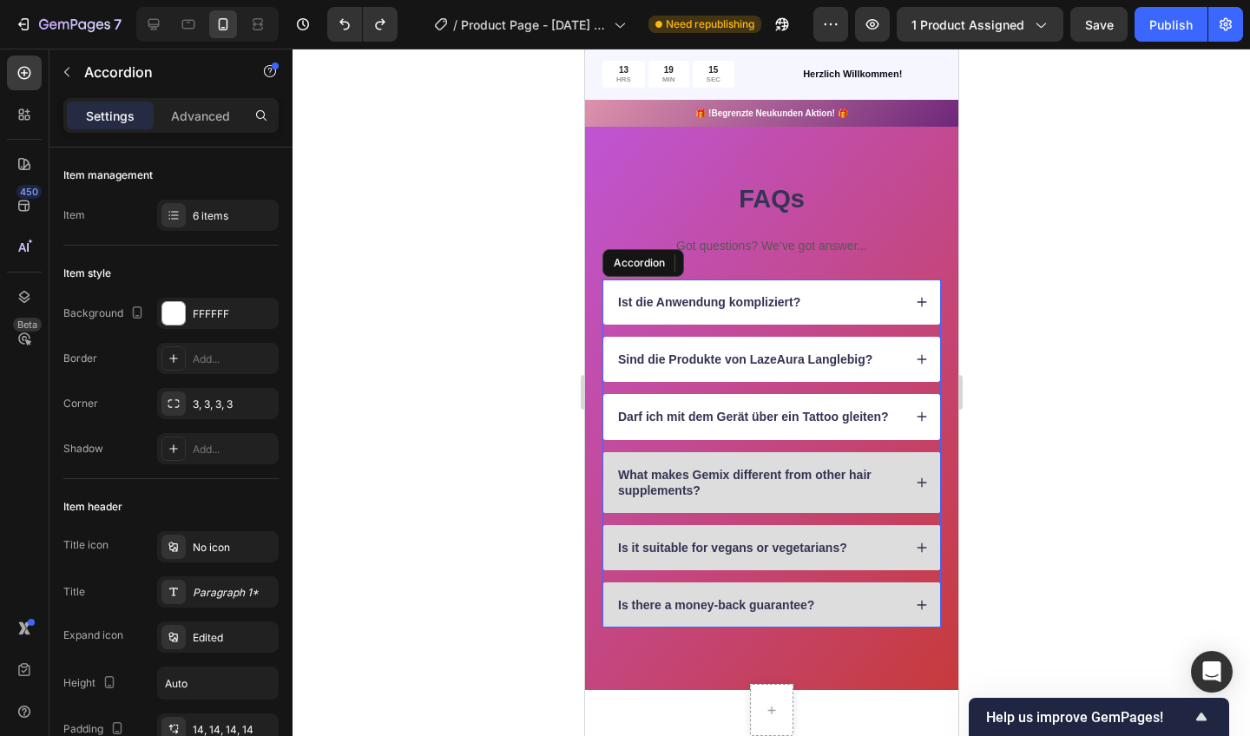
drag, startPoint x: 1157, startPoint y: 122, endPoint x: 897, endPoint y: 407, distance: 385.9
click at [897, 407] on div "Darf ich mit dem Gerät über ein Tattoo gleiten?" at bounding box center [758, 416] width 287 height 21
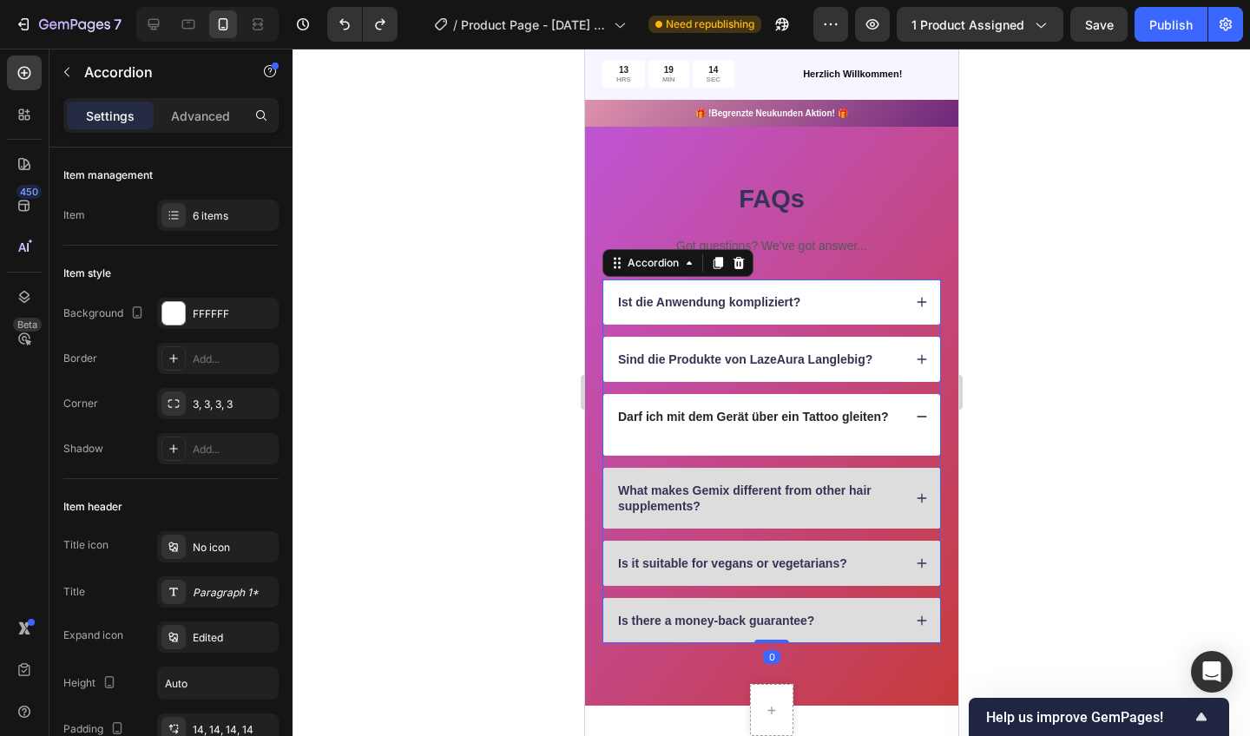
click at [927, 408] on div "Darf ich mit dem Gerät über ein Tattoo gleiten?" at bounding box center [771, 416] width 337 height 45
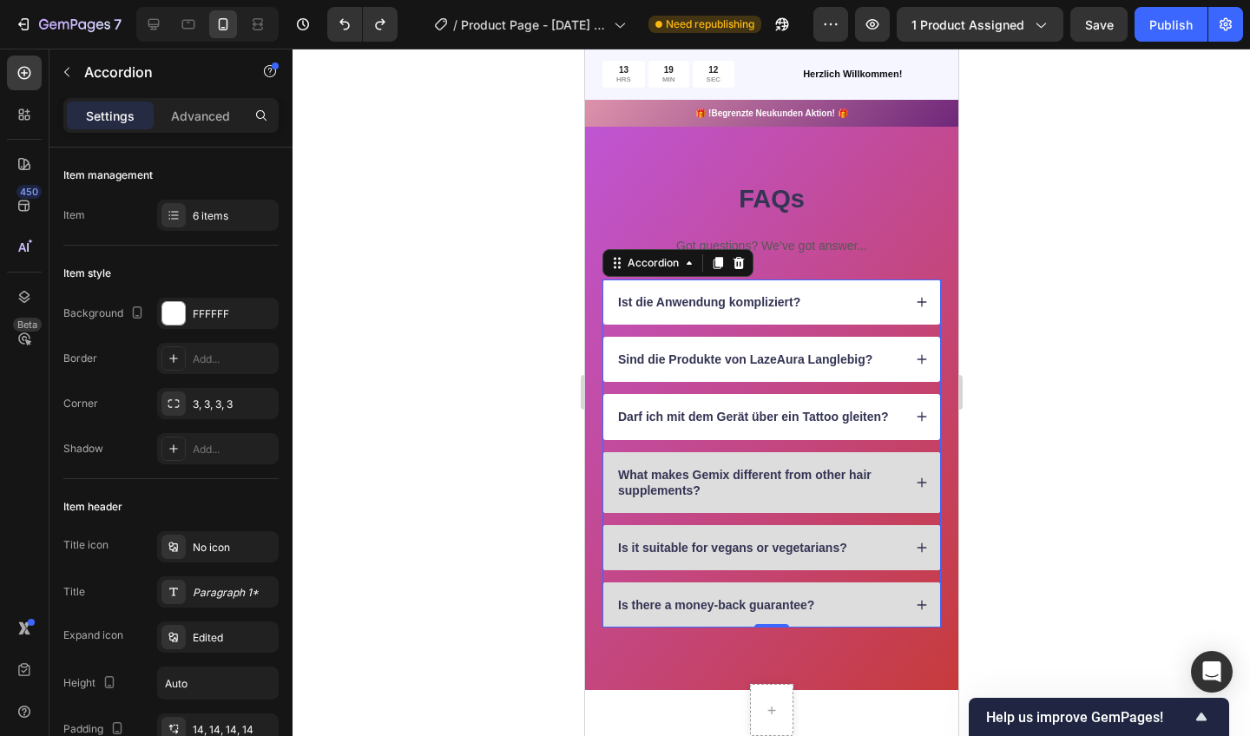
click at [511, 415] on div at bounding box center [772, 393] width 958 height 688
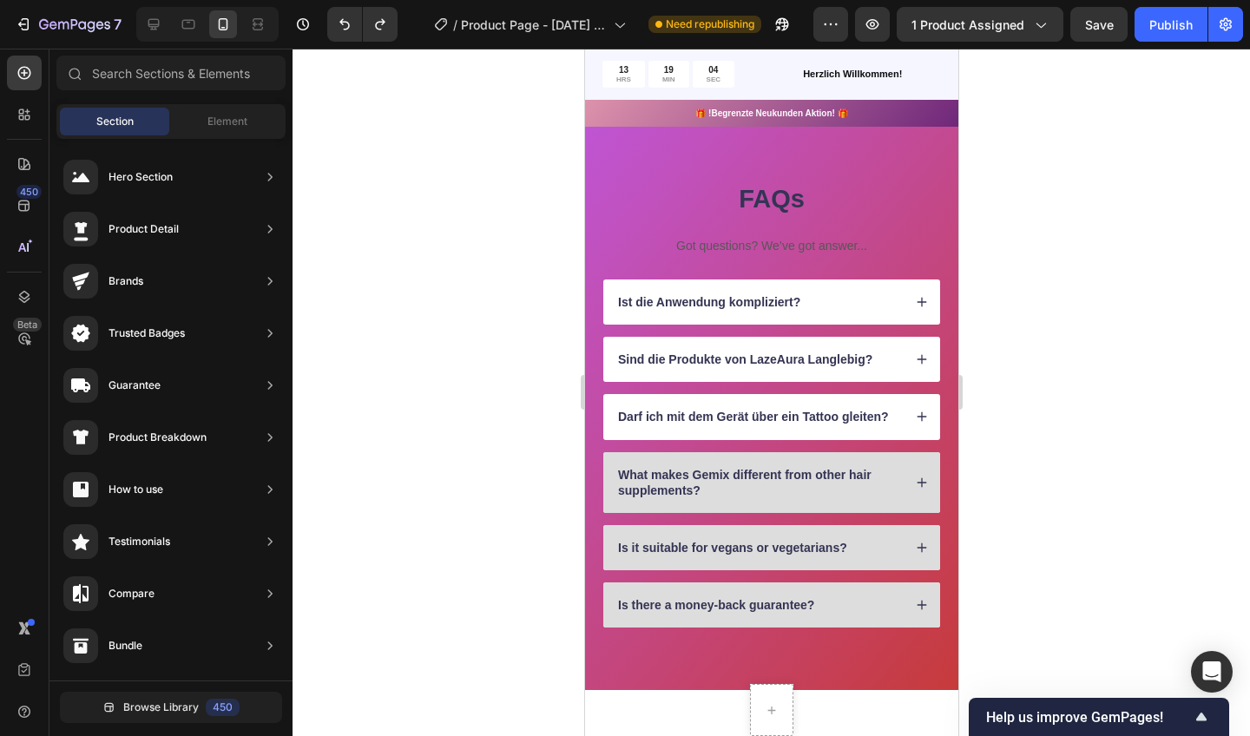
click at [25, 242] on icon at bounding box center [24, 247] width 17 height 17
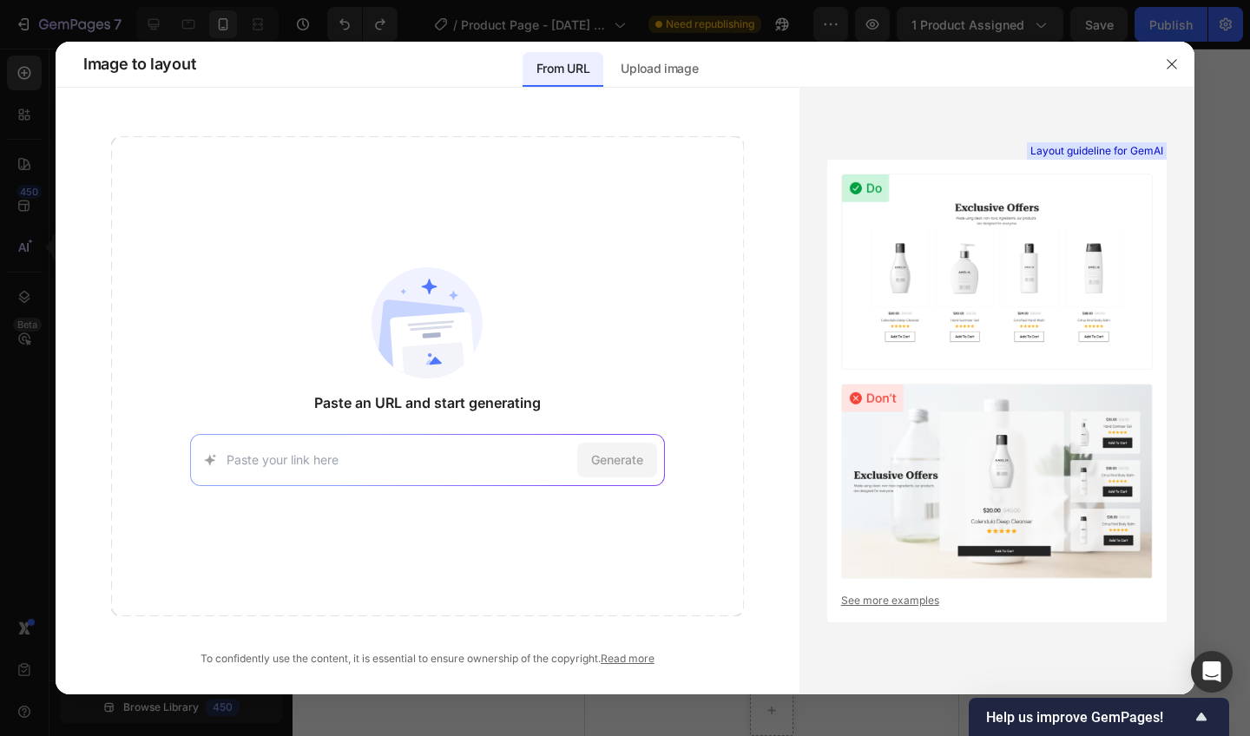
click at [276, 2] on div at bounding box center [625, 368] width 1250 height 736
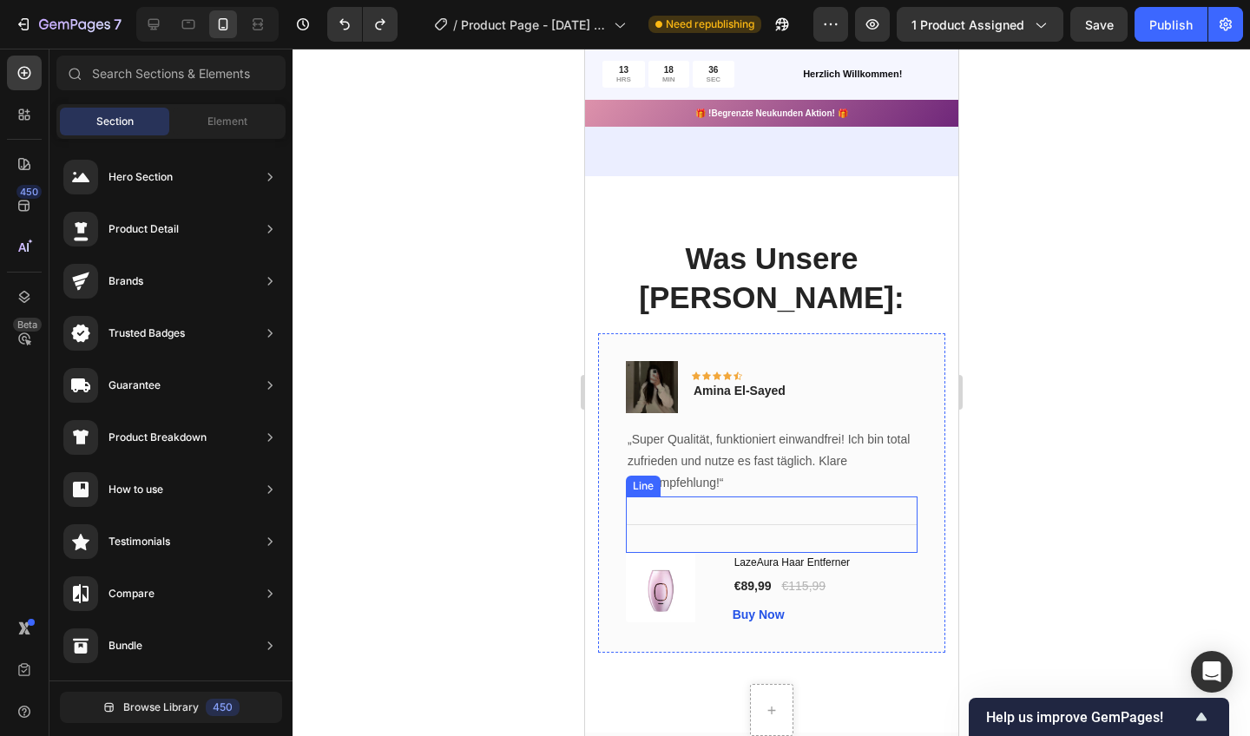
scroll to position [3027, 0]
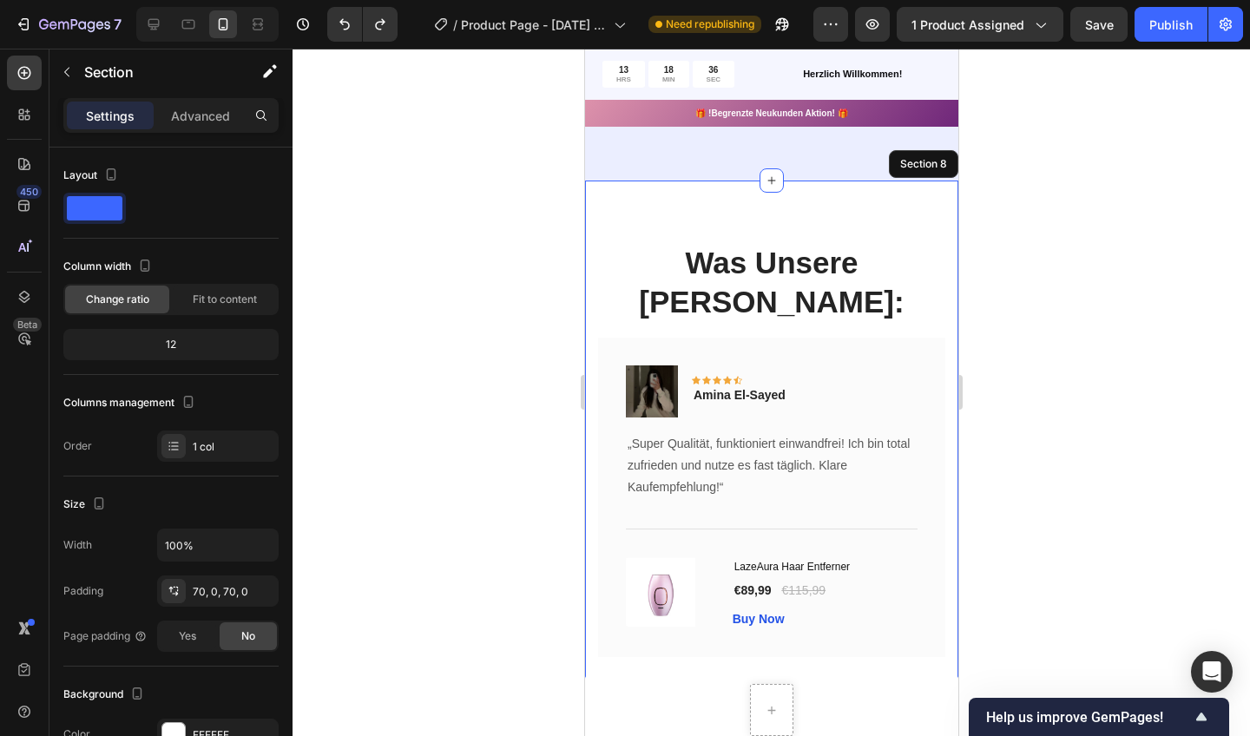
drag, startPoint x: 917, startPoint y: 209, endPoint x: 937, endPoint y: 205, distance: 20.4
click at [937, 205] on div "Was Unsere [PERSON_NAME]: Heading Image Icon Icon Icon Icon Icon Row Amina El-S…" at bounding box center [770, 483] width 373 height 605
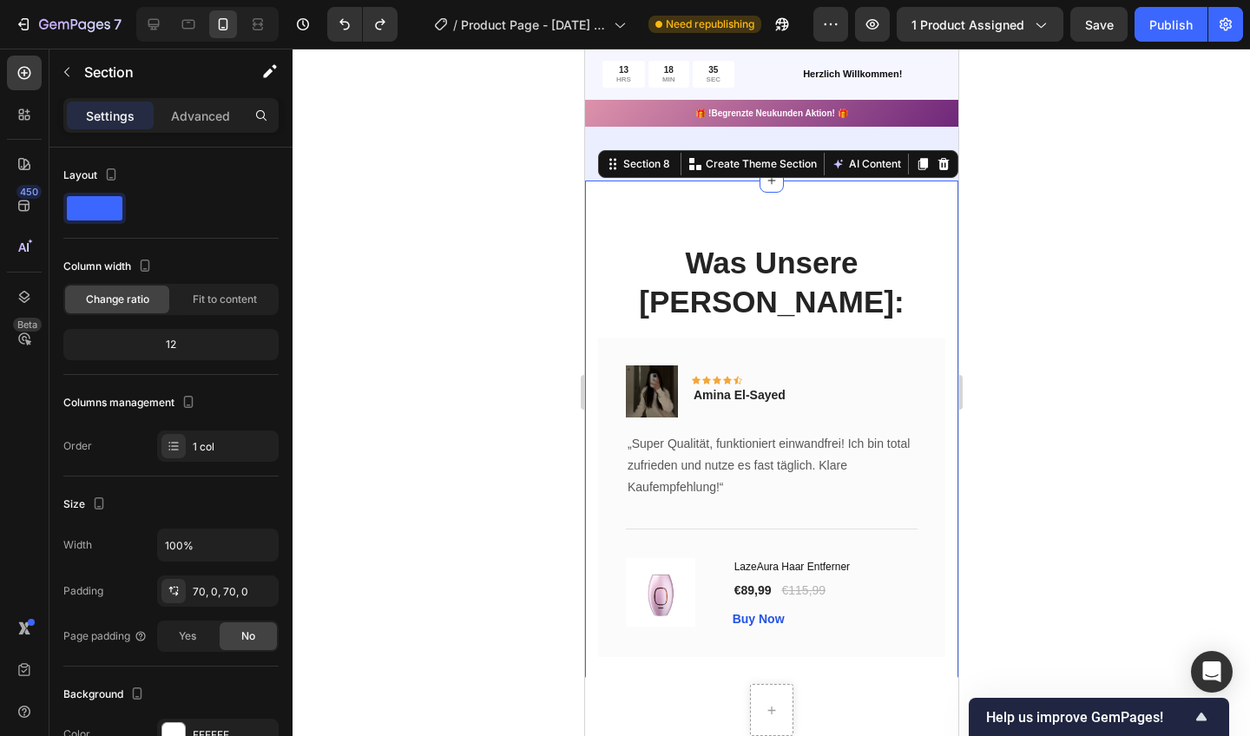
click at [938, 213] on div "Was Unsere [PERSON_NAME]: Heading Image Icon Icon Icon Icon Icon Row Amina El-S…" at bounding box center [770, 483] width 373 height 605
click at [985, 207] on div at bounding box center [772, 393] width 958 height 688
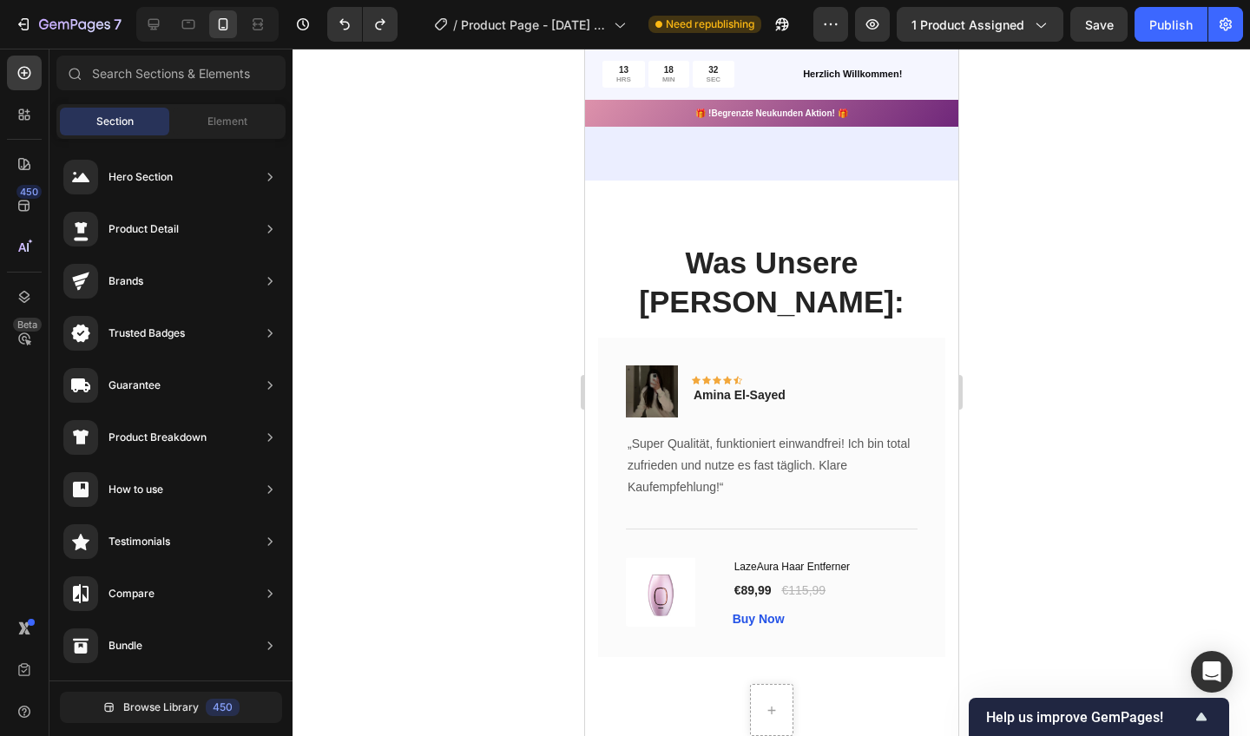
click at [832, 30] on icon "button" at bounding box center [830, 24] width 17 height 17
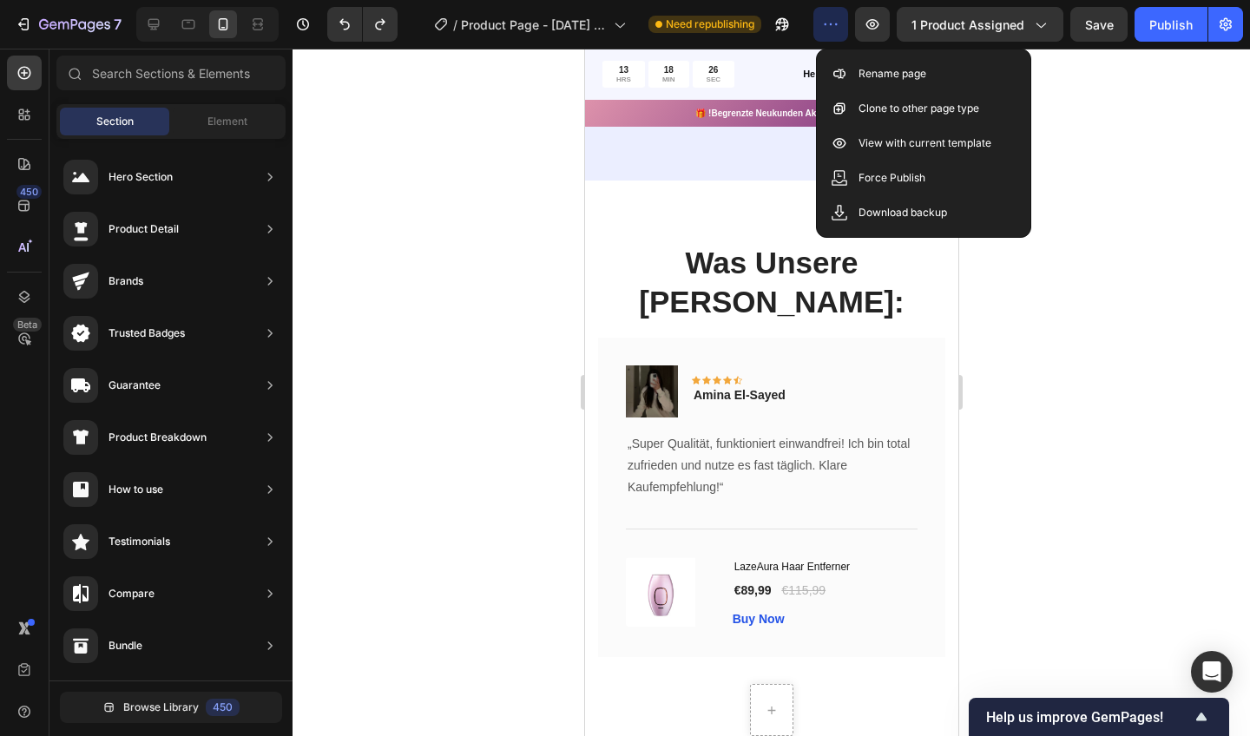
click at [832, 30] on icon "button" at bounding box center [830, 24] width 17 height 17
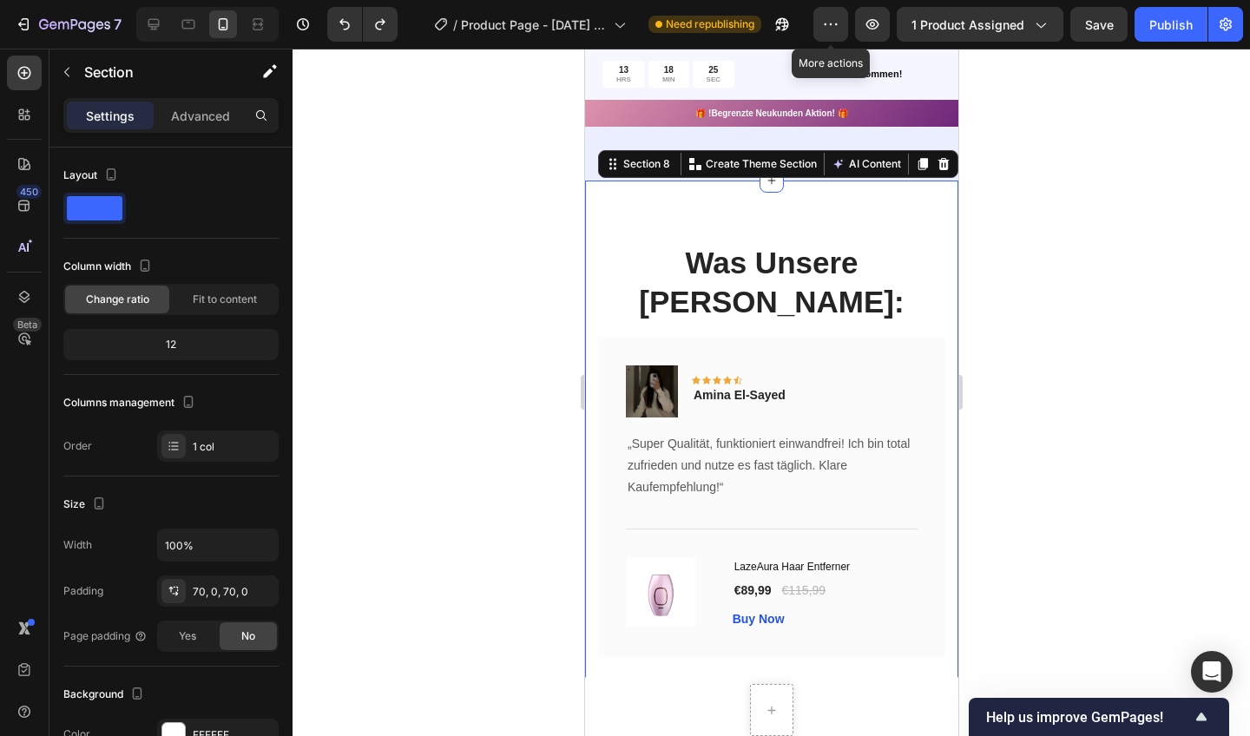
click at [624, 172] on div "Section 8" at bounding box center [646, 164] width 54 height 16
click at [635, 172] on div "Section 8" at bounding box center [646, 164] width 54 height 16
drag, startPoint x: 937, startPoint y: 205, endPoint x: 613, endPoint y: 180, distance: 324.8
click at [613, 171] on icon at bounding box center [612, 164] width 14 height 14
drag, startPoint x: 29, startPoint y: 131, endPoint x: 535, endPoint y: 218, distance: 513.6
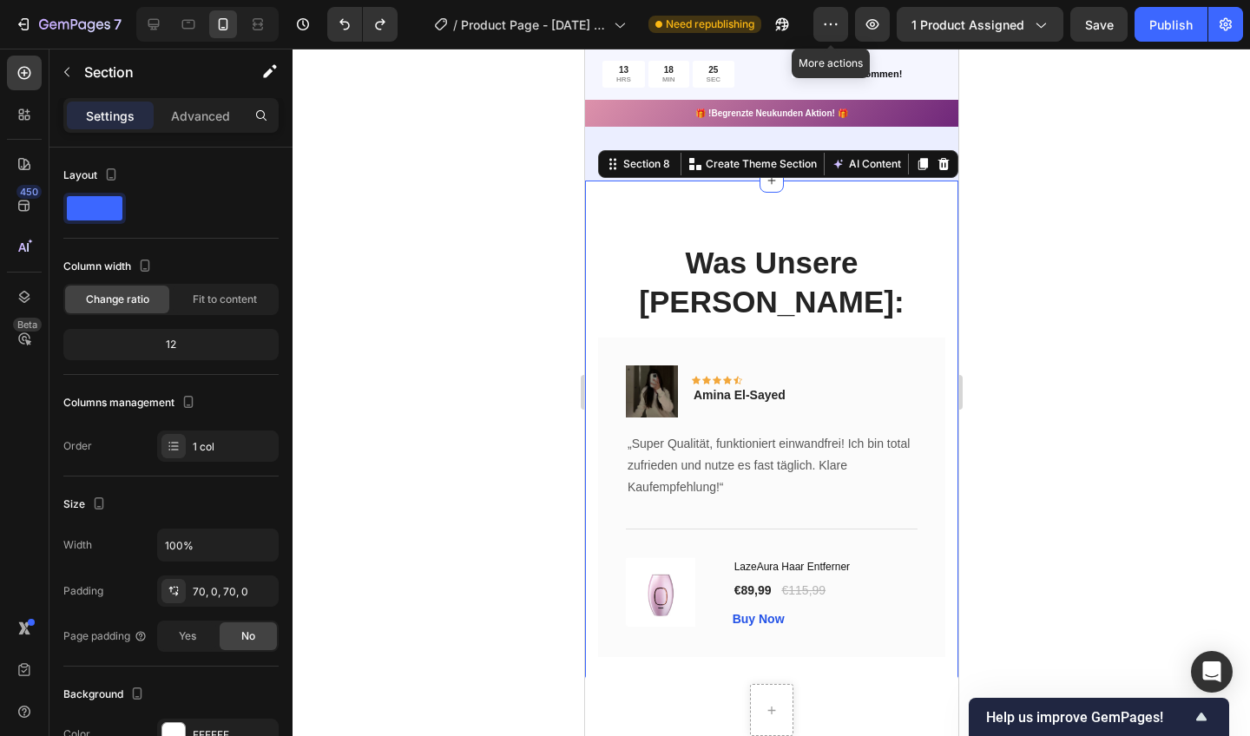
click at [535, 218] on div at bounding box center [772, 393] width 958 height 688
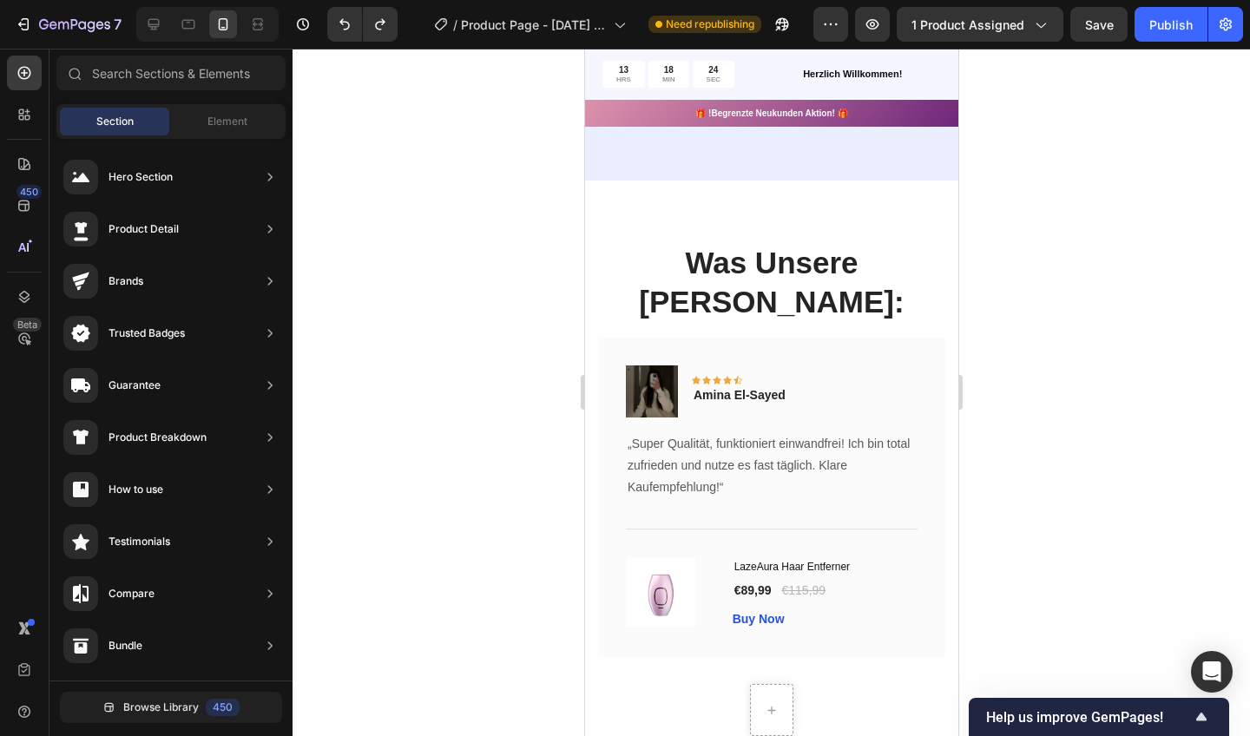
drag, startPoint x: 535, startPoint y: 218, endPoint x: 997, endPoint y: 306, distance: 470.1
click at [997, 306] on div at bounding box center [772, 393] width 958 height 688
click at [388, 481] on div at bounding box center [772, 393] width 958 height 688
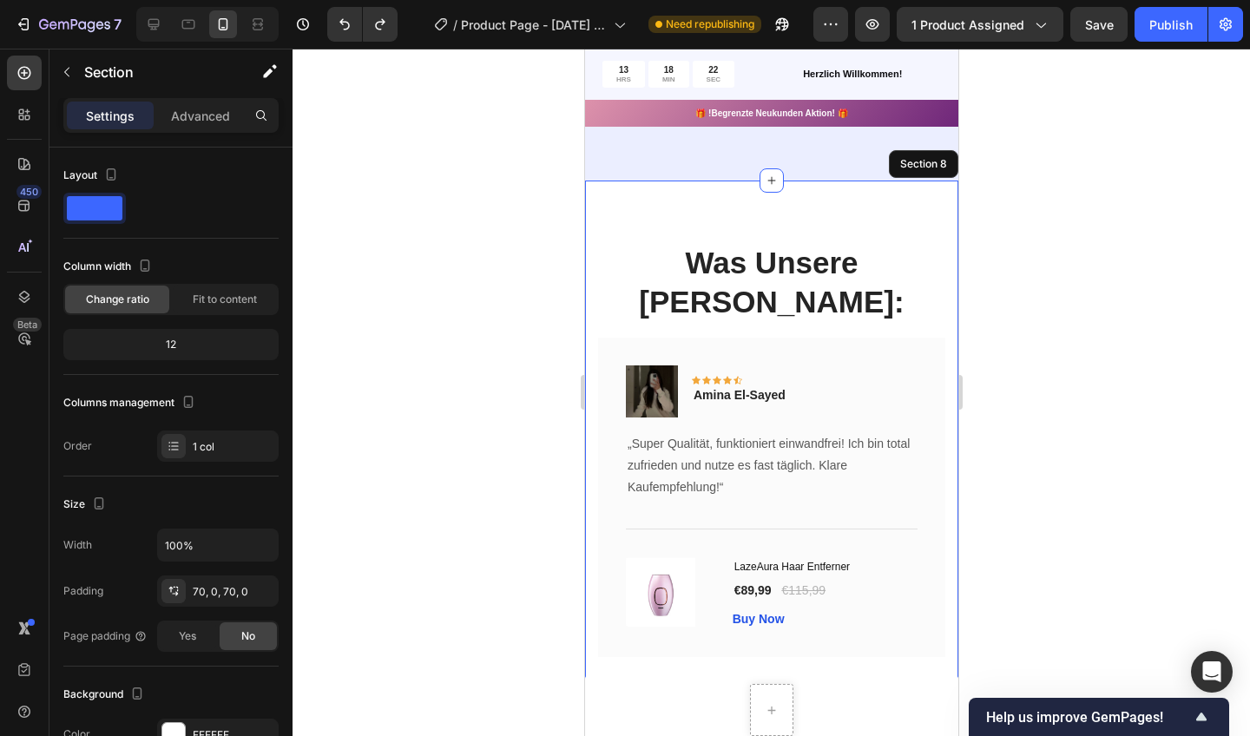
drag, startPoint x: 1581, startPoint y: 354, endPoint x: 906, endPoint y: 248, distance: 682.9
click at [906, 248] on div "Was Unsere [PERSON_NAME]: Heading Image Icon Icon Icon Icon Icon Row Amina El-S…" at bounding box center [770, 483] width 373 height 605
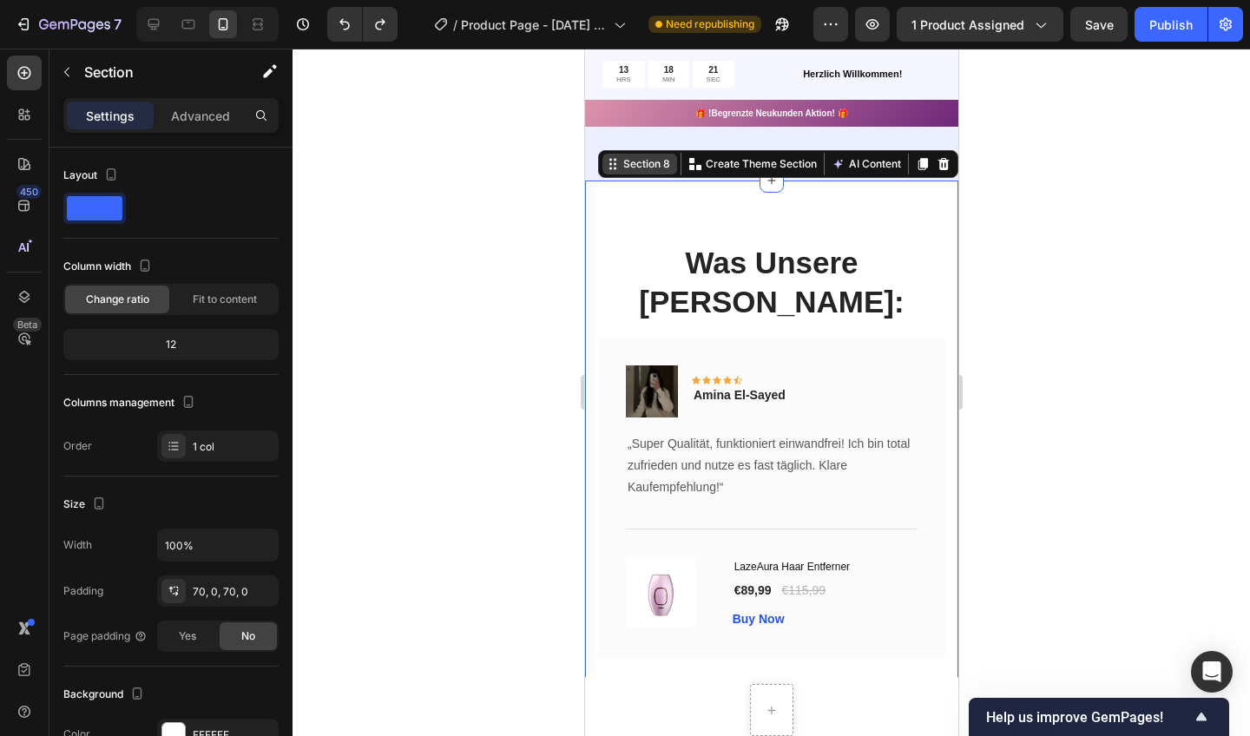
drag, startPoint x: 906, startPoint y: 248, endPoint x: 643, endPoint y: 183, distance: 271.0
click at [643, 172] on div "Section 8" at bounding box center [646, 164] width 54 height 16
click at [610, 165] on icon at bounding box center [610, 163] width 3 height 3
drag, startPoint x: 59, startPoint y: 135, endPoint x: 517, endPoint y: 232, distance: 468.6
click at [517, 232] on div at bounding box center [772, 393] width 958 height 688
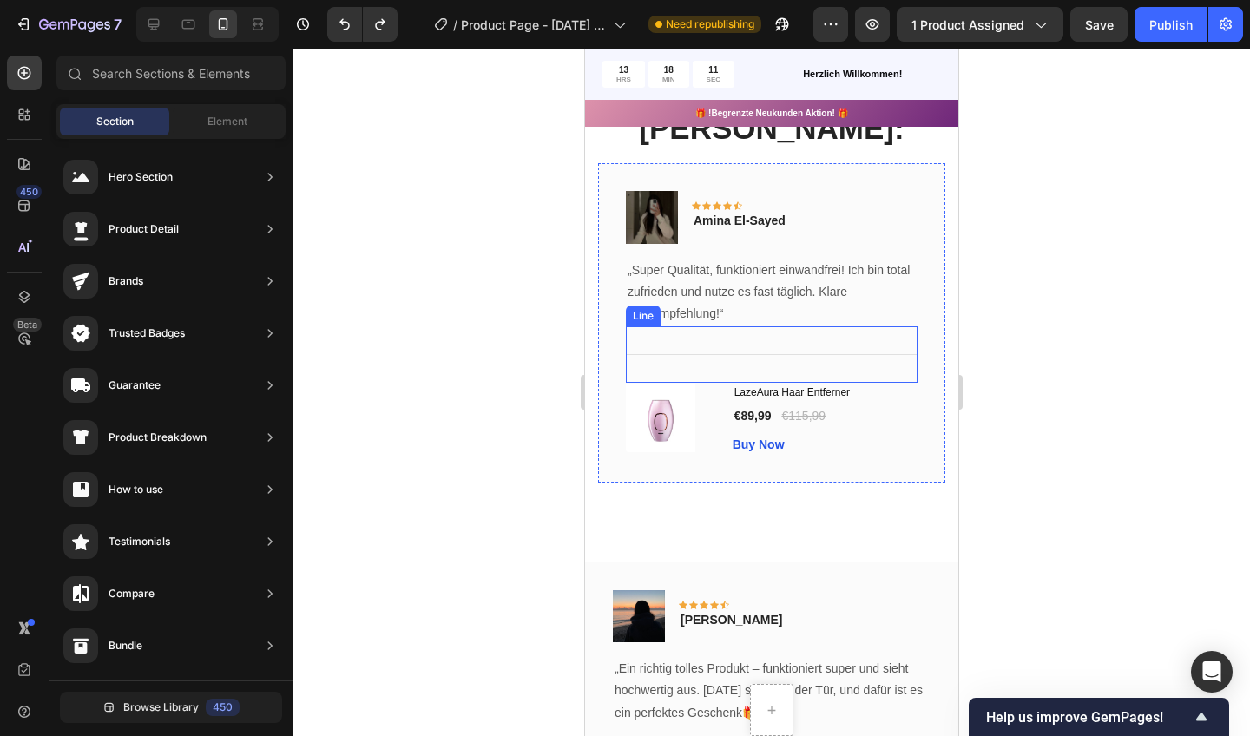
scroll to position [3217, 0]
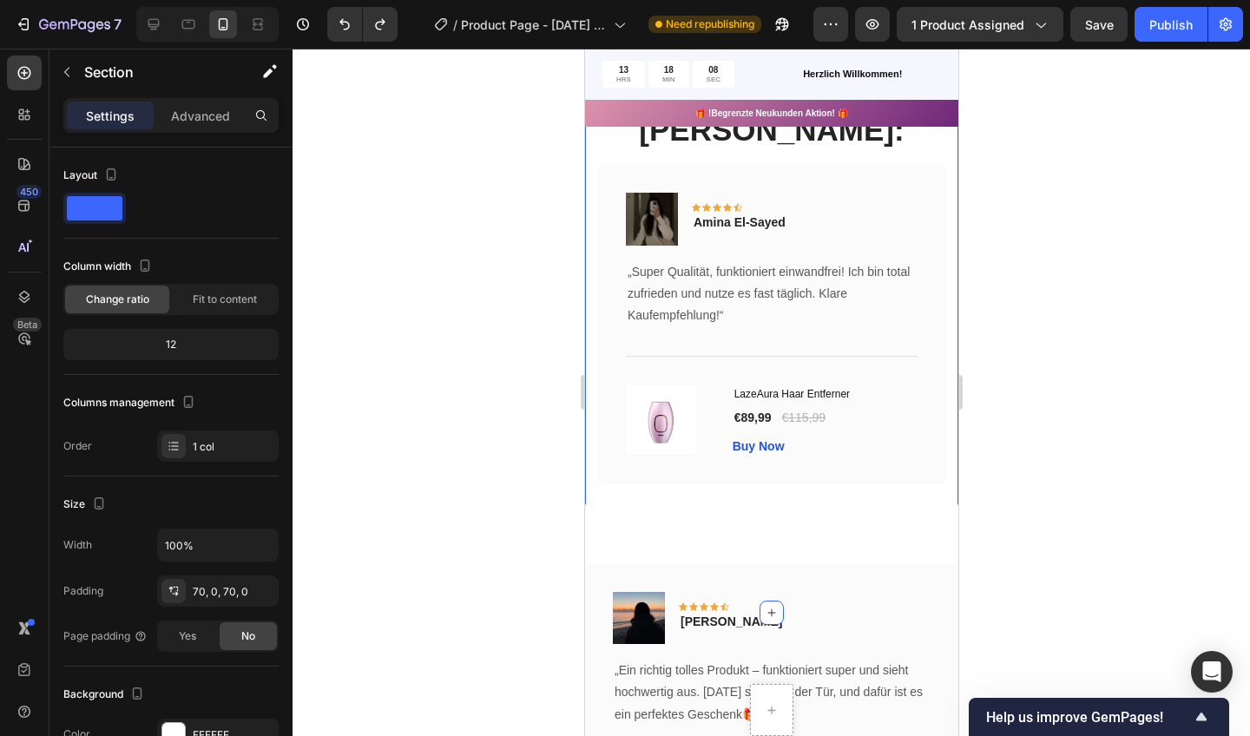
click at [952, 146] on div "Was Unsere [PERSON_NAME]: Heading Image Icon Icon Icon Icon Icon Row Amina El-S…" at bounding box center [770, 310] width 373 height 605
click at [172, 729] on div at bounding box center [173, 734] width 23 height 23
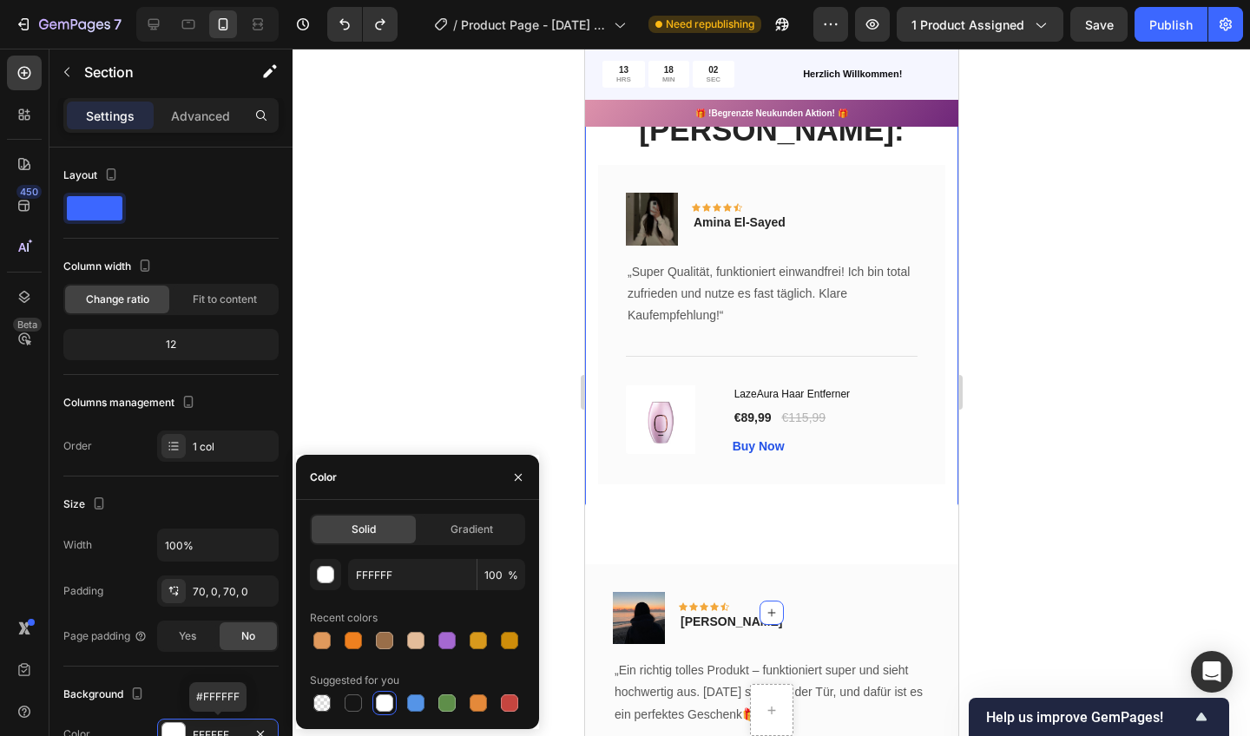
click at [484, 527] on span "Gradient" at bounding box center [472, 530] width 43 height 16
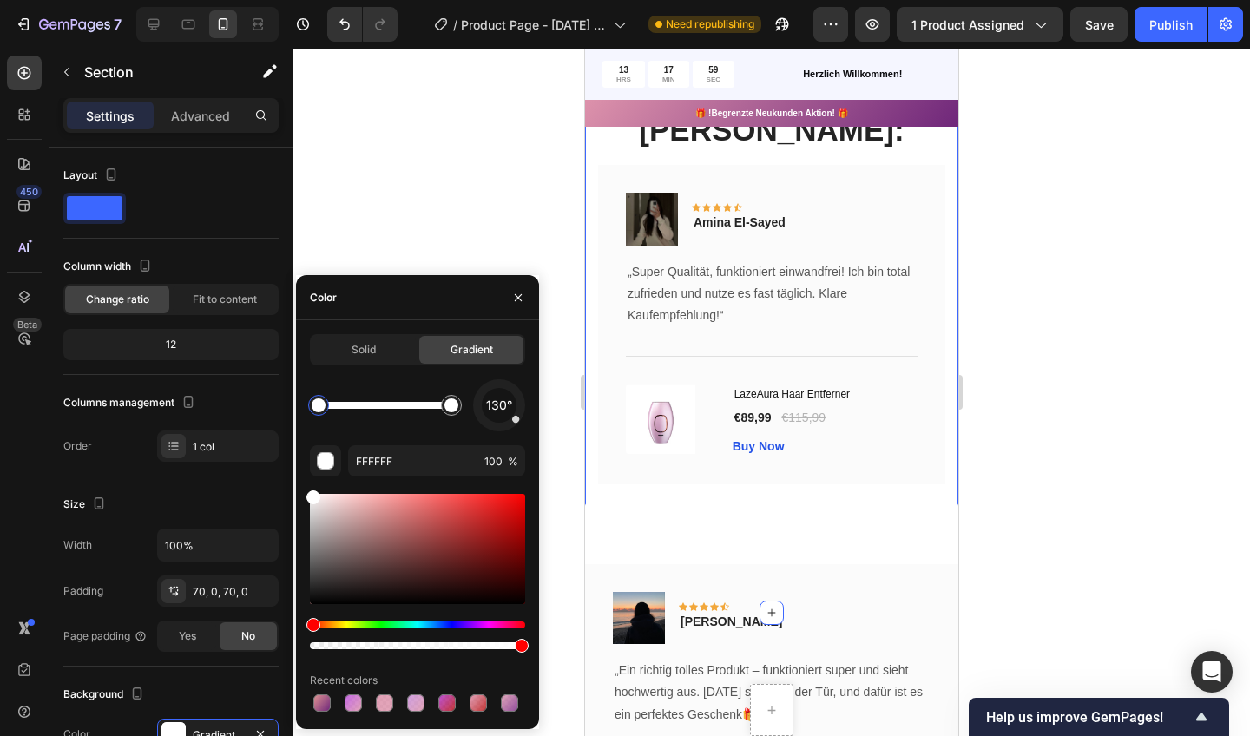
click at [451, 708] on div at bounding box center [446, 703] width 17 height 17
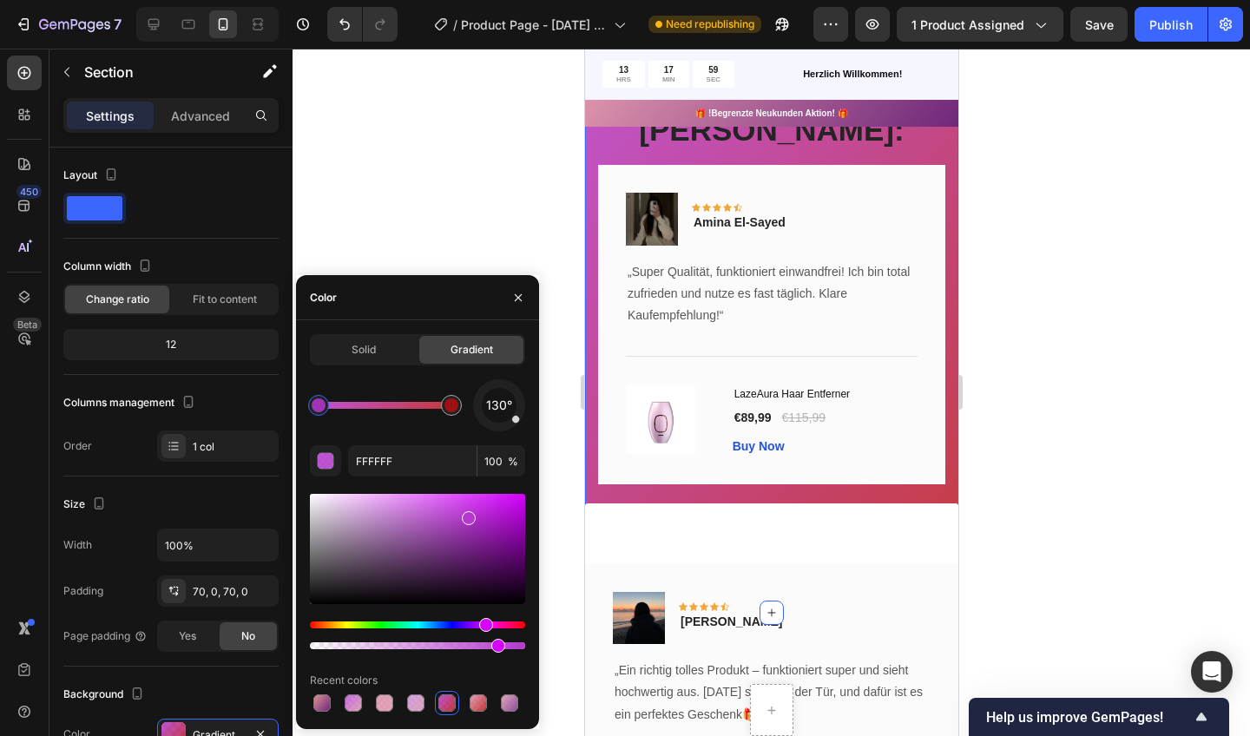
type input "B539CE"
type input "86"
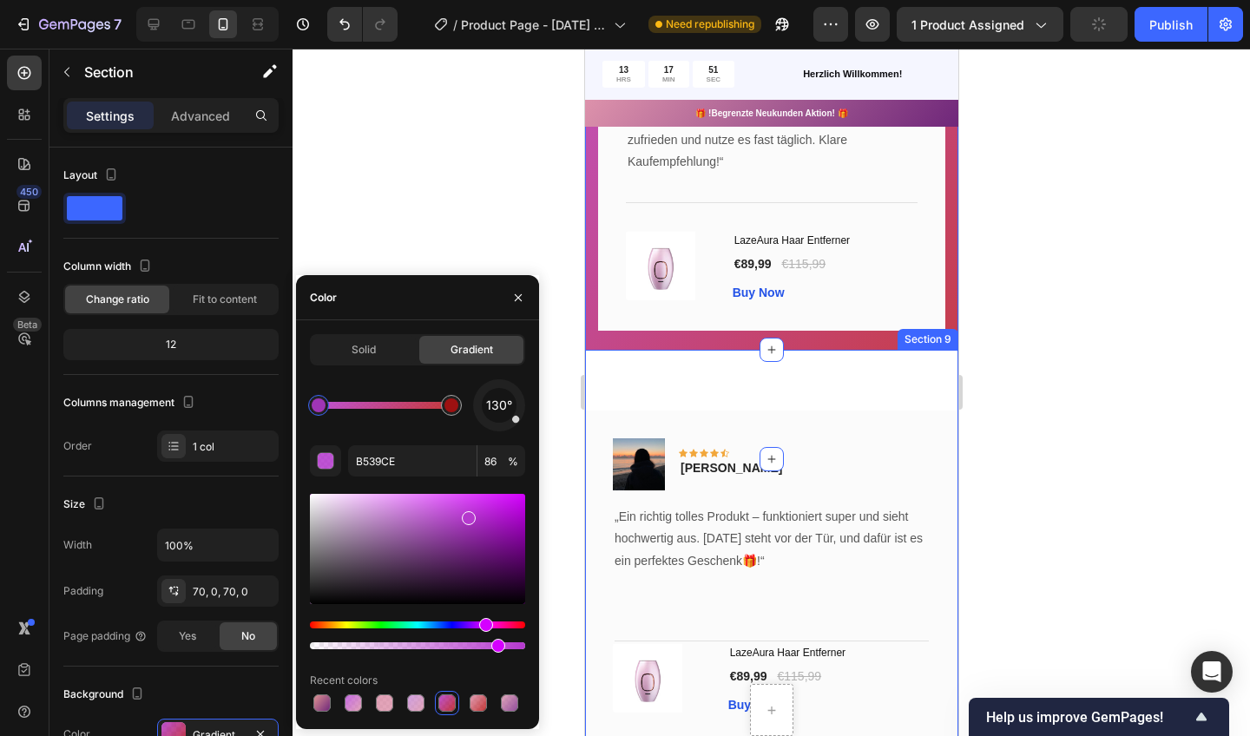
scroll to position [3387, 0]
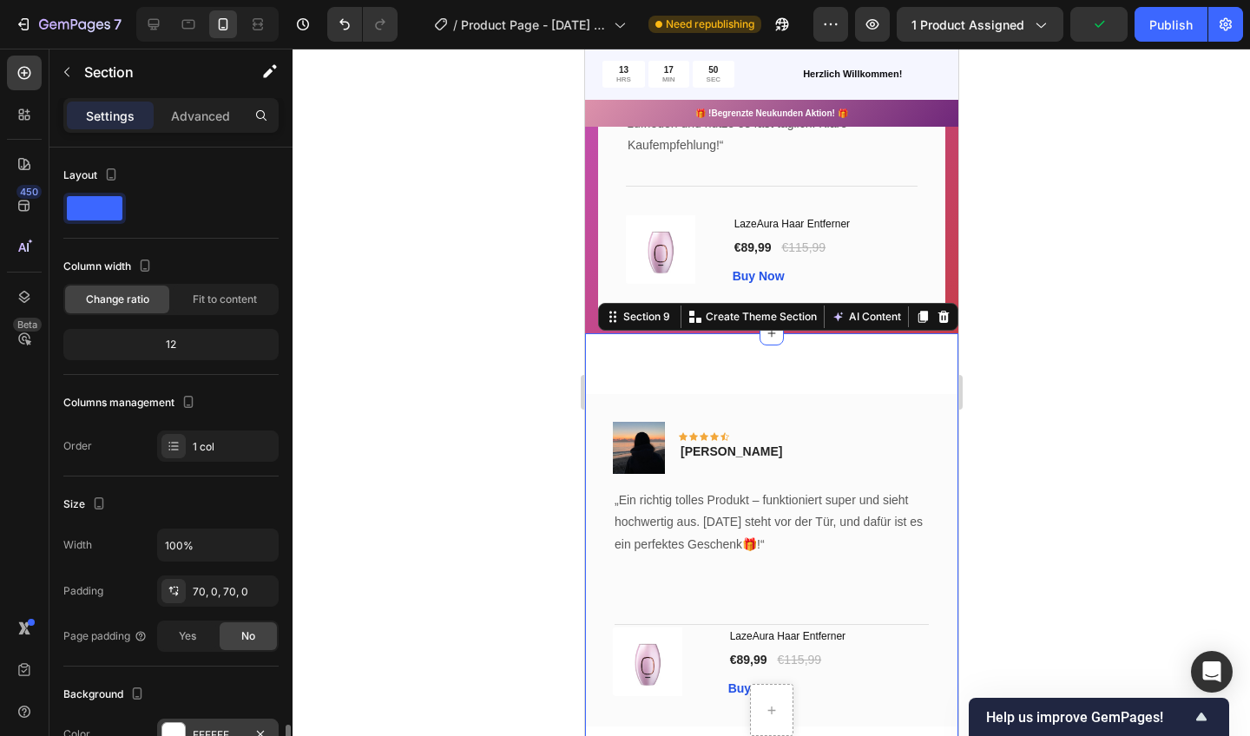
drag, startPoint x: 329, startPoint y: 309, endPoint x: 168, endPoint y: 387, distance: 178.6
click at [168, 723] on div at bounding box center [173, 734] width 23 height 23
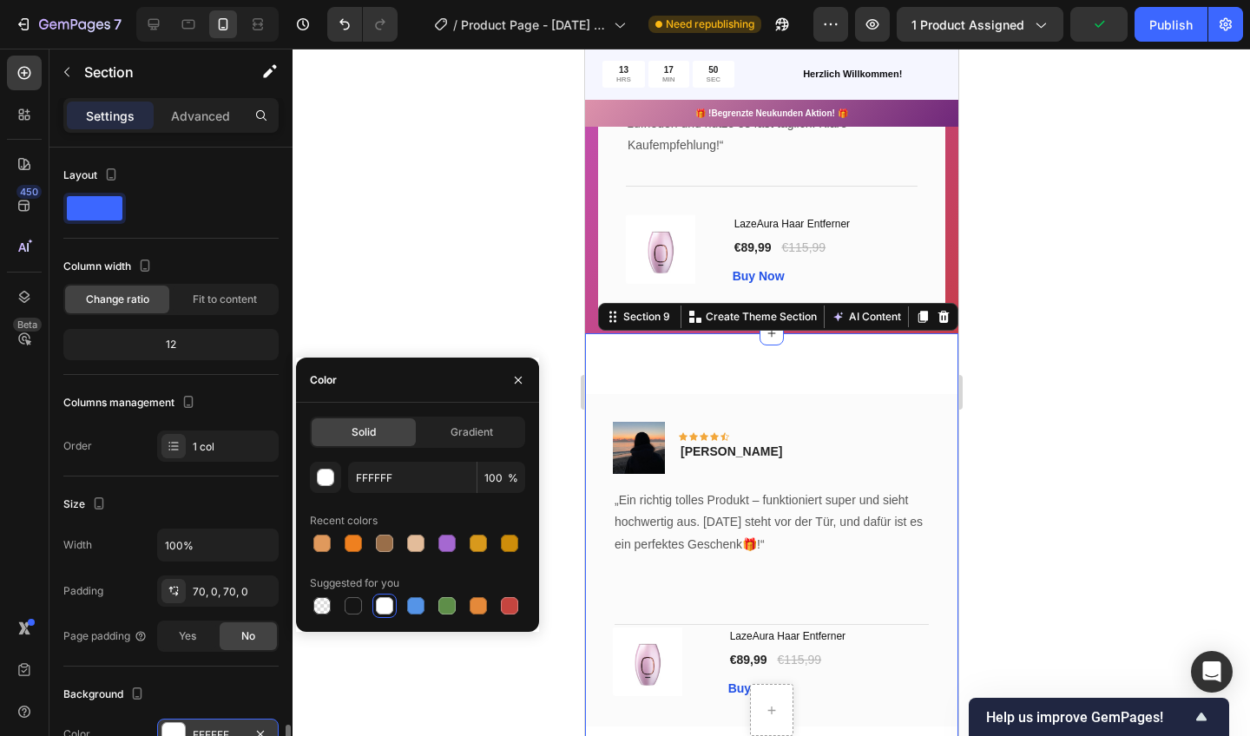
click at [218, 719] on div "FFFFFF" at bounding box center [218, 734] width 122 height 31
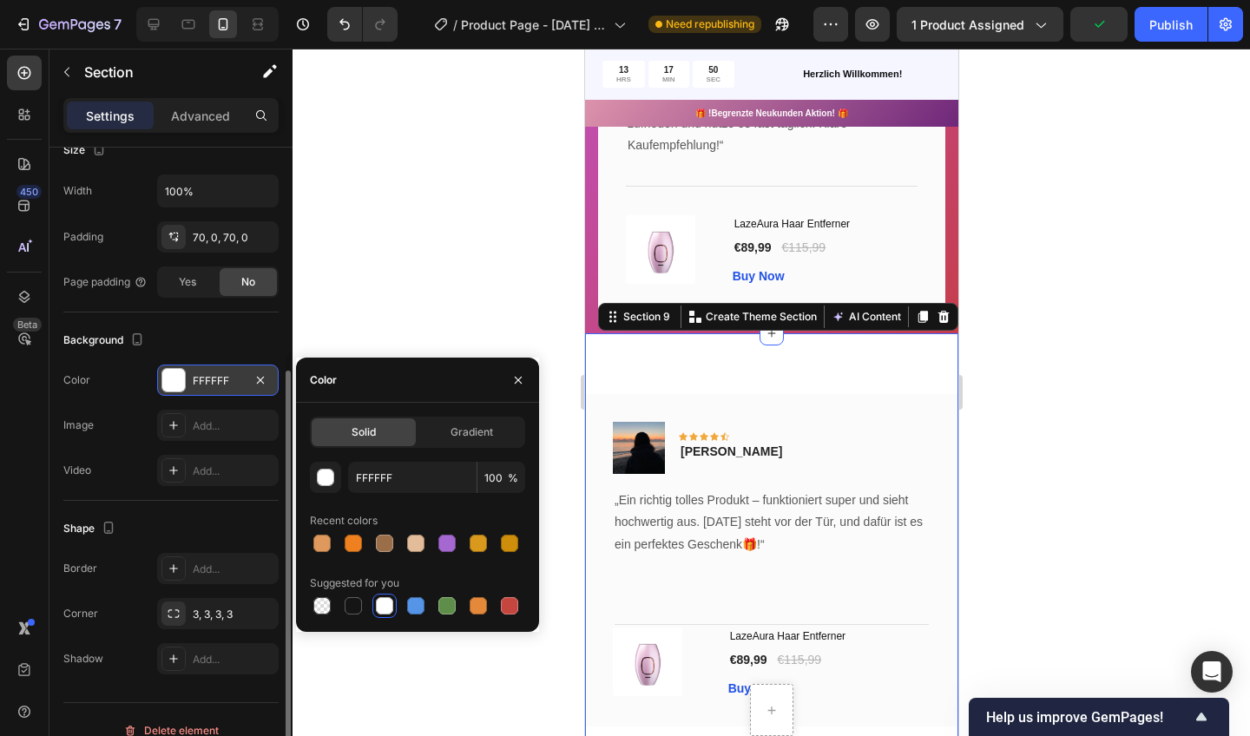
drag, startPoint x: 168, startPoint y: 387, endPoint x: 208, endPoint y: 375, distance: 40.9
click at [208, 375] on div "FFFFFF" at bounding box center [218, 381] width 50 height 16
click at [471, 436] on span "Gradient" at bounding box center [472, 433] width 43 height 16
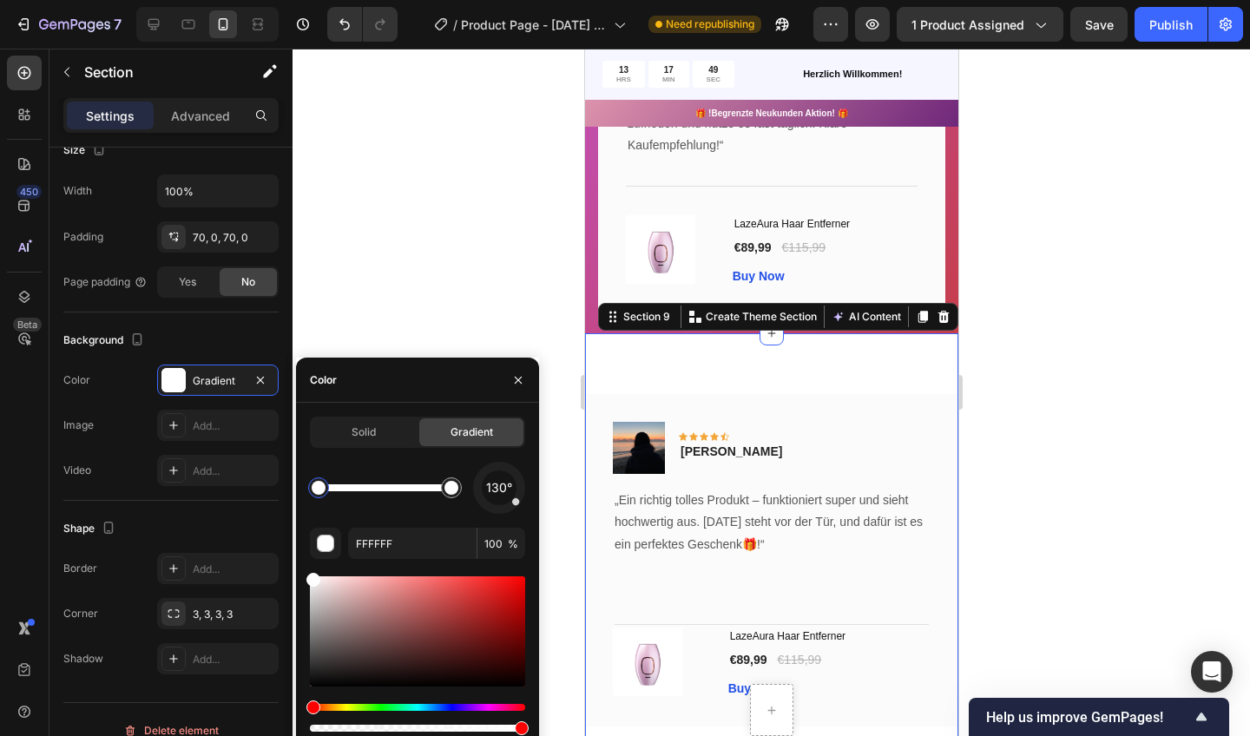
drag, startPoint x: 208, startPoint y: 375, endPoint x: 516, endPoint y: 435, distance: 314.0
click at [516, 435] on div "Gradient" at bounding box center [471, 432] width 104 height 28
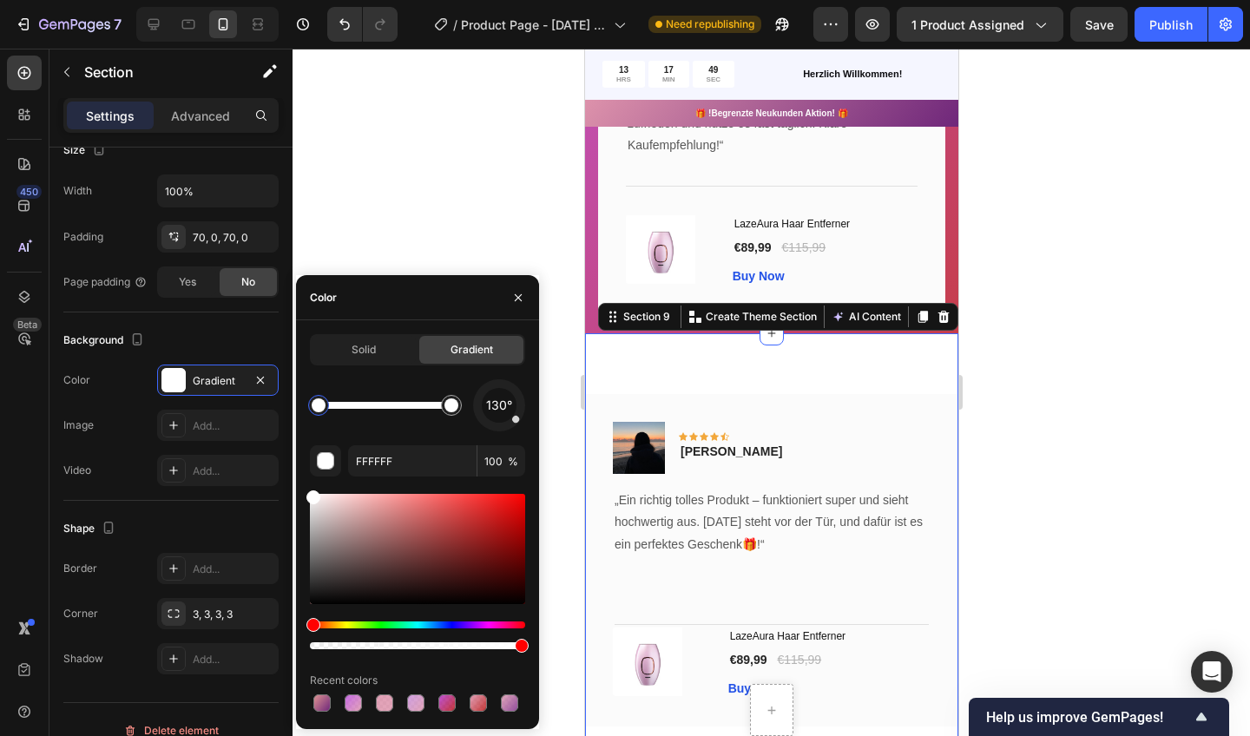
drag, startPoint x: 516, startPoint y: 435, endPoint x: 495, endPoint y: 306, distance: 131.0
click at [495, 306] on div "Color" at bounding box center [417, 297] width 243 height 45
click at [489, 236] on div at bounding box center [772, 393] width 958 height 688
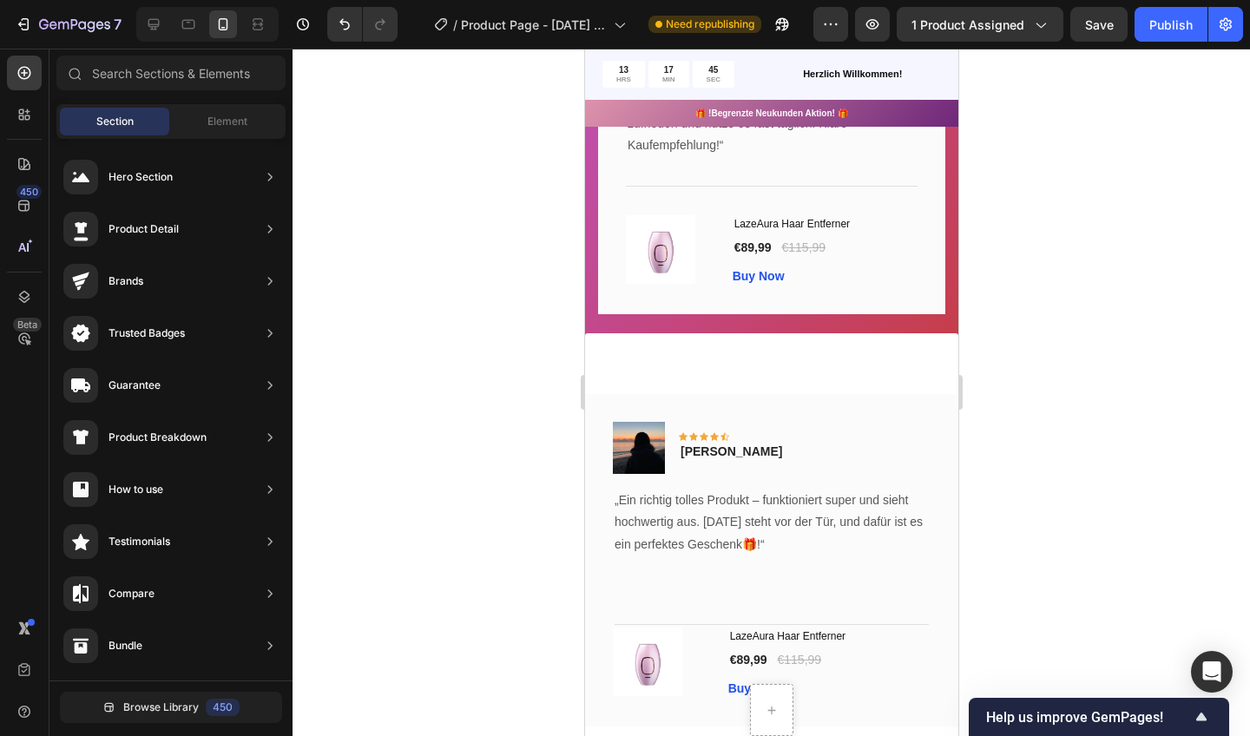
click at [949, 361] on div "Image Icon Icon Icon Icon Icon Row [PERSON_NAME] Text block Row „Ein richtig to…" at bounding box center [770, 576] width 373 height 487
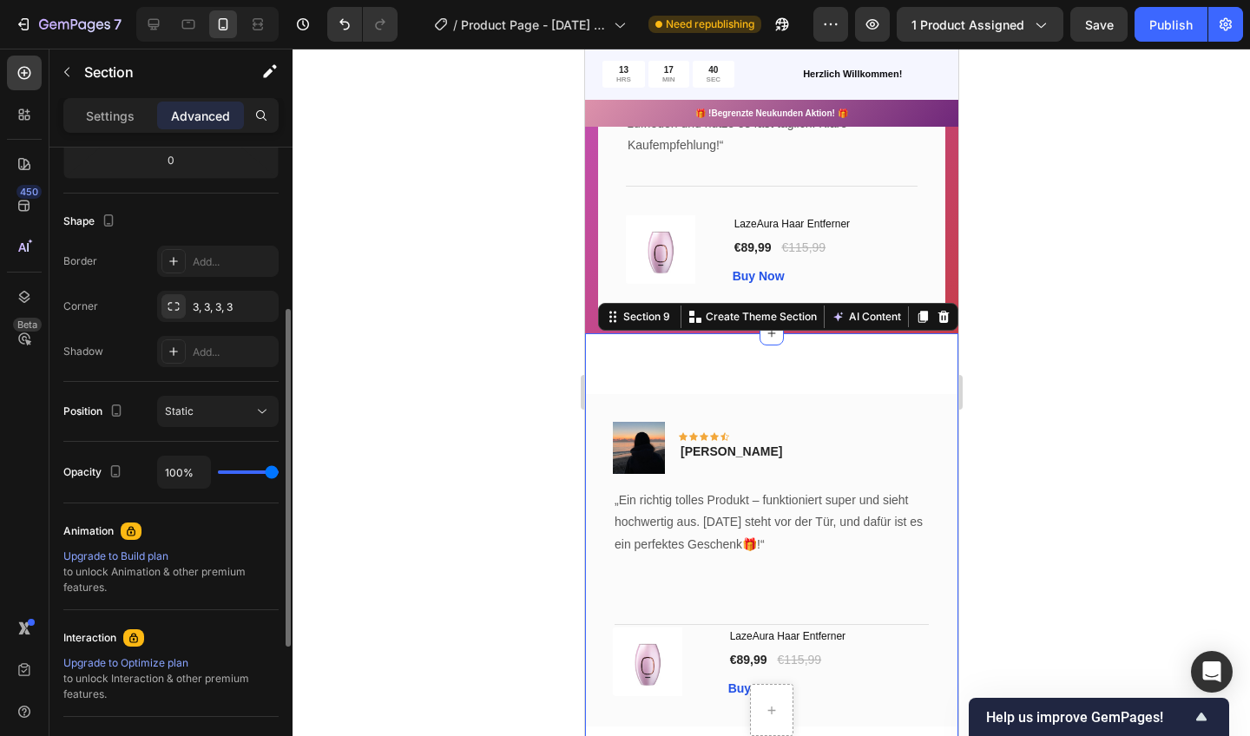
scroll to position [171, 0]
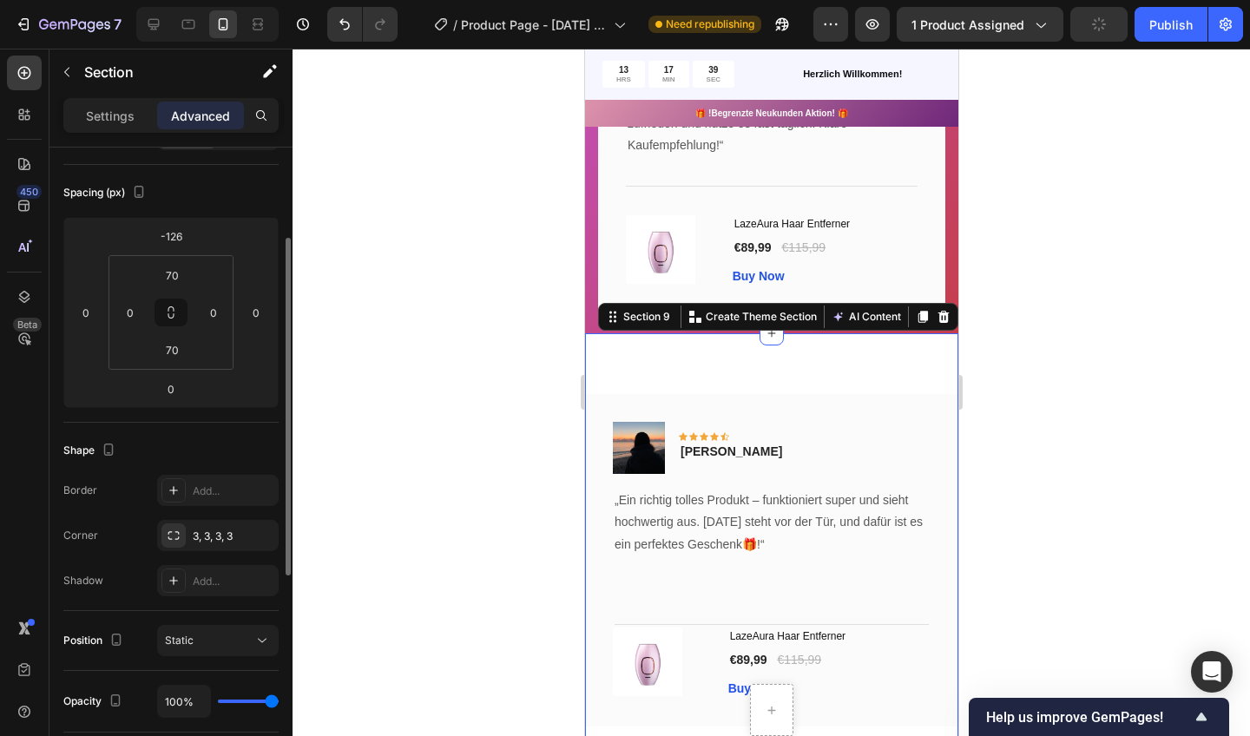
click at [434, 500] on div at bounding box center [772, 393] width 958 height 688
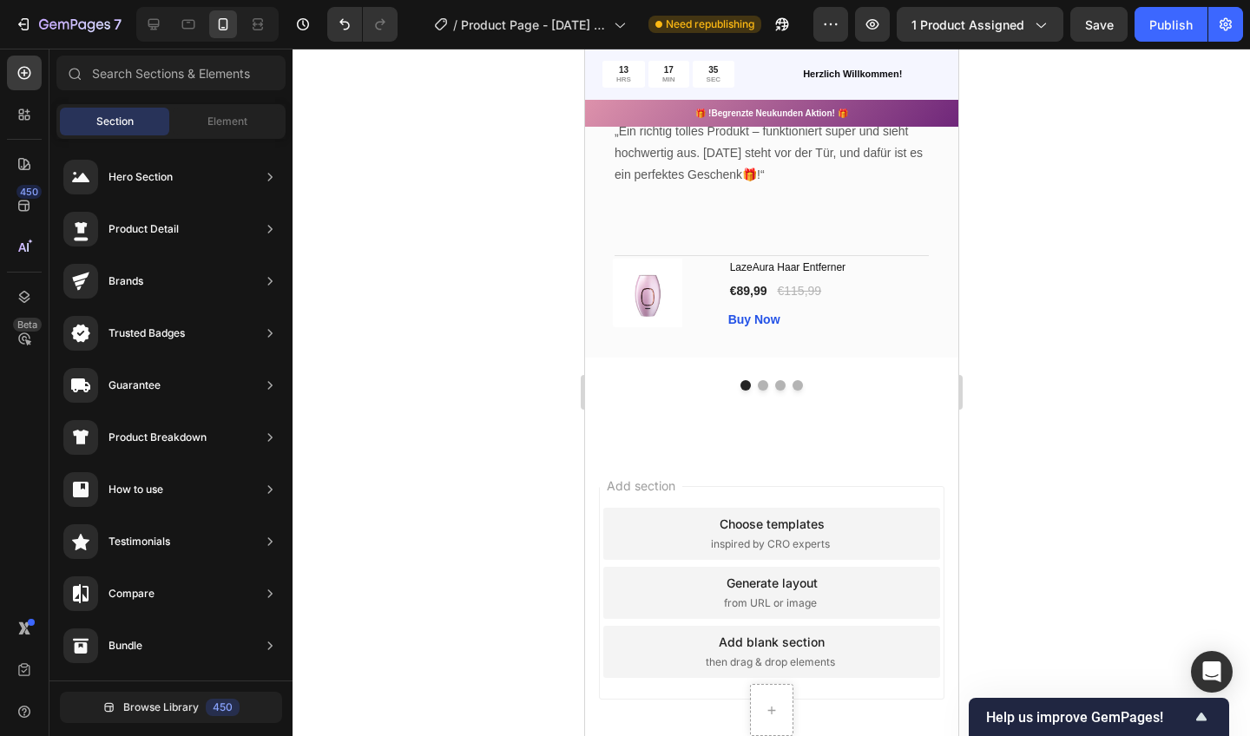
scroll to position [3797, 0]
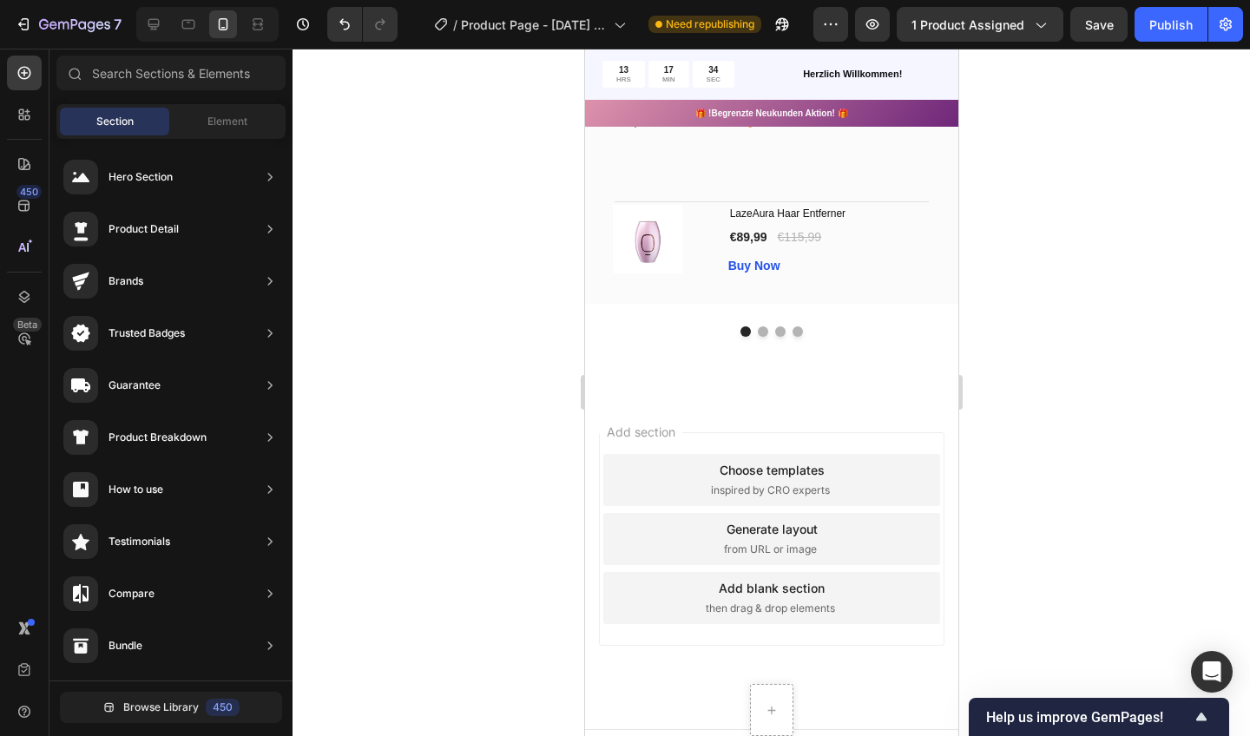
click at [596, 647] on div "Add section Choose templates inspired by CRO experts Generate layout from URL o…" at bounding box center [770, 564] width 373 height 332
drag, startPoint x: 803, startPoint y: 403, endPoint x: 950, endPoint y: 573, distance: 224.7
click at [950, 573] on div "Add section Choose templates inspired by CRO experts Generate layout from URL o…" at bounding box center [770, 564] width 373 height 332
click at [948, 176] on div "Image Icon Icon Icon Icon Icon Row [PERSON_NAME] Text block Row „Ein richtig to…" at bounding box center [770, 137] width 373 height 333
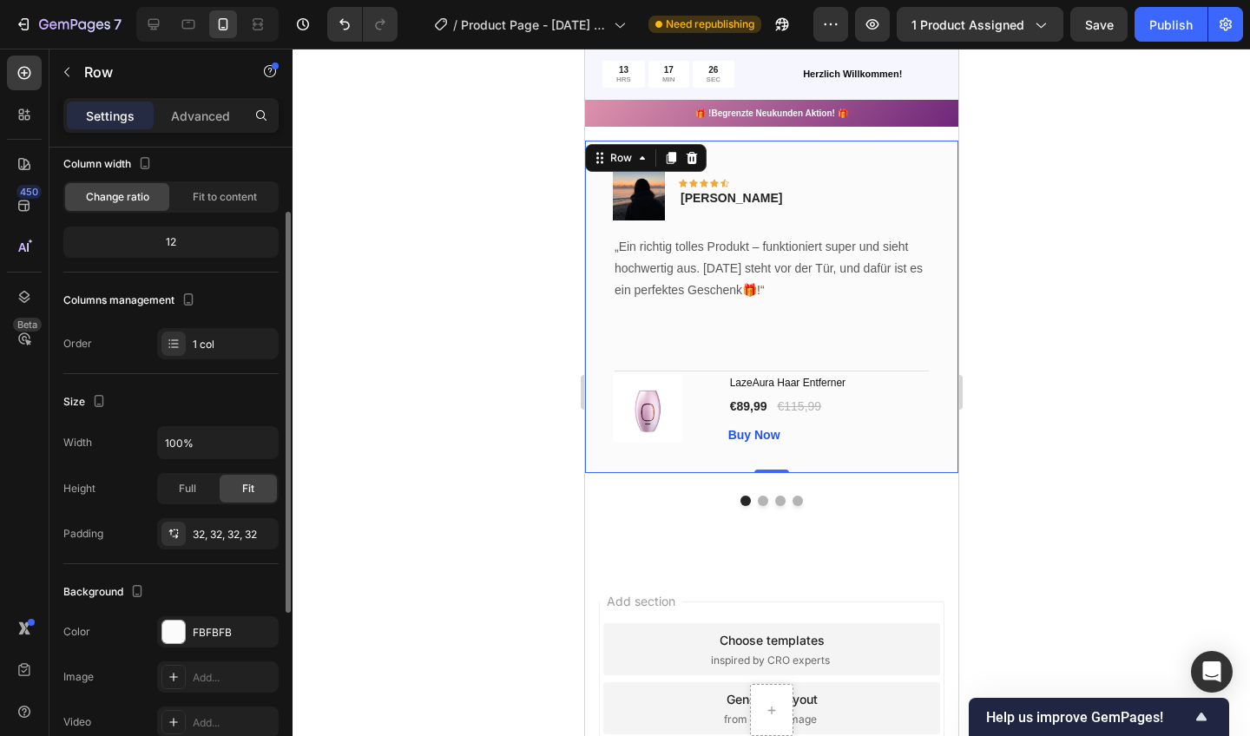
scroll to position [102, 0]
drag, startPoint x: 150, startPoint y: 521, endPoint x: 183, endPoint y: 627, distance: 110.9
click at [183, 627] on div at bounding box center [173, 632] width 23 height 23
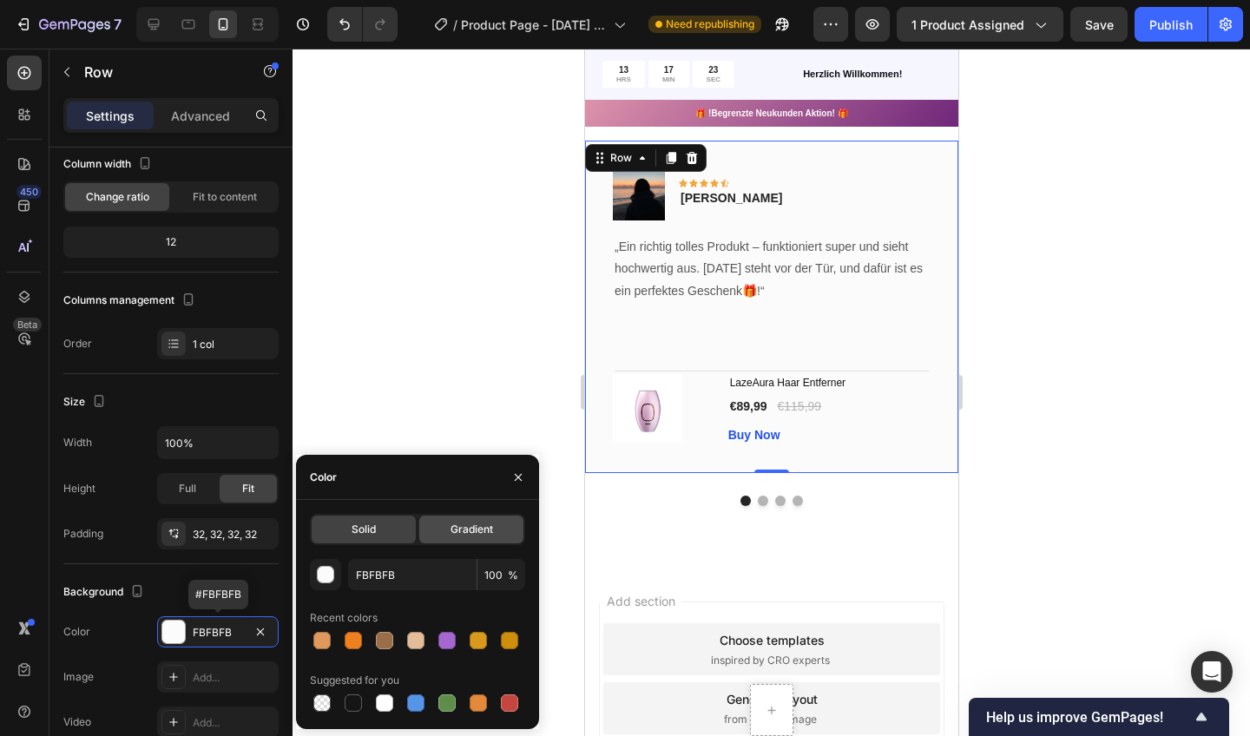
drag, startPoint x: 183, startPoint y: 627, endPoint x: 474, endPoint y: 537, distance: 304.3
click at [474, 537] on div "Gradient" at bounding box center [471, 530] width 104 height 28
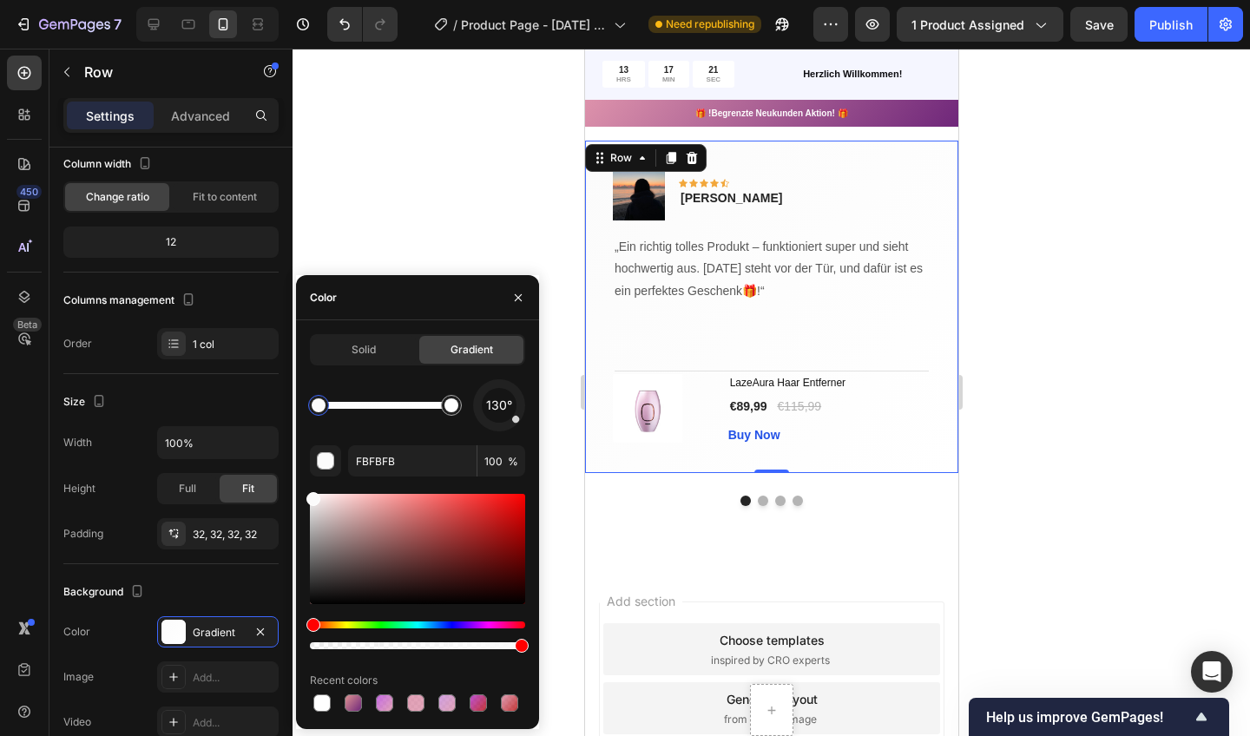
click at [482, 707] on div at bounding box center [478, 703] width 17 height 17
type input "B539CE"
type input "86"
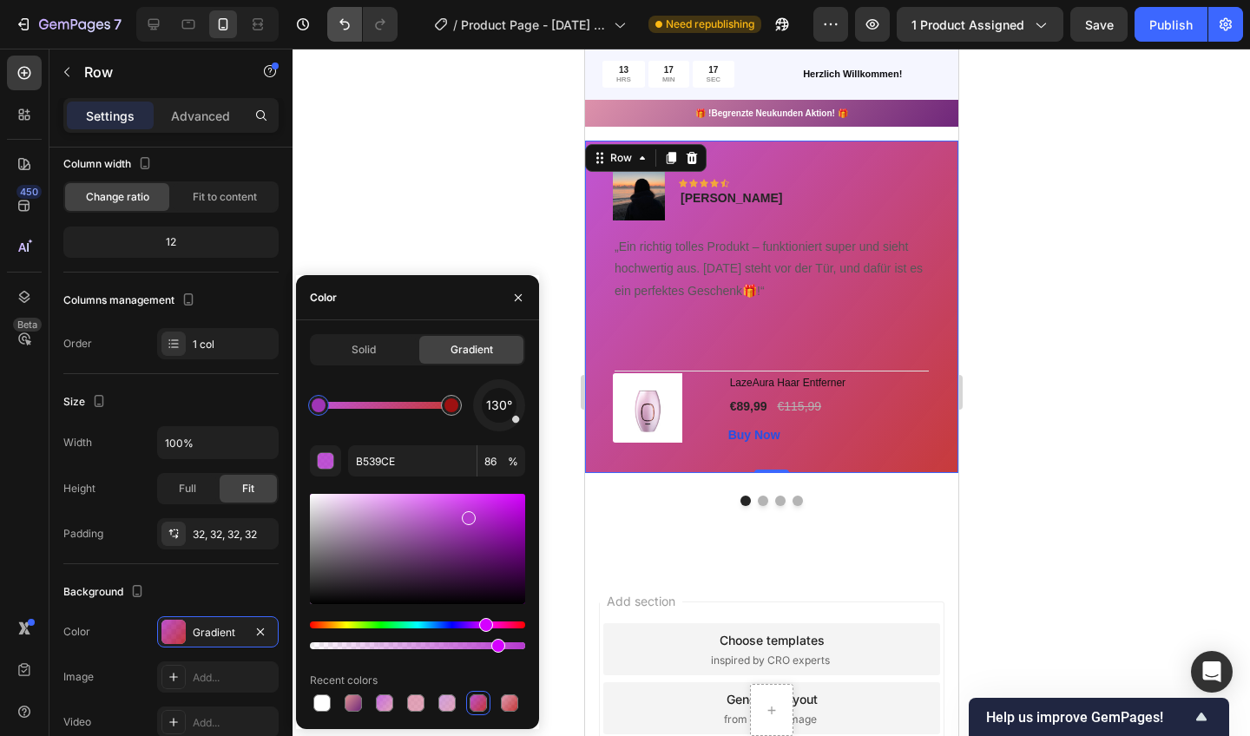
drag, startPoint x: 474, startPoint y: 537, endPoint x: 352, endPoint y: 26, distance: 525.8
click at [352, 26] on icon "Undo/Redo" at bounding box center [344, 24] width 17 height 17
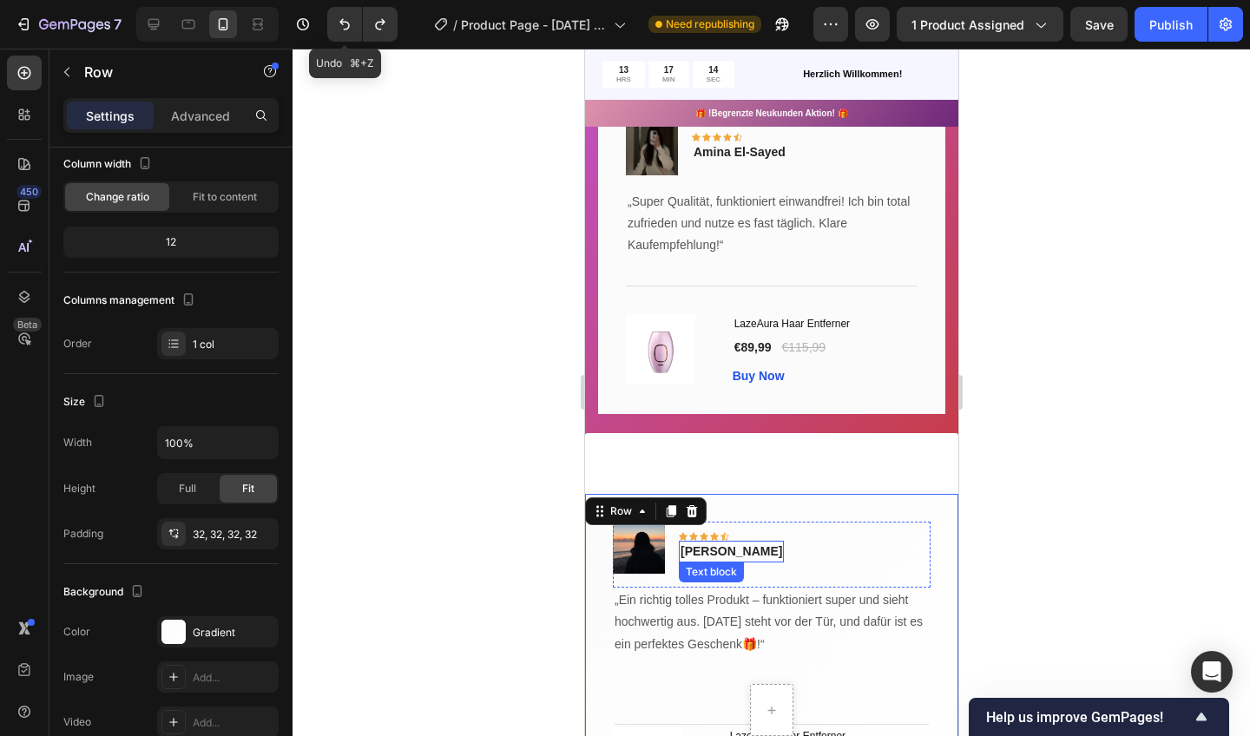
scroll to position [3219, 0]
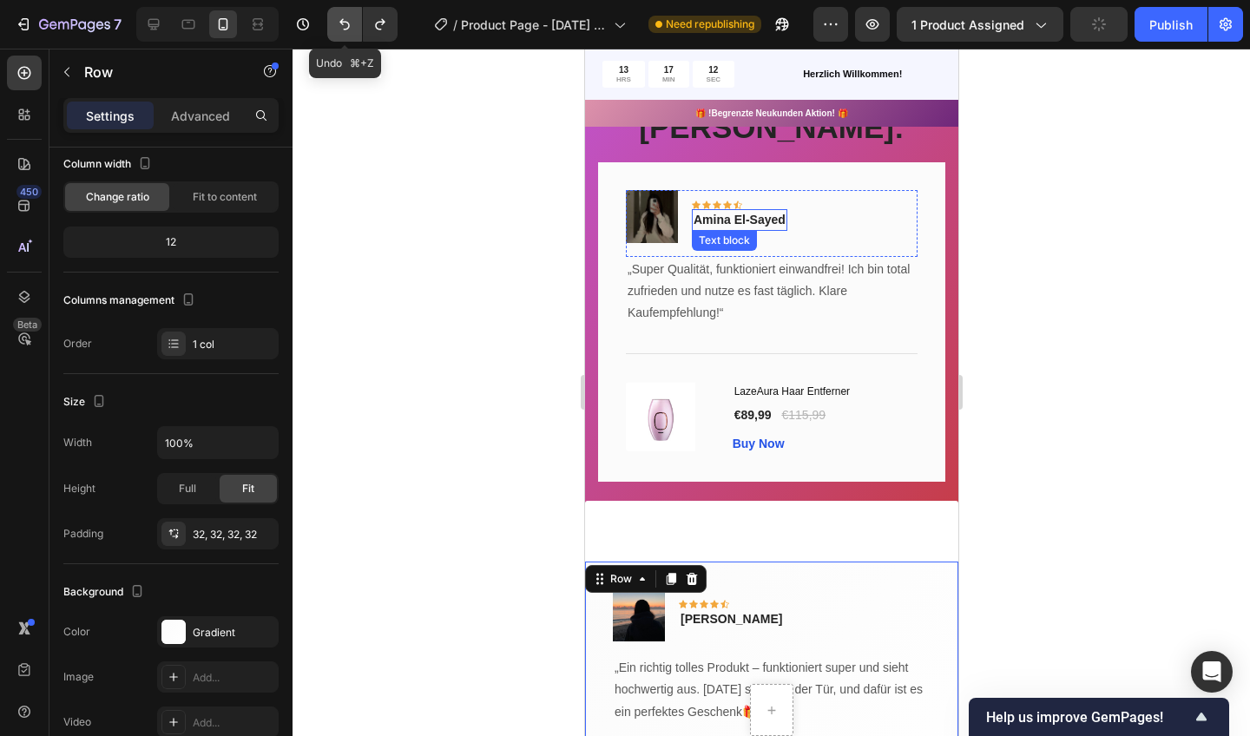
drag, startPoint x: 155, startPoint y: 177, endPoint x: 343, endPoint y: 22, distance: 243.6
click at [343, 22] on icon "Undo/Redo" at bounding box center [344, 24] width 10 height 11
click at [339, 14] on button "Undo/Redo" at bounding box center [344, 24] width 35 height 35
click at [343, 16] on icon "Undo/Redo" at bounding box center [344, 24] width 17 height 17
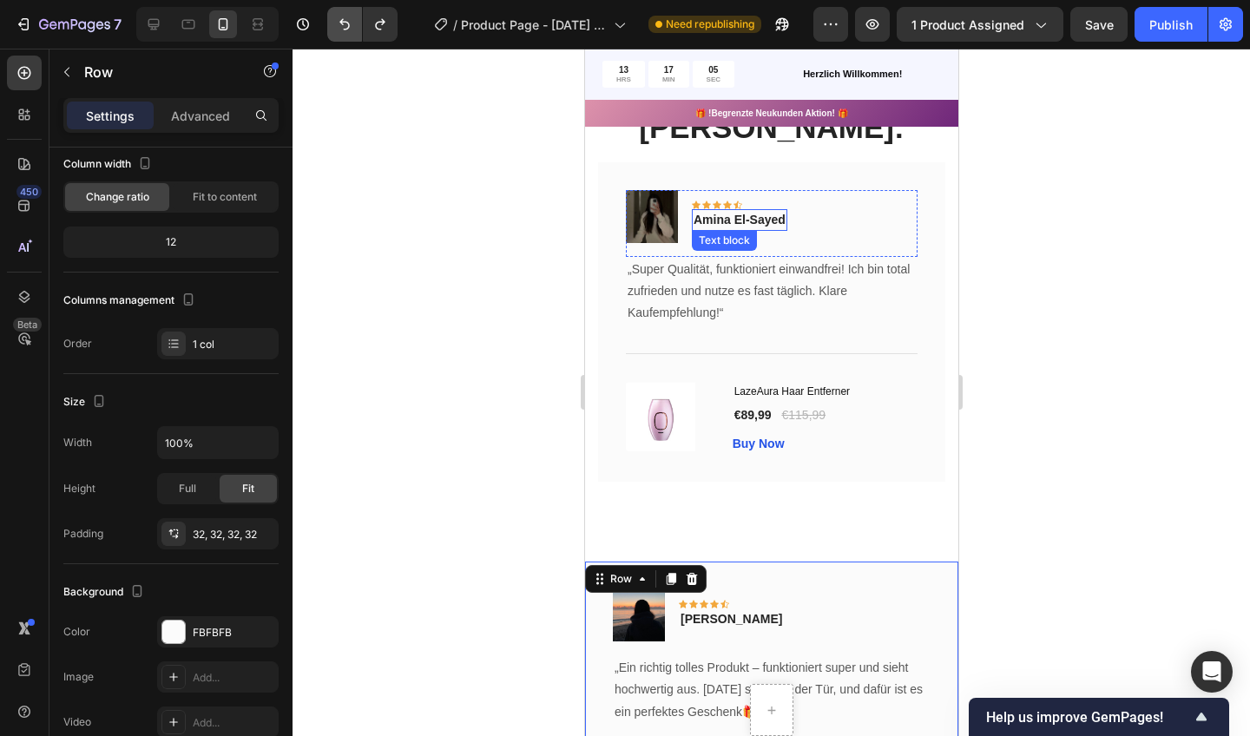
click at [404, 204] on div at bounding box center [772, 393] width 958 height 688
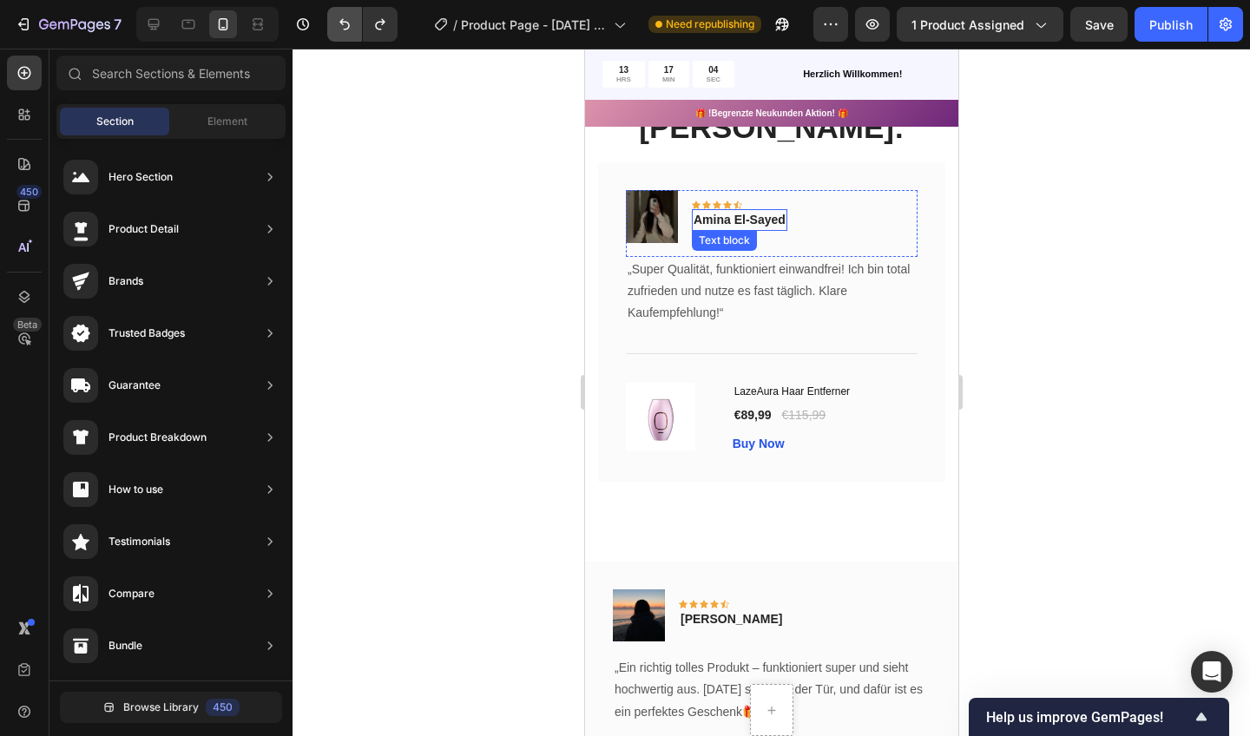
click at [955, 227] on div "Was Unsere [PERSON_NAME]: Heading Image Icon Icon Icon Icon Icon Row Amina El-S…" at bounding box center [770, 307] width 373 height 605
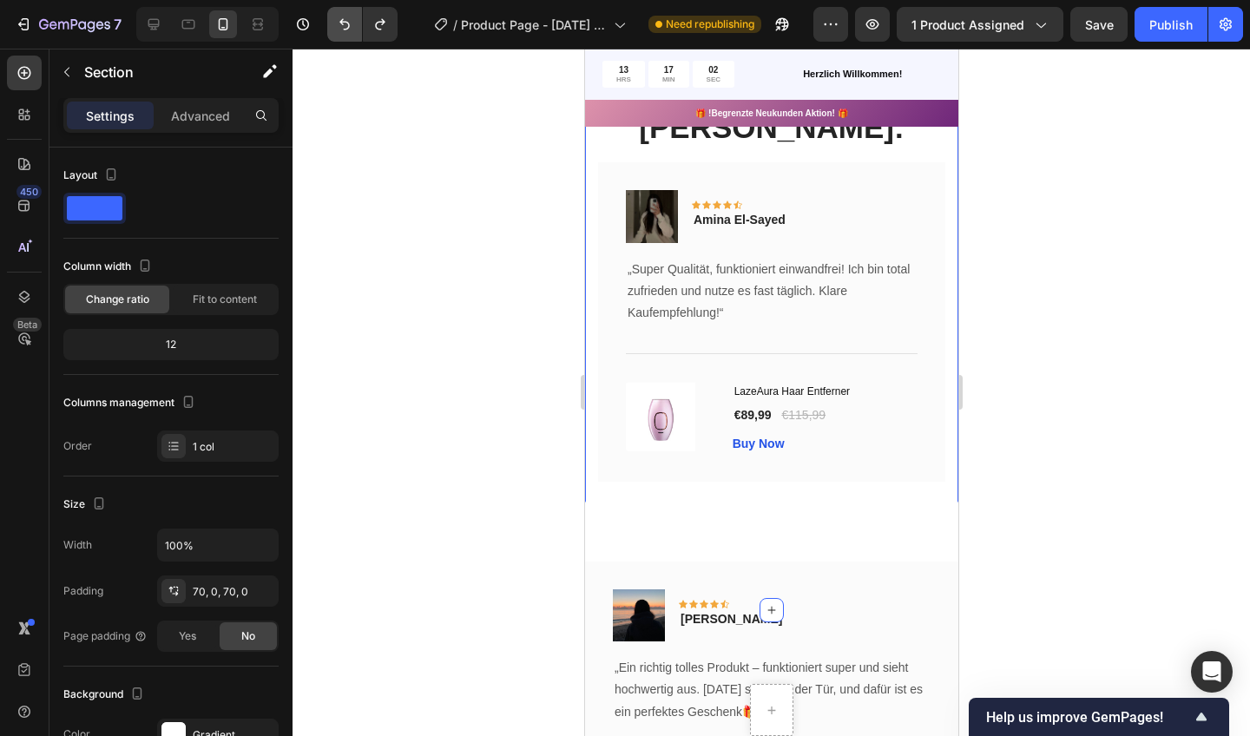
click at [1062, 221] on div at bounding box center [772, 393] width 958 height 688
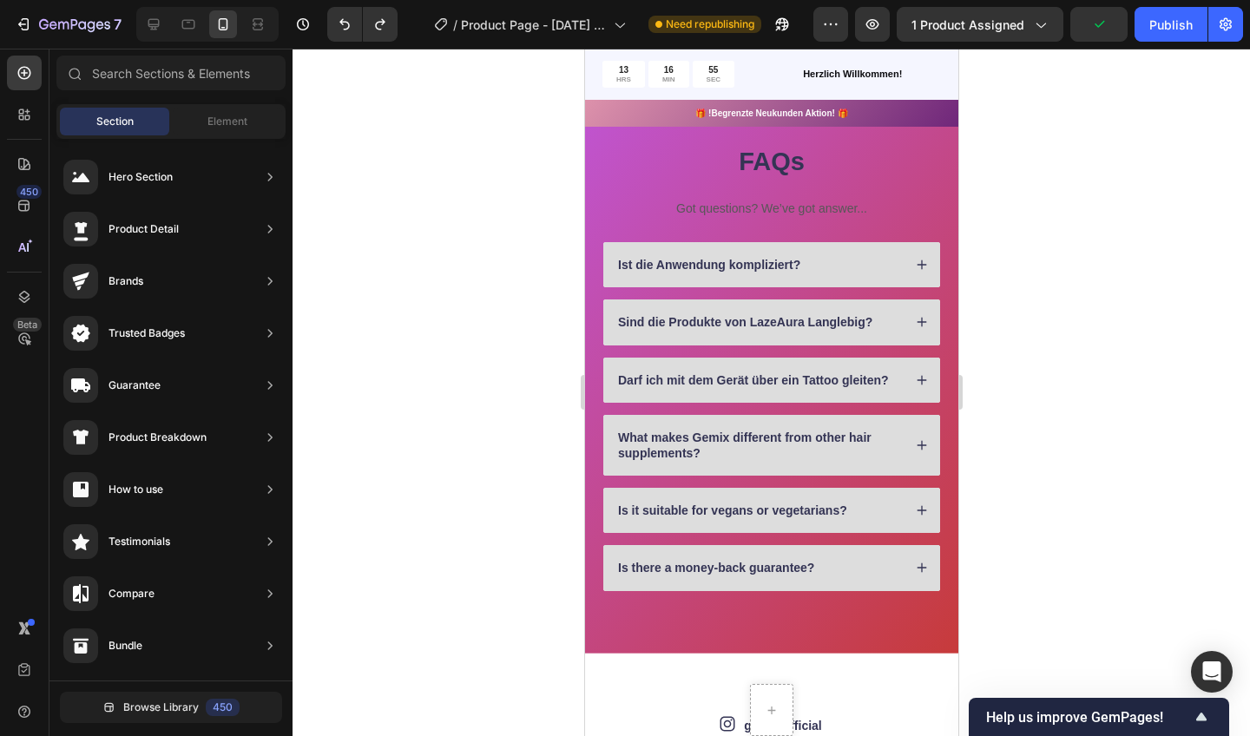
scroll to position [1624, 0]
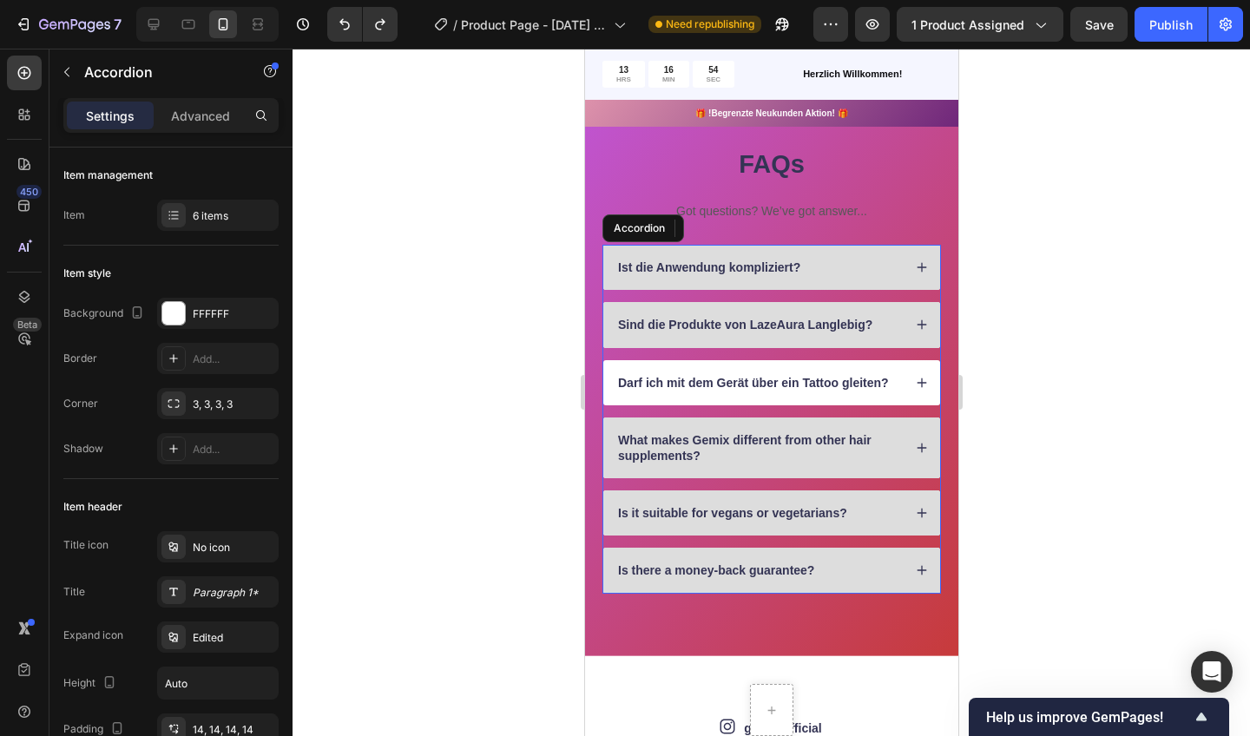
drag, startPoint x: 790, startPoint y: 254, endPoint x: 904, endPoint y: 377, distance: 167.1
click at [904, 377] on div "Darf ich mit dem Gerät über ein Tattoo gleiten?" at bounding box center [771, 382] width 337 height 45
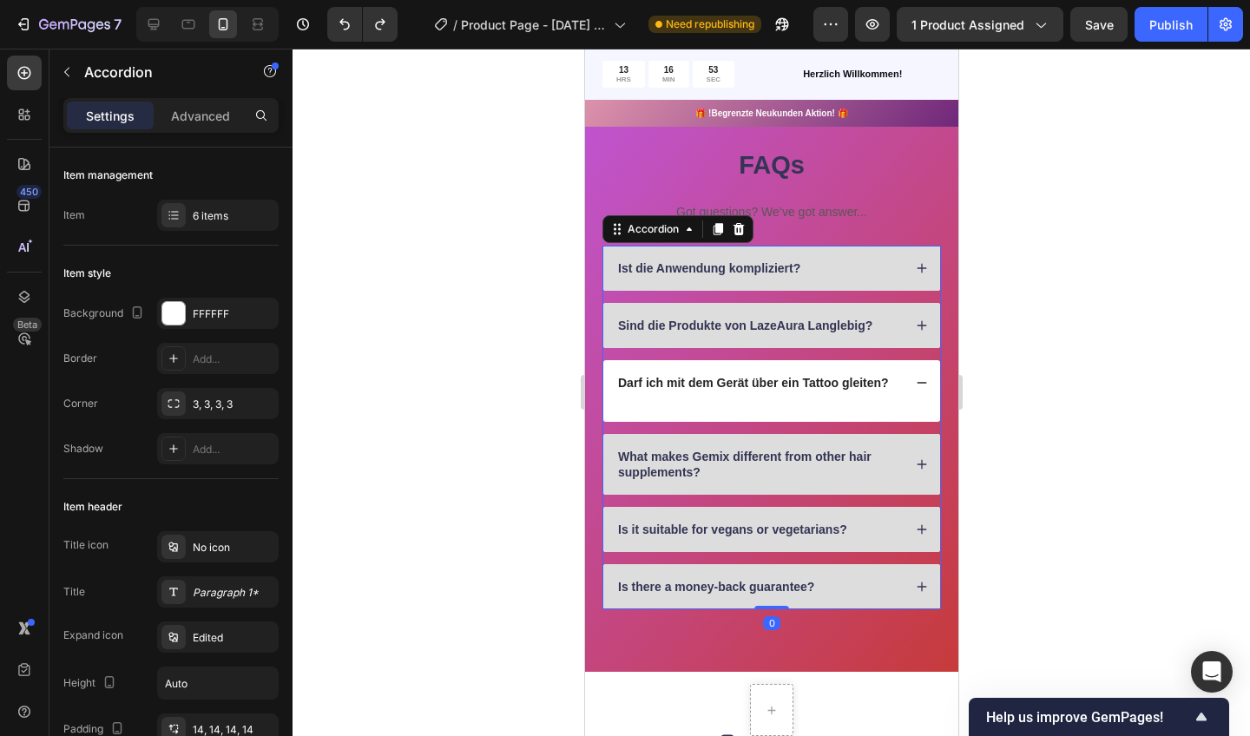
click at [924, 377] on icon at bounding box center [921, 383] width 12 height 12
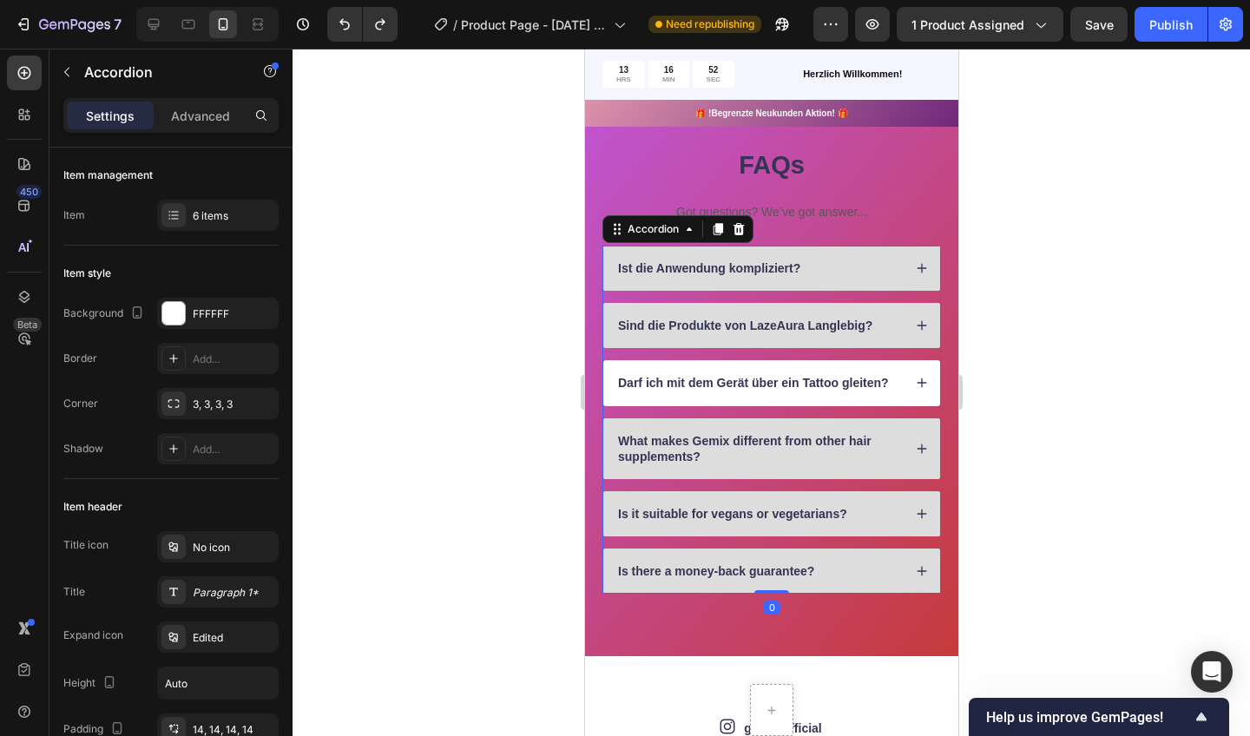
click at [916, 314] on div "Sind die Produkte von LazeAura Langlebig?" at bounding box center [771, 325] width 337 height 45
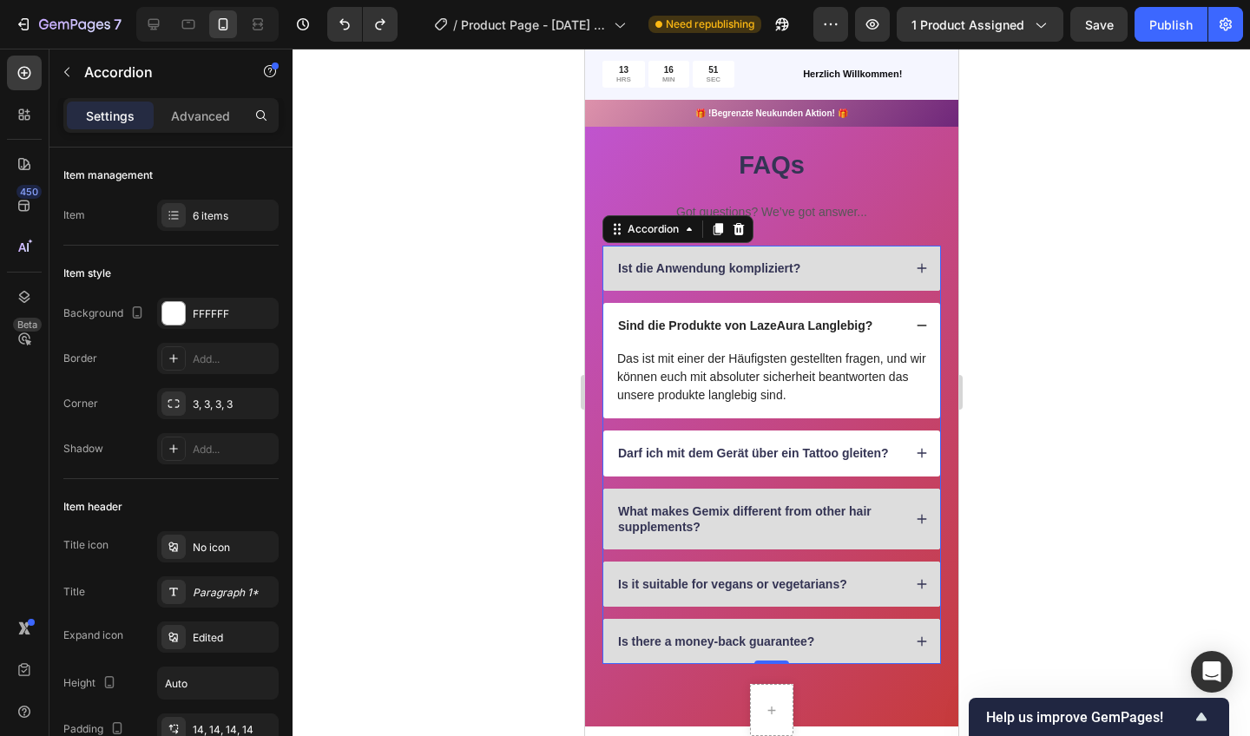
click at [916, 314] on div "Sind die Produkte von LazeAura Langlebig?" at bounding box center [771, 325] width 337 height 45
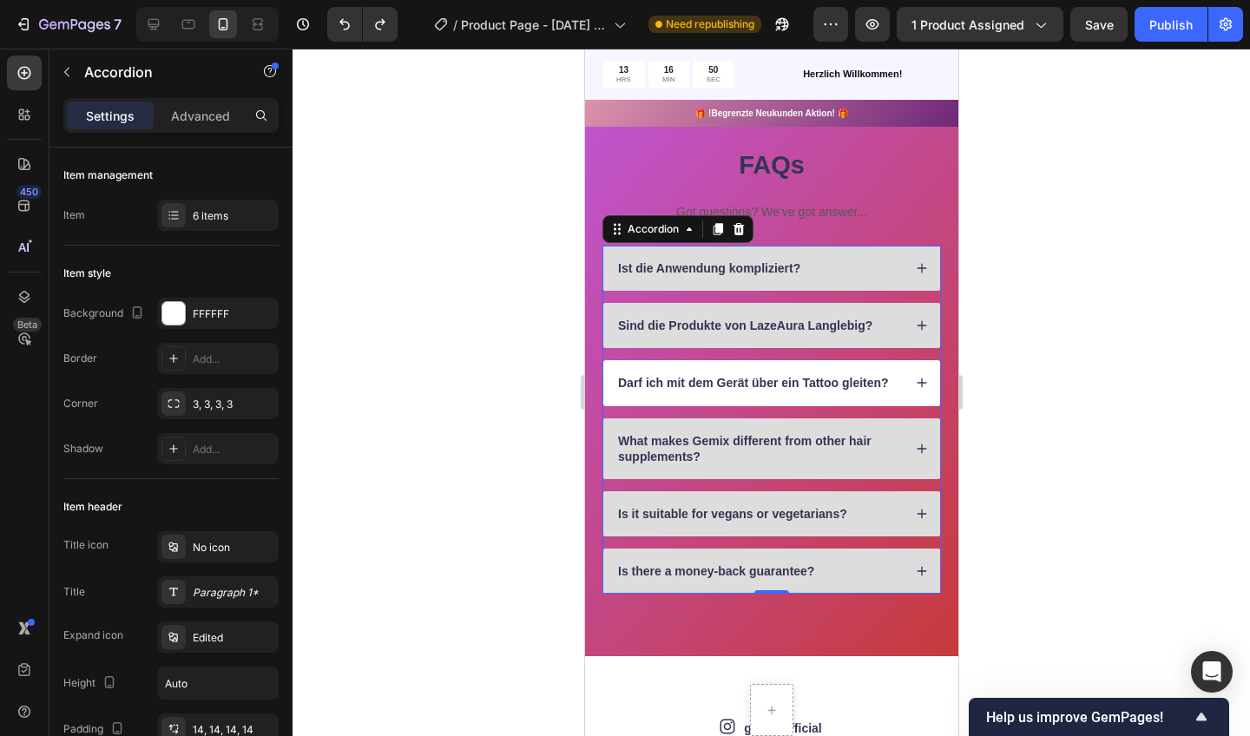
click at [912, 257] on div "Ist die Anwendung kompliziert?" at bounding box center [771, 268] width 337 height 45
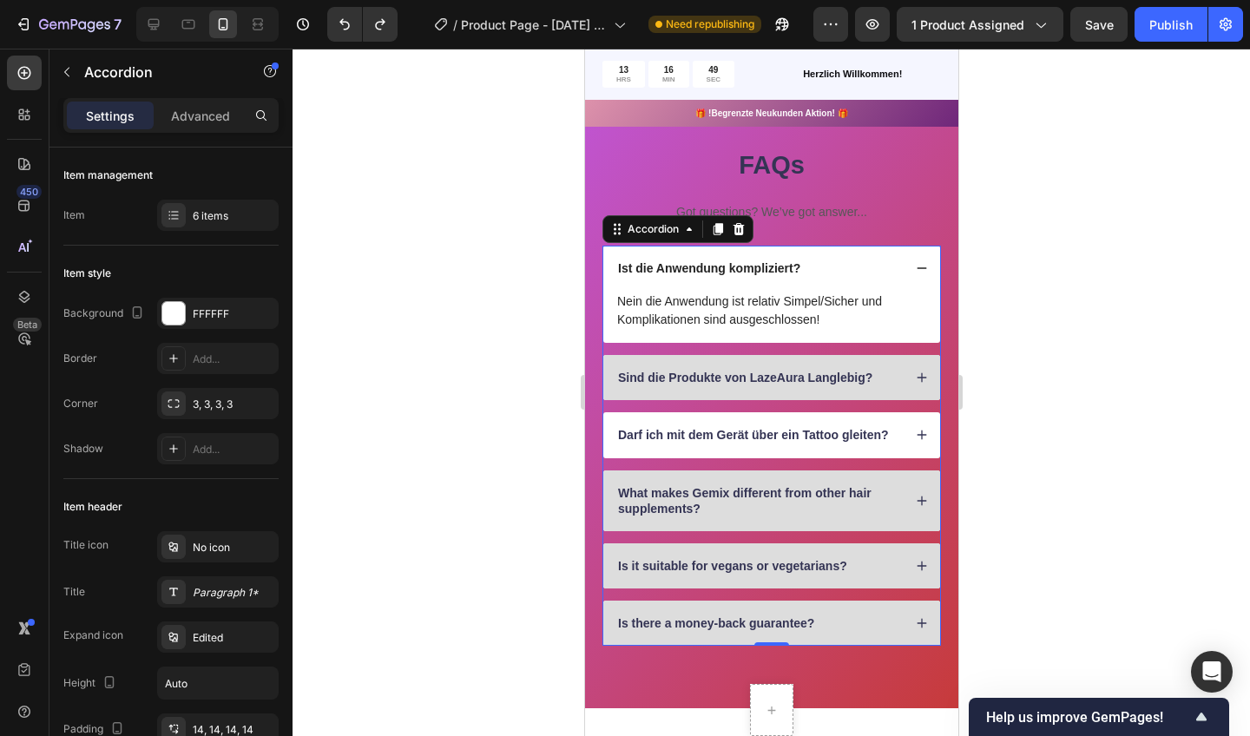
click at [914, 274] on div "Ist die Anwendung kompliziert?" at bounding box center [771, 268] width 337 height 45
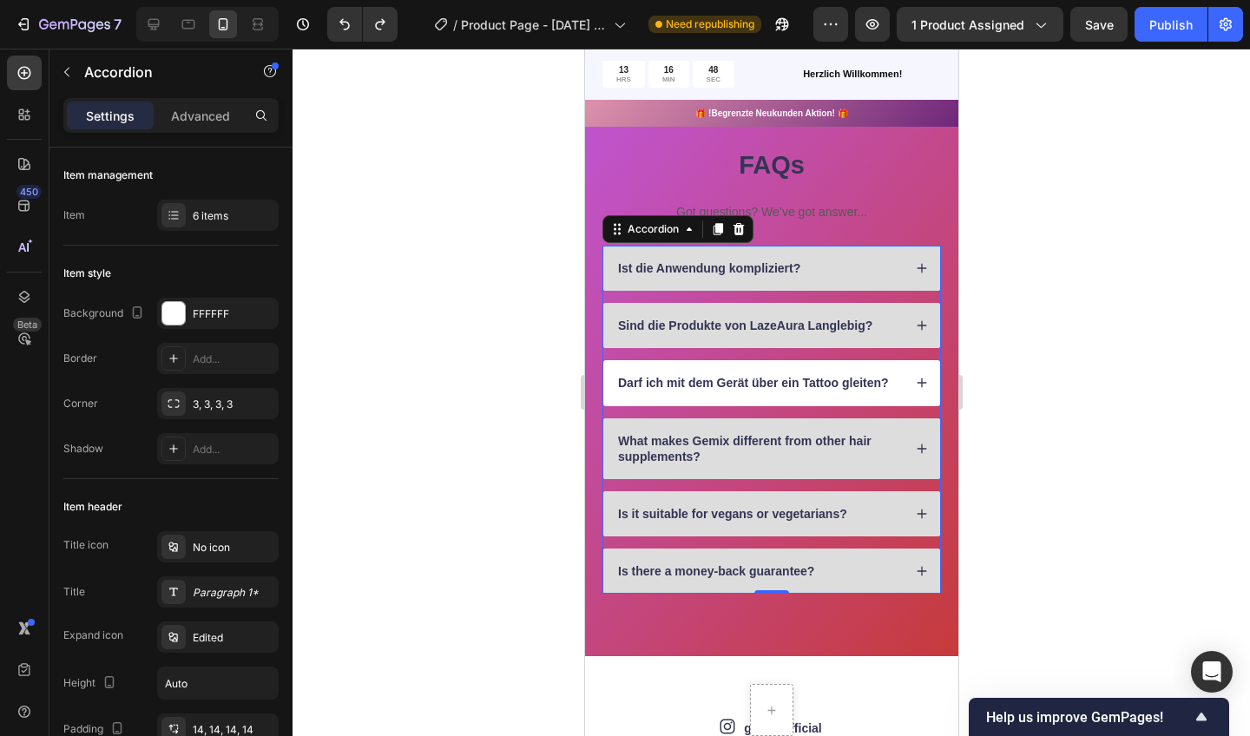
click at [919, 320] on icon at bounding box center [921, 326] width 12 height 12
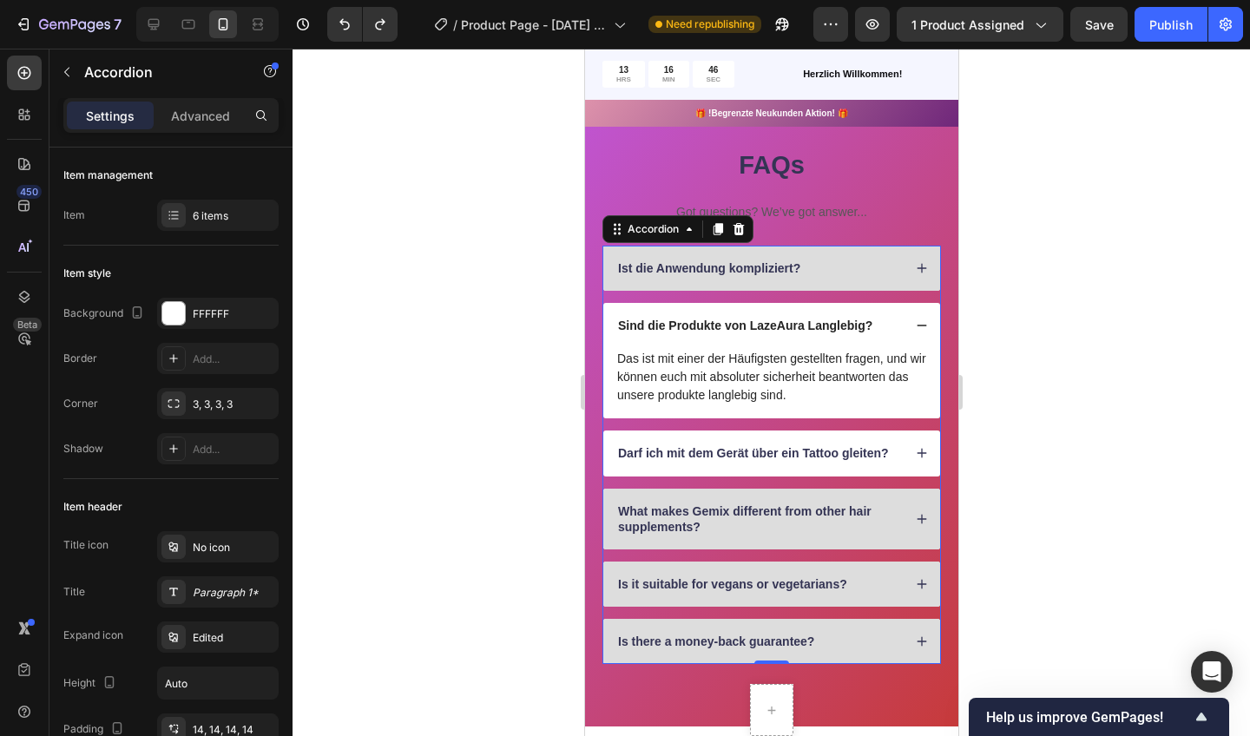
click at [921, 320] on icon at bounding box center [921, 326] width 12 height 12
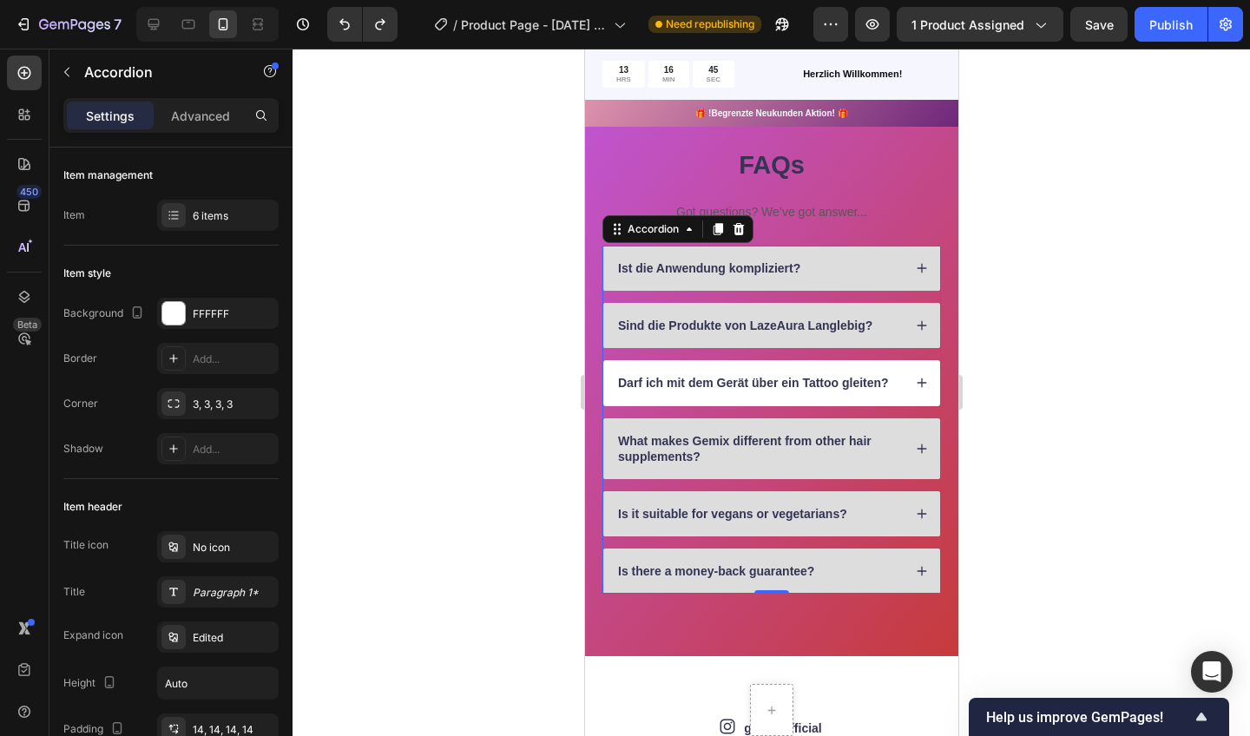
drag, startPoint x: 904, startPoint y: 377, endPoint x: 912, endPoint y: 369, distance: 11.1
click at [912, 369] on div "Darf ich mit dem Gerät über ein Tattoo gleiten?" at bounding box center [771, 382] width 337 height 45
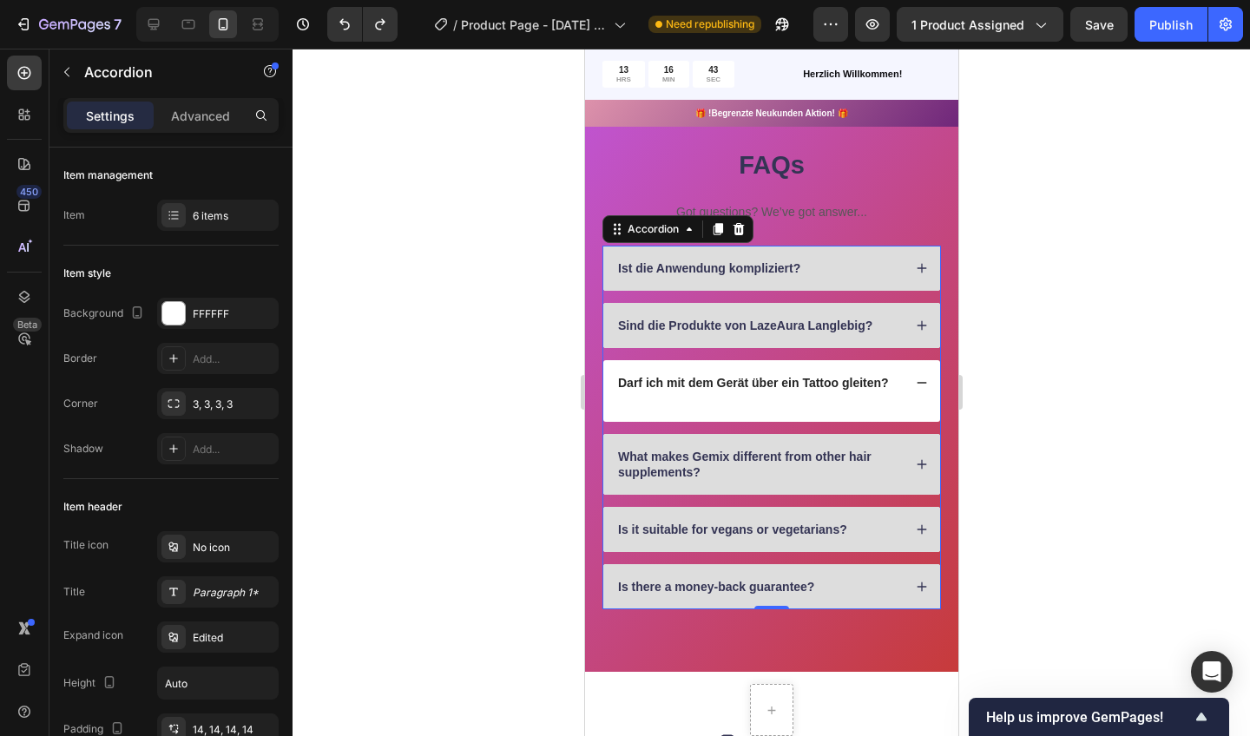
drag, startPoint x: 912, startPoint y: 369, endPoint x: 893, endPoint y: 359, distance: 21.8
click at [893, 360] on div "Darf ich mit dem Gerät über ein Tattoo gleiten?" at bounding box center [771, 382] width 337 height 45
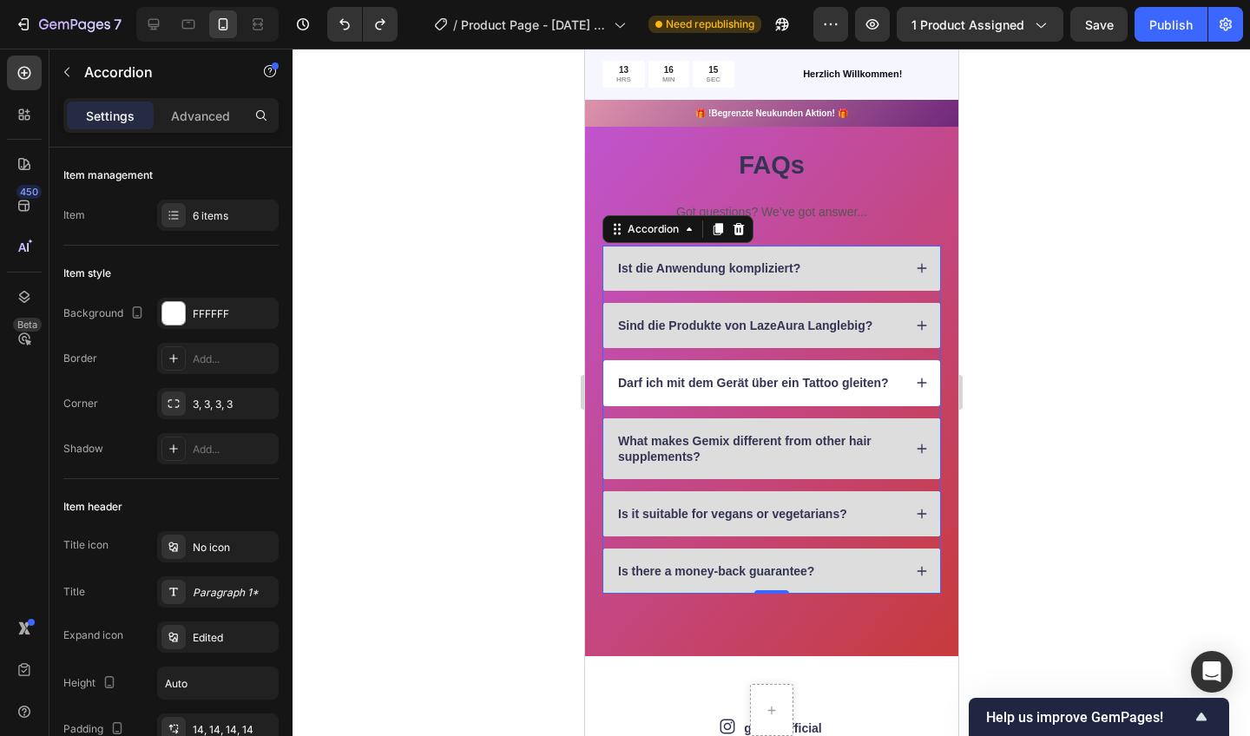
click at [913, 379] on div "Darf ich mit dem Gerät über ein Tattoo gleiten?" at bounding box center [771, 382] width 337 height 45
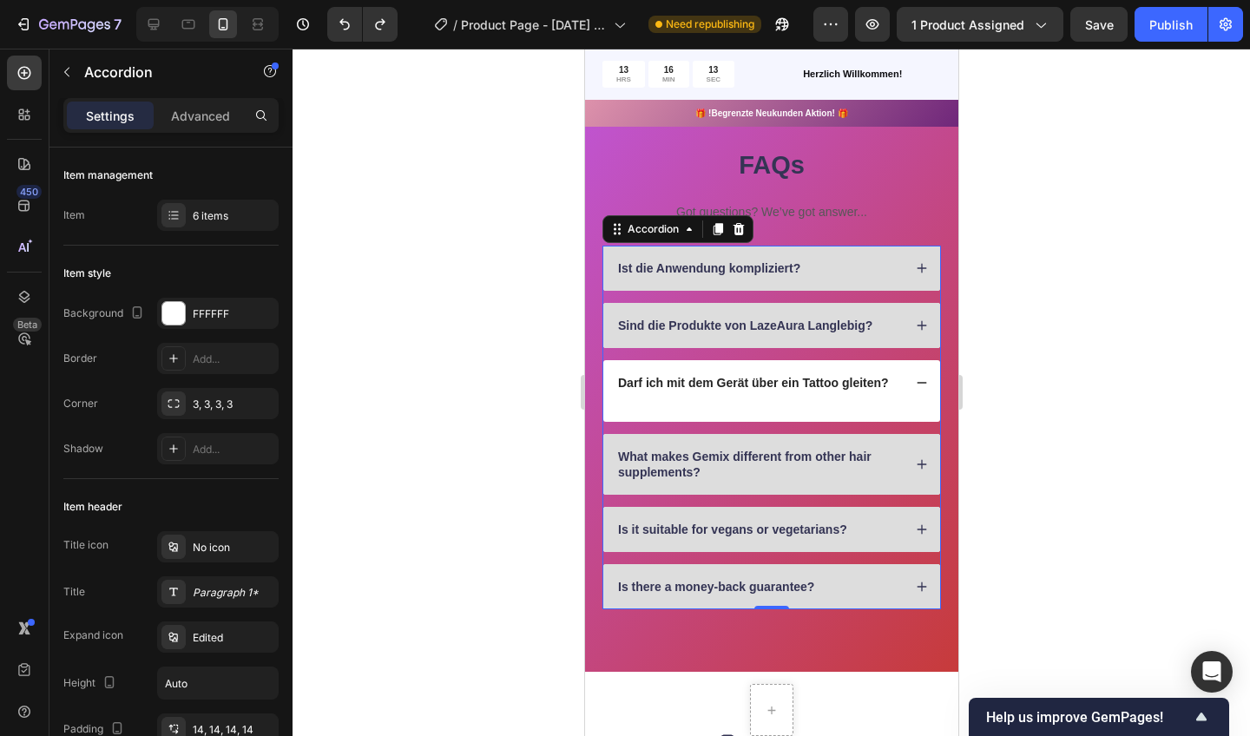
click at [604, 398] on div "Darf ich mit dem Gerät über ein Tattoo gleiten?" at bounding box center [771, 382] width 337 height 45
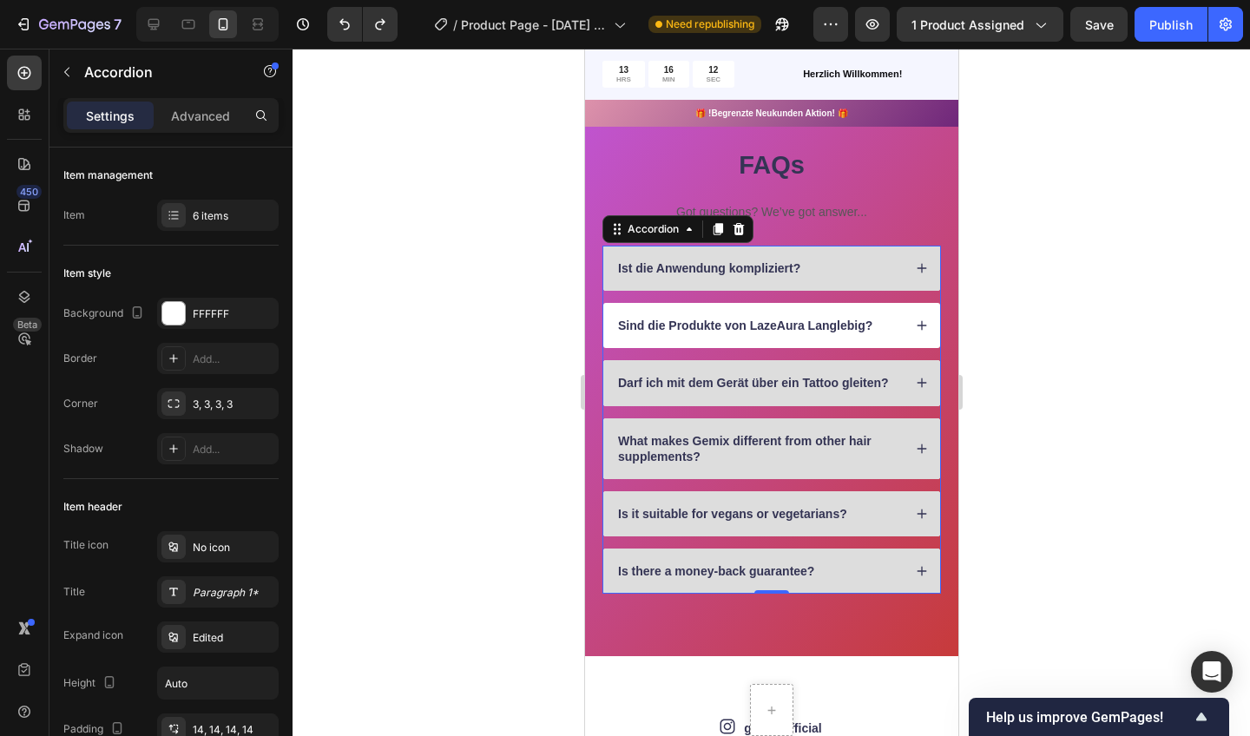
drag, startPoint x: 893, startPoint y: 359, endPoint x: 644, endPoint y: 335, distance: 249.4
click at [644, 335] on div "Sind die Produkte von LazeAura Langlebig?" at bounding box center [771, 325] width 337 height 45
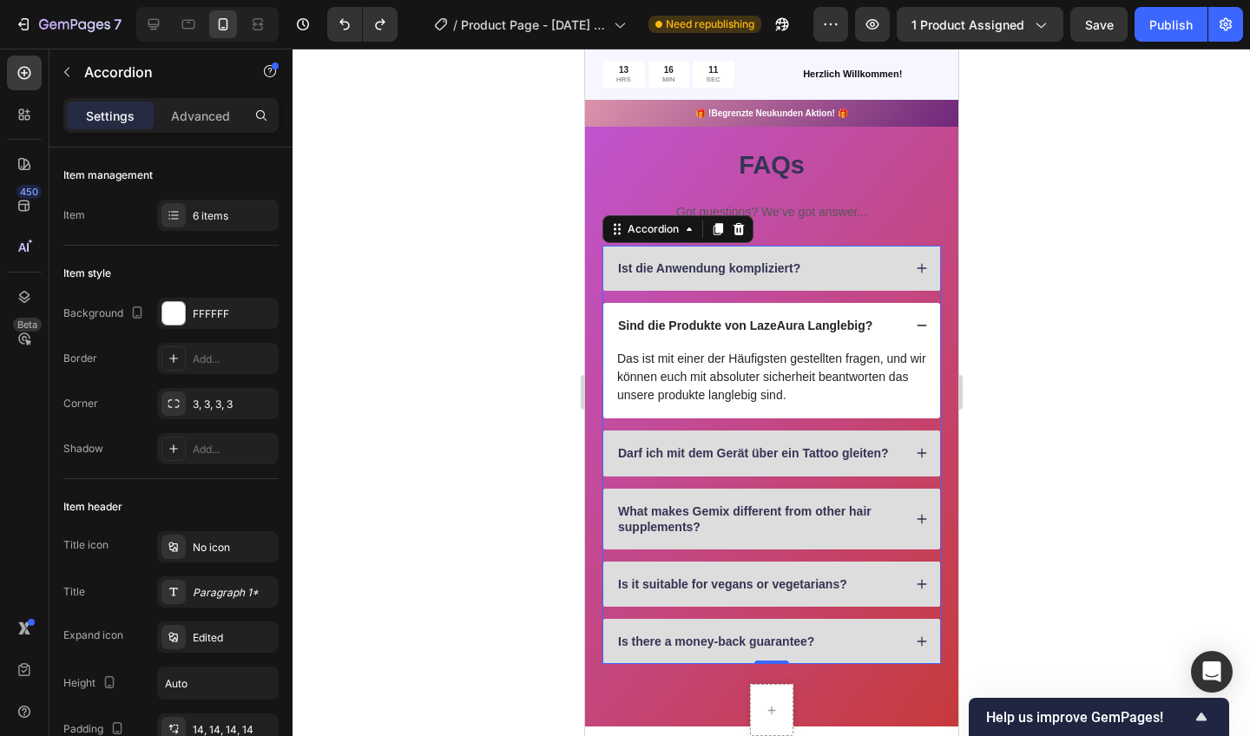
click at [670, 323] on p "Sind die Produkte von LazeAura Langlebig?" at bounding box center [744, 326] width 254 height 16
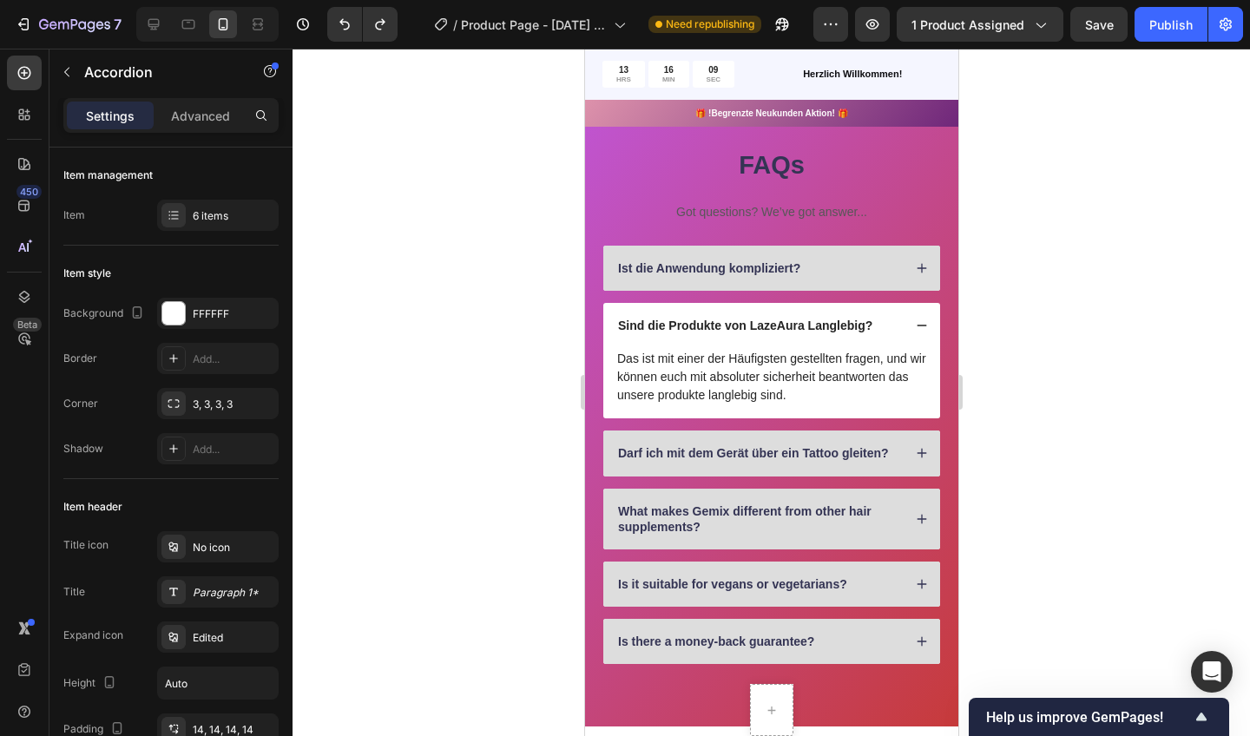
click at [916, 320] on icon at bounding box center [921, 326] width 12 height 12
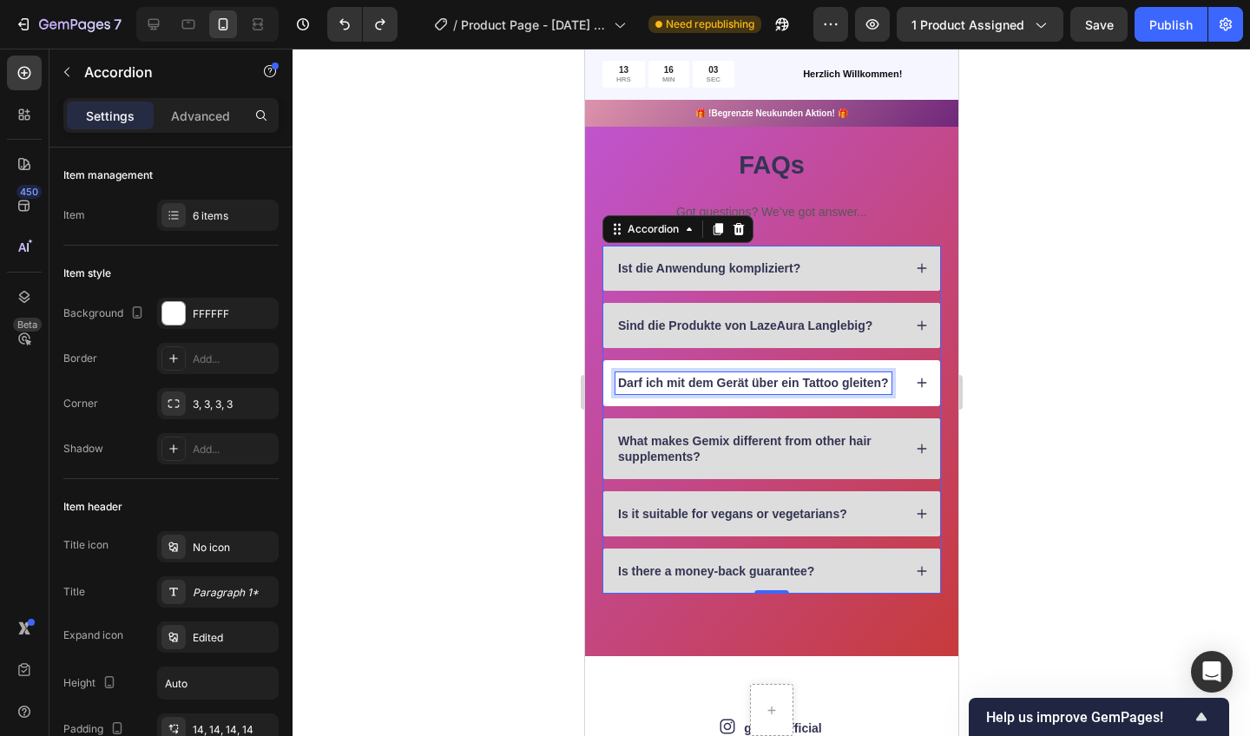
drag, startPoint x: 644, startPoint y: 335, endPoint x: 887, endPoint y: 381, distance: 247.4
click at [887, 381] on p "Darf ich mit dem Gerät über ein Tattoo gleiten?" at bounding box center [752, 383] width 271 height 16
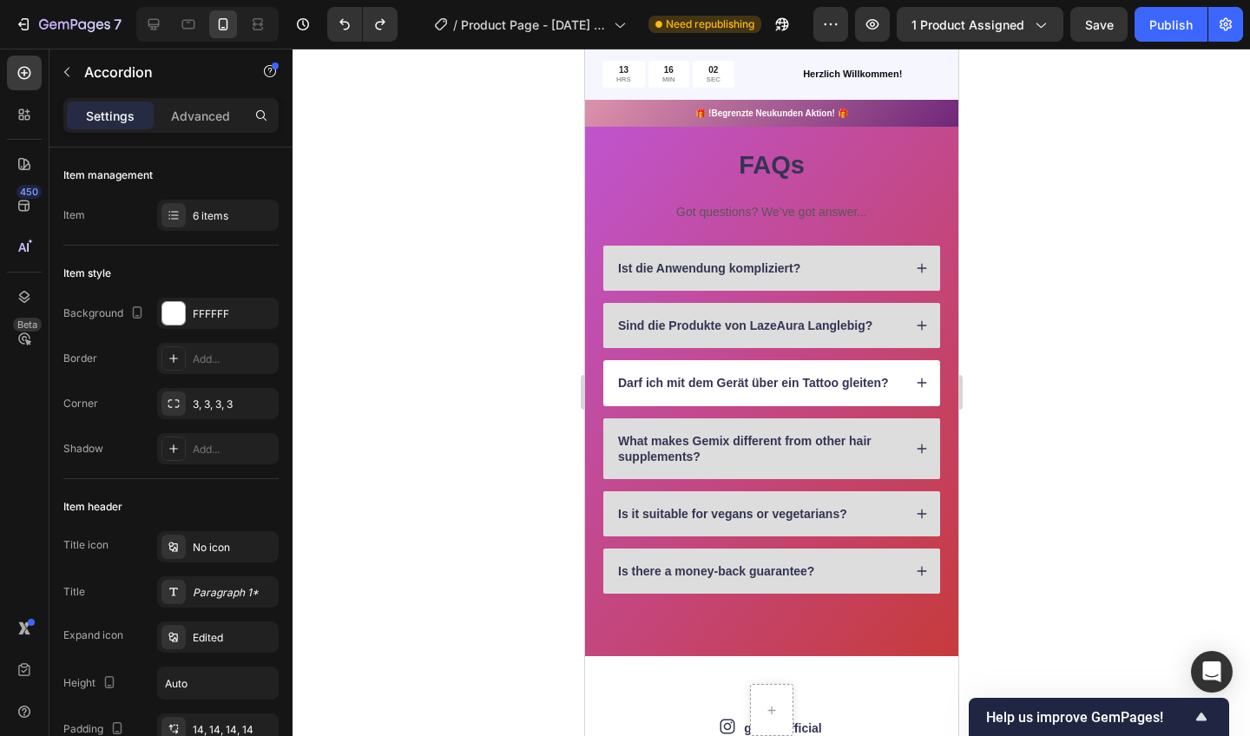
click at [915, 382] on icon at bounding box center [921, 383] width 12 height 12
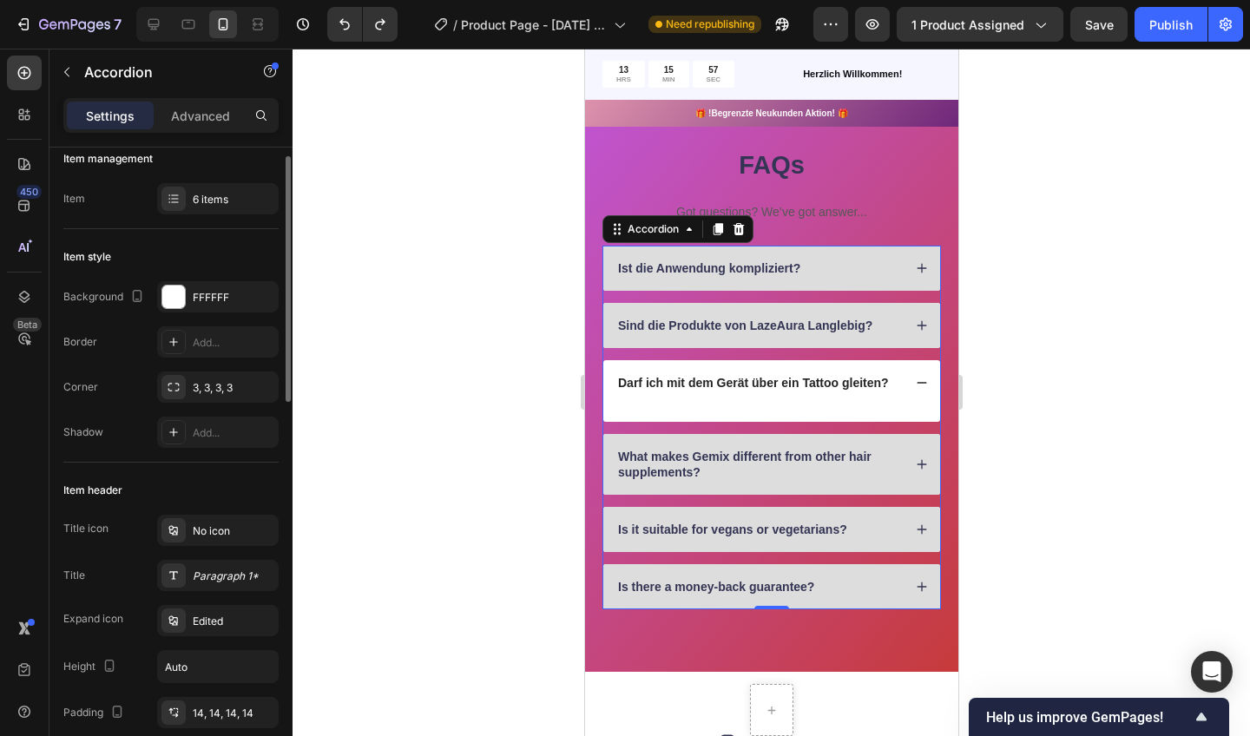
scroll to position [18, 0]
click at [69, 65] on icon "button" at bounding box center [67, 72] width 14 height 14
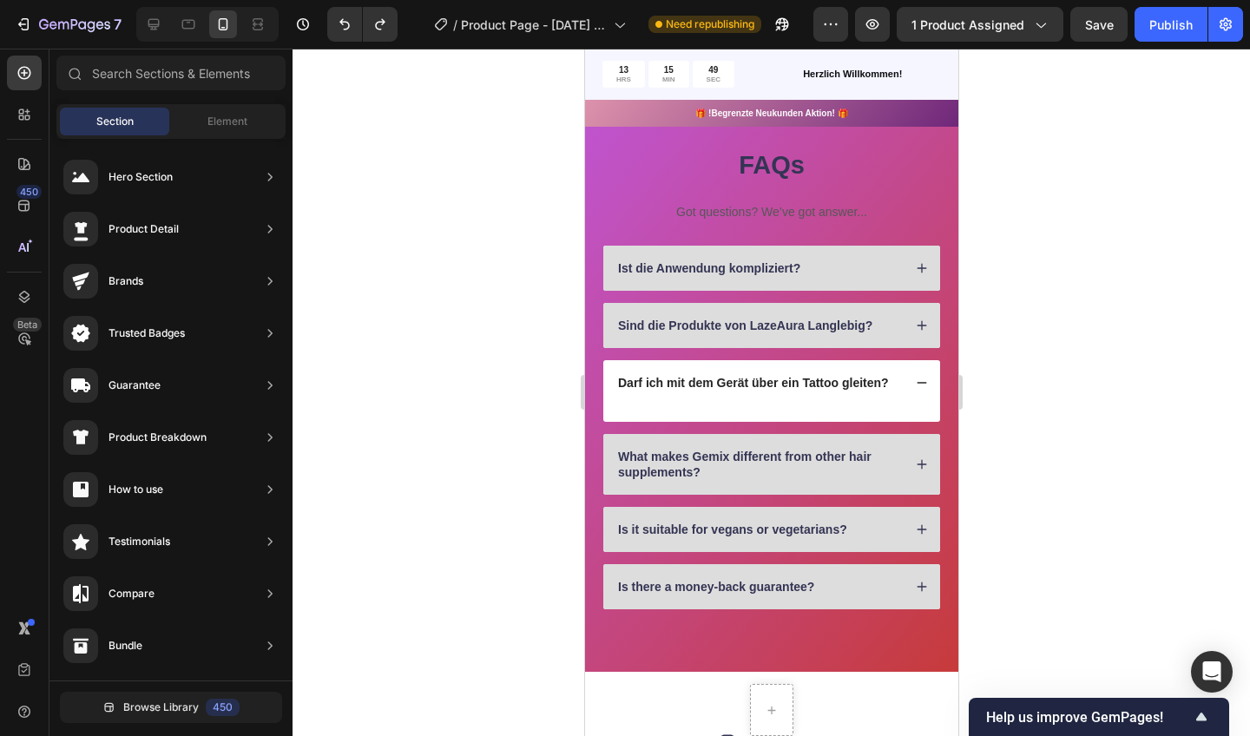
click at [215, 136] on div "Section Element" at bounding box center [170, 121] width 229 height 35
click at [221, 130] on div "Element" at bounding box center [227, 122] width 109 height 28
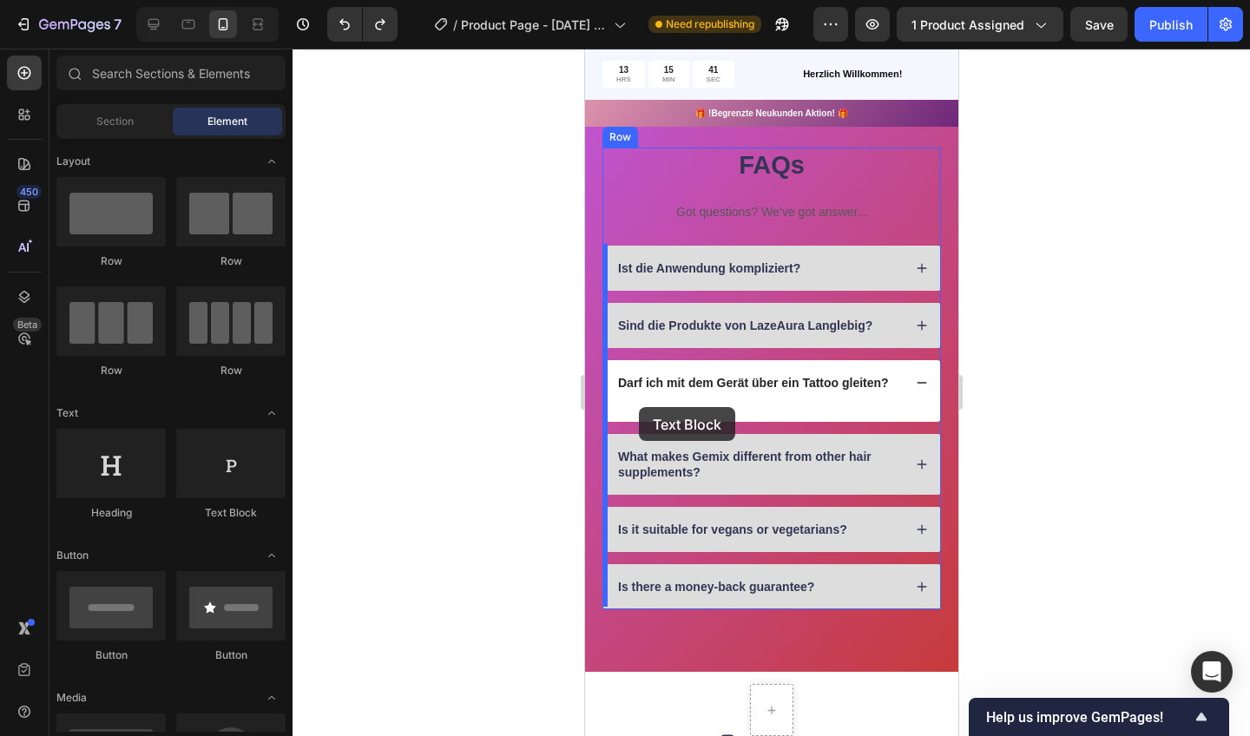
drag, startPoint x: 709, startPoint y: 544, endPoint x: 638, endPoint y: 407, distance: 153.8
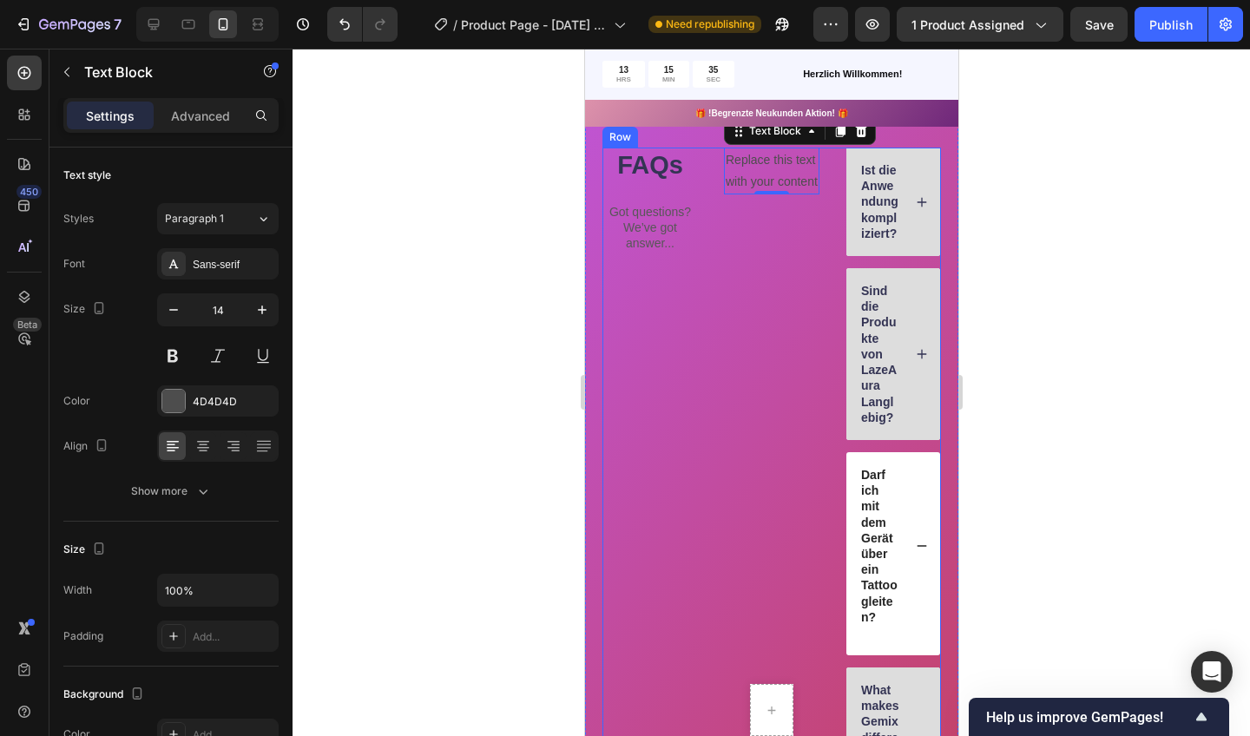
click at [341, 25] on icon "Undo/Redo" at bounding box center [344, 24] width 17 height 17
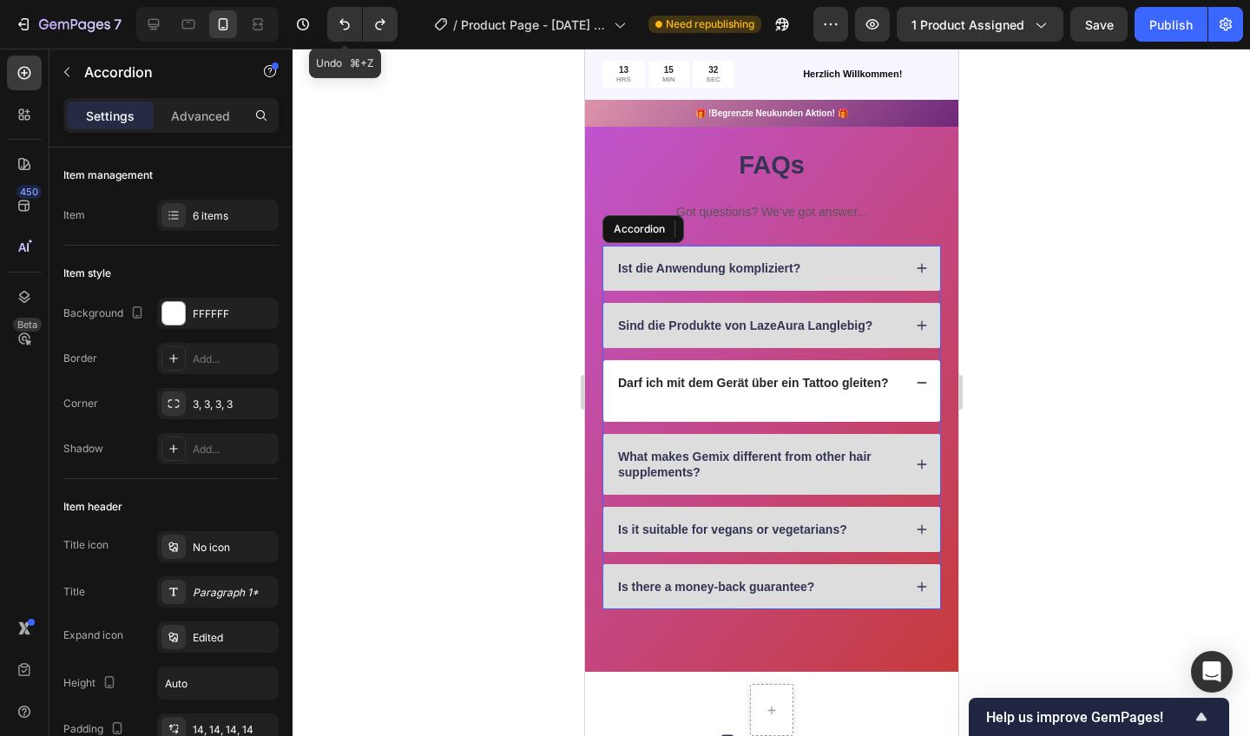
drag, startPoint x: 638, startPoint y: 407, endPoint x: 781, endPoint y: 373, distance: 146.4
click at [781, 375] on p "Darf ich mit dem Gerät über ein Tattoo gleiten?" at bounding box center [752, 383] width 271 height 16
click at [918, 379] on icon at bounding box center [921, 383] width 12 height 12
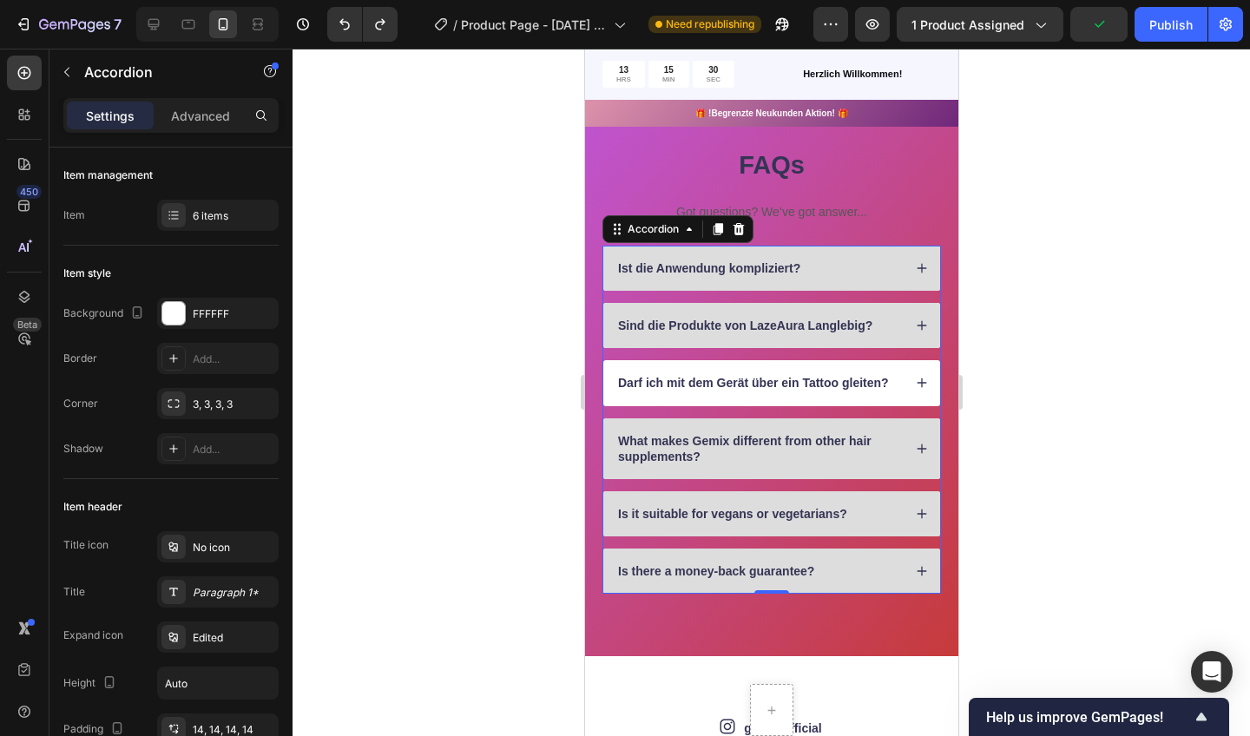
click at [901, 384] on div "Darf ich mit dem Gerät über ein Tattoo gleiten?" at bounding box center [771, 382] width 337 height 45
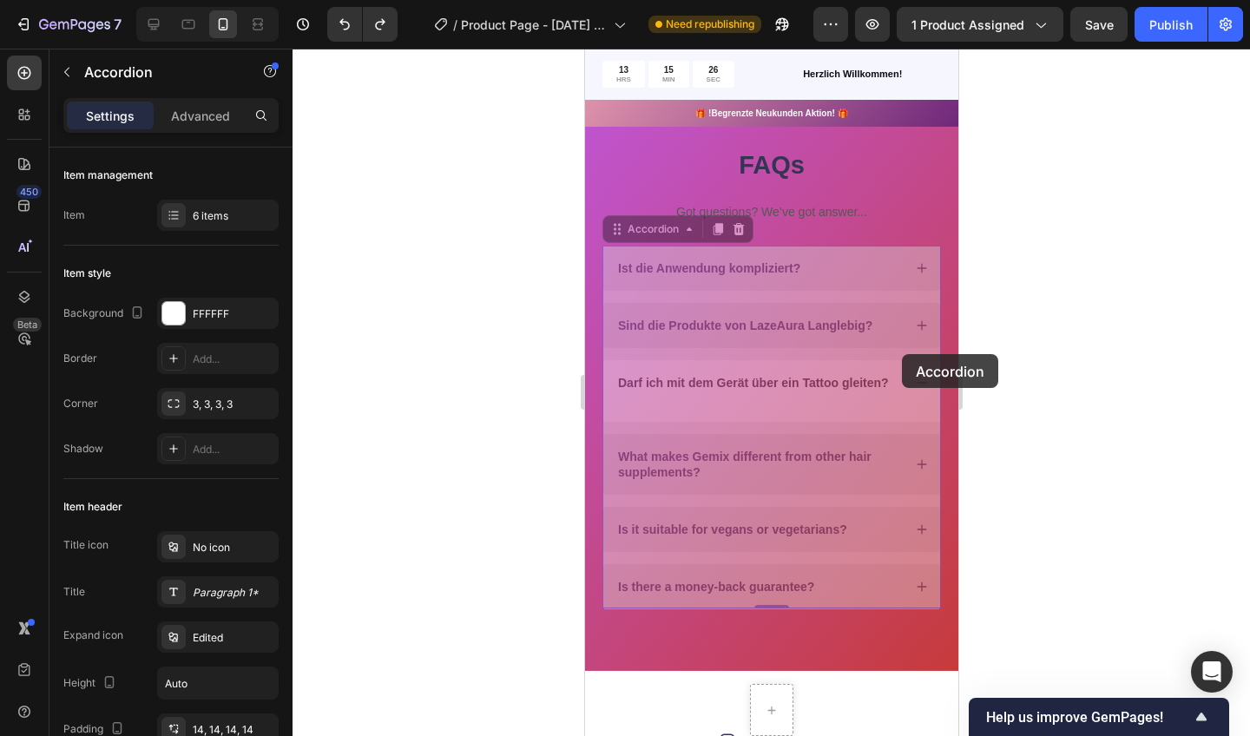
drag, startPoint x: 781, startPoint y: 373, endPoint x: 901, endPoint y: 354, distance: 122.2
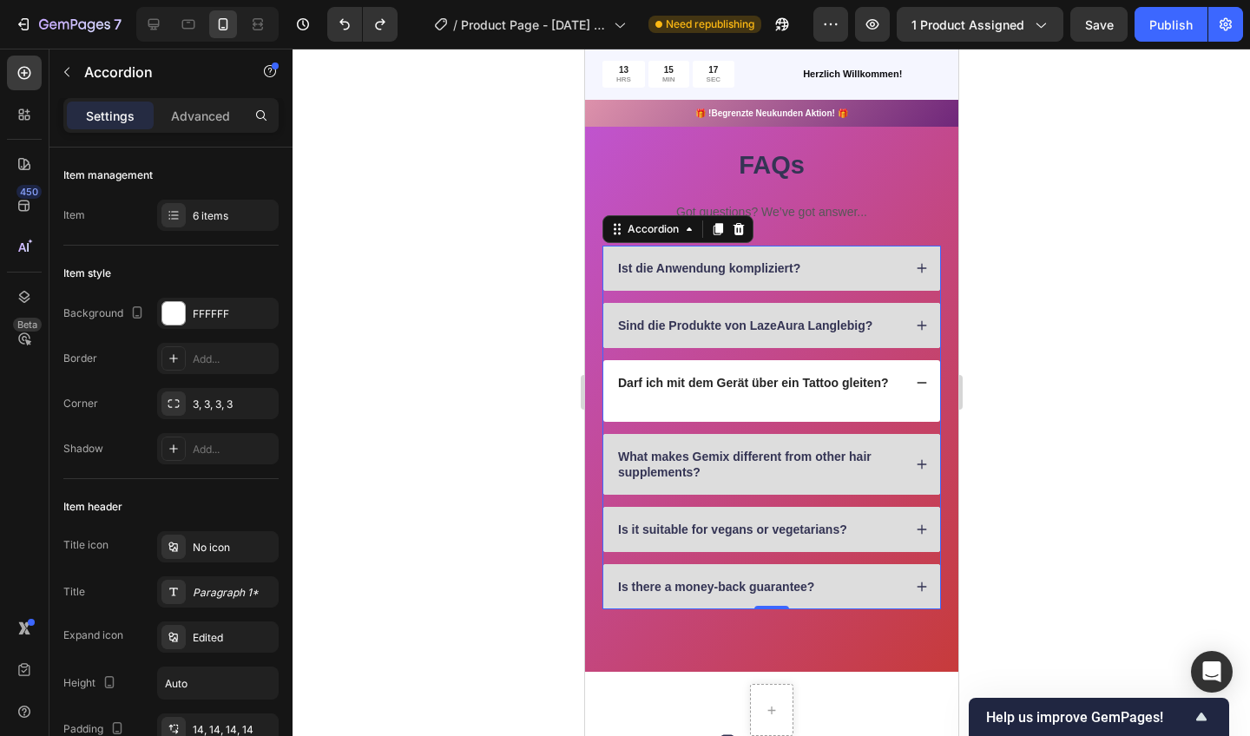
click at [179, 214] on icon at bounding box center [174, 215] width 14 height 14
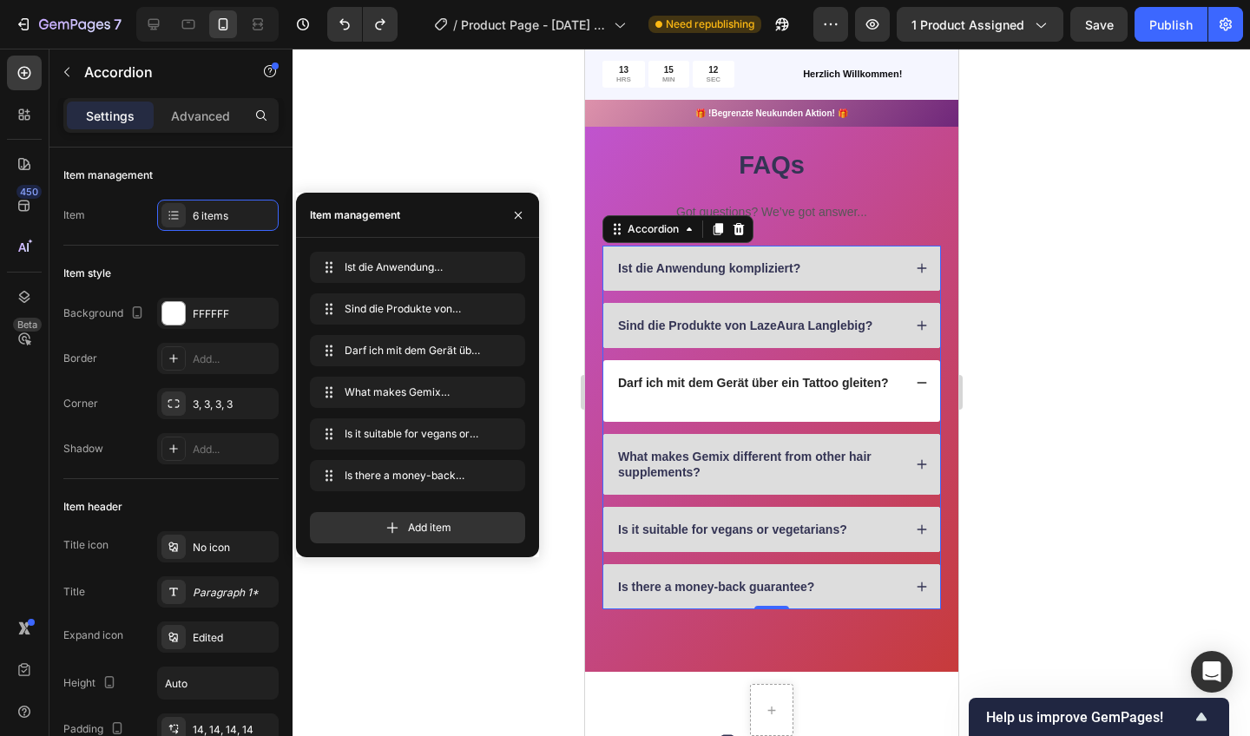
click at [383, 352] on span "Darf ich mit dem Gerät über ein Tattoo gleiten?" at bounding box center [414, 351] width 139 height 16
click at [508, 351] on icon "button" at bounding box center [506, 351] width 14 height 14
drag, startPoint x: 317, startPoint y: 306, endPoint x: 499, endPoint y: 349, distance: 187.4
click at [499, 349] on div "Delete" at bounding box center [494, 351] width 32 height 16
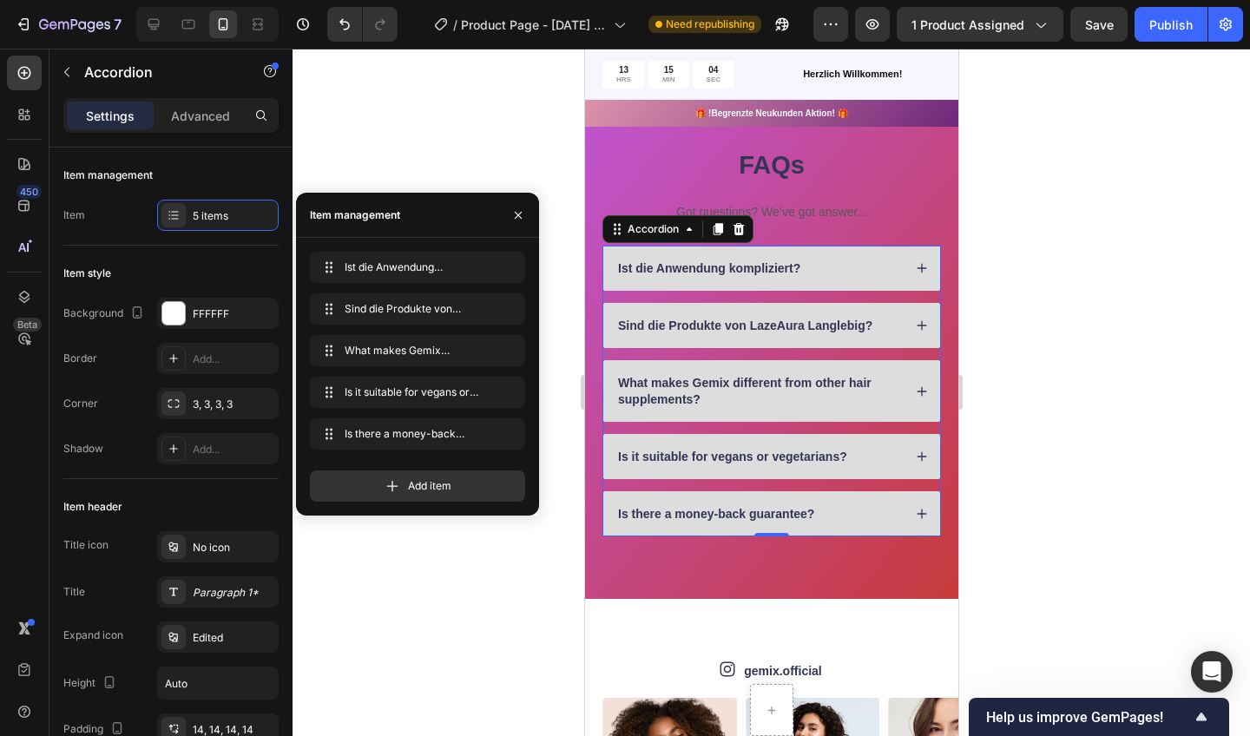
click at [520, 210] on icon "button" at bounding box center [518, 215] width 14 height 14
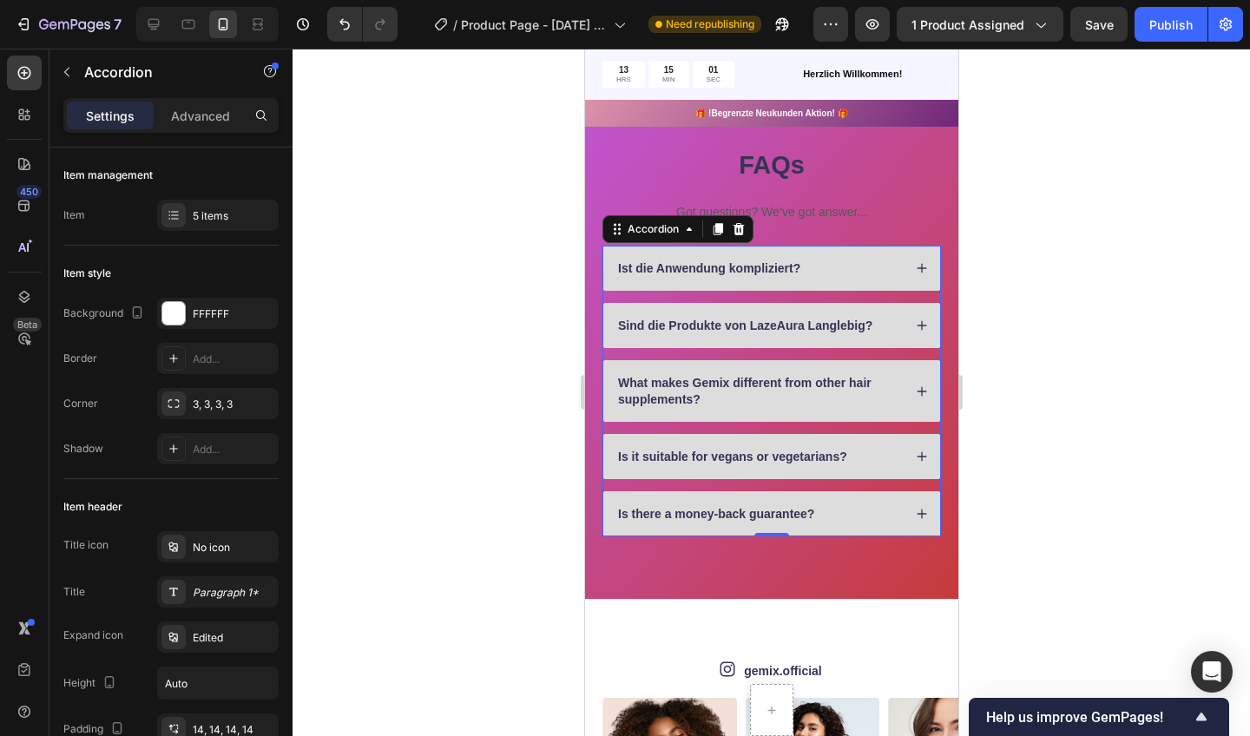
click at [221, 209] on div "5 items" at bounding box center [234, 216] width 82 height 16
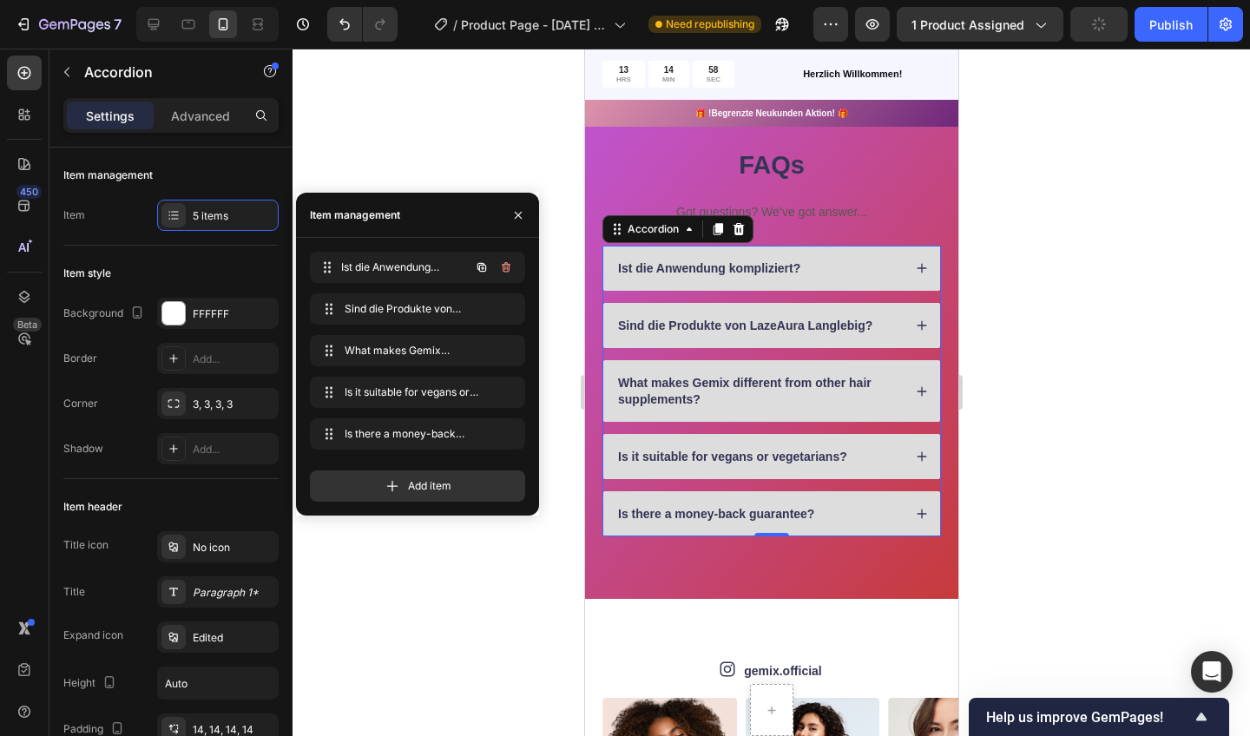
click at [387, 263] on span "Ist die Anwendung kompliziert?" at bounding box center [405, 268] width 128 height 16
click at [482, 267] on icon "button" at bounding box center [482, 267] width 14 height 14
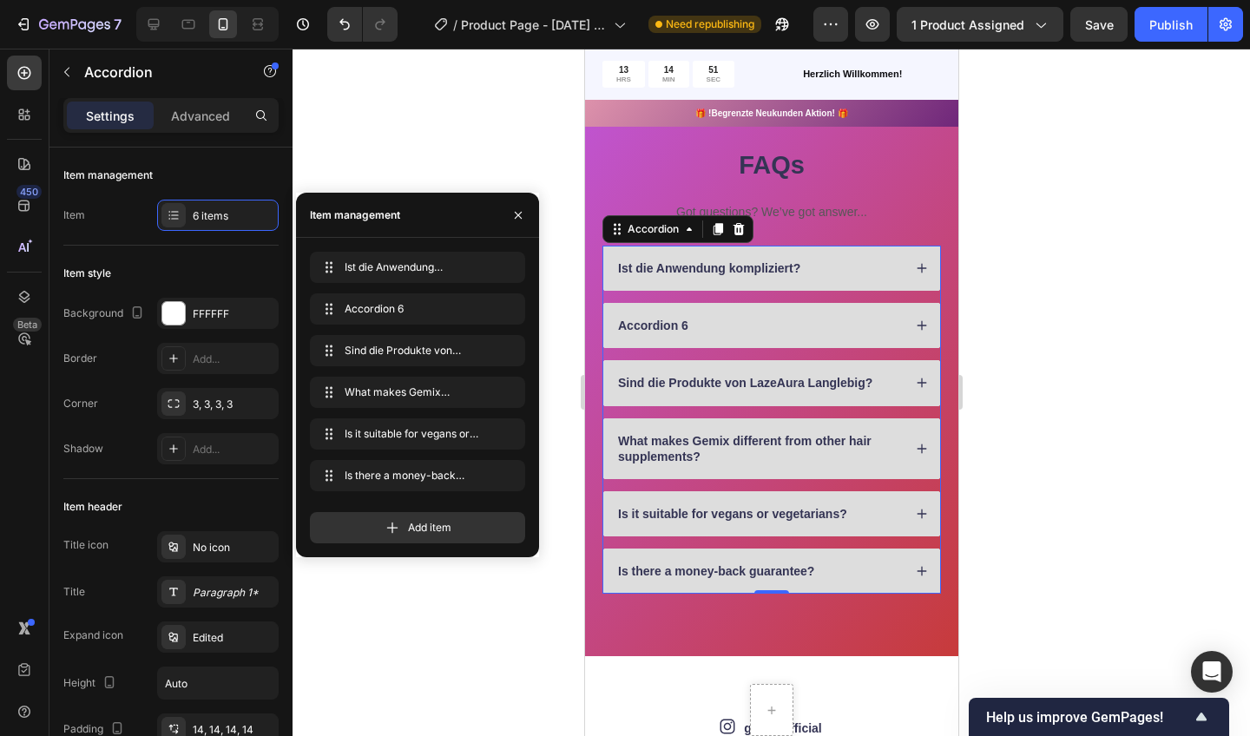
click at [483, 162] on div at bounding box center [772, 393] width 958 height 688
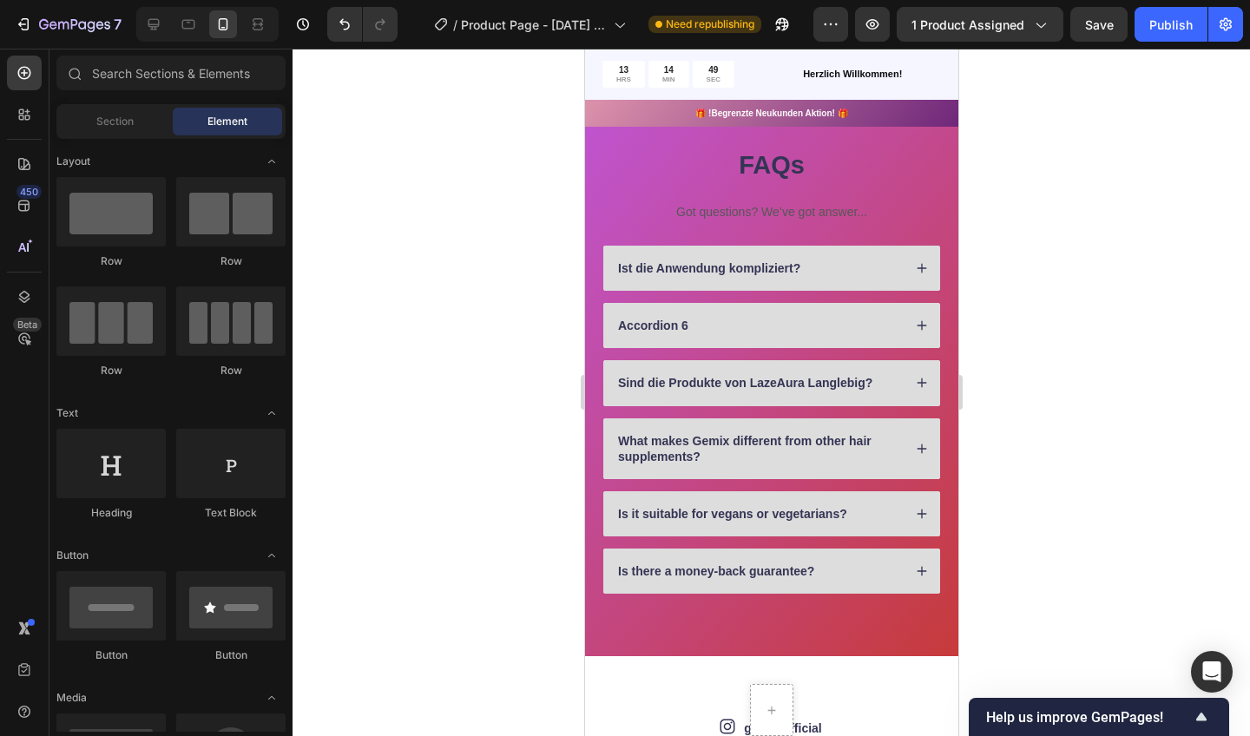
click at [669, 309] on div "Accordion 6" at bounding box center [771, 325] width 337 height 45
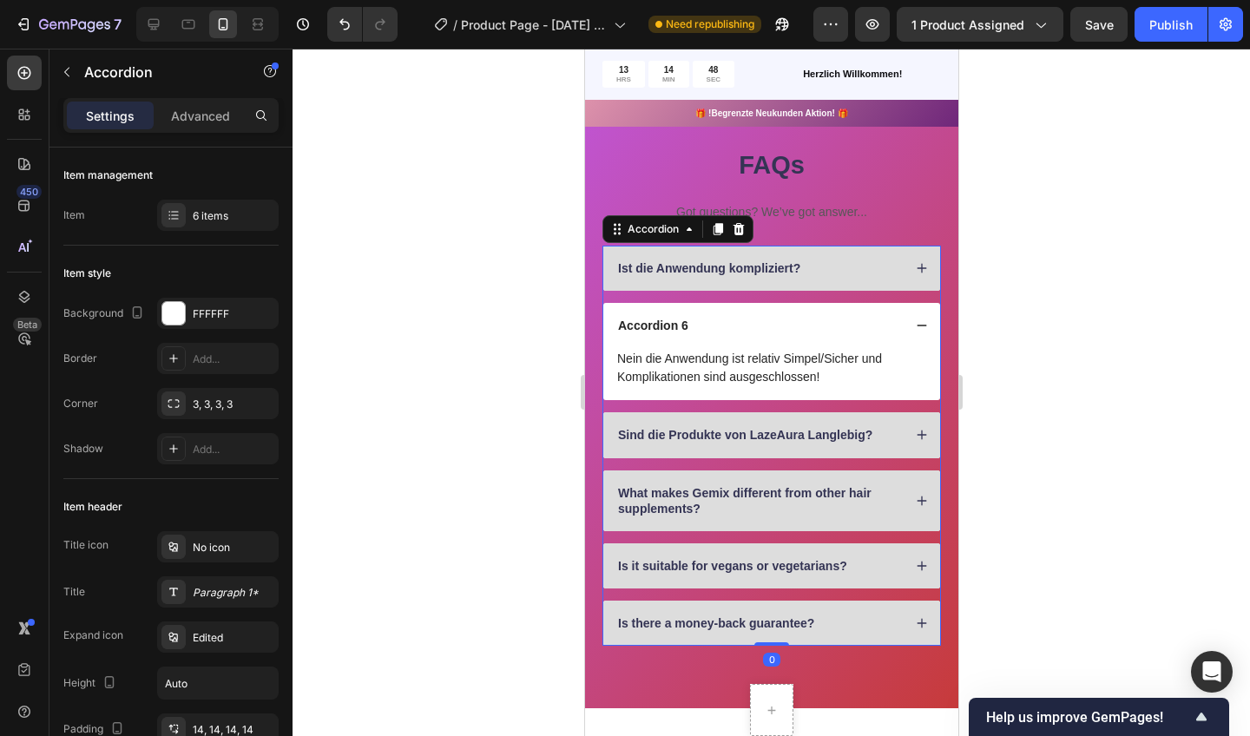
click at [696, 318] on div "Accordion 6" at bounding box center [758, 325] width 287 height 21
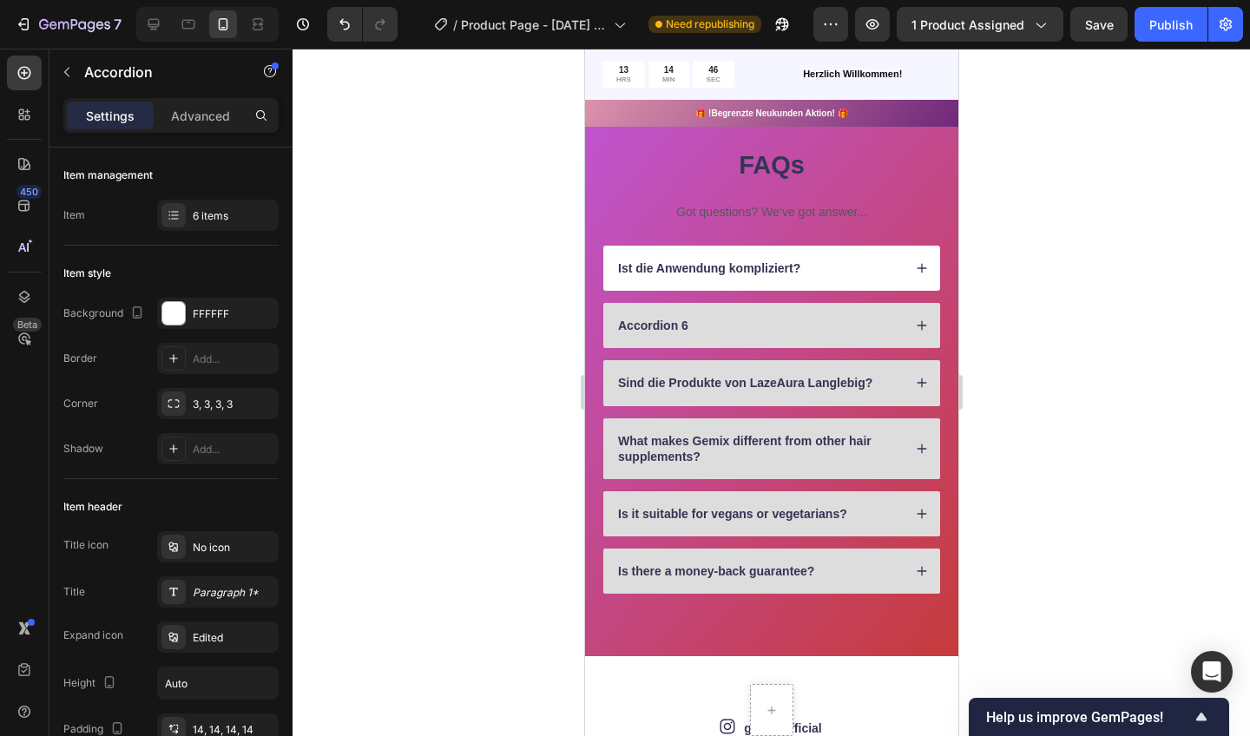
drag, startPoint x: 1104, startPoint y: 259, endPoint x: 819, endPoint y: 264, distance: 285.7
click at [819, 264] on div "Ist die Anwendung kompliziert?" at bounding box center [758, 268] width 287 height 21
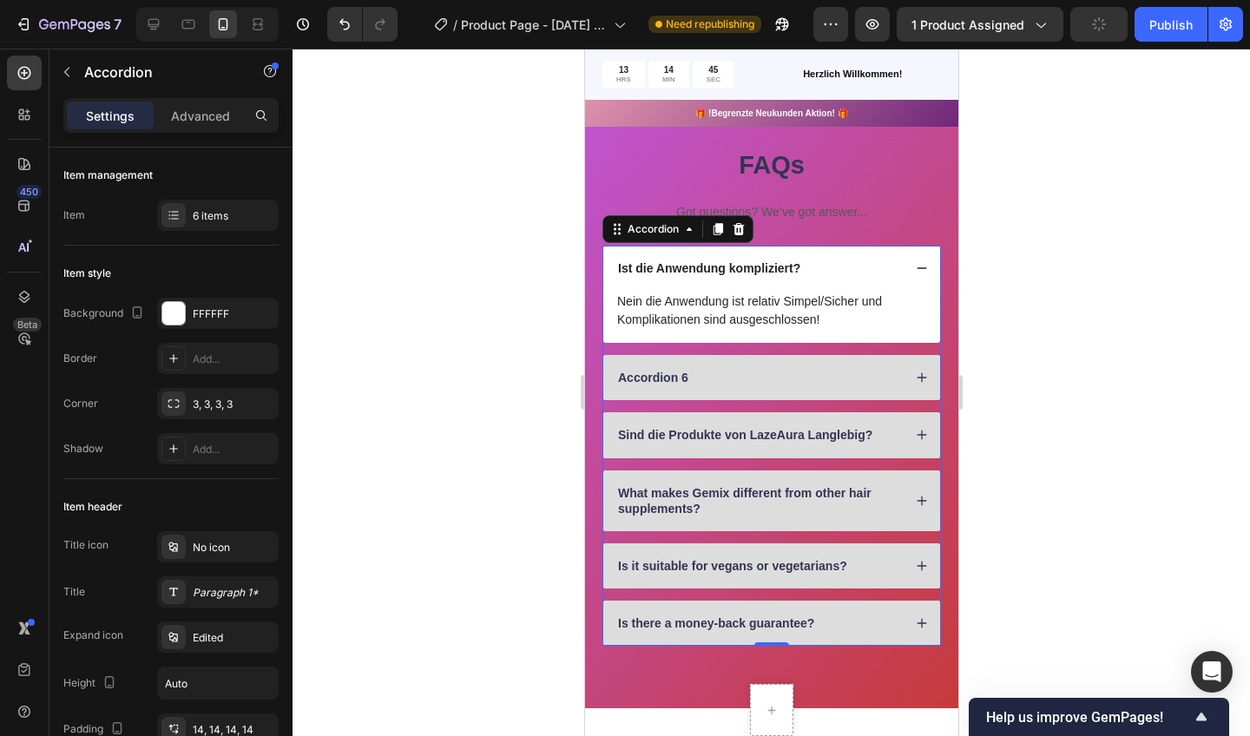
click at [828, 264] on div "Ist die Anwendung kompliziert?" at bounding box center [758, 268] width 287 height 21
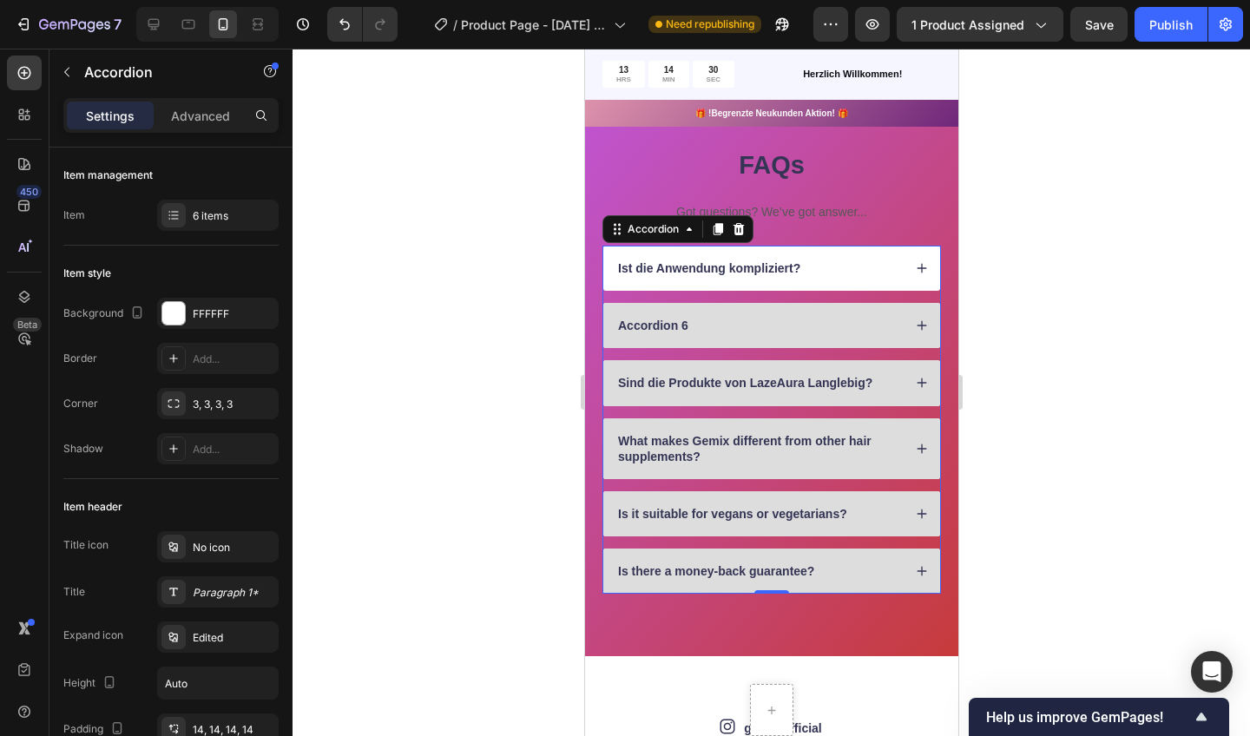
drag, startPoint x: 819, startPoint y: 264, endPoint x: 927, endPoint y: 259, distance: 108.7
click at [927, 259] on div "Ist die Anwendung kompliziert?" at bounding box center [771, 268] width 337 height 45
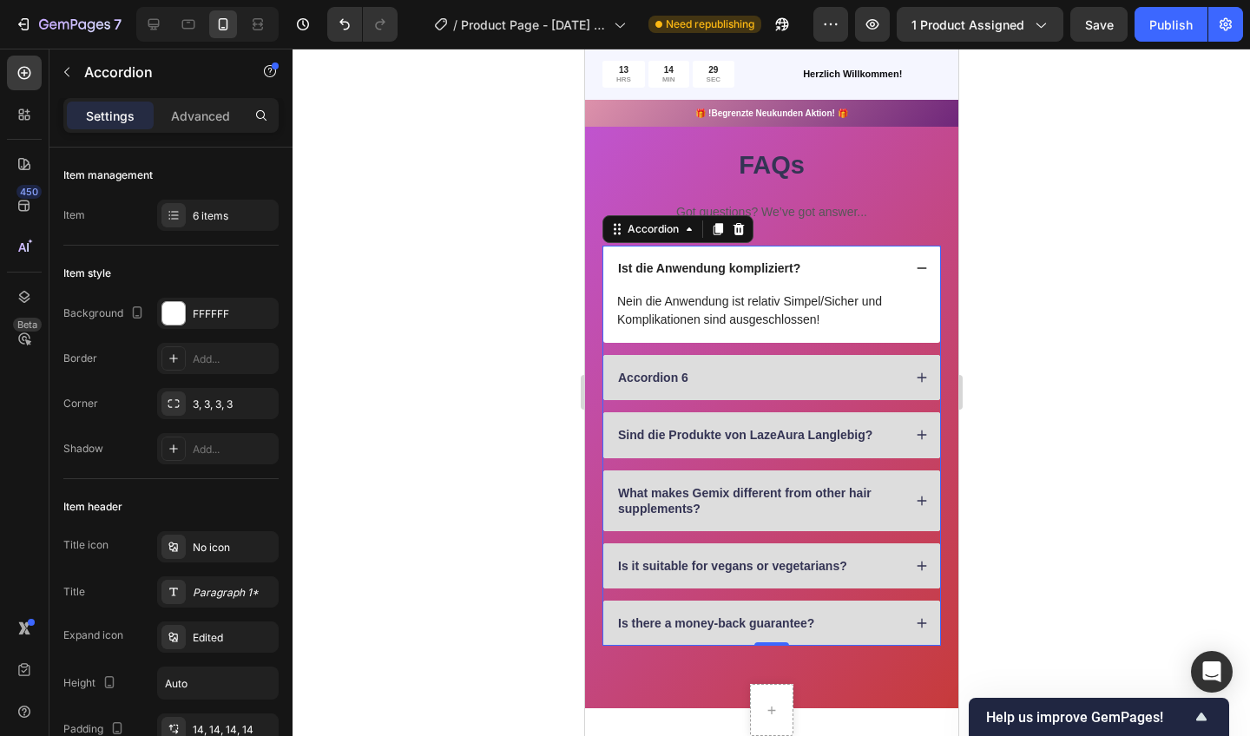
click at [922, 262] on icon at bounding box center [921, 268] width 12 height 12
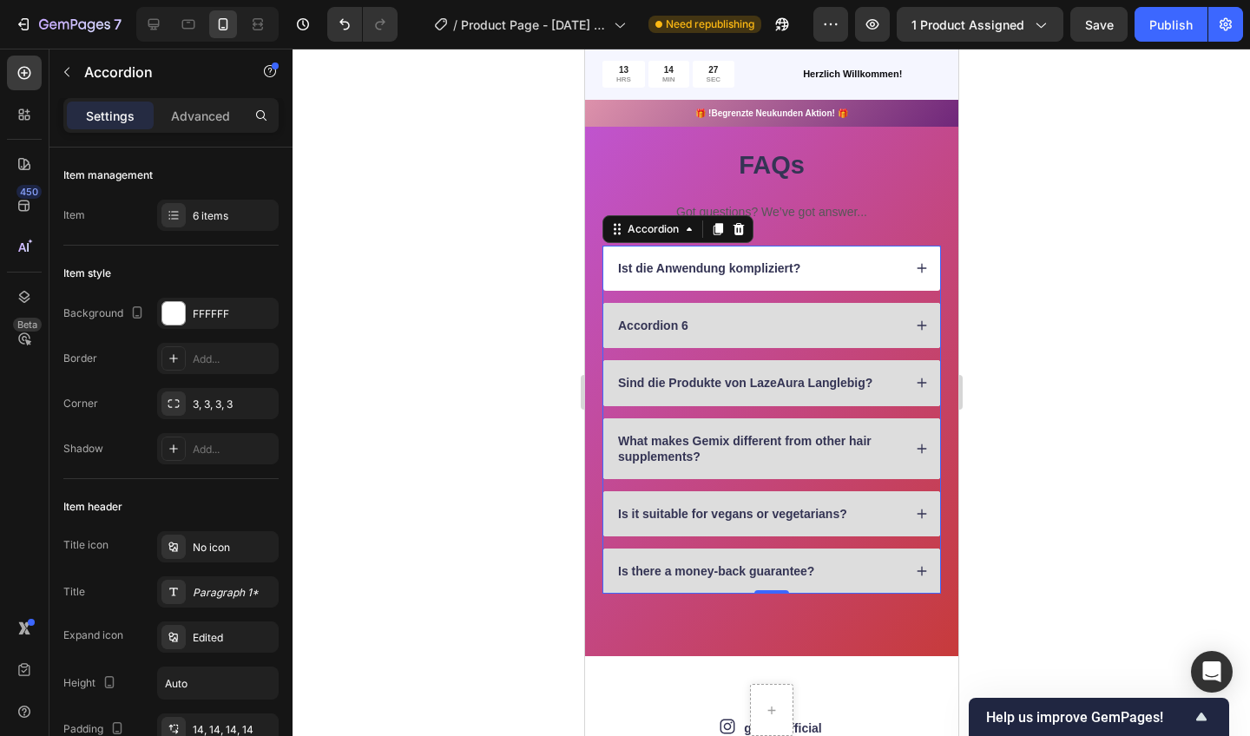
click at [920, 320] on icon at bounding box center [921, 326] width 12 height 12
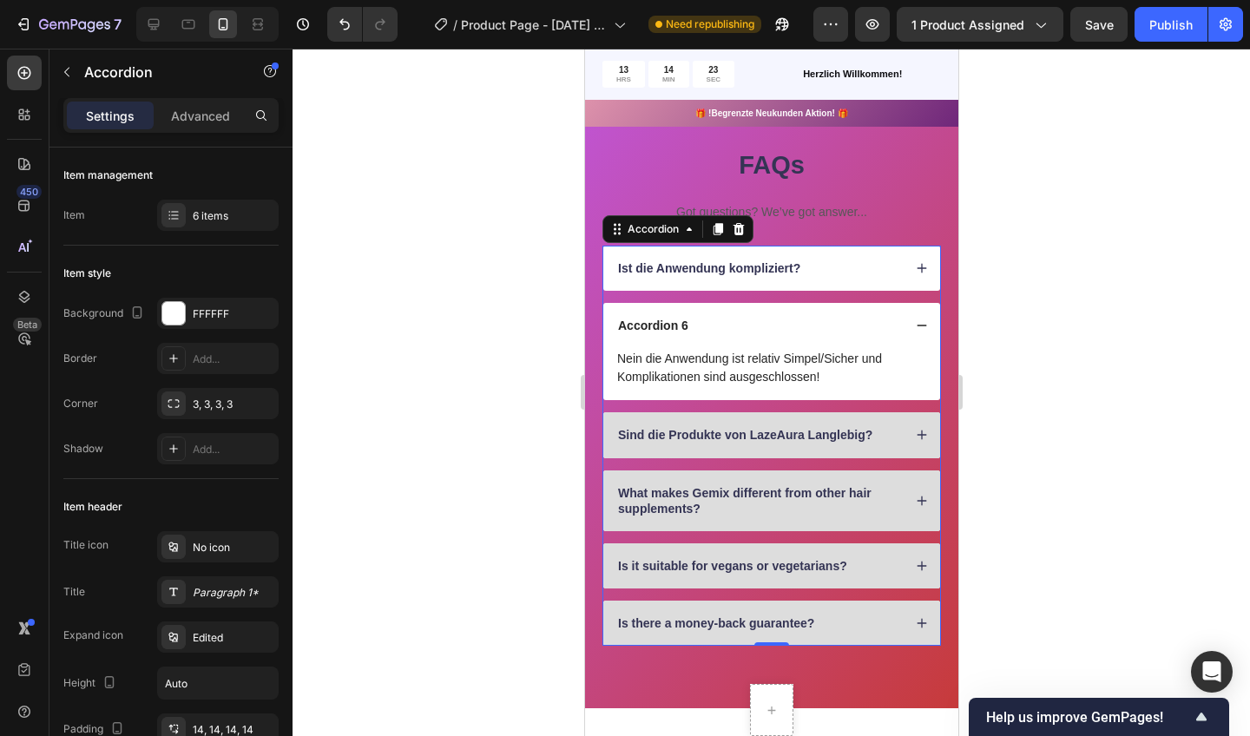
click at [920, 320] on icon at bounding box center [921, 326] width 12 height 12
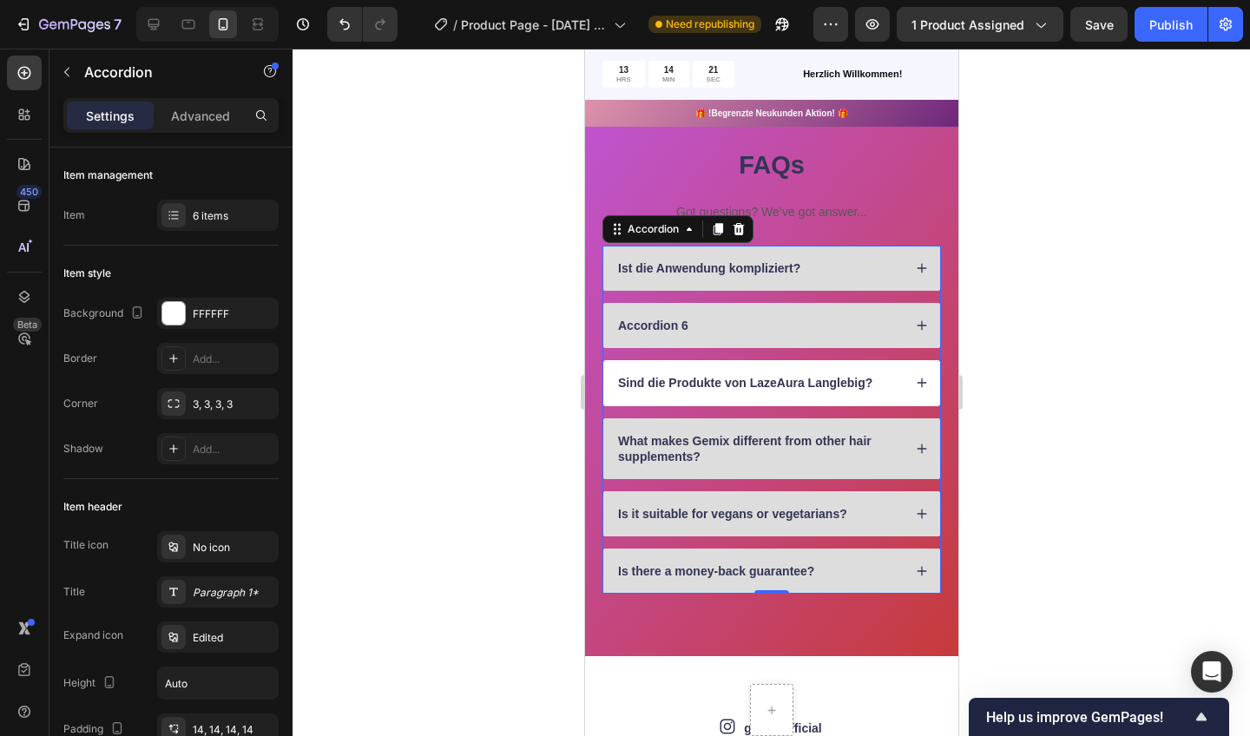
drag, startPoint x: 927, startPoint y: 259, endPoint x: 918, endPoint y: 370, distance: 111.5
click at [918, 370] on div "Sind die Produkte von LazeAura Langlebig?" at bounding box center [771, 382] width 337 height 45
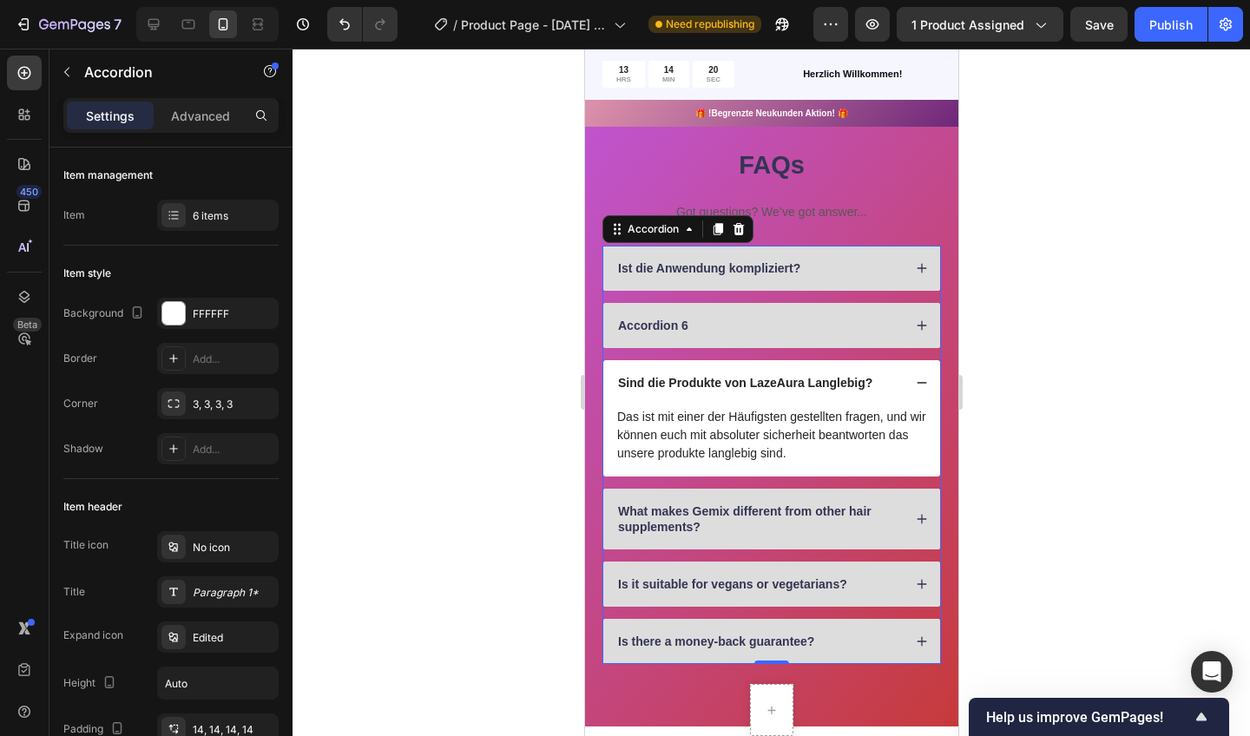
click at [916, 379] on icon at bounding box center [921, 383] width 12 height 12
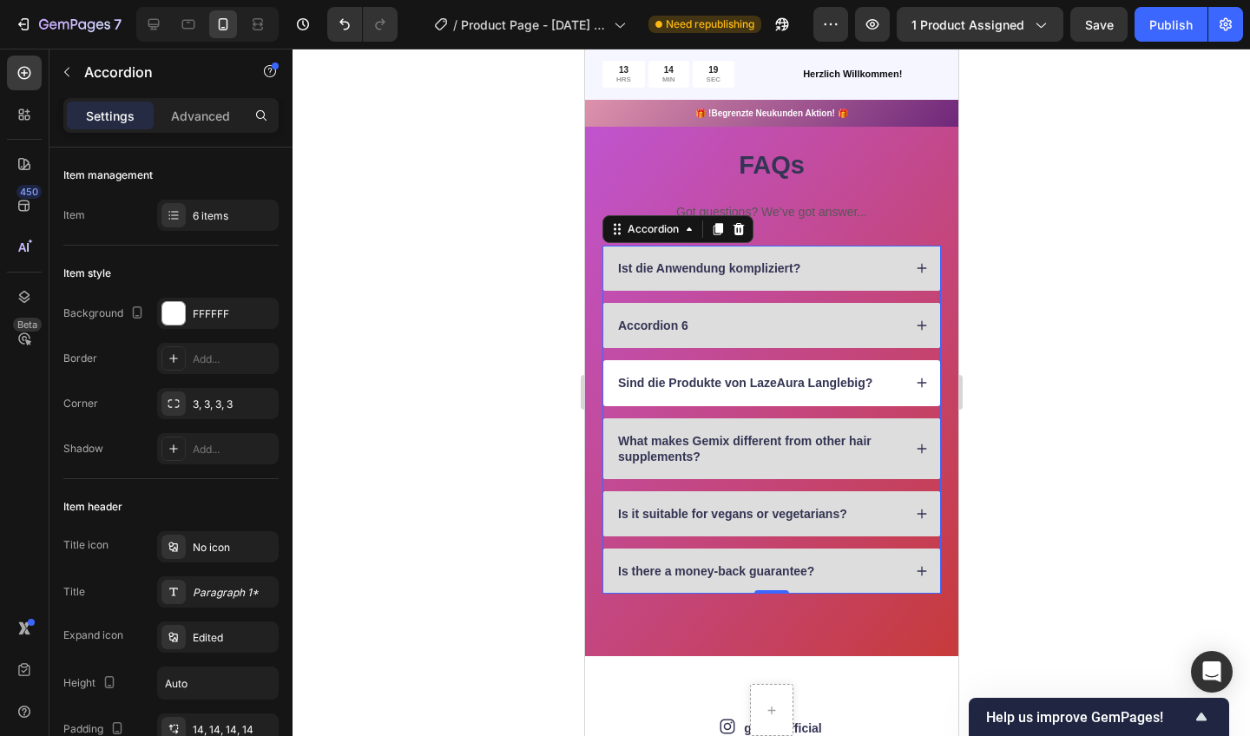
click at [918, 438] on div "What makes Gemix different from other hair supplements?" at bounding box center [771, 448] width 337 height 61
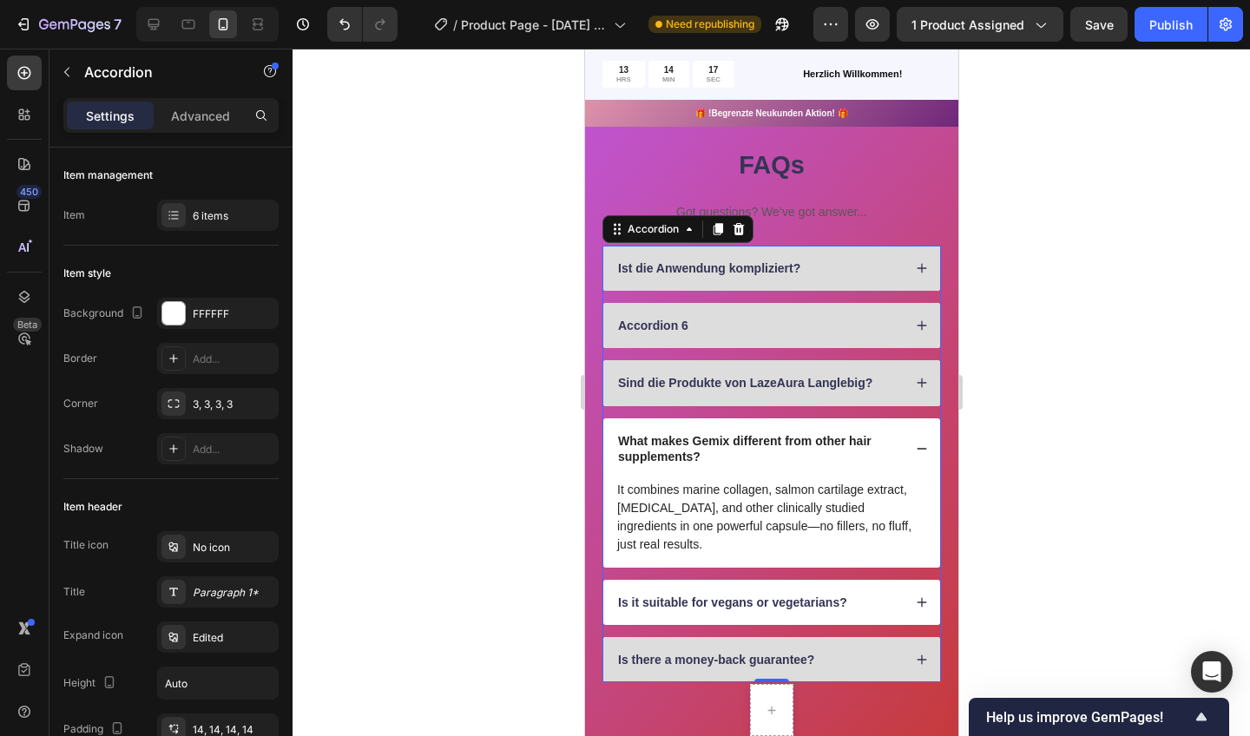
drag, startPoint x: 918, startPoint y: 370, endPoint x: 914, endPoint y: 573, distance: 203.2
click at [914, 580] on div "Is it suitable for vegans or vegetarians?" at bounding box center [771, 602] width 337 height 45
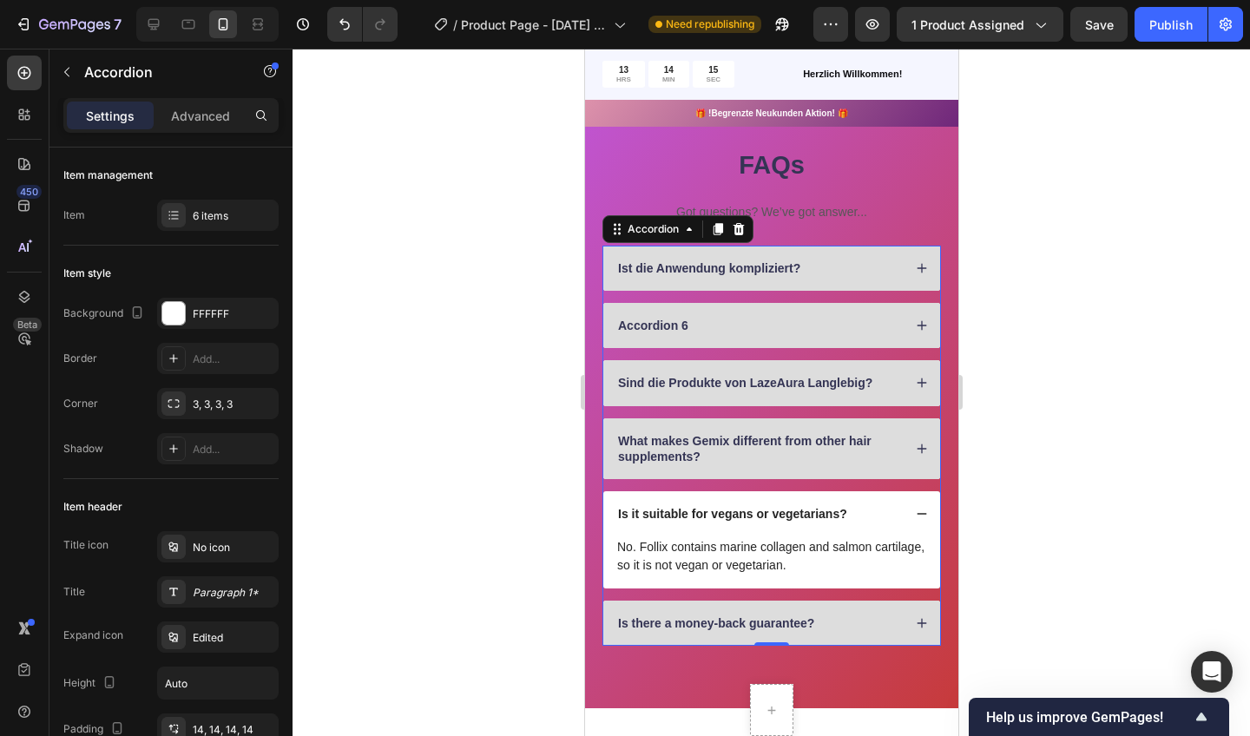
click at [920, 622] on icon at bounding box center [921, 623] width 12 height 12
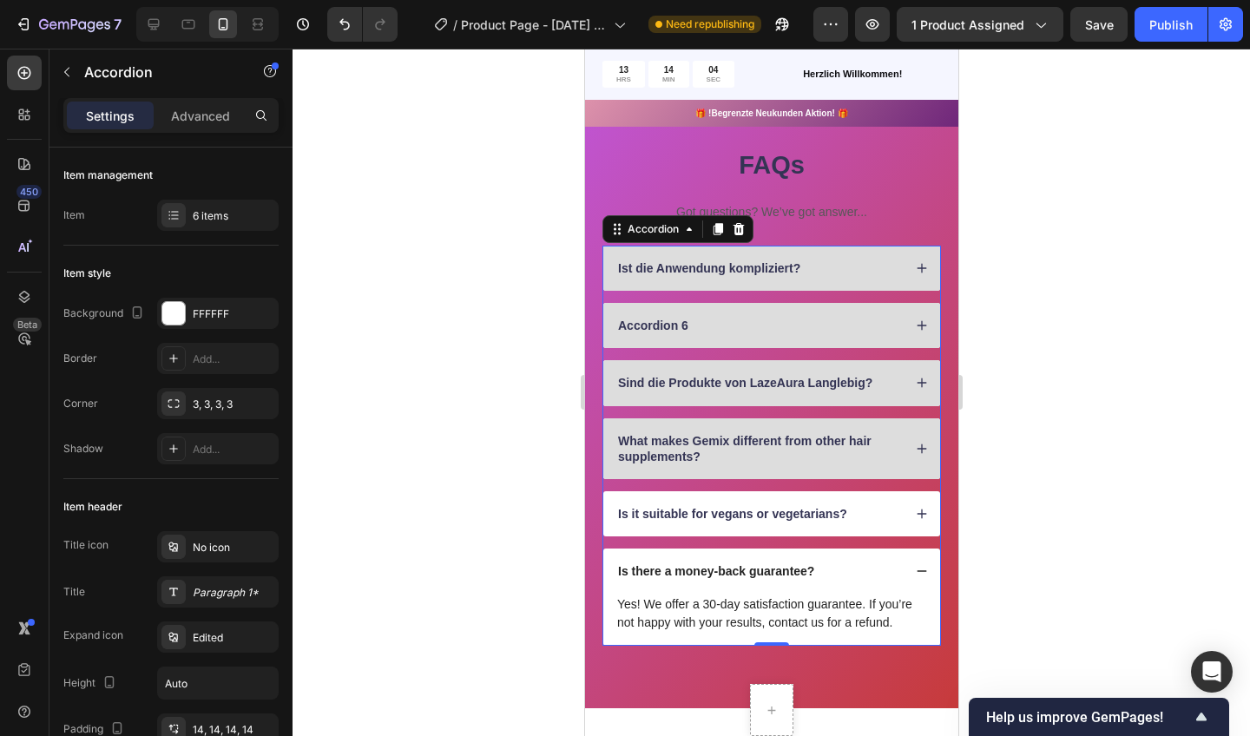
click at [918, 267] on icon at bounding box center [922, 269] width 10 height 10
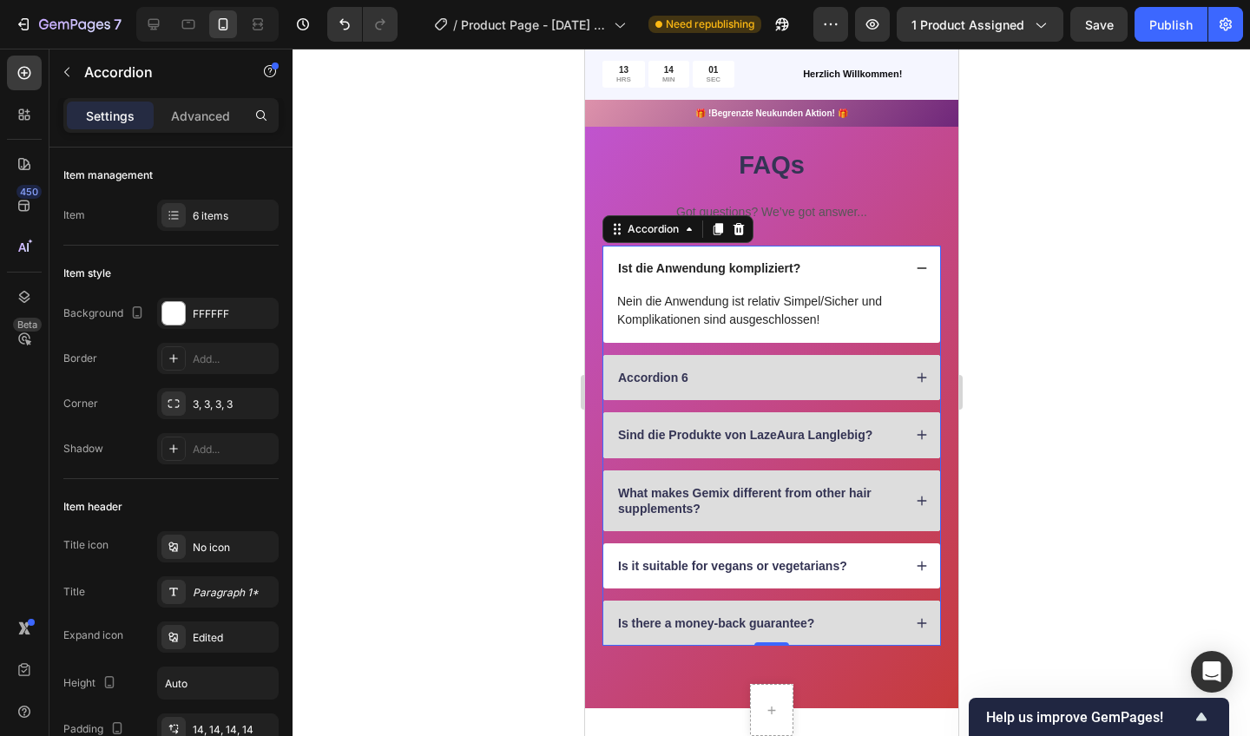
click at [907, 379] on div "Accordion 6" at bounding box center [771, 377] width 337 height 45
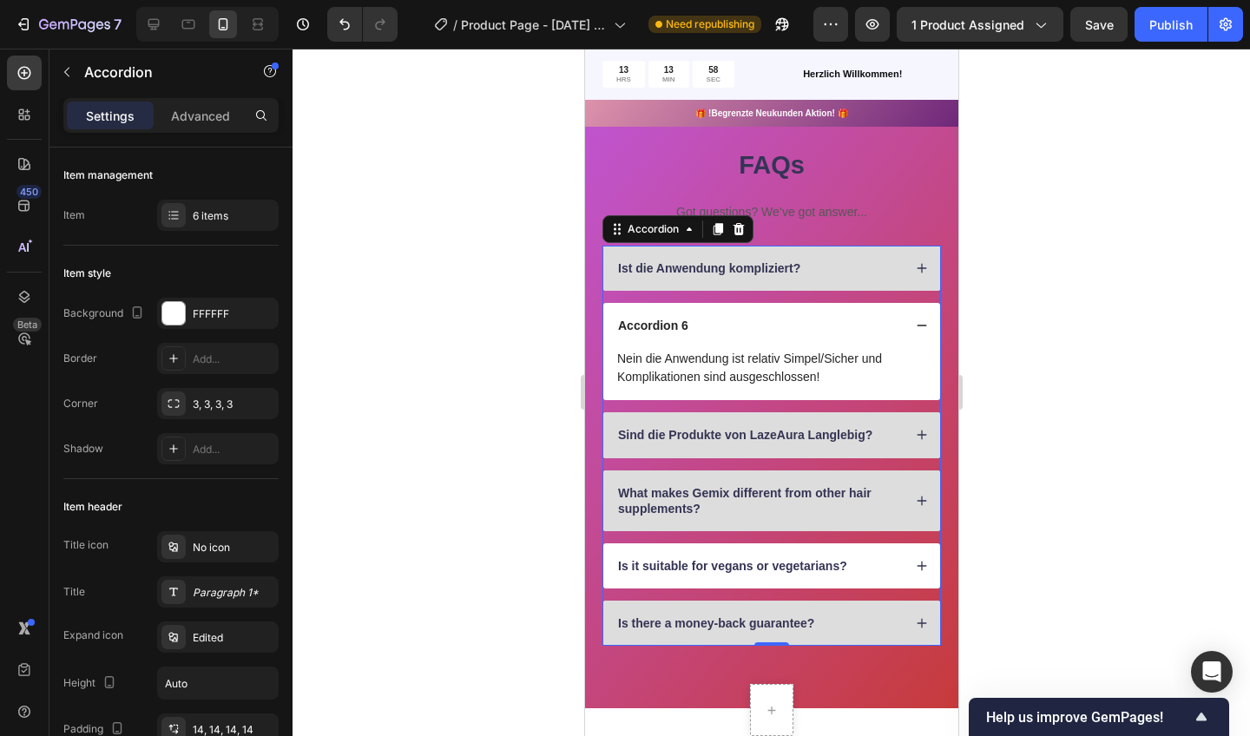
click at [924, 322] on icon at bounding box center [921, 326] width 12 height 12
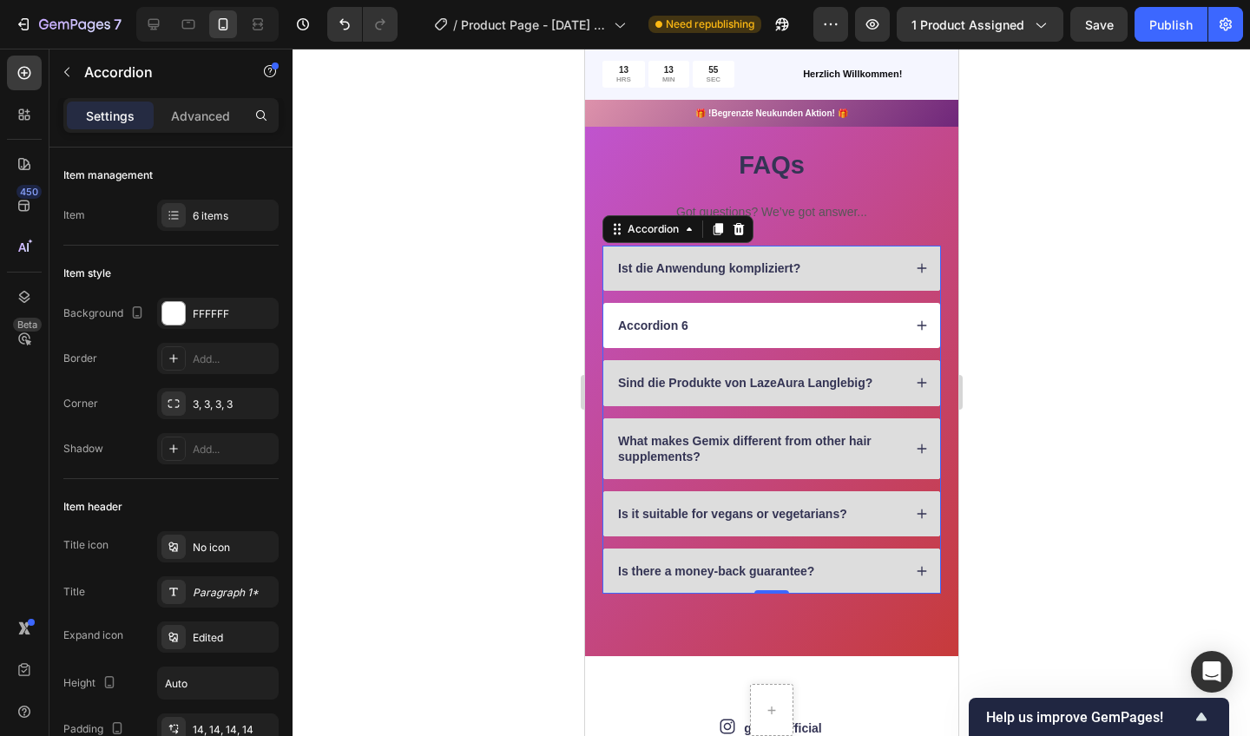
drag, startPoint x: 914, startPoint y: 573, endPoint x: 916, endPoint y: 319, distance: 254.4
click at [916, 320] on icon at bounding box center [921, 326] width 12 height 12
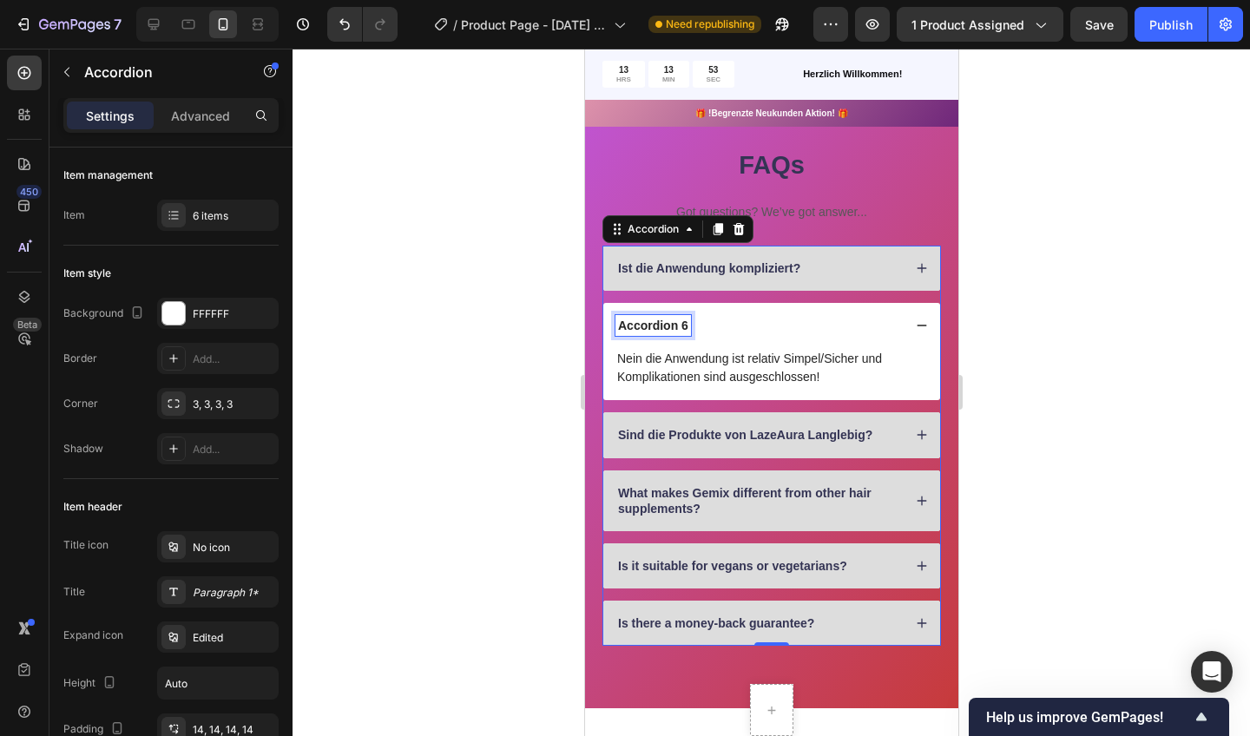
click at [675, 322] on p "Accordion 6" at bounding box center [652, 326] width 70 height 16
click at [684, 323] on p "Accordion 6" at bounding box center [652, 326] width 70 height 16
click at [694, 323] on div "Accordion 6" at bounding box center [758, 325] width 287 height 21
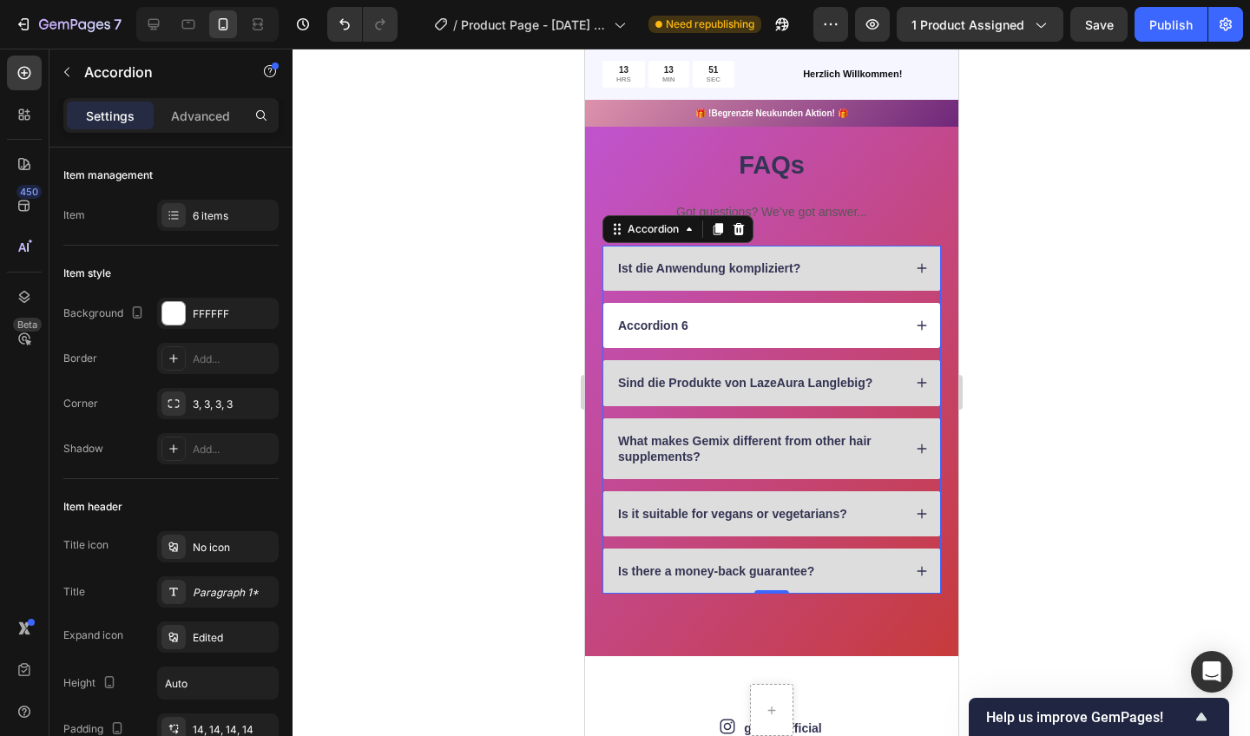
click at [689, 322] on div "Accordion 6" at bounding box center [653, 325] width 76 height 21
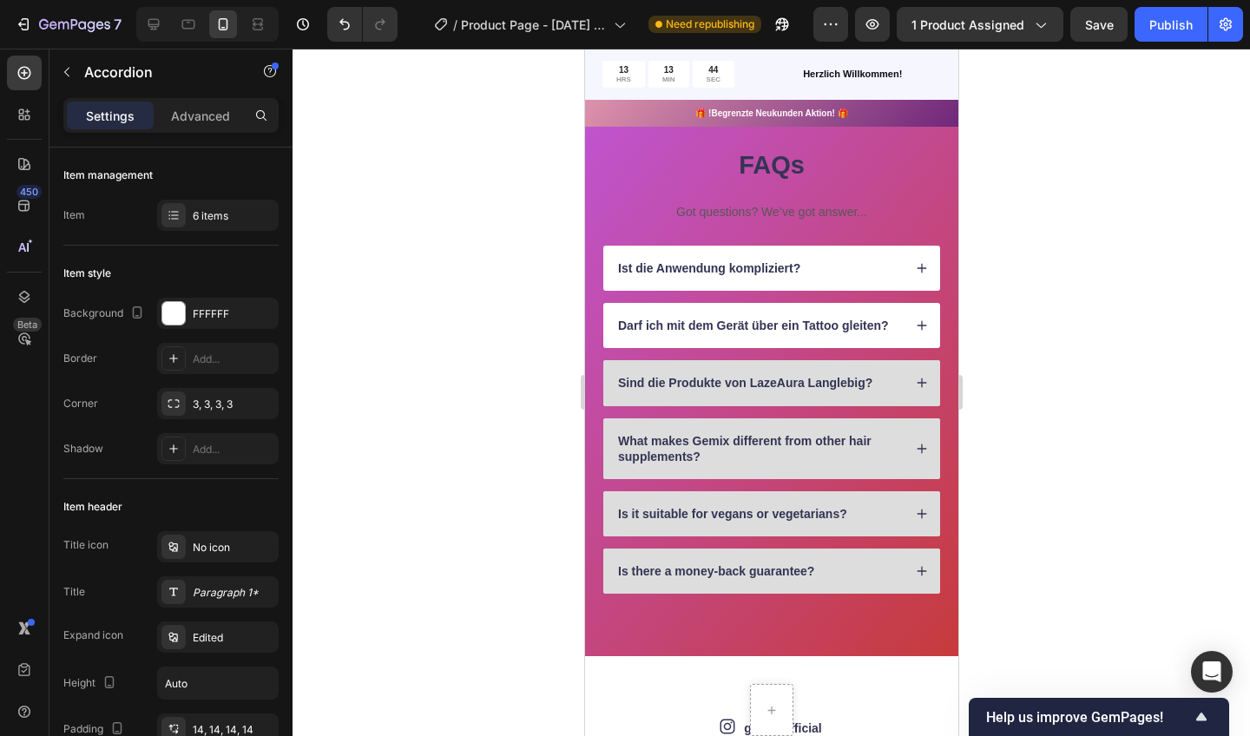
drag, startPoint x: 916, startPoint y: 319, endPoint x: 926, endPoint y: 260, distance: 60.0
click at [926, 260] on div "Ist die Anwendung kompliziert?" at bounding box center [771, 268] width 337 height 45
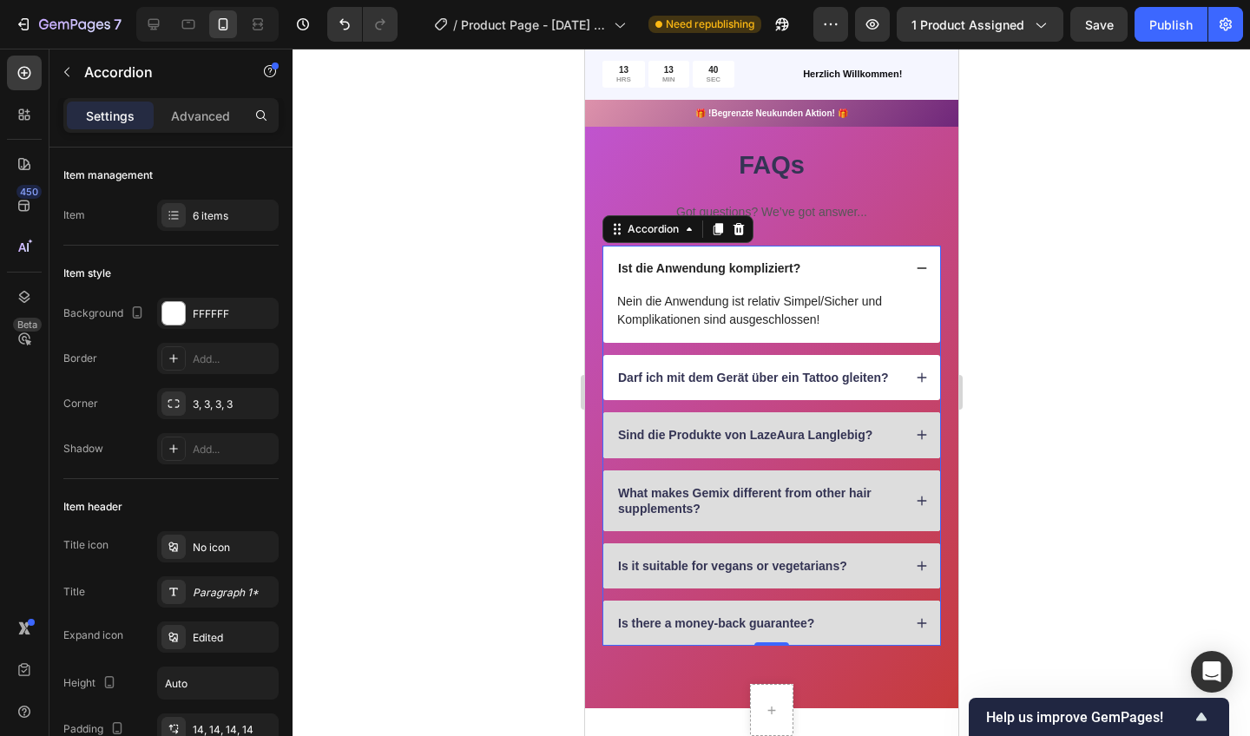
click at [926, 259] on div "Ist die Anwendung kompliziert?" at bounding box center [771, 268] width 337 height 45
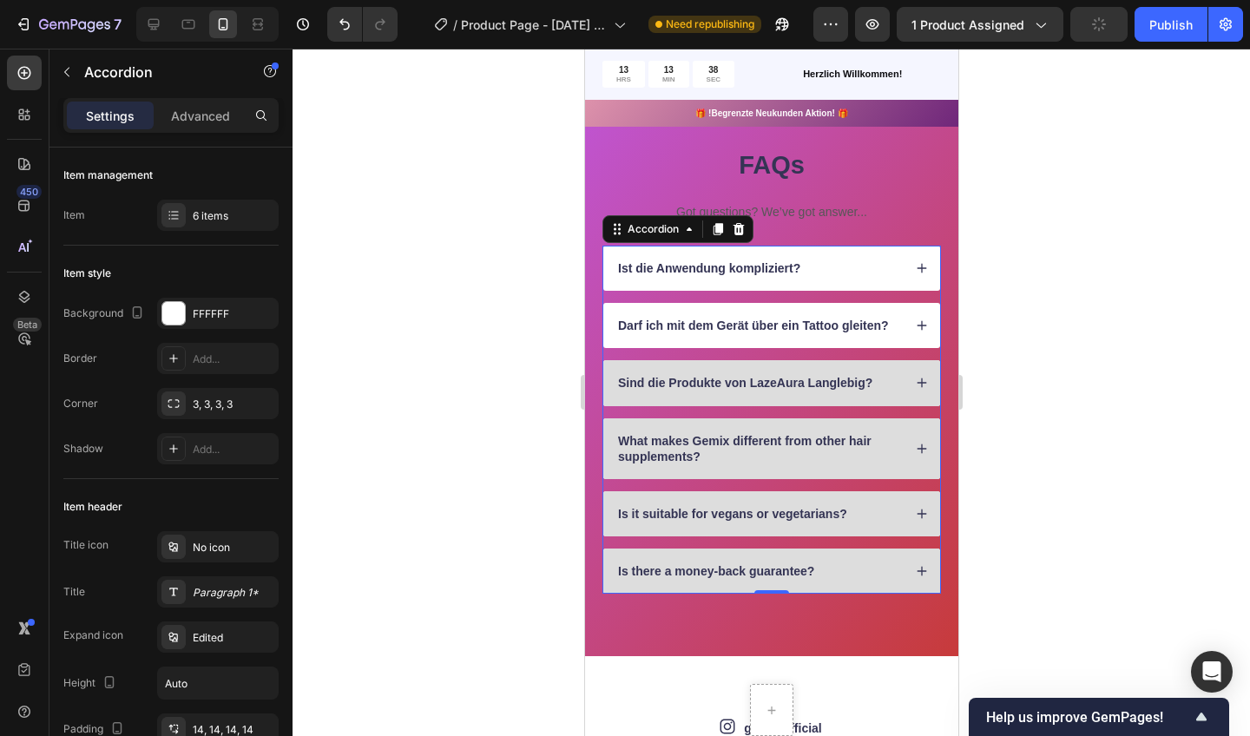
drag, startPoint x: 926, startPoint y: 260, endPoint x: 922, endPoint y: 314, distance: 54.9
click at [922, 314] on div "Darf ich mit dem Gerät über ein Tattoo gleiten?" at bounding box center [771, 325] width 337 height 45
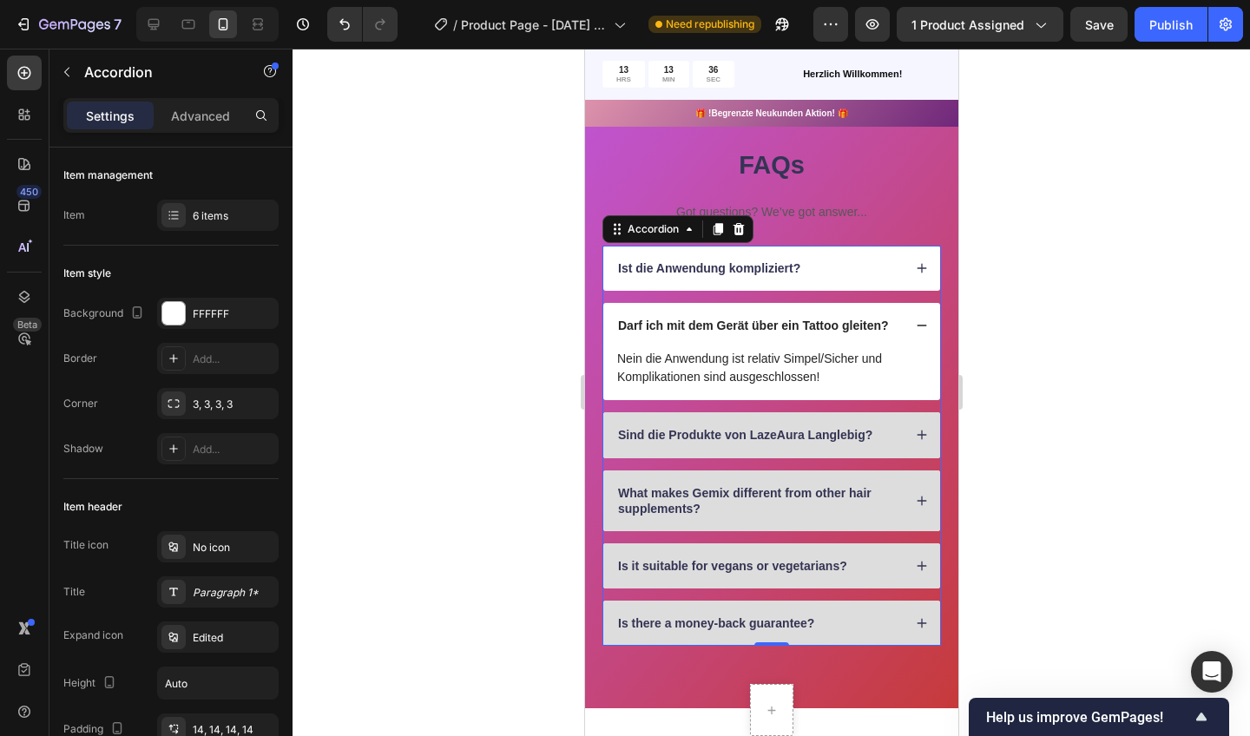
click at [820, 376] on p "Nein die Anwendung ist relativ Simpel/Sicher und Komplikationen sind ausgeschlo…" at bounding box center [770, 368] width 309 height 36
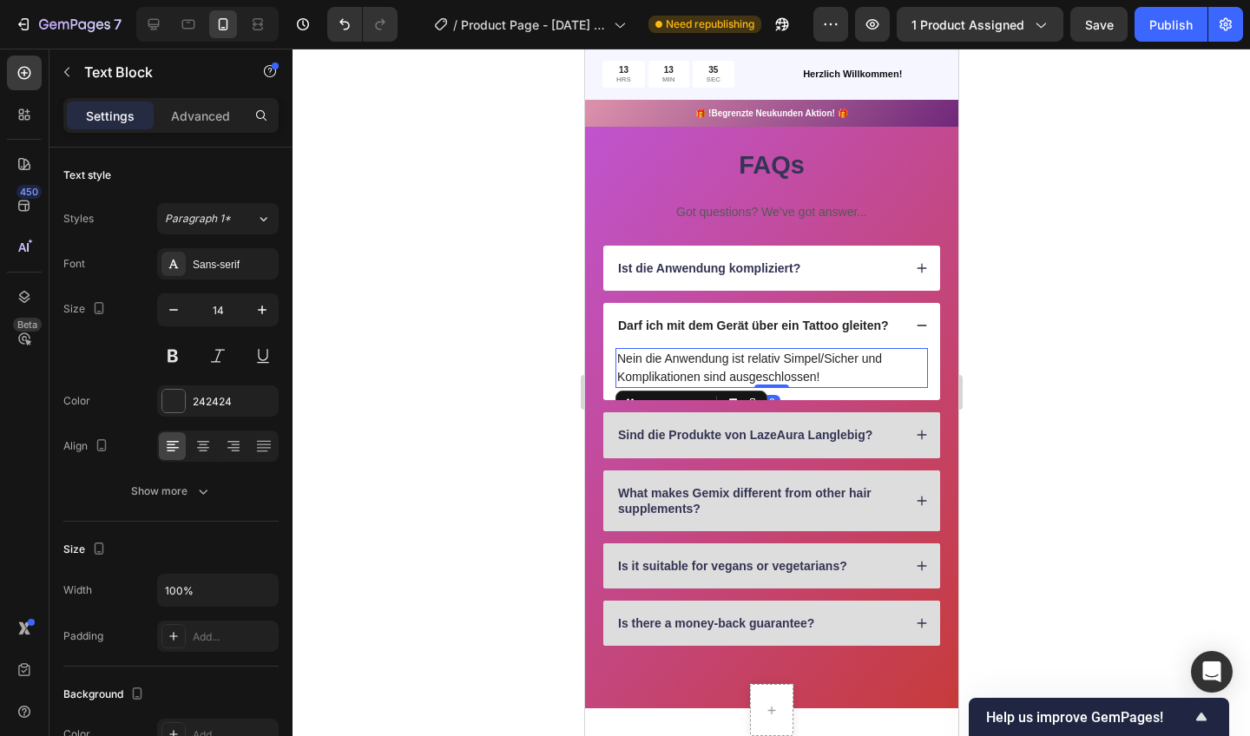
click at [822, 373] on p "Nein die Anwendung ist relativ Simpel/Sicher und Komplikationen sind ausgeschlo…" at bounding box center [770, 368] width 309 height 36
click at [876, 350] on p "Nein! Es besteht das Risiko sich zu verbrennen. Produkt ausschließlich nur an T…" at bounding box center [770, 368] width 309 height 36
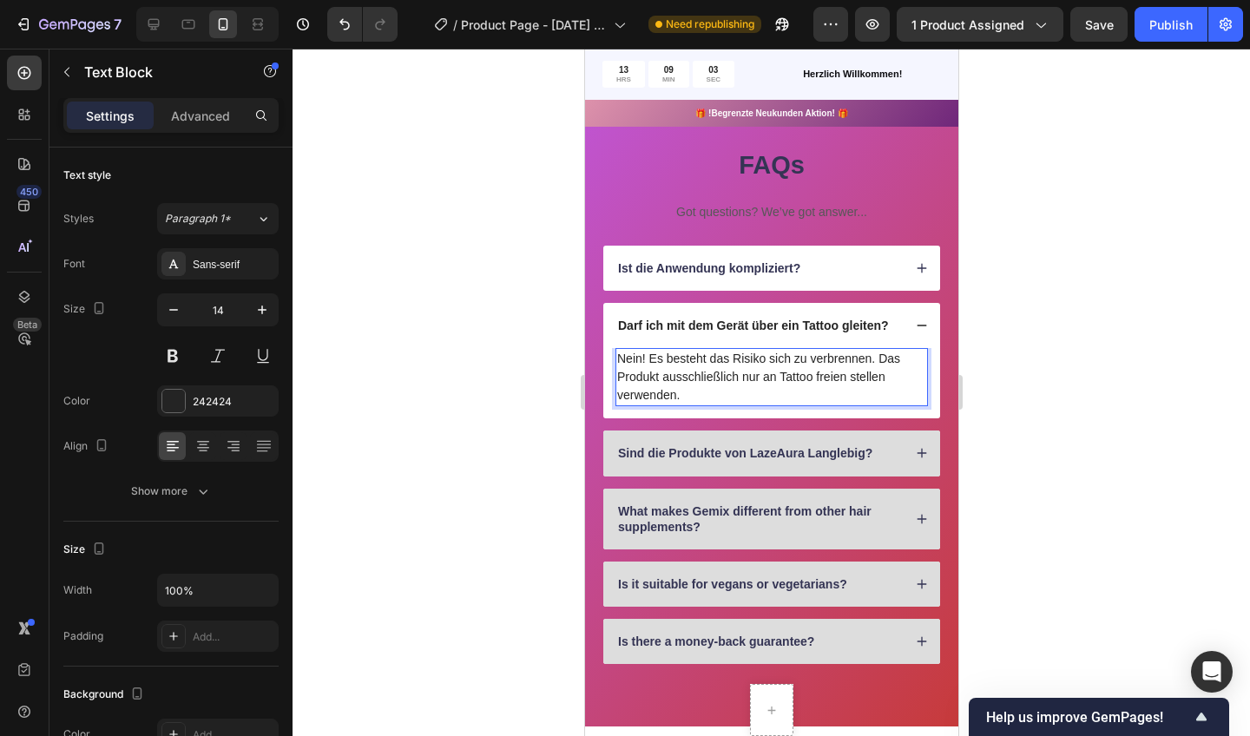
click at [916, 316] on div "Darf ich mit dem Gerät über ein Tattoo gleiten?" at bounding box center [771, 325] width 337 height 45
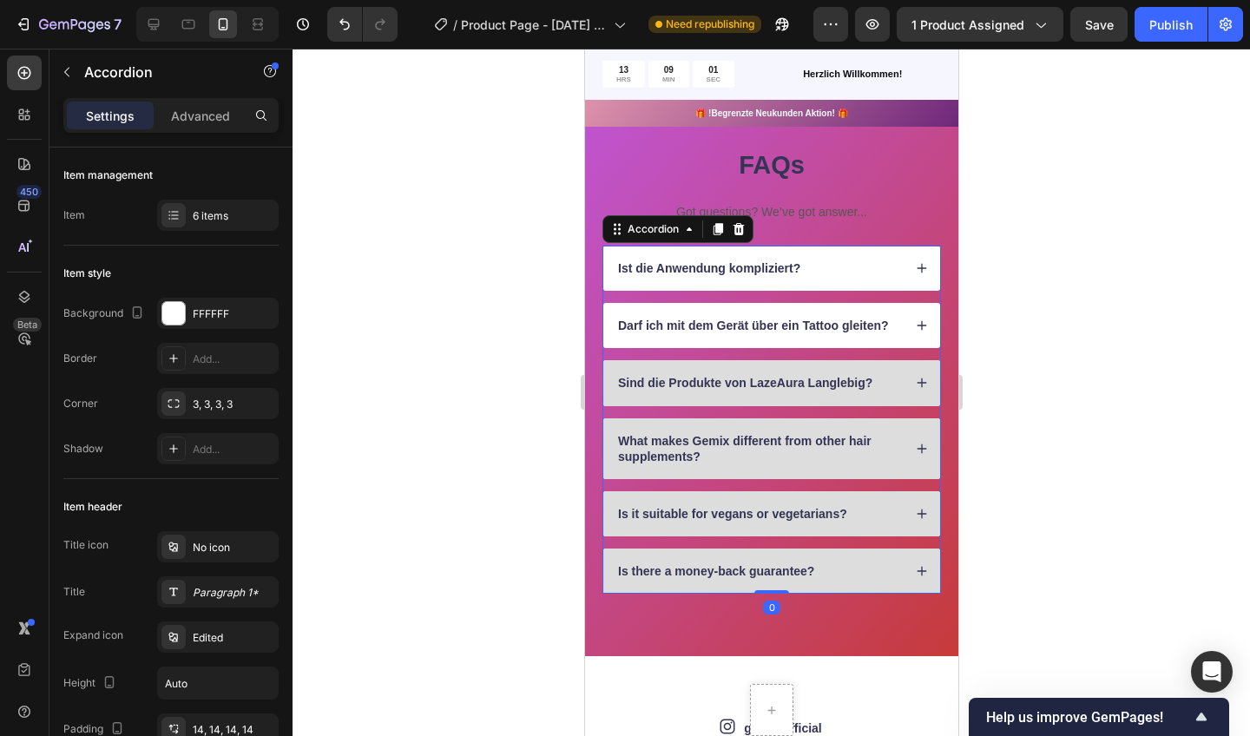
click at [905, 262] on div "Ist die Anwendung kompliziert?" at bounding box center [771, 268] width 337 height 45
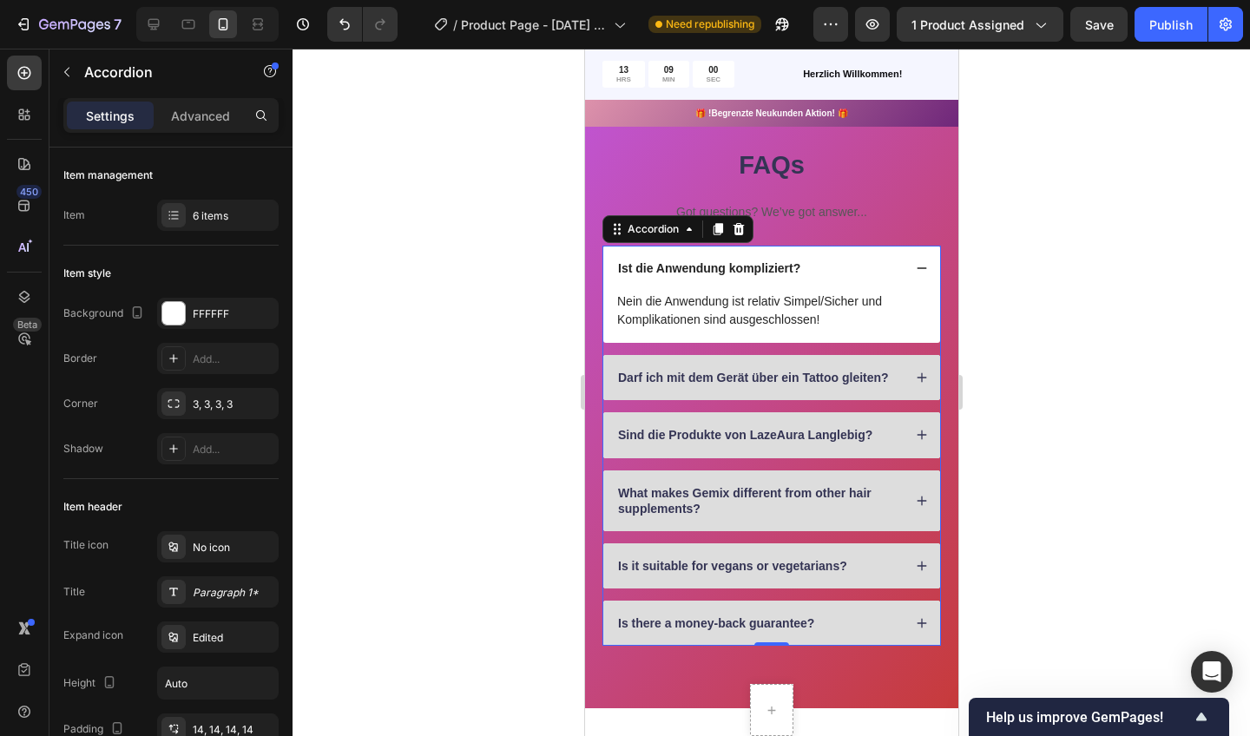
drag, startPoint x: 916, startPoint y: 316, endPoint x: 919, endPoint y: 263, distance: 53.0
click at [919, 263] on icon at bounding box center [921, 268] width 12 height 12
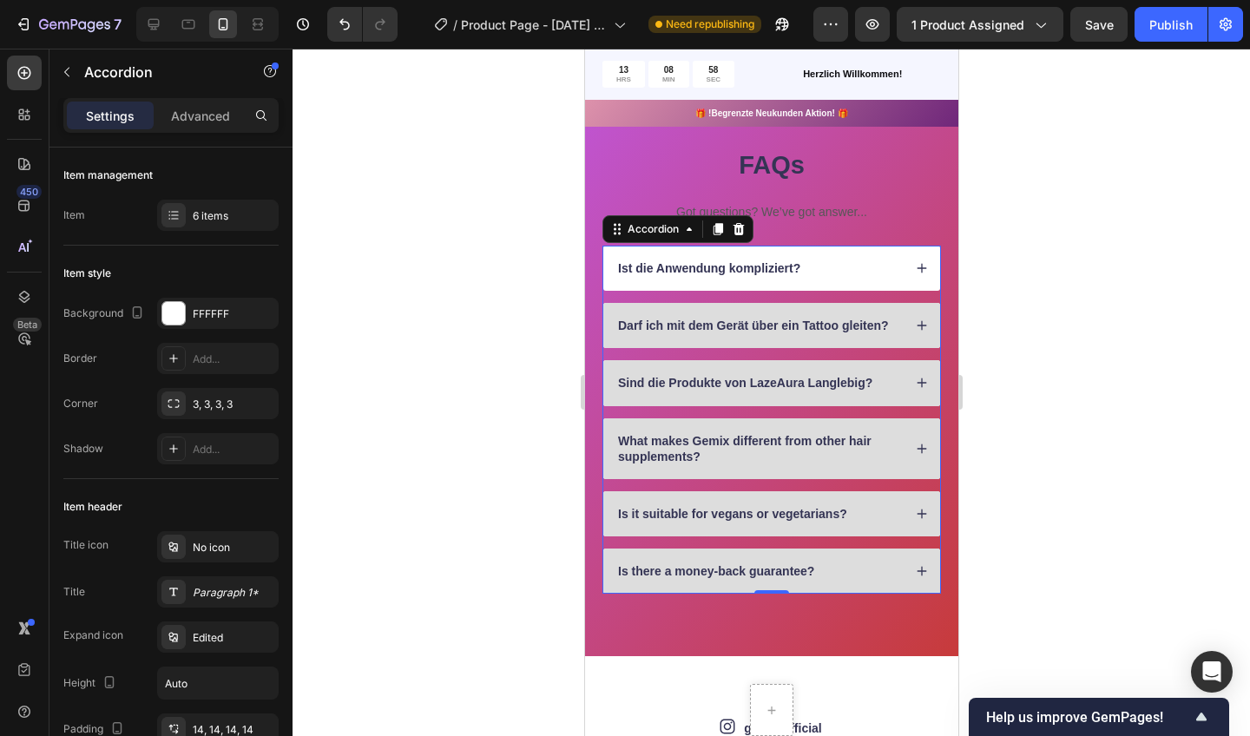
click at [924, 377] on icon at bounding box center [921, 383] width 12 height 12
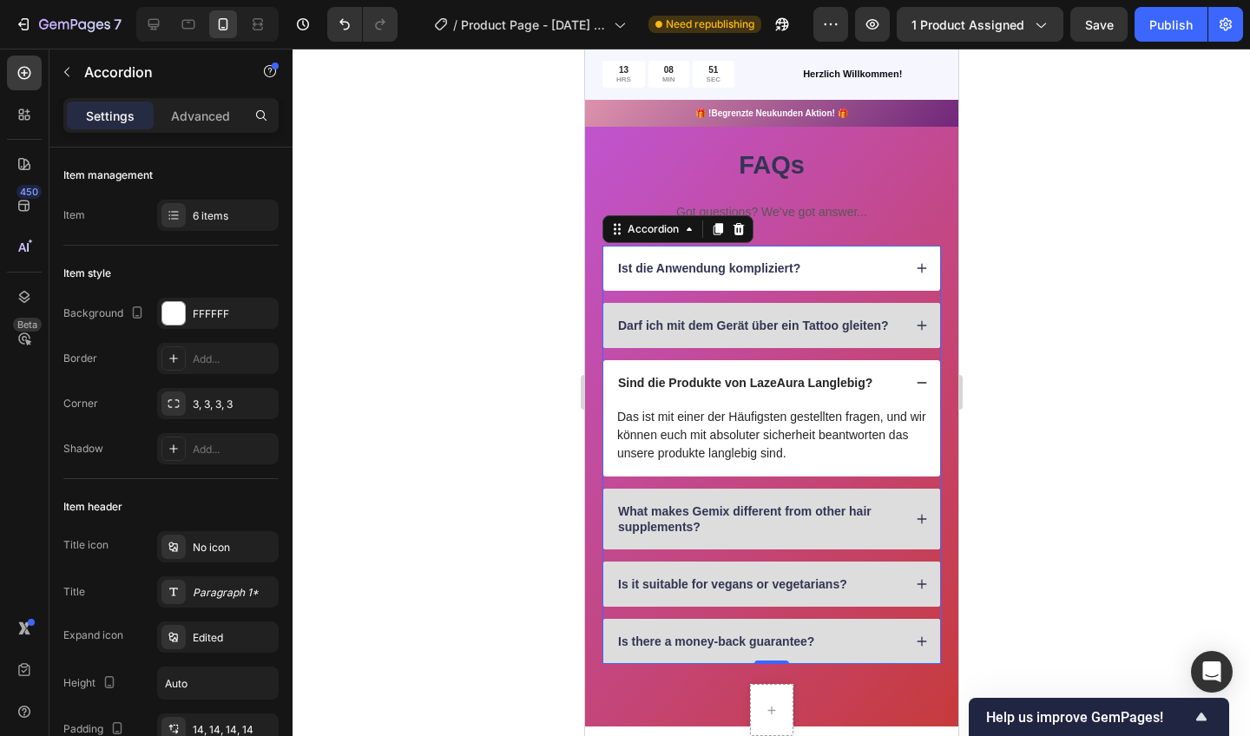
click at [908, 379] on div "Sind die Produkte von LazeAura Langlebig?" at bounding box center [771, 382] width 337 height 45
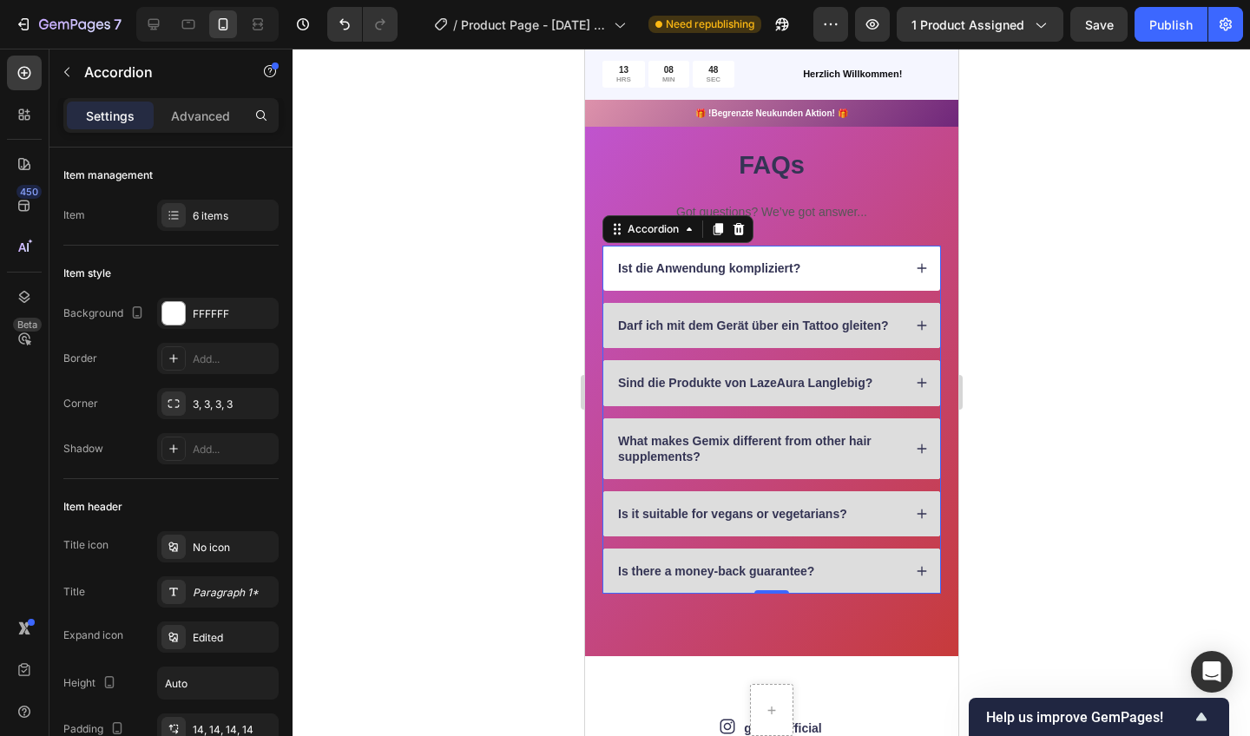
click at [916, 451] on icon at bounding box center [921, 449] width 12 height 12
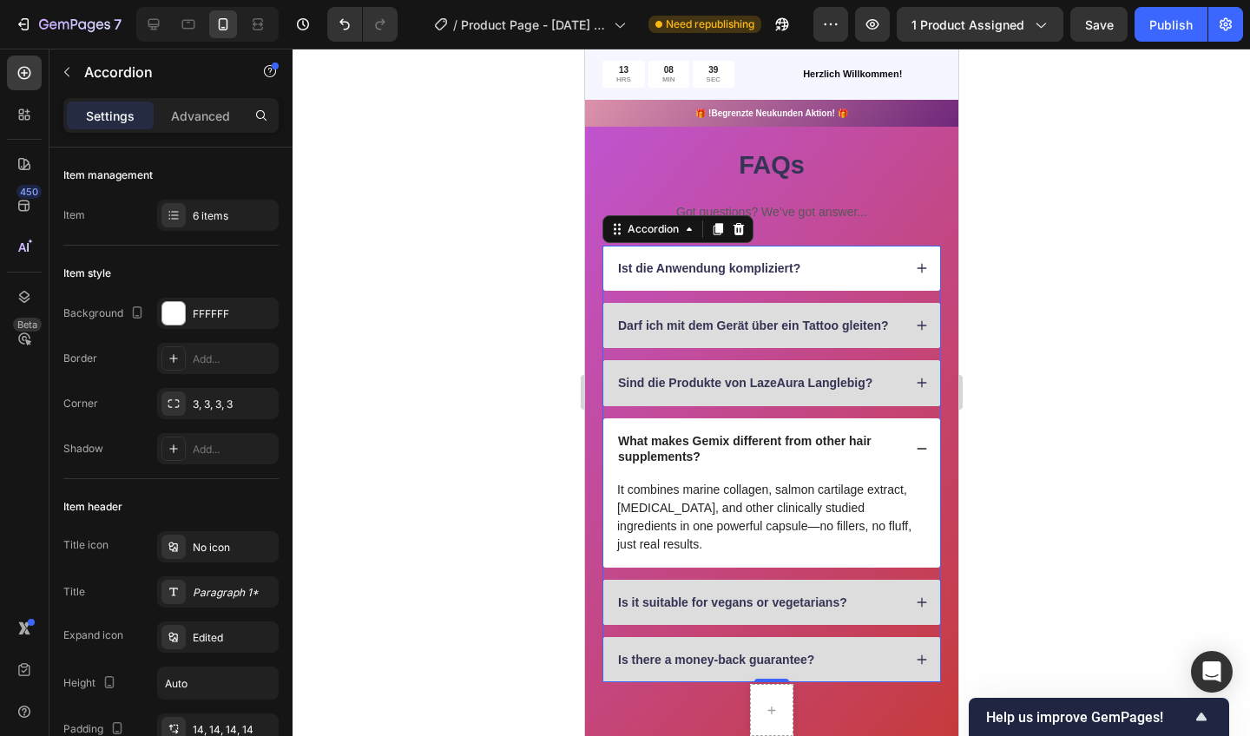
drag, startPoint x: 919, startPoint y: 263, endPoint x: 699, endPoint y: 446, distance: 286.0
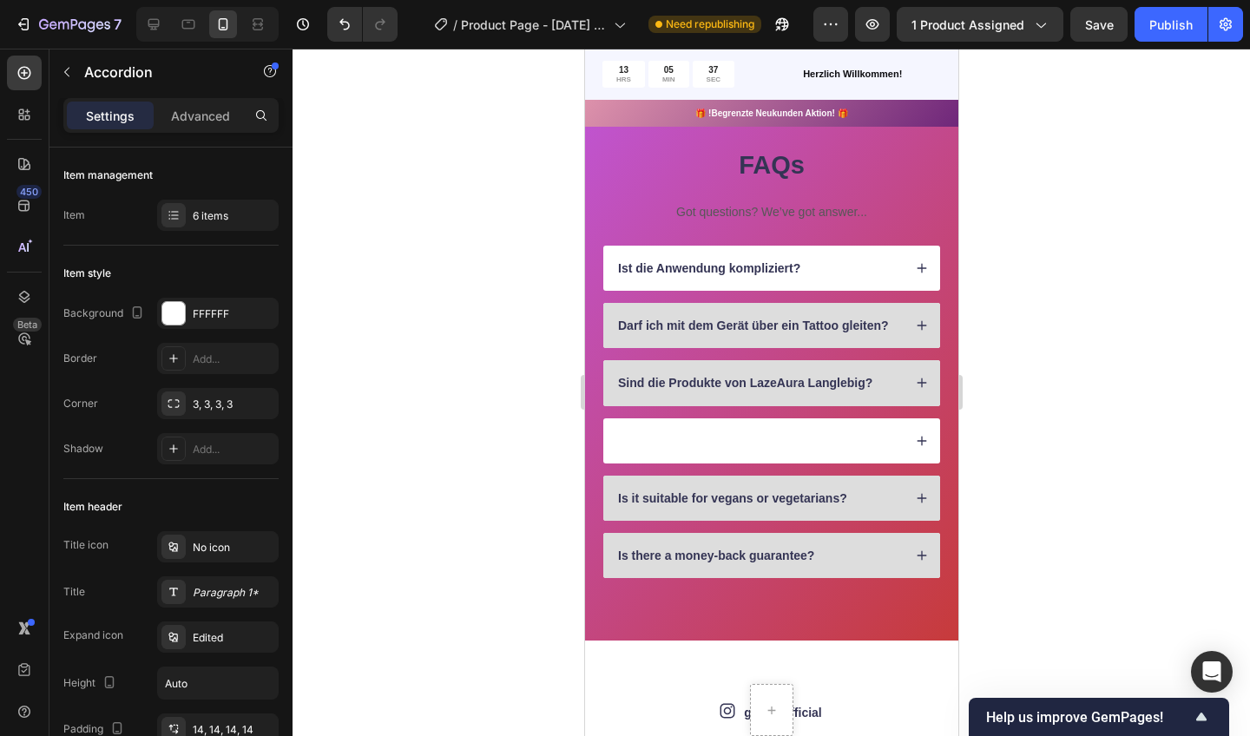
click at [918, 265] on icon at bounding box center [921, 268] width 12 height 12
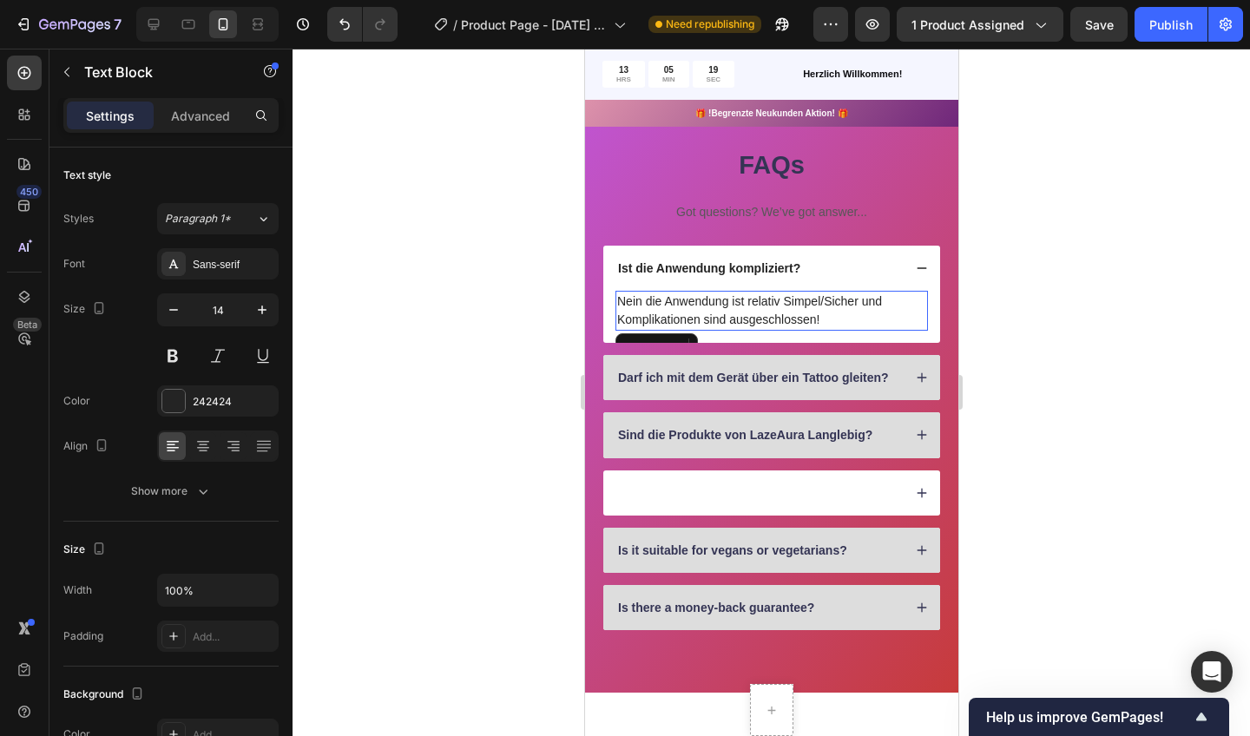
drag, startPoint x: 699, startPoint y: 446, endPoint x: 857, endPoint y: 296, distance: 218.0
click at [857, 296] on p "Nein die Anwendung ist relativ Simpel/Sicher und Komplikationen sind ausgeschlo…" at bounding box center [770, 311] width 309 height 36
click at [856, 299] on p "Nein die Anwendung ist relativ Simpel/Sicher und Komplikationen sind ausgeschlo…" at bounding box center [770, 311] width 309 height 36
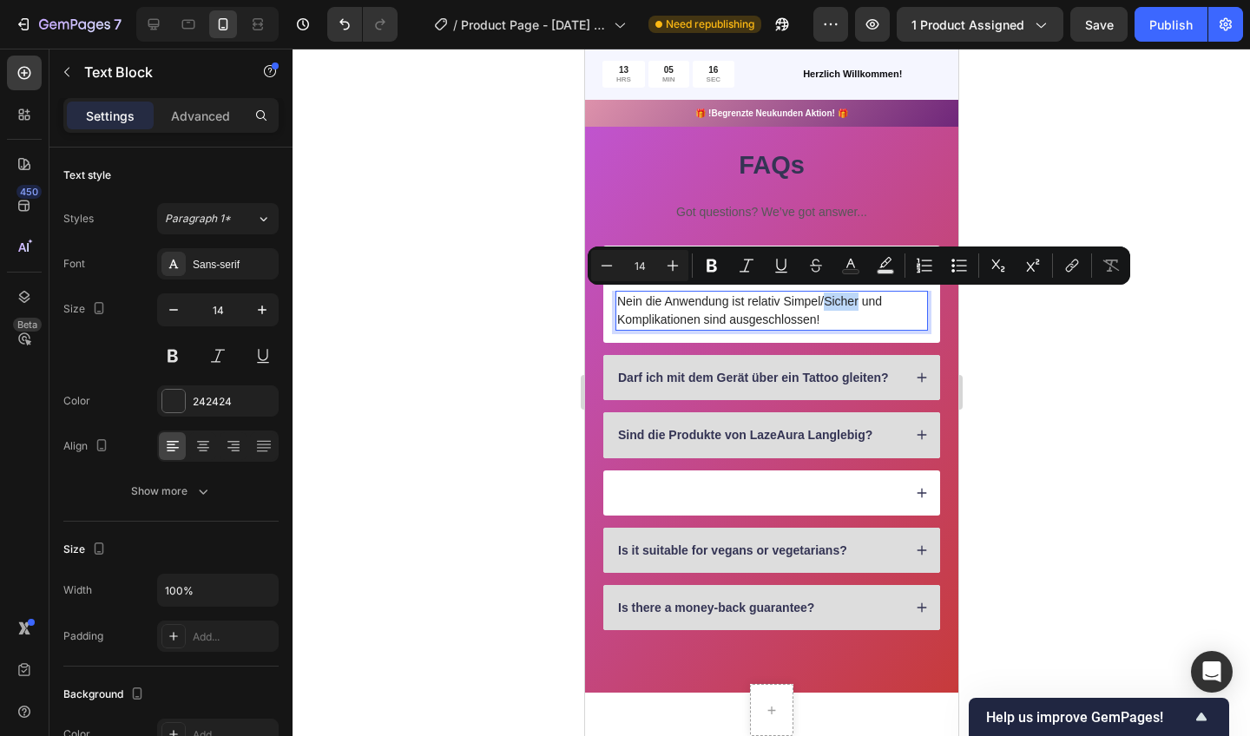
click at [857, 299] on p "Nein die Anwendung ist relativ Simpel/Sicher und Komplikationen sind ausgeschlo…" at bounding box center [770, 311] width 309 height 36
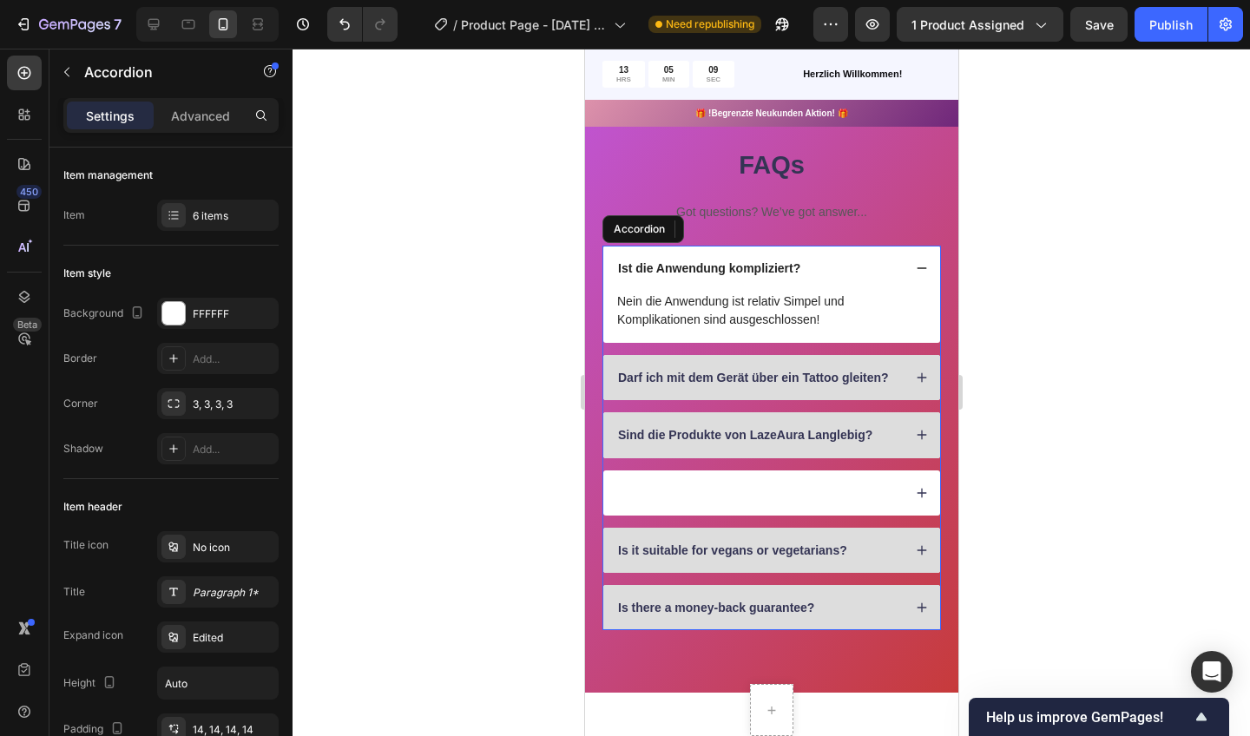
drag, startPoint x: 857, startPoint y: 296, endPoint x: 900, endPoint y: 260, distance: 56.7
click at [900, 260] on div "Ist die Anwendung kompliziert?" at bounding box center [758, 268] width 287 height 21
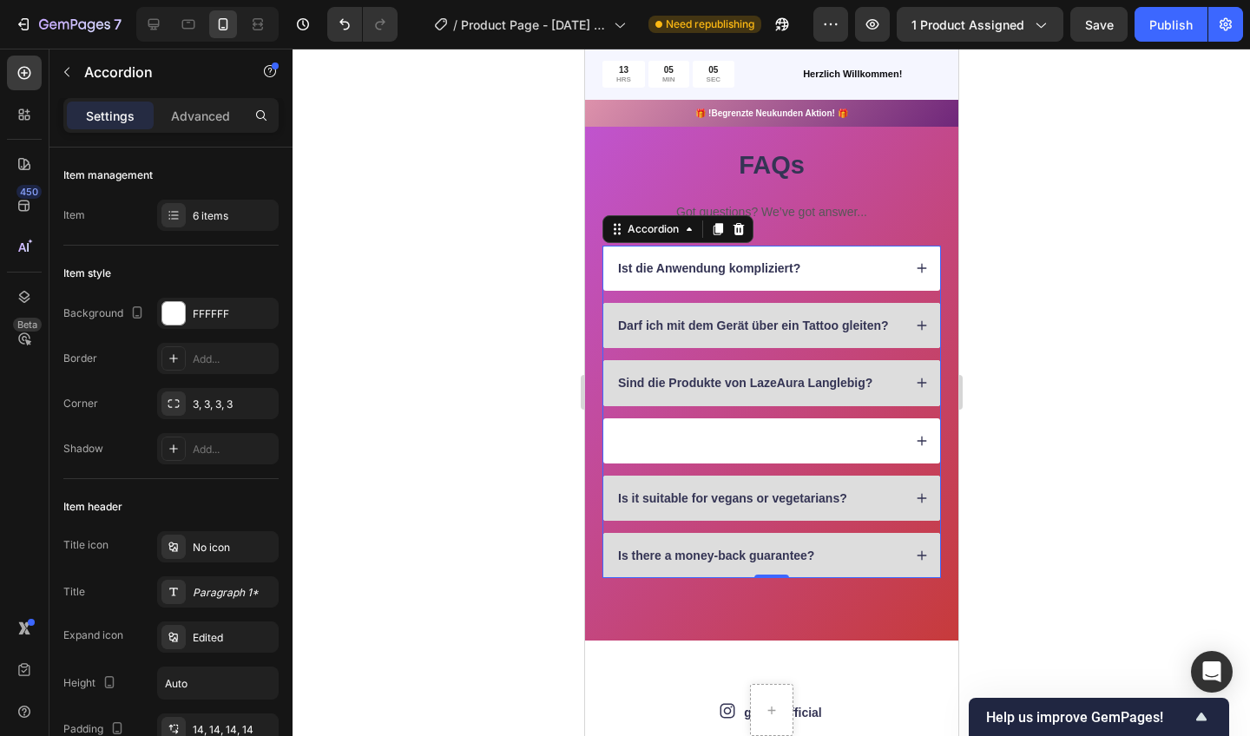
click at [912, 381] on div "Sind die Produkte von LazeAura Langlebig?" at bounding box center [771, 382] width 337 height 45
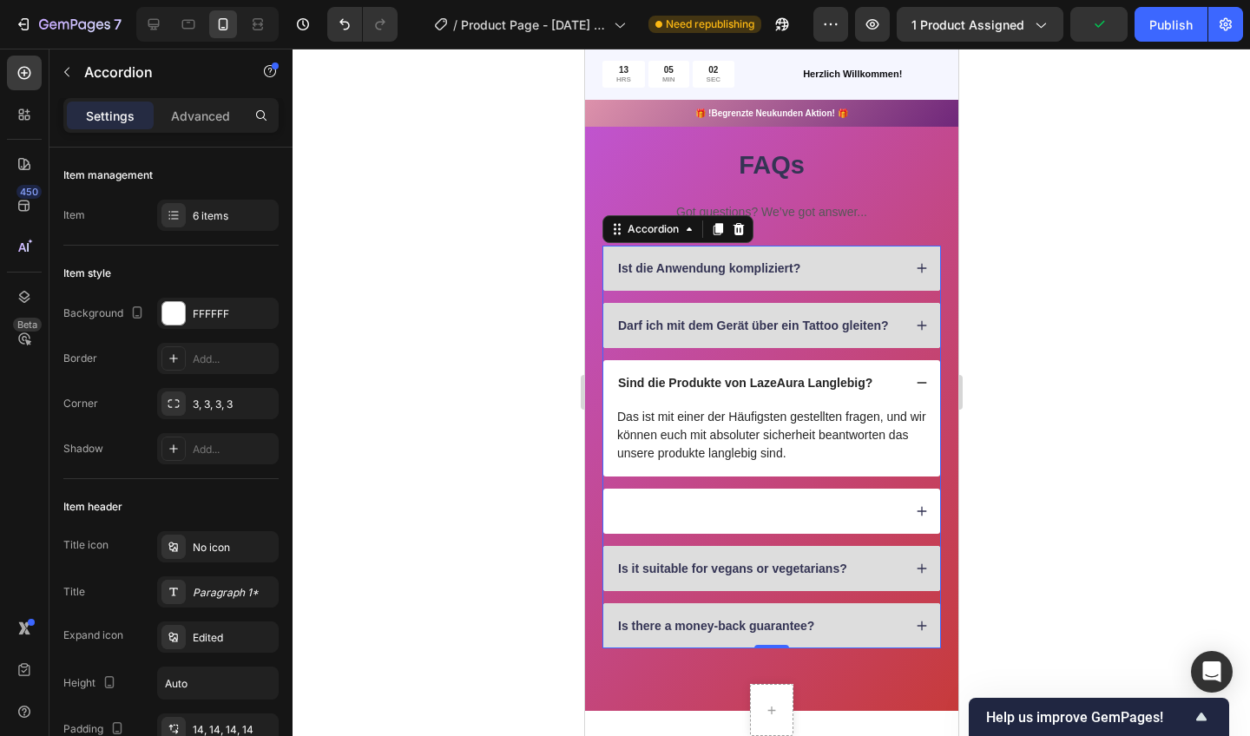
drag, startPoint x: 900, startPoint y: 260, endPoint x: 917, endPoint y: 381, distance: 122.7
click at [917, 383] on icon at bounding box center [922, 383] width 10 height 1
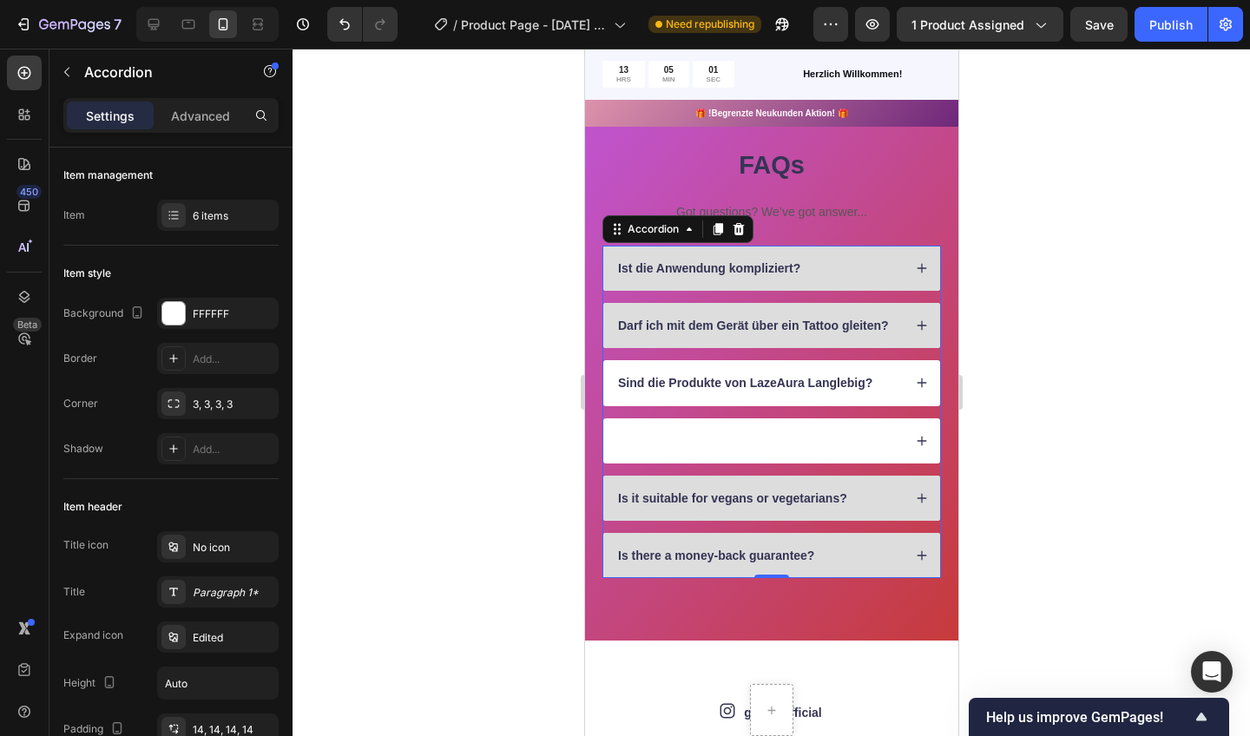
click at [914, 382] on div "Sind die Produkte von LazeAura Langlebig?" at bounding box center [771, 382] width 337 height 45
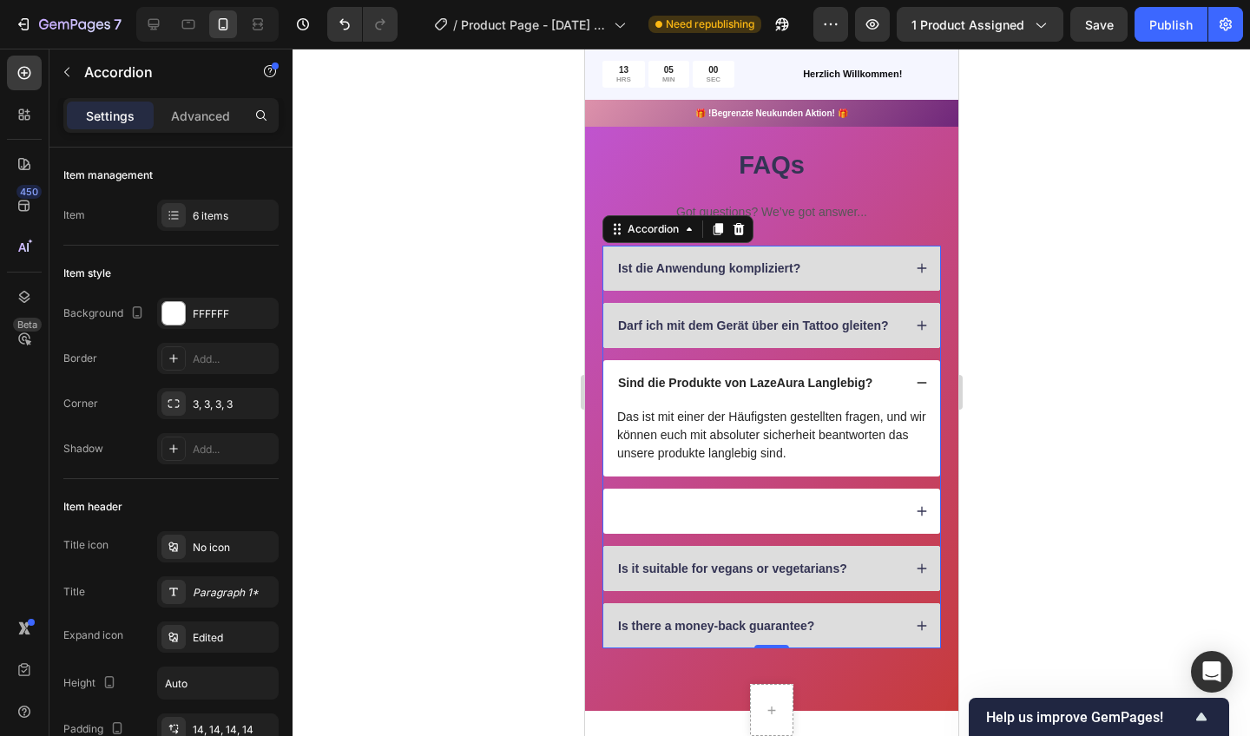
click at [914, 382] on div "Sind die Produkte von LazeAura Langlebig?" at bounding box center [771, 382] width 337 height 45
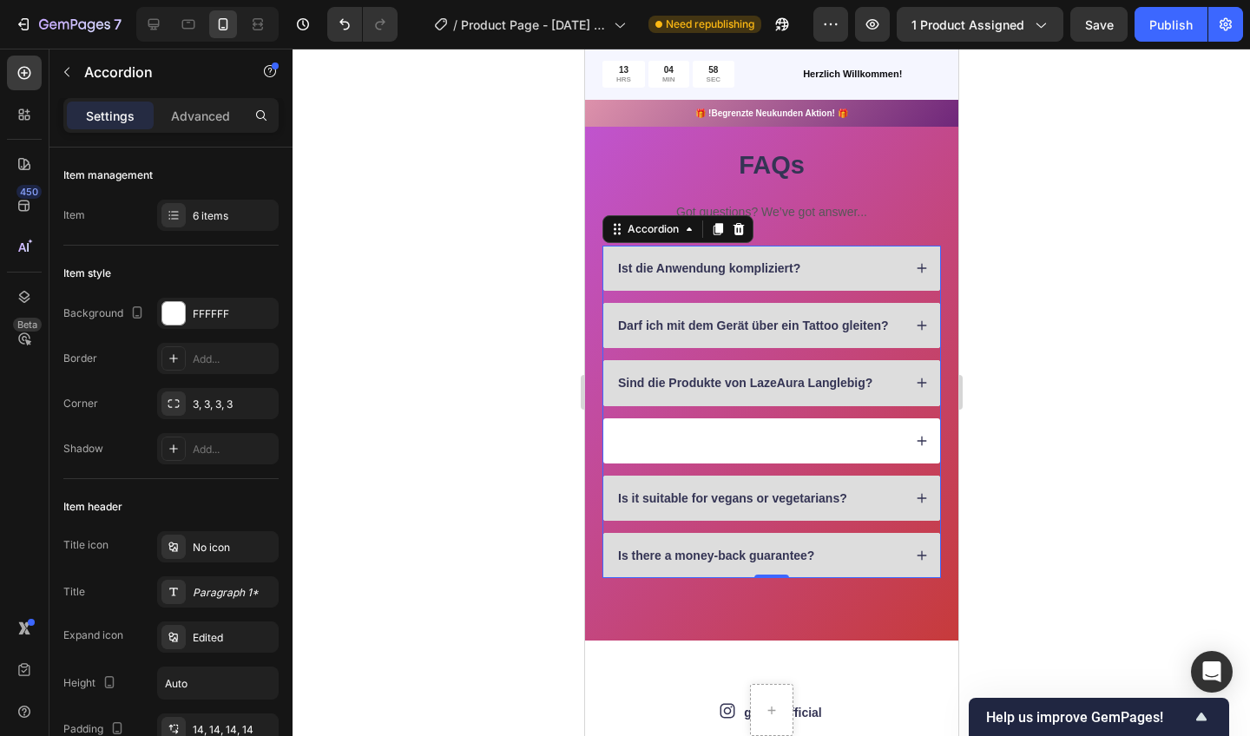
drag, startPoint x: 914, startPoint y: 382, endPoint x: 754, endPoint y: 439, distance: 170.5
click at [754, 439] on div at bounding box center [758, 441] width 287 height 21
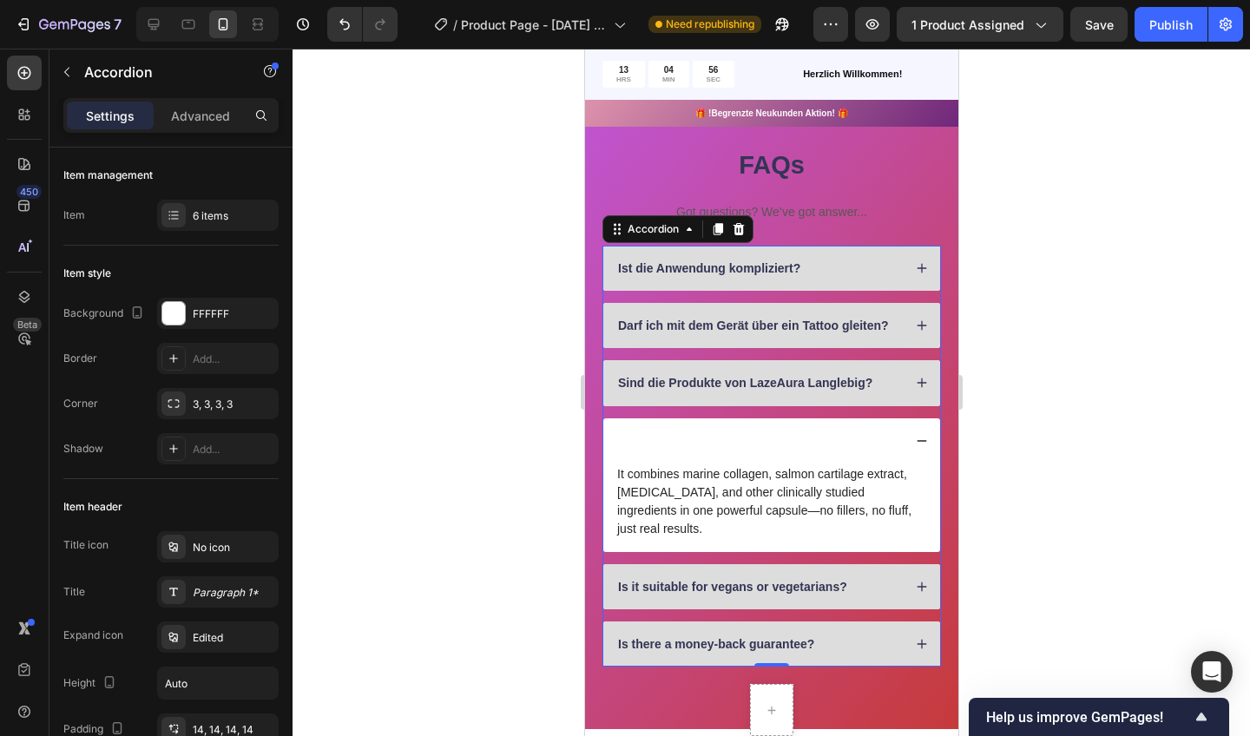
drag, startPoint x: 754, startPoint y: 439, endPoint x: 640, endPoint y: 428, distance: 114.3
click at [640, 431] on div at bounding box center [758, 441] width 287 height 21
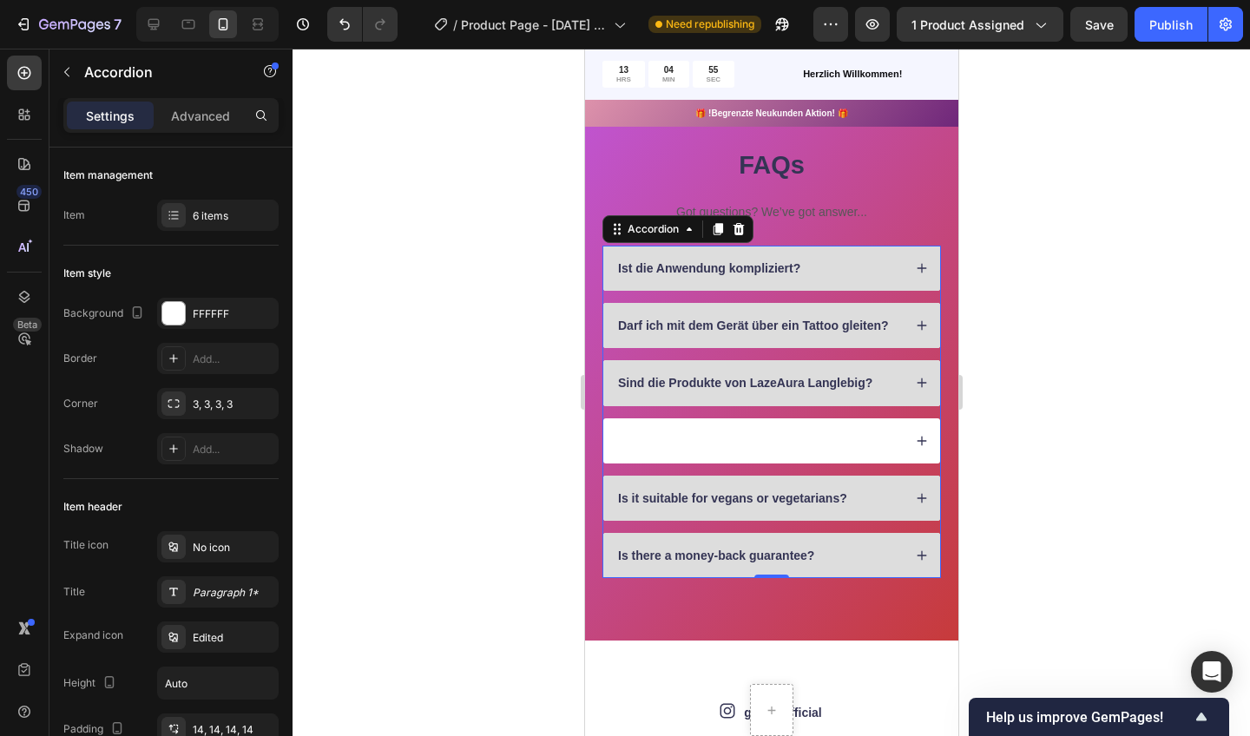
click at [629, 431] on div at bounding box center [758, 441] width 287 height 21
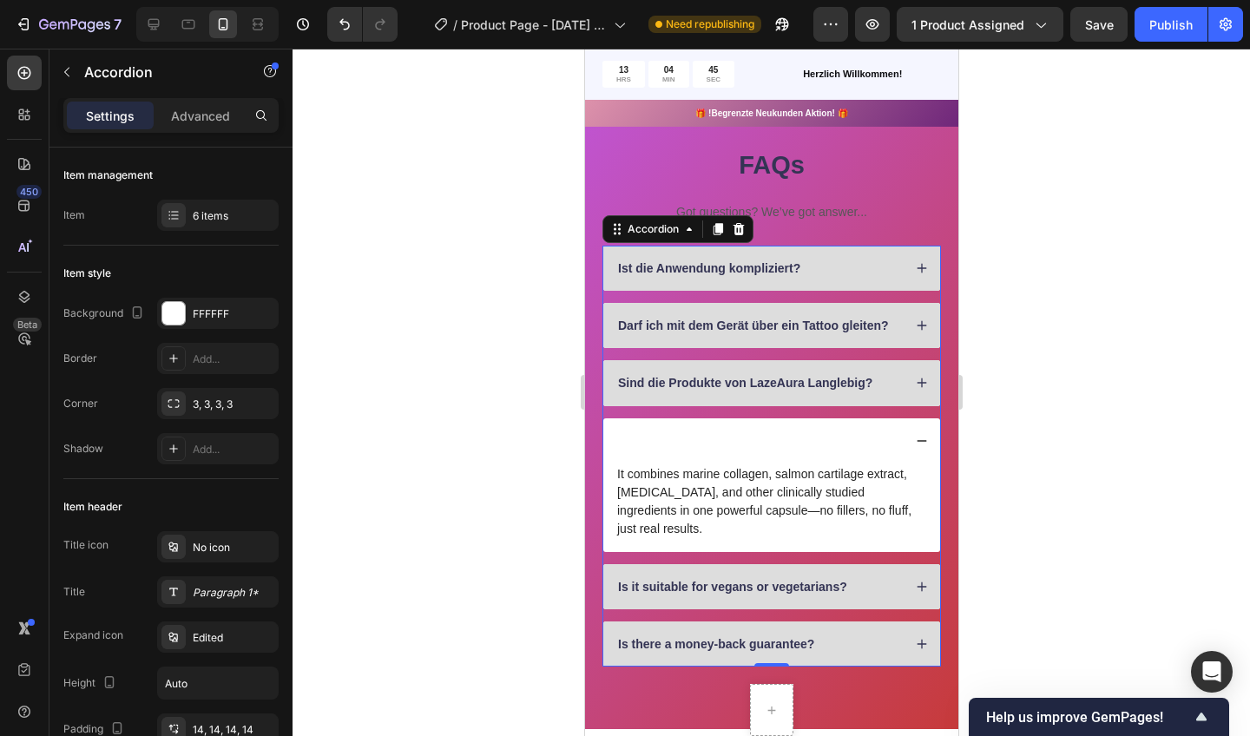
click at [890, 431] on div at bounding box center [758, 441] width 287 height 21
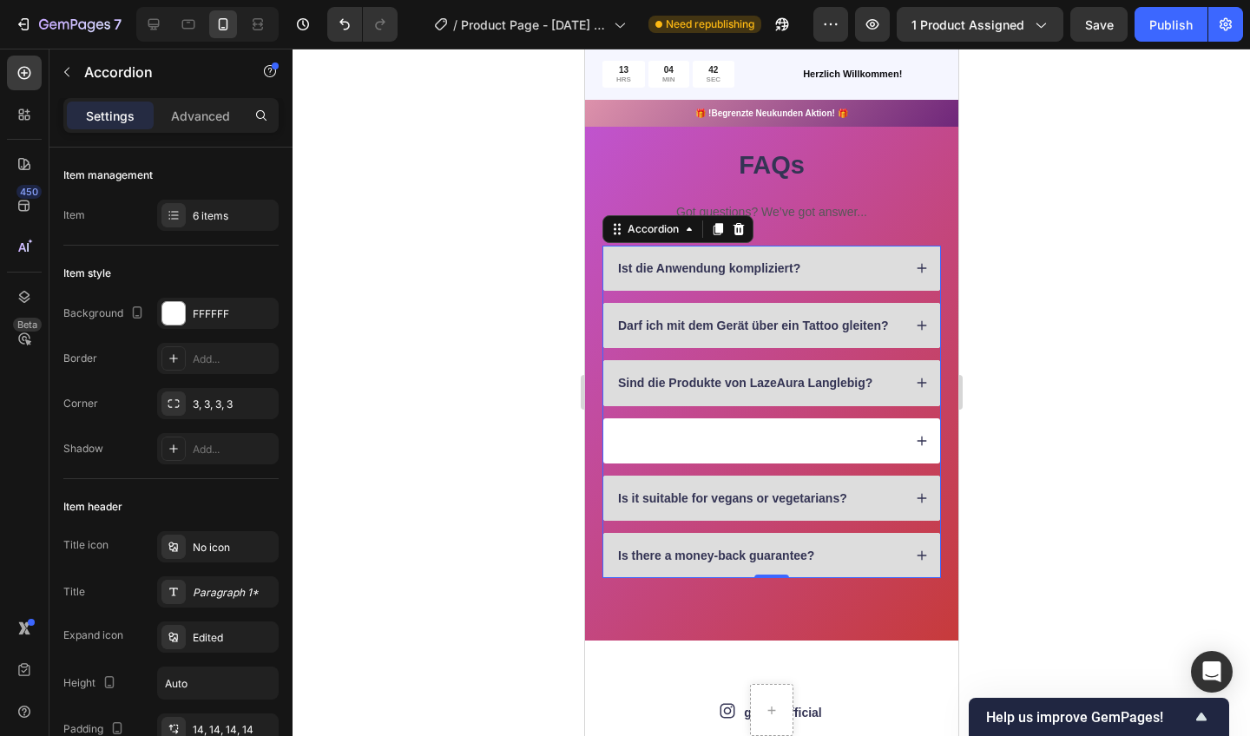
click at [260, 207] on div "6 items" at bounding box center [218, 215] width 122 height 31
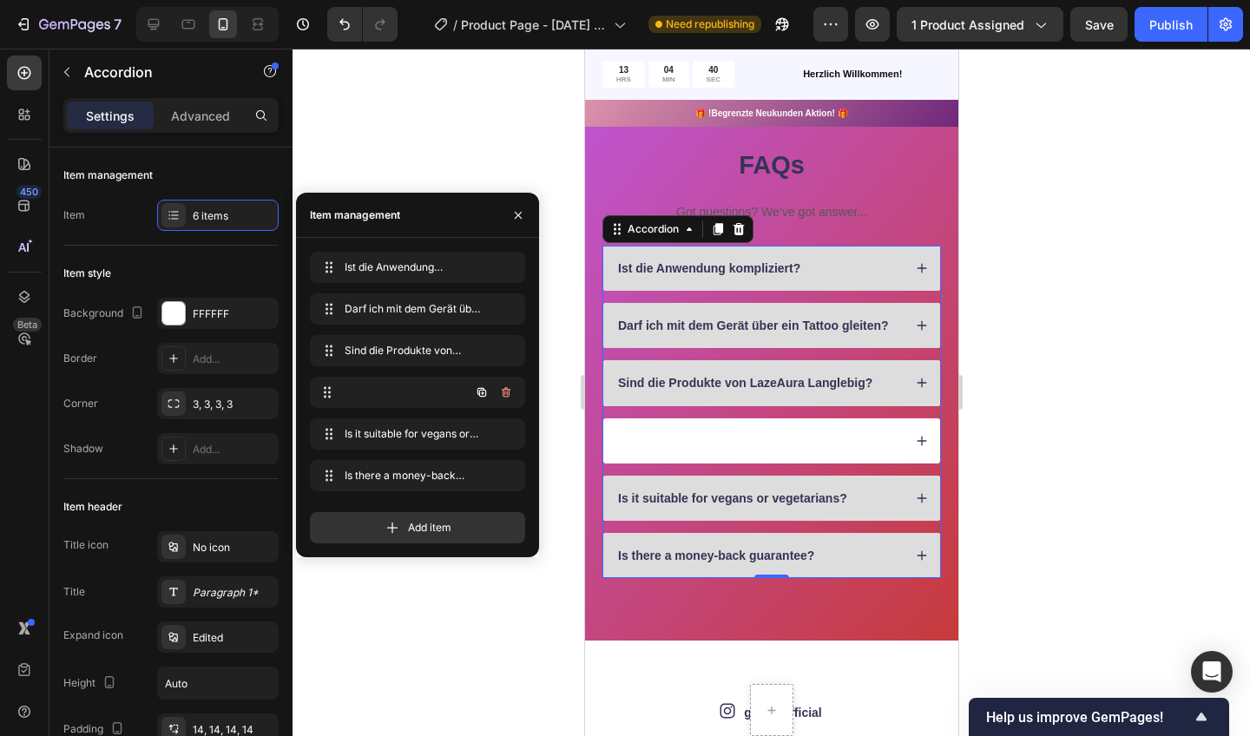
click at [380, 386] on div at bounding box center [393, 392] width 153 height 24
click at [503, 389] on icon "button" at bounding box center [506, 392] width 14 height 14
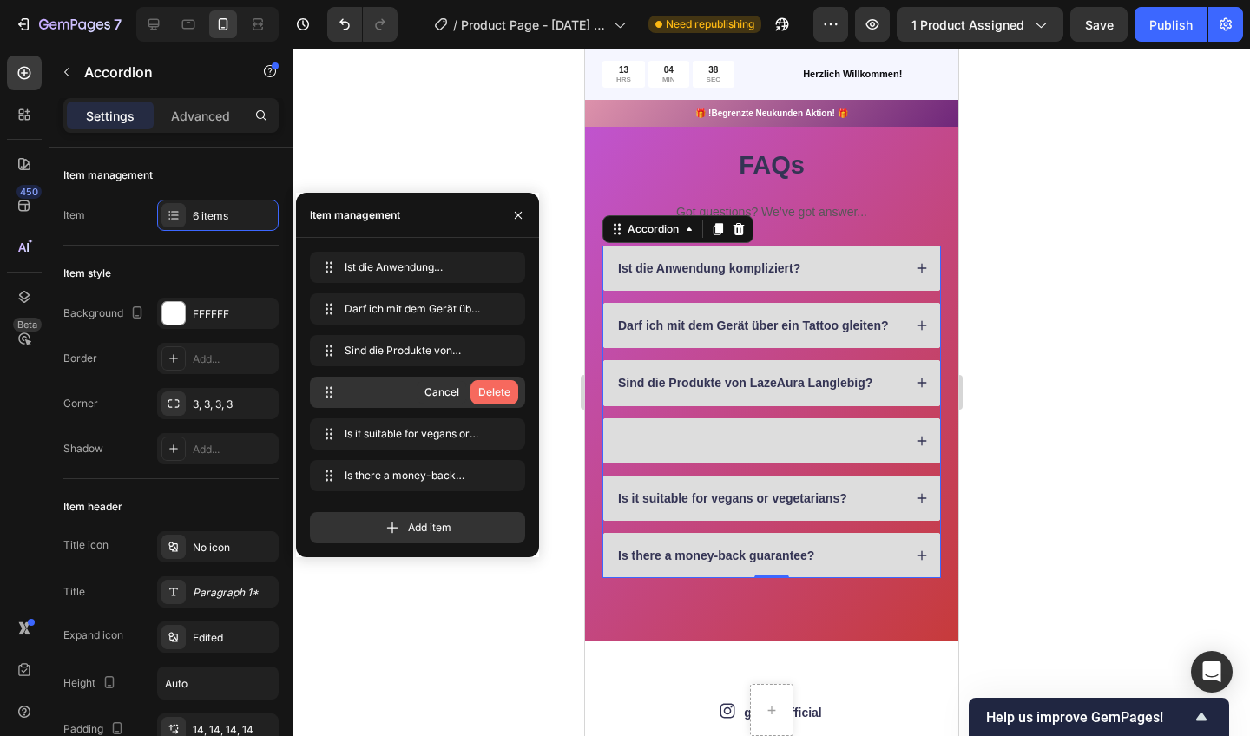
drag, startPoint x: 56, startPoint y: 379, endPoint x: 507, endPoint y: 387, distance: 451.5
click at [507, 387] on div "Delete" at bounding box center [494, 393] width 32 height 16
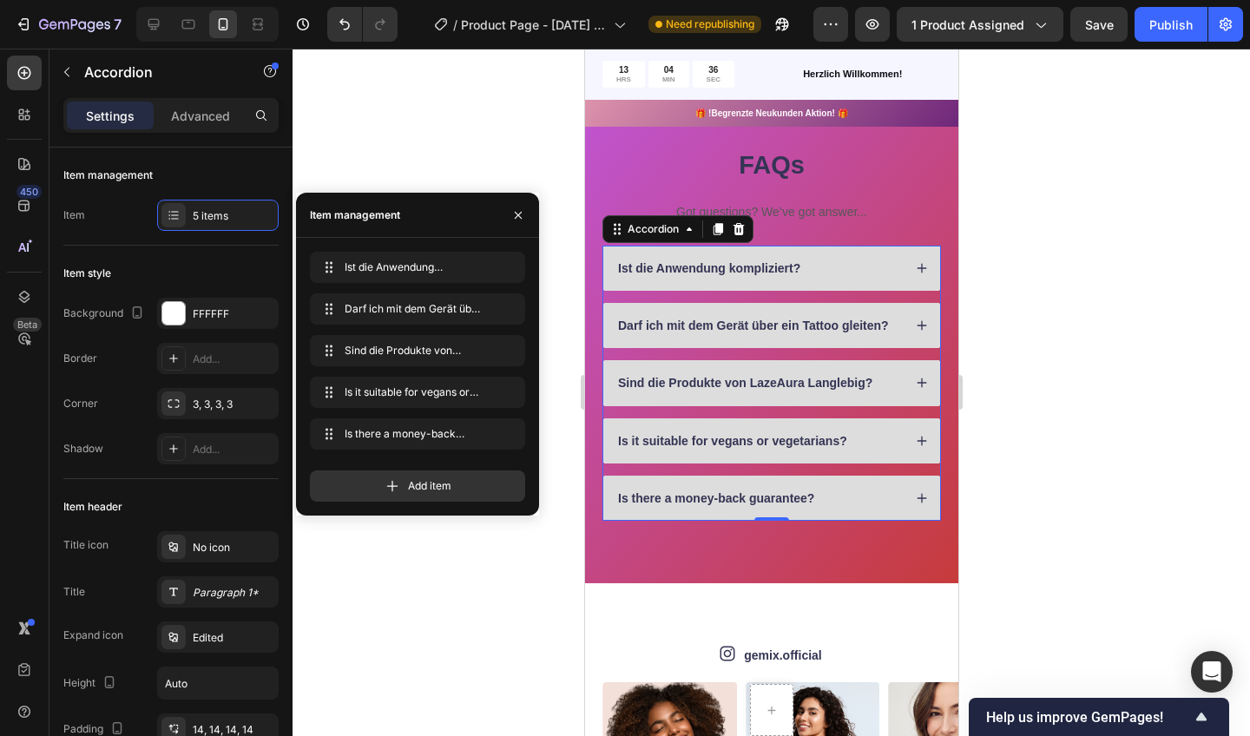
click at [522, 121] on div at bounding box center [772, 393] width 958 height 688
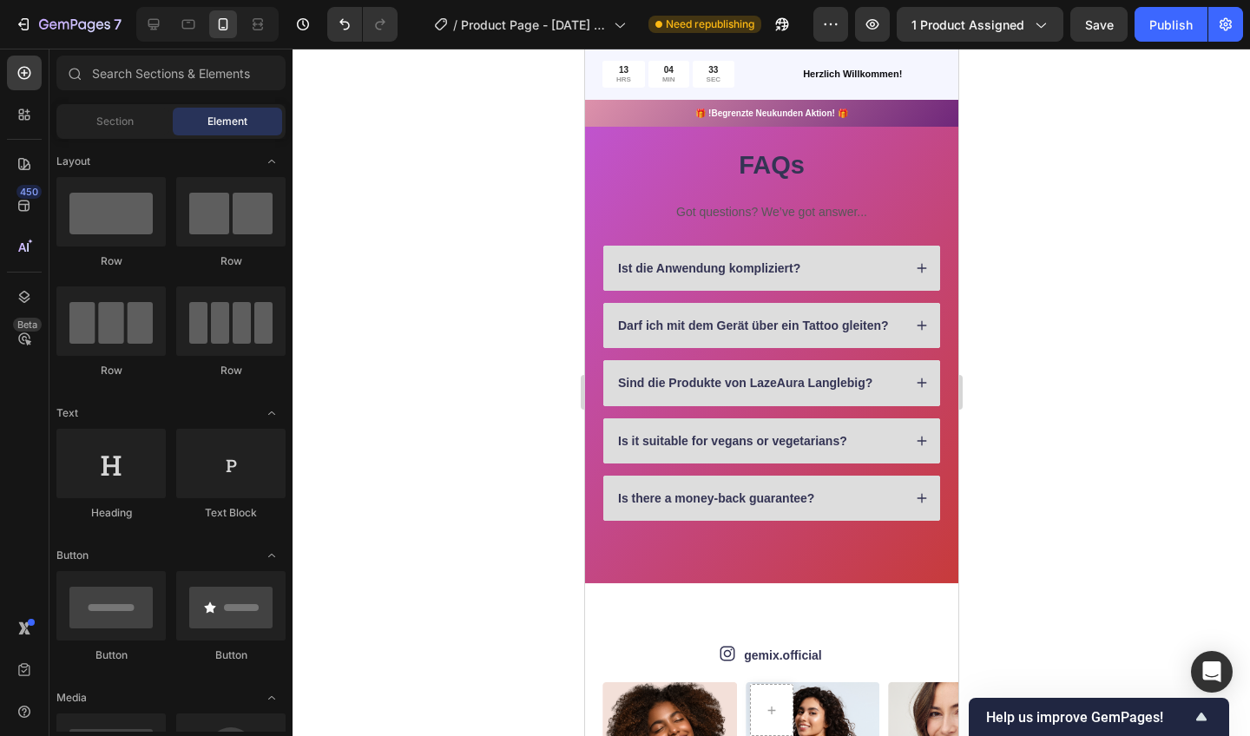
click at [899, 389] on div "Sind die Produkte von LazeAura Langlebig?" at bounding box center [758, 382] width 287 height 21
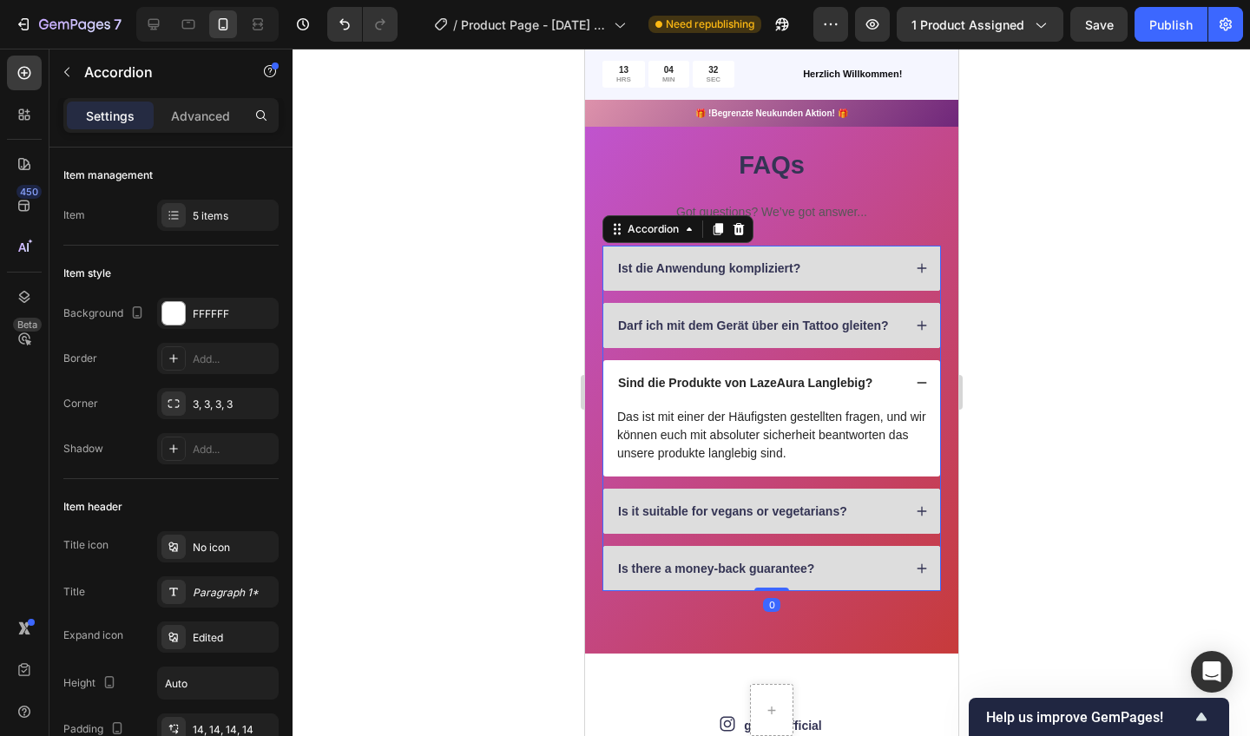
click at [909, 383] on div "Sind die Produkte von LazeAura Langlebig?" at bounding box center [771, 382] width 337 height 45
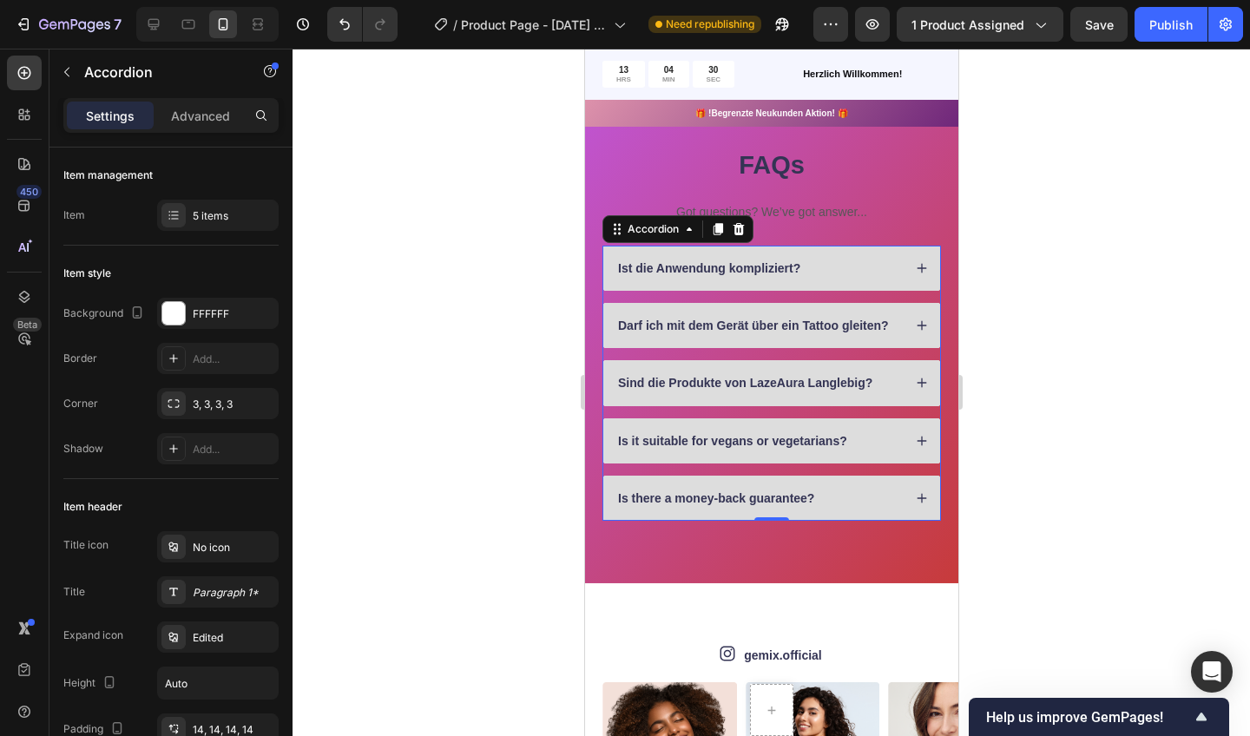
click at [855, 445] on div "Is it suitable for vegans or vegetarians?" at bounding box center [758, 441] width 287 height 21
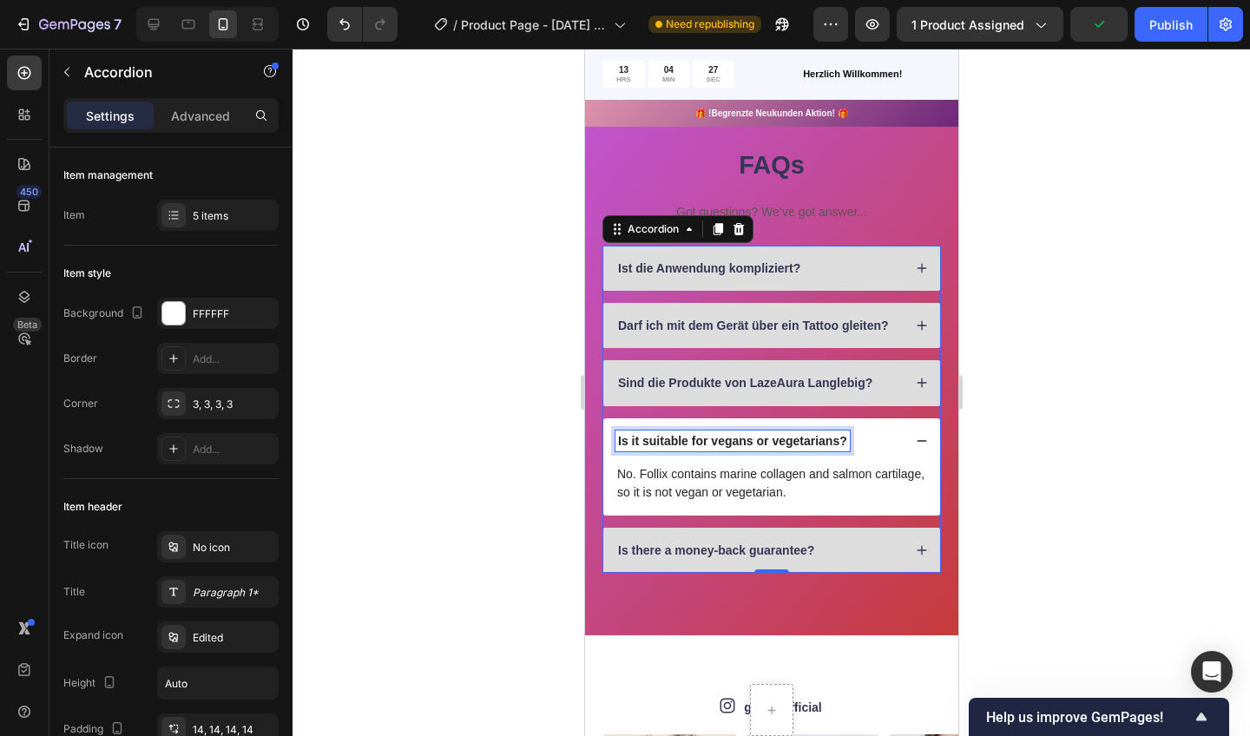
click at [848, 432] on div "Is it suitable for vegans or vegetarians?" at bounding box center [732, 441] width 234 height 21
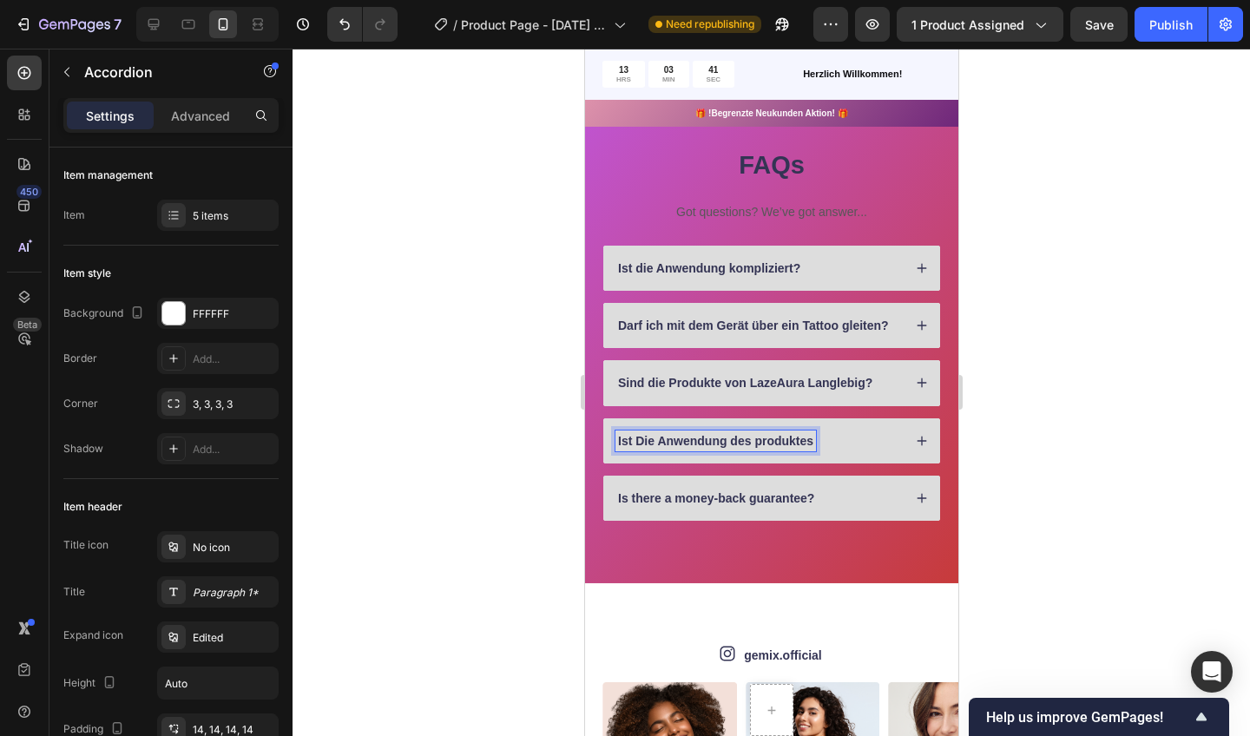
click at [630, 435] on p "Ist Die Anwendung des produktes" at bounding box center [714, 441] width 195 height 16
click at [735, 433] on p "Sind Die Anwendung des produktes" at bounding box center [721, 441] width 208 height 16
click at [839, 435] on p "Sind Die Anwendungen des produktes" at bounding box center [727, 441] width 221 height 16
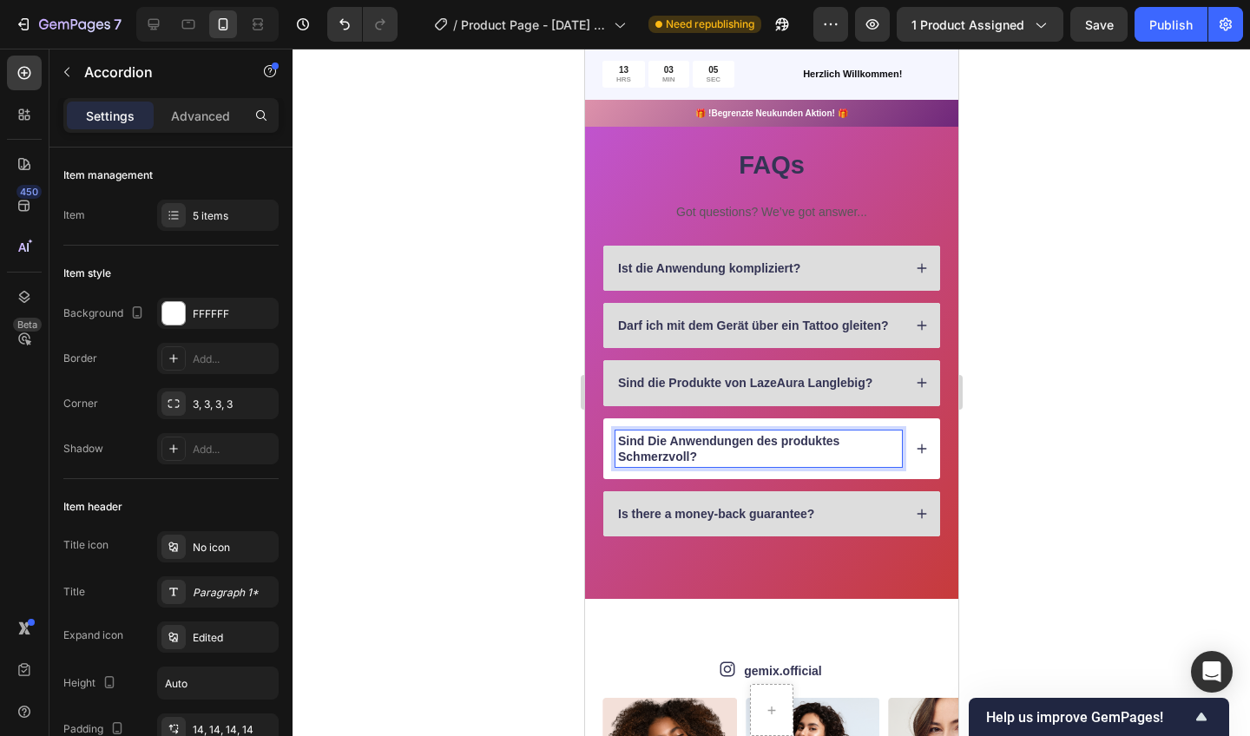
drag, startPoint x: 1091, startPoint y: 436, endPoint x: 911, endPoint y: 424, distance: 181.0
click at [911, 424] on div "Sind Die Anwendungen des produktes Schmerzvoll?" at bounding box center [771, 448] width 337 height 61
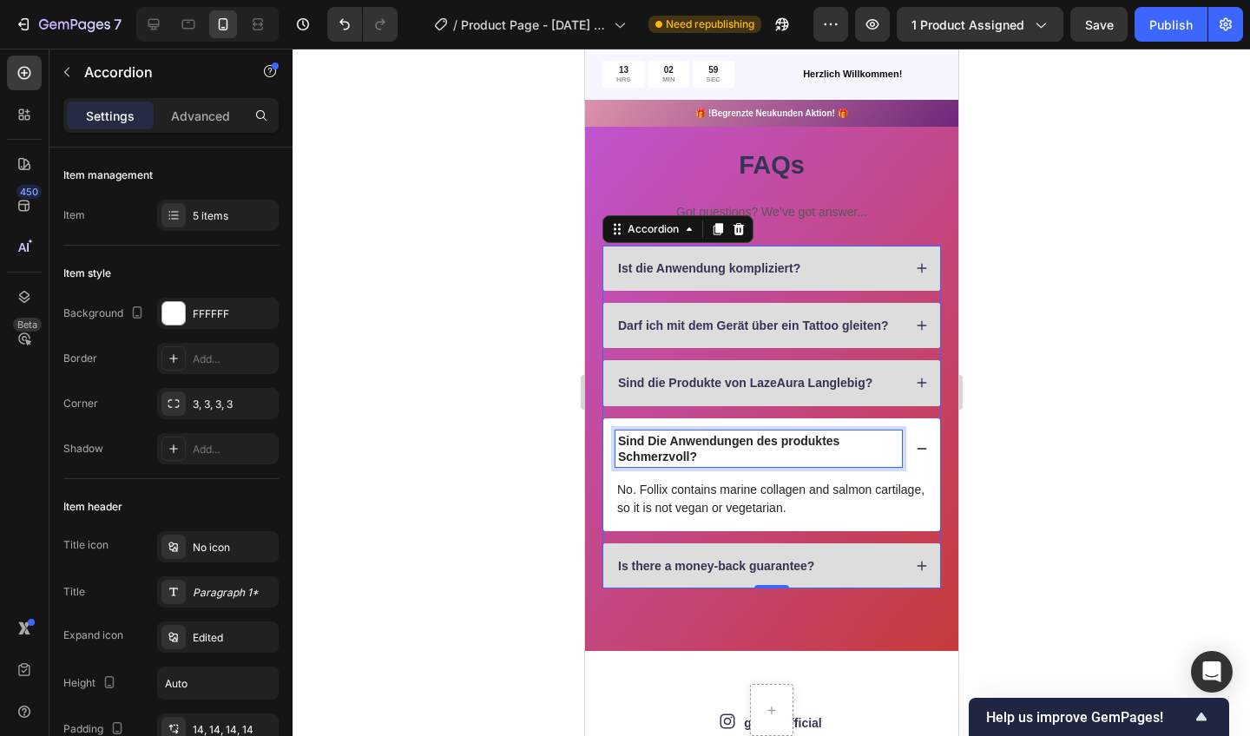
drag, startPoint x: 911, startPoint y: 424, endPoint x: 791, endPoint y: 436, distance: 120.4
click at [791, 436] on p "Sind Die Anwendungen des produktes Schmerzvoll?" at bounding box center [757, 448] width 281 height 31
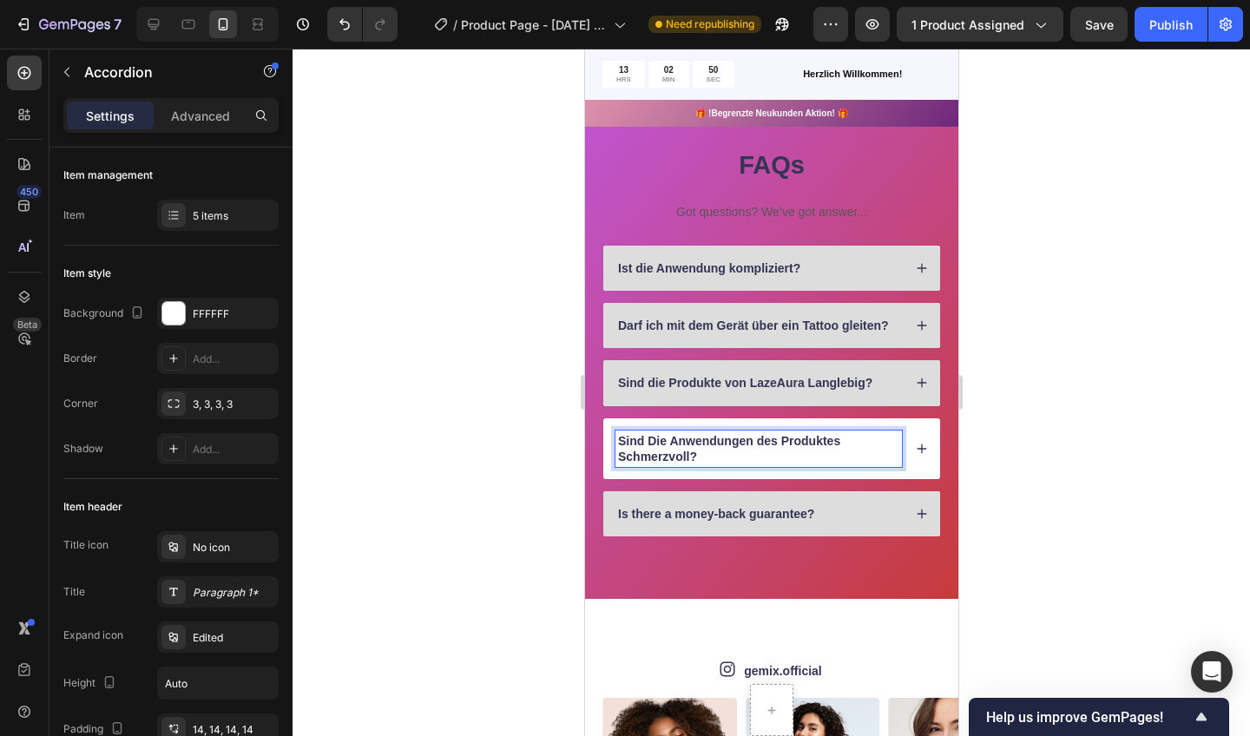
drag, startPoint x: 791, startPoint y: 436, endPoint x: 728, endPoint y: 453, distance: 64.9
click at [728, 453] on p "Sind Die Anwendungen des Produktes Schmerzvoll?" at bounding box center [757, 448] width 281 height 31
click at [915, 443] on icon at bounding box center [921, 449] width 12 height 12
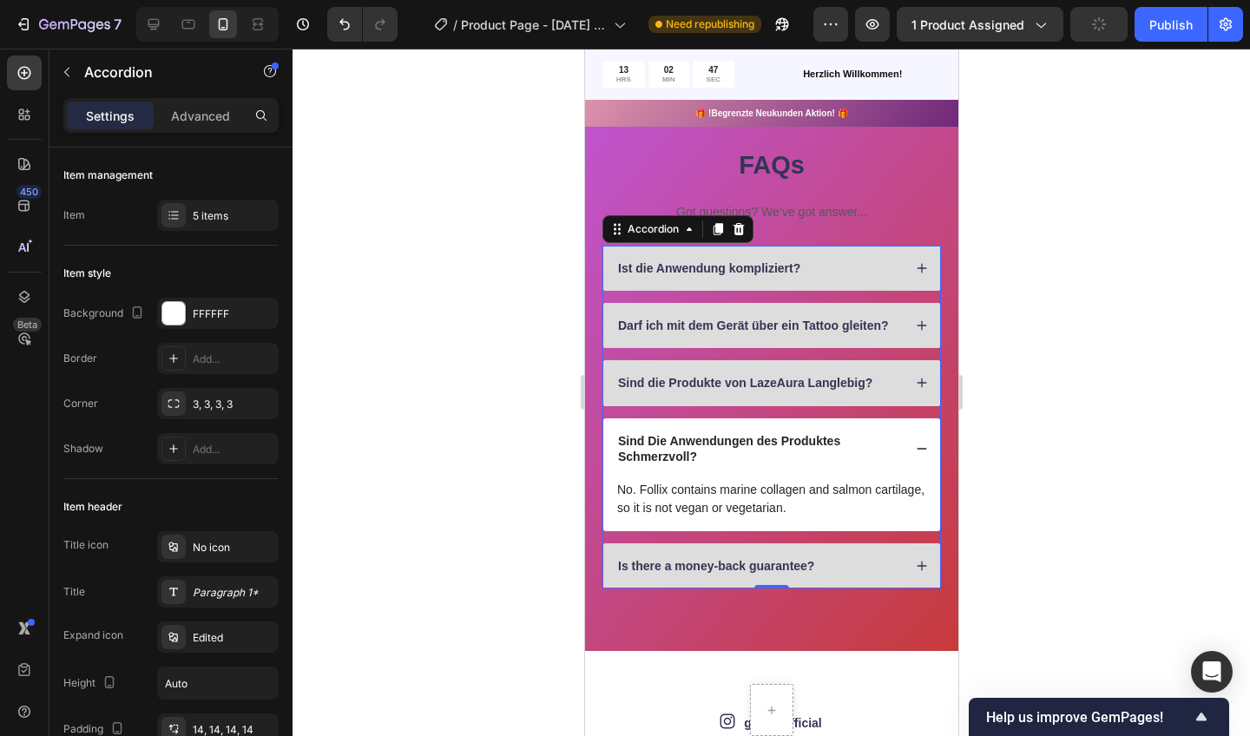
click at [790, 508] on p "No. Follix contains marine collagen and salmon cartilage, so it is not vegan or…" at bounding box center [770, 499] width 309 height 36
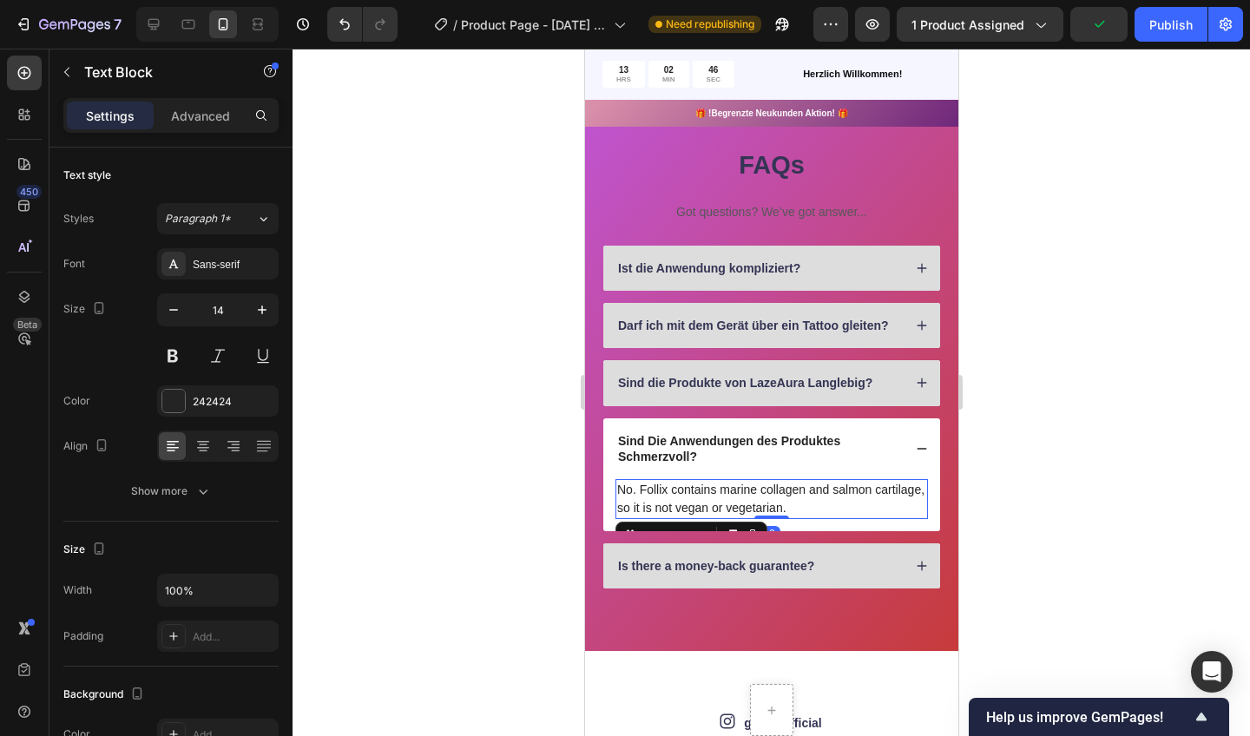
click at [788, 500] on p "No. Follix contains marine collagen and salmon cartilage, so it is not vegan or…" at bounding box center [770, 499] width 309 height 36
drag, startPoint x: 728, startPoint y: 453, endPoint x: 865, endPoint y: 501, distance: 144.4
click at [865, 501] on p "Nein, unser Produkt enthält überhaupt keine klingen weshalb schmerz komplett au…" at bounding box center [770, 499] width 309 height 36
click at [873, 503] on p "Nein, unser Produkt enthält überhaupt keine klingen weshalb schmerz komplett au…" at bounding box center [770, 499] width 309 height 36
drag, startPoint x: 865, startPoint y: 501, endPoint x: 874, endPoint y: 503, distance: 9.7
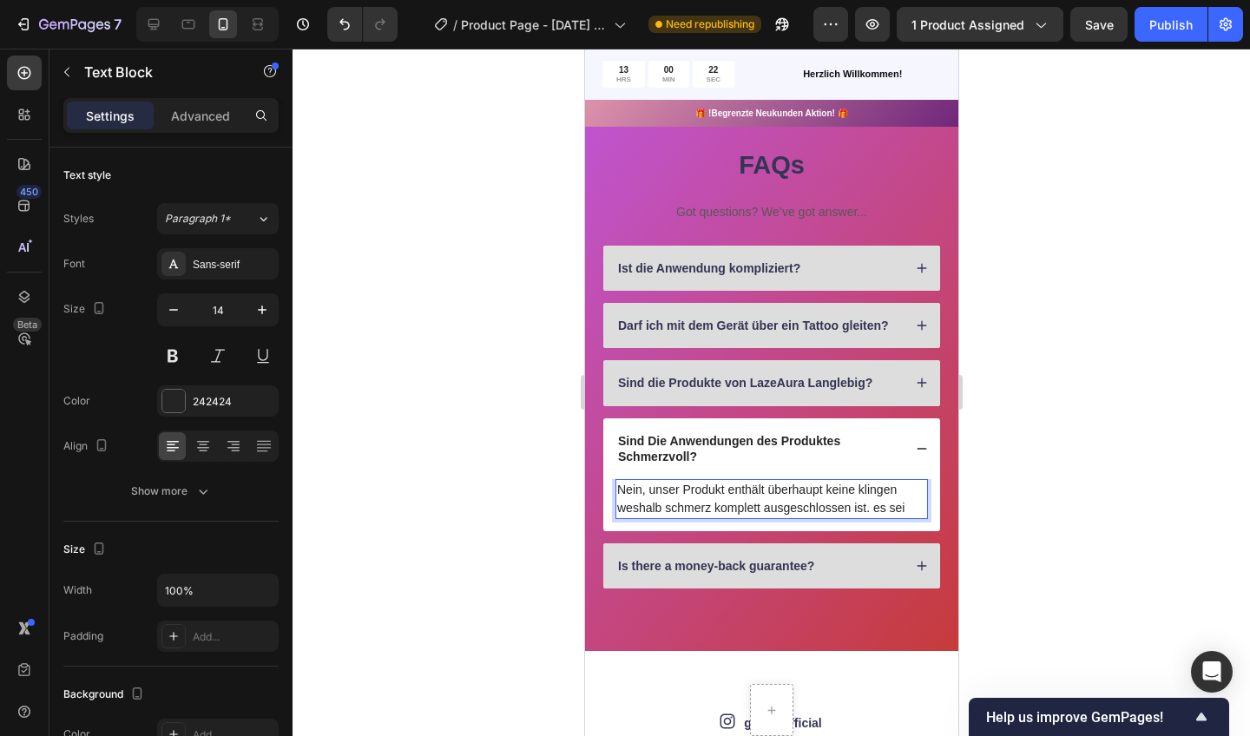
click at [874, 503] on p "Nein, unser Produkt enthält überhaupt keine klingen weshalb schmerz komplett au…" at bounding box center [770, 499] width 309 height 36
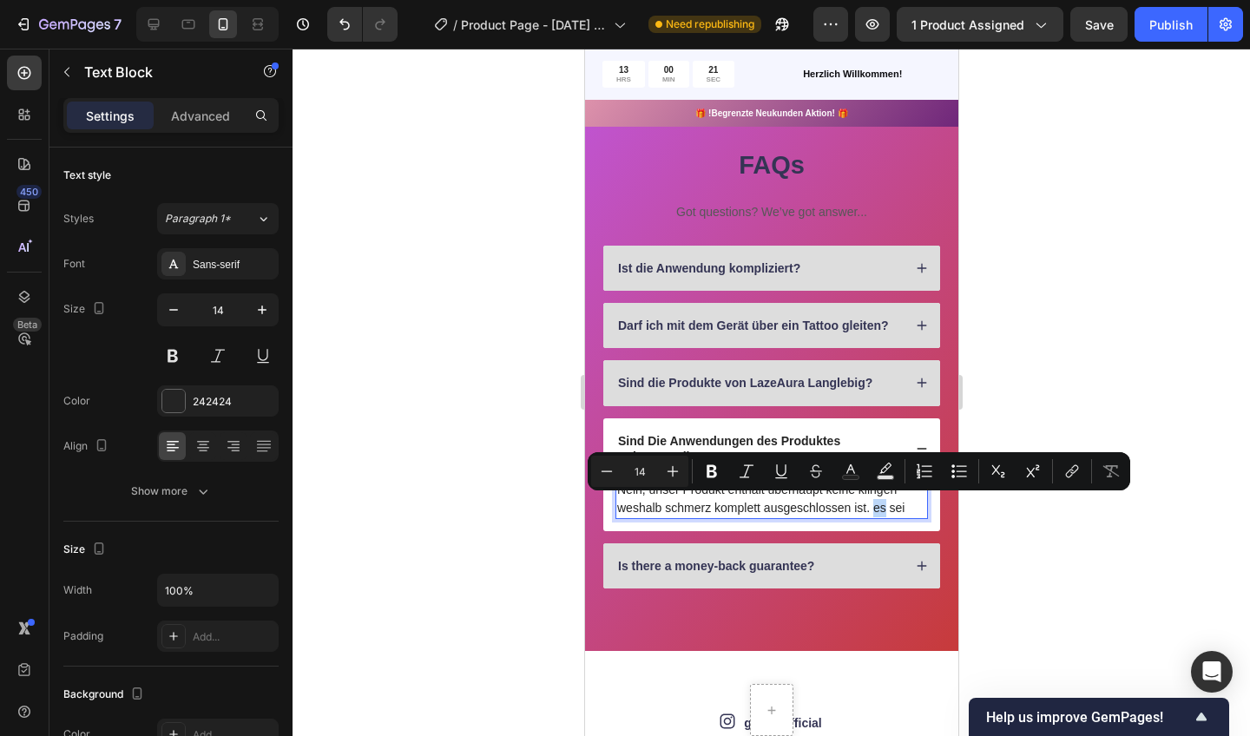
click at [875, 503] on p "Nein, unser Produkt enthält überhaupt keine klingen weshalb schmerz komplett au…" at bounding box center [770, 499] width 309 height 36
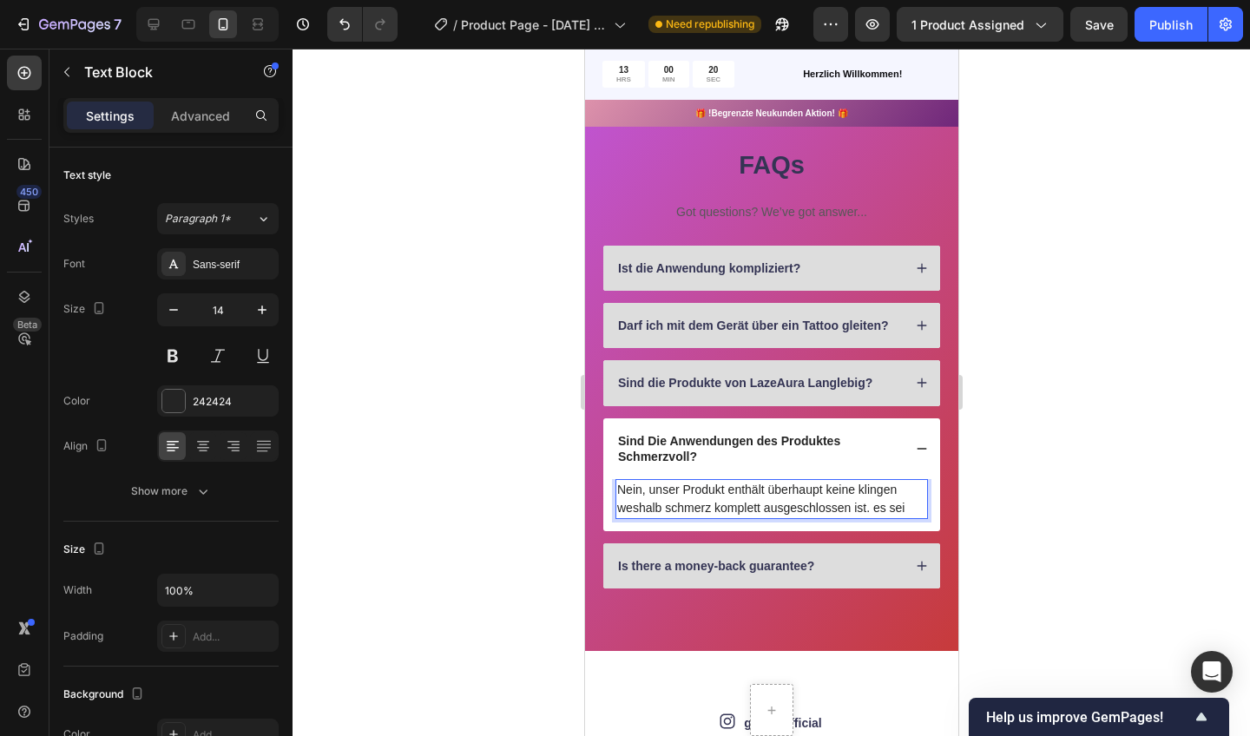
click at [879, 504] on p "Nein, unser Produkt enthält überhaupt keine klingen weshalb schmerz komplett au…" at bounding box center [770, 499] width 309 height 36
drag, startPoint x: 879, startPoint y: 504, endPoint x: 914, endPoint y: 504, distance: 35.6
click at [914, 504] on p "Nein, unser Produkt enthält überhaupt keine klingen weshalb schmerz komplett au…" at bounding box center [770, 499] width 309 height 36
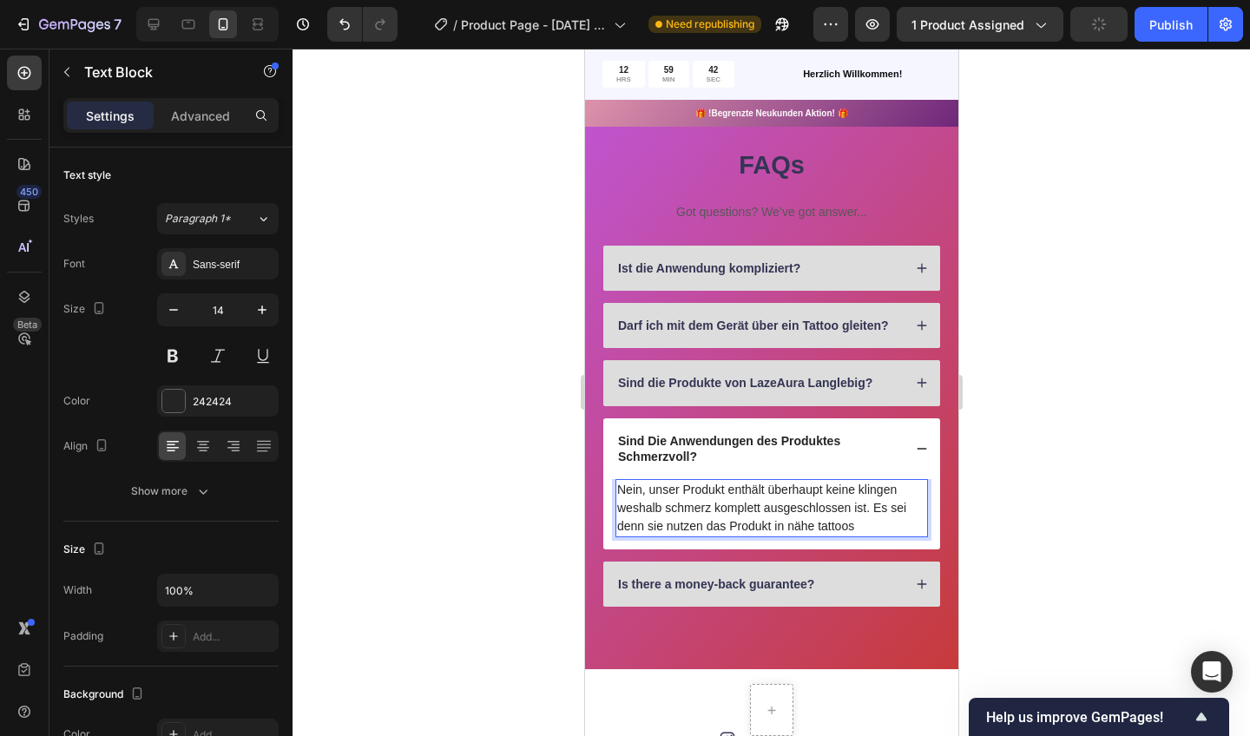
drag, startPoint x: 914, startPoint y: 504, endPoint x: 821, endPoint y: 518, distance: 93.9
click at [821, 518] on p "Nein, unser Produkt enthält überhaupt keine klingen weshalb schmerz komplett au…" at bounding box center [770, 508] width 309 height 55
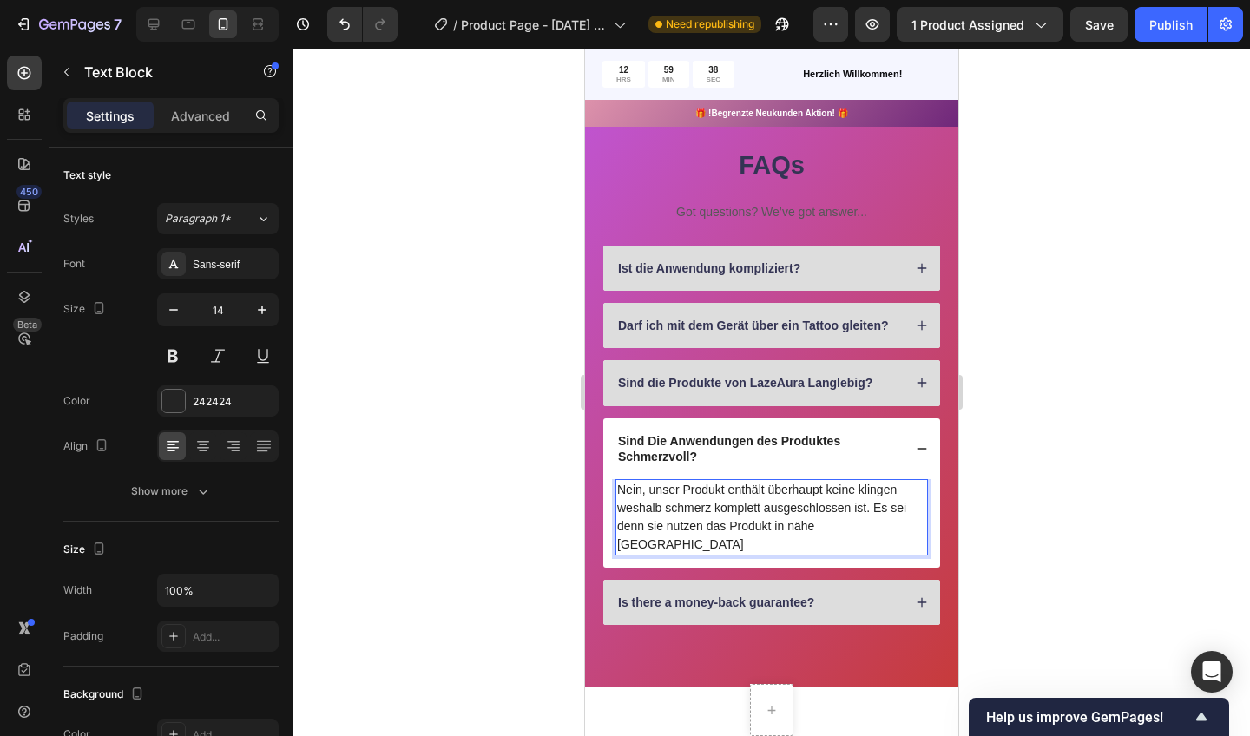
click at [857, 517] on p "Nein, unser Produkt enthält überhaupt keine klingen weshalb schmerz komplett au…" at bounding box center [770, 517] width 309 height 73
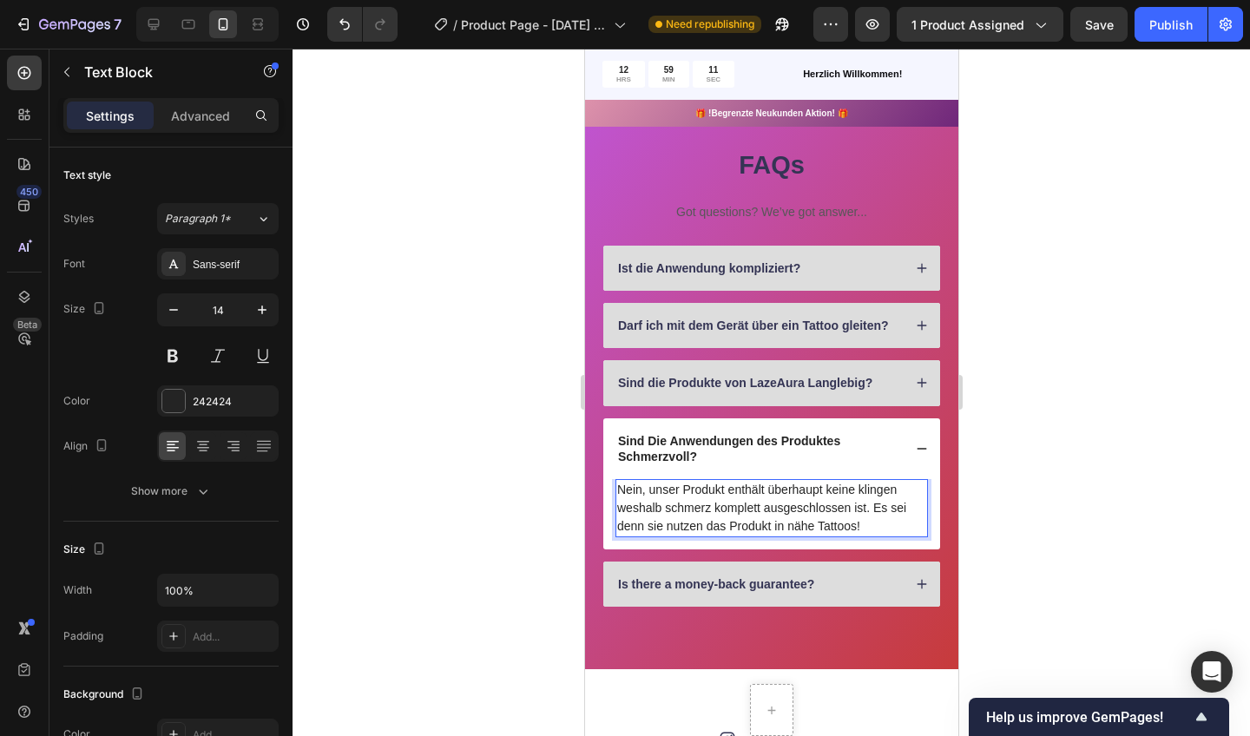
click at [920, 578] on icon at bounding box center [921, 584] width 12 height 12
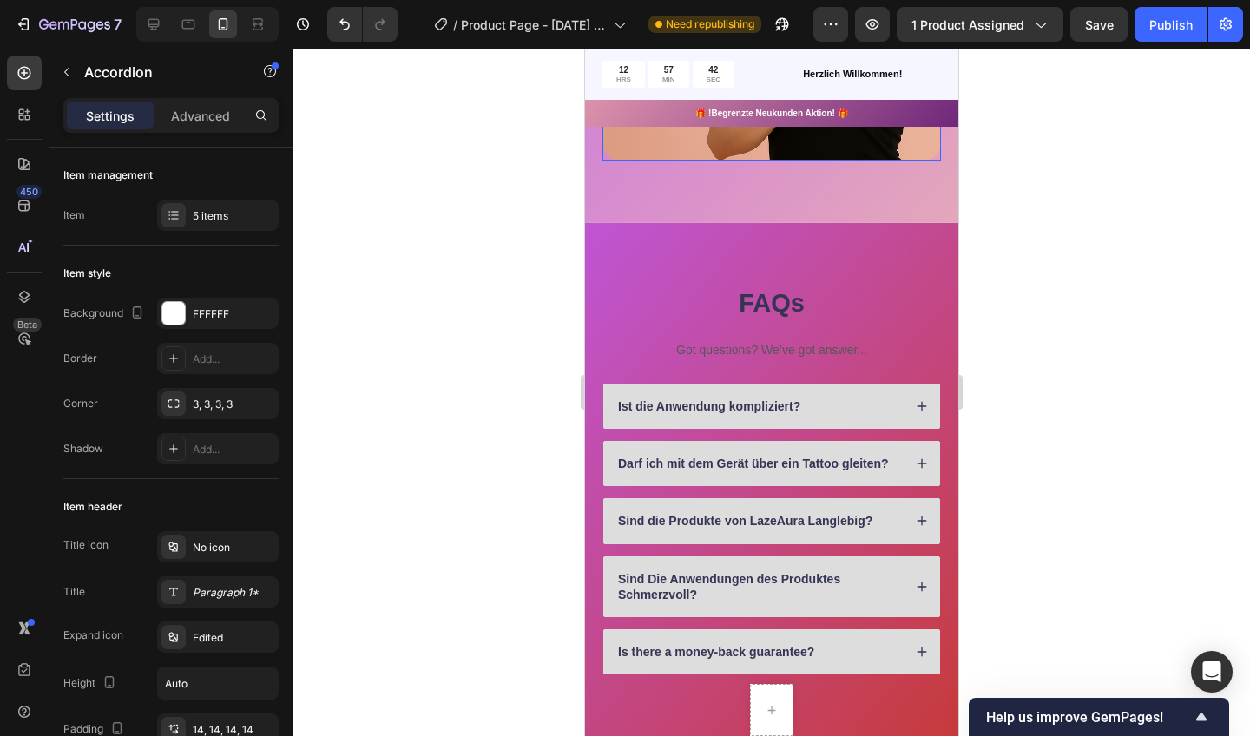
scroll to position [1517, 0]
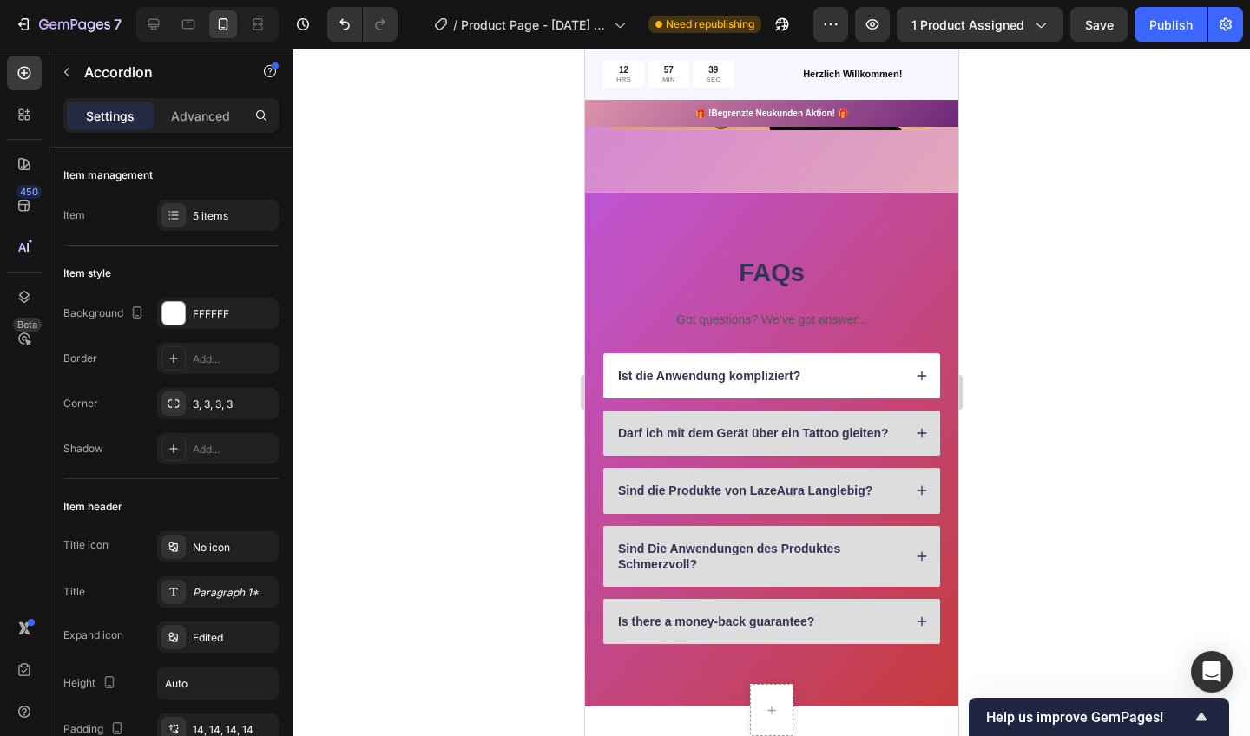
click at [886, 389] on div "Ist die Anwendung kompliziert?" at bounding box center [771, 375] width 337 height 45
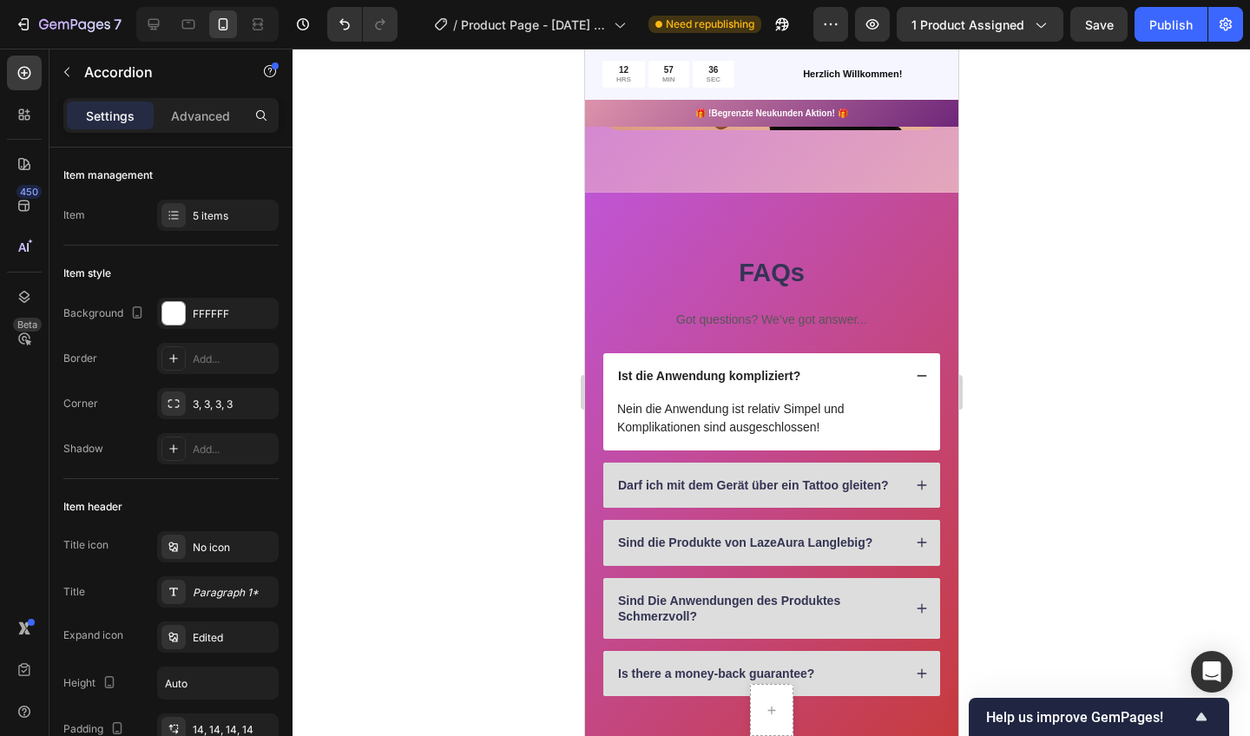
drag, startPoint x: 829, startPoint y: 352, endPoint x: 901, endPoint y: 381, distance: 77.5
click at [901, 381] on div "Ist die Anwendung kompliziert?" at bounding box center [771, 375] width 337 height 45
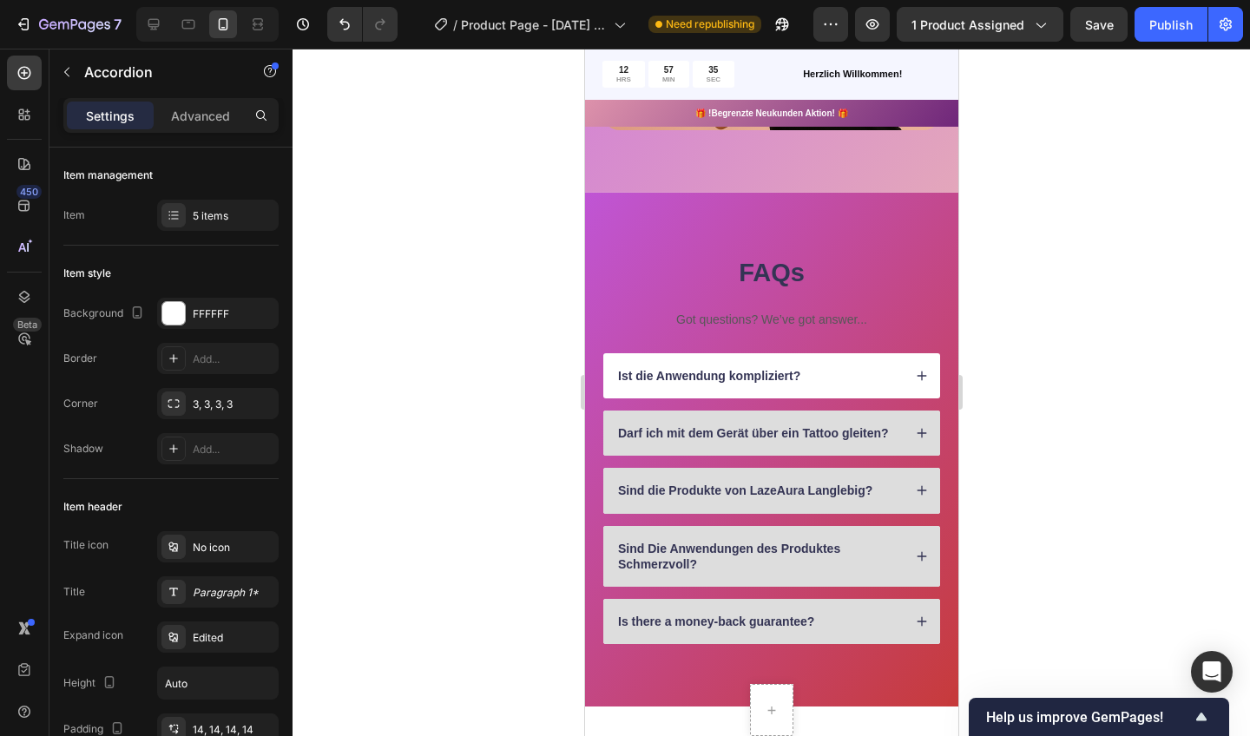
click at [899, 426] on div "Darf ich mit dem Gerät über ein Tattoo gleiten?" at bounding box center [758, 433] width 287 height 21
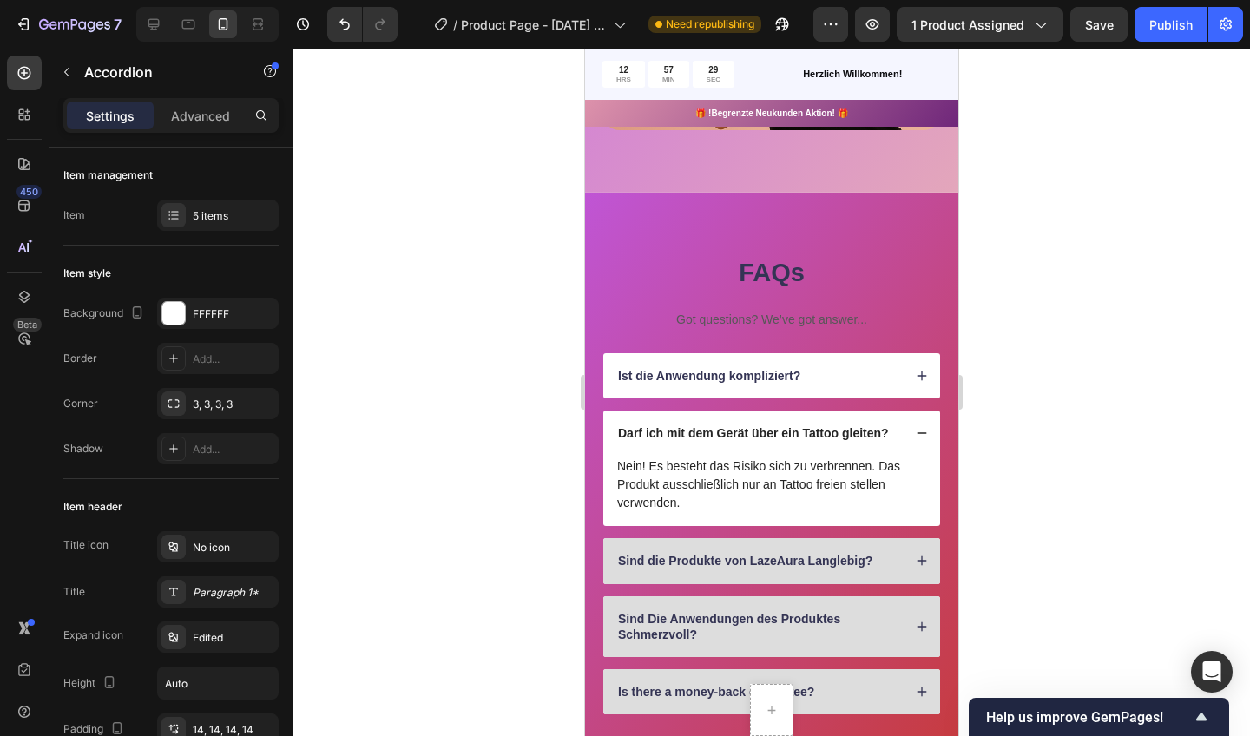
click at [917, 427] on icon at bounding box center [921, 433] width 12 height 12
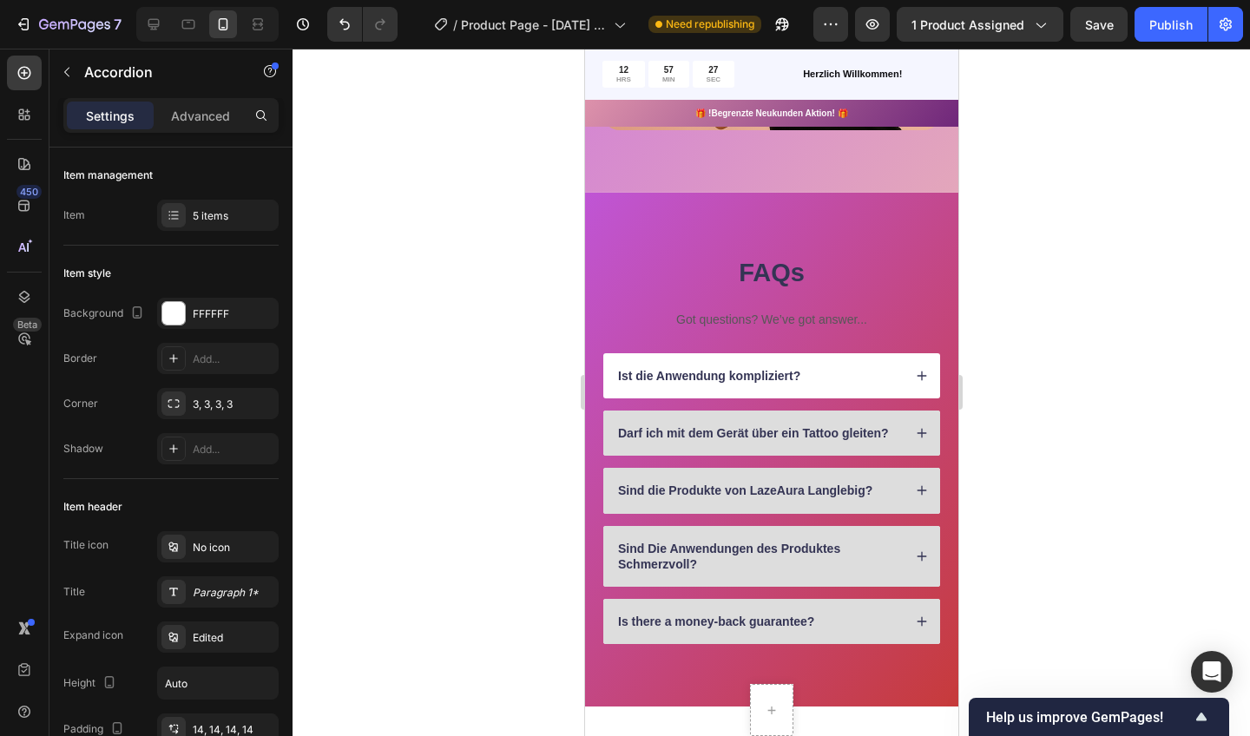
click at [916, 491] on icon at bounding box center [921, 490] width 12 height 12
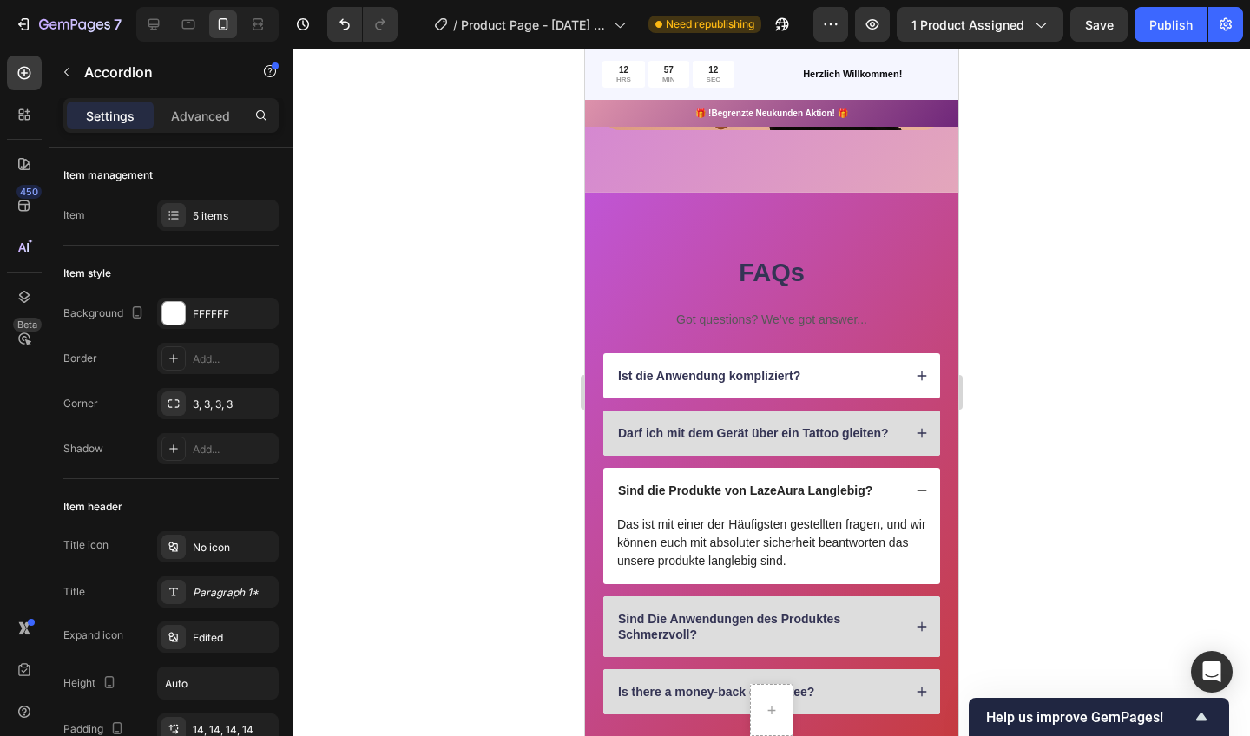
click at [918, 490] on icon at bounding box center [921, 490] width 12 height 12
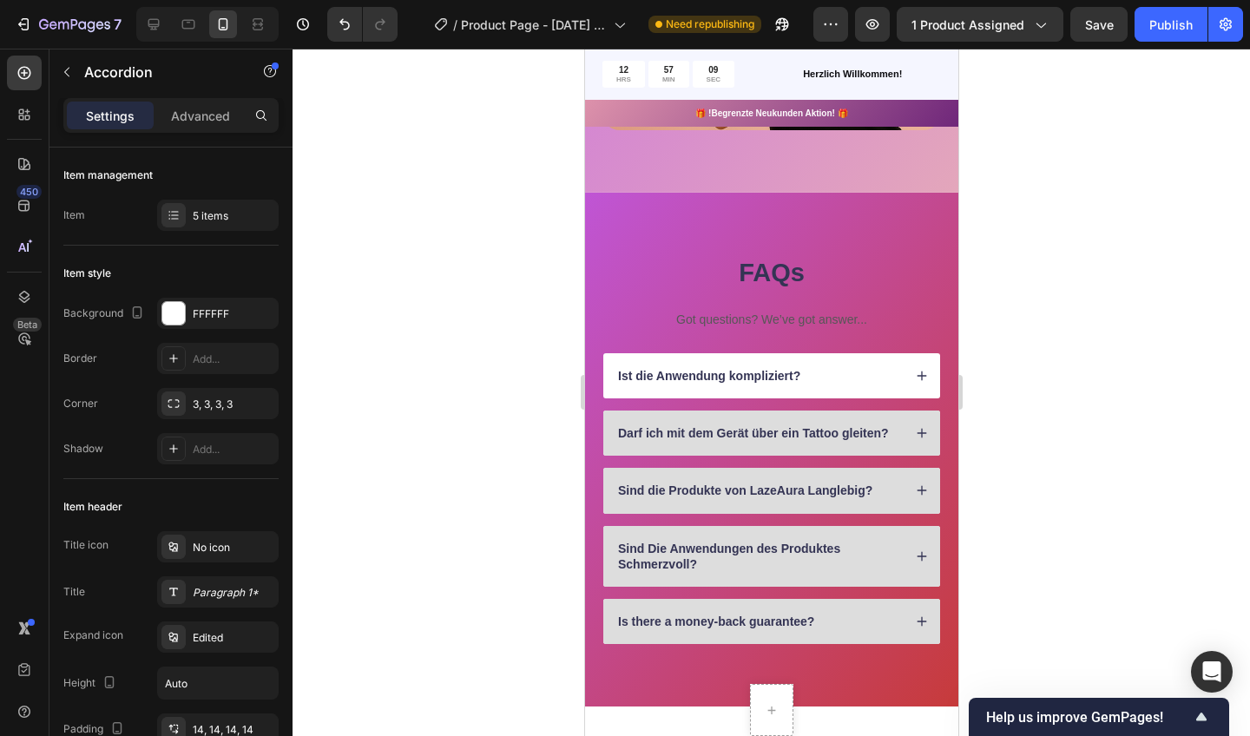
click at [920, 552] on icon at bounding box center [921, 556] width 12 height 12
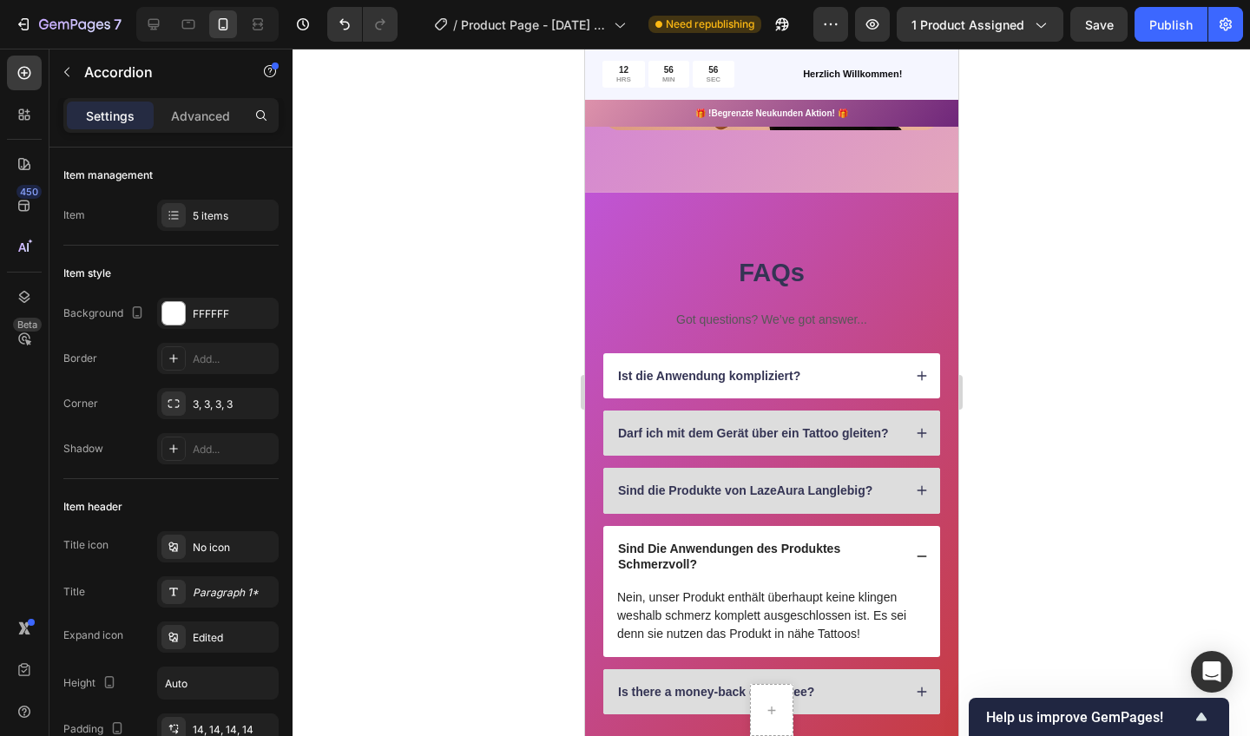
click at [917, 550] on icon at bounding box center [921, 556] width 12 height 12
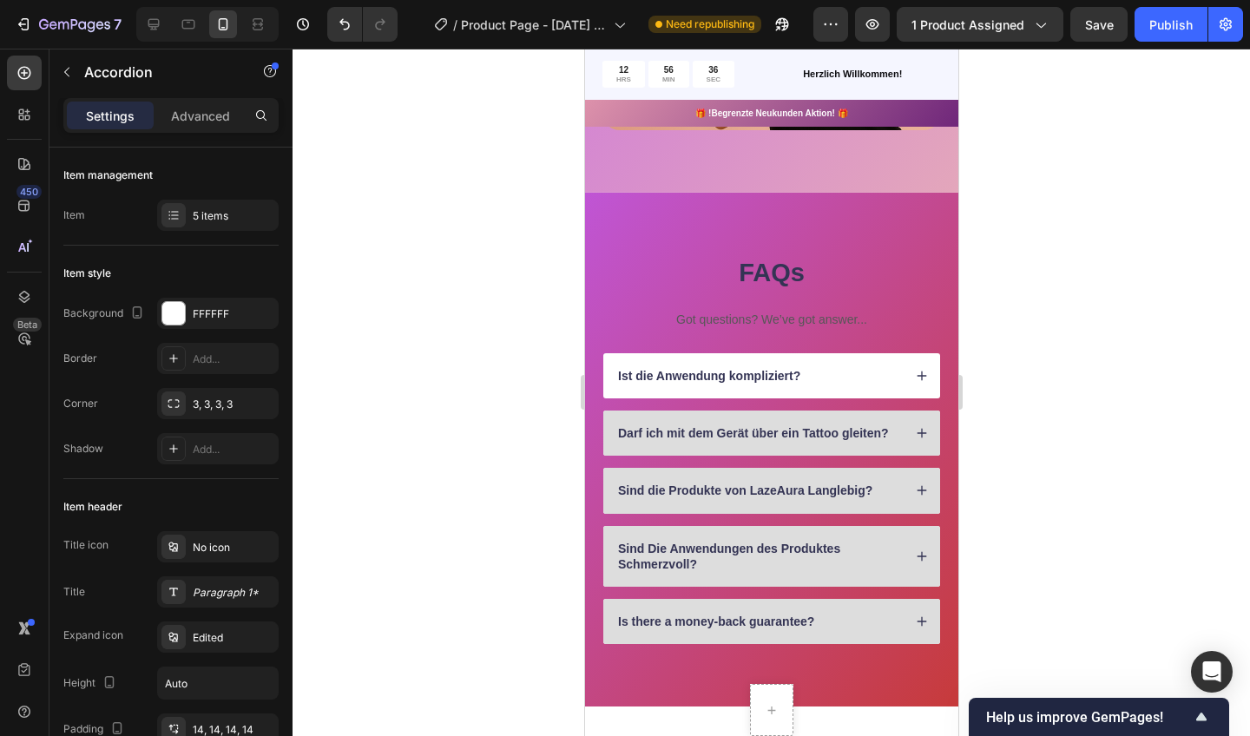
click at [893, 615] on div "Is there a money-back guarantee?" at bounding box center [758, 621] width 287 height 21
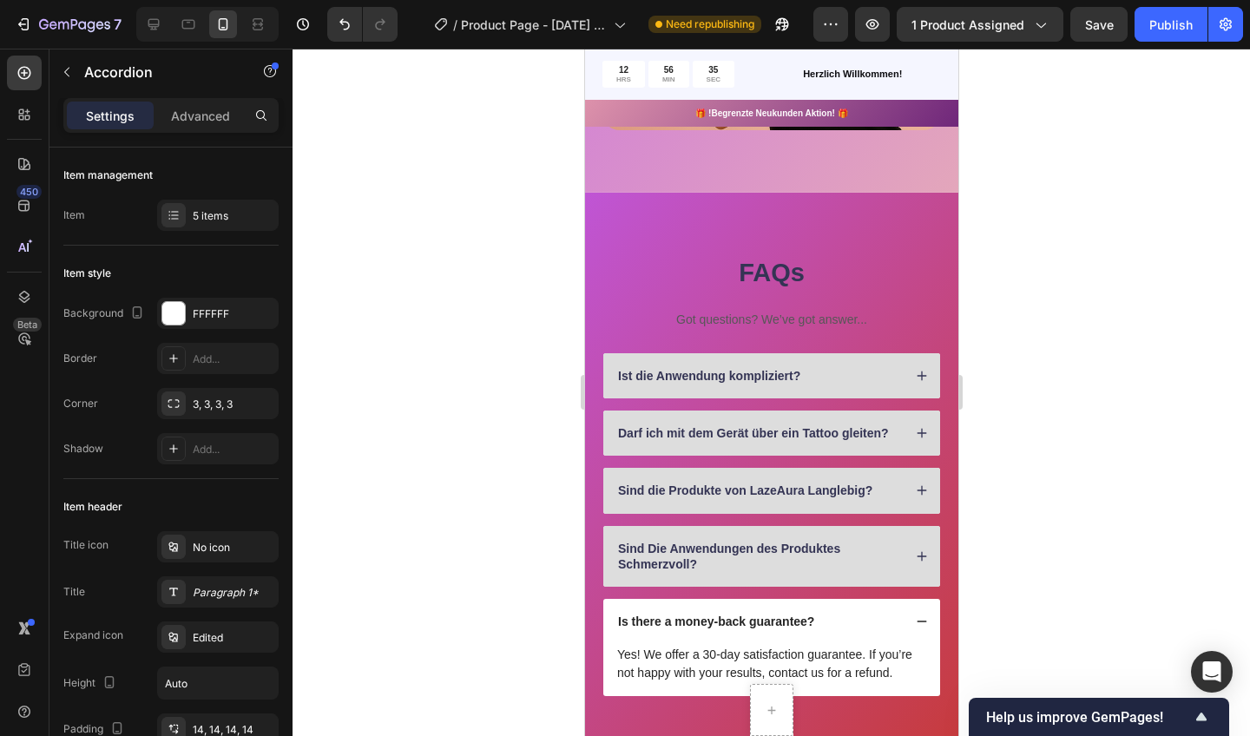
drag, startPoint x: 901, startPoint y: 381, endPoint x: 820, endPoint y: 616, distance: 249.0
click at [820, 616] on div "Is there a money-back guarantee?" at bounding box center [758, 621] width 287 height 21
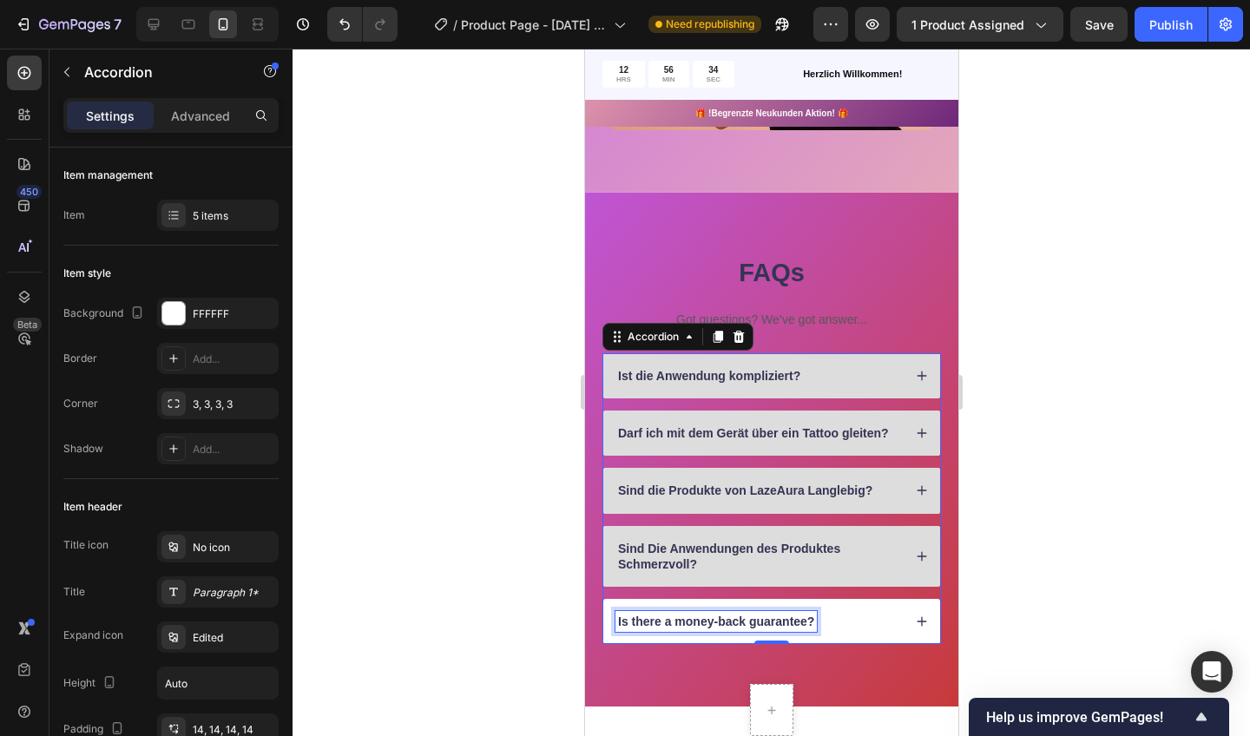
click at [813, 616] on p "Is there a money-back guarantee?" at bounding box center [715, 622] width 196 height 16
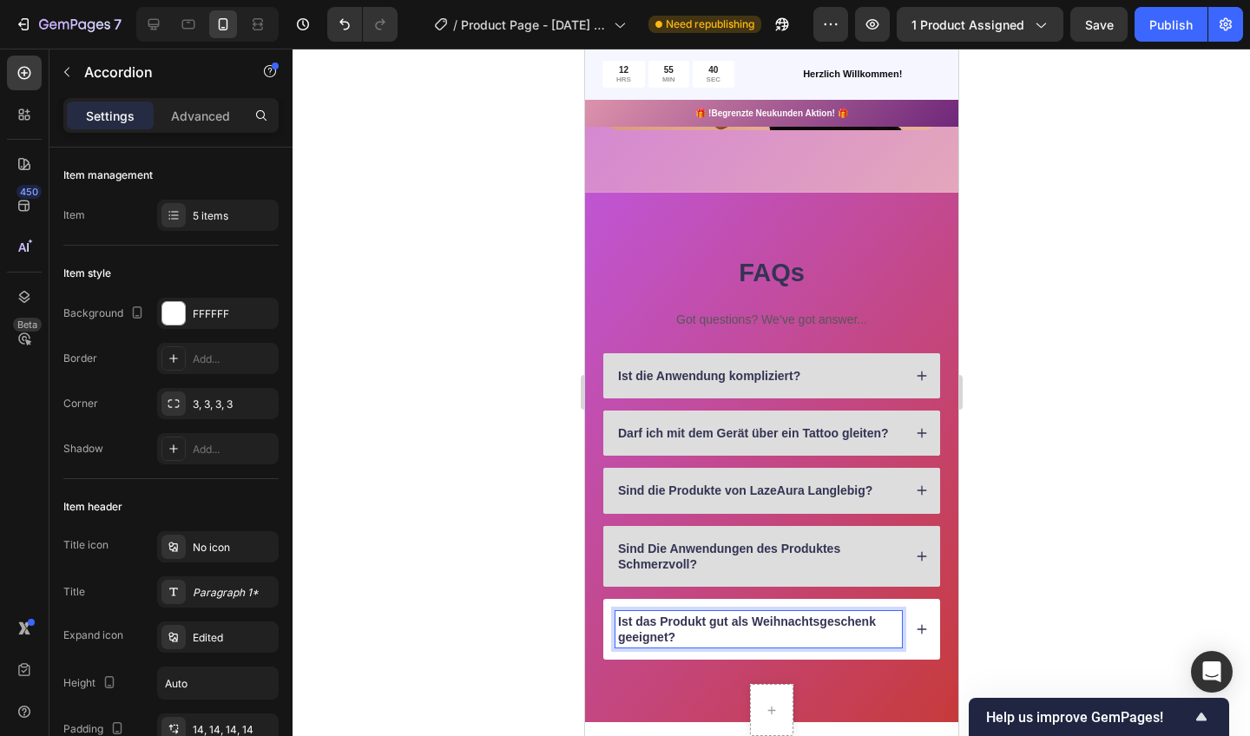
click at [919, 624] on icon at bounding box center [921, 629] width 12 height 12
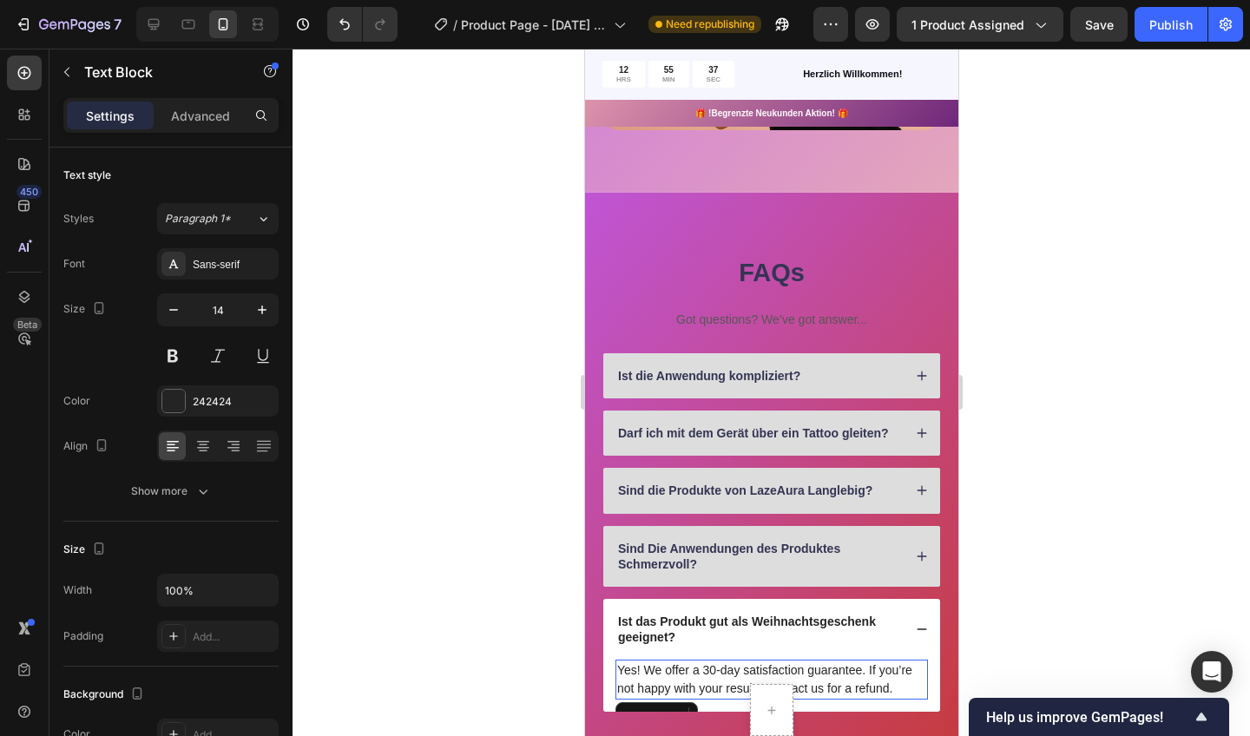
scroll to position [1562, 0]
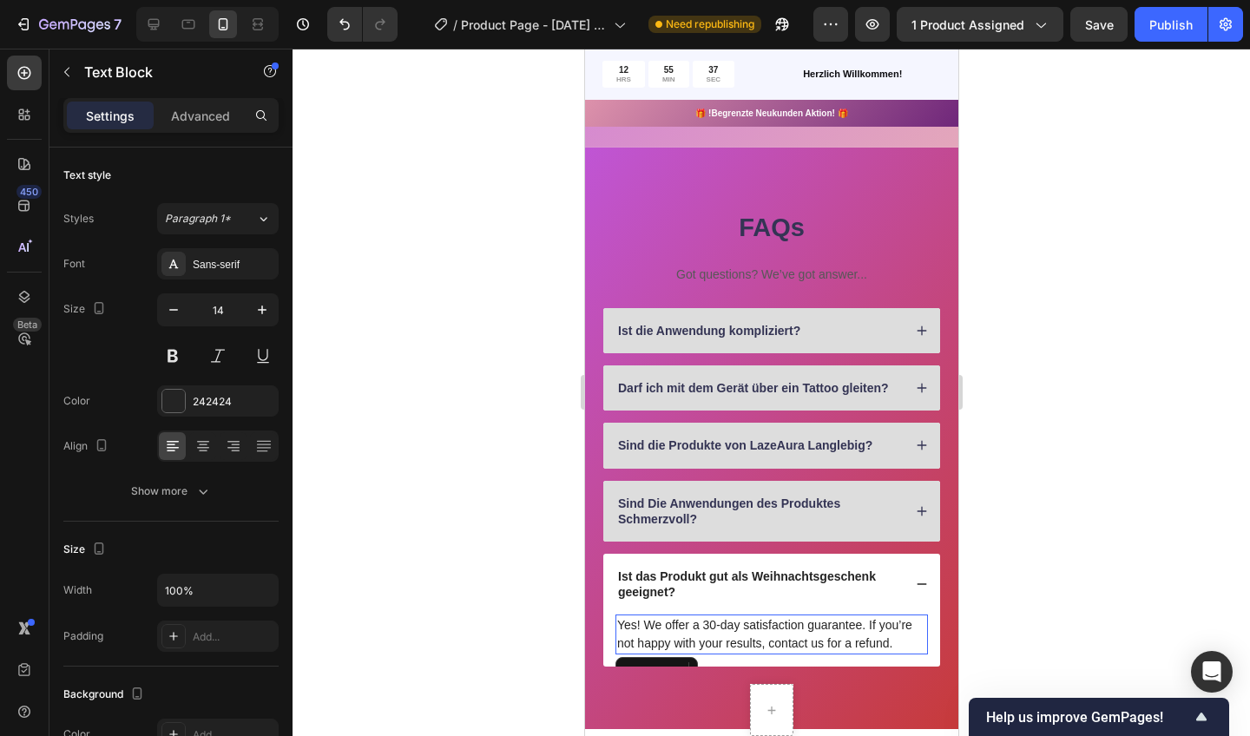
drag, startPoint x: 807, startPoint y: 609, endPoint x: 894, endPoint y: 632, distance: 89.9
click at [894, 632] on p "Yes! We offer a 30-day satisfaction guarantee. If you’re not happy with your re…" at bounding box center [770, 634] width 309 height 36
click at [885, 639] on p "Yes! We offer a 30-day satisfaction guarantee. If you’re not happy with your re…" at bounding box center [770, 634] width 309 height 36
click at [892, 639] on p "Yes! We offer a 30-day satisfaction guarantee. If you’re not happy with your re…" at bounding box center [770, 634] width 309 height 36
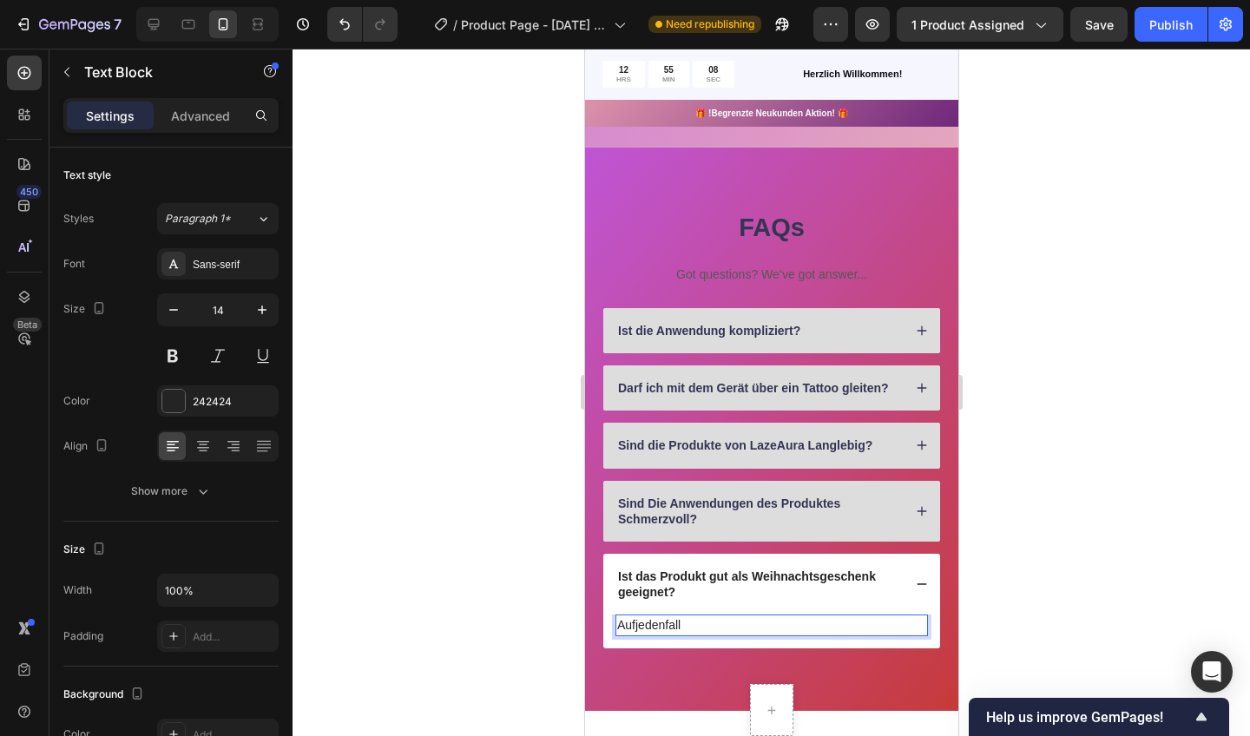
click at [631, 623] on p "Aufjedenfall" at bounding box center [770, 625] width 309 height 18
drag, startPoint x: 894, startPoint y: 632, endPoint x: 636, endPoint y: 620, distance: 259.0
click at [636, 620] on p "Aufjedenfall" at bounding box center [770, 625] width 309 height 18
click at [662, 621] on p "Auf jedenfall" at bounding box center [770, 625] width 309 height 18
click at [670, 623] on p "Auf jedenfall" at bounding box center [770, 625] width 309 height 18
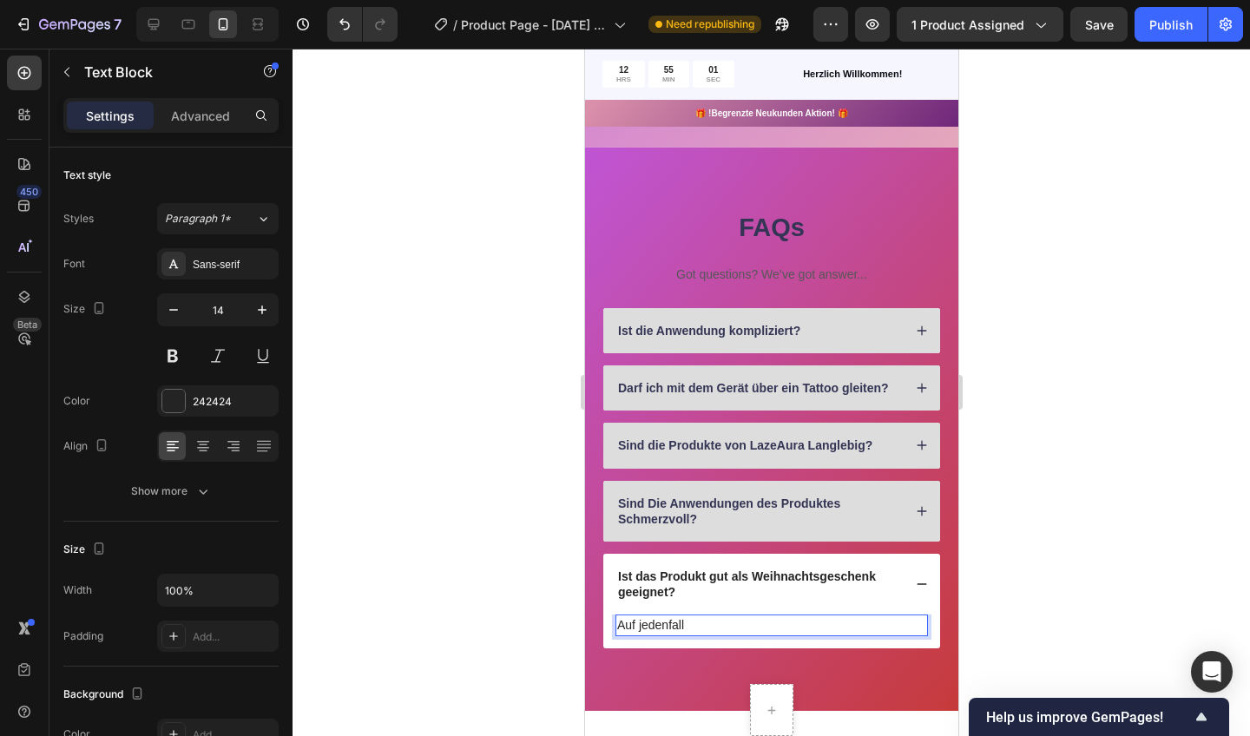
click at [668, 621] on p "Auf jedenfall" at bounding box center [770, 625] width 309 height 18
click at [704, 603] on div "Ist das Produkt gut als Weihnachtsgeschenk geeignet?" at bounding box center [771, 584] width 337 height 61
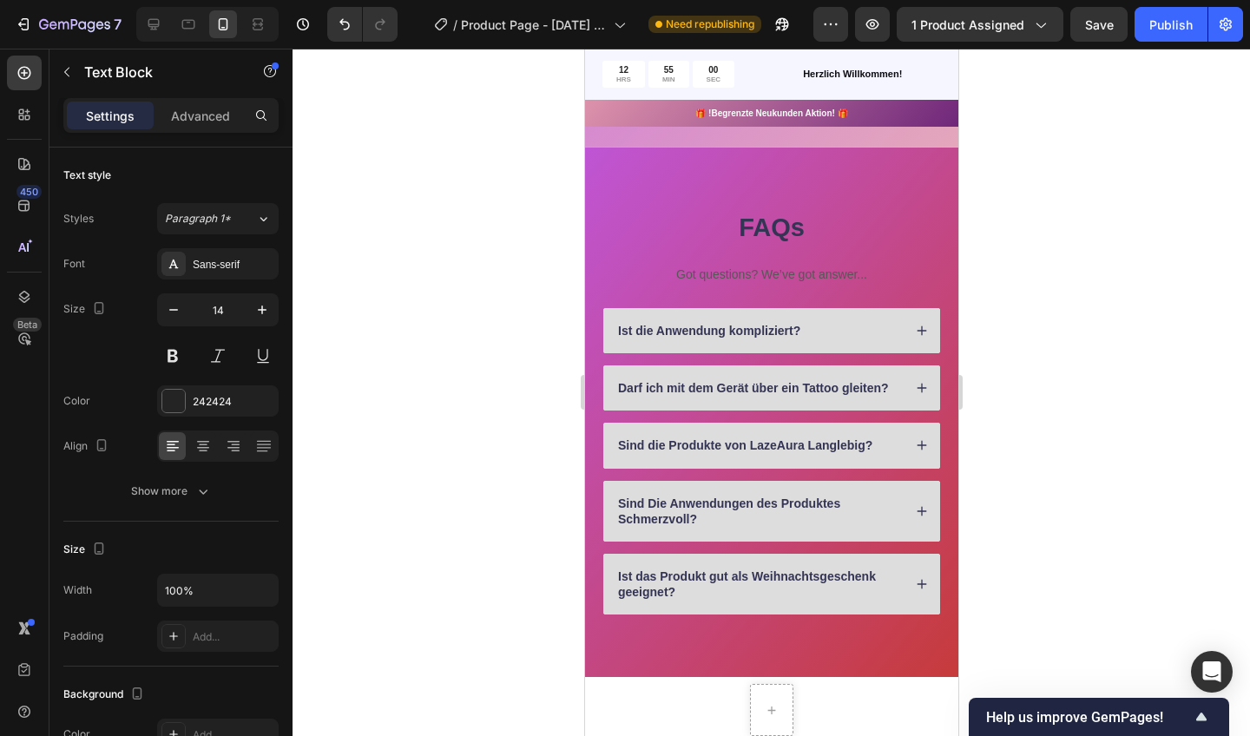
click at [704, 618] on p "Auf jeden fall" at bounding box center [770, 625] width 309 height 18
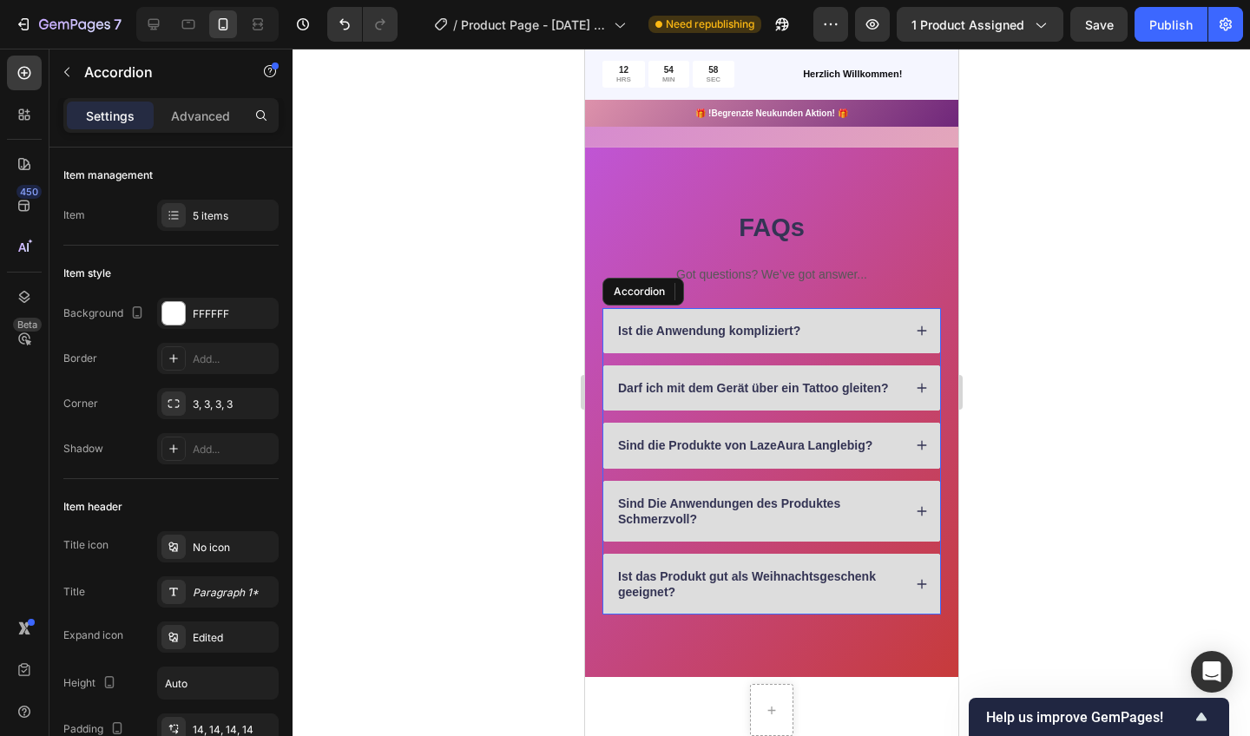
click at [729, 572] on p "Ist das Produkt gut als Weihnachtsgeschenk geeignet?" at bounding box center [757, 584] width 281 height 31
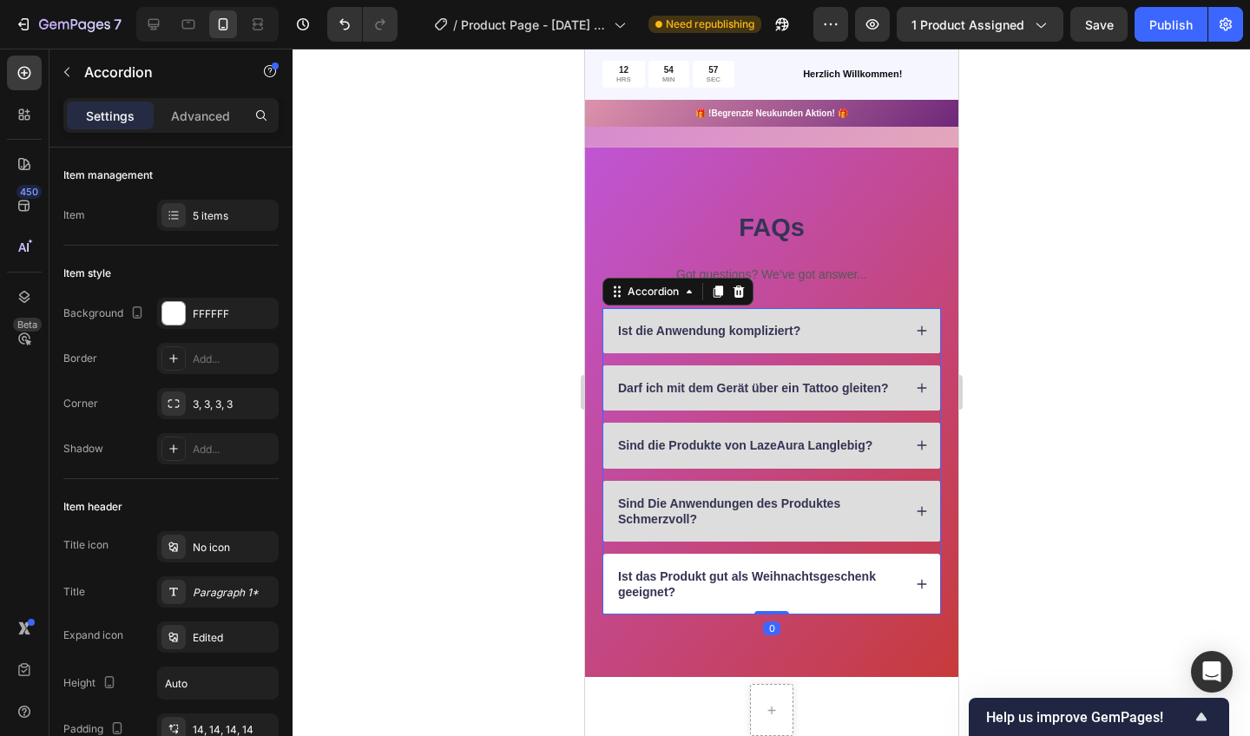
drag, startPoint x: 636, startPoint y: 620, endPoint x: 920, endPoint y: 578, distance: 287.8
click at [920, 578] on icon at bounding box center [921, 584] width 12 height 12
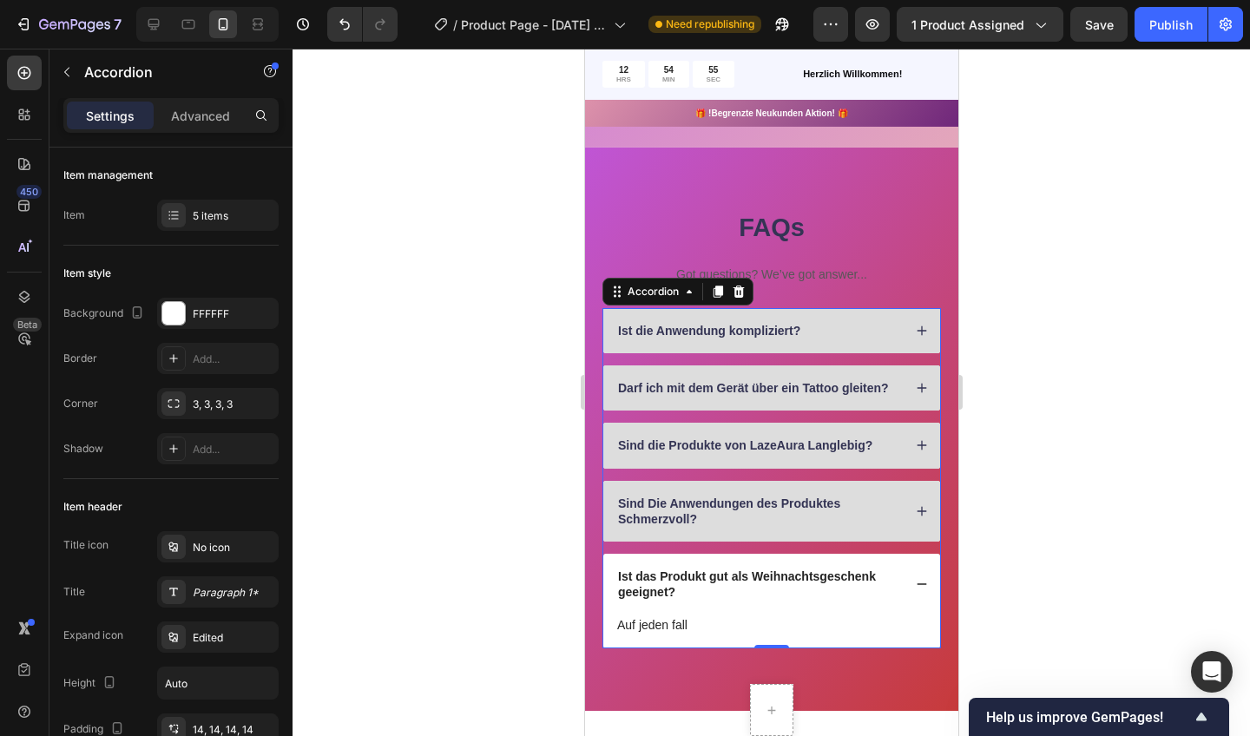
drag, startPoint x: 920, startPoint y: 578, endPoint x: 694, endPoint y: 616, distance: 229.8
click at [694, 616] on p "Auf jeden fall" at bounding box center [770, 625] width 309 height 18
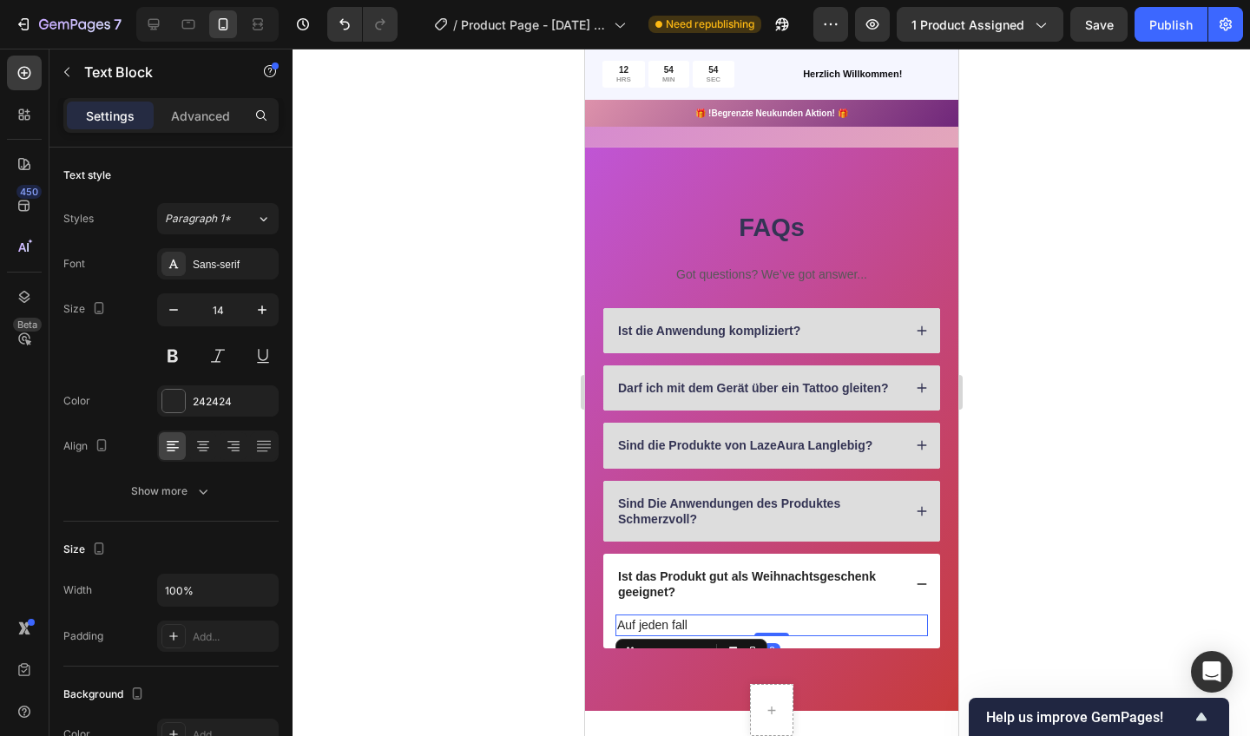
click at [695, 622] on p "Auf jeden fall" at bounding box center [770, 625] width 309 height 18
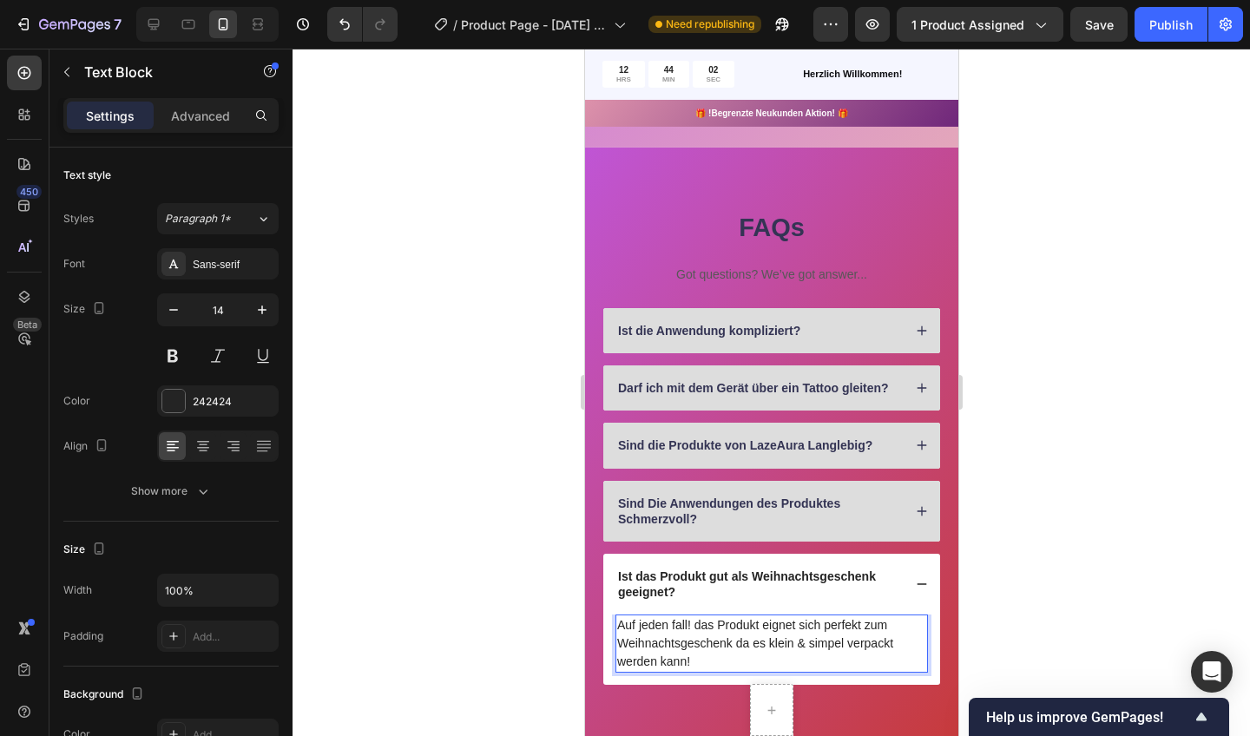
click at [901, 580] on div "Ist das Produkt gut als Weihnachtsgeschenk geeignet?" at bounding box center [771, 584] width 337 height 61
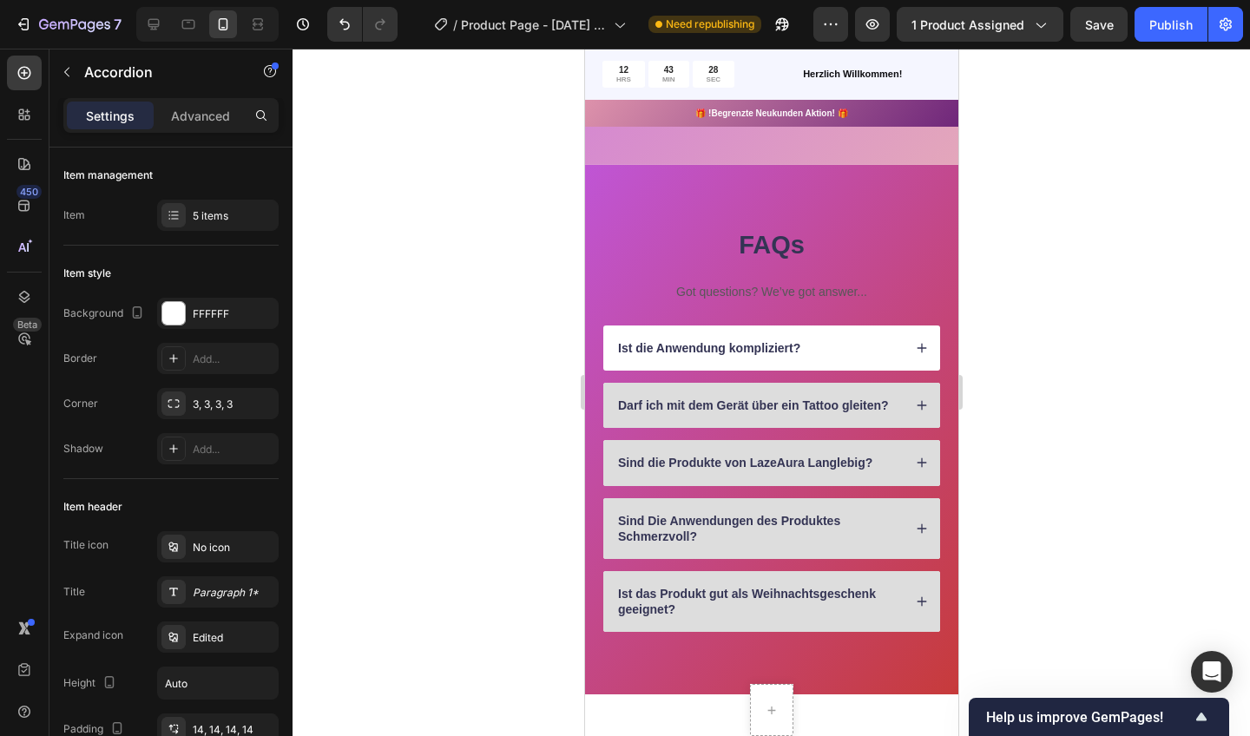
scroll to position [1544, 0]
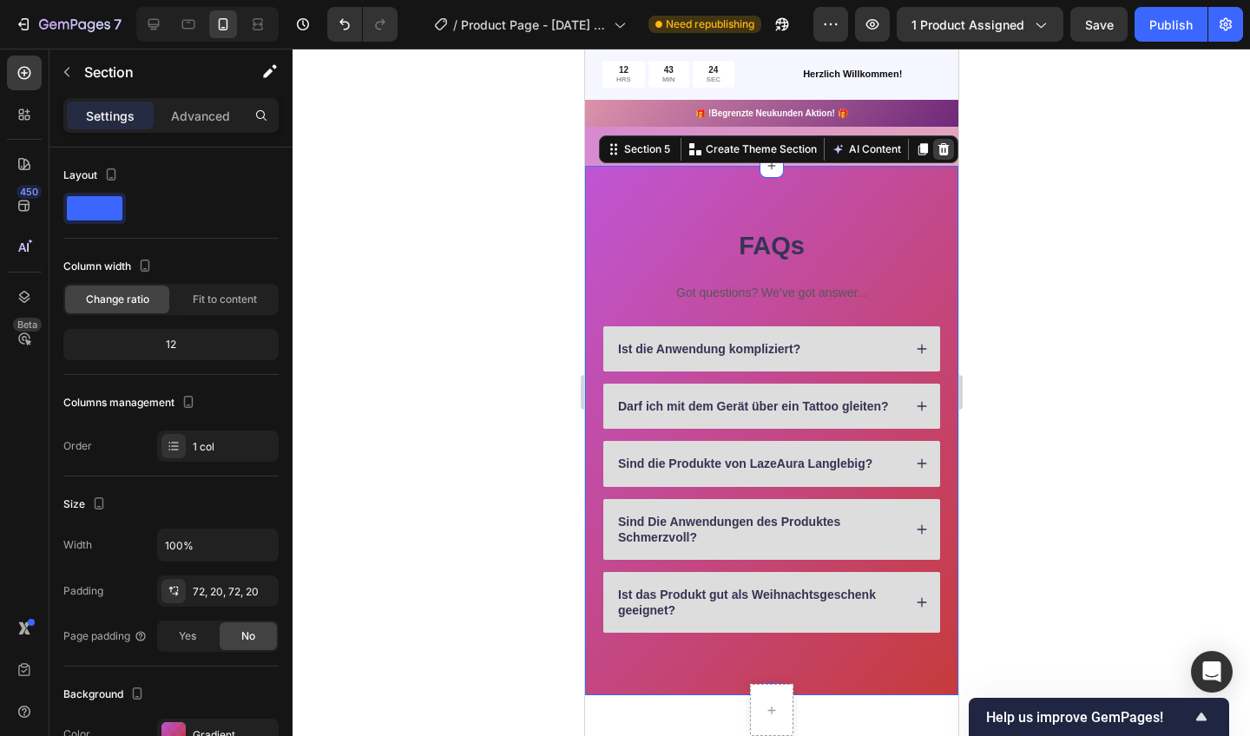
click at [609, 149] on icon at bounding box center [610, 149] width 3 height 3
click at [651, 151] on div "Section 5" at bounding box center [646, 150] width 53 height 16
click at [613, 148] on icon at bounding box center [613, 149] width 14 height 14
drag, startPoint x: 349, startPoint y: 107, endPoint x: 570, endPoint y: 217, distance: 247.3
click at [570, 217] on div at bounding box center [772, 393] width 958 height 688
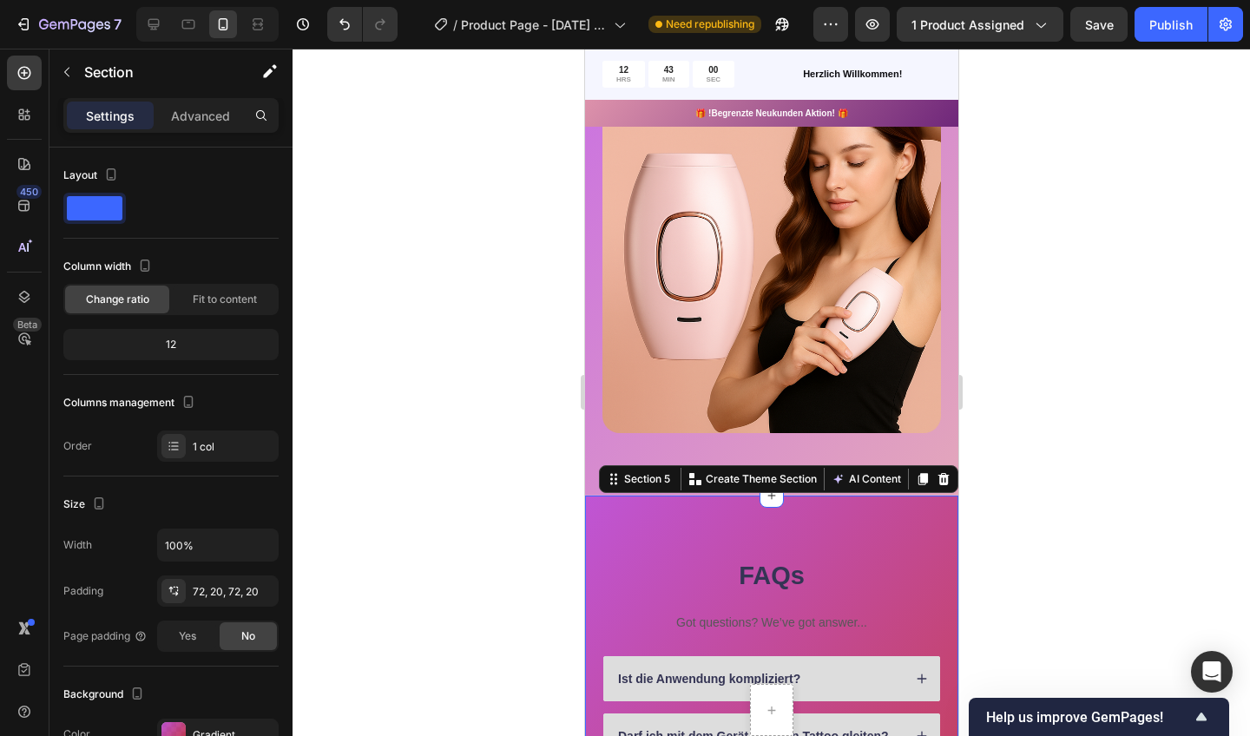
scroll to position [1216, 0]
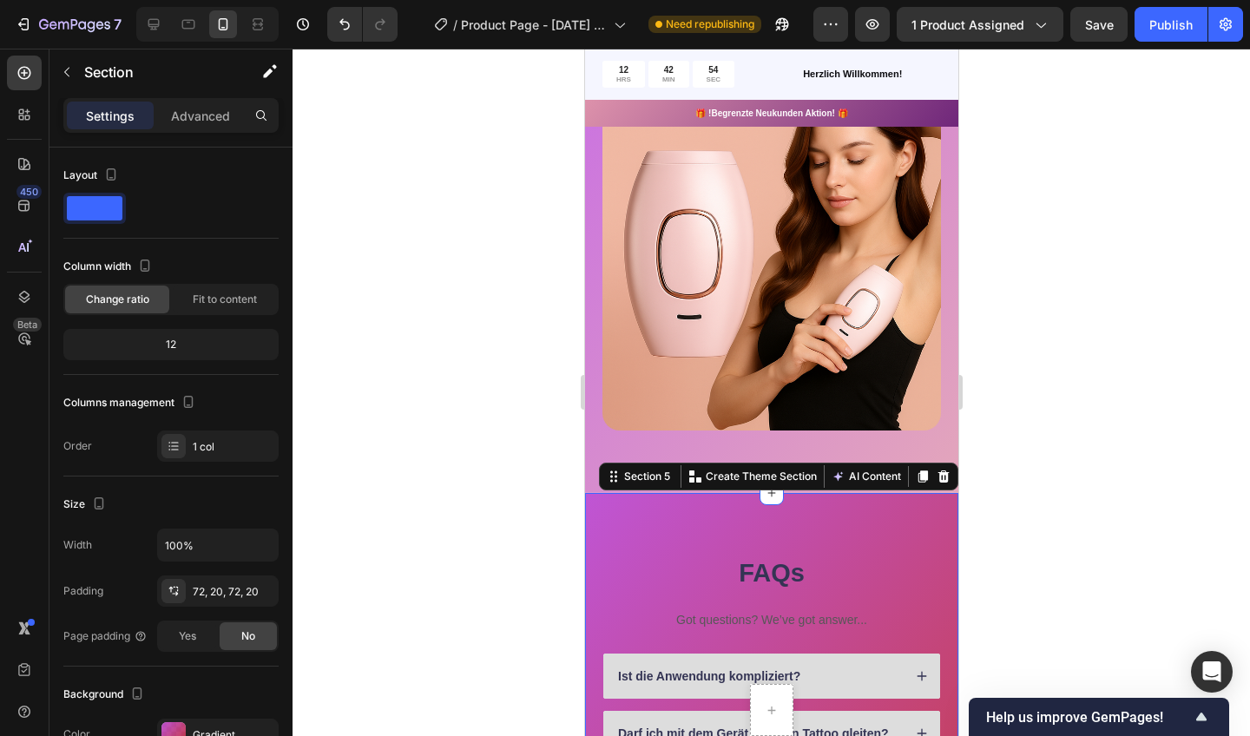
click at [649, 476] on div "Section 5" at bounding box center [646, 477] width 53 height 16
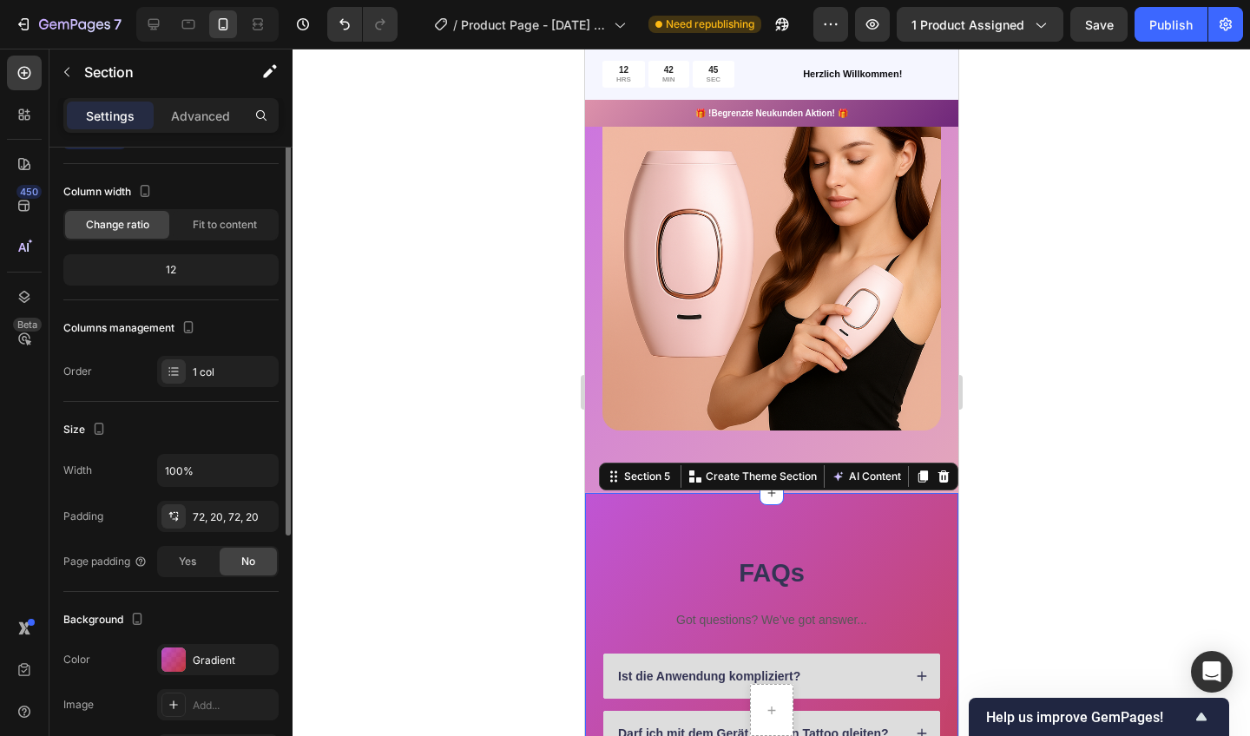
scroll to position [0, 0]
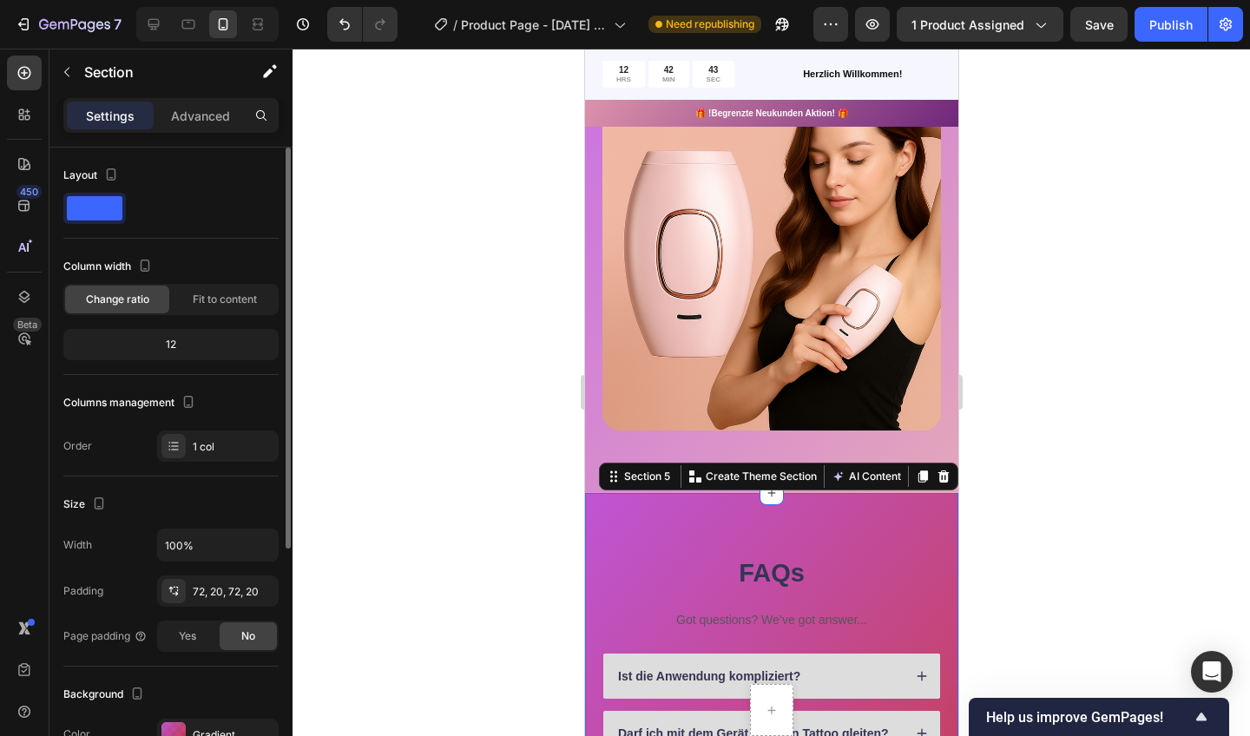
click at [216, 113] on p "Advanced" at bounding box center [200, 116] width 59 height 18
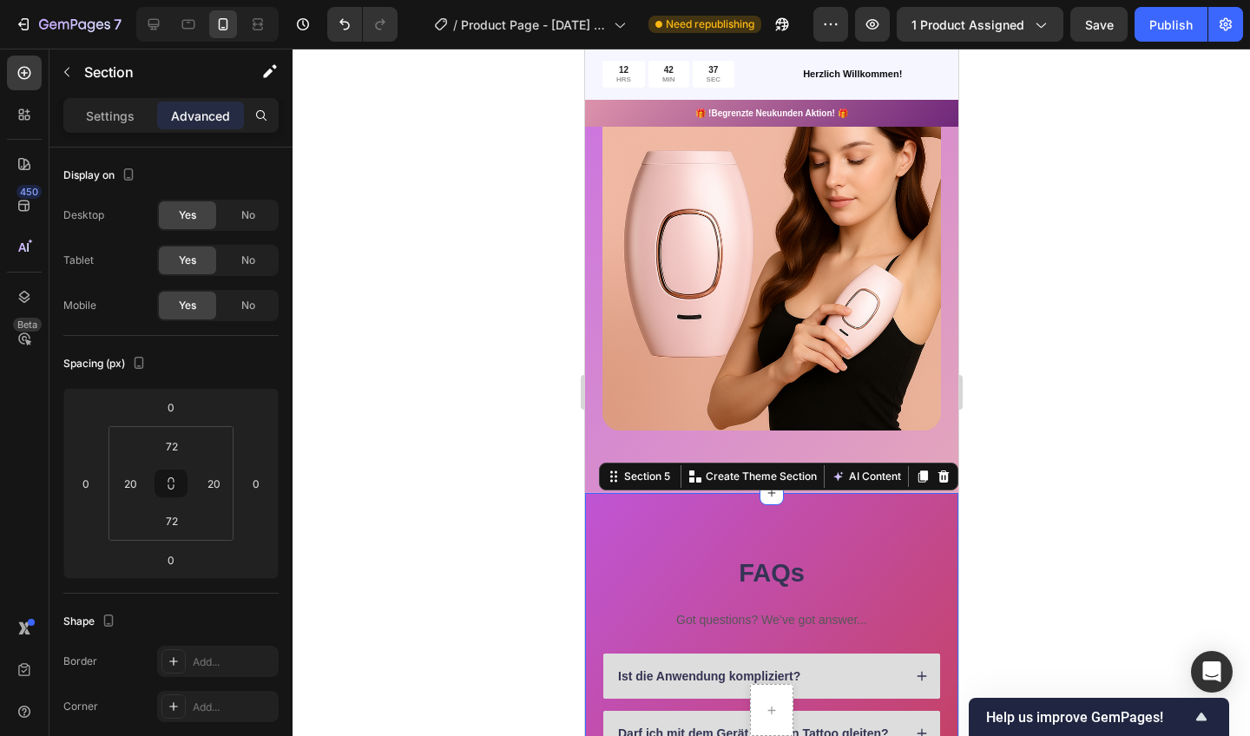
click at [118, 116] on p "Settings" at bounding box center [110, 116] width 49 height 18
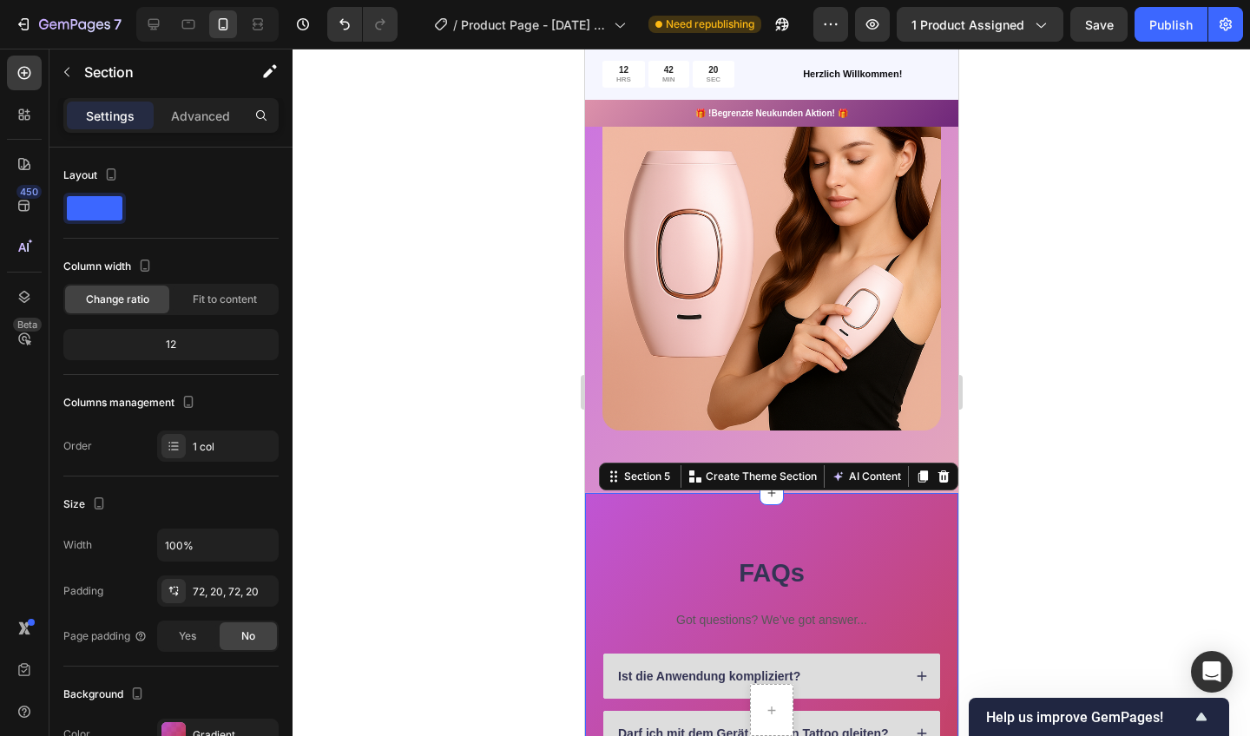
click at [642, 474] on div "Section 5" at bounding box center [646, 477] width 53 height 16
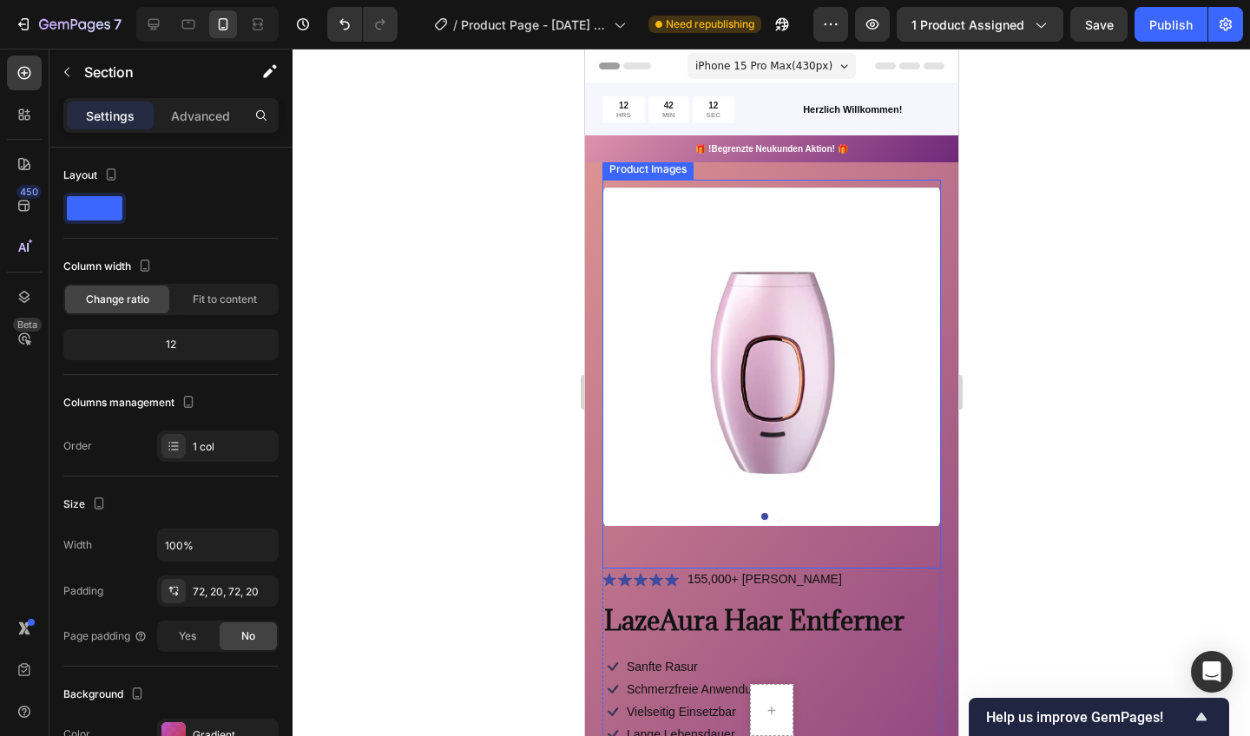
click at [831, 20] on icon "button" at bounding box center [830, 24] width 17 height 17
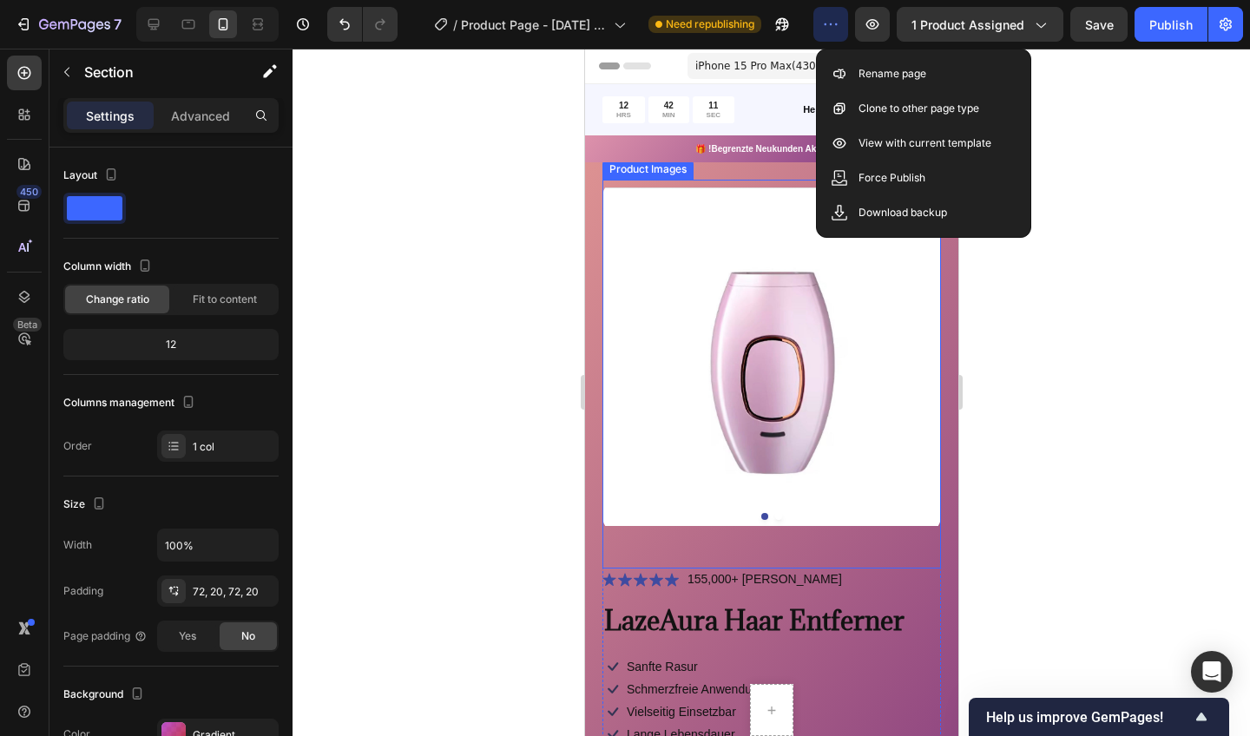
drag, startPoint x: 222, startPoint y: 286, endPoint x: 1123, endPoint y: 189, distance: 906.3
click at [1123, 189] on div at bounding box center [772, 393] width 958 height 688
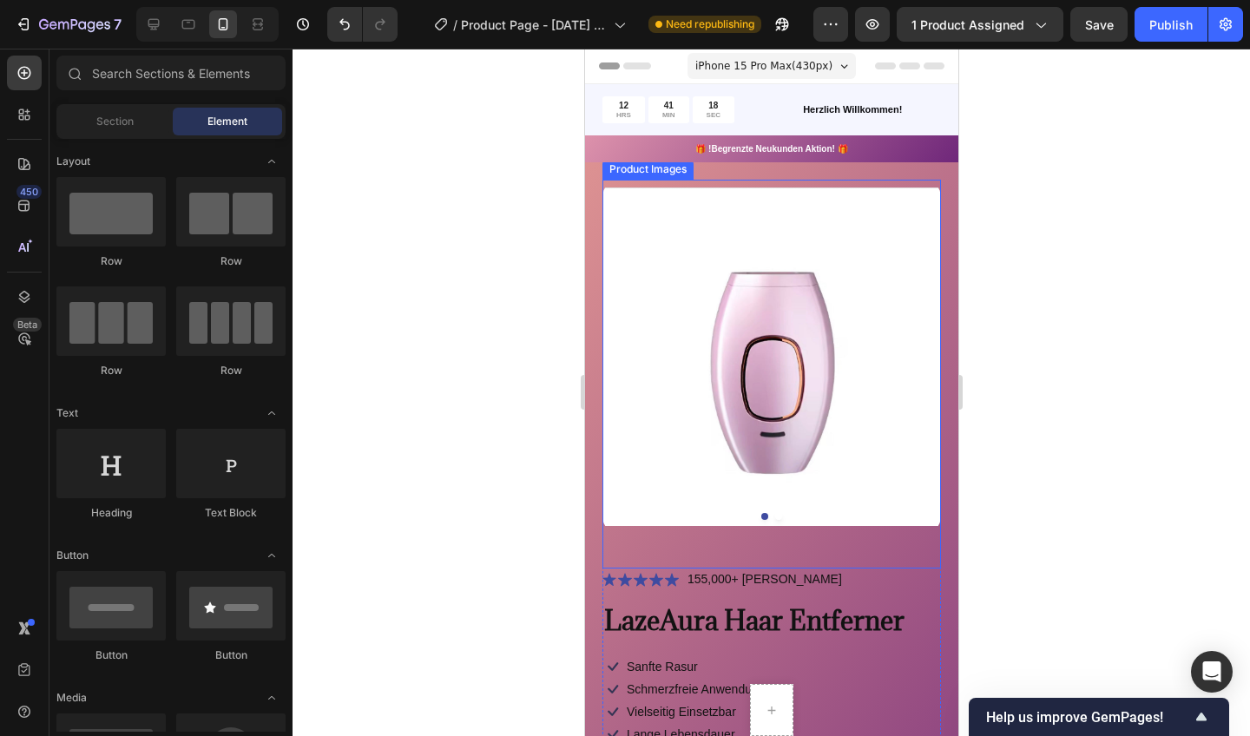
drag, startPoint x: 713, startPoint y: 408, endPoint x: 954, endPoint y: 167, distance: 341.3
click at [954, 167] on div "Product Images Icon Icon Icon Icon Icon Icon List 155,000+ [PERSON_NAME] Text B…" at bounding box center [770, 679] width 373 height 1034
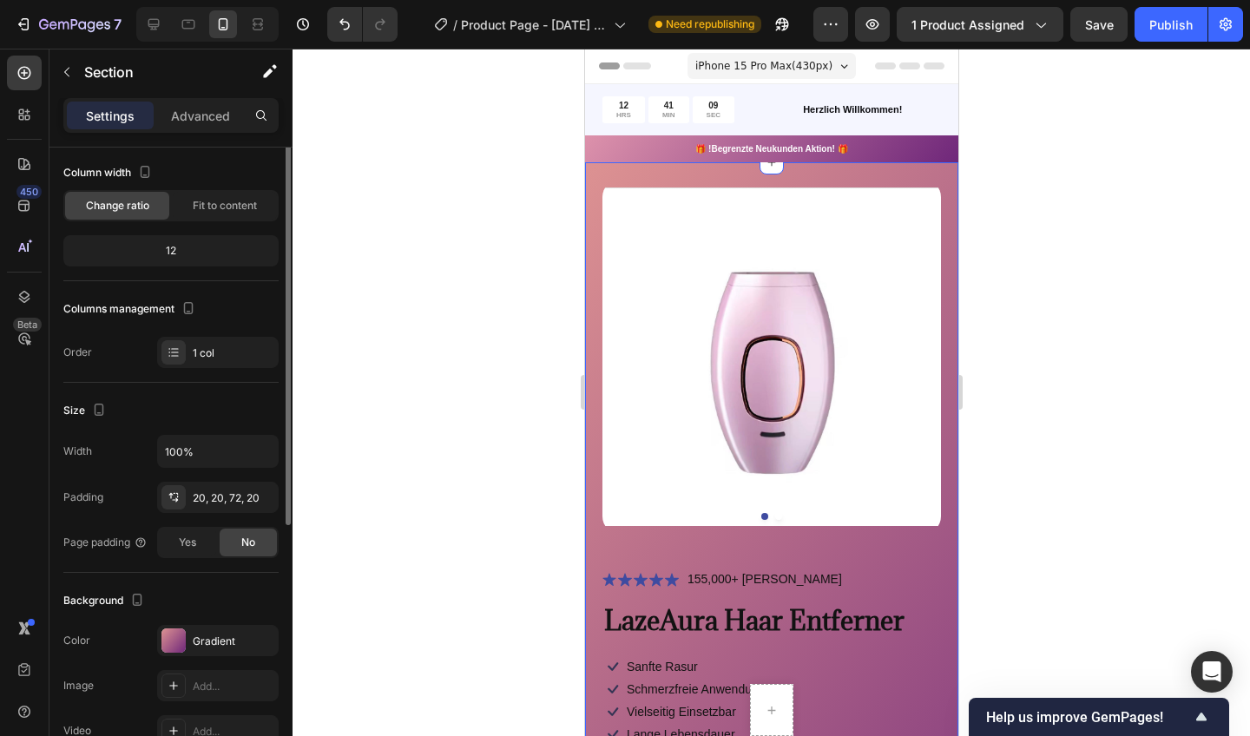
scroll to position [177, 0]
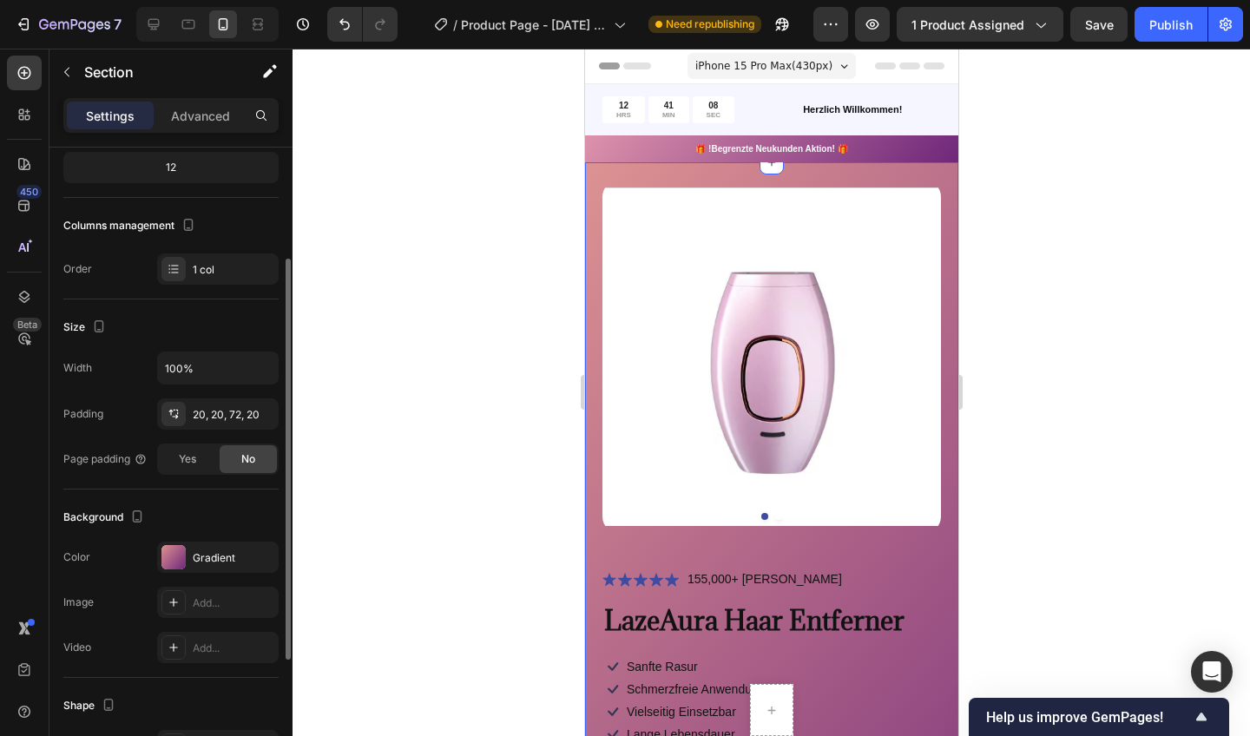
click at [181, 551] on div at bounding box center [173, 557] width 24 height 24
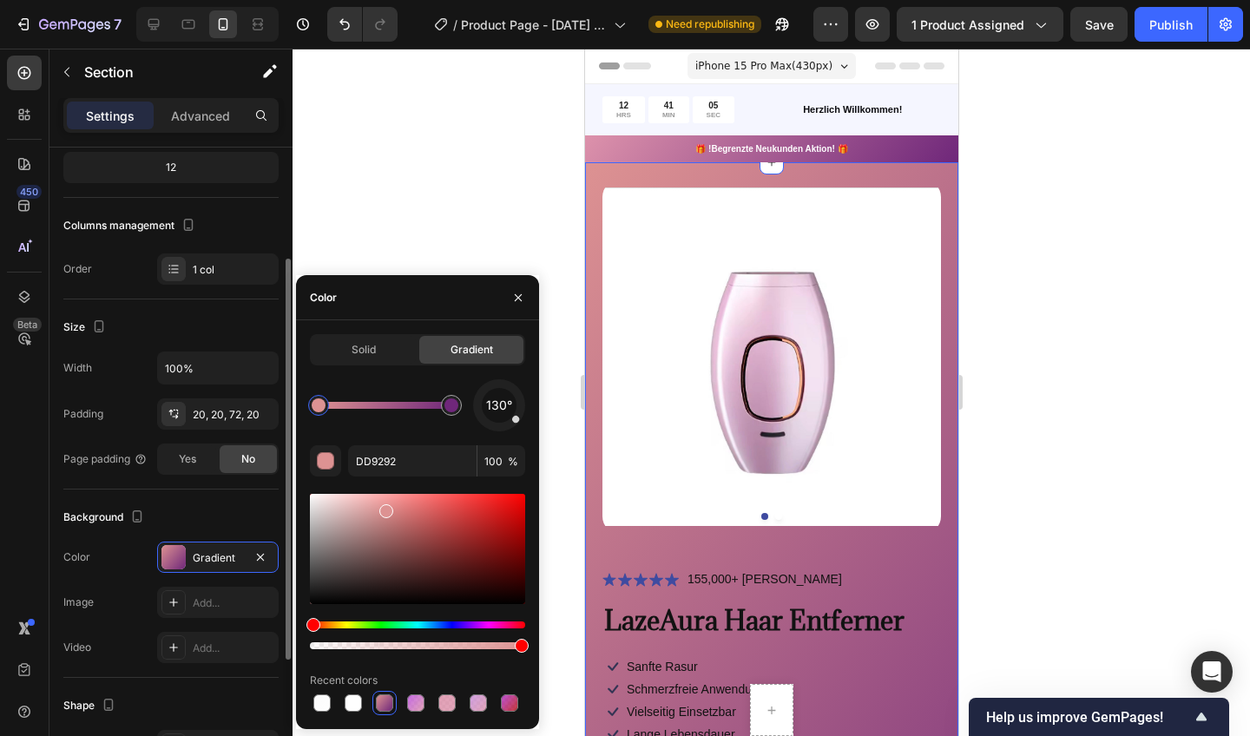
click at [350, 701] on div at bounding box center [353, 703] width 17 height 17
type input "FFFFFF"
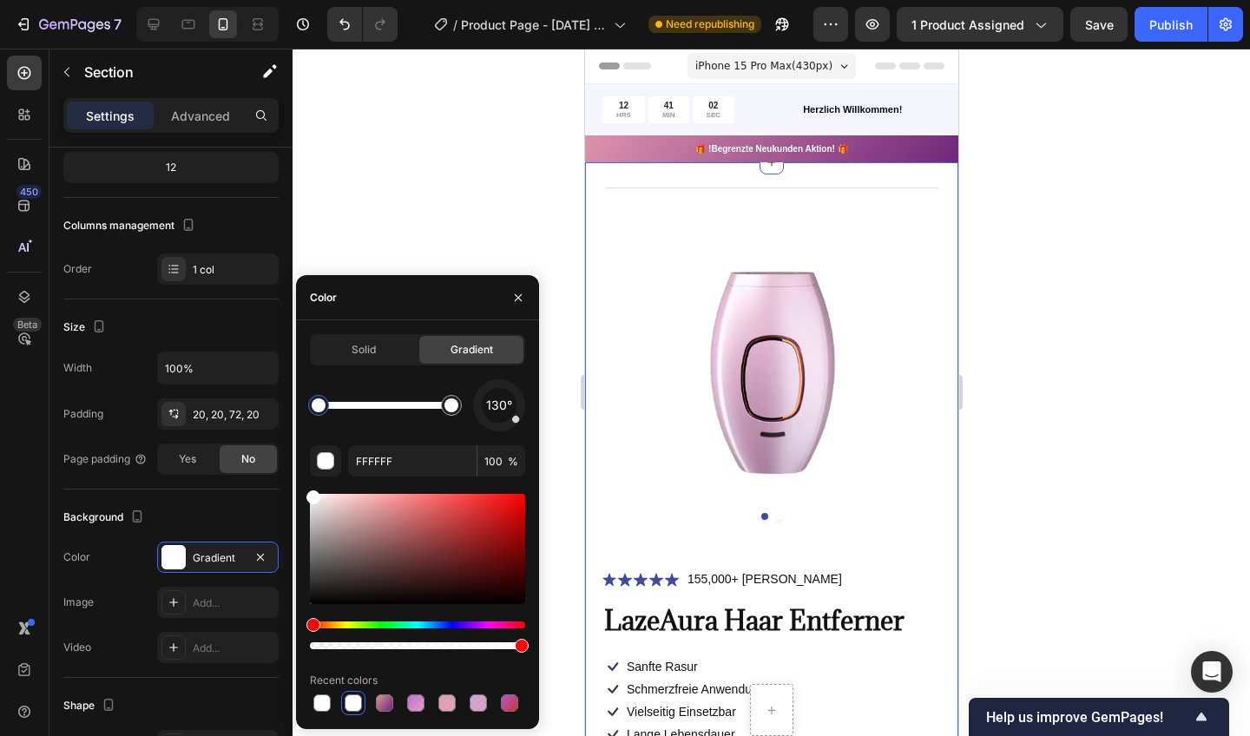
drag, startPoint x: 231, startPoint y: 508, endPoint x: 382, endPoint y: 248, distance: 300.4
click at [382, 248] on div at bounding box center [772, 393] width 958 height 688
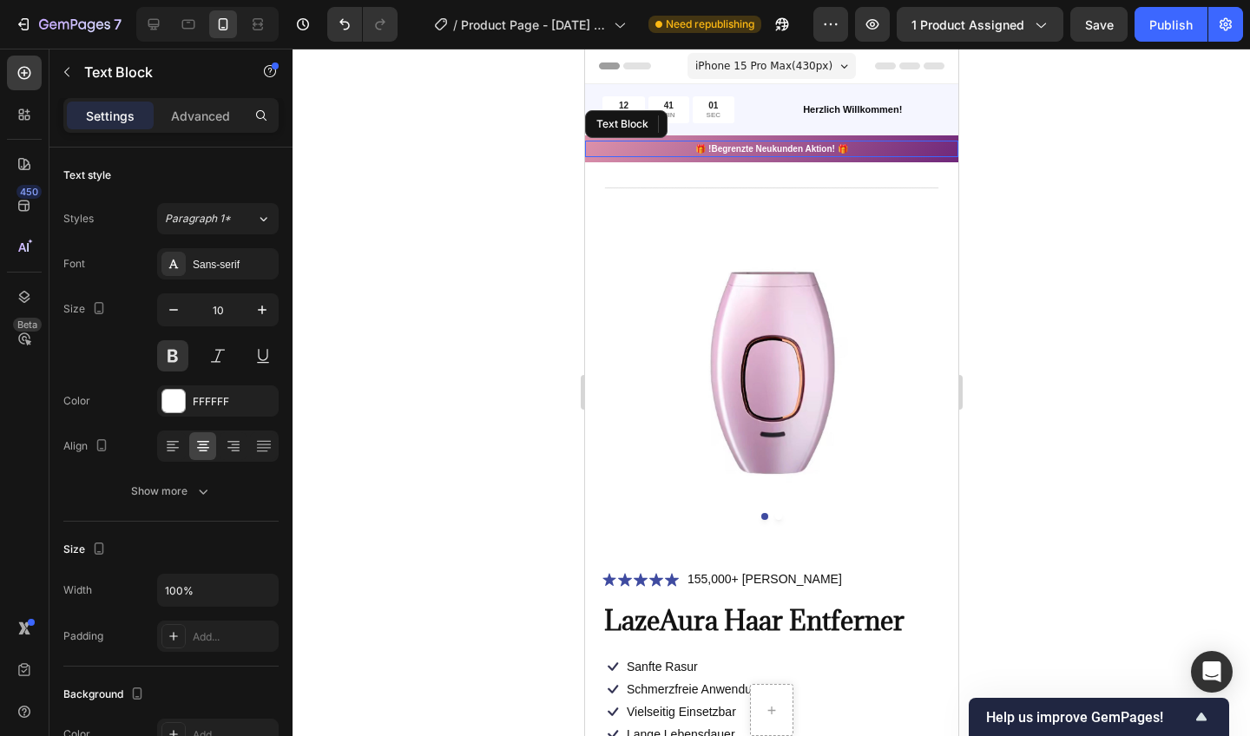
click at [602, 154] on p "🎁 !Begrenzte Neukunden Aktion! 🎁" at bounding box center [771, 148] width 370 height 13
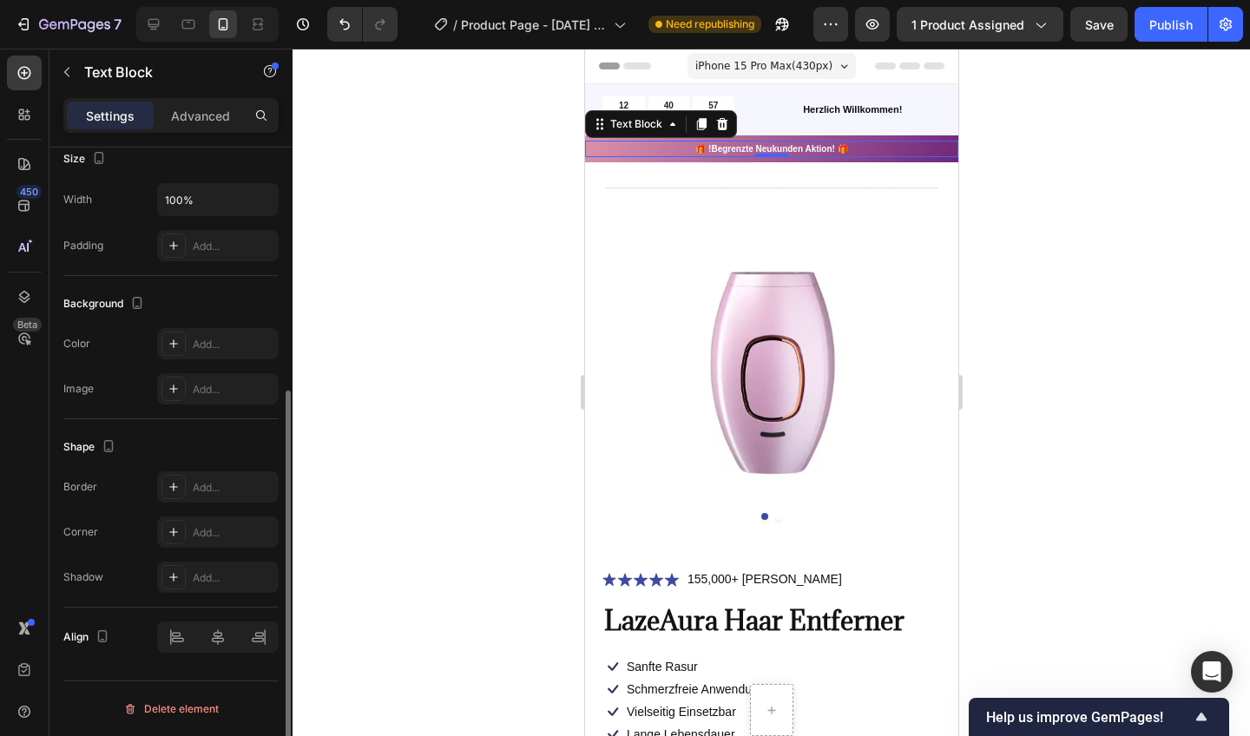
scroll to position [208, 0]
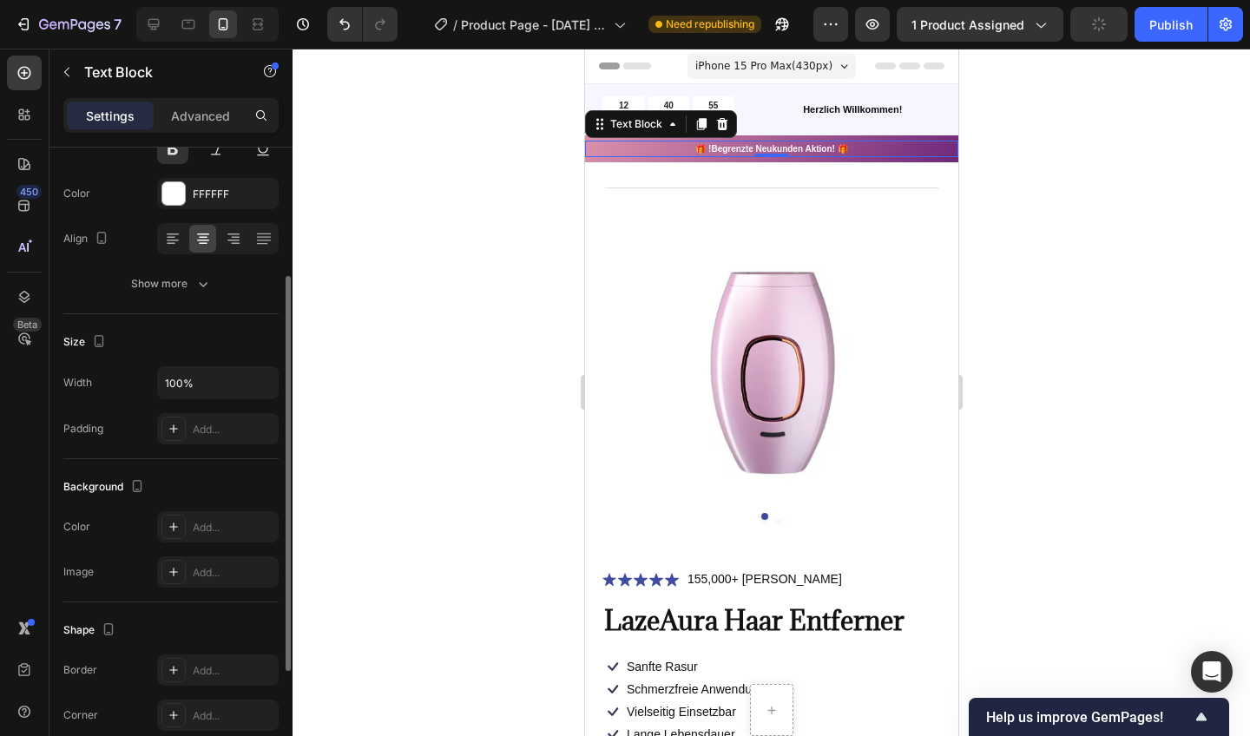
click at [857, 135] on div "12 HRS 40 MIN 55 SEC Countdown Timer Herzlich Willkommen! Text Block Row" at bounding box center [770, 109] width 373 height 51
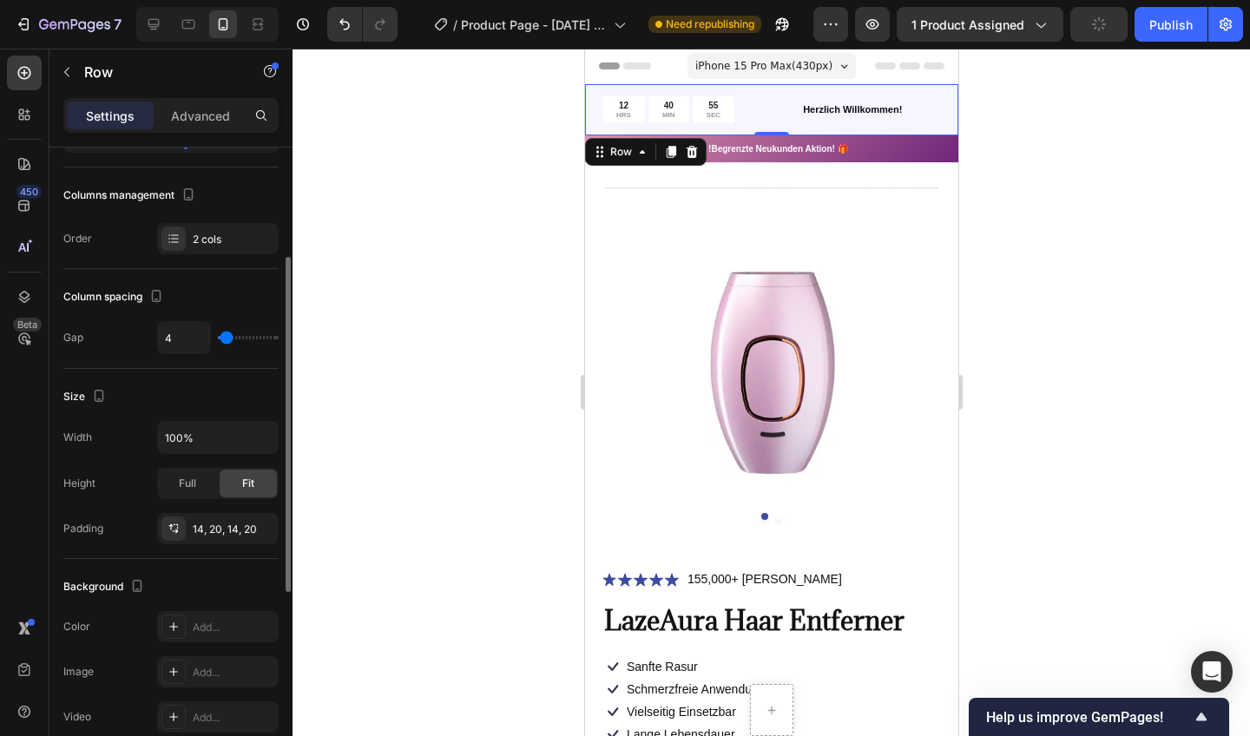
scroll to position [0, 0]
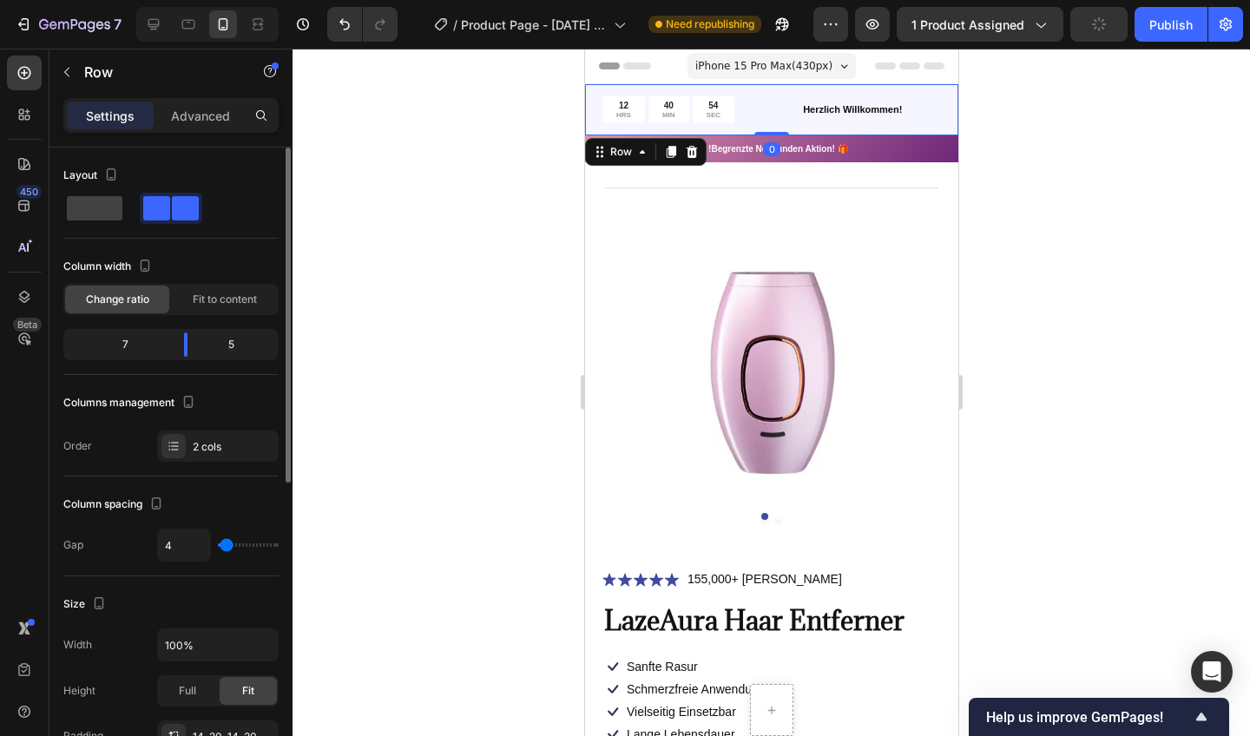
click at [858, 139] on div "🎁 !Begrenzte Neukunden Aktion! 🎁 Text Block Row" at bounding box center [770, 148] width 373 height 27
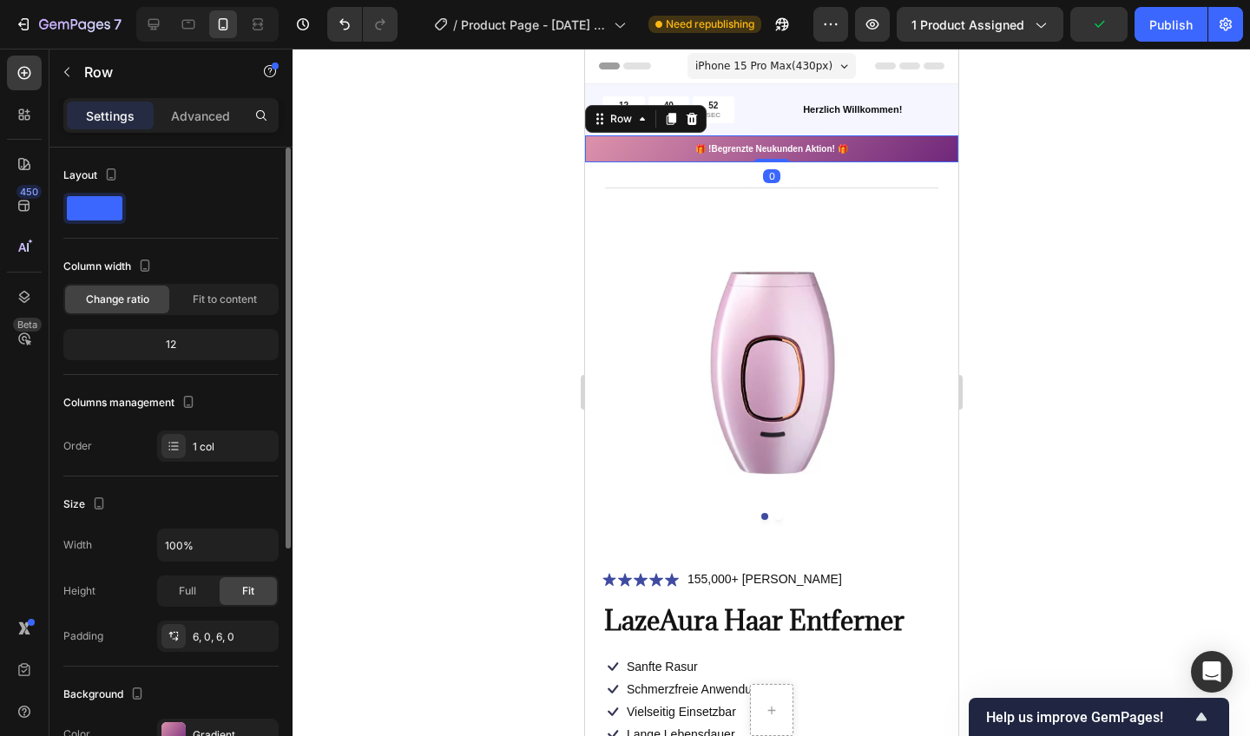
click at [174, 733] on div at bounding box center [173, 734] width 24 height 24
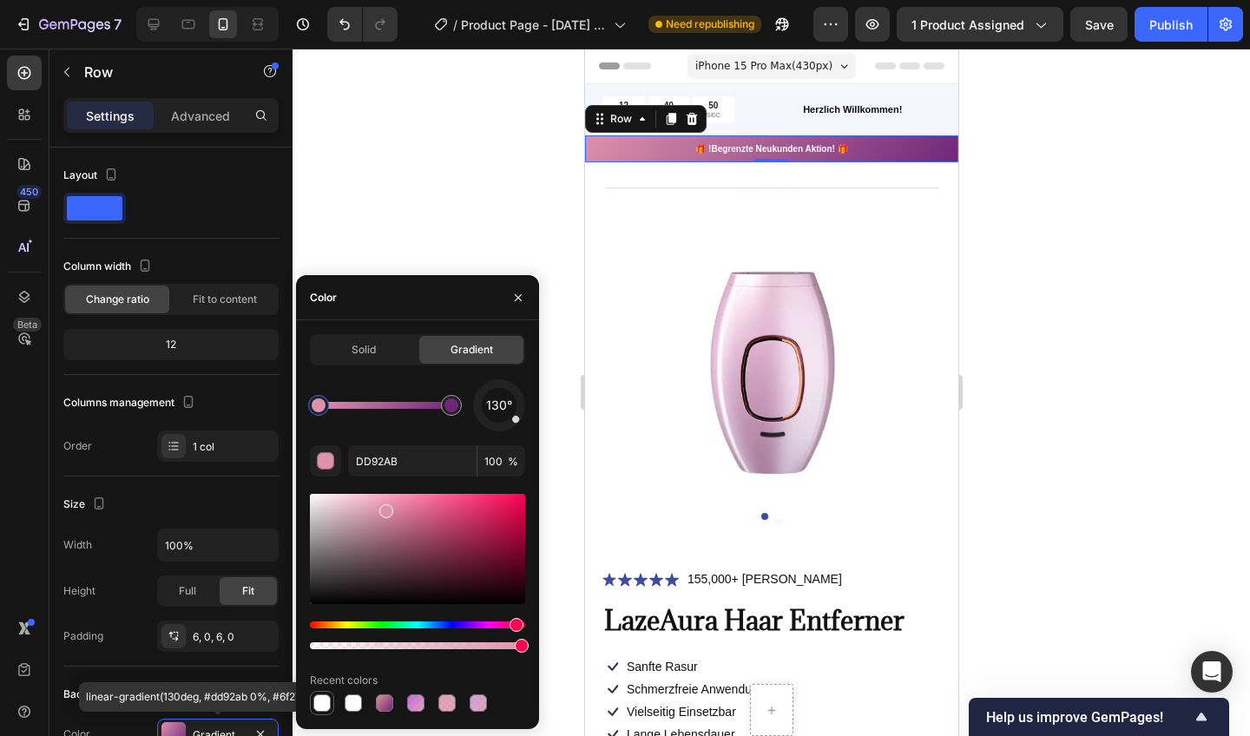
drag, startPoint x: 174, startPoint y: 460, endPoint x: 322, endPoint y: 699, distance: 281.2
click at [322, 699] on div at bounding box center [321, 703] width 17 height 17
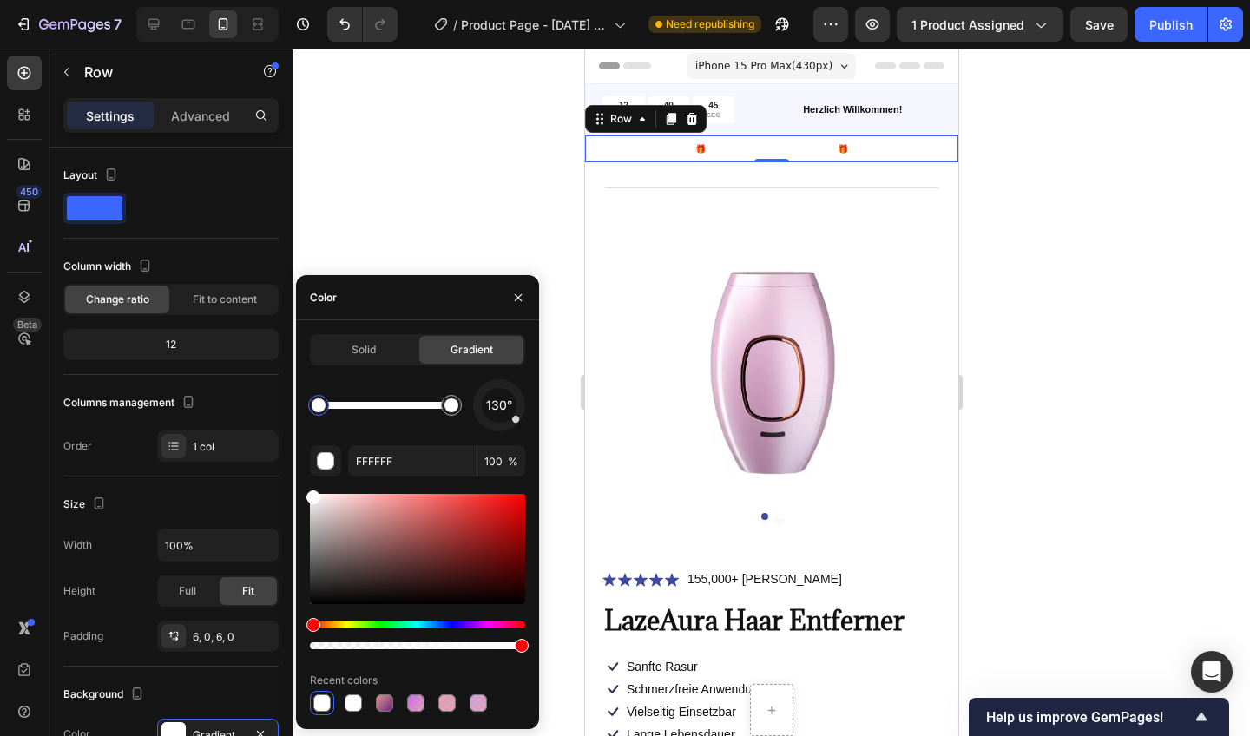
click at [388, 699] on div at bounding box center [384, 703] width 17 height 17
type input "DD9292"
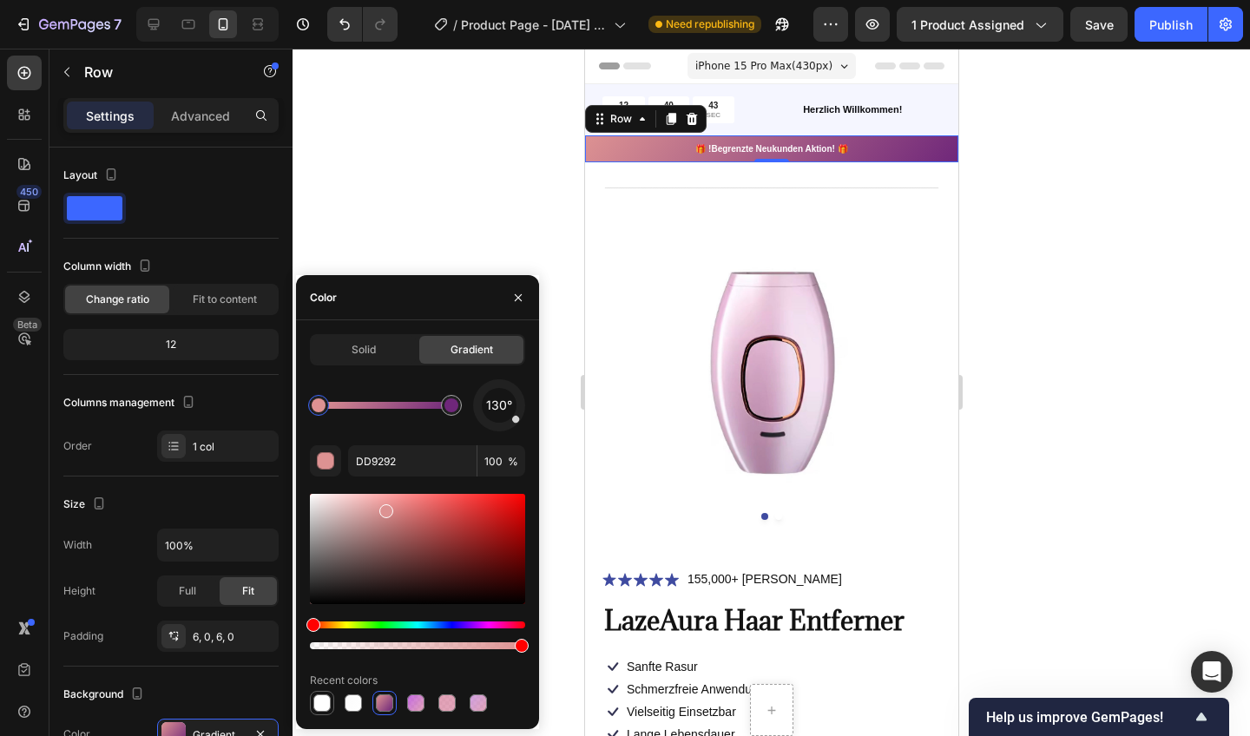
click at [384, 253] on div at bounding box center [772, 393] width 958 height 688
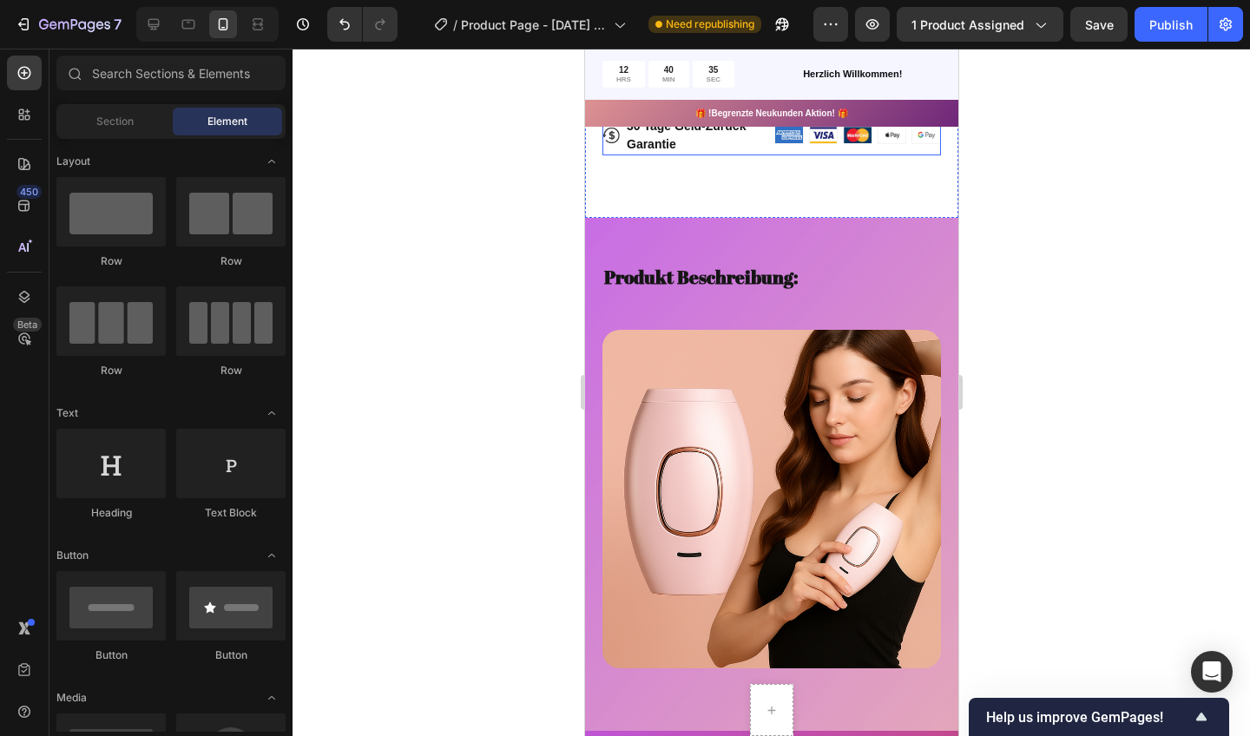
scroll to position [1024, 0]
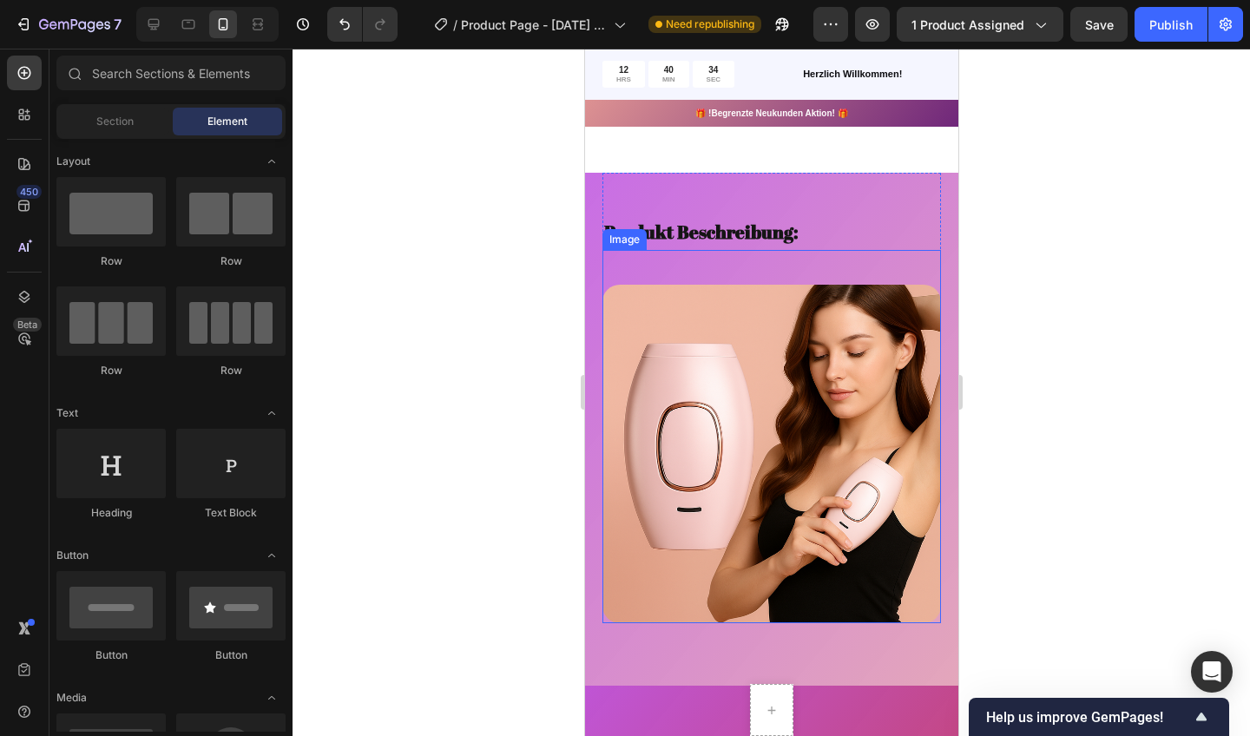
click at [910, 208] on div "Produkt Beschreibung: Text Block Row" at bounding box center [768, 222] width 332 height 57
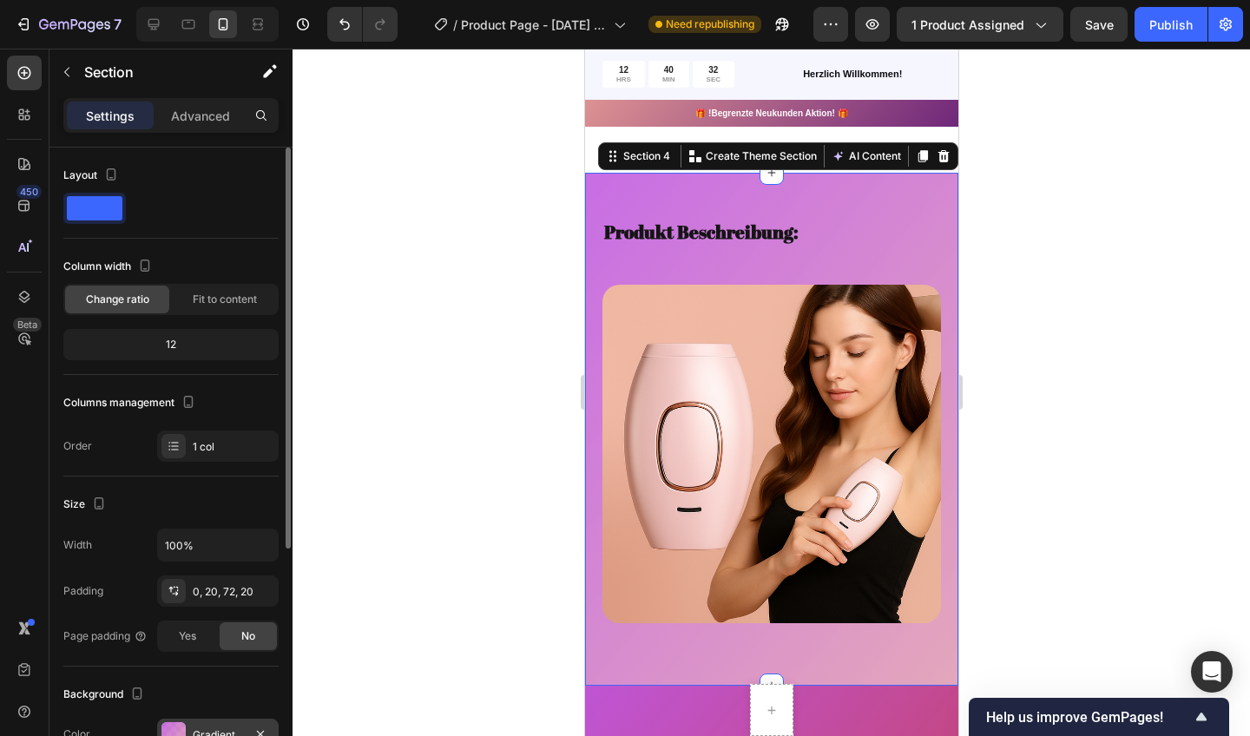
drag, startPoint x: 196, startPoint y: 310, endPoint x: 174, endPoint y: 722, distance: 413.0
click at [174, 722] on div at bounding box center [173, 734] width 24 height 24
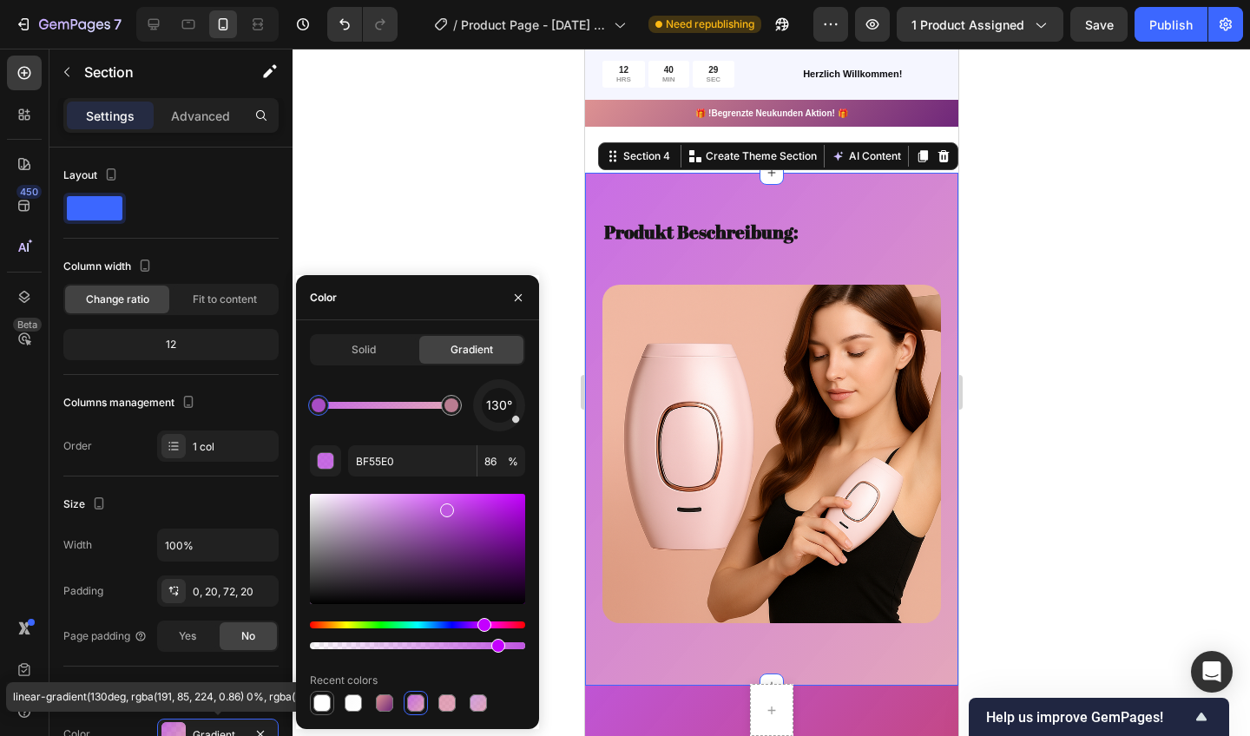
drag, startPoint x: 174, startPoint y: 722, endPoint x: 320, endPoint y: 702, distance: 148.2
click at [320, 702] on div at bounding box center [321, 703] width 17 height 17
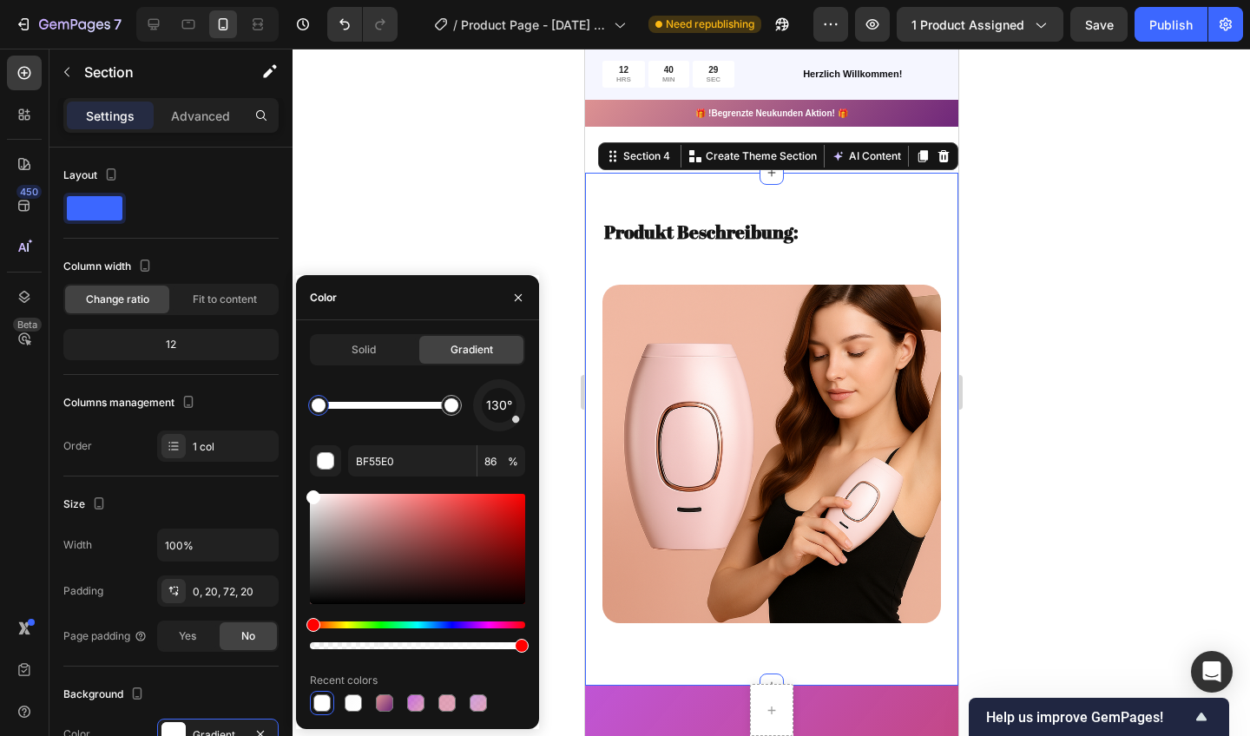
type input "FFFFFF"
type input "100"
click at [378, 128] on div at bounding box center [772, 393] width 958 height 688
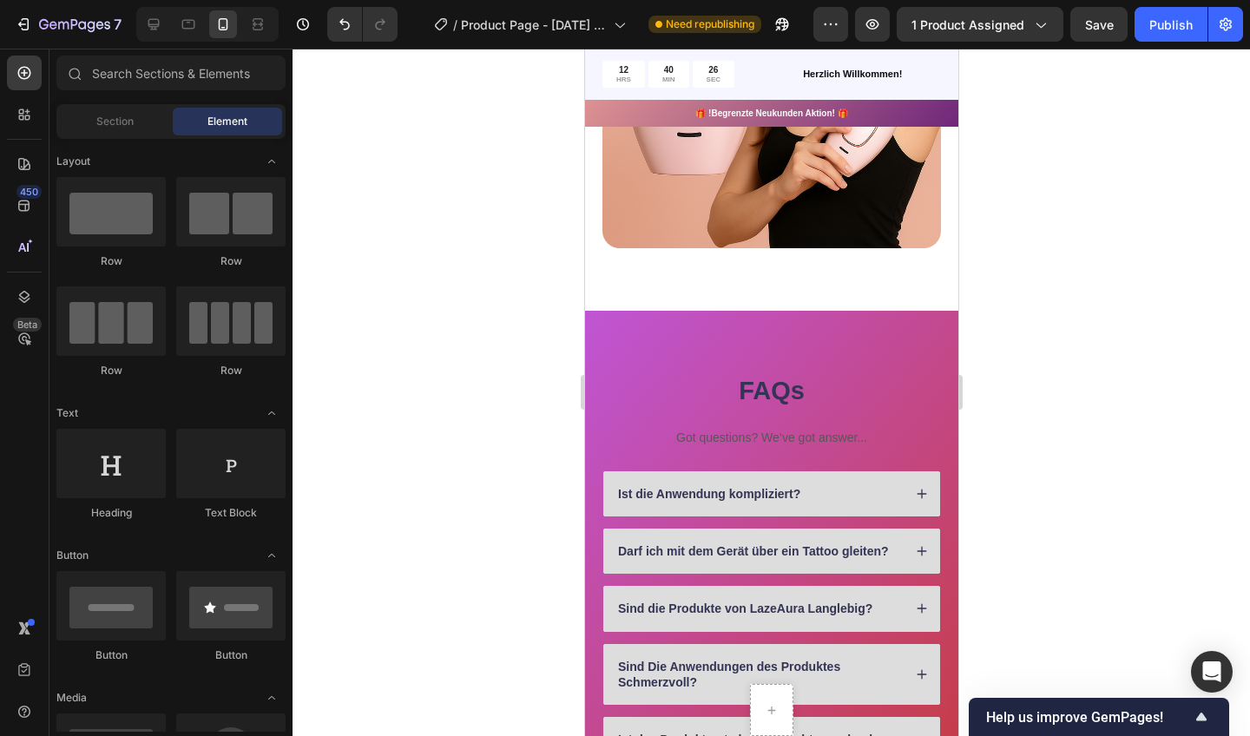
scroll to position [1495, 0]
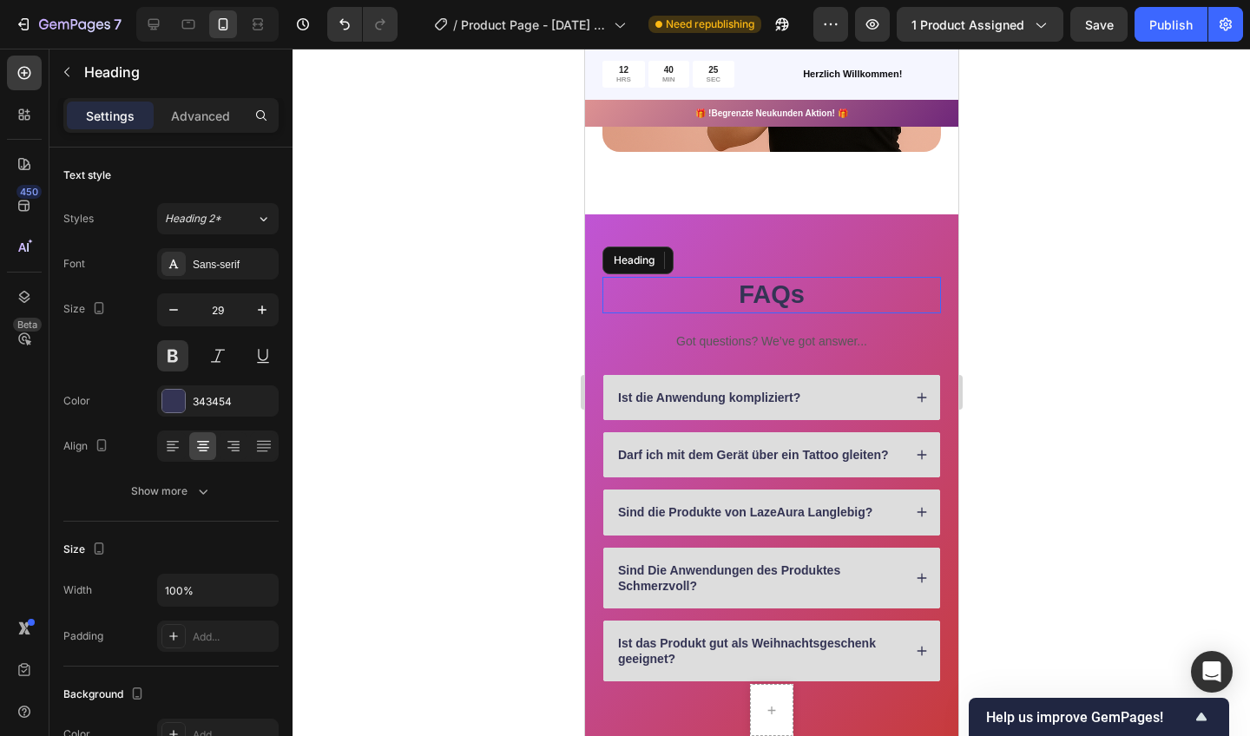
drag, startPoint x: 905, startPoint y: 750, endPoint x: 610, endPoint y: 299, distance: 538.9
click at [610, 299] on h2 "FAQs" at bounding box center [771, 295] width 339 height 36
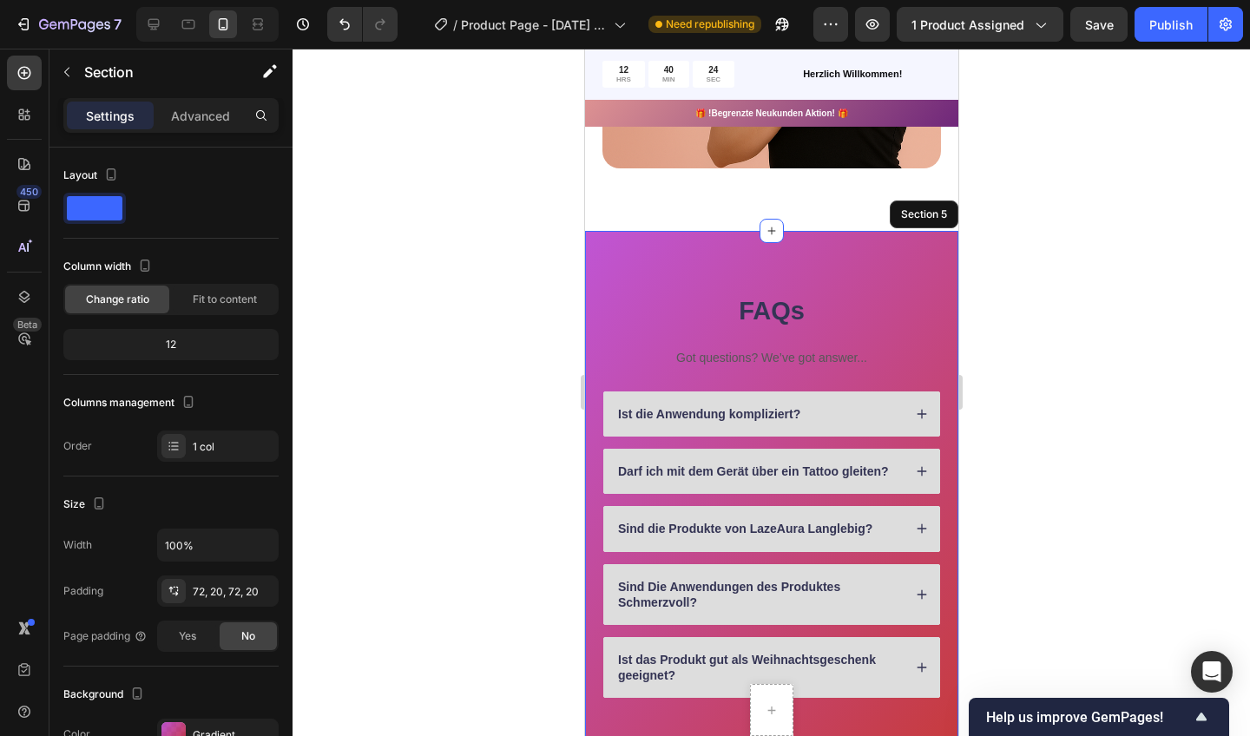
click at [603, 253] on div "FAQs Heading 21 Got questions? We’ve got answer... Text Block Ist die Anwendung…" at bounding box center [770, 496] width 373 height 530
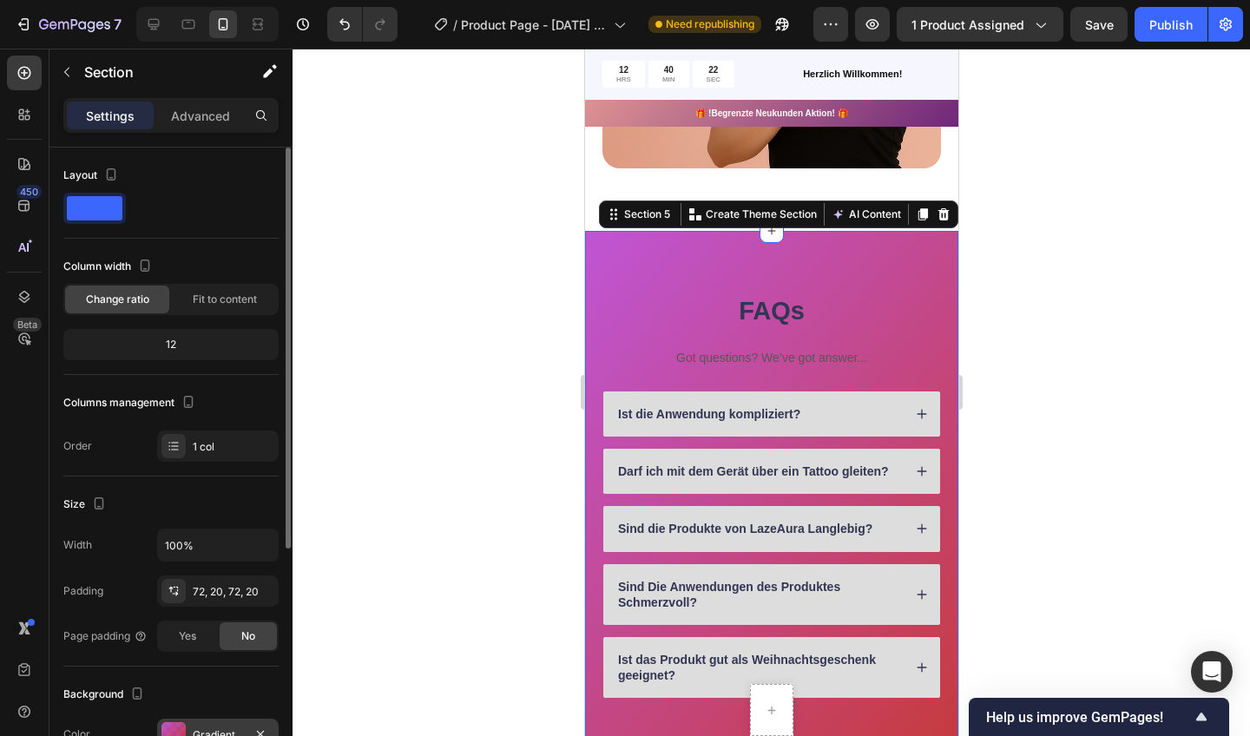
drag, startPoint x: 26, startPoint y: 250, endPoint x: 186, endPoint y: 721, distance: 497.0
click at [186, 721] on div "Gradient" at bounding box center [218, 734] width 122 height 31
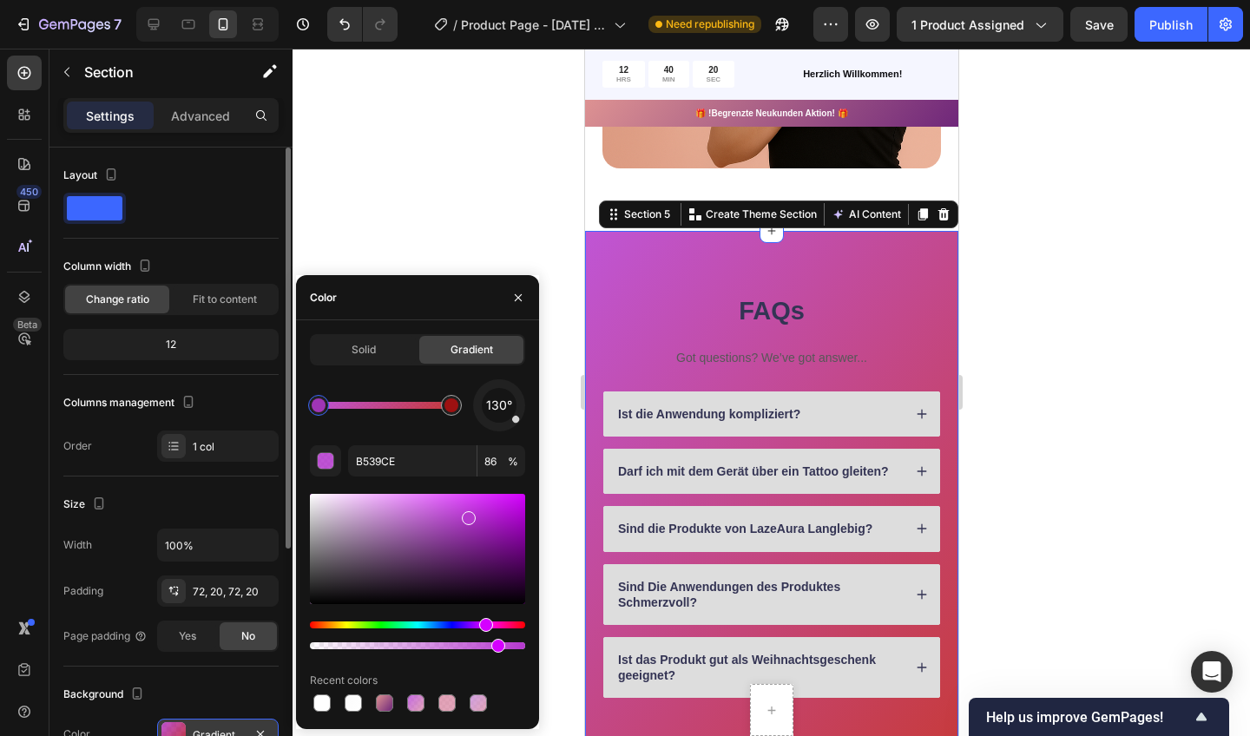
click at [314, 700] on div at bounding box center [321, 703] width 17 height 17
type input "FFFFFF"
type input "100"
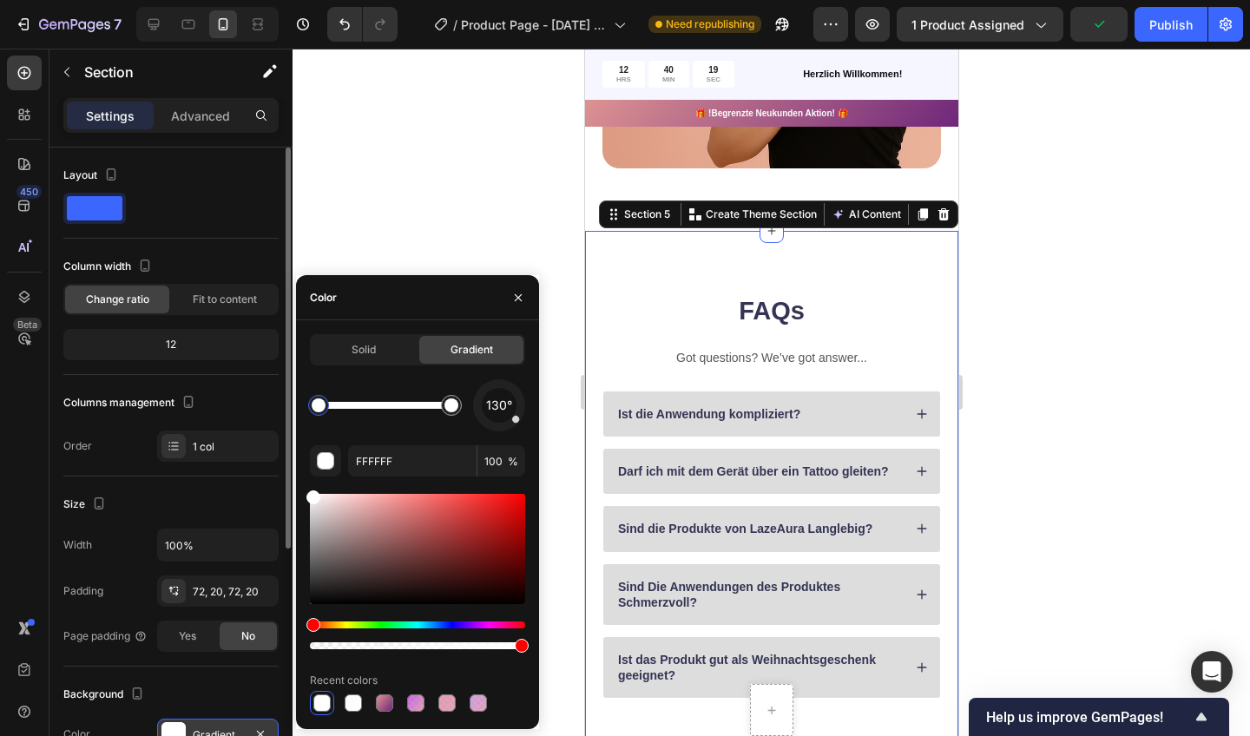
click at [482, 128] on div at bounding box center [772, 393] width 958 height 688
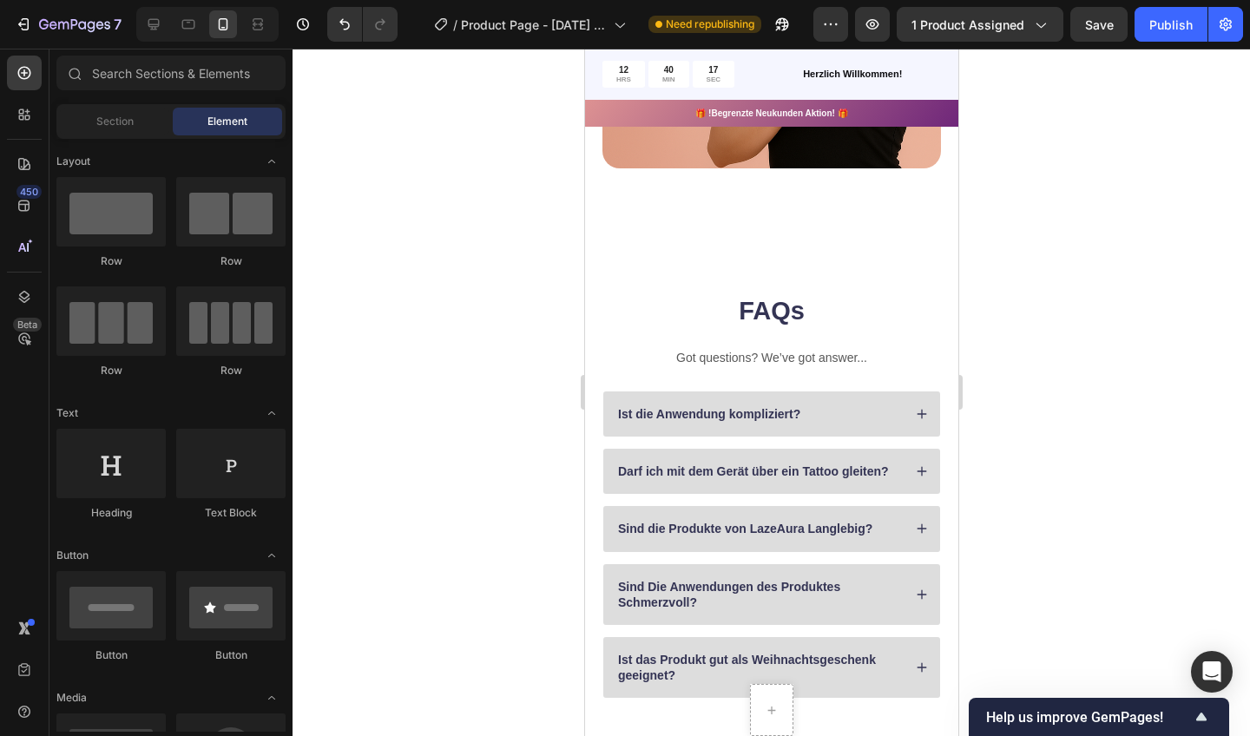
click at [758, 394] on div "Ist die Anwendung kompliziert?" at bounding box center [771, 414] width 337 height 45
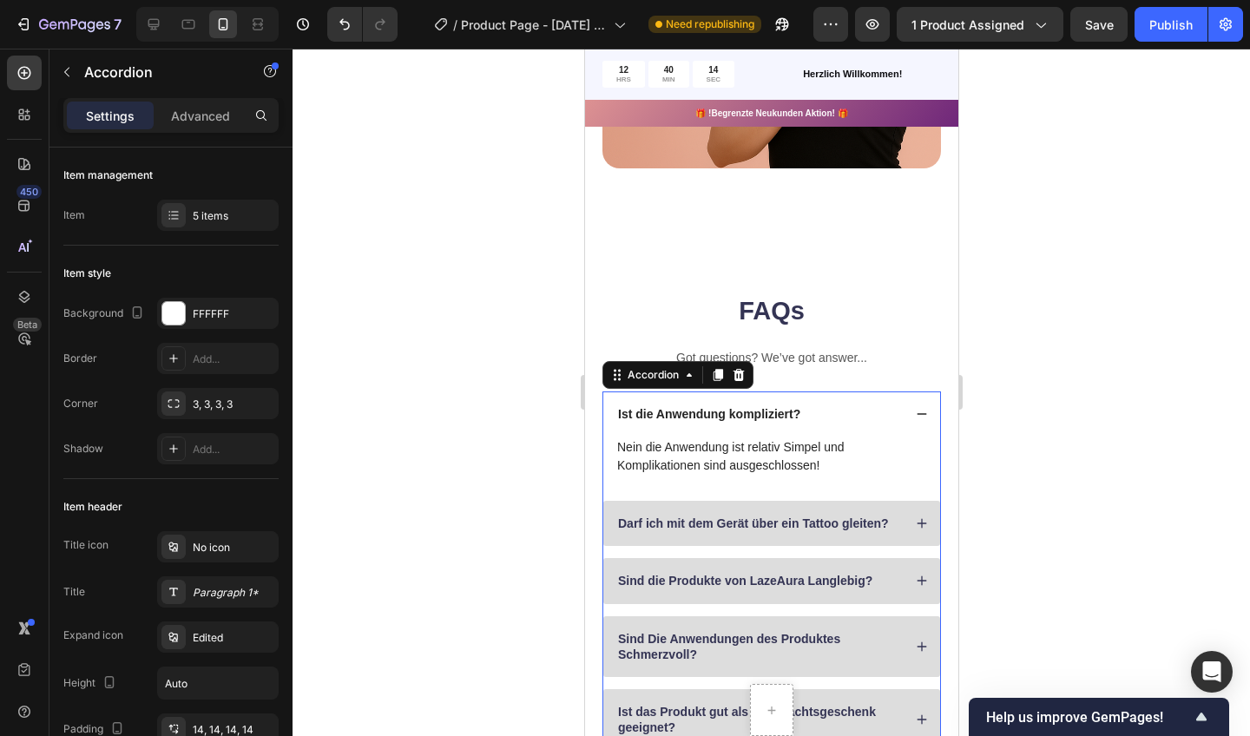
click at [1025, 321] on div at bounding box center [772, 393] width 958 height 688
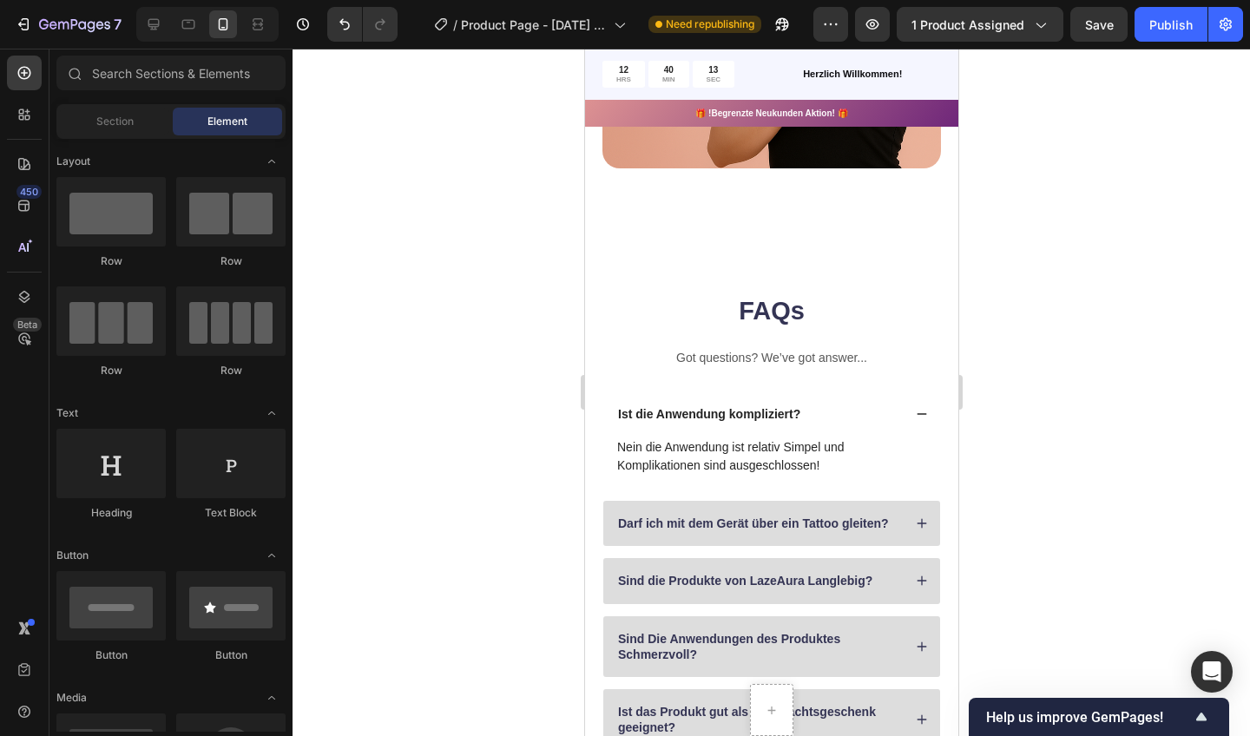
click at [1025, 321] on div at bounding box center [772, 393] width 958 height 688
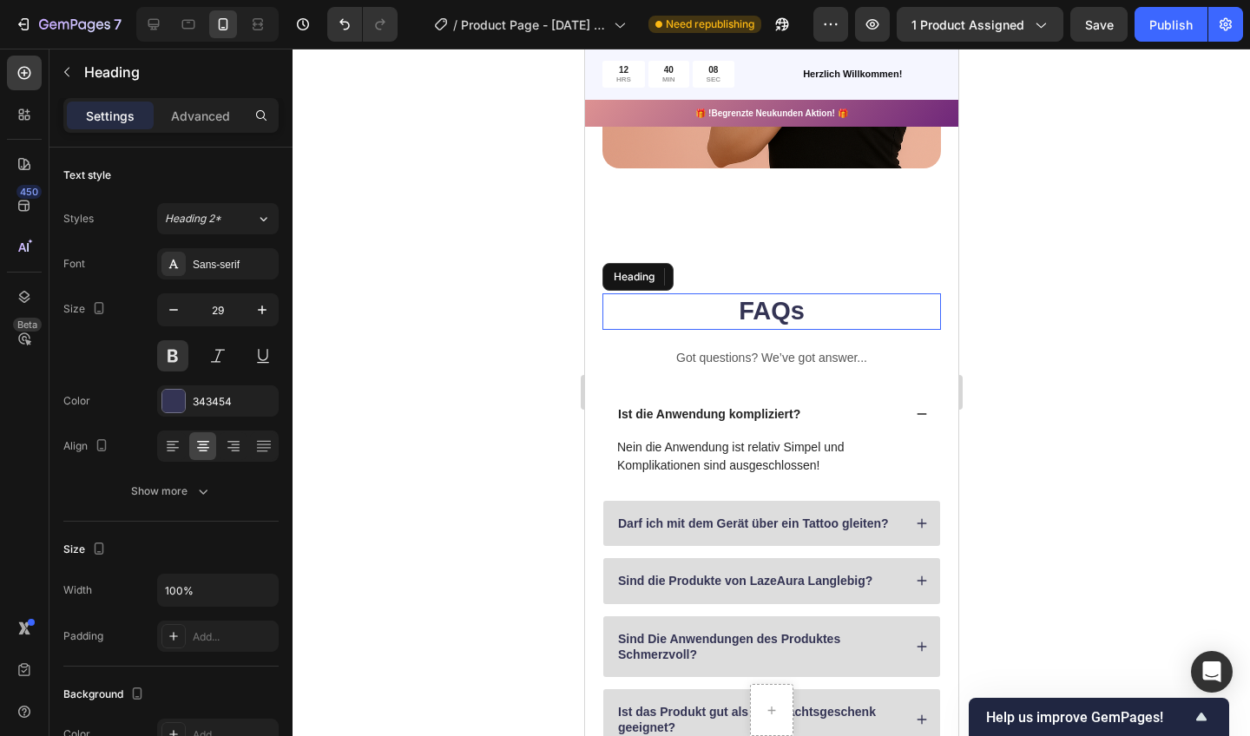
click at [769, 313] on h2 "FAQs" at bounding box center [771, 311] width 339 height 36
click at [803, 311] on p "FAQs" at bounding box center [770, 311] width 335 height 33
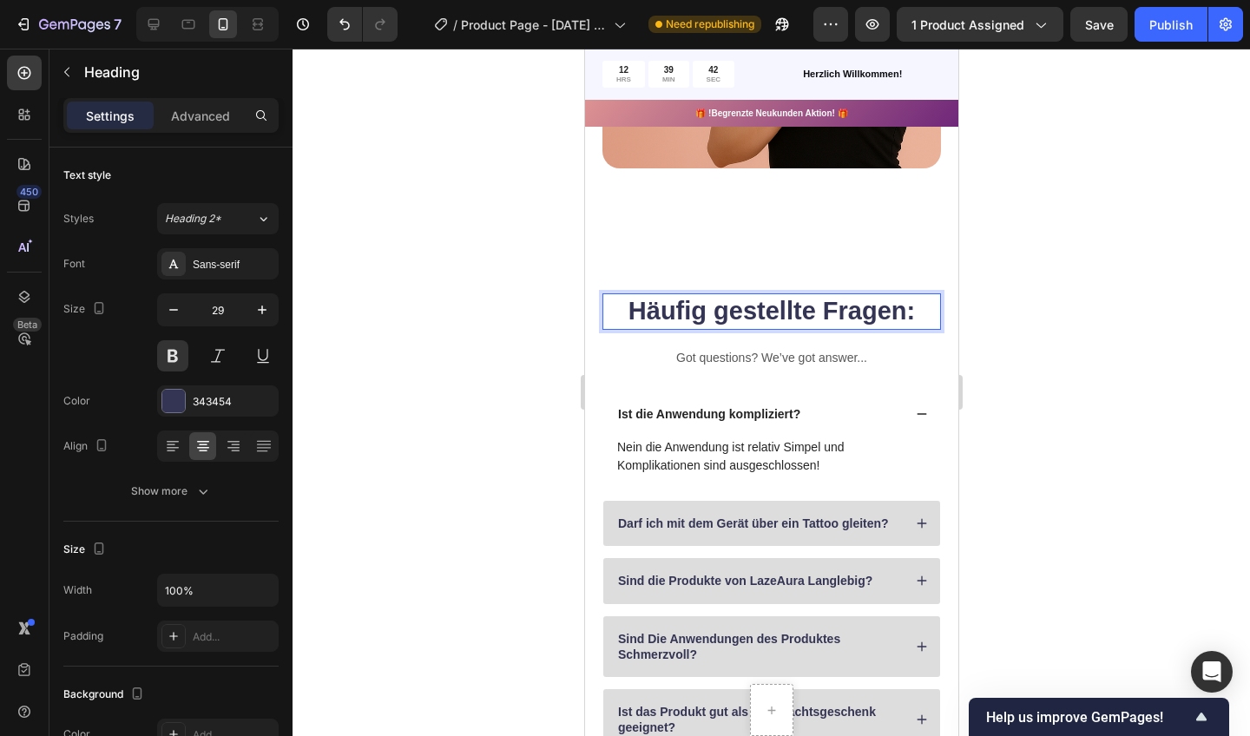
drag, startPoint x: 219, startPoint y: 262, endPoint x: 1030, endPoint y: 254, distance: 811.0
click at [1030, 254] on div at bounding box center [772, 393] width 958 height 688
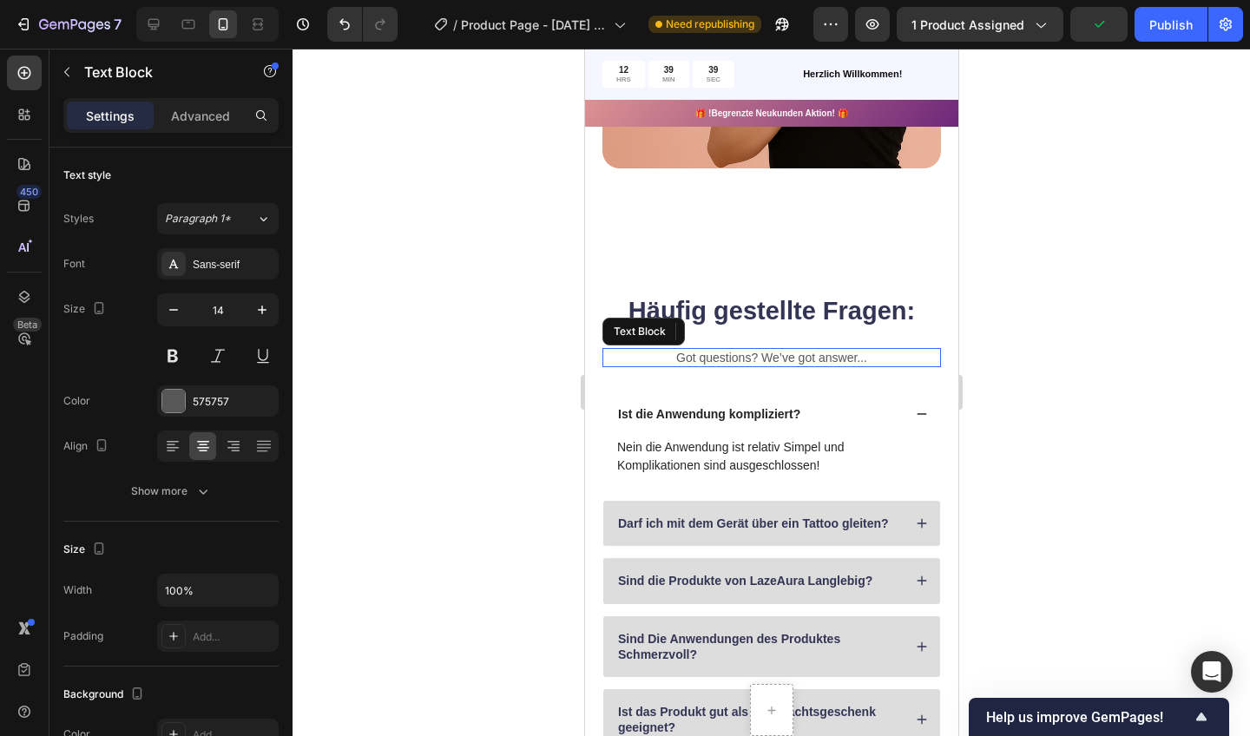
click at [839, 351] on p "Got questions? We’ve got answer..." at bounding box center [770, 358] width 335 height 16
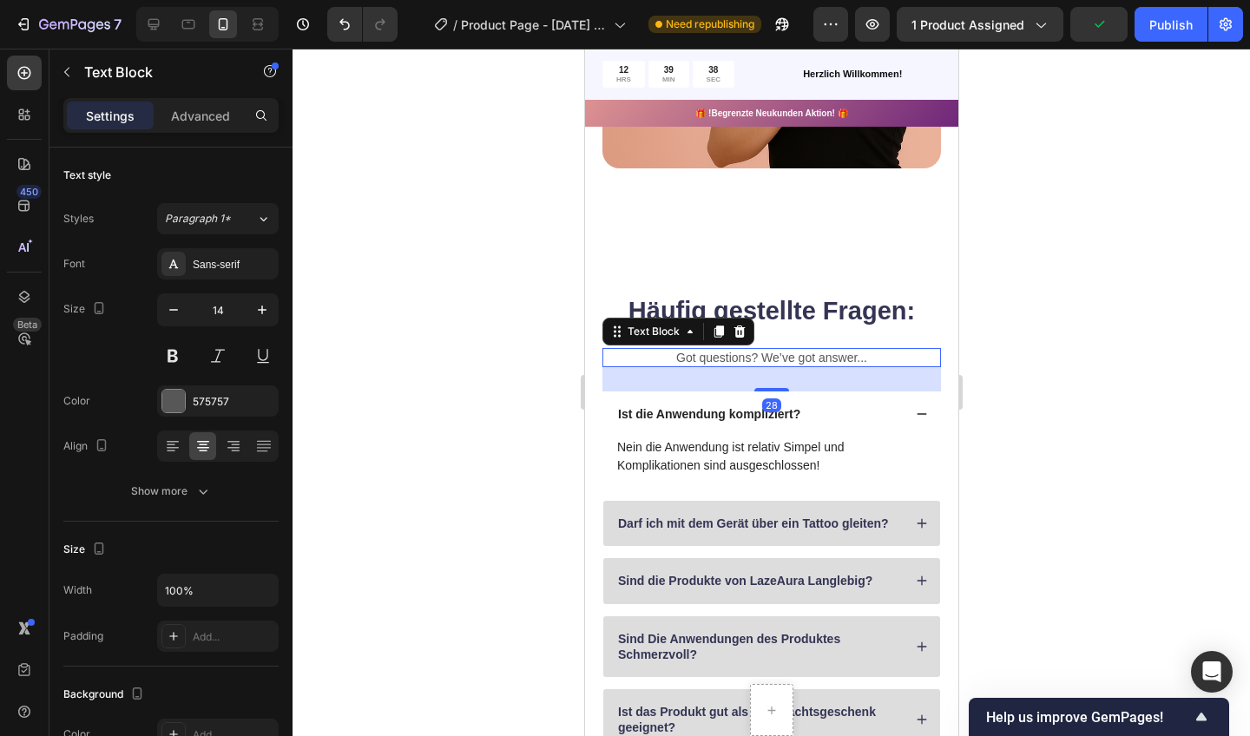
click at [742, 330] on icon at bounding box center [739, 332] width 11 height 12
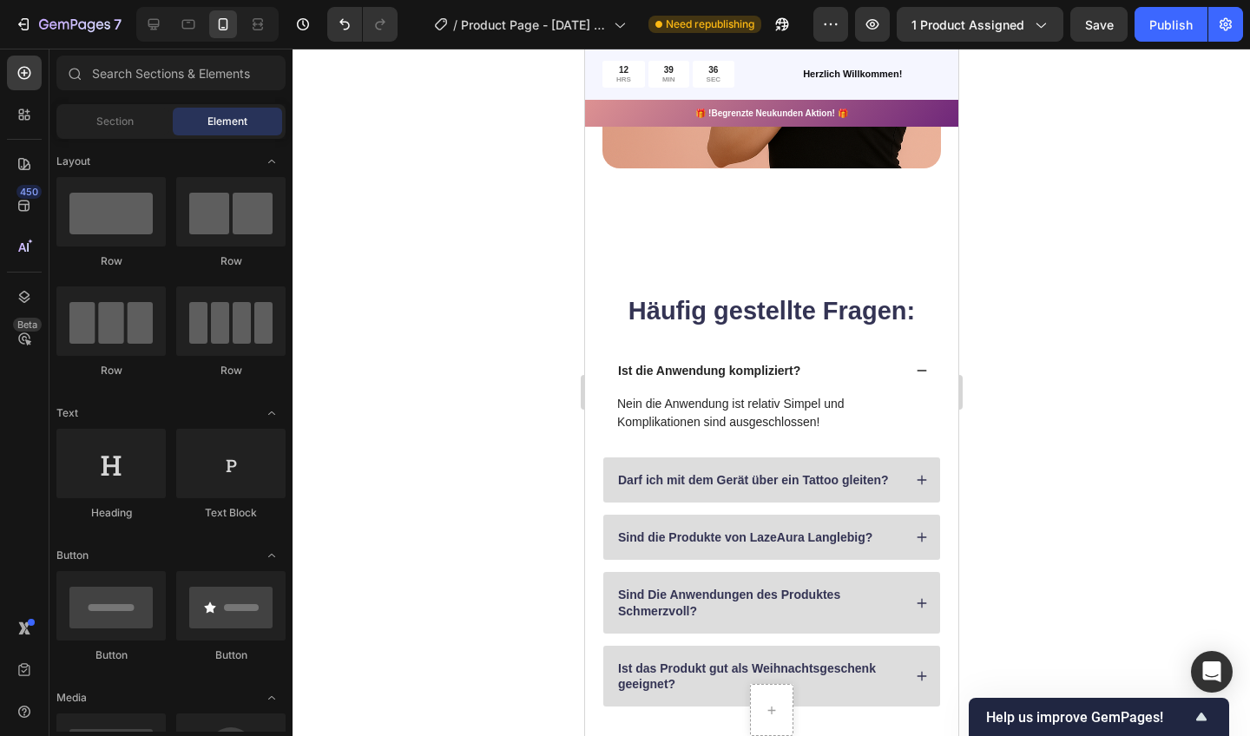
click at [770, 340] on div "Häufig gestellte Fragen: Heading" at bounding box center [771, 320] width 339 height 55
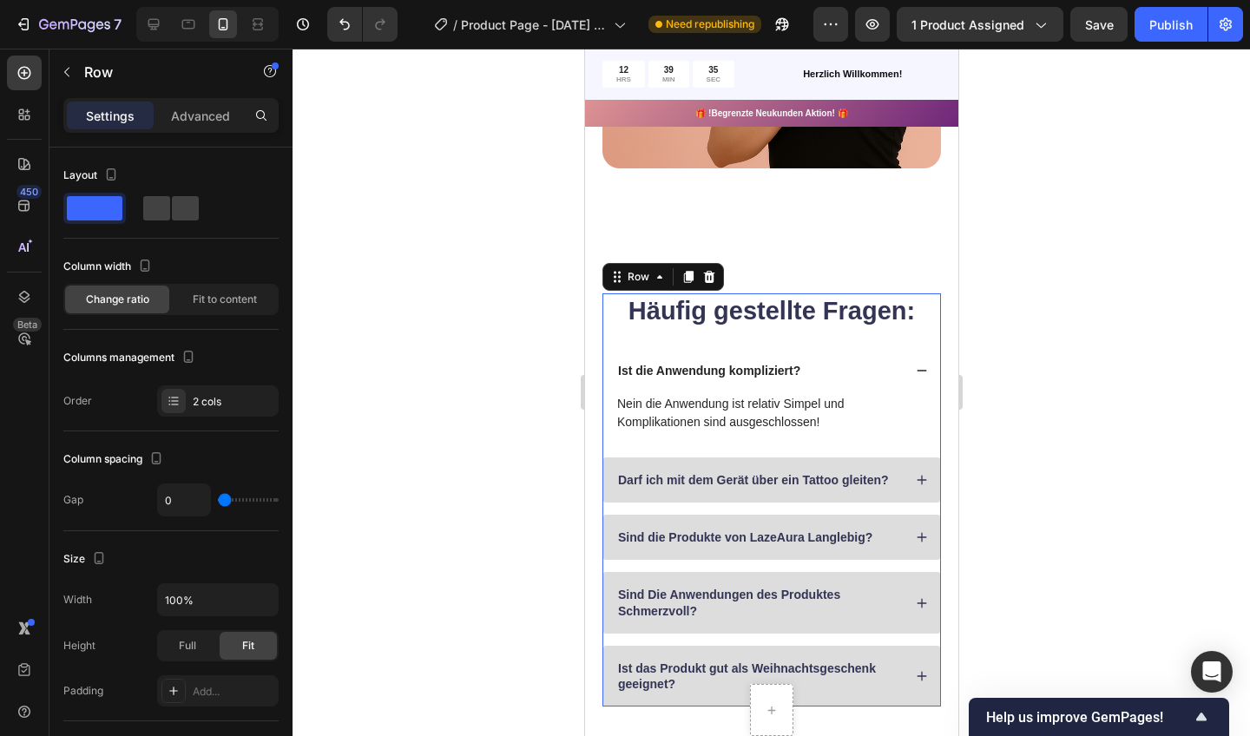
click at [769, 341] on div "Häufig gestellte Fragen: Heading" at bounding box center [771, 320] width 339 height 55
click at [1039, 287] on div at bounding box center [772, 393] width 958 height 688
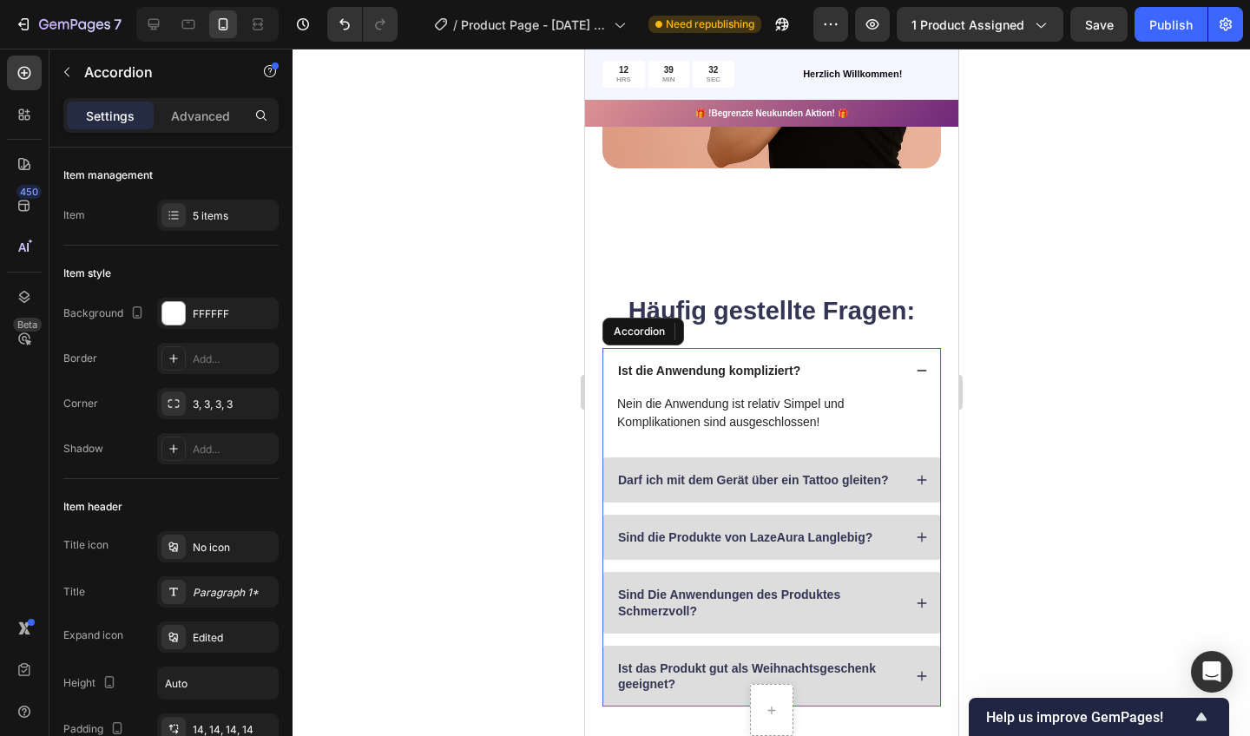
click at [911, 368] on div "Ist die Anwendung kompliziert?" at bounding box center [771, 370] width 337 height 45
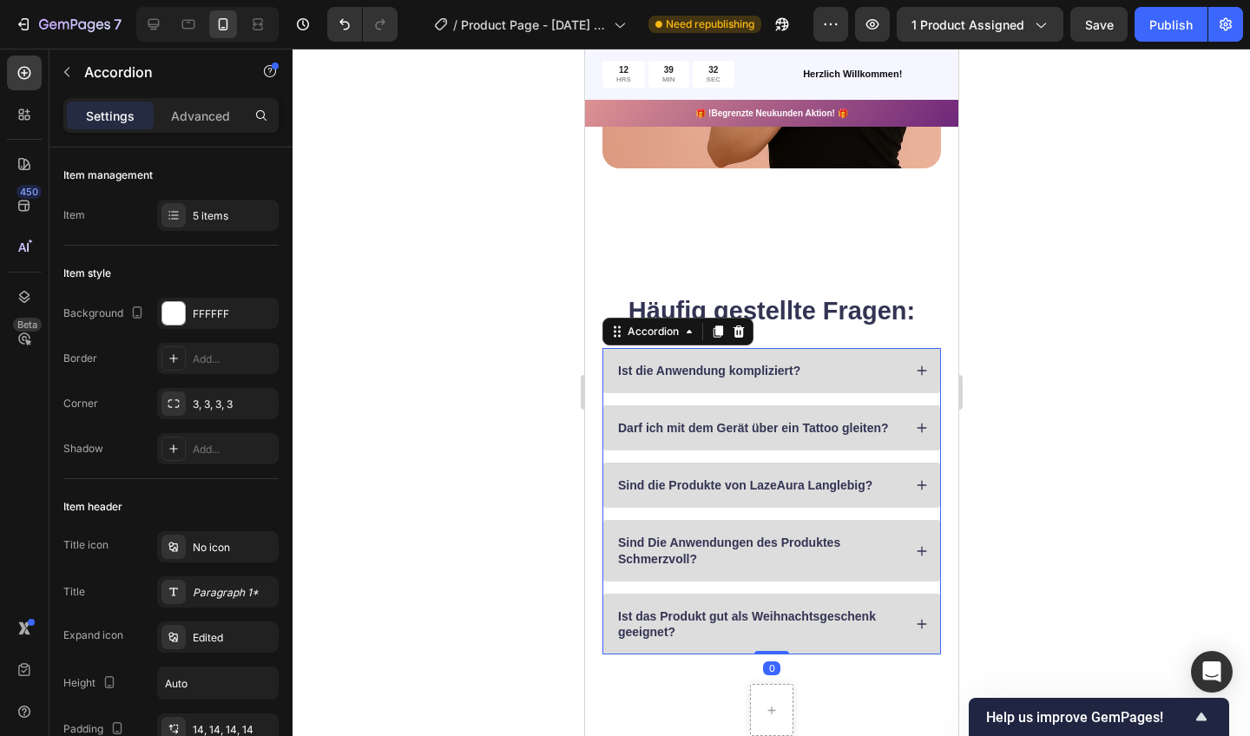
click at [923, 365] on icon at bounding box center [921, 371] width 12 height 12
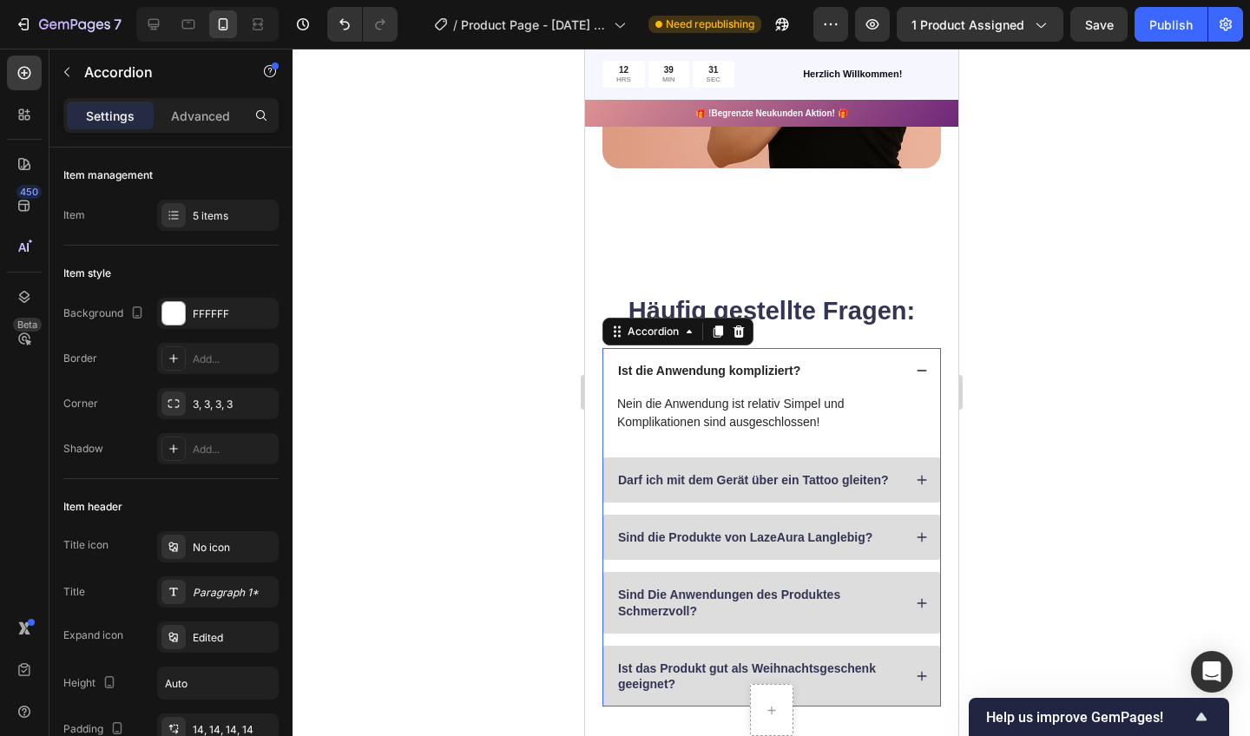
click at [923, 365] on icon at bounding box center [921, 371] width 12 height 12
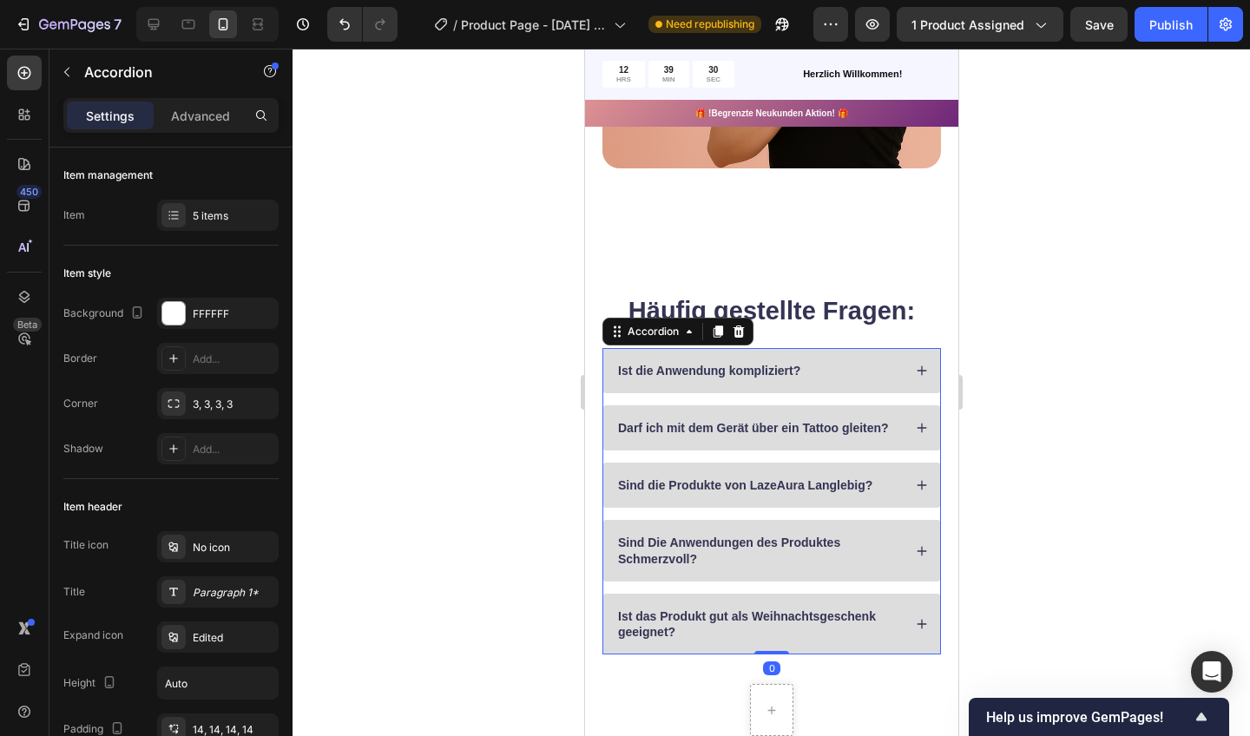
drag, startPoint x: 1030, startPoint y: 254, endPoint x: 1110, endPoint y: 366, distance: 136.9
click at [1110, 366] on div at bounding box center [772, 393] width 958 height 688
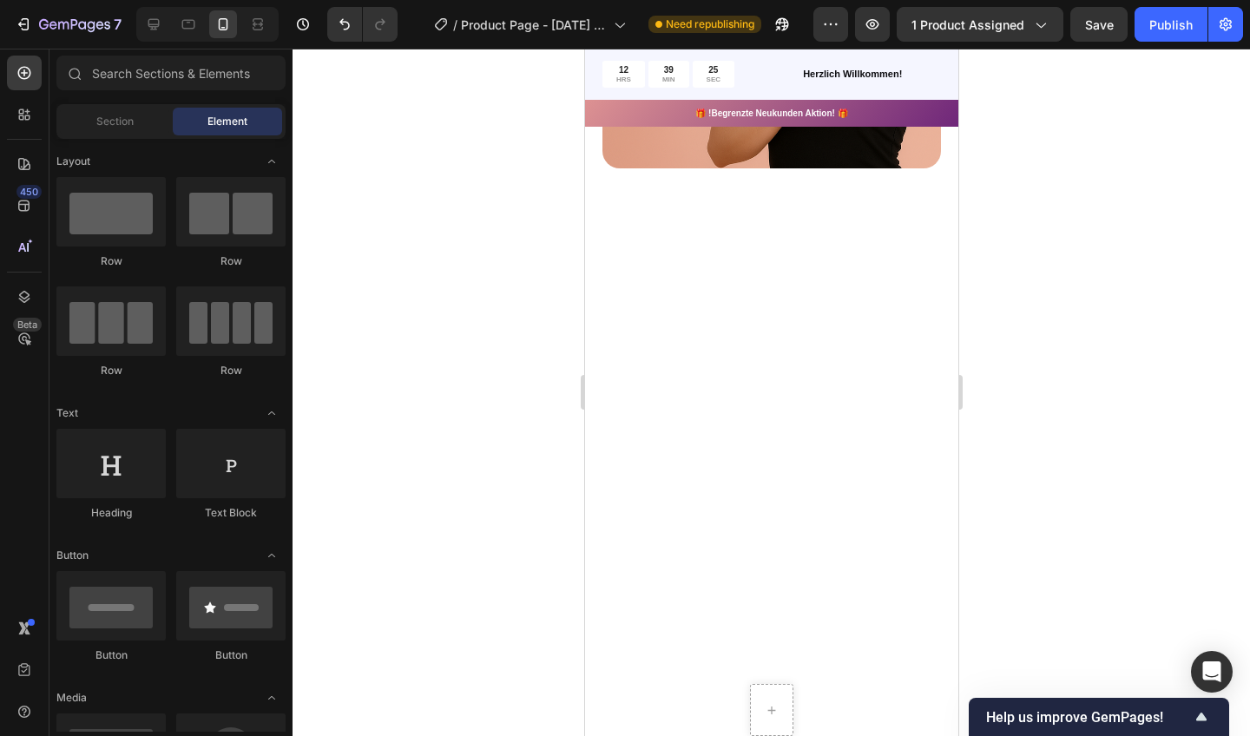
scroll to position [629, 0]
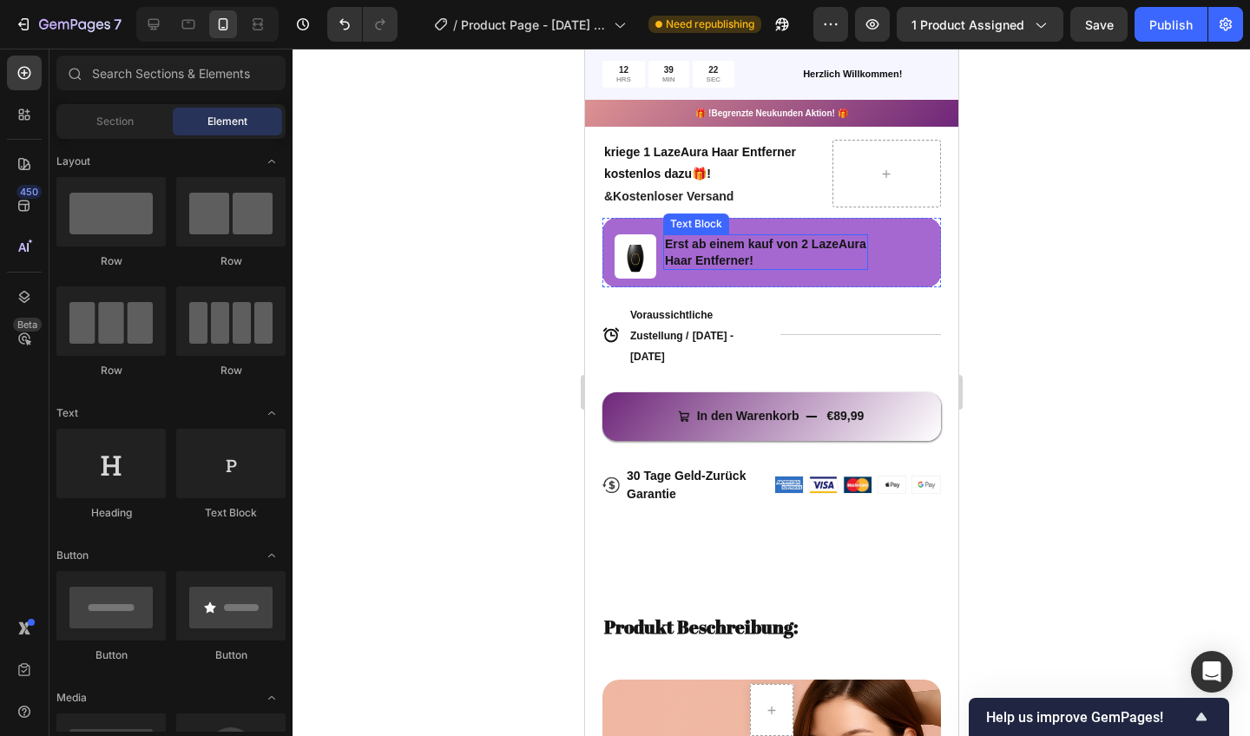
click at [718, 590] on div "Produkt Beschreibung: Text Block Row" at bounding box center [768, 617] width 332 height 57
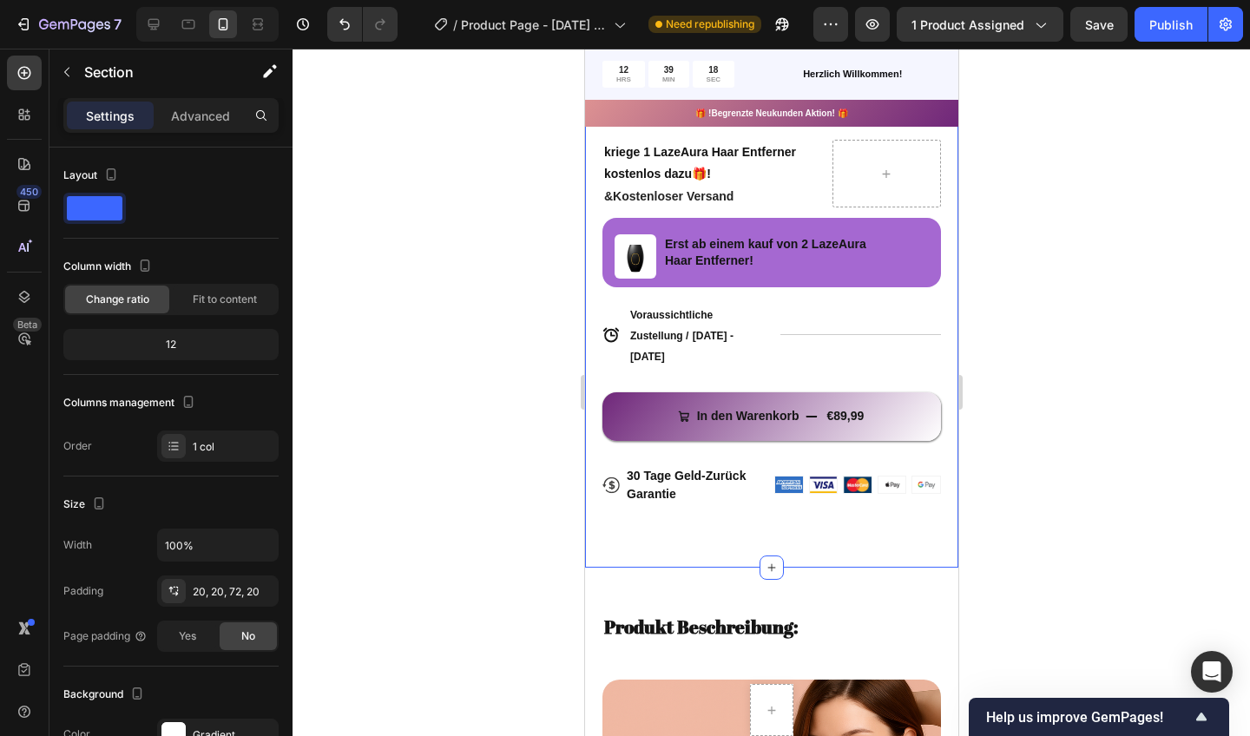
drag, startPoint x: 847, startPoint y: 258, endPoint x: 801, endPoint y: 539, distance: 285.0
click at [801, 539] on div "Product Images Icon Icon Icon Icon Icon Icon List 155,000+ [PERSON_NAME] Text B…" at bounding box center [770, 50] width 373 height 1034
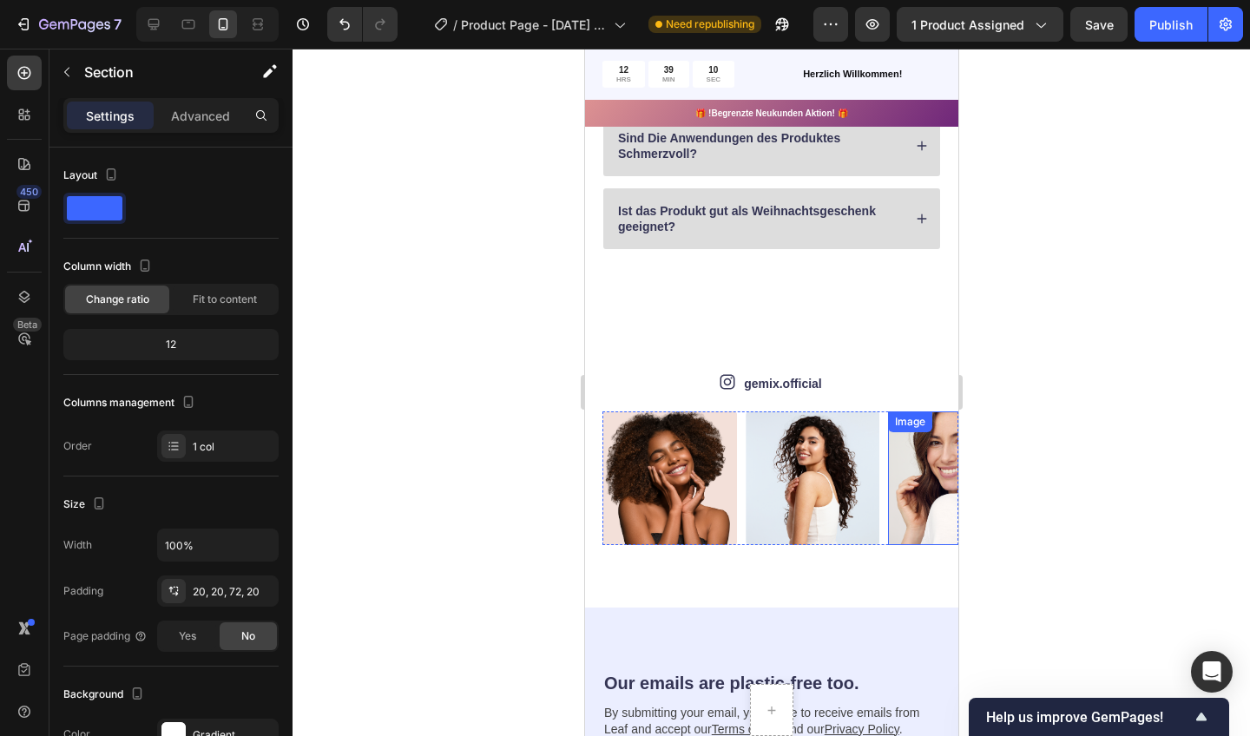
scroll to position [1874, 0]
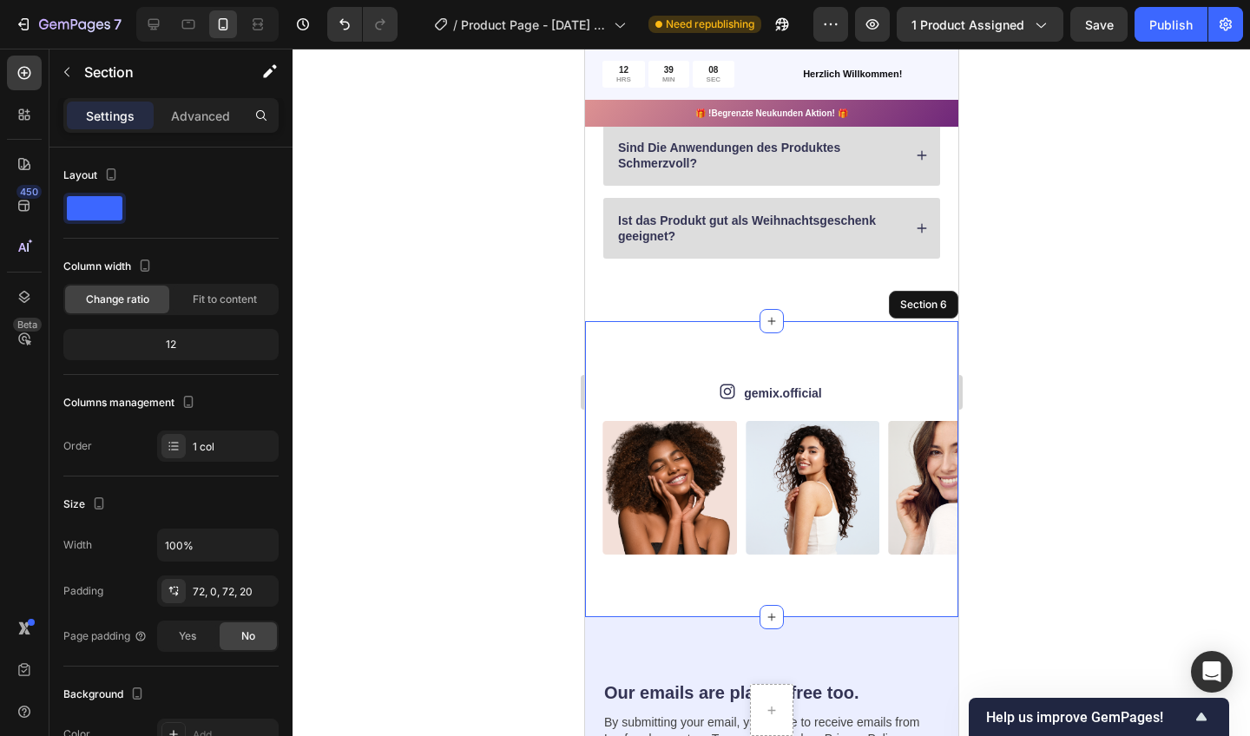
drag, startPoint x: 865, startPoint y: 293, endPoint x: 786, endPoint y: 370, distance: 109.9
click at [786, 370] on div "Icon gemix.official Text Block Row Image Image Image Image Image Image Image Im…" at bounding box center [770, 469] width 373 height 296
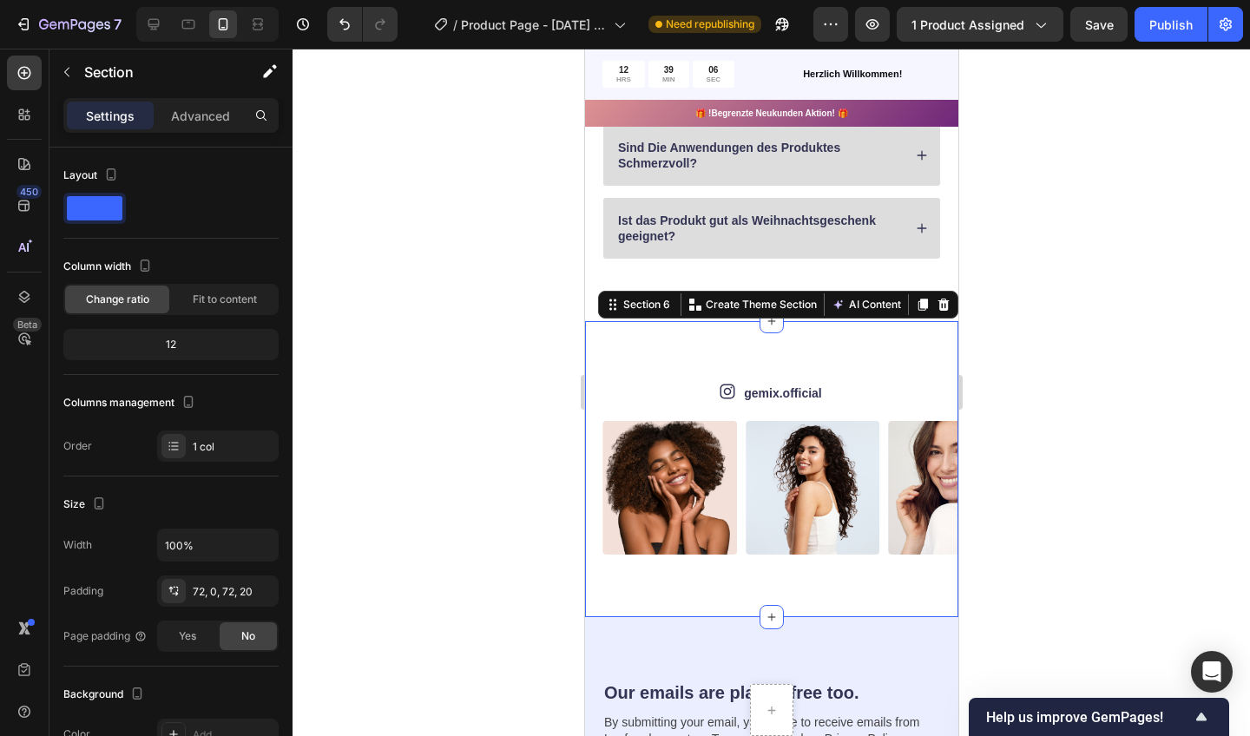
click at [941, 300] on icon at bounding box center [943, 305] width 11 height 12
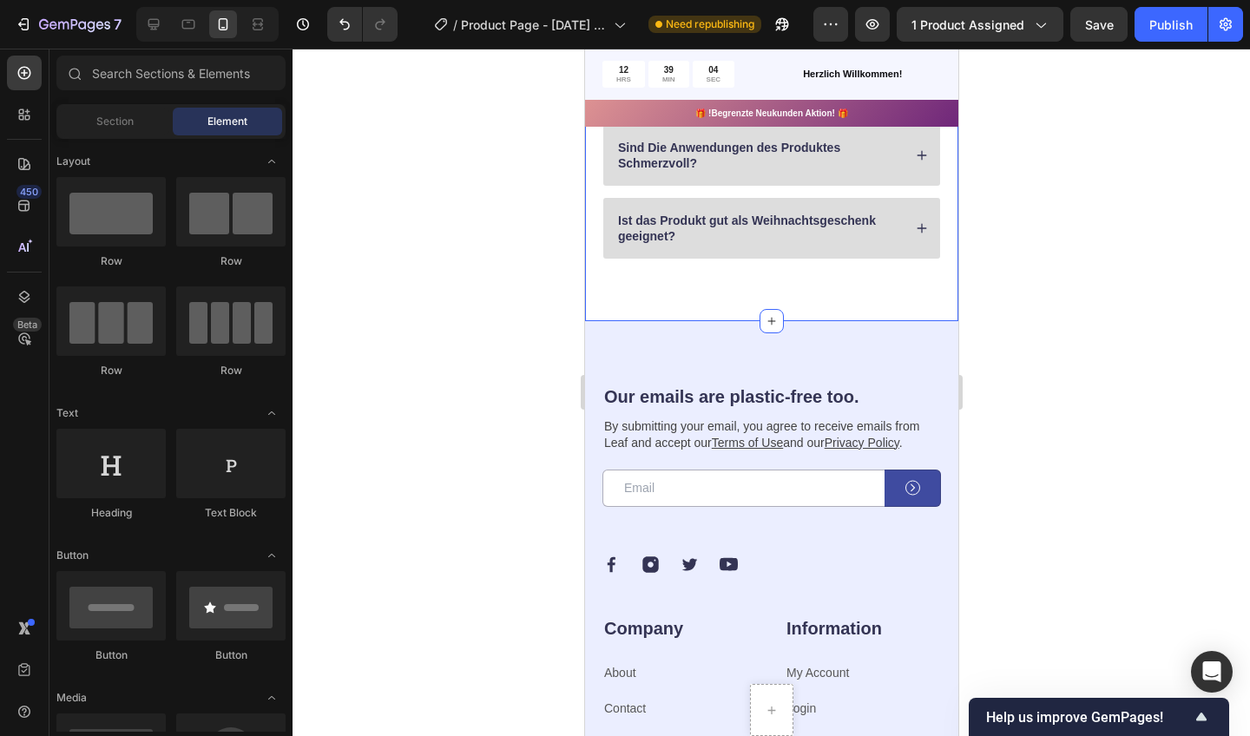
click at [958, 363] on html "iPhone 15 Pro Max ( 430 px) iPhone 13 Mini iPhone 13 Pro iPhone 11 Pro Max iPho…" at bounding box center [770, 238] width 373 height 4126
click at [1004, 362] on div at bounding box center [772, 393] width 958 height 688
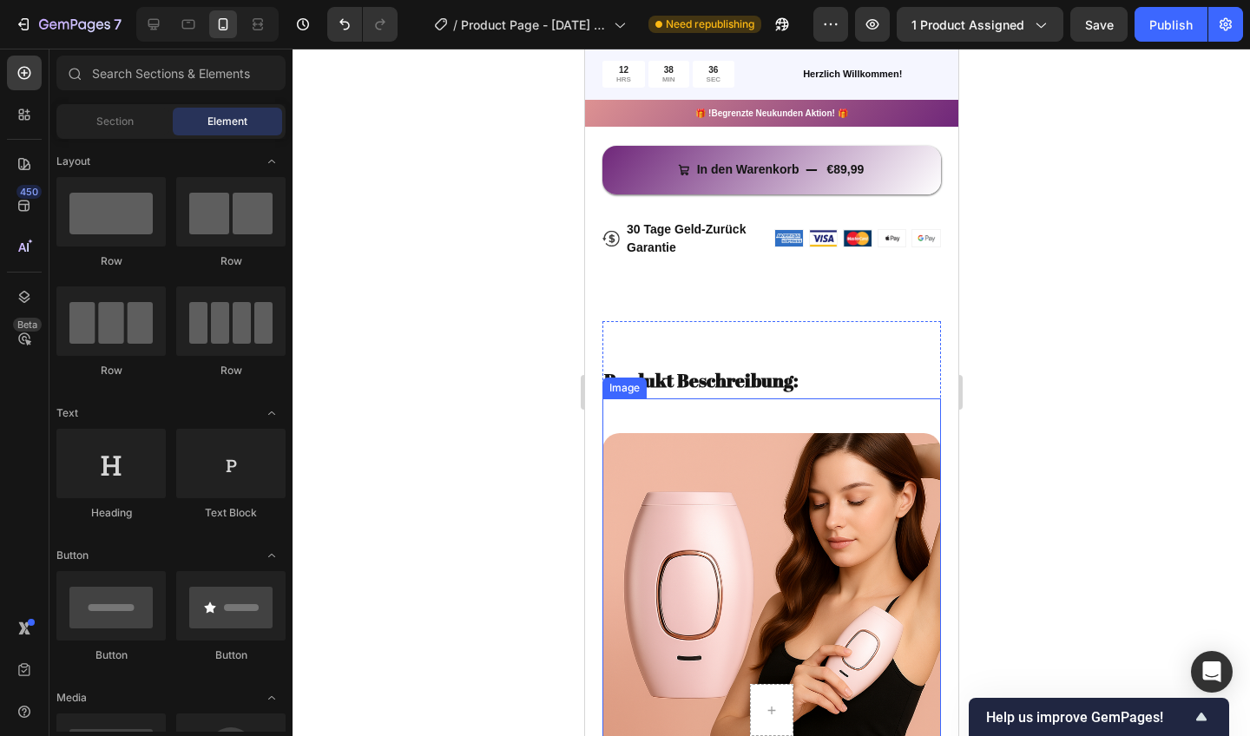
scroll to position [882, 0]
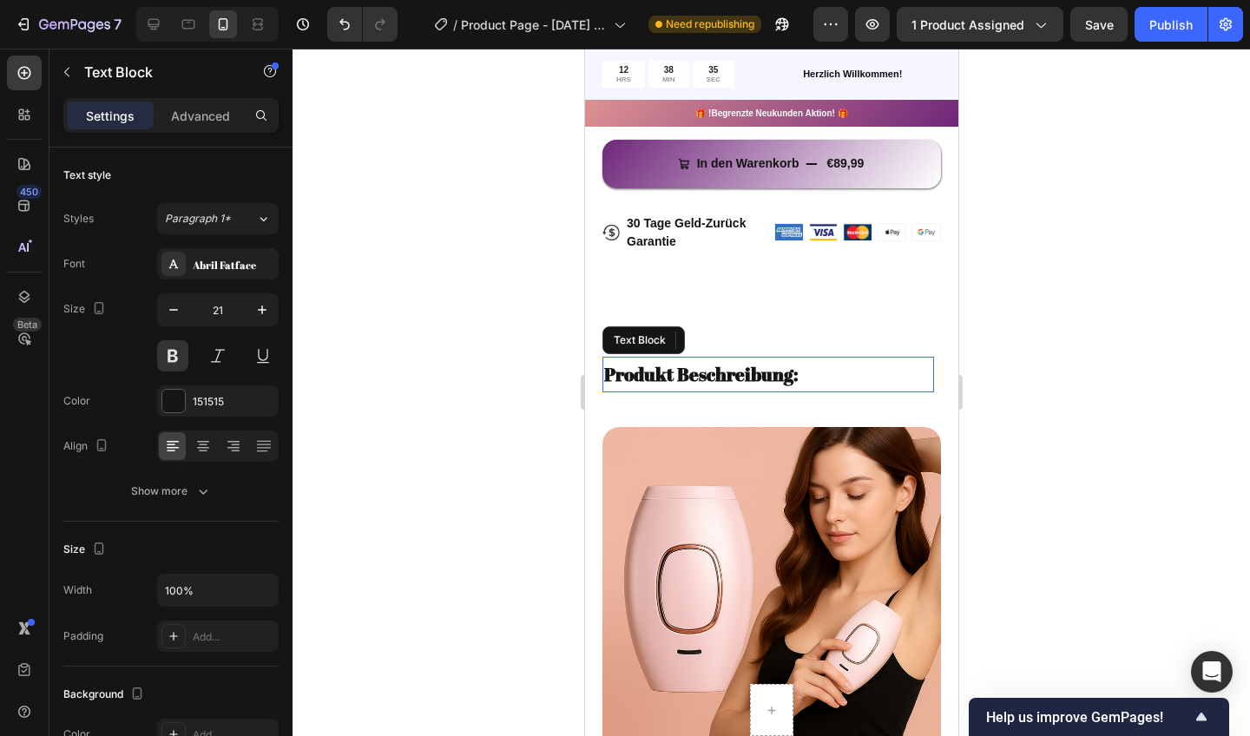
click at [865, 371] on p "Produkt Beschreibung:" at bounding box center [767, 375] width 328 height 33
drag, startPoint x: 855, startPoint y: 465, endPoint x: 777, endPoint y: 373, distance: 120.7
drag, startPoint x: 688, startPoint y: 374, endPoint x: 662, endPoint y: 370, distance: 27.3
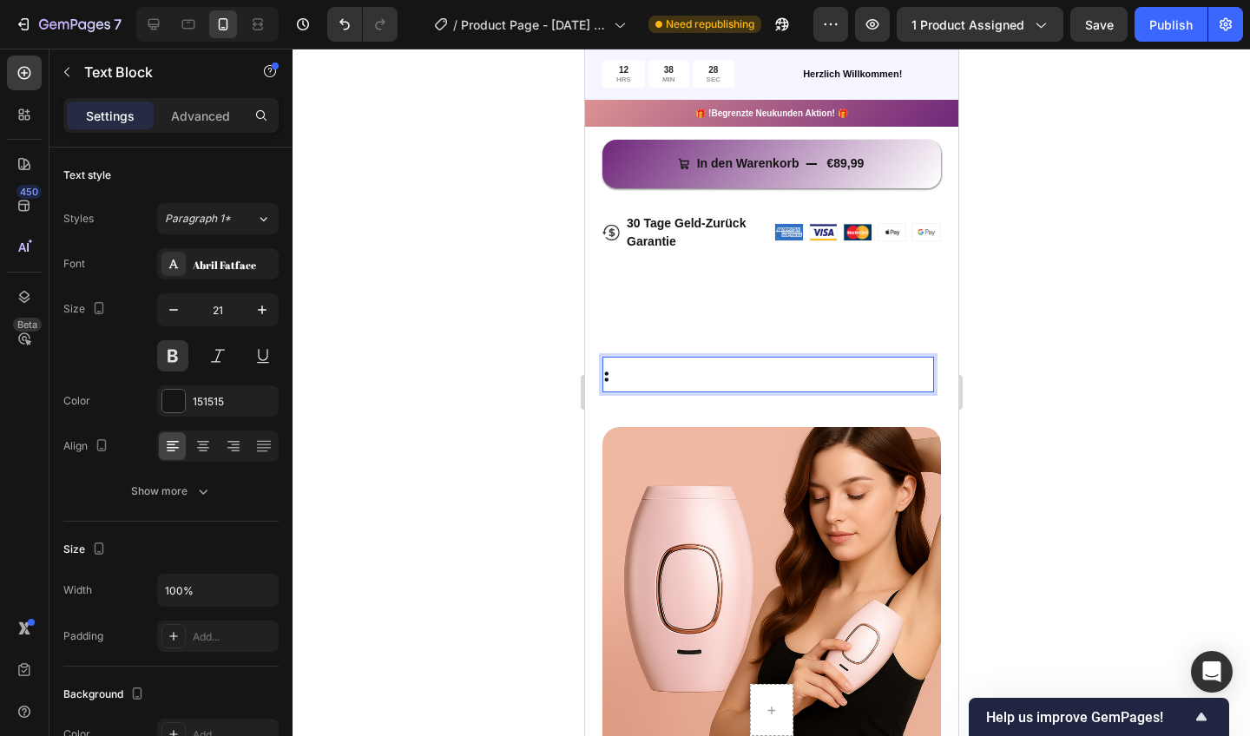
drag, startPoint x: 662, startPoint y: 370, endPoint x: 683, endPoint y: 370, distance: 21.7
click at [683, 370] on p ":" at bounding box center [767, 375] width 328 height 33
drag, startPoint x: 99, startPoint y: 321, endPoint x: 1138, endPoint y: 305, distance: 1039.4
click at [1138, 305] on div at bounding box center [772, 393] width 958 height 688
click at [820, 384] on p "Rich Text Editor. Editing area: main" at bounding box center [767, 375] width 328 height 33
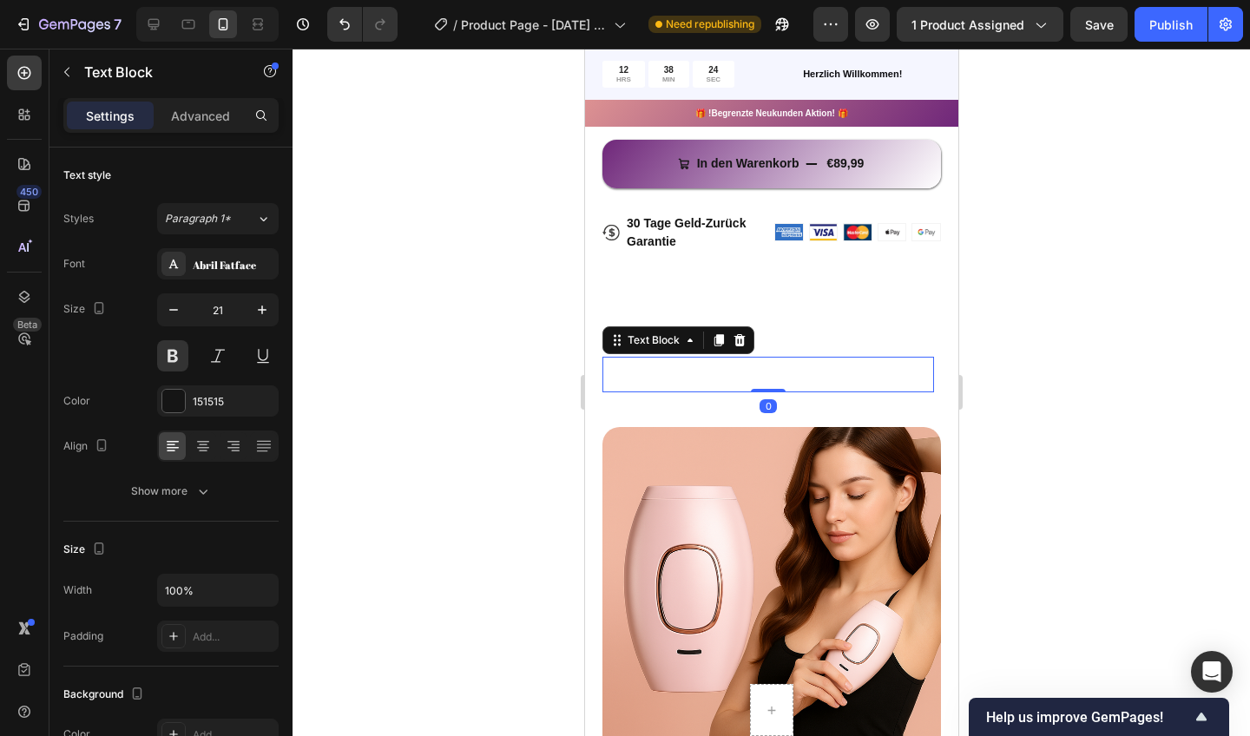
drag, startPoint x: 1138, startPoint y: 305, endPoint x: 1052, endPoint y: 432, distance: 153.2
click at [1052, 432] on div at bounding box center [772, 393] width 958 height 688
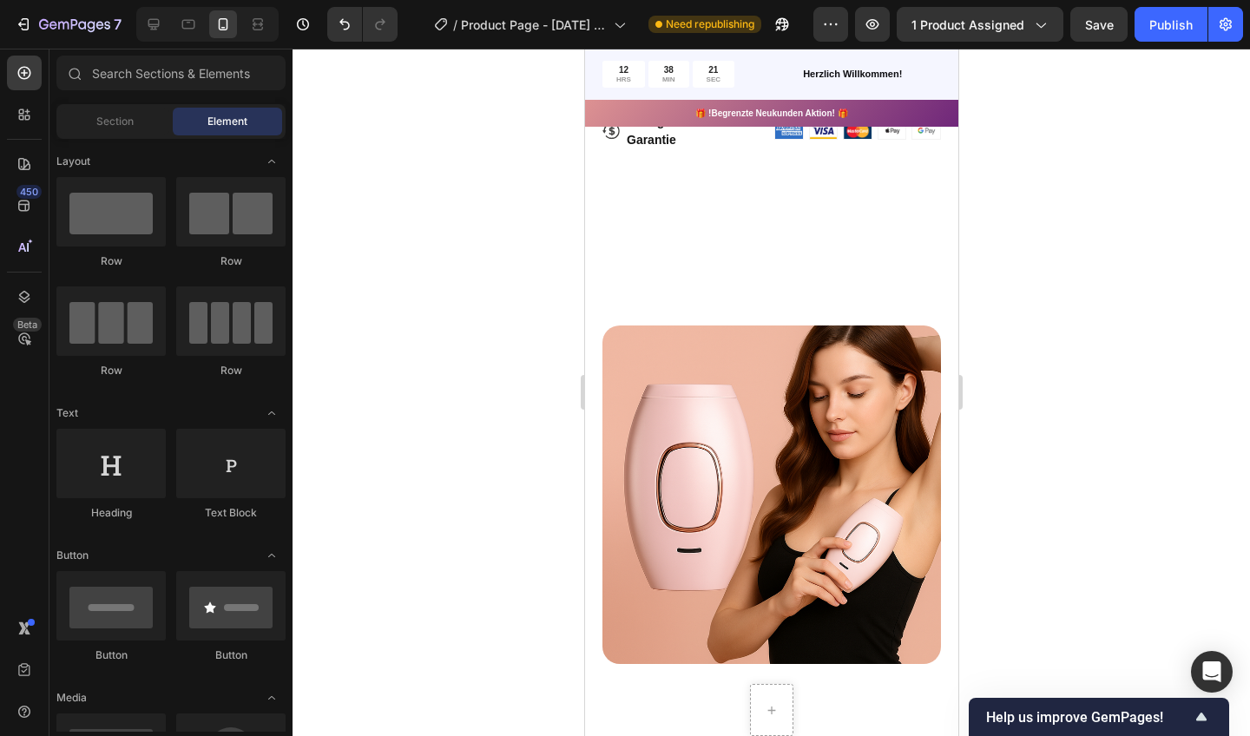
drag, startPoint x: 1637, startPoint y: 480, endPoint x: 795, endPoint y: 474, distance: 841.3
click at [795, 474] on img at bounding box center [771, 495] width 339 height 339
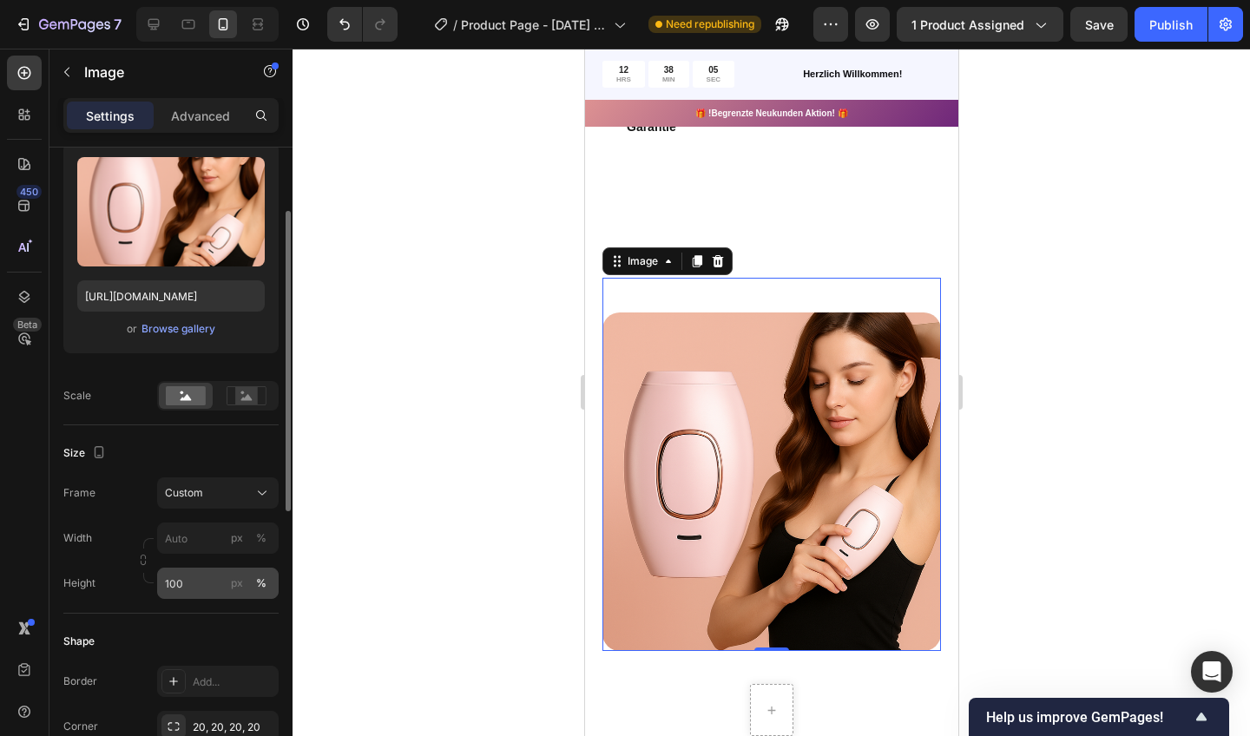
scroll to position [193, 0]
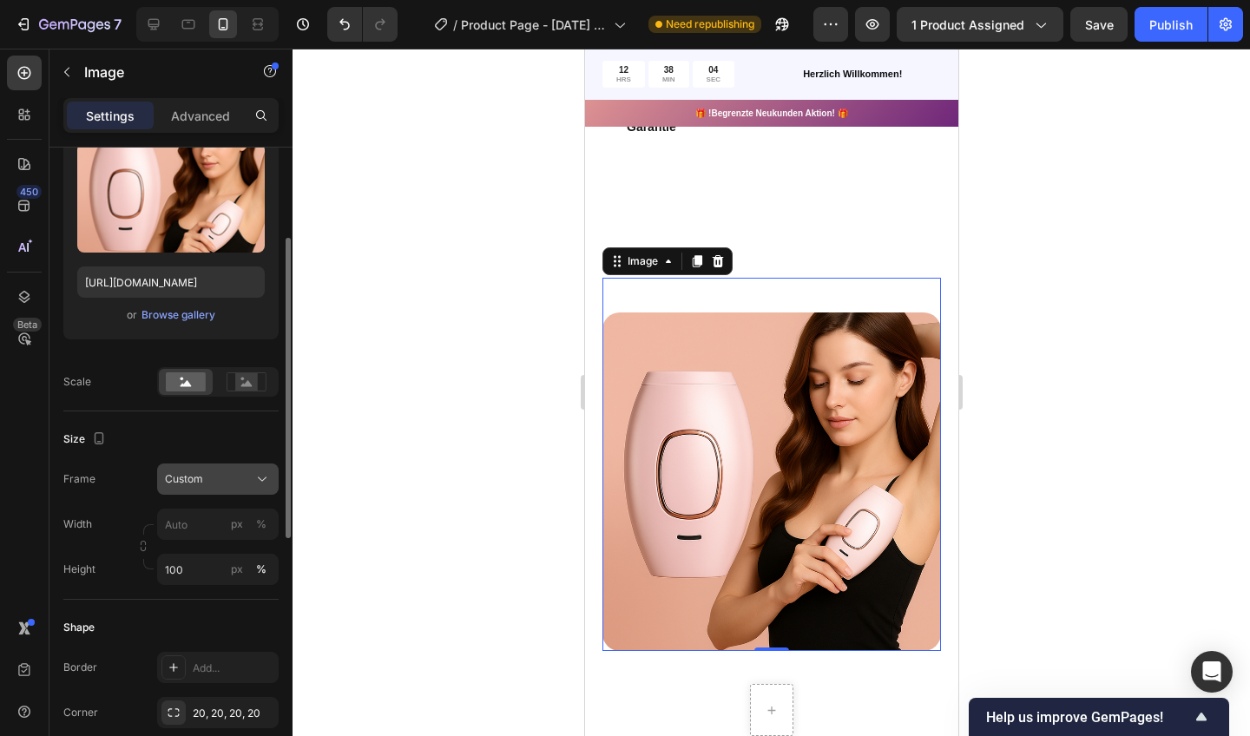
drag, startPoint x: 202, startPoint y: 598, endPoint x: 242, endPoint y: 478, distance: 126.3
click at [242, 478] on div "Custom" at bounding box center [207, 479] width 85 height 16
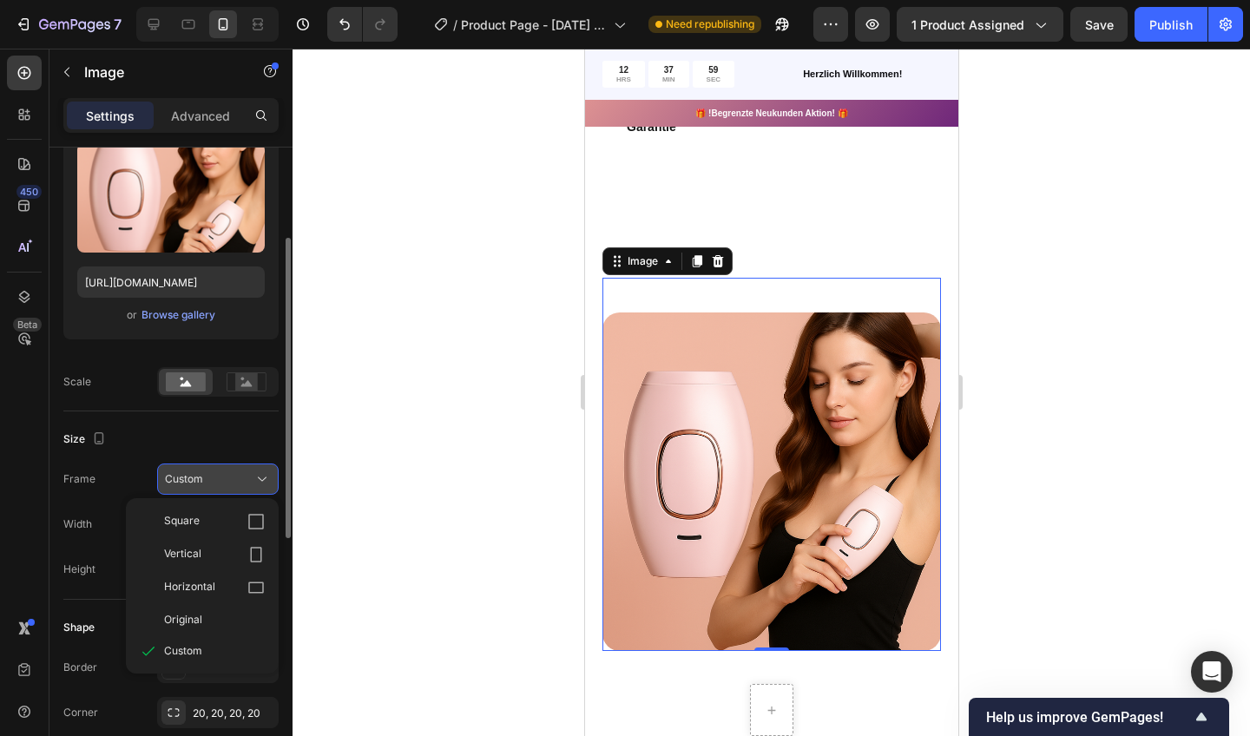
click at [255, 479] on icon at bounding box center [262, 479] width 17 height 17
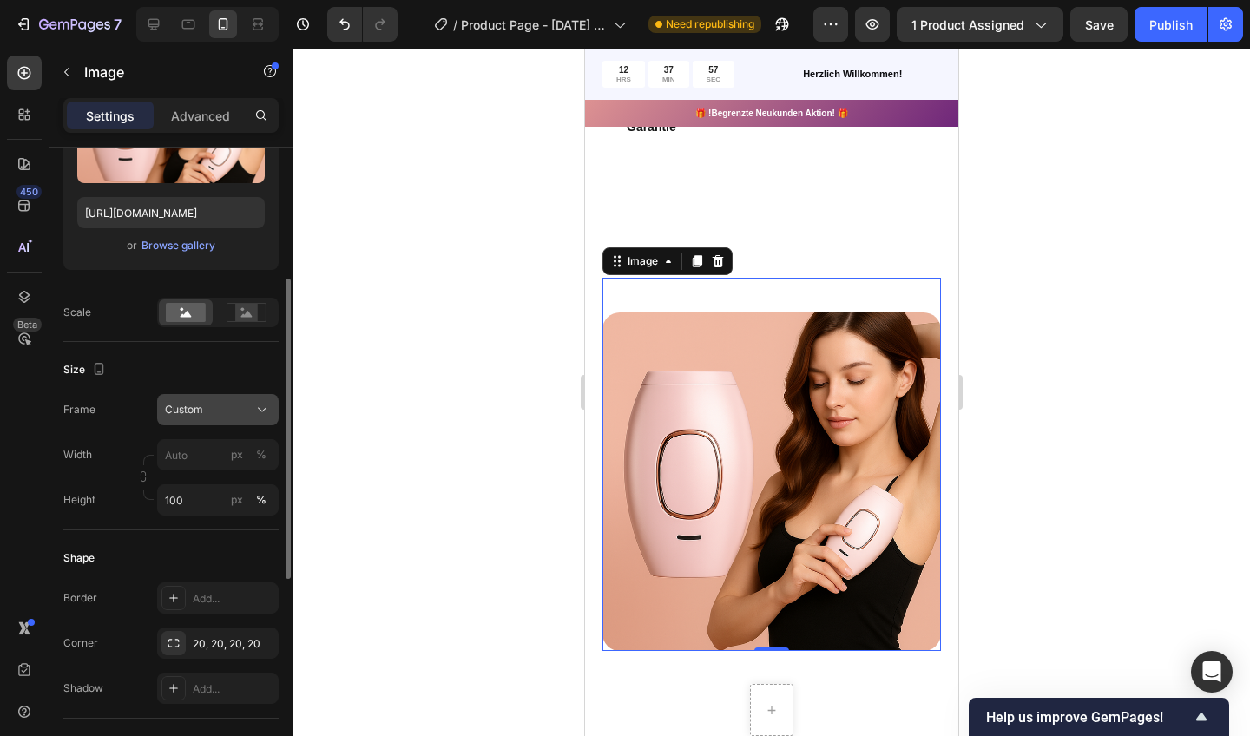
scroll to position [267, 0]
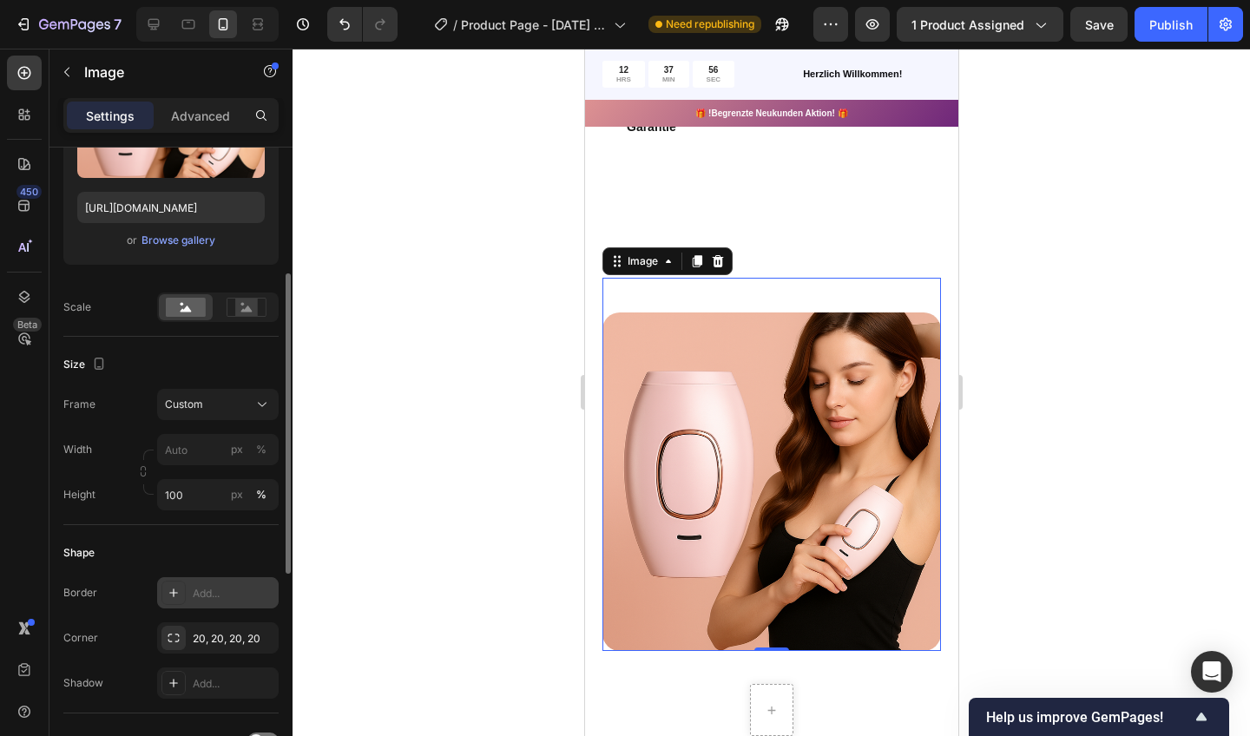
click at [172, 586] on div at bounding box center [173, 593] width 24 height 24
click at [443, 462] on div at bounding box center [772, 393] width 958 height 688
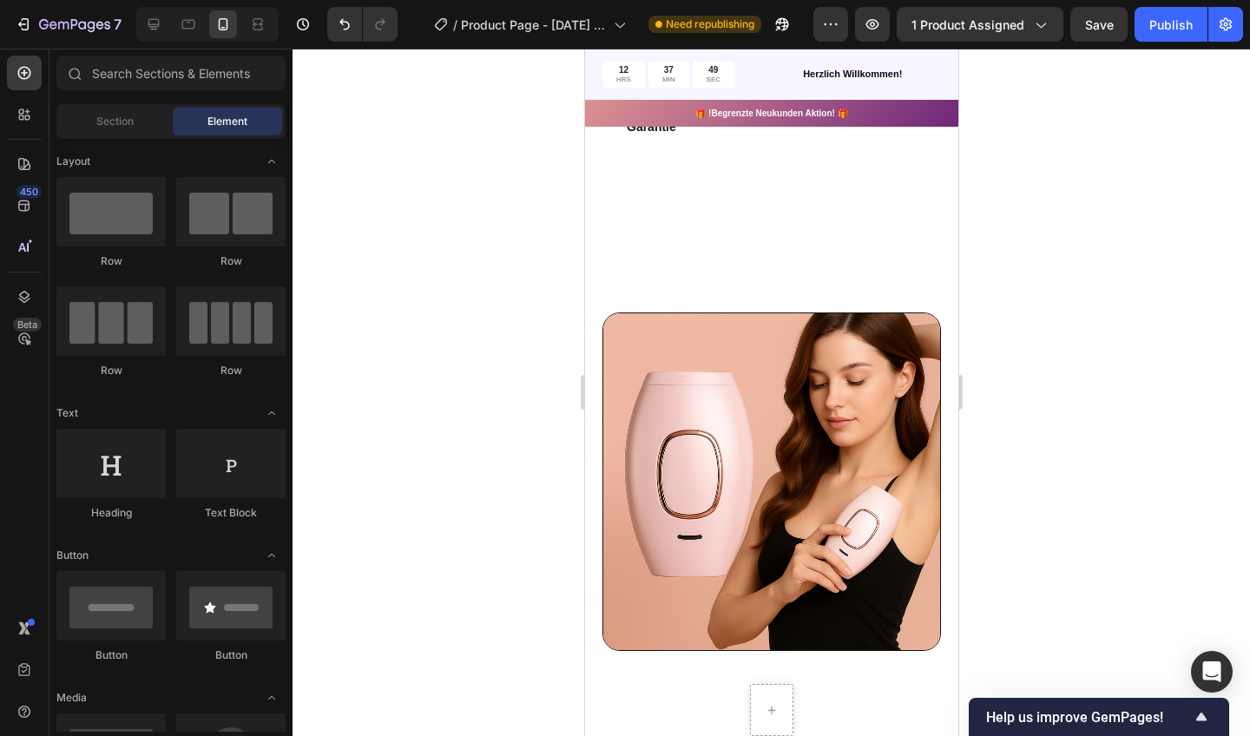
click at [443, 462] on div at bounding box center [772, 393] width 958 height 688
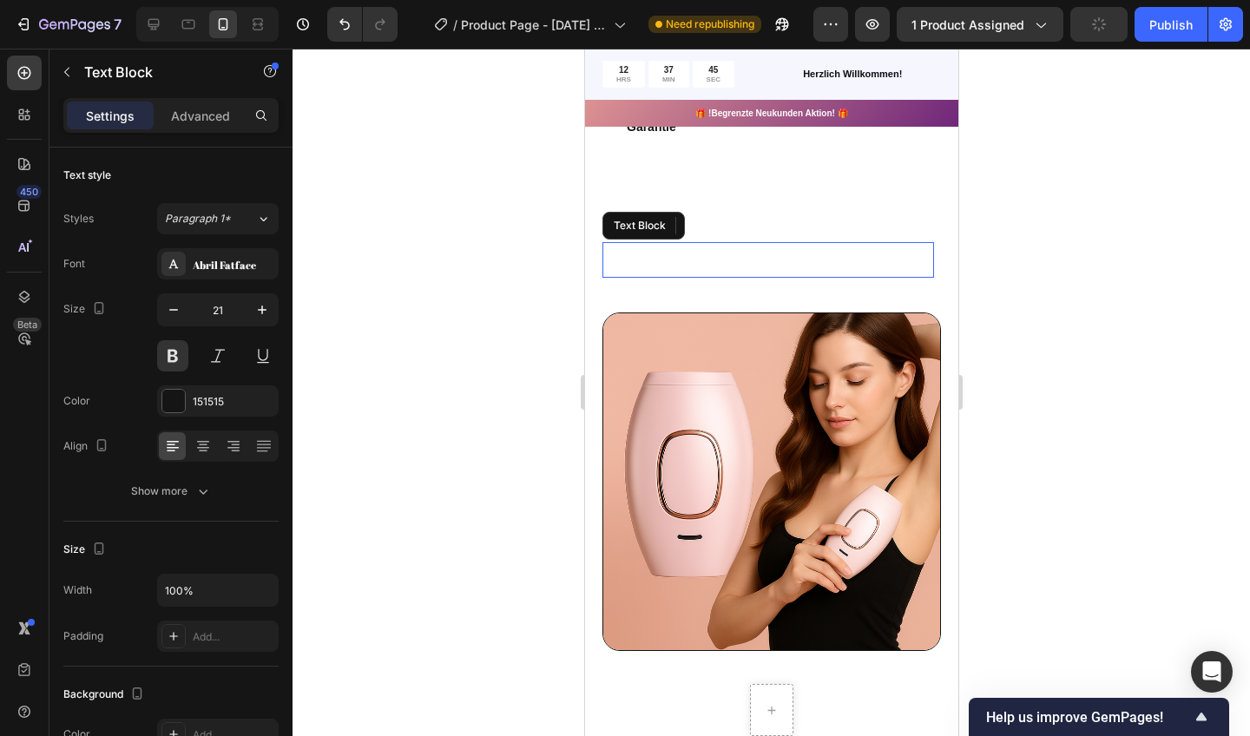
click at [788, 259] on p "Rich Text Editor. Editing area: main" at bounding box center [767, 260] width 328 height 33
drag, startPoint x: 814, startPoint y: 626, endPoint x: 760, endPoint y: 330, distance: 300.9
click at [760, 330] on img at bounding box center [771, 482] width 339 height 339
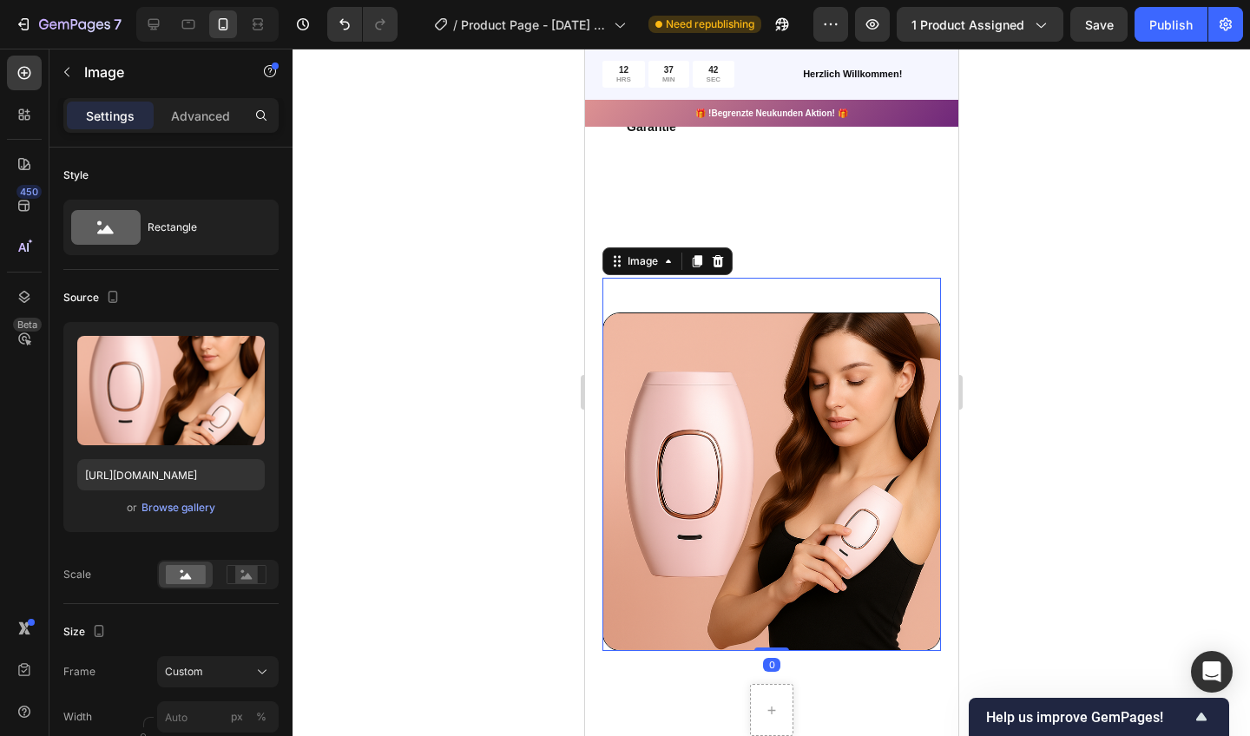
click at [201, 114] on p "Advanced" at bounding box center [200, 116] width 59 height 18
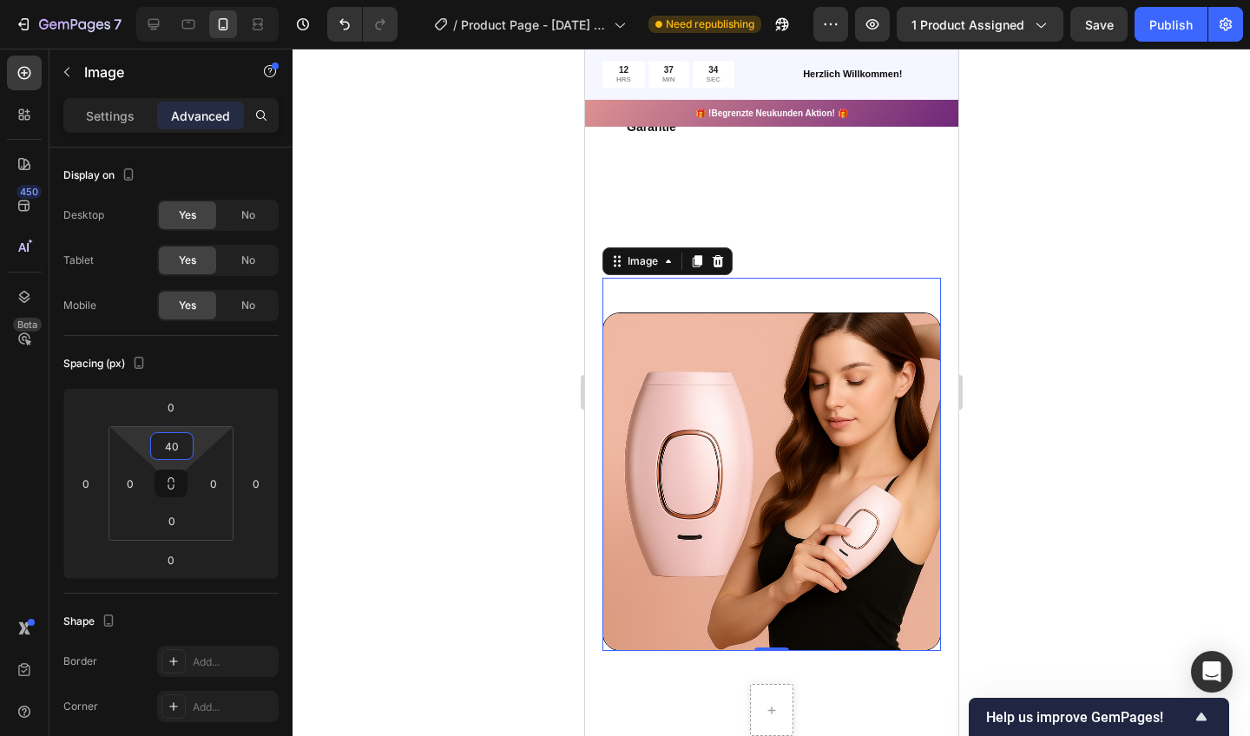
click at [176, 445] on input "40" at bounding box center [172, 446] width 35 height 26
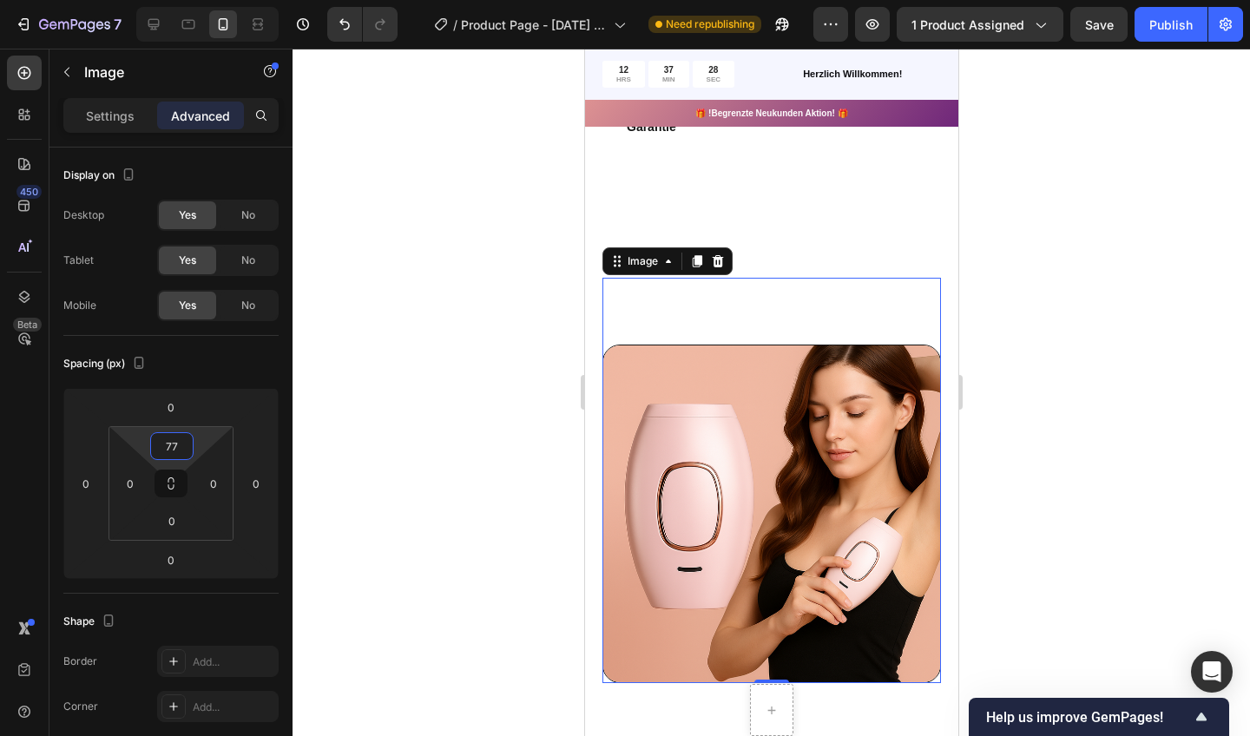
type input "7"
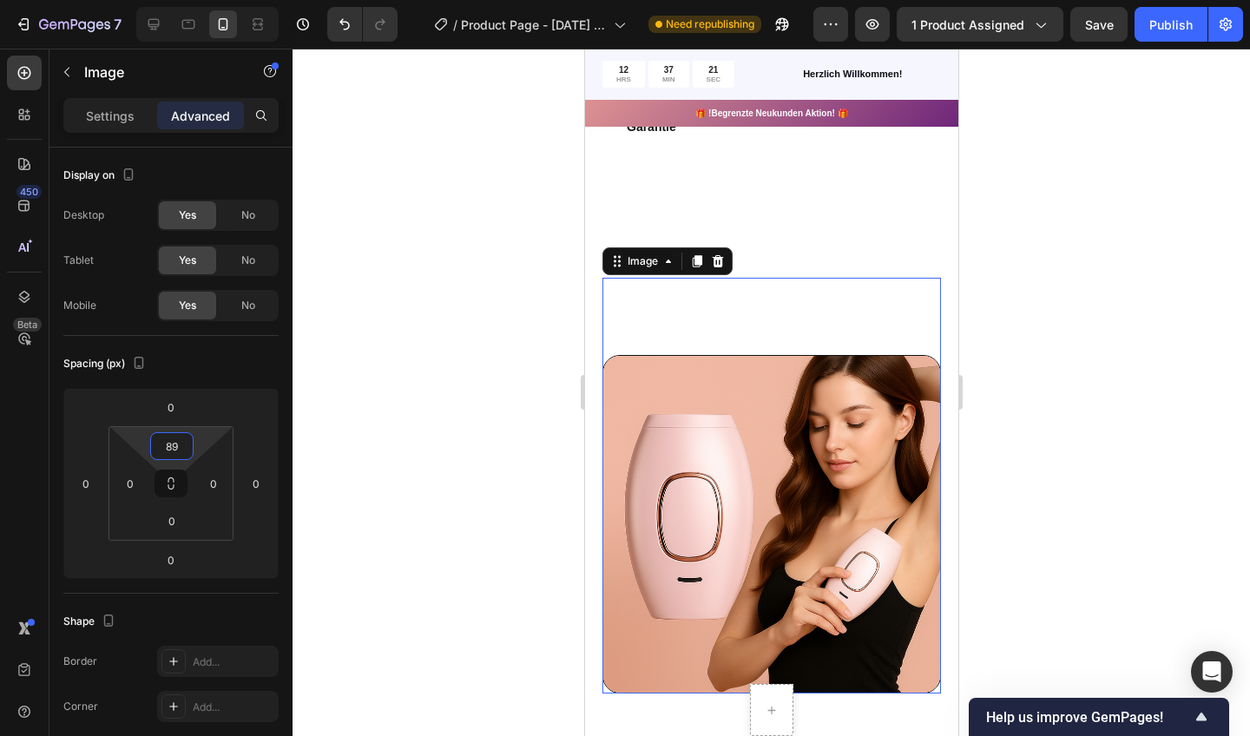
type input "8"
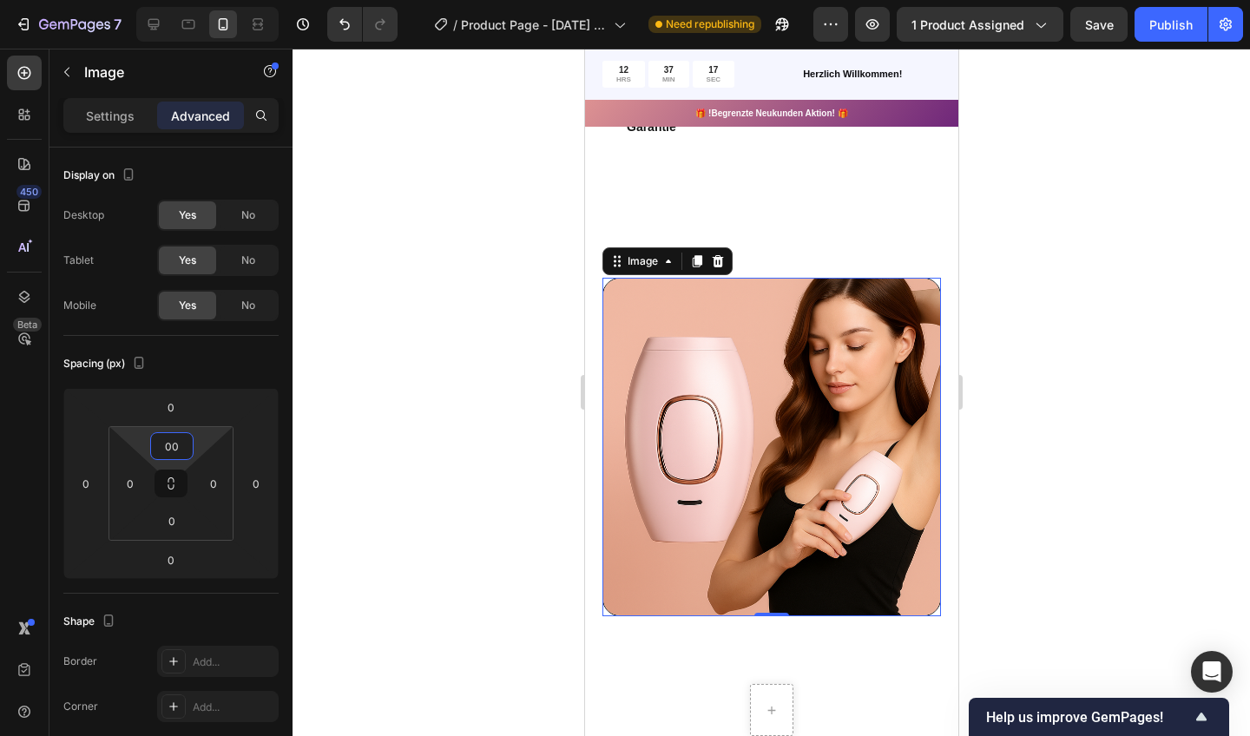
type input "0"
type input "8"
type input "9"
type input "6"
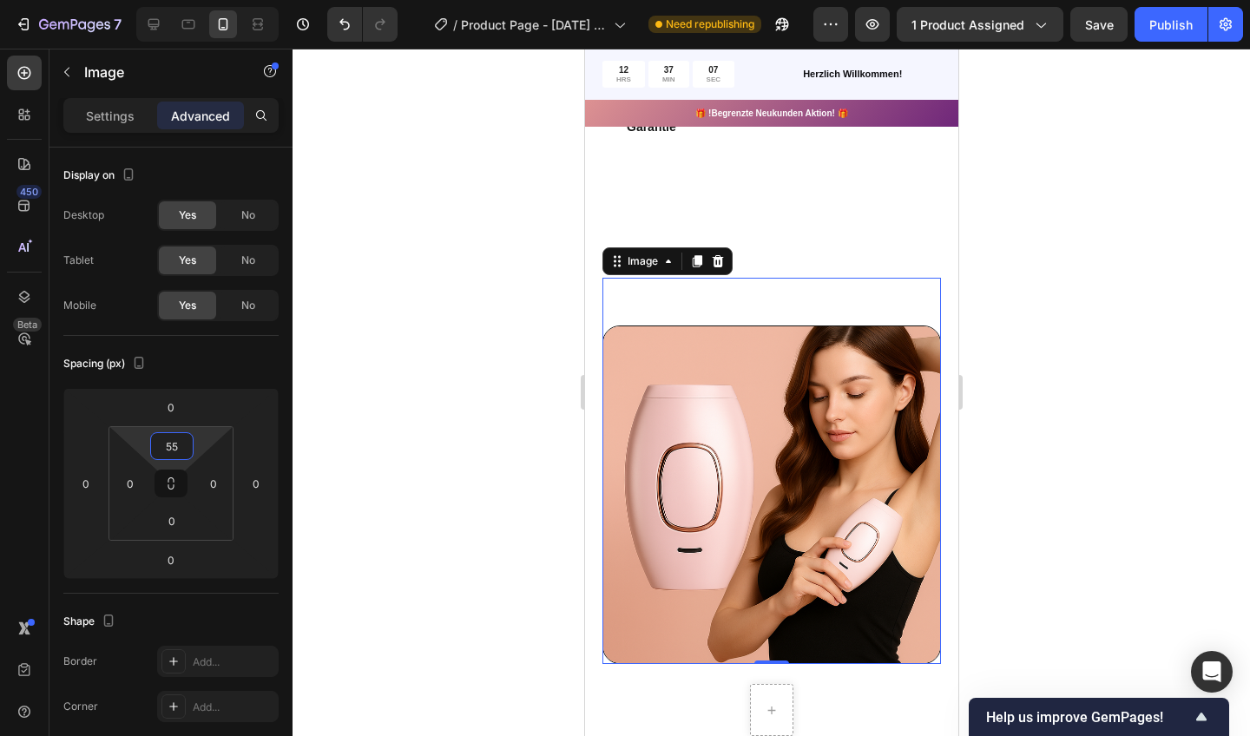
type input "5"
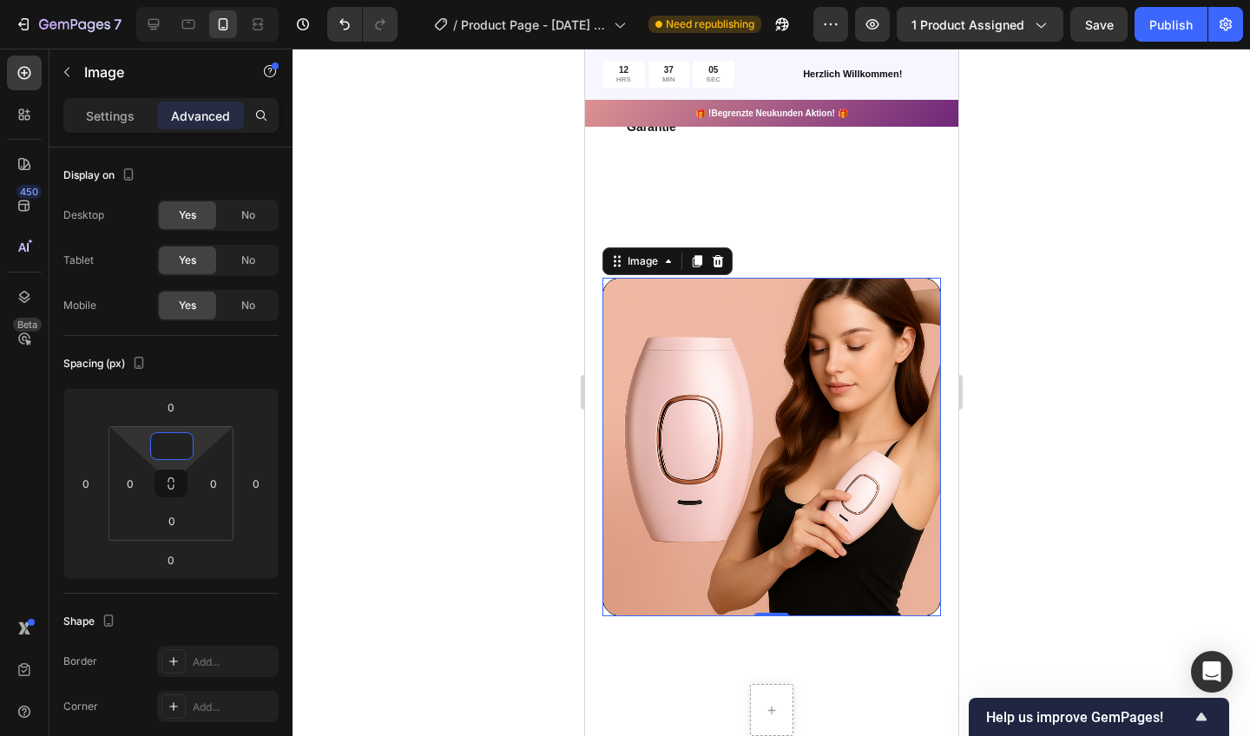
click at [171, 531] on input "0" at bounding box center [172, 521] width 35 height 26
type input "0"
type input "8"
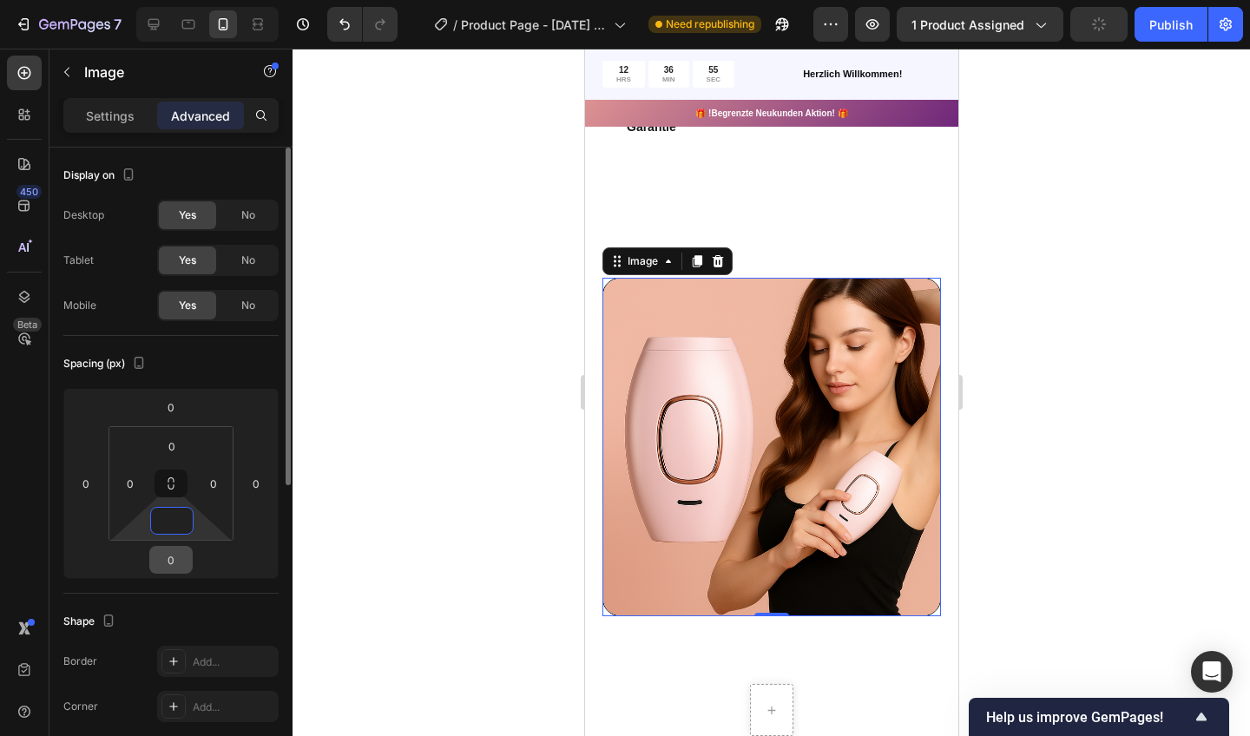
drag, startPoint x: 175, startPoint y: 281, endPoint x: 172, endPoint y: 562, distance: 280.5
click at [172, 562] on input "0" at bounding box center [171, 560] width 35 height 26
type input "0"
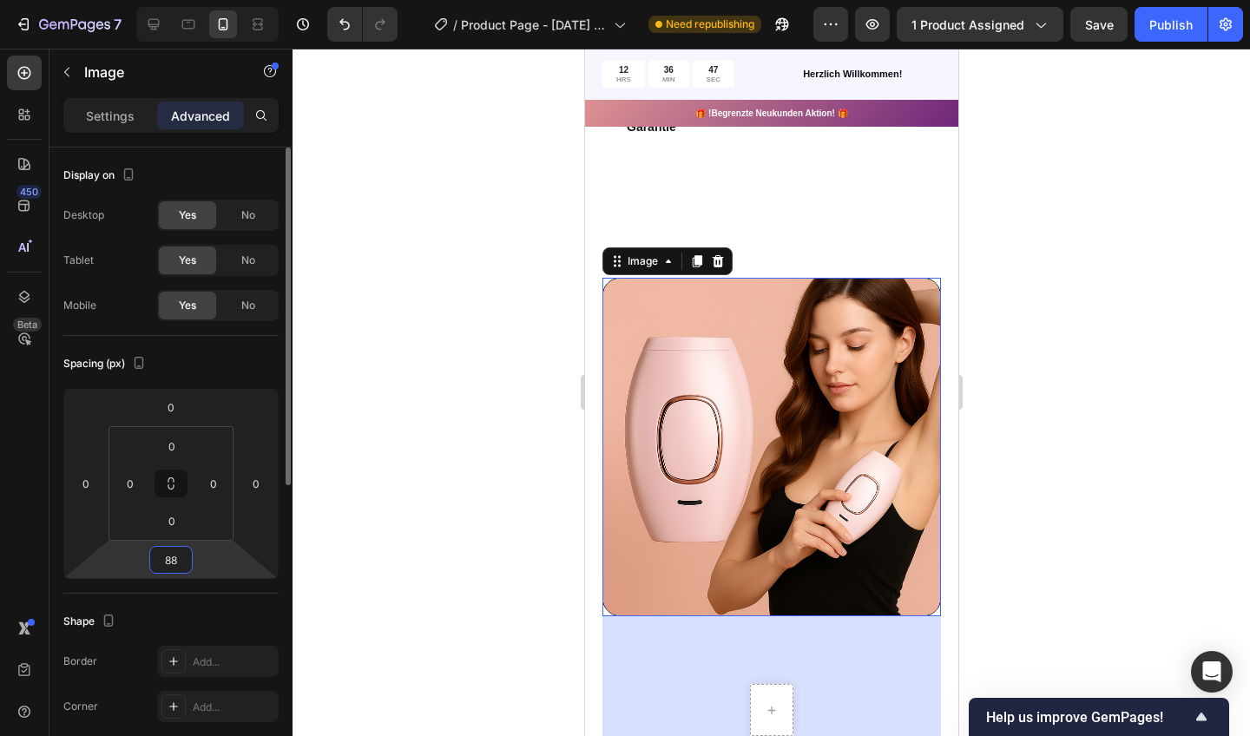
type input "8"
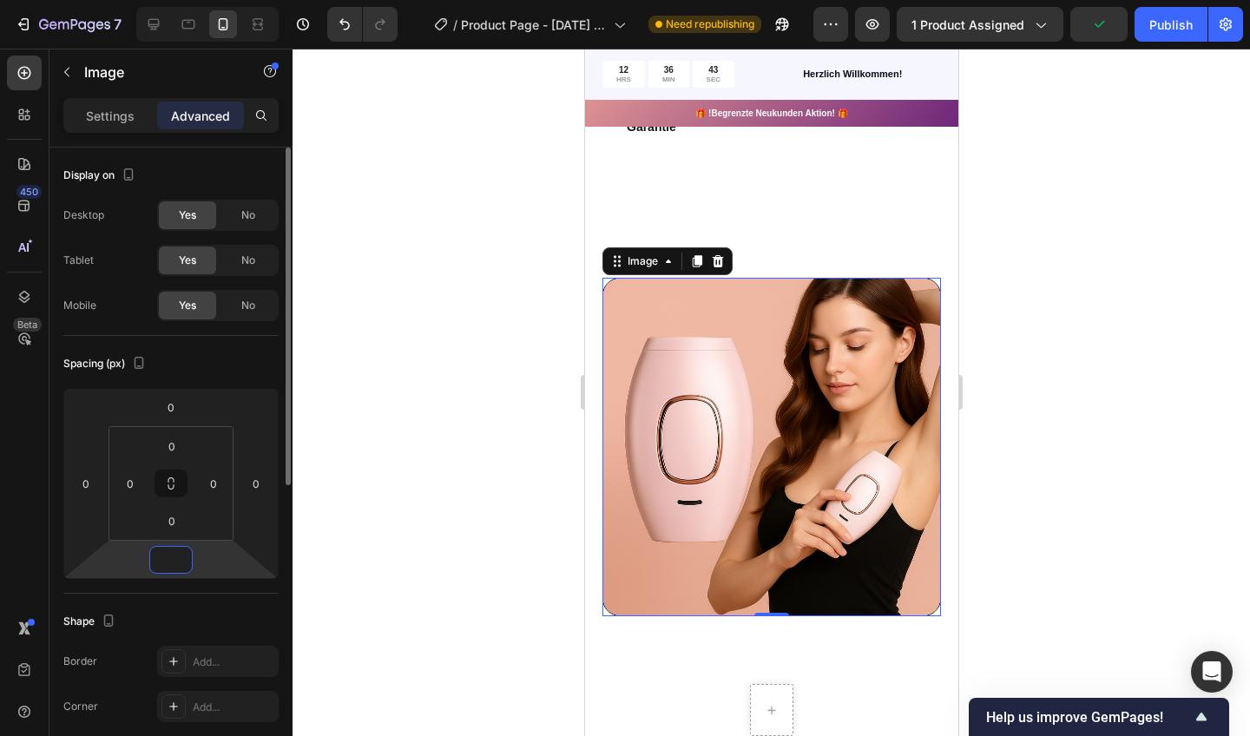
click at [347, 35] on button "Undo/Redo" at bounding box center [344, 24] width 35 height 35
type input "0"
click at [347, 29] on icon "Undo/Redo" at bounding box center [344, 24] width 10 height 11
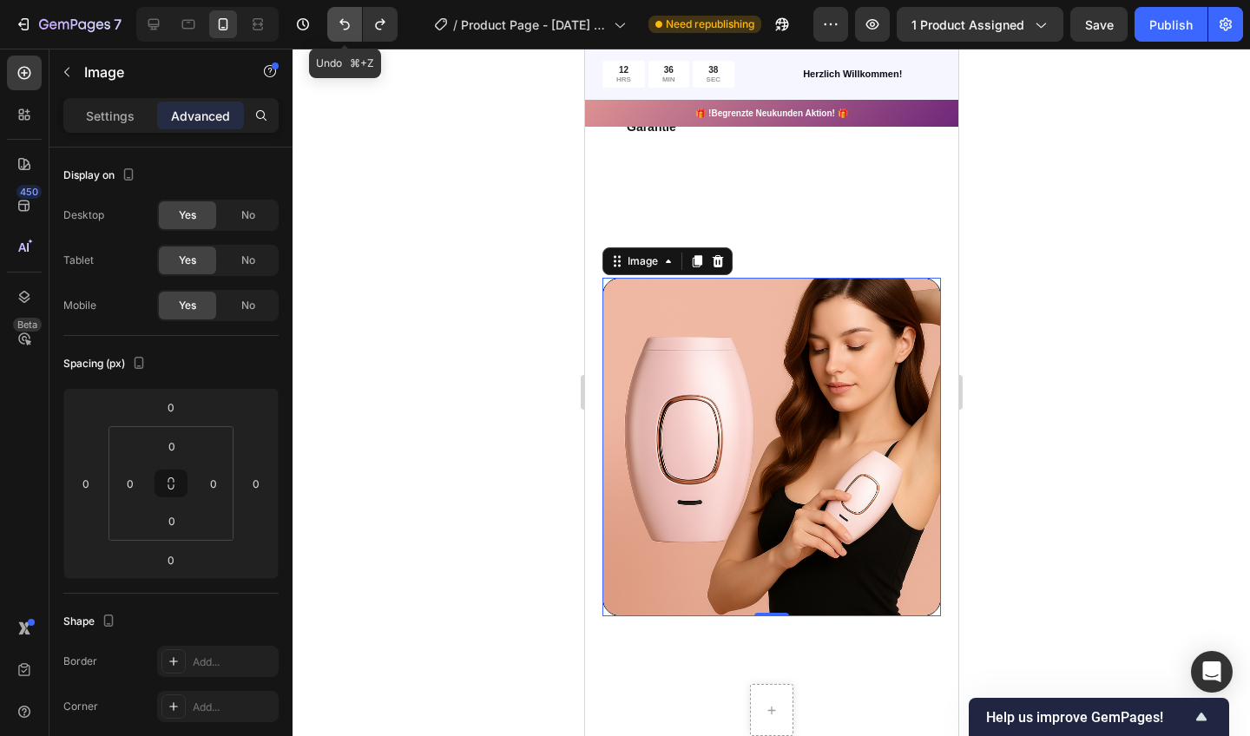
drag, startPoint x: 172, startPoint y: 562, endPoint x: 348, endPoint y: 29, distance: 561.5
click at [348, 29] on icon "Undo/Redo" at bounding box center [344, 24] width 10 height 11
click at [346, 29] on icon "Undo/Redo" at bounding box center [344, 24] width 10 height 11
click at [391, 174] on div at bounding box center [772, 393] width 958 height 688
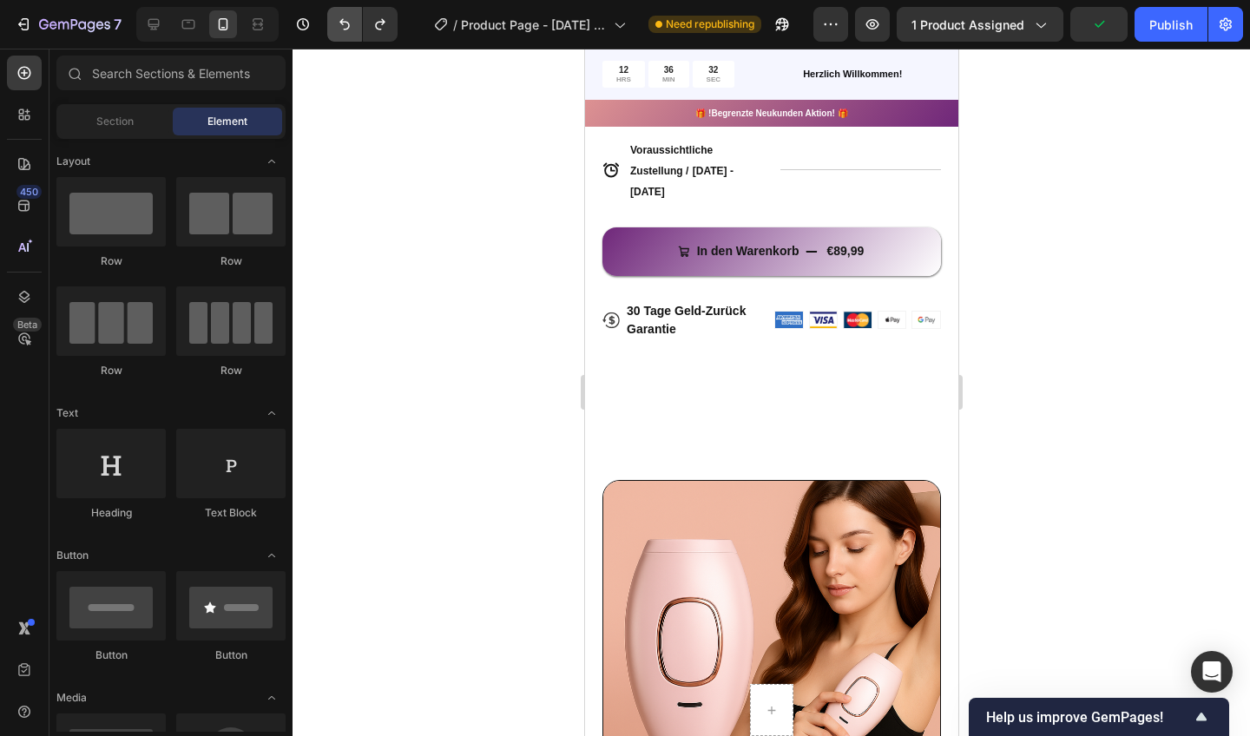
scroll to position [921, 0]
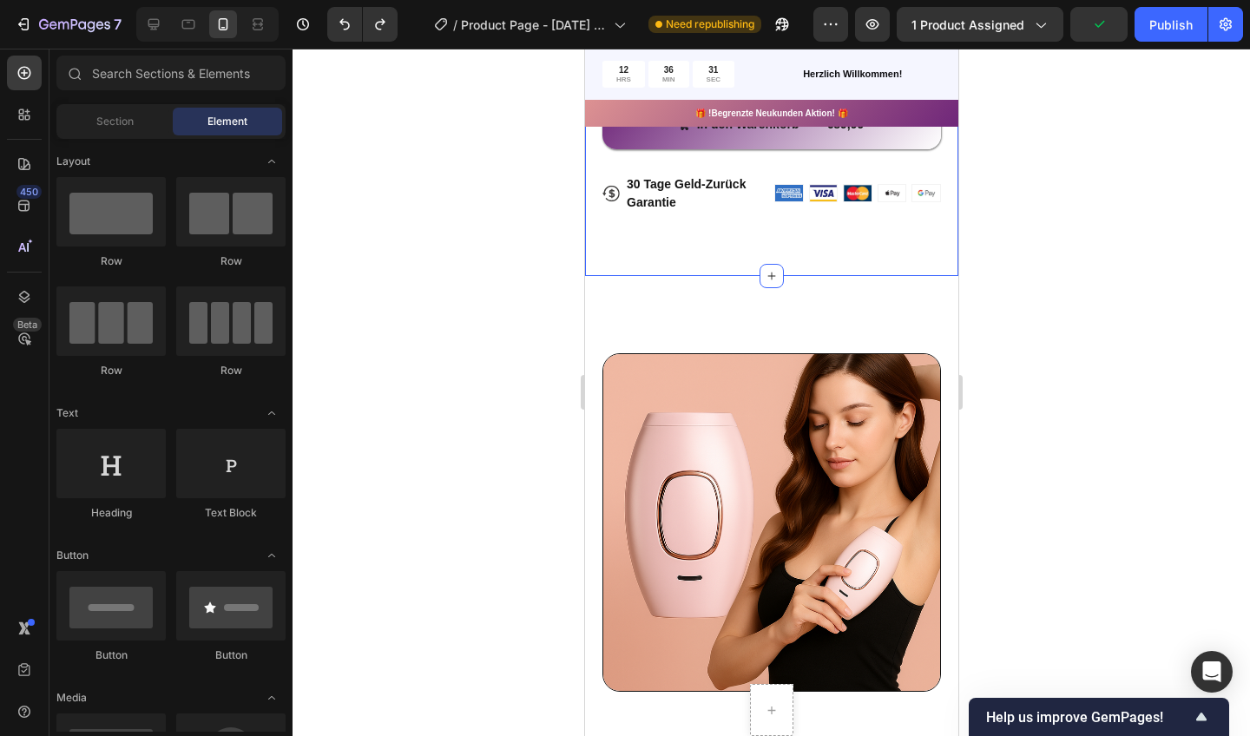
drag, startPoint x: 657, startPoint y: 271, endPoint x: 721, endPoint y: 399, distance: 143.7
click at [721, 399] on img at bounding box center [771, 522] width 339 height 339
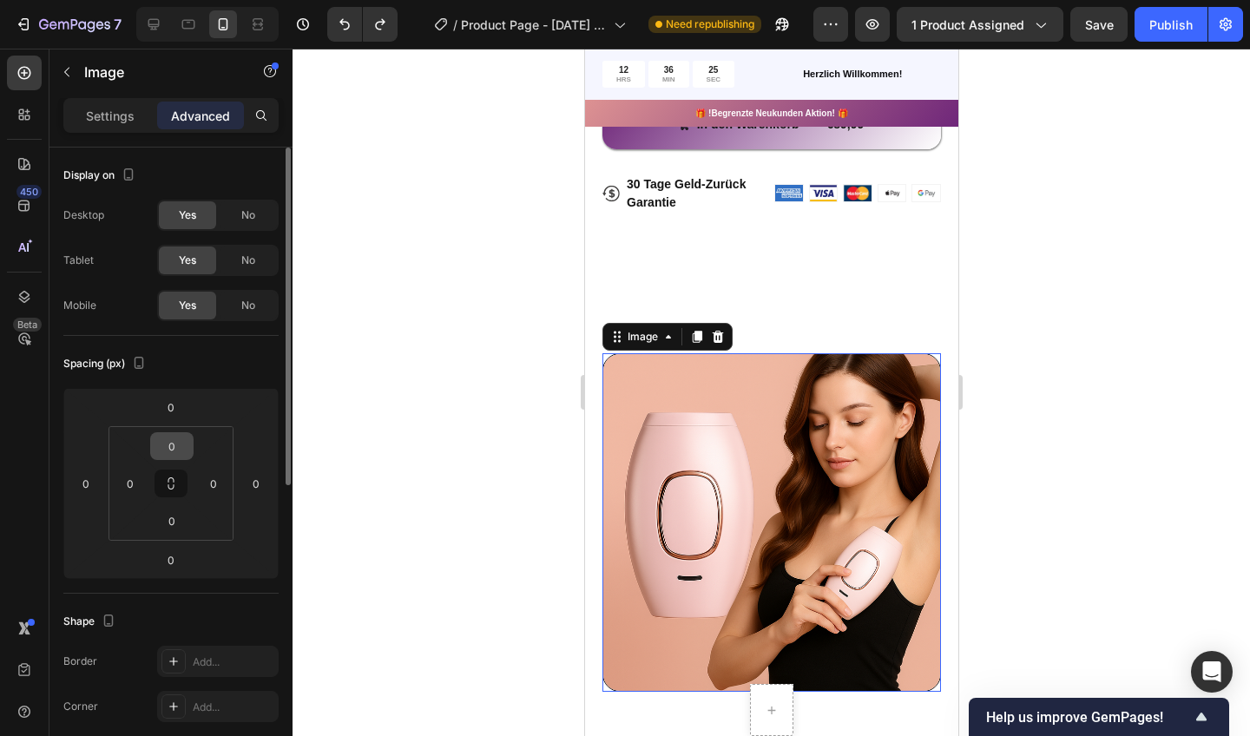
drag, startPoint x: 137, startPoint y: 351, endPoint x: 170, endPoint y: 442, distance: 96.9
click at [170, 442] on input "0" at bounding box center [172, 446] width 35 height 26
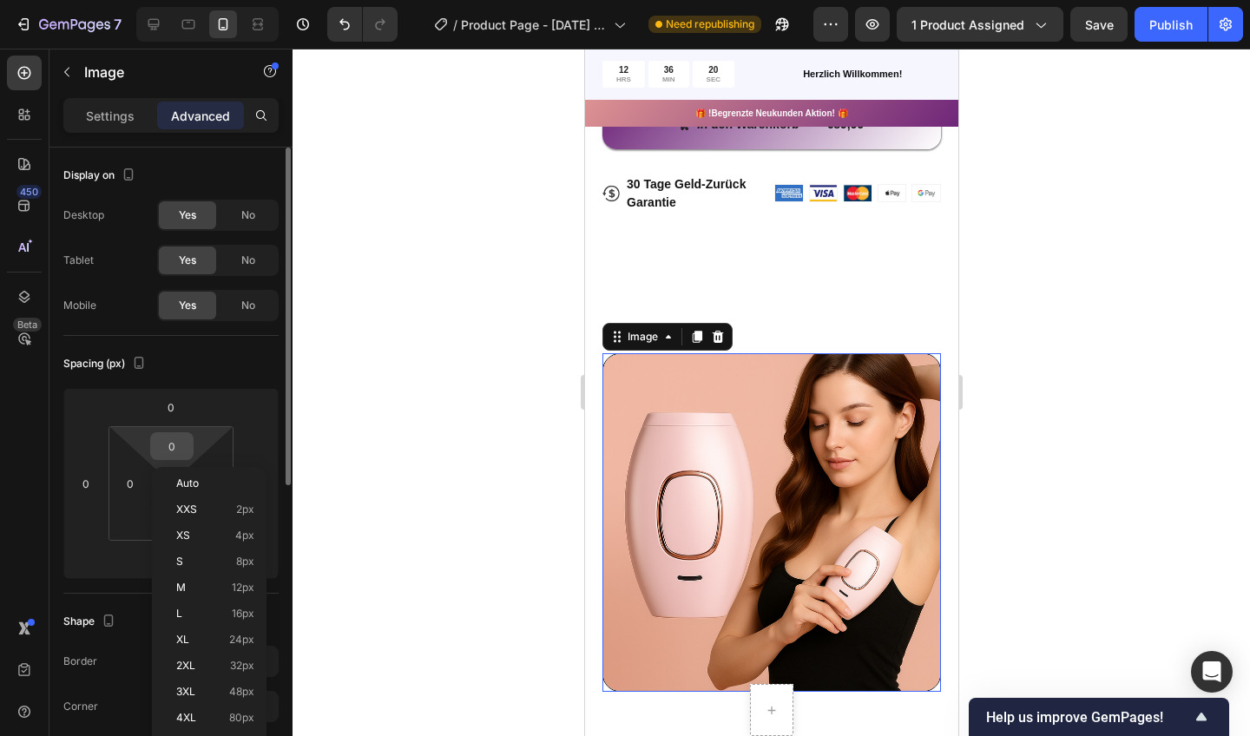
click at [194, 634] on p "XL 24px" at bounding box center [215, 640] width 78 height 12
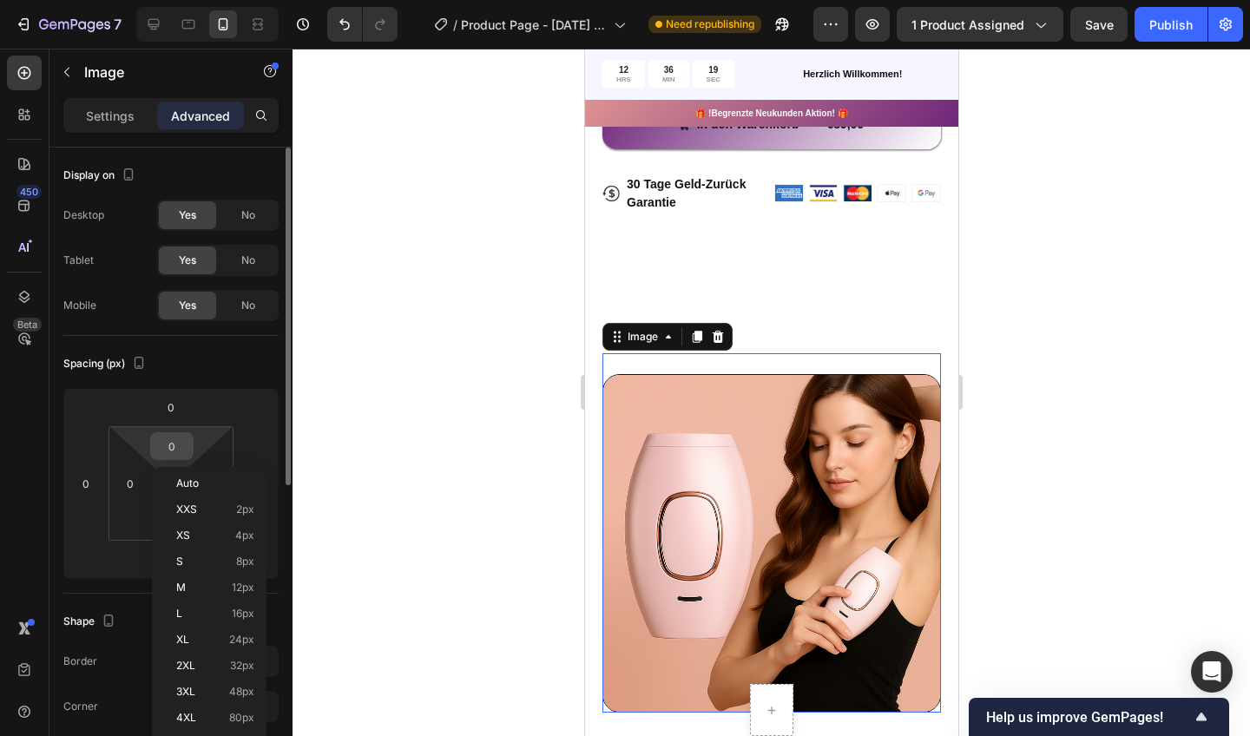
type input "24"
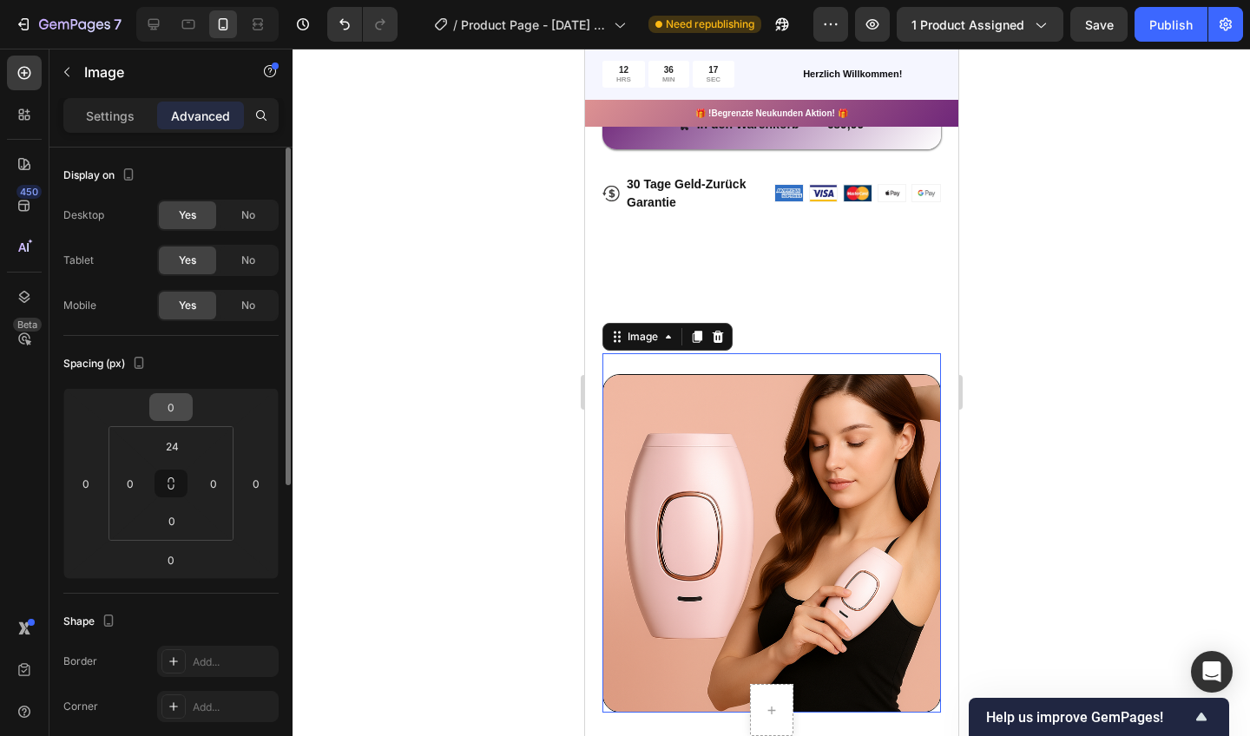
drag, startPoint x: 194, startPoint y: 634, endPoint x: 171, endPoint y: 402, distance: 232.9
click at [171, 402] on input "0" at bounding box center [171, 407] width 35 height 26
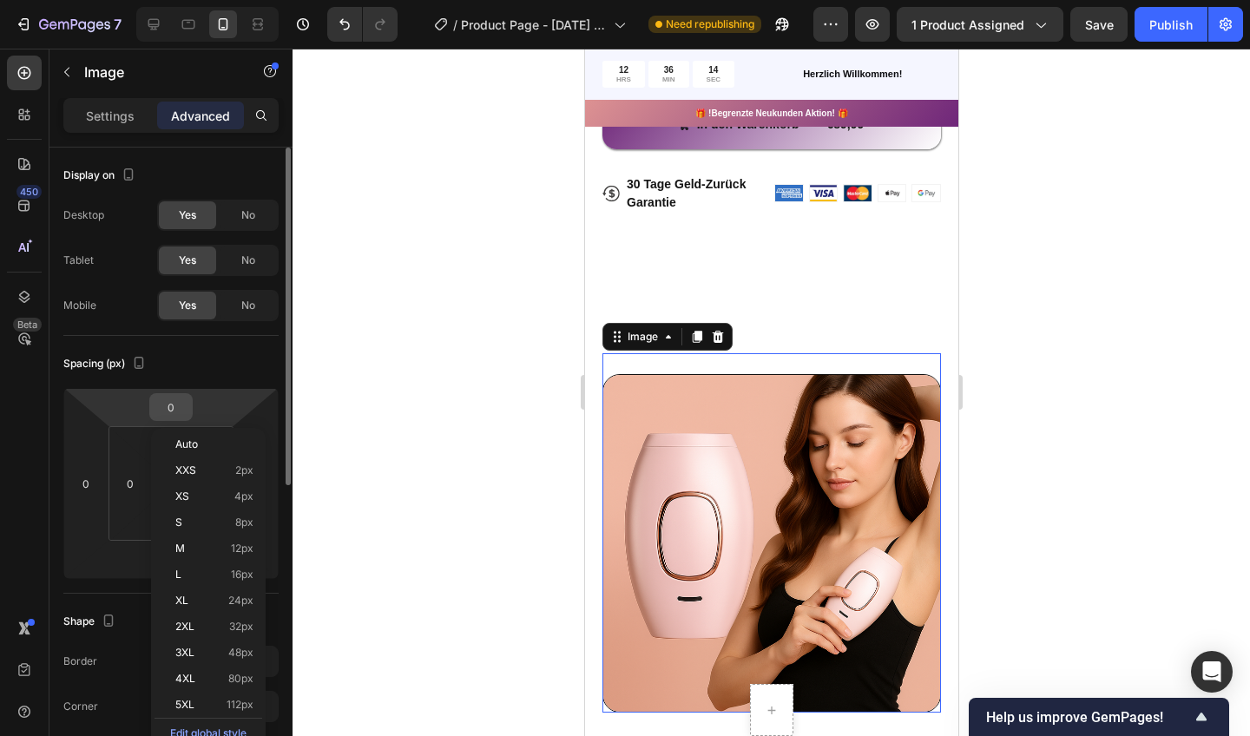
click at [190, 652] on span "3XL" at bounding box center [184, 653] width 19 height 12
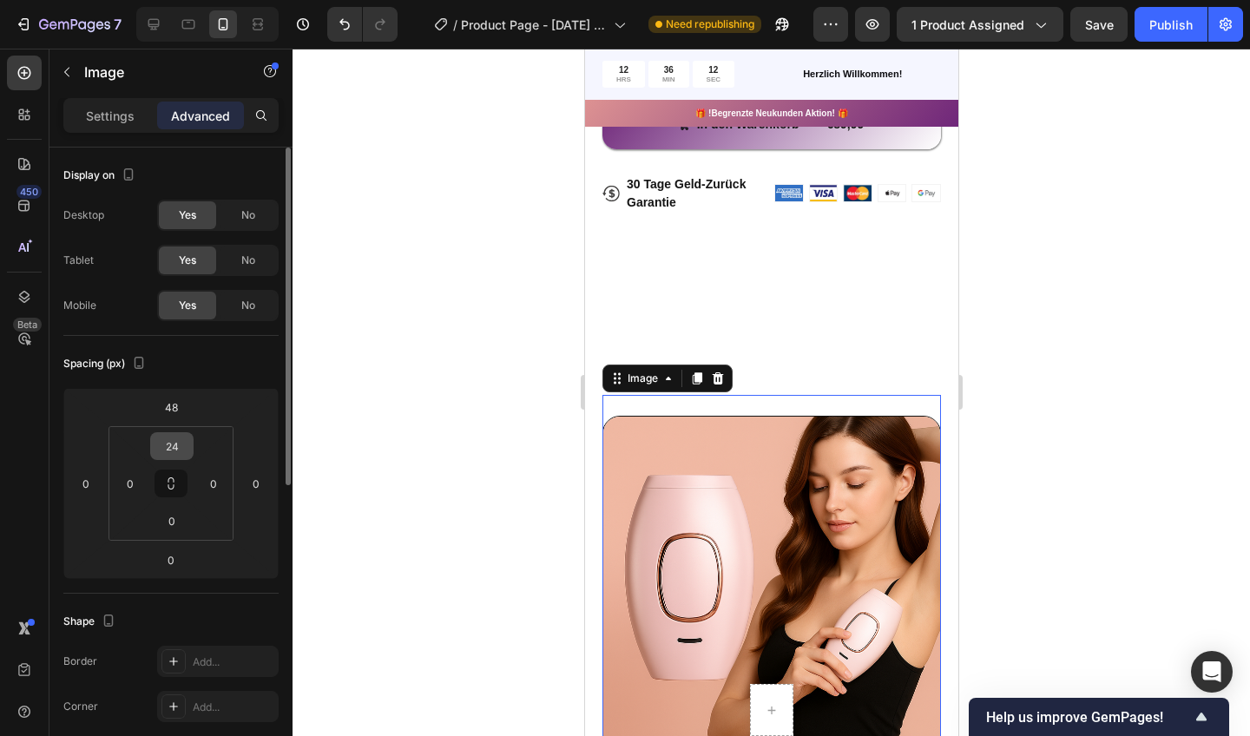
drag, startPoint x: 190, startPoint y: 652, endPoint x: 175, endPoint y: 440, distance: 212.4
click at [175, 440] on input "24" at bounding box center [172, 446] width 35 height 26
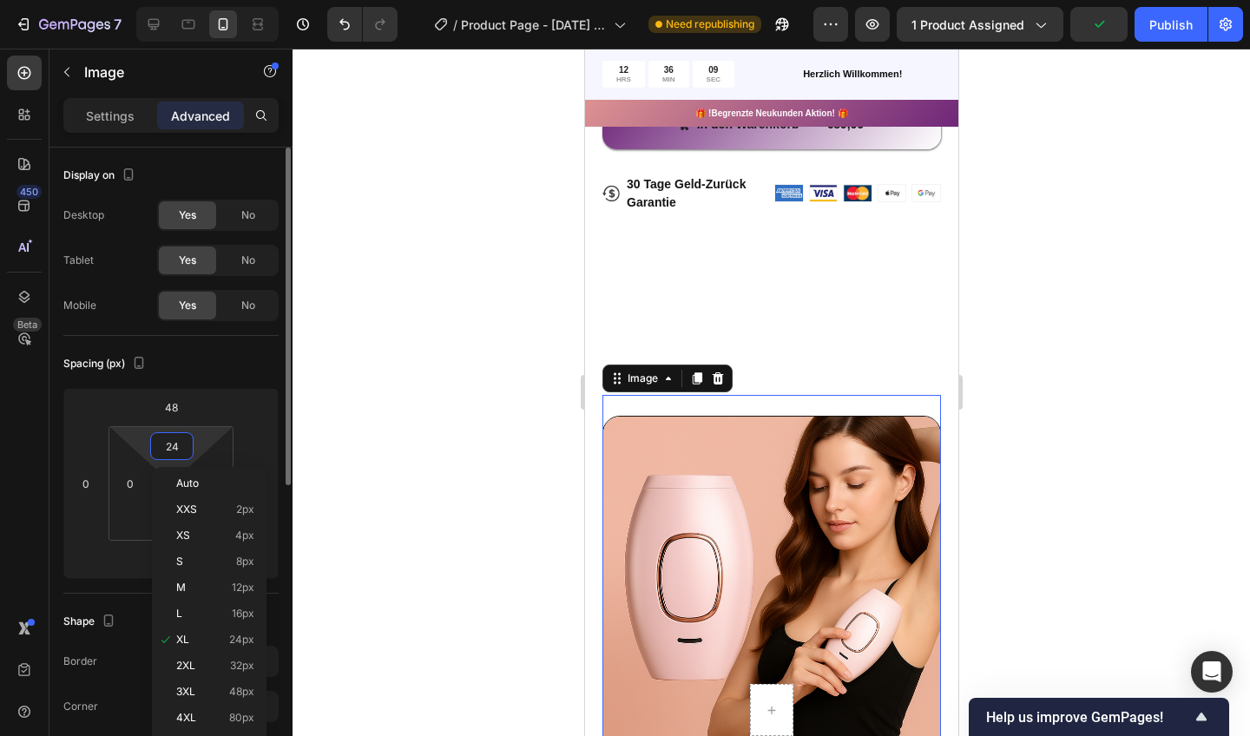
click at [351, 25] on icon "Undo/Redo" at bounding box center [344, 24] width 17 height 17
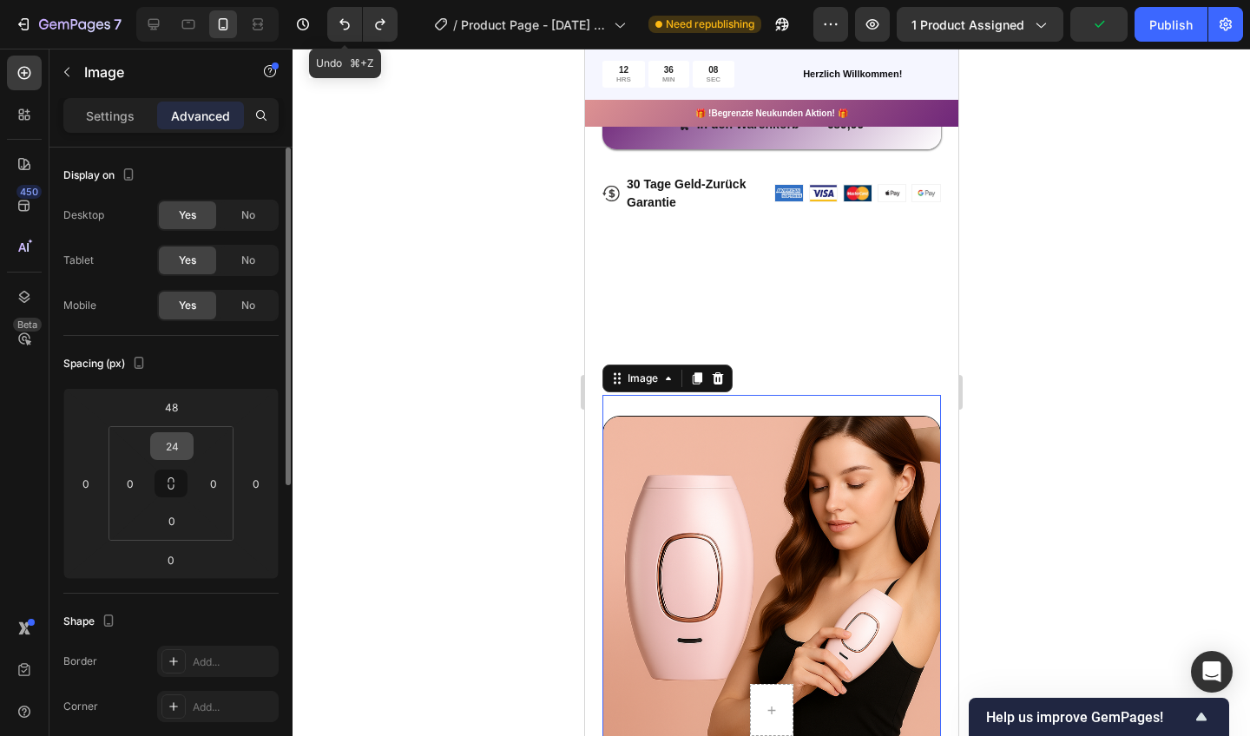
click at [351, 25] on icon "Undo/Redo" at bounding box center [344, 24] width 17 height 17
type input "0"
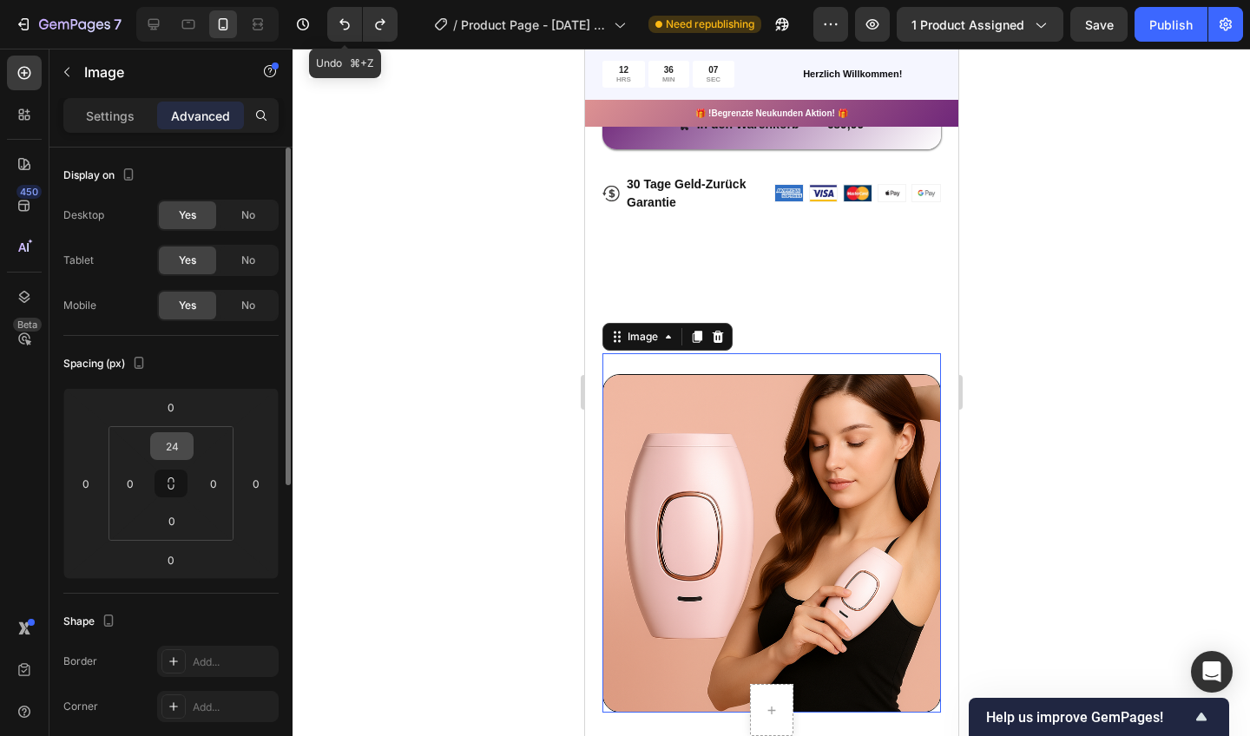
click at [351, 25] on icon "Undo/Redo" at bounding box center [344, 24] width 17 height 17
type input "0"
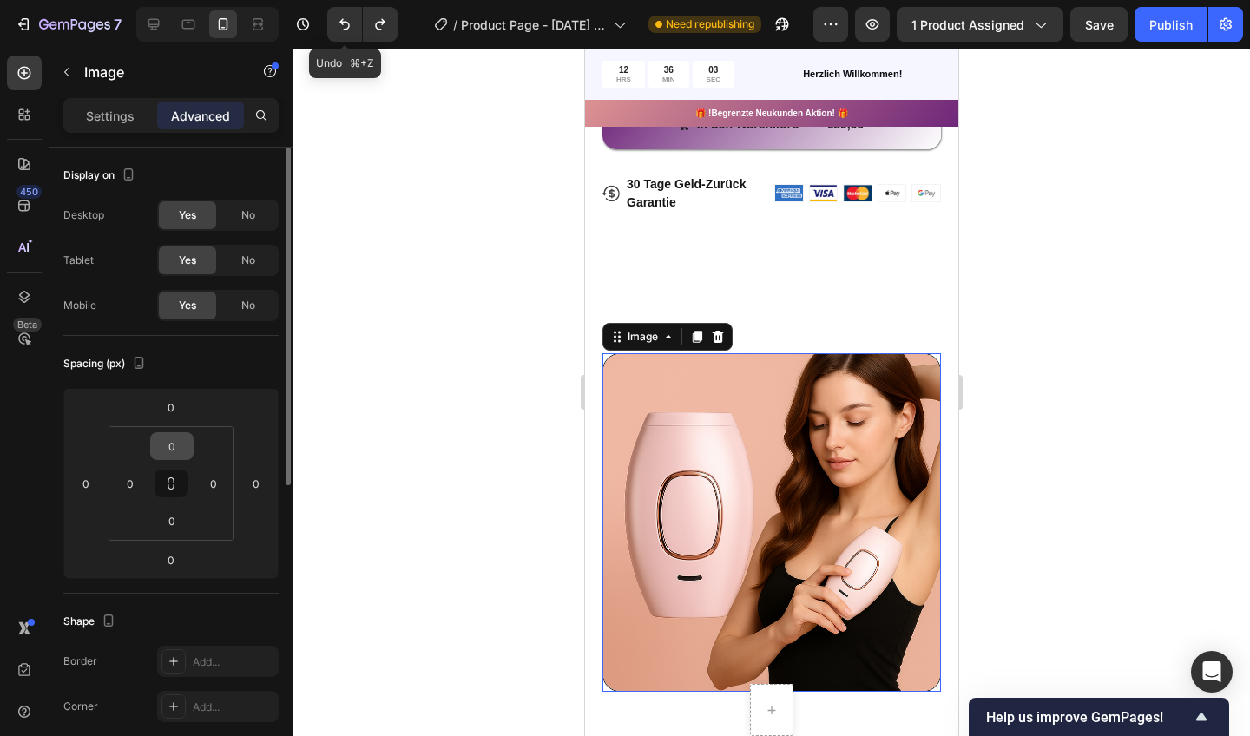
click at [165, 516] on input "0" at bounding box center [172, 521] width 35 height 26
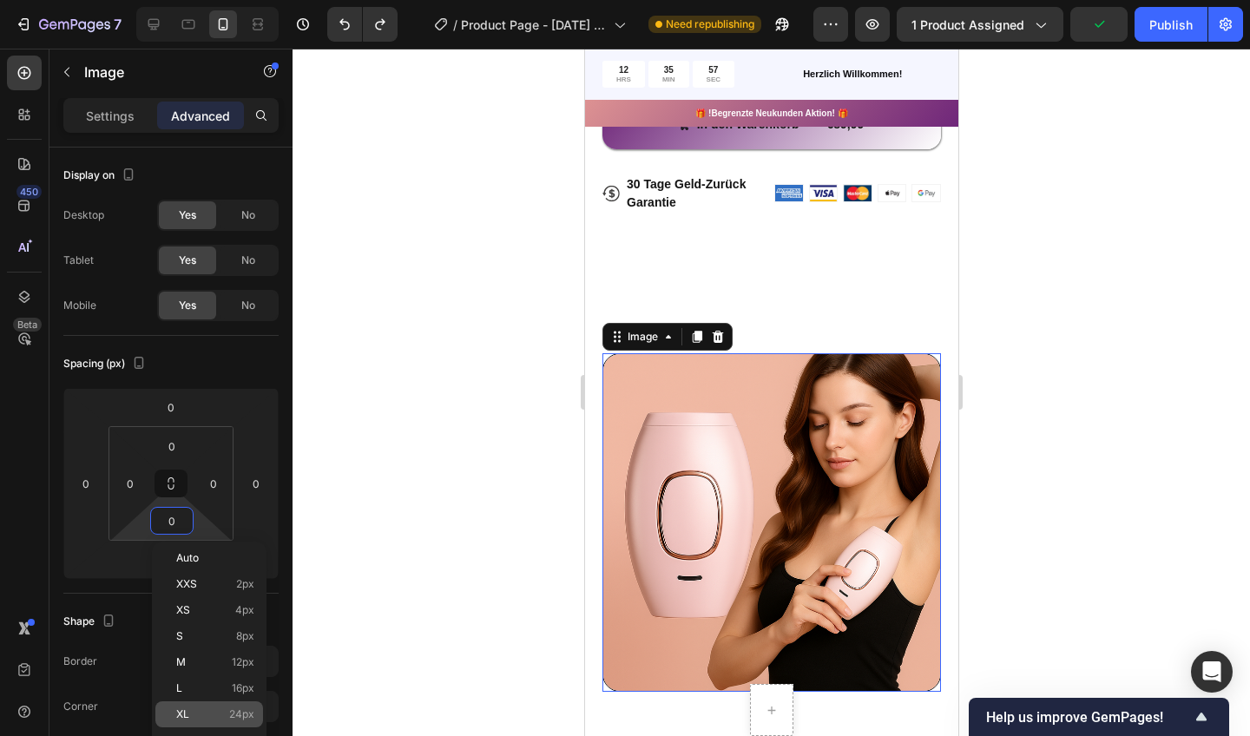
drag, startPoint x: 175, startPoint y: 440, endPoint x: 186, endPoint y: 715, distance: 274.6
click at [186, 715] on span "XL" at bounding box center [182, 714] width 13 height 12
type input "24"
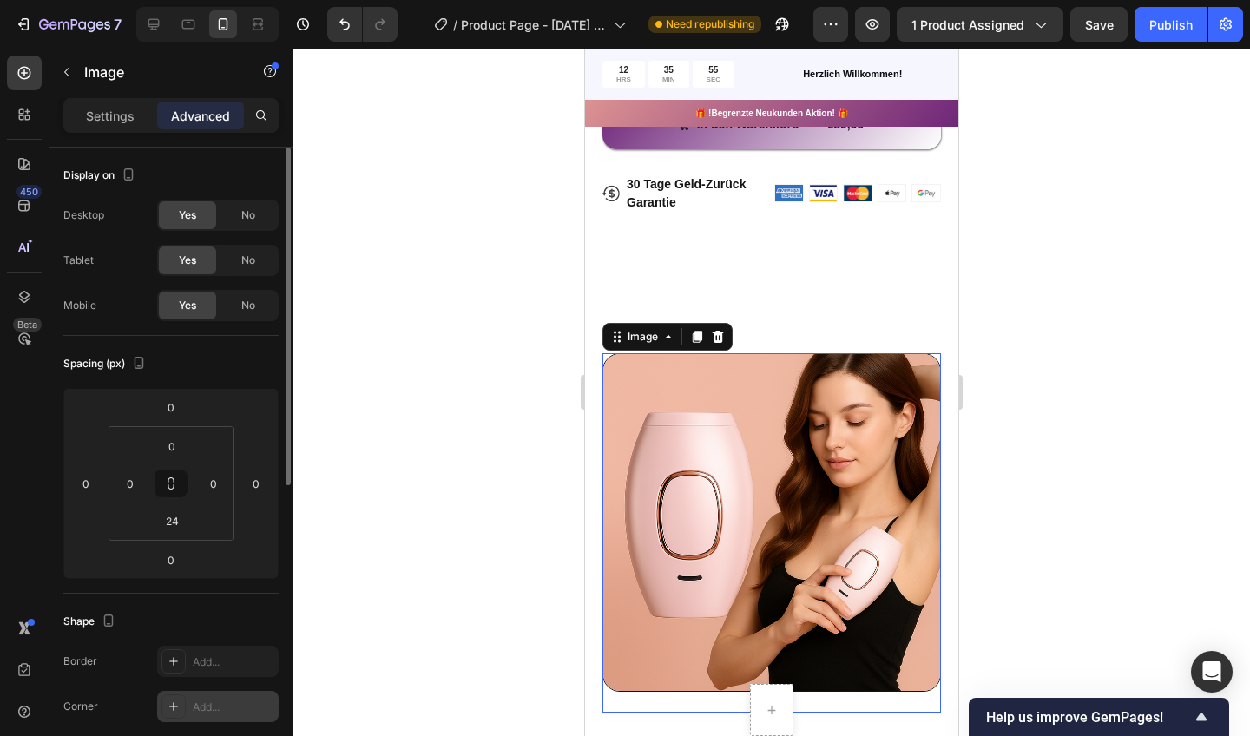
click at [175, 563] on input "0" at bounding box center [171, 560] width 35 height 26
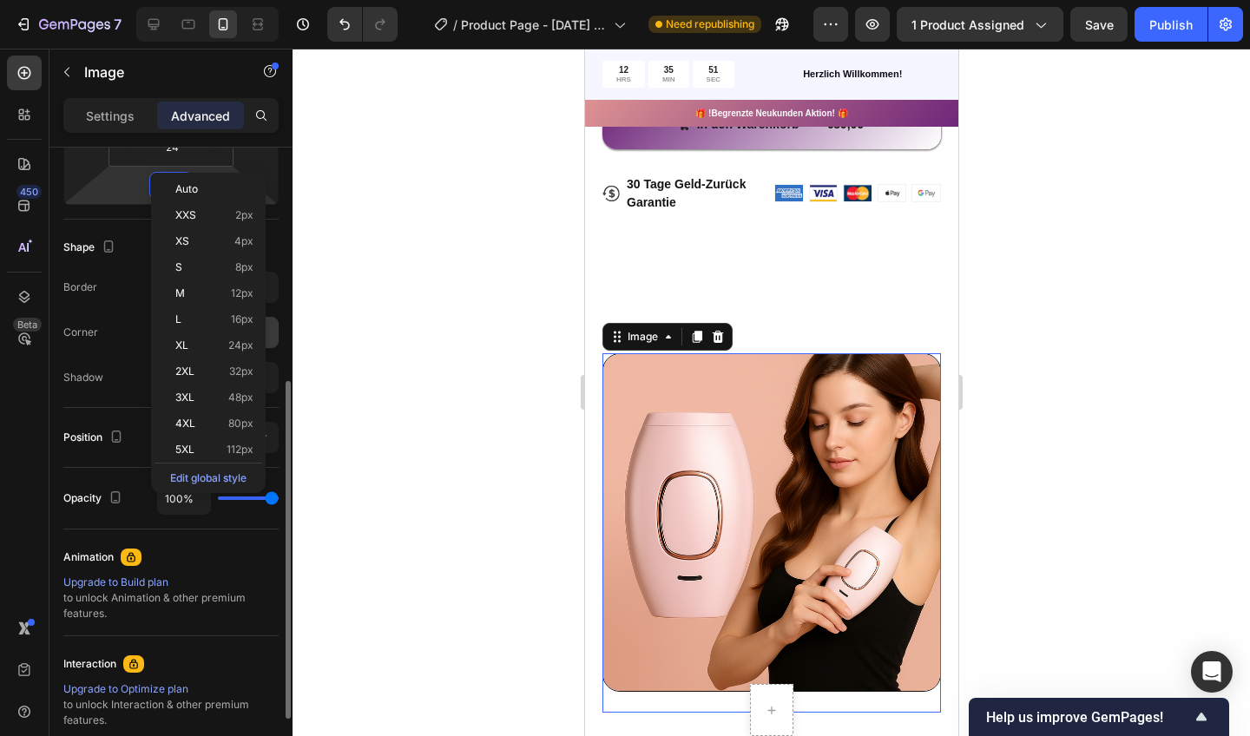
scroll to position [359, 0]
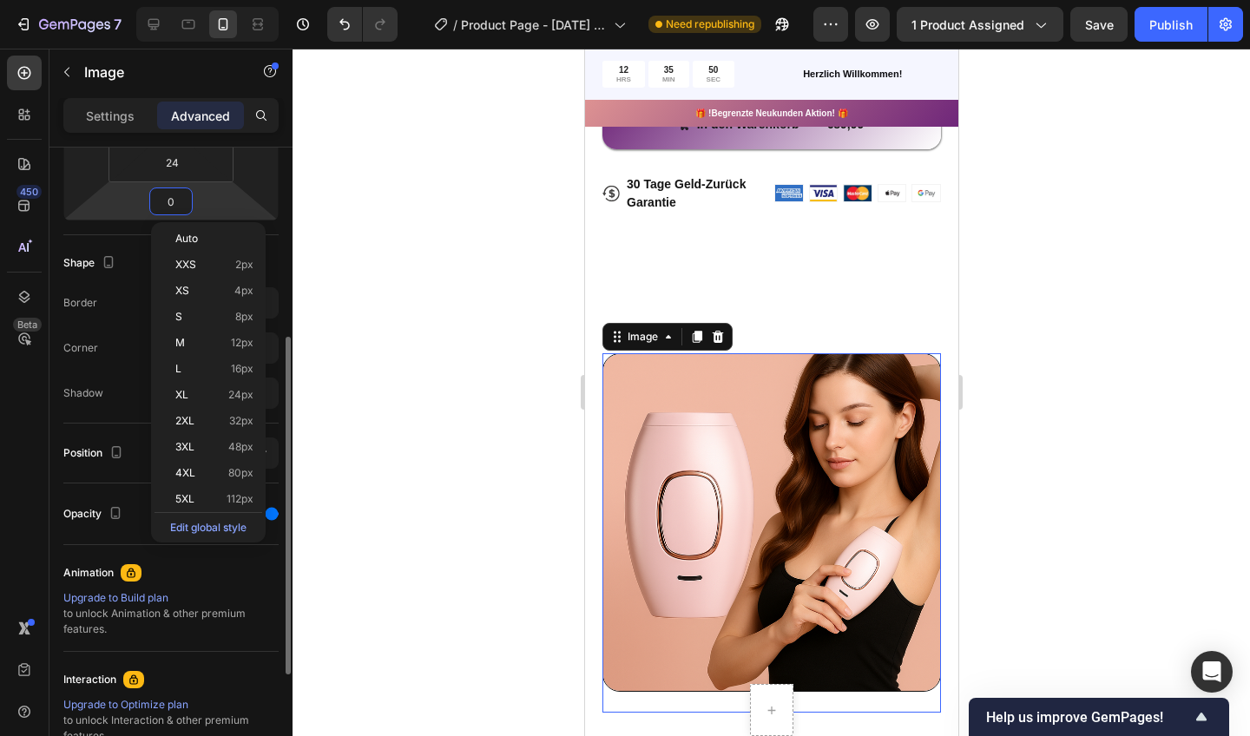
click at [206, 394] on p "XL 24px" at bounding box center [214, 395] width 78 height 12
type input "24"
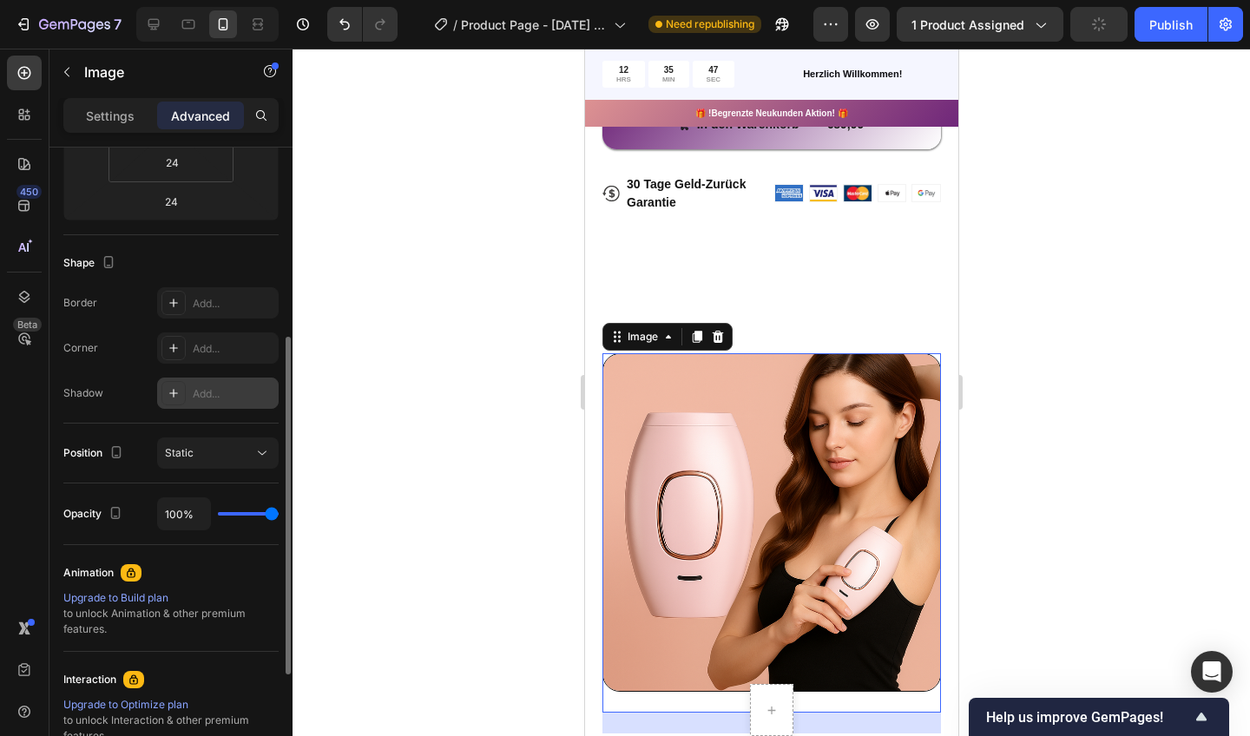
click at [336, 312] on div at bounding box center [772, 393] width 958 height 688
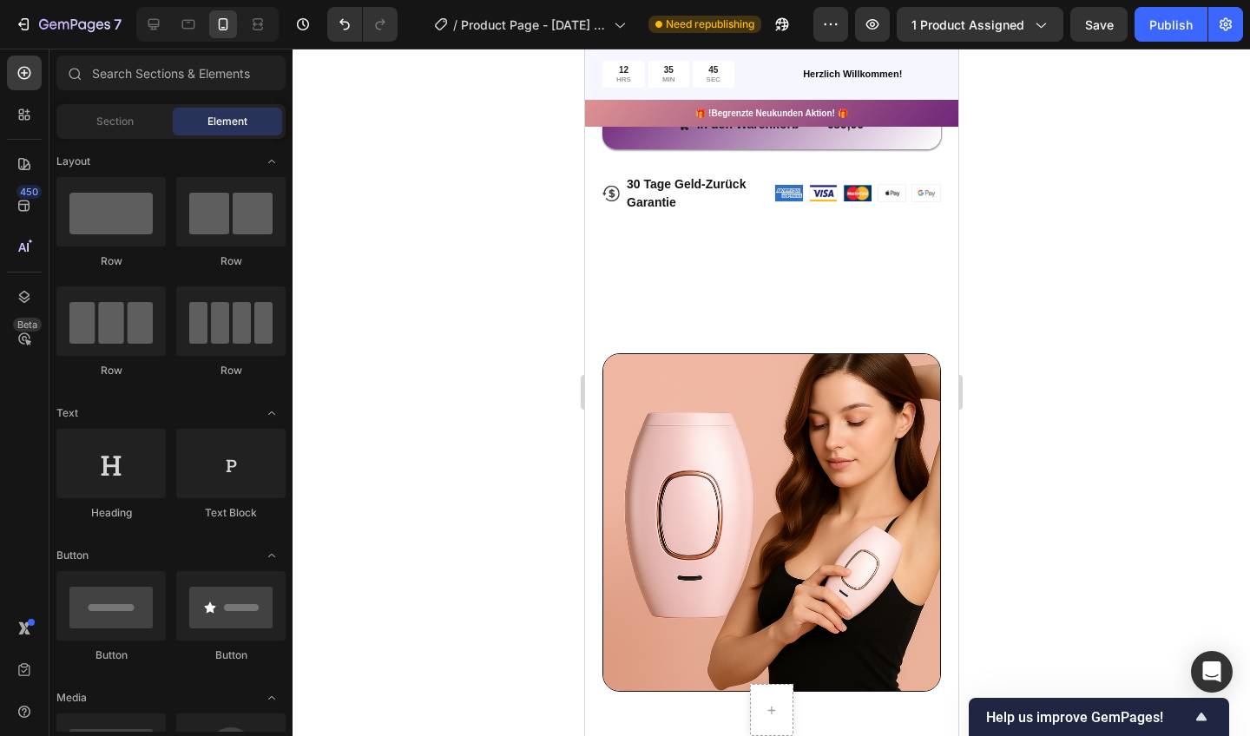
click at [661, 418] on img at bounding box center [771, 522] width 339 height 339
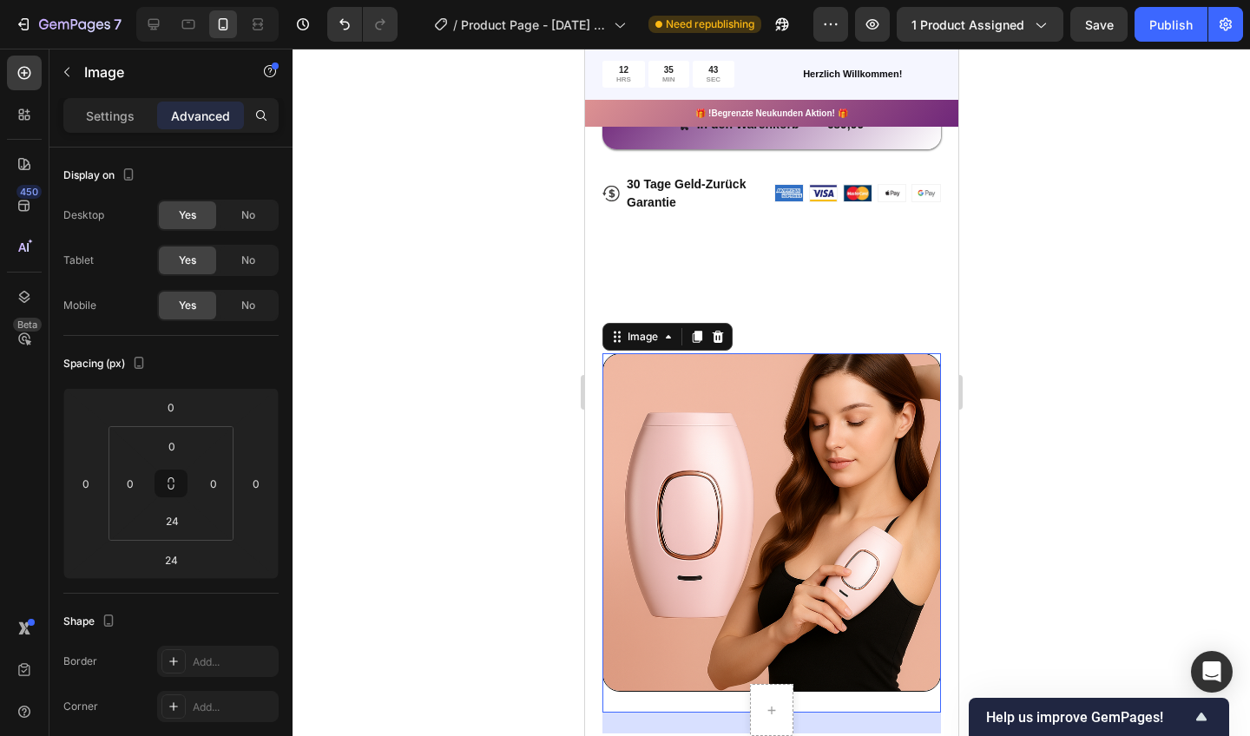
click at [172, 515] on input "24" at bounding box center [172, 521] width 35 height 26
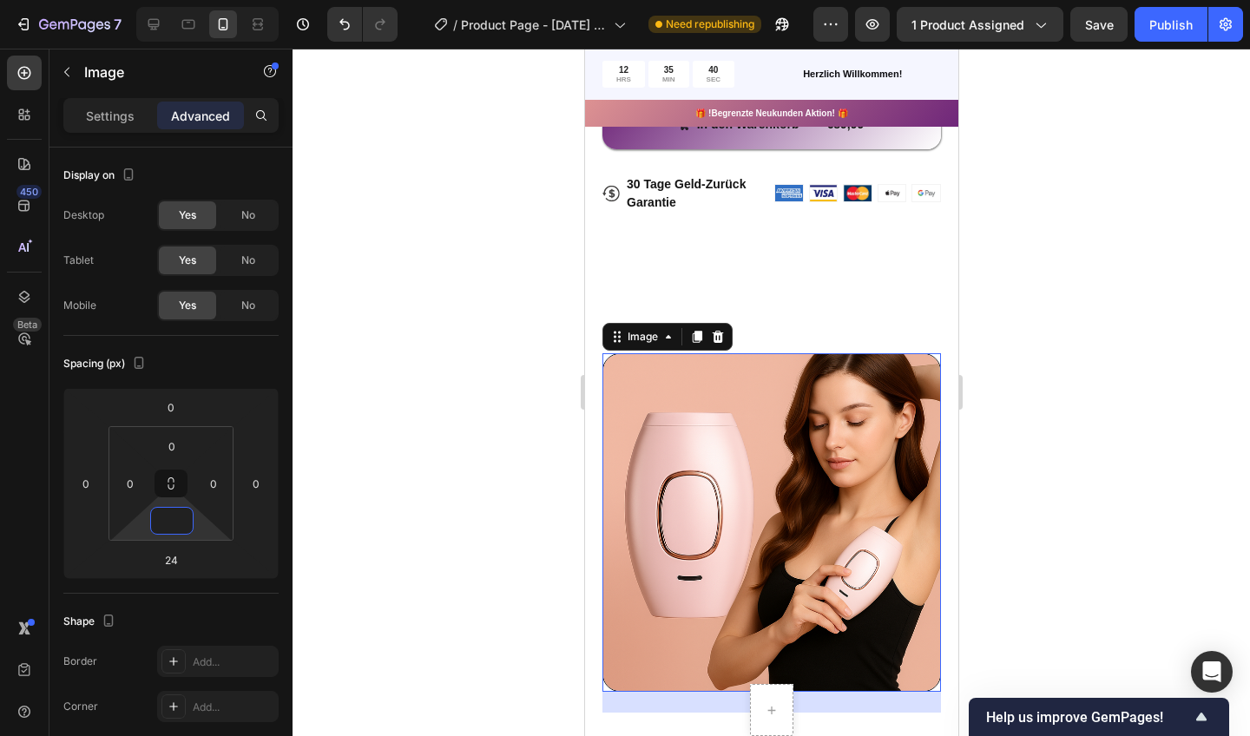
click at [154, 565] on input "24" at bounding box center [171, 560] width 35 height 26
type input "0"
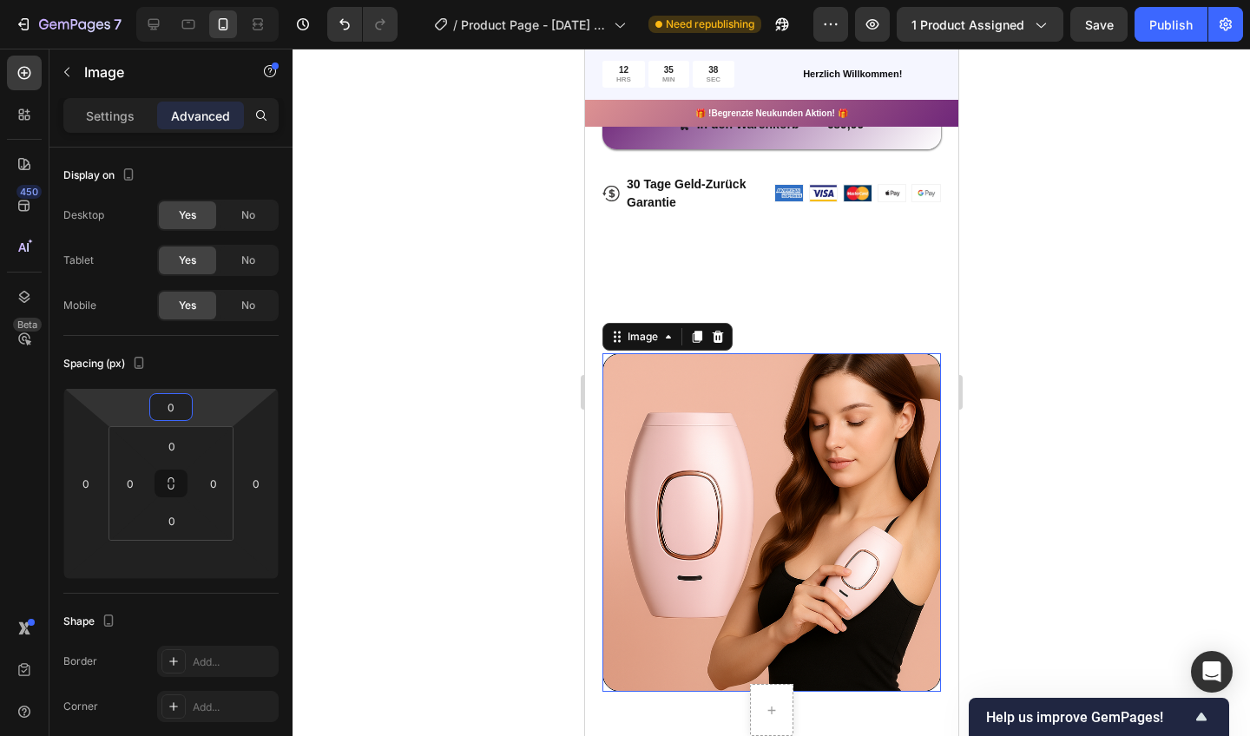
click at [176, 414] on input "0" at bounding box center [171, 407] width 35 height 26
type input "0"
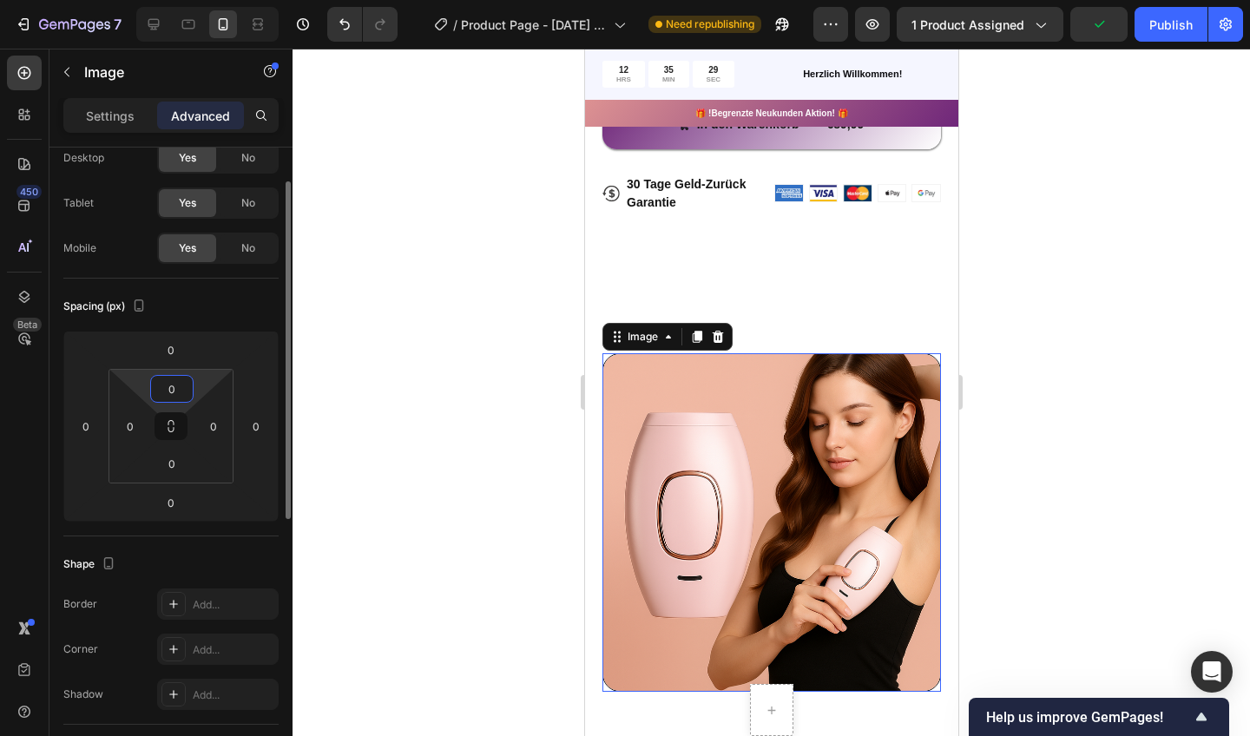
scroll to position [60, 0]
drag, startPoint x: 178, startPoint y: 370, endPoint x: 150, endPoint y: 352, distance: 33.2
click at [150, 0] on html "7 / Product Page - [DATE] 15:20:59 Need republishing Preview 1 product assigned…" at bounding box center [625, 0] width 1250 height 0
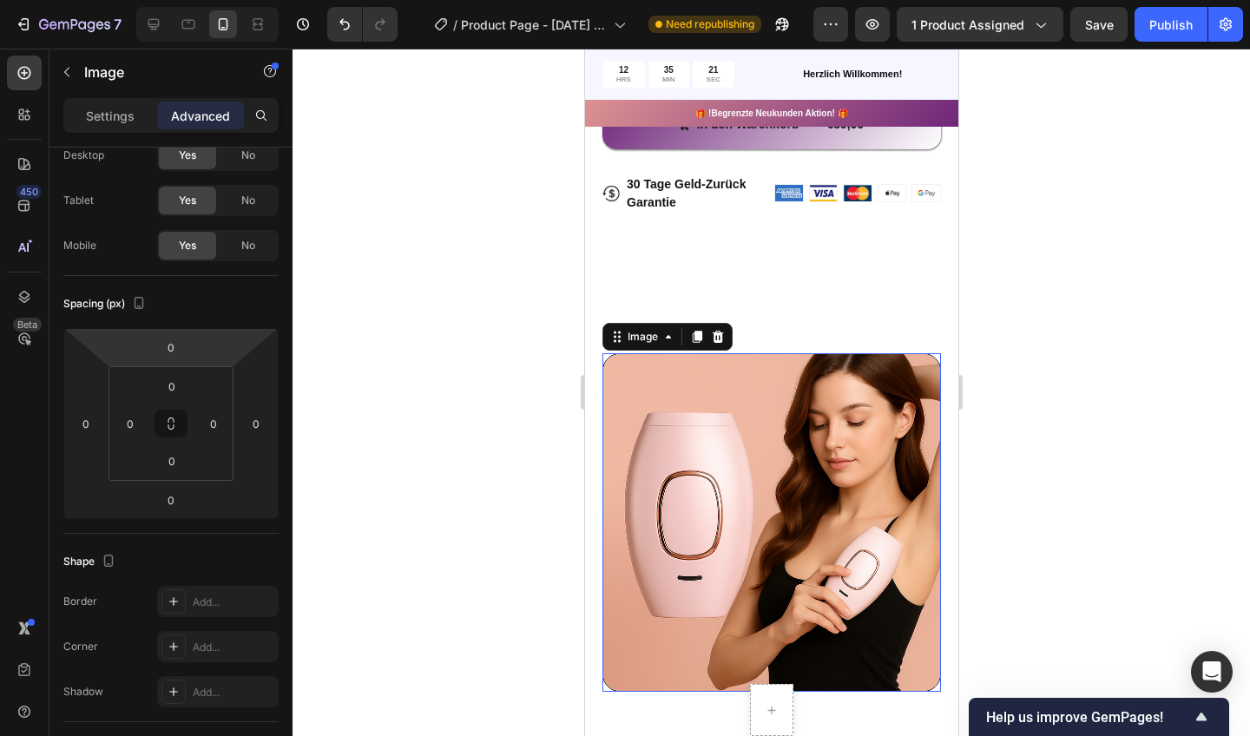
click at [139, 0] on html "7 / Product Page - [DATE] 15:20:59 Need republishing Preview 1 product assigned…" at bounding box center [625, 0] width 1250 height 0
drag, startPoint x: 150, startPoint y: 352, endPoint x: 142, endPoint y: 354, distance: 9.1
click at [142, 0] on html "7 / Product Page - [DATE] 15:20:59 Need republishing Preview 1 product assigned…" at bounding box center [625, 0] width 1250 height 0
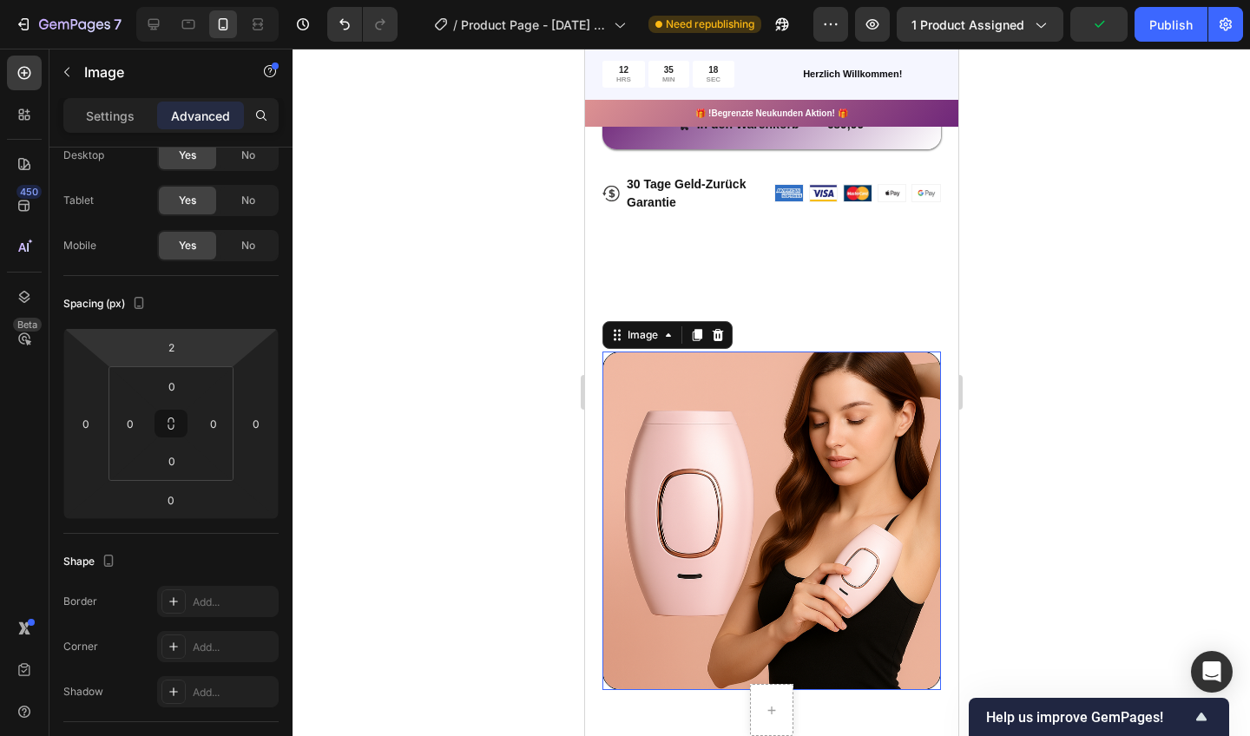
click at [142, 0] on html "7 / Product Page - [DATE] 15:20:59 Need republishing Preview 1 product assigned…" at bounding box center [625, 0] width 1250 height 0
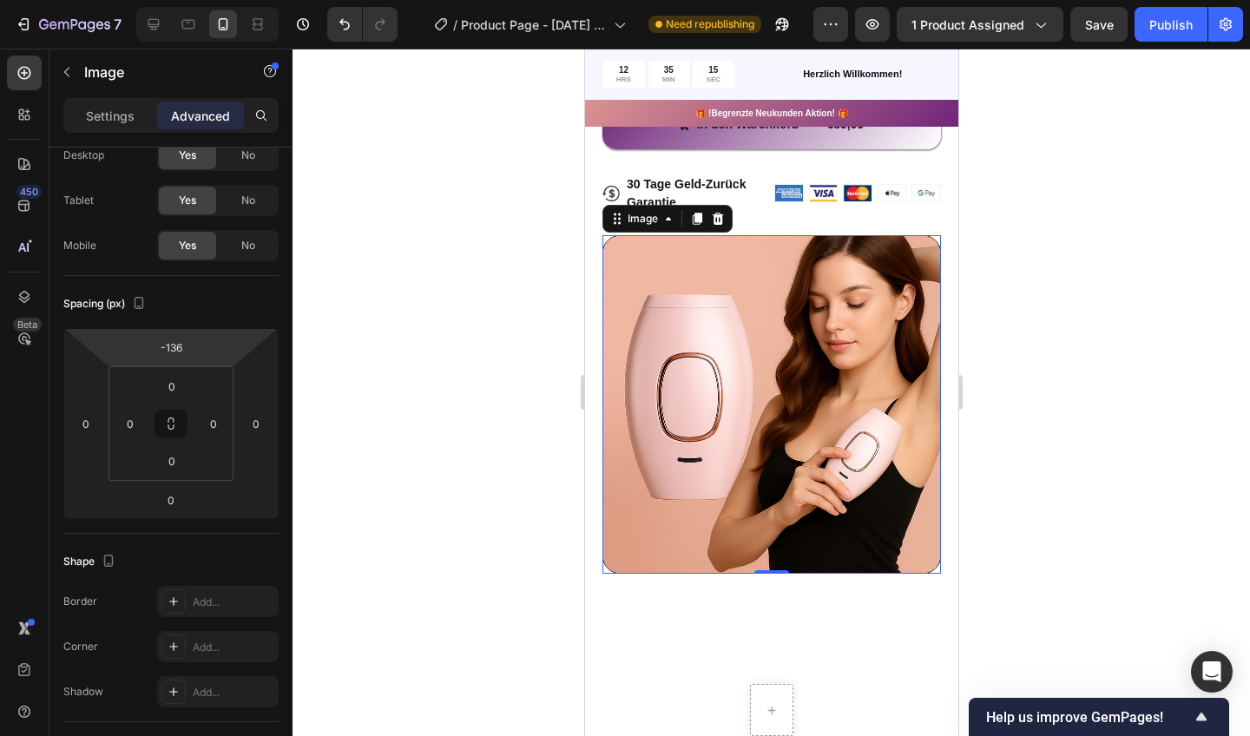
drag, startPoint x: 142, startPoint y: 350, endPoint x: 142, endPoint y: 550, distance: 199.7
click at [142, 0] on html "7 / Product Page - [DATE] 15:20:59 Need republishing Preview 1 product assigned…" at bounding box center [625, 0] width 1250 height 0
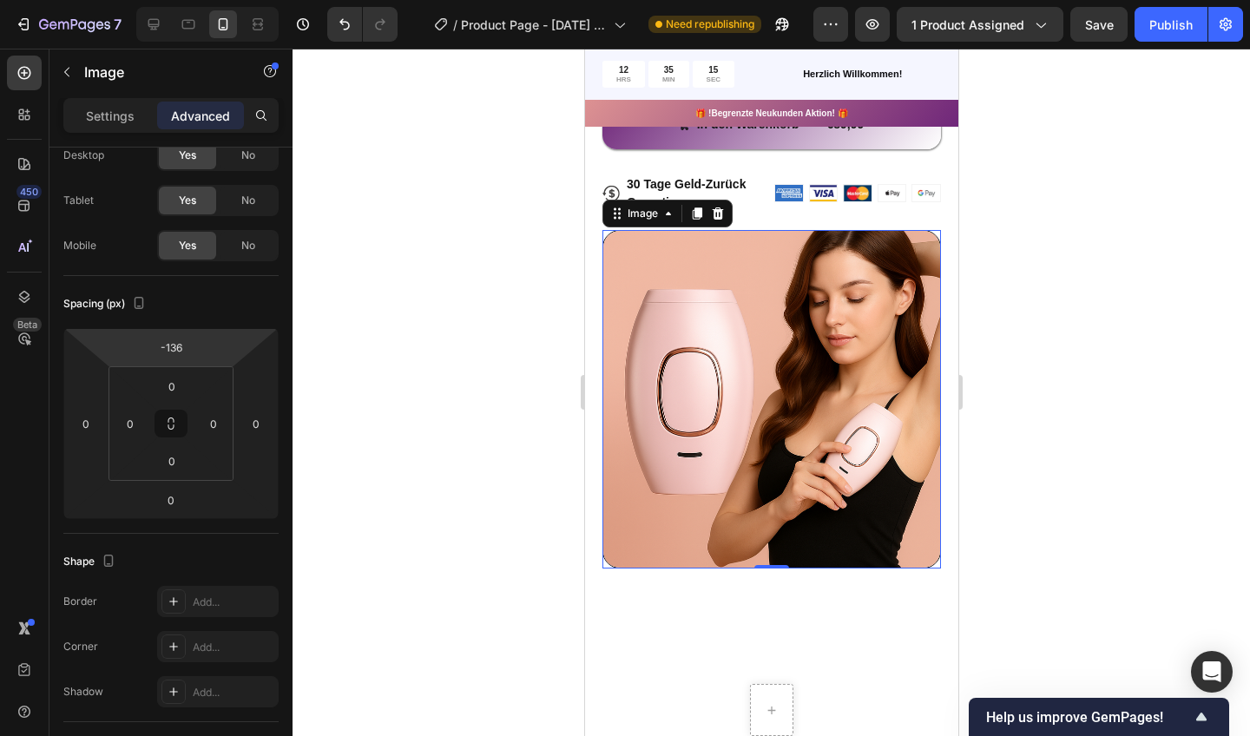
type input "-142"
click at [370, 435] on div at bounding box center [772, 393] width 958 height 688
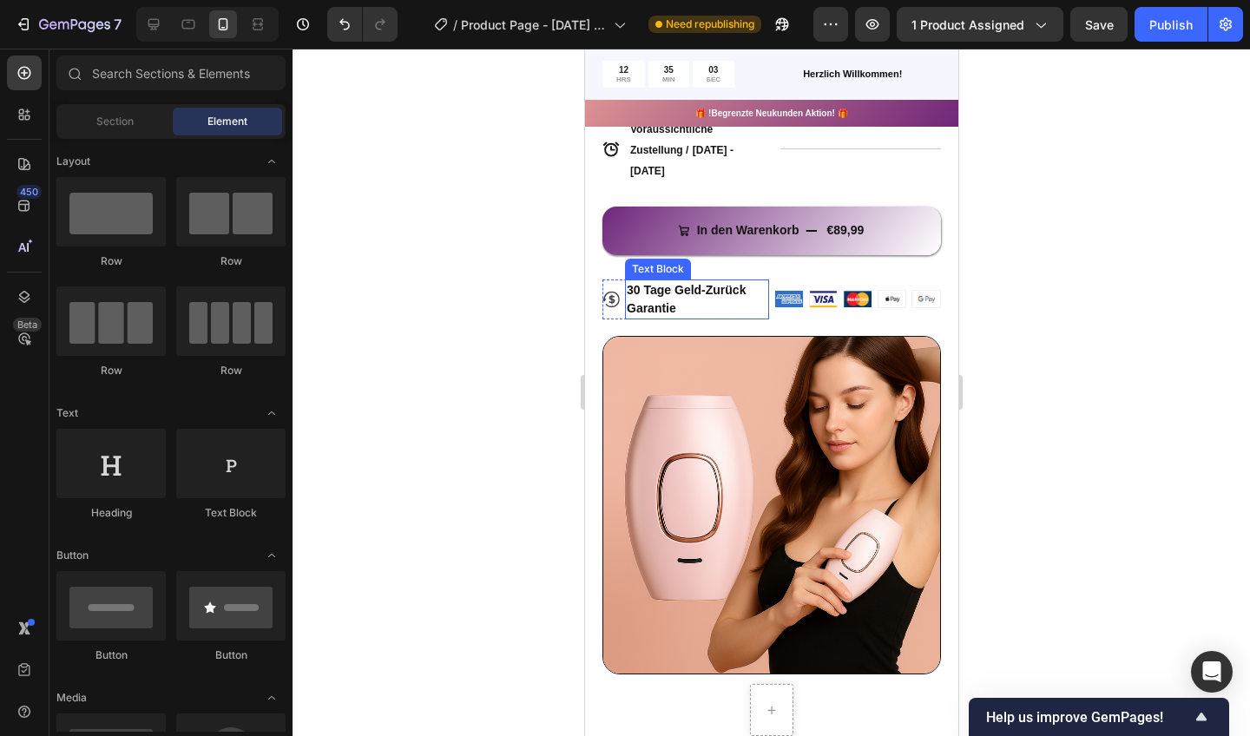
scroll to position [824, 0]
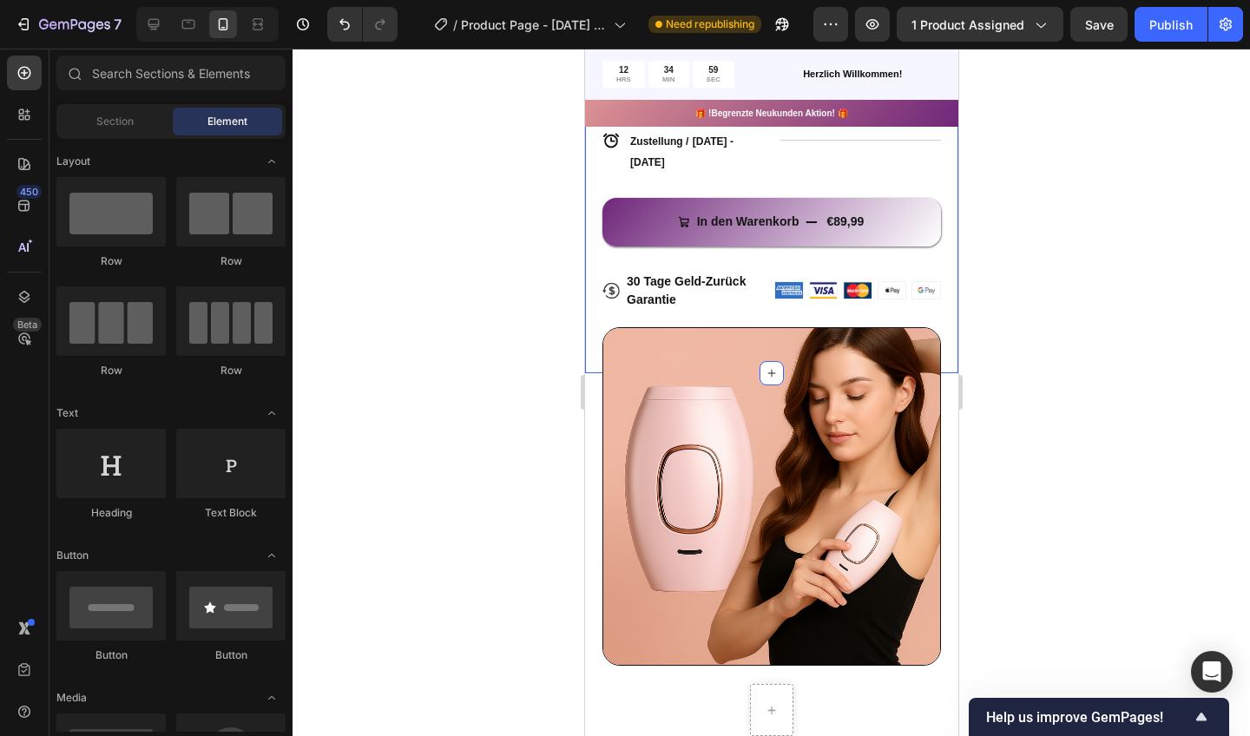
click at [445, 326] on div at bounding box center [772, 393] width 958 height 688
click at [1008, 287] on div at bounding box center [772, 393] width 958 height 688
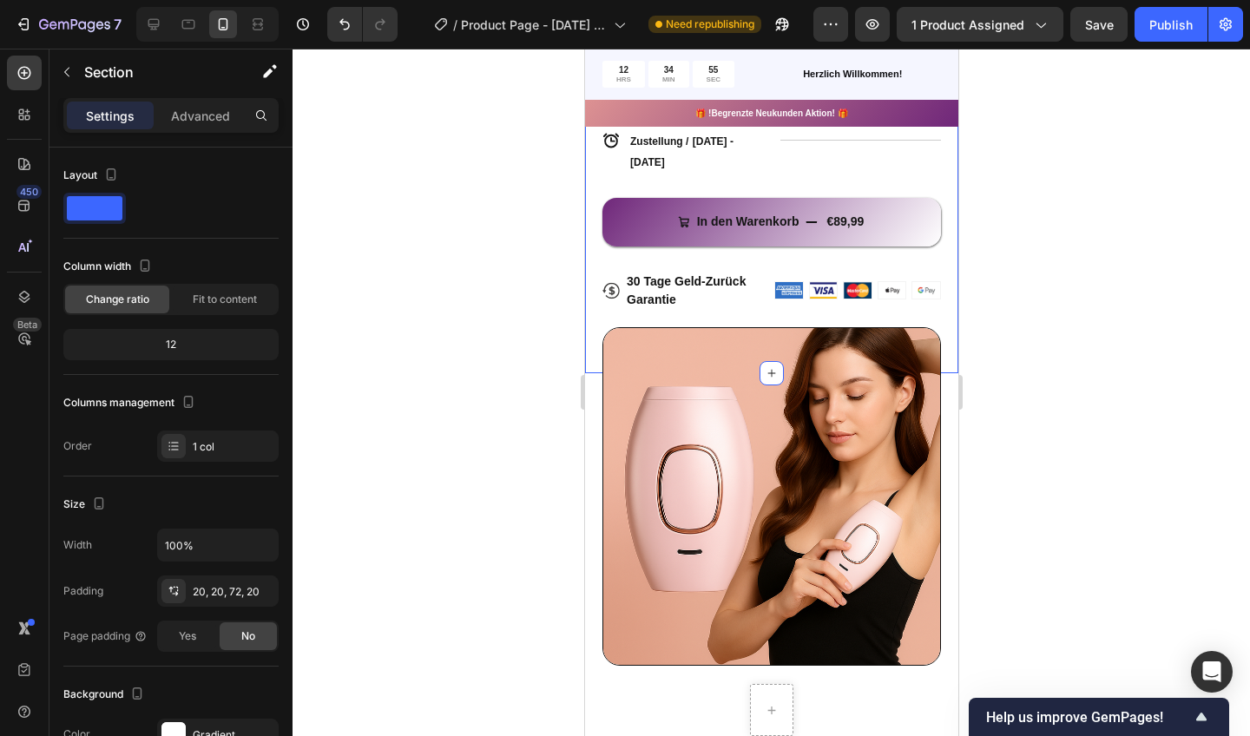
drag, startPoint x: 721, startPoint y: 310, endPoint x: 952, endPoint y: 342, distance: 233.2
drag, startPoint x: 368, startPoint y: 293, endPoint x: 1001, endPoint y: 336, distance: 634.4
click at [1001, 336] on div at bounding box center [772, 393] width 958 height 688
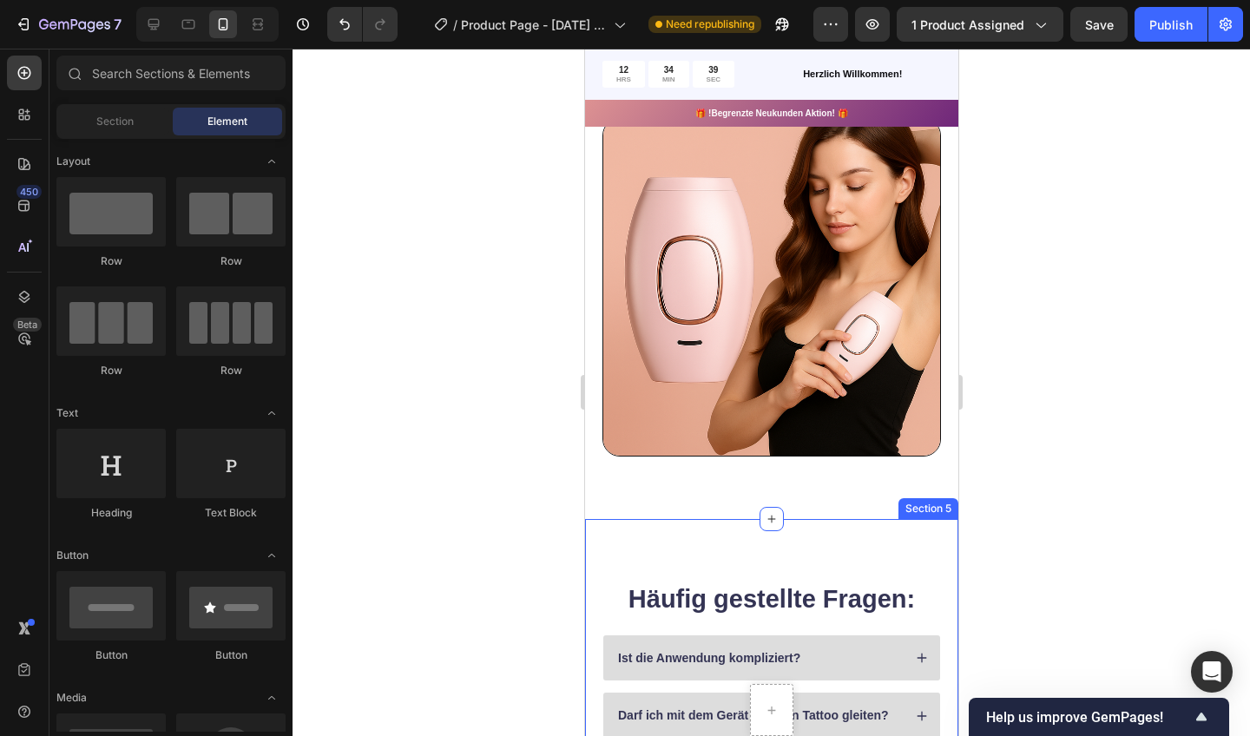
scroll to position [1005, 0]
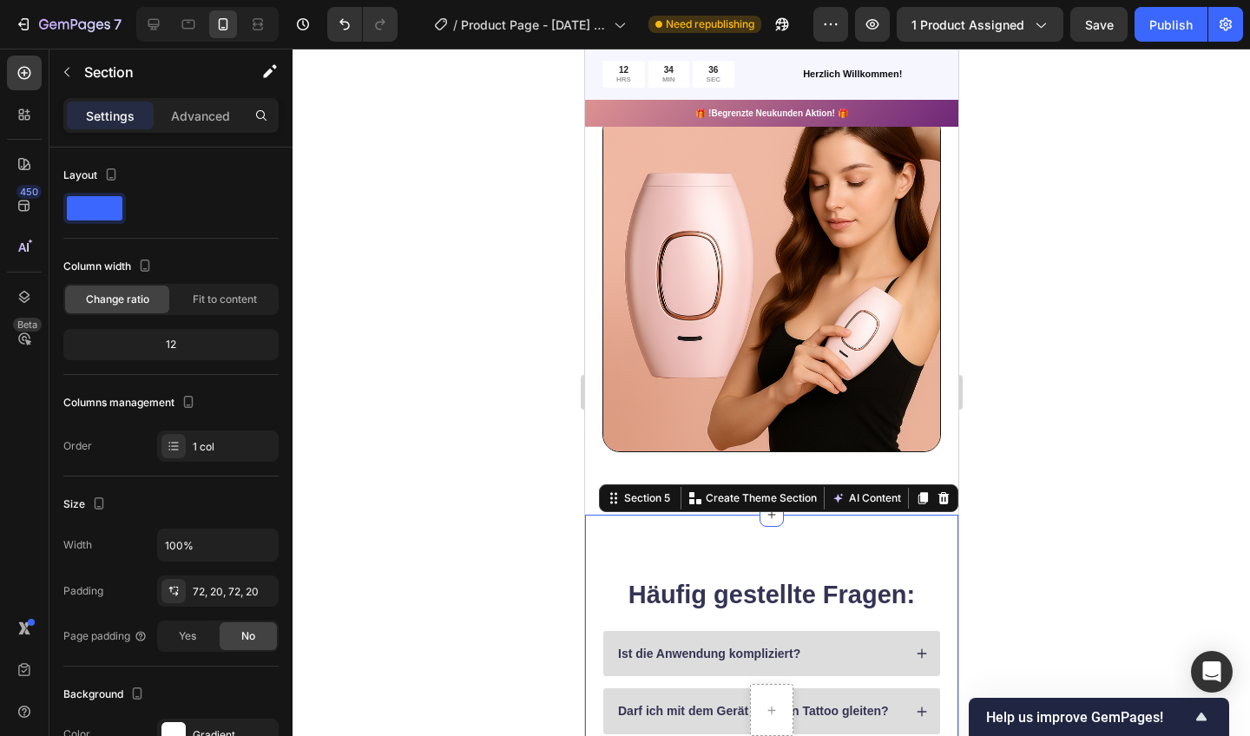
click at [227, 110] on p "Advanced" at bounding box center [200, 116] width 59 height 18
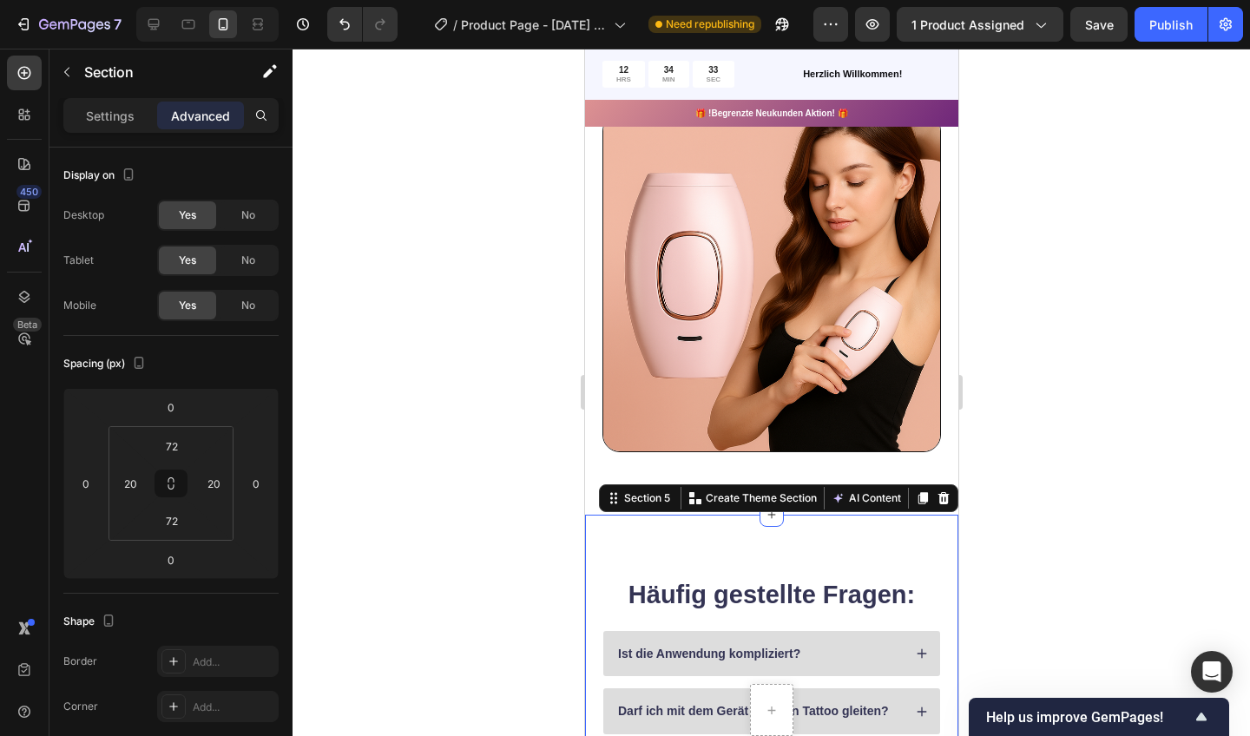
click at [176, 409] on input "0" at bounding box center [171, 407] width 35 height 26
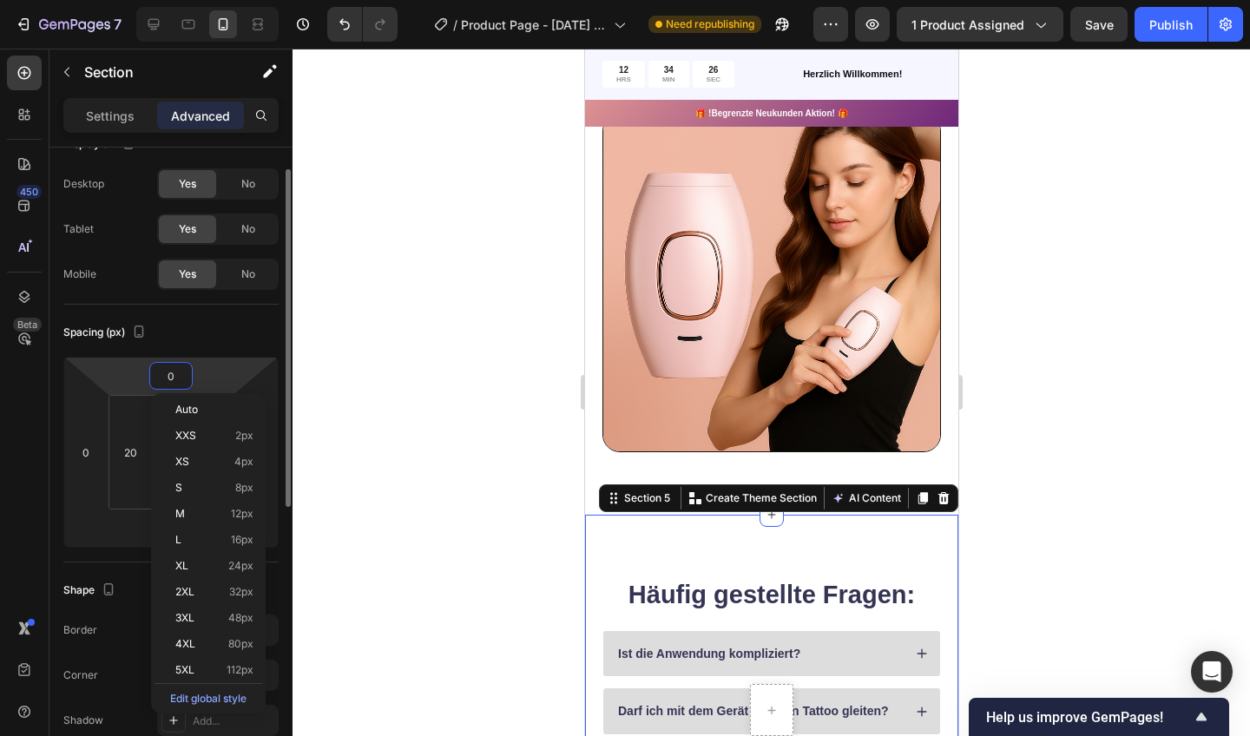
scroll to position [35, 0]
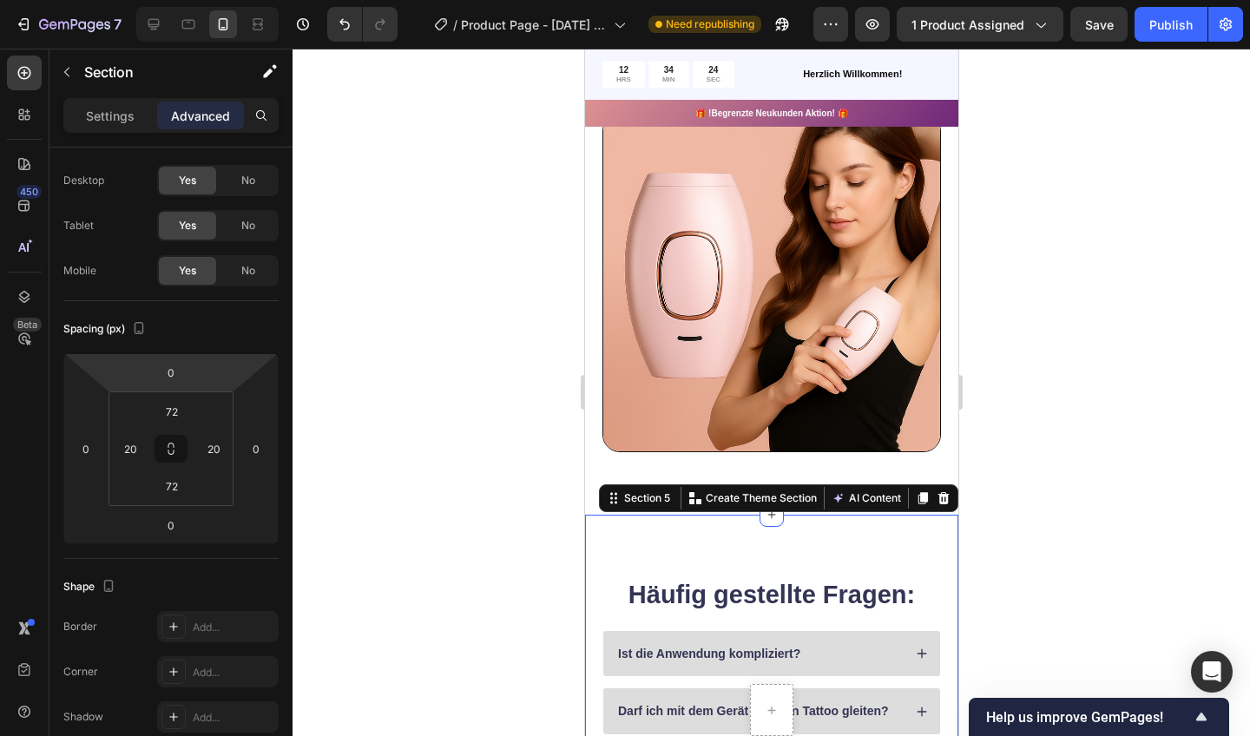
drag, startPoint x: 176, startPoint y: 389, endPoint x: 173, endPoint y: 378, distance: 11.8
click at [173, 0] on html "7 / Product Page - [DATE] 15:20:59 Need republishing Preview 1 product assigned…" at bounding box center [625, 0] width 1250 height 0
drag, startPoint x: 173, startPoint y: 378, endPoint x: 175, endPoint y: 386, distance: 8.9
click at [175, 386] on div "0 0 0 0" at bounding box center [170, 448] width 215 height 191
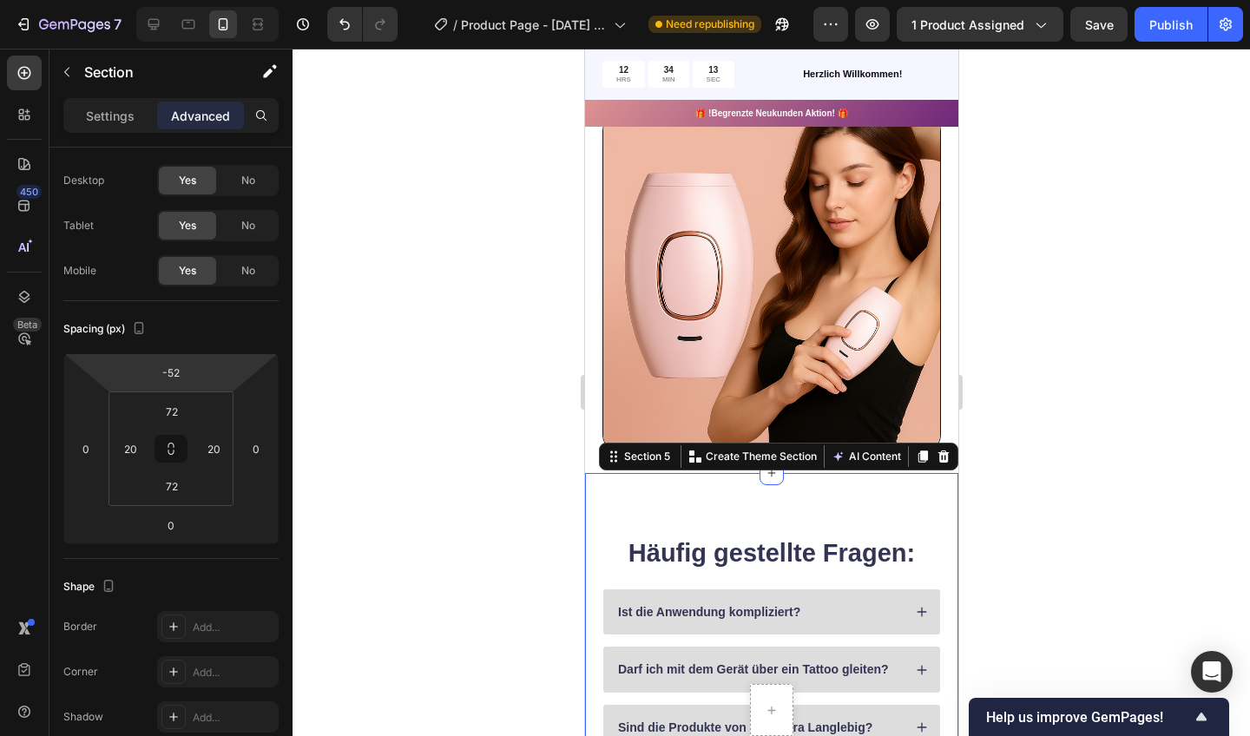
type input "-54"
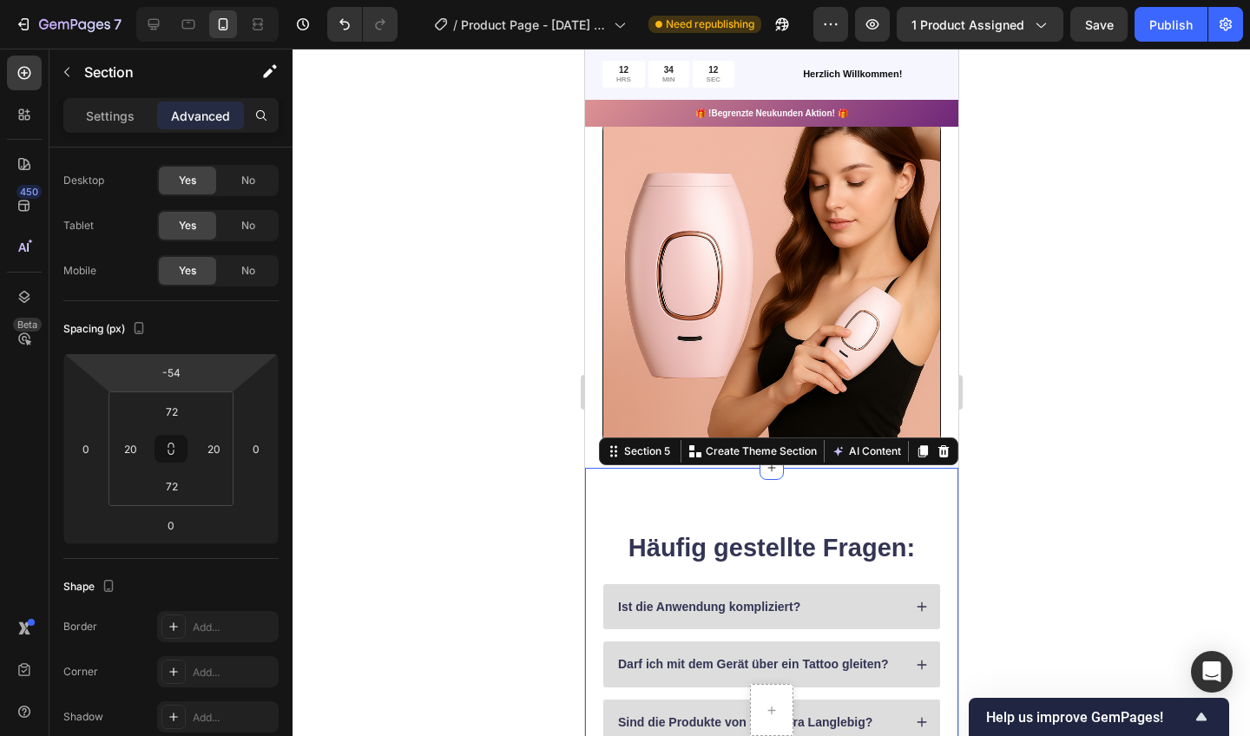
drag, startPoint x: 175, startPoint y: 386, endPoint x: 197, endPoint y: 418, distance: 39.3
click at [197, 0] on html "7 / Product Page - [DATE] 15:20:59 Need republishing Preview 1 product assigned…" at bounding box center [625, 0] width 1250 height 0
click at [342, 358] on div at bounding box center [772, 393] width 958 height 688
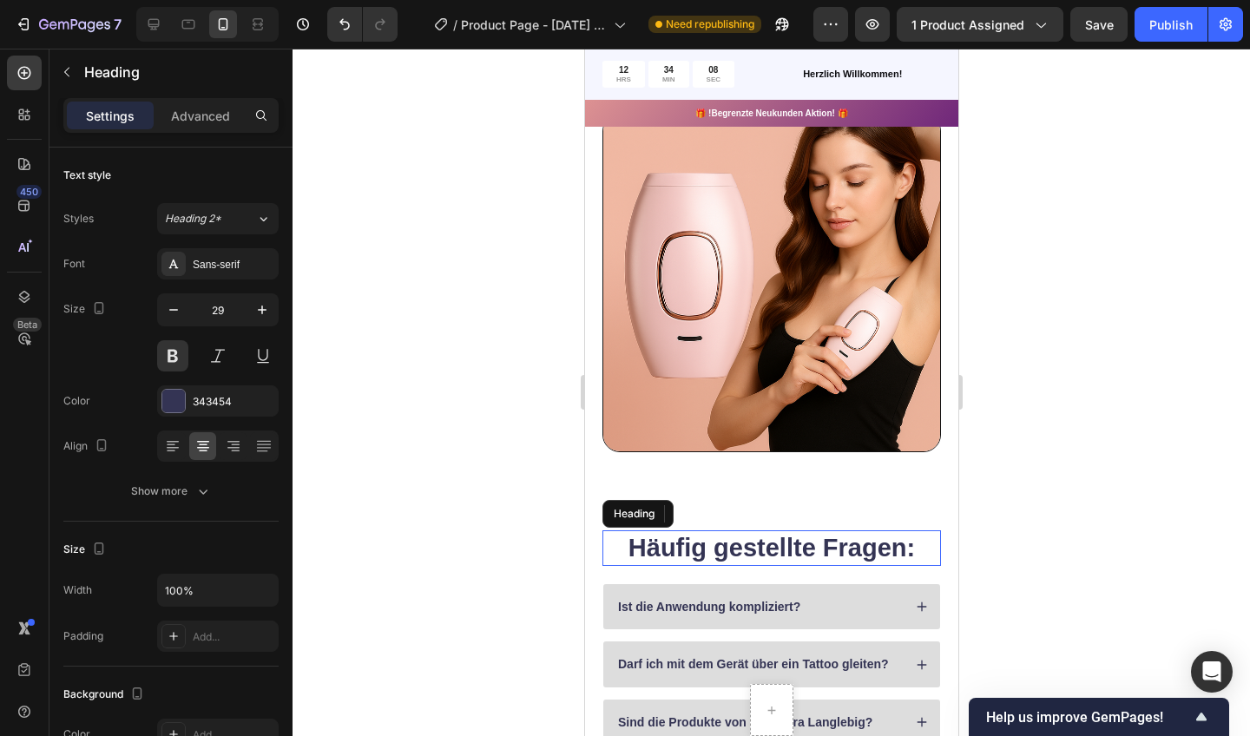
click at [752, 544] on h2 "Häufig gestellte Fragen:" at bounding box center [771, 548] width 339 height 36
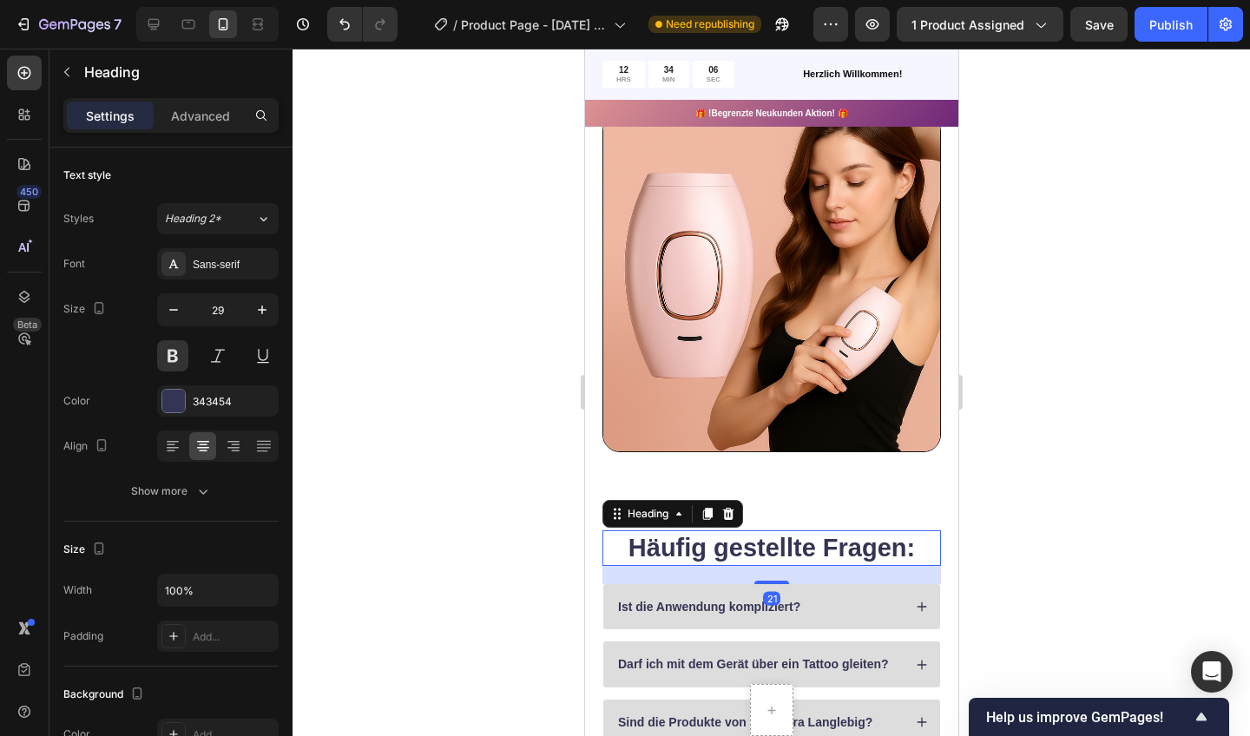
click at [227, 121] on p "Advanced" at bounding box center [200, 116] width 59 height 18
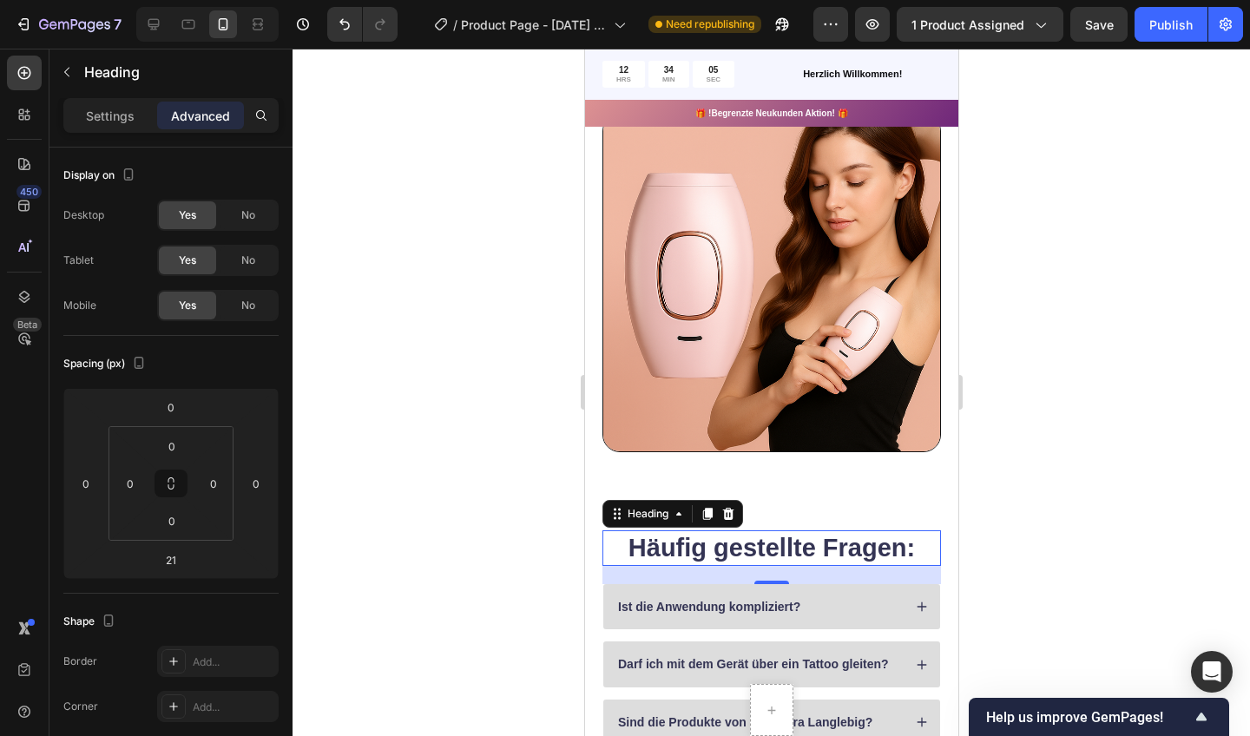
click at [346, 249] on div at bounding box center [772, 393] width 958 height 688
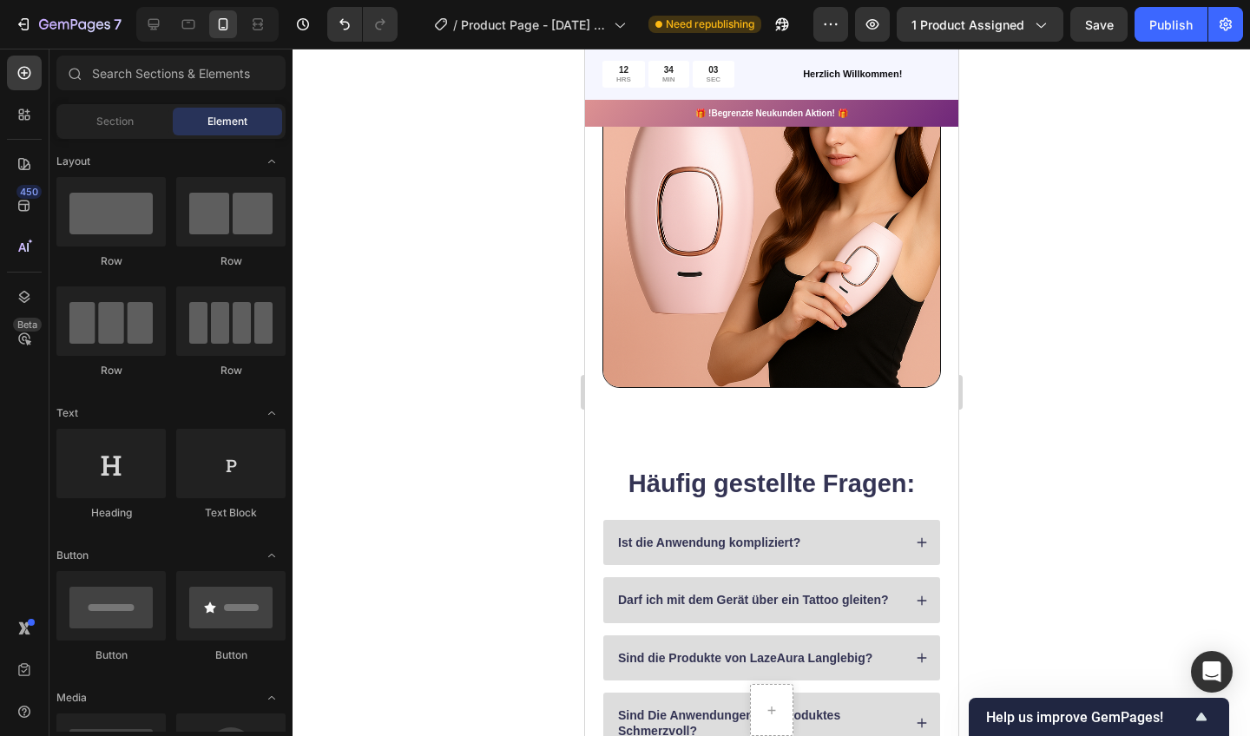
scroll to position [1129, 0]
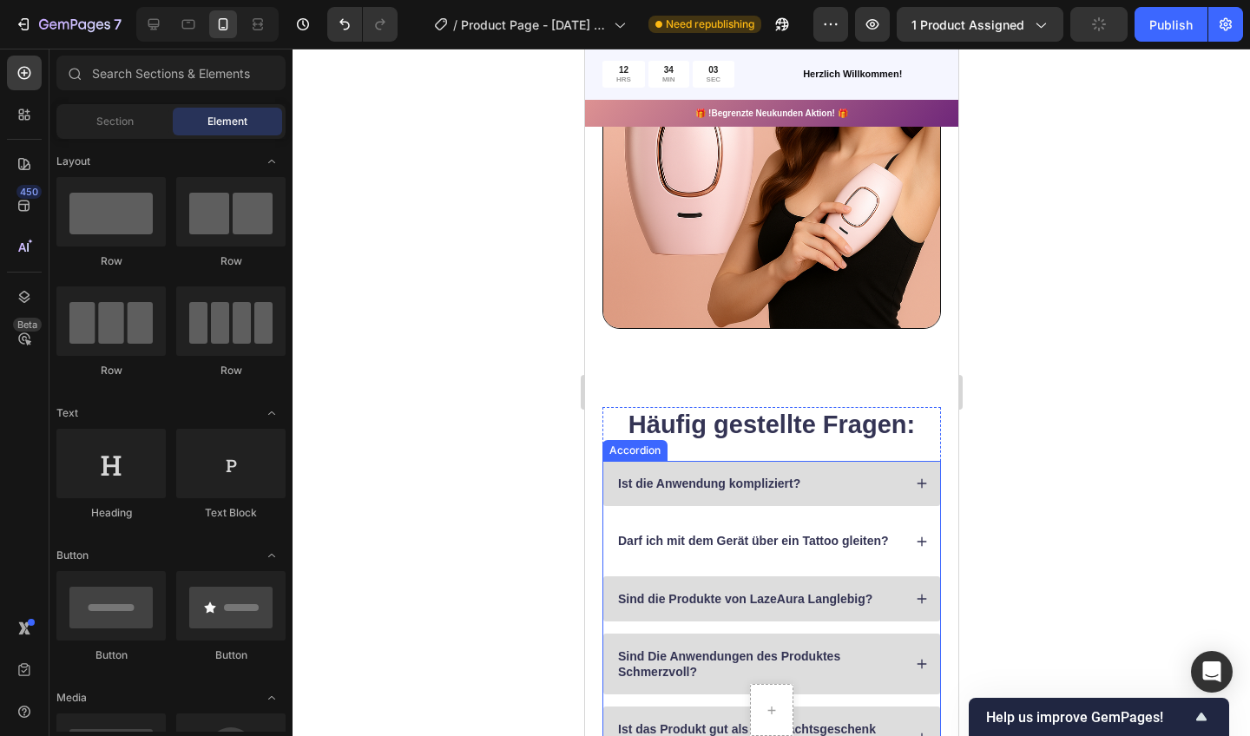
click at [589, 508] on div "Häufig gestellte Fragen: Heading Ist die Anwendung kompliziert? Darf ich mit de…" at bounding box center [770, 588] width 373 height 486
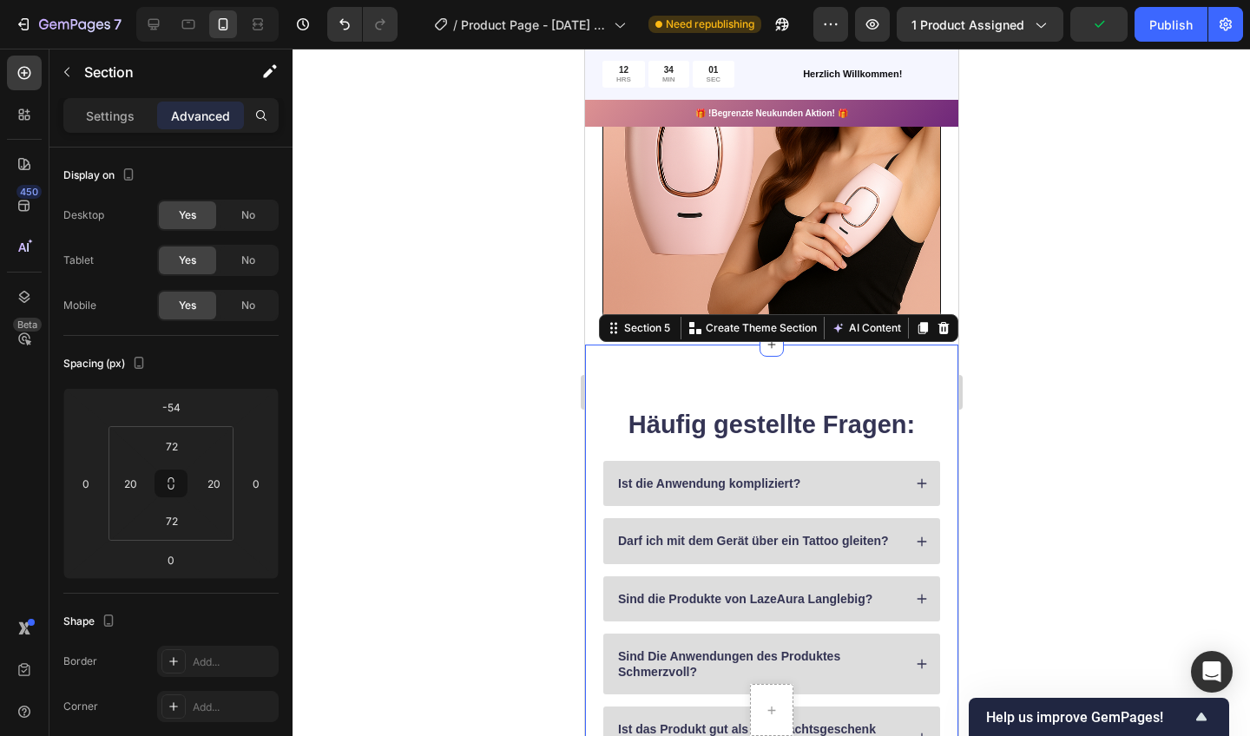
drag, startPoint x: 711, startPoint y: 549, endPoint x: 609, endPoint y: 455, distance: 138.9
click at [609, 455] on div "Häufig gestellte Fragen: Heading" at bounding box center [771, 434] width 339 height 55
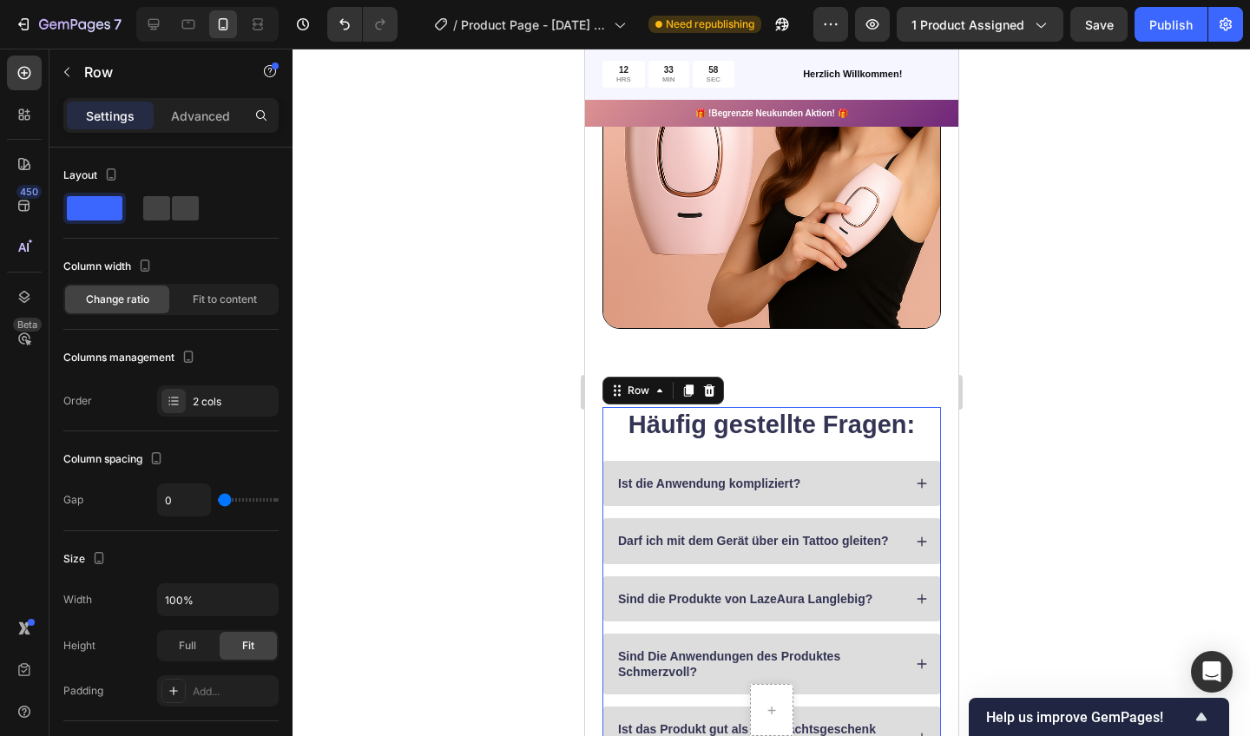
click at [221, 112] on p "Advanced" at bounding box center [200, 116] width 59 height 18
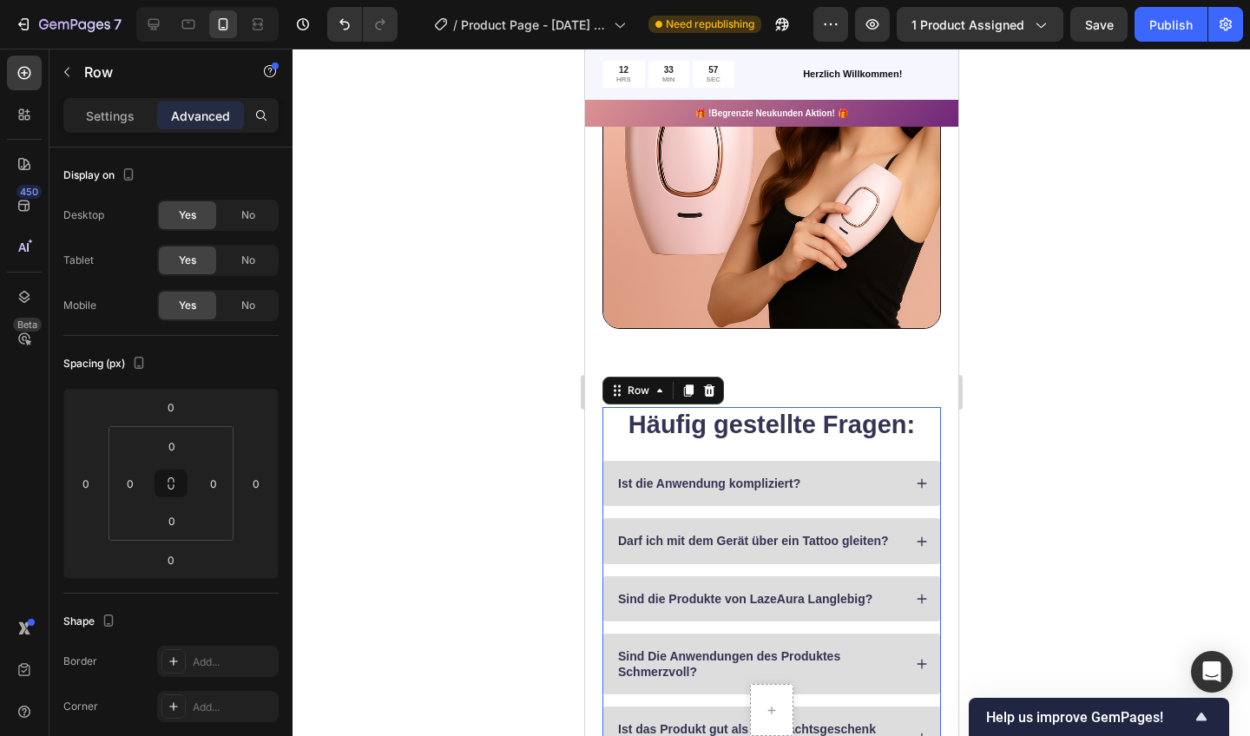
click at [170, 411] on input "0" at bounding box center [171, 407] width 35 height 26
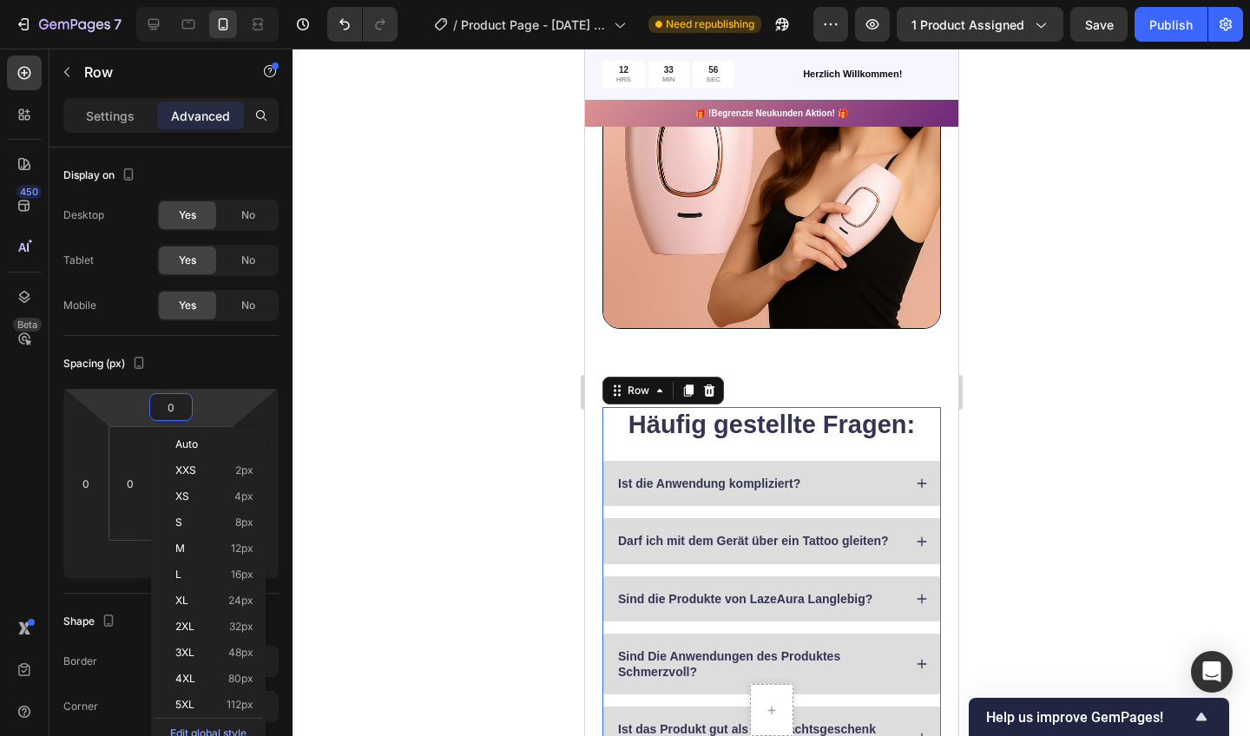
click at [161, 413] on input "0" at bounding box center [171, 407] width 35 height 26
click at [159, 426] on div "0 0 0 0" at bounding box center [171, 483] width 125 height 115
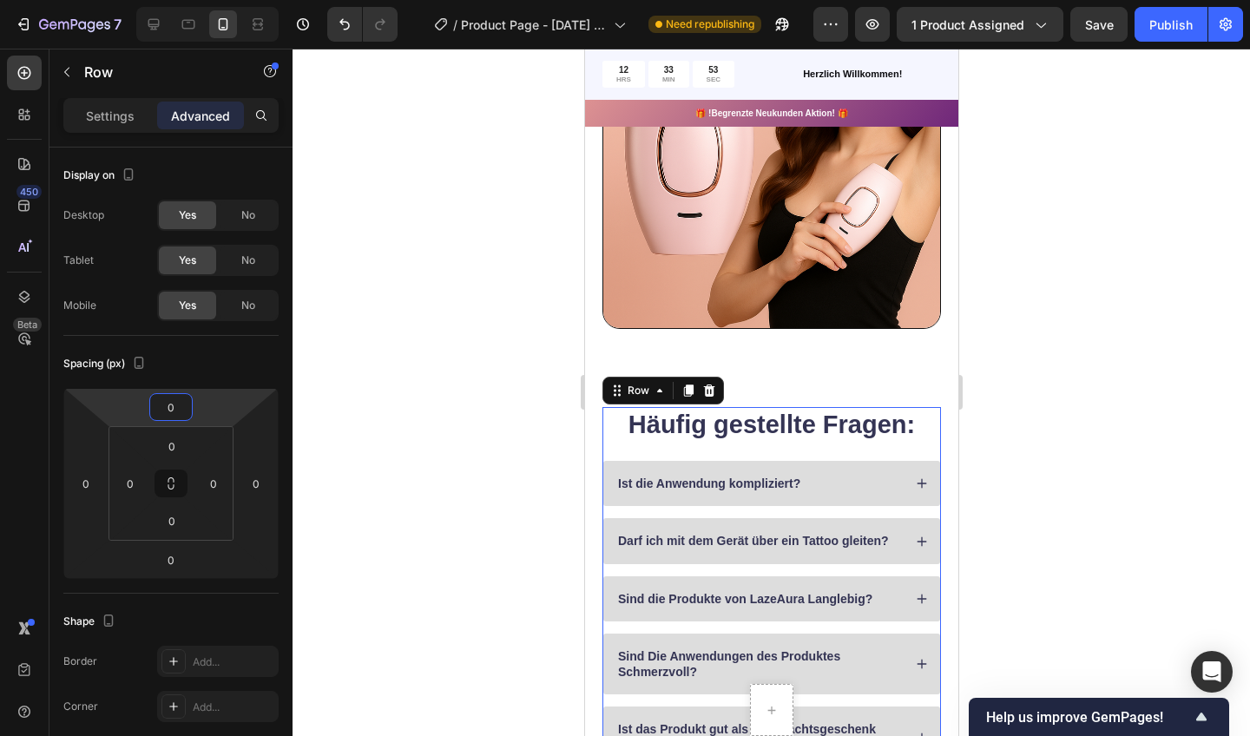
click at [177, 415] on input "0" at bounding box center [171, 407] width 35 height 26
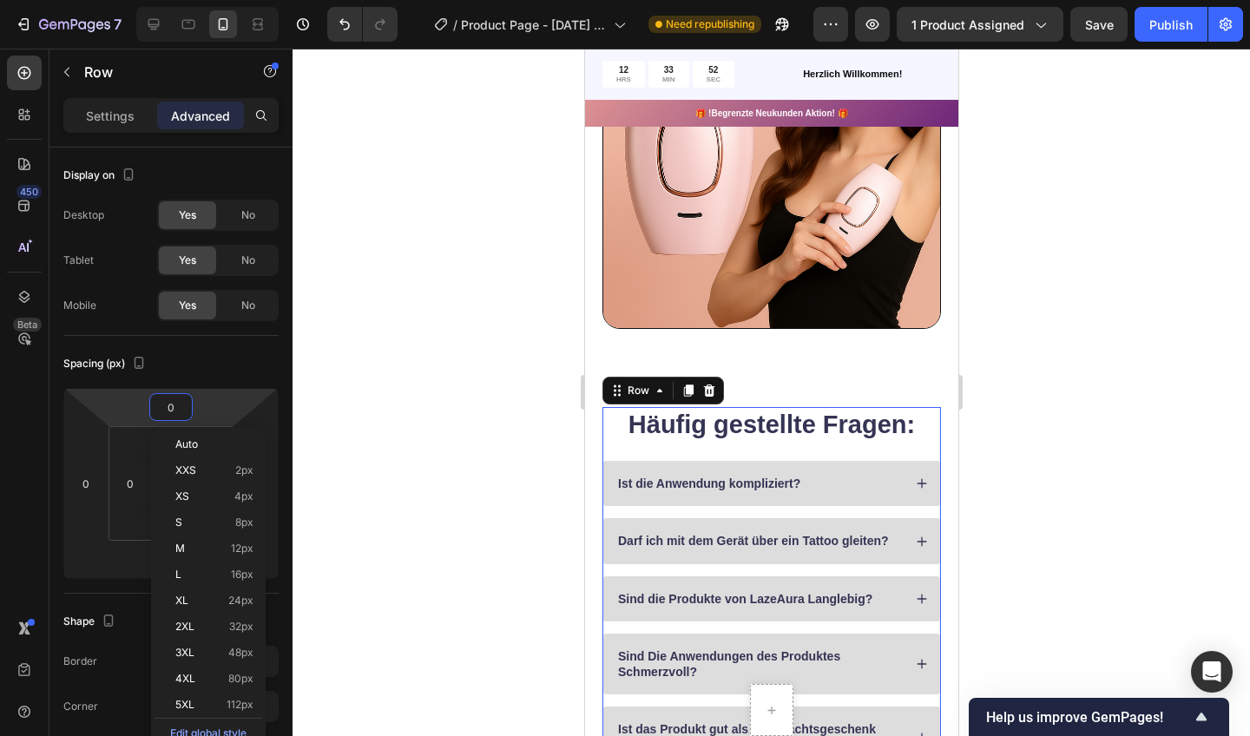
scroll to position [14, 0]
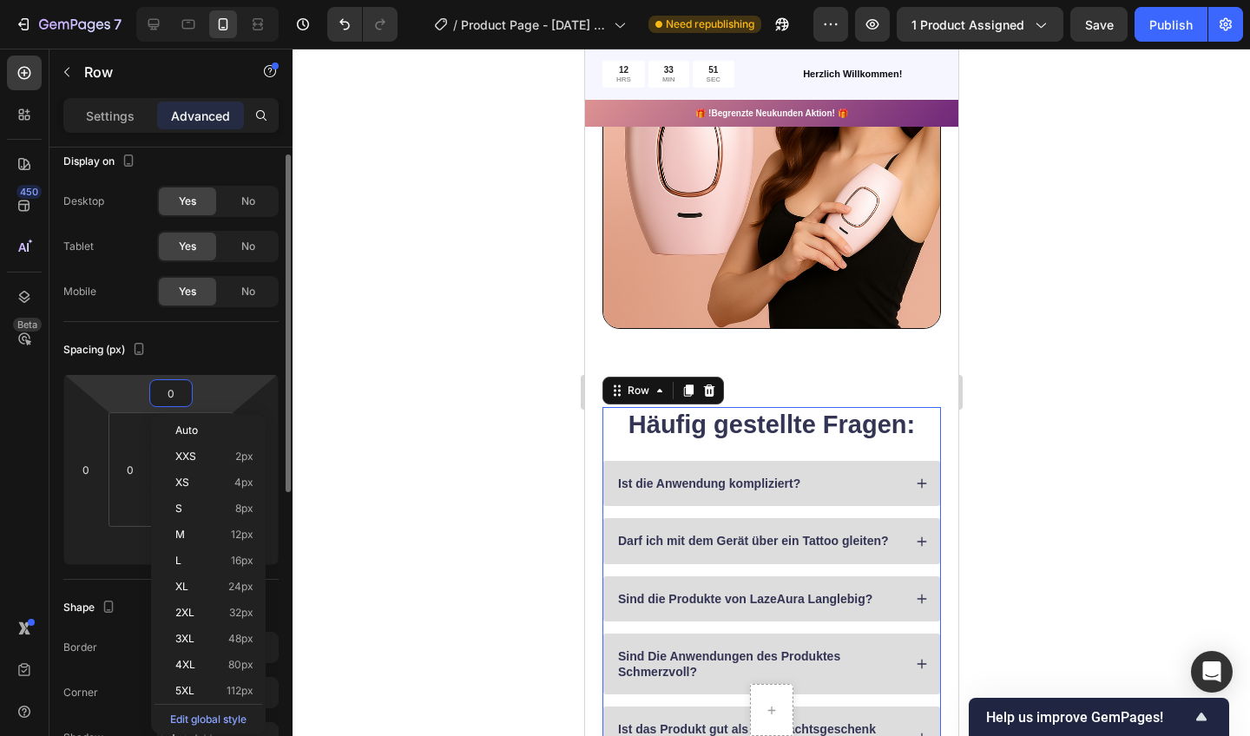
click at [204, 0] on html "7 / Product Page - [DATE] 15:20:59 Need republishing Preview 1 product assigned…" at bounding box center [625, 0] width 1250 height 0
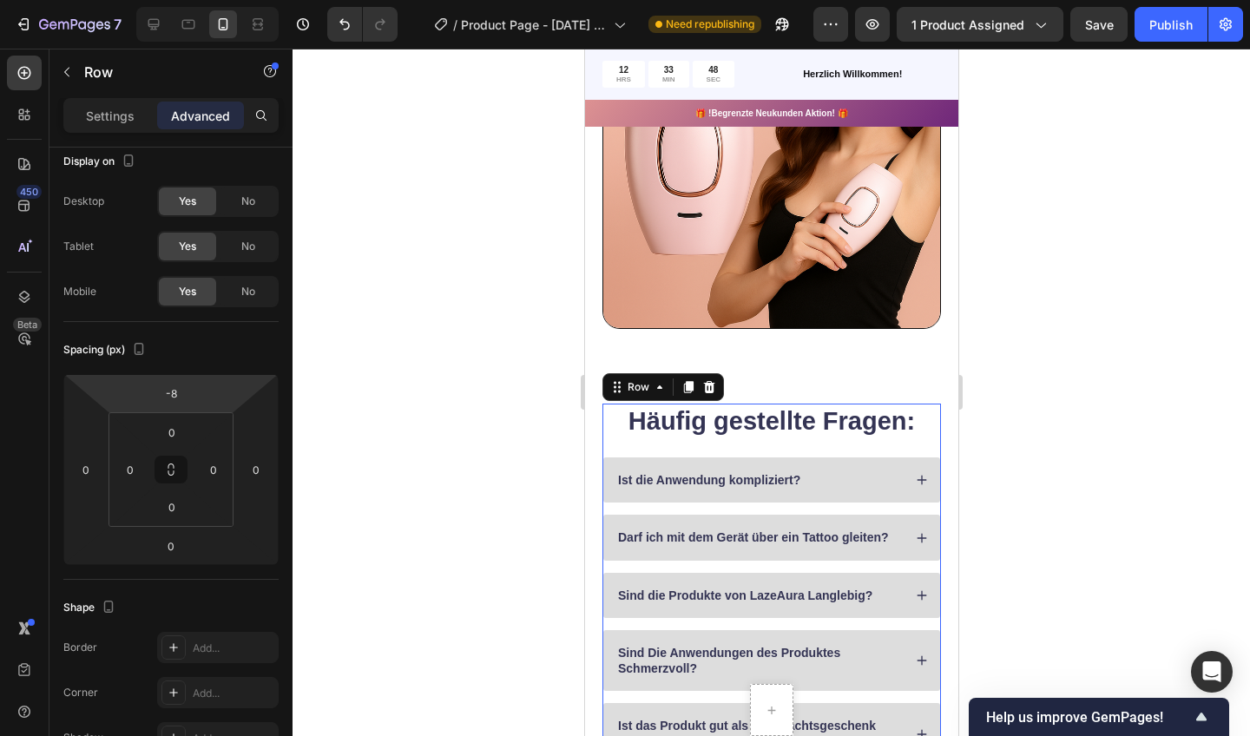
drag, startPoint x: 187, startPoint y: 415, endPoint x: 200, endPoint y: 419, distance: 13.7
click at [200, 0] on html "7 / Product Page - [DATE] 15:20:59 Need republishing Preview 1 product assigned…" at bounding box center [625, 0] width 1250 height 0
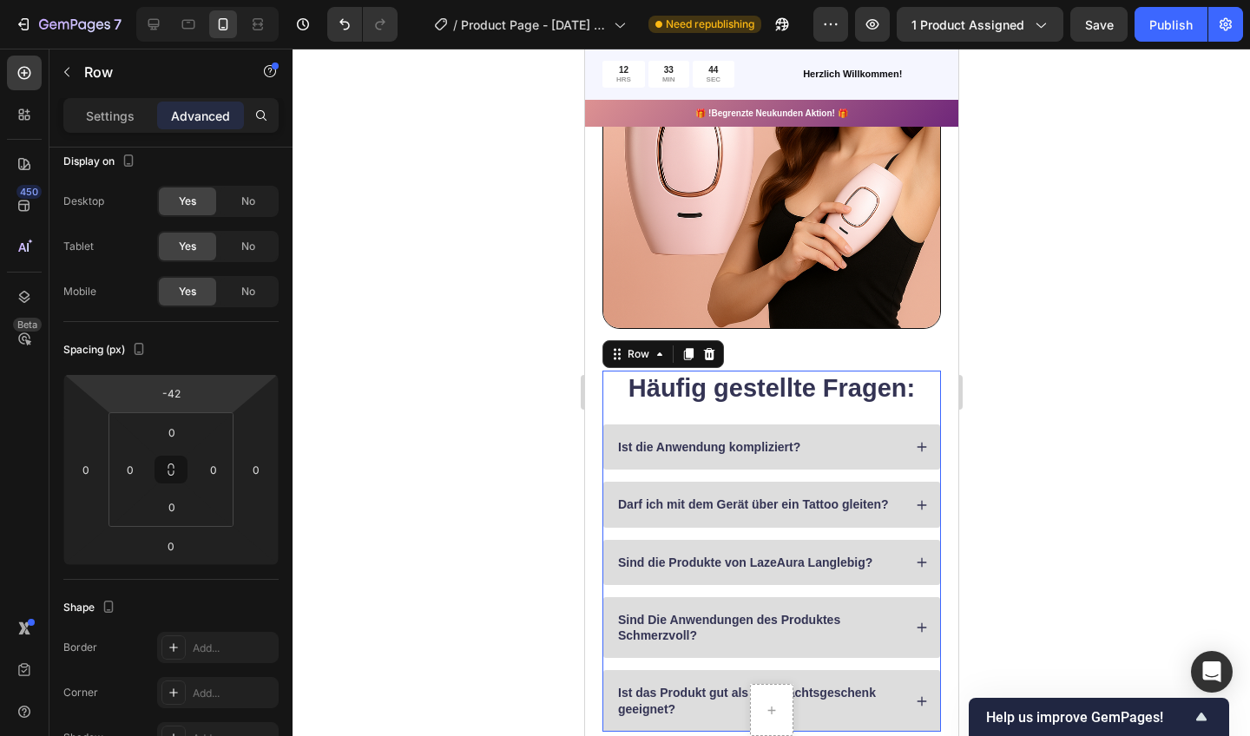
drag, startPoint x: 200, startPoint y: 419, endPoint x: 193, endPoint y: 480, distance: 61.2
click at [193, 0] on html "7 / Product Page - [DATE] 15:20:59 Need republishing Preview 1 product assigned…" at bounding box center [625, 0] width 1250 height 0
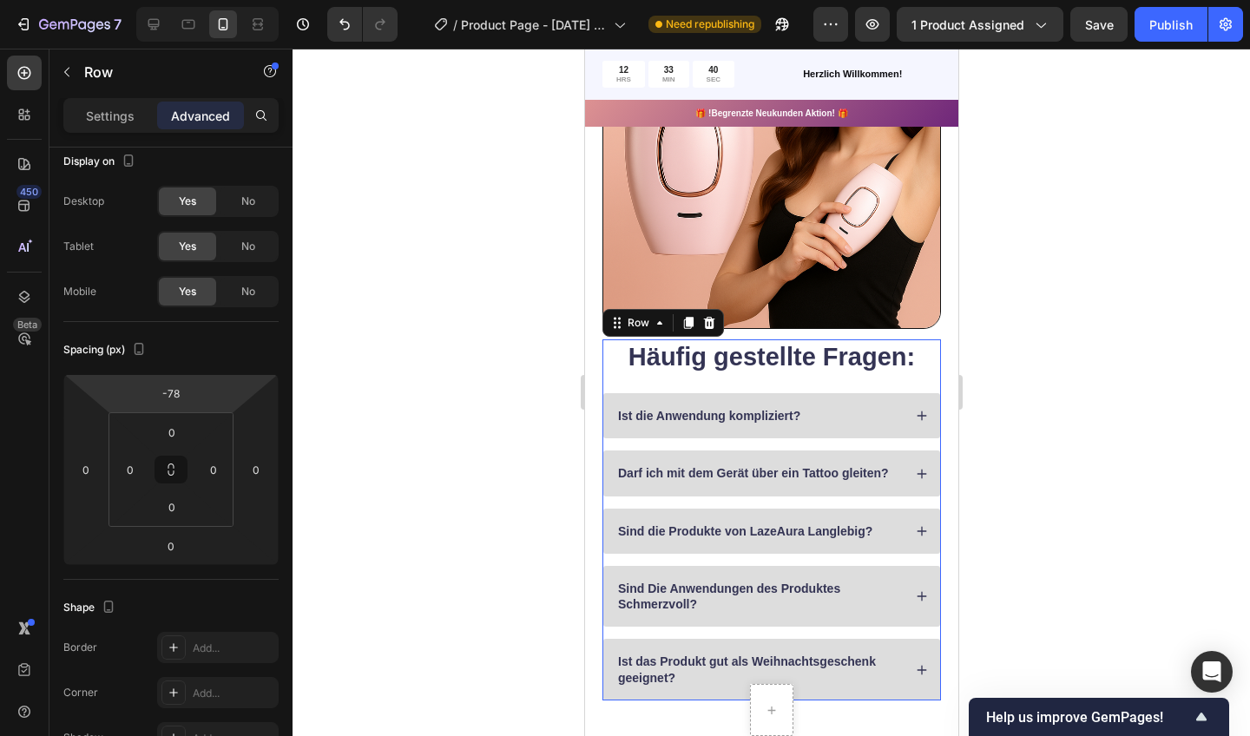
type input "-86"
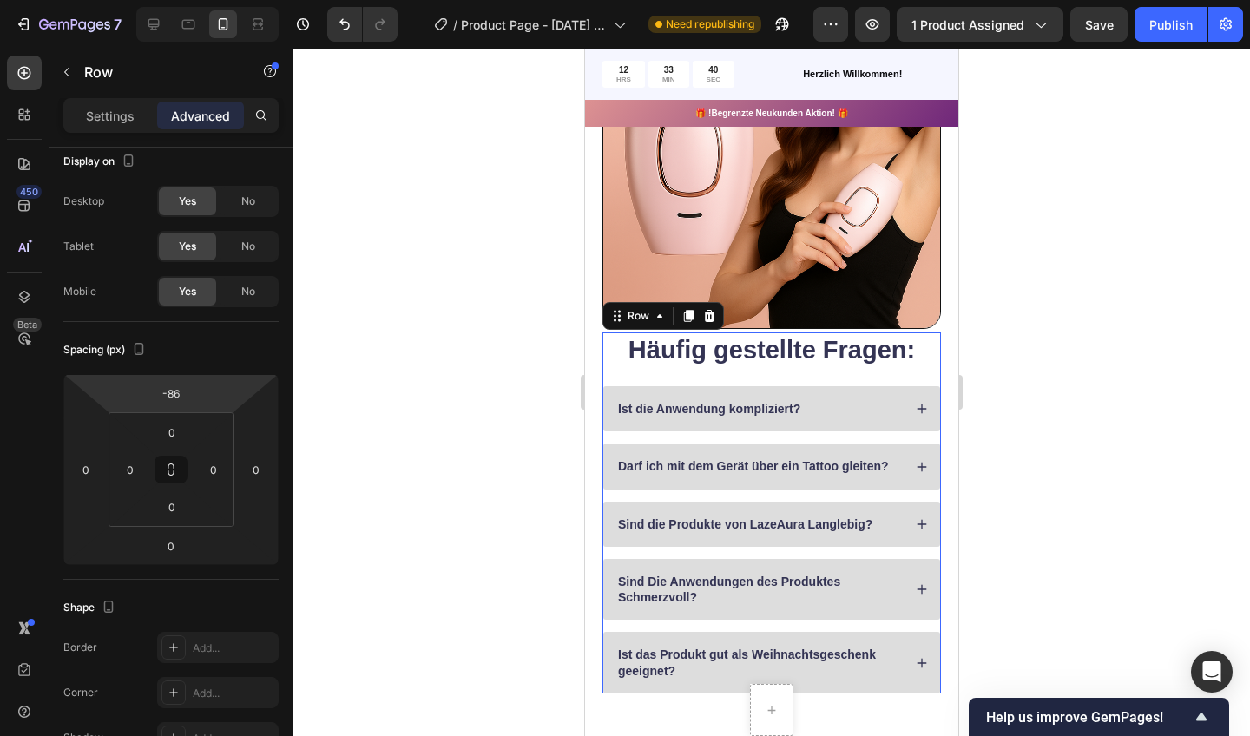
drag, startPoint x: 193, startPoint y: 480, endPoint x: 206, endPoint y: 454, distance: 29.1
click at [206, 0] on html "7 / Product Page - [DATE] 15:20:59 Need republishing Preview 1 product assigned…" at bounding box center [625, 0] width 1250 height 0
click at [349, 309] on div at bounding box center [772, 393] width 958 height 688
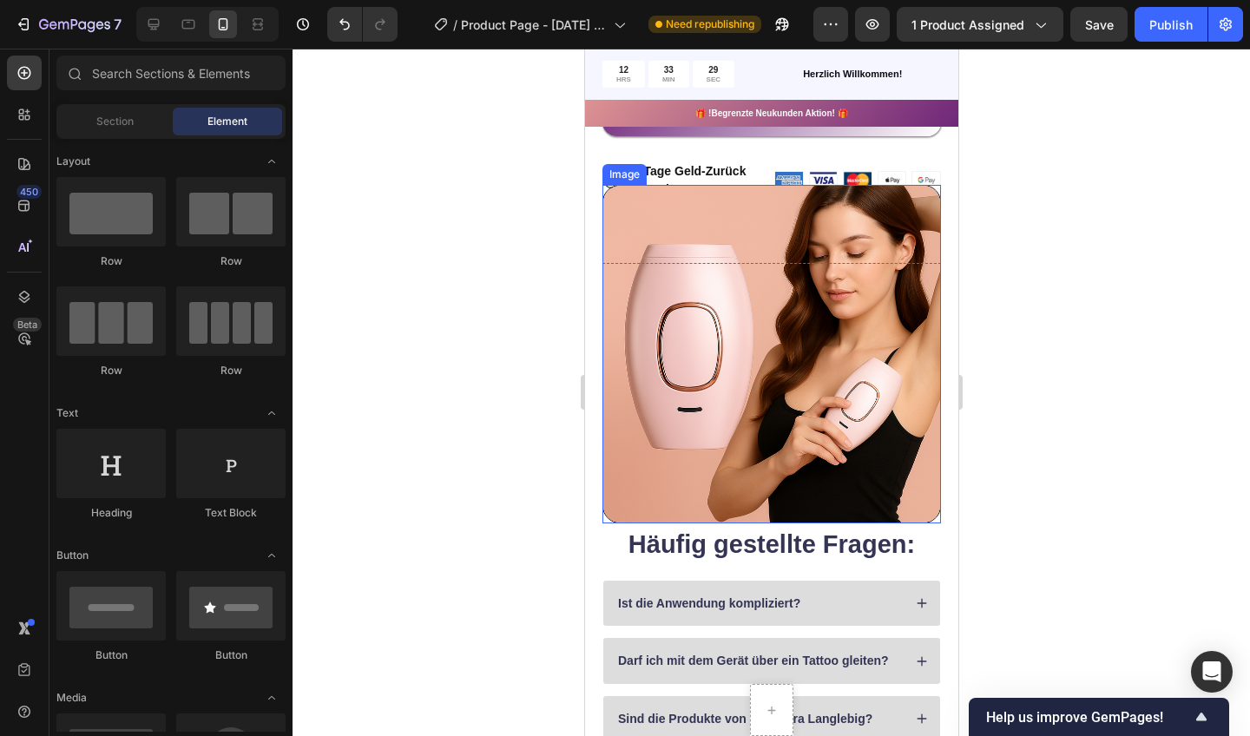
scroll to position [940, 0]
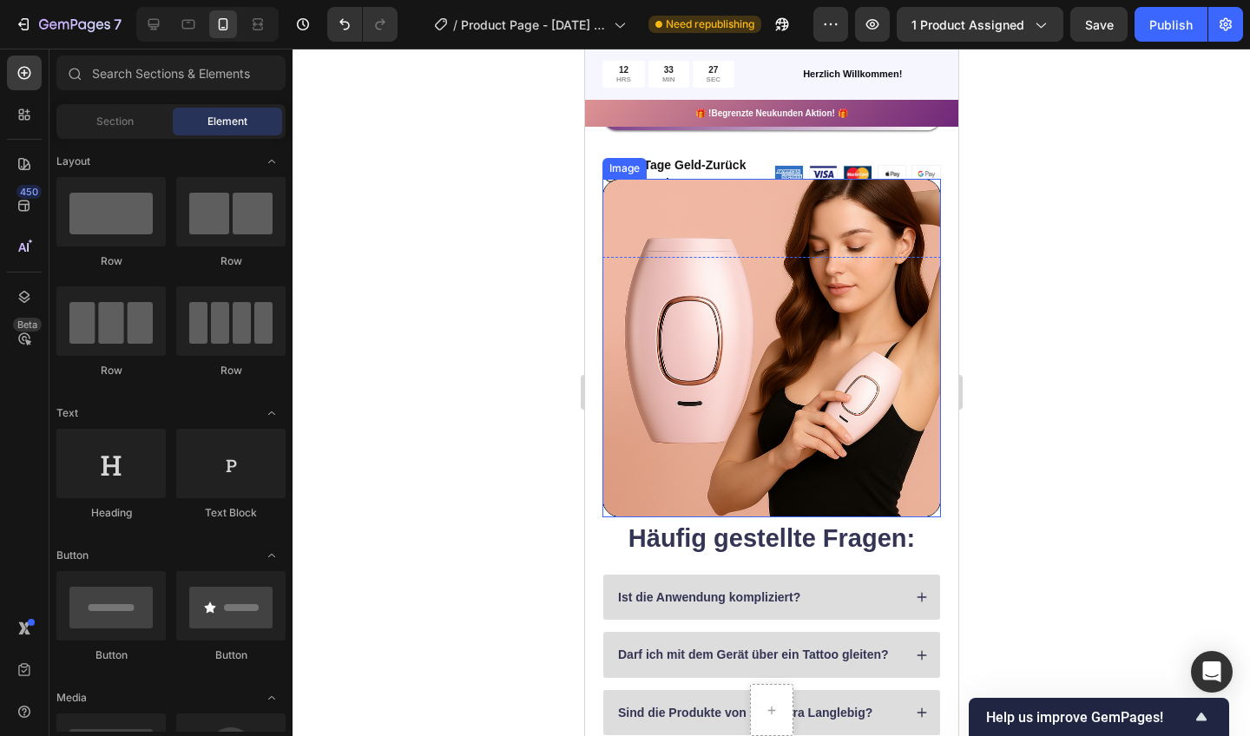
drag, startPoint x: 758, startPoint y: 232, endPoint x: 600, endPoint y: 539, distance: 345.6
click at [600, 539] on div "Häufig gestellte Fragen: Heading Ist die Anwendung kompliziert? Darf ich mit de…" at bounding box center [770, 739] width 373 height 412
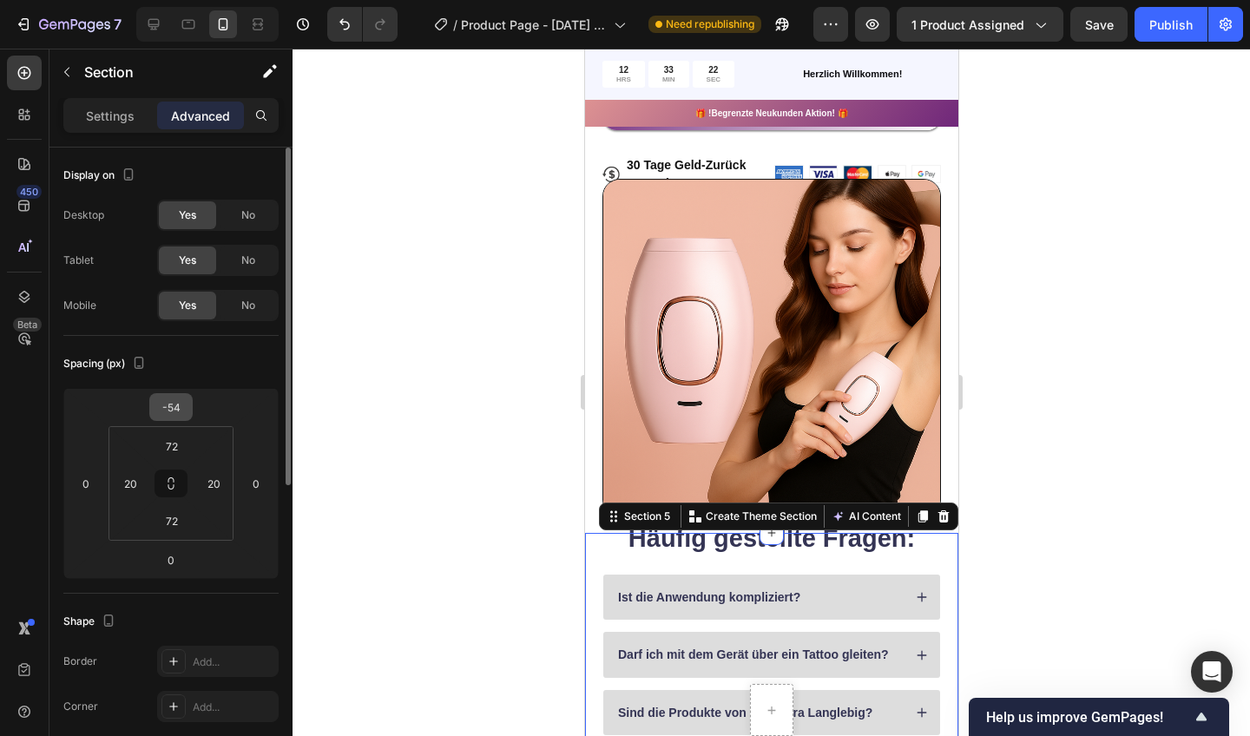
drag, startPoint x: 16, startPoint y: 491, endPoint x: 176, endPoint y: 415, distance: 177.5
click at [176, 415] on input "-54" at bounding box center [171, 407] width 35 height 26
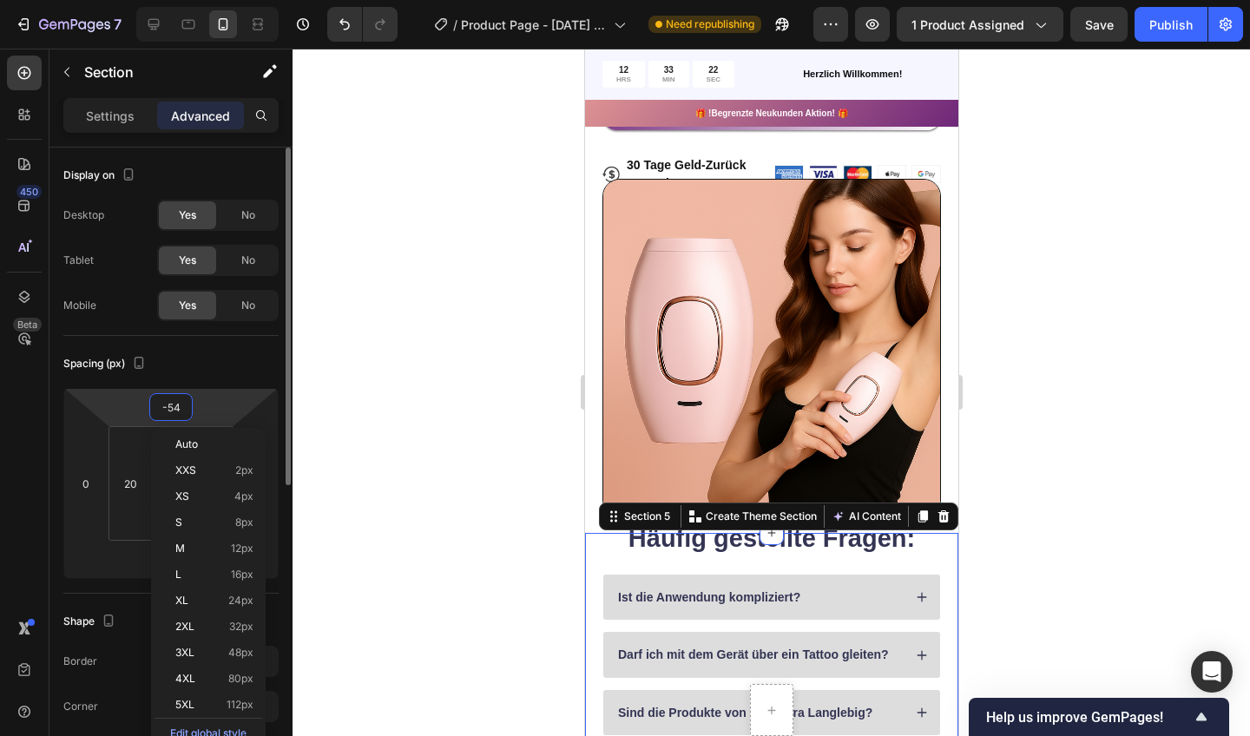
click at [183, 418] on input "-54" at bounding box center [171, 407] width 35 height 26
click at [188, 0] on html "7 / Product Page - [DATE] 15:20:59 Need republishing Preview 1 product assigned…" at bounding box center [625, 0] width 1250 height 0
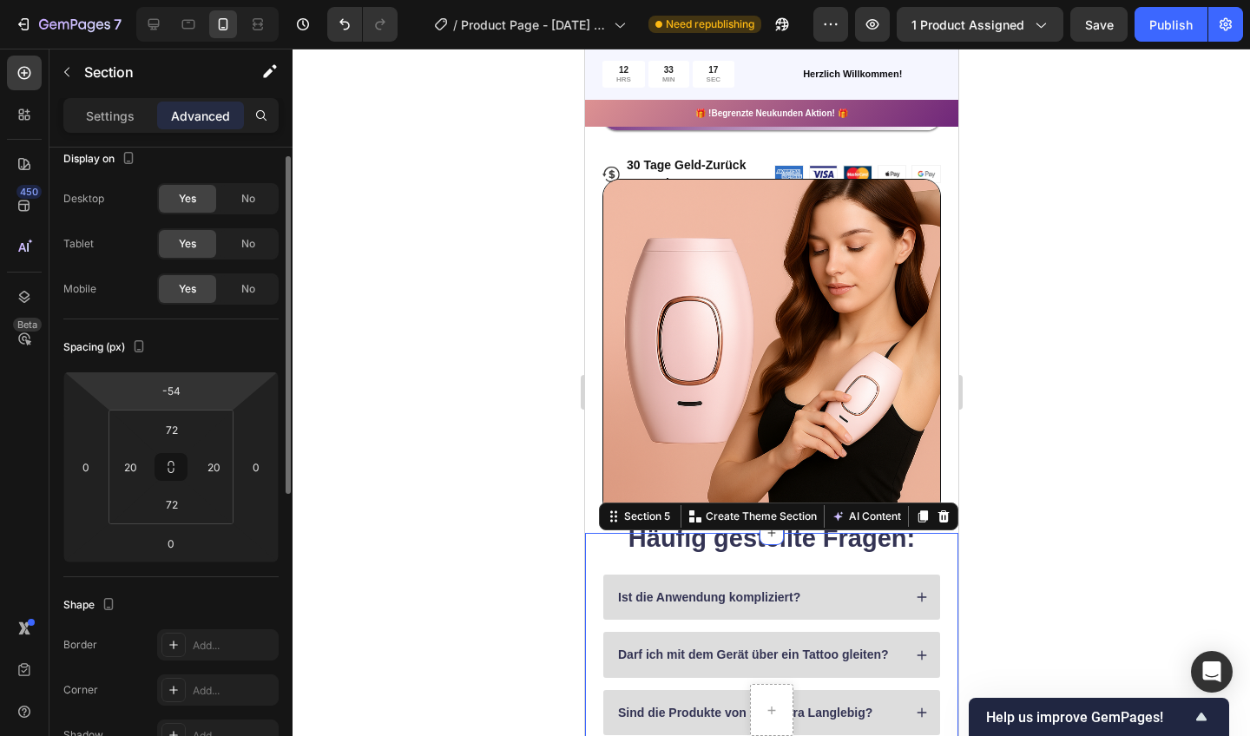
scroll to position [23, 0]
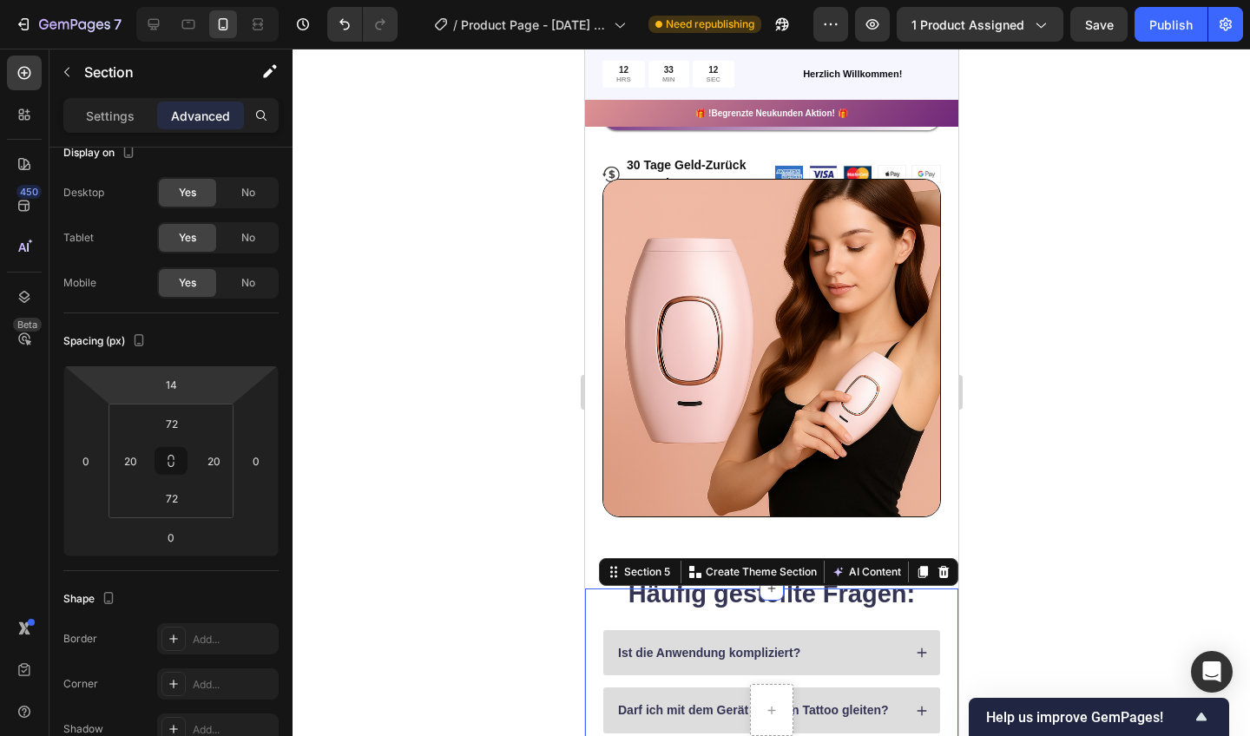
type input "16"
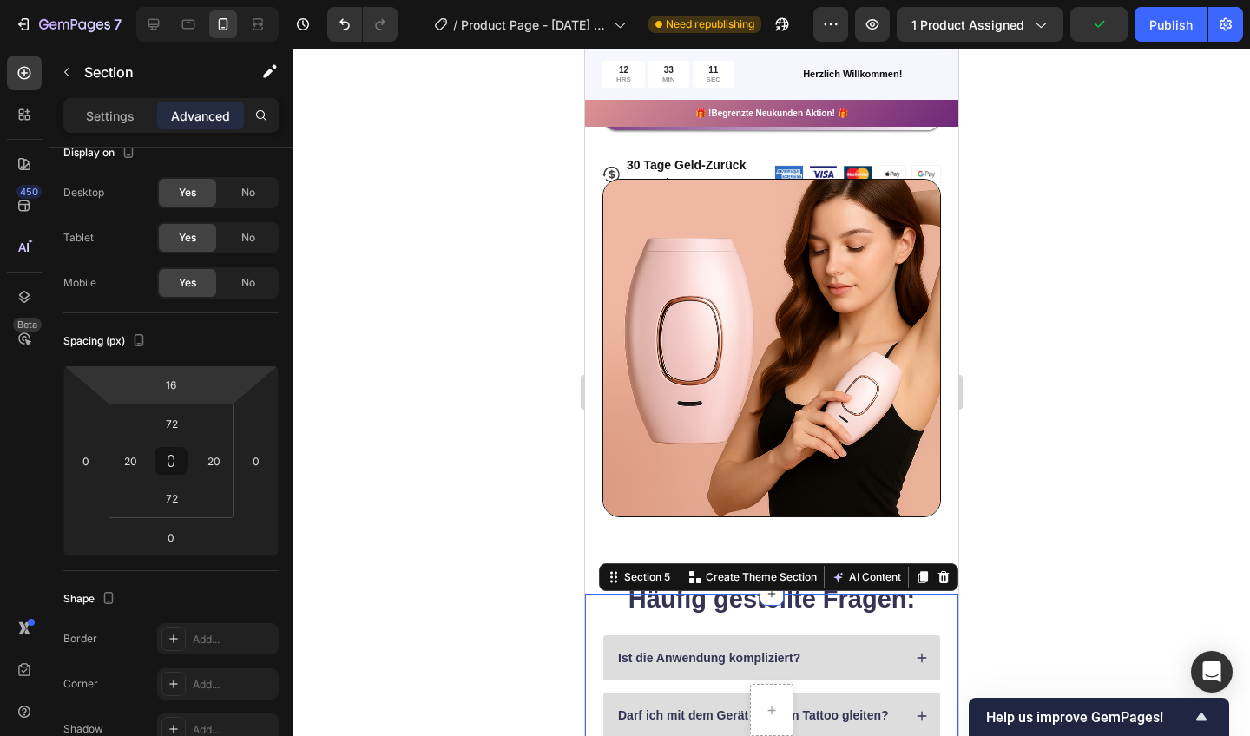
drag, startPoint x: 194, startPoint y: 419, endPoint x: 207, endPoint y: 256, distance: 163.7
click at [207, 0] on html "7 / Product Page - [DATE] 15:20:59 Need republishing Preview 1 product assigned…" at bounding box center [625, 0] width 1250 height 0
drag, startPoint x: 791, startPoint y: 305, endPoint x: 675, endPoint y: 306, distance: 116.4
click at [675, 306] on img at bounding box center [771, 348] width 339 height 339
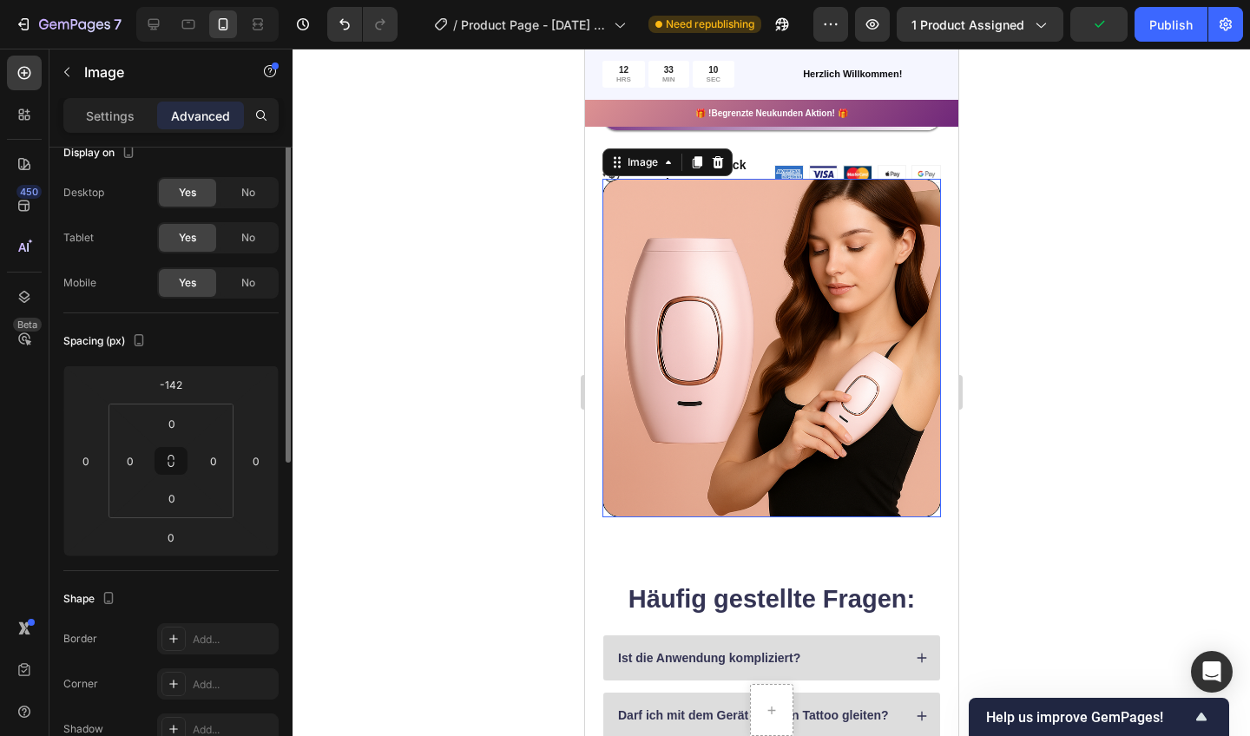
scroll to position [0, 0]
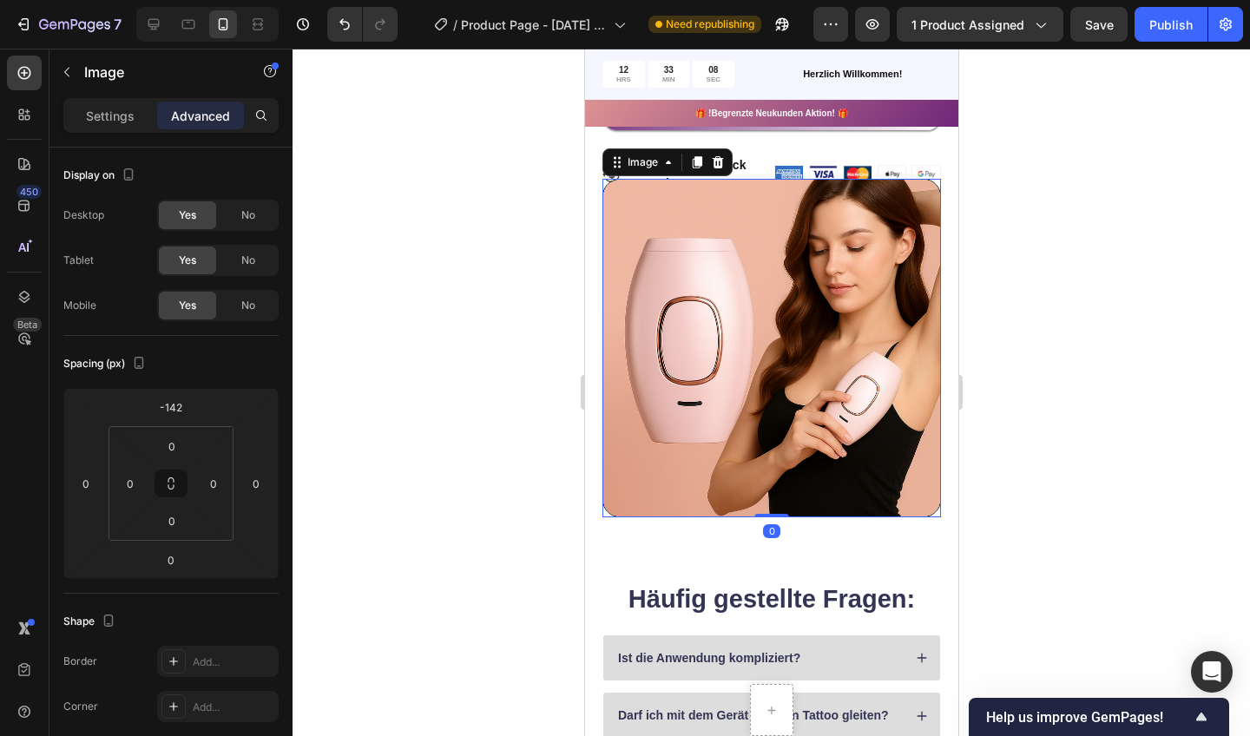
click at [187, 418] on input "-142" at bounding box center [171, 407] width 35 height 26
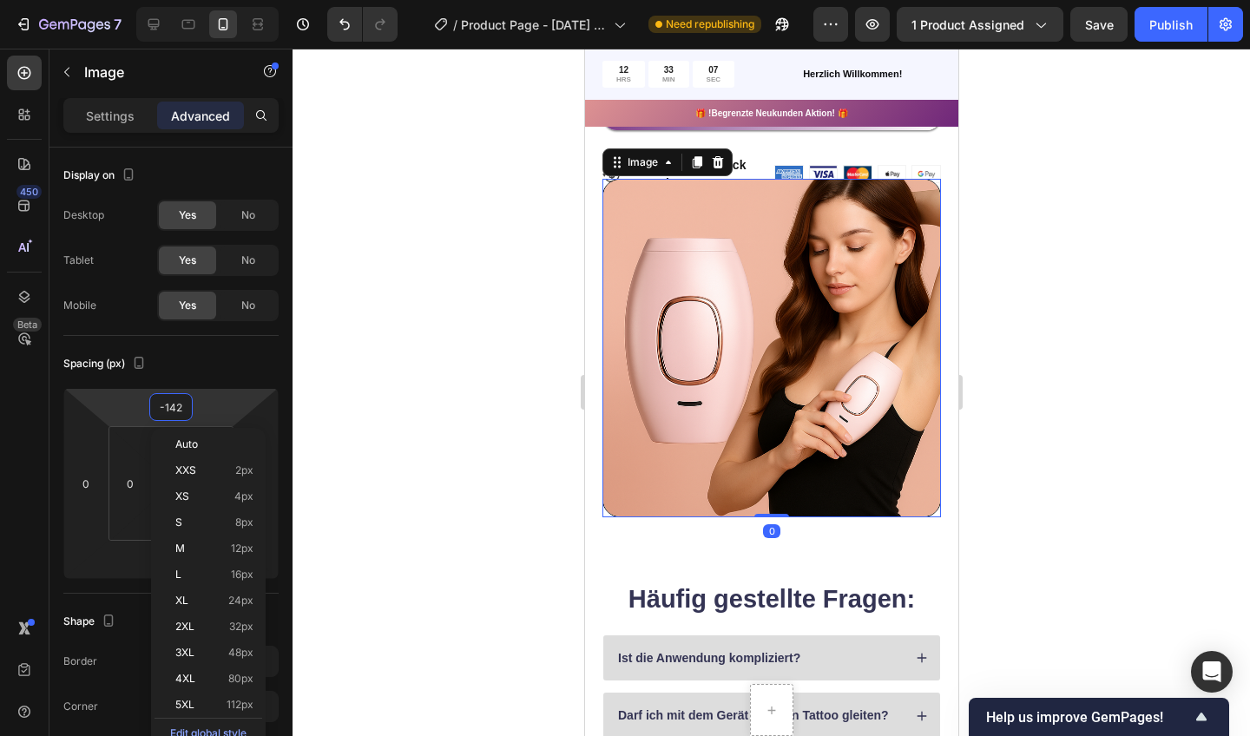
click at [187, 418] on input "-142" at bounding box center [171, 407] width 35 height 26
click at [188, 0] on html "7 / Product Page - [DATE] 15:20:59 Need republishing Preview 1 product assigned…" at bounding box center [625, 0] width 1250 height 0
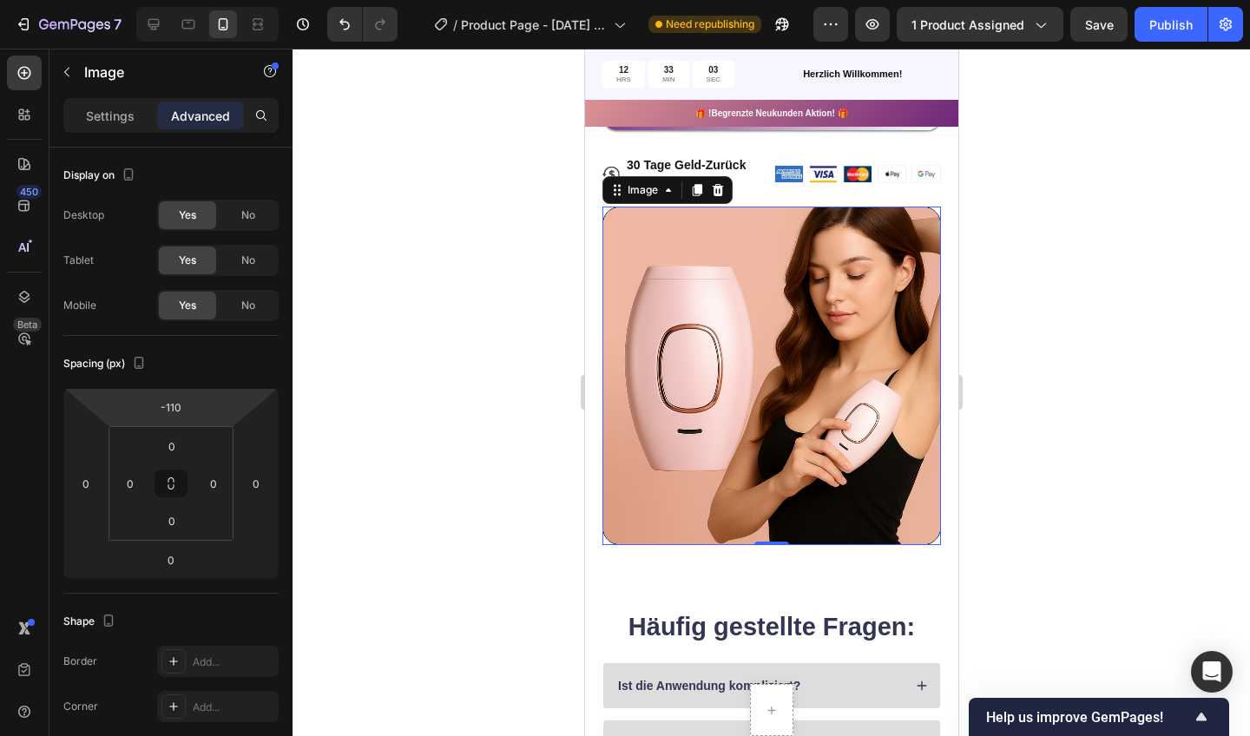
type input "-108"
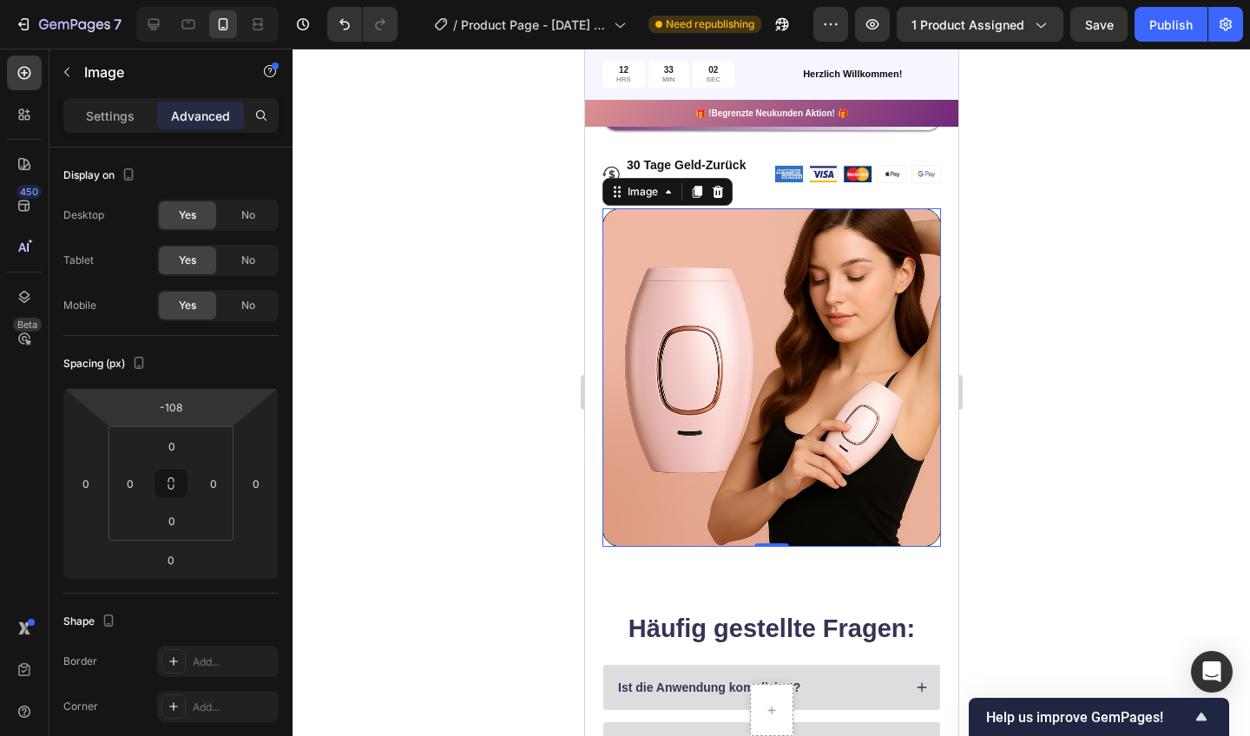
drag, startPoint x: 90, startPoint y: 258, endPoint x: 192, endPoint y: 396, distance: 171.4
click at [192, 0] on html "7 / Product Page - [DATE] 15:20:59 Need republishing Preview 1 product assigned…" at bounding box center [625, 0] width 1250 height 0
click at [343, 383] on div at bounding box center [772, 393] width 958 height 688
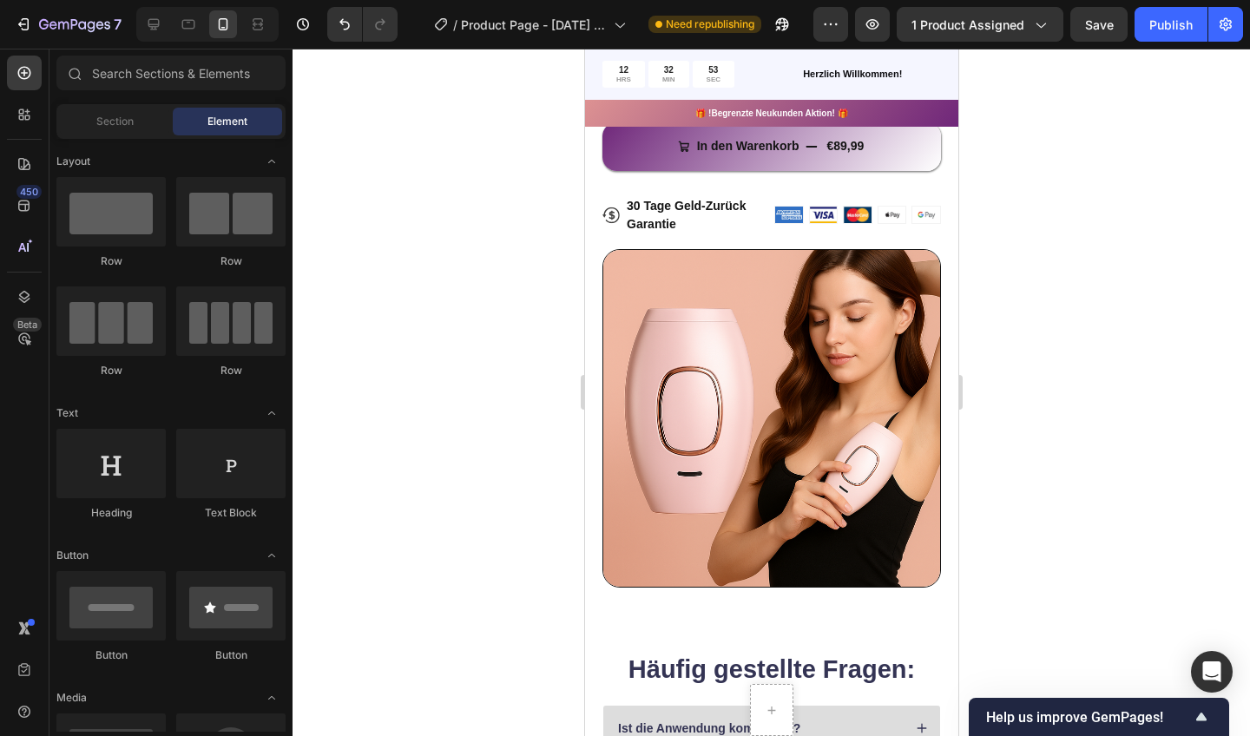
scroll to position [919, 0]
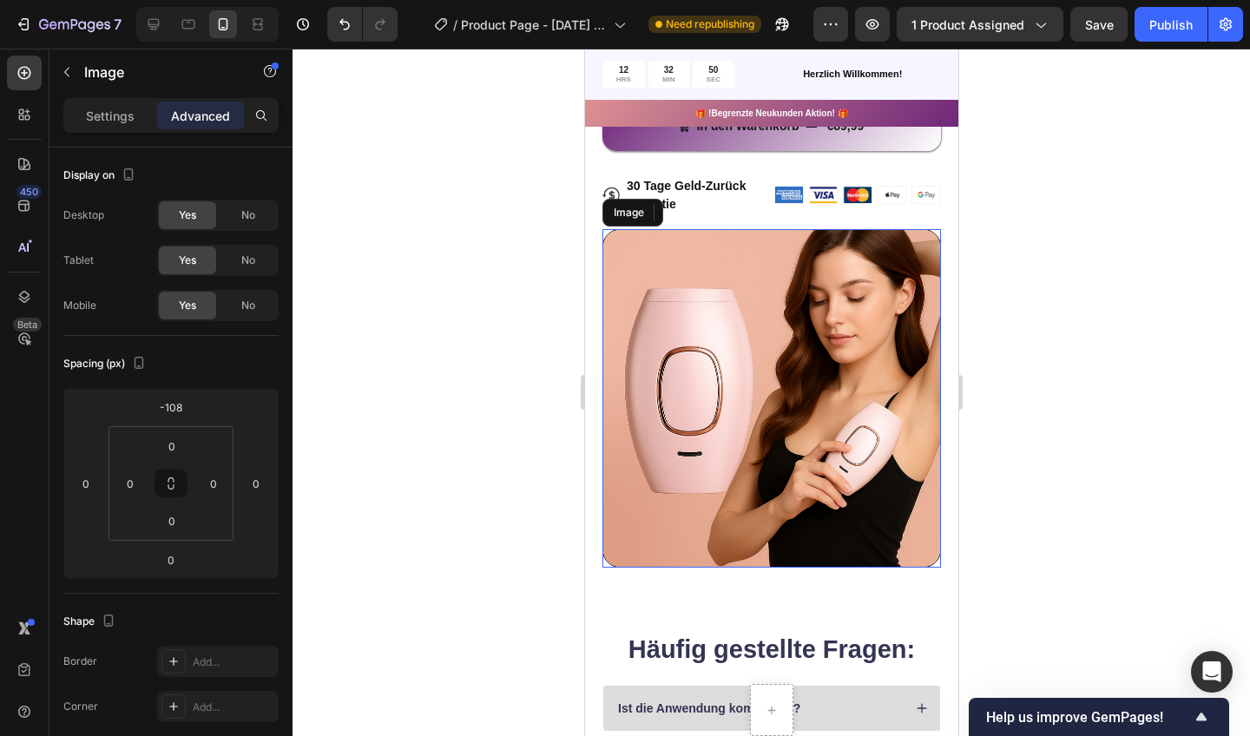
click at [622, 335] on img at bounding box center [771, 398] width 339 height 339
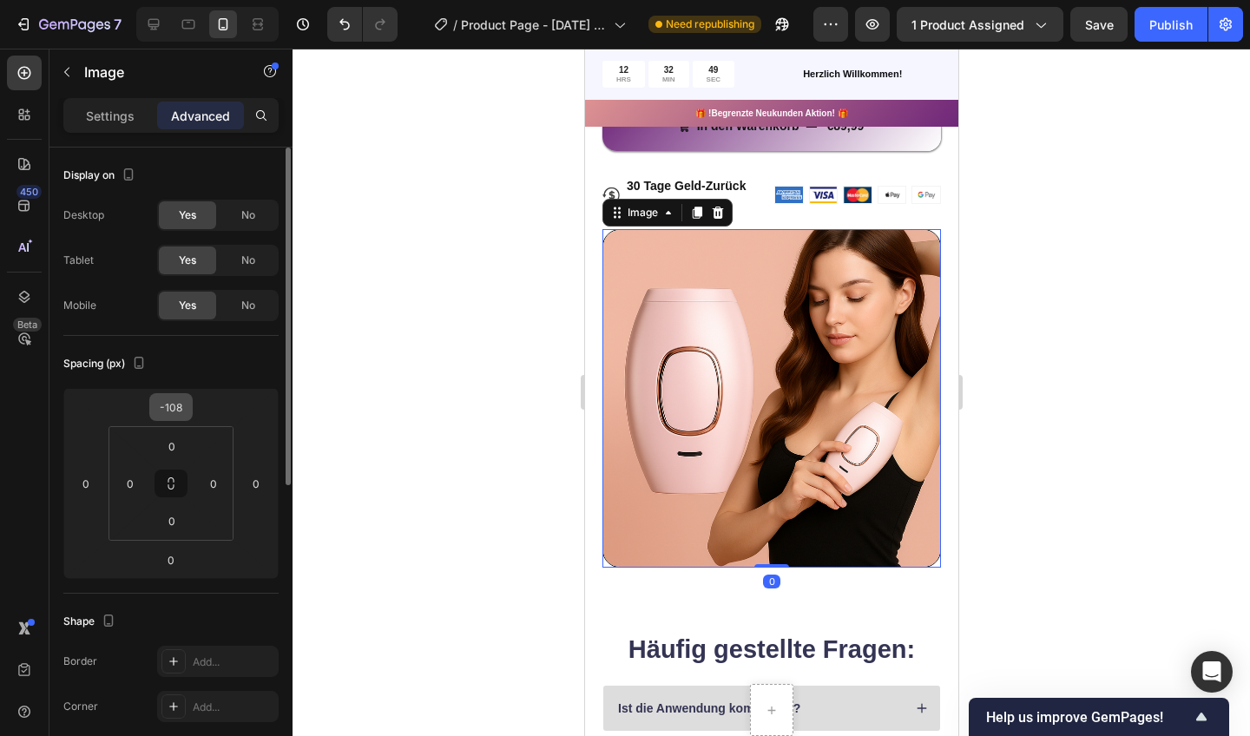
drag, startPoint x: 75, startPoint y: 154, endPoint x: 189, endPoint y: 408, distance: 279.0
click at [189, 408] on div "-108" at bounding box center [170, 407] width 43 height 28
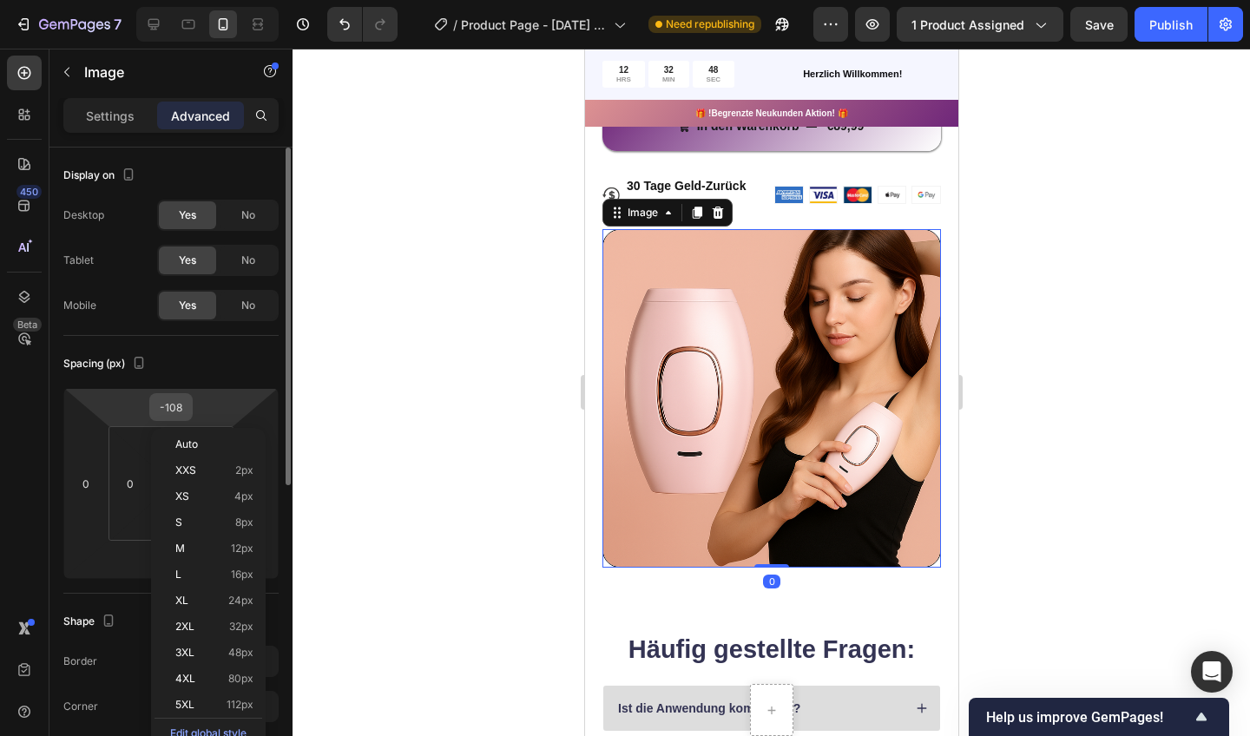
click at [190, 420] on div "-108" at bounding box center [170, 407] width 43 height 28
drag, startPoint x: 189, startPoint y: 408, endPoint x: 194, endPoint y: 392, distance: 16.5
click at [194, 0] on html "7 / Product Page - [DATE] 15:20:59 Need republishing Preview 1 product assigned…" at bounding box center [625, 0] width 1250 height 0
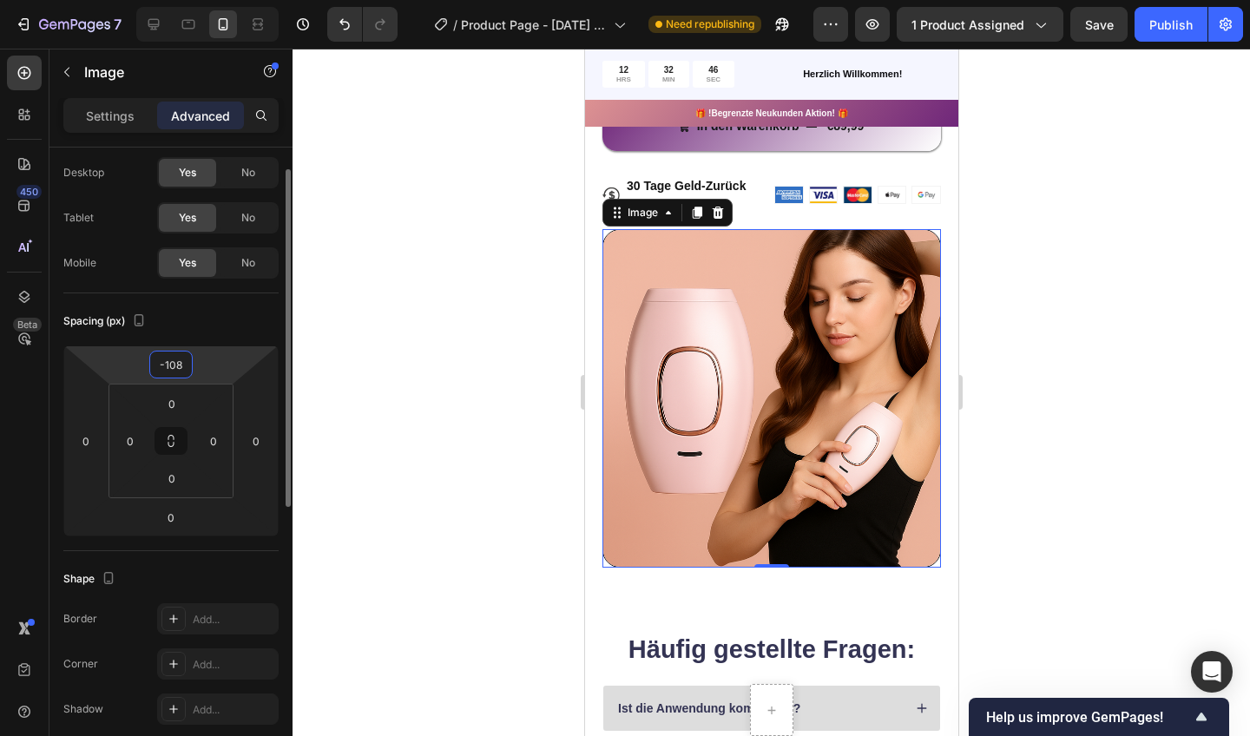
scroll to position [62, 0]
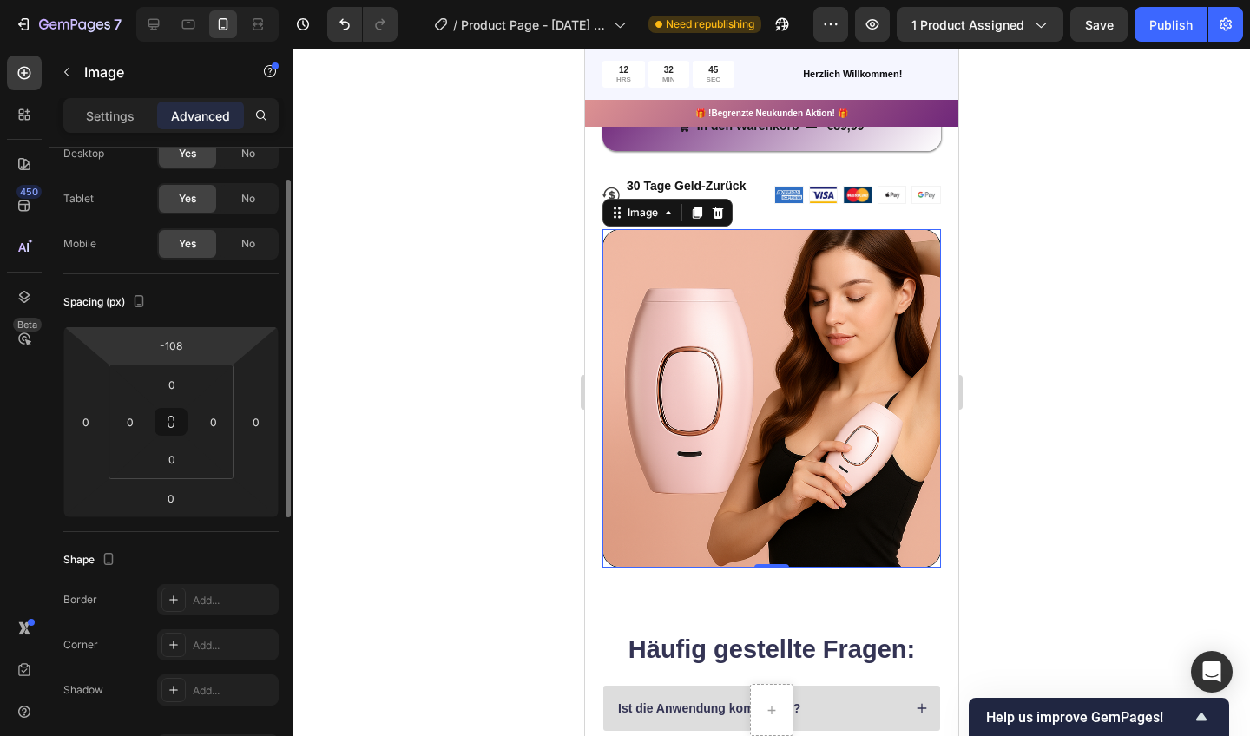
drag, startPoint x: 196, startPoint y: 403, endPoint x: 204, endPoint y: 355, distance: 48.4
click at [204, 0] on html "7 / Product Page - [DATE] 15:20:59 Need republishing Preview 1 product assigned…" at bounding box center [625, 0] width 1250 height 0
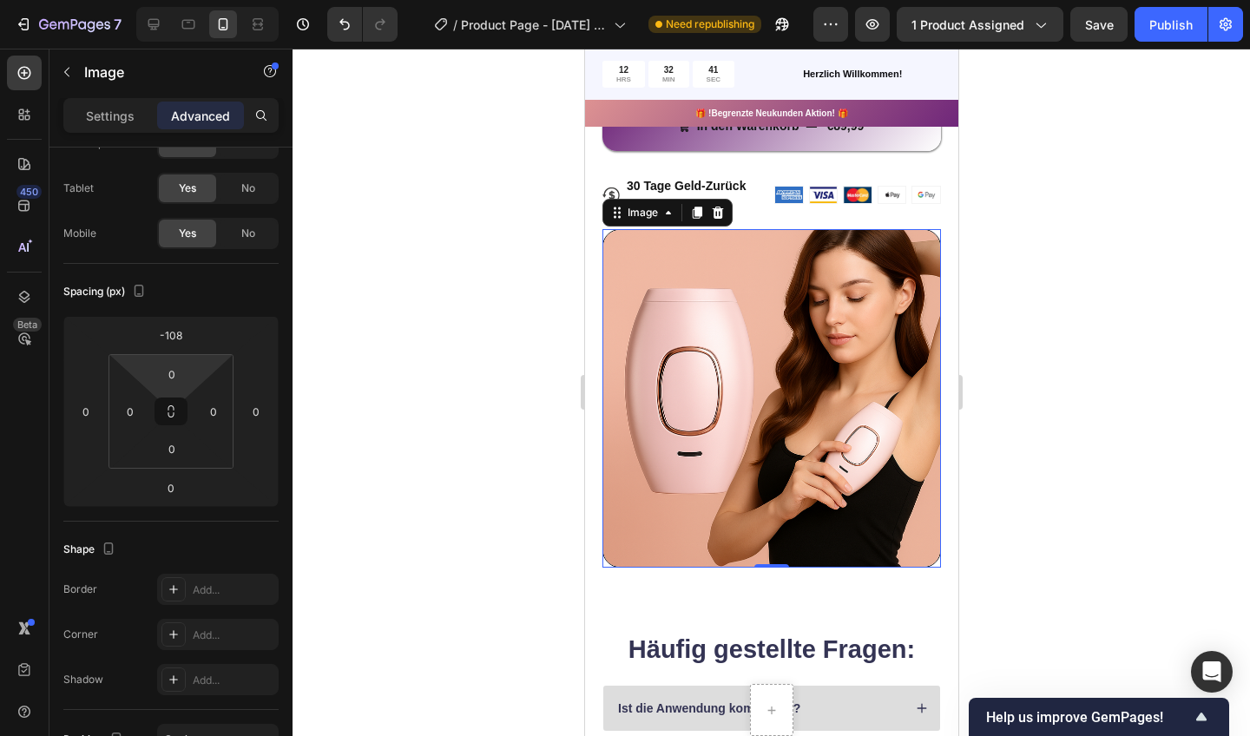
click at [194, 0] on html "7 / Product Page - [DATE] 15:20:59 Need republishing Preview 1 product assigned…" at bounding box center [625, 0] width 1250 height 0
click at [204, 0] on html "7 / Product Page - [DATE] 15:20:59 Need republishing Preview 1 product assigned…" at bounding box center [625, 0] width 1250 height 0
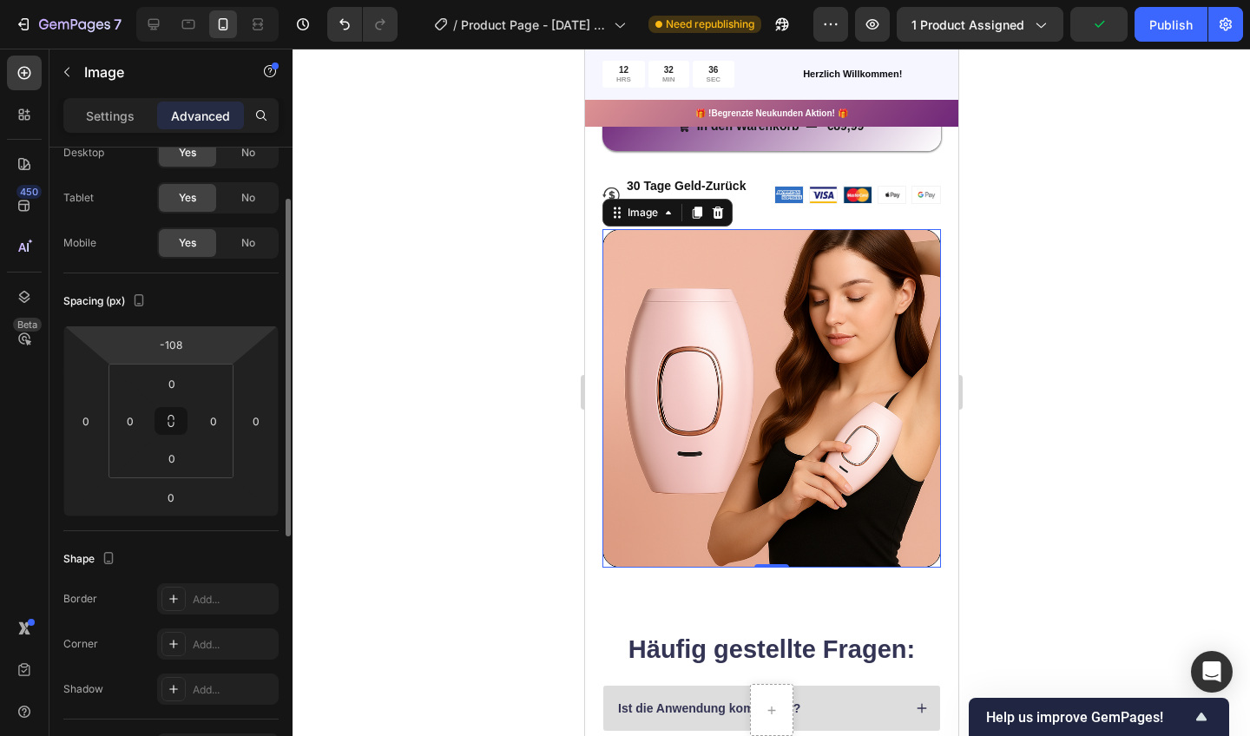
scroll to position [76, 0]
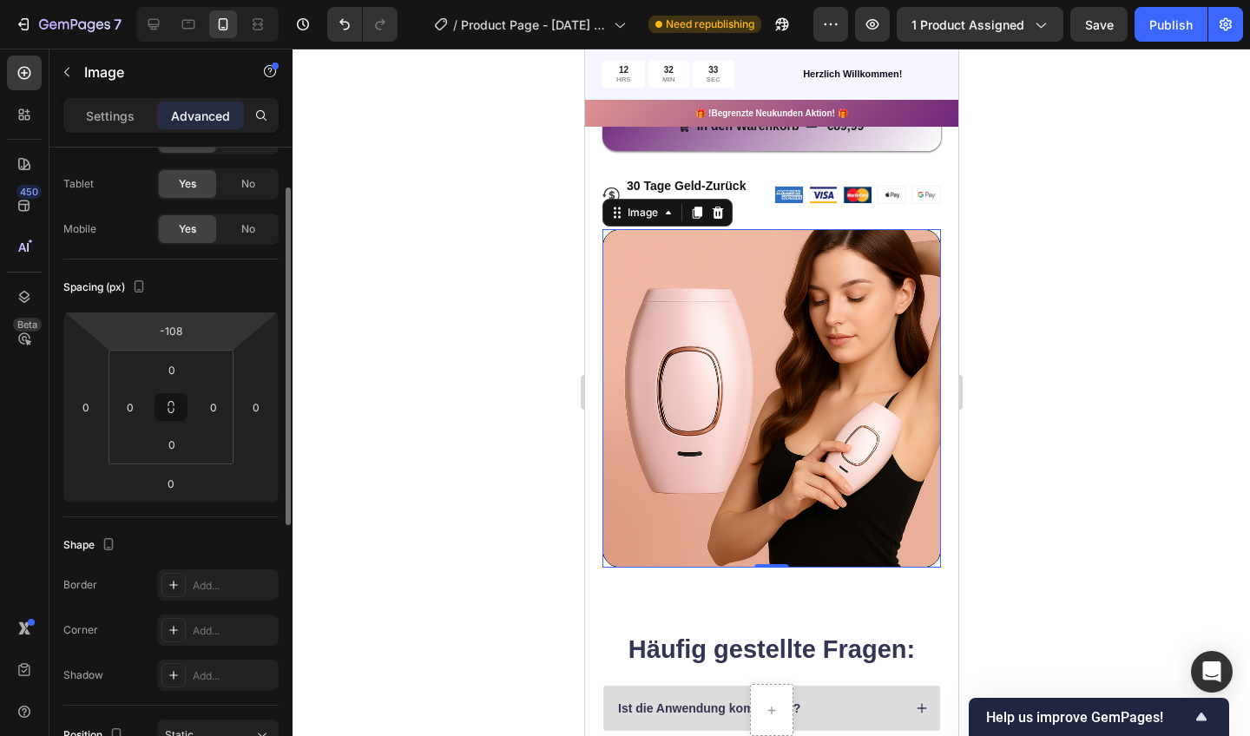
click at [175, 0] on html "7 / Product Page - [DATE] 15:20:59 Need republishing Preview 1 product assigned…" at bounding box center [625, 0] width 1250 height 0
click at [175, 335] on input "-108" at bounding box center [171, 331] width 35 height 26
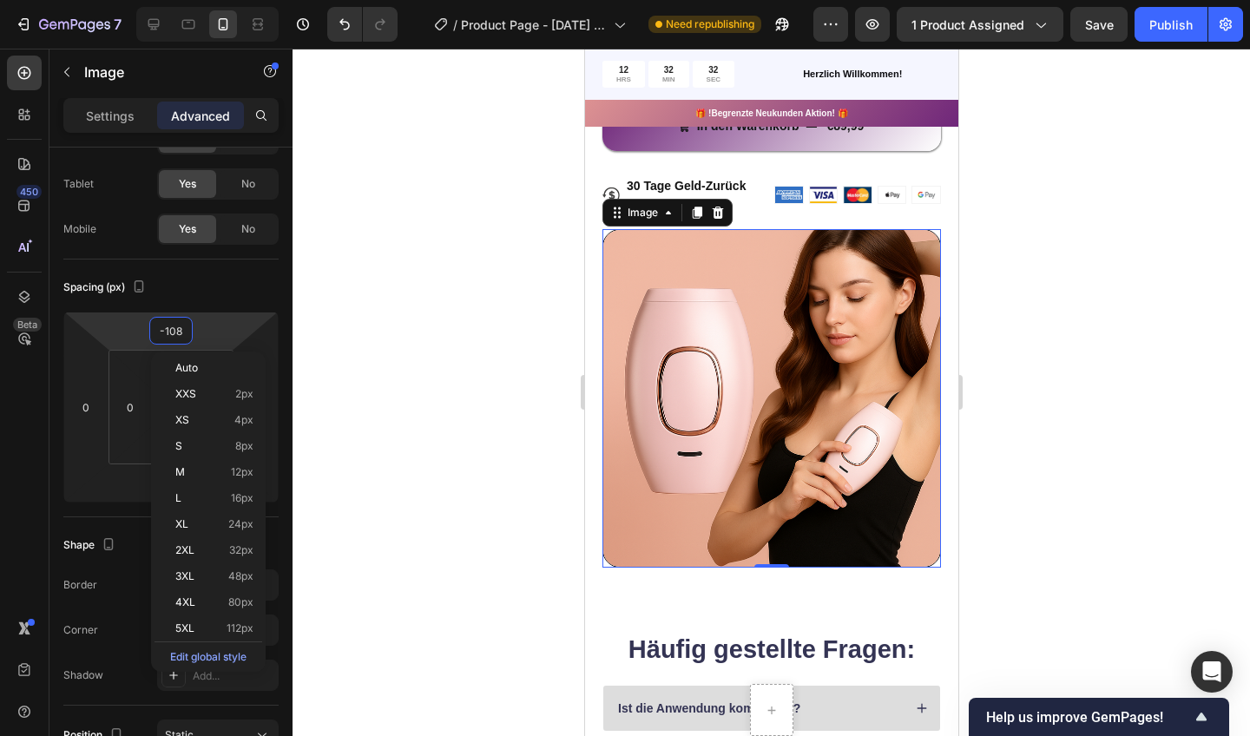
drag, startPoint x: 204, startPoint y: 339, endPoint x: 202, endPoint y: 331, distance: 8.9
click at [202, 0] on html "7 / Product Page - [DATE] 15:20:59 Need republishing Preview 1 product assigned…" at bounding box center [625, 0] width 1250 height 0
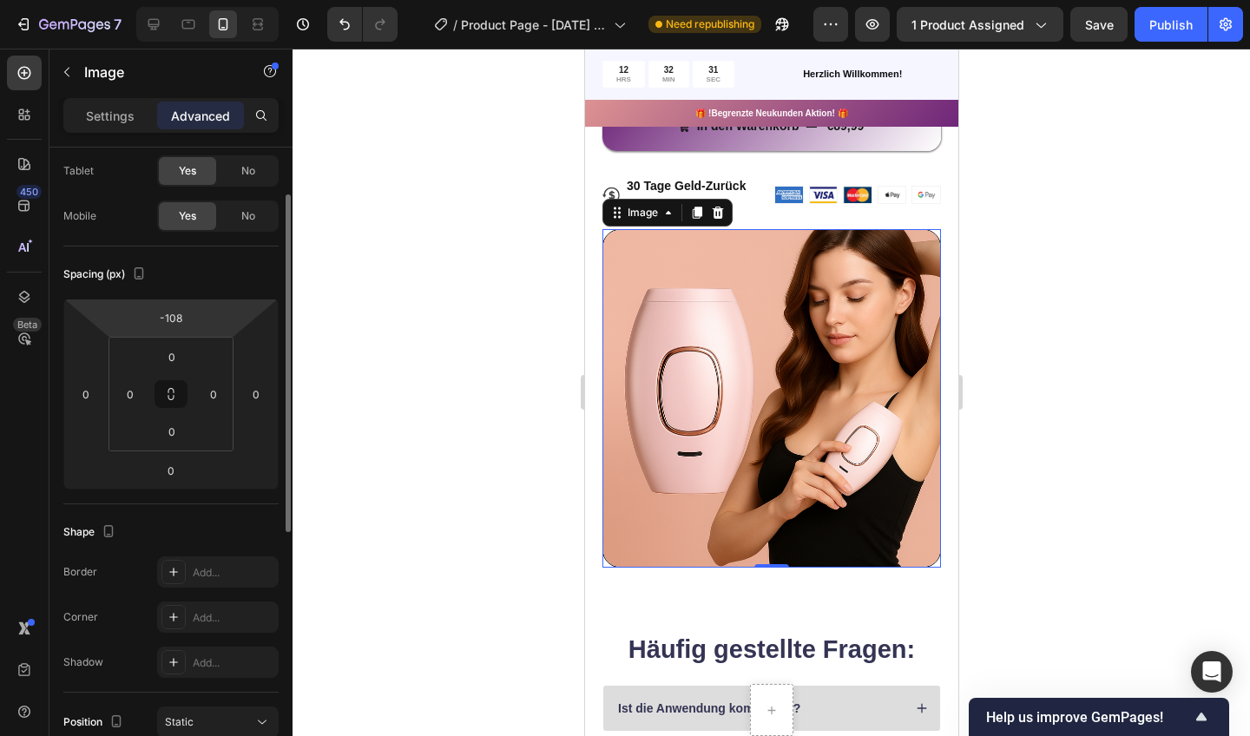
scroll to position [91, 0]
drag, startPoint x: 205, startPoint y: 331, endPoint x: 184, endPoint y: 287, distance: 48.9
click at [184, 0] on html "7 / Product Page - [DATE] 15:20:59 Need republishing Preview 1 product assigned…" at bounding box center [625, 0] width 1250 height 0
drag, startPoint x: 184, startPoint y: 287, endPoint x: 185, endPoint y: 271, distance: 15.7
click at [185, 271] on div "Spacing (px)" at bounding box center [170, 273] width 215 height 28
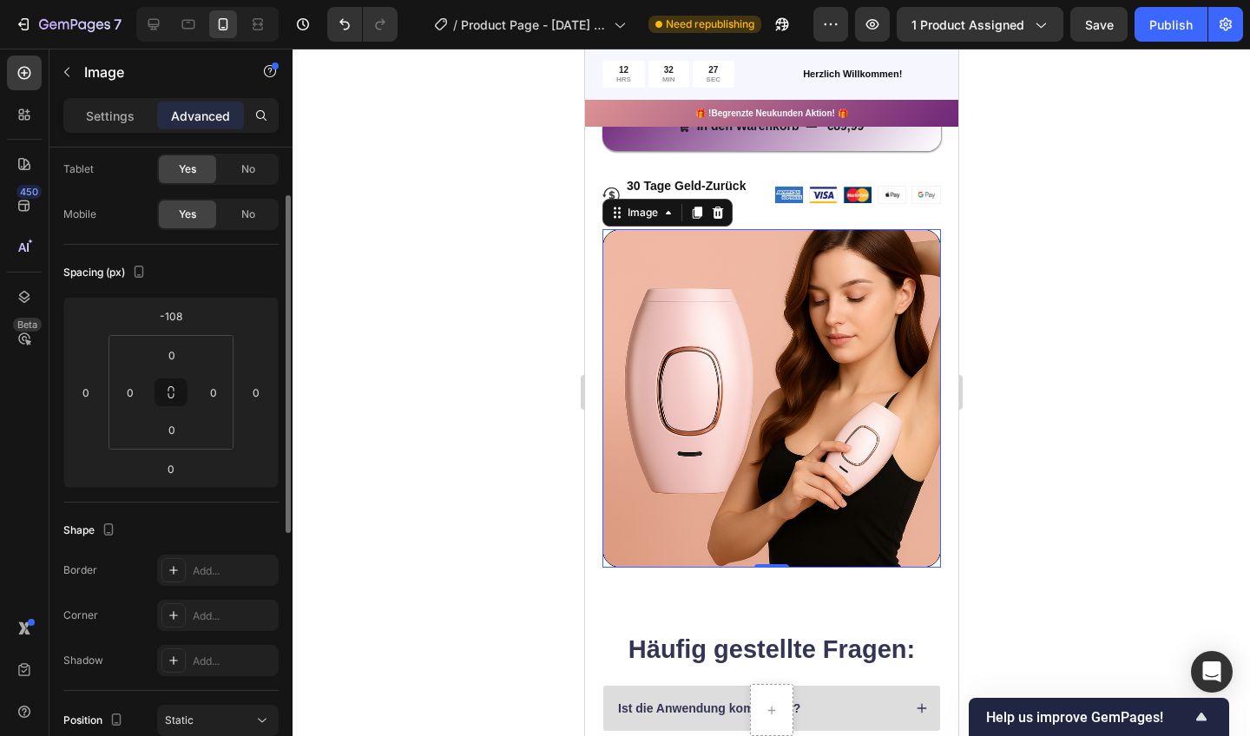
click at [175, 295] on div "Spacing (px) -108 0 0 0 0 0 0 0" at bounding box center [170, 374] width 215 height 258
click at [175, 304] on input "-108" at bounding box center [171, 316] width 35 height 26
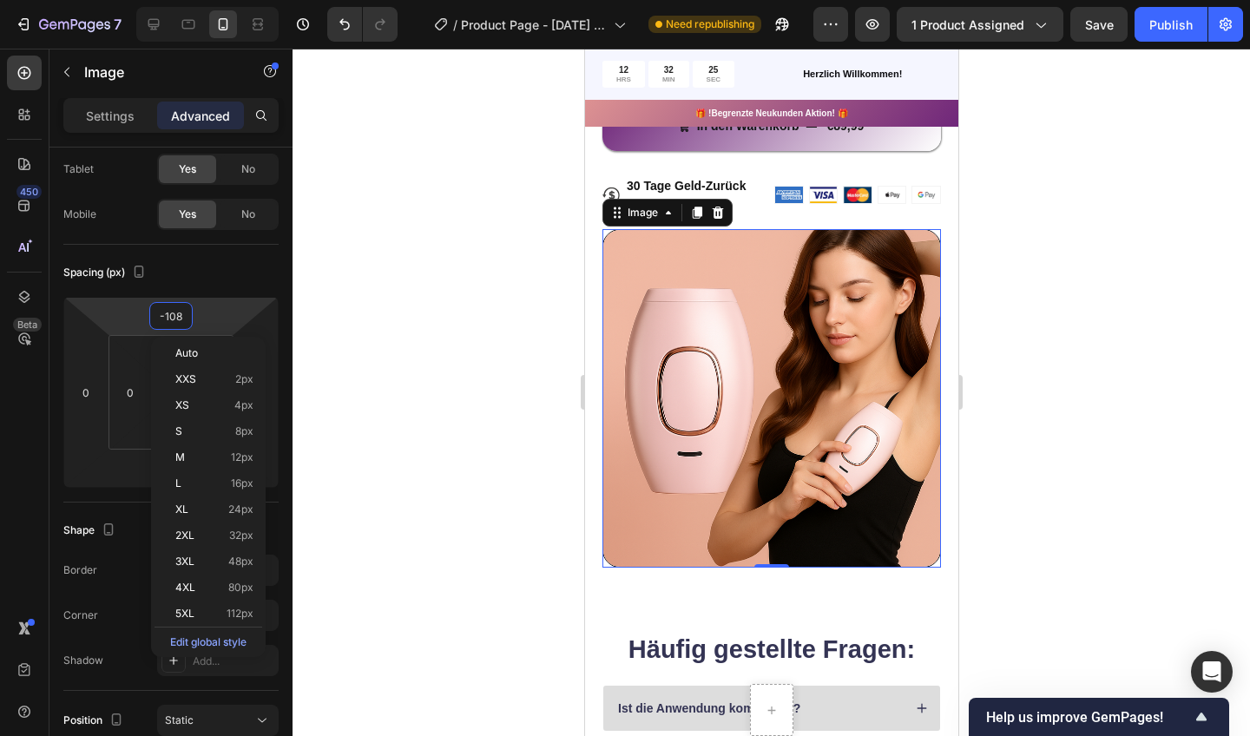
drag, startPoint x: 185, startPoint y: 271, endPoint x: 377, endPoint y: 299, distance: 193.9
click at [377, 299] on div at bounding box center [772, 393] width 958 height 688
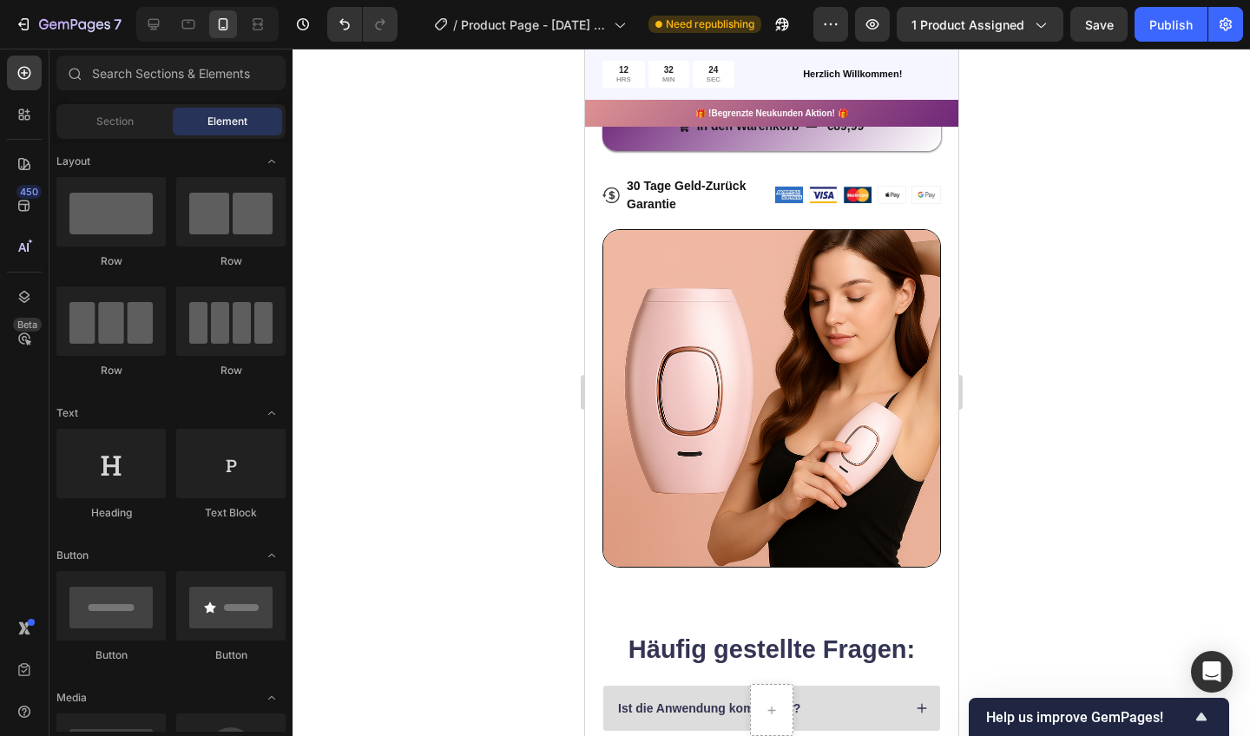
drag, startPoint x: 961, startPoint y: 347, endPoint x: 680, endPoint y: 326, distance: 282.1
click at [680, 326] on img at bounding box center [771, 398] width 339 height 339
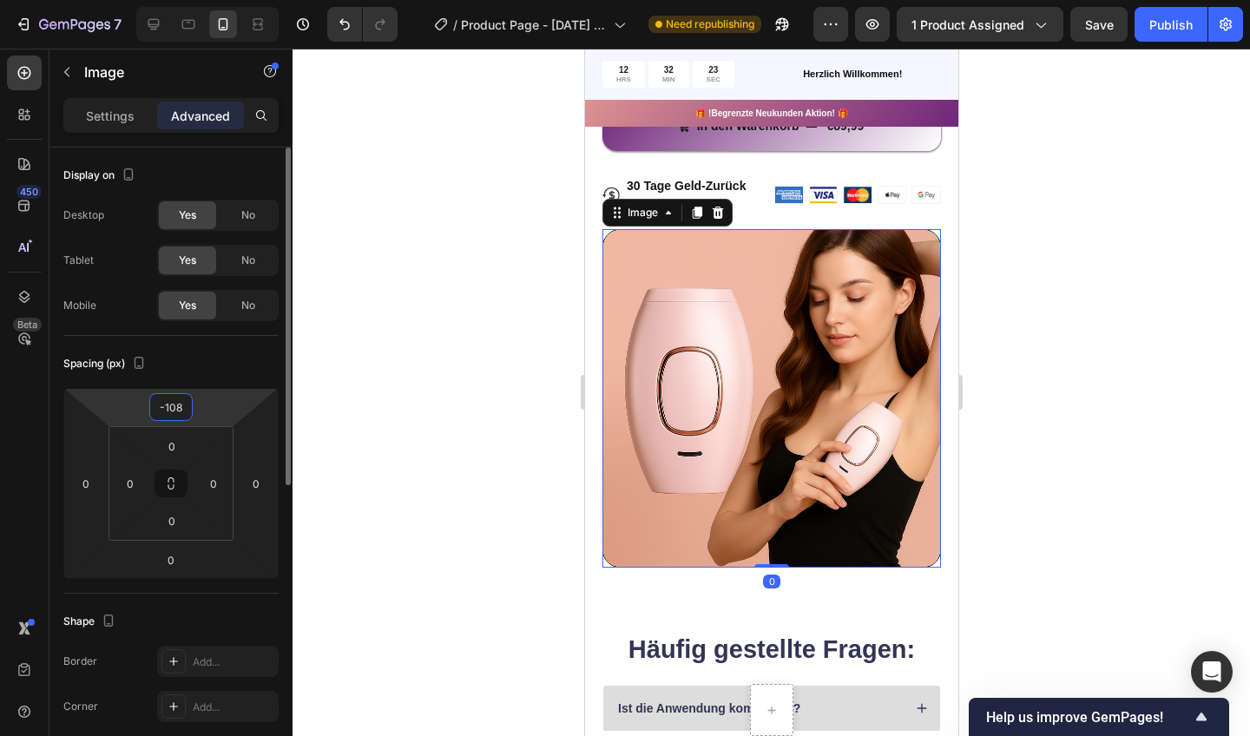
drag, startPoint x: 96, startPoint y: 277, endPoint x: 181, endPoint y: 417, distance: 164.1
click at [181, 417] on input "-108" at bounding box center [171, 407] width 35 height 26
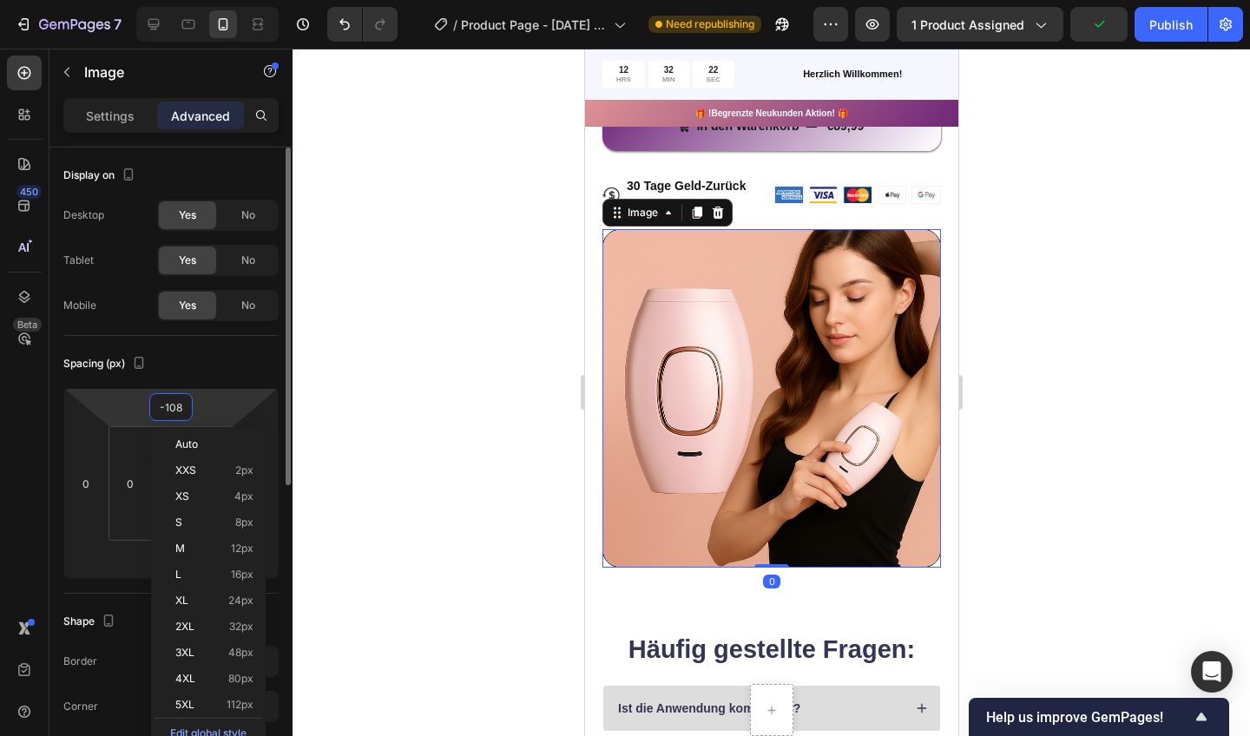
click at [197, 0] on html "7 / Product Page - [DATE] 15:20:59 Need republishing Preview 1 product assigned…" at bounding box center [625, 0] width 1250 height 0
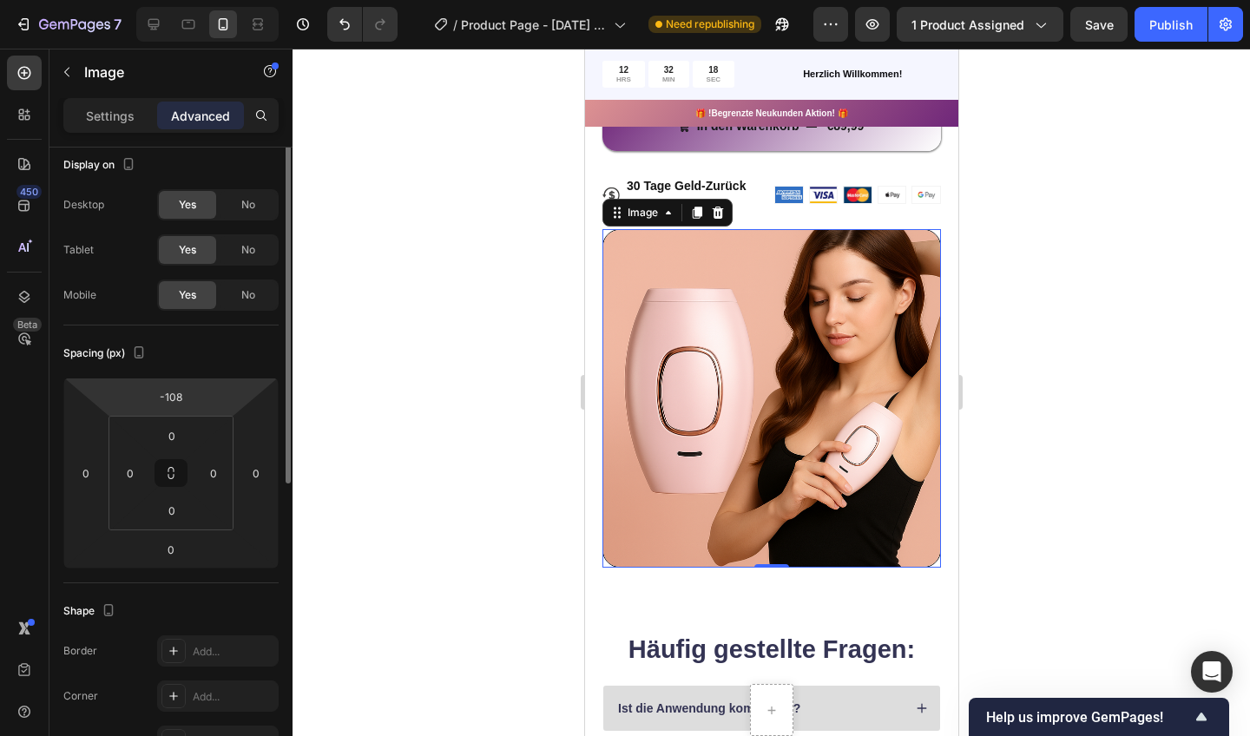
scroll to position [0, 0]
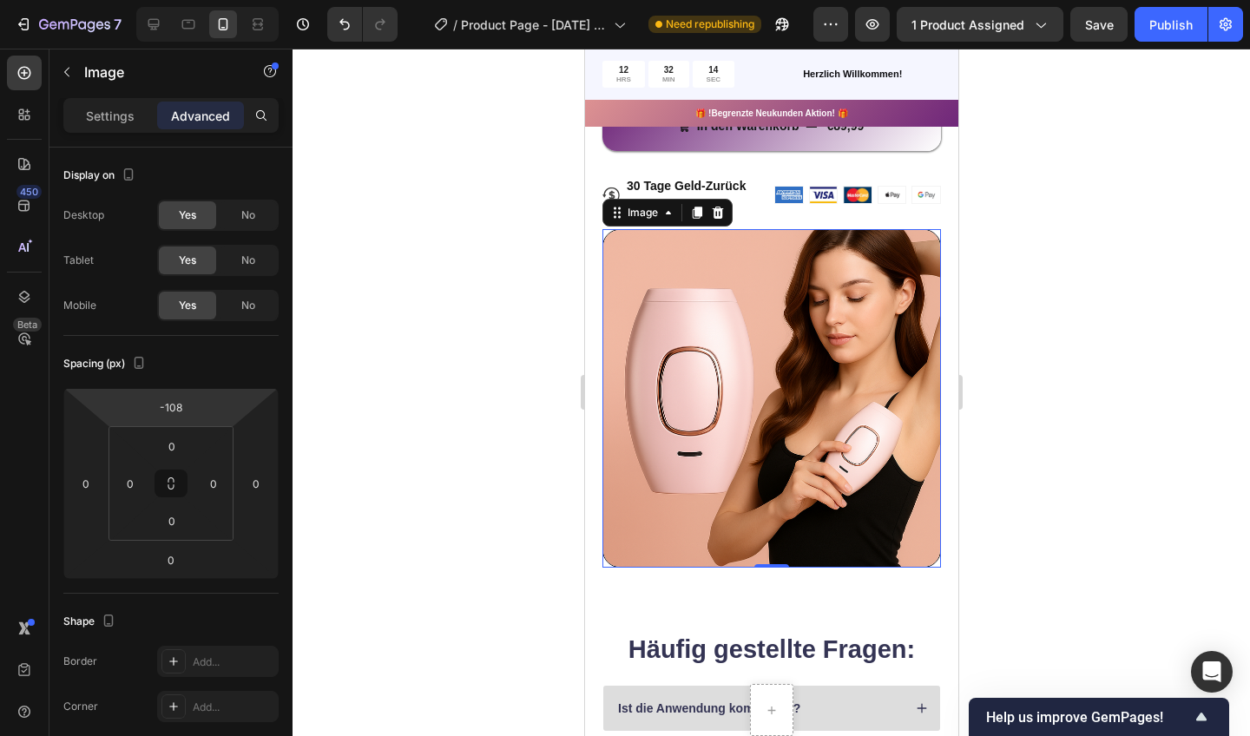
drag, startPoint x: 198, startPoint y: 415, endPoint x: 181, endPoint y: 548, distance: 133.9
click at [181, 0] on html "7 / Product Page - [DATE] 15:20:59 Need republishing Preview 1 product assigned…" at bounding box center [625, 0] width 1250 height 0
click at [194, 0] on html "7 / Product Page - [DATE] 15:20:59 Need republishing Preview 1 product assigned…" at bounding box center [625, 0] width 1250 height 0
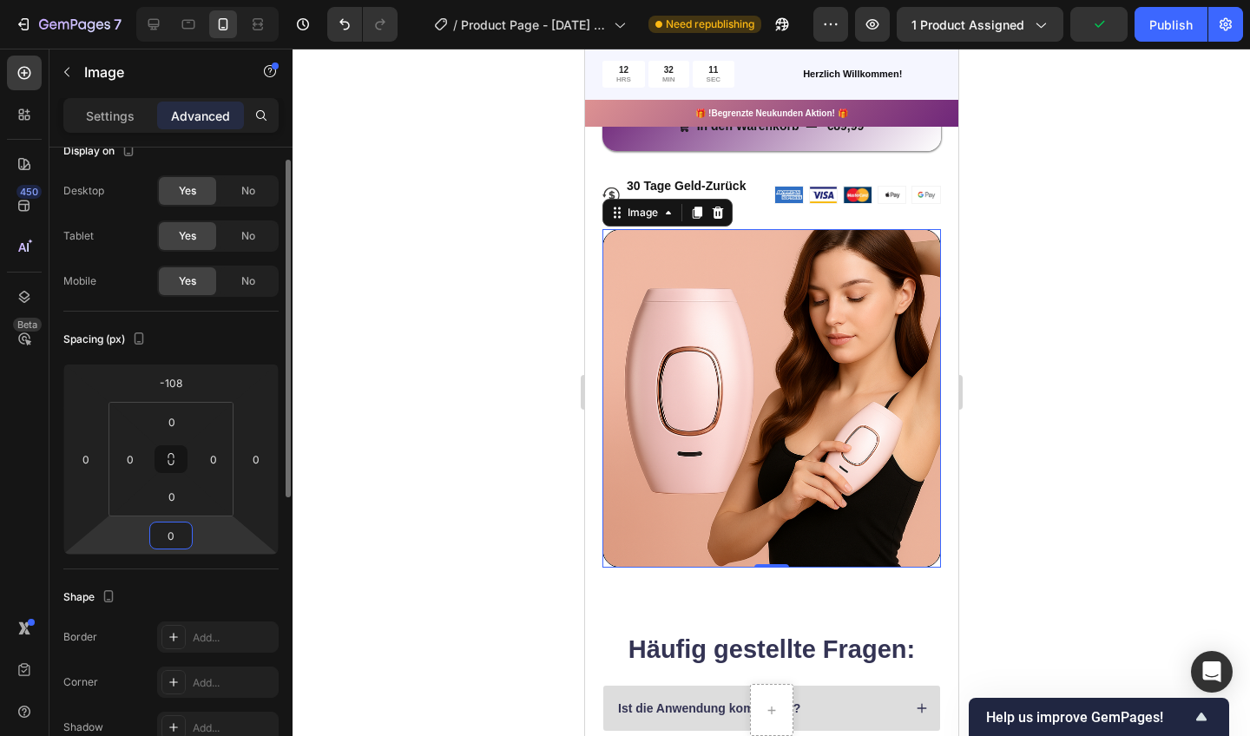
scroll to position [16, 0]
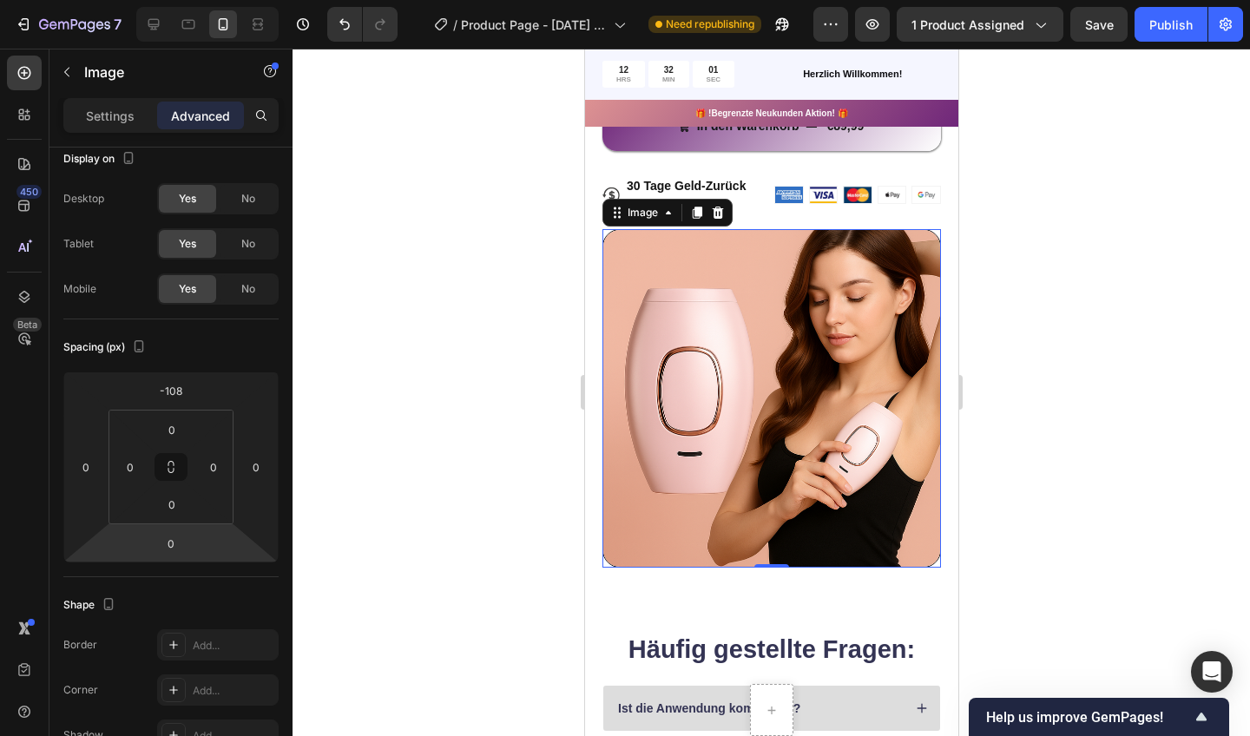
click at [215, 0] on html "7 / Product Page - [DATE] 15:20:59 Need republishing Preview 1 product assigned…" at bounding box center [625, 0] width 1250 height 0
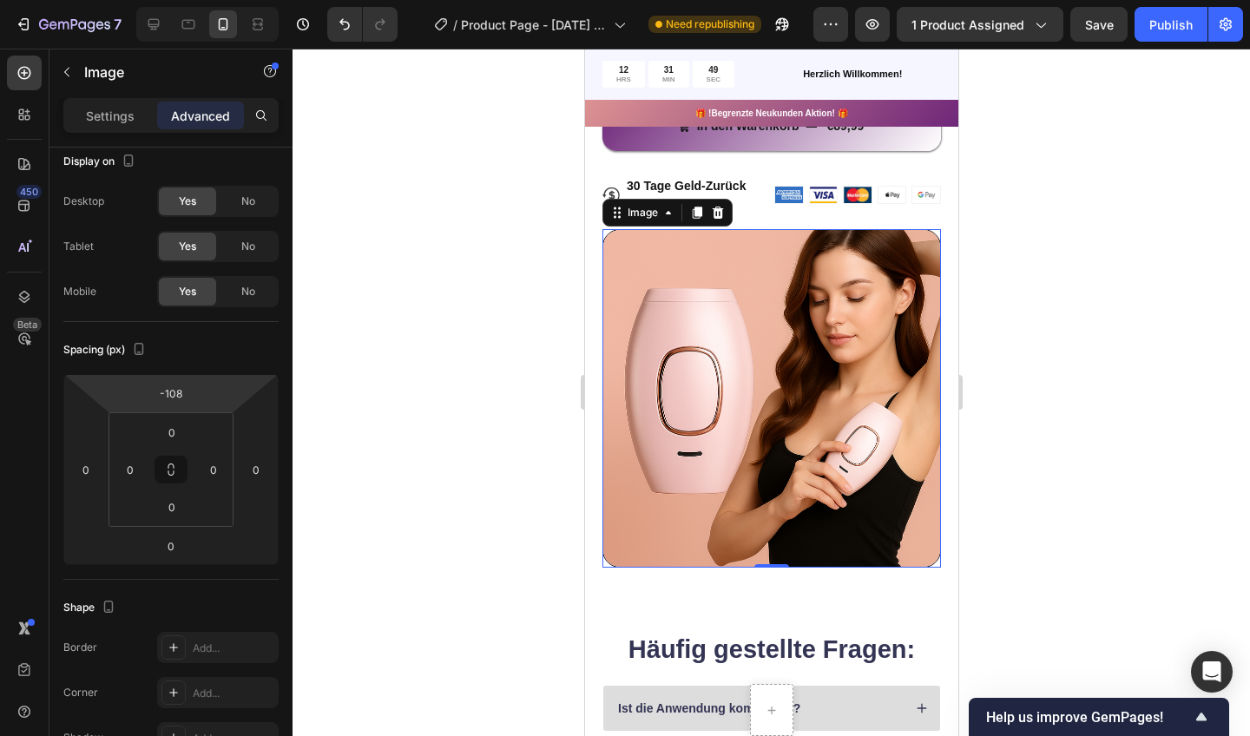
click at [209, 0] on html "7 / Product Page - [DATE] 15:20:59 Need republishing Preview 1 product assigned…" at bounding box center [625, 0] width 1250 height 0
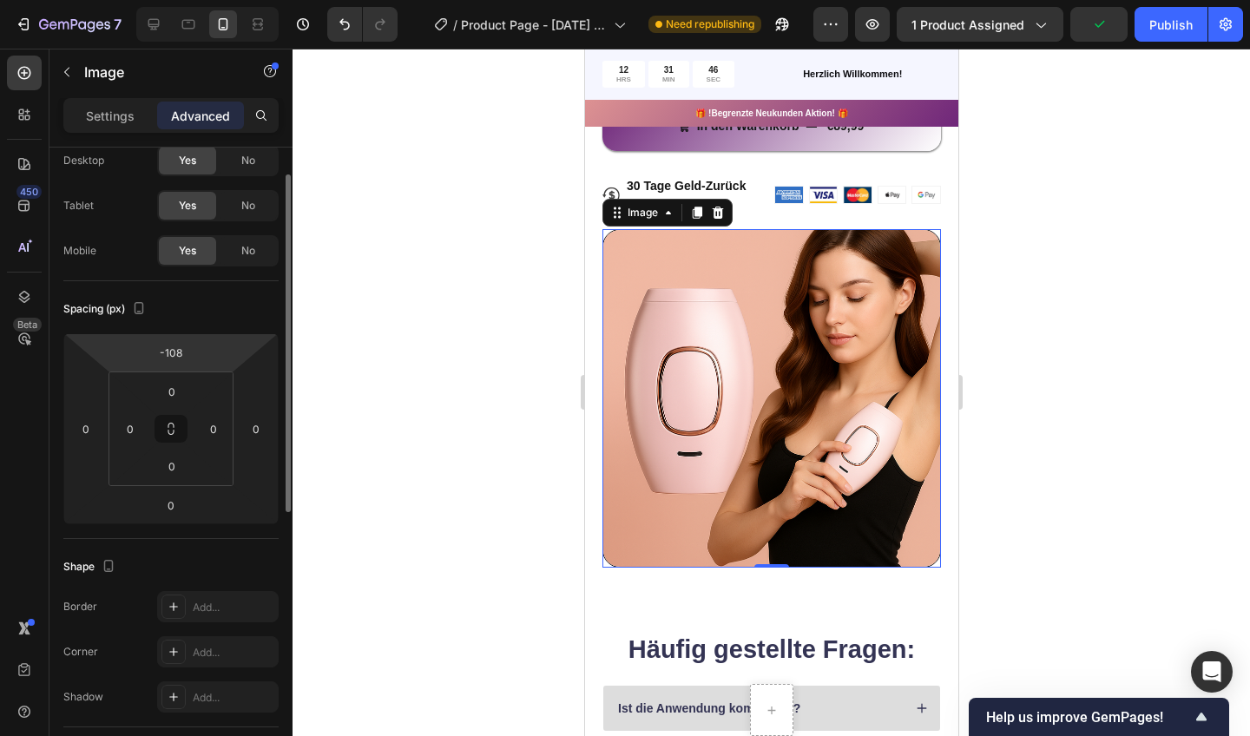
scroll to position [60, 0]
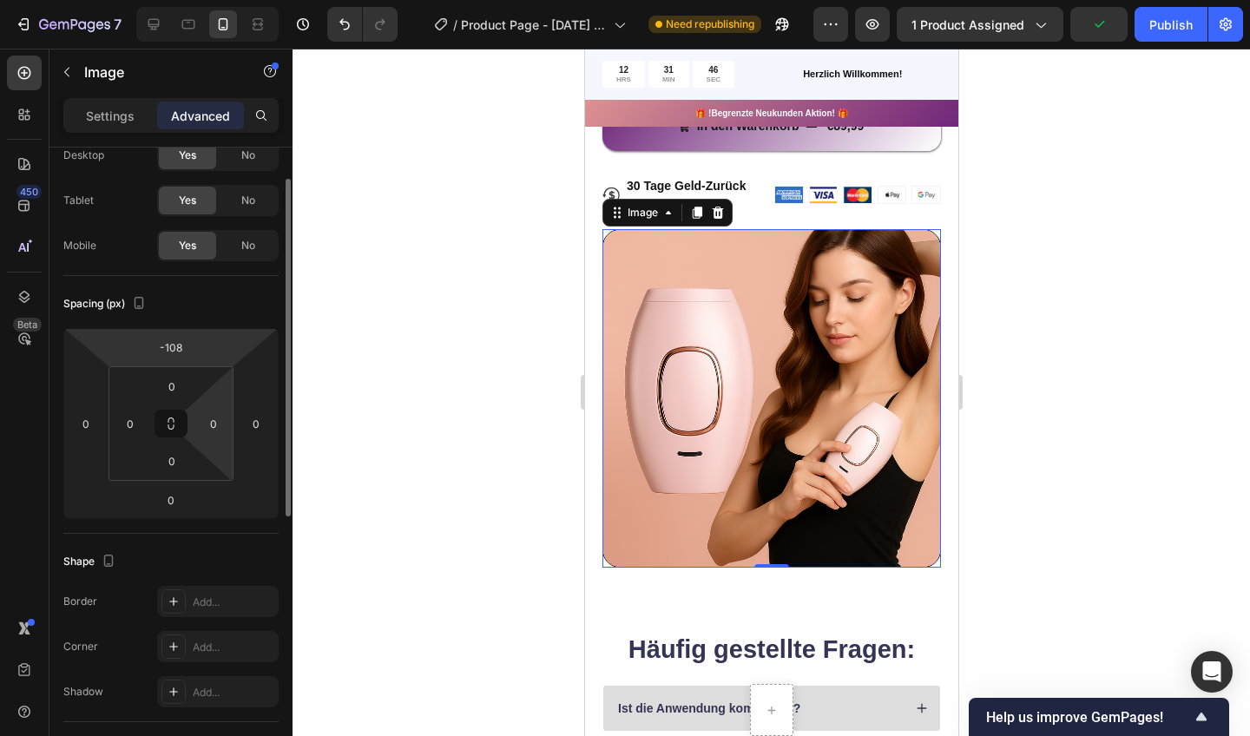
click at [208, 0] on html "7 / Product Page - [DATE] 15:20:59 Need republishing Preview 1 product assigned…" at bounding box center [625, 0] width 1250 height 0
click at [194, 0] on html "7 / Product Page - [DATE] 15:20:59 Need republishing Preview 1 product assigned…" at bounding box center [625, 0] width 1250 height 0
click at [223, 0] on html "7 / Product Page - [DATE] 15:20:59 Need republishing Preview 1 product assigned…" at bounding box center [625, 0] width 1250 height 0
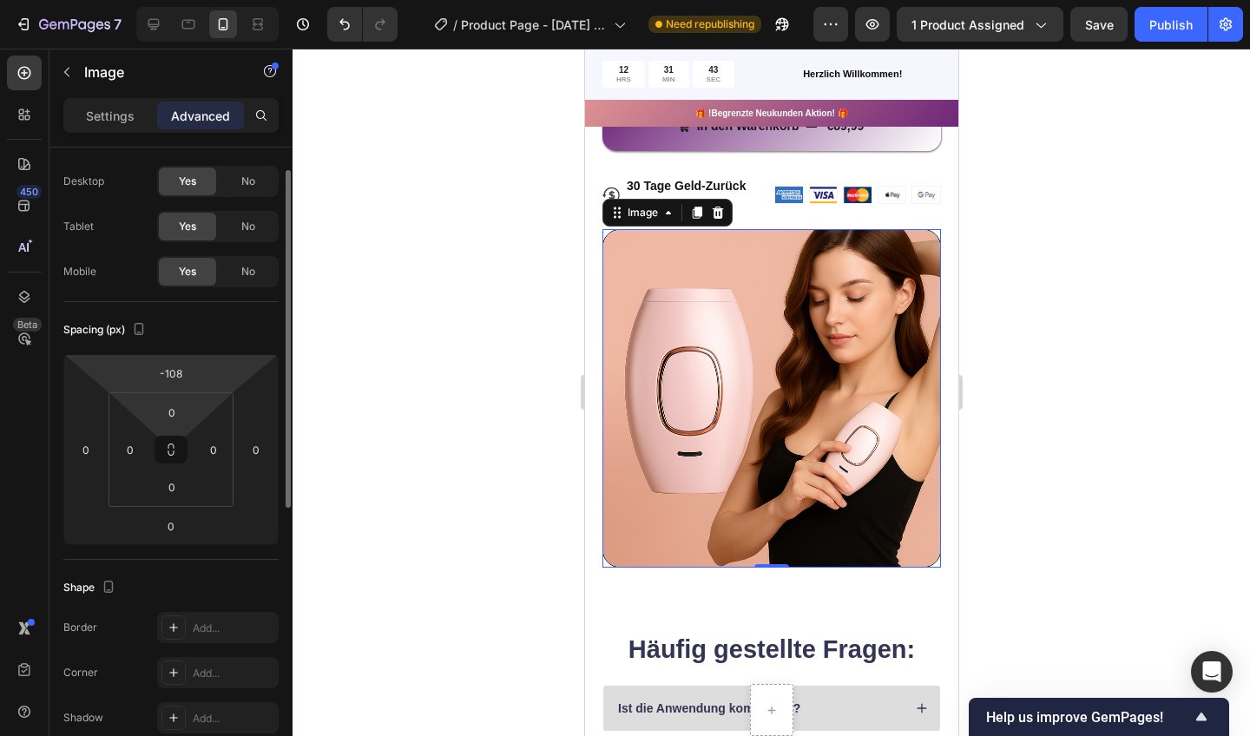
scroll to position [27, 0]
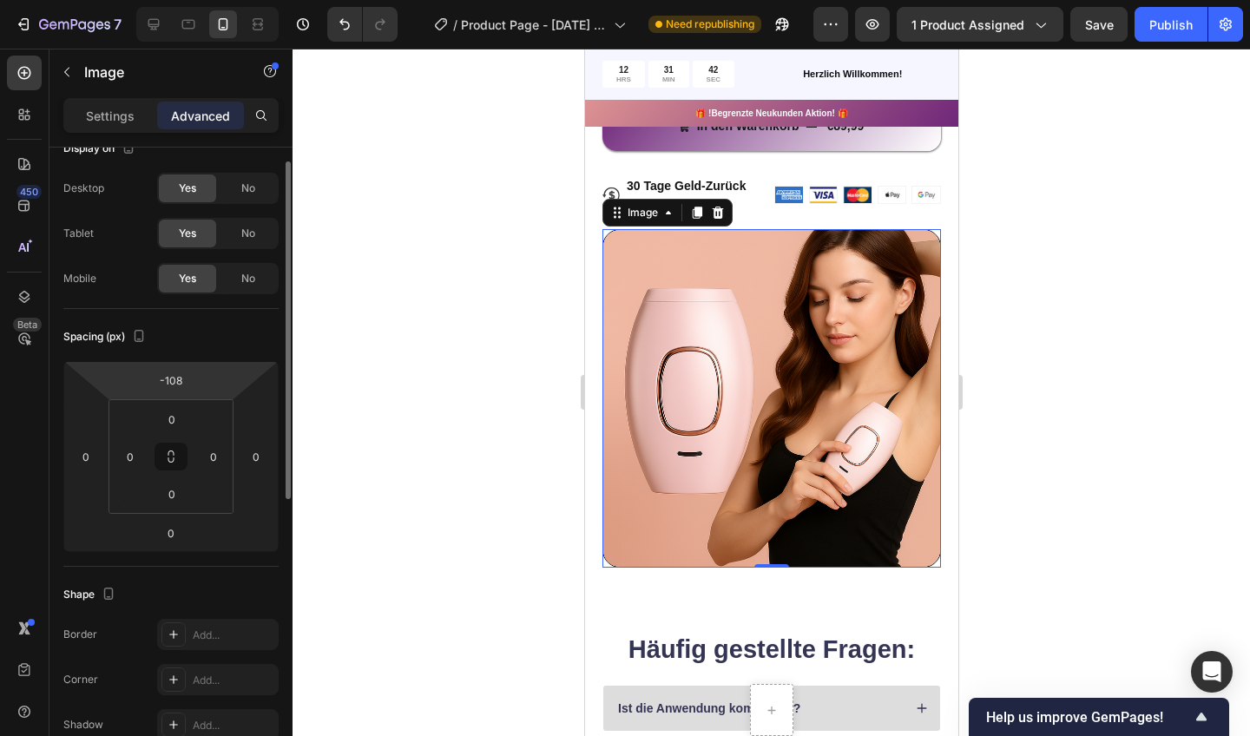
click at [224, 0] on html "7 / Product Page - [DATE] 15:20:59 Need republishing Preview 1 product assigned…" at bounding box center [625, 0] width 1250 height 0
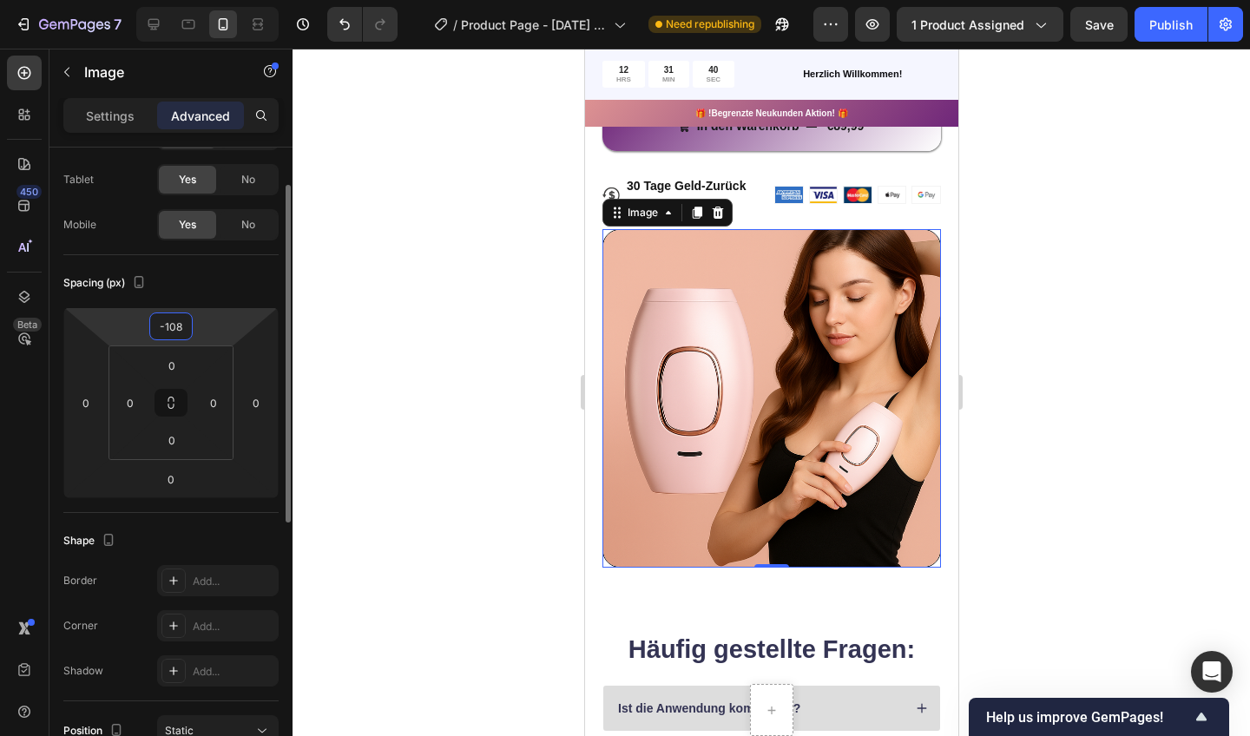
scroll to position [77, 0]
drag, startPoint x: 224, startPoint y: 361, endPoint x: 358, endPoint y: 356, distance: 133.8
click at [358, 356] on div at bounding box center [772, 393] width 958 height 688
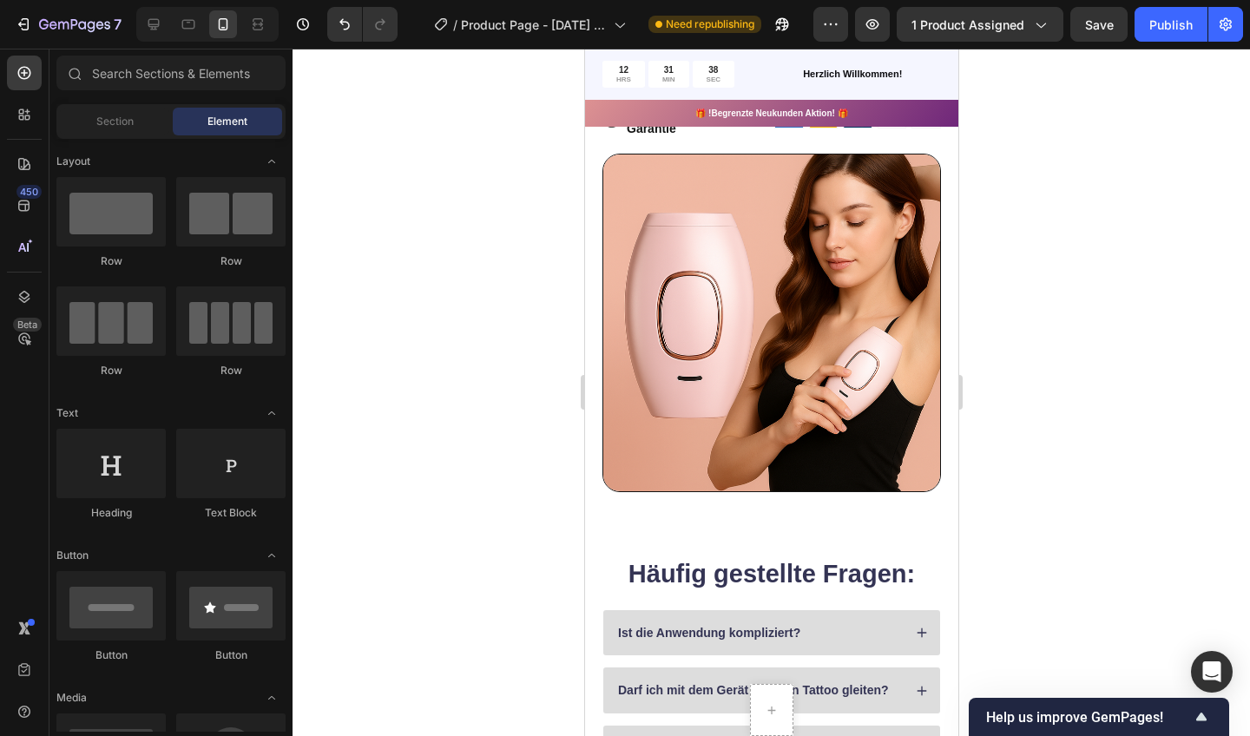
scroll to position [1002, 0]
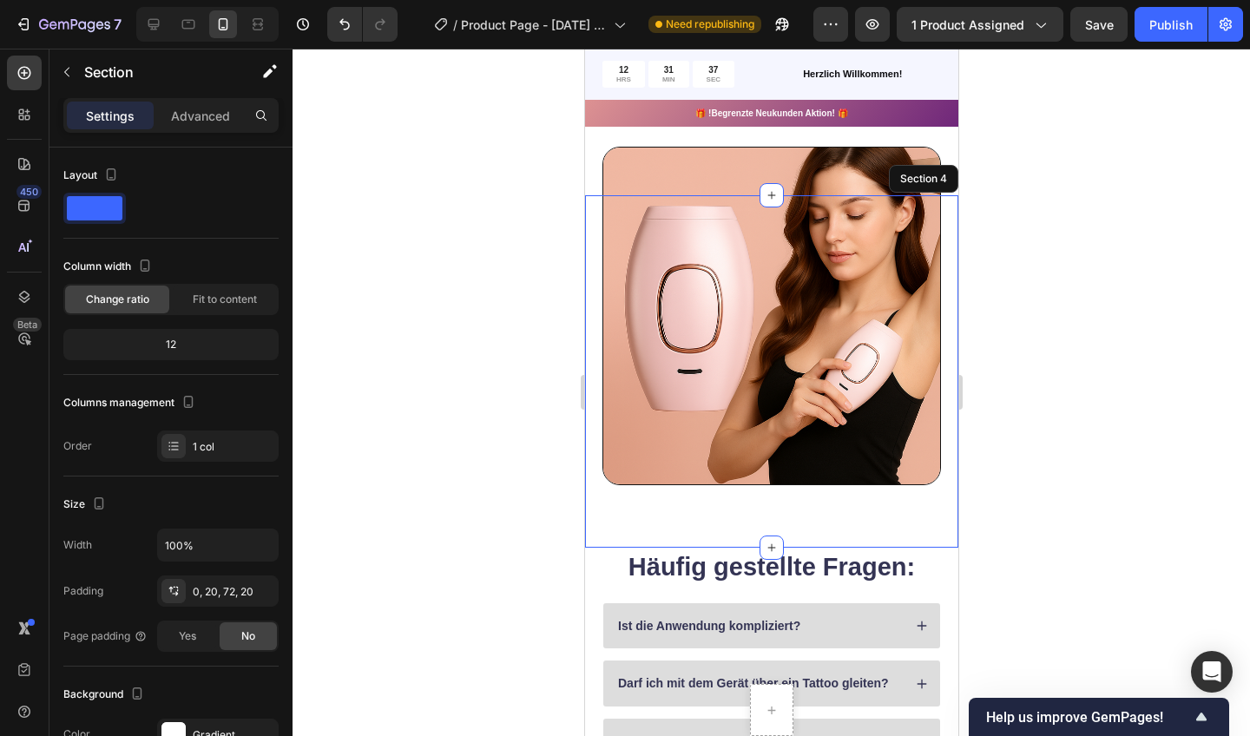
click at [781, 533] on div "Text Block Row Row Row Row Image Row Row Section 4" at bounding box center [770, 371] width 373 height 352
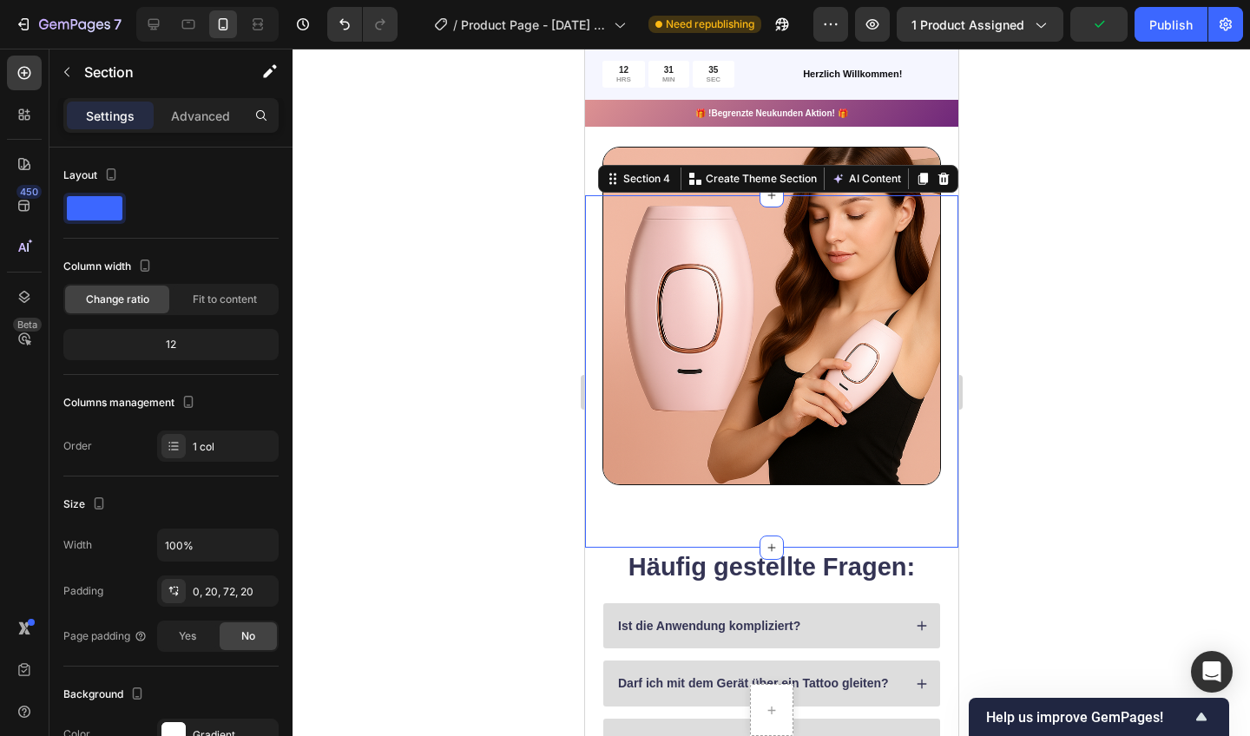
click at [933, 572] on h2 "Häufig gestellte Fragen:" at bounding box center [771, 568] width 339 height 36
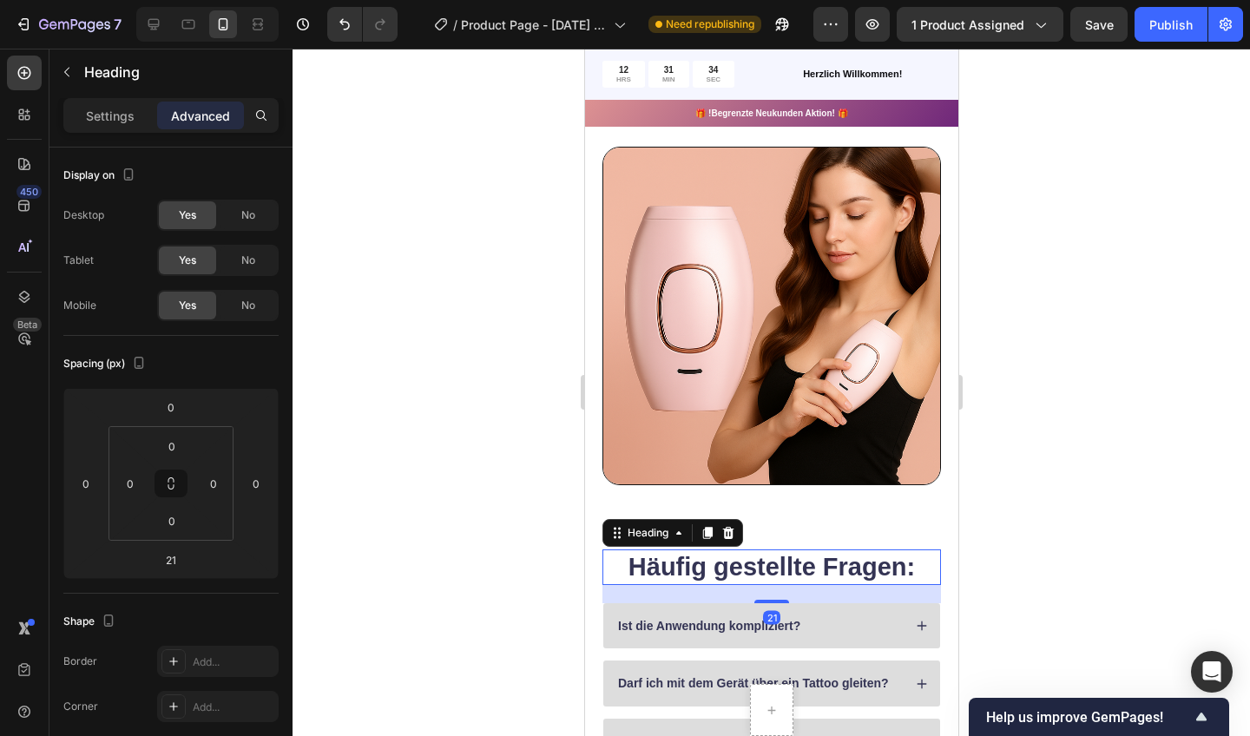
drag, startPoint x: 769, startPoint y: 480, endPoint x: 944, endPoint y: 577, distance: 199.8
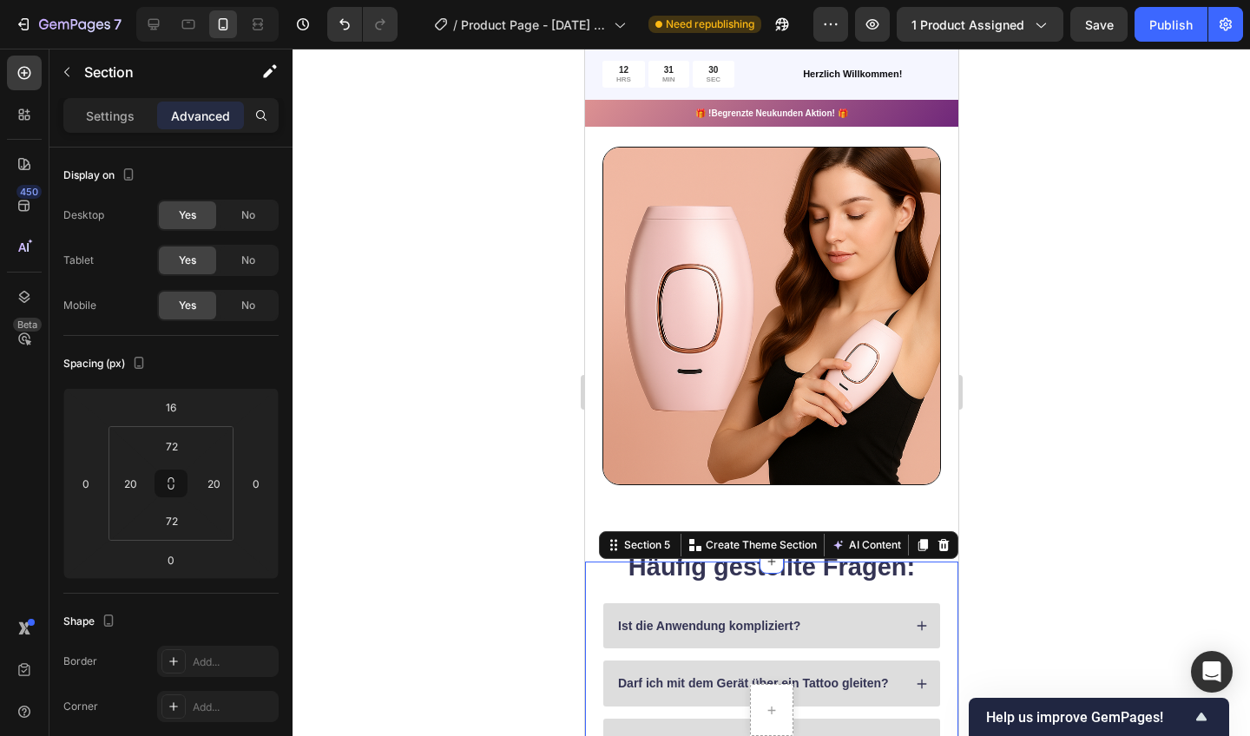
click at [184, 0] on html "7 / Product Page - [DATE] 15:20:59 Need republishing Preview 1 product assigned…" at bounding box center [625, 0] width 1250 height 0
click at [193, 0] on html "7 / Product Page - [DATE] 15:20:59 Need republishing Preview 1 product assigned…" at bounding box center [625, 0] width 1250 height 0
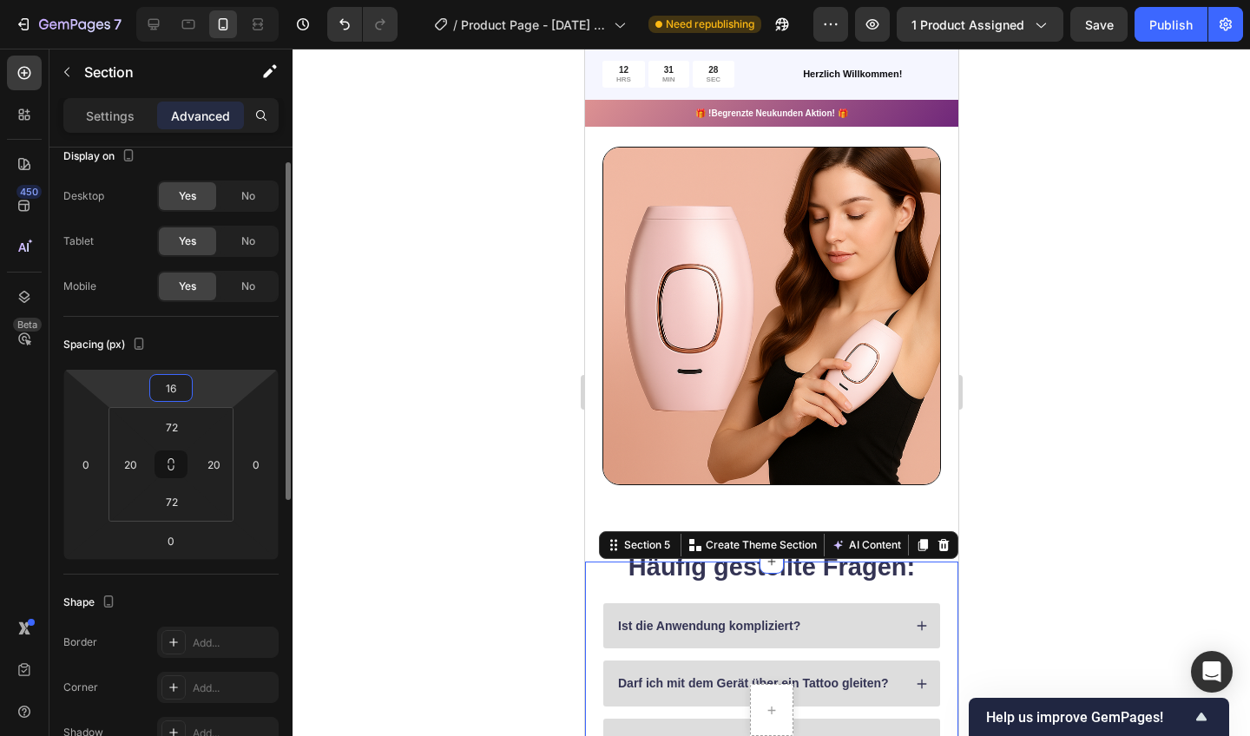
scroll to position [0, 0]
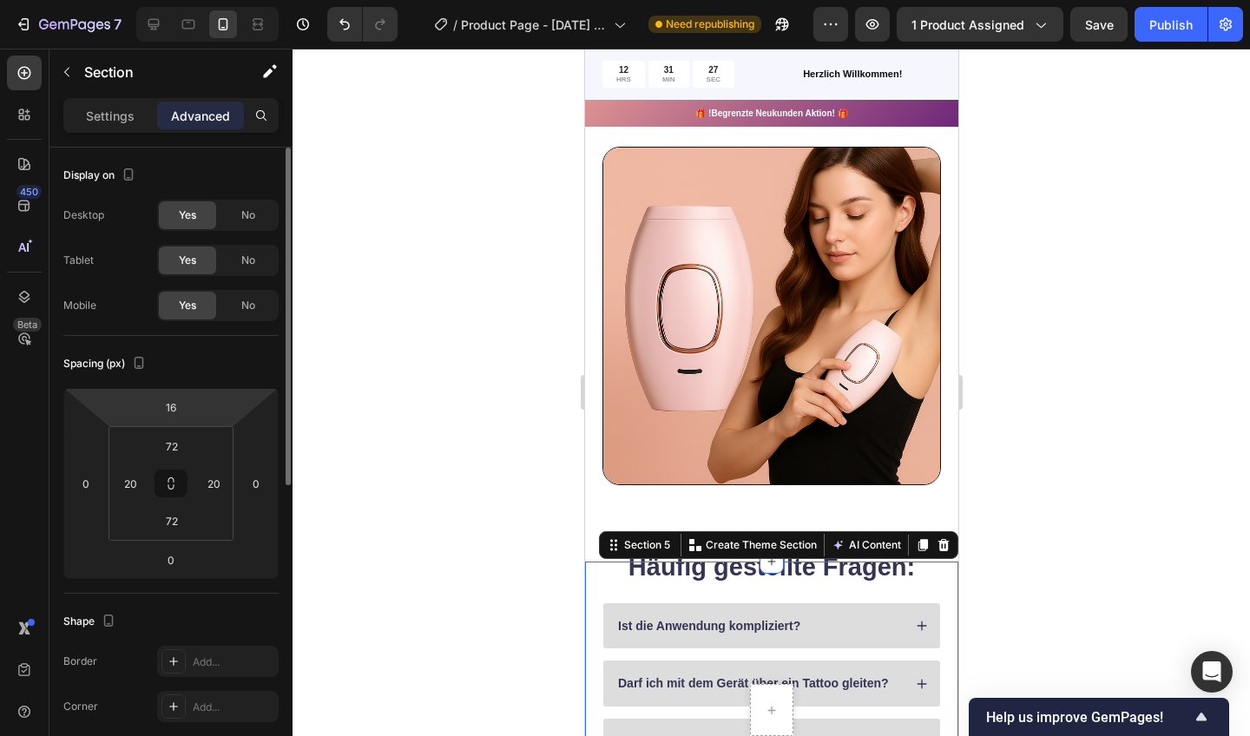
click at [204, 426] on div "72 20 72 20" at bounding box center [171, 483] width 125 height 115
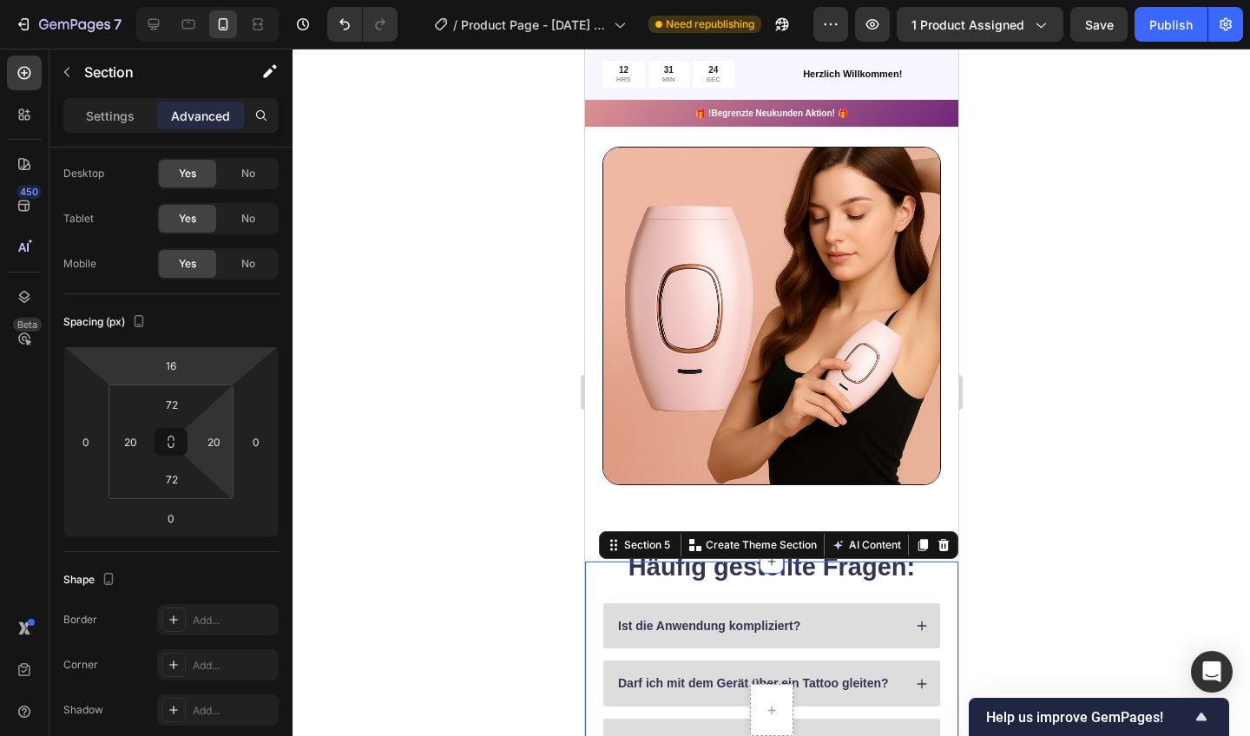
drag, startPoint x: 204, startPoint y: 426, endPoint x: 213, endPoint y: 359, distance: 68.3
click at [213, 0] on html "7 / Product Page - [DATE] 15:20:59 Need republishing Preview 1 product assigned…" at bounding box center [625, 0] width 1250 height 0
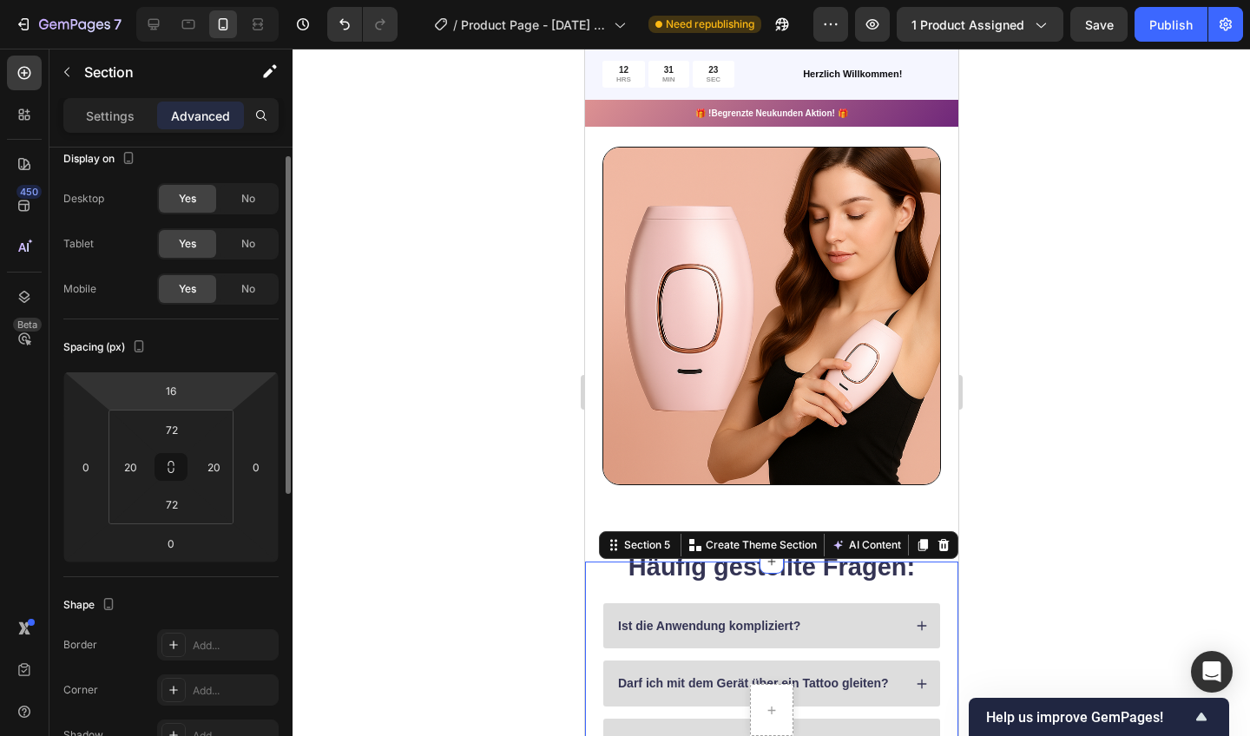
scroll to position [16, 0]
click at [185, 383] on input "16" at bounding box center [171, 391] width 35 height 26
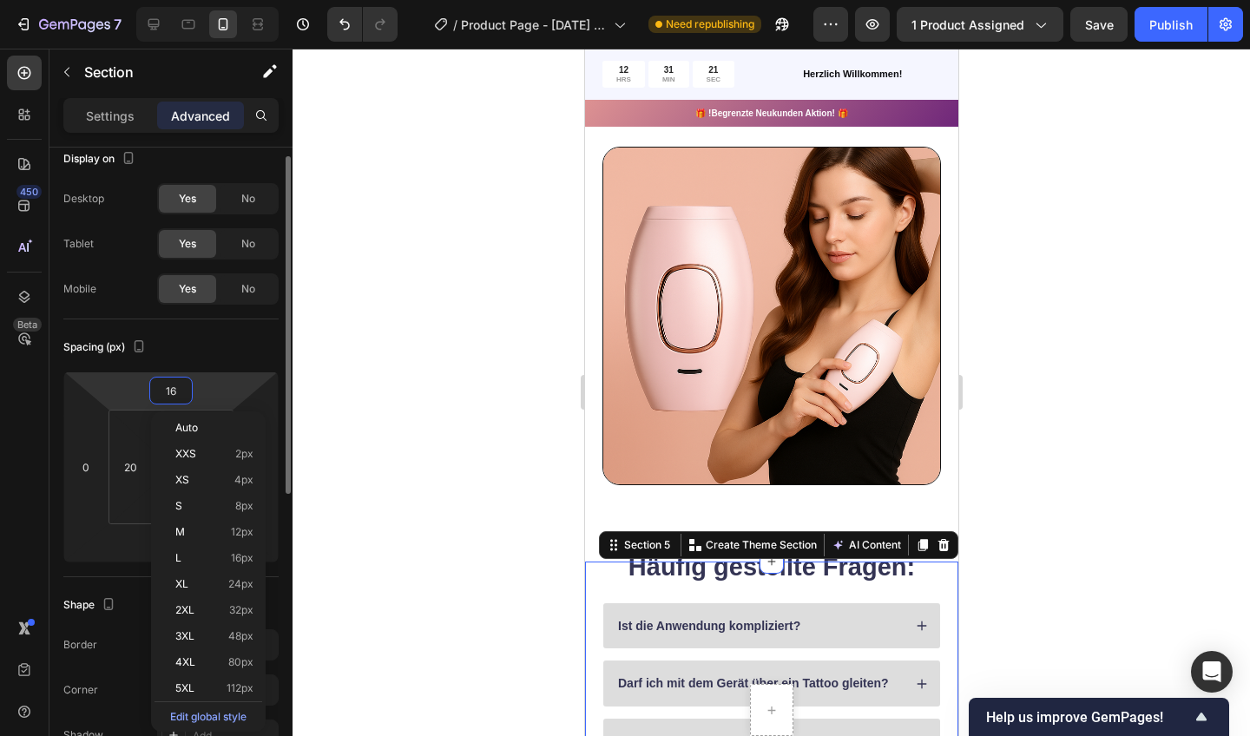
click at [188, 388] on div "16" at bounding box center [170, 391] width 43 height 28
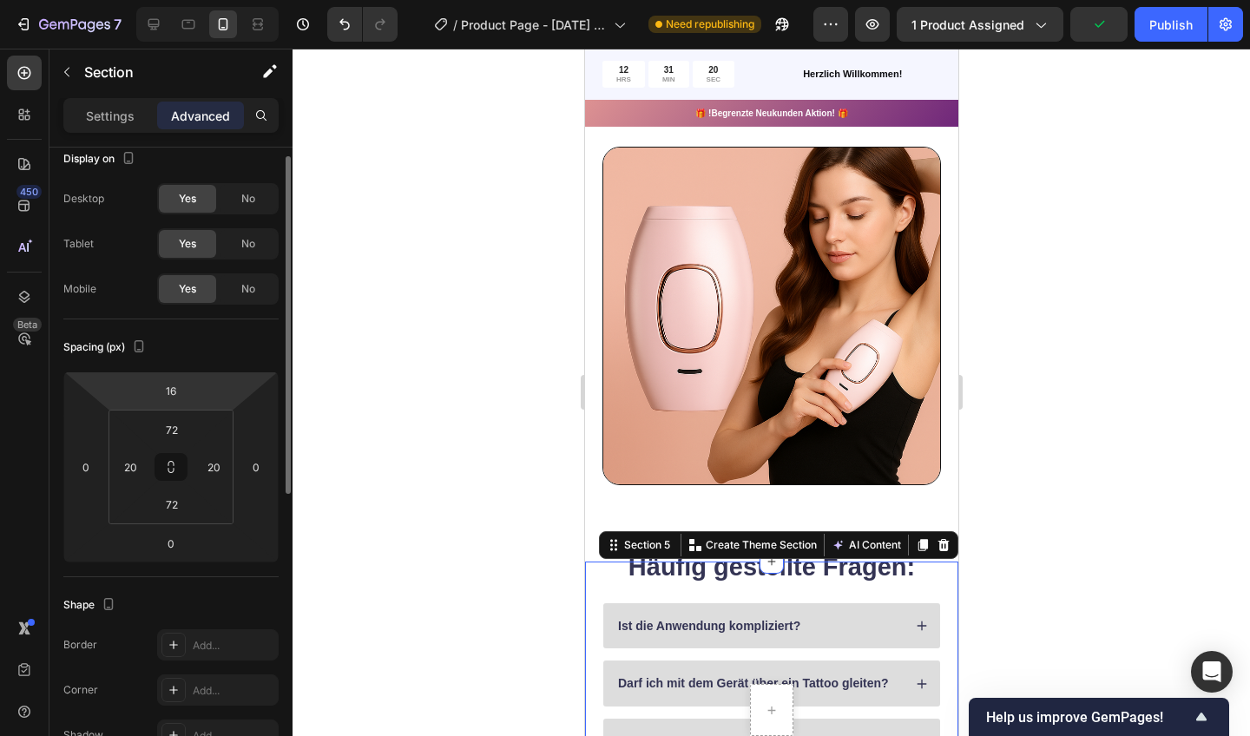
click at [188, 388] on div "16" at bounding box center [170, 391] width 43 height 28
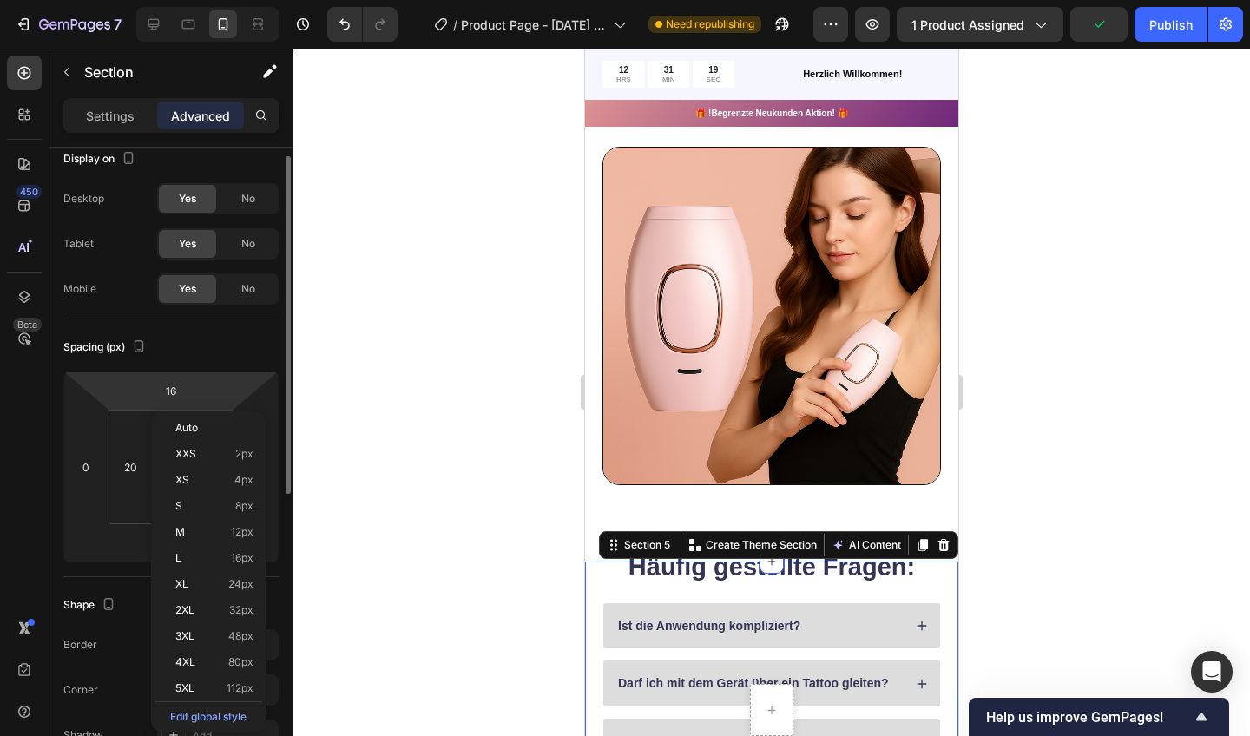
click at [189, 388] on div "16" at bounding box center [170, 391] width 43 height 28
click at [193, 0] on html "7 / Product Page - [DATE] 15:20:59 Need republishing Preview 1 product assigned…" at bounding box center [625, 0] width 1250 height 0
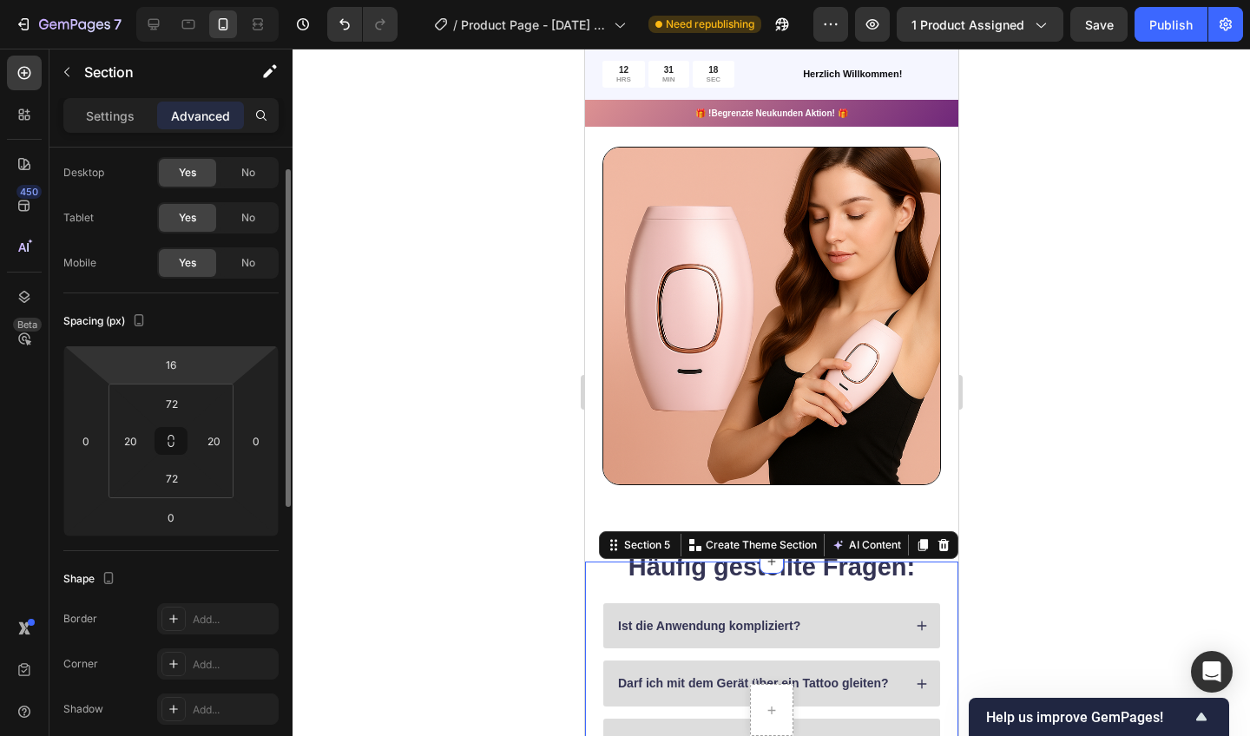
scroll to position [39, 0]
click at [193, 0] on html "7 / Product Page - [DATE] 15:20:59 Need republishing Preview 1 product assigned…" at bounding box center [625, 0] width 1250 height 0
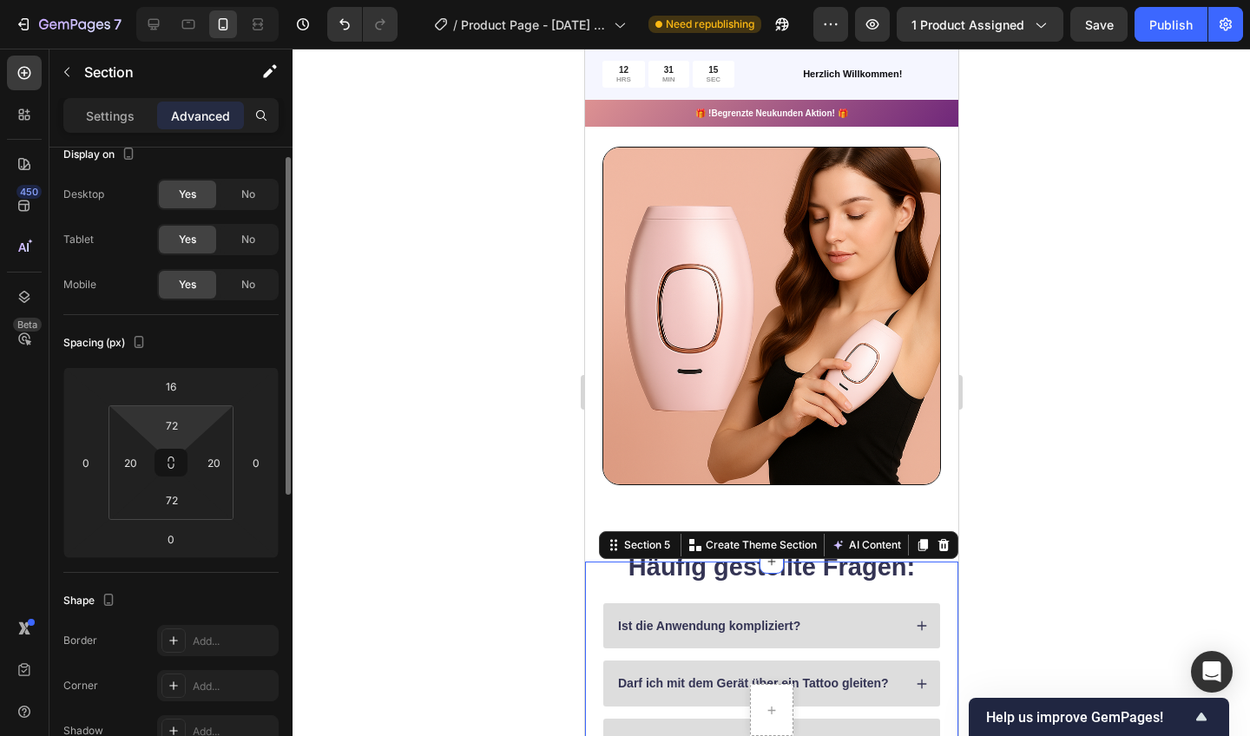
scroll to position [20, 0]
click at [206, 0] on html "7 / Product Page - [DATE] 15:20:59 Need republishing Preview 1 product assigned…" at bounding box center [625, 0] width 1250 height 0
click at [196, 0] on html "7 / Product Page - [DATE] 15:20:59 Need republishing Preview 1 product assigned…" at bounding box center [625, 0] width 1250 height 0
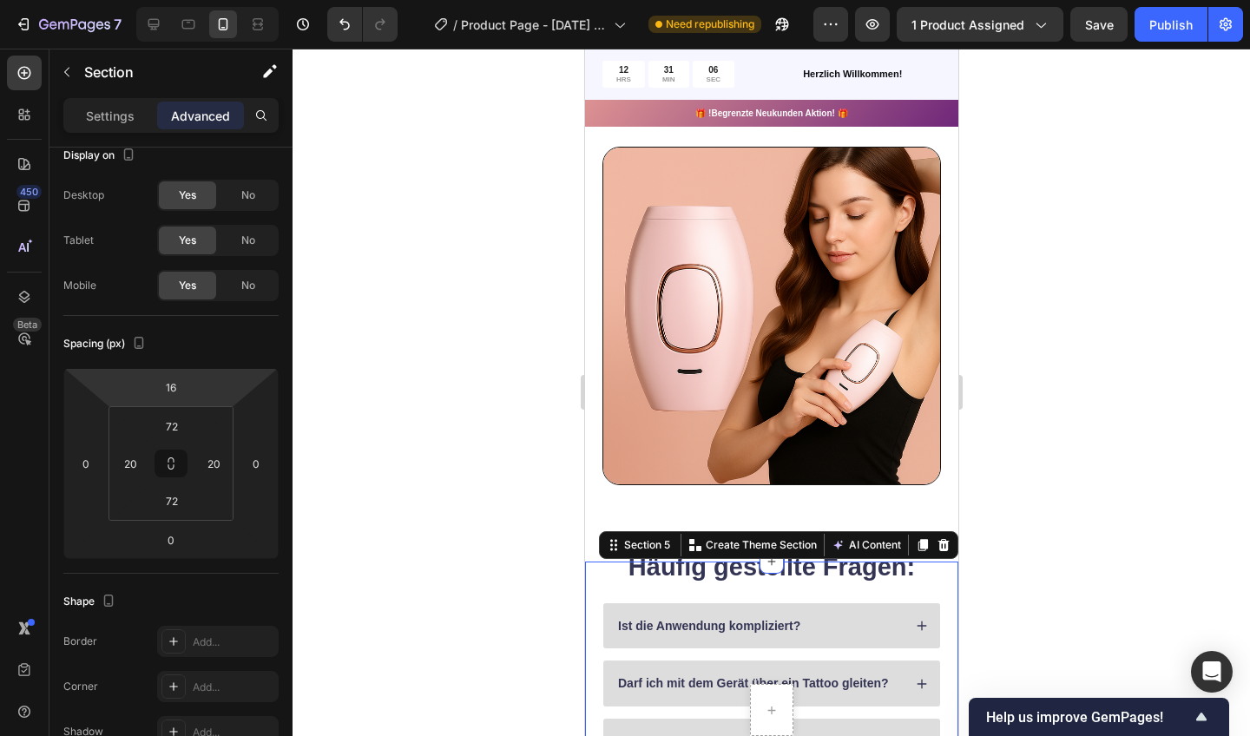
drag, startPoint x: 197, startPoint y: 389, endPoint x: 435, endPoint y: 380, distance: 238.1
click at [435, 380] on div at bounding box center [772, 393] width 958 height 688
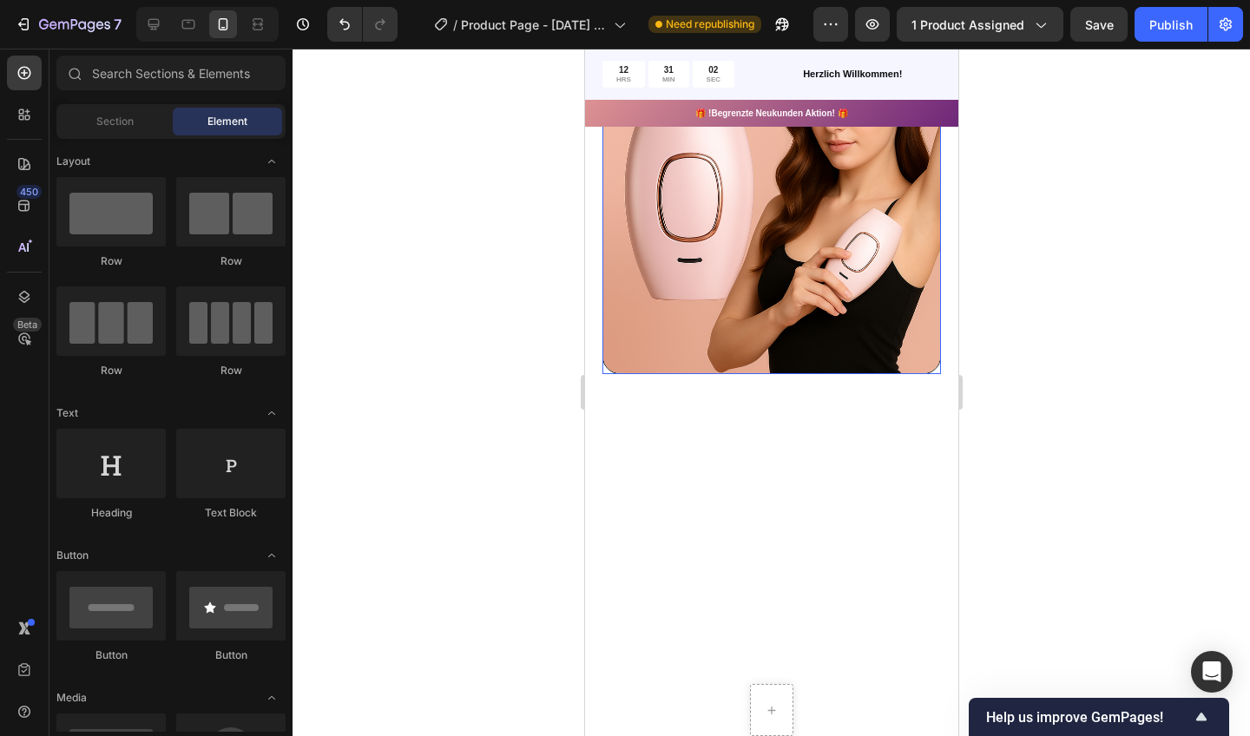
scroll to position [741, 0]
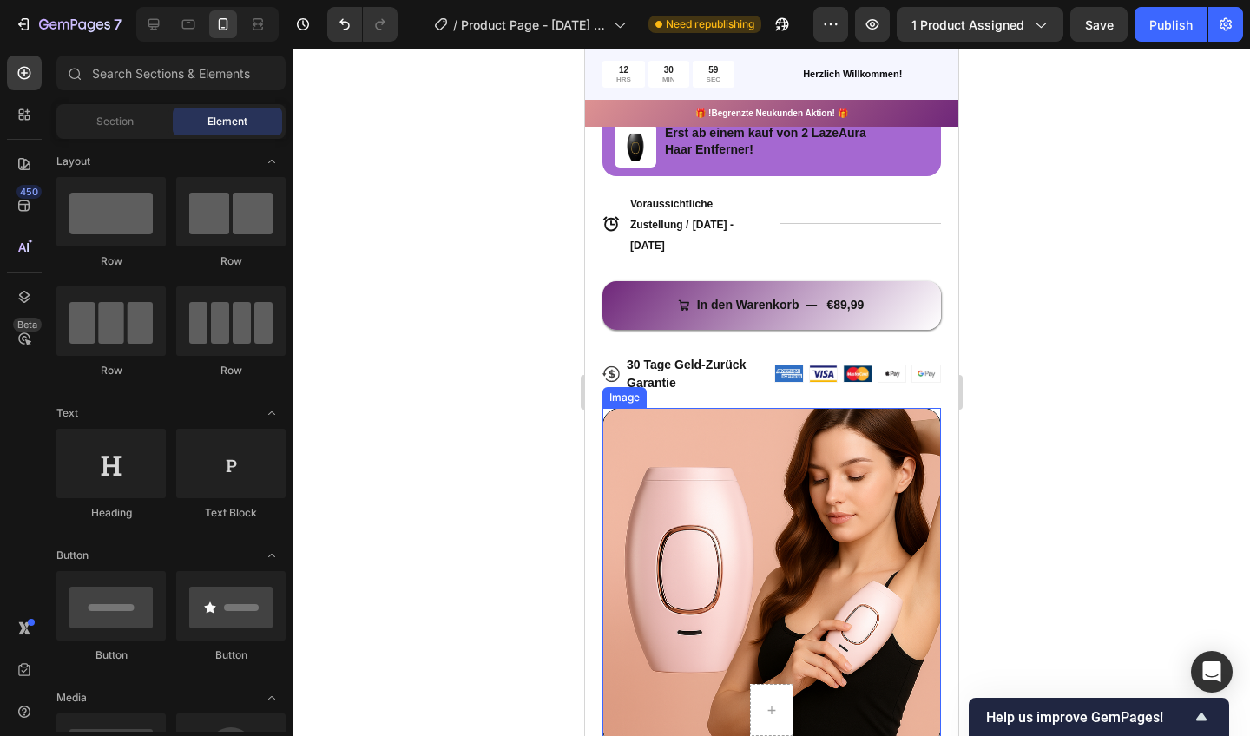
click at [1090, 614] on div at bounding box center [772, 393] width 958 height 688
drag, startPoint x: 715, startPoint y: 530, endPoint x: 695, endPoint y: 563, distance: 38.6
click at [695, 563] on img at bounding box center [771, 577] width 339 height 339
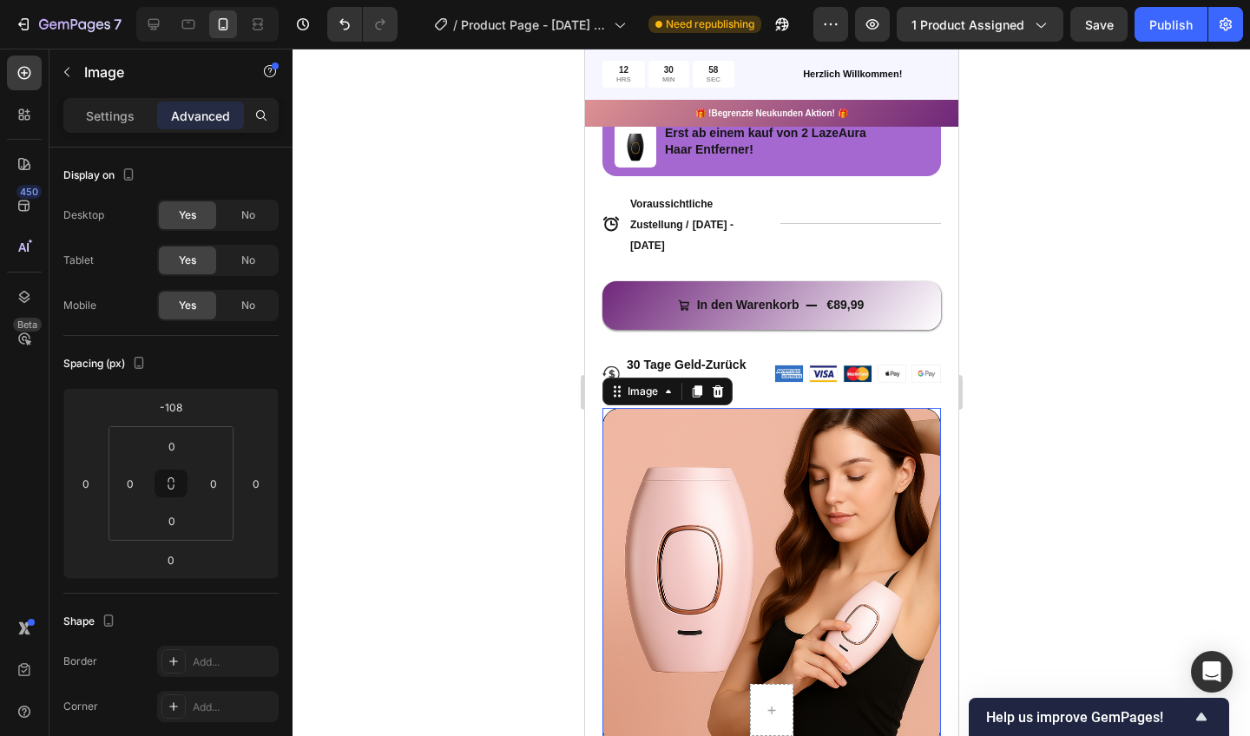
click at [481, 623] on div at bounding box center [772, 393] width 958 height 688
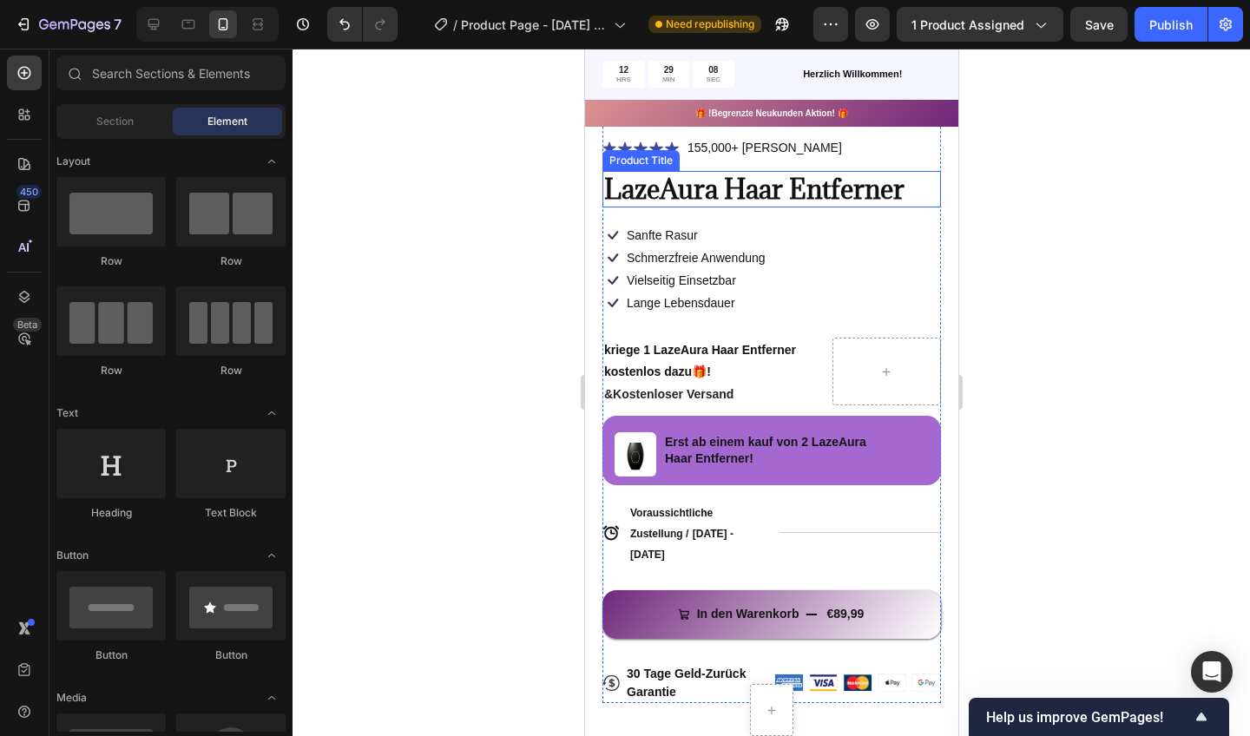
scroll to position [580, 0]
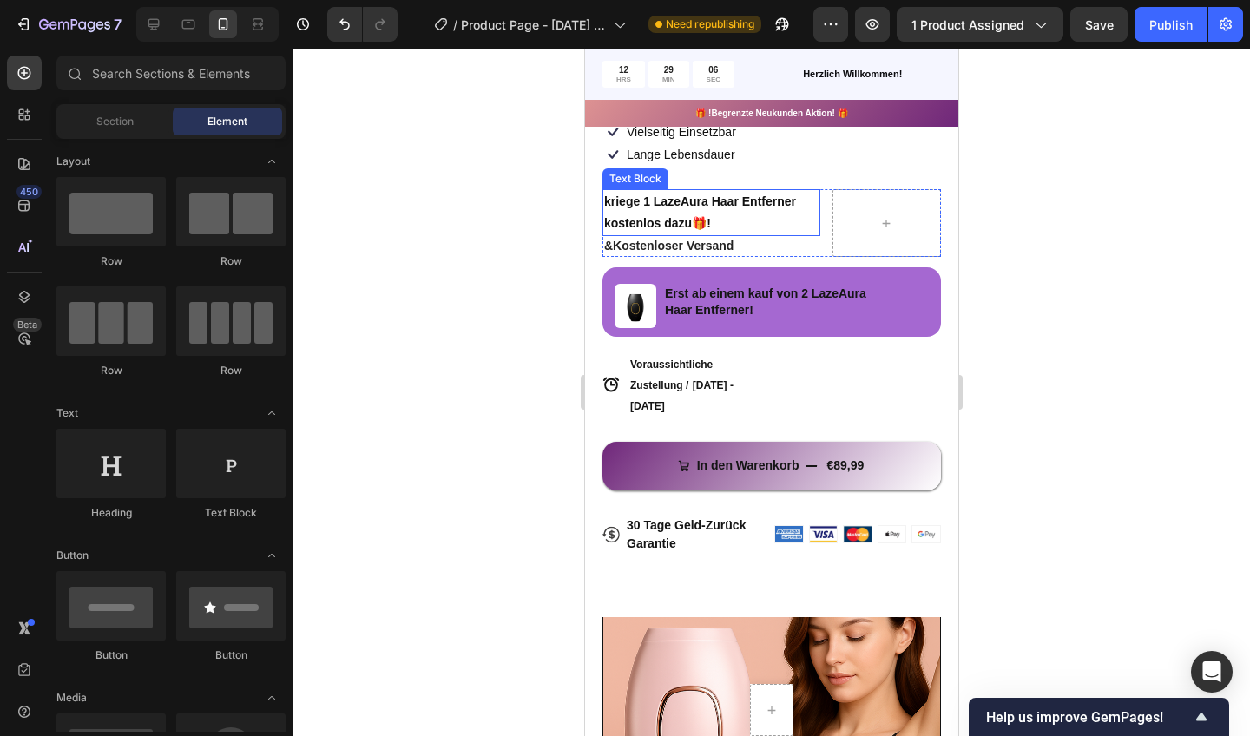
click at [878, 300] on div "Image Erst ab einem kauf von 2 LazeAura Haar Entferner! Text Block Row" at bounding box center [771, 301] width 339 height 69
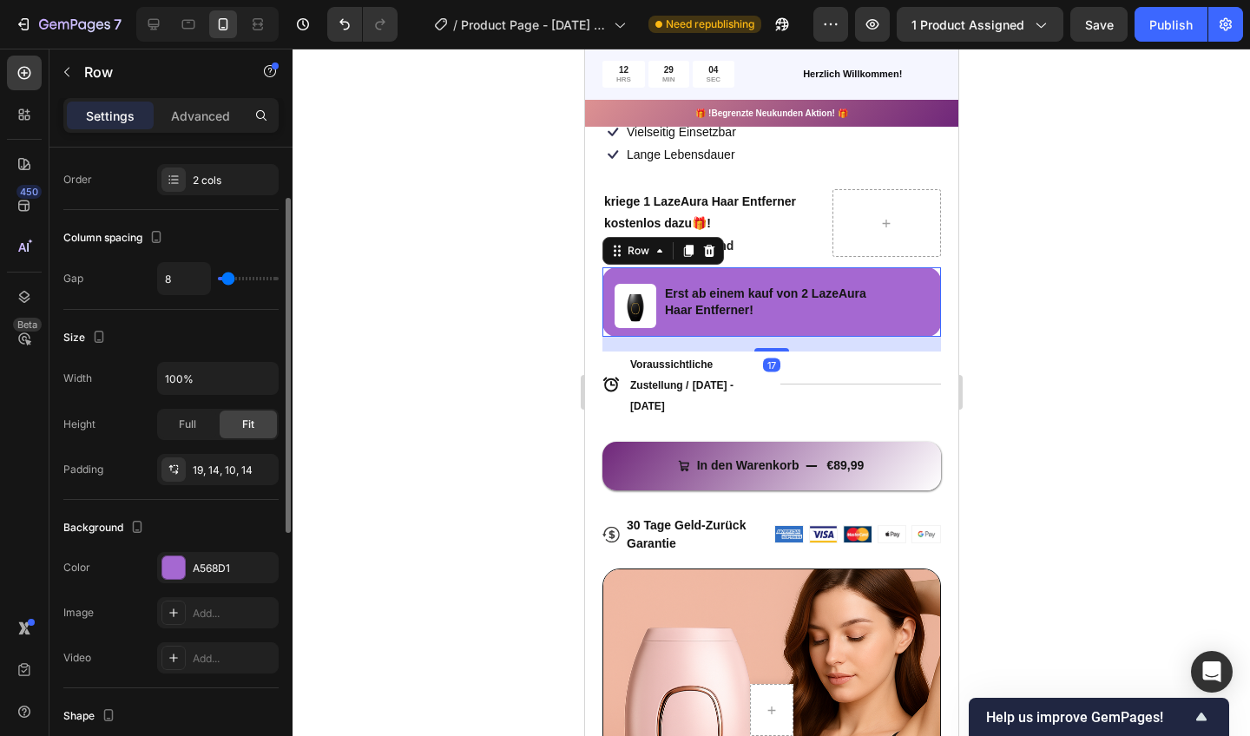
scroll to position [248, 0]
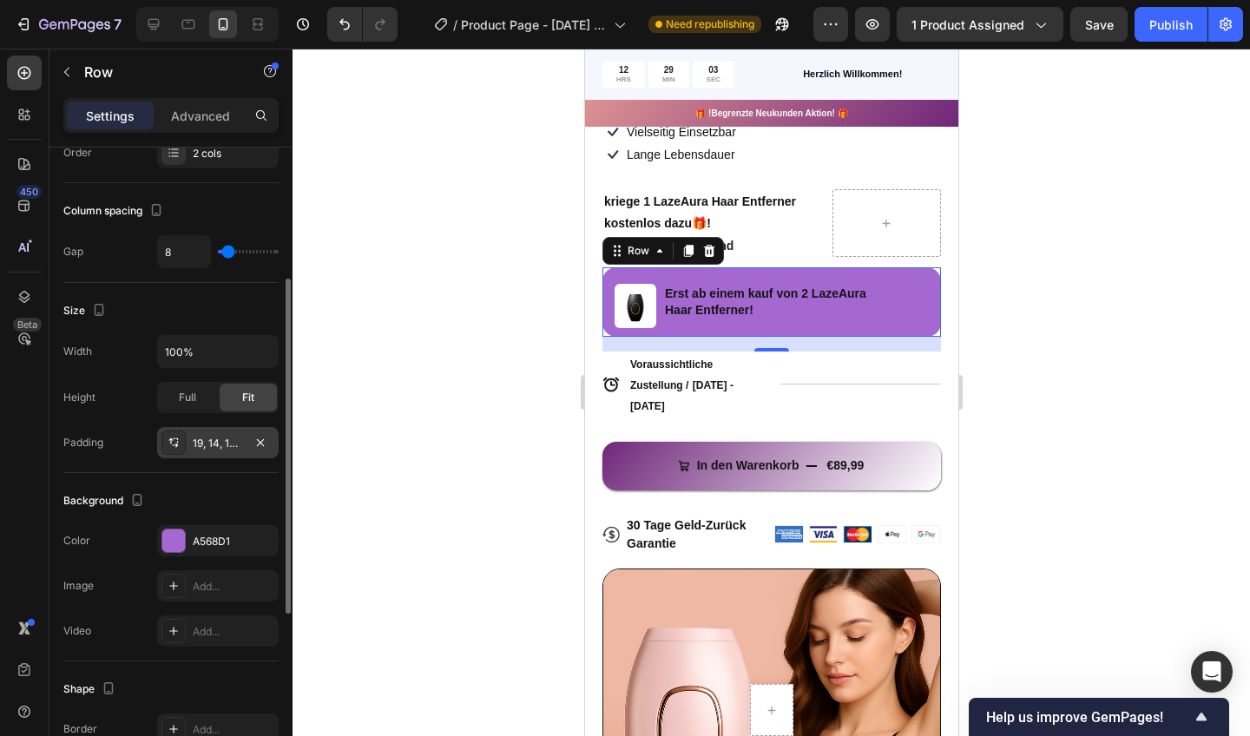
click at [178, 524] on div "Background The changes might be hidden by the video. Color A568D1 Image Add... …" at bounding box center [170, 567] width 215 height 188
click at [175, 533] on div at bounding box center [173, 541] width 23 height 23
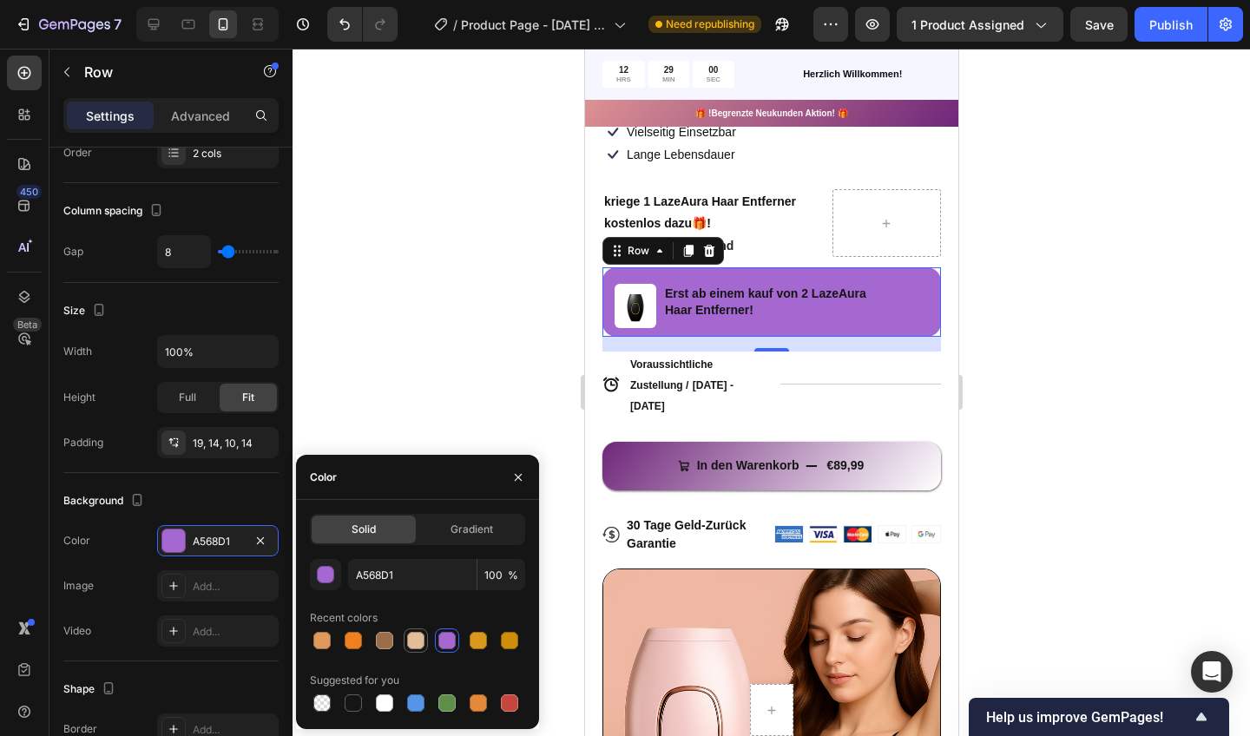
drag, startPoint x: 248, startPoint y: 450, endPoint x: 414, endPoint y: 639, distance: 251.6
click at [414, 639] on div at bounding box center [415, 640] width 17 height 17
type input "E3BC9A"
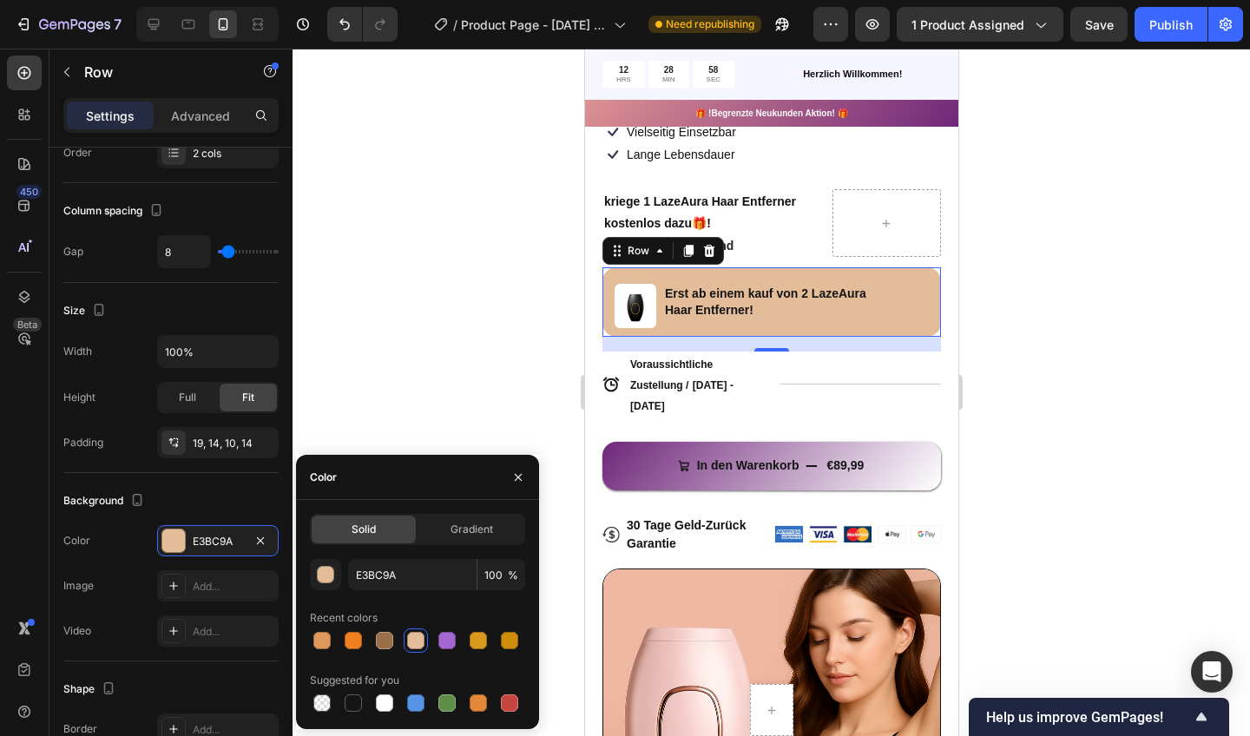
click at [458, 396] on div at bounding box center [772, 393] width 958 height 688
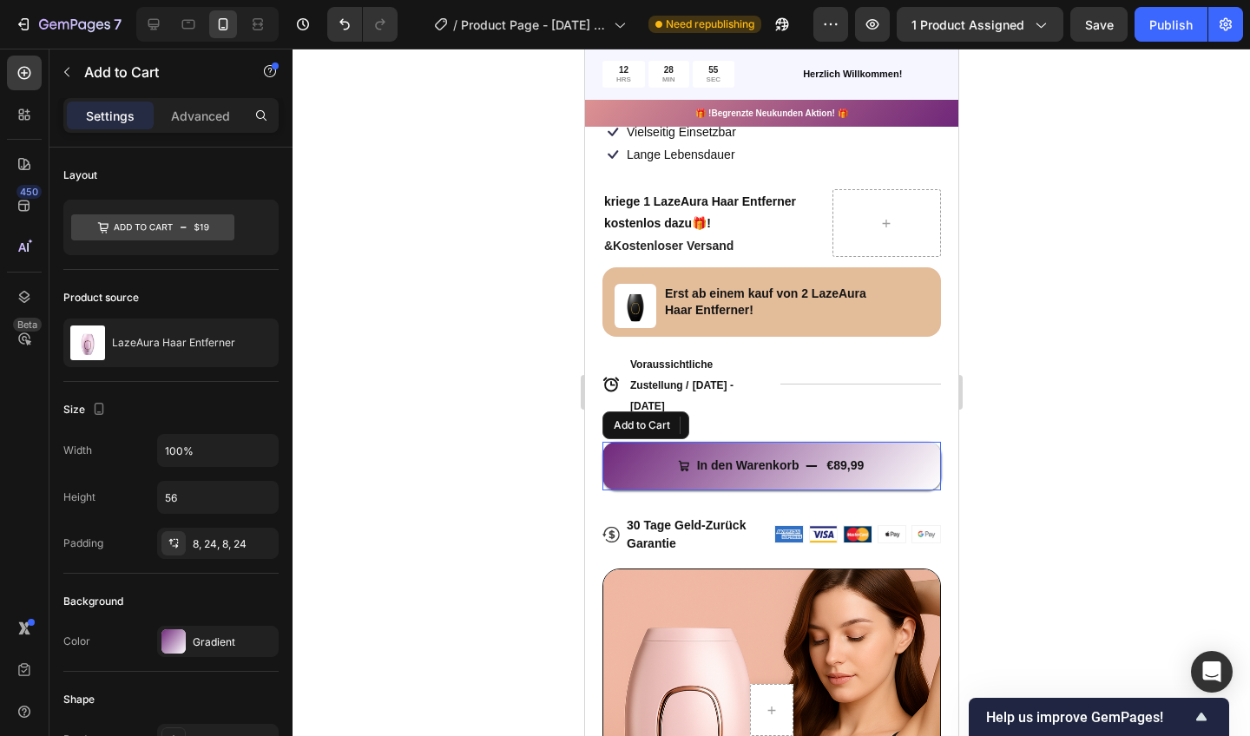
click at [881, 465] on button "In den Warenkorb €89,99" at bounding box center [771, 466] width 339 height 49
click at [176, 632] on div at bounding box center [173, 641] width 24 height 24
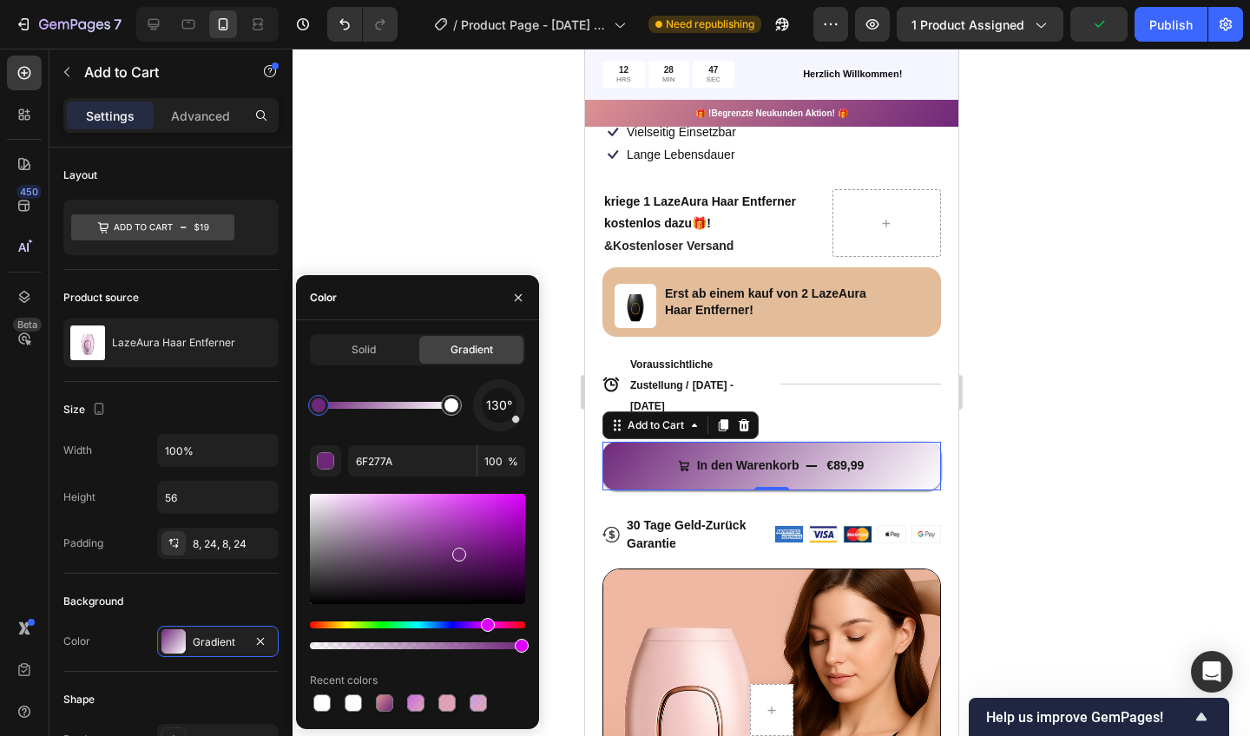
click at [445, 697] on div at bounding box center [446, 703] width 17 height 17
type input "DD92AB"
type input "86"
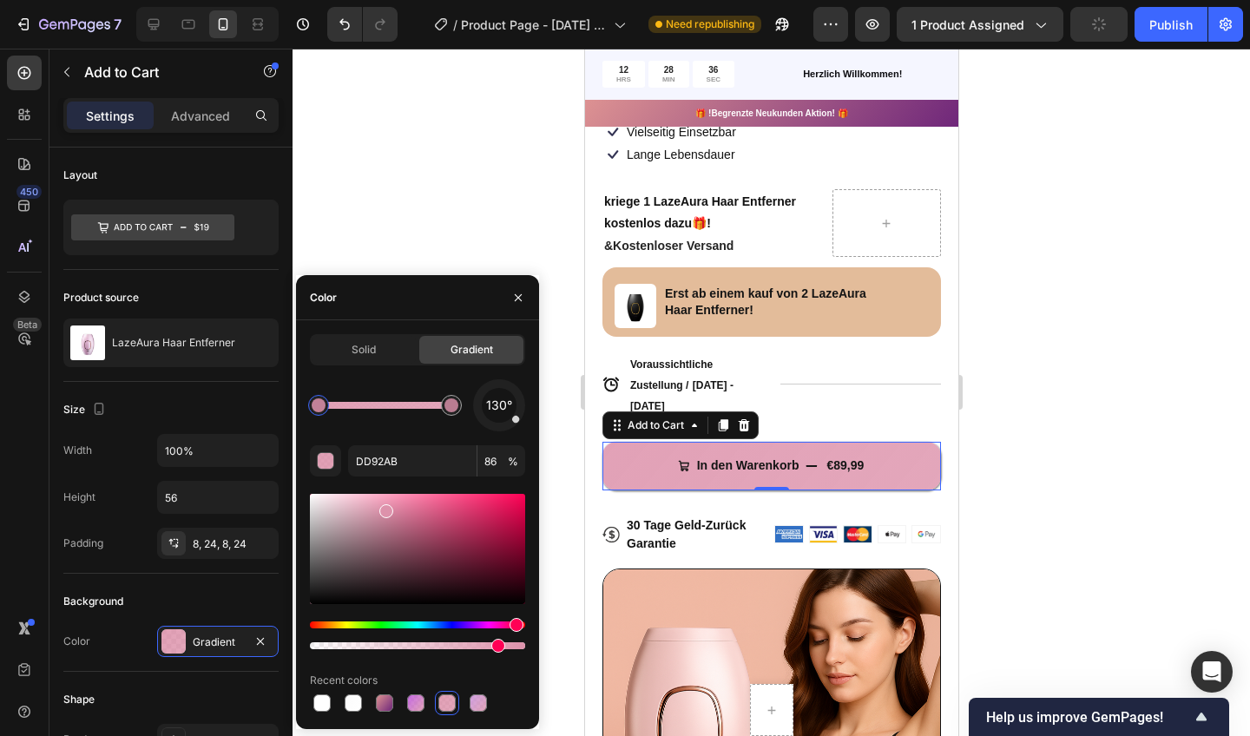
drag, startPoint x: 998, startPoint y: 688, endPoint x: 638, endPoint y: 267, distance: 553.5
click at [638, 267] on div "Image Erst ab einem kauf von 2 LazeAura Haar Entferner! Text Block Row" at bounding box center [771, 301] width 339 height 69
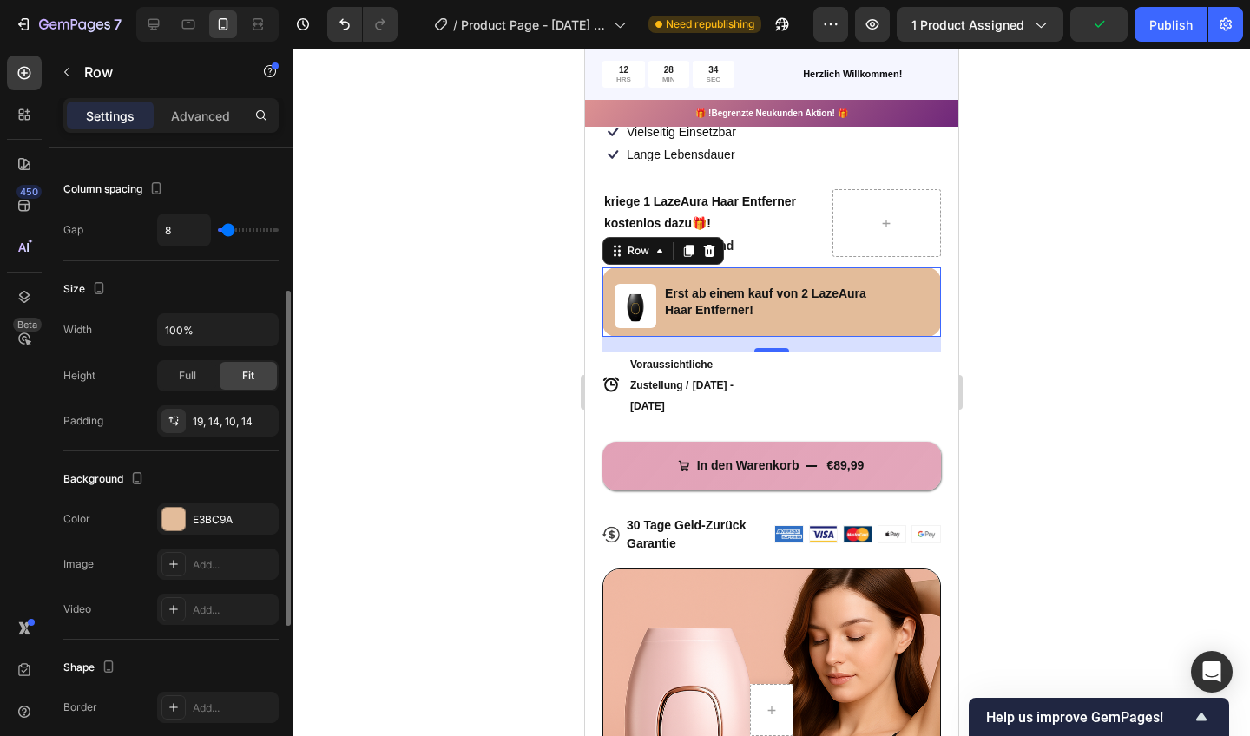
scroll to position [273, 0]
drag, startPoint x: 217, startPoint y: 510, endPoint x: 181, endPoint y: 503, distance: 36.3
click at [181, 503] on div "E3BC9A" at bounding box center [218, 515] width 122 height 31
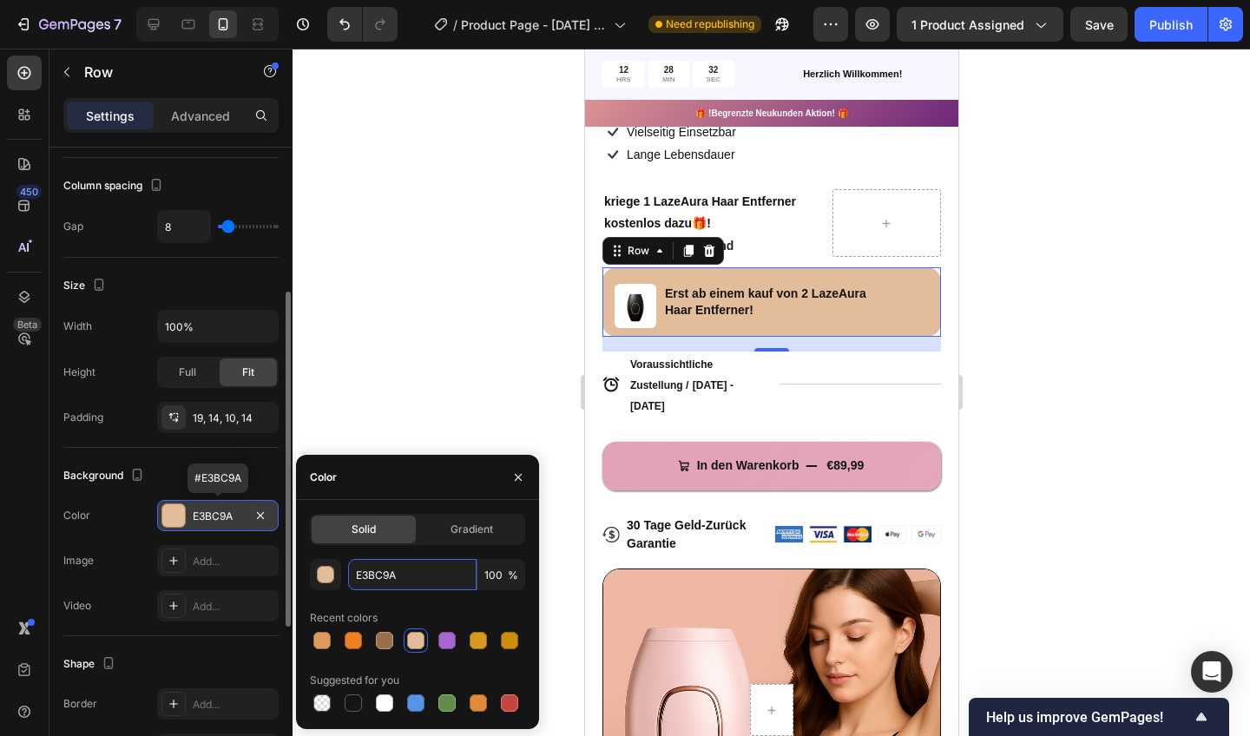
click at [366, 581] on input "E3BC9A" at bounding box center [412, 574] width 128 height 31
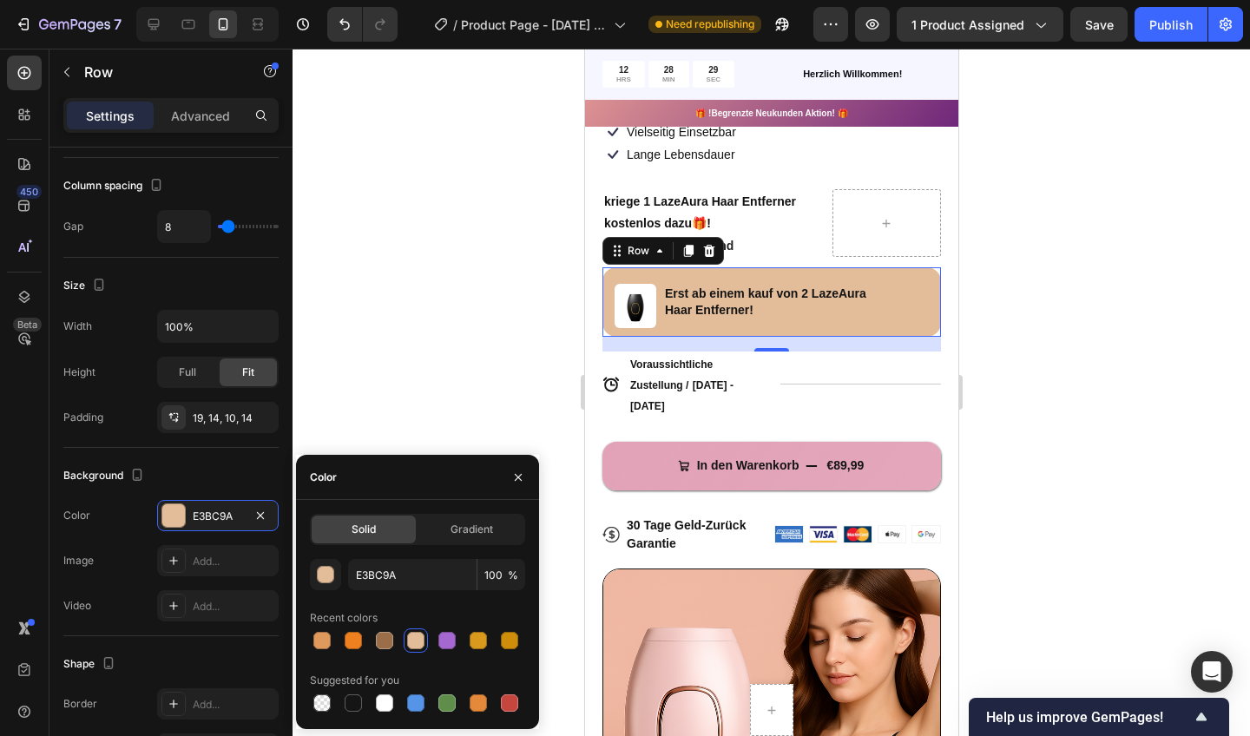
drag, startPoint x: 181, startPoint y: 503, endPoint x: 541, endPoint y: 339, distance: 395.1
click at [541, 339] on div at bounding box center [772, 393] width 958 height 688
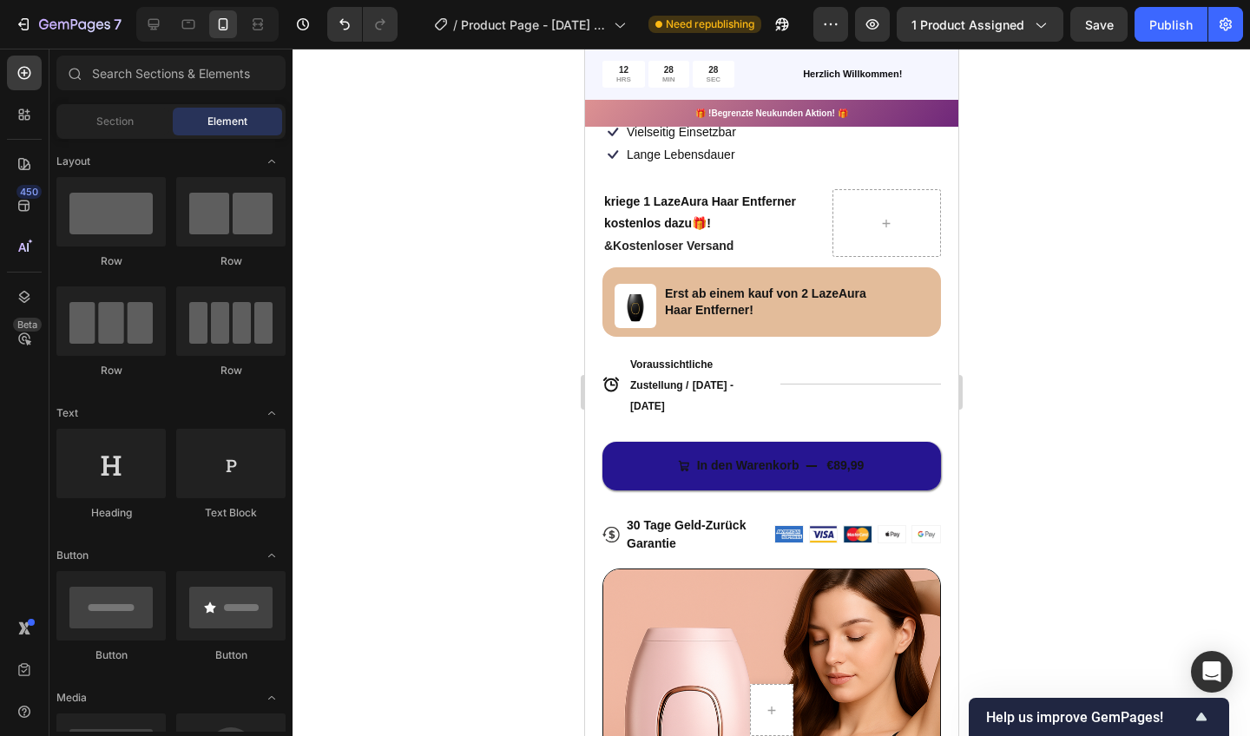
drag, startPoint x: 1125, startPoint y: 387, endPoint x: 616, endPoint y: 451, distance: 513.6
click at [616, 451] on button "In den Warenkorb €89,99" at bounding box center [771, 466] width 339 height 49
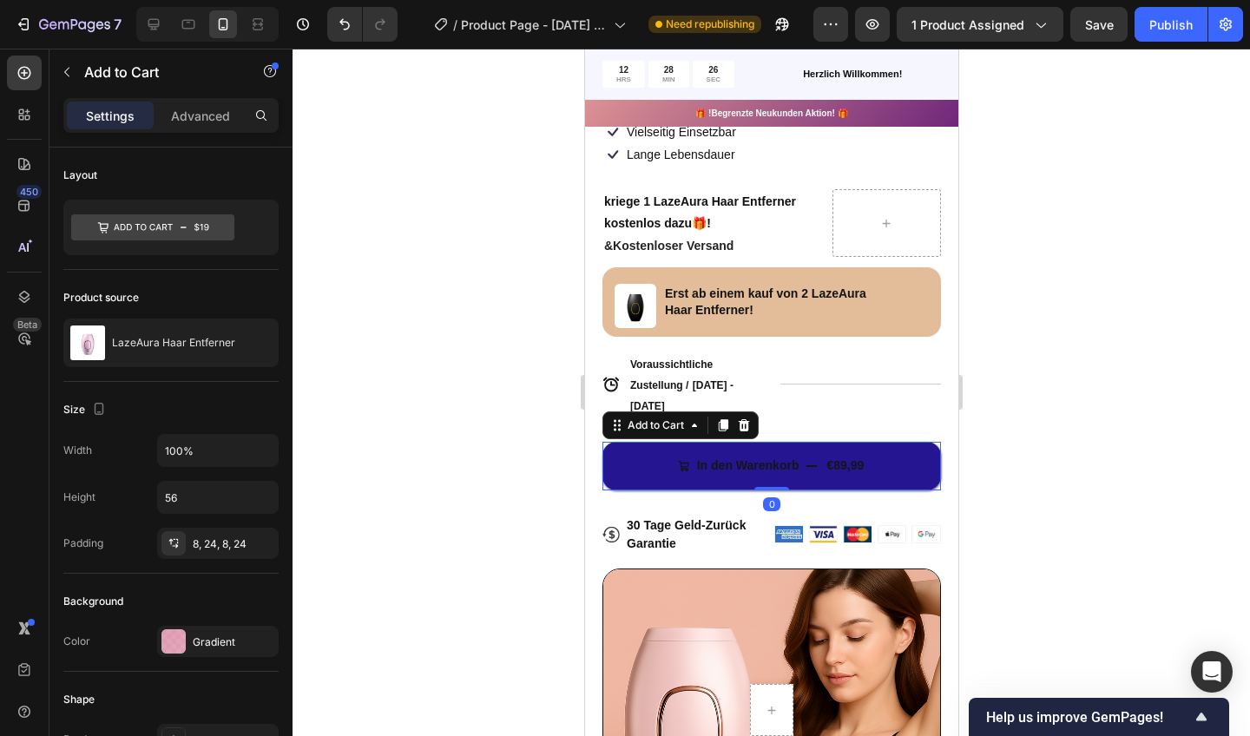
click at [218, 631] on div "Gradient" at bounding box center [218, 641] width 122 height 31
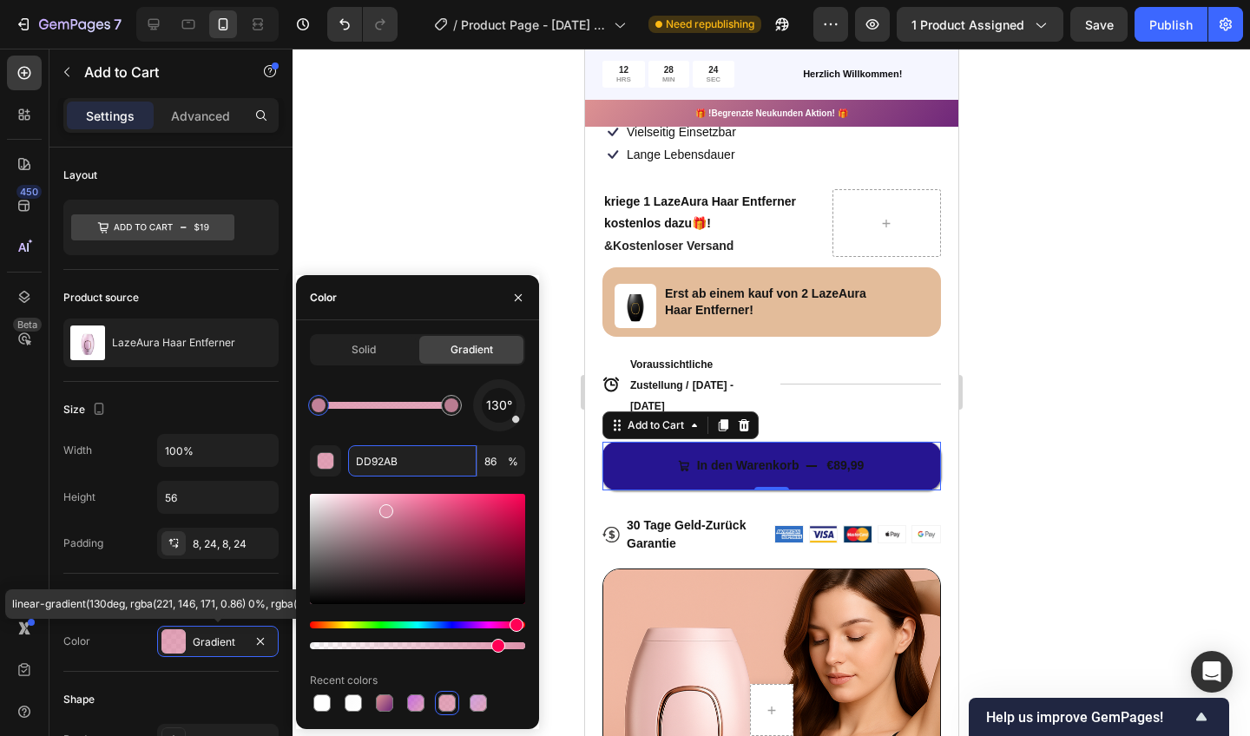
click at [399, 451] on input "DD92AB" at bounding box center [412, 460] width 128 height 31
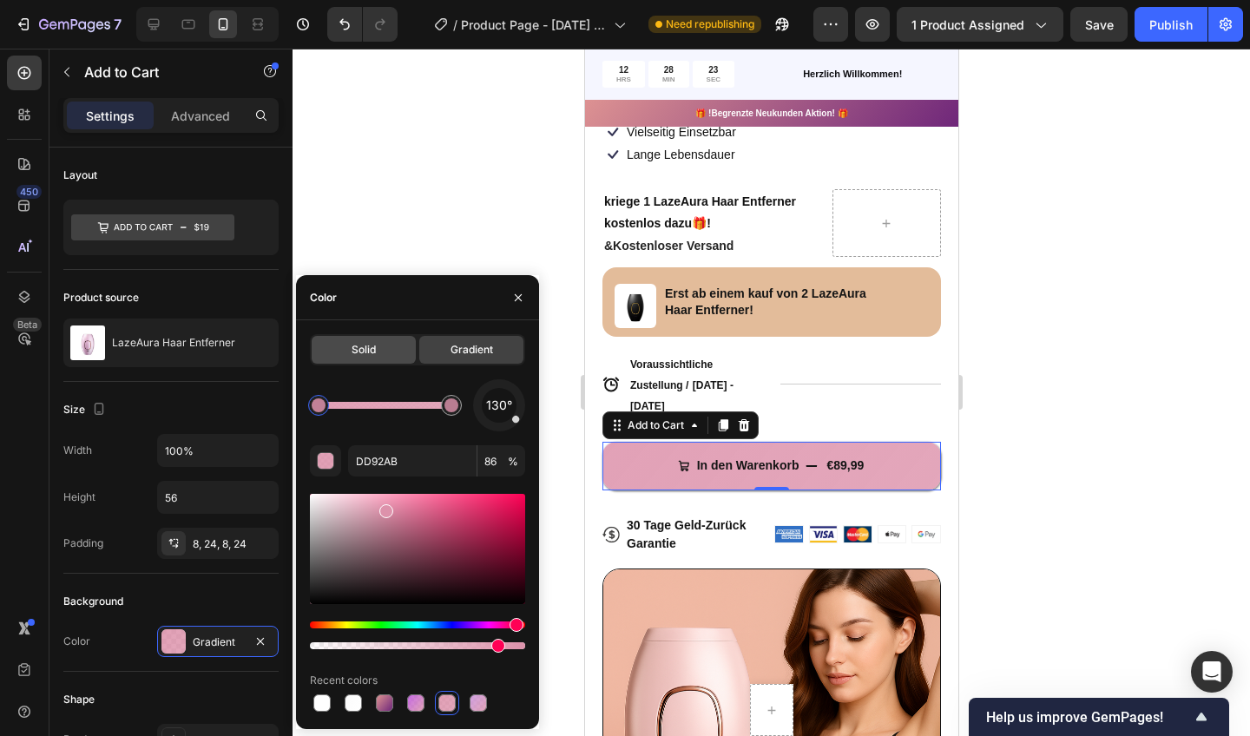
drag, startPoint x: 31, startPoint y: 402, endPoint x: 360, endPoint y: 337, distance: 335.4
click at [360, 337] on div "Solid" at bounding box center [364, 350] width 104 height 28
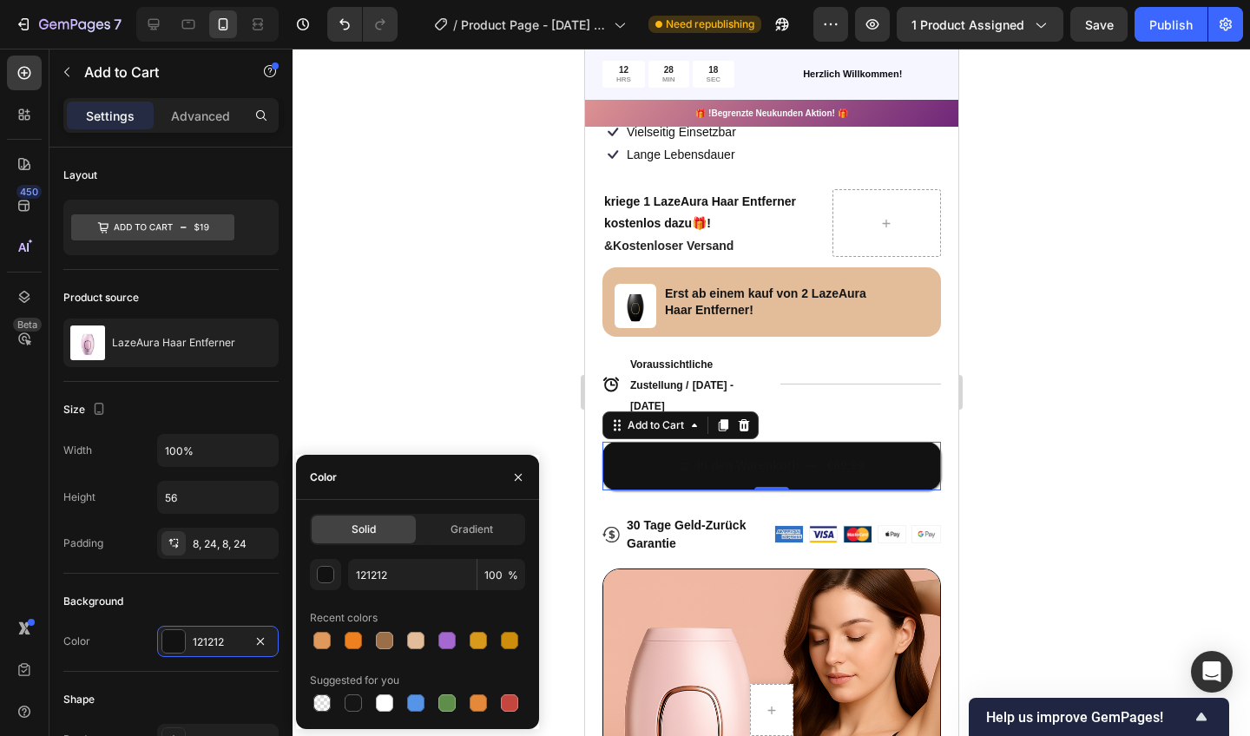
click at [415, 636] on div at bounding box center [415, 640] width 17 height 17
type input "E3BC9A"
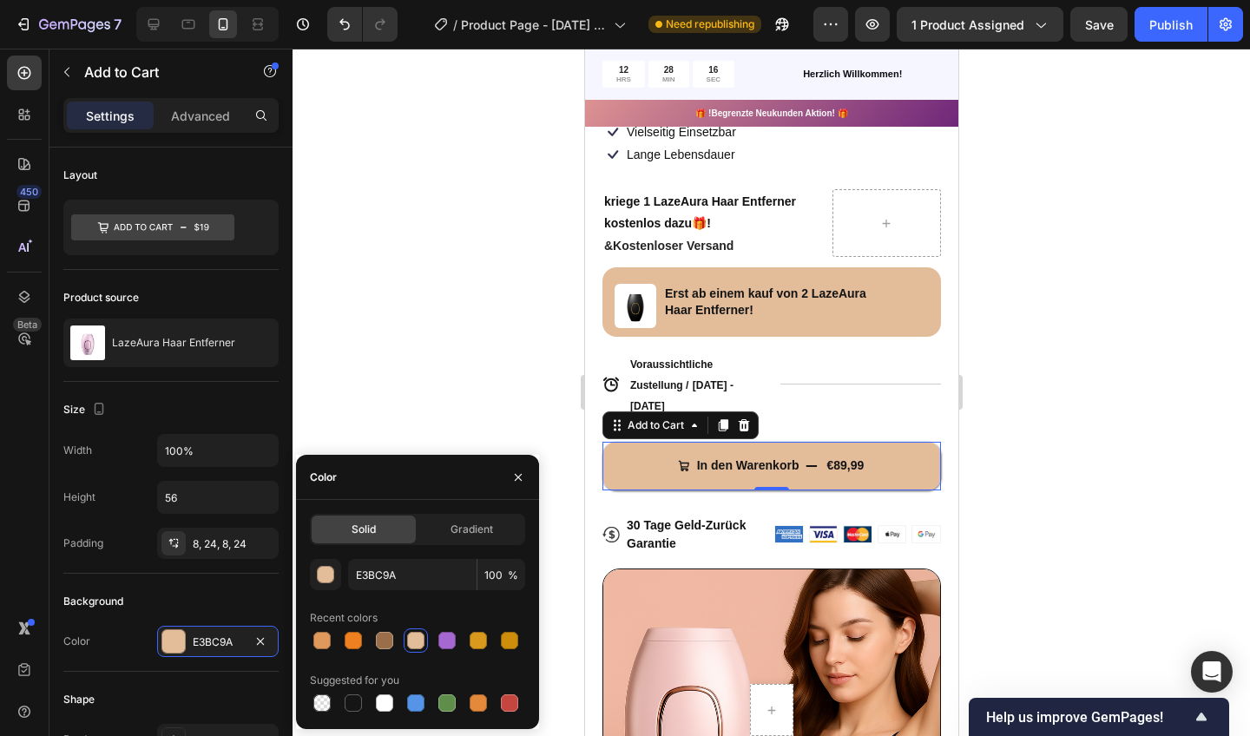
click at [438, 327] on div at bounding box center [772, 393] width 958 height 688
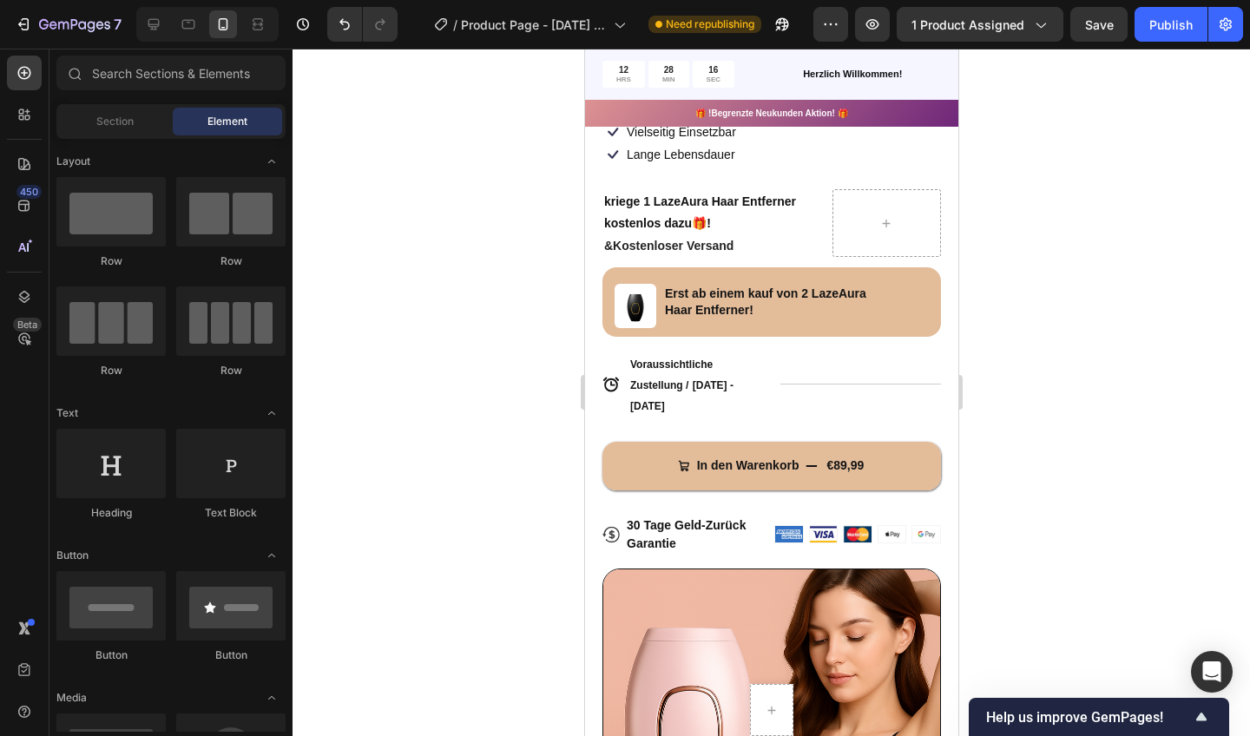
click at [438, 327] on div at bounding box center [772, 393] width 958 height 688
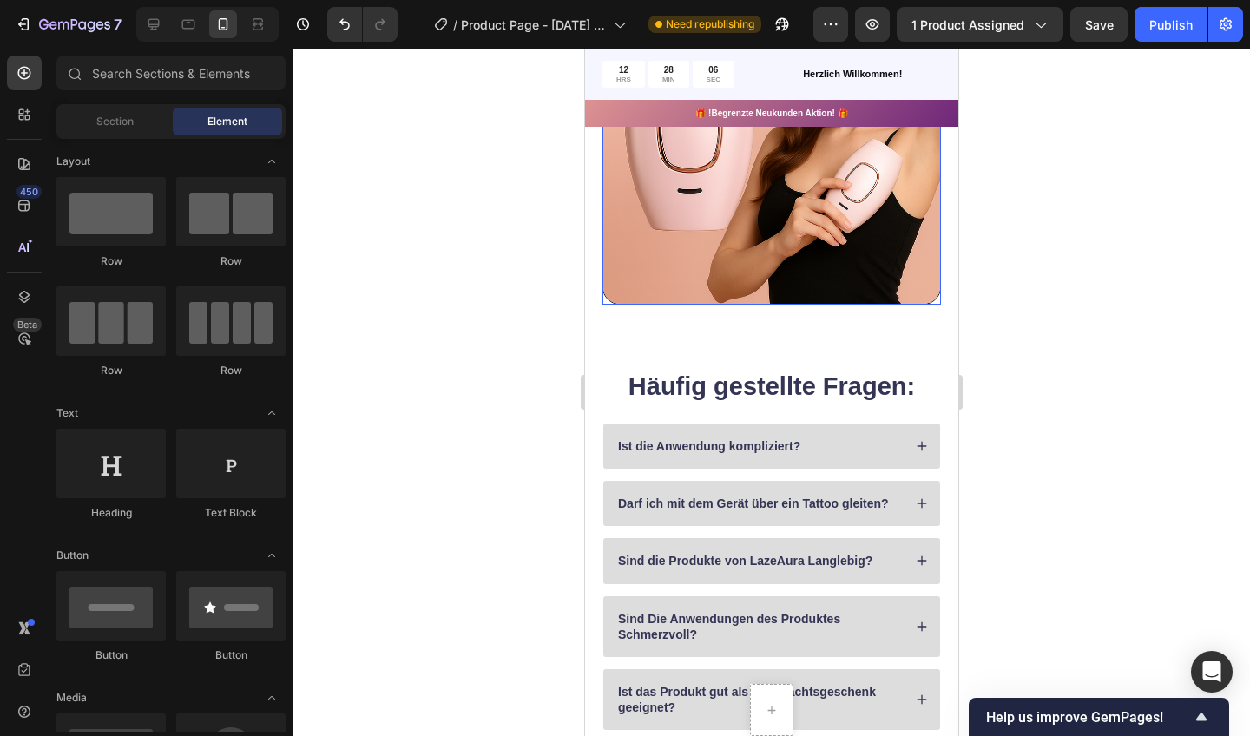
scroll to position [1161, 0]
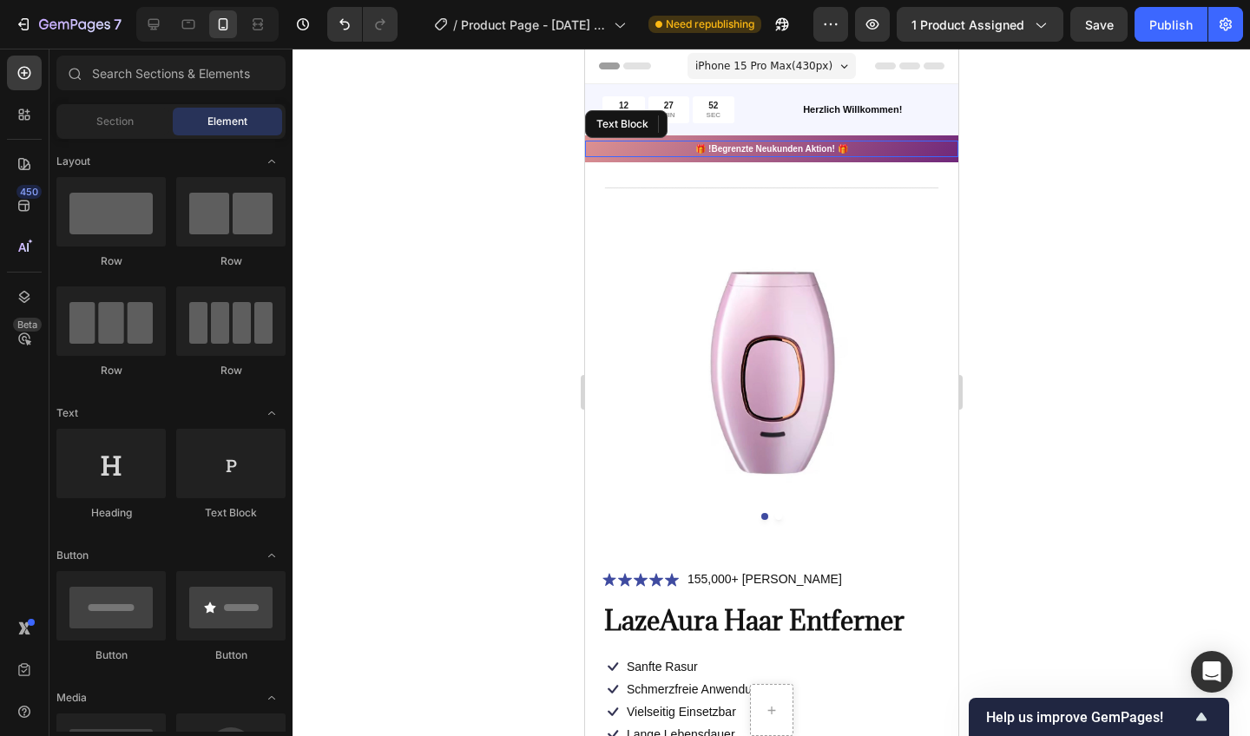
click at [873, 151] on p "🎁 !Begrenzte Neukunden Aktion! 🎁" at bounding box center [771, 148] width 370 height 13
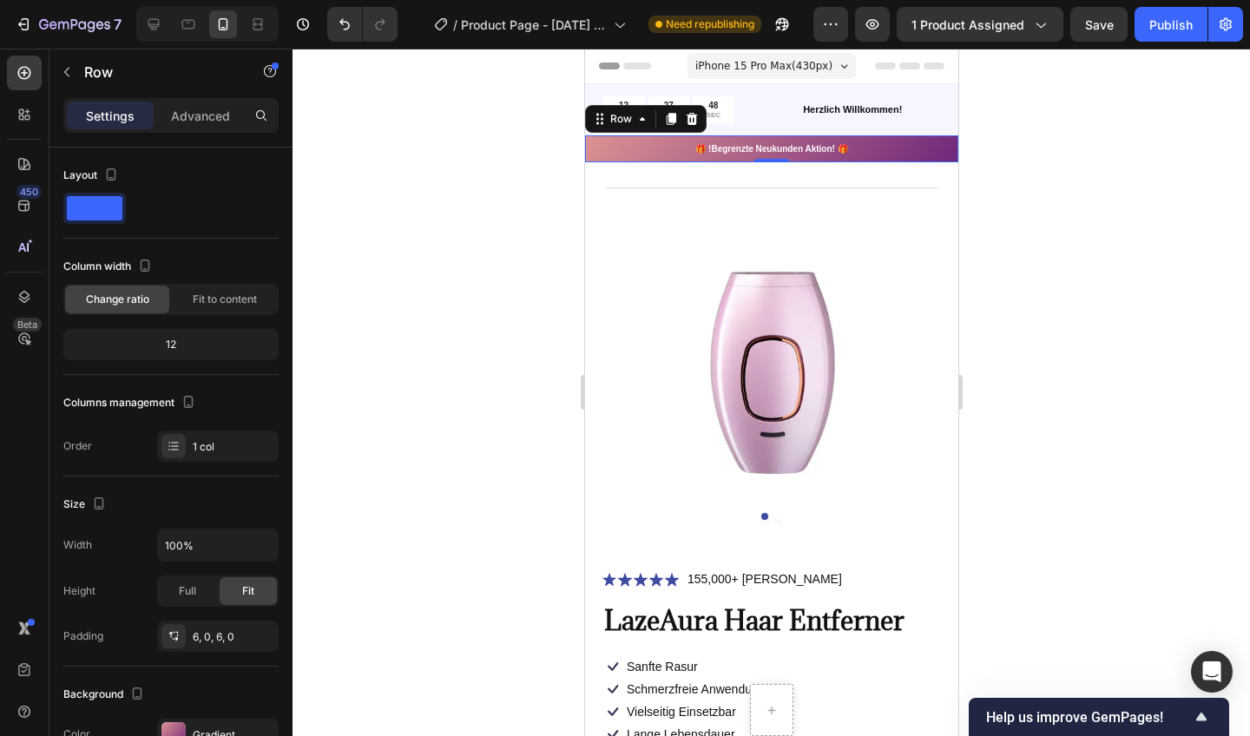
click at [171, 721] on div "Gradient" at bounding box center [218, 734] width 122 height 31
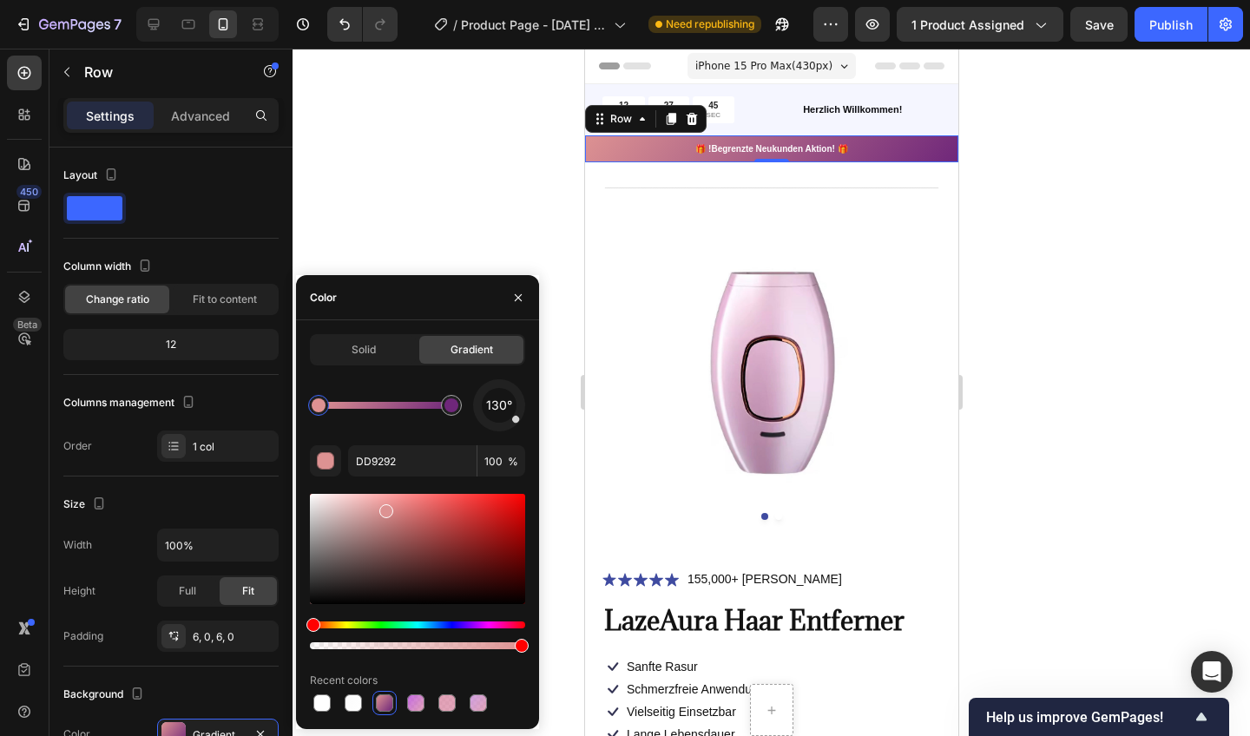
click at [372, 355] on span "Solid" at bounding box center [364, 350] width 24 height 16
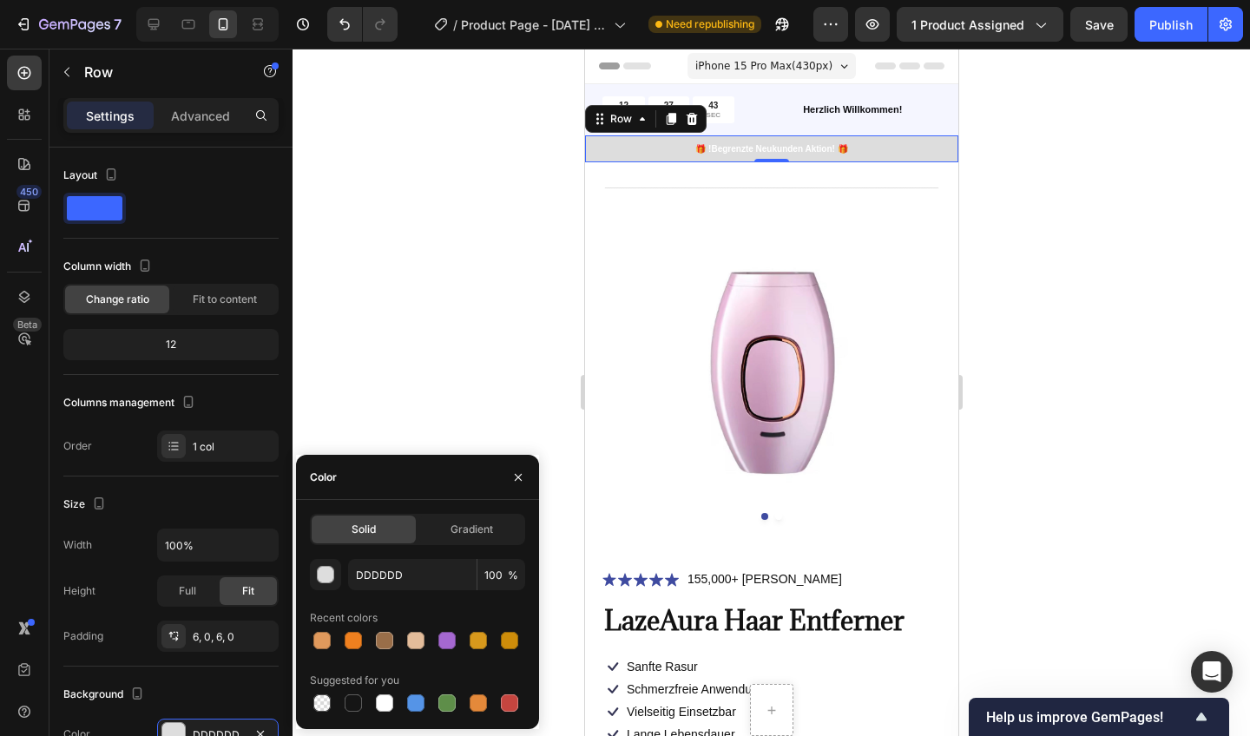
click at [416, 639] on div at bounding box center [415, 640] width 17 height 17
type input "E3BC9A"
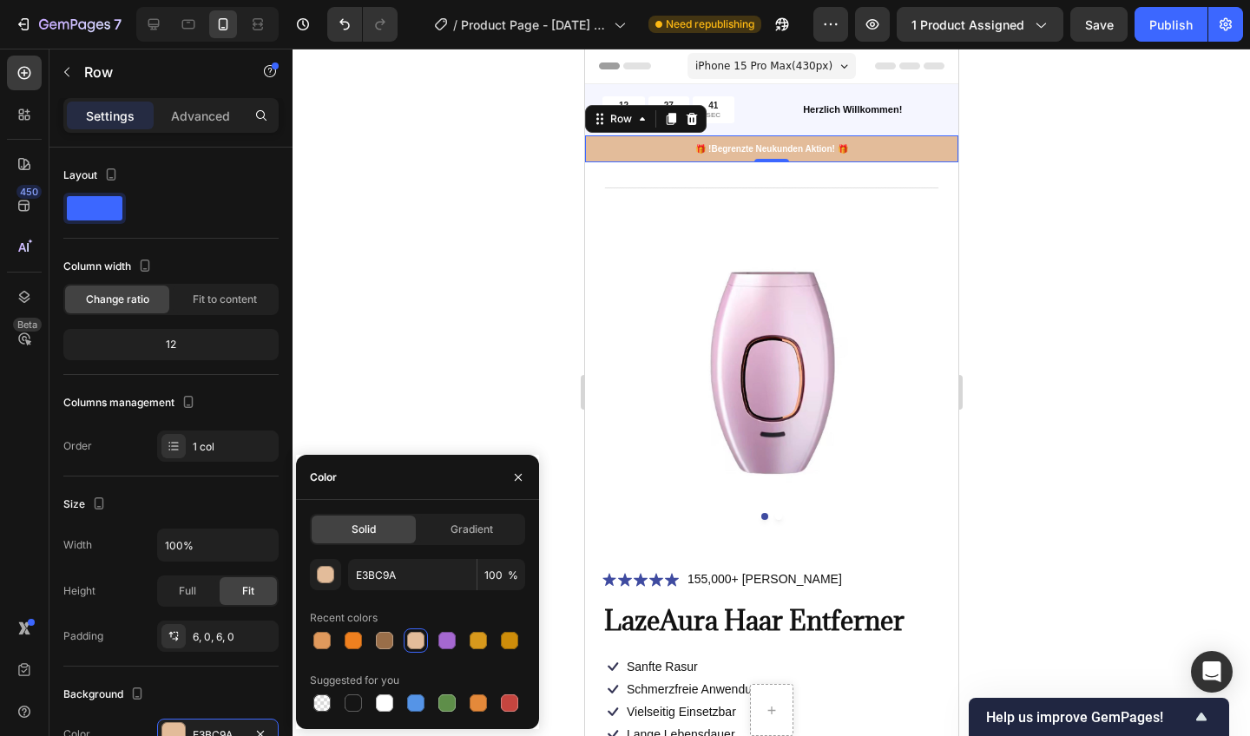
click at [411, 399] on div at bounding box center [772, 393] width 958 height 688
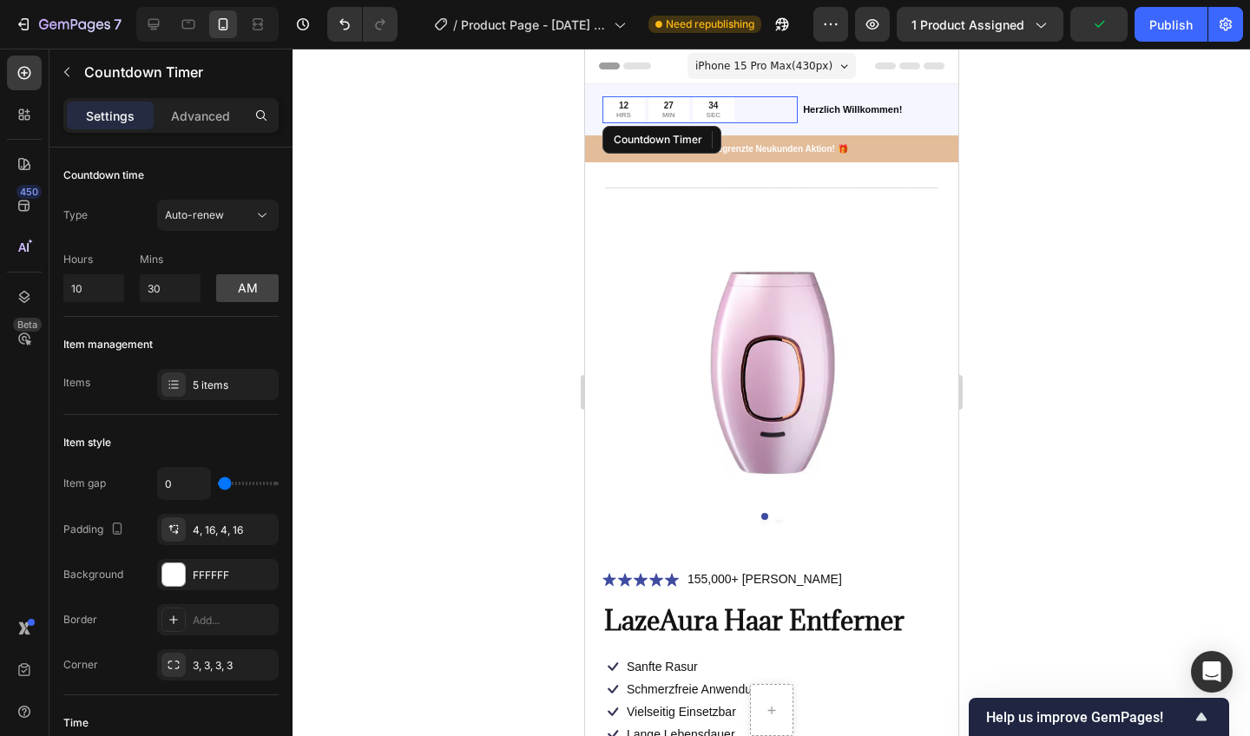
click at [620, 102] on div "12" at bounding box center [623, 105] width 15 height 11
click at [260, 213] on icon at bounding box center [262, 215] width 17 height 17
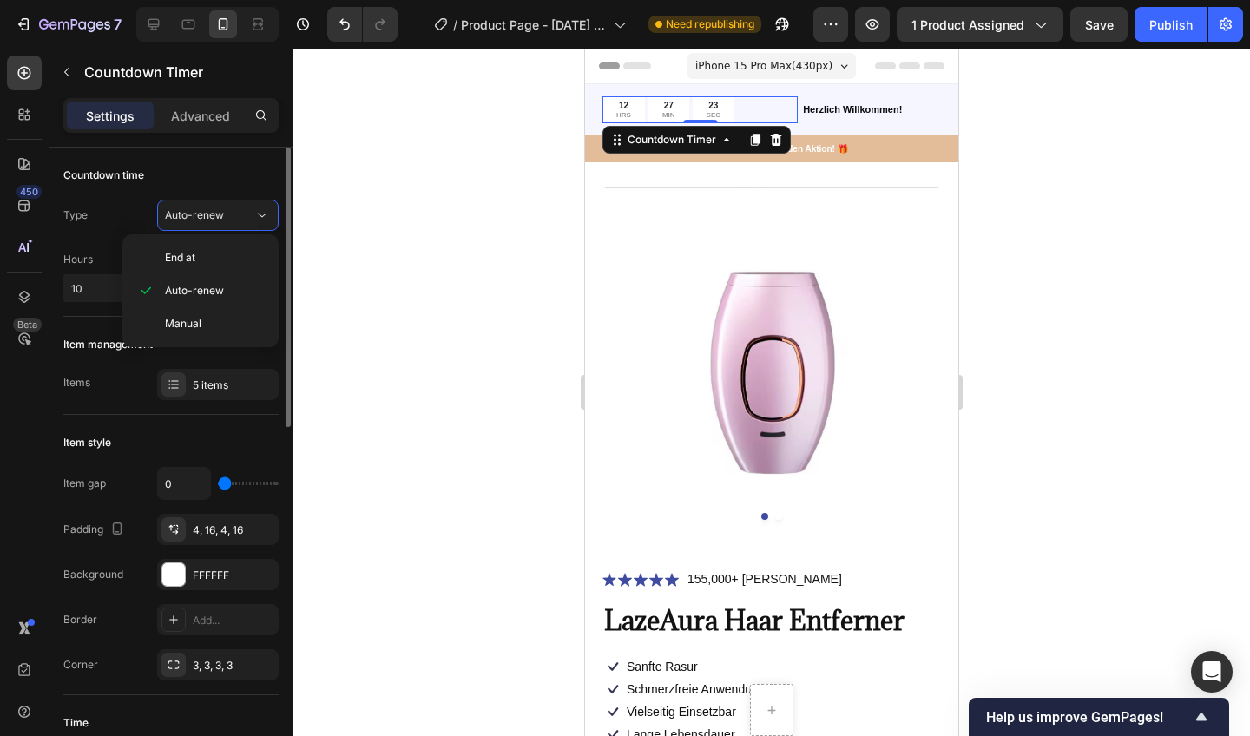
click at [260, 213] on icon at bounding box center [262, 215] width 17 height 17
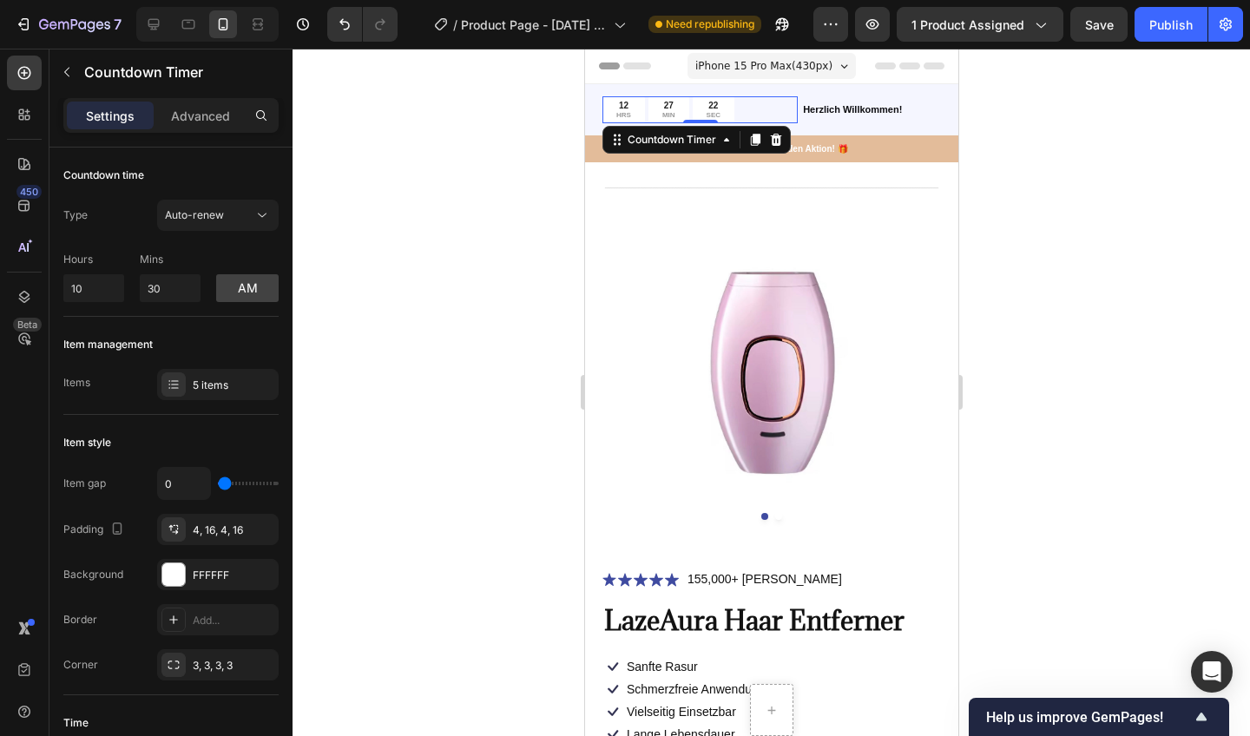
drag, startPoint x: 185, startPoint y: 550, endPoint x: 363, endPoint y: 260, distance: 340.2
click at [363, 260] on div at bounding box center [772, 393] width 958 height 688
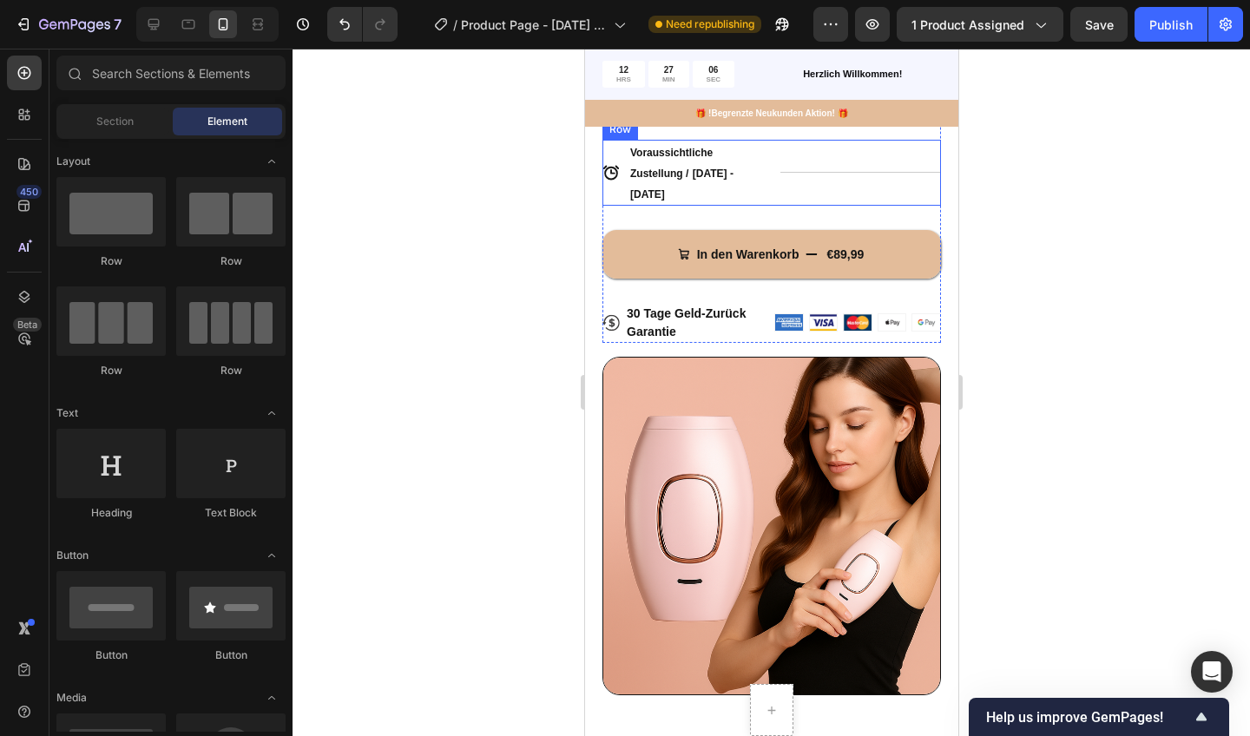
scroll to position [790, 0]
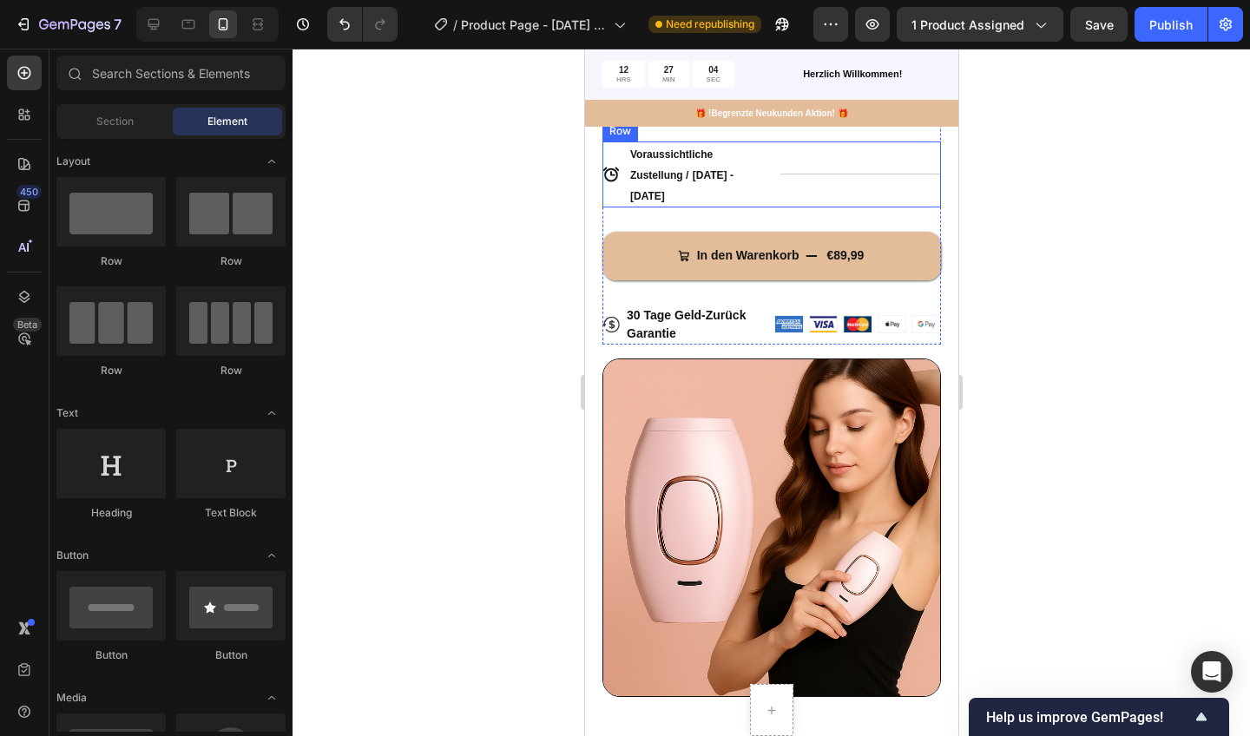
click at [649, 254] on button "In den Warenkorb €89,99" at bounding box center [771, 256] width 339 height 49
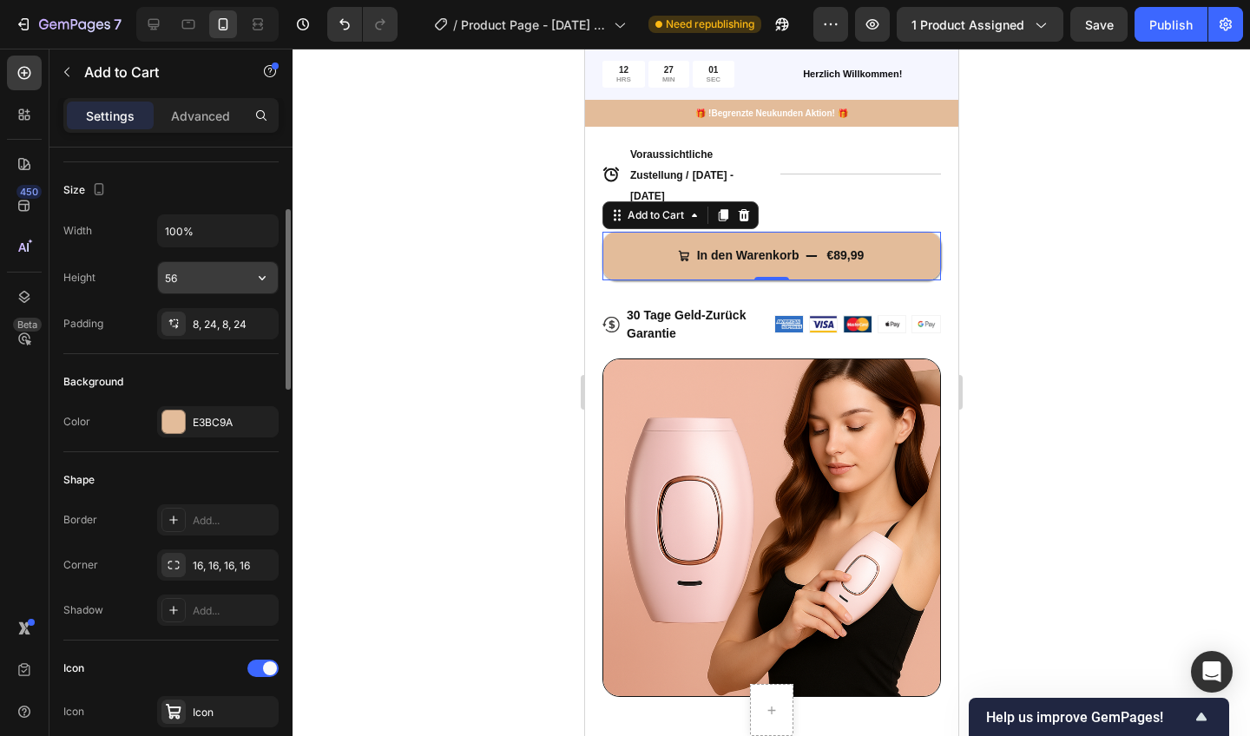
scroll to position [220, 0]
click at [168, 519] on icon at bounding box center [174, 520] width 14 height 14
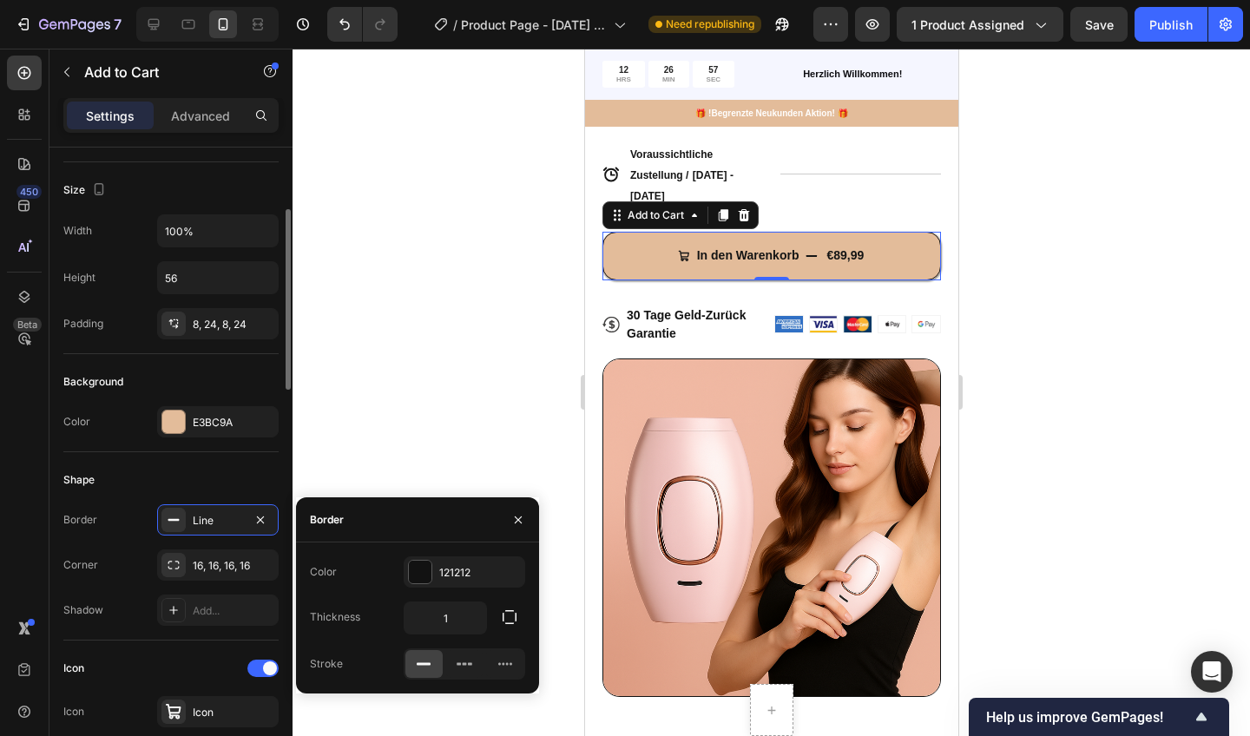
click at [427, 471] on div at bounding box center [772, 393] width 958 height 688
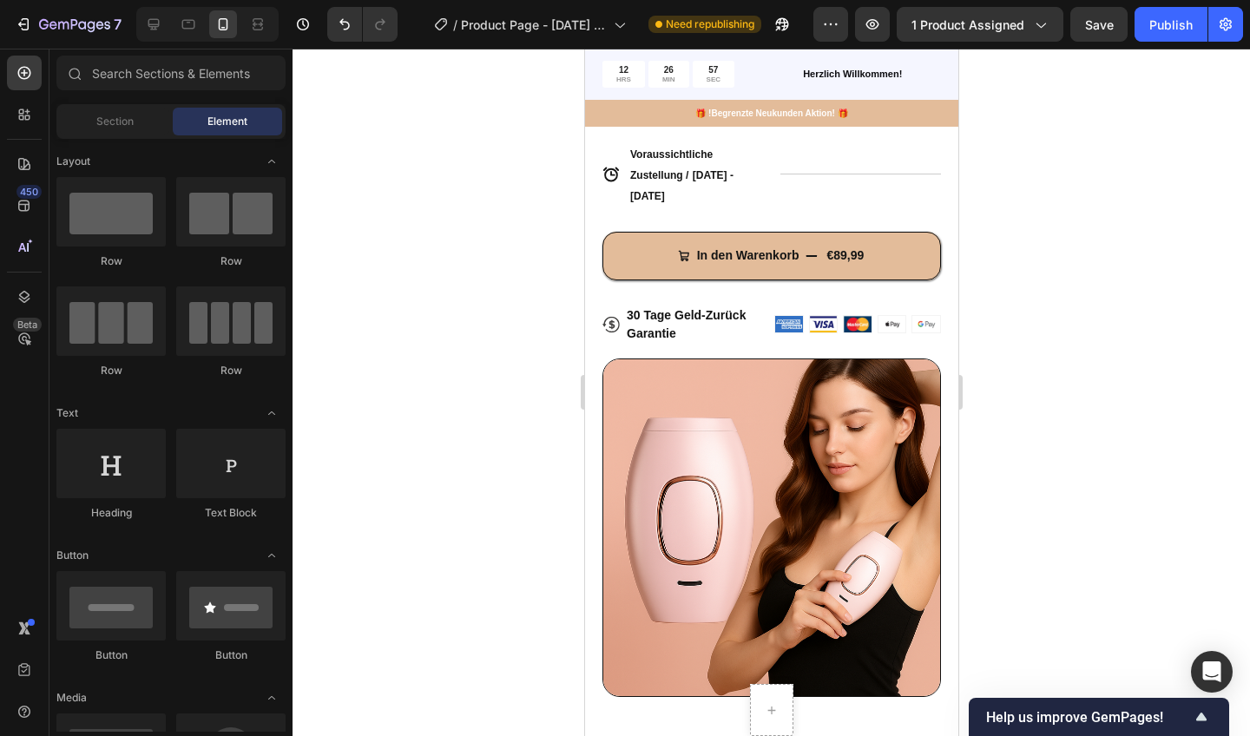
click at [427, 471] on div at bounding box center [772, 393] width 958 height 688
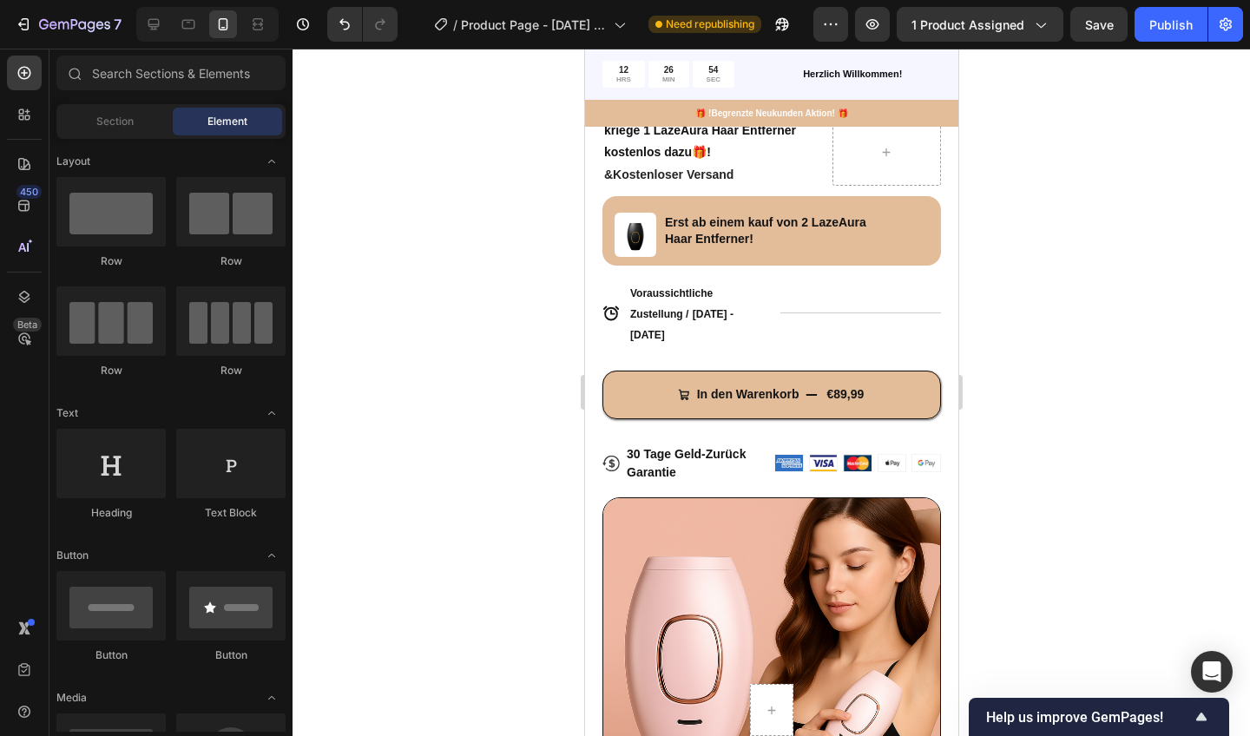
scroll to position [629, 0]
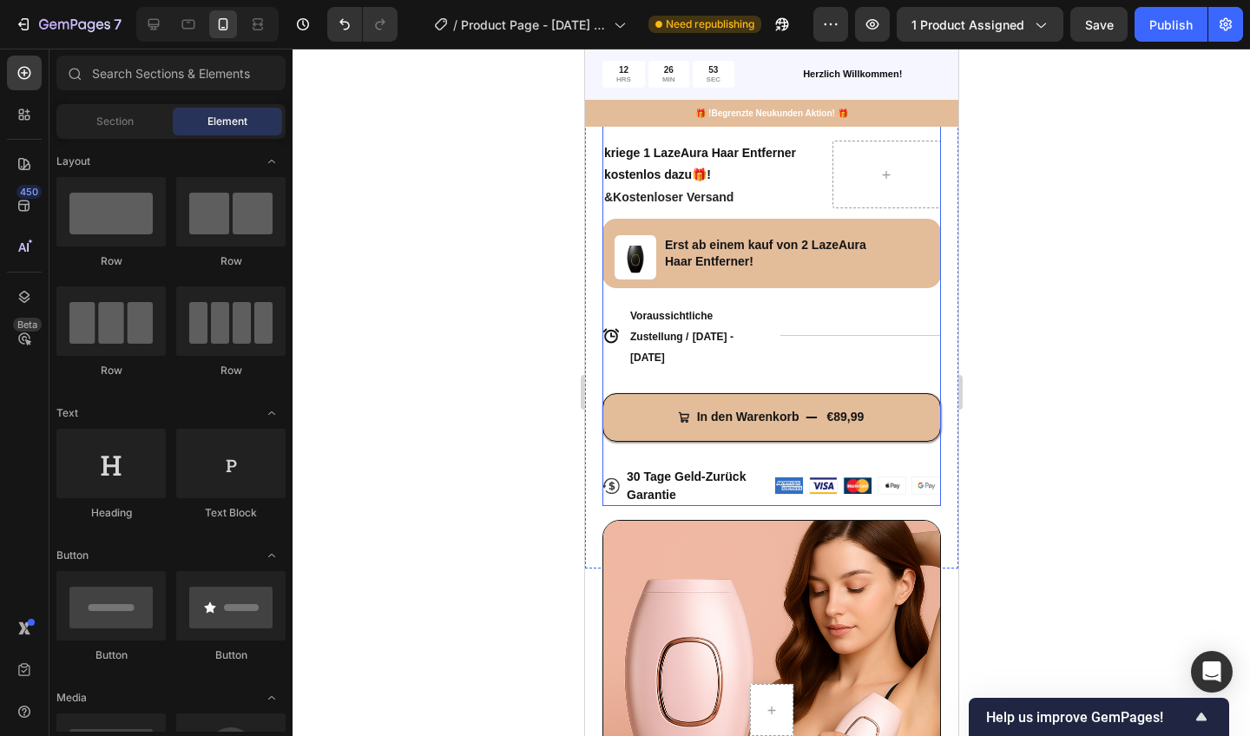
click at [880, 254] on div "Image Erst ab einem kauf von 2 LazeAura Haar Entferner! Text Block Row" at bounding box center [771, 253] width 339 height 69
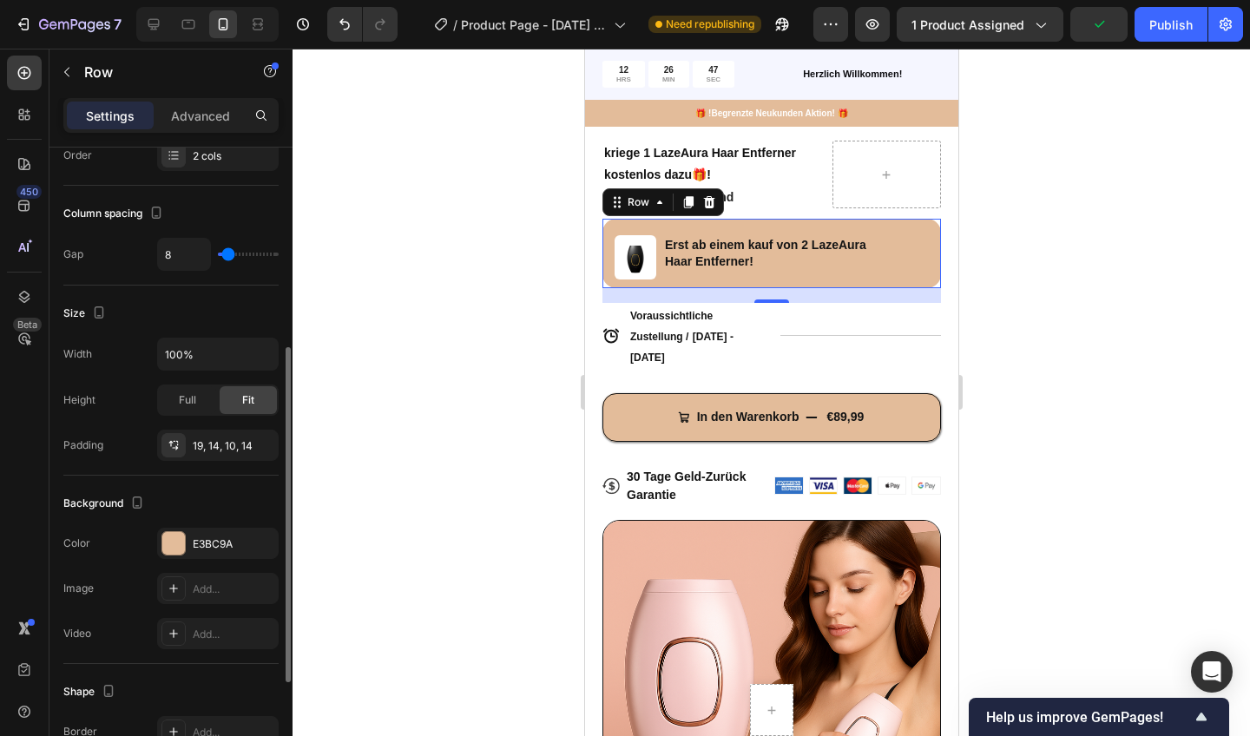
scroll to position [310, 0]
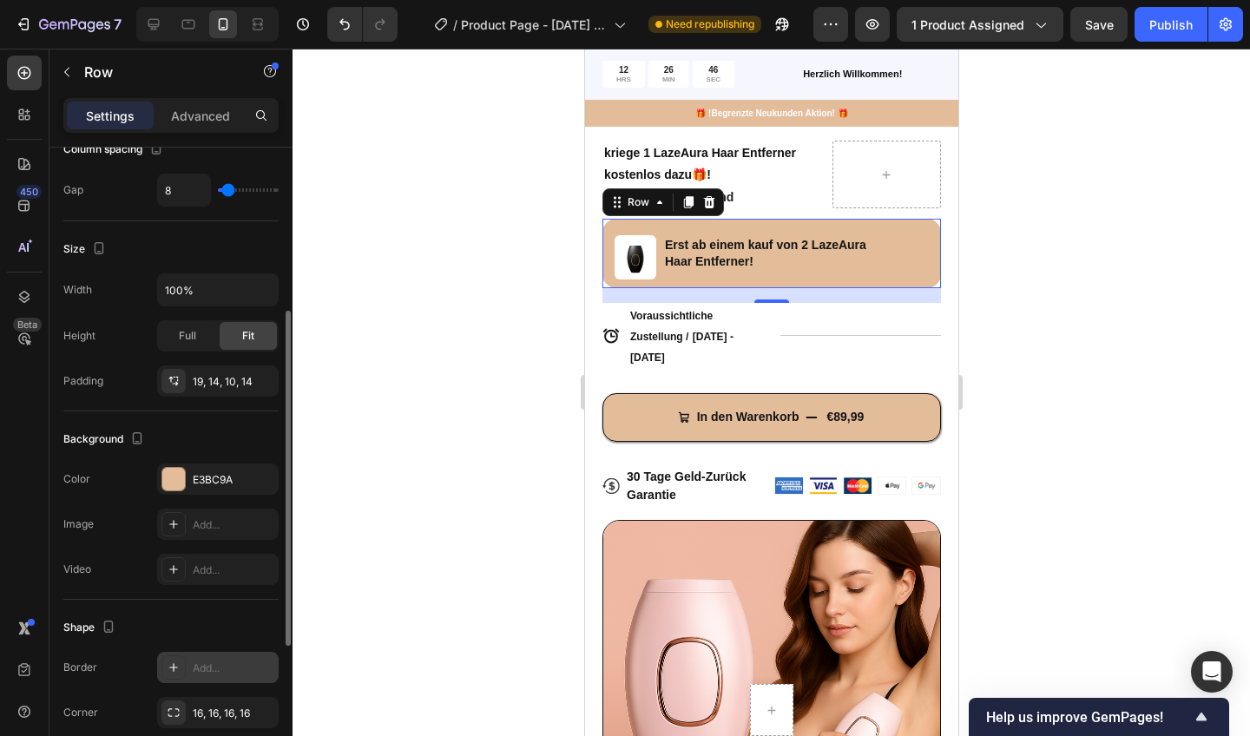
drag, startPoint x: 218, startPoint y: 686, endPoint x: 195, endPoint y: 669, distance: 28.0
click at [195, 669] on div "Add..." at bounding box center [234, 669] width 82 height 16
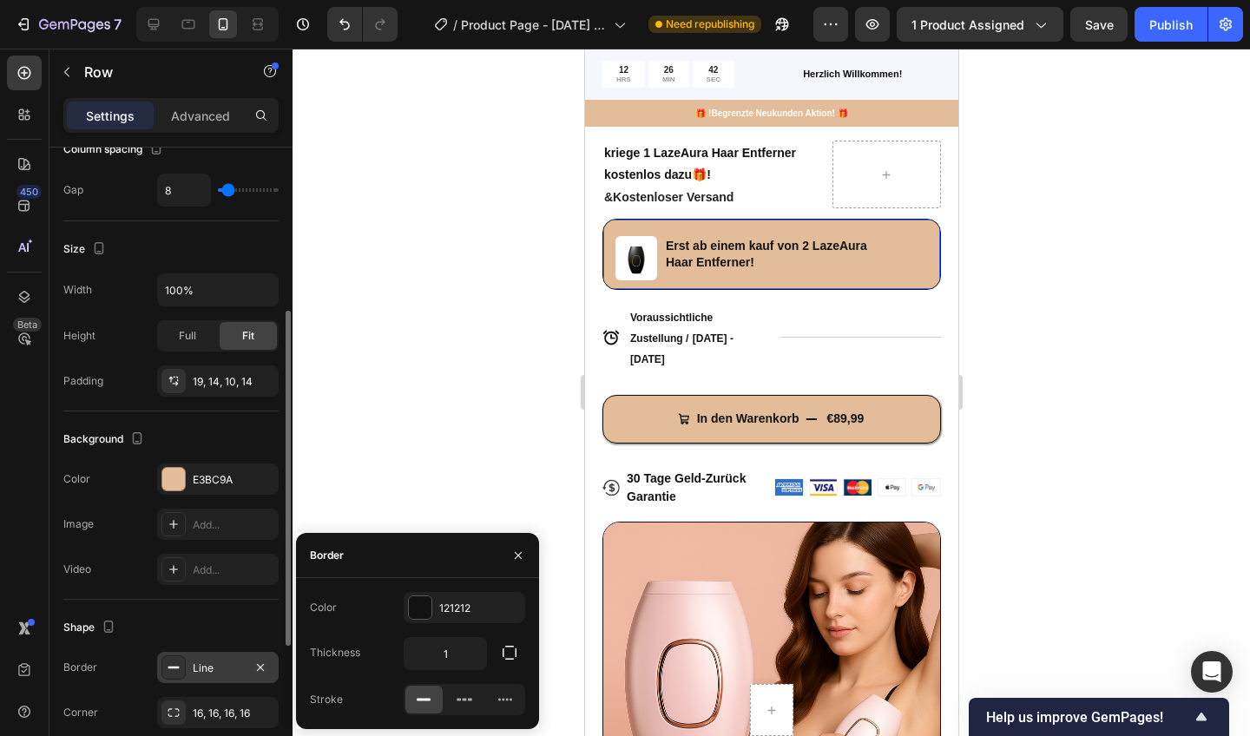
drag, startPoint x: 195, startPoint y: 669, endPoint x: 484, endPoint y: 457, distance: 358.9
click at [484, 457] on div at bounding box center [772, 393] width 958 height 688
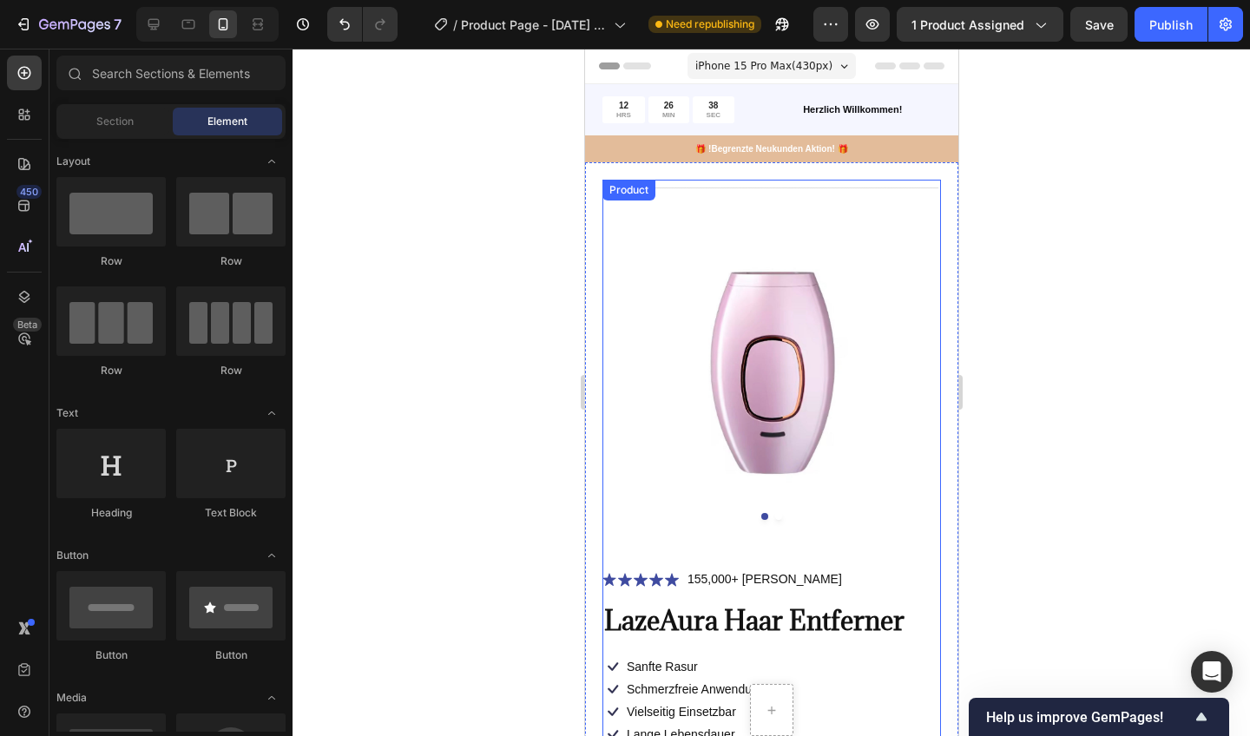
scroll to position [50, 0]
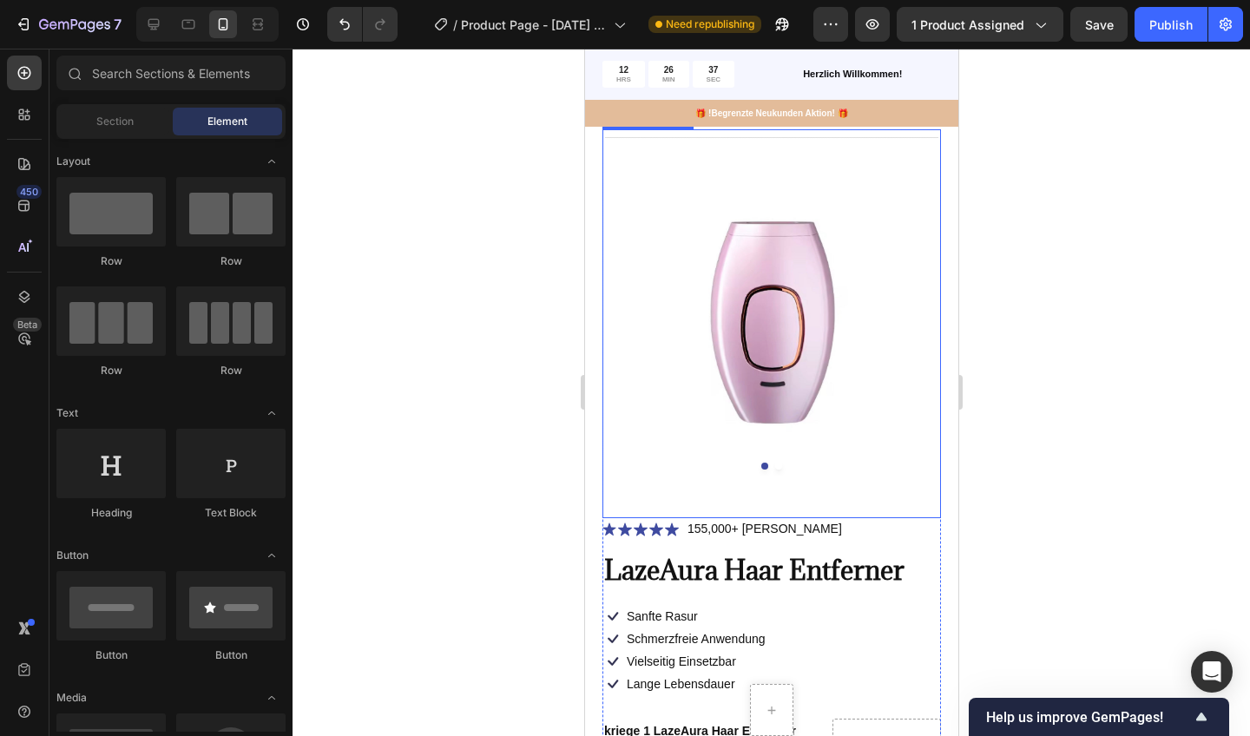
click at [774, 338] on img at bounding box center [771, 306] width 339 height 354
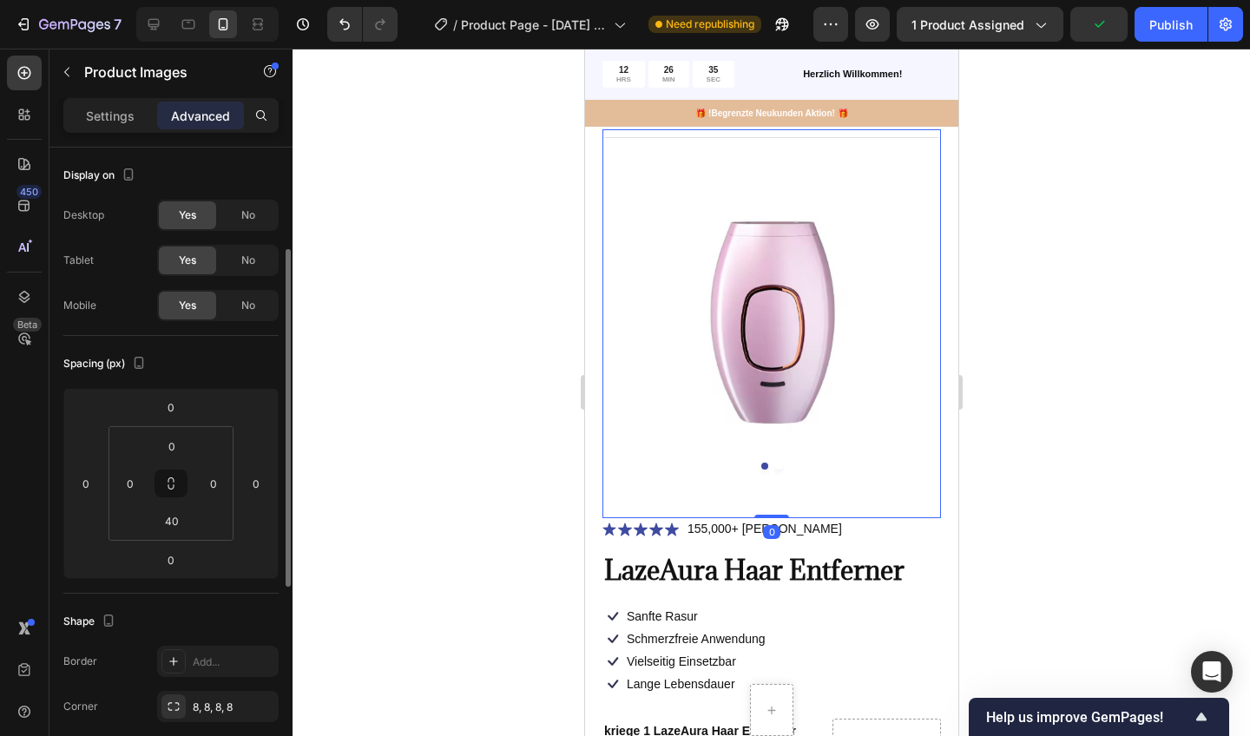
scroll to position [67, 0]
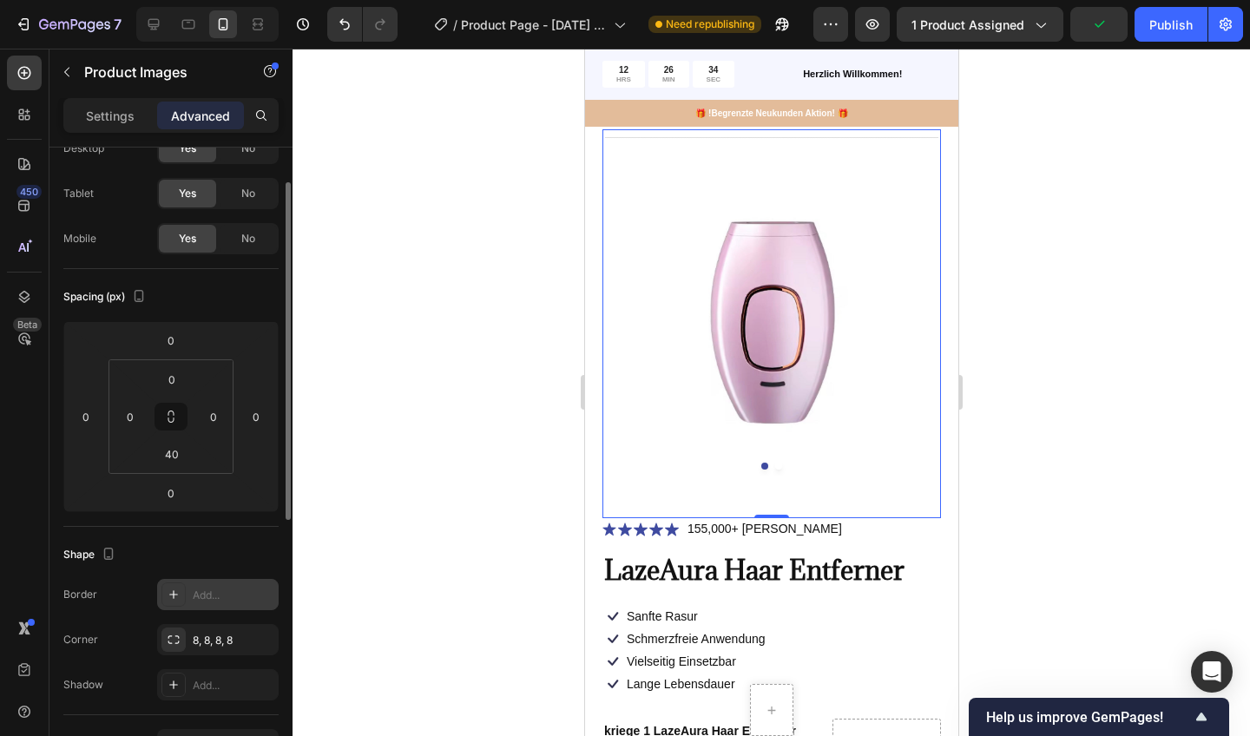
drag, startPoint x: 215, startPoint y: 504, endPoint x: 209, endPoint y: 609, distance: 105.2
click at [209, 609] on div "Add..." at bounding box center [218, 594] width 122 height 31
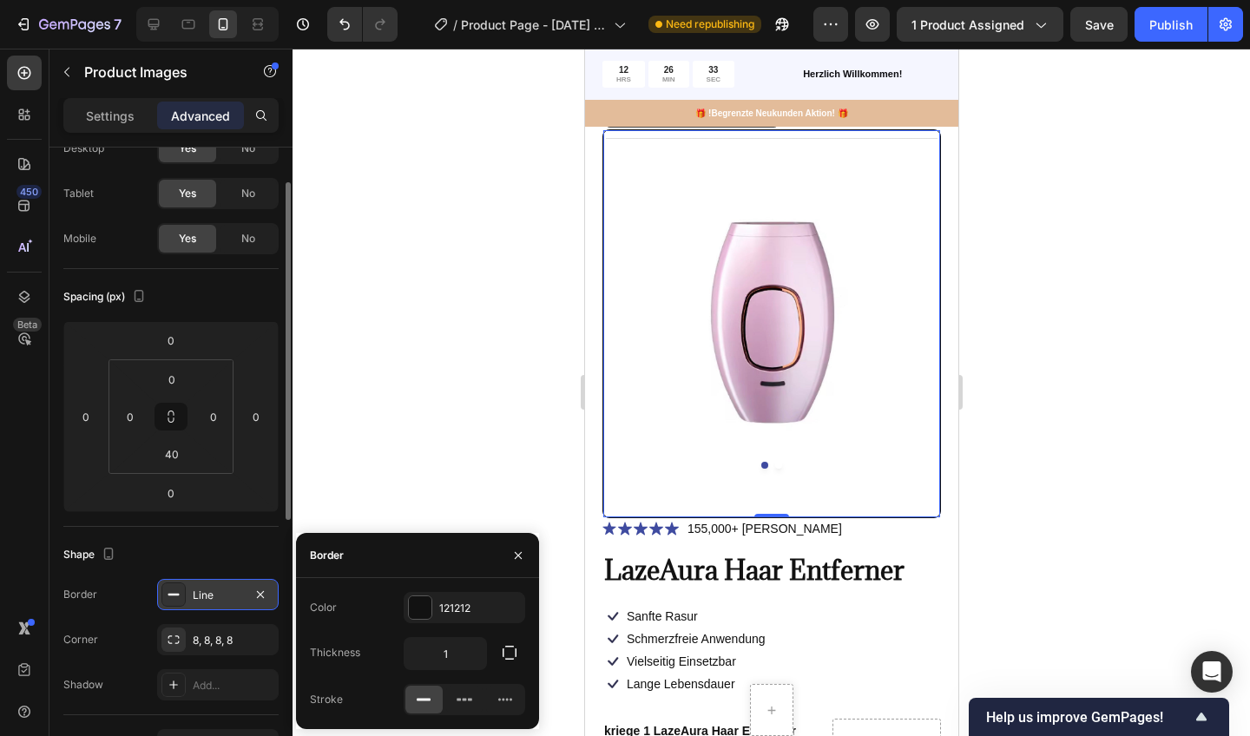
click at [484, 438] on div at bounding box center [772, 393] width 958 height 688
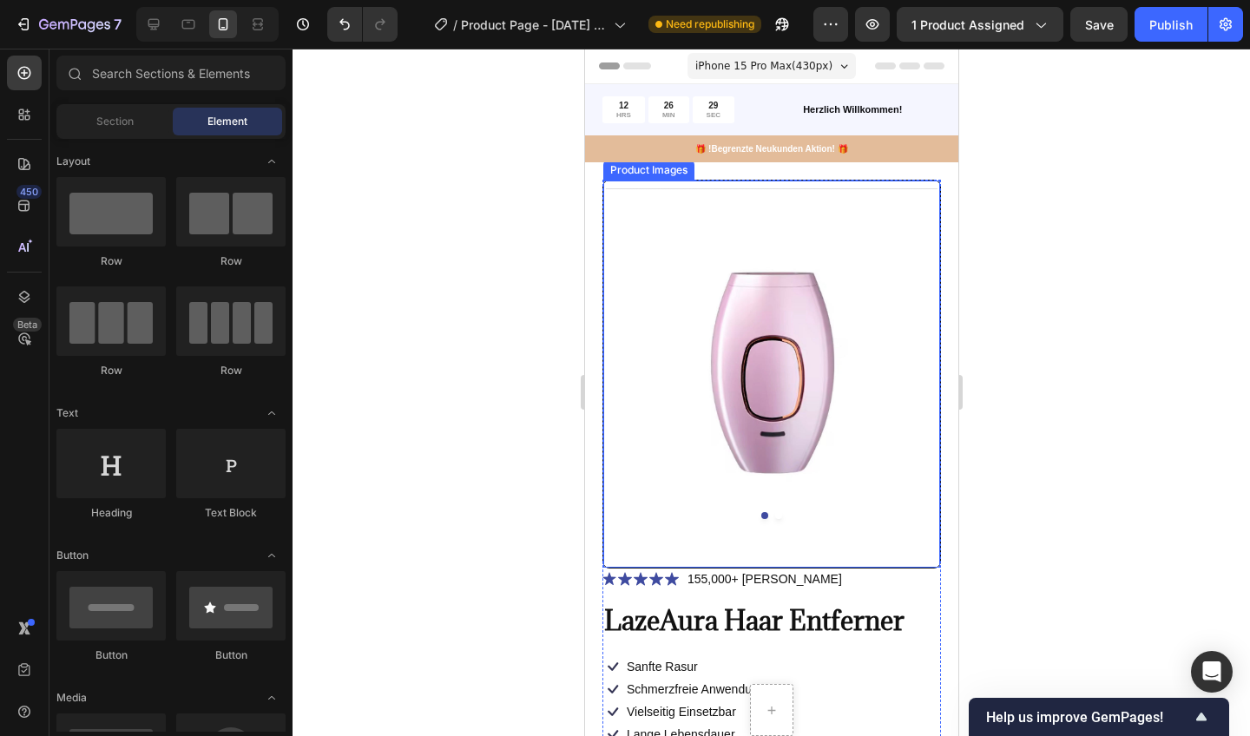
scroll to position [43, 0]
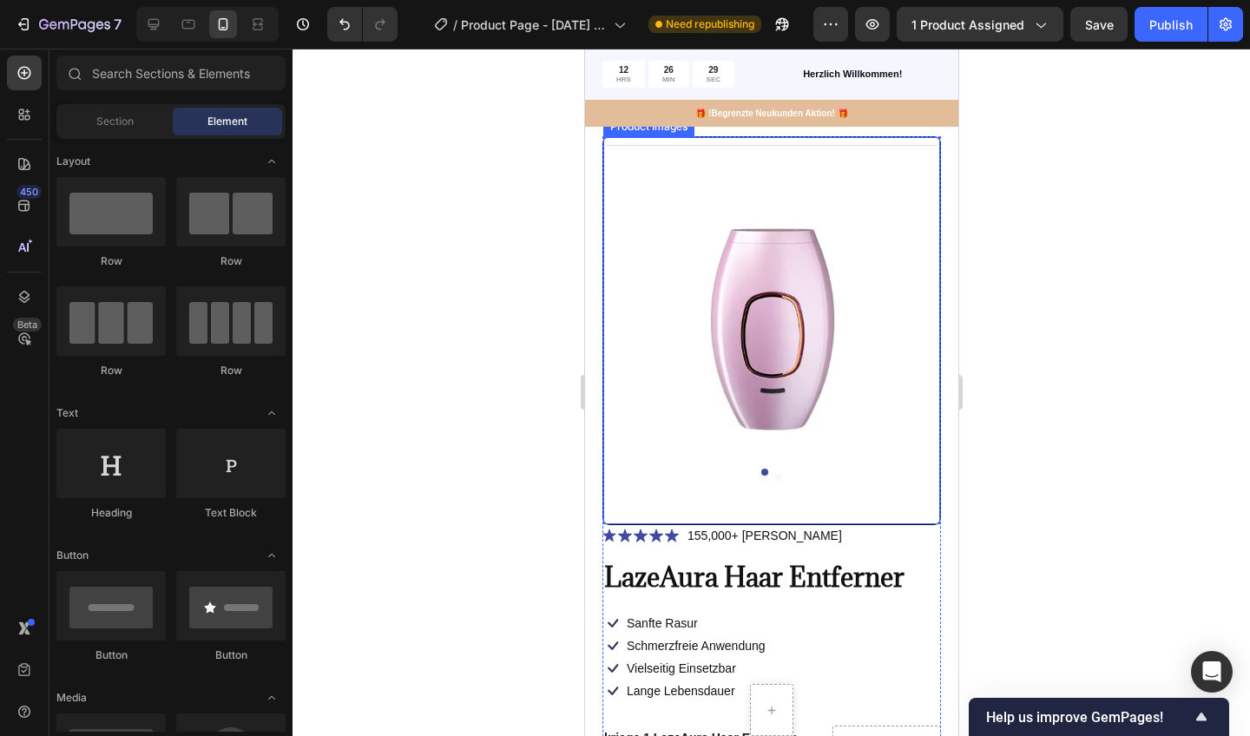
drag, startPoint x: 172, startPoint y: 306, endPoint x: 399, endPoint y: 391, distance: 242.9
click at [399, 391] on div at bounding box center [772, 393] width 958 height 688
drag, startPoint x: 399, startPoint y: 391, endPoint x: 1035, endPoint y: 344, distance: 637.3
click at [1035, 344] on div at bounding box center [772, 393] width 958 height 688
drag, startPoint x: 1619, startPoint y: 392, endPoint x: 831, endPoint y: 410, distance: 788.5
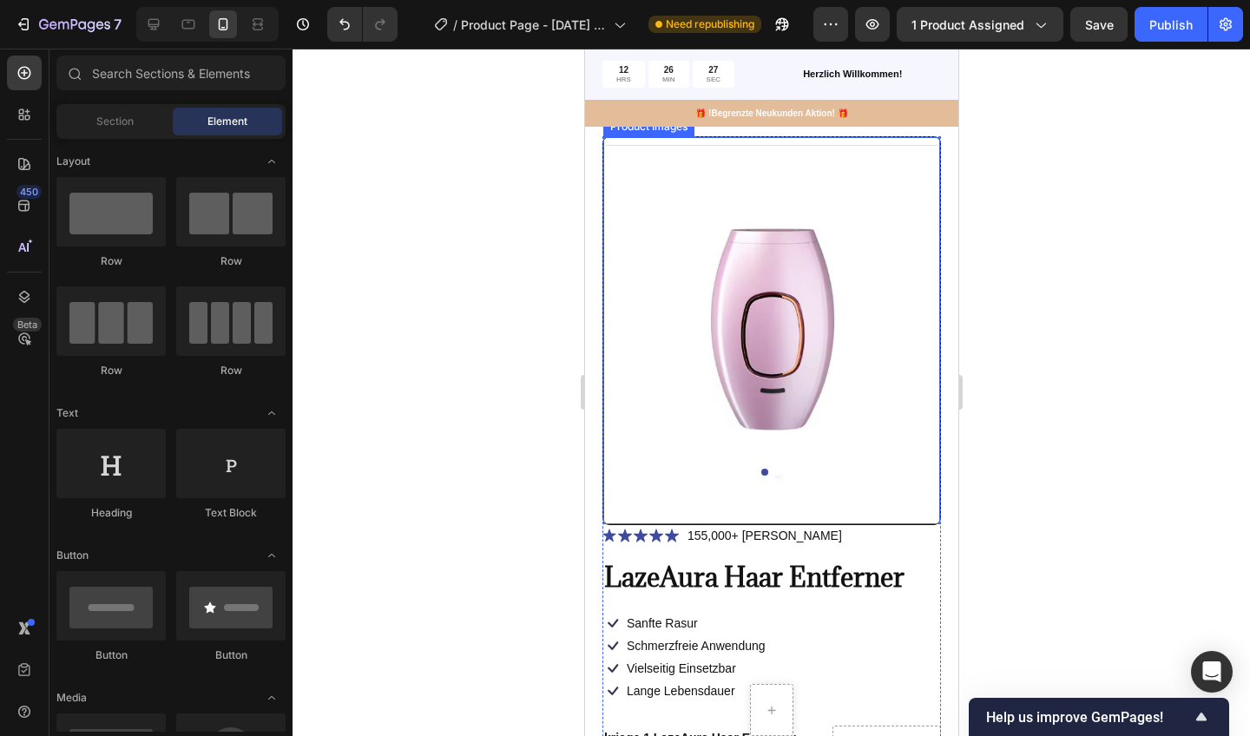
click at [831, 410] on img at bounding box center [771, 313] width 337 height 352
click at [1098, 308] on div at bounding box center [772, 393] width 958 height 688
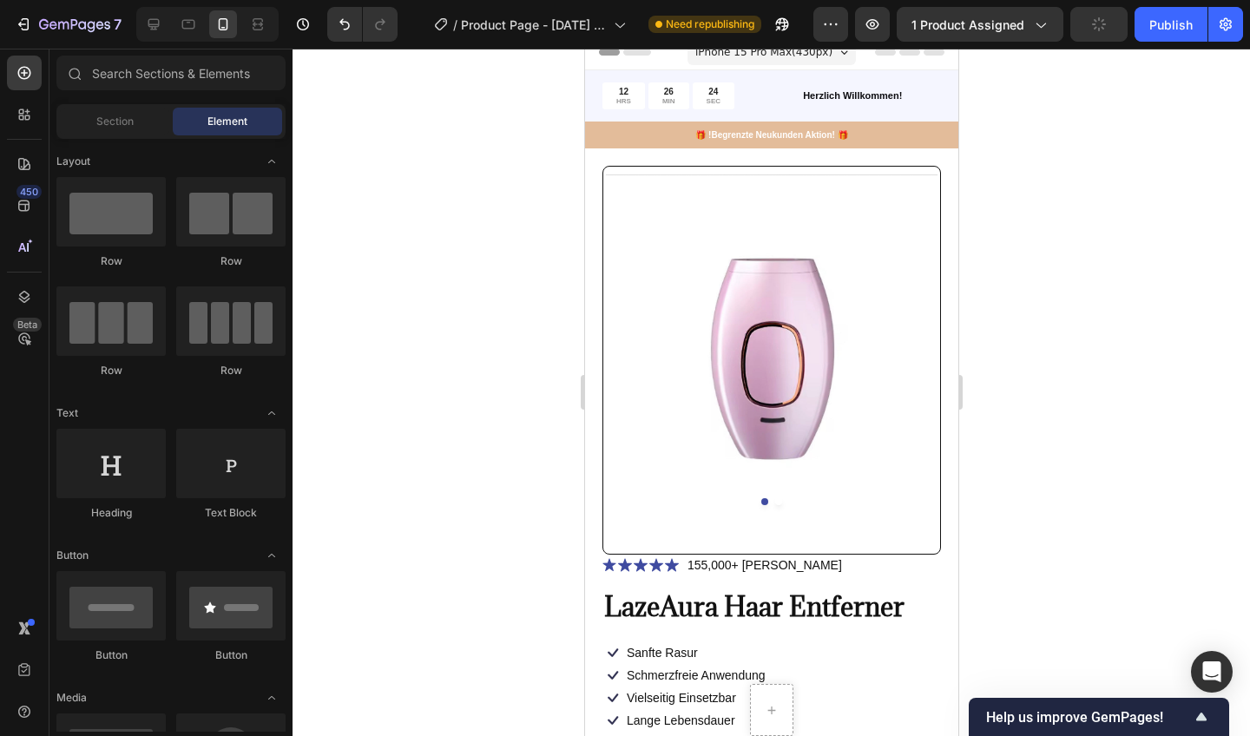
scroll to position [0, 0]
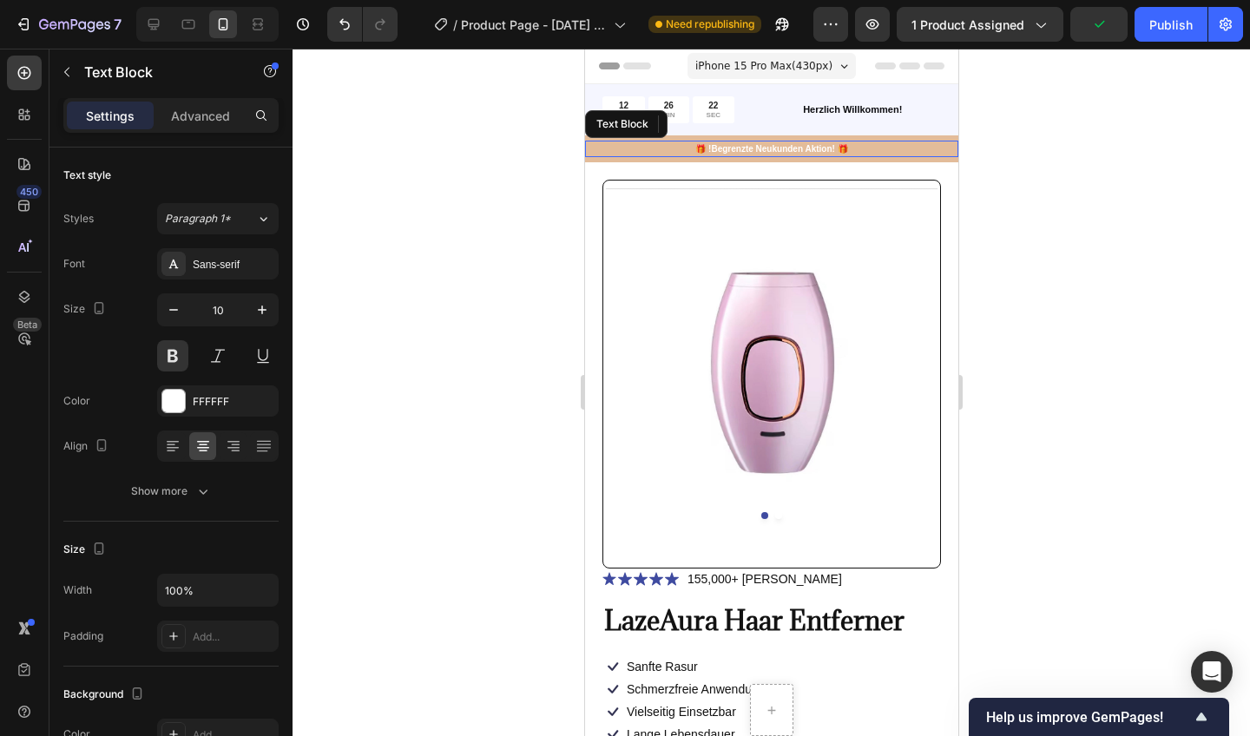
click at [893, 148] on p "🎁 !Begrenzte Neukunden Aktion! 🎁" at bounding box center [771, 148] width 370 height 13
drag, startPoint x: 860, startPoint y: 420, endPoint x: 863, endPoint y: 156, distance: 264.0
click at [863, 156] on div "🎁 !Begrenzte Neukunden Aktion! 🎁" at bounding box center [770, 149] width 373 height 16
click at [861, 163] on div "Product Images Icon Icon Icon Icon Icon Icon List 155,000+ [PERSON_NAME] Text B…" at bounding box center [770, 680] width 373 height 1036
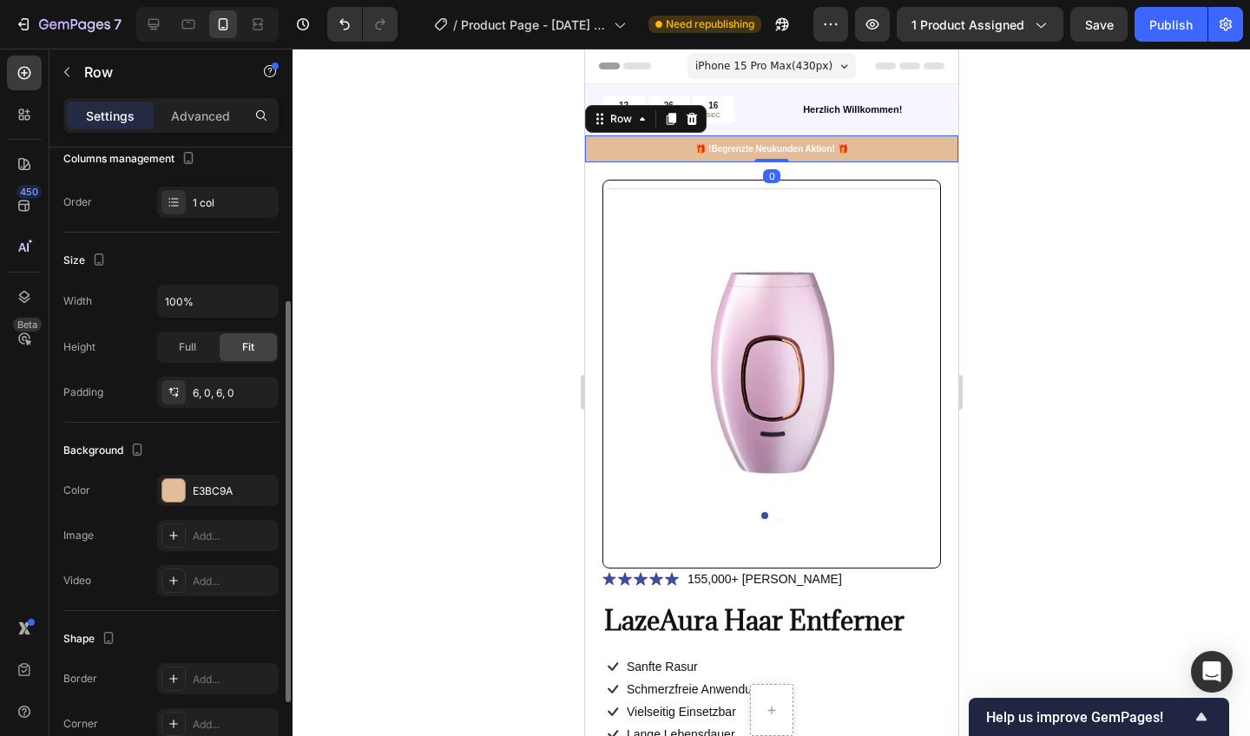
scroll to position [247, 0]
click at [197, 676] on div "Add..." at bounding box center [234, 677] width 82 height 16
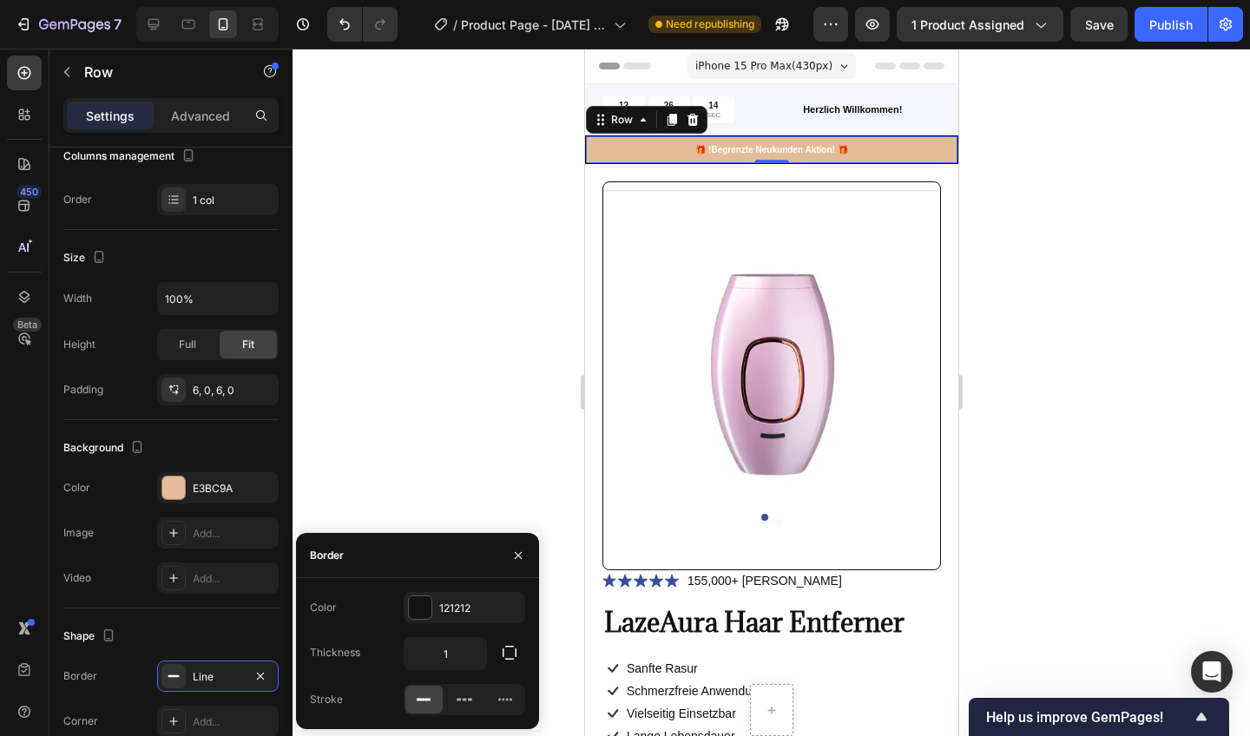
drag, startPoint x: 127, startPoint y: 660, endPoint x: 491, endPoint y: 434, distance: 428.1
click at [491, 434] on div at bounding box center [772, 393] width 958 height 688
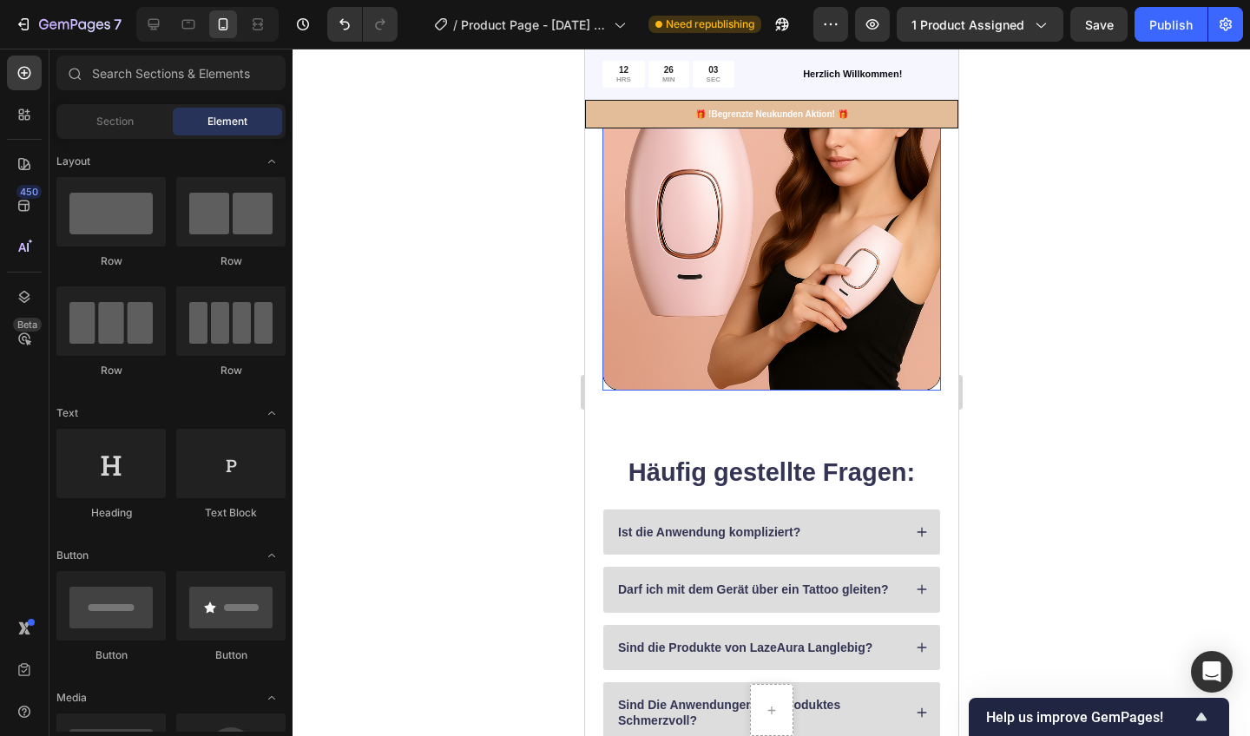
scroll to position [1116, 0]
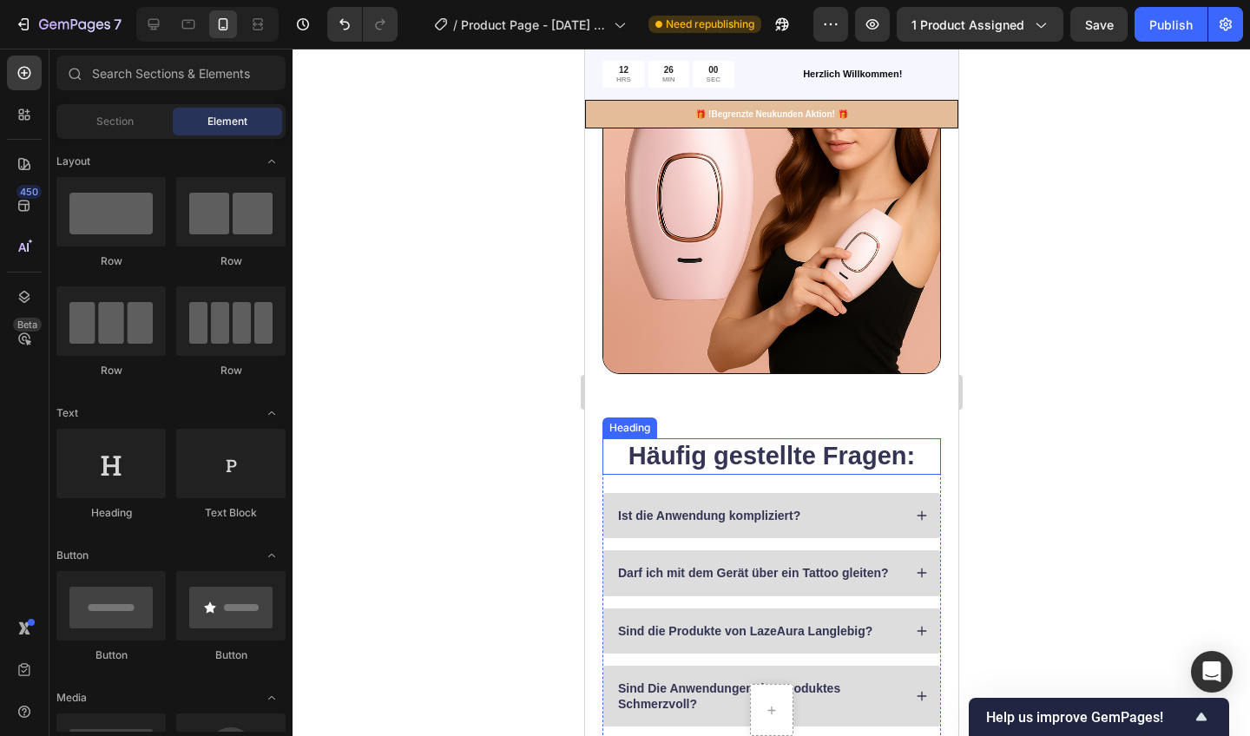
click at [943, 466] on div "Häufig gestellte Fragen: Heading Ist die Anwendung kompliziert? Darf ich mit de…" at bounding box center [770, 657] width 373 height 412
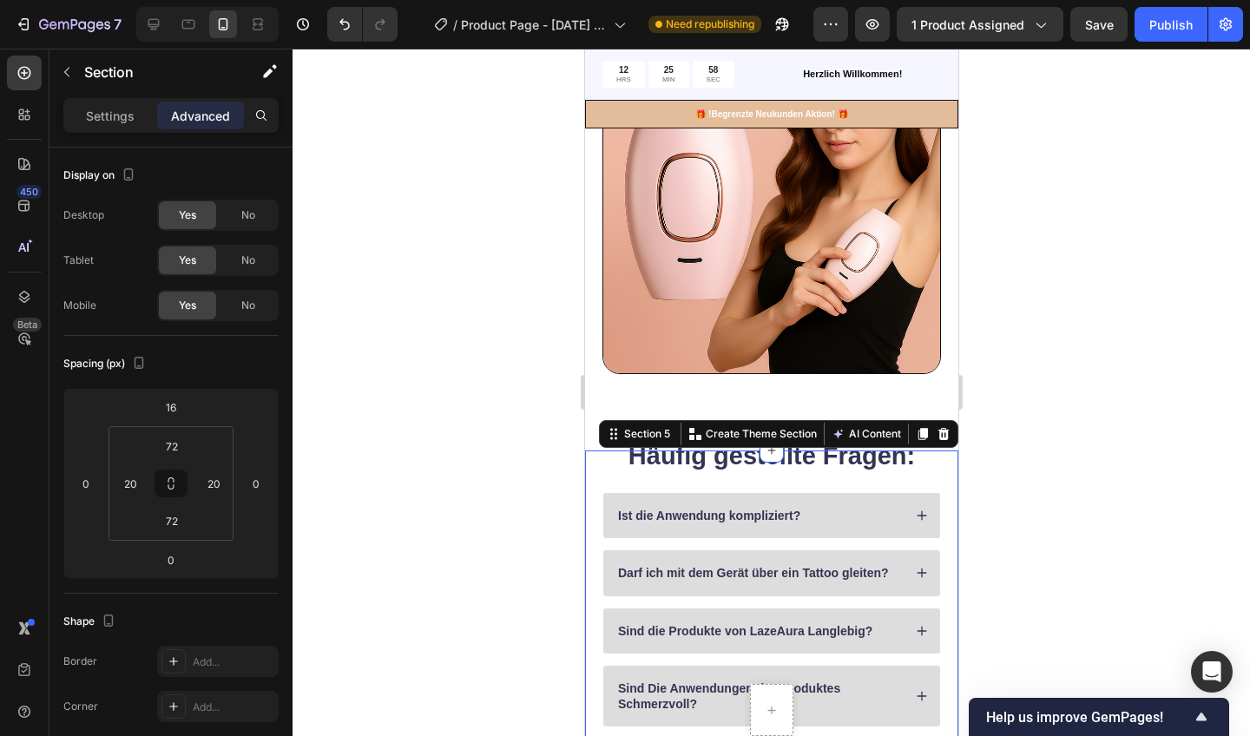
click at [899, 469] on h2 "Häufig gestellte Fragen:" at bounding box center [771, 456] width 339 height 36
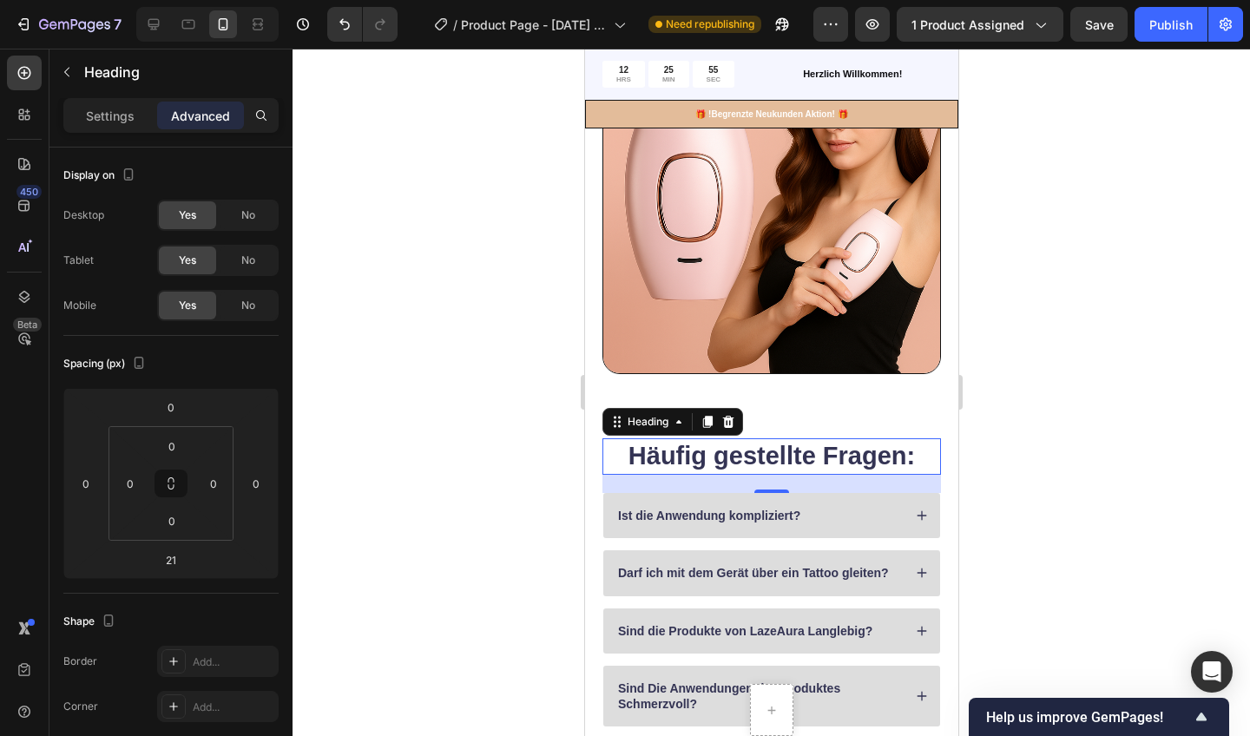
click at [186, 662] on div "Add..." at bounding box center [218, 661] width 122 height 31
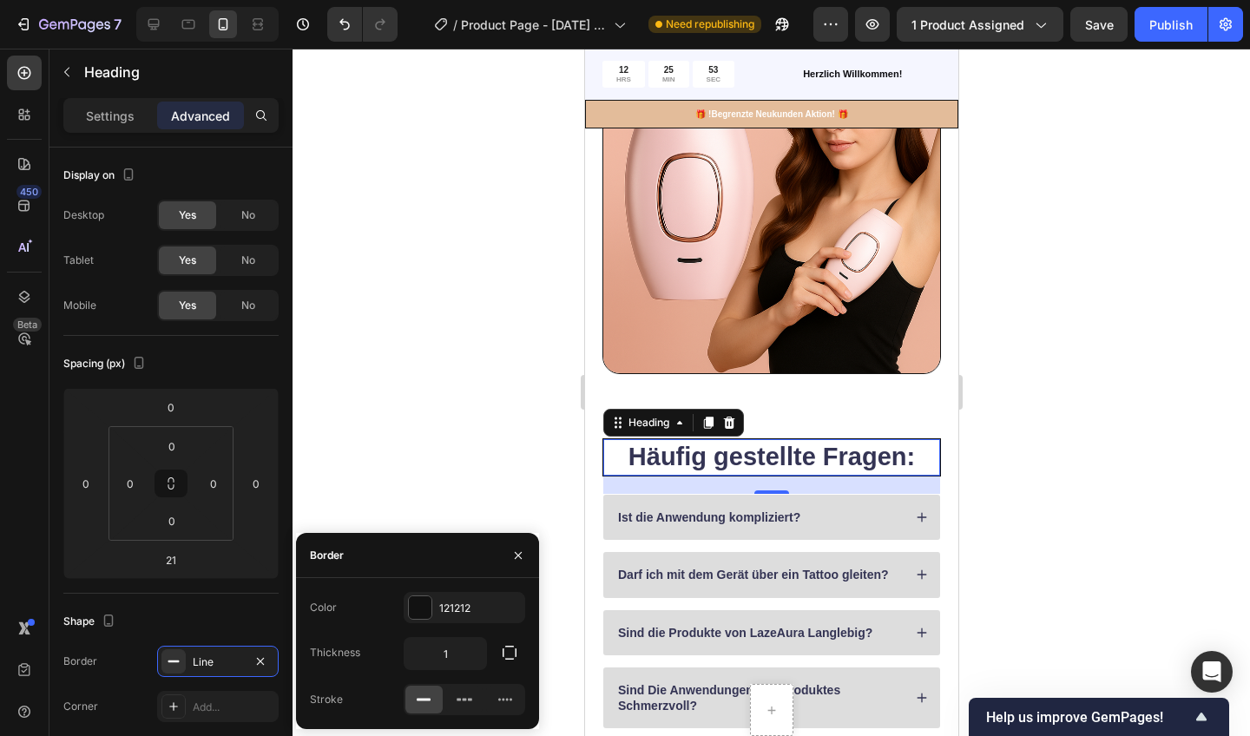
click at [408, 544] on div "Border" at bounding box center [417, 555] width 243 height 45
click at [418, 488] on div at bounding box center [772, 393] width 958 height 688
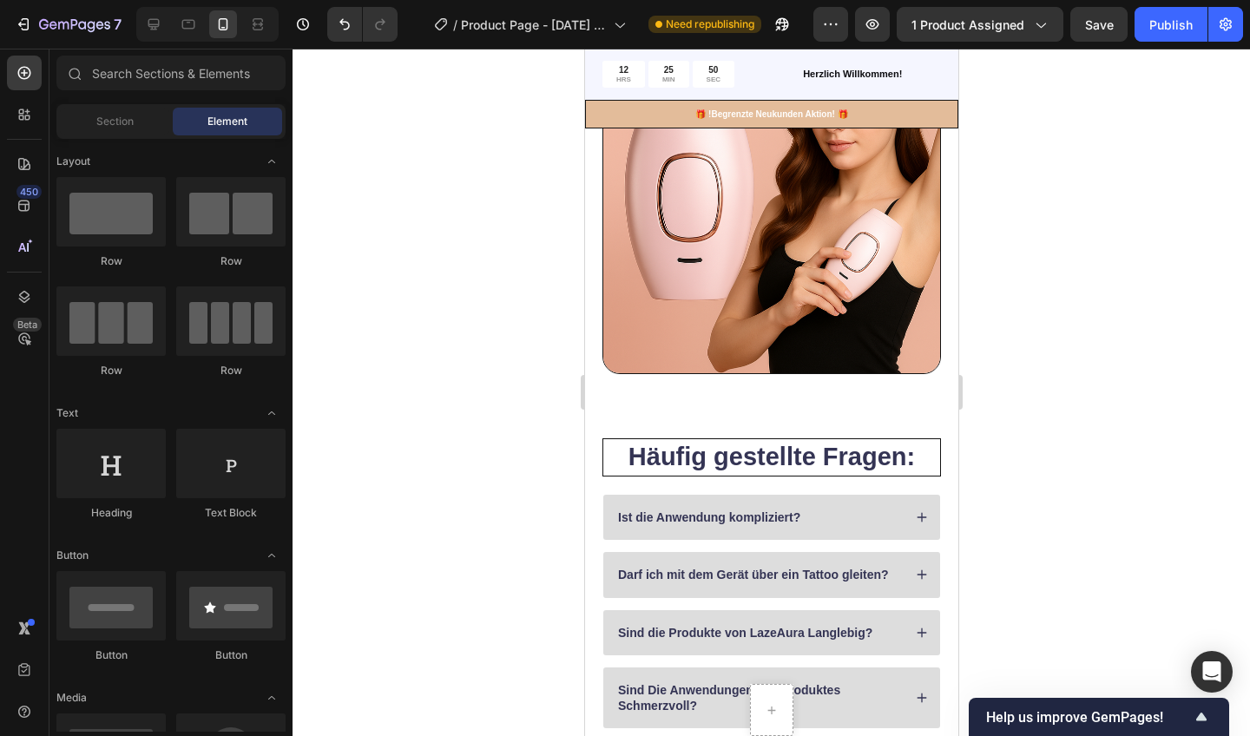
click at [598, 460] on div "Häufig gestellte Fragen: Heading Ist die Anwendung kompliziert? Darf ich mit de…" at bounding box center [770, 657] width 373 height 413
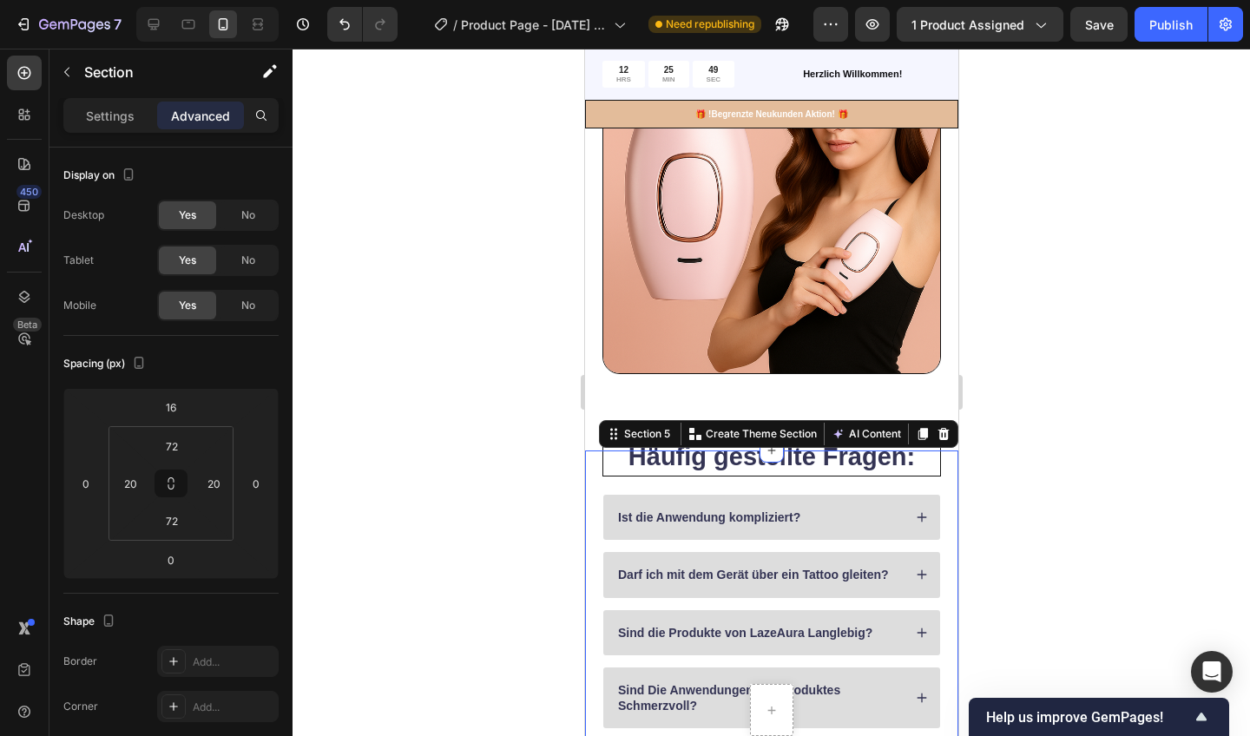
click at [609, 445] on div "Section 5 You can create reusable sections Create Theme Section AI Content Writ…" at bounding box center [777, 434] width 359 height 28
click at [544, 435] on div at bounding box center [772, 393] width 958 height 688
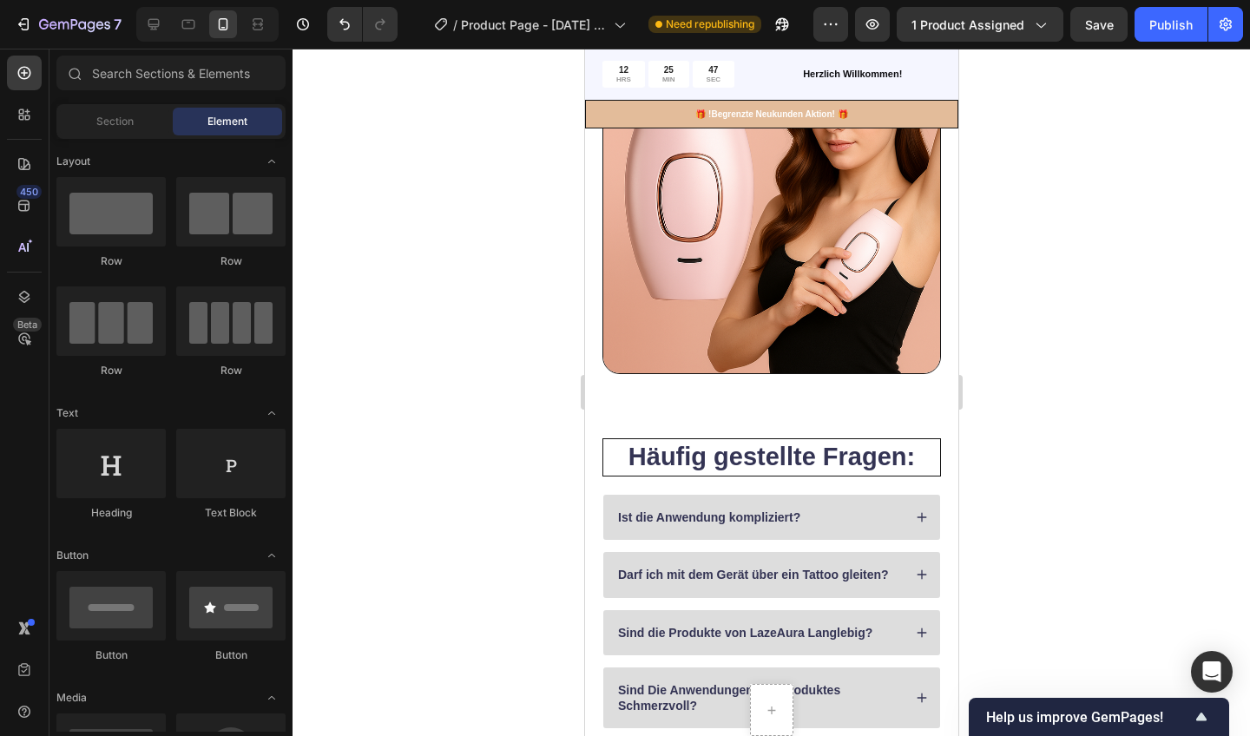
drag, startPoint x: 752, startPoint y: 453, endPoint x: 615, endPoint y: 445, distance: 137.5
click at [615, 445] on h2 "Häufig gestellte Fragen:" at bounding box center [771, 457] width 337 height 36
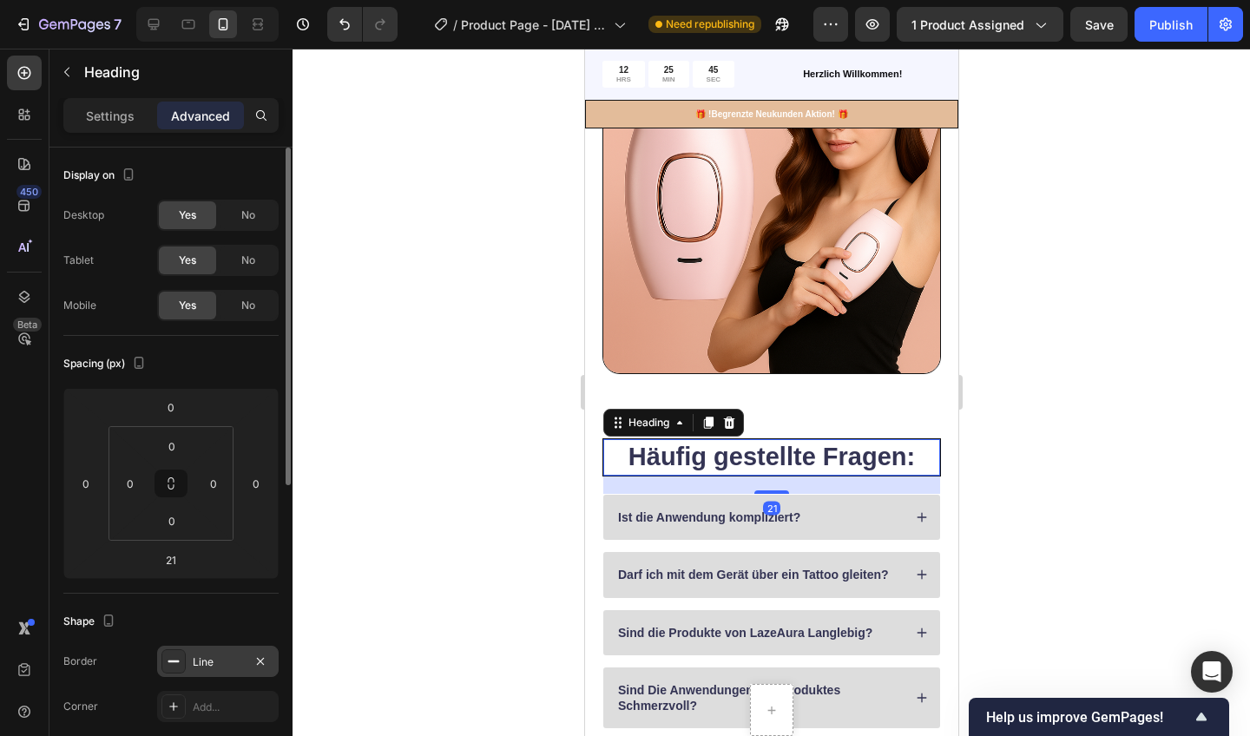
drag, startPoint x: 30, startPoint y: 396, endPoint x: 194, endPoint y: 661, distance: 311.5
click at [194, 661] on div "Line" at bounding box center [218, 663] width 50 height 16
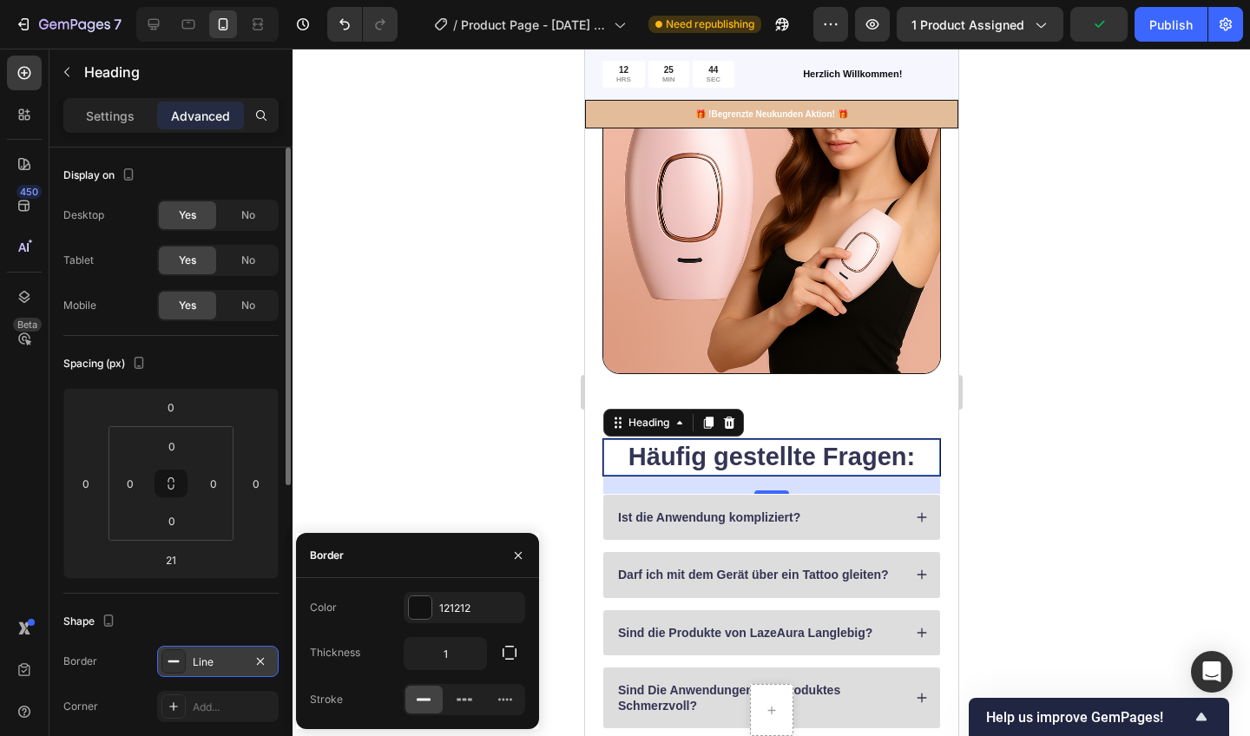
click at [261, 656] on icon "button" at bounding box center [261, 662] width 14 height 14
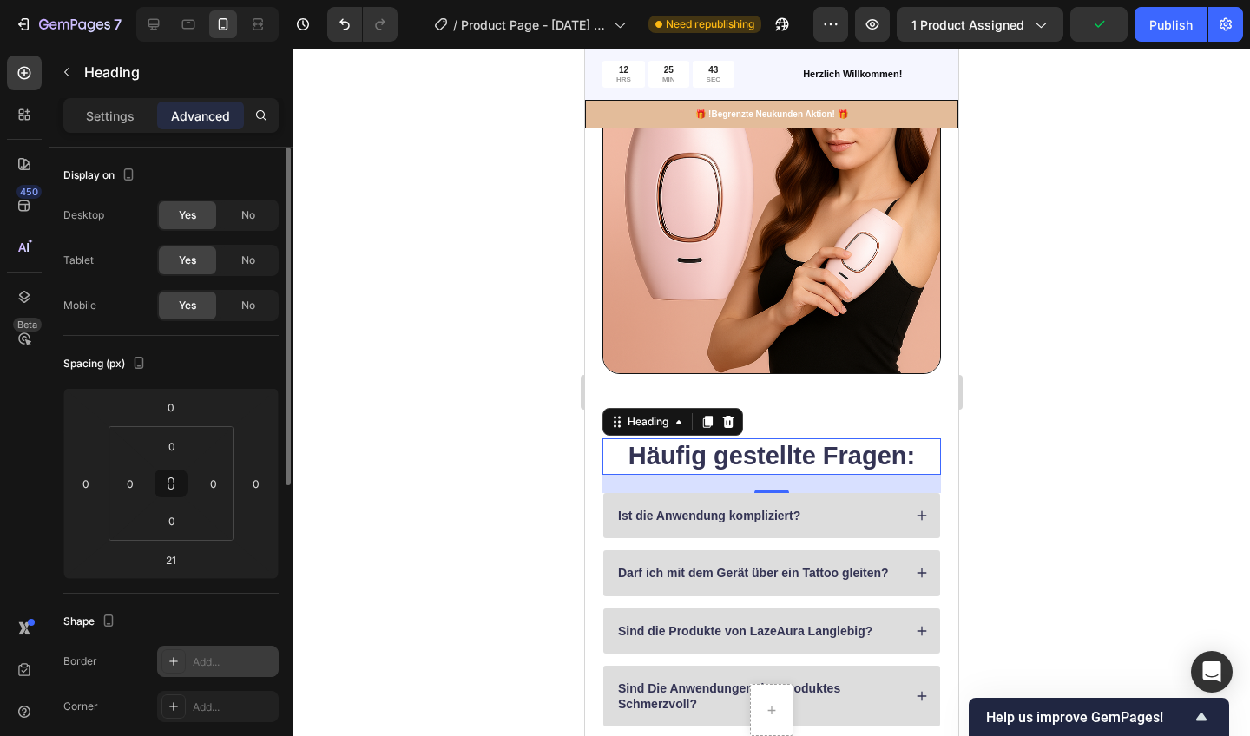
click at [386, 527] on div at bounding box center [772, 393] width 958 height 688
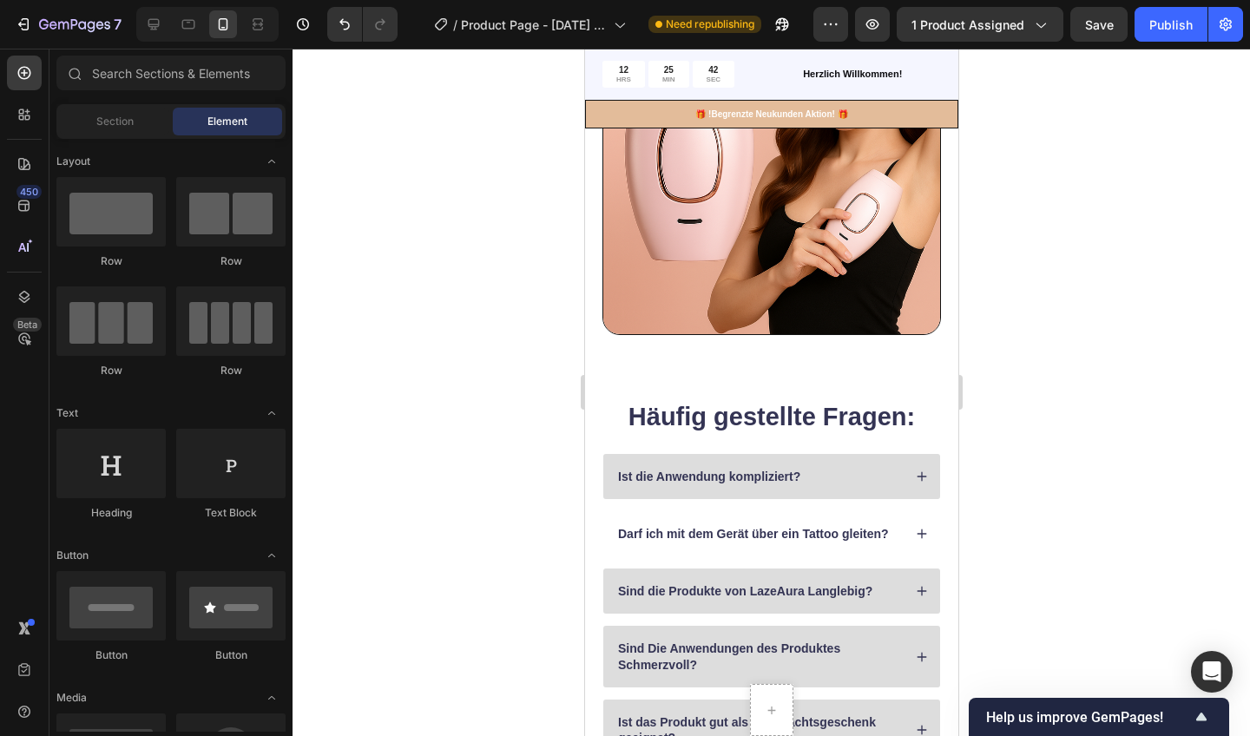
scroll to position [1168, 0]
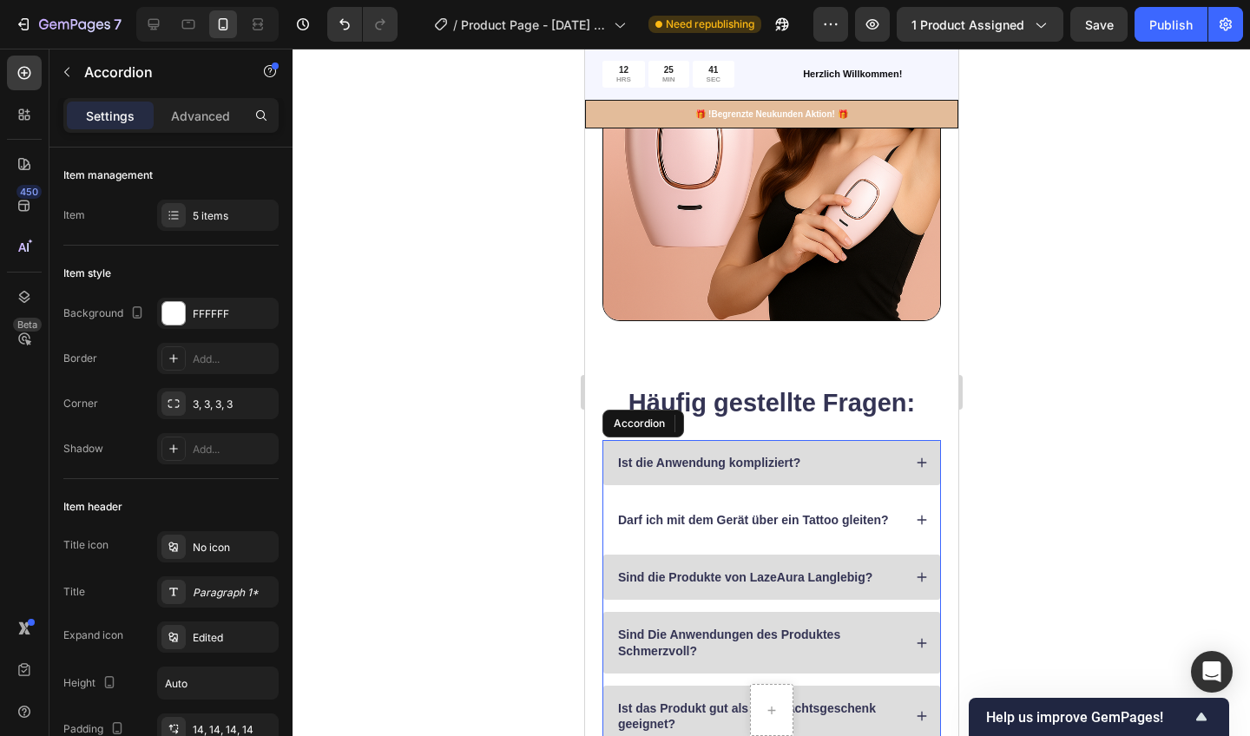
click at [851, 454] on div "Ist die Anwendung kompliziert?" at bounding box center [758, 462] width 287 height 21
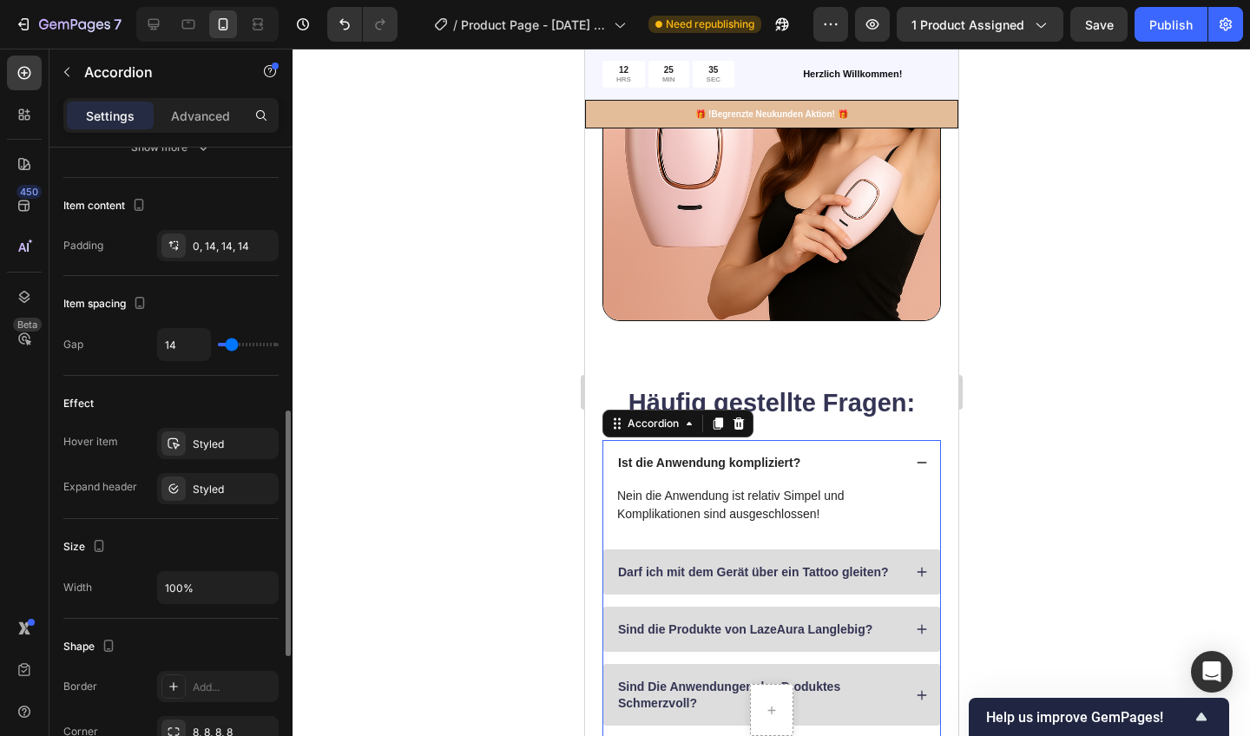
scroll to position [697, 0]
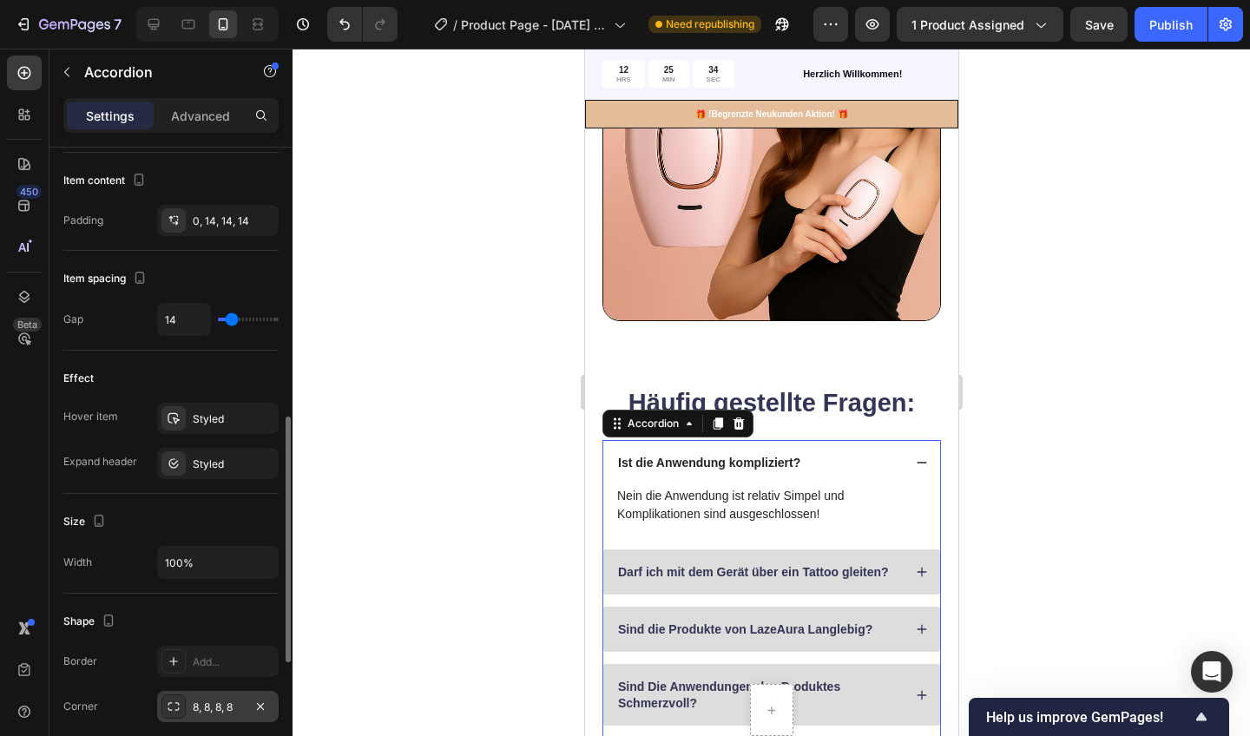
click at [223, 660] on div "Add..." at bounding box center [234, 663] width 82 height 16
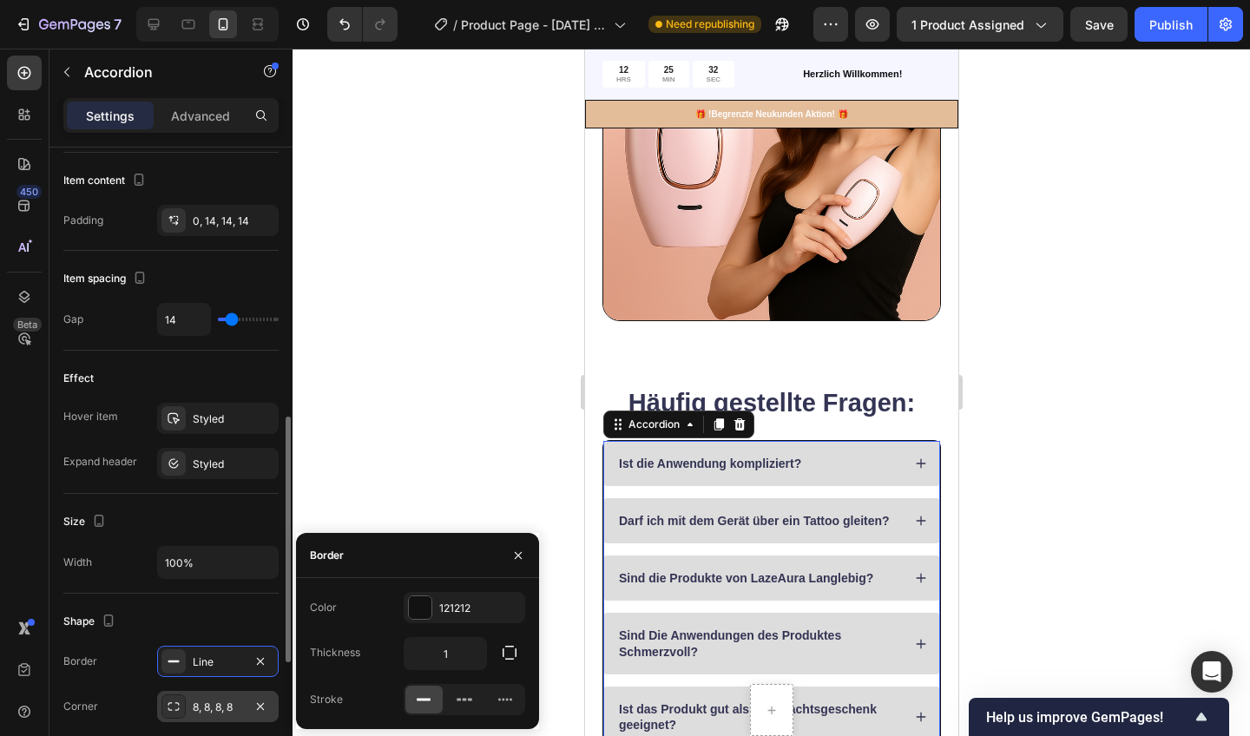
click at [389, 491] on div at bounding box center [772, 393] width 958 height 688
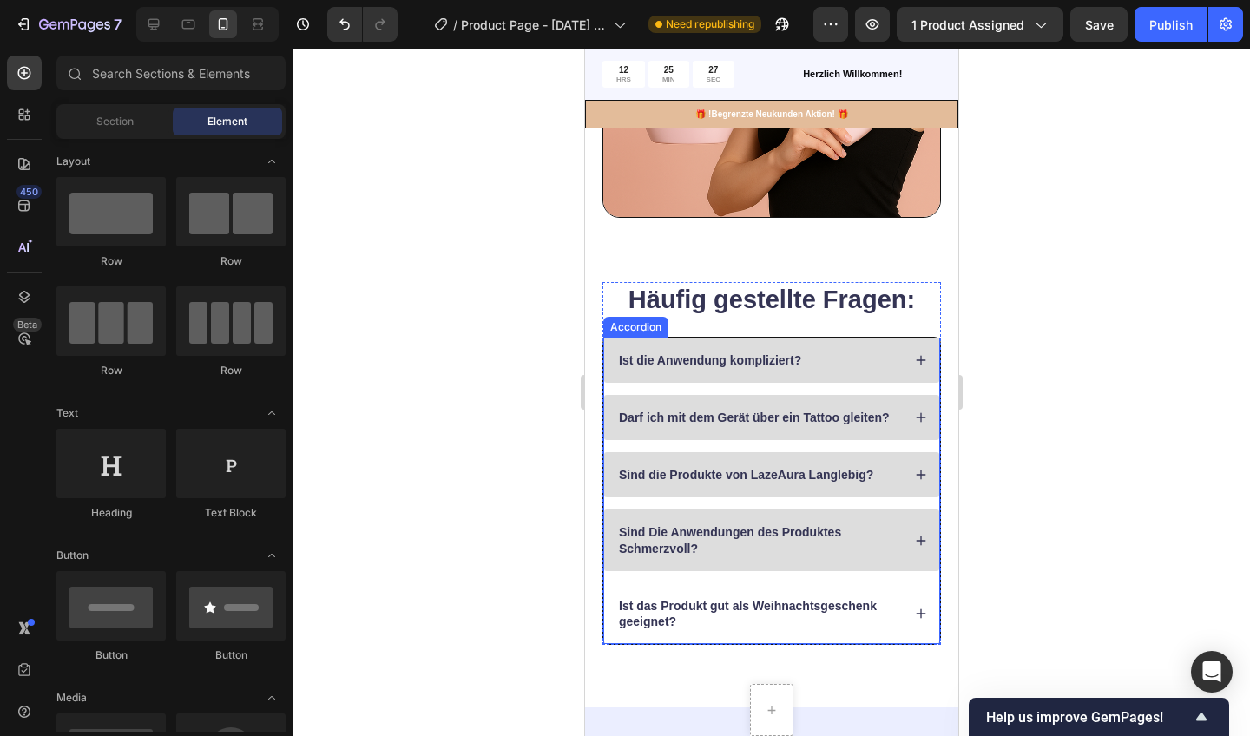
scroll to position [1267, 0]
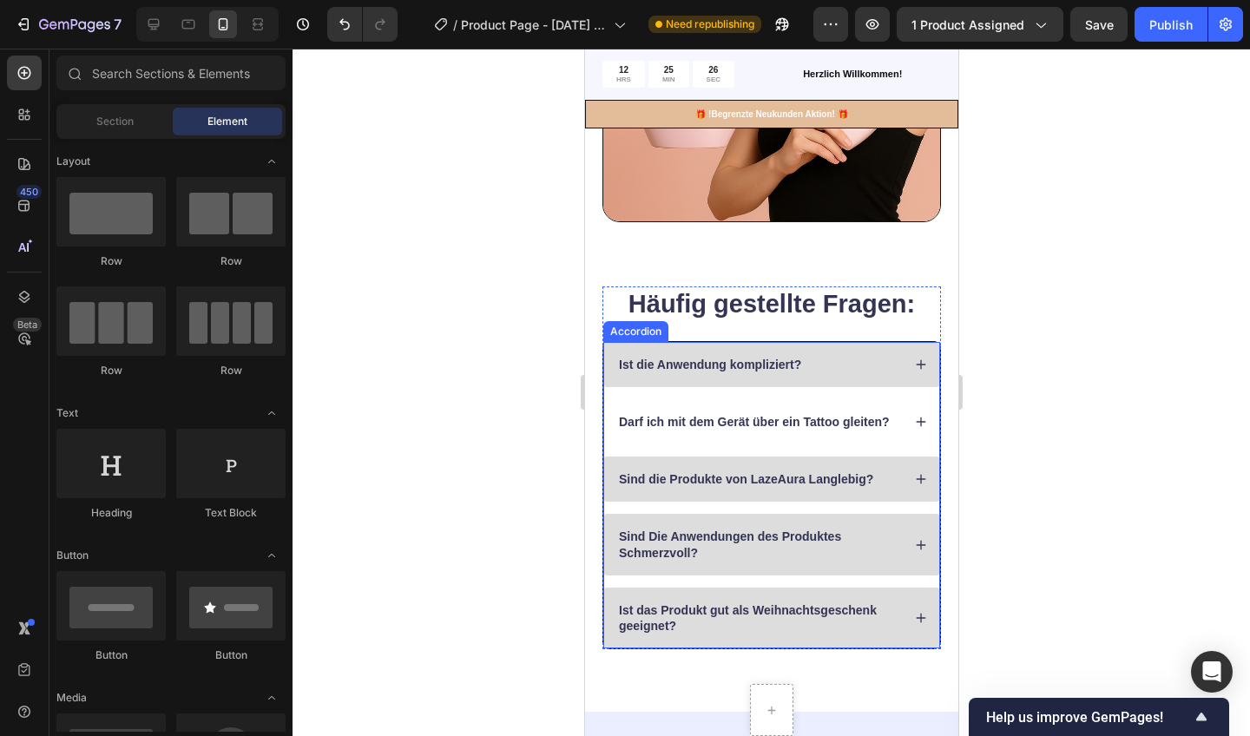
click at [535, 397] on div at bounding box center [772, 393] width 958 height 688
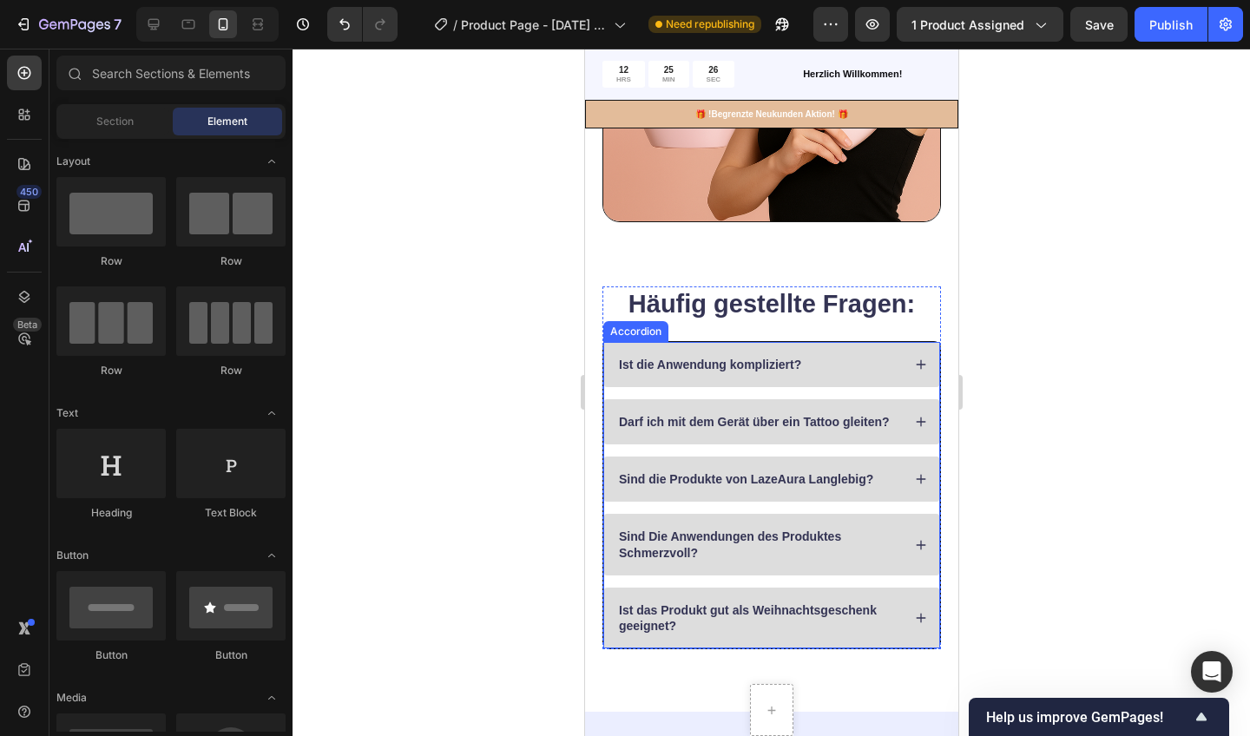
drag, startPoint x: 669, startPoint y: 441, endPoint x: 728, endPoint y: 262, distance: 188.6
click at [728, 262] on div "Text Block Row Row Row Row Image Row Row Section 4" at bounding box center [770, 108] width 373 height 352
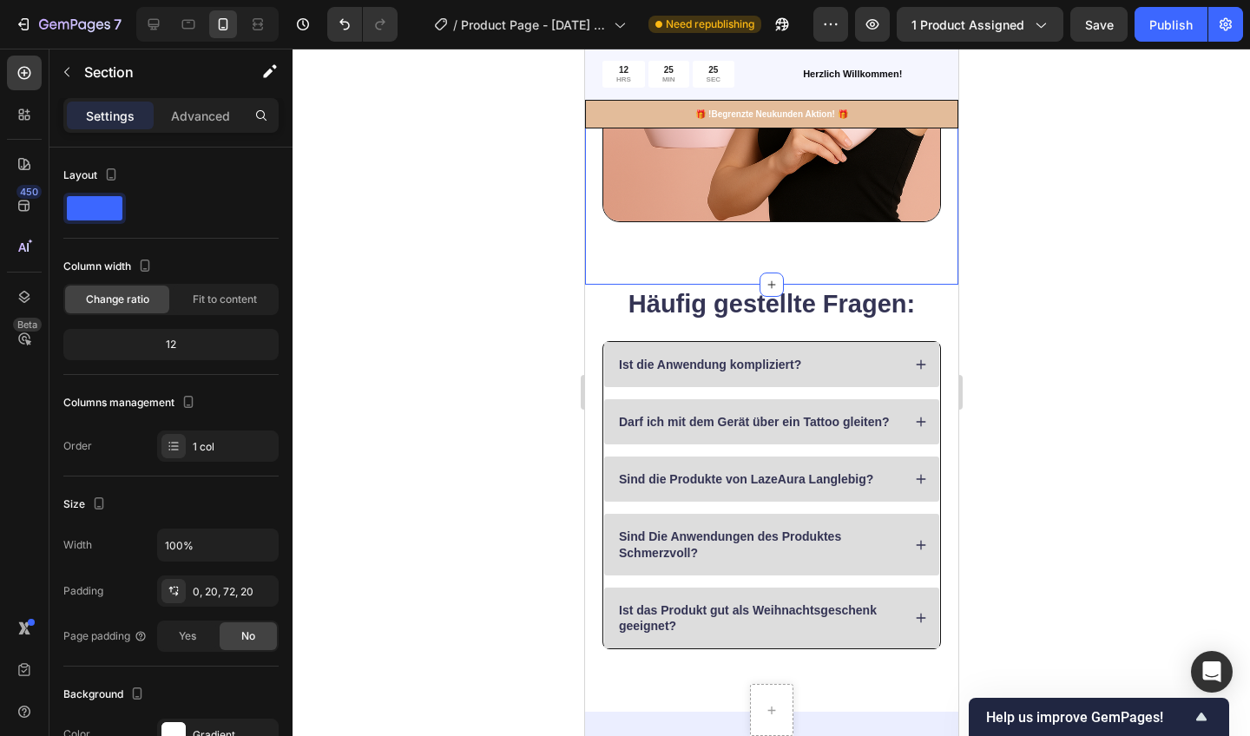
click at [455, 355] on div at bounding box center [772, 393] width 958 height 688
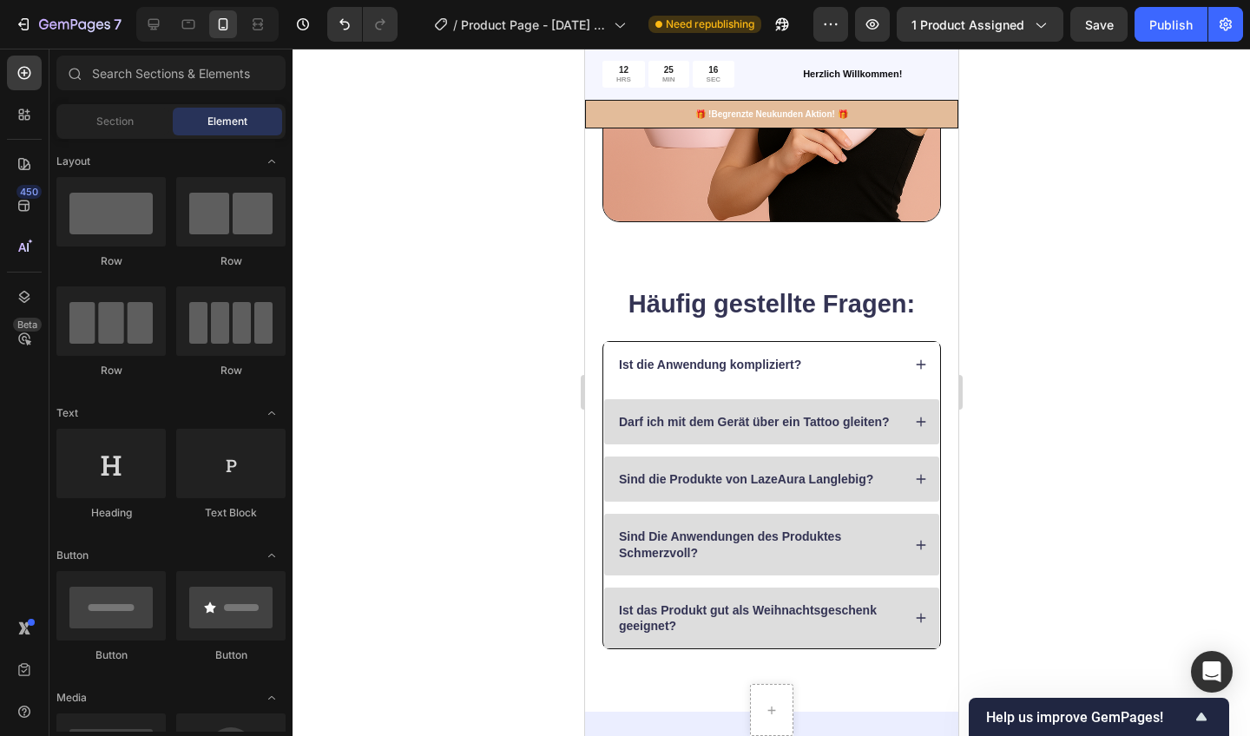
drag, startPoint x: 728, startPoint y: 262, endPoint x: 610, endPoint y: 344, distance: 143.5
click at [610, 344] on div "Ist die Anwendung kompliziert?" at bounding box center [770, 364] width 335 height 45
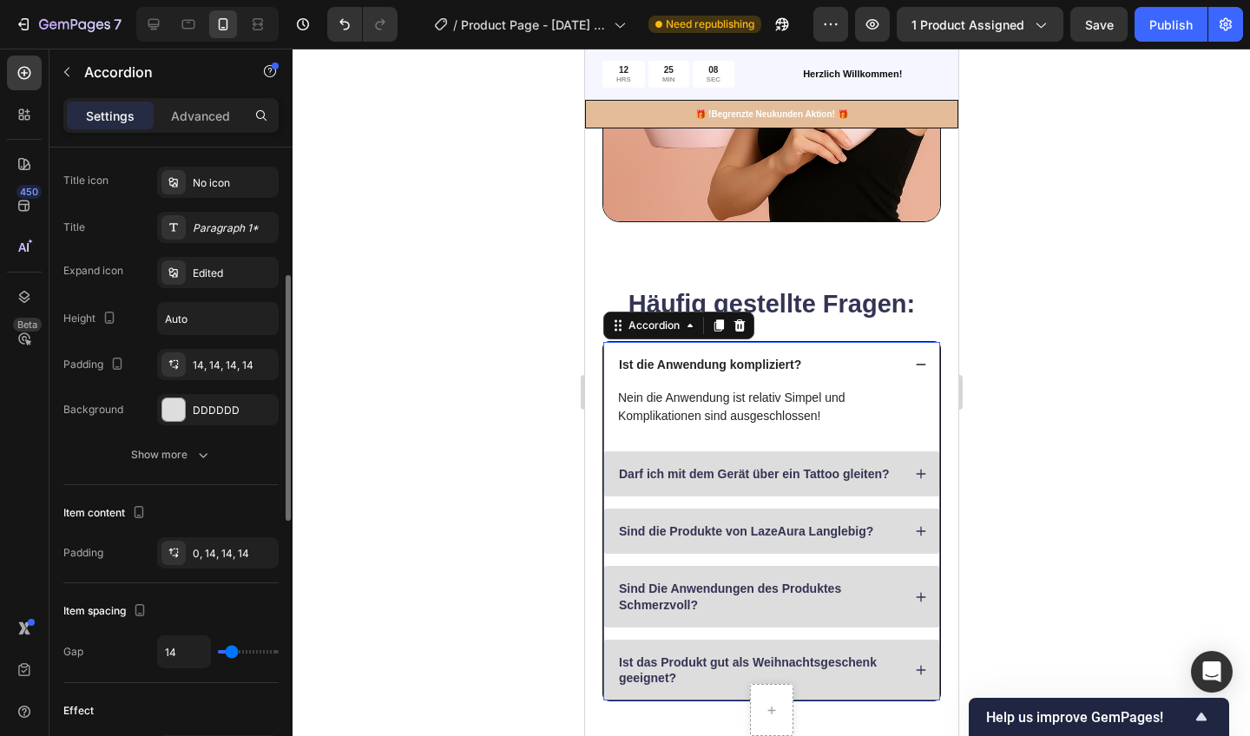
scroll to position [374, 0]
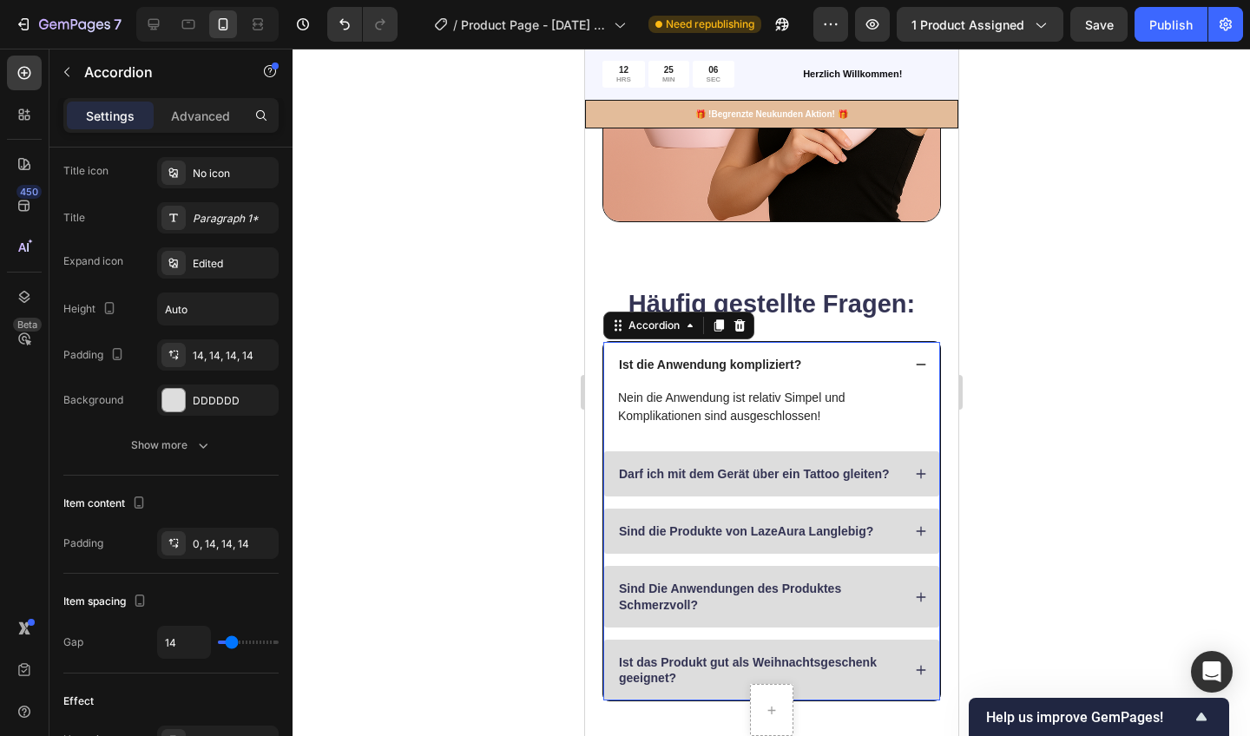
drag, startPoint x: 226, startPoint y: 381, endPoint x: 557, endPoint y: 354, distance: 332.7
click at [557, 354] on div at bounding box center [772, 393] width 958 height 688
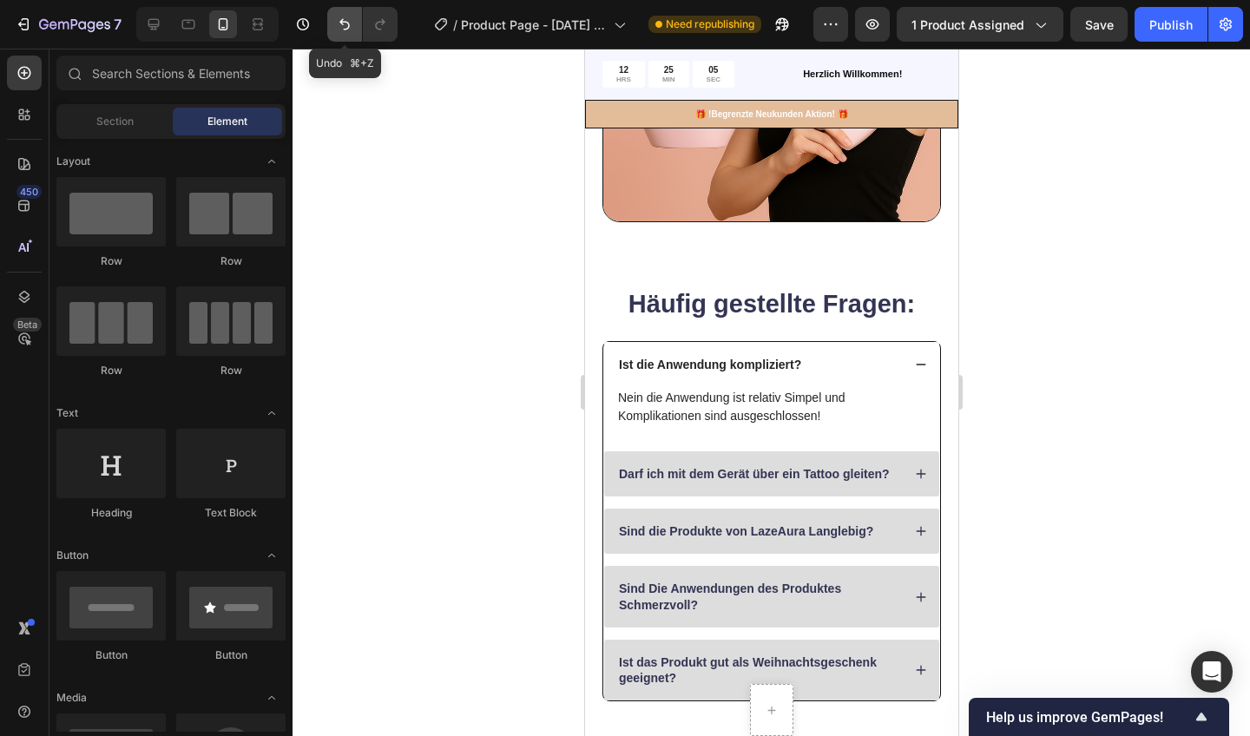
drag, startPoint x: 557, startPoint y: 354, endPoint x: 342, endPoint y: 26, distance: 392.5
click at [342, 26] on icon "Undo/Redo" at bounding box center [344, 24] width 17 height 17
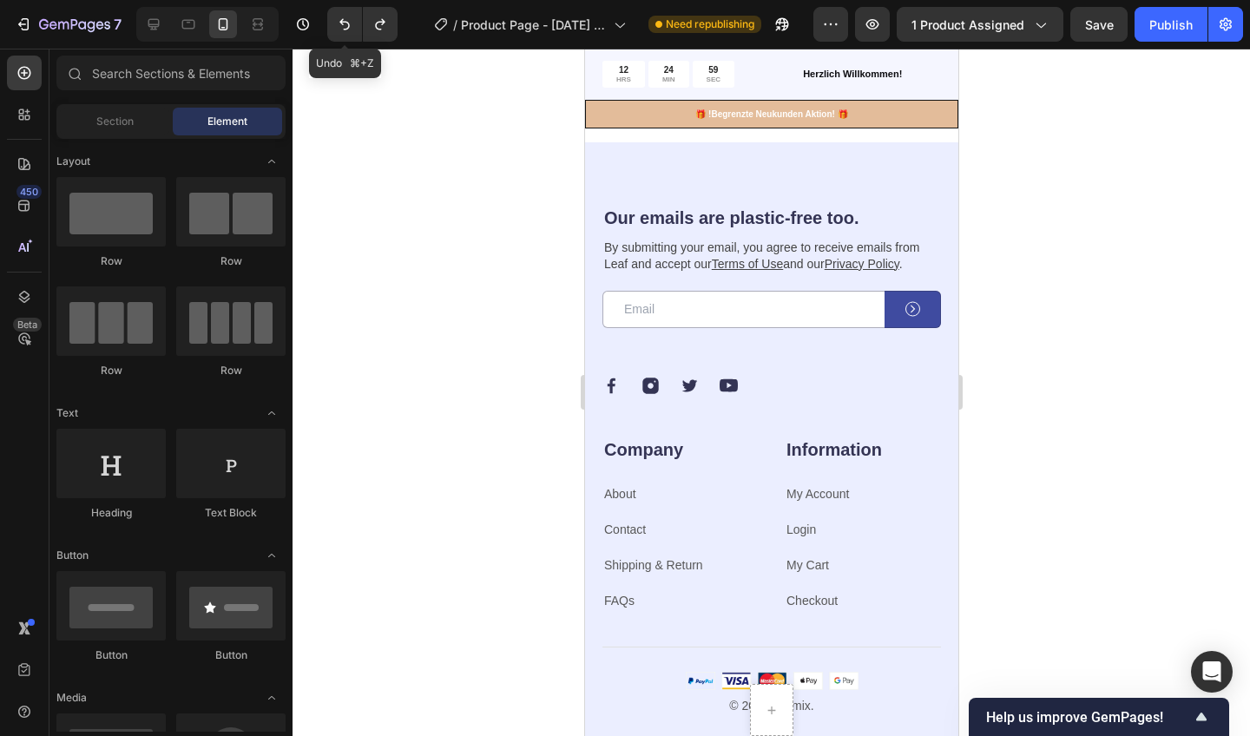
scroll to position [1842, 0]
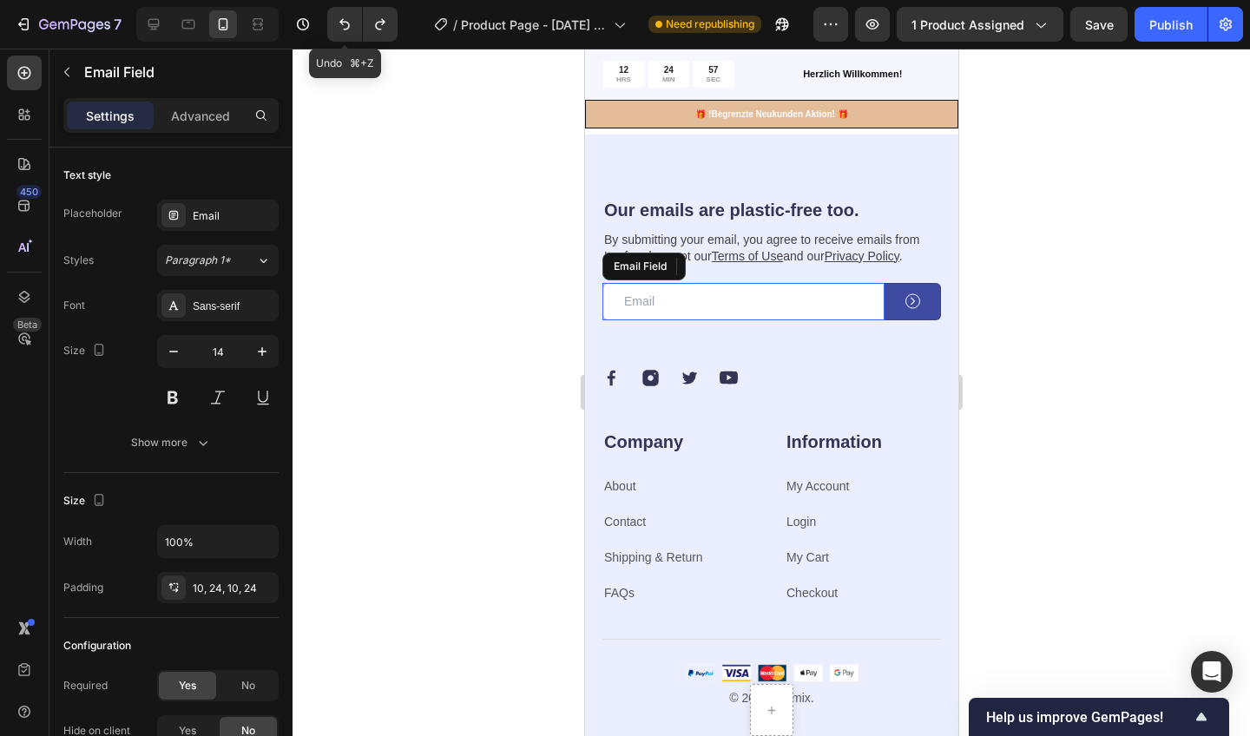
click at [765, 307] on input "email" at bounding box center [743, 301] width 282 height 37
drag, startPoint x: 222, startPoint y: 474, endPoint x: 510, endPoint y: 413, distance: 293.7
click at [510, 413] on div at bounding box center [772, 393] width 958 height 688
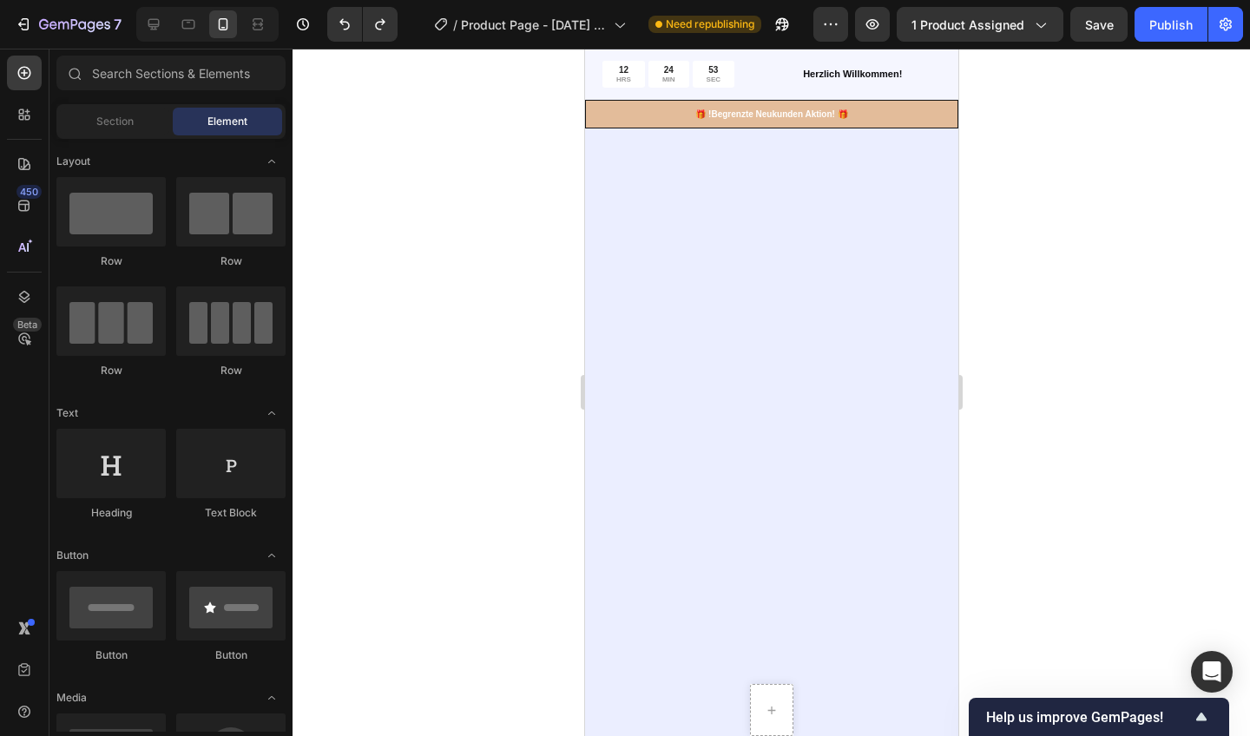
scroll to position [0, 0]
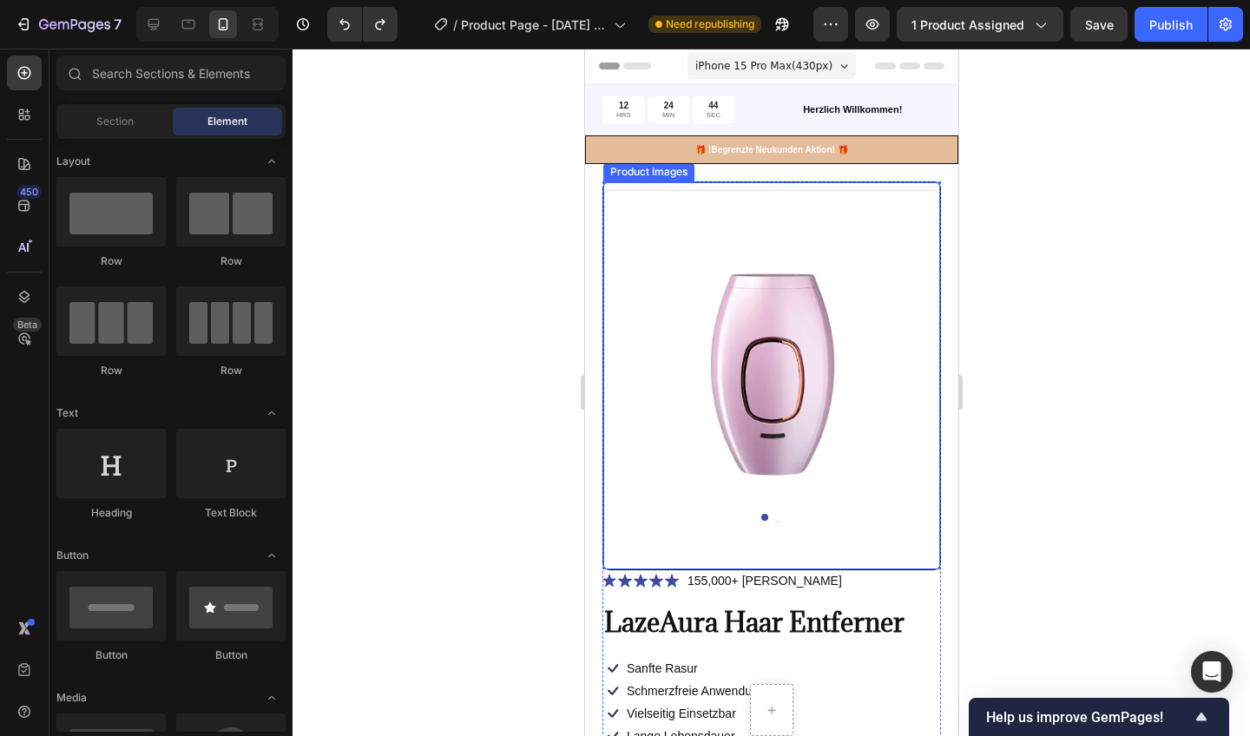
drag, startPoint x: 510, startPoint y: 413, endPoint x: 1108, endPoint y: 177, distance: 643.1
click at [1108, 177] on div at bounding box center [772, 393] width 958 height 688
drag, startPoint x: 1108, startPoint y: 177, endPoint x: 503, endPoint y: 462, distance: 668.8
click at [503, 462] on div at bounding box center [772, 393] width 958 height 688
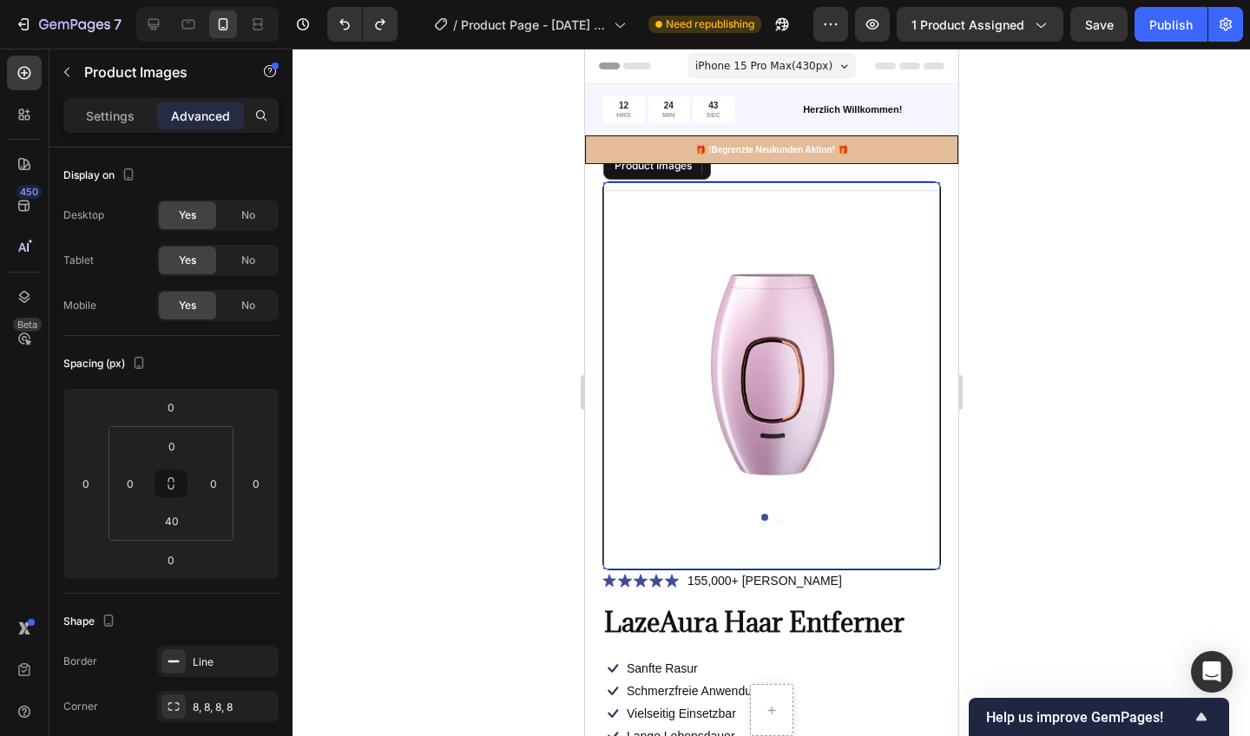
click at [798, 291] on img at bounding box center [771, 358] width 337 height 352
click at [457, 393] on div at bounding box center [772, 393] width 958 height 688
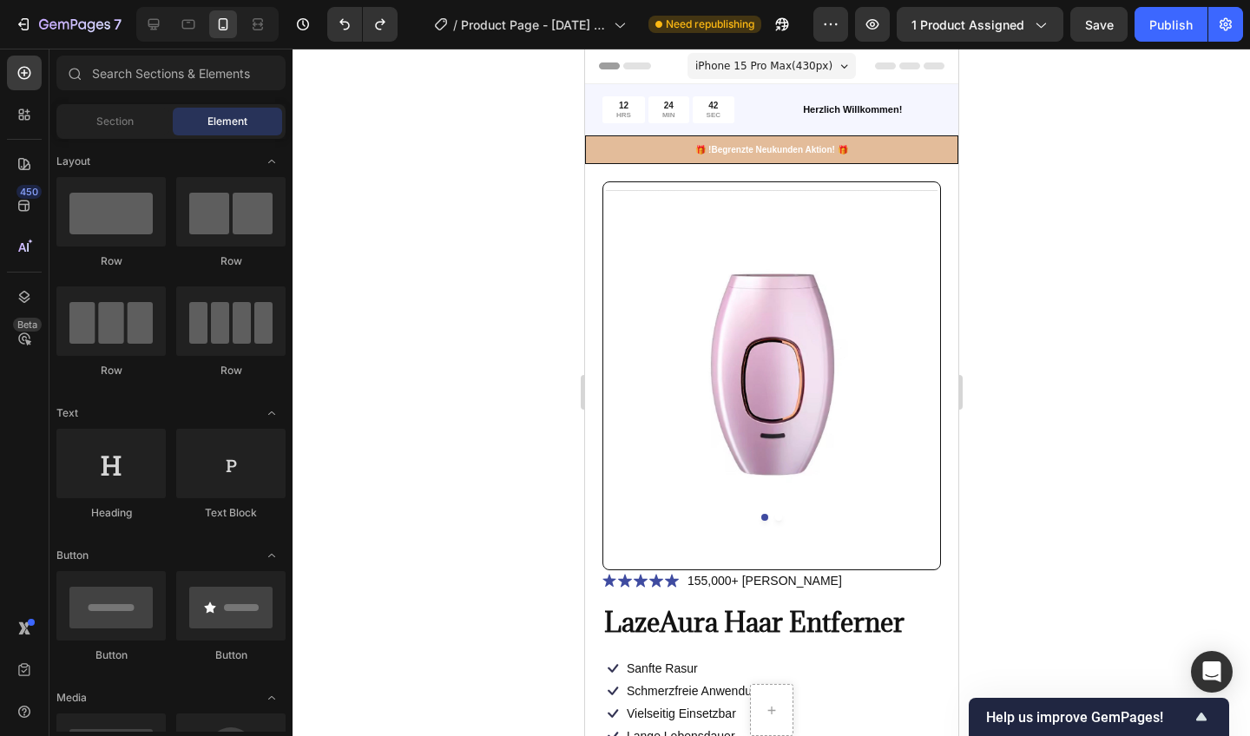
click at [495, 382] on div at bounding box center [772, 393] width 958 height 688
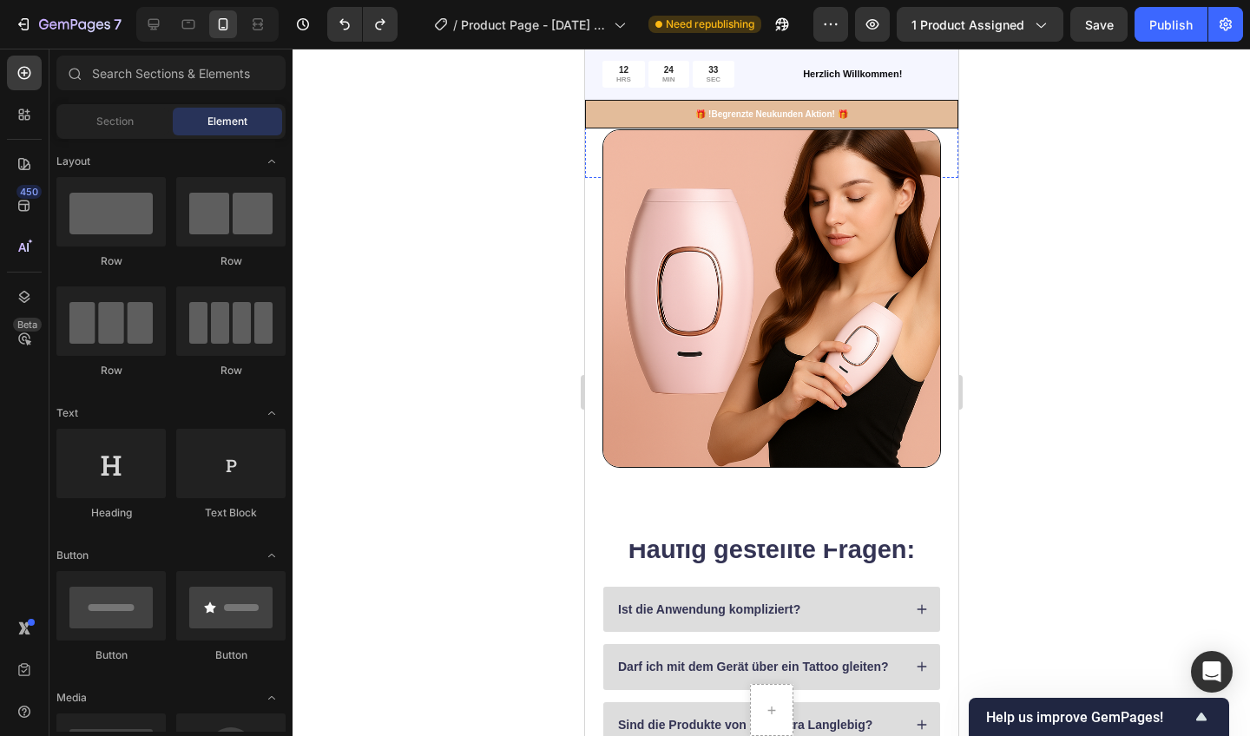
scroll to position [1027, 0]
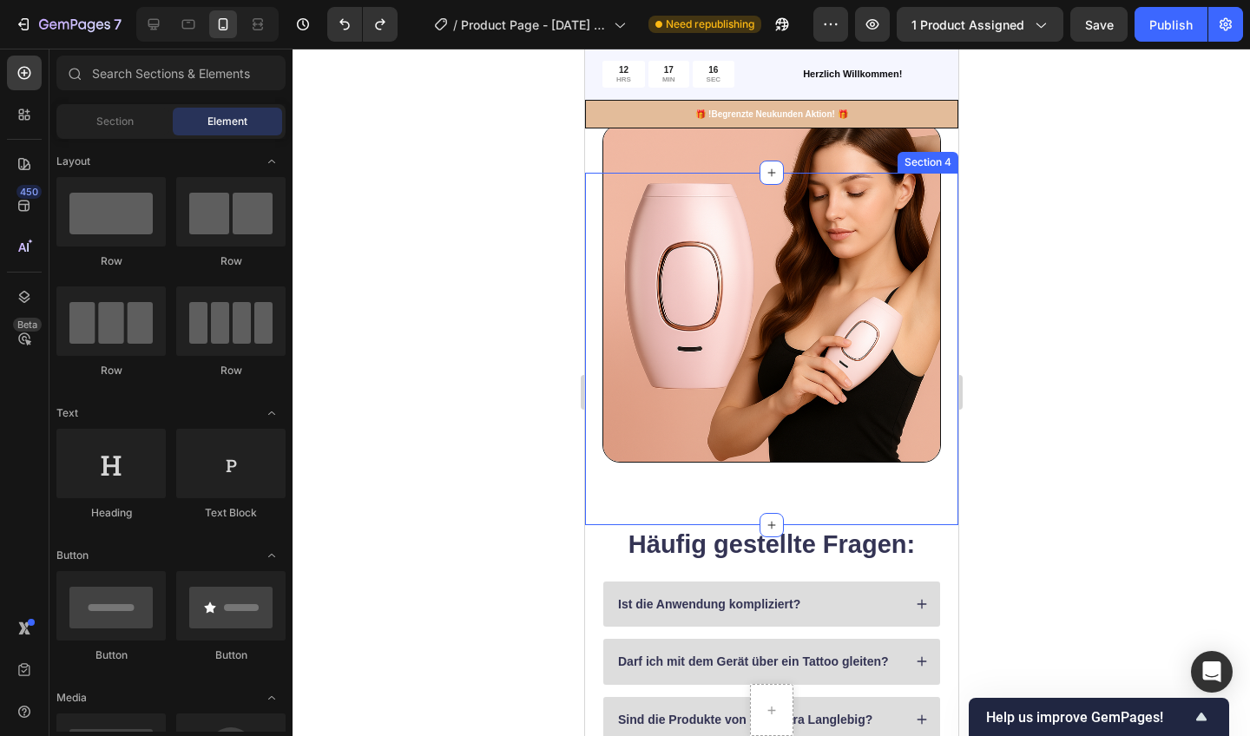
click at [1088, 356] on div at bounding box center [772, 393] width 958 height 688
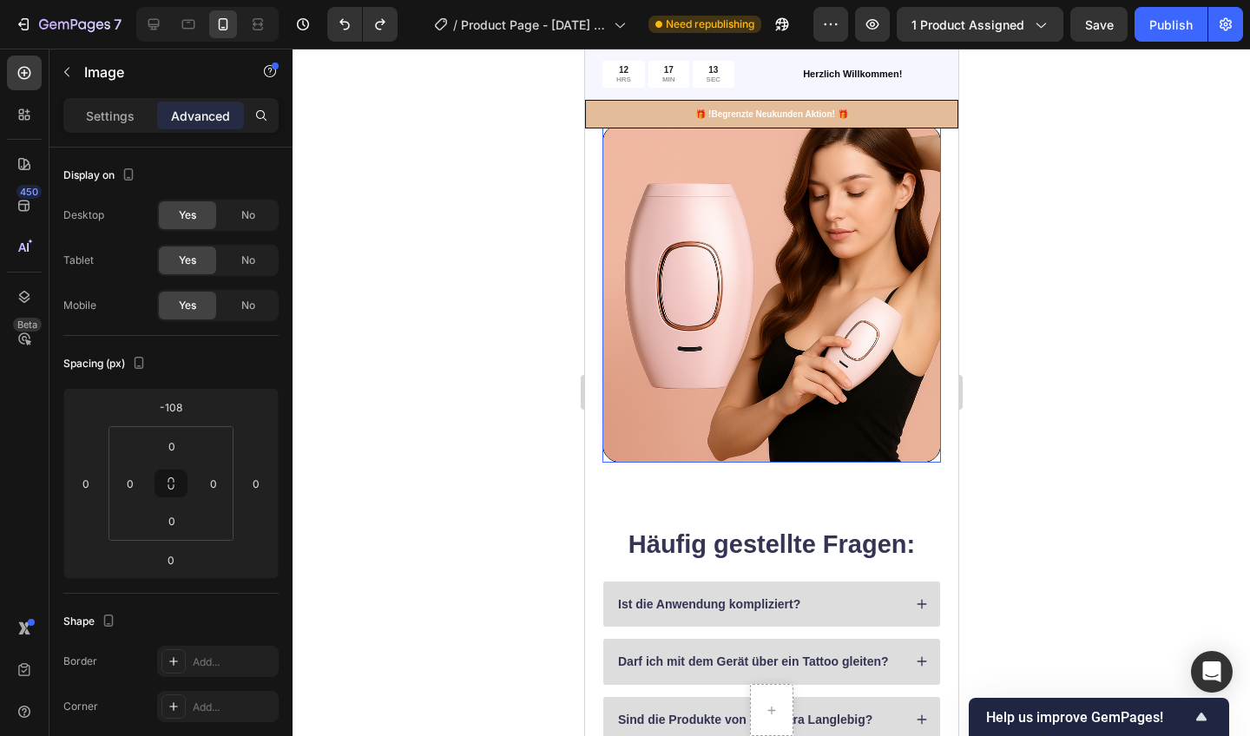
click at [778, 330] on img at bounding box center [771, 293] width 339 height 339
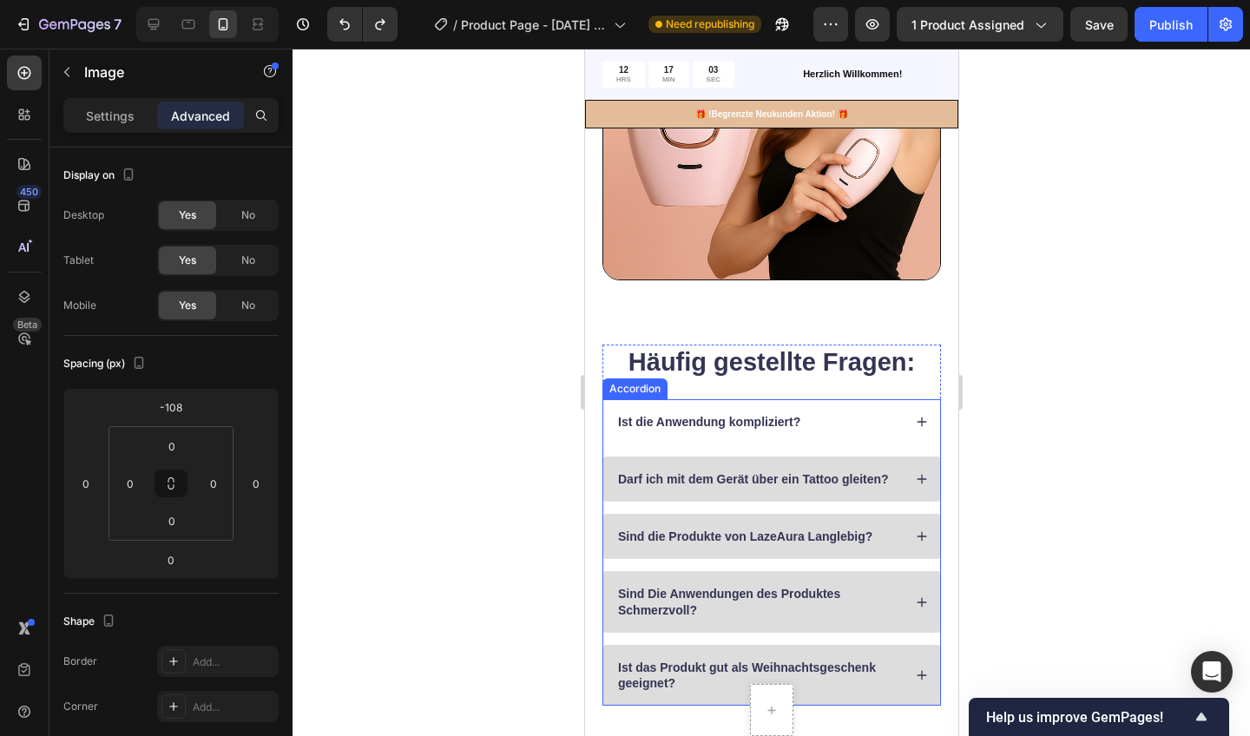
scroll to position [1288, 0]
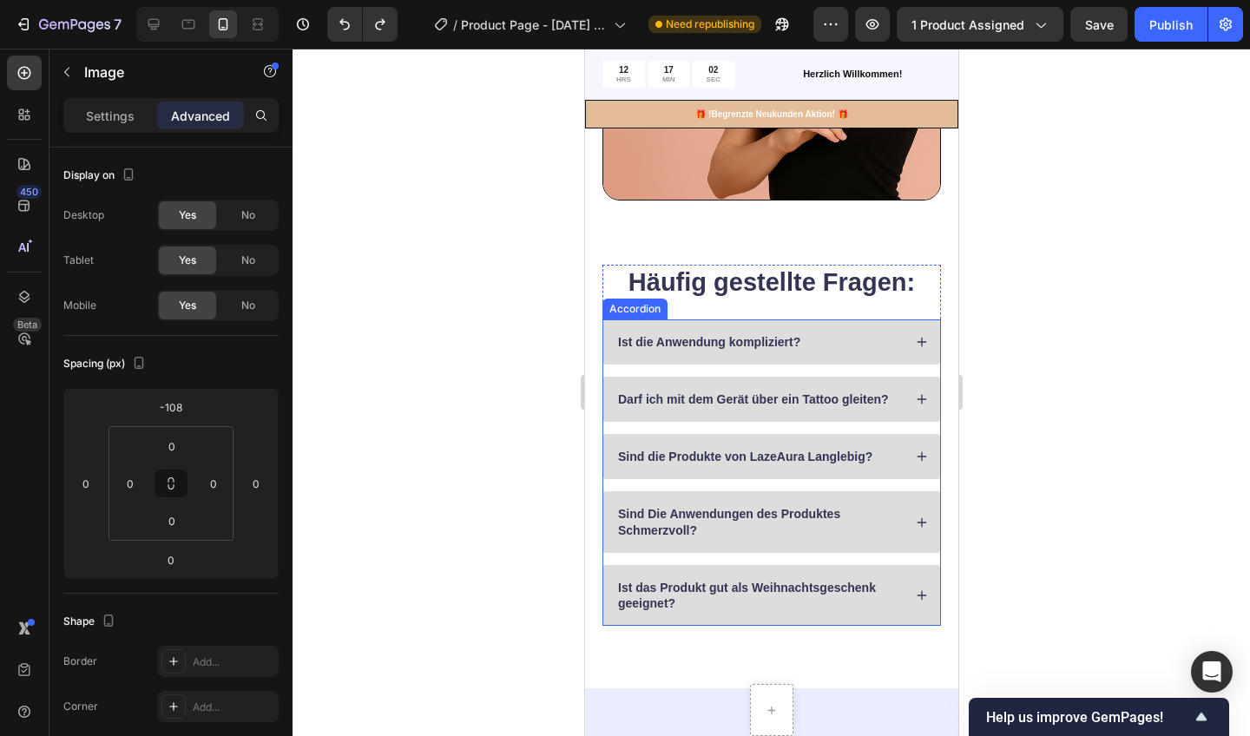
drag, startPoint x: 119, startPoint y: 313, endPoint x: 517, endPoint y: 494, distance: 436.7
click at [517, 494] on div at bounding box center [772, 393] width 958 height 688
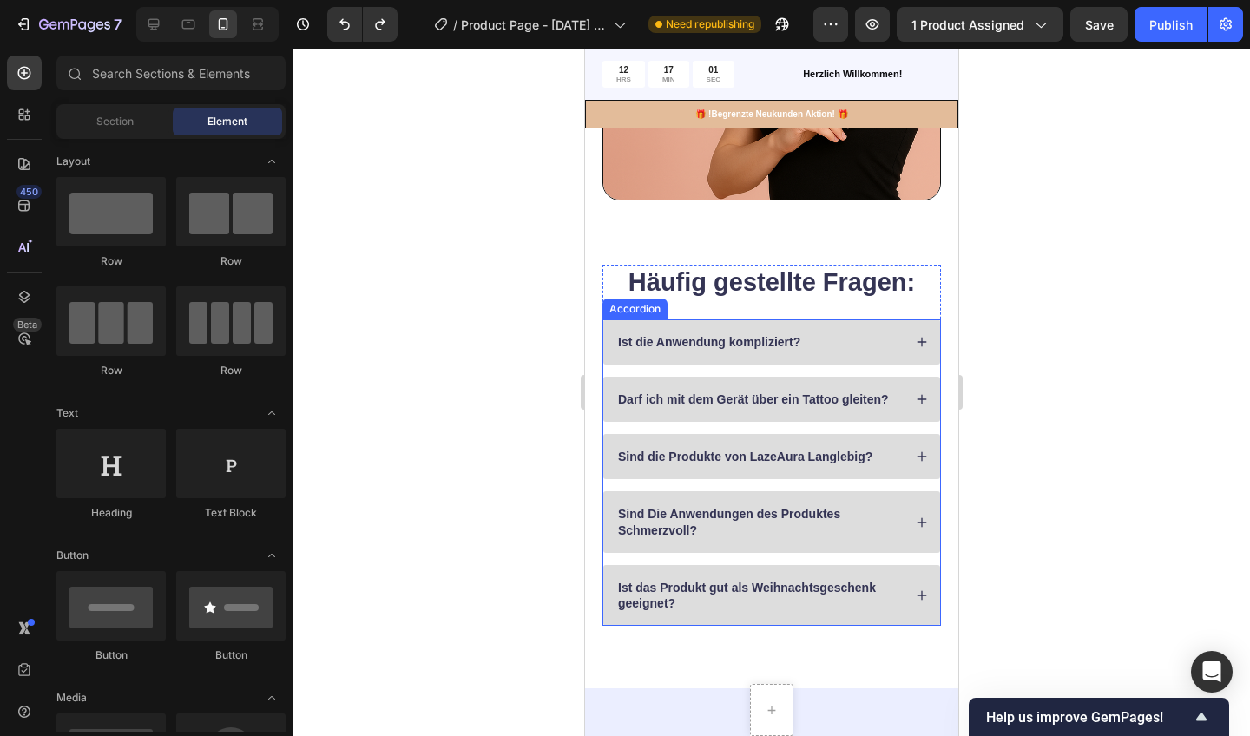
click at [874, 323] on div "Ist die Anwendung kompliziert?" at bounding box center [771, 342] width 337 height 45
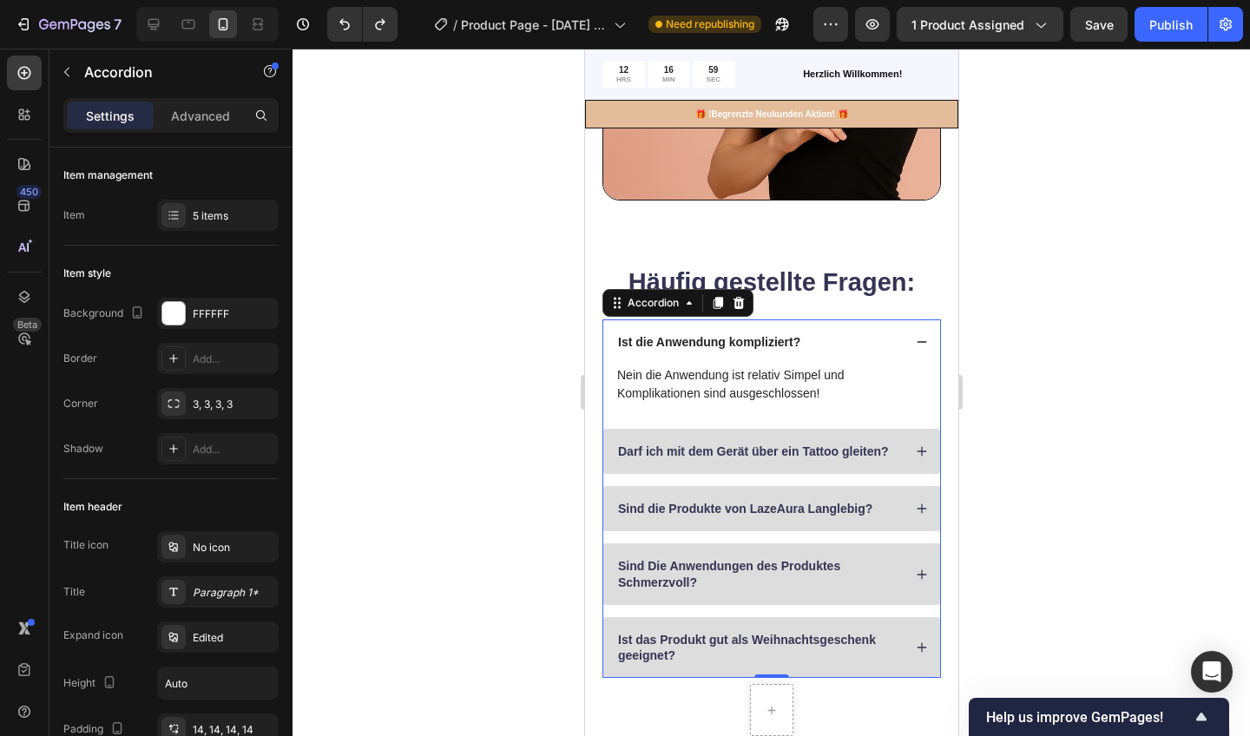
drag, startPoint x: 1101, startPoint y: 543, endPoint x: 904, endPoint y: 333, distance: 288.1
click at [904, 333] on div "Ist die Anwendung kompliziert?" at bounding box center [771, 342] width 337 height 45
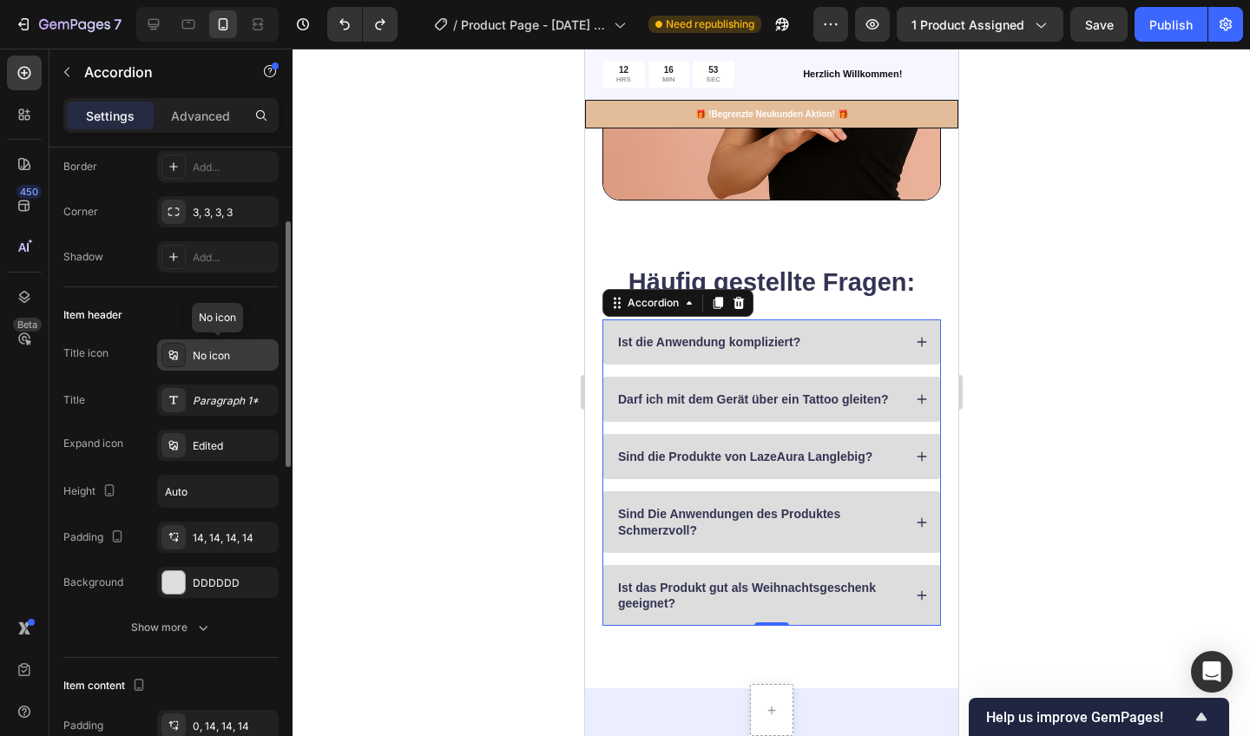
scroll to position [273, 0]
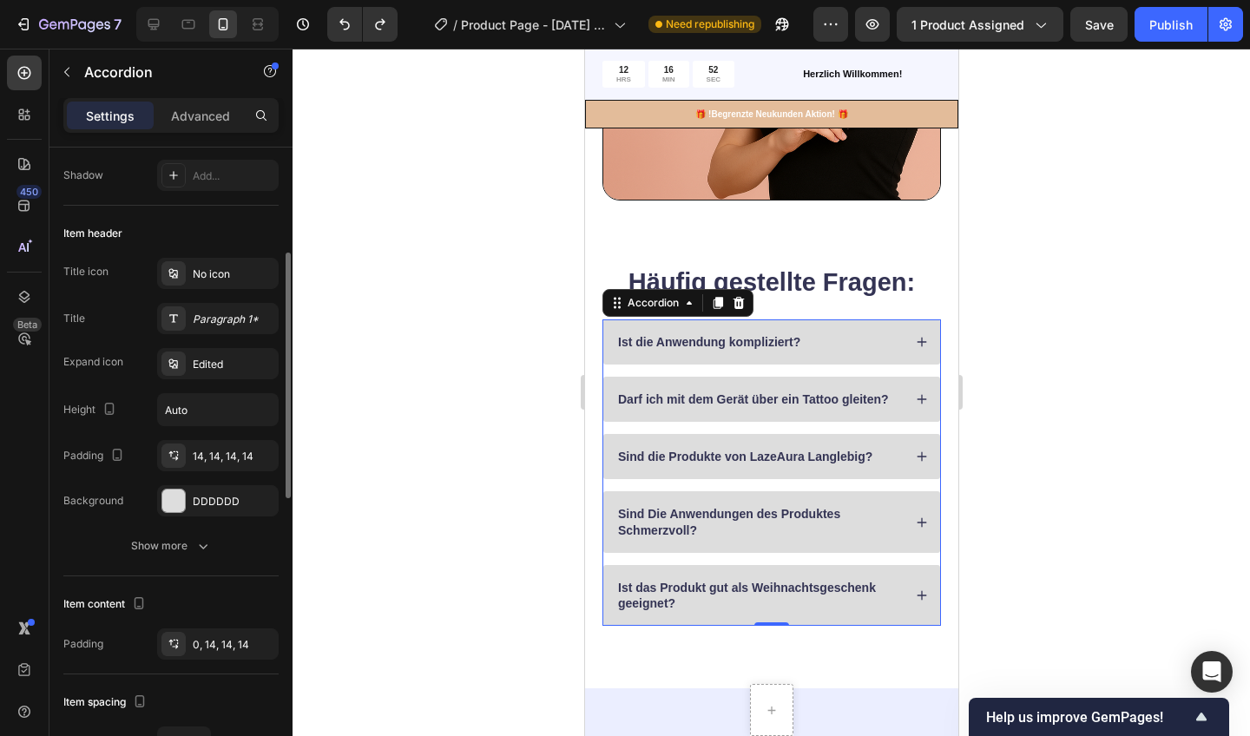
drag, startPoint x: 188, startPoint y: 512, endPoint x: 323, endPoint y: 496, distance: 136.4
click at [323, 496] on div at bounding box center [772, 393] width 958 height 688
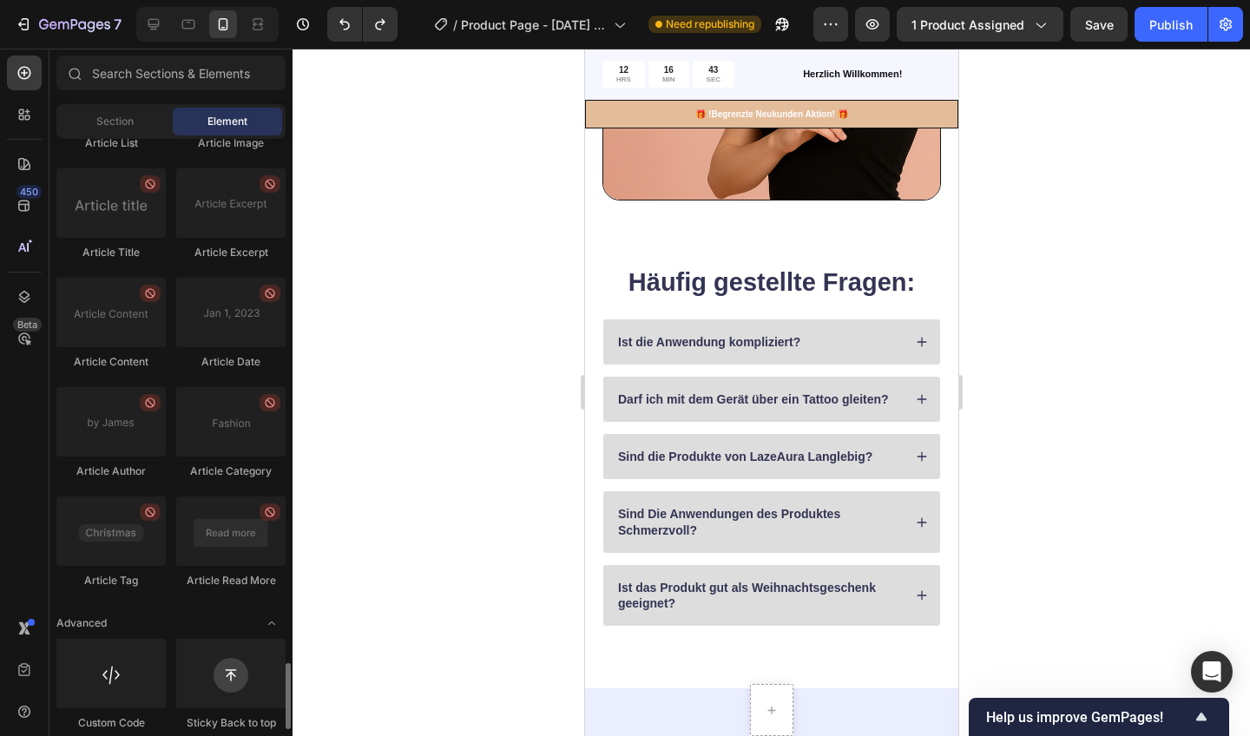
scroll to position [4672, 0]
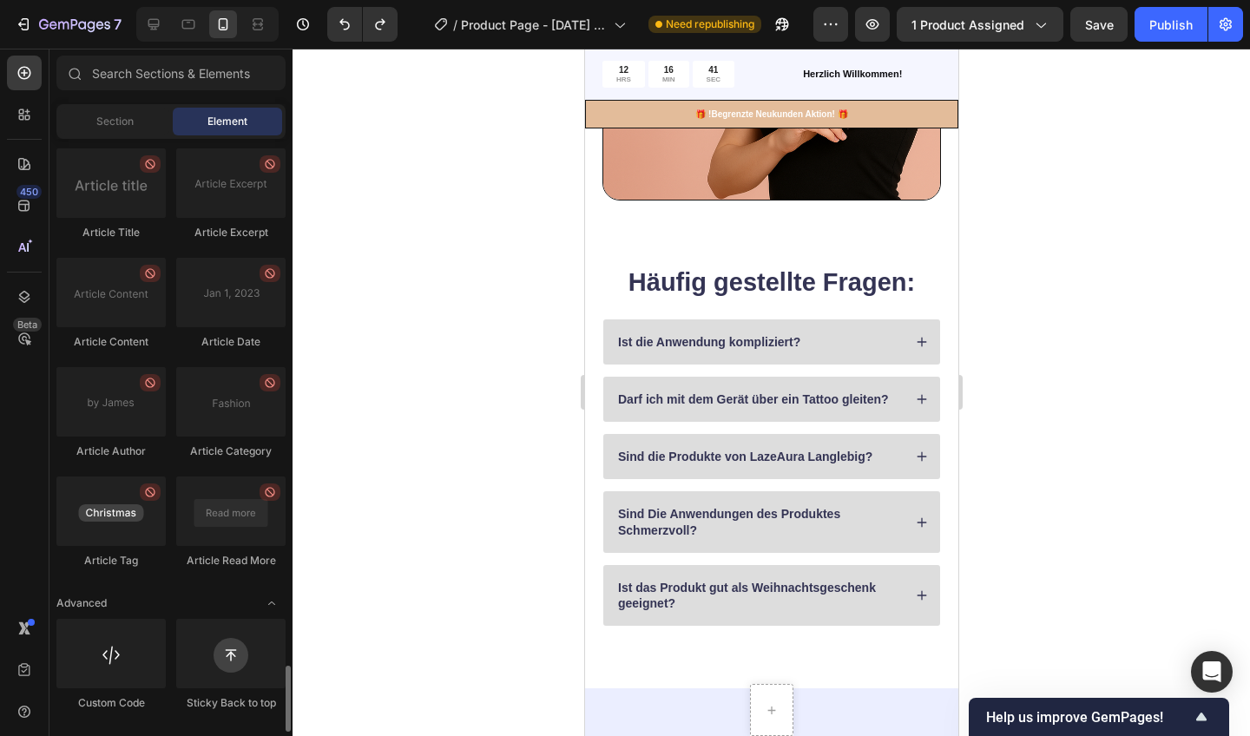
click at [393, 392] on div at bounding box center [772, 393] width 958 height 688
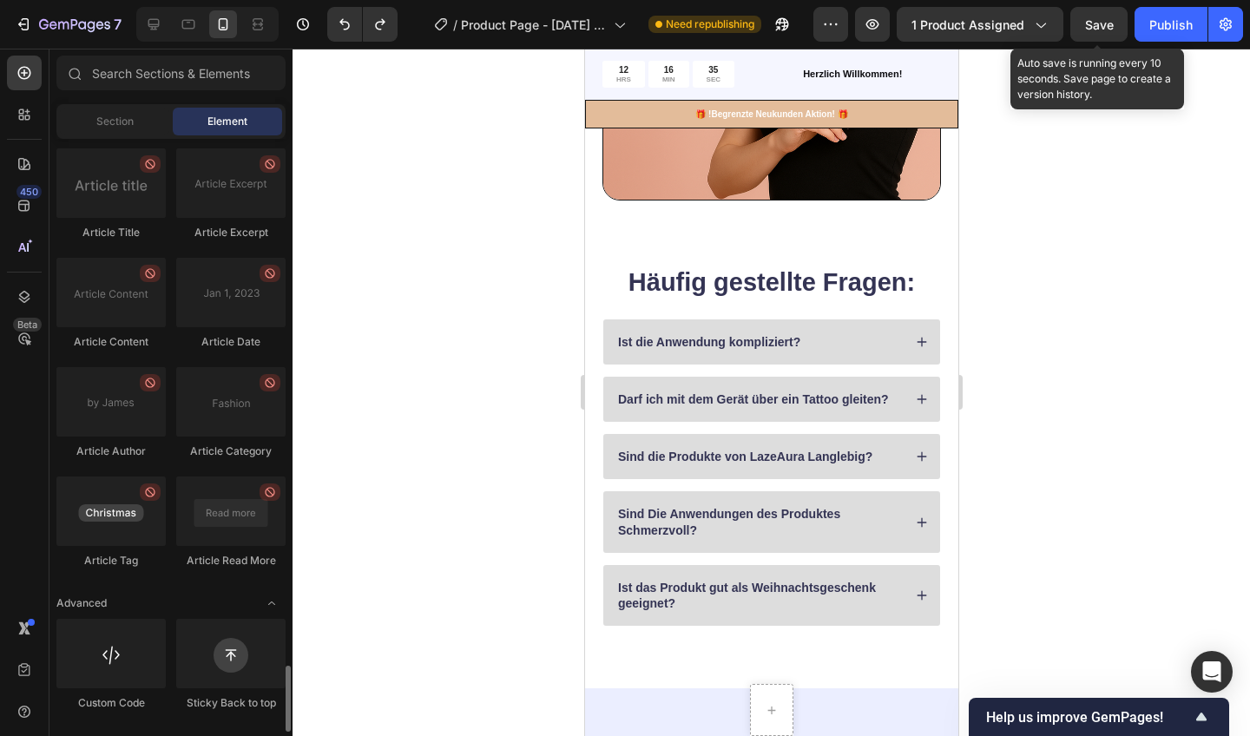
click at [1095, 23] on span "Save" at bounding box center [1099, 24] width 29 height 15
click at [19, 24] on icon "button" at bounding box center [22, 24] width 8 height 5
